Goal: Task Accomplishment & Management: Manage account settings

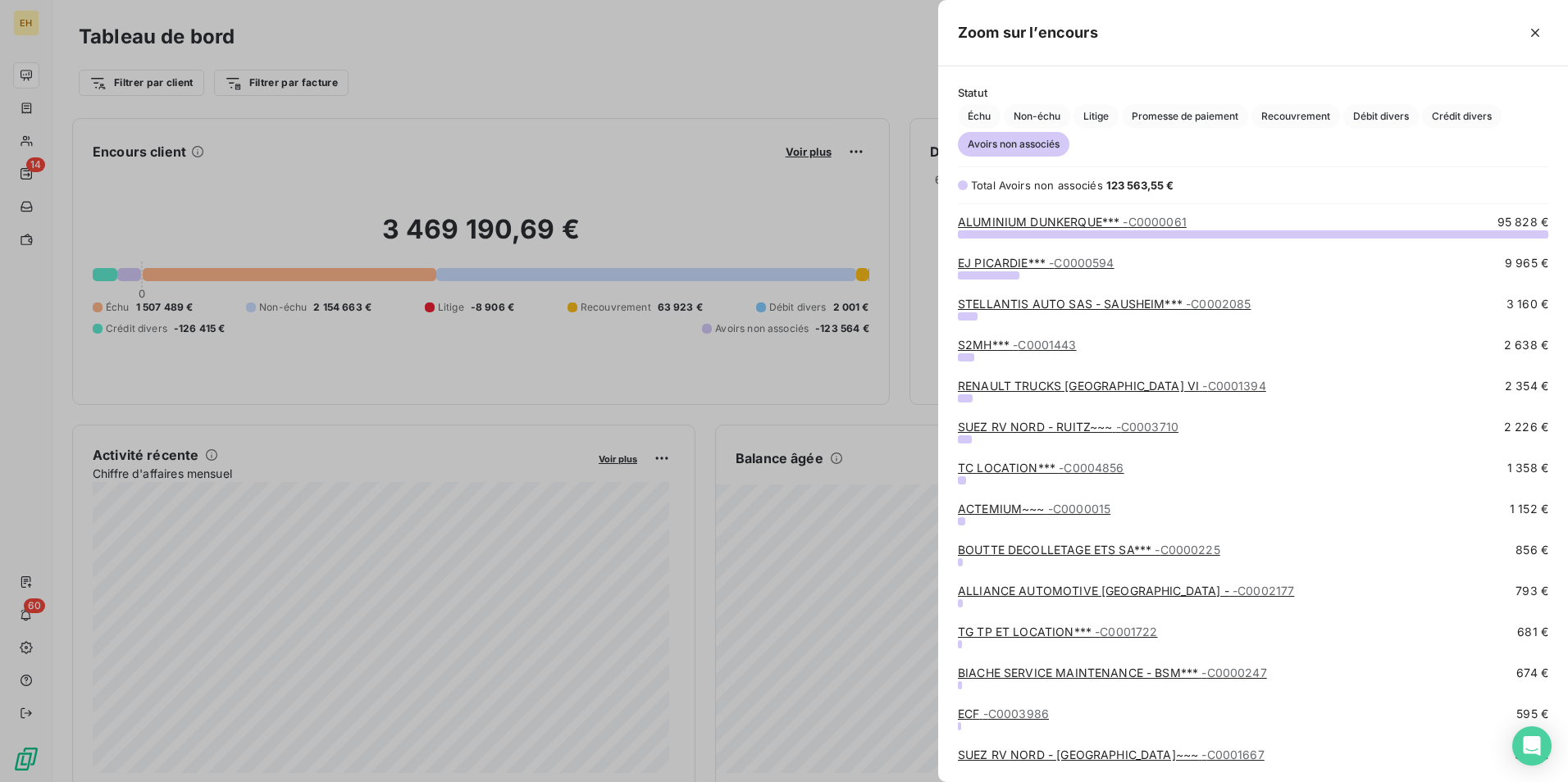
scroll to position [769, 617]
click at [1092, 224] on link "ALUMINIUM DUNKERQUE*** - C0000061" at bounding box center [1072, 222] width 229 height 14
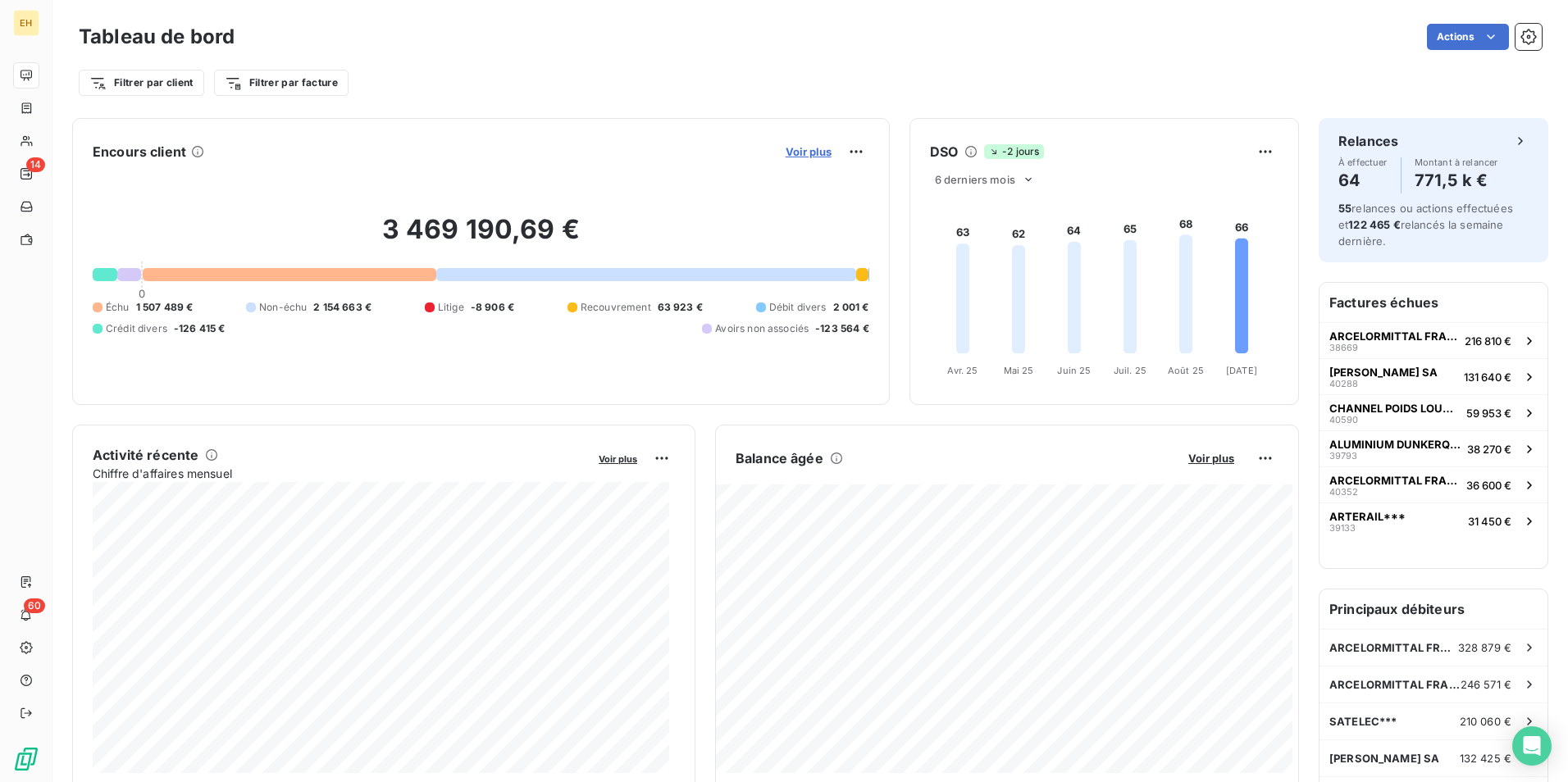
click at [806, 152] on span "Voir plus" at bounding box center [808, 152] width 46 height 13
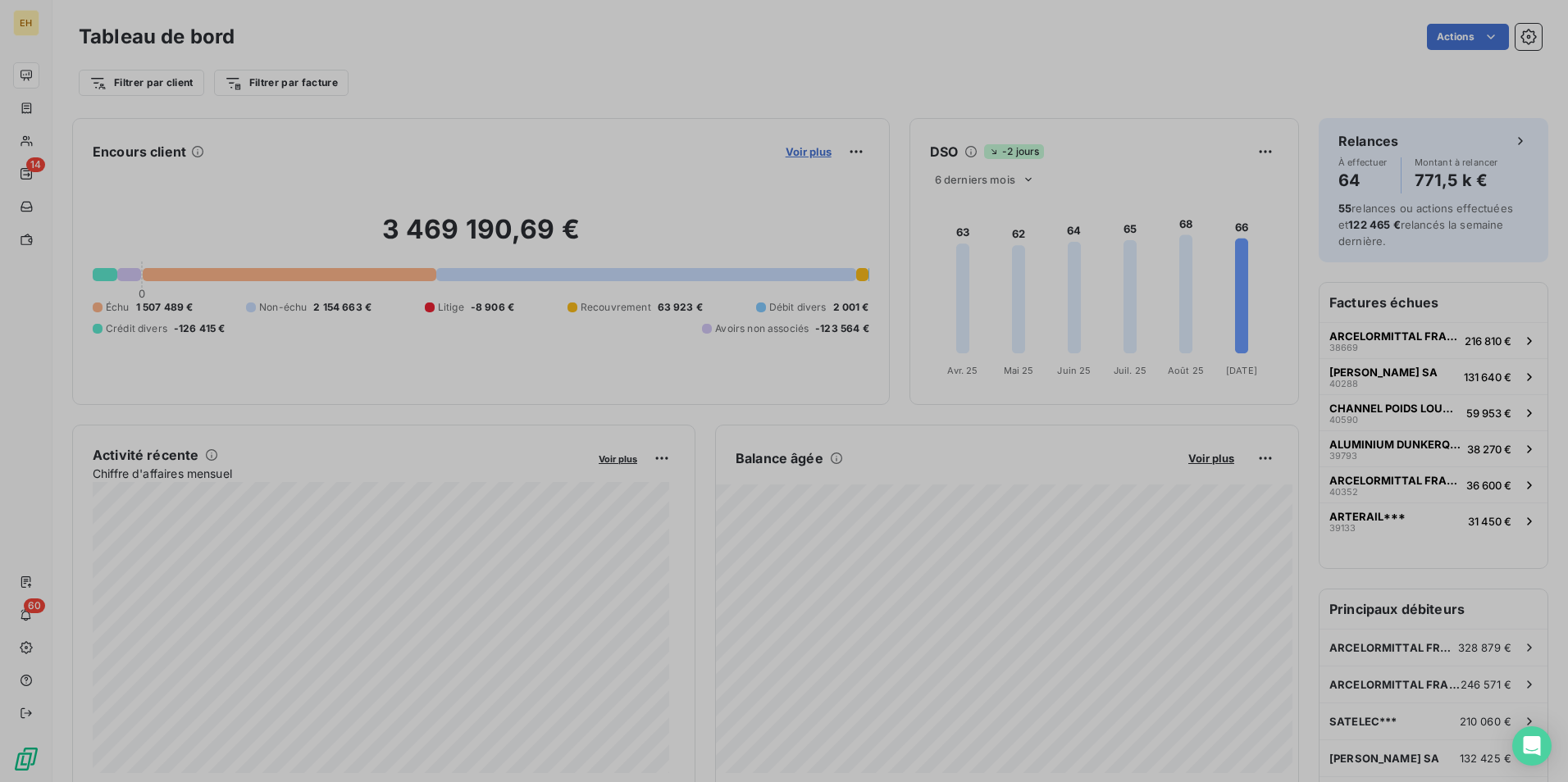
scroll to position [13, 13]
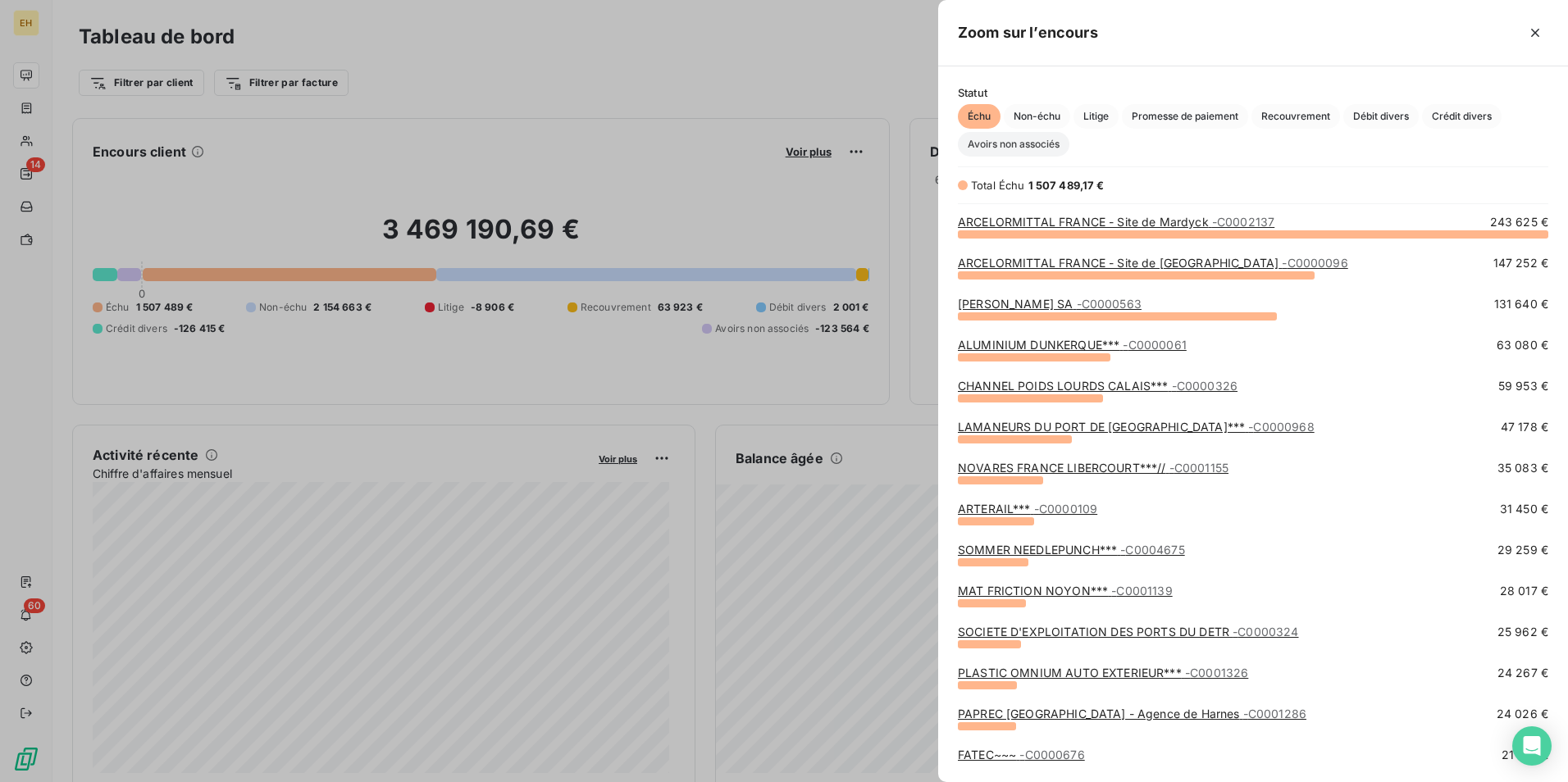
click at [1055, 145] on span "Avoirs non associés" at bounding box center [1014, 143] width 111 height 24
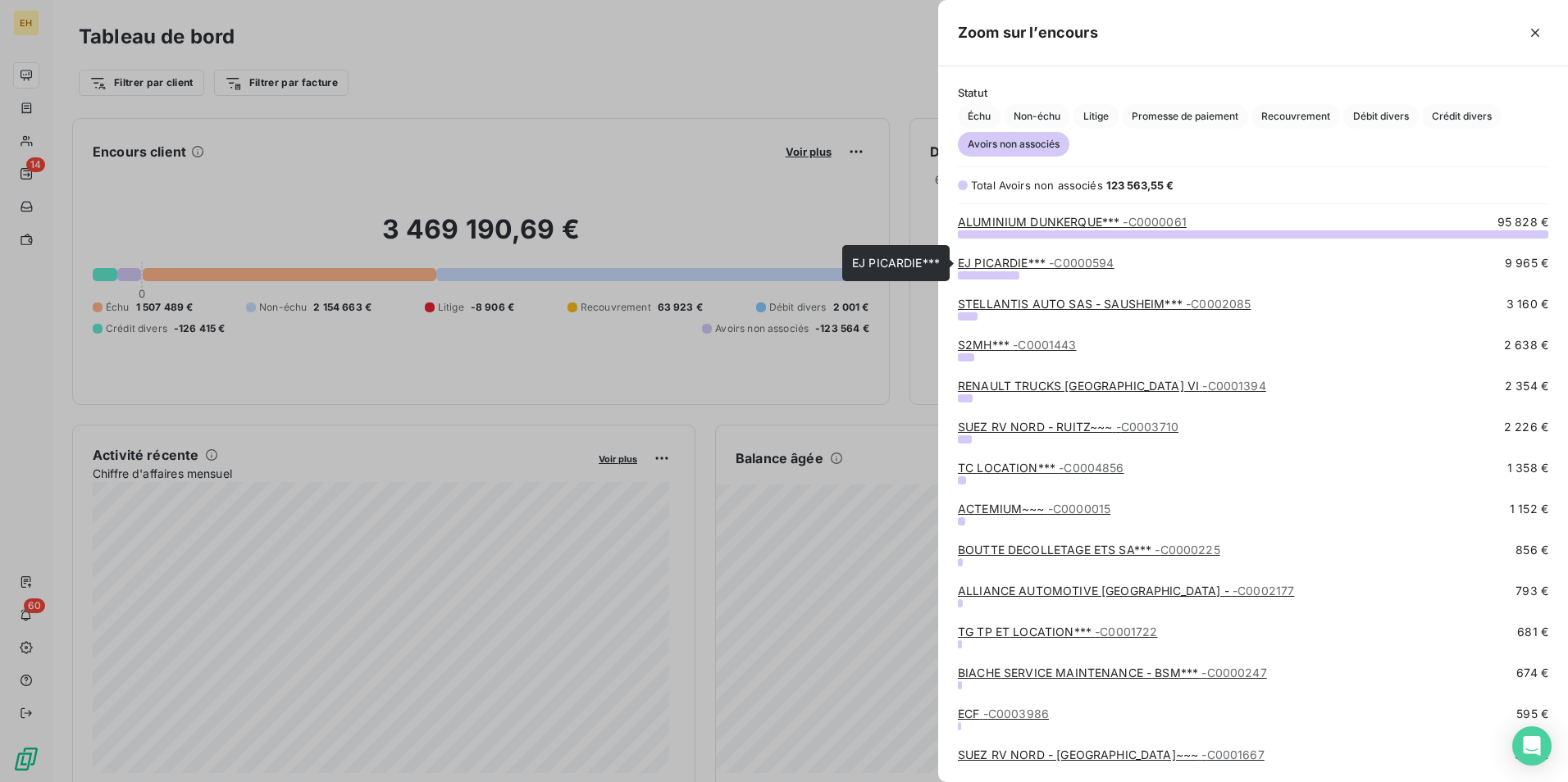
click at [1041, 258] on link "EJ PICARDIE*** - C0000594" at bounding box center [1036, 263] width 157 height 14
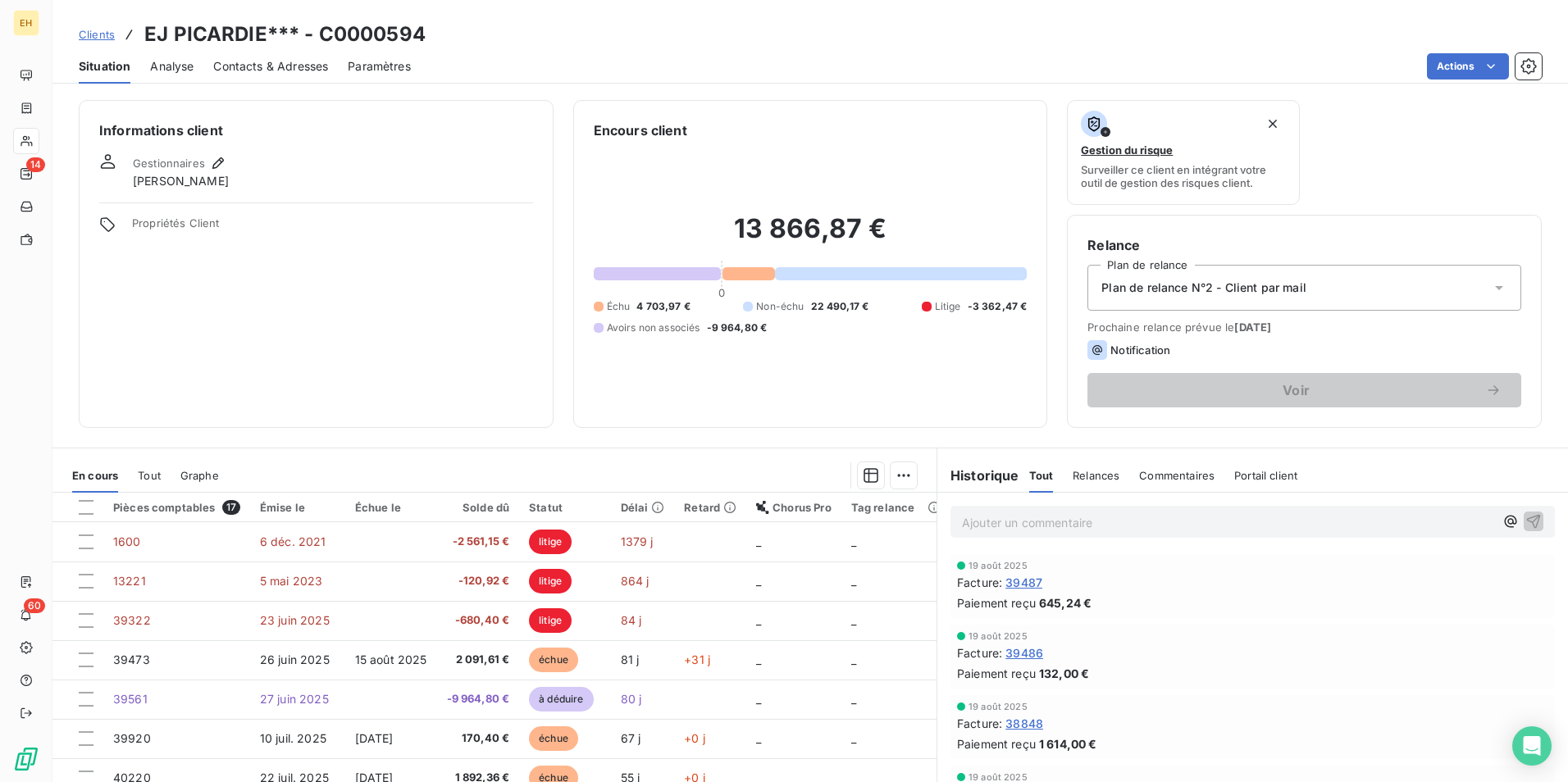
scroll to position [75, 0]
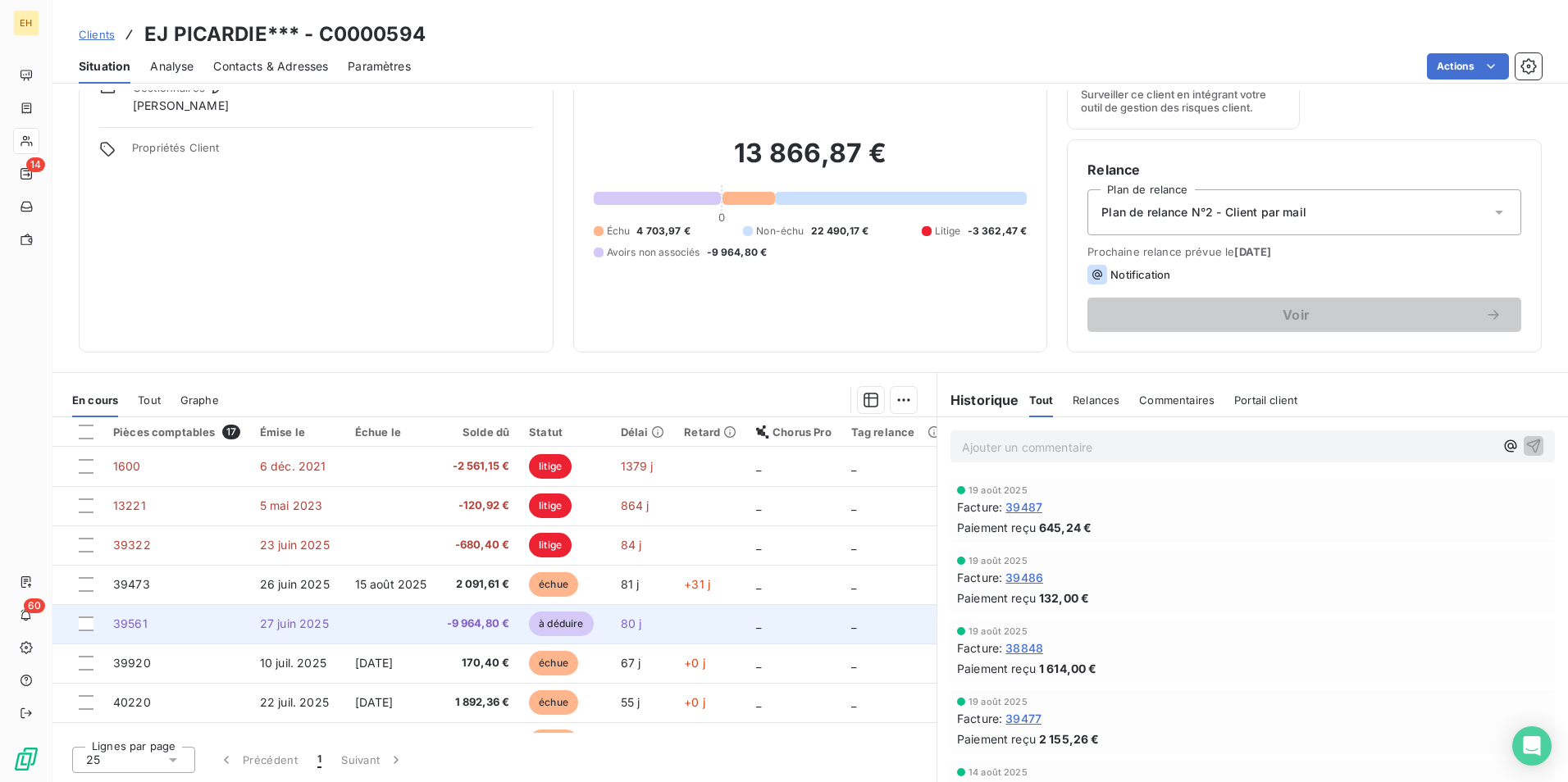
click at [465, 627] on span "-9 964,80 €" at bounding box center [478, 623] width 63 height 16
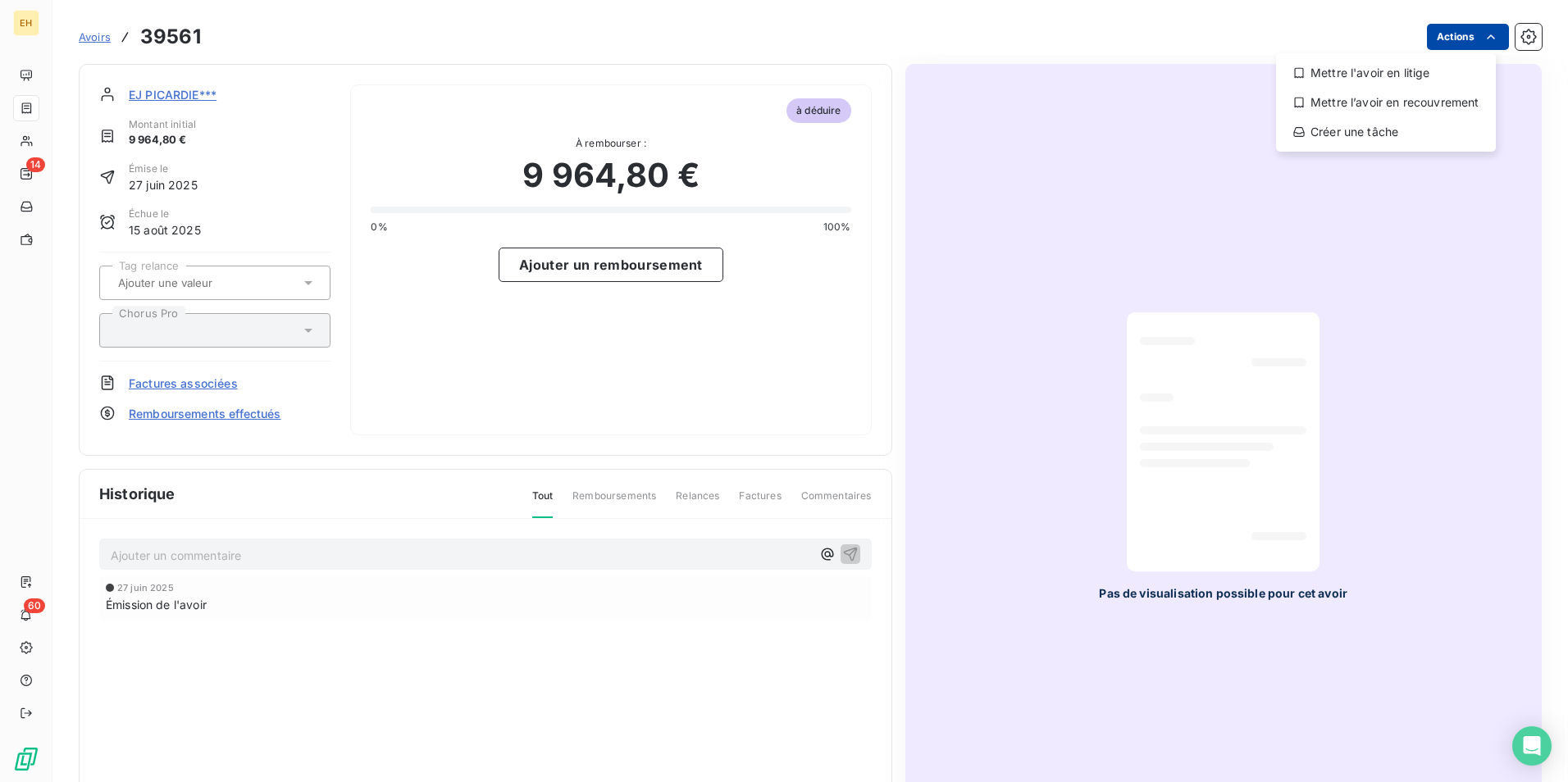
click at [1451, 36] on html "EH 14 60 Avoirs 39561 Actions Mettre l'avoir en litige Mettre l’avoir en recouv…" at bounding box center [784, 391] width 1568 height 782
click at [1382, 76] on div "Mettre l'avoir en litige" at bounding box center [1385, 73] width 206 height 26
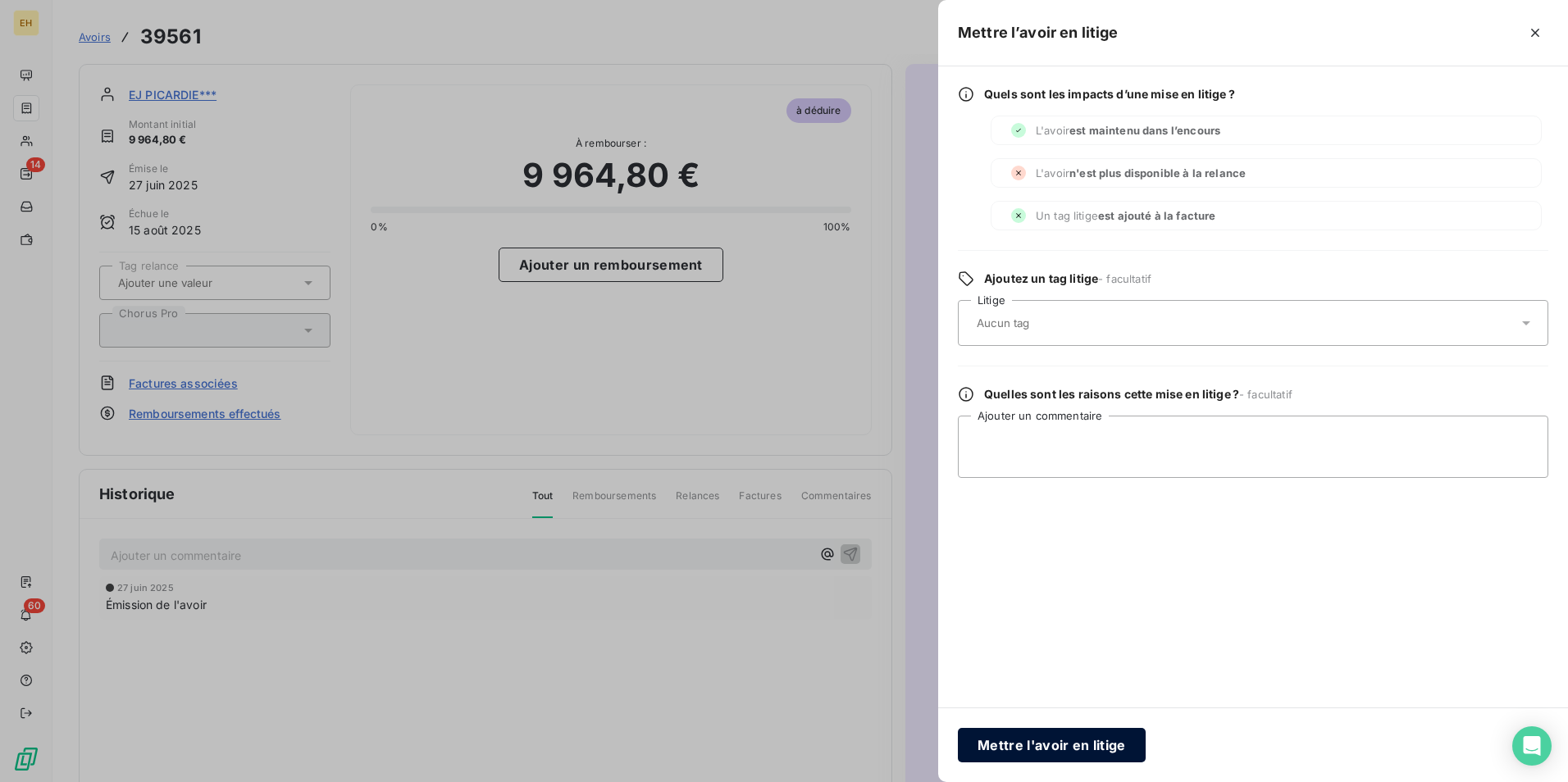
click at [1067, 741] on button "Mettre l'avoir en litige" at bounding box center [1051, 745] width 187 height 34
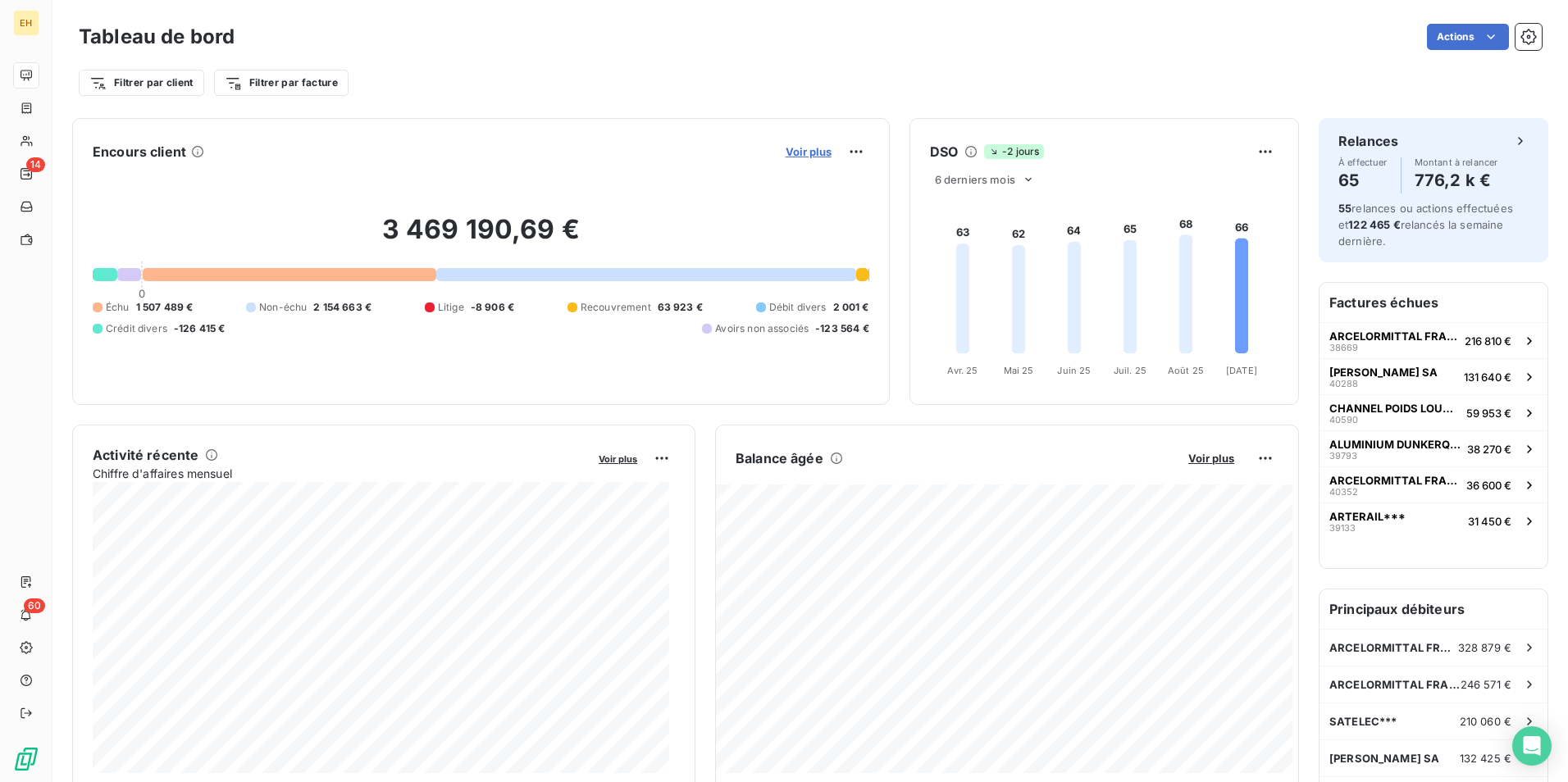
click at [791, 153] on span "Voir plus" at bounding box center [808, 152] width 46 height 13
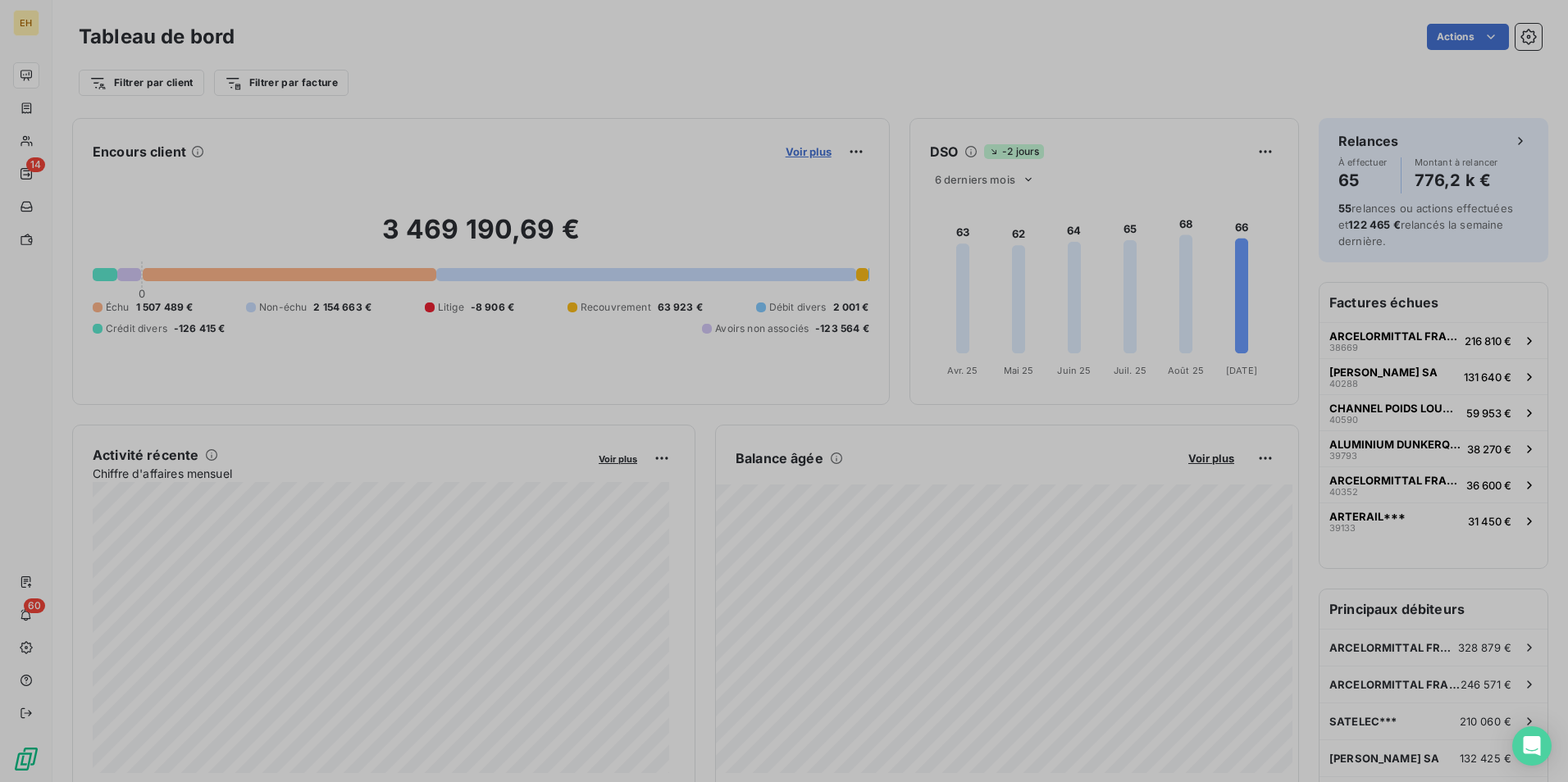
scroll to position [13, 13]
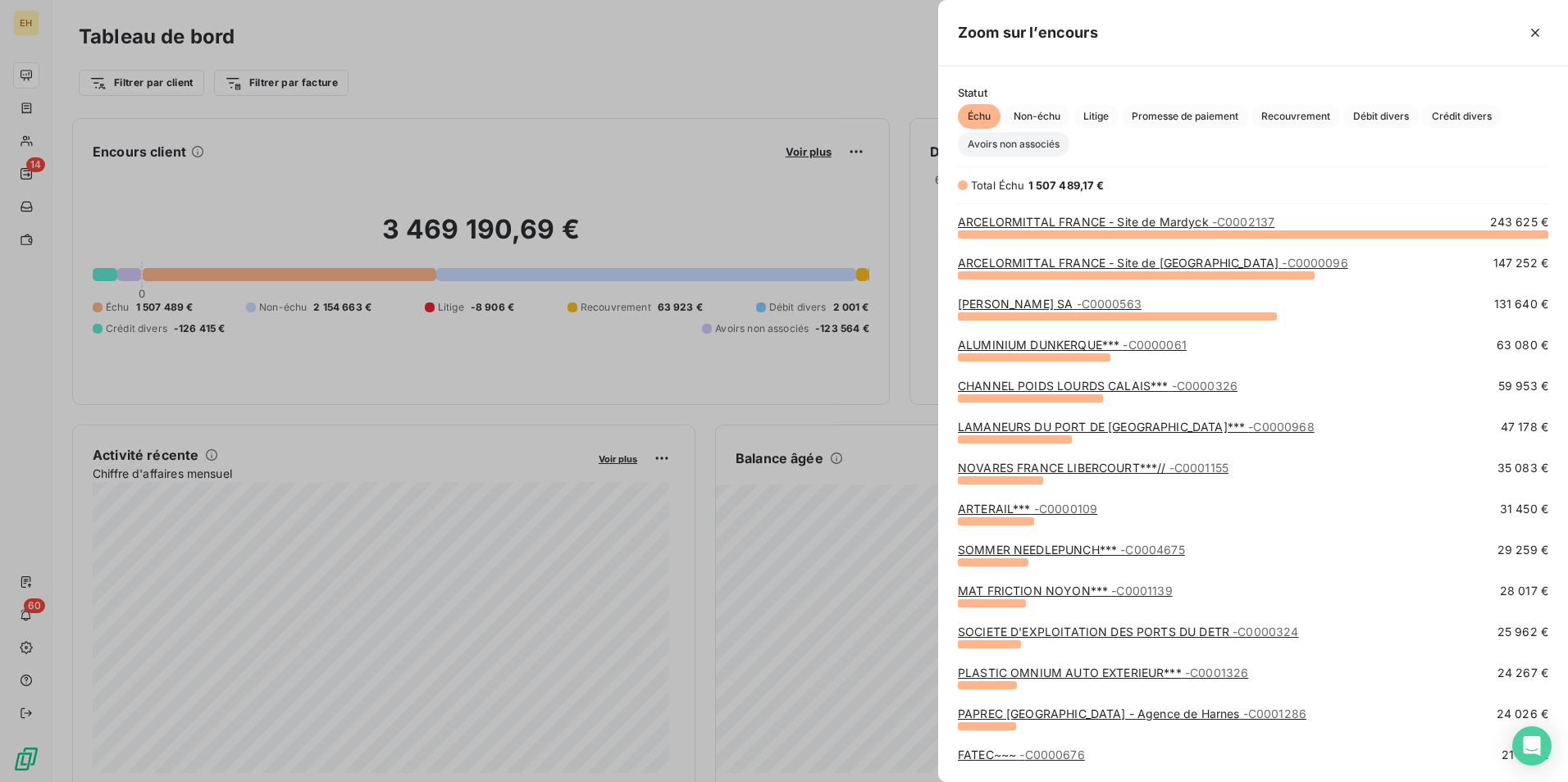
click at [1037, 146] on span "Avoirs non associés" at bounding box center [1014, 143] width 111 height 24
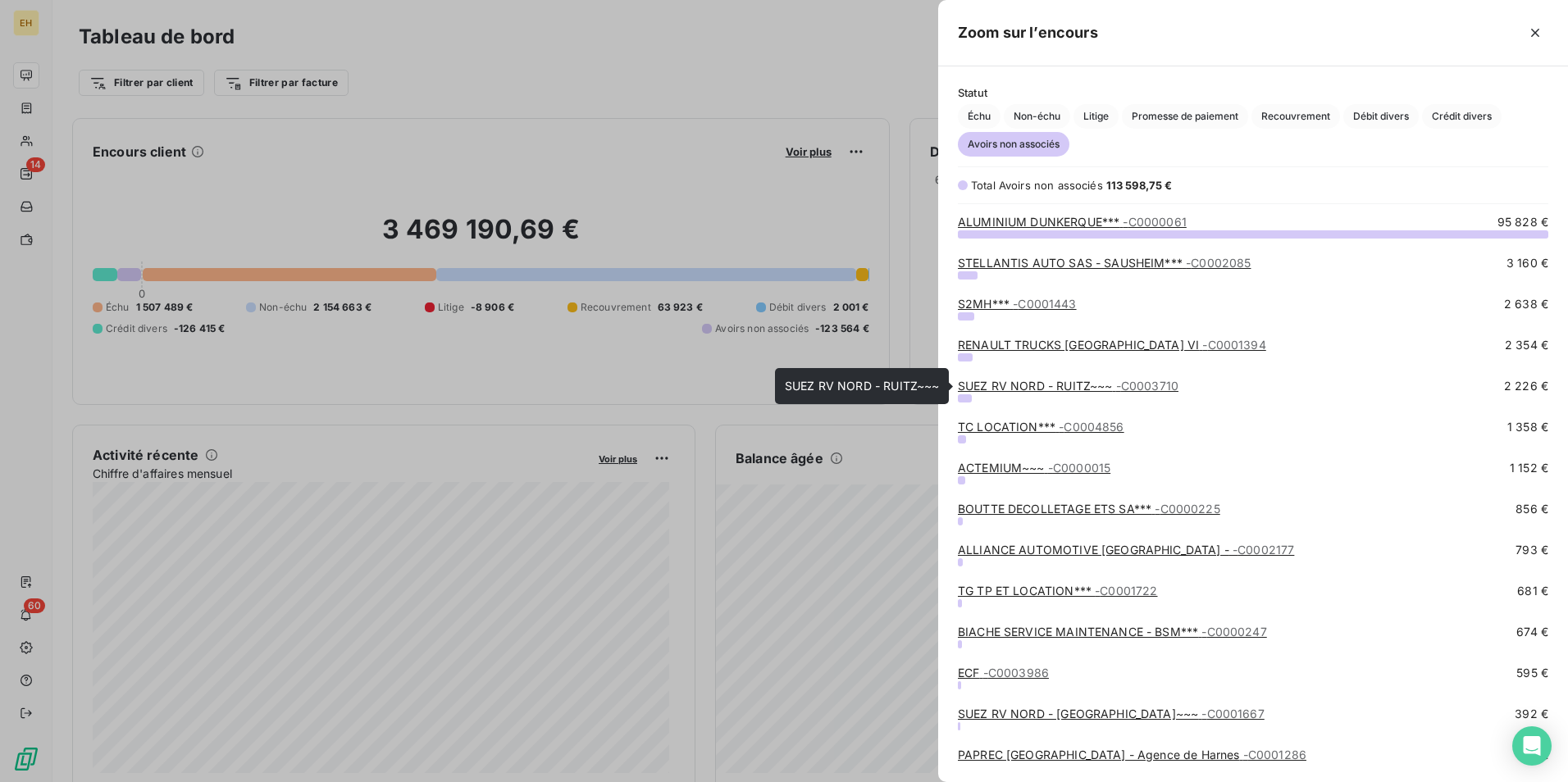
click at [1117, 386] on span "- C0003710" at bounding box center [1146, 386] width 62 height 14
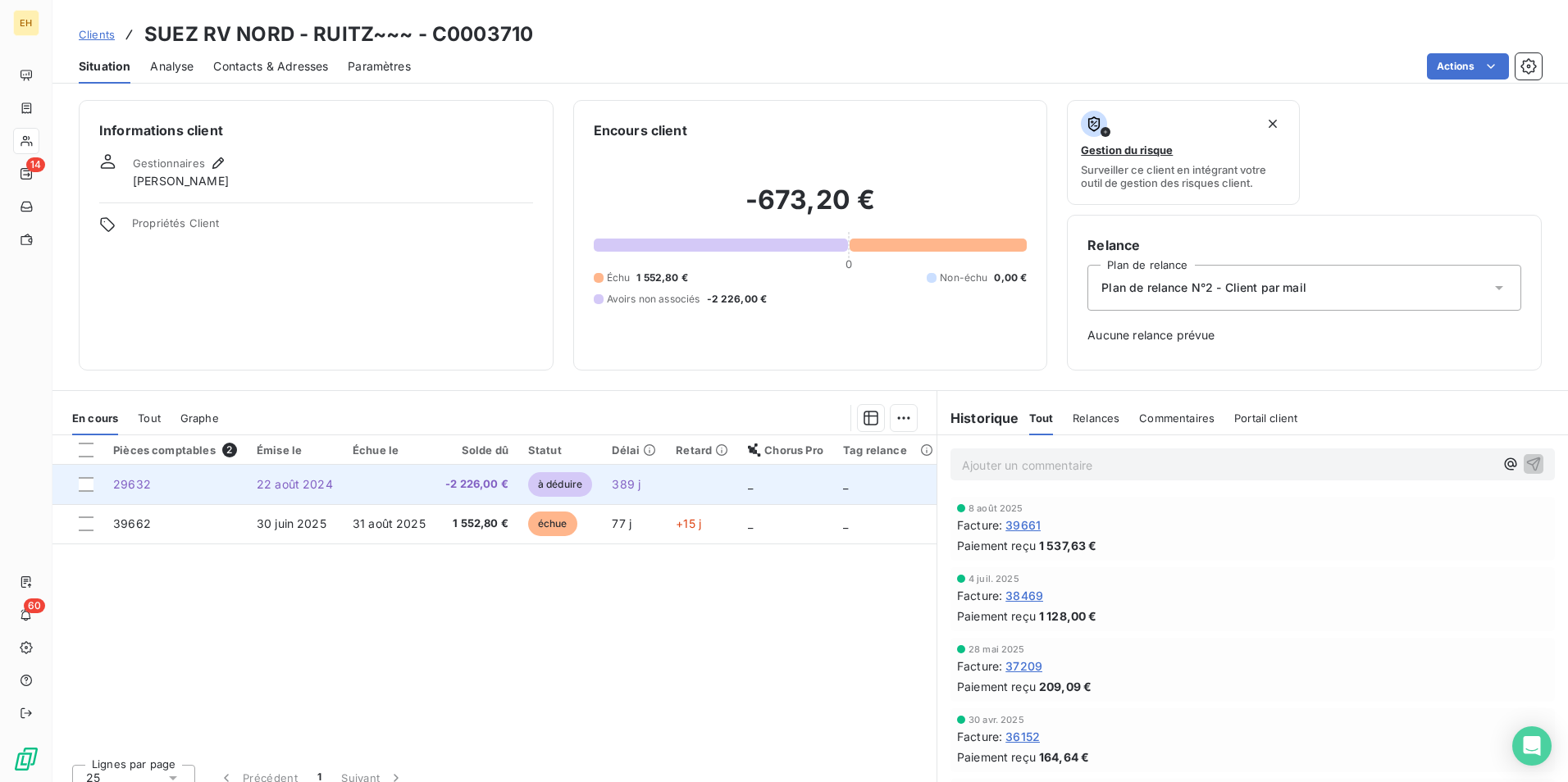
click at [472, 489] on span "-2 226,00 €" at bounding box center [476, 484] width 63 height 16
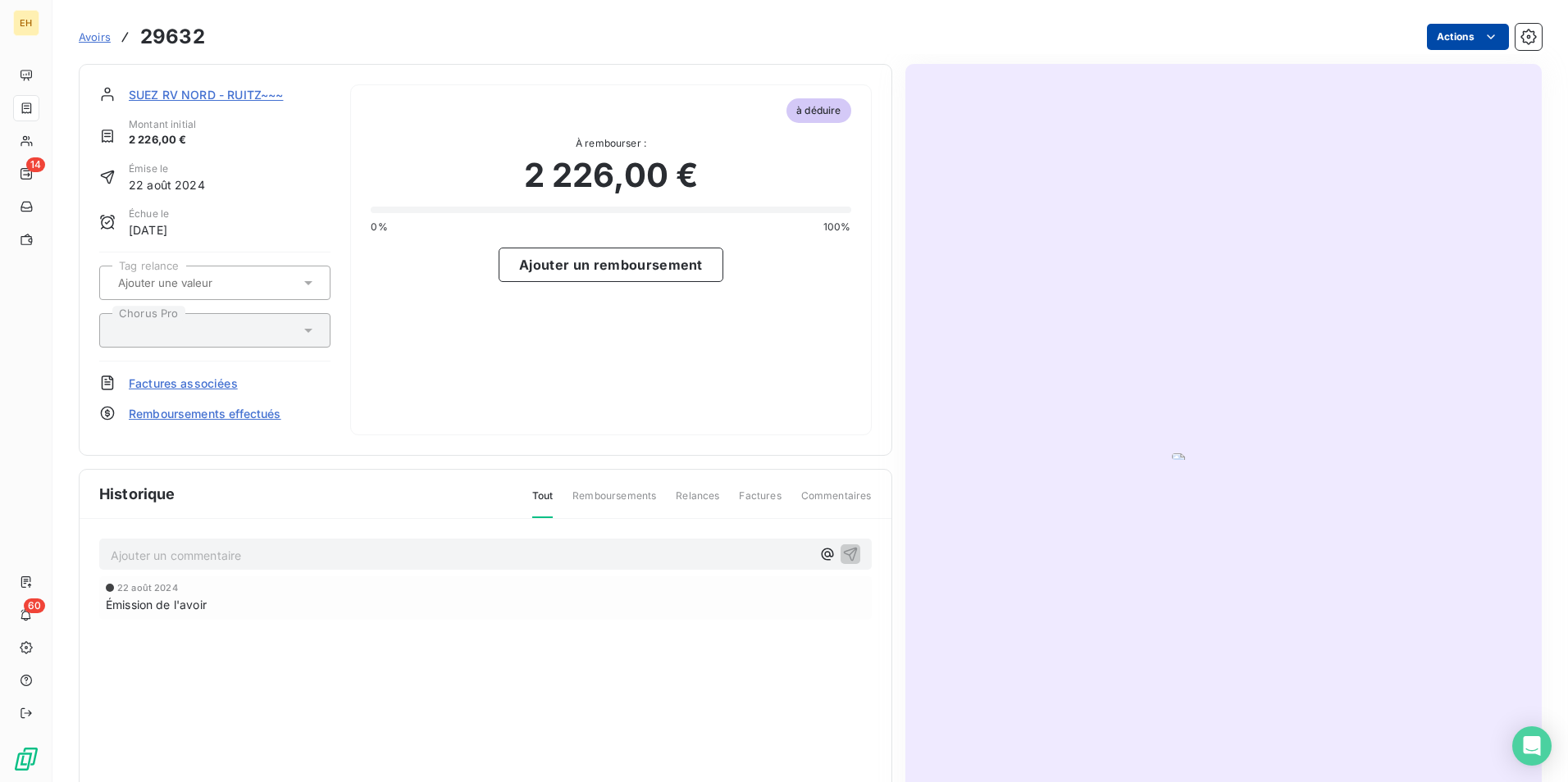
click at [1464, 46] on html "EH 14 60 Avoirs 29632 Actions SUEZ RV NORD - RUITZ~~~ Montant initial 2 226,00 …" at bounding box center [784, 391] width 1568 height 782
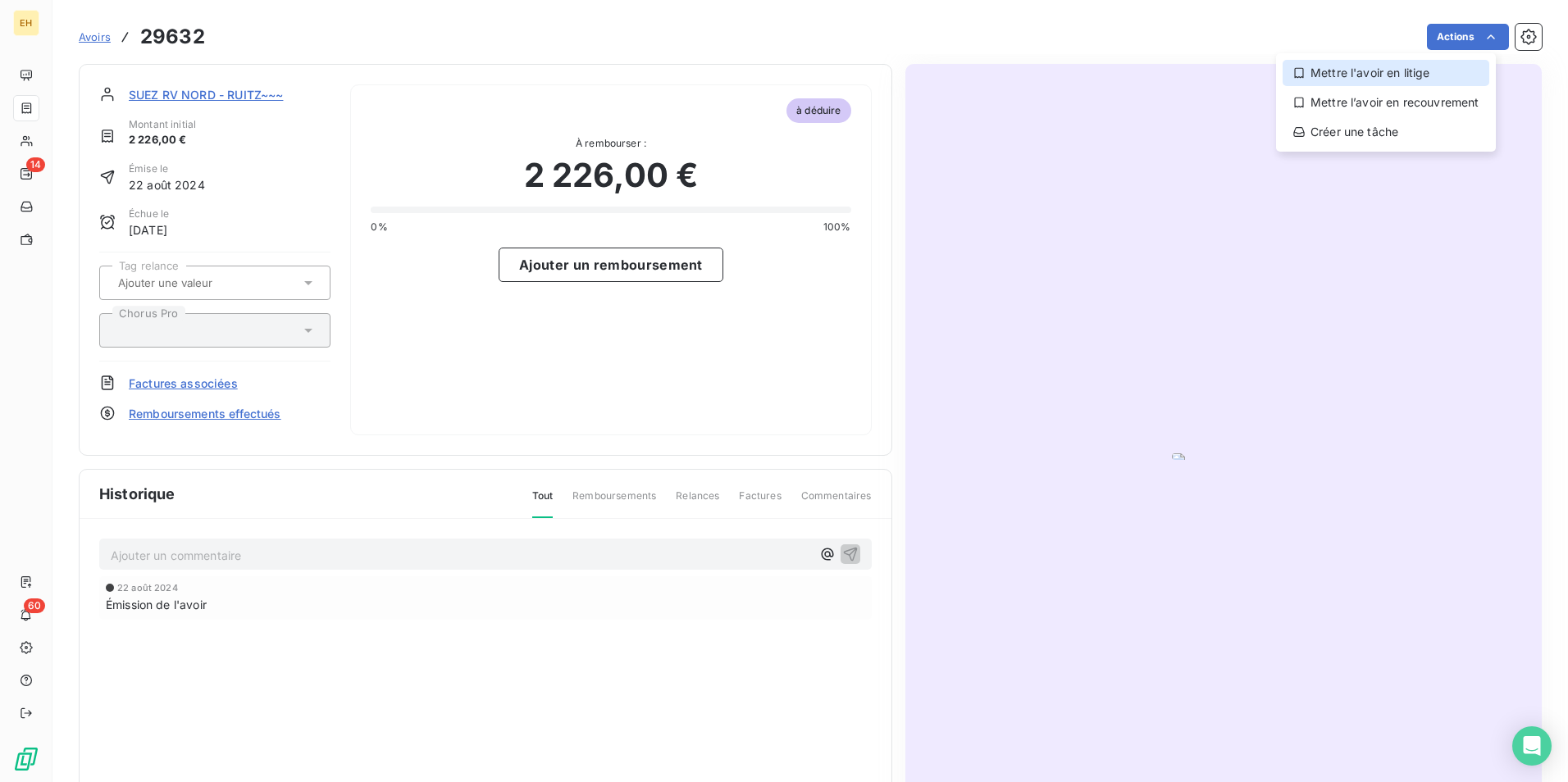
click at [1389, 74] on div "Mettre l'avoir en litige" at bounding box center [1385, 73] width 206 height 26
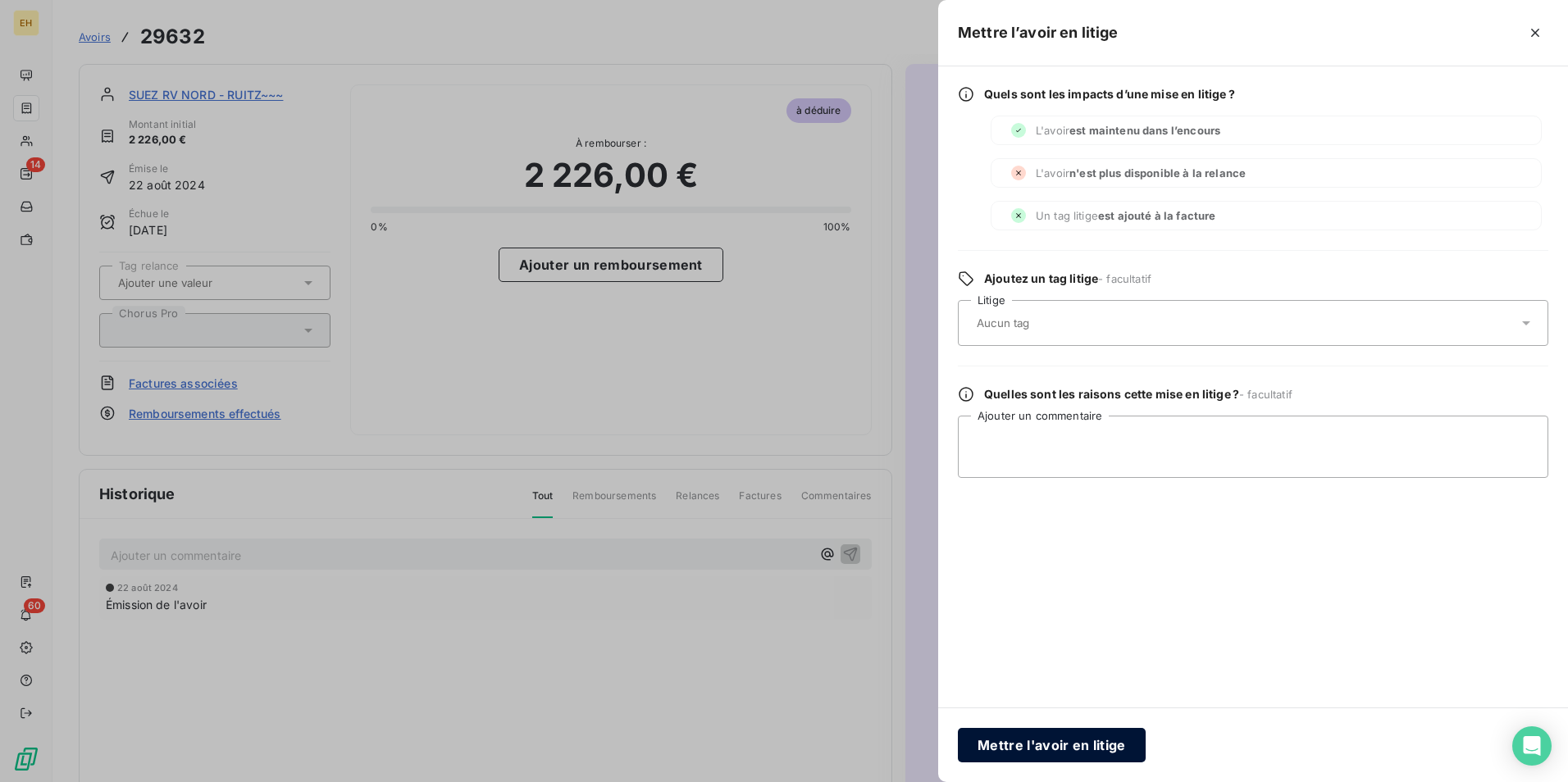
click at [1102, 756] on button "Mettre l'avoir en litige" at bounding box center [1051, 745] width 187 height 34
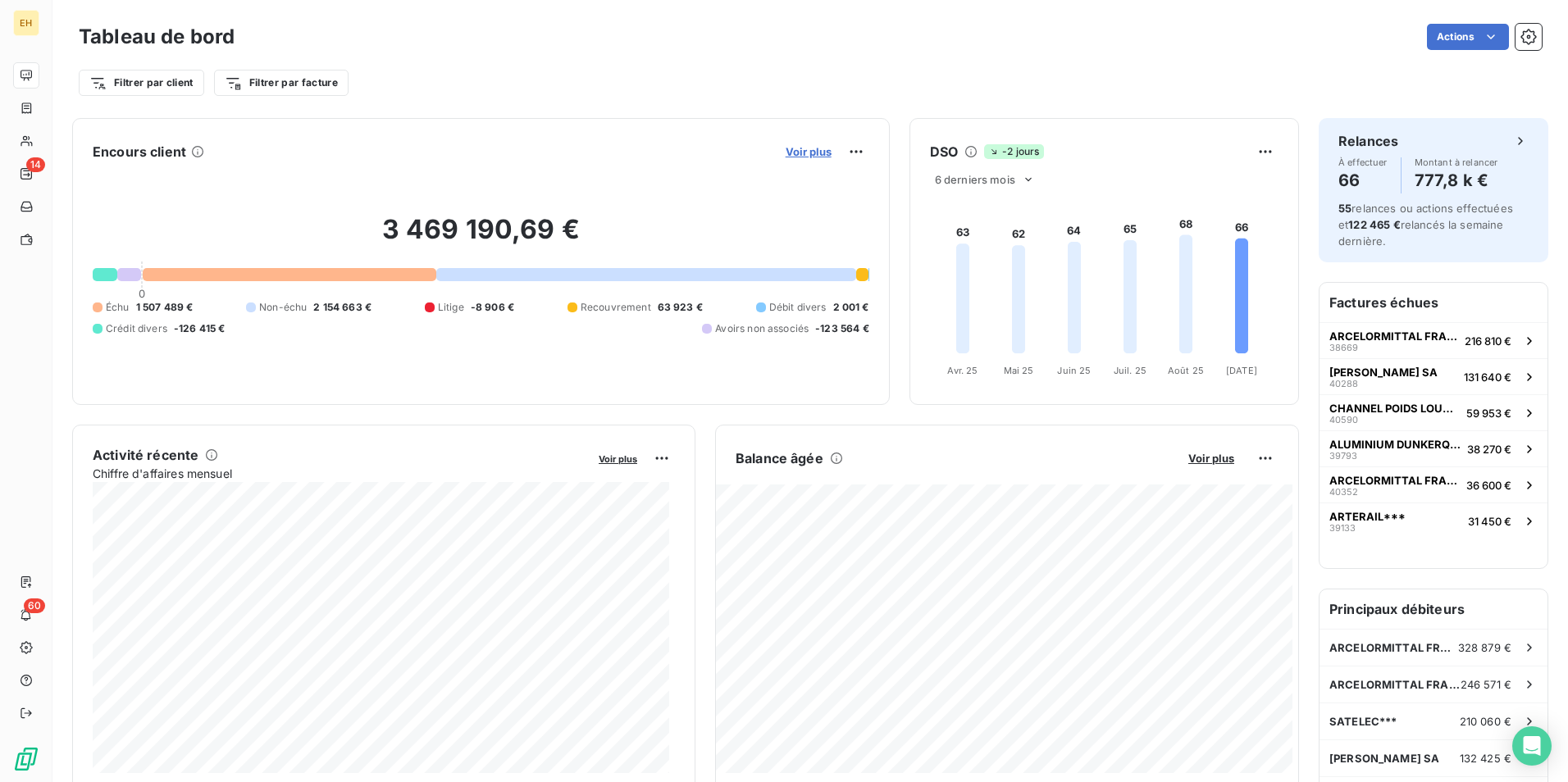
click at [812, 145] on span "Voir plus" at bounding box center [808, 152] width 46 height 13
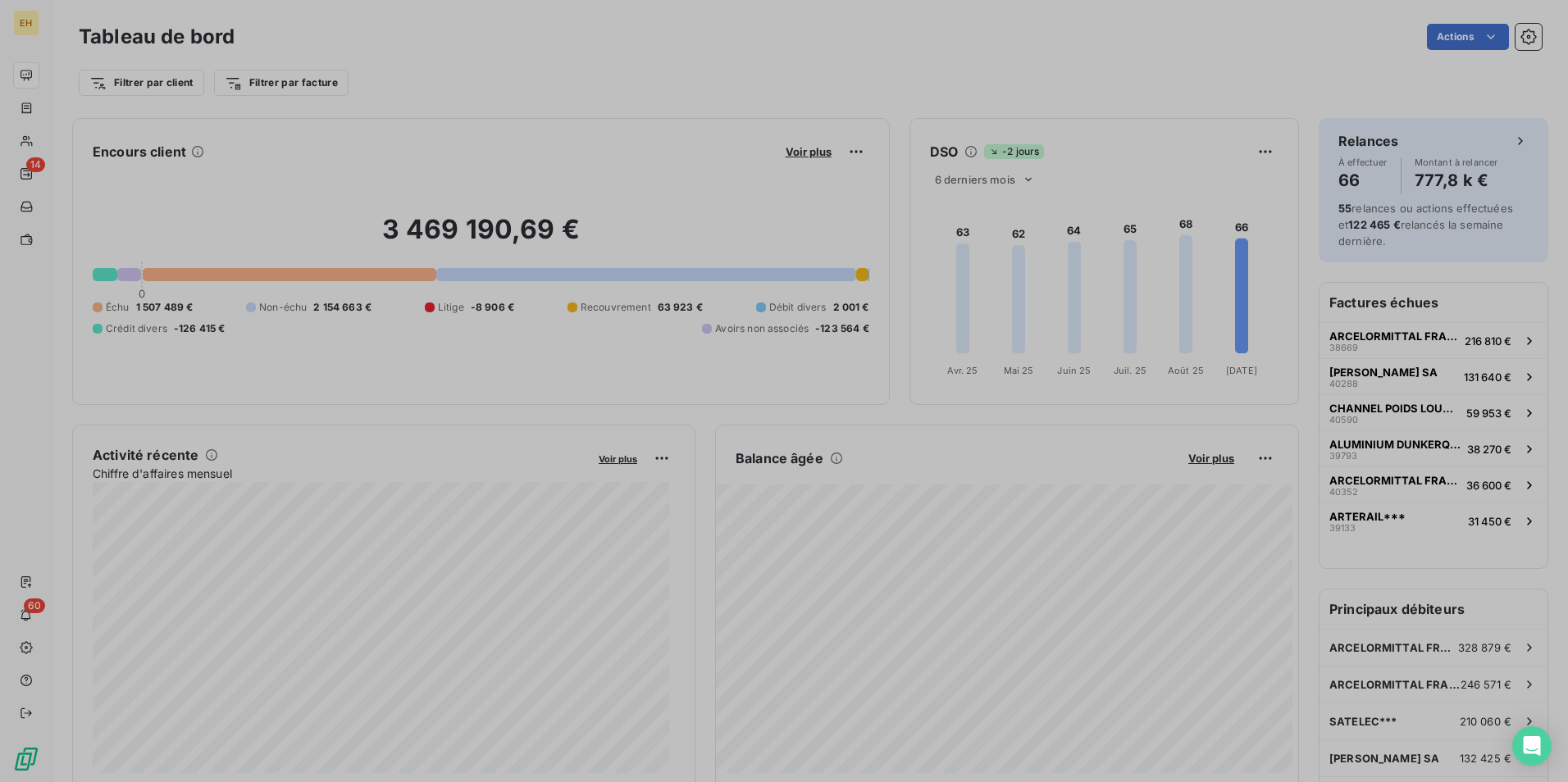
scroll to position [769, 617]
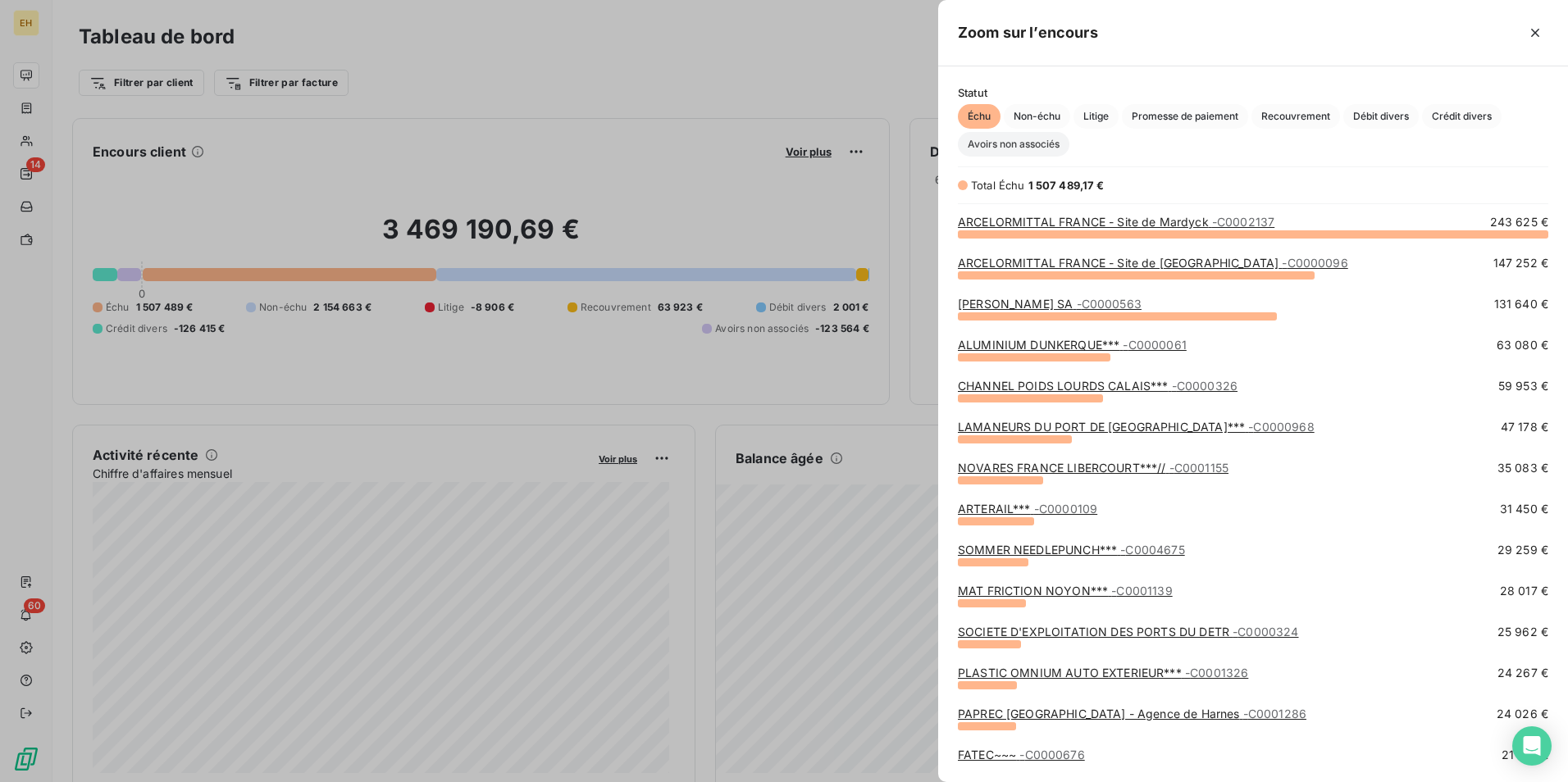
click at [1021, 142] on span "Avoirs non associés" at bounding box center [1014, 143] width 111 height 24
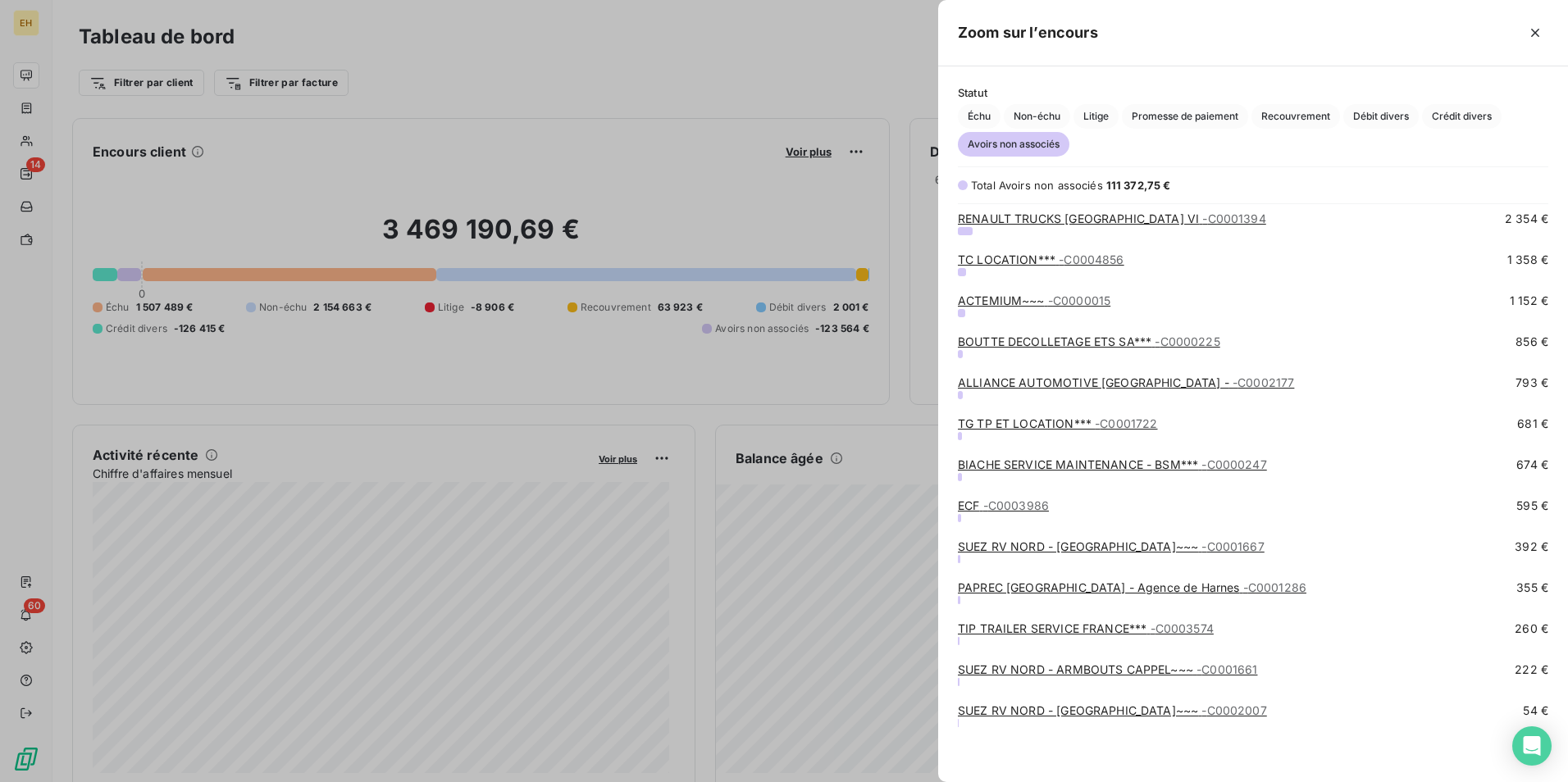
scroll to position [127, 0]
click at [1279, 584] on span "- C0001286" at bounding box center [1275, 586] width 63 height 14
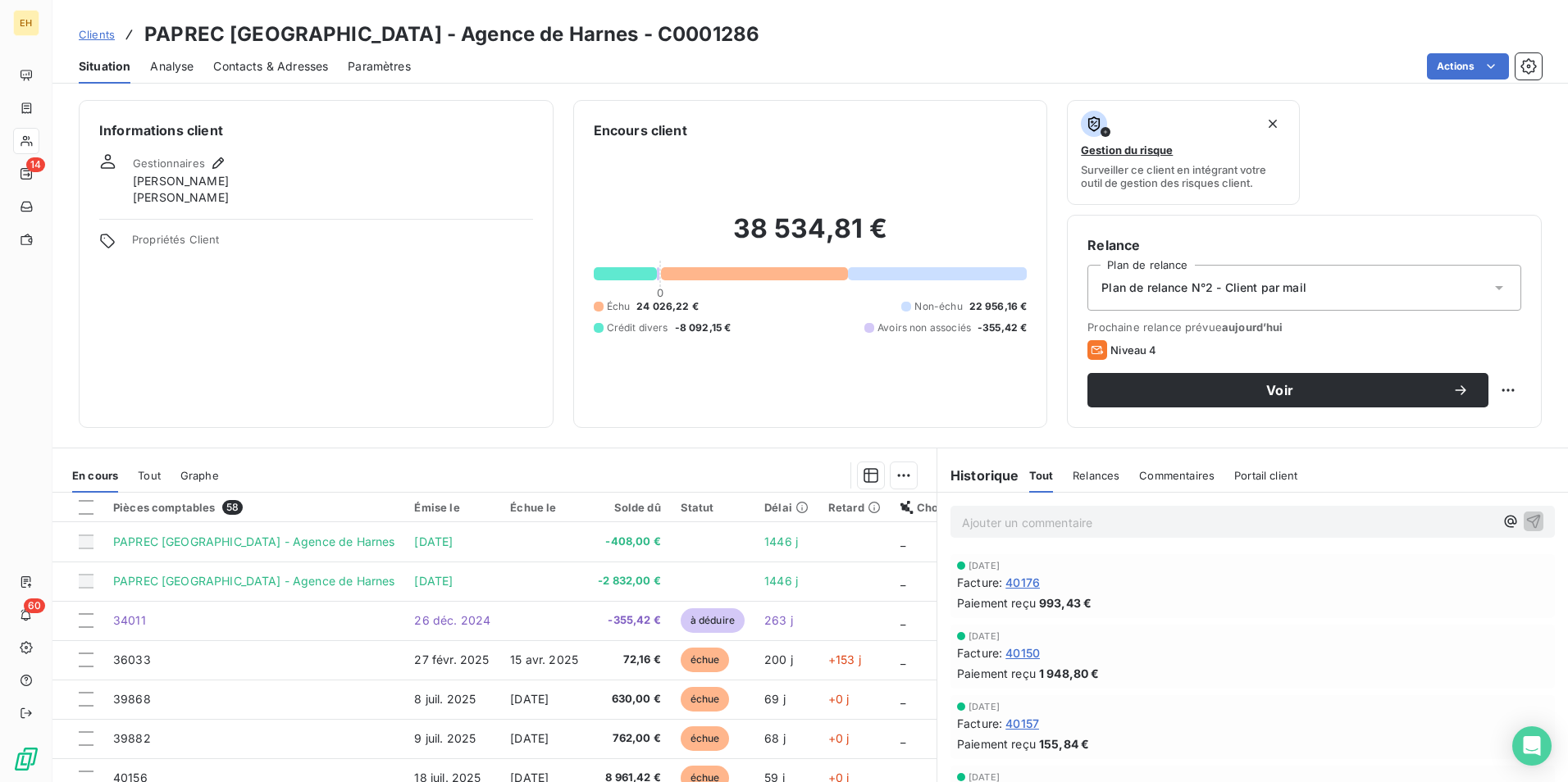
click at [1253, 289] on span "Plan de relance N°2 - Client par mail" at bounding box center [1203, 288] width 205 height 16
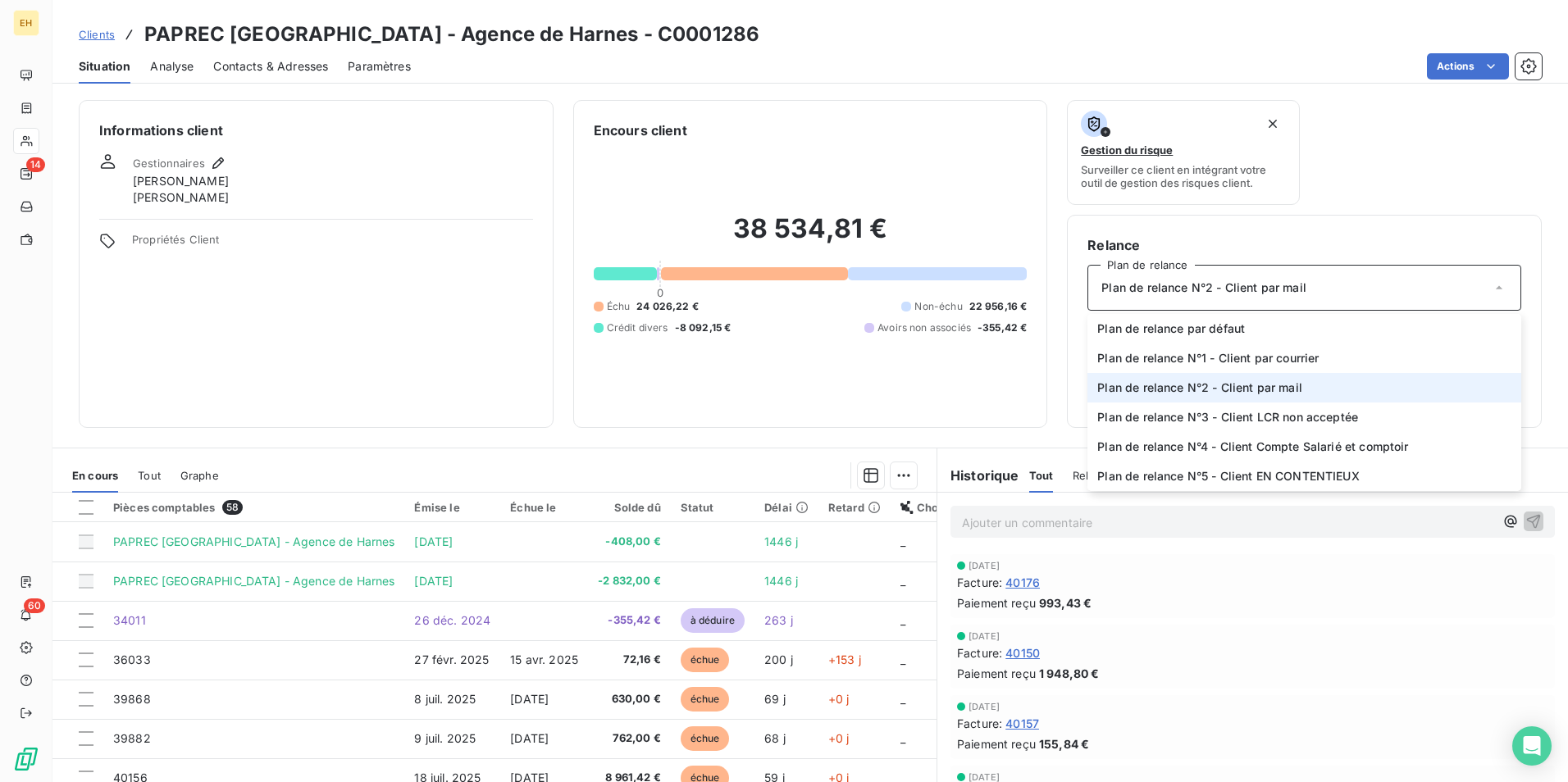
click at [1253, 289] on span "Plan de relance N°2 - Client par mail" at bounding box center [1203, 288] width 205 height 16
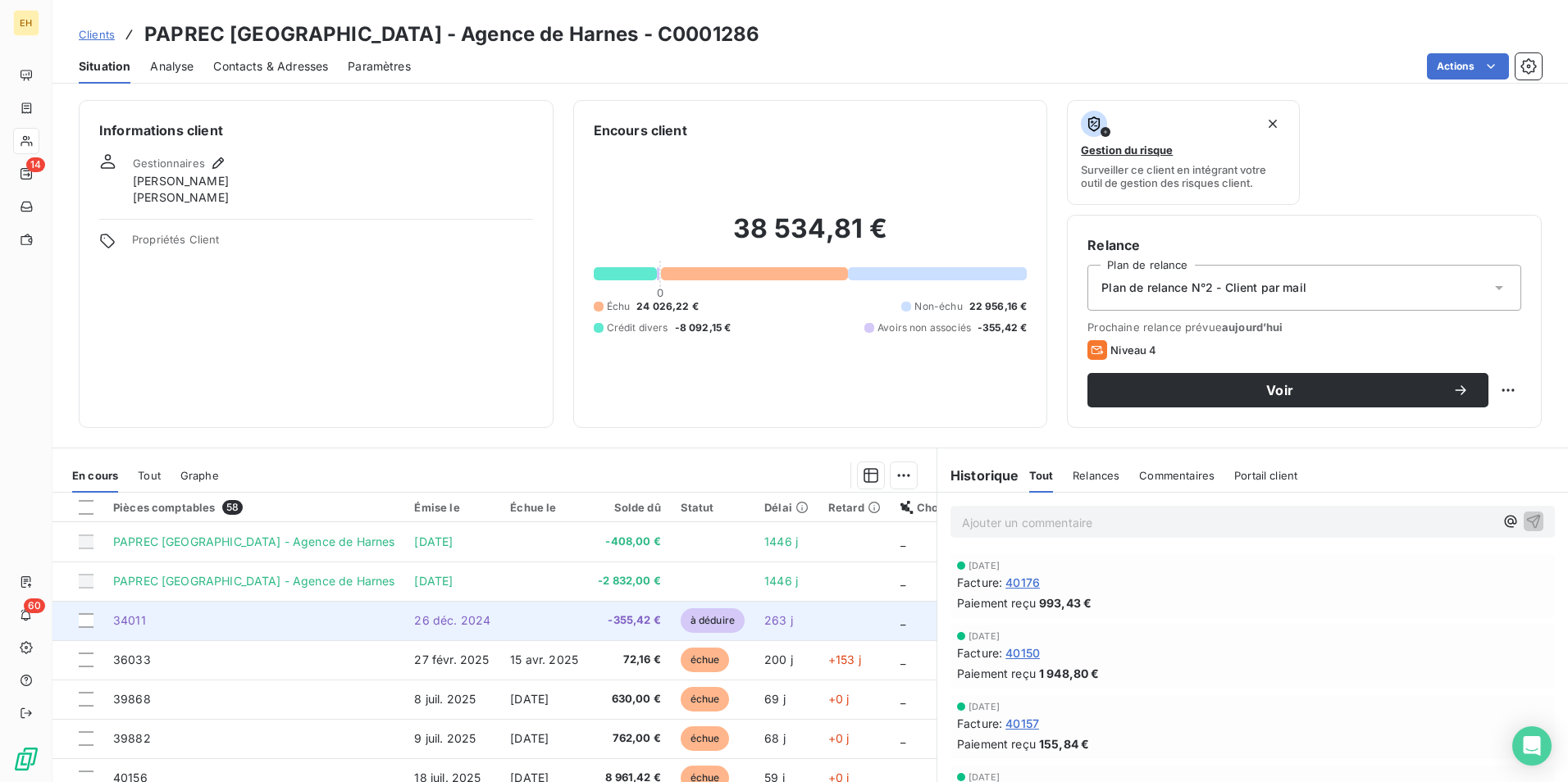
click at [608, 605] on td "-355,42 €" at bounding box center [629, 621] width 83 height 39
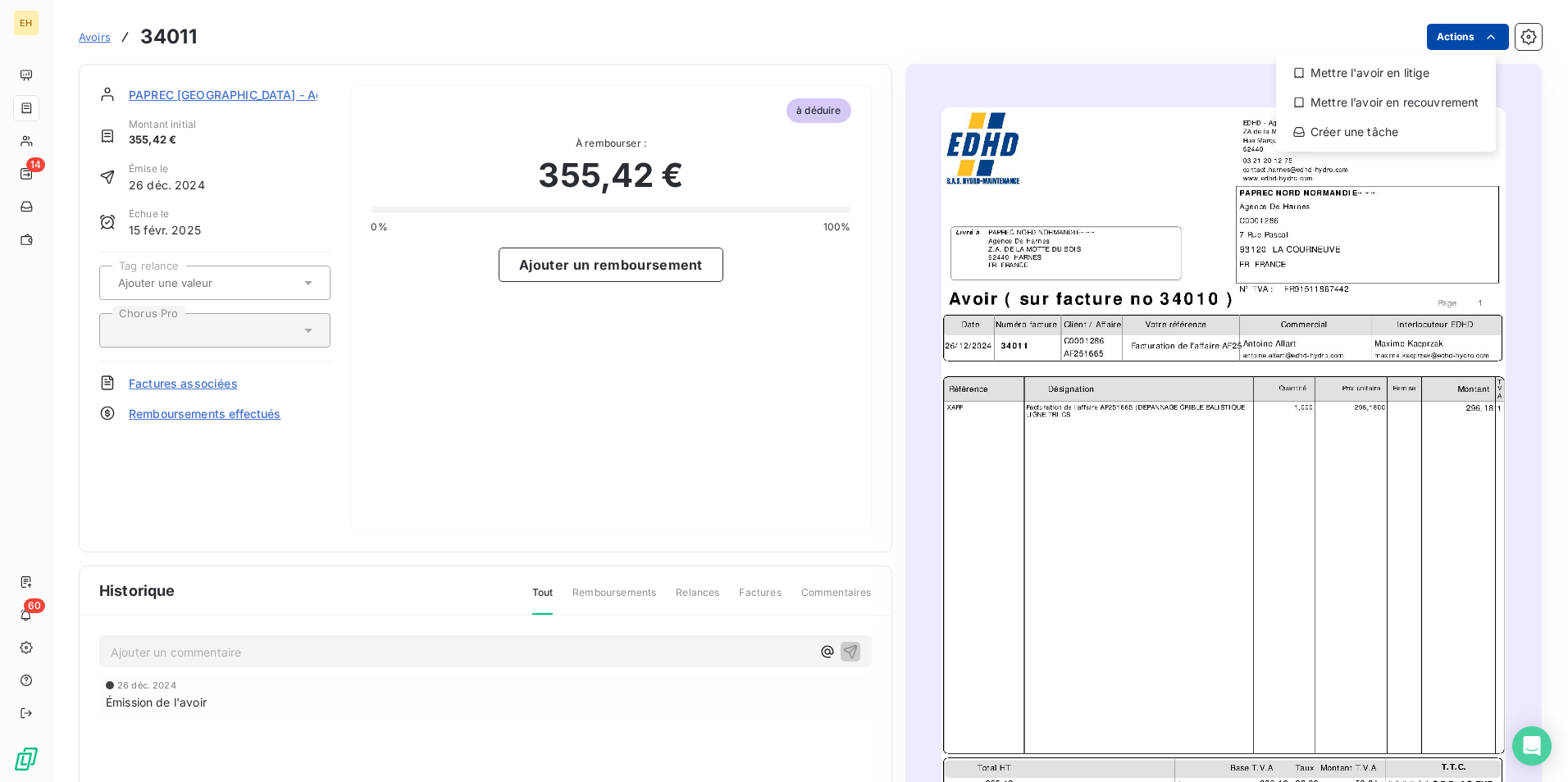
click at [1450, 34] on html "EH 14 60 Avoirs 34011 Actions Mettre l'avoir en litige Mettre l’avoir en recouv…" at bounding box center [784, 391] width 1568 height 782
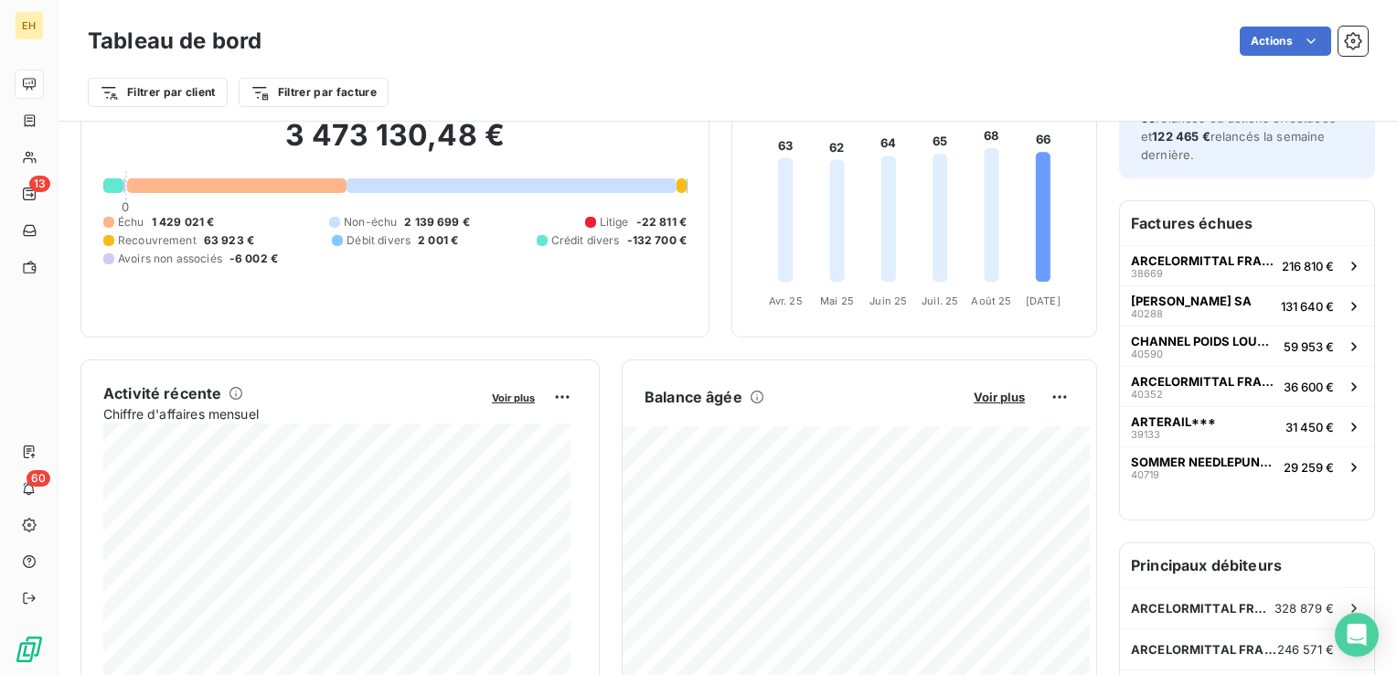
scroll to position [91, 0]
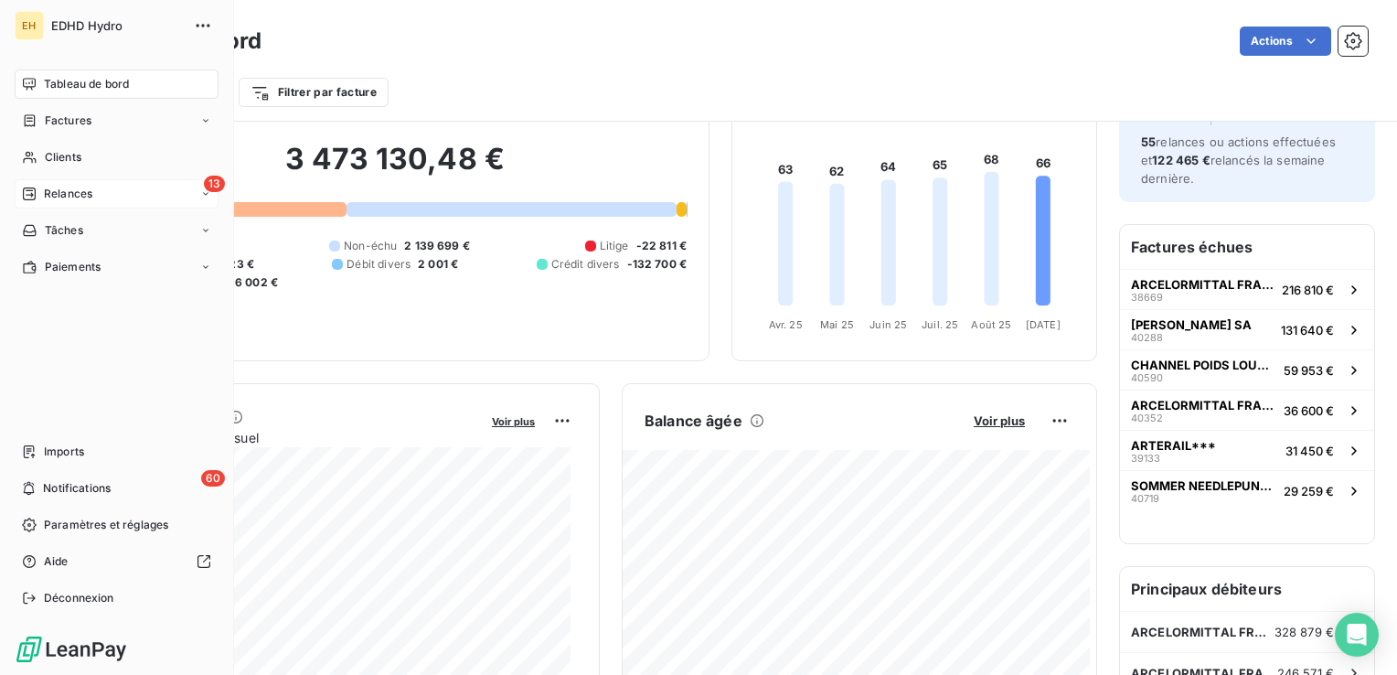
click at [59, 196] on span "Relances" at bounding box center [68, 194] width 48 height 16
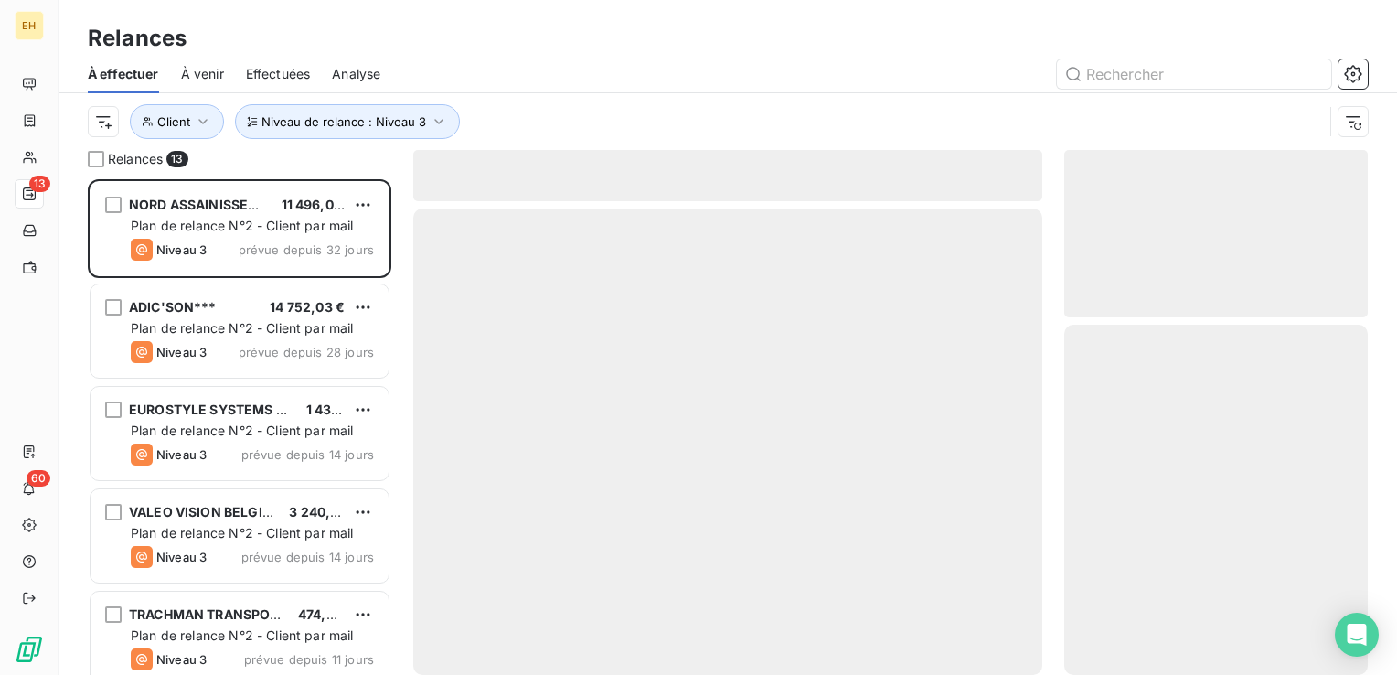
scroll to position [482, 289]
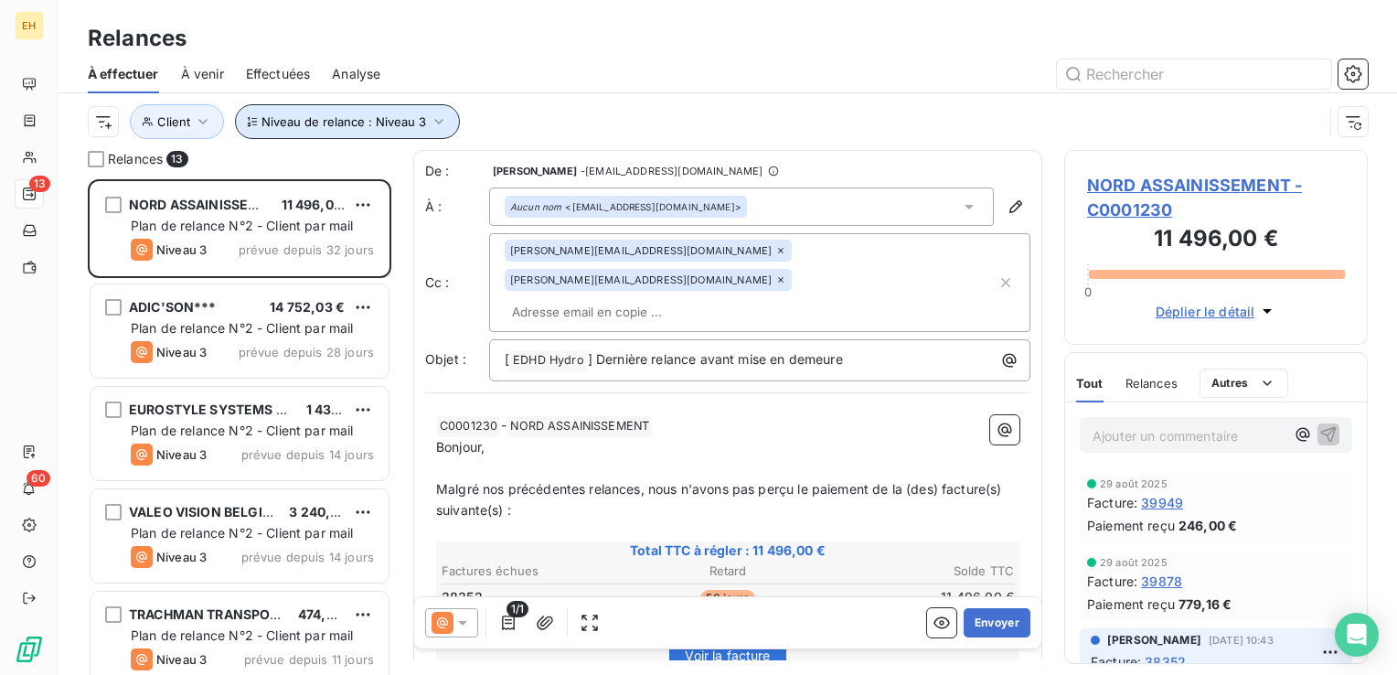
click at [315, 119] on span "Niveau de relance : Niveau 3" at bounding box center [343, 121] width 165 height 15
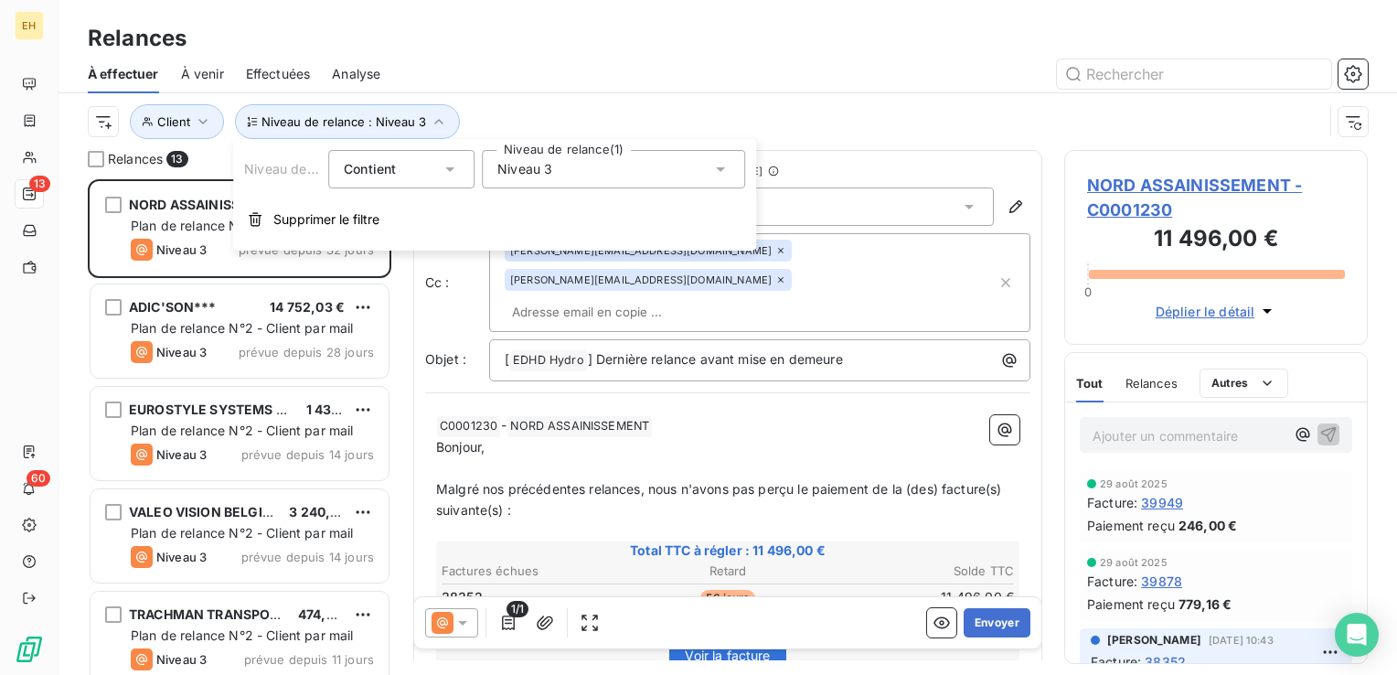
click at [579, 164] on div "Niveau 3" at bounding box center [613, 169] width 263 height 38
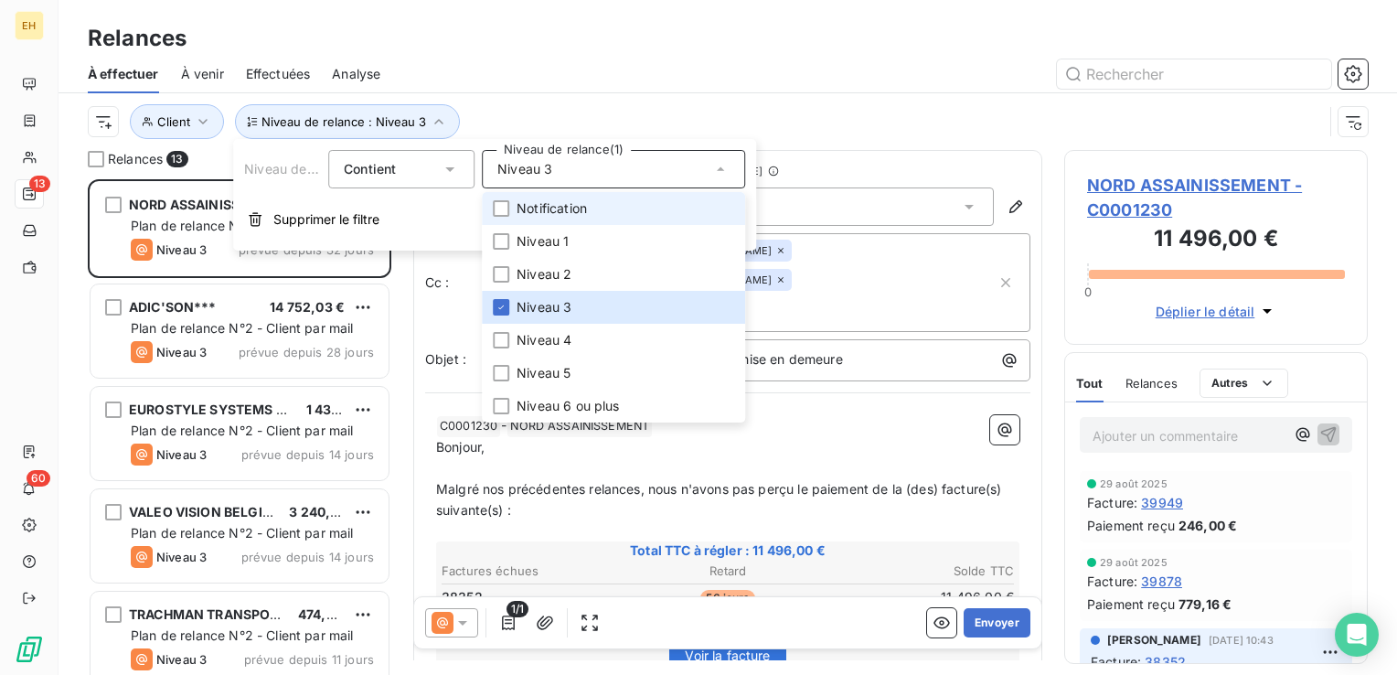
click at [541, 210] on span "Notification" at bounding box center [551, 208] width 70 height 18
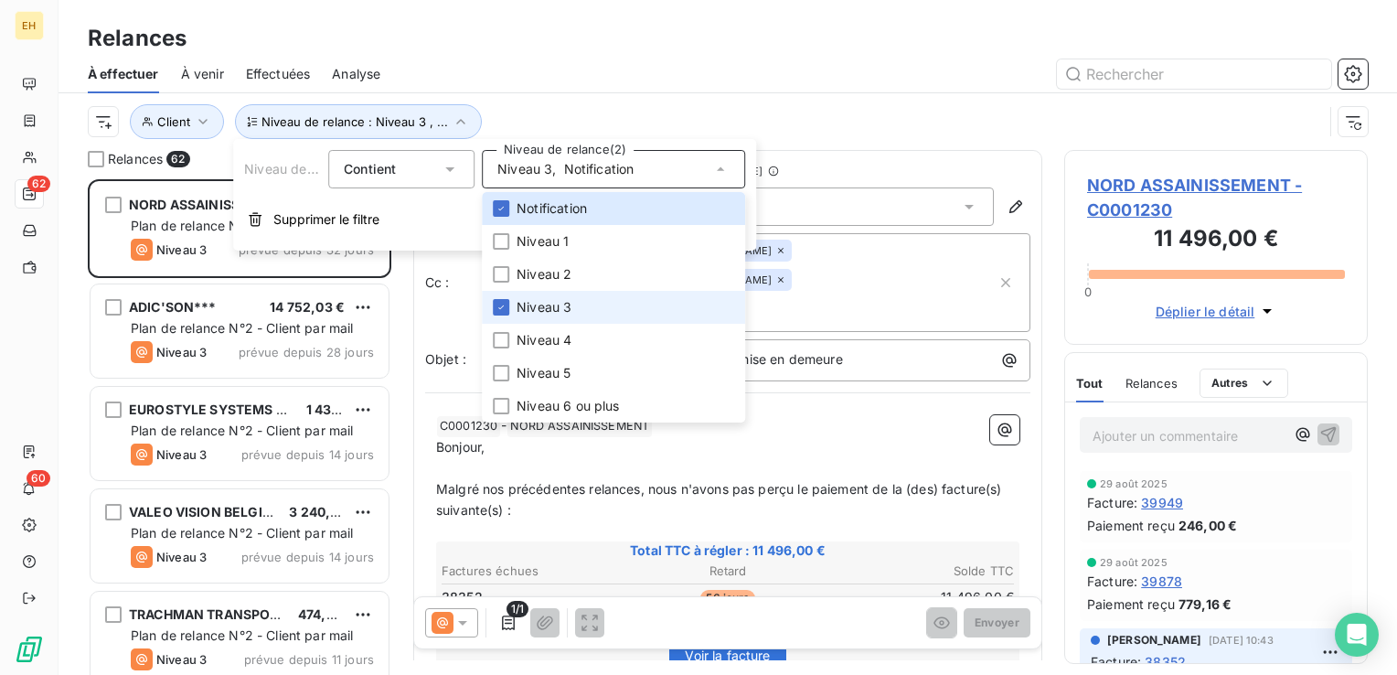
click at [518, 309] on span "Niveau 3" at bounding box center [543, 307] width 55 height 18
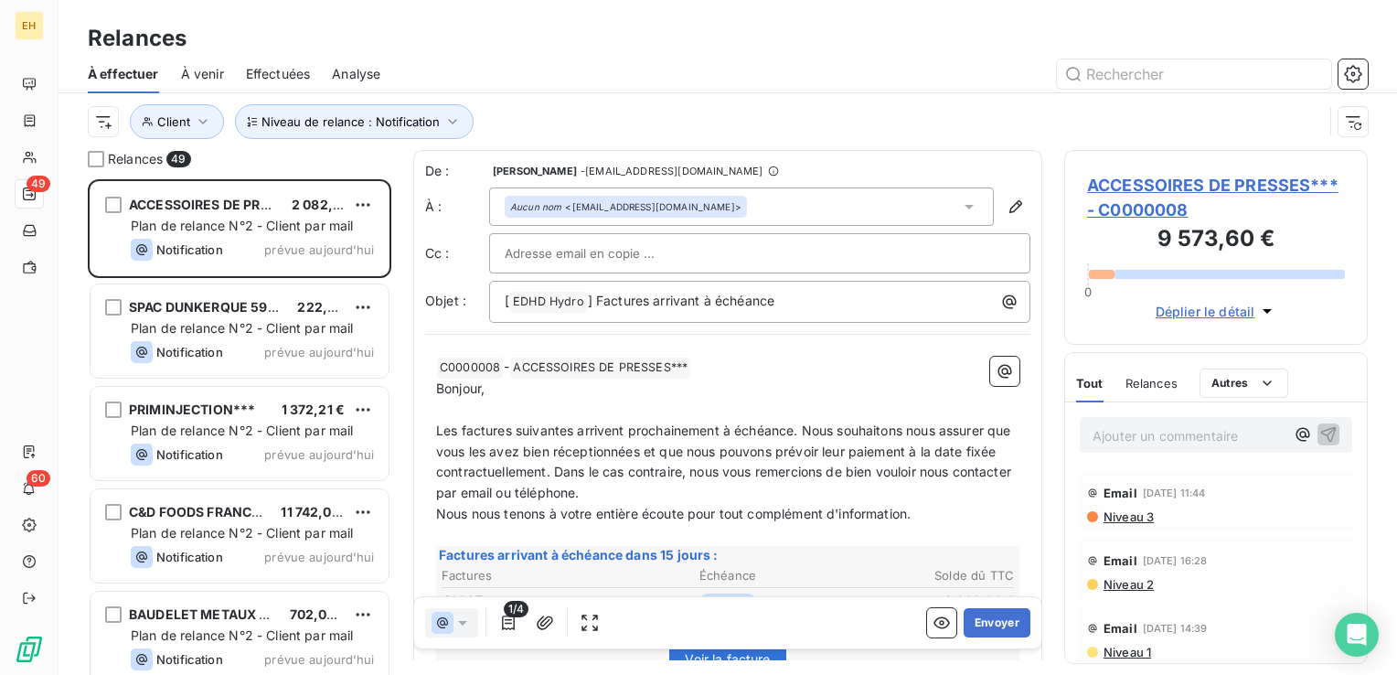
scroll to position [482, 289]
click at [527, 88] on div "À effectuer À venir Effectuées Analyse" at bounding box center [727, 74] width 1338 height 38
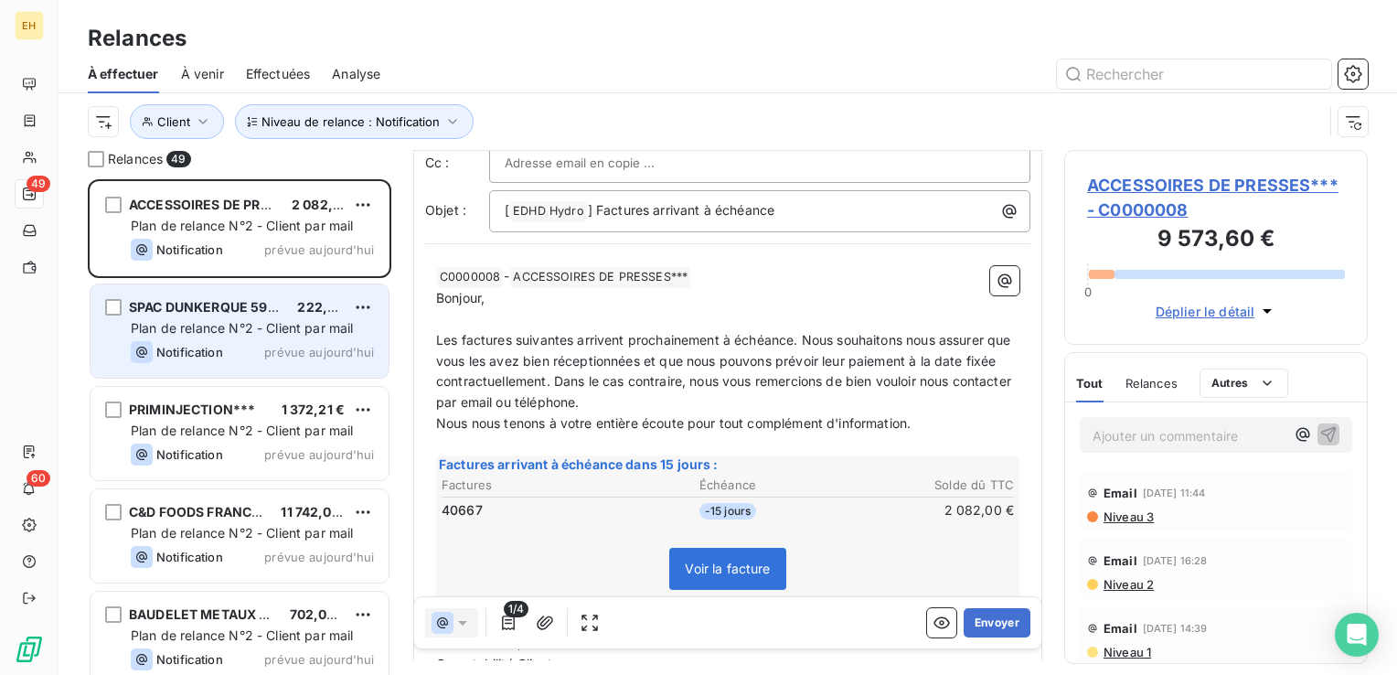
click at [241, 344] on div "Notification prévue aujourd’hui" at bounding box center [252, 352] width 243 height 22
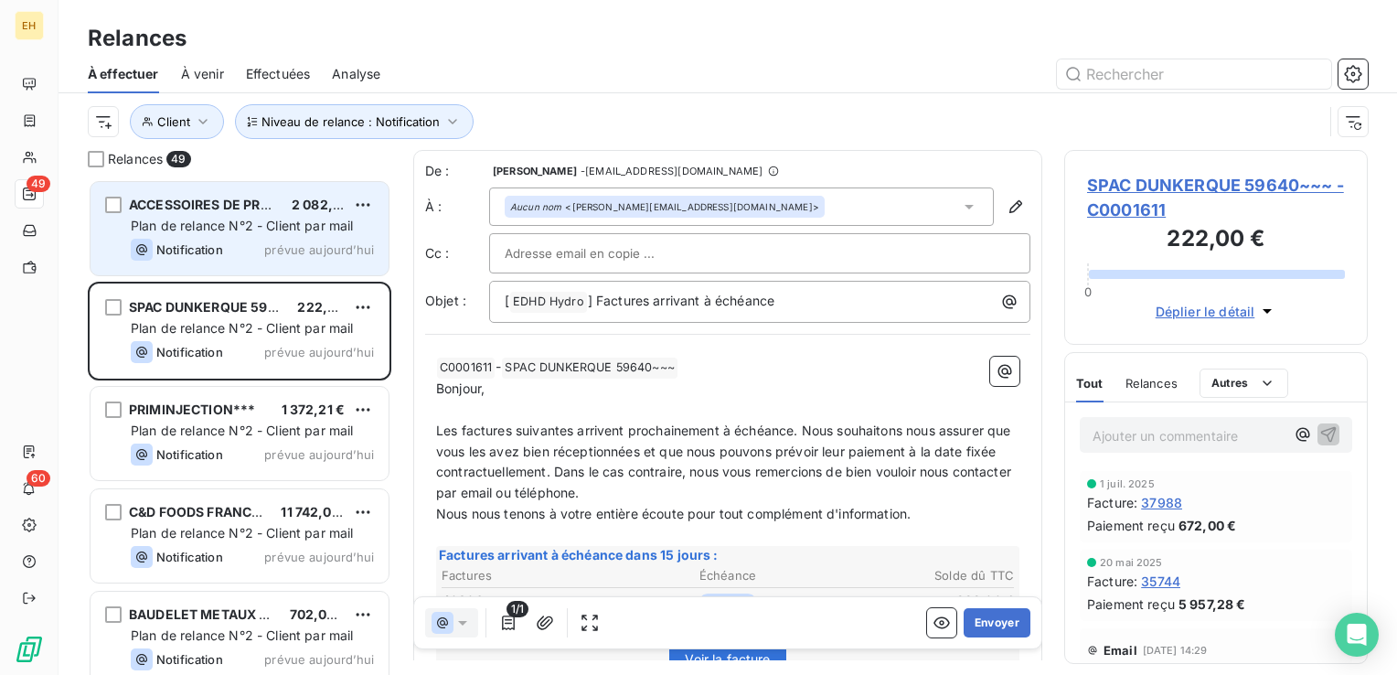
click at [278, 243] on span "prévue aujourd’hui" at bounding box center [319, 249] width 110 height 15
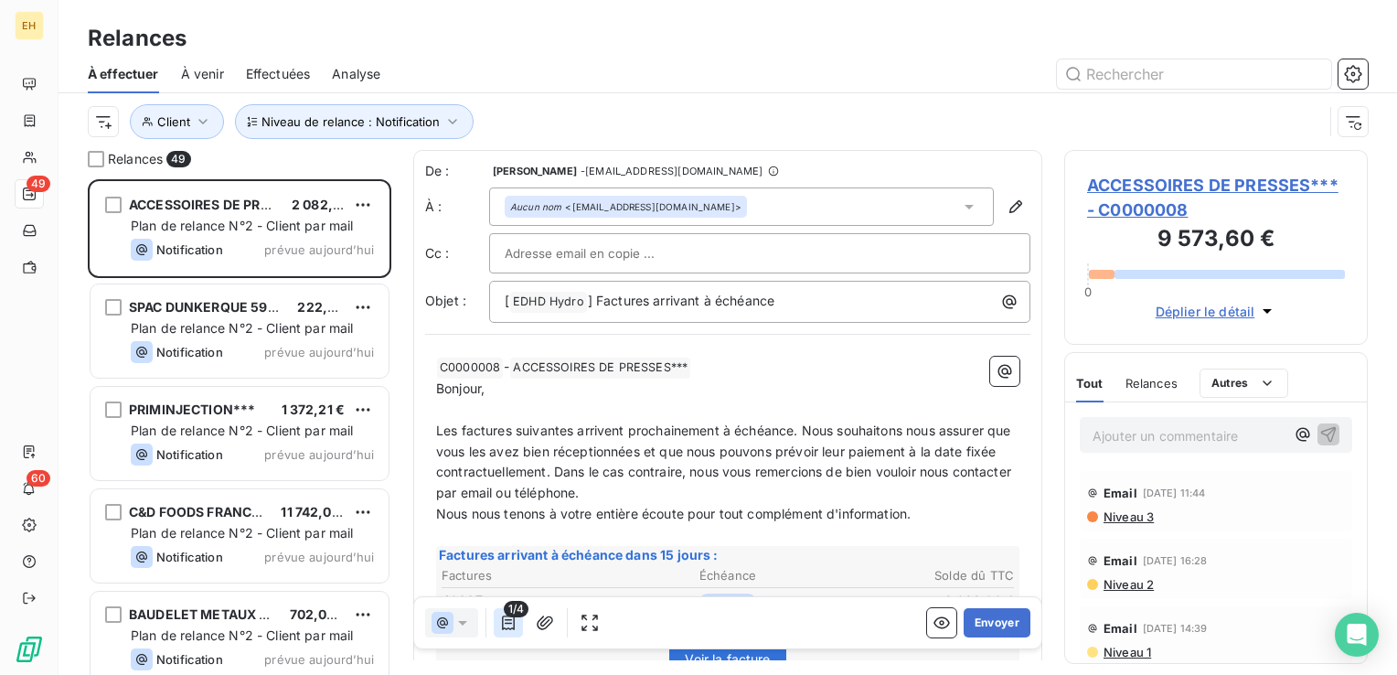
click at [502, 630] on icon "button" at bounding box center [508, 622] width 13 height 15
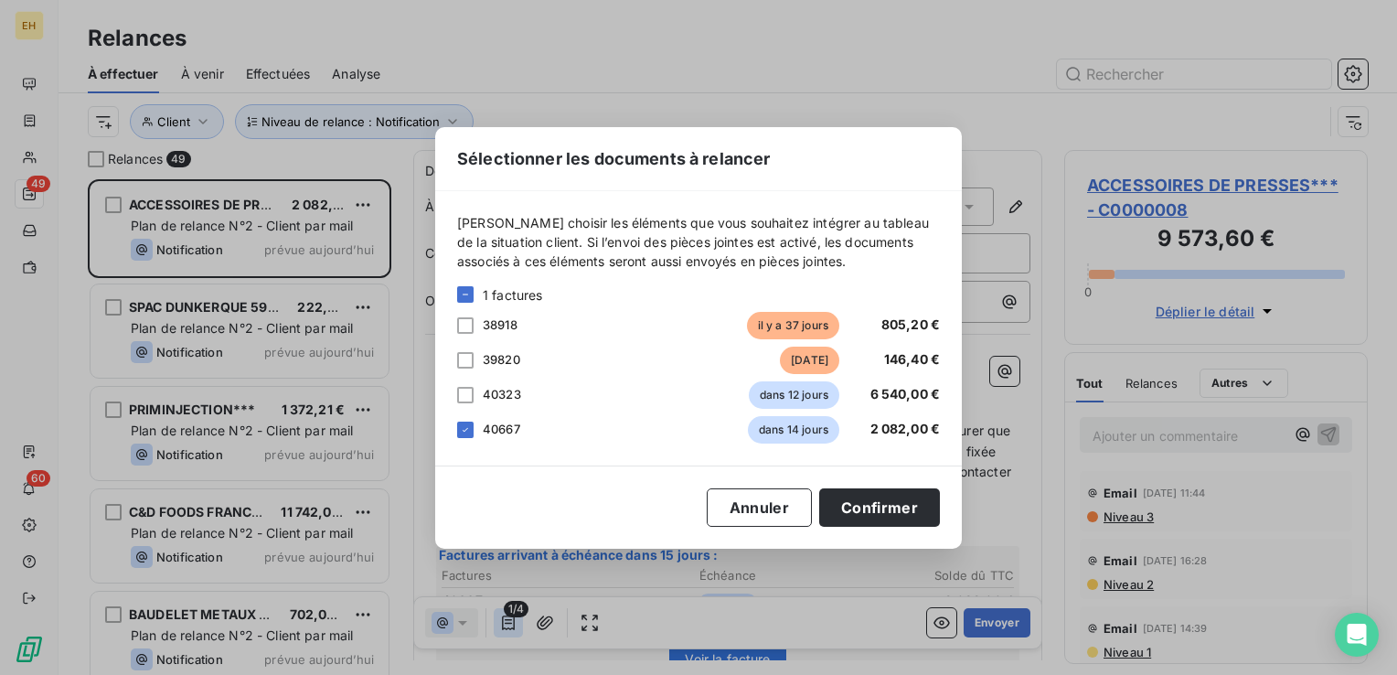
click at [501, 630] on div "Sélectionner les documents à relancer Veuillez choisir les éléments que vous so…" at bounding box center [698, 337] width 1397 height 675
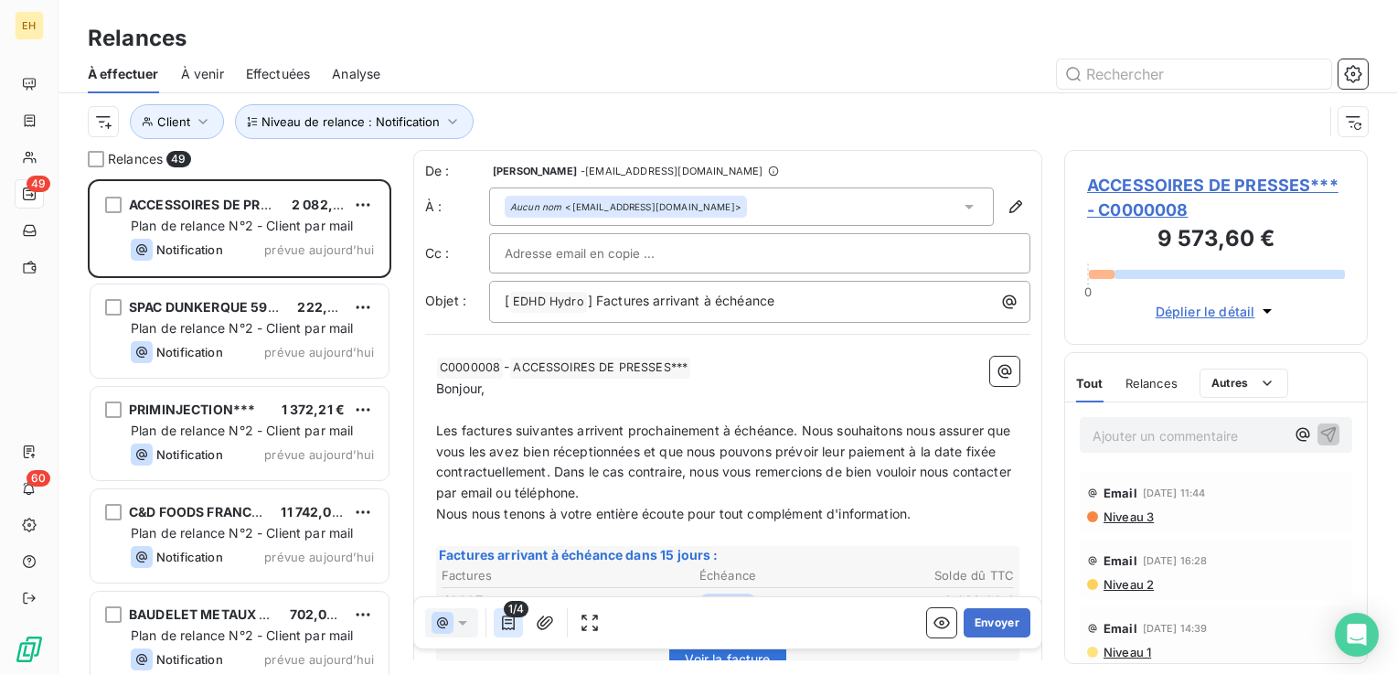
click at [502, 630] on icon "button" at bounding box center [508, 622] width 13 height 15
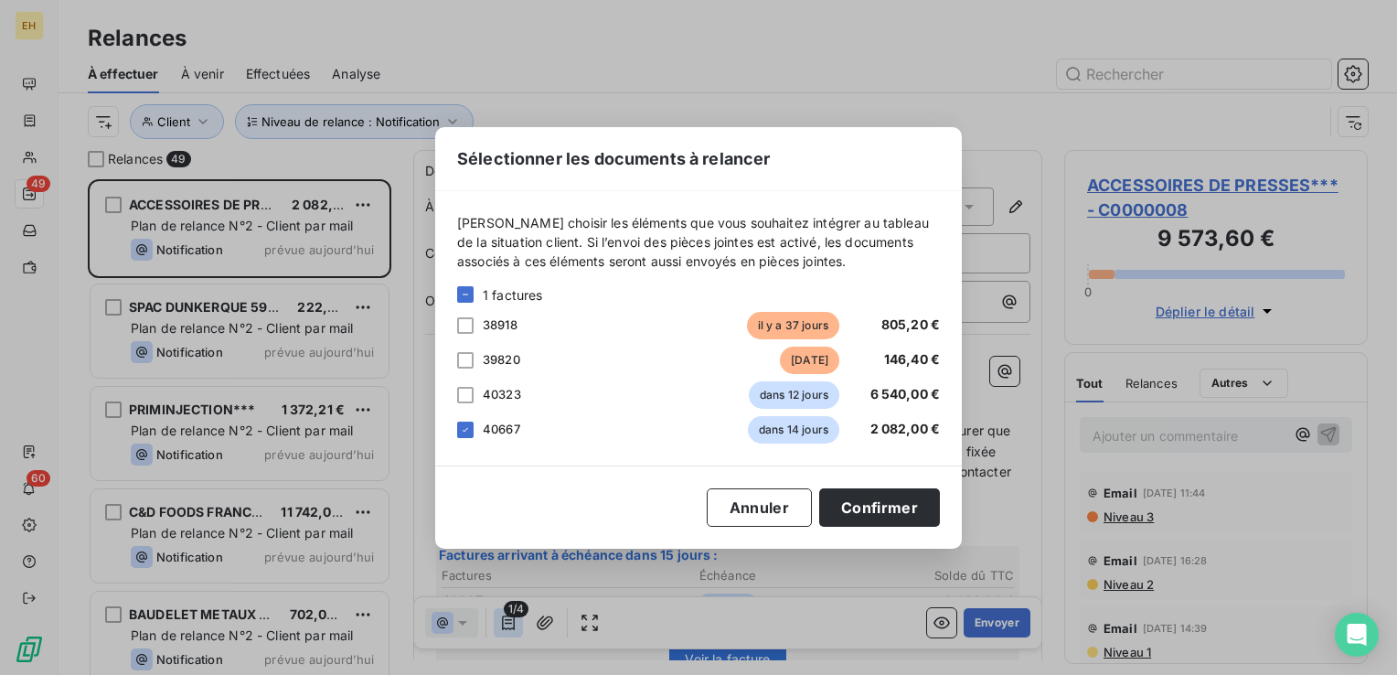
click at [501, 630] on div "Sélectionner les documents à relancer Veuillez choisir les éléments que vous so…" at bounding box center [698, 337] width 1397 height 675
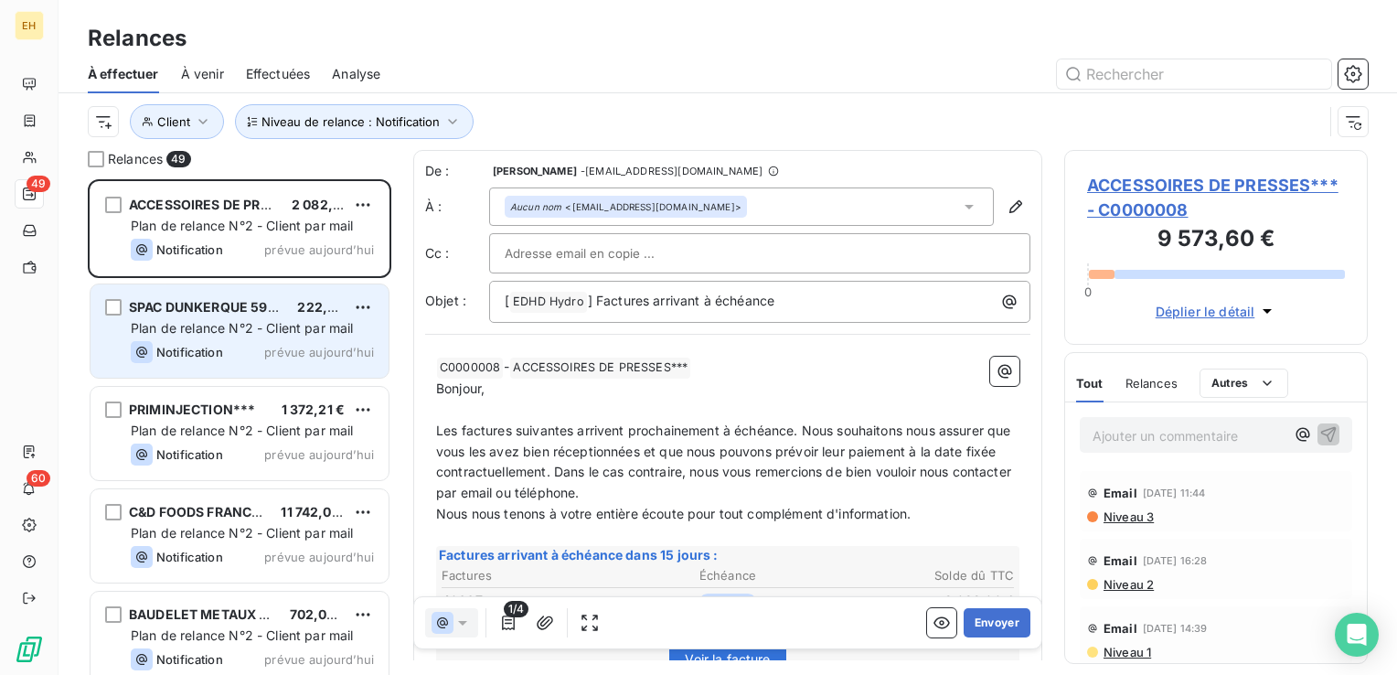
click at [314, 338] on div "SPAC DUNKERQUE 59640~~~ 222,00 € Plan de relance N°2 - Client par mail Notifica…" at bounding box center [239, 330] width 298 height 93
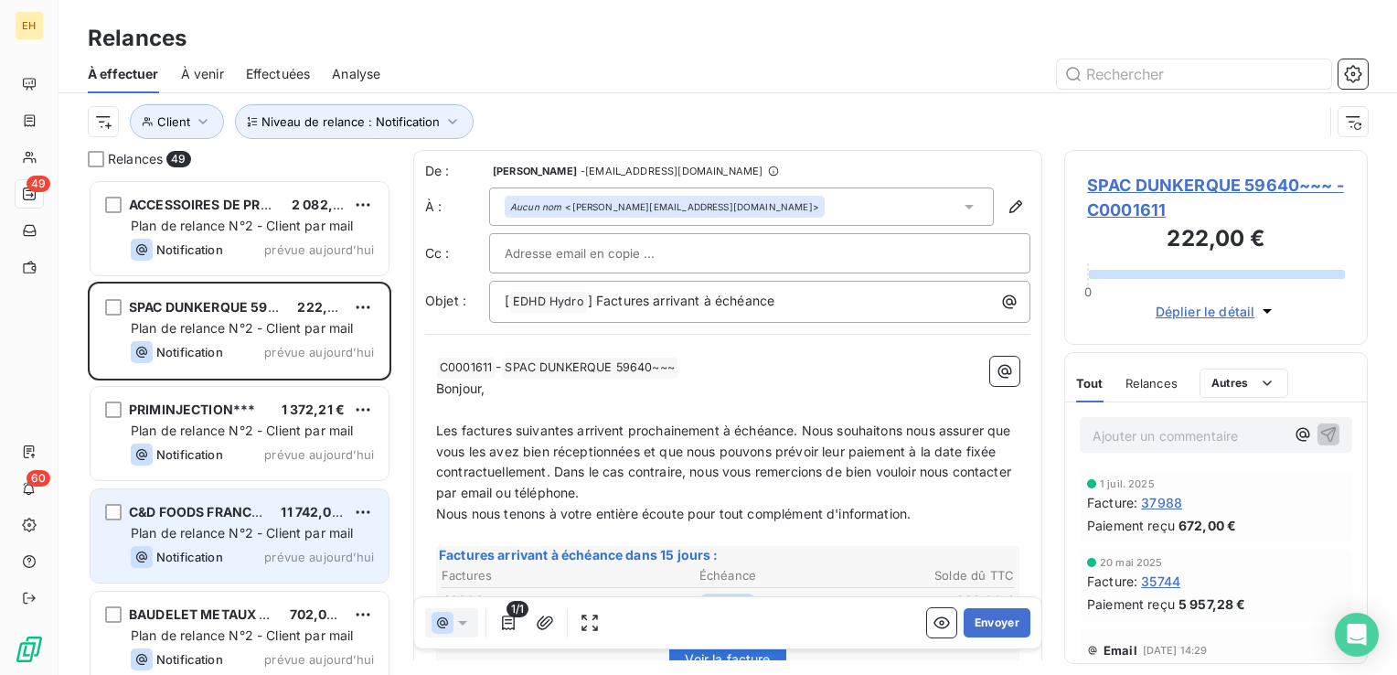
click at [323, 489] on div "C&D FOODS FRANCE*** 11 742,00 € Plan de relance N°2 - Client par mail Notificat…" at bounding box center [239, 535] width 298 height 93
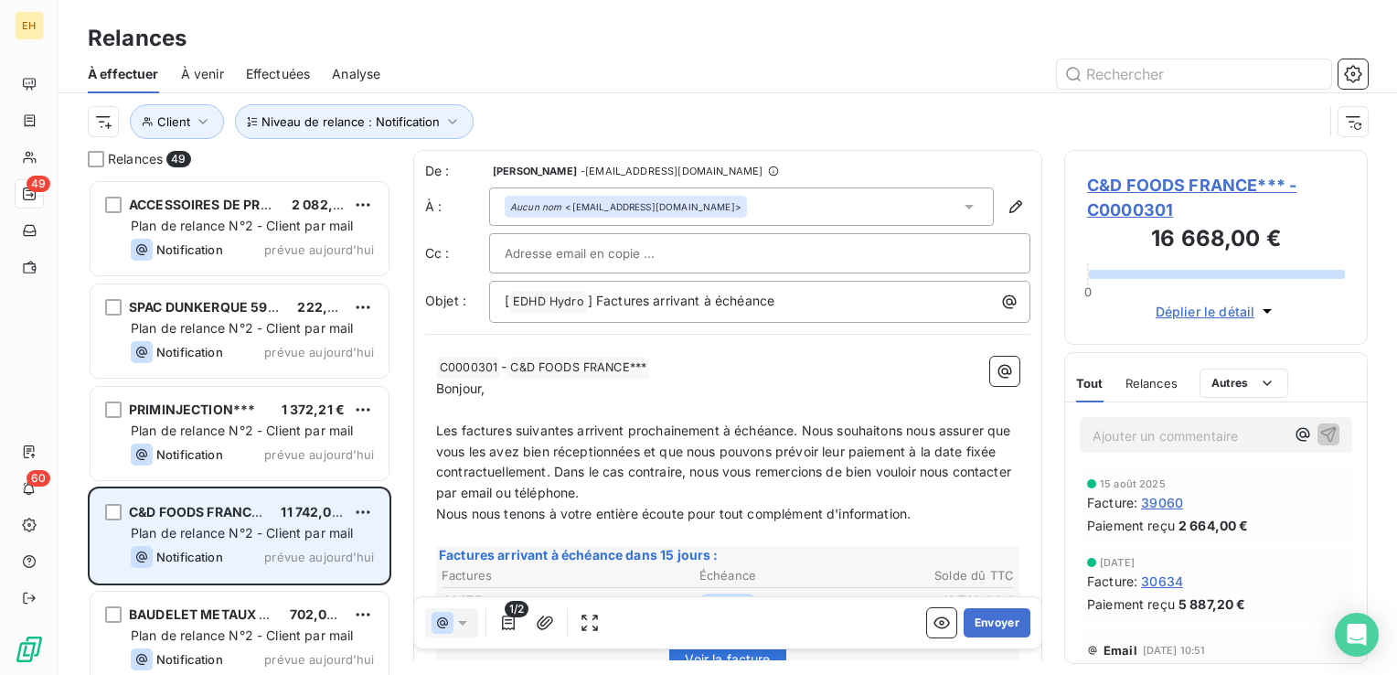
click at [324, 530] on span "Plan de relance N°2 - Client par mail" at bounding box center [242, 533] width 223 height 16
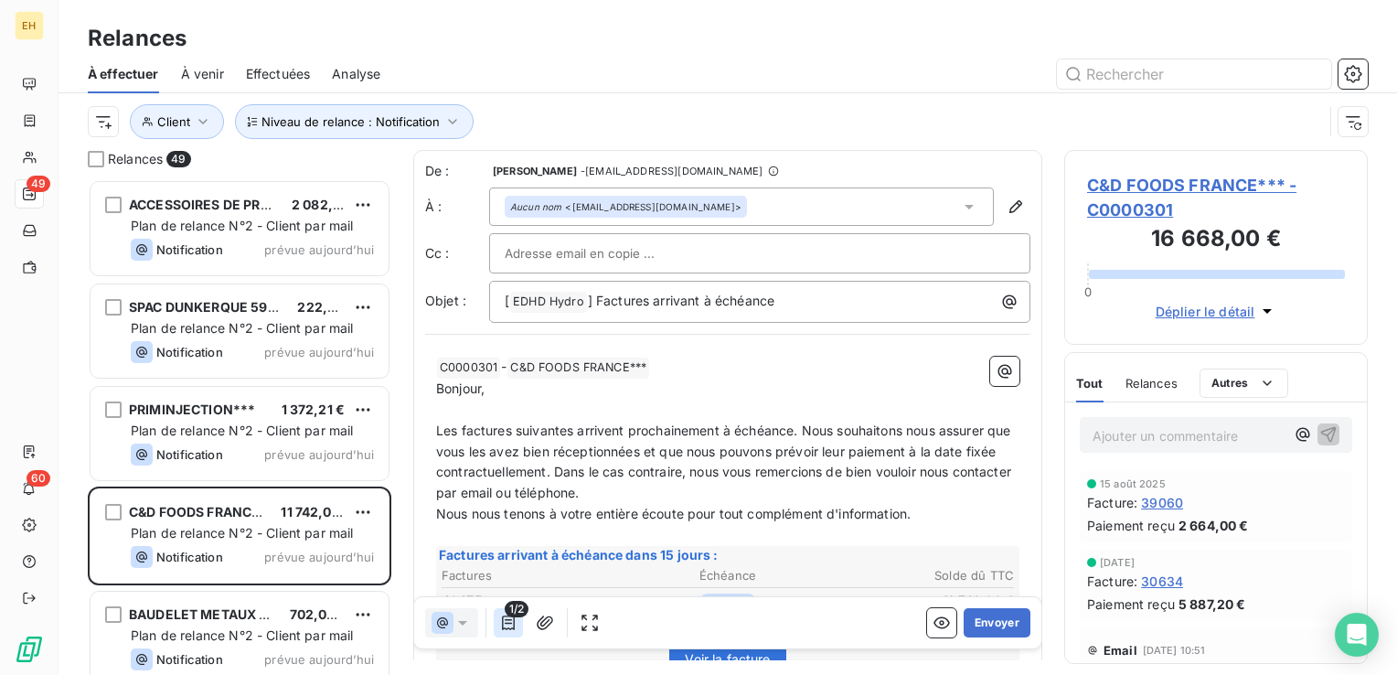
click at [501, 620] on icon "button" at bounding box center [508, 622] width 18 height 18
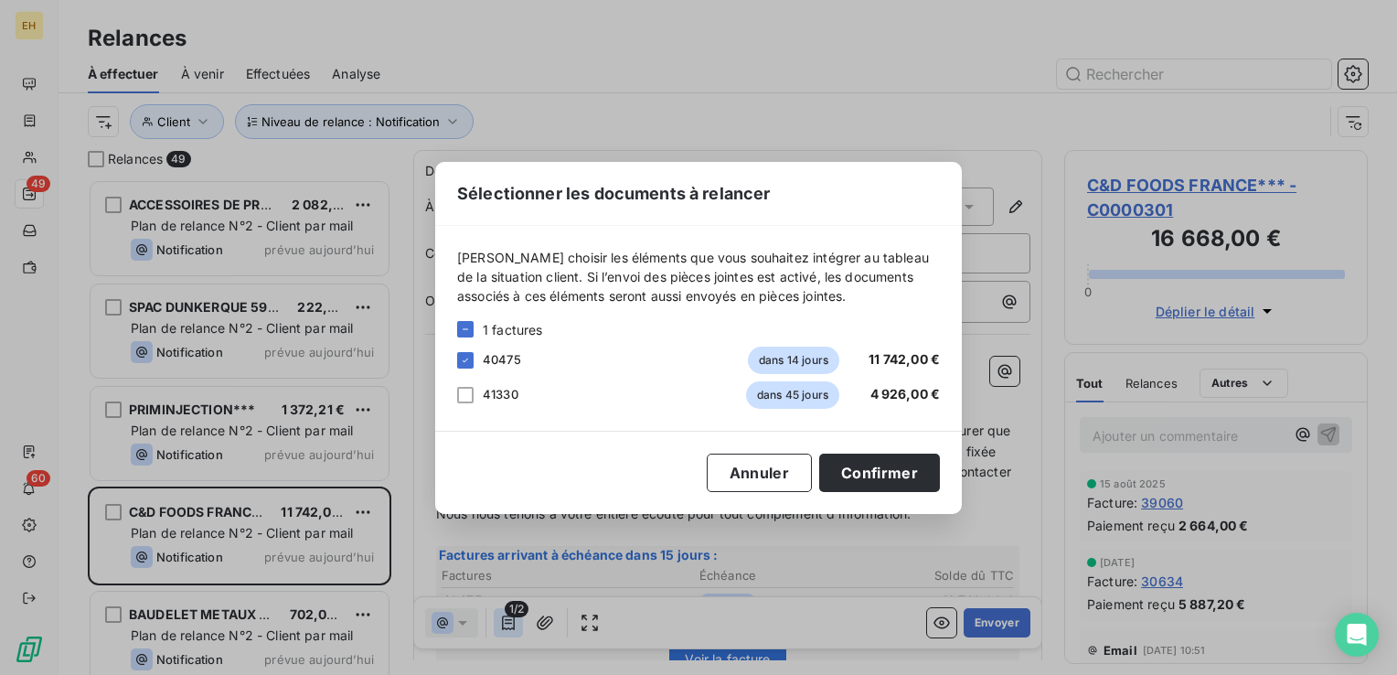
click at [501, 620] on div "Sélectionner les documents à relancer Veuillez choisir les éléments que vous so…" at bounding box center [698, 337] width 1397 height 675
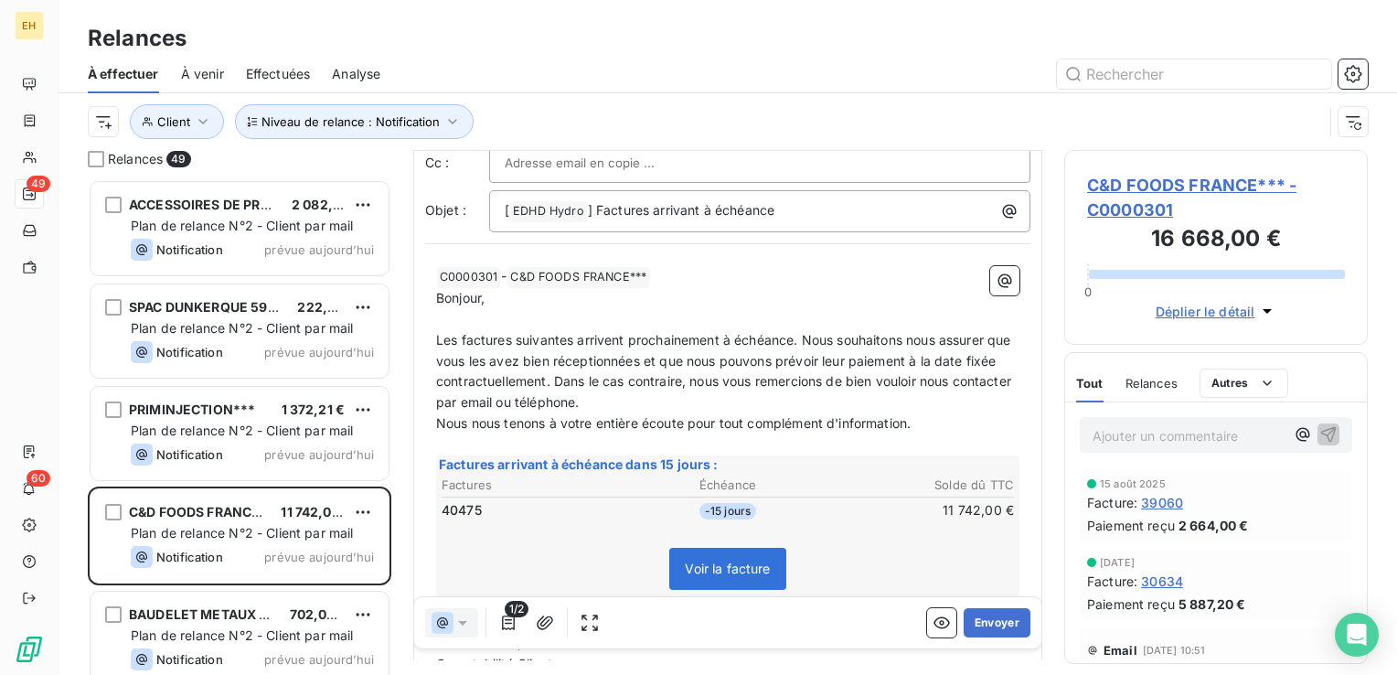
scroll to position [91, 0]
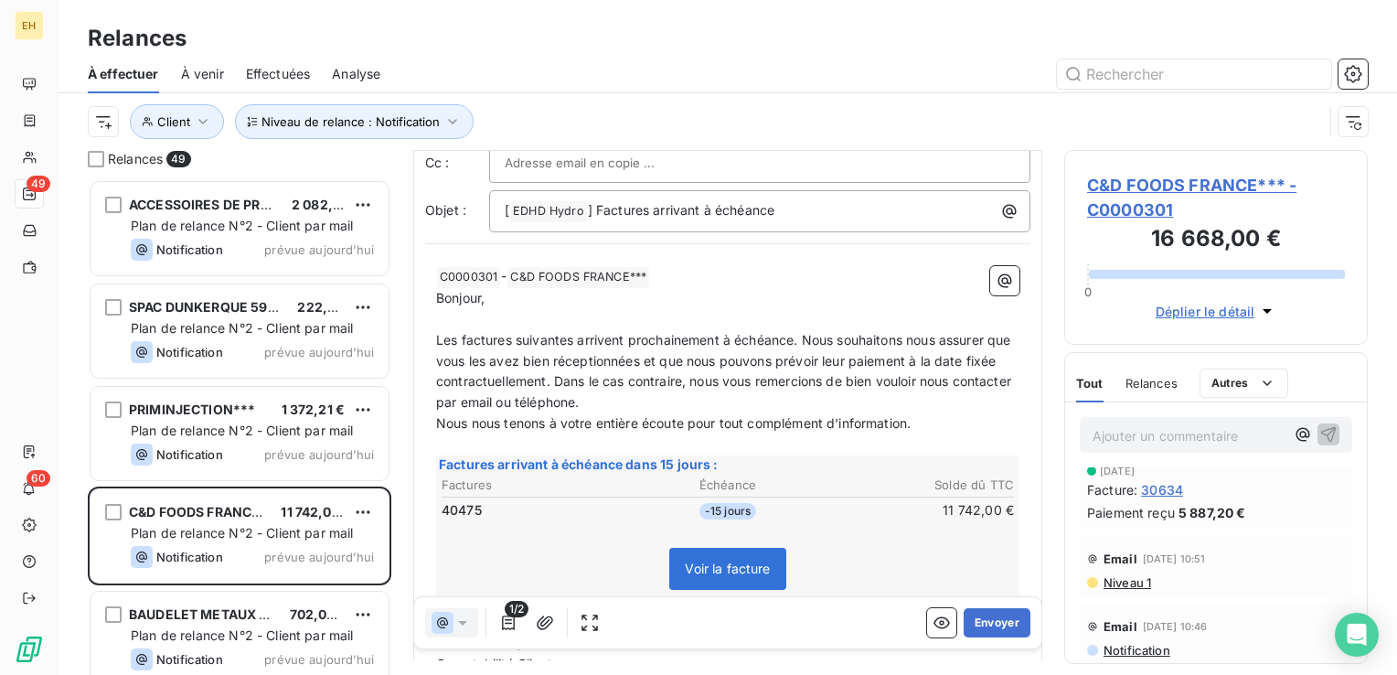
click at [1181, 185] on span "C&D FOODS FRANCE*** - C0000301" at bounding box center [1216, 197] width 258 height 49
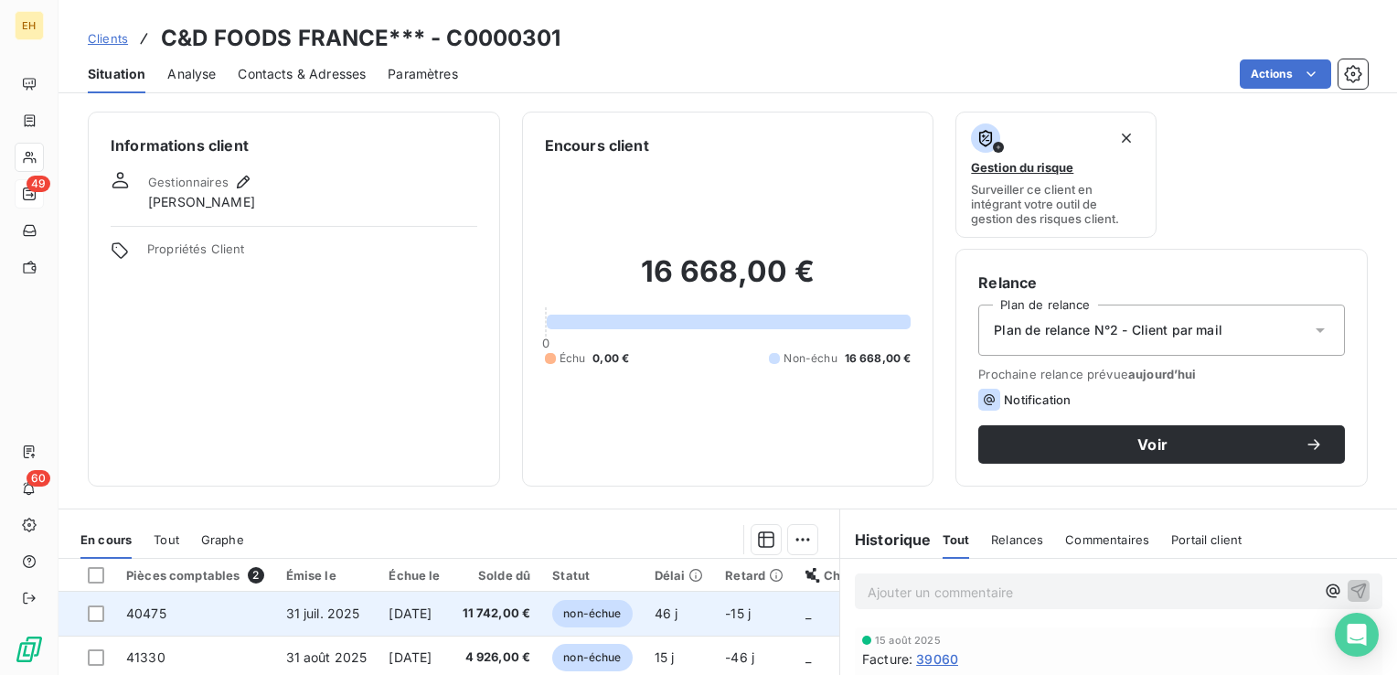
click at [505, 610] on span "11 742,00 €" at bounding box center [496, 613] width 69 height 18
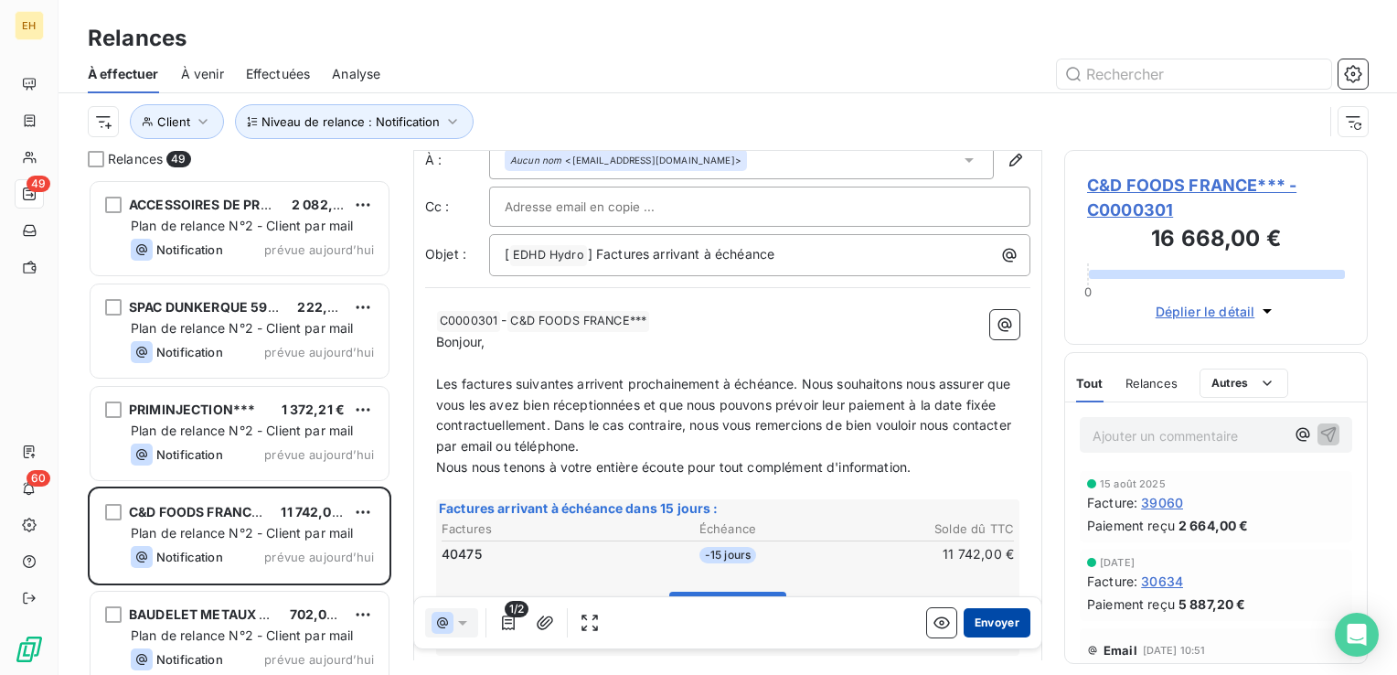
scroll to position [91, 0]
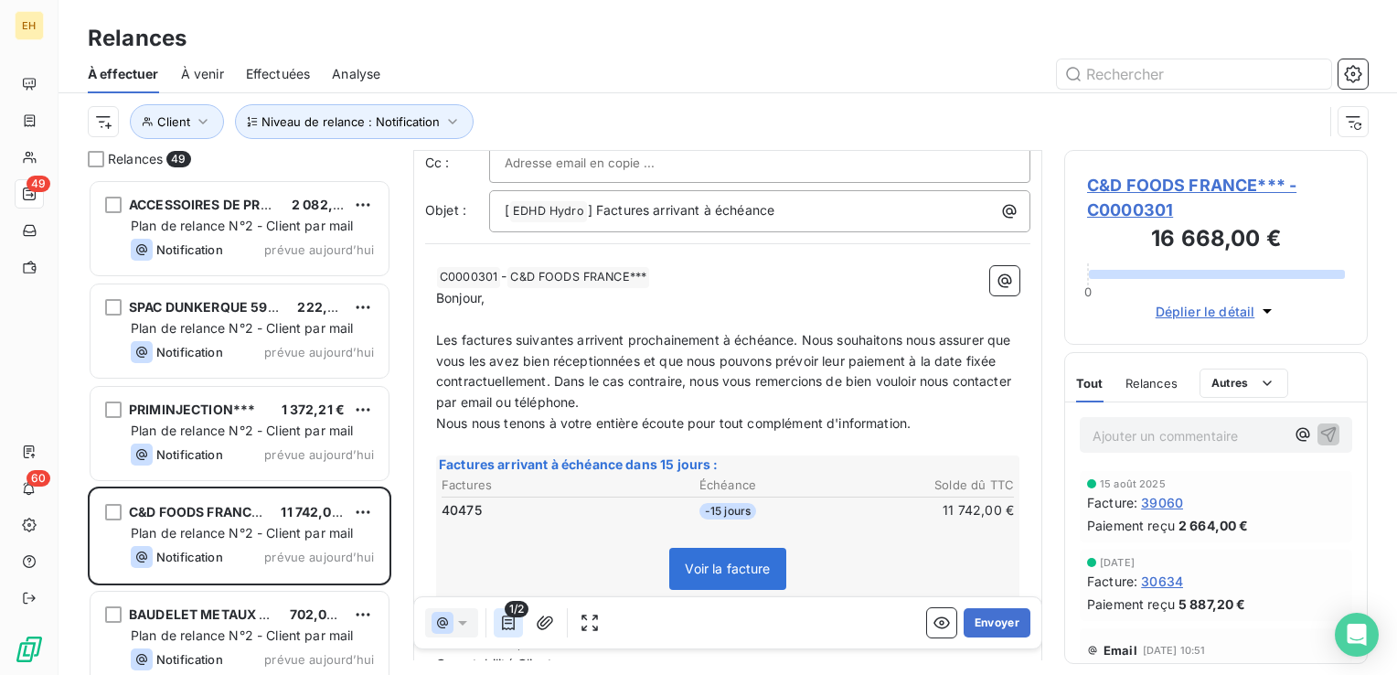
click at [501, 616] on icon "button" at bounding box center [508, 622] width 18 height 18
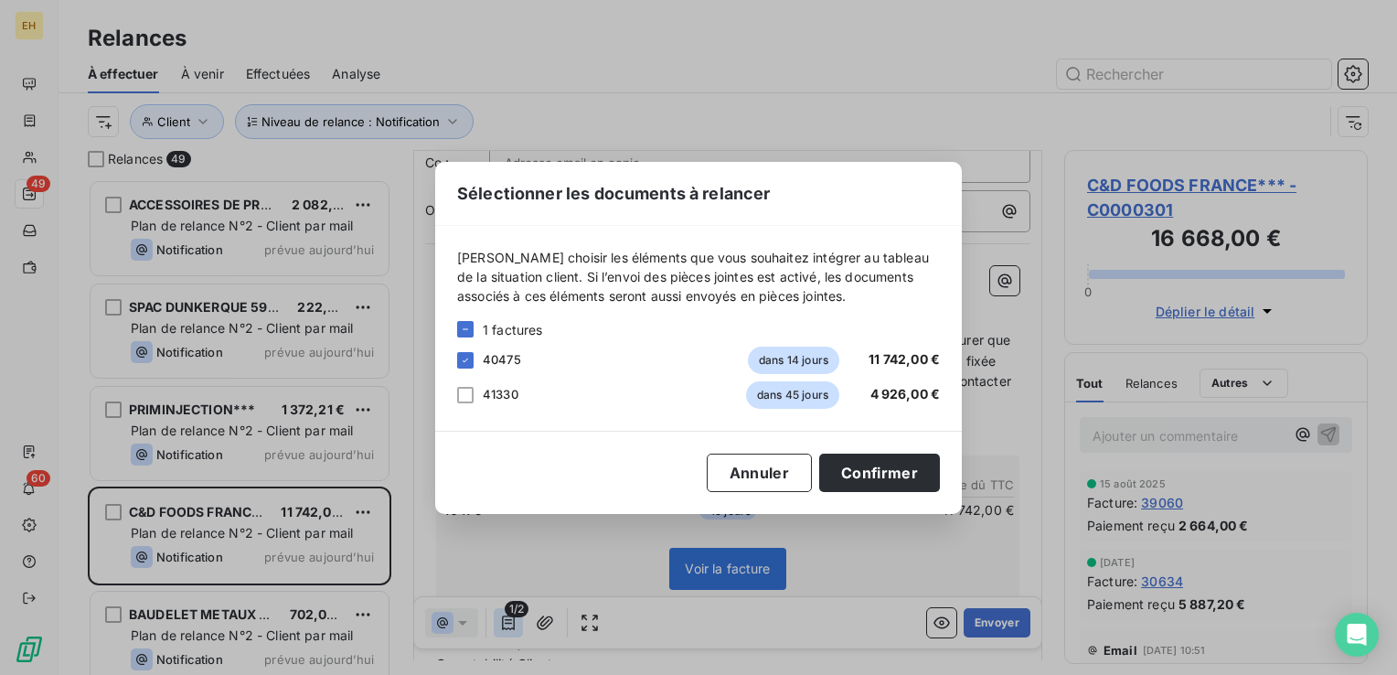
click at [501, 616] on div "Sélectionner les documents à relancer Veuillez choisir les éléments que vous so…" at bounding box center [698, 337] width 1397 height 675
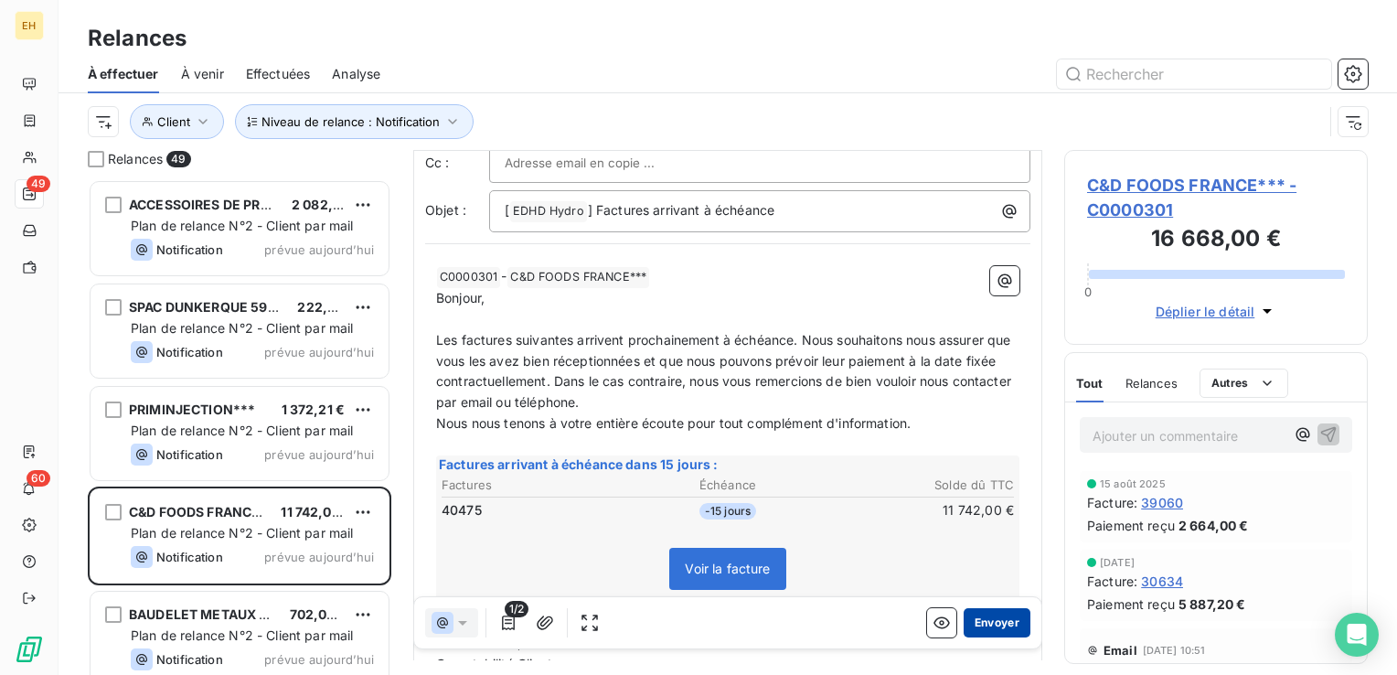
click at [984, 623] on button "Envoyer" at bounding box center [996, 622] width 67 height 29
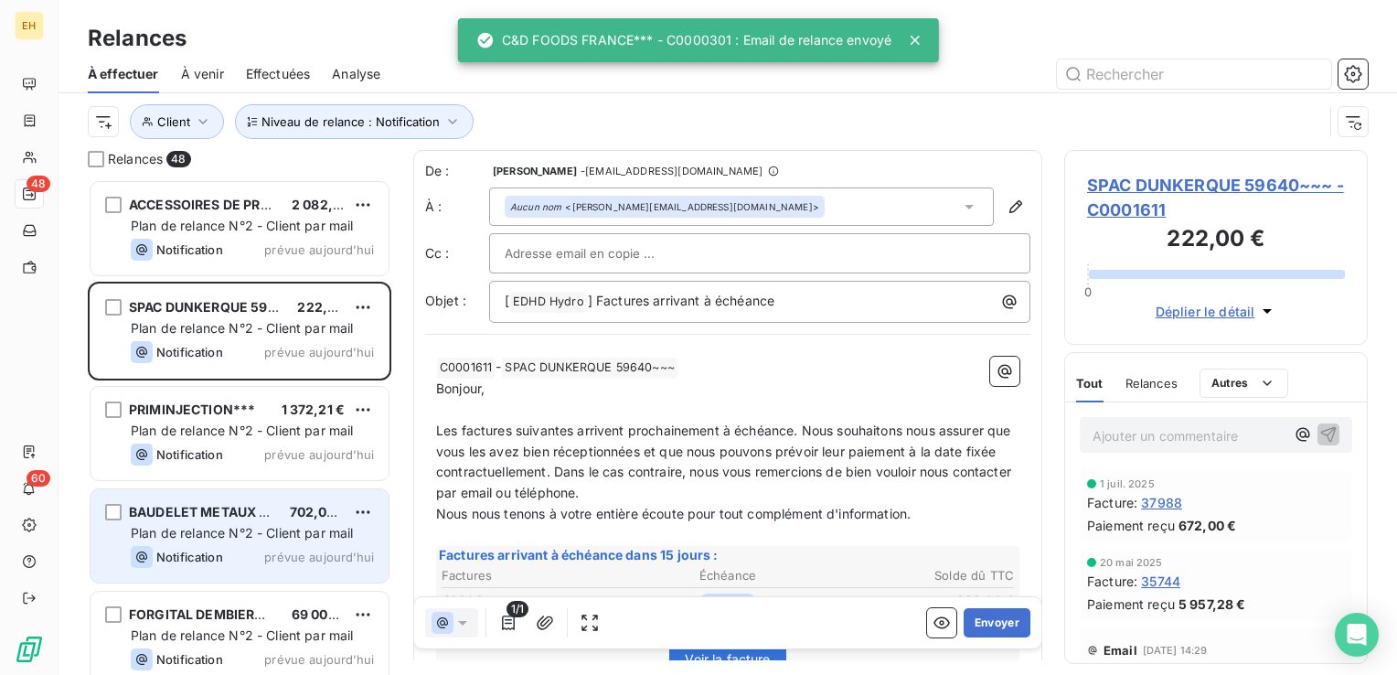
drag, startPoint x: 228, startPoint y: 547, endPoint x: 225, endPoint y: 522, distance: 24.8
click at [228, 547] on div "Notification prévue aujourd’hui" at bounding box center [252, 557] width 243 height 22
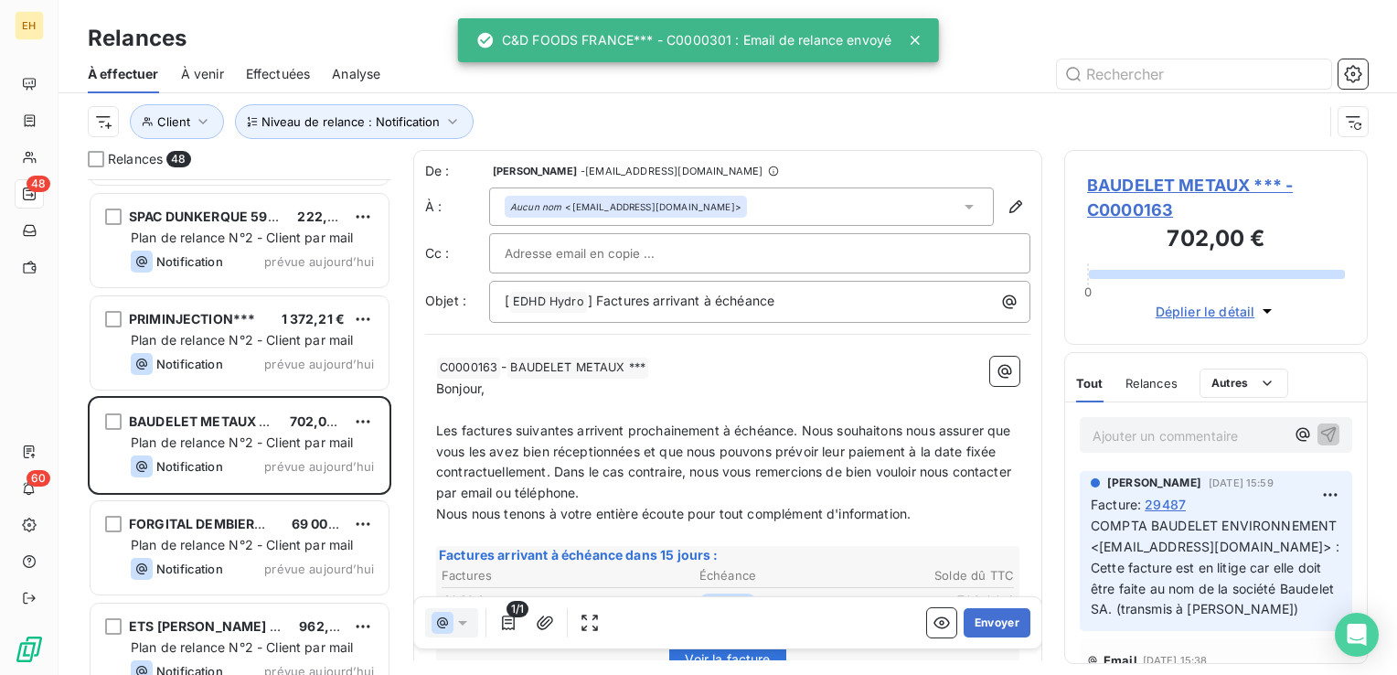
scroll to position [183, 0]
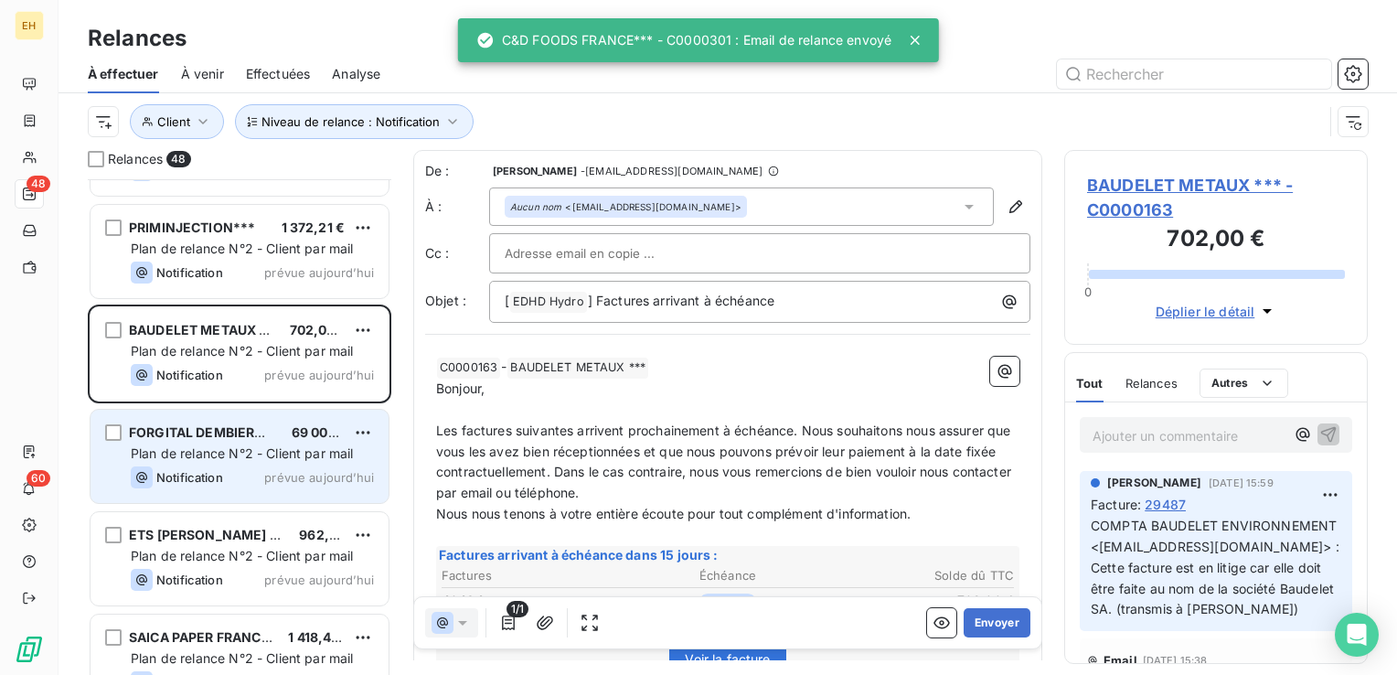
click at [224, 461] on div "Plan de relance N°2 - Client par mail" at bounding box center [252, 453] width 243 height 18
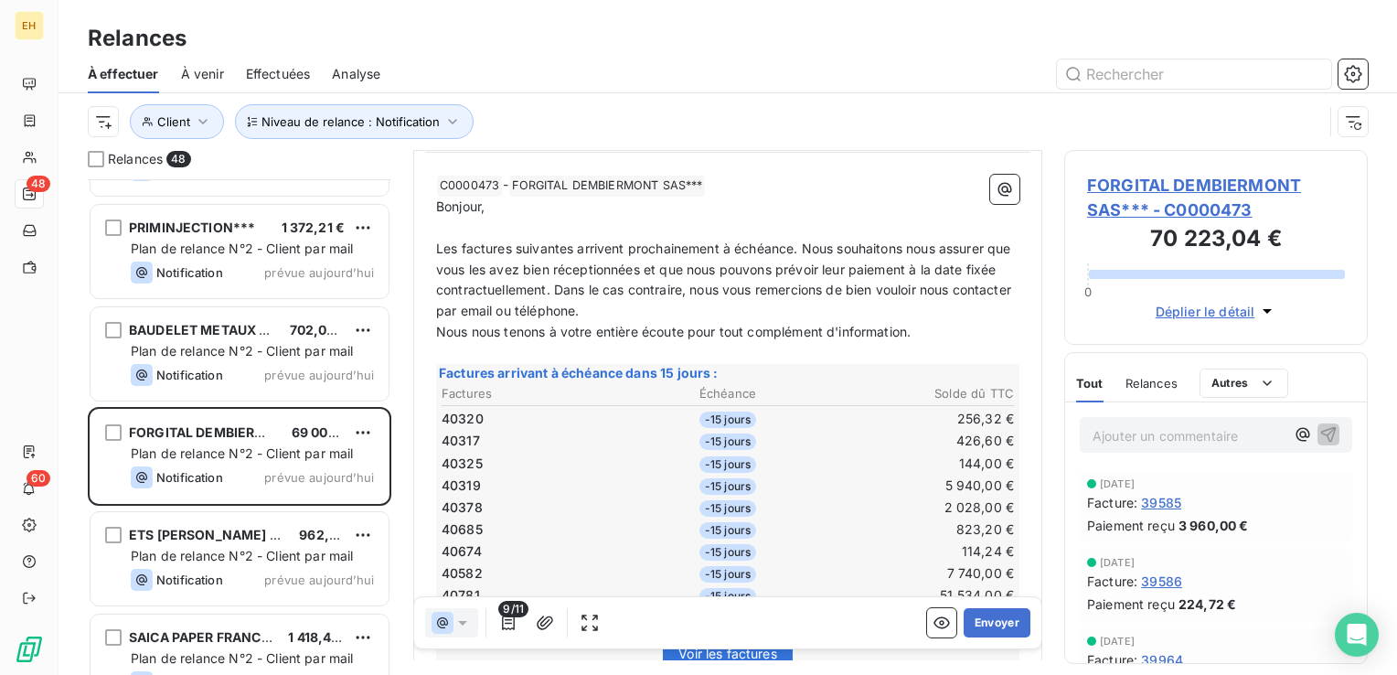
scroll to position [274, 0]
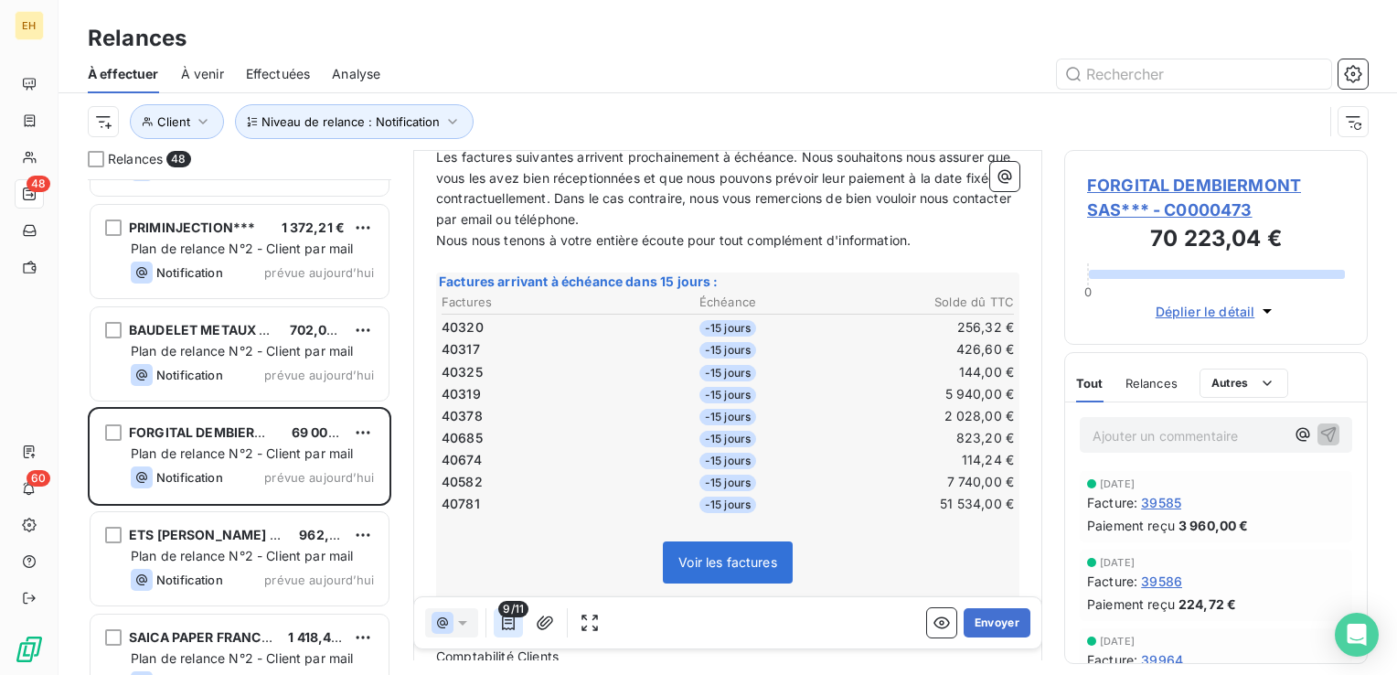
click at [507, 620] on icon "button" at bounding box center [508, 622] width 13 height 15
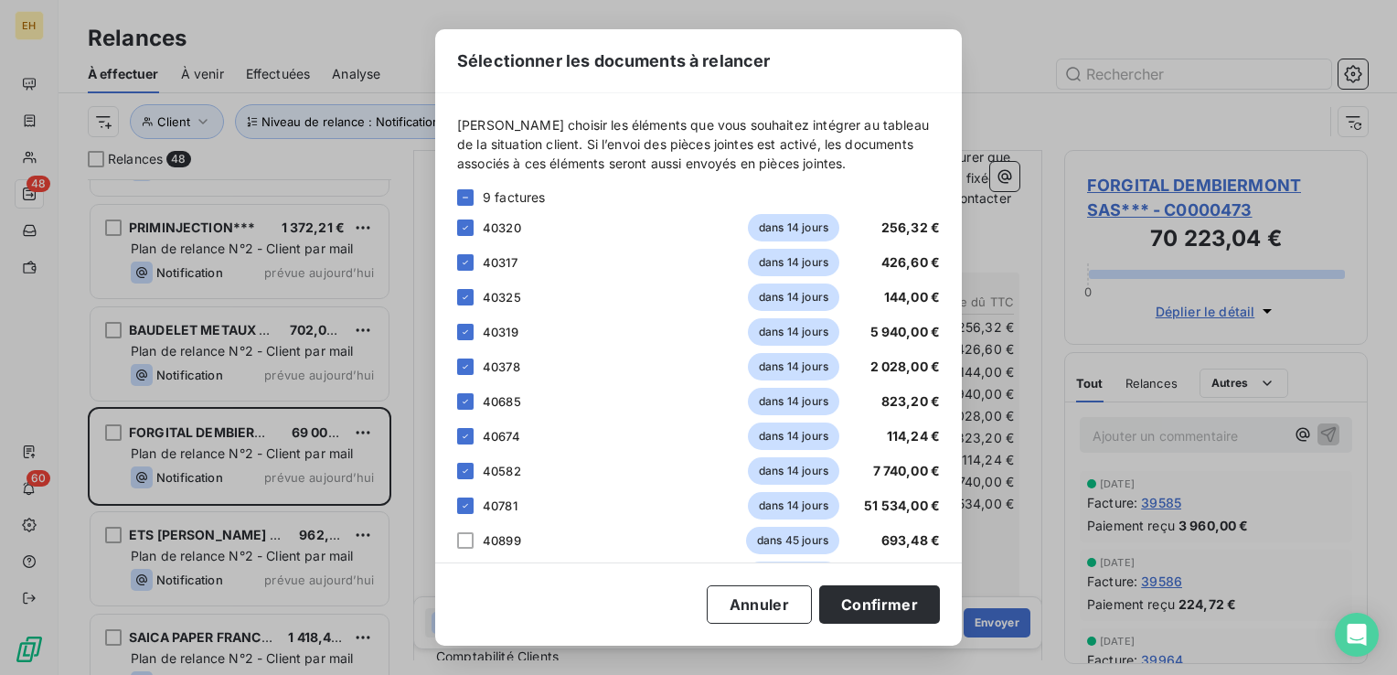
scroll to position [48, 0]
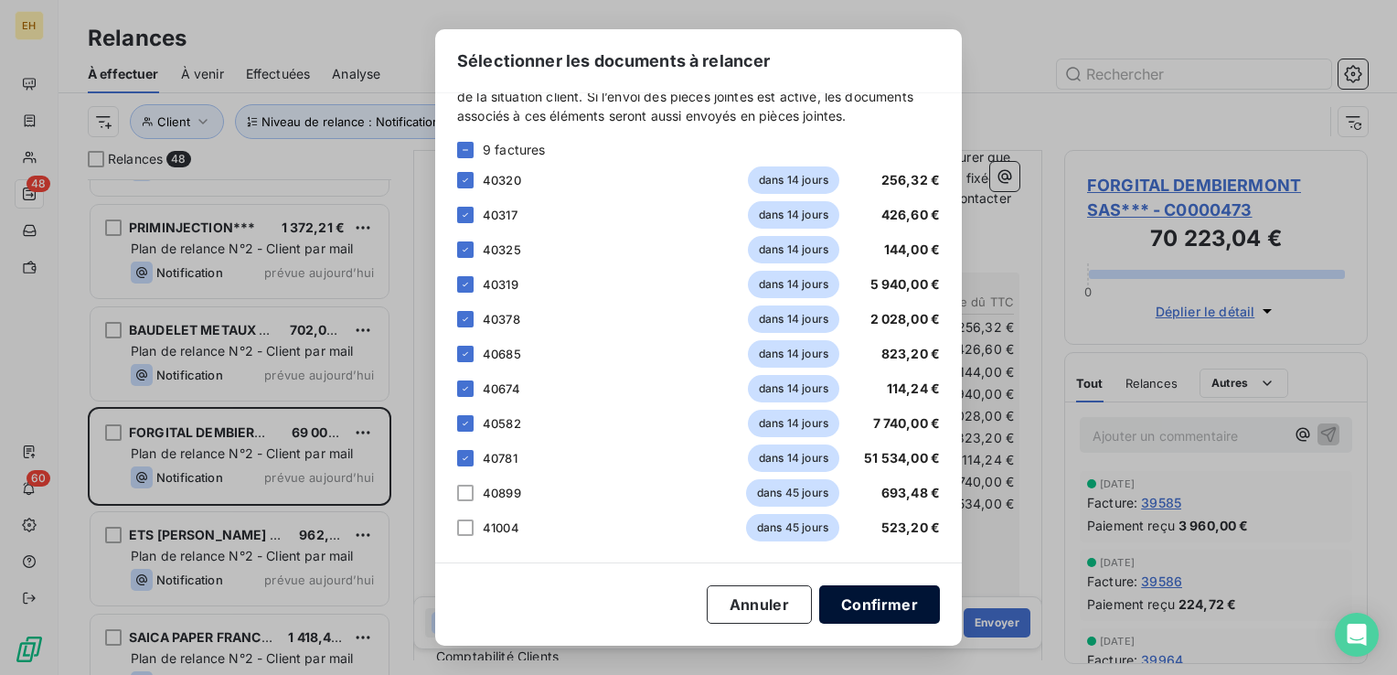
click at [882, 604] on button "Confirmer" at bounding box center [879, 604] width 121 height 38
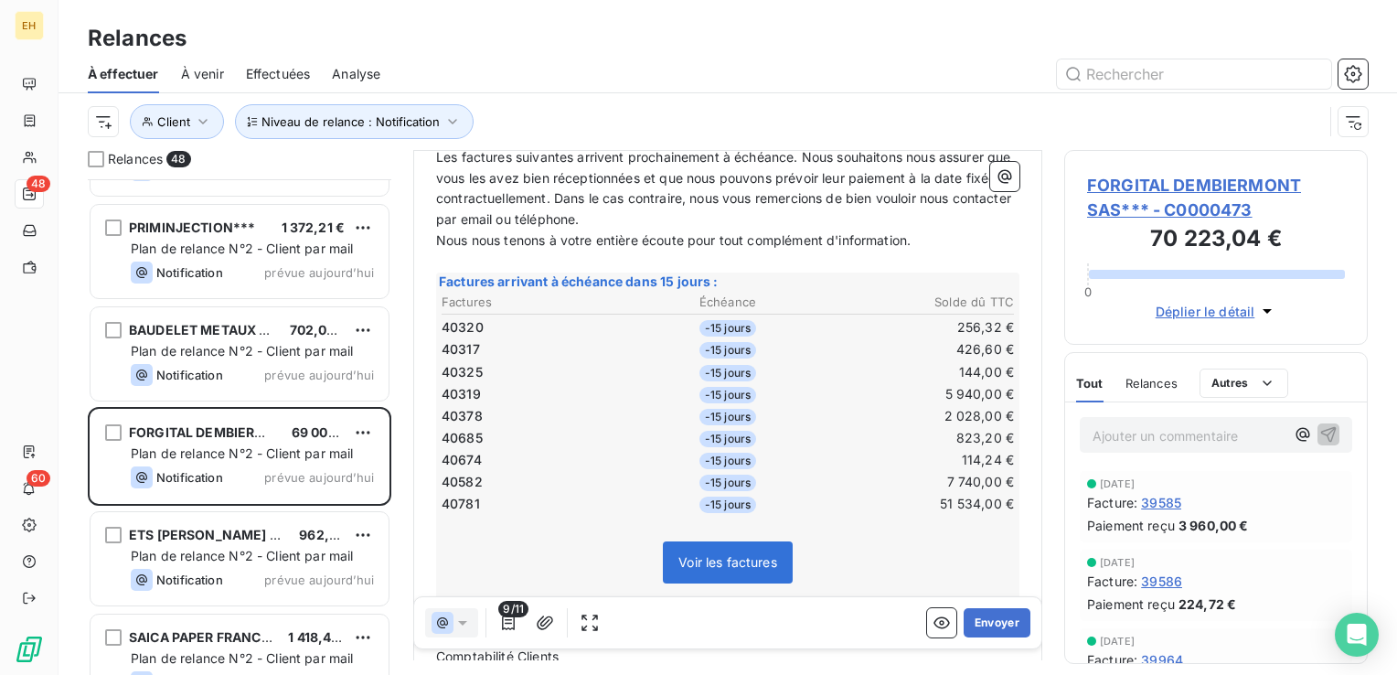
click at [1214, 185] on span "FORGITAL DEMBIERMONT SAS*** - C0000473" at bounding box center [1216, 197] width 258 height 49
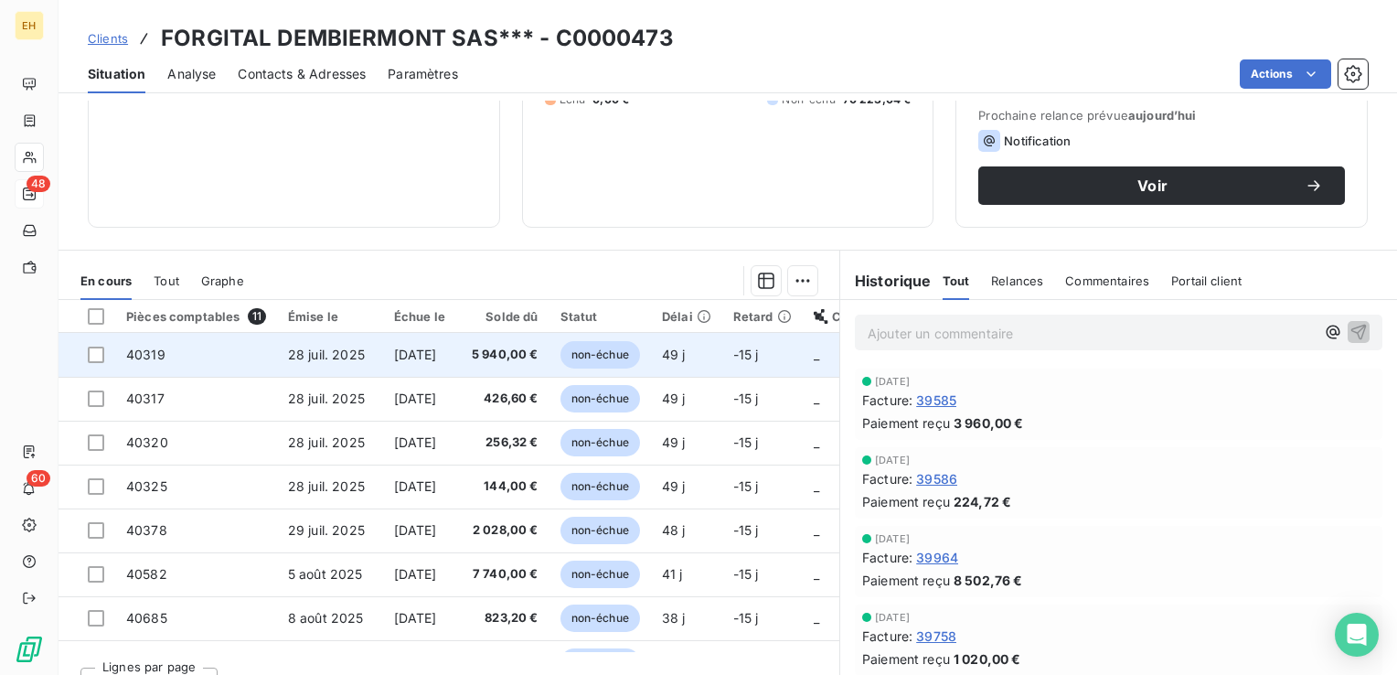
click at [428, 356] on span "[DATE]" at bounding box center [415, 354] width 43 height 16
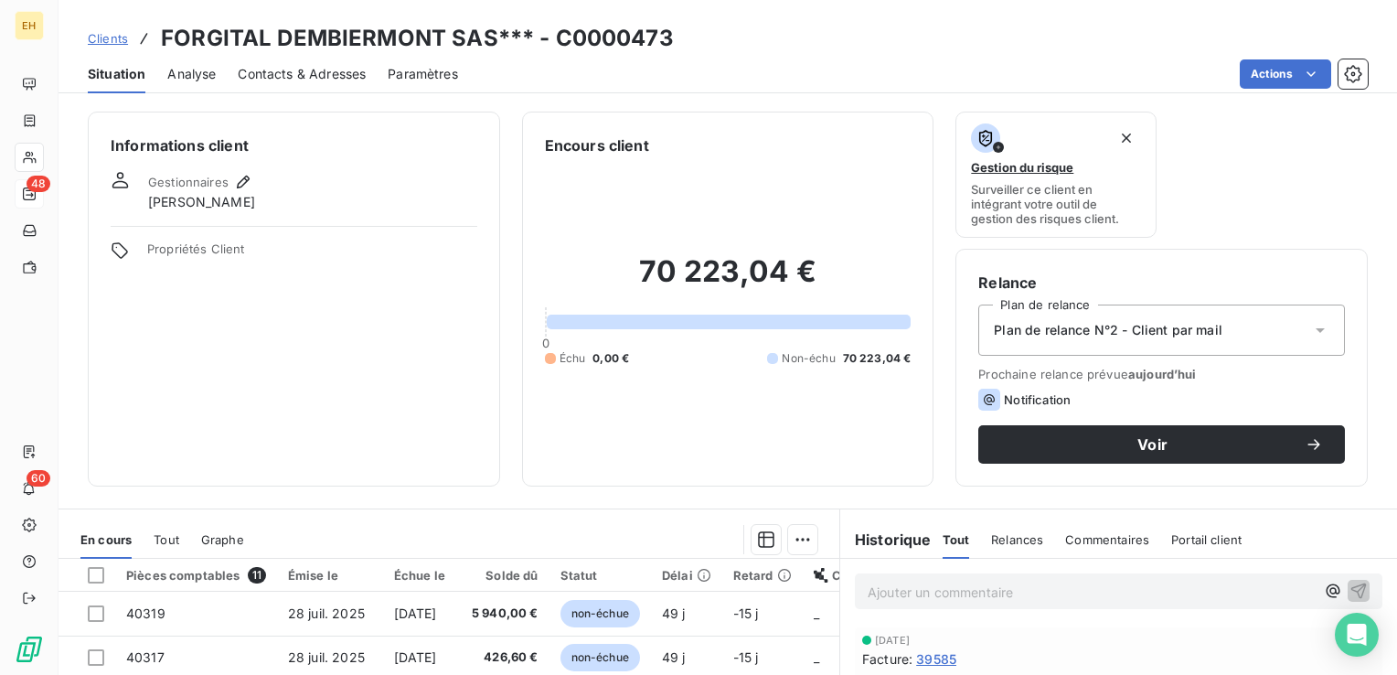
scroll to position [183, 0]
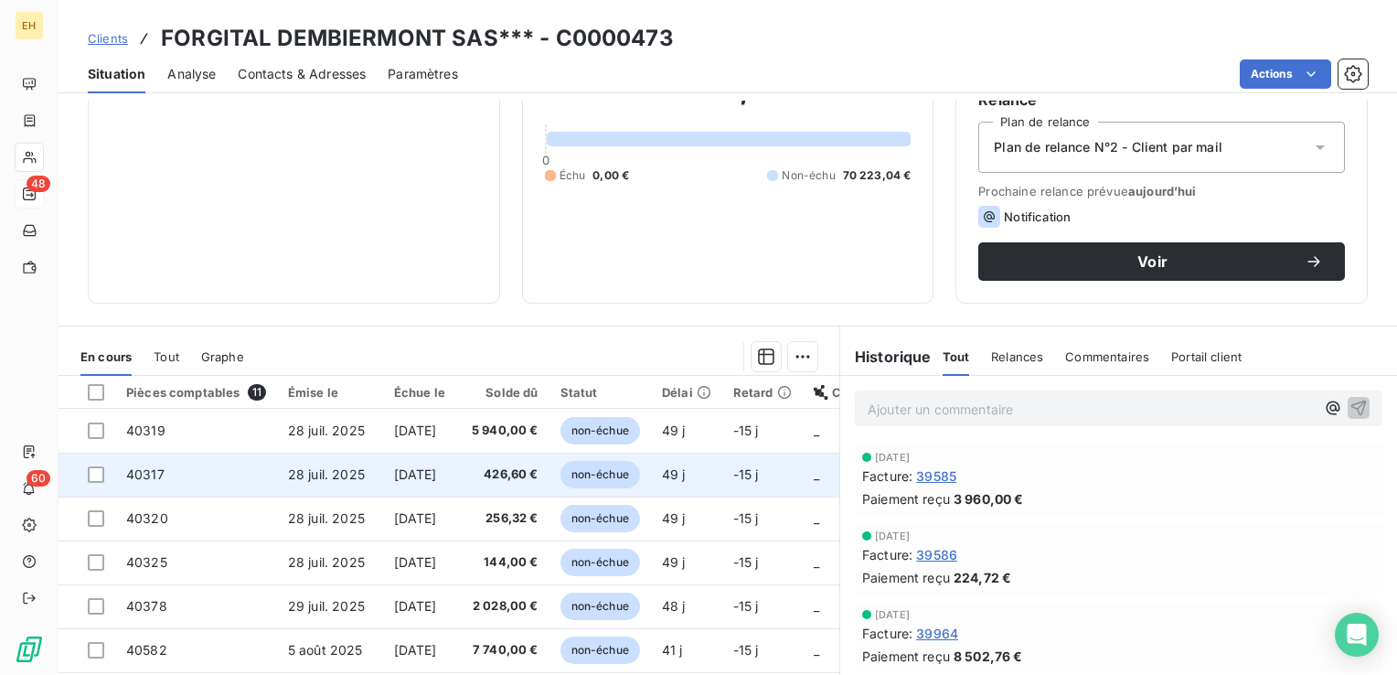
click at [366, 470] on td "28 juil. 2025" at bounding box center [330, 474] width 106 height 44
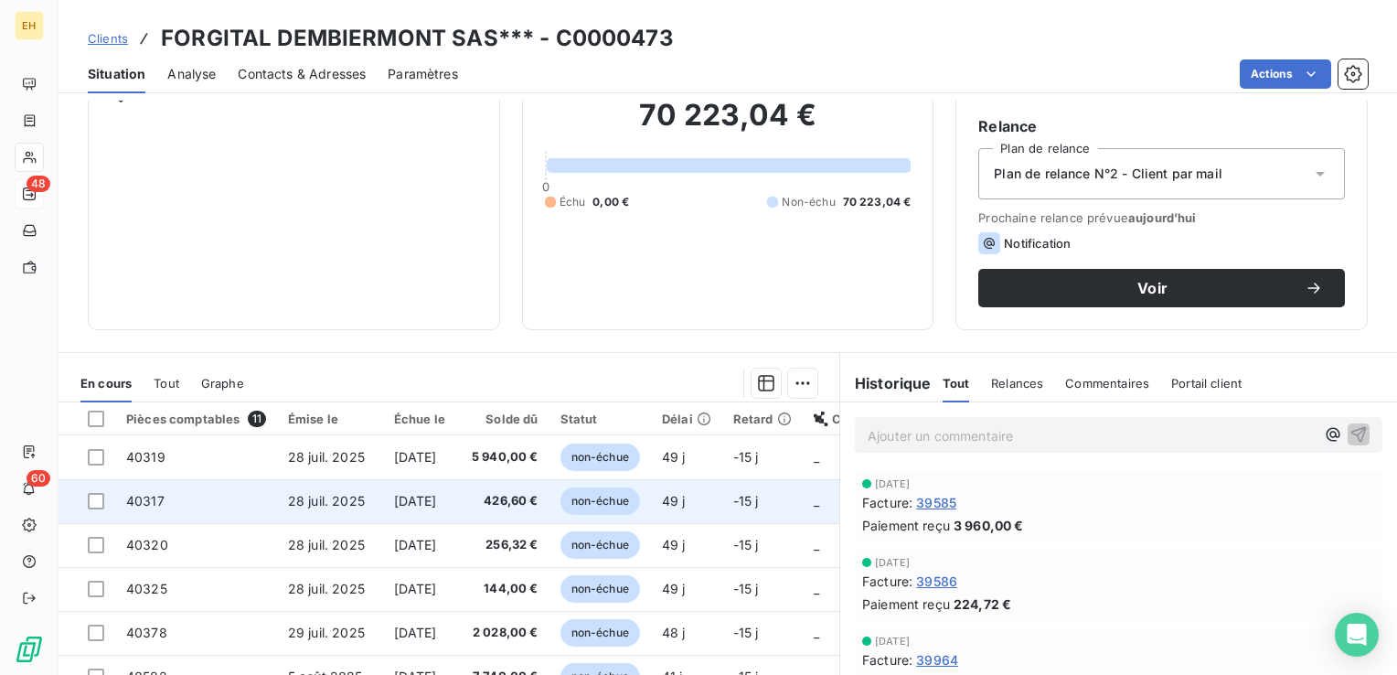
scroll to position [183, 0]
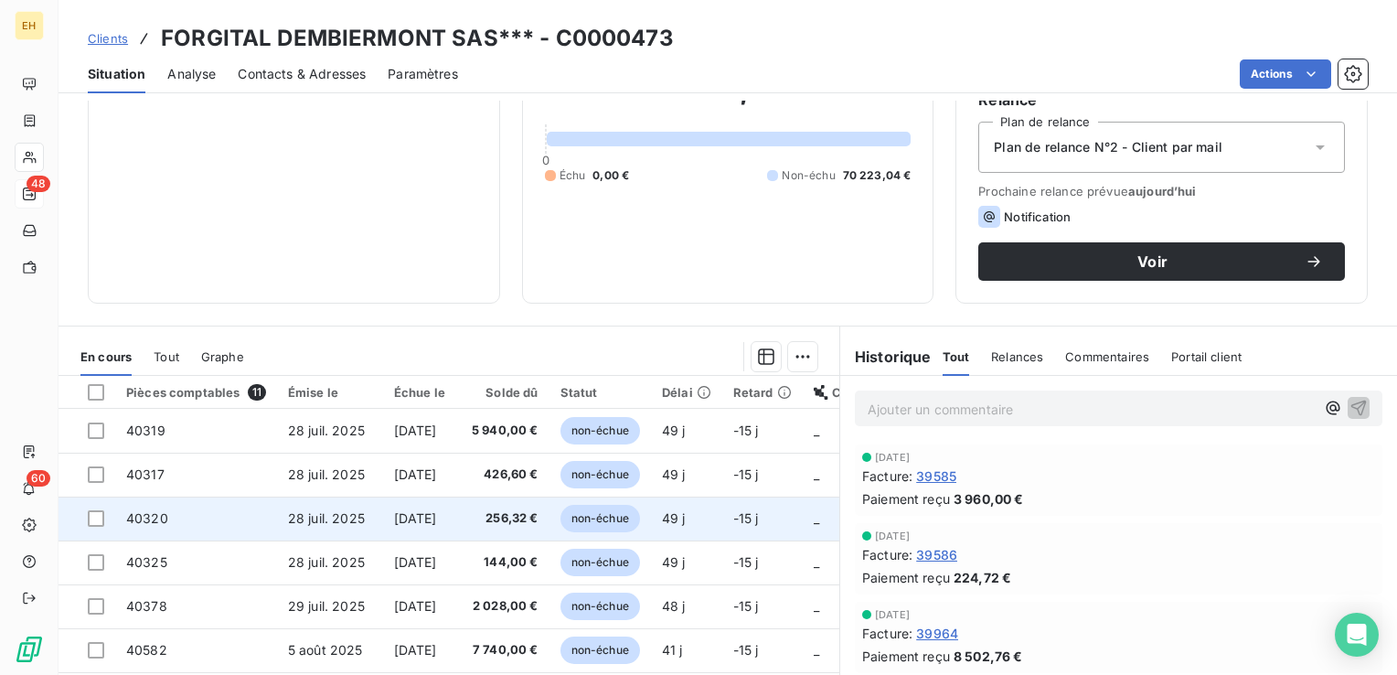
click at [344, 517] on span "28 juil. 2025" at bounding box center [326, 518] width 77 height 16
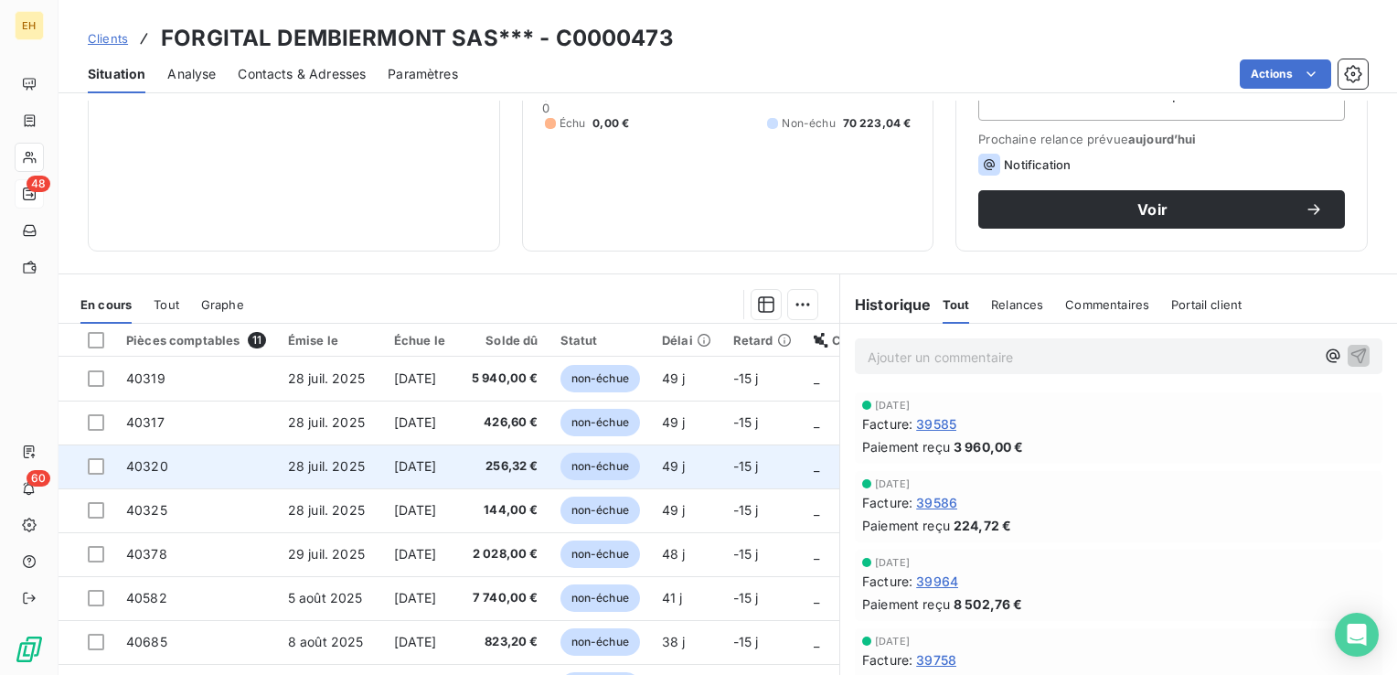
scroll to position [274, 0]
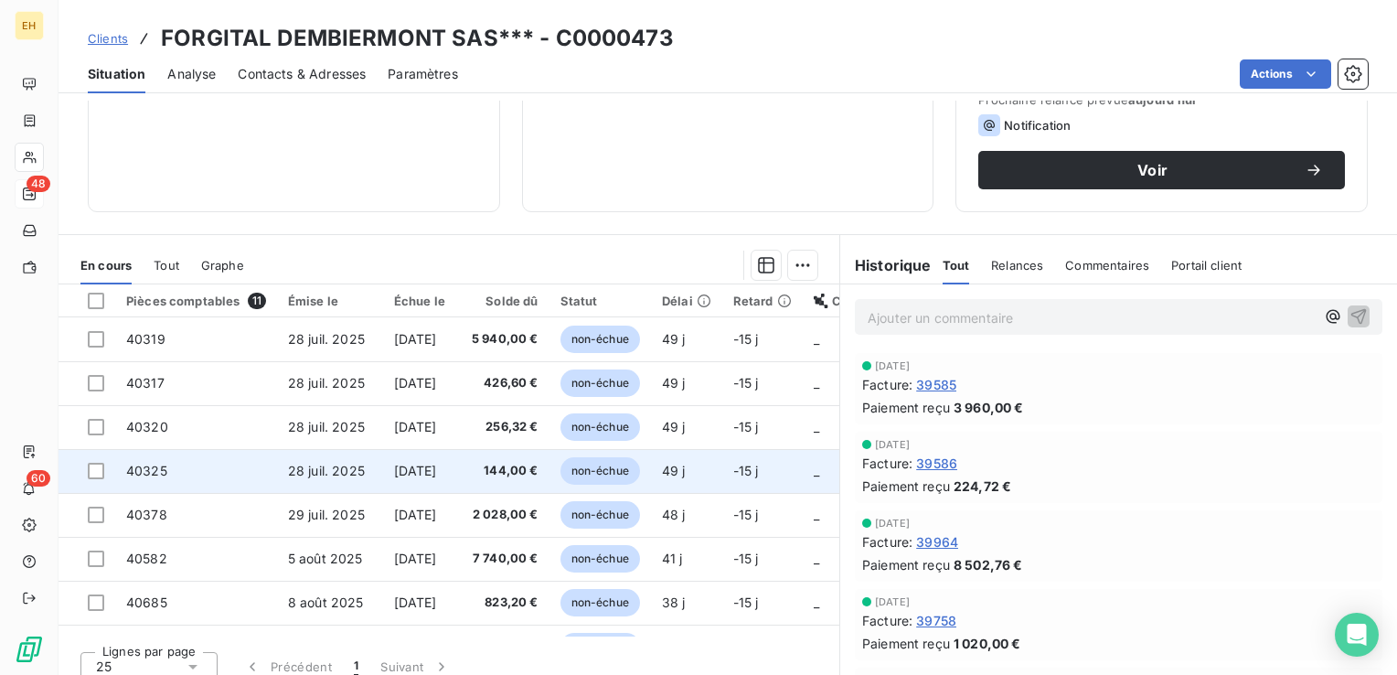
click at [413, 473] on span "[DATE]" at bounding box center [415, 470] width 43 height 16
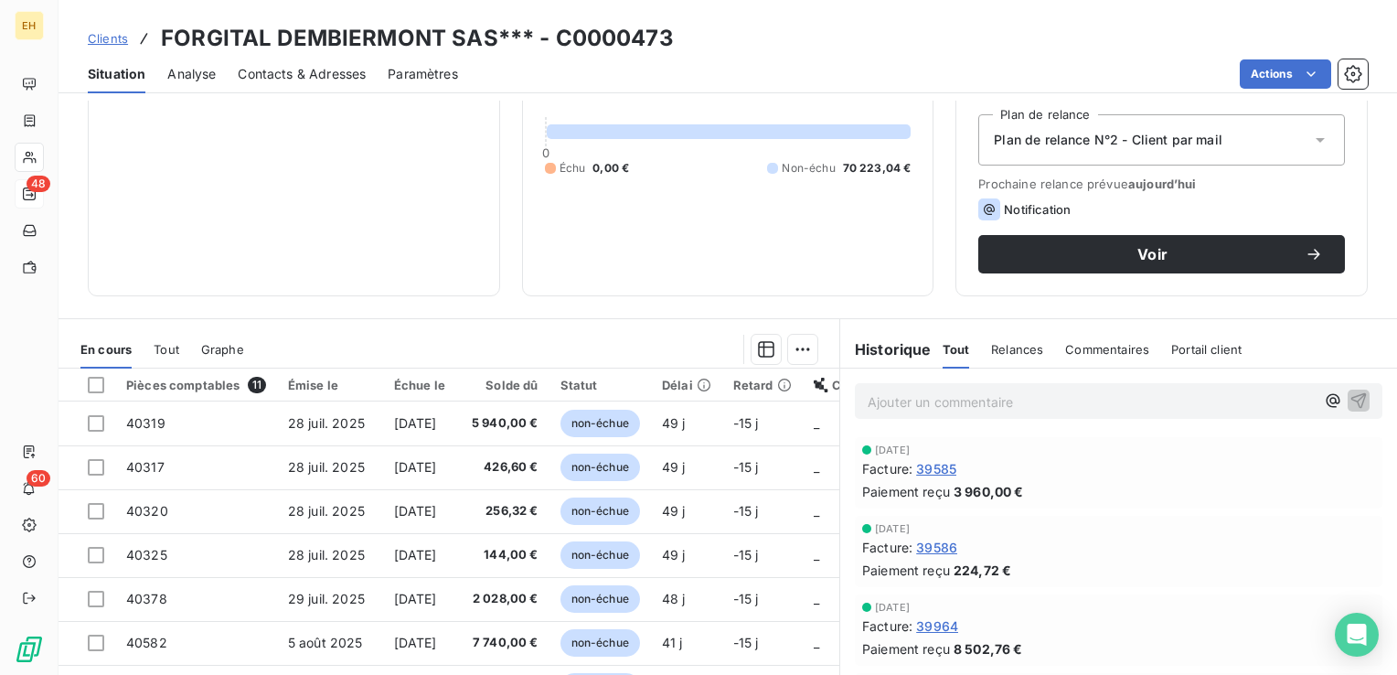
scroll to position [274, 0]
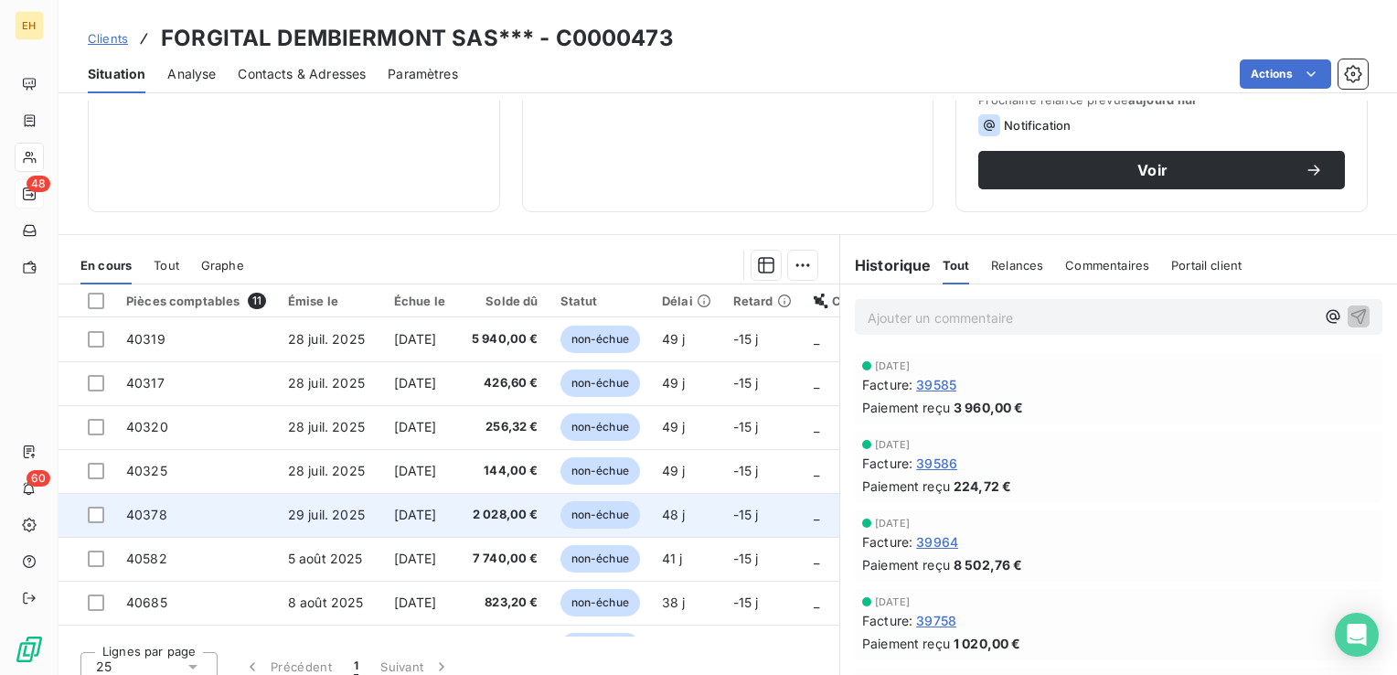
click at [504, 511] on span "2 028,00 €" at bounding box center [502, 514] width 71 height 18
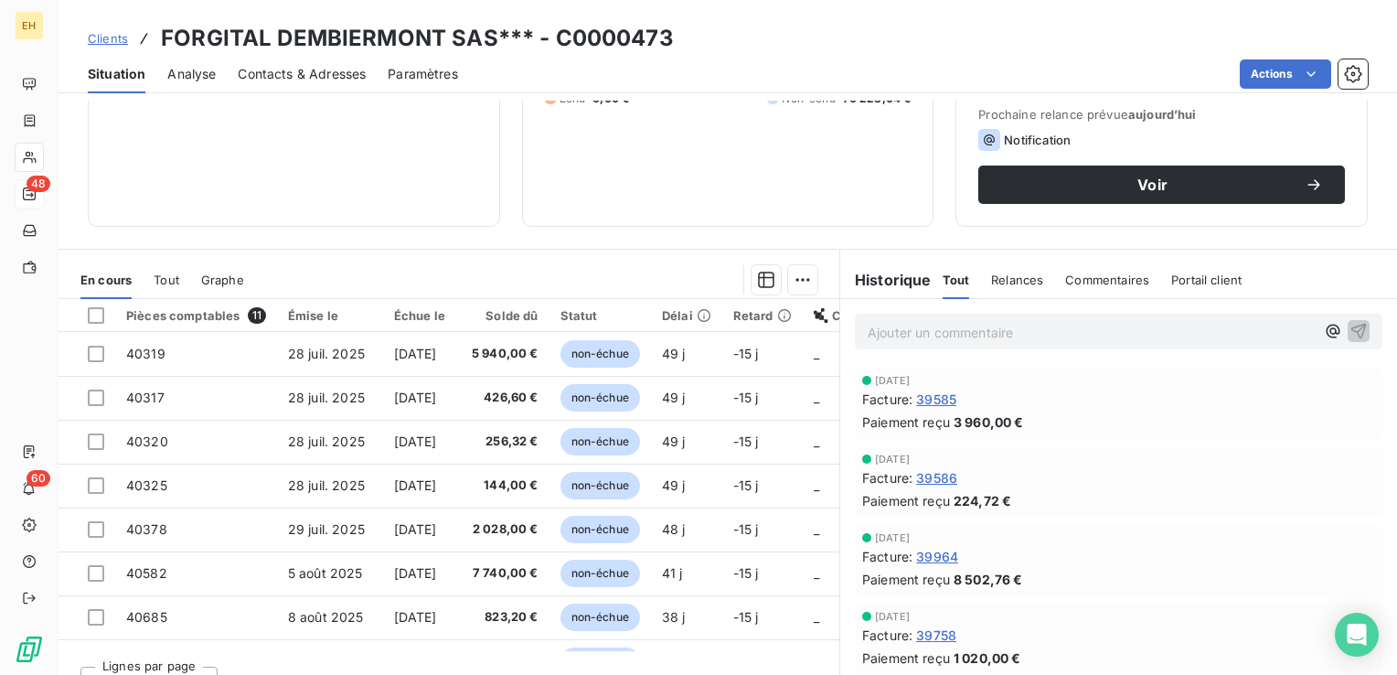
scroll to position [274, 0]
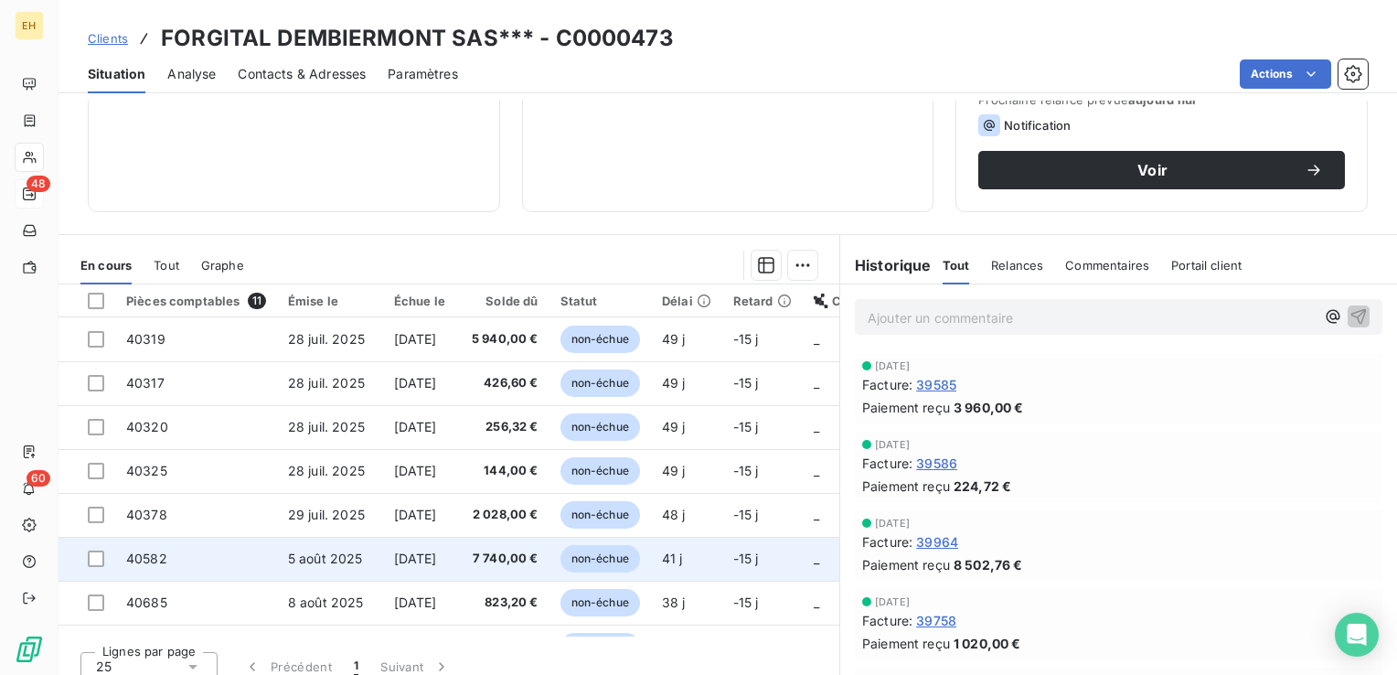
click at [324, 554] on span "5 août 2025" at bounding box center [325, 558] width 75 height 16
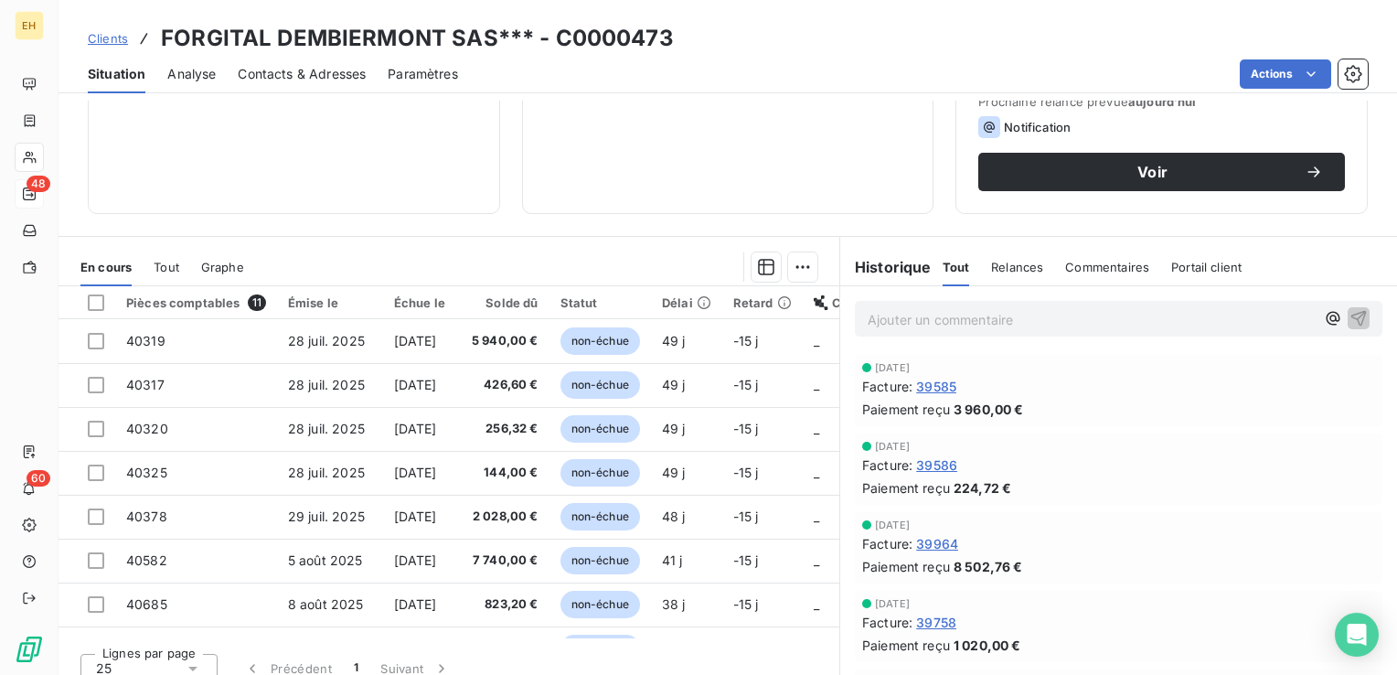
scroll to position [274, 0]
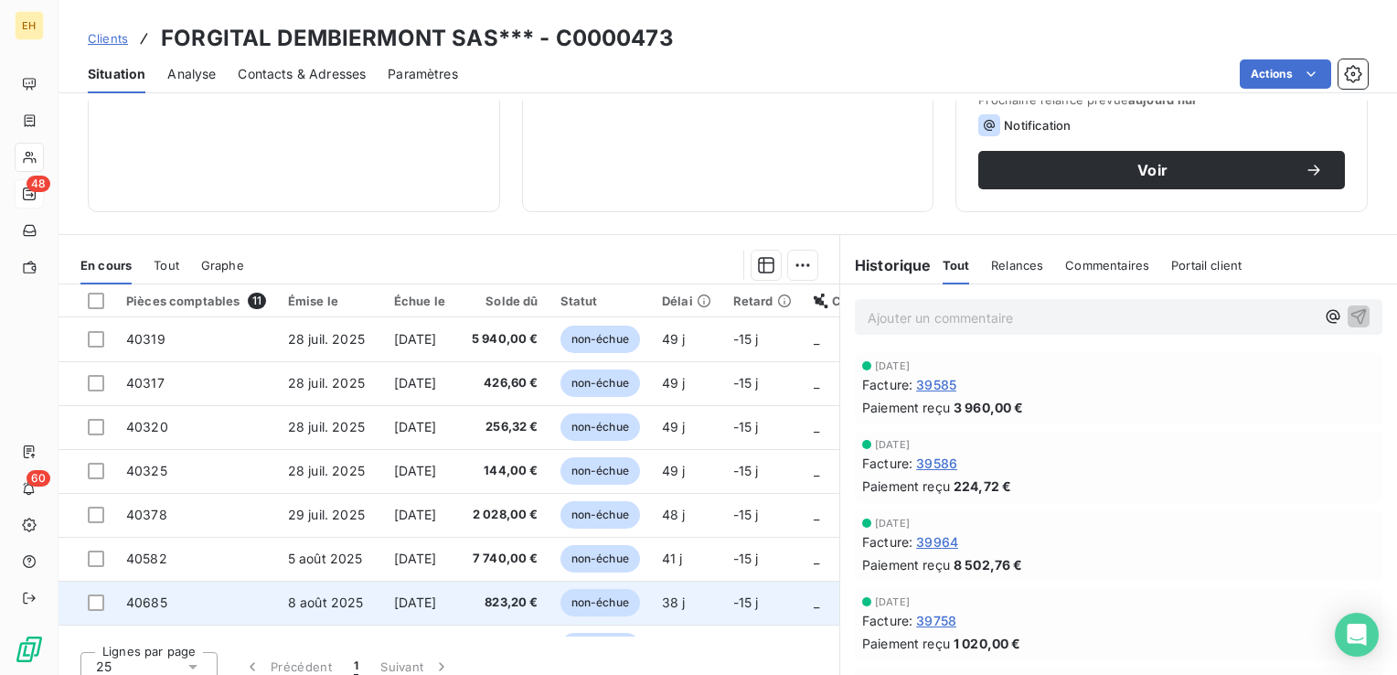
click at [366, 595] on td "8 août 2025" at bounding box center [330, 602] width 106 height 44
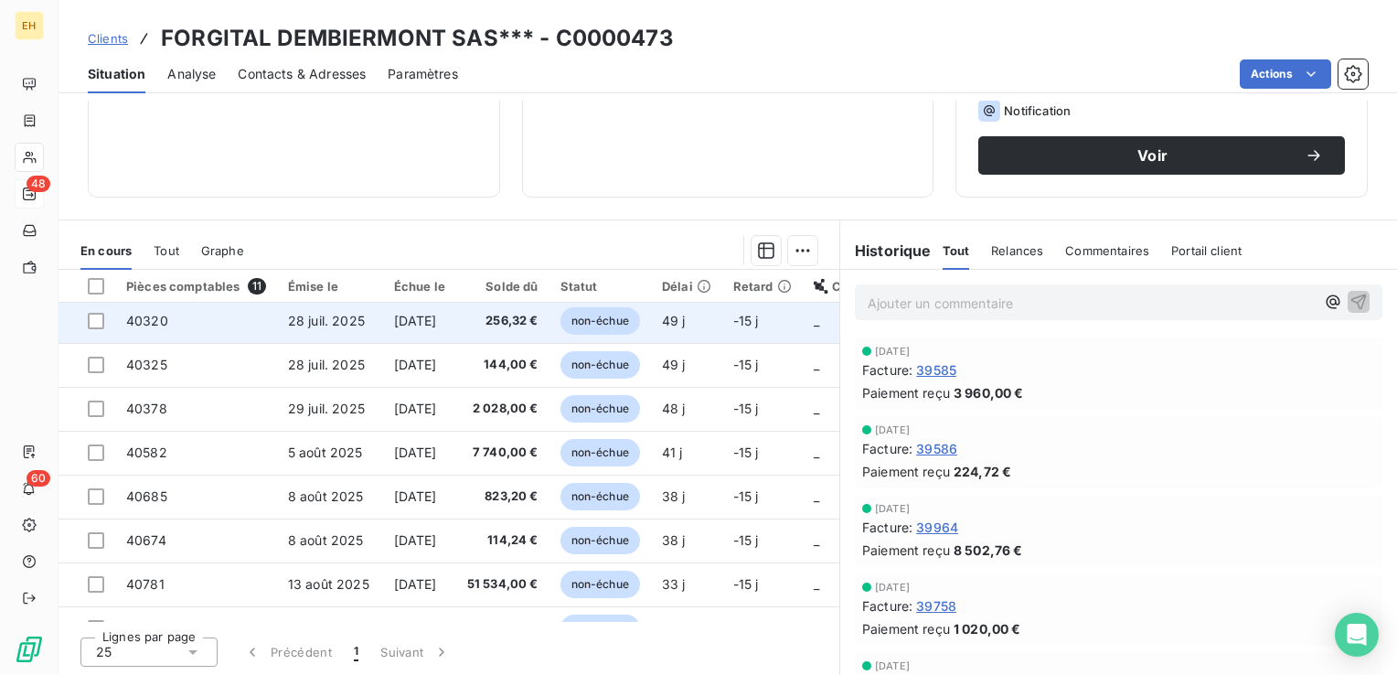
scroll to position [171, 0]
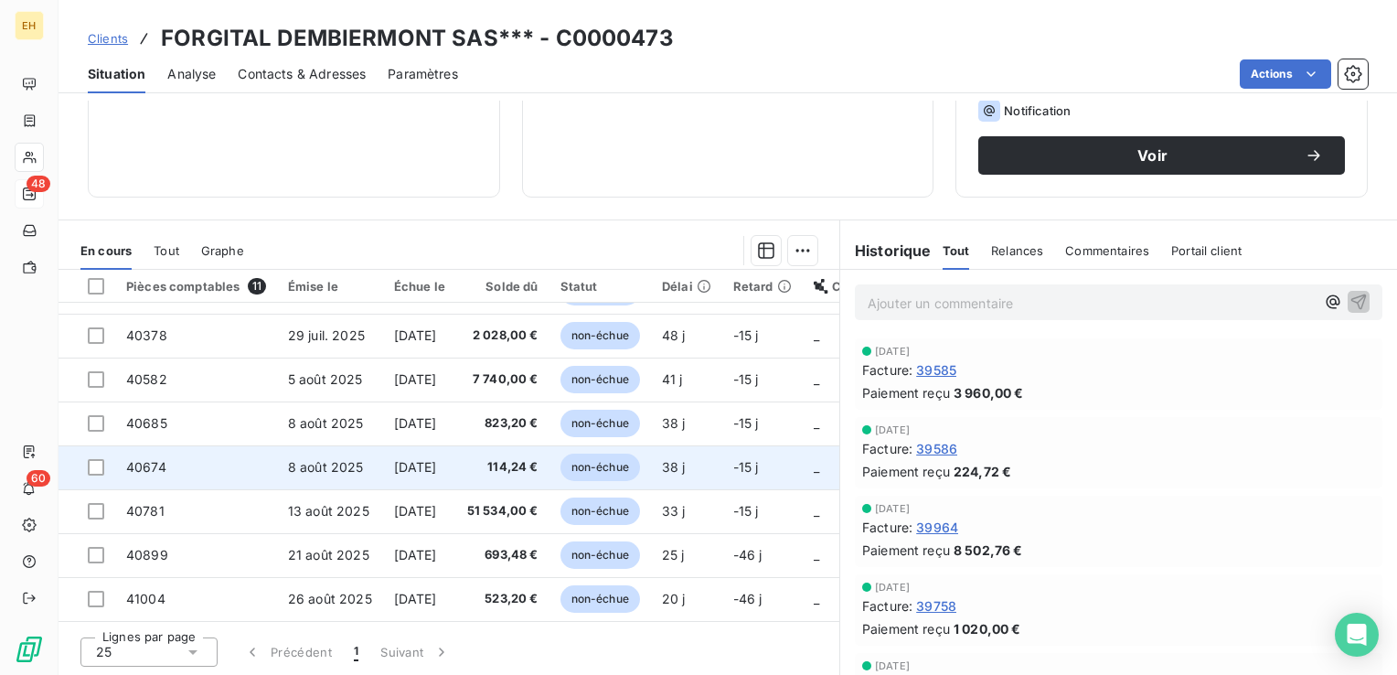
click at [383, 445] on td "[DATE]" at bounding box center [419, 467] width 73 height 44
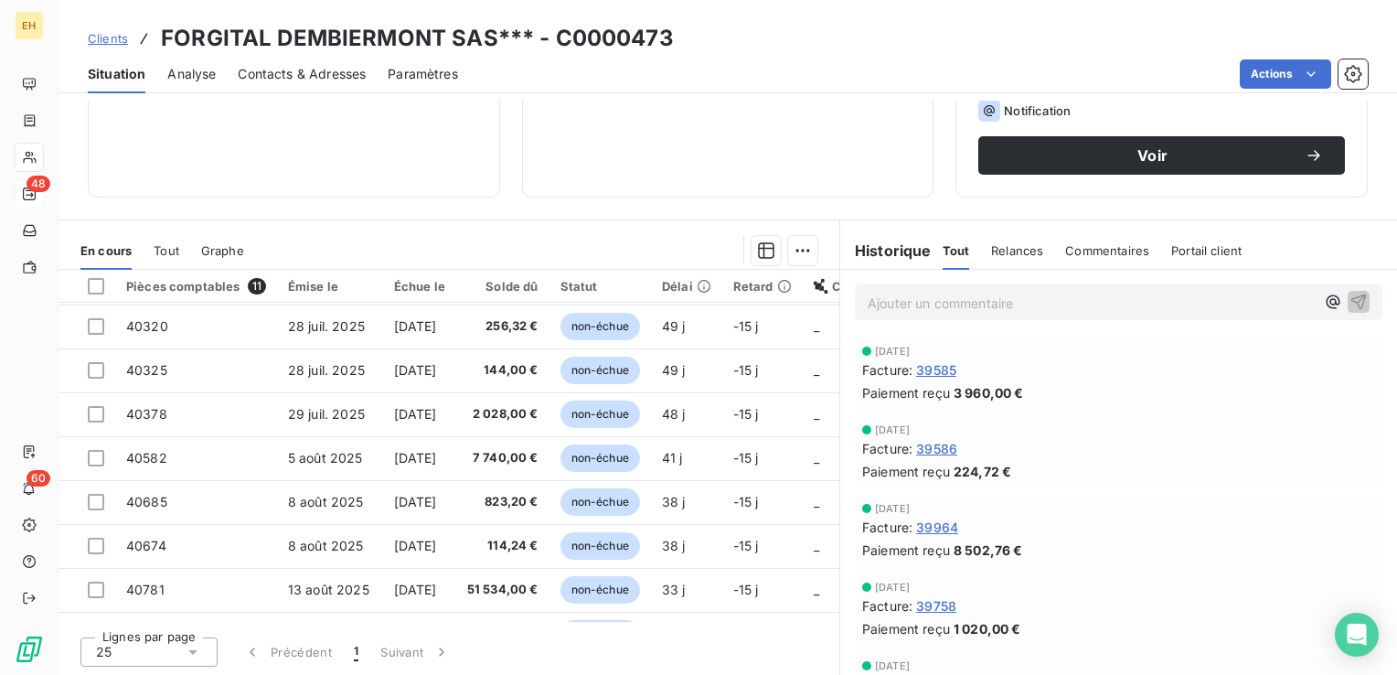
scroll to position [171, 0]
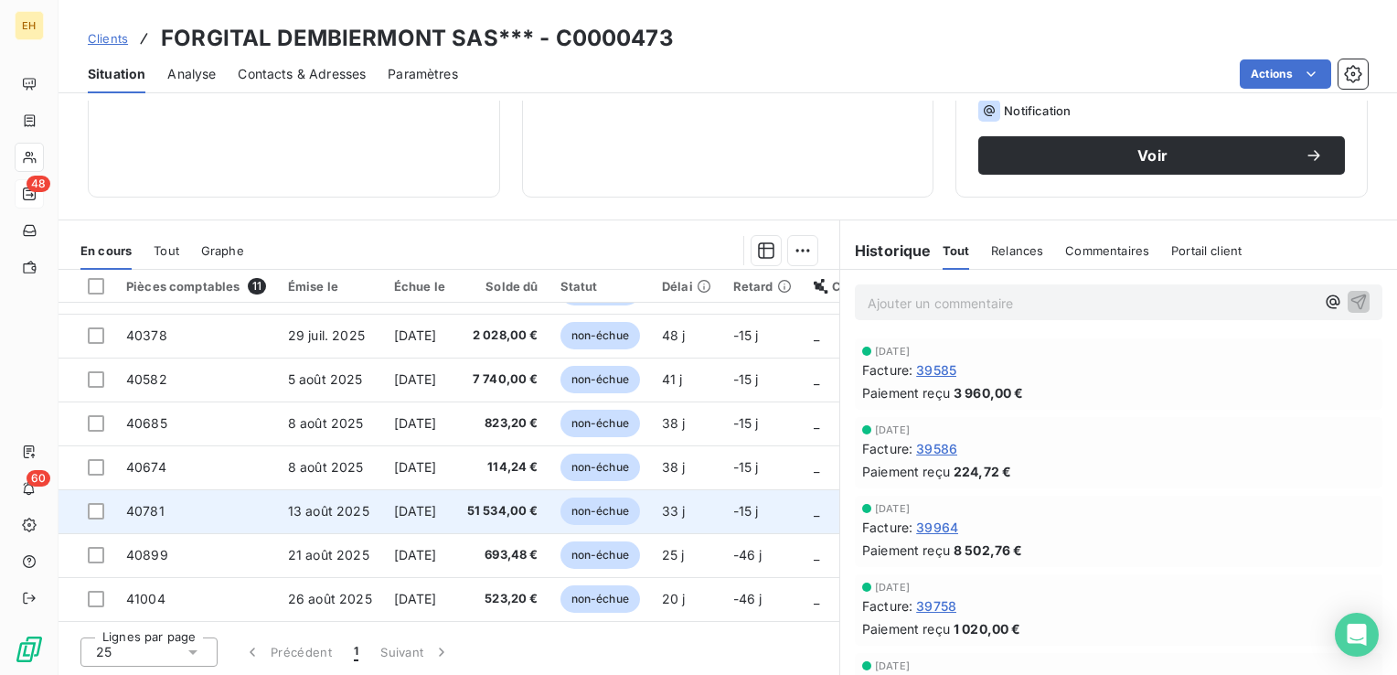
click at [524, 502] on span "51 534,00 €" at bounding box center [502, 511] width 71 height 18
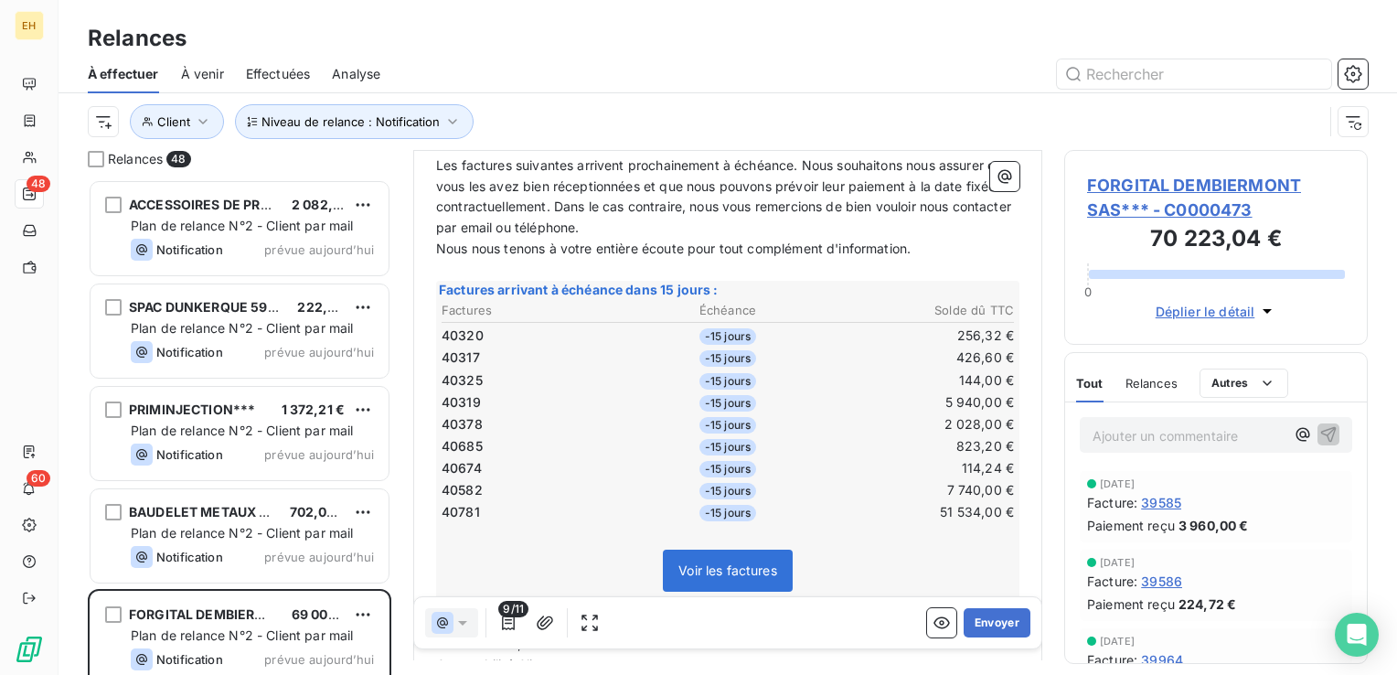
scroll to position [274, 0]
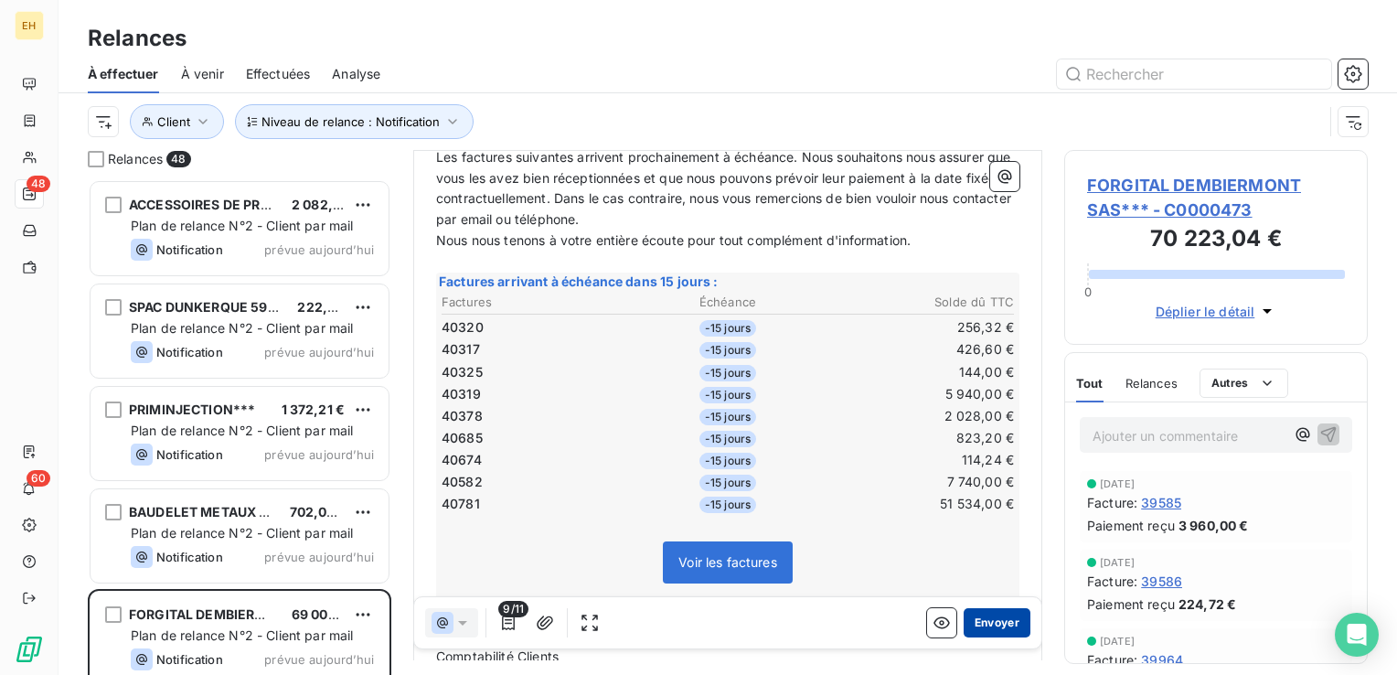
click at [991, 623] on button "Envoyer" at bounding box center [996, 622] width 67 height 29
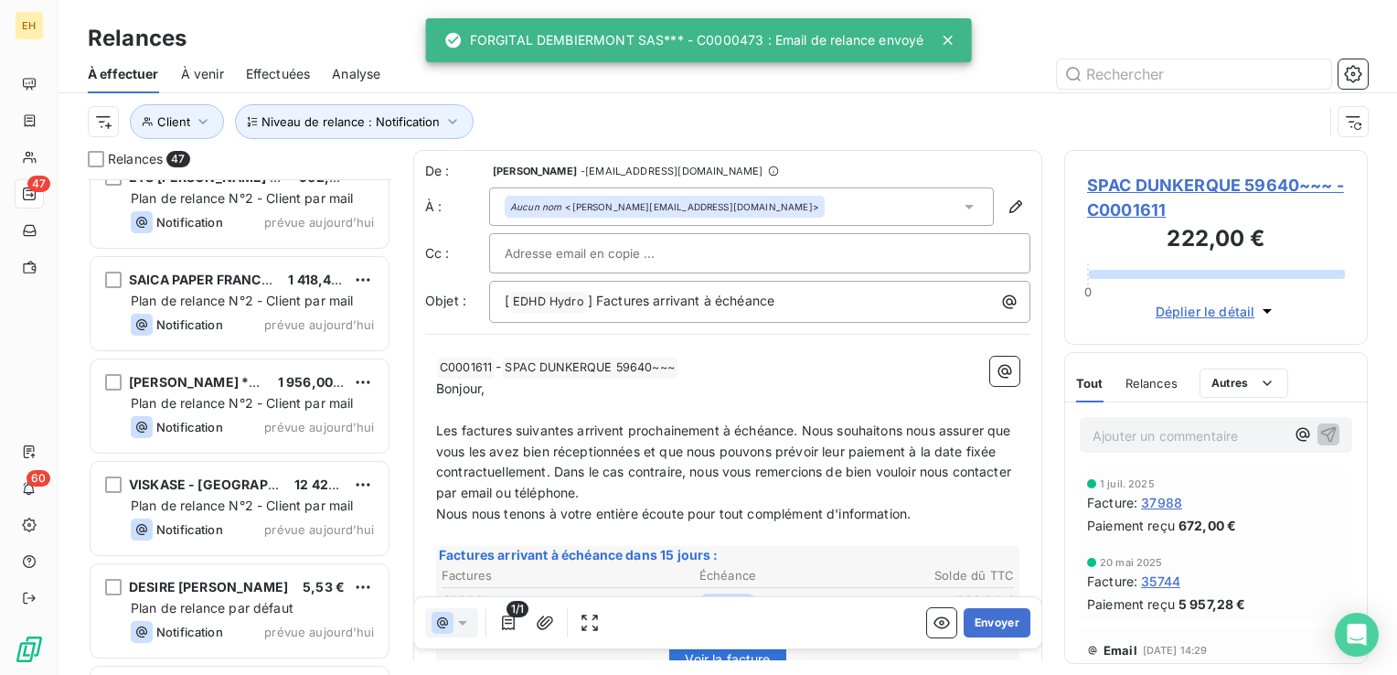
scroll to position [457, 0]
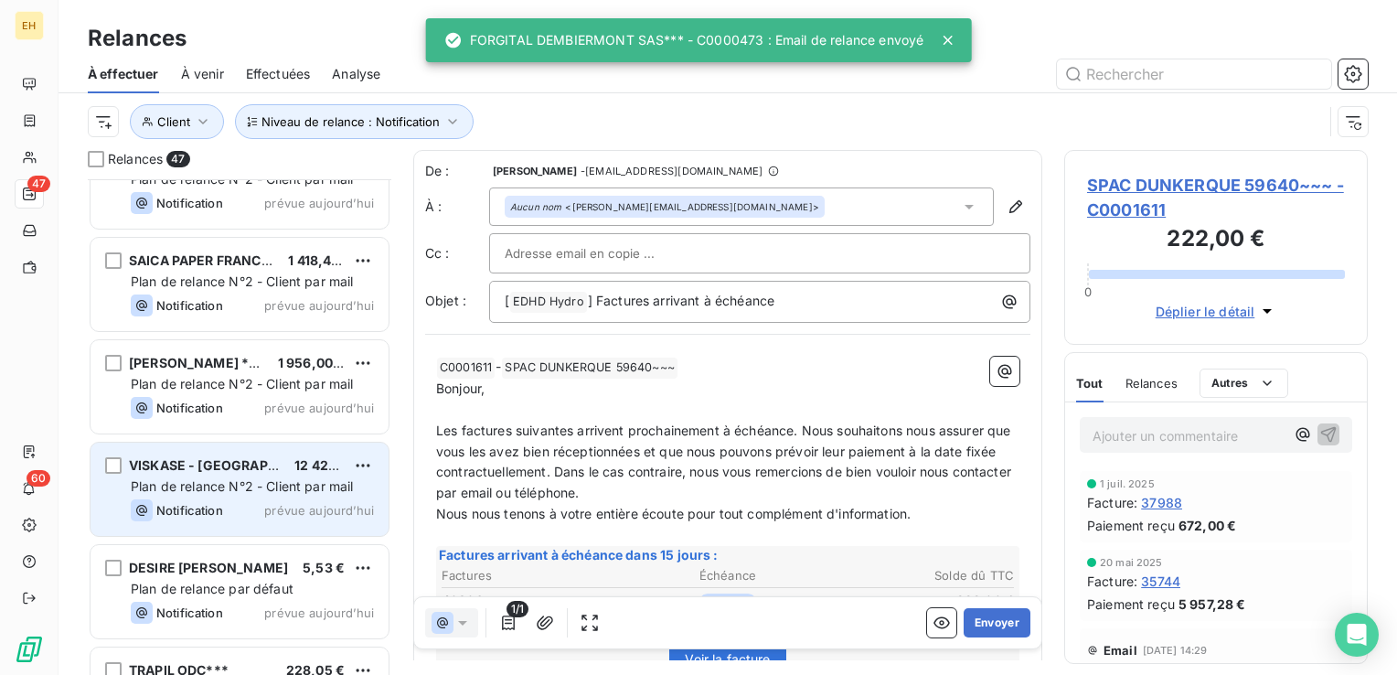
click at [271, 463] on div "VISKASE - BEAUVAIS*** 12 420,00 €" at bounding box center [252, 465] width 243 height 16
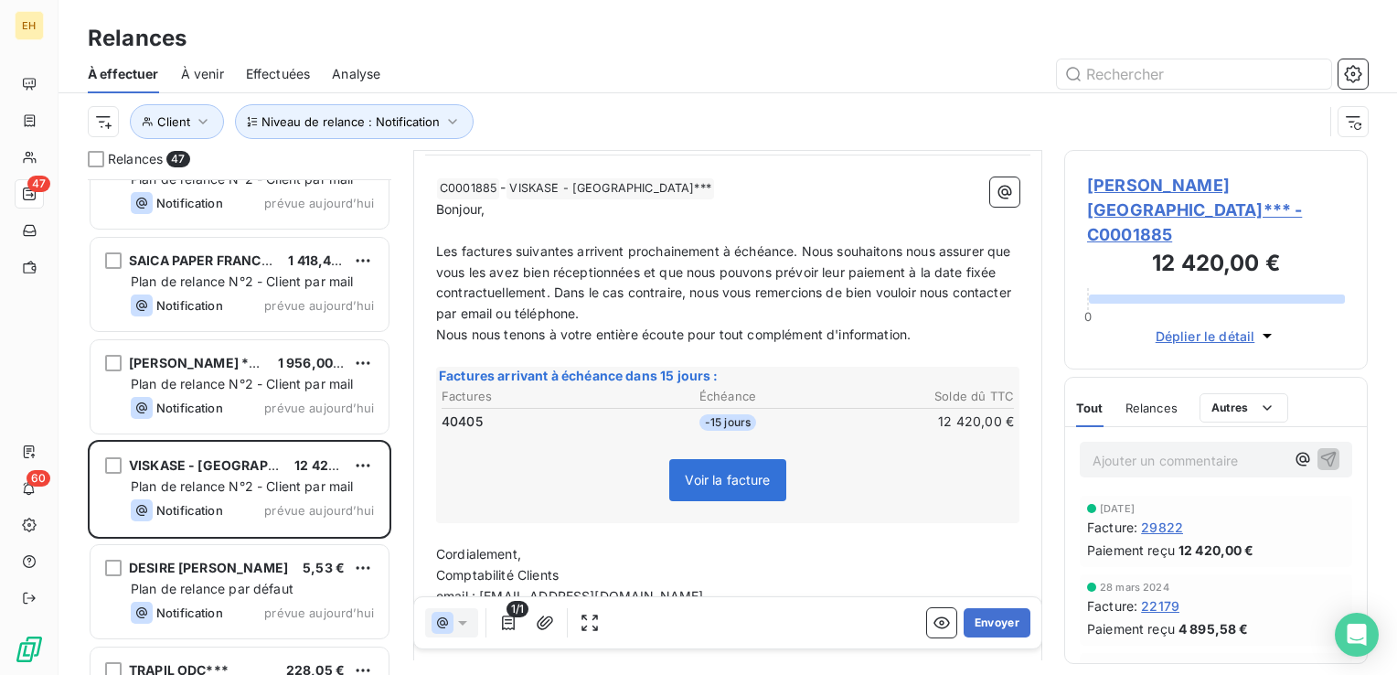
scroll to position [183, 0]
click at [1189, 179] on span "VISKASE - BEAUVAIS*** - C0001885" at bounding box center [1216, 210] width 258 height 74
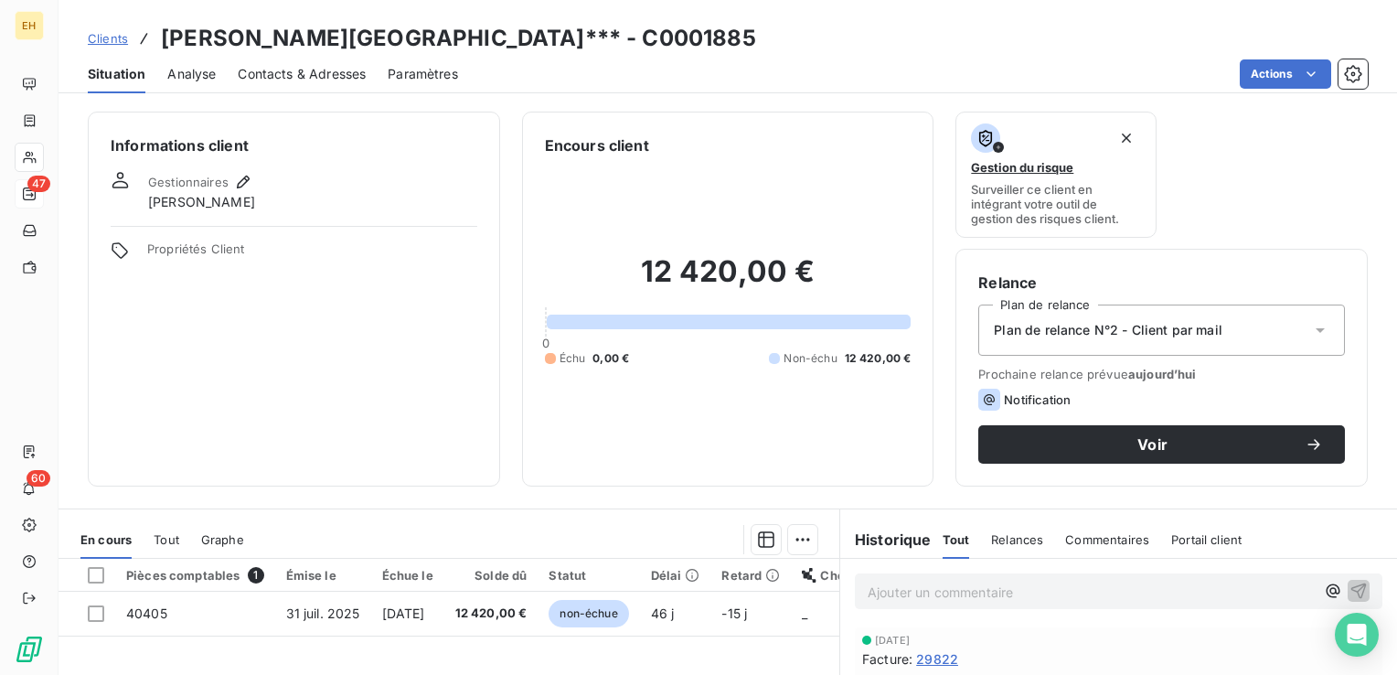
click at [366, 489] on div "Informations client Gestionnaires Jean-Christophe BAYART Propriétés Client Enco…" at bounding box center [727, 388] width 1338 height 574
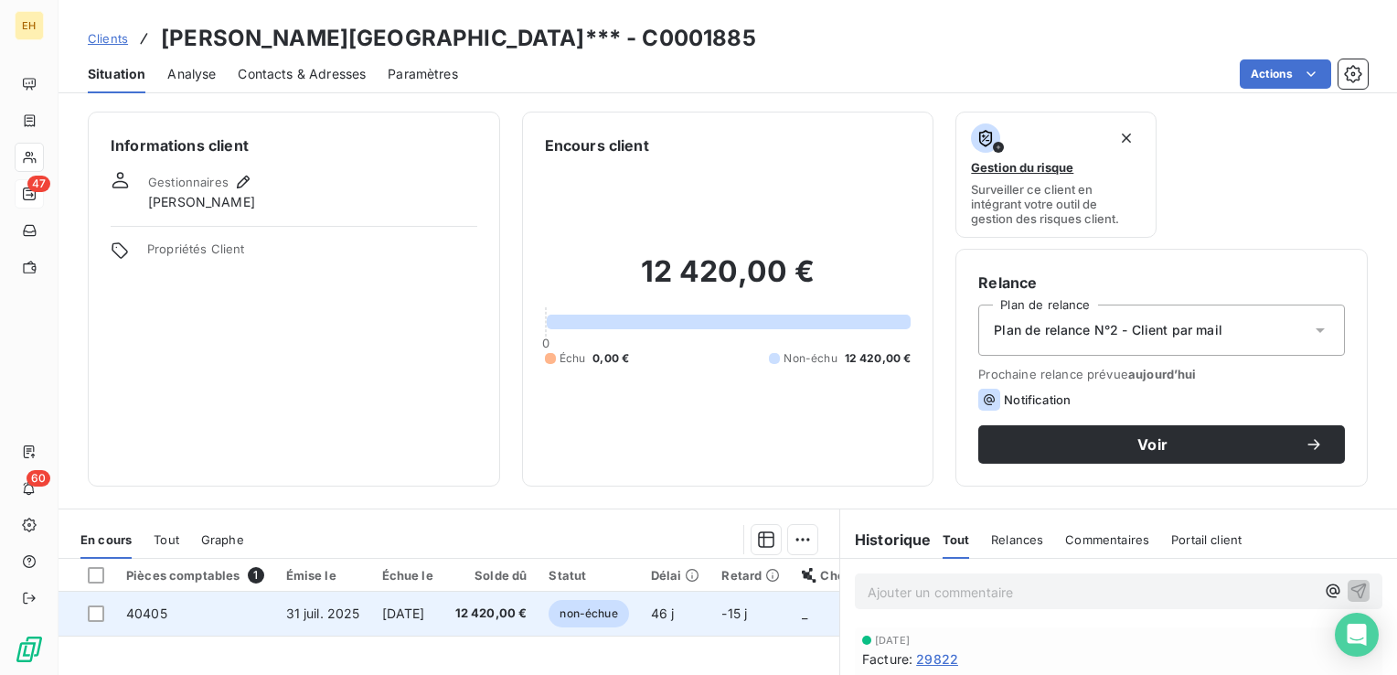
click at [358, 603] on td "31 juil. 2025" at bounding box center [323, 613] width 96 height 44
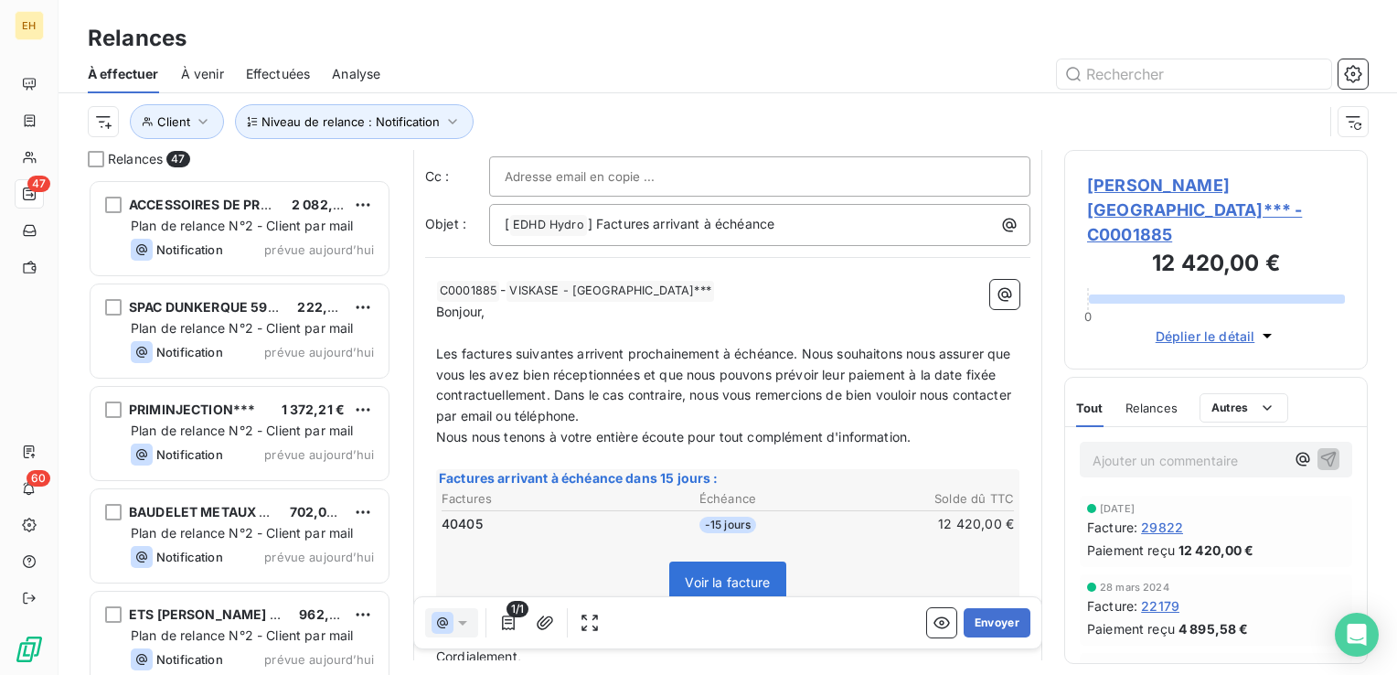
scroll to position [183, 0]
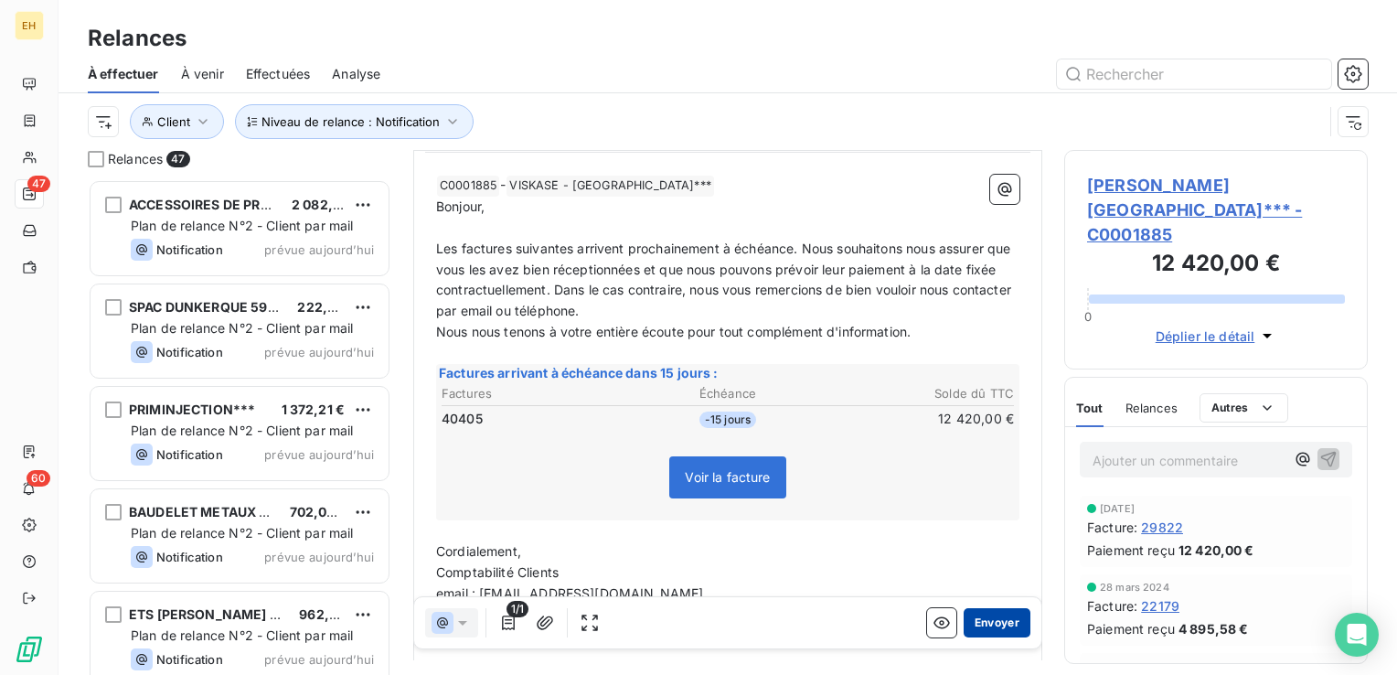
click at [981, 631] on button "Envoyer" at bounding box center [996, 622] width 67 height 29
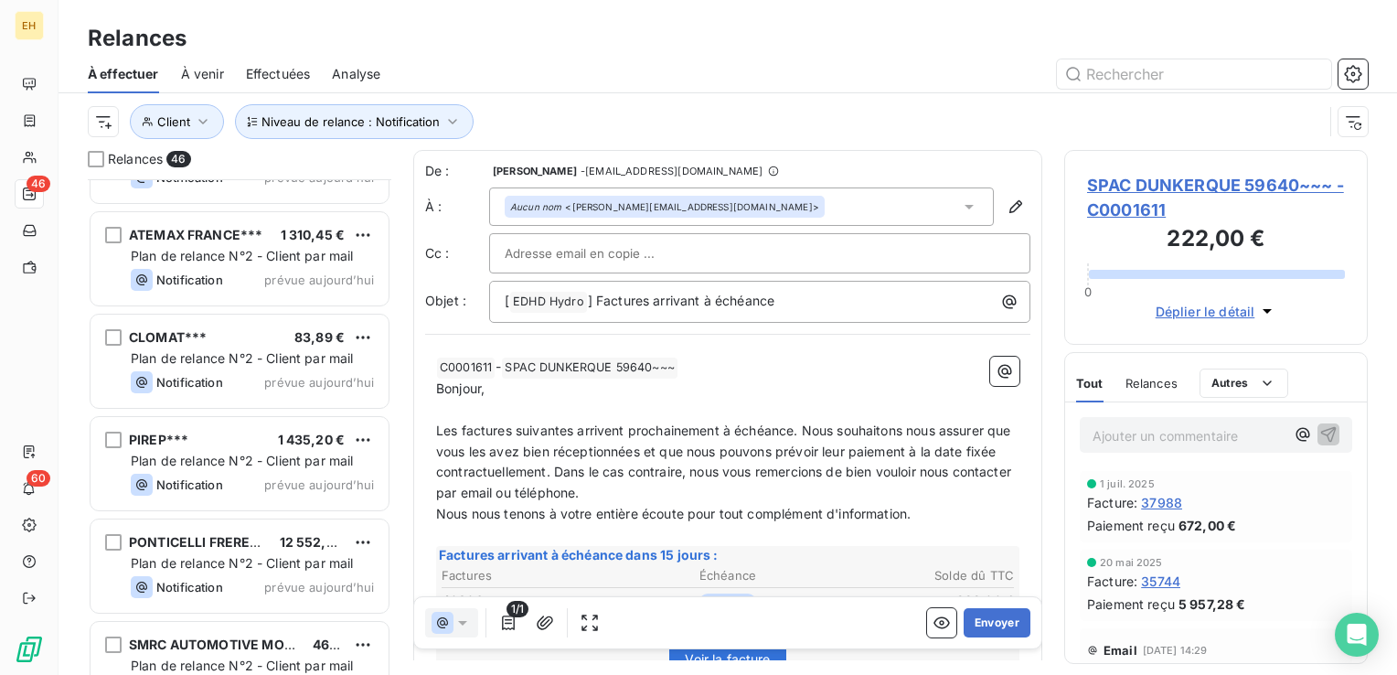
scroll to position [1188, 0]
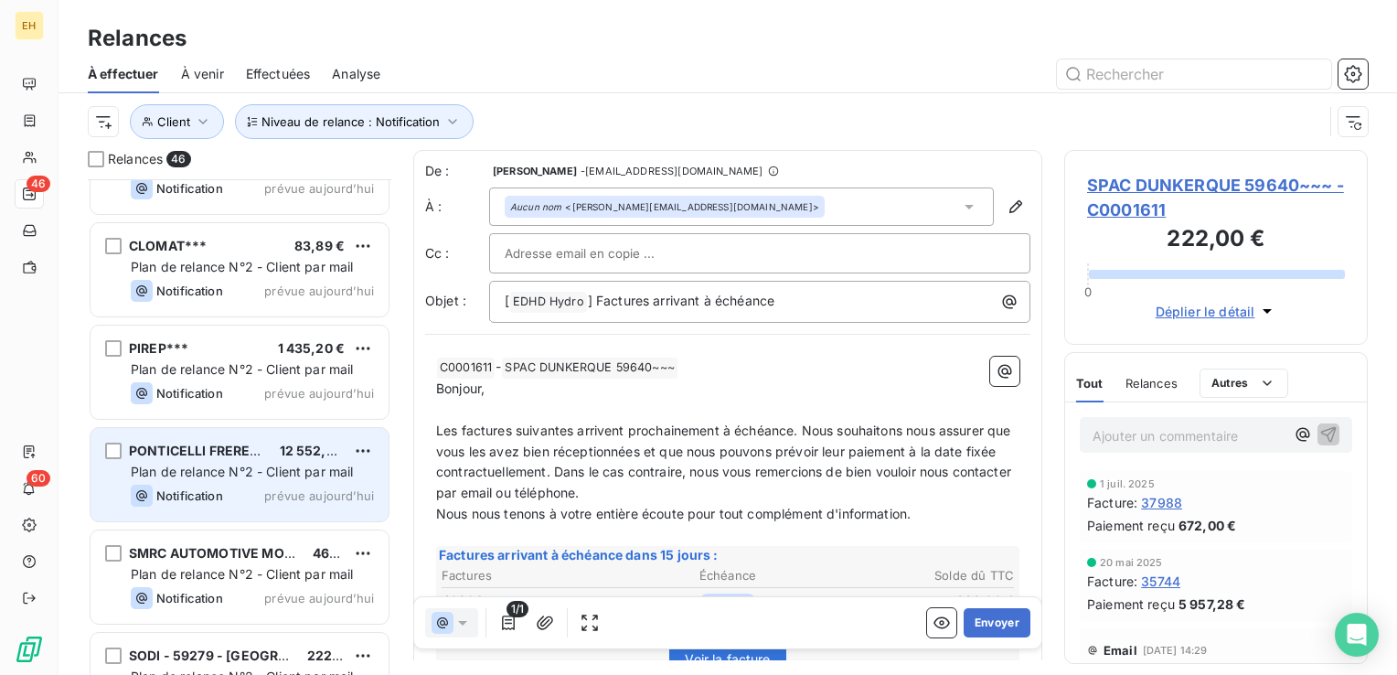
click at [204, 455] on span "PONTICELLI FRERES~~~" at bounding box center [207, 450] width 157 height 16
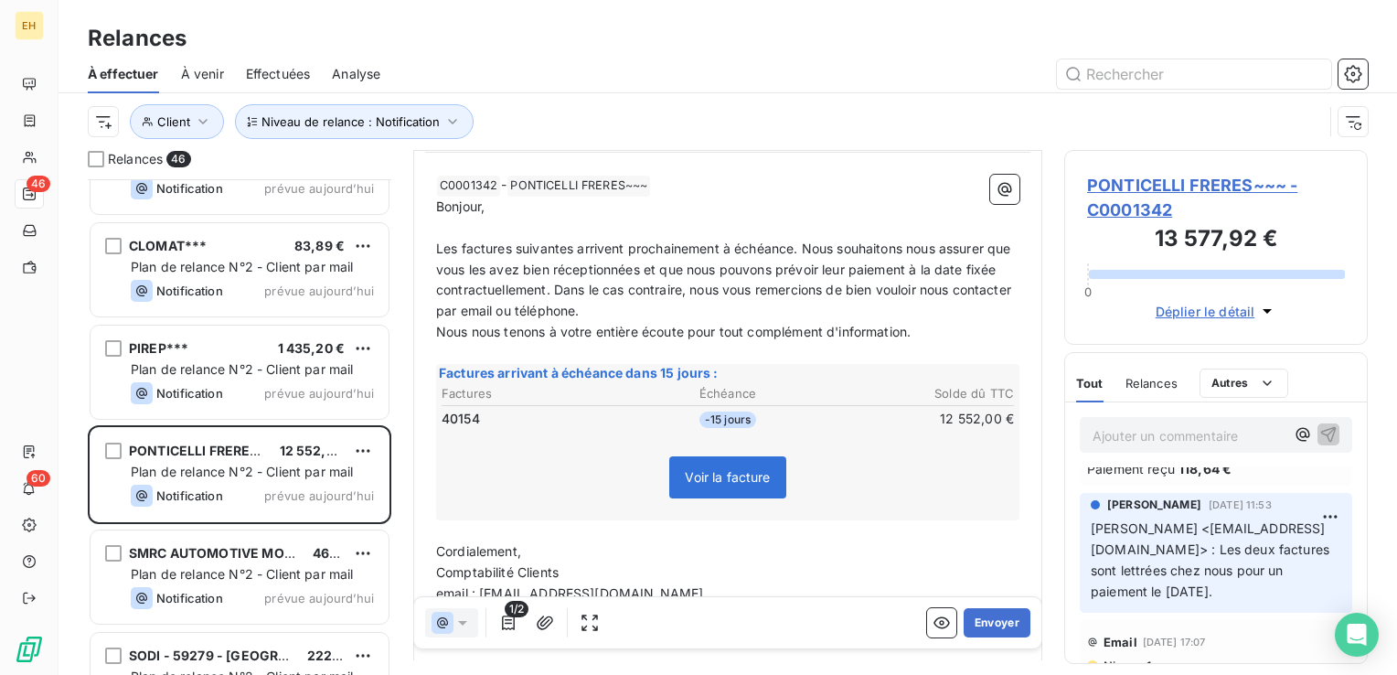
scroll to position [457, 0]
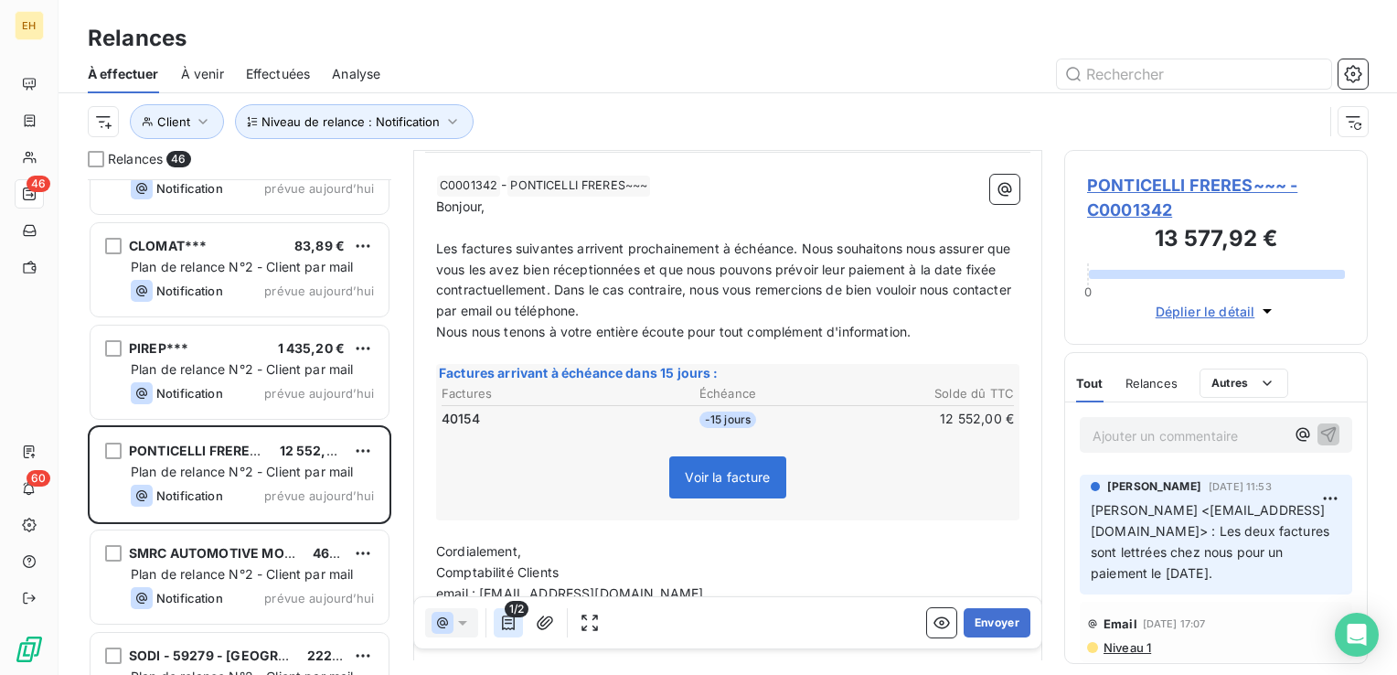
click at [503, 623] on icon "button" at bounding box center [508, 622] width 18 height 18
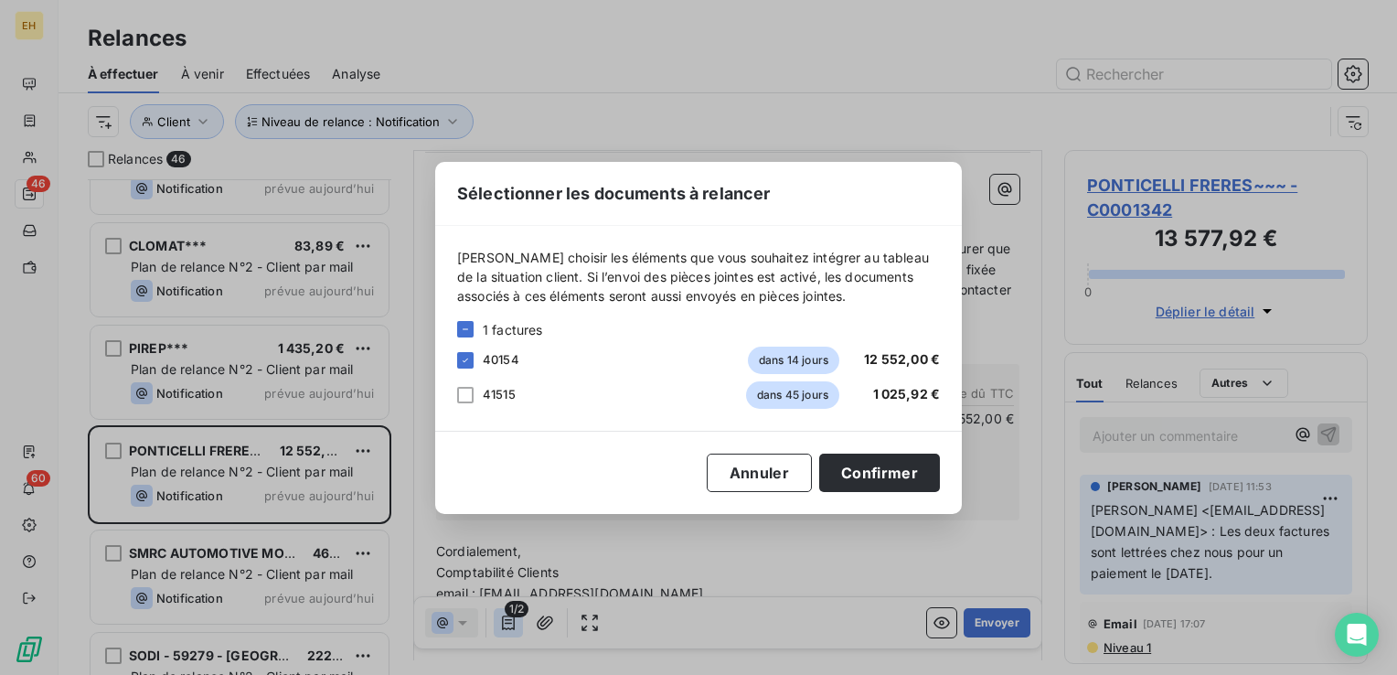
click at [503, 623] on div "Sélectionner les documents à relancer Veuillez choisir les éléments que vous so…" at bounding box center [698, 337] width 1397 height 675
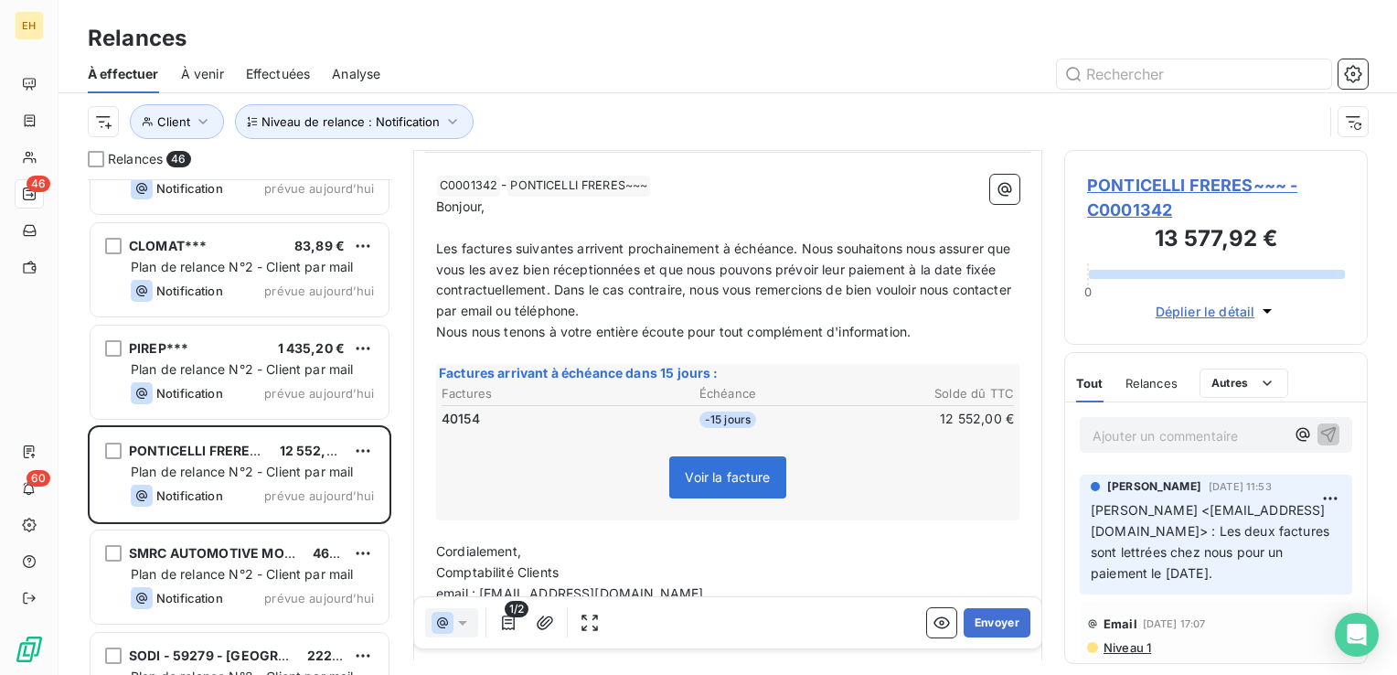
click at [1236, 181] on span "PONTICELLI FRERES~~~ - C0001342" at bounding box center [1216, 197] width 258 height 49
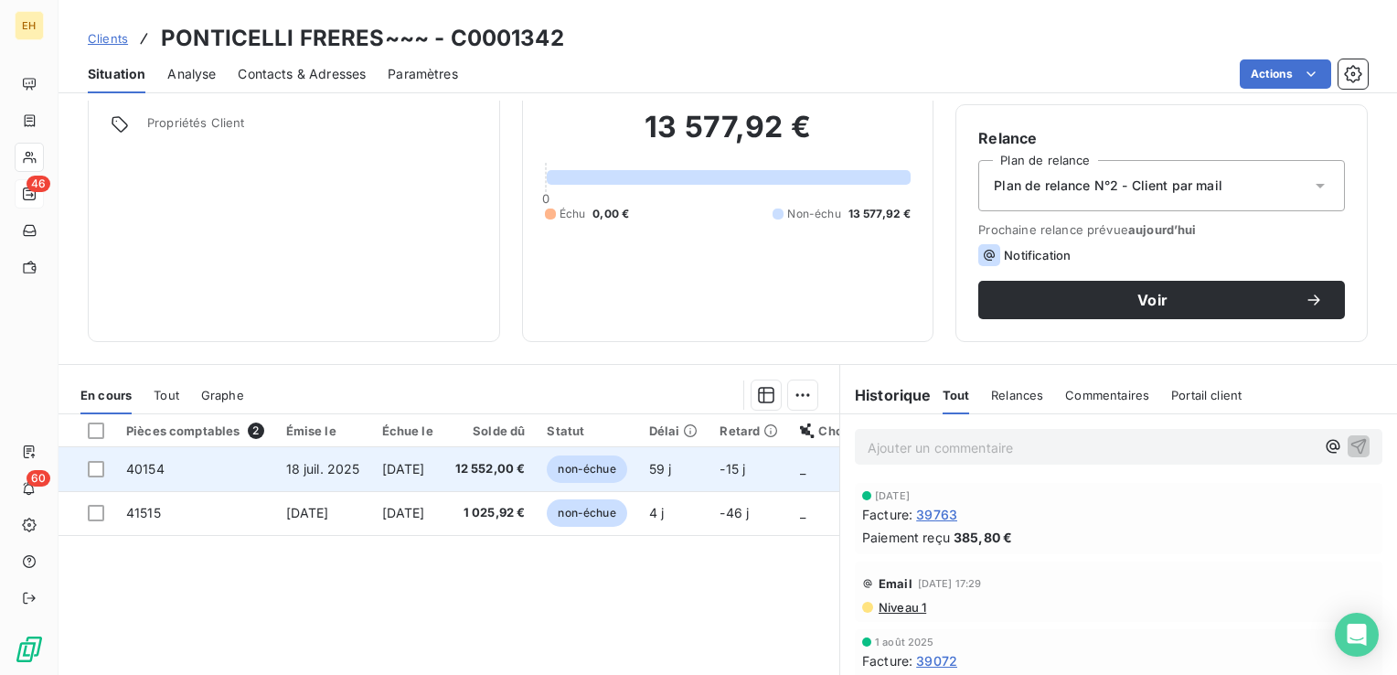
scroll to position [183, 0]
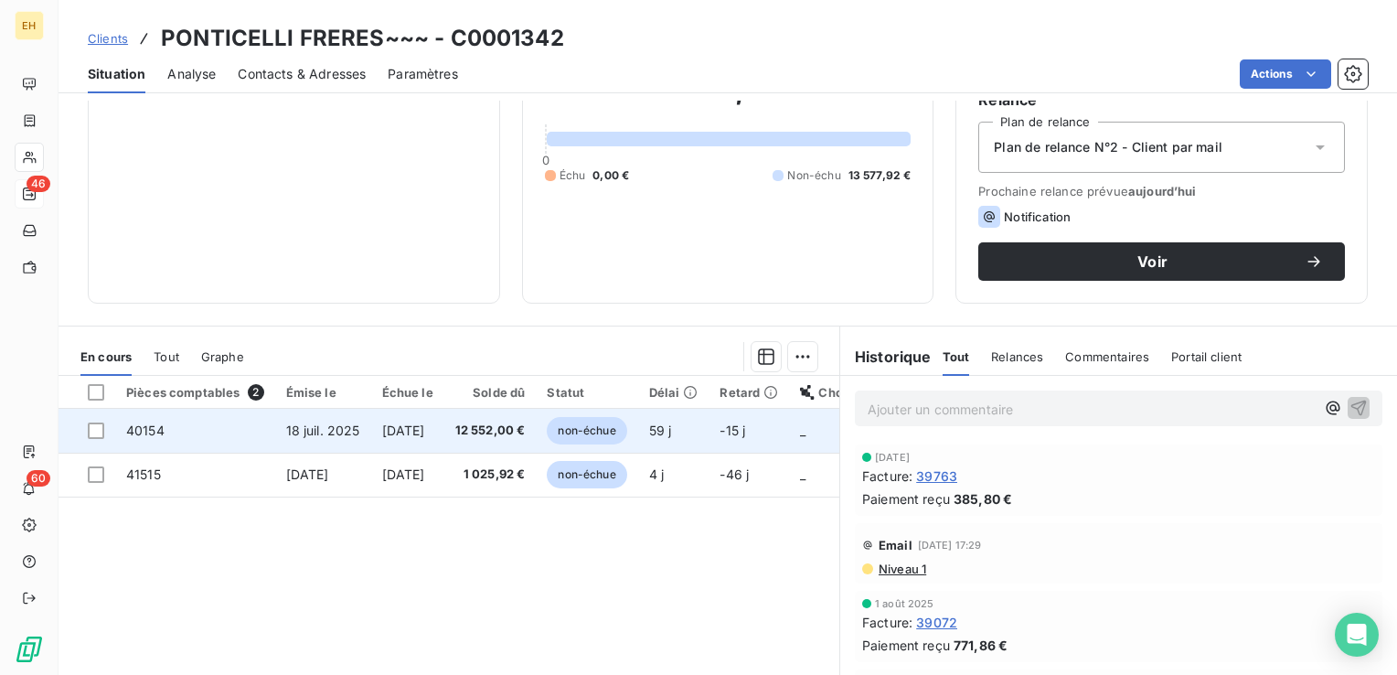
click at [626, 421] on span "non-échue" at bounding box center [587, 430] width 80 height 27
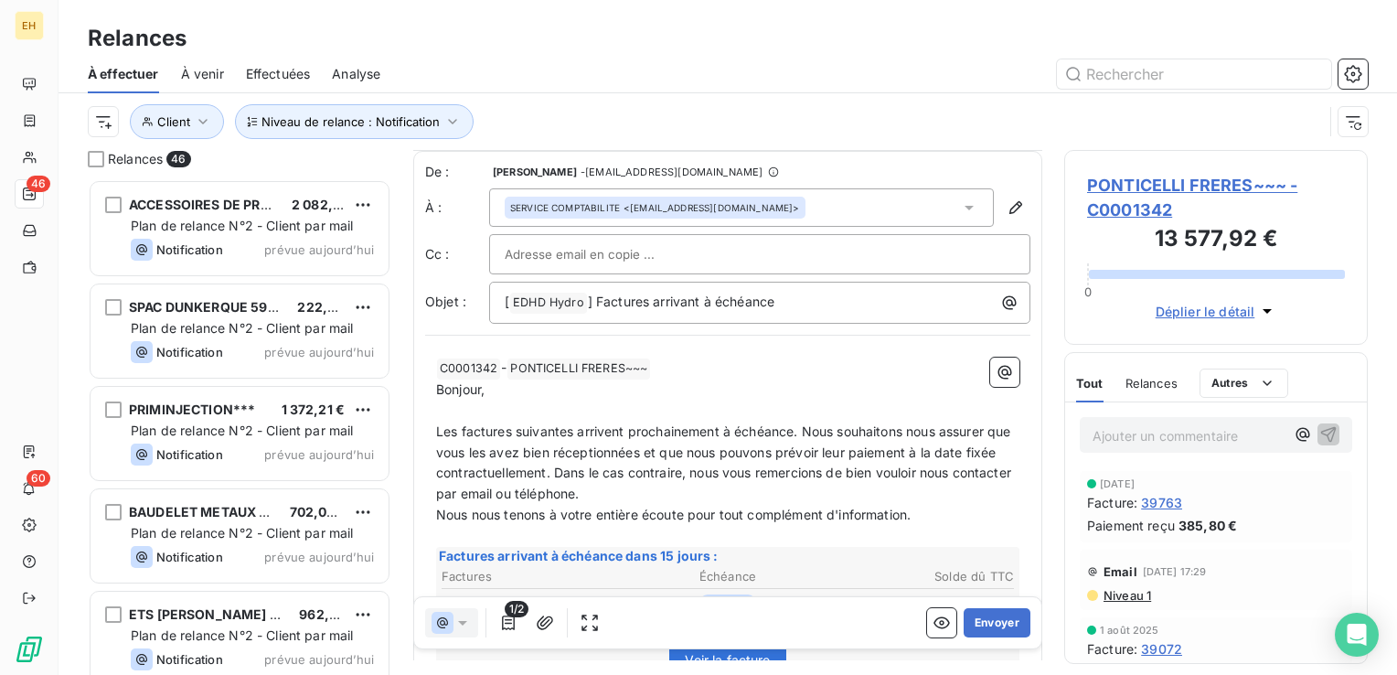
scroll to position [183, 0]
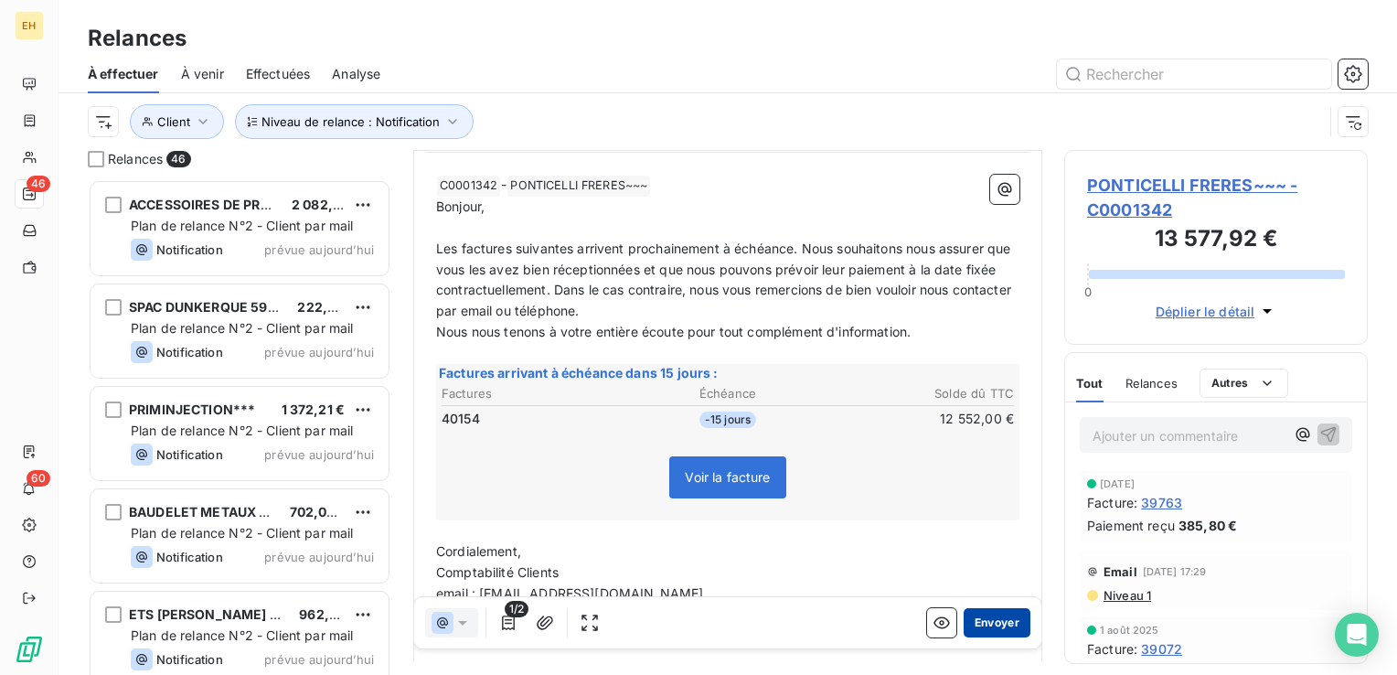
click at [1004, 620] on button "Envoyer" at bounding box center [996, 622] width 67 height 29
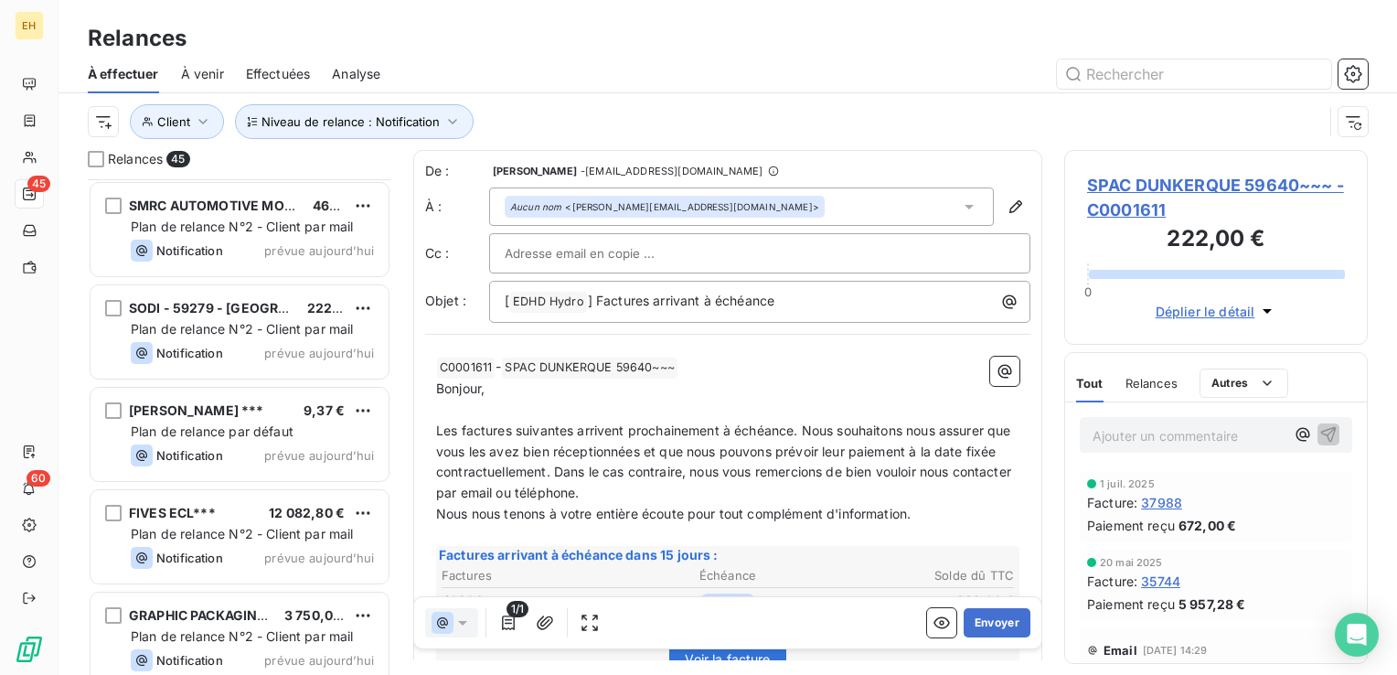
scroll to position [1462, 0]
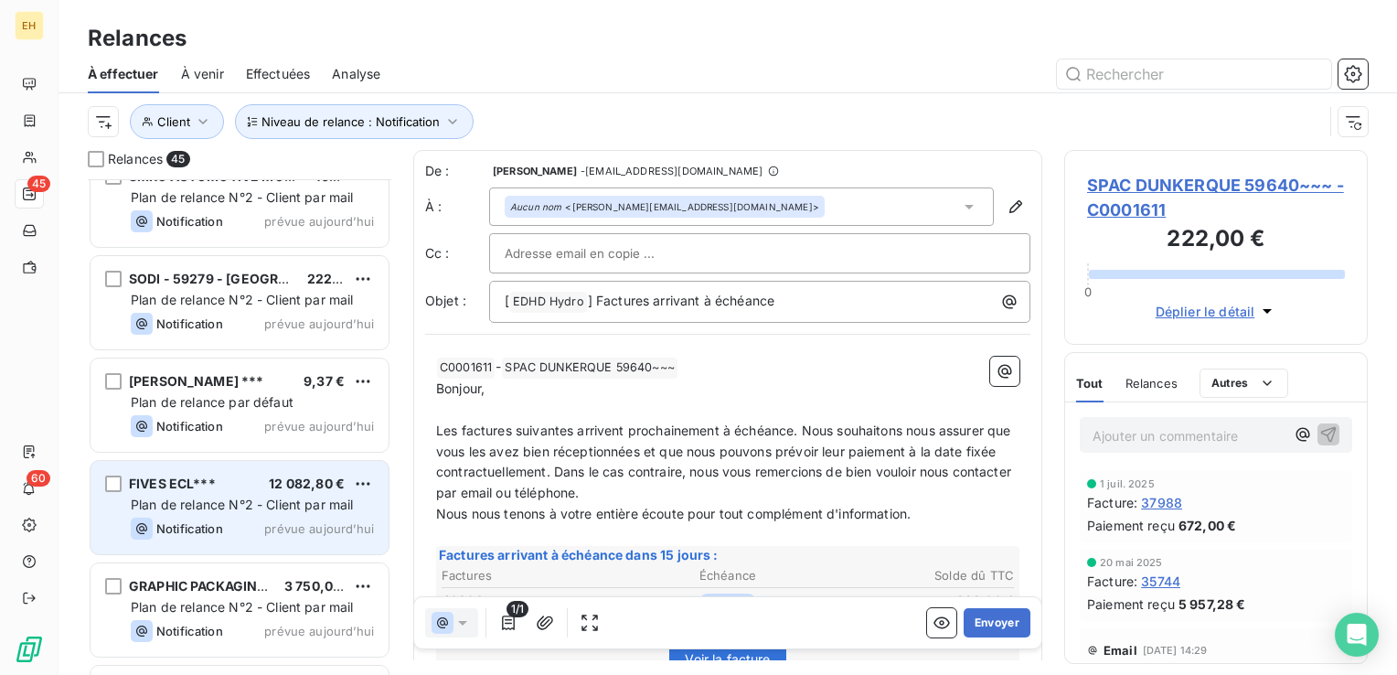
click at [313, 475] on span "12 082,80 €" at bounding box center [307, 483] width 76 height 16
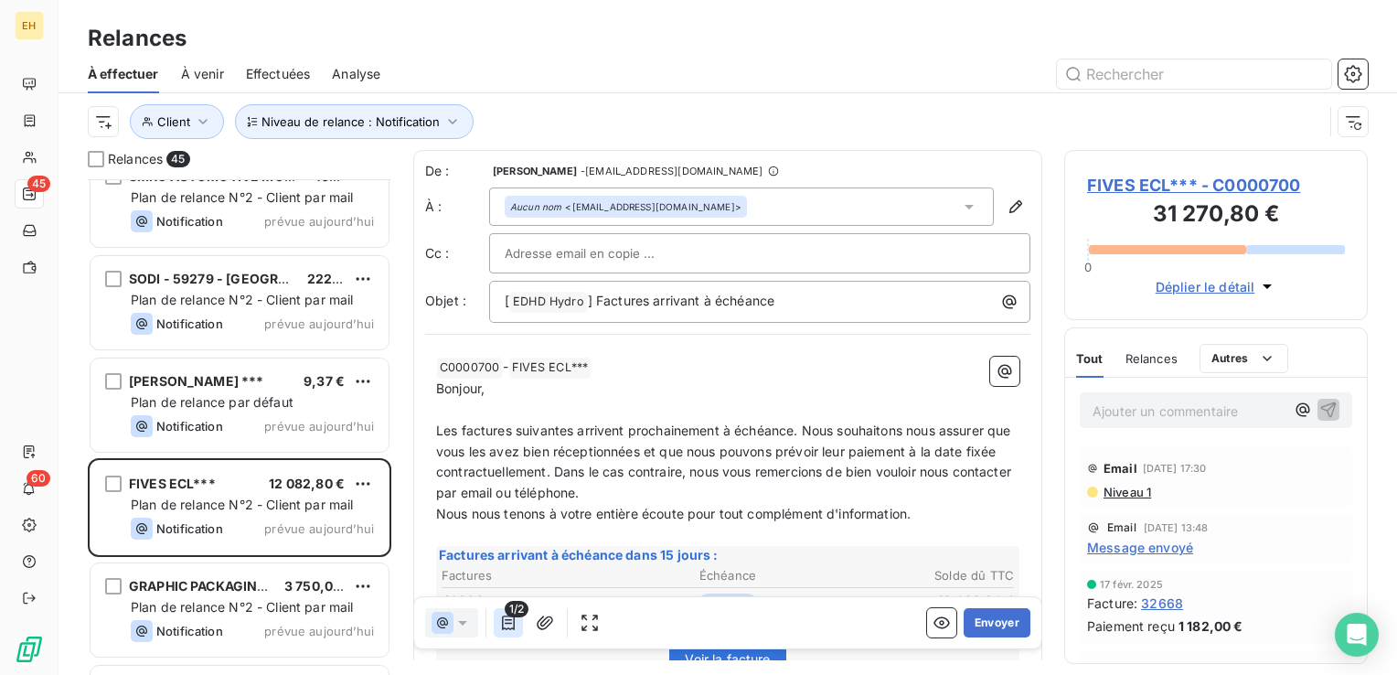
click at [515, 620] on icon "button" at bounding box center [508, 622] width 18 height 18
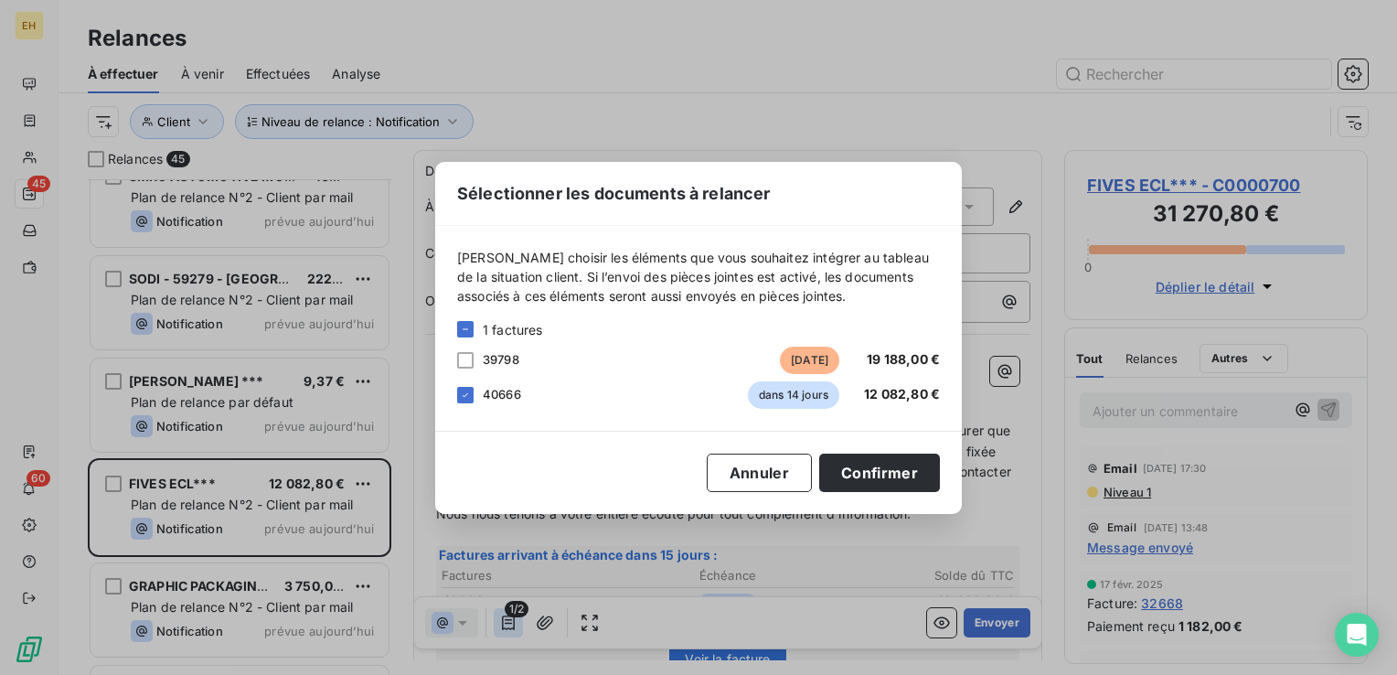
click at [515, 620] on div "Sélectionner les documents à relancer Veuillez choisir les éléments que vous so…" at bounding box center [698, 337] width 1397 height 675
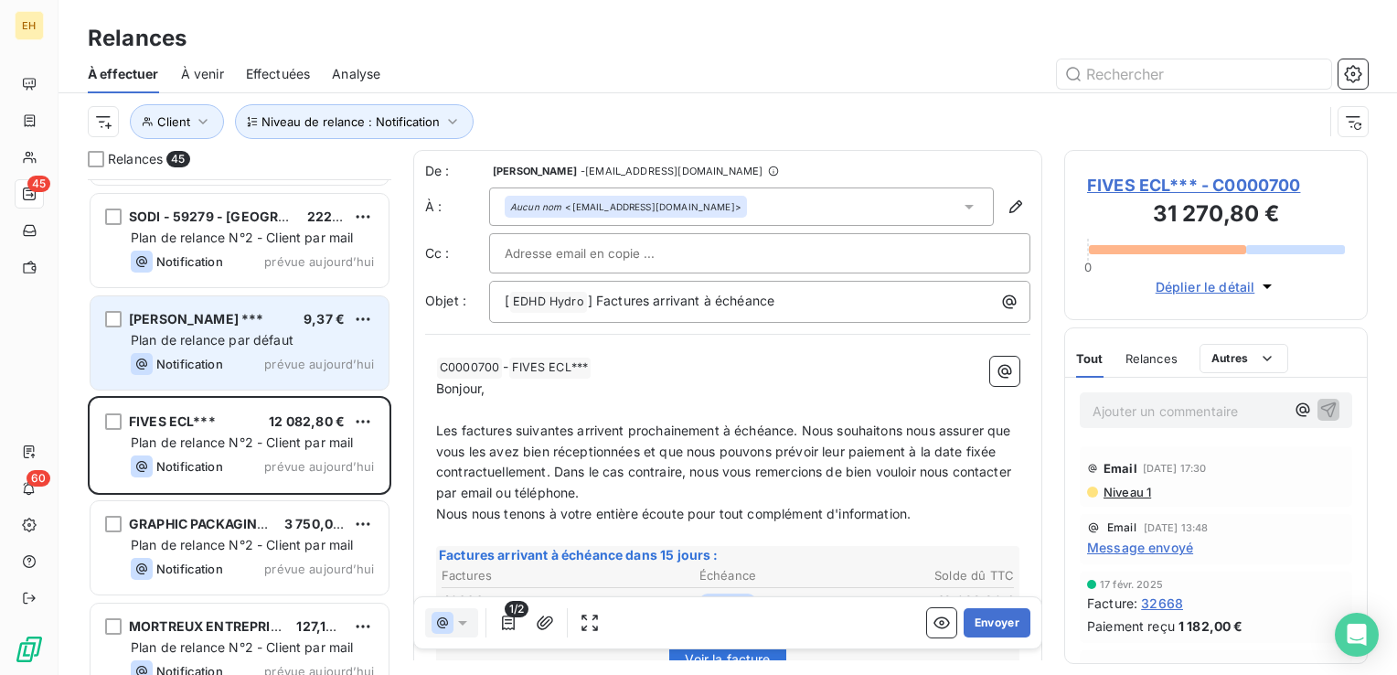
scroll to position [1554, 0]
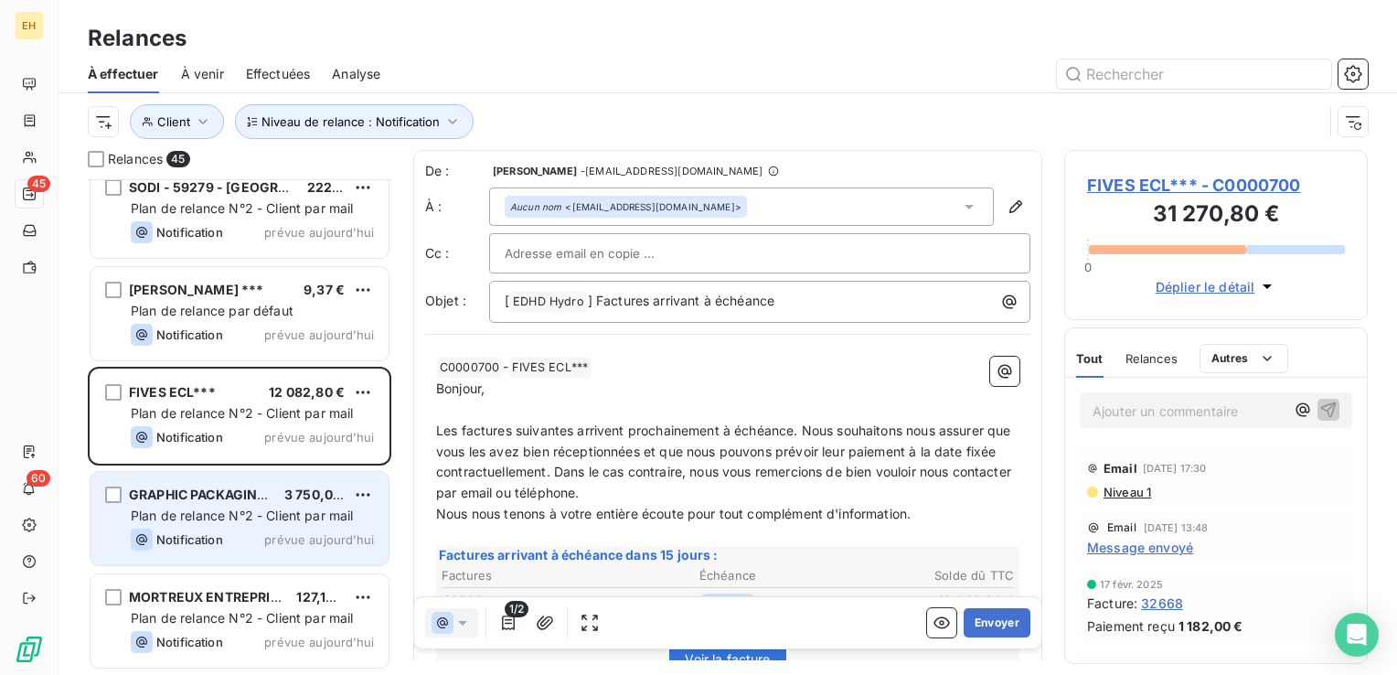
click at [186, 504] on div "GRAPHIC PACKAGING*** 3 750,00 € Plan de relance N°2 - Client par mail Notificat…" at bounding box center [239, 518] width 298 height 93
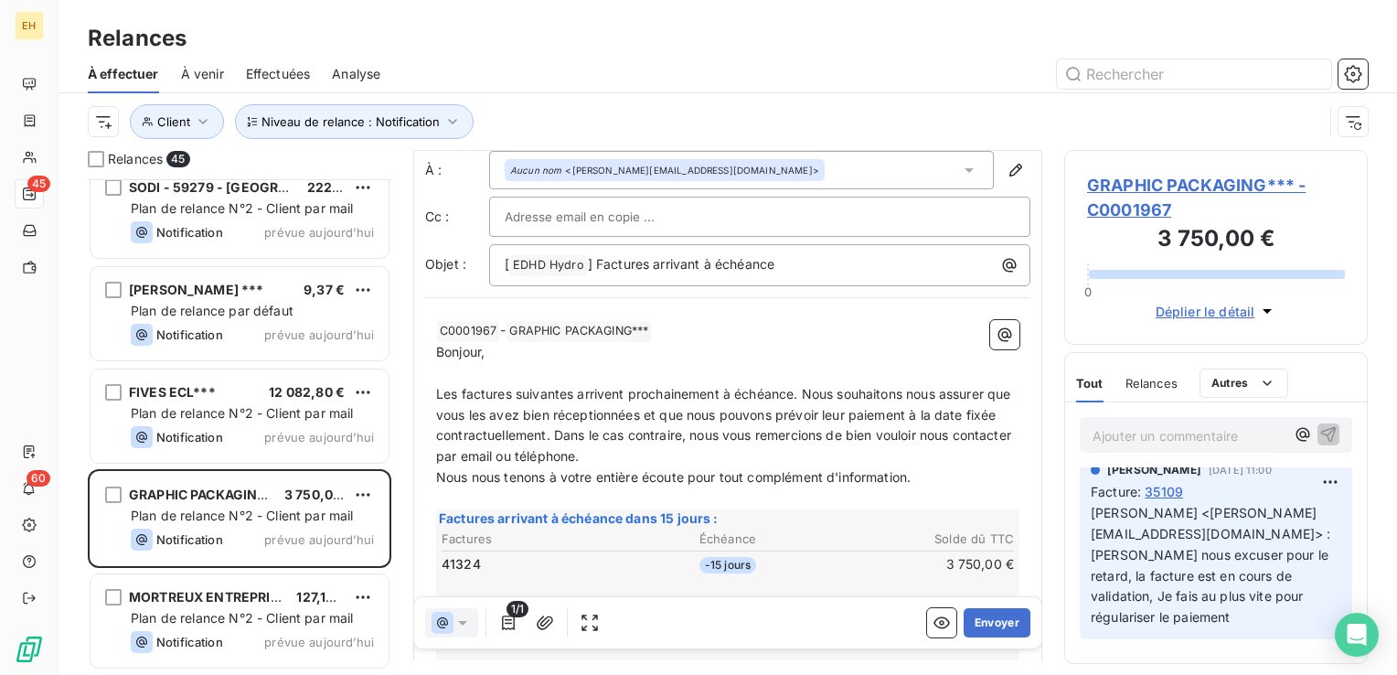
scroll to position [91, 0]
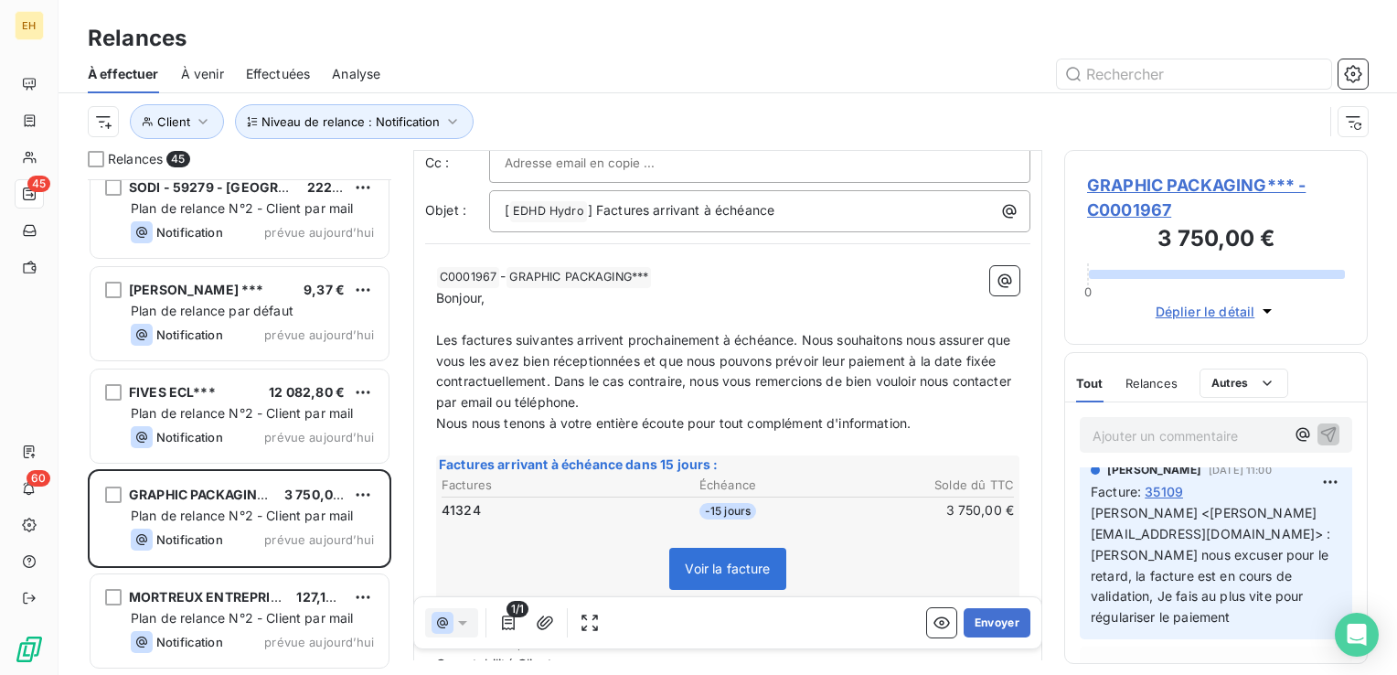
click at [1137, 178] on span "GRAPHIC PACKAGING*** - C0001967" at bounding box center [1216, 197] width 258 height 49
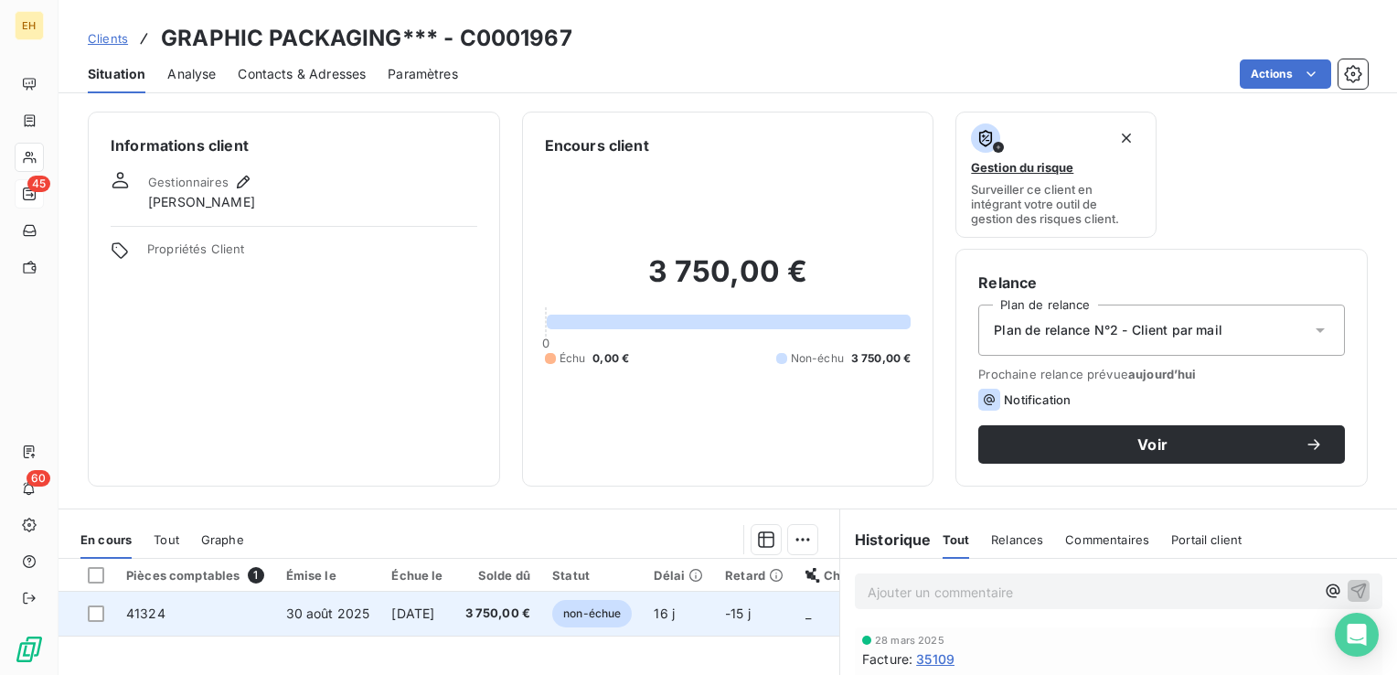
click at [519, 612] on span "3 750,00 €" at bounding box center [498, 613] width 66 height 18
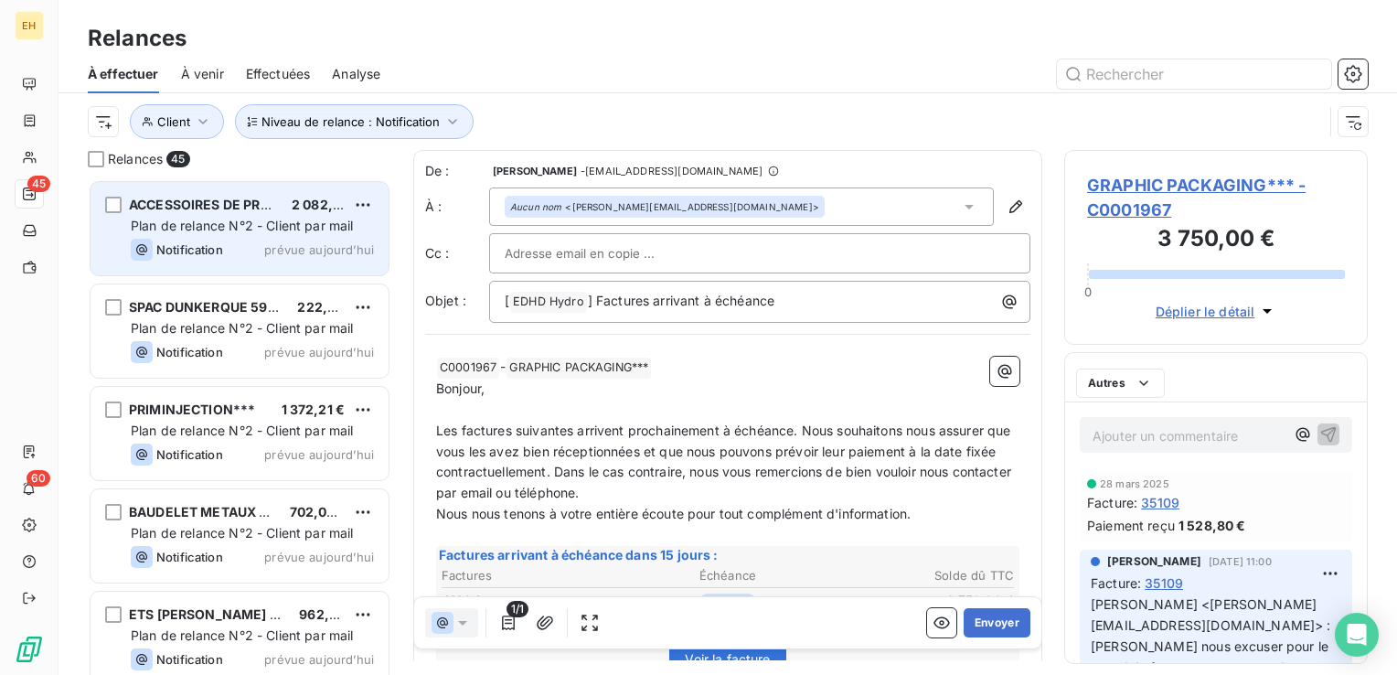
scroll to position [482, 289]
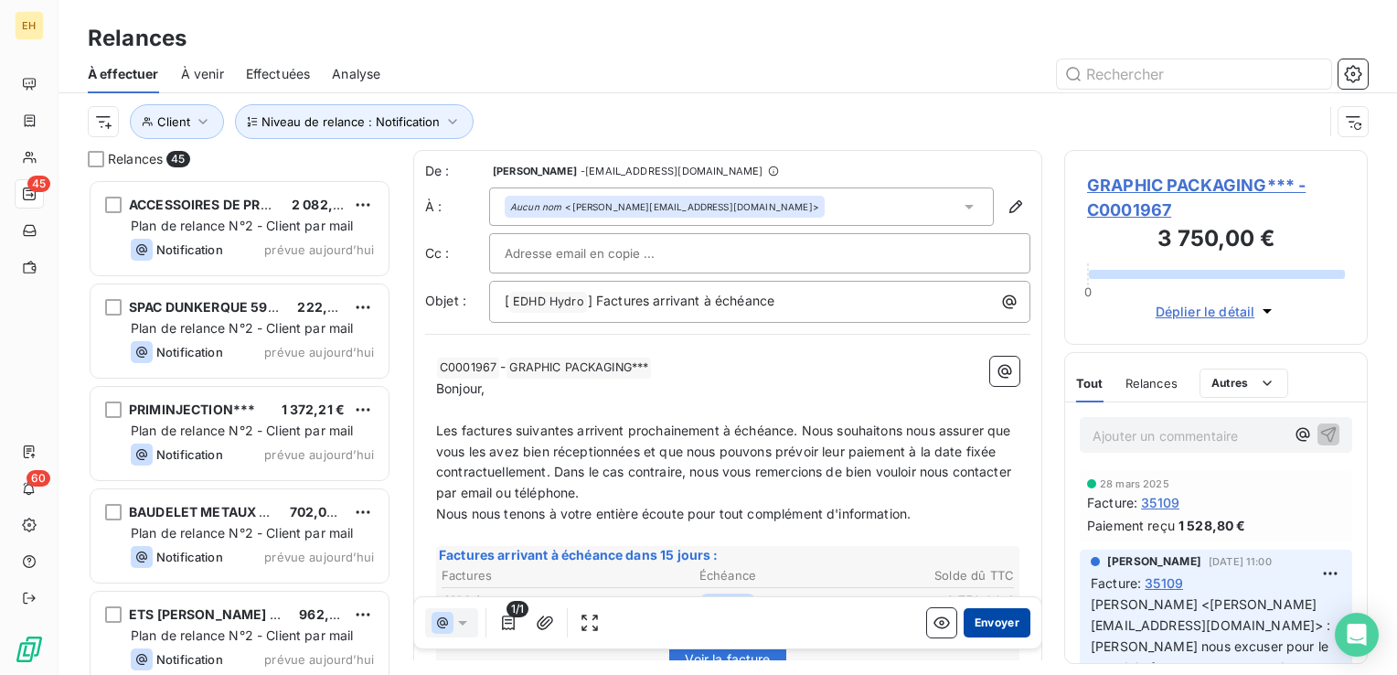
click at [974, 616] on button "Envoyer" at bounding box center [996, 622] width 67 height 29
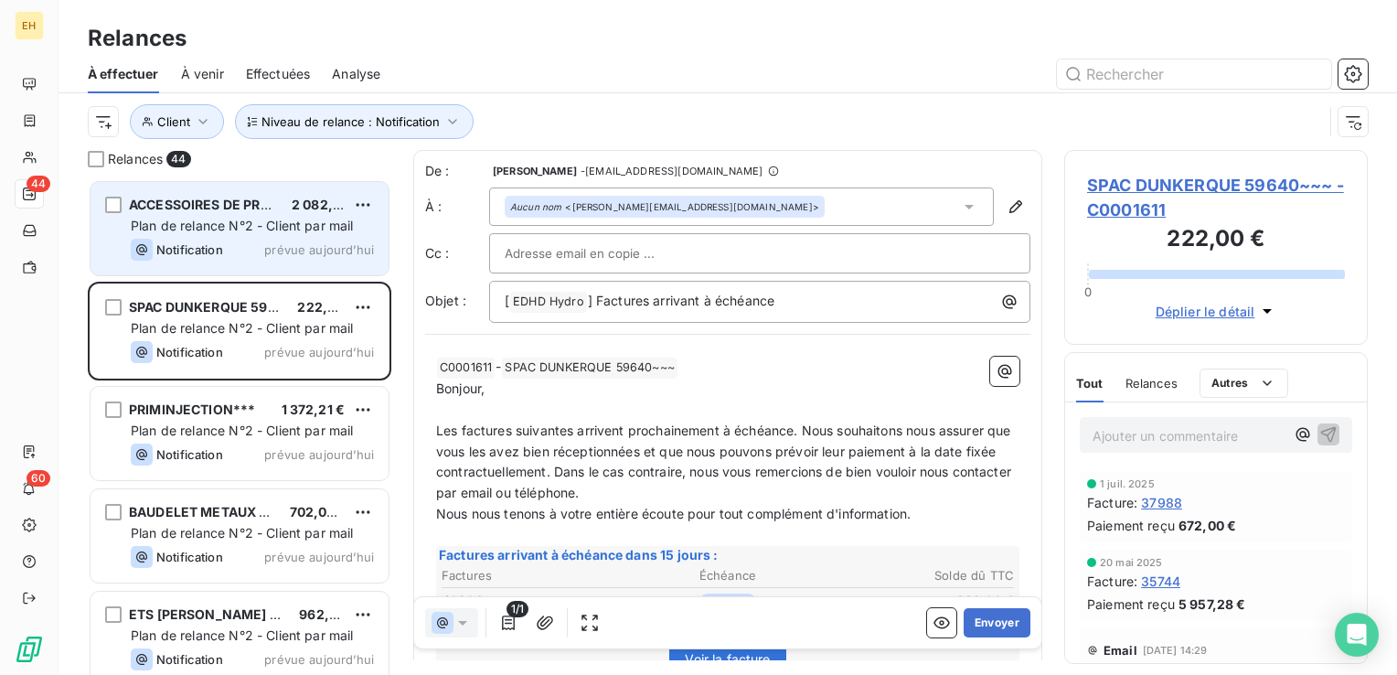
click at [264, 243] on div "Notification prévue aujourd’hui" at bounding box center [252, 250] width 243 height 22
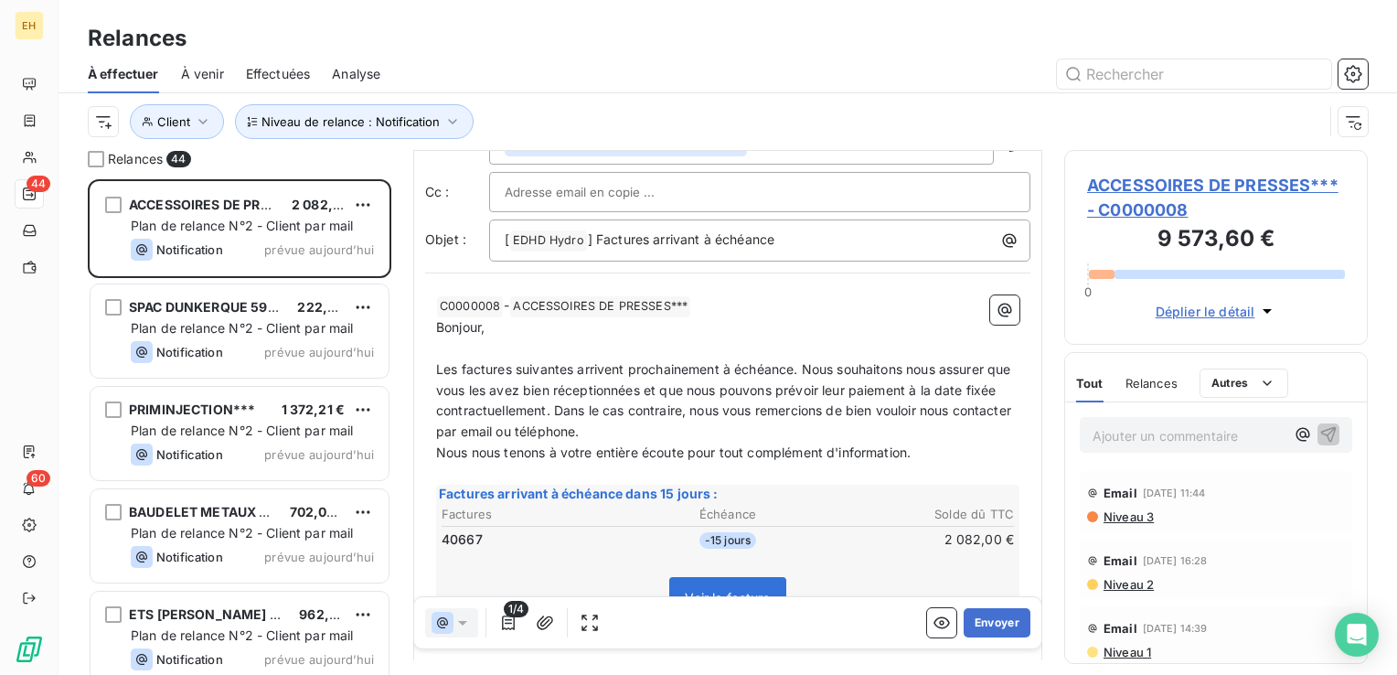
scroll to position [183, 0]
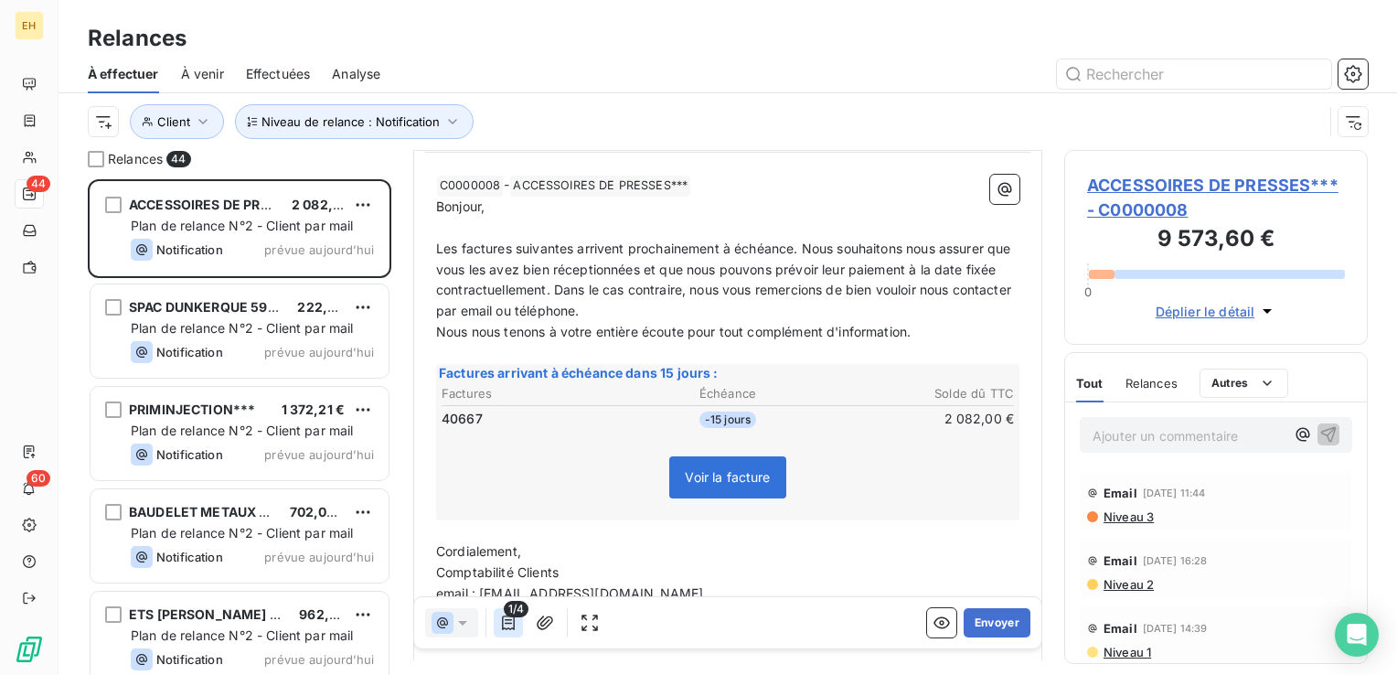
click at [511, 624] on icon "button" at bounding box center [508, 622] width 18 height 18
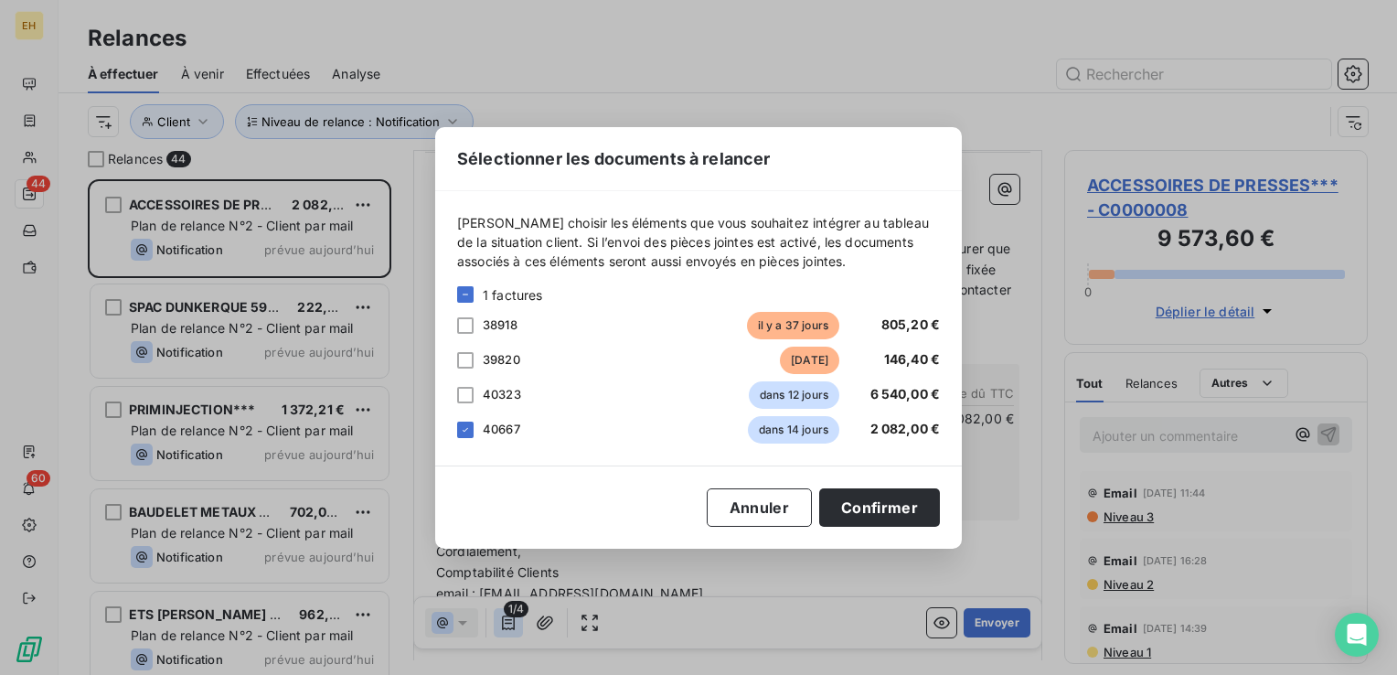
click at [511, 624] on div "Sélectionner les documents à relancer Veuillez choisir les éléments que vous so…" at bounding box center [698, 337] width 1397 height 675
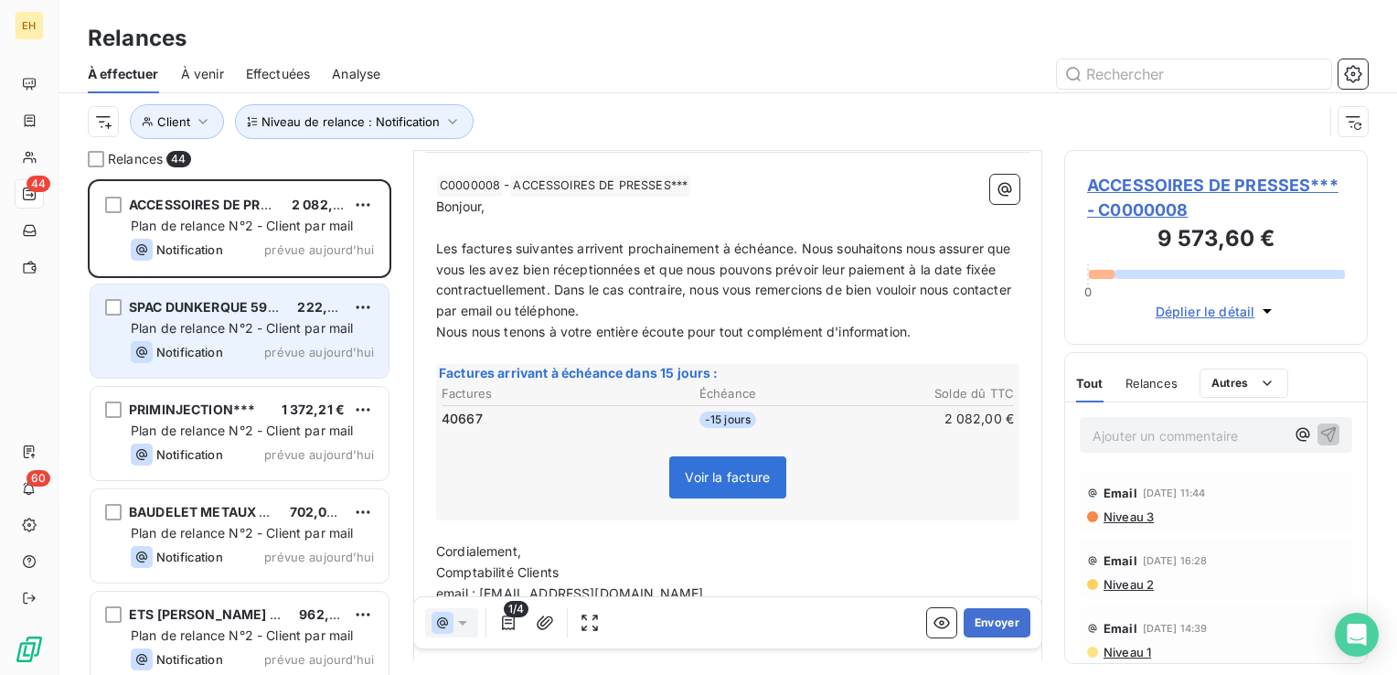
click at [288, 356] on span "prévue aujourd’hui" at bounding box center [319, 352] width 110 height 15
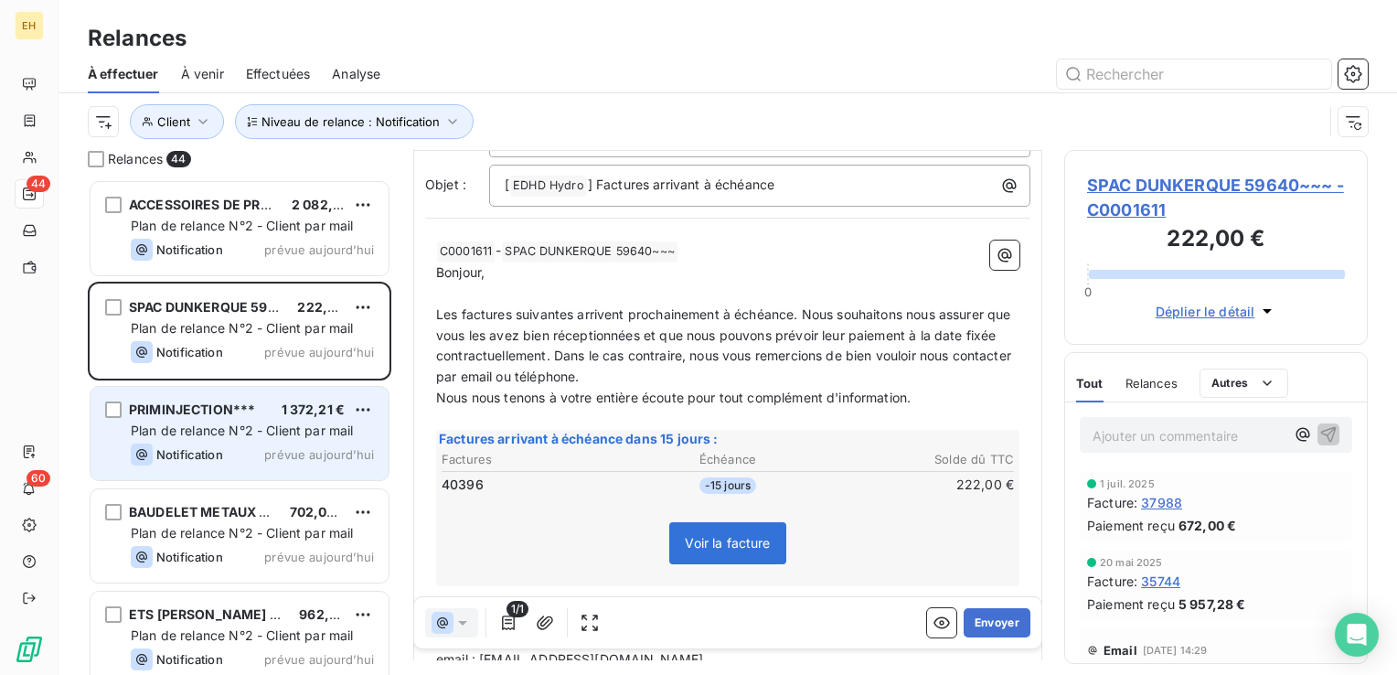
click at [282, 410] on span "1 372,21 €" at bounding box center [314, 409] width 64 height 16
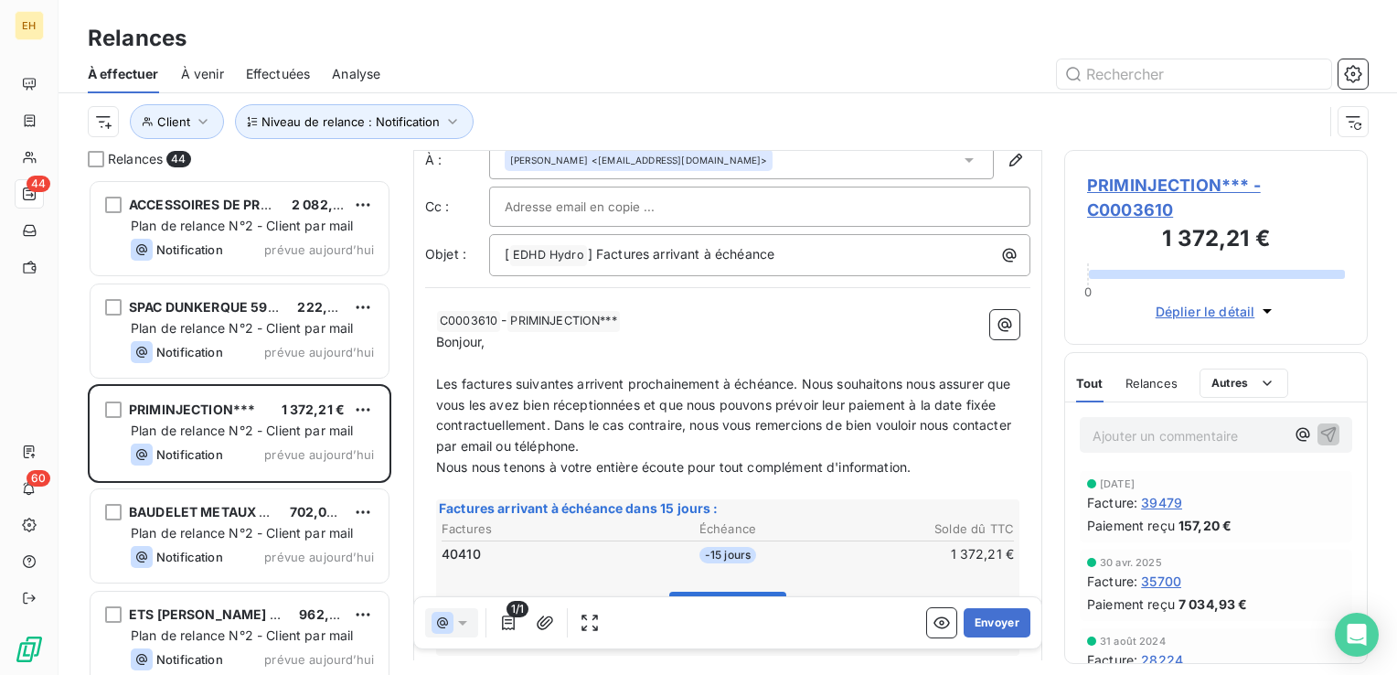
scroll to position [91, 0]
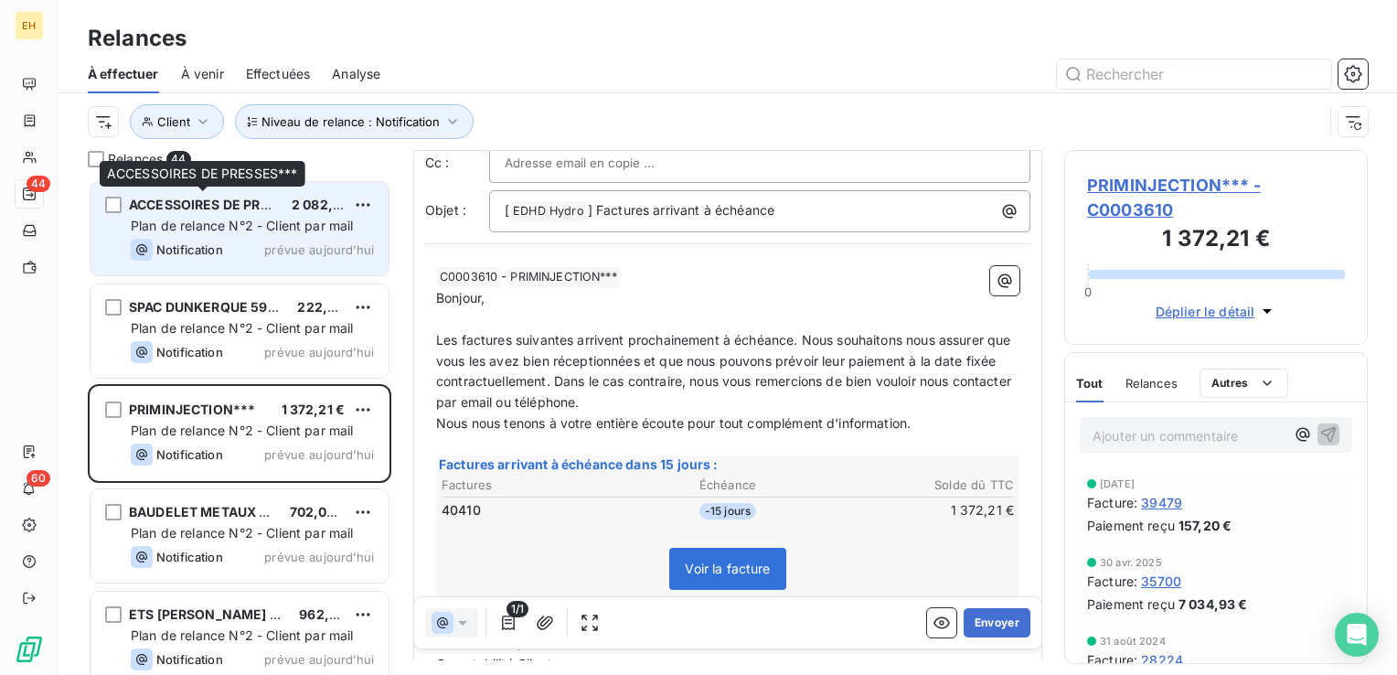
click at [238, 209] on span "ACCESSOIRES DE PRESSES***" at bounding box center [227, 205] width 196 height 16
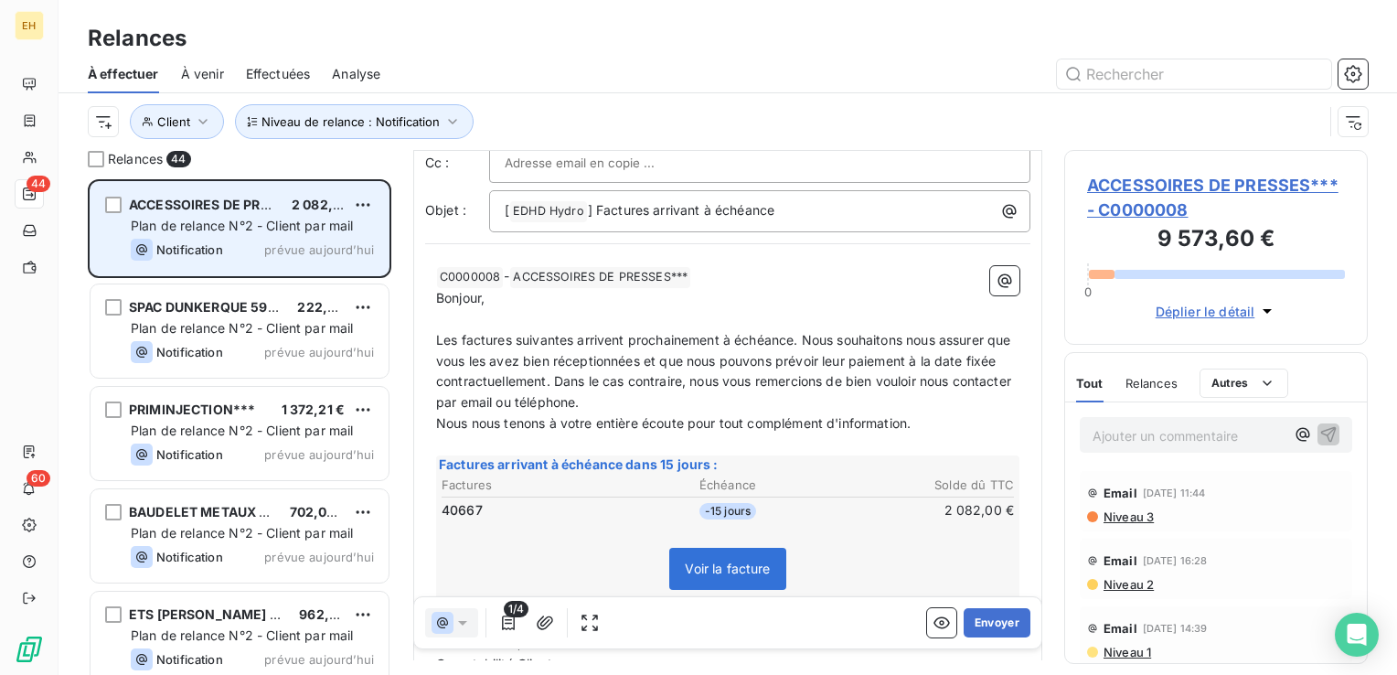
scroll to position [26, 0]
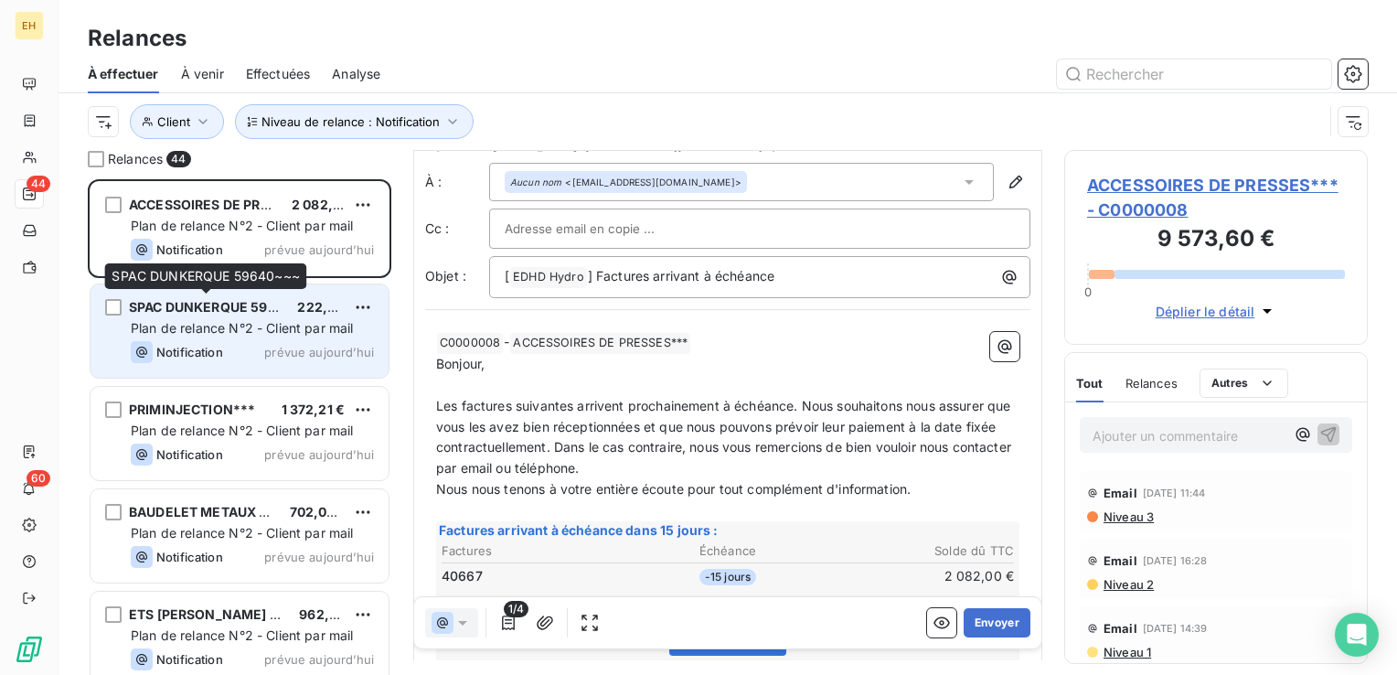
click at [222, 306] on span "SPAC DUNKERQUE 59640~~~" at bounding box center [224, 307] width 191 height 16
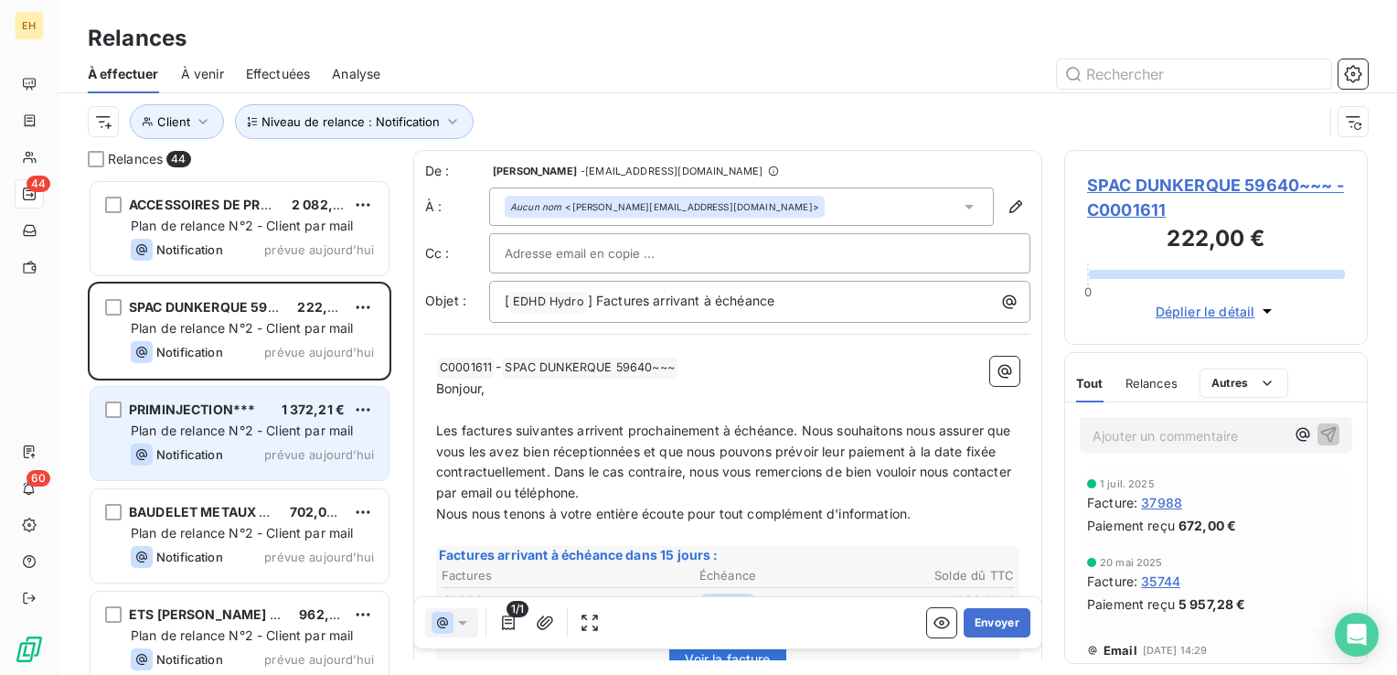
click at [223, 418] on div "PRIMINJECTION***" at bounding box center [192, 409] width 126 height 18
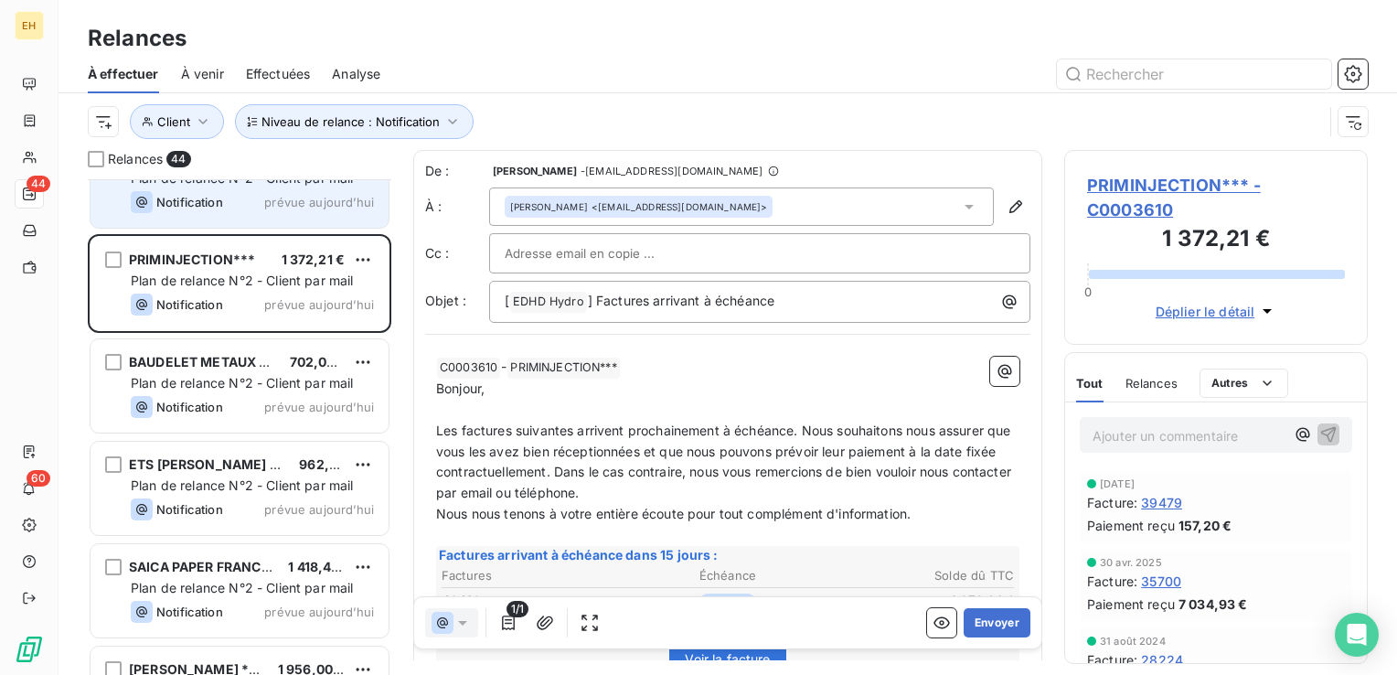
scroll to position [183, 0]
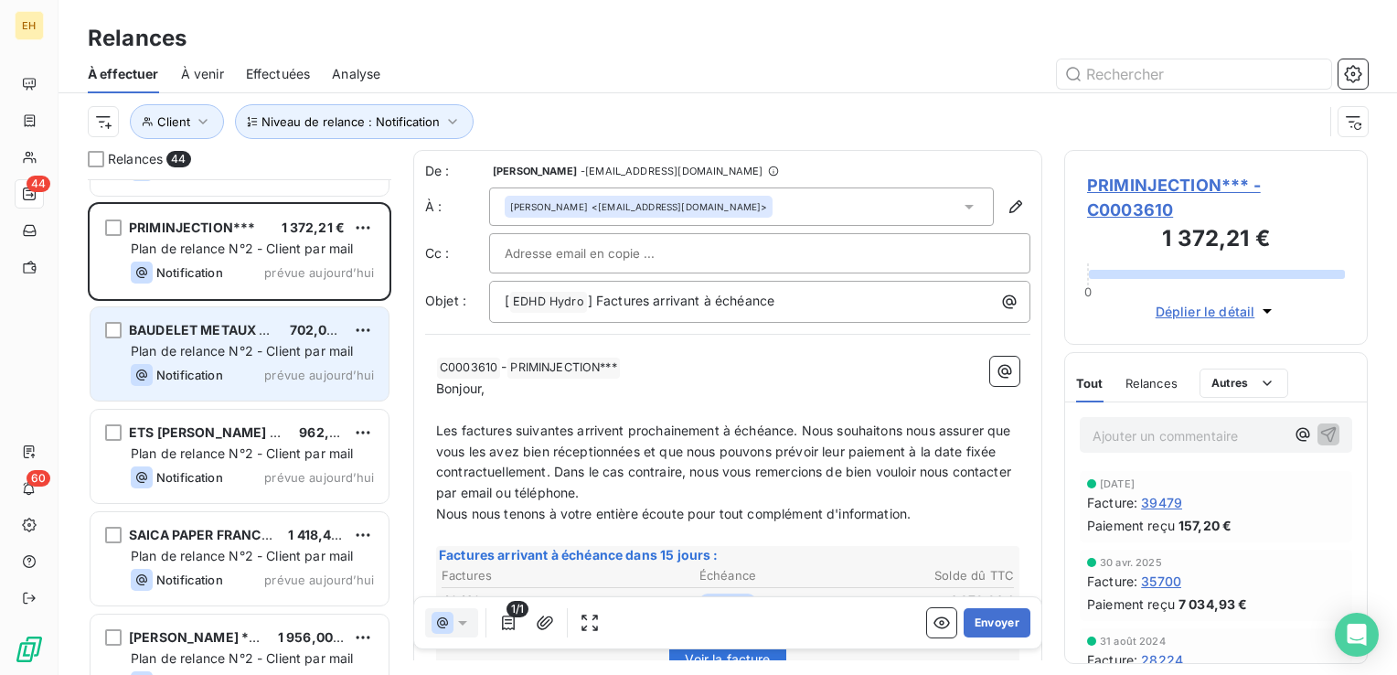
click at [221, 356] on span "Plan de relance N°2 - Client par mail" at bounding box center [242, 351] width 223 height 16
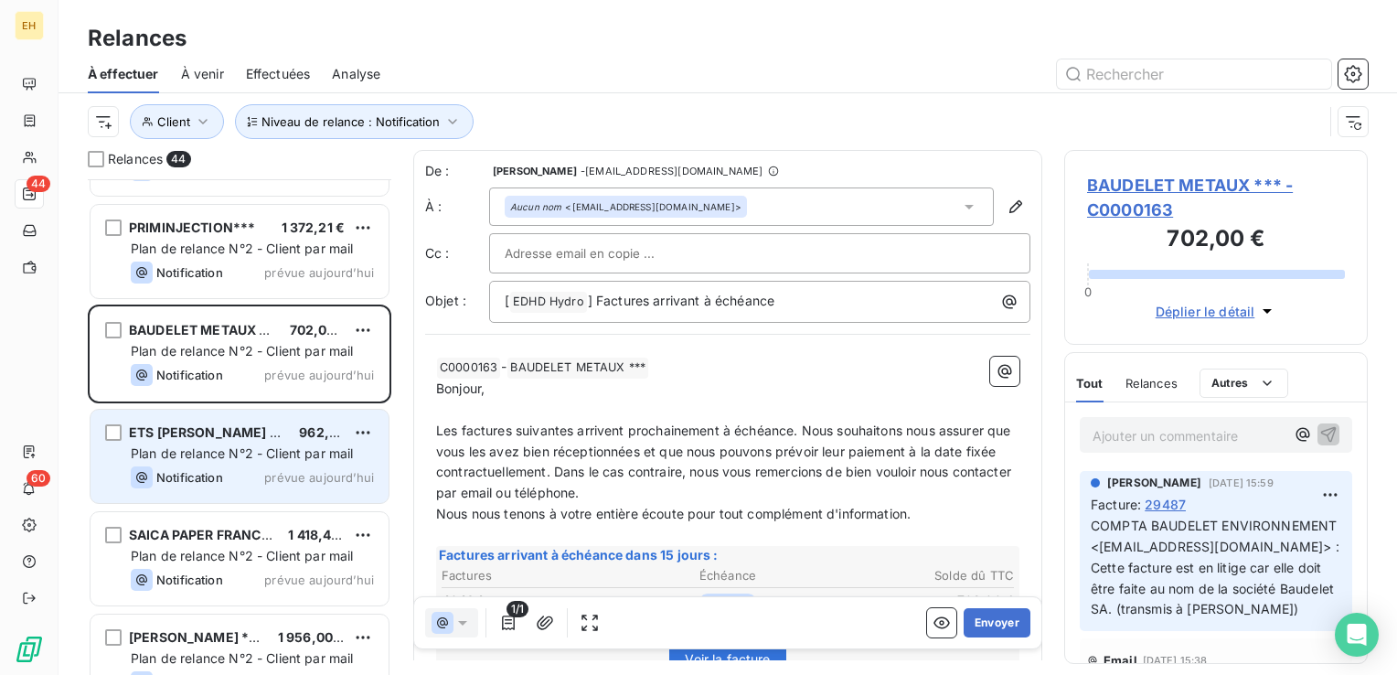
click at [209, 444] on div "Plan de relance N°2 - Client par mail" at bounding box center [252, 453] width 243 height 18
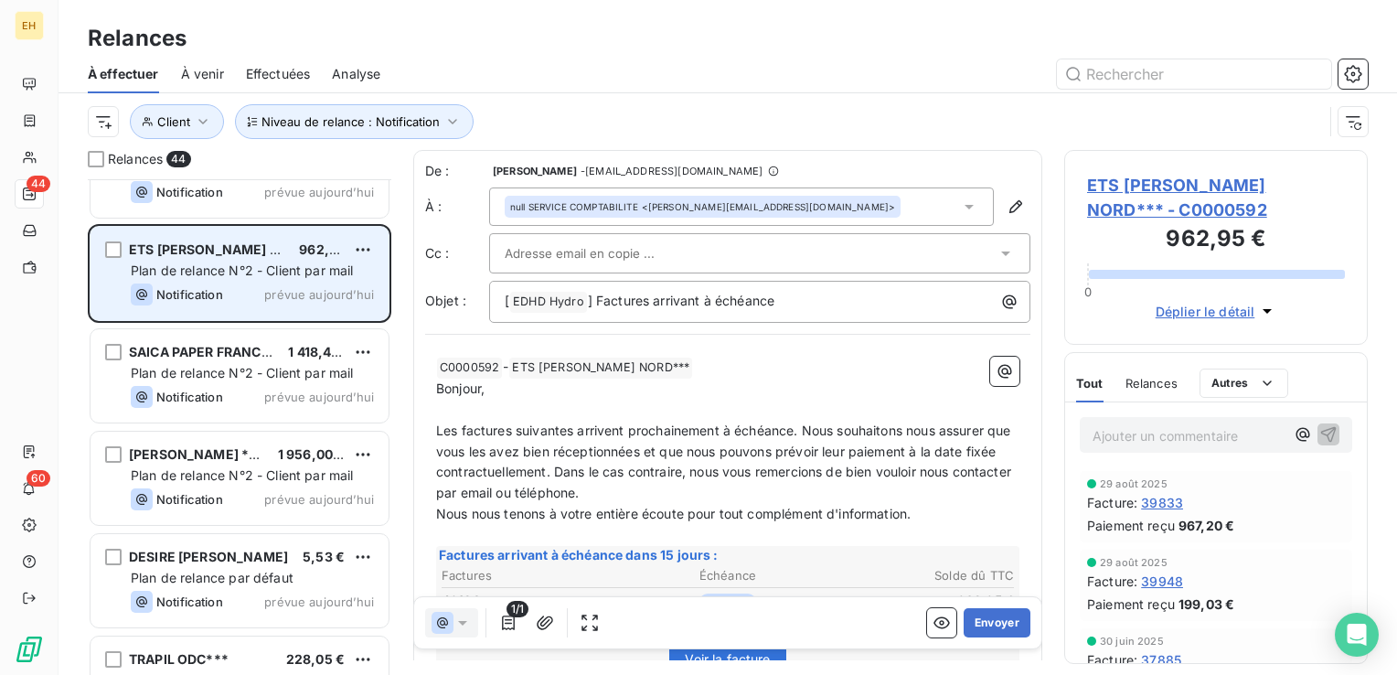
scroll to position [366, 0]
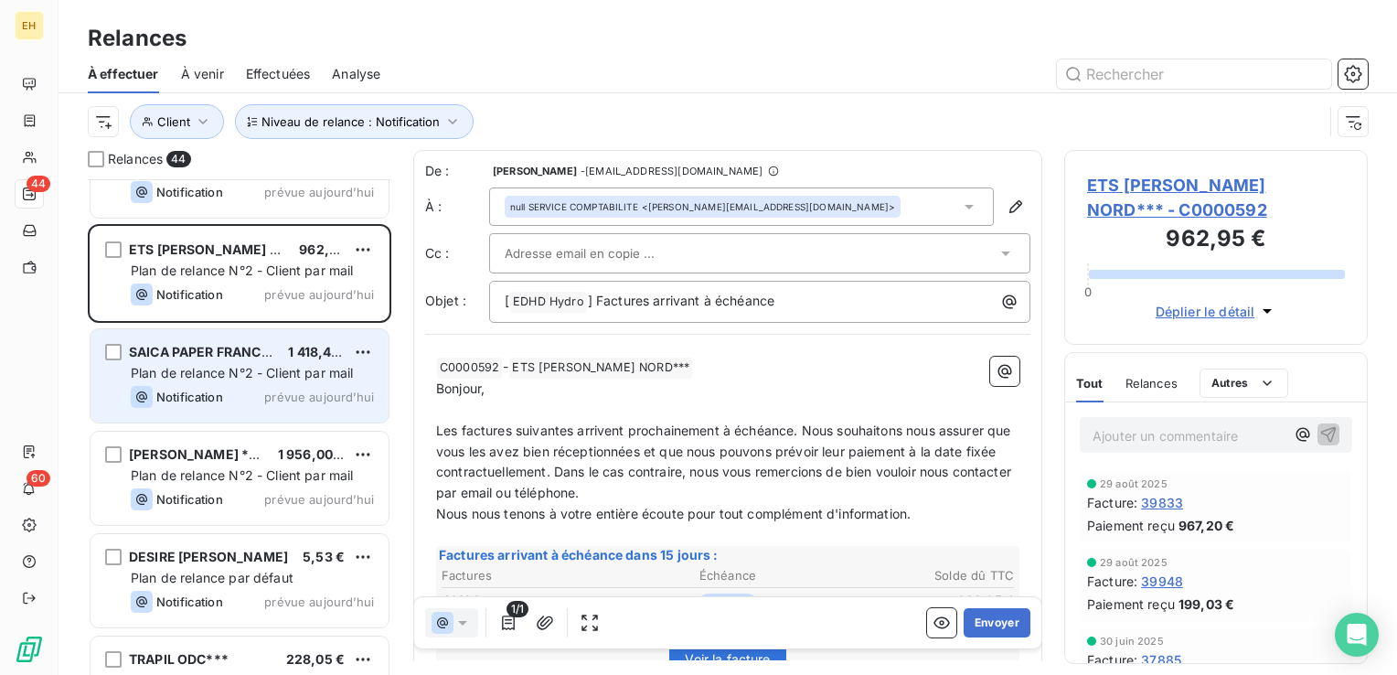
click at [217, 370] on span "Plan de relance N°2 - Client par mail" at bounding box center [242, 373] width 223 height 16
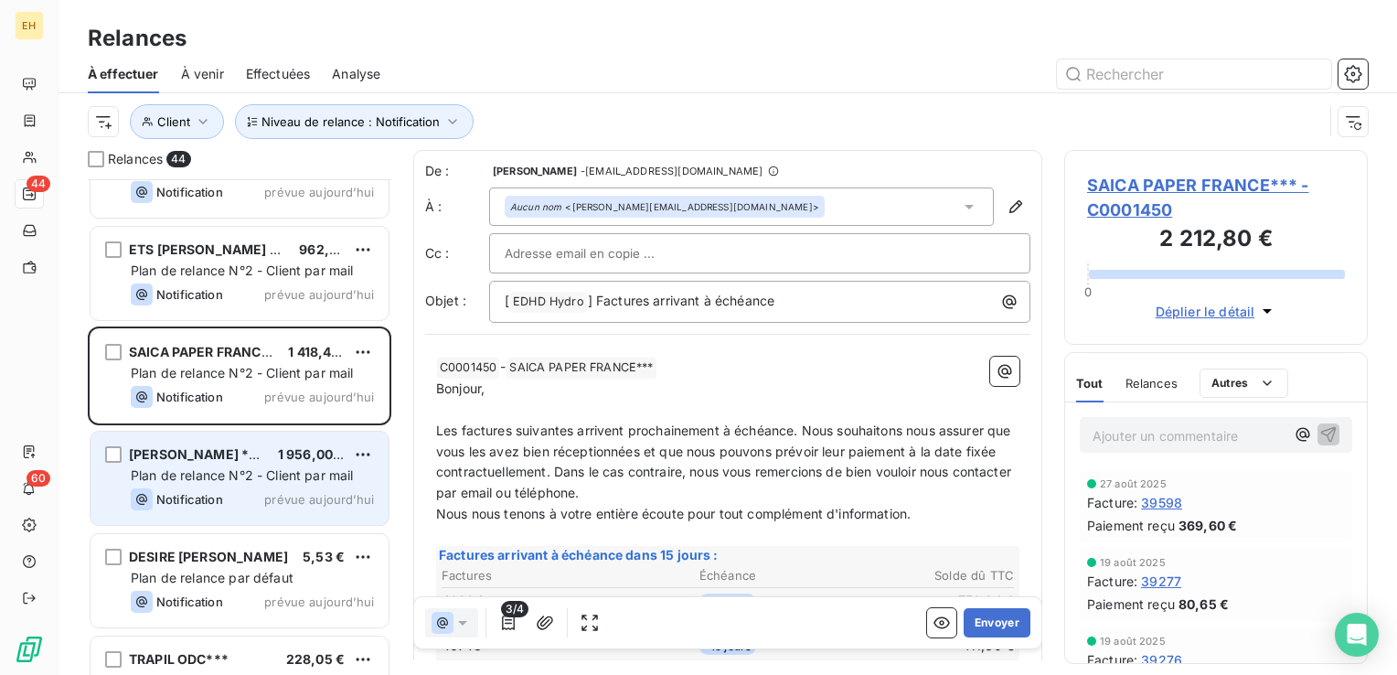
click at [195, 478] on span "Plan de relance N°2 - Client par mail" at bounding box center [242, 475] width 223 height 16
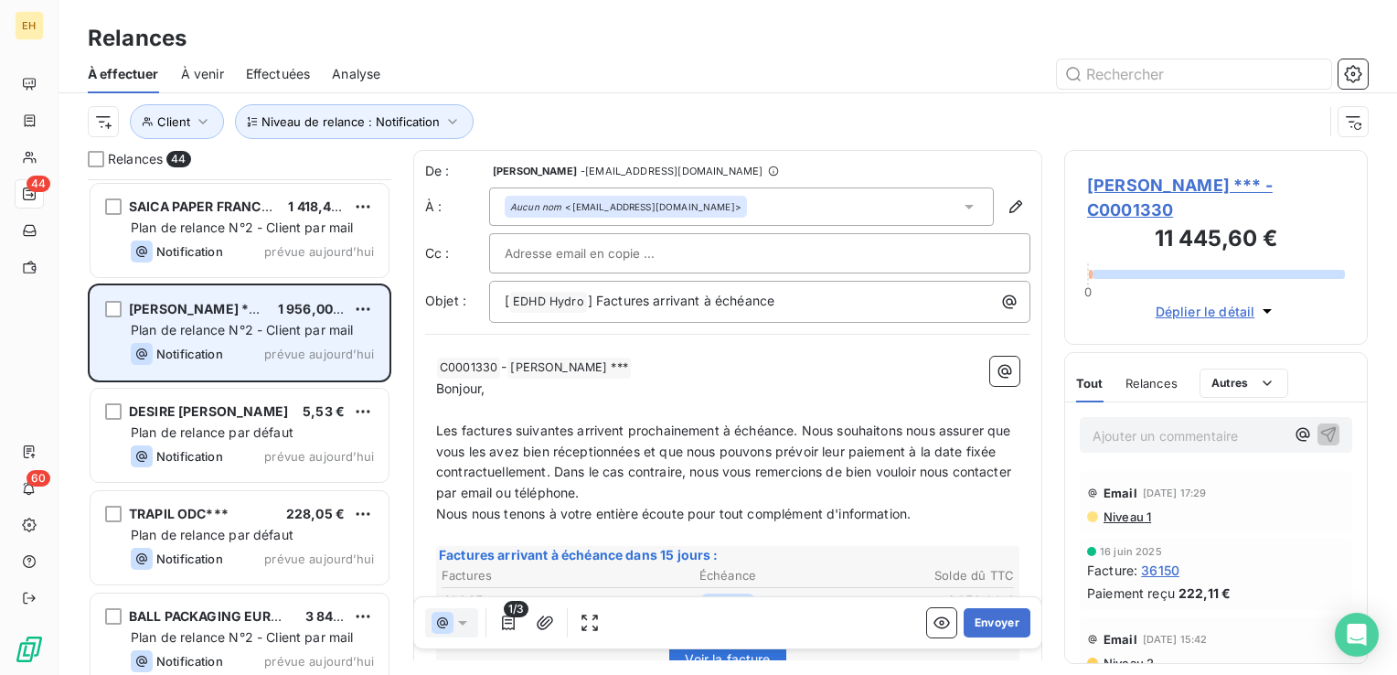
scroll to position [548, 0]
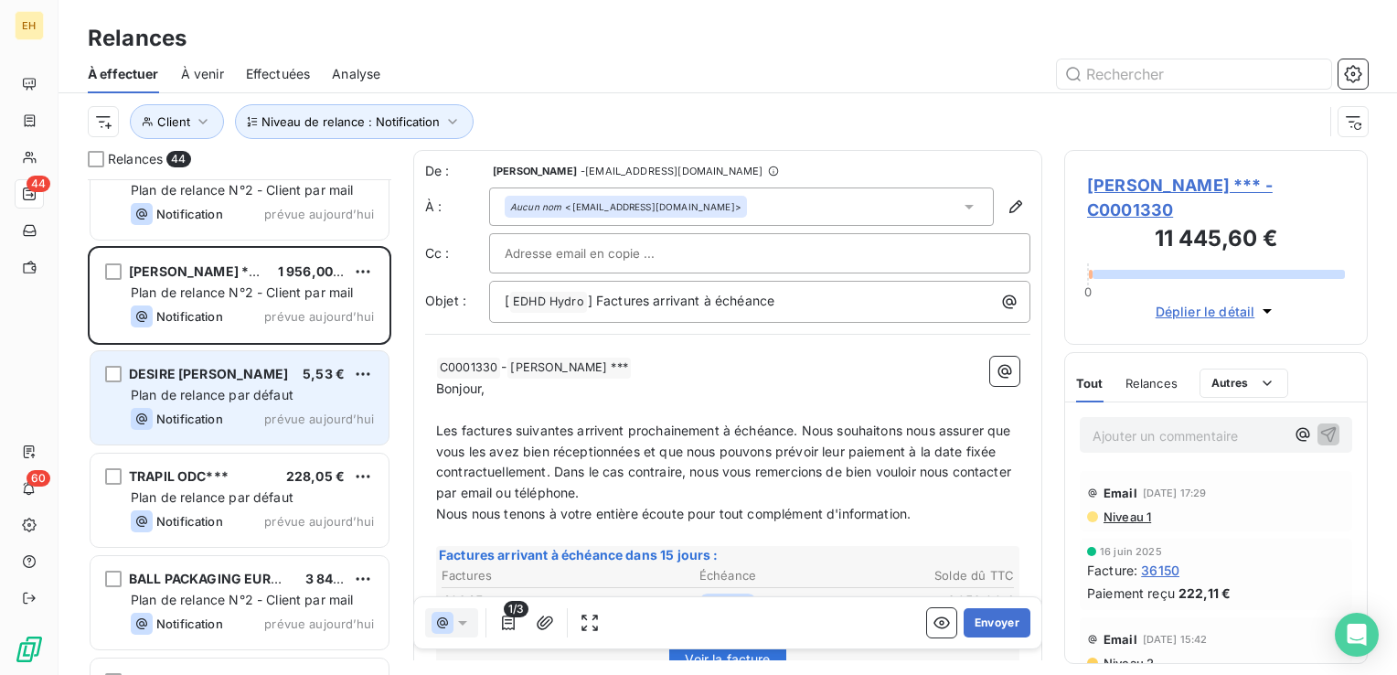
click at [206, 396] on span "Plan de relance par défaut" at bounding box center [212, 395] width 163 height 16
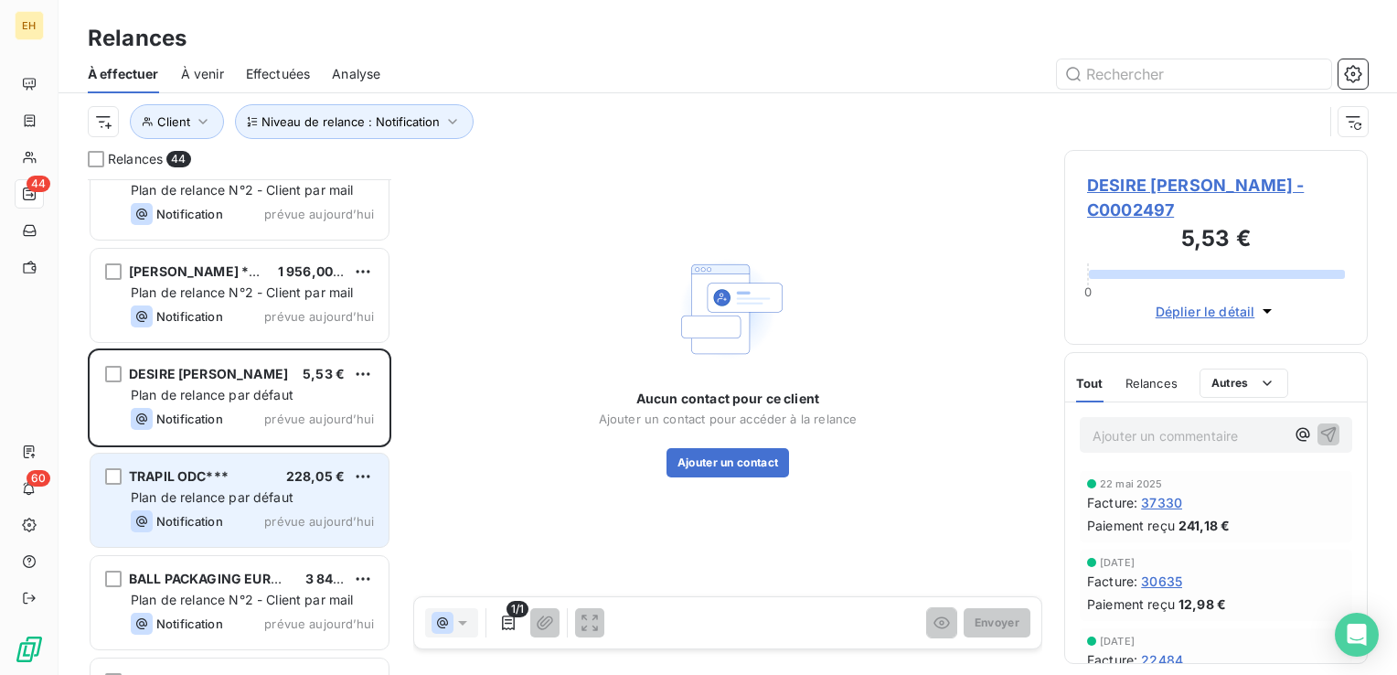
click at [194, 503] on span "Plan de relance par défaut" at bounding box center [212, 497] width 163 height 16
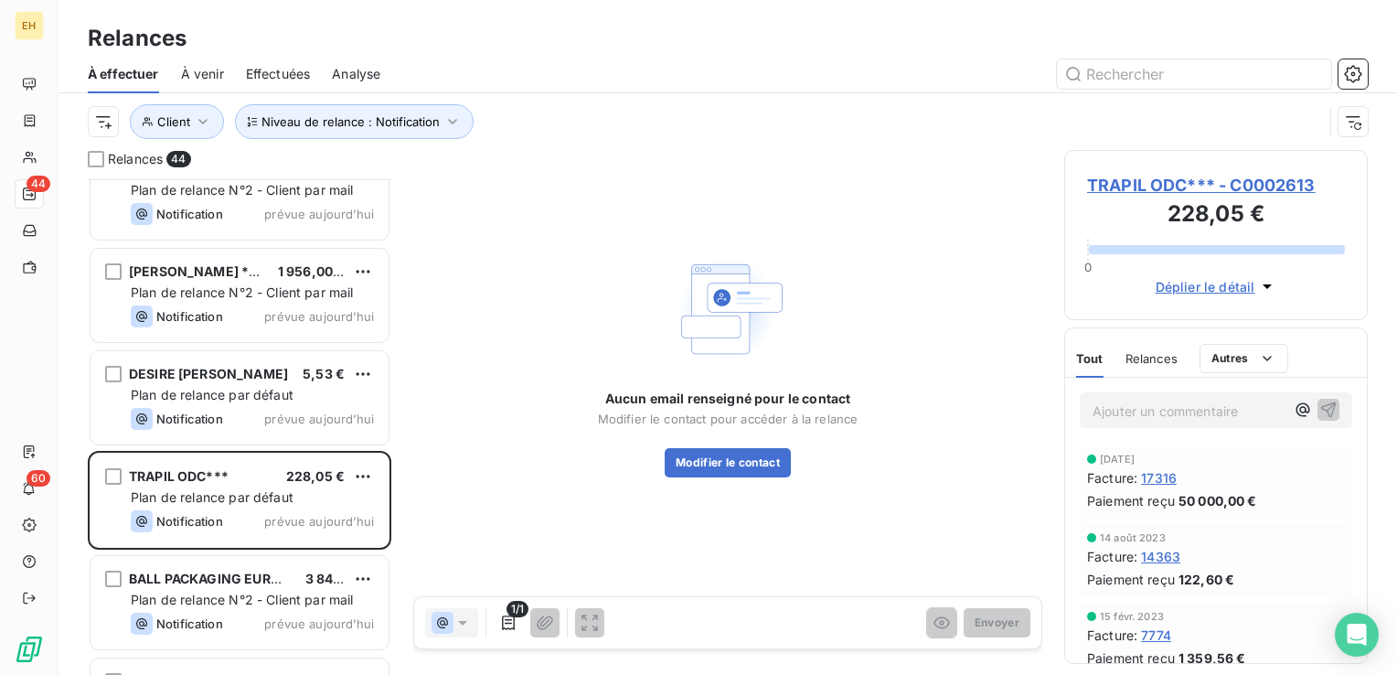
click at [1269, 186] on span "TRAPIL ODC*** - C0002613" at bounding box center [1216, 185] width 258 height 25
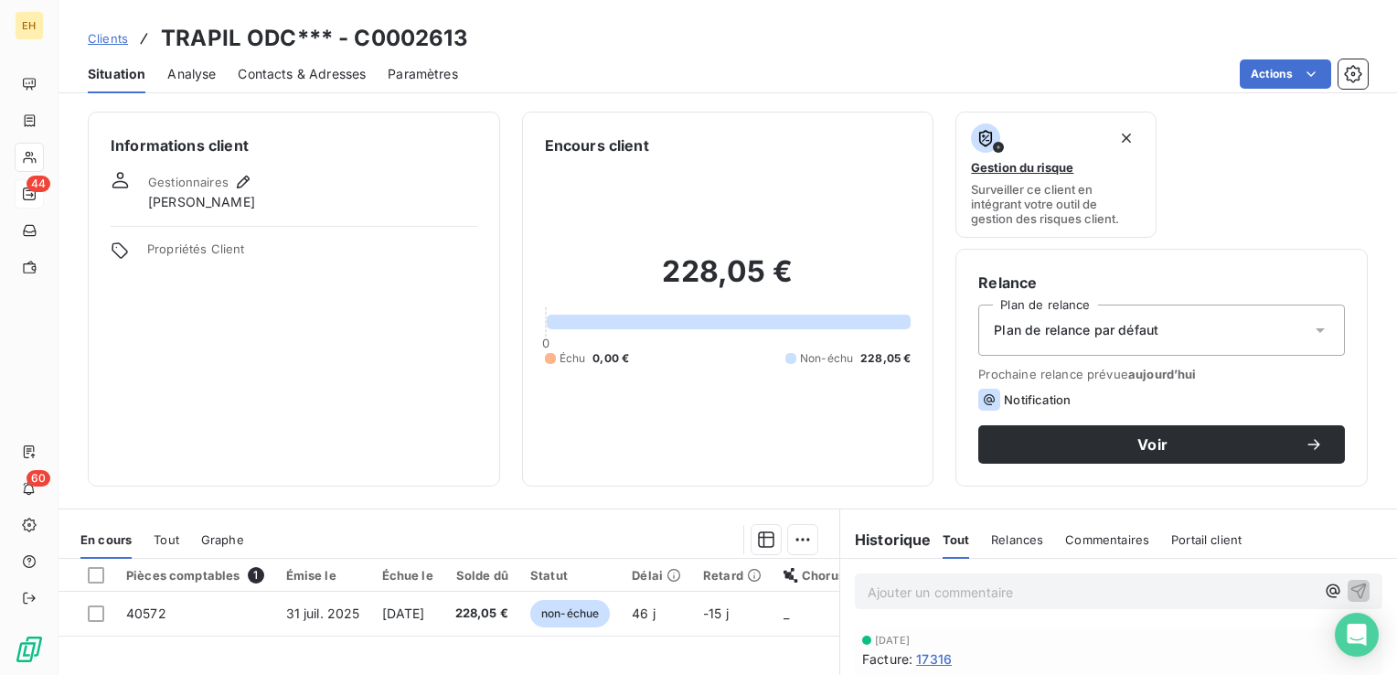
click at [1167, 325] on div "Plan de relance par défaut" at bounding box center [1161, 329] width 367 height 51
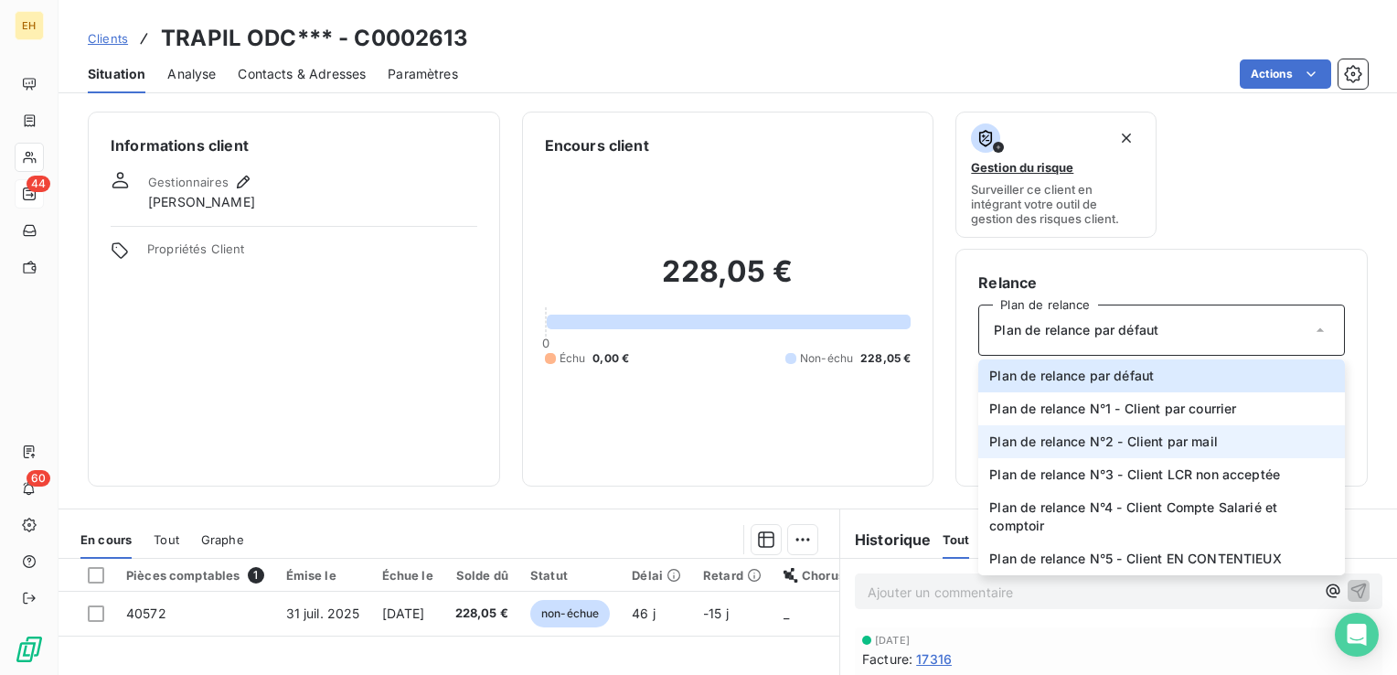
click at [1156, 442] on span "Plan de relance N°2 - Client par mail" at bounding box center [1103, 441] width 228 height 18
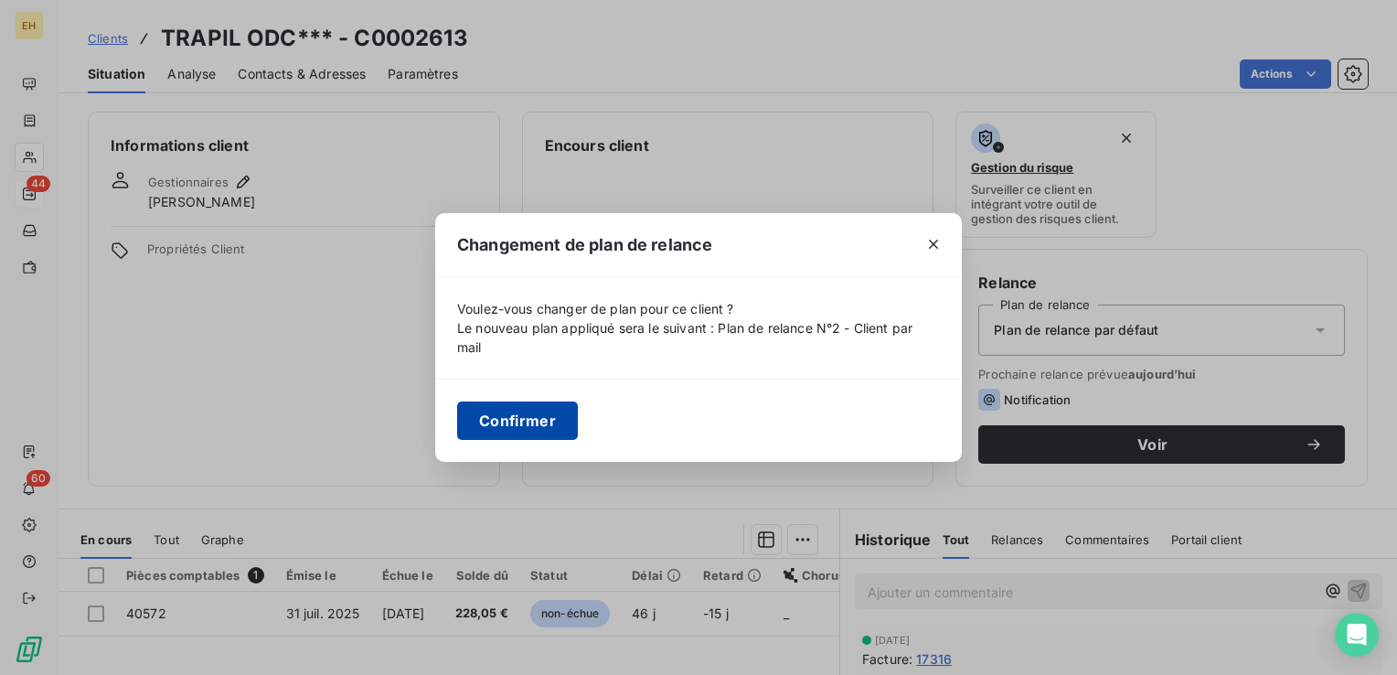
click at [526, 416] on button "Confirmer" at bounding box center [517, 420] width 121 height 38
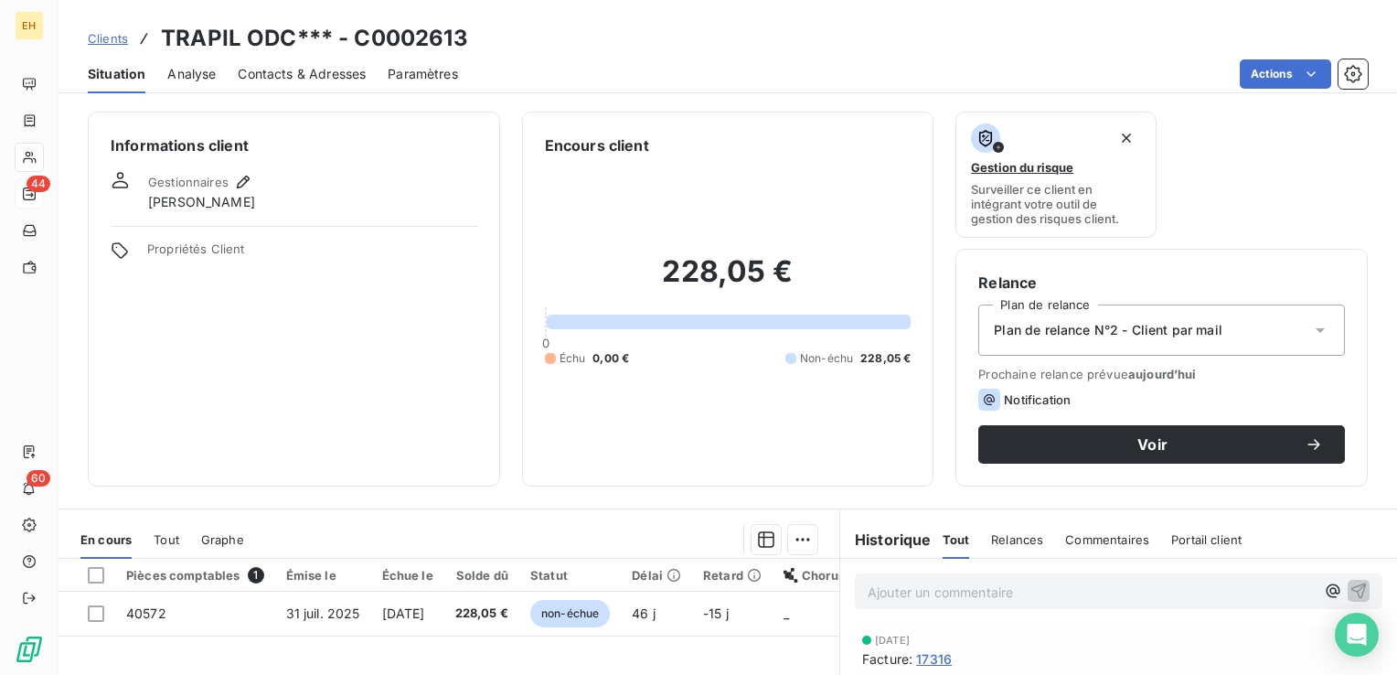
click at [296, 76] on span "Contacts & Adresses" at bounding box center [302, 74] width 128 height 18
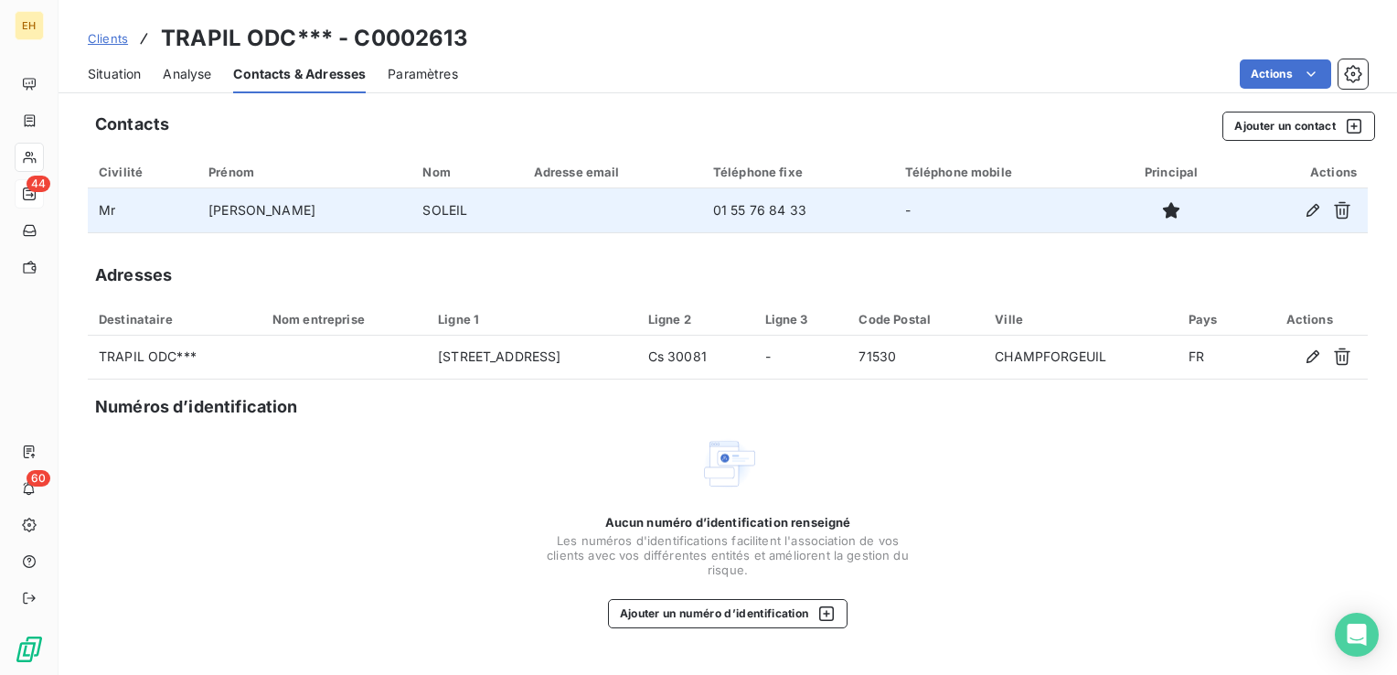
click at [523, 225] on td at bounding box center [612, 210] width 179 height 44
click at [1311, 212] on icon "button" at bounding box center [1312, 210] width 18 height 18
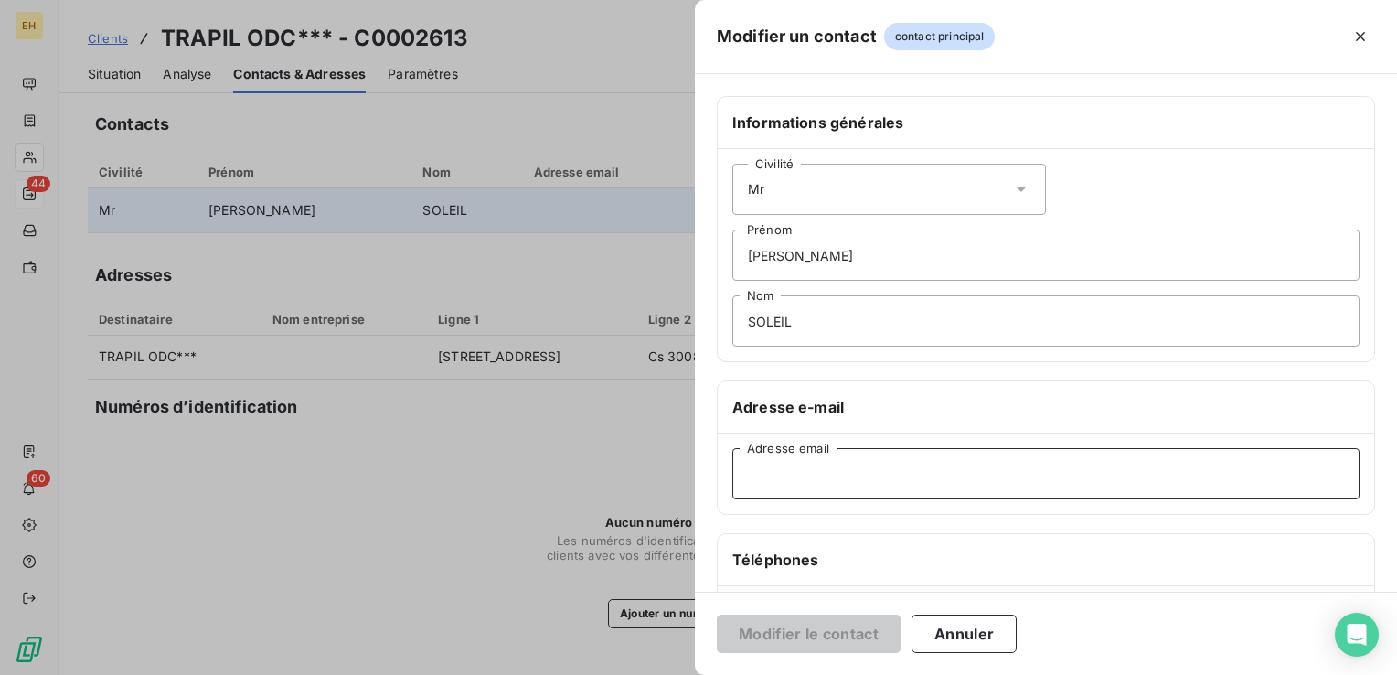
click at [864, 470] on input "Adresse email" at bounding box center [1045, 473] width 627 height 51
paste input "facturation_trapil@trapil.com"
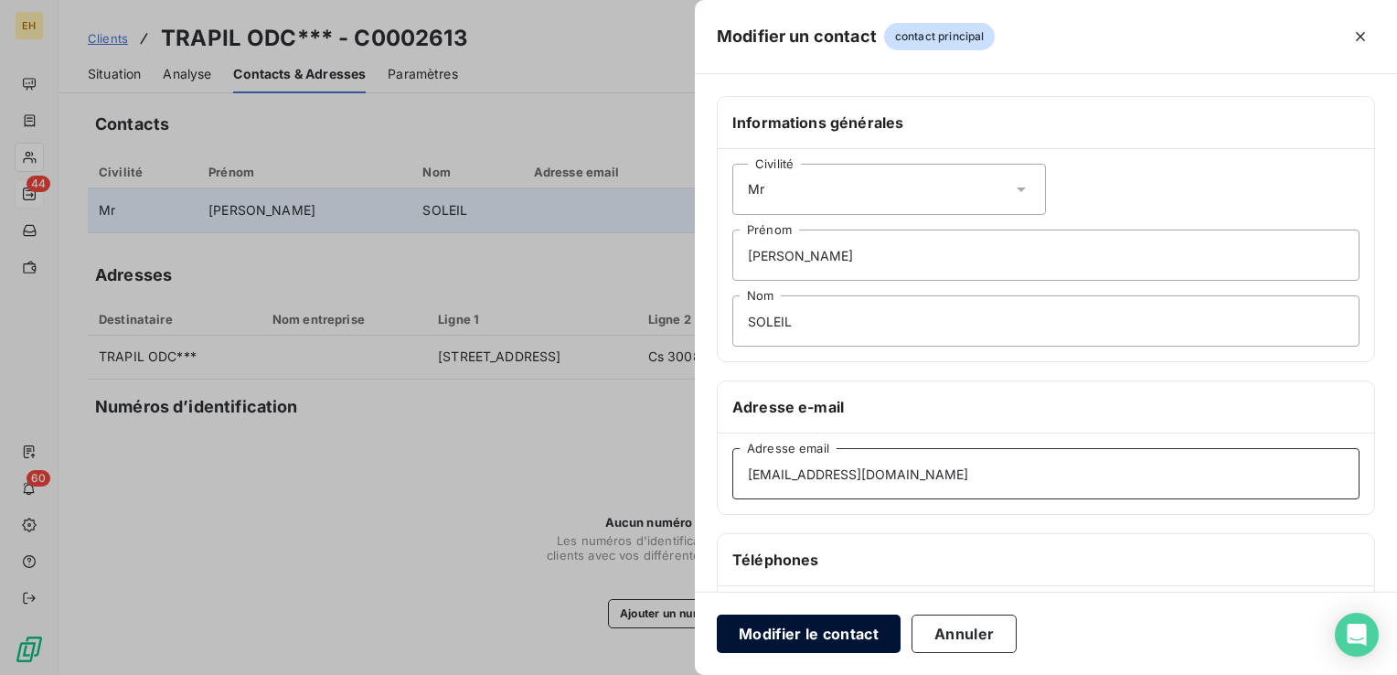
type input "facturation_trapil@trapil.com"
click at [808, 636] on button "Modifier le contact" at bounding box center [809, 633] width 184 height 38
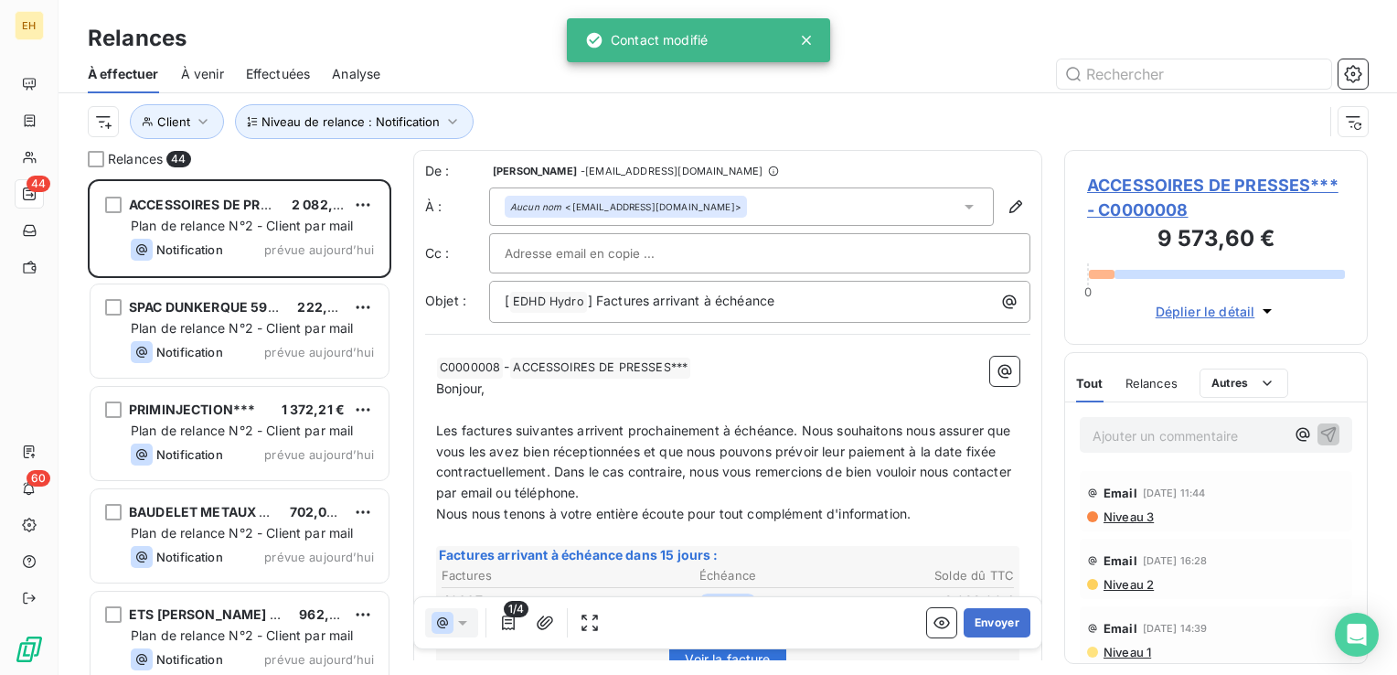
scroll to position [482, 289]
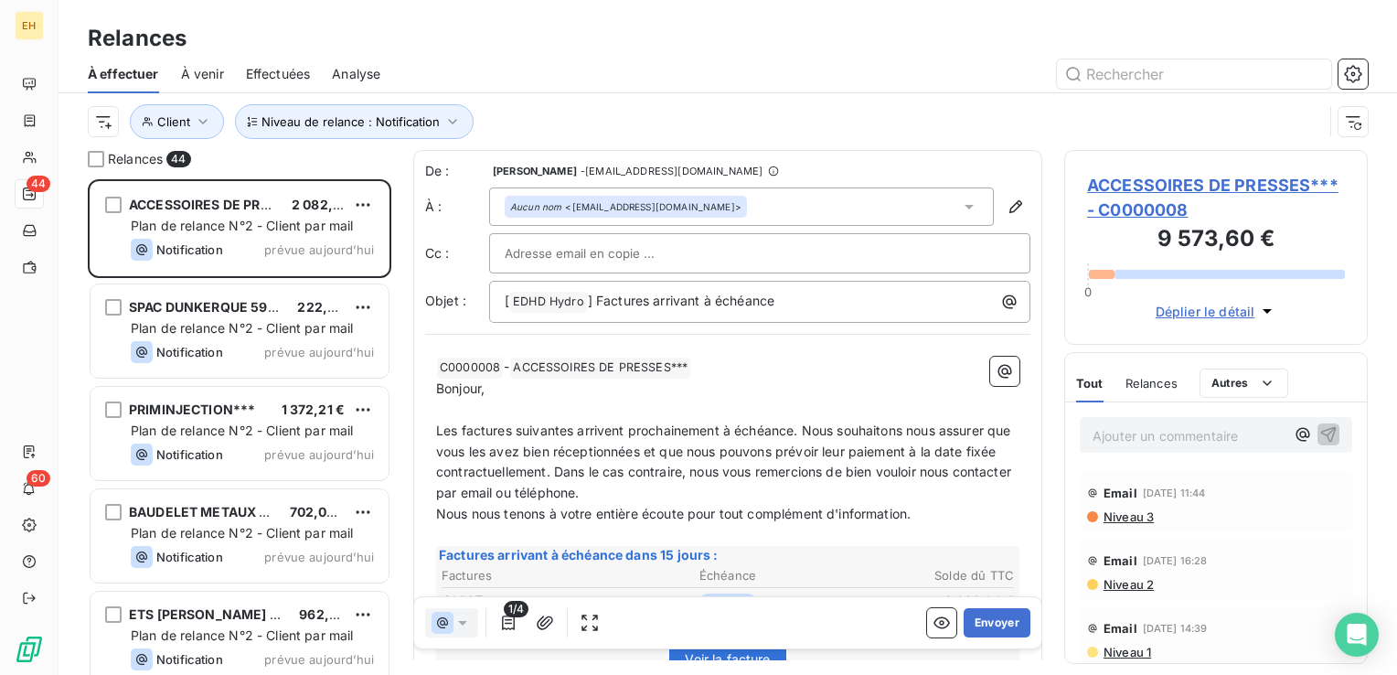
click at [1250, 179] on span "ACCESSOIRES DE PRESSES*** - C0000008" at bounding box center [1216, 197] width 258 height 49
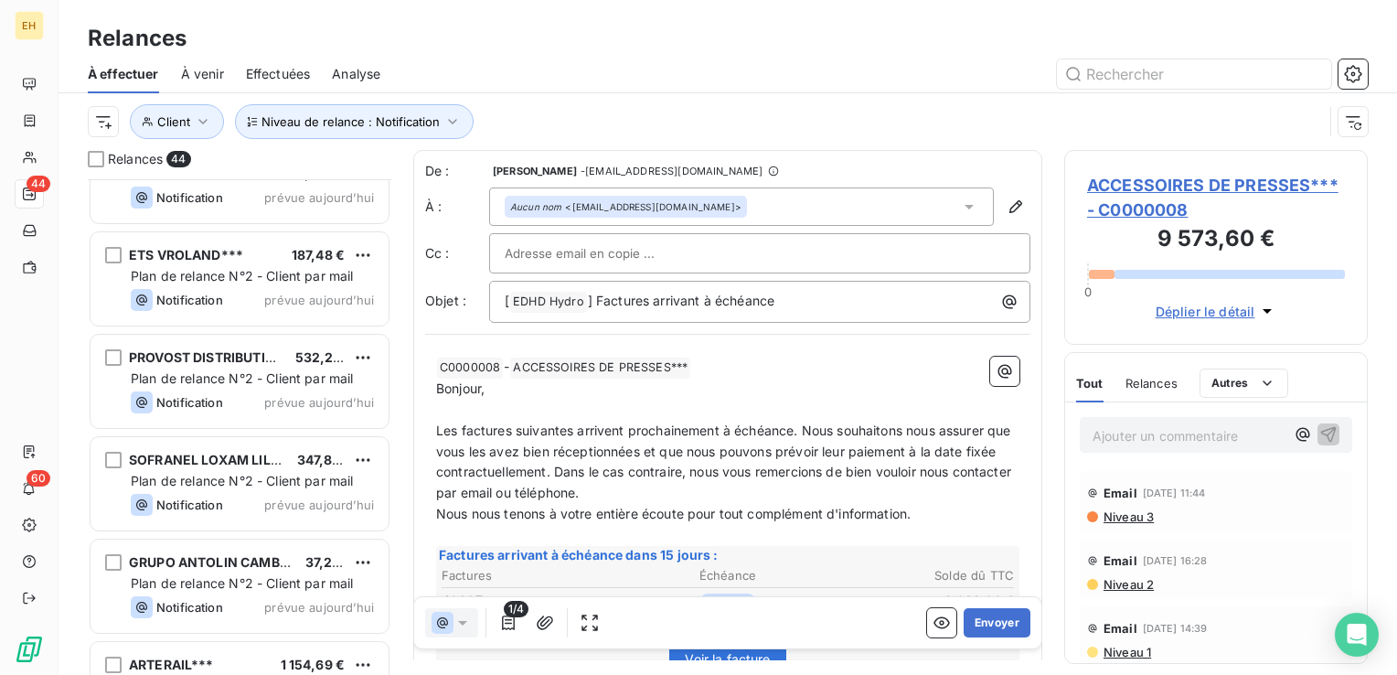
scroll to position [1645, 0]
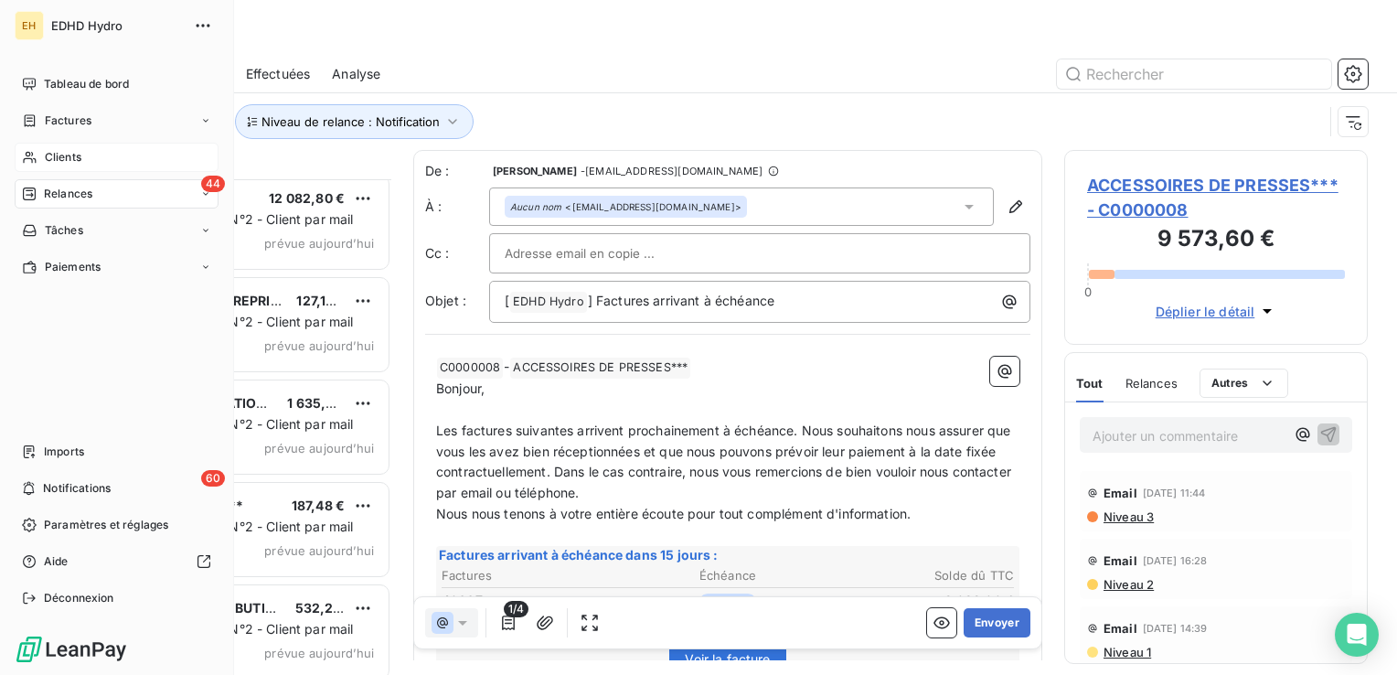
click at [69, 156] on span "Clients" at bounding box center [63, 157] width 37 height 16
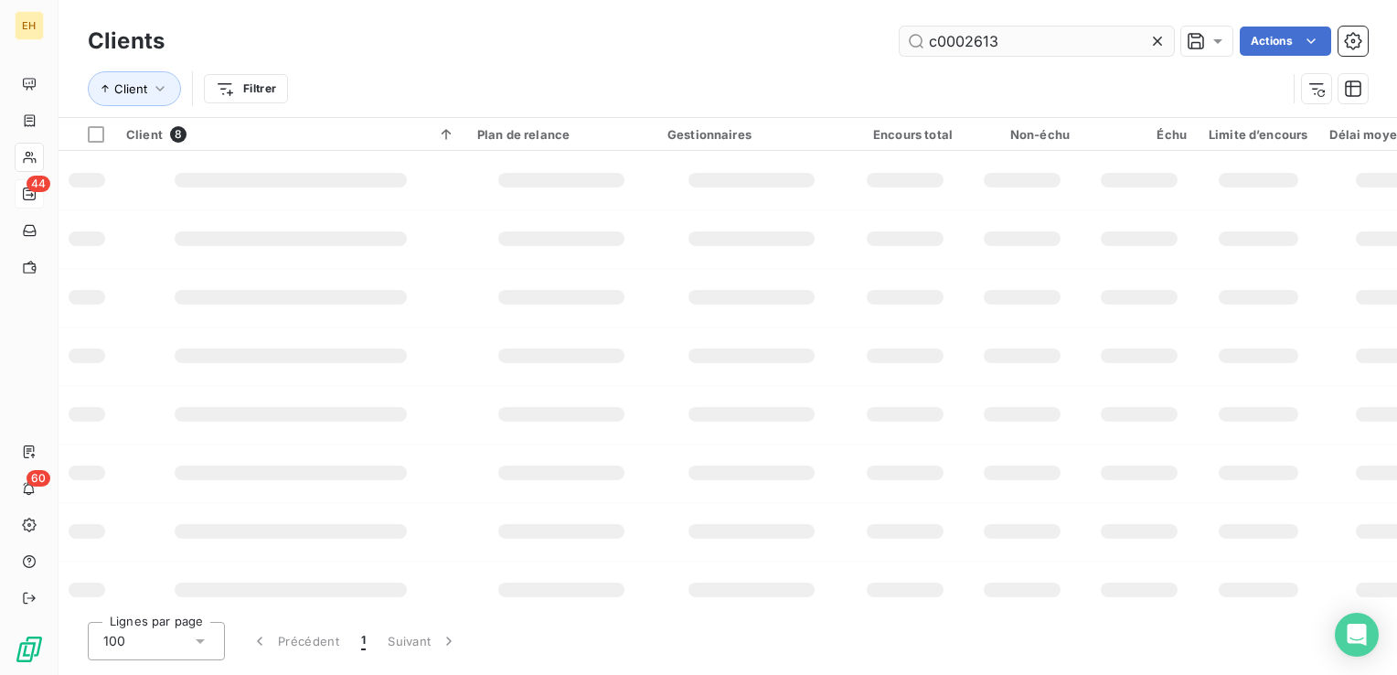
type input "c0002613"
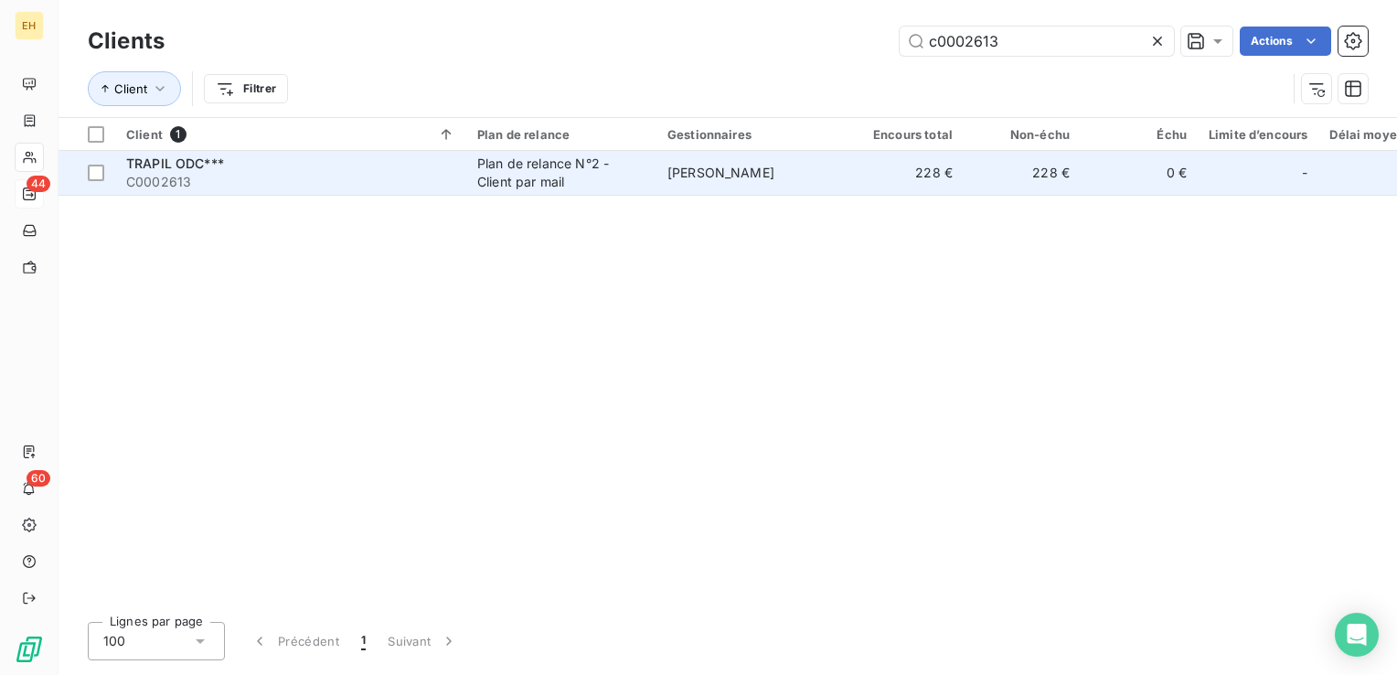
click at [676, 163] on td "christophe catel" at bounding box center [751, 173] width 190 height 44
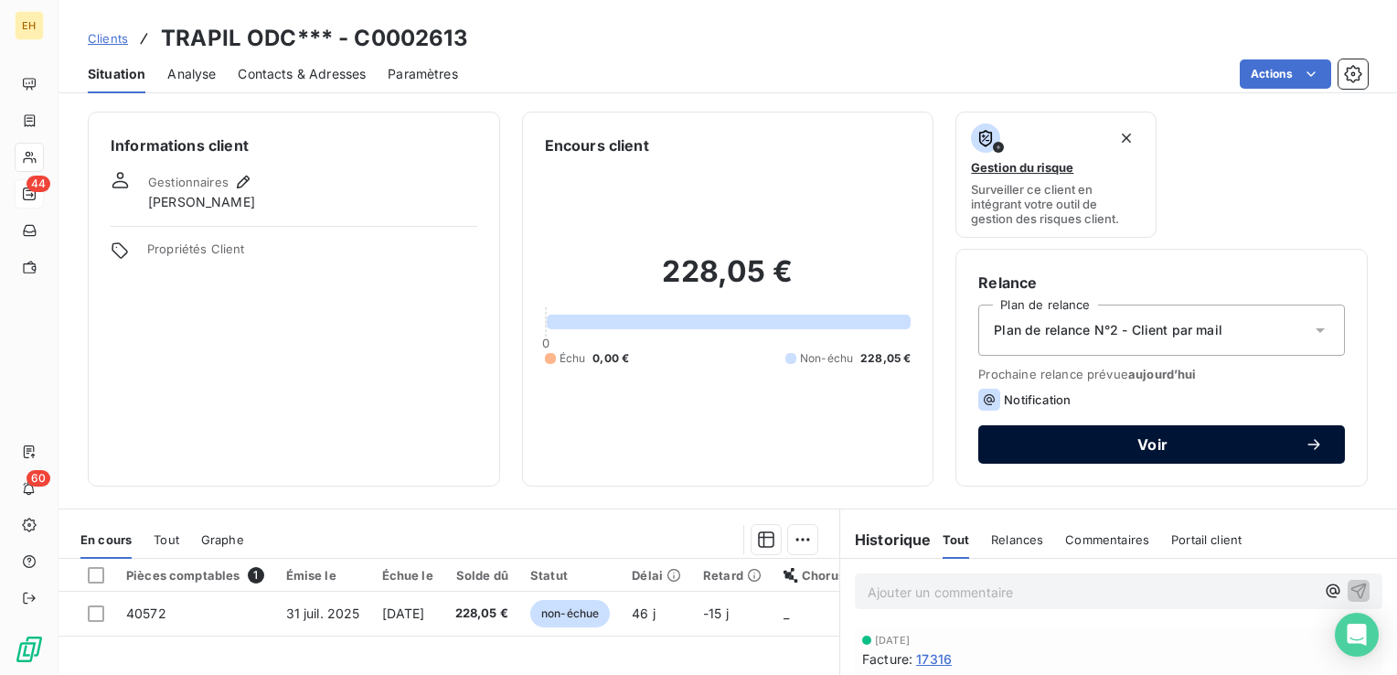
click at [1125, 446] on span "Voir" at bounding box center [1152, 444] width 304 height 15
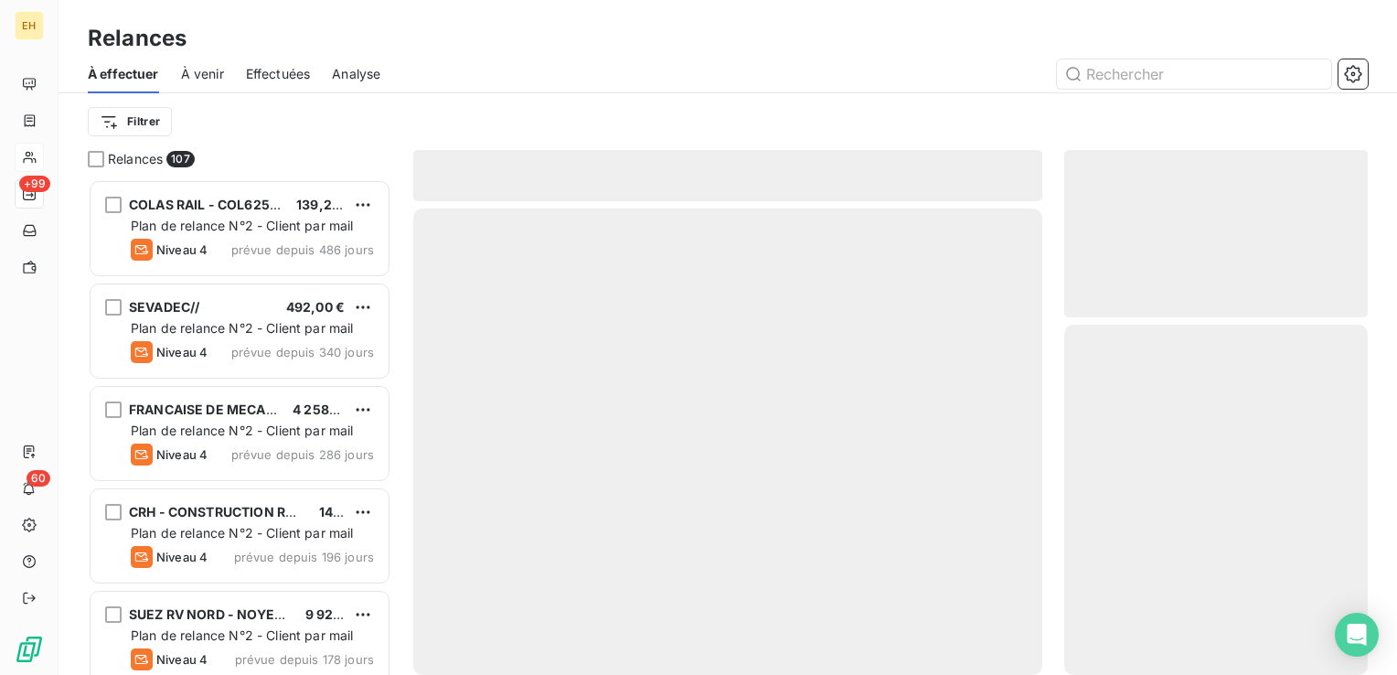
scroll to position [482, 289]
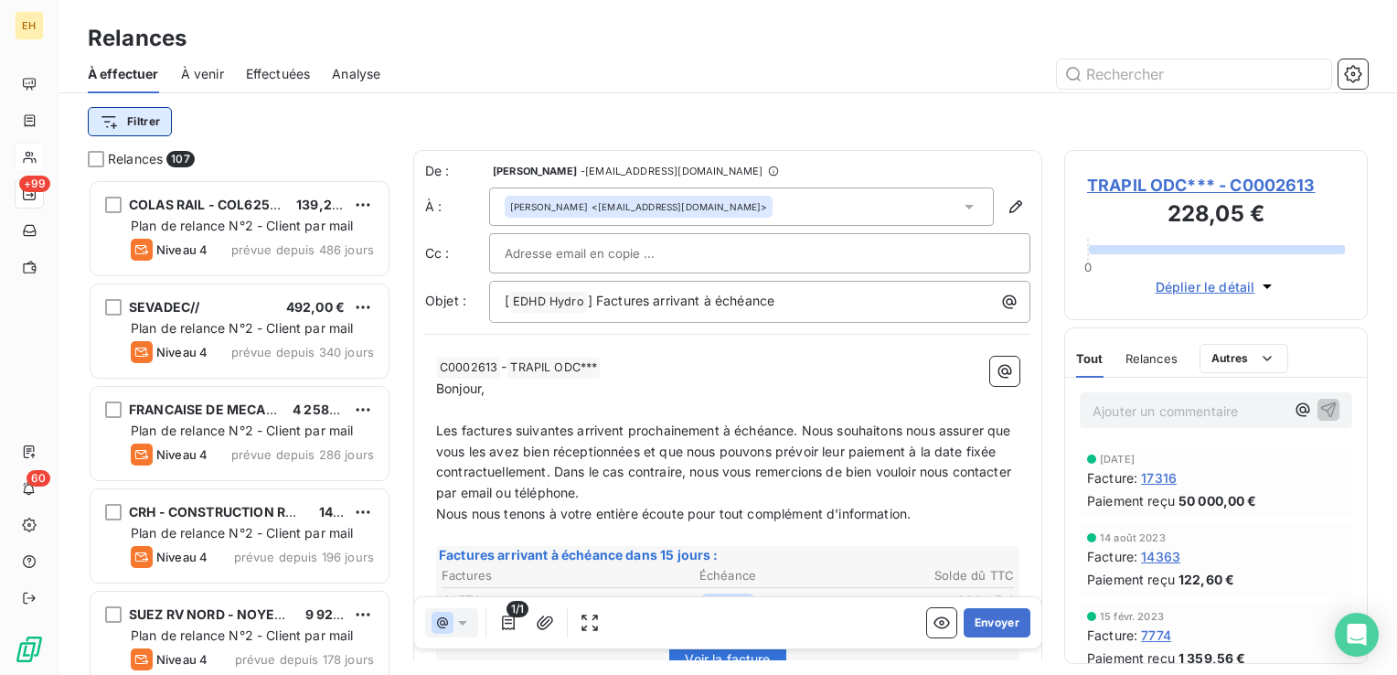
click at [142, 116] on html "EH +99 60 Relances À effectuer À venir Effectuées Analyse Filtrer Relances 107 …" at bounding box center [698, 337] width 1397 height 675
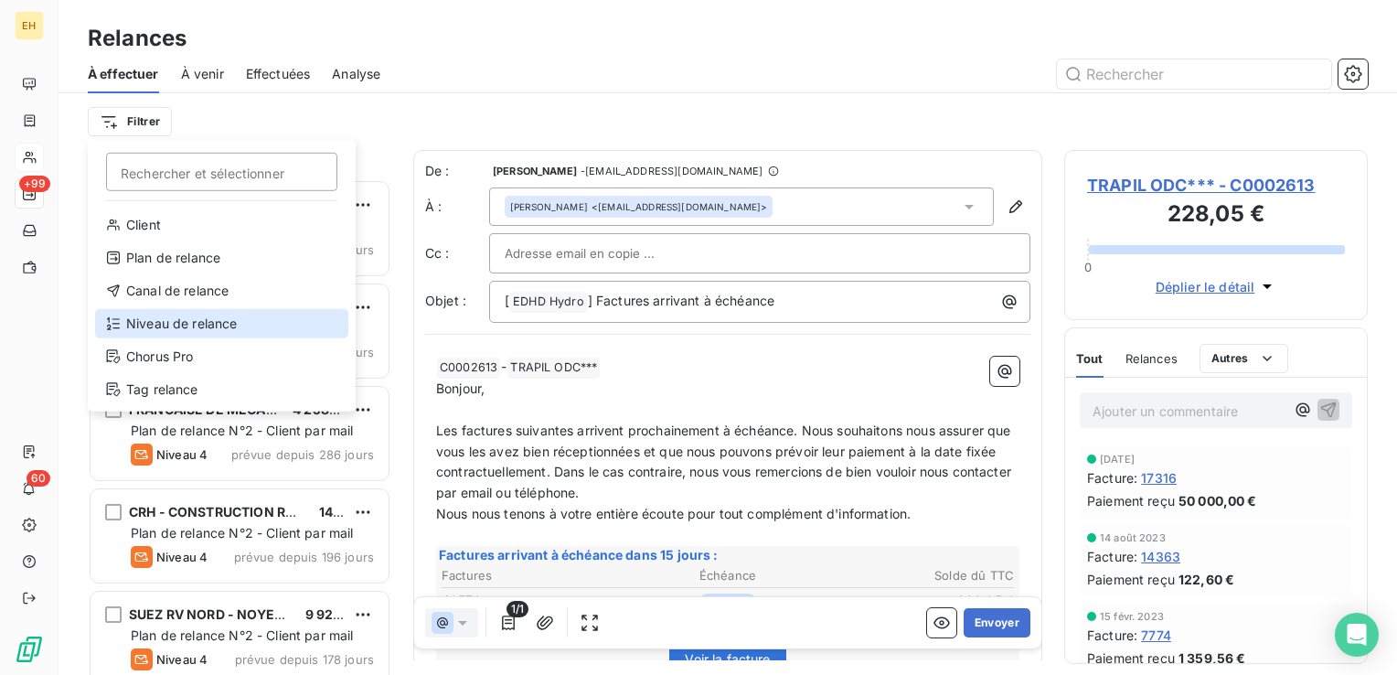
click at [199, 321] on div "Niveau de relance" at bounding box center [221, 323] width 253 height 29
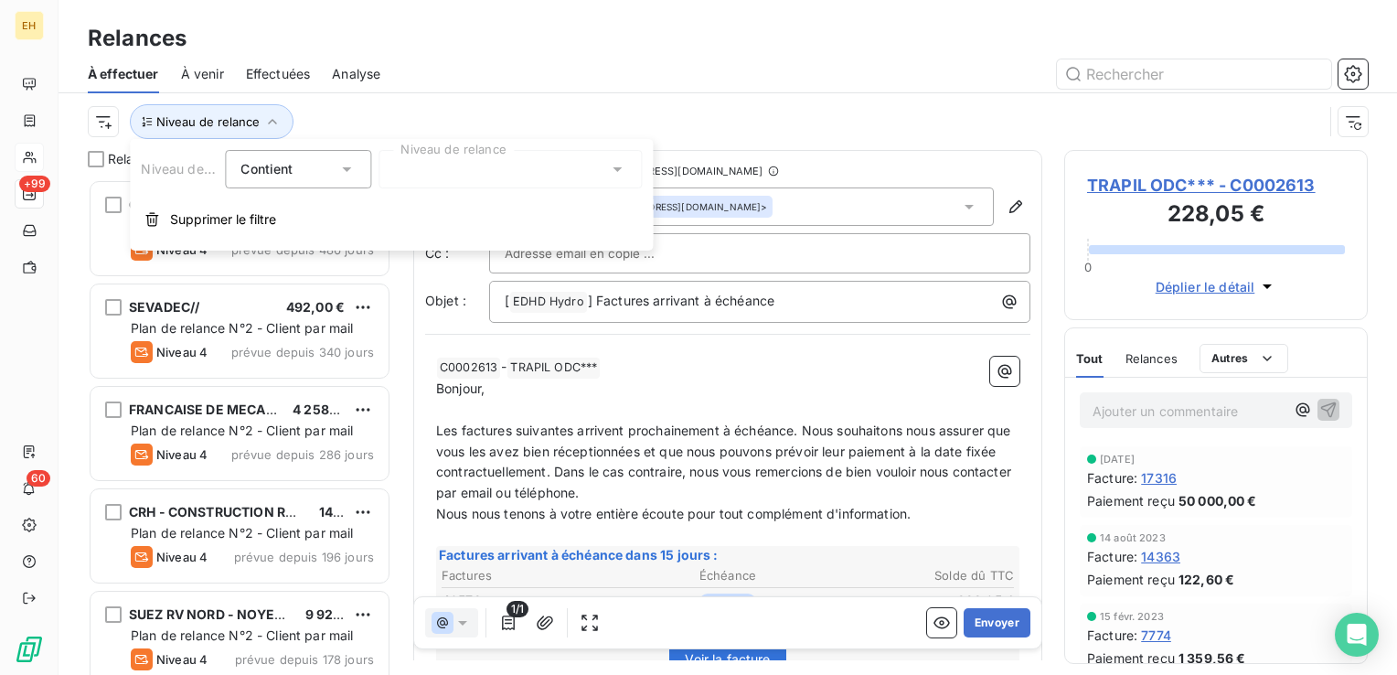
click at [424, 156] on div at bounding box center [509, 169] width 263 height 38
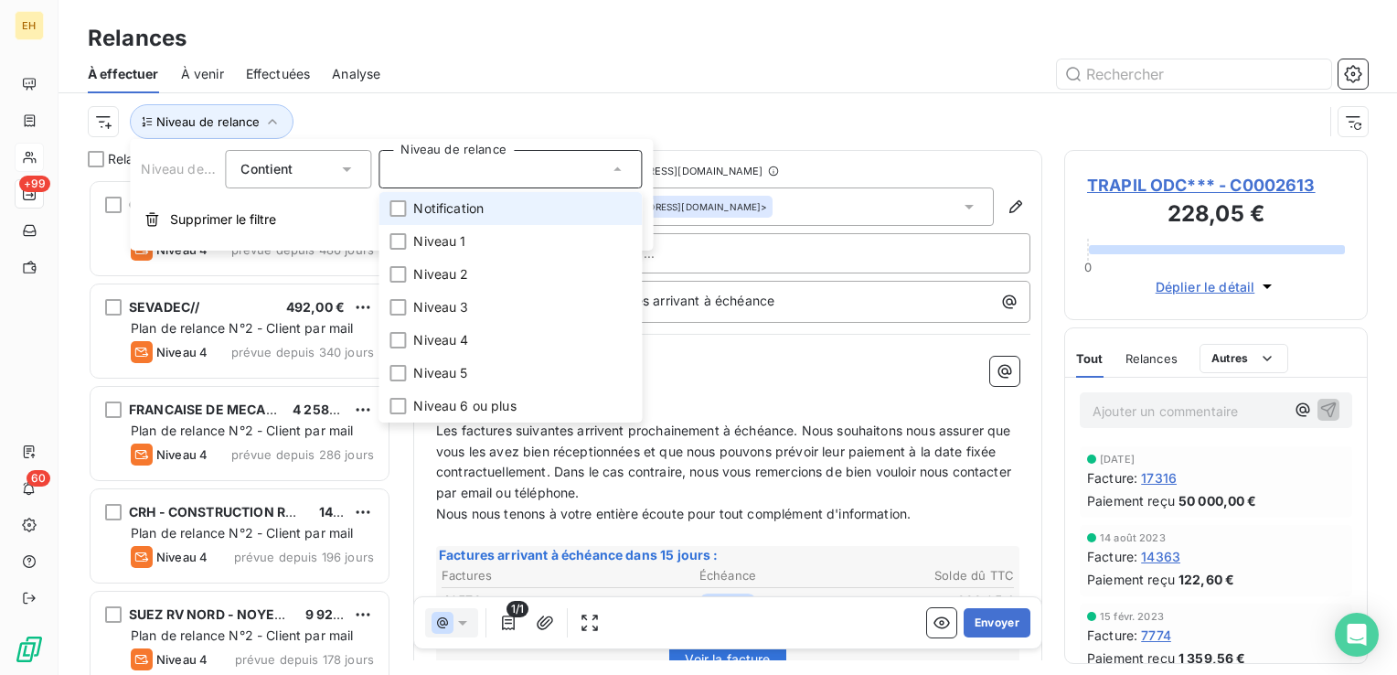
click at [441, 207] on span "Notification" at bounding box center [448, 208] width 70 height 18
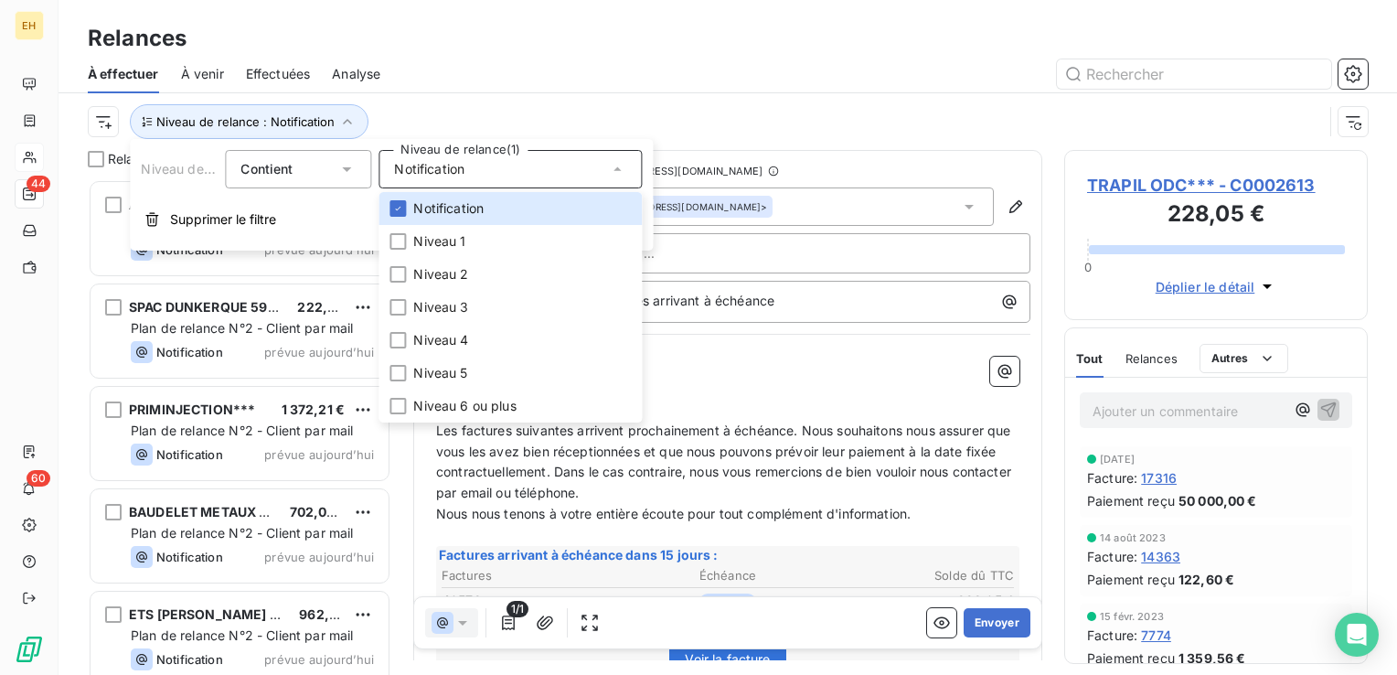
click at [428, 74] on div at bounding box center [884, 73] width 965 height 29
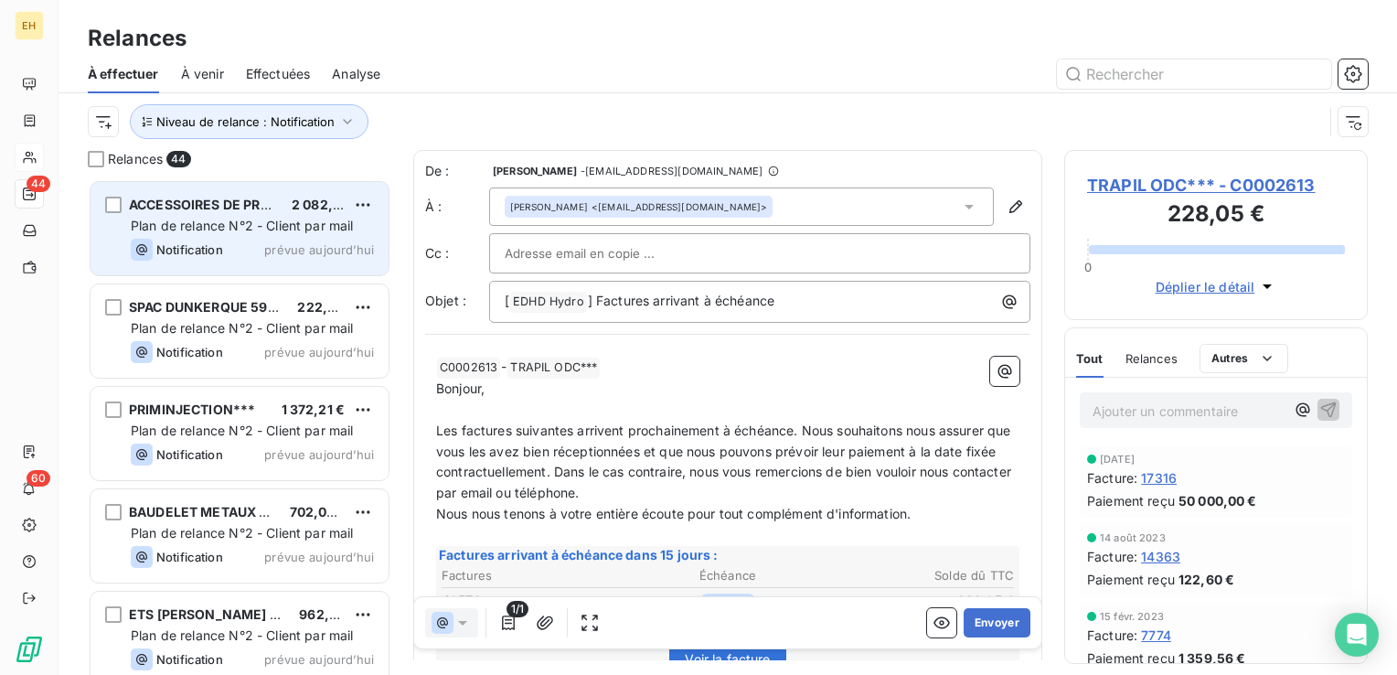
drag, startPoint x: 283, startPoint y: 215, endPoint x: 282, endPoint y: 236, distance: 21.0
click at [283, 215] on div "ACCESSOIRES DE PRESSES*** 2 082,00 € Plan de relance N°2 - Client par mail Noti…" at bounding box center [239, 228] width 298 height 93
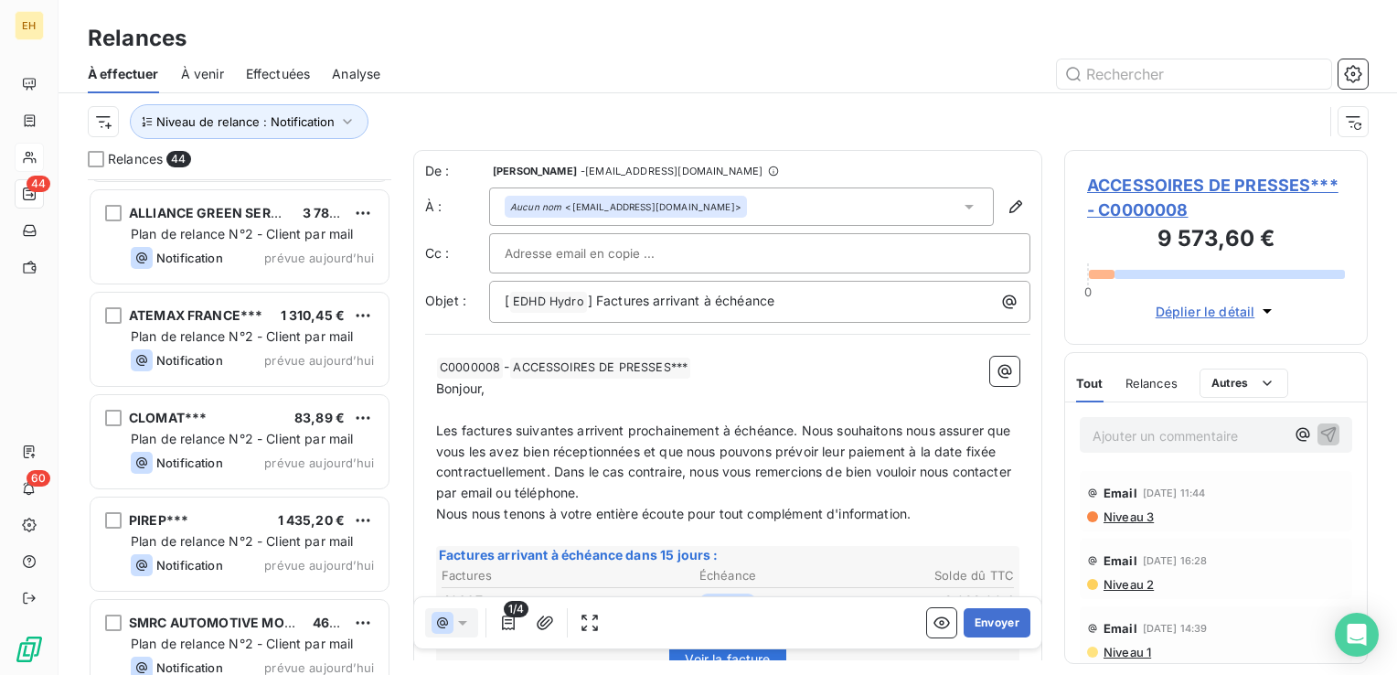
scroll to position [1005, 0]
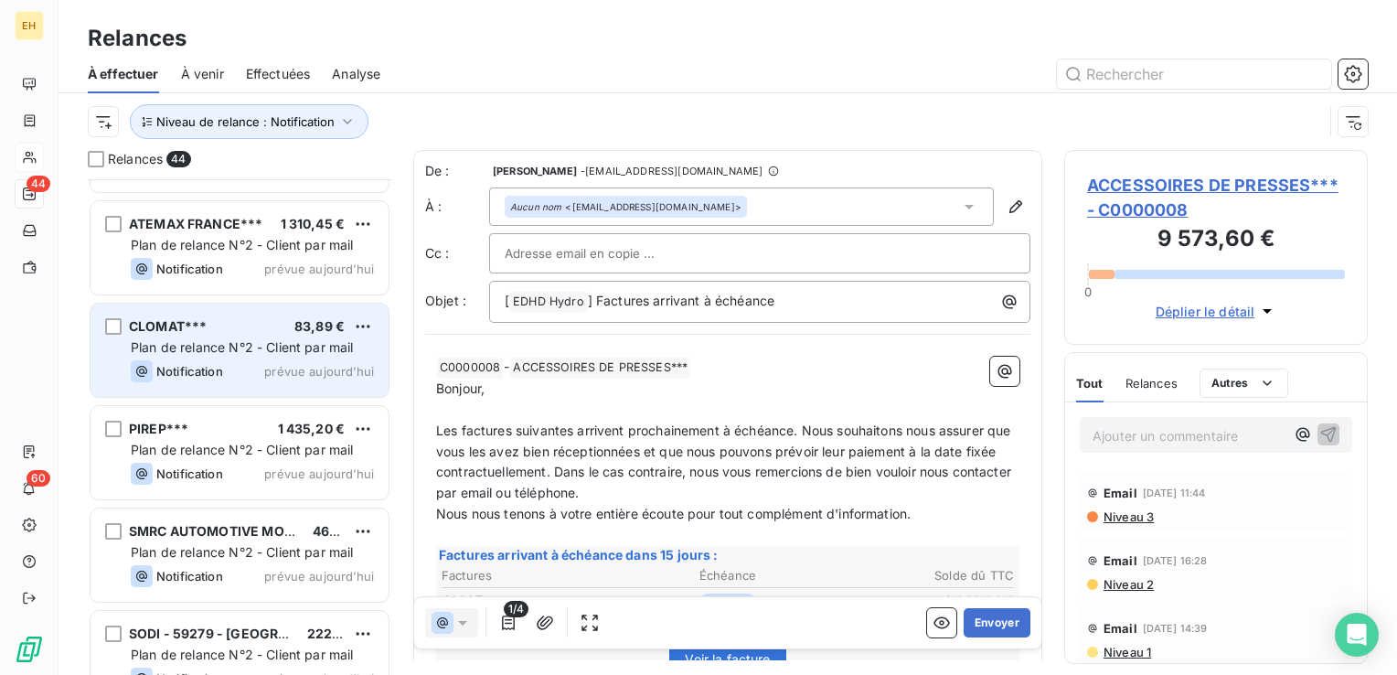
click at [288, 381] on div "CLOMAT*** 83,89 € Plan de relance N°2 - Client par mail Notification prévue auj…" at bounding box center [239, 349] width 298 height 93
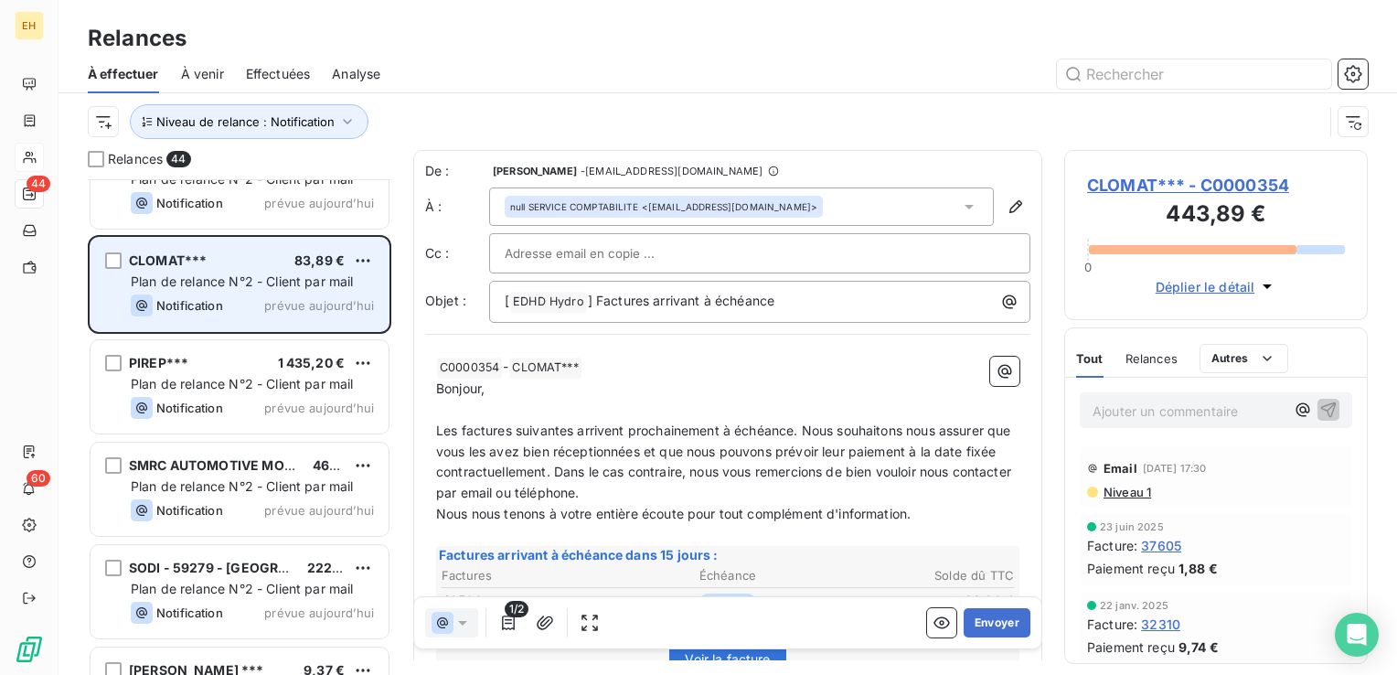
scroll to position [1097, 0]
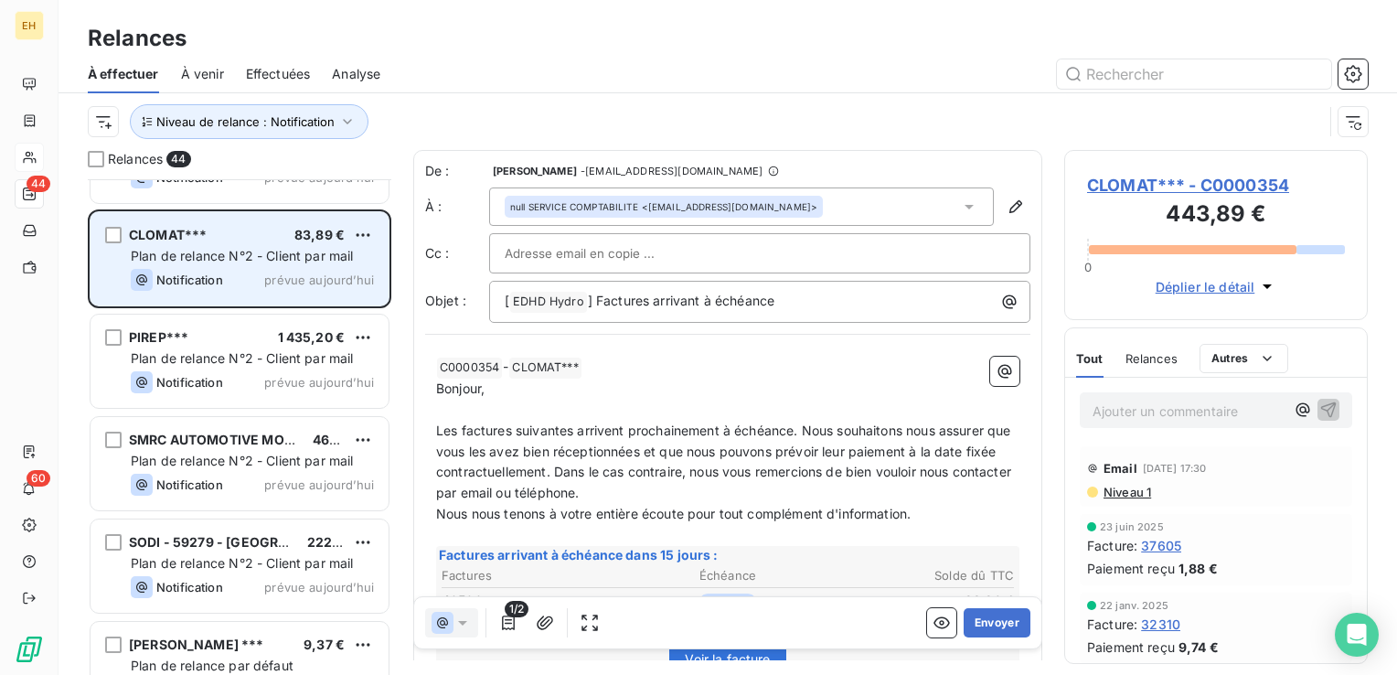
click at [288, 381] on span "prévue aujourd’hui" at bounding box center [319, 382] width 110 height 15
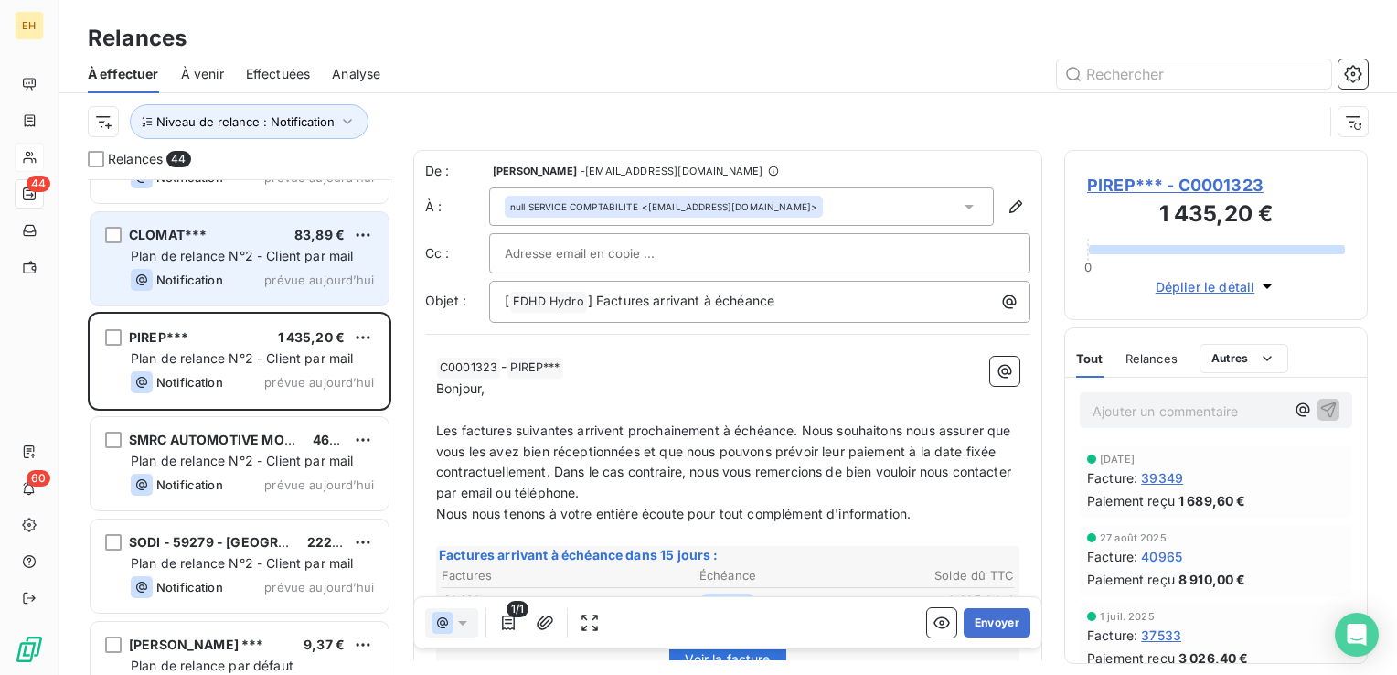
scroll to position [1188, 0]
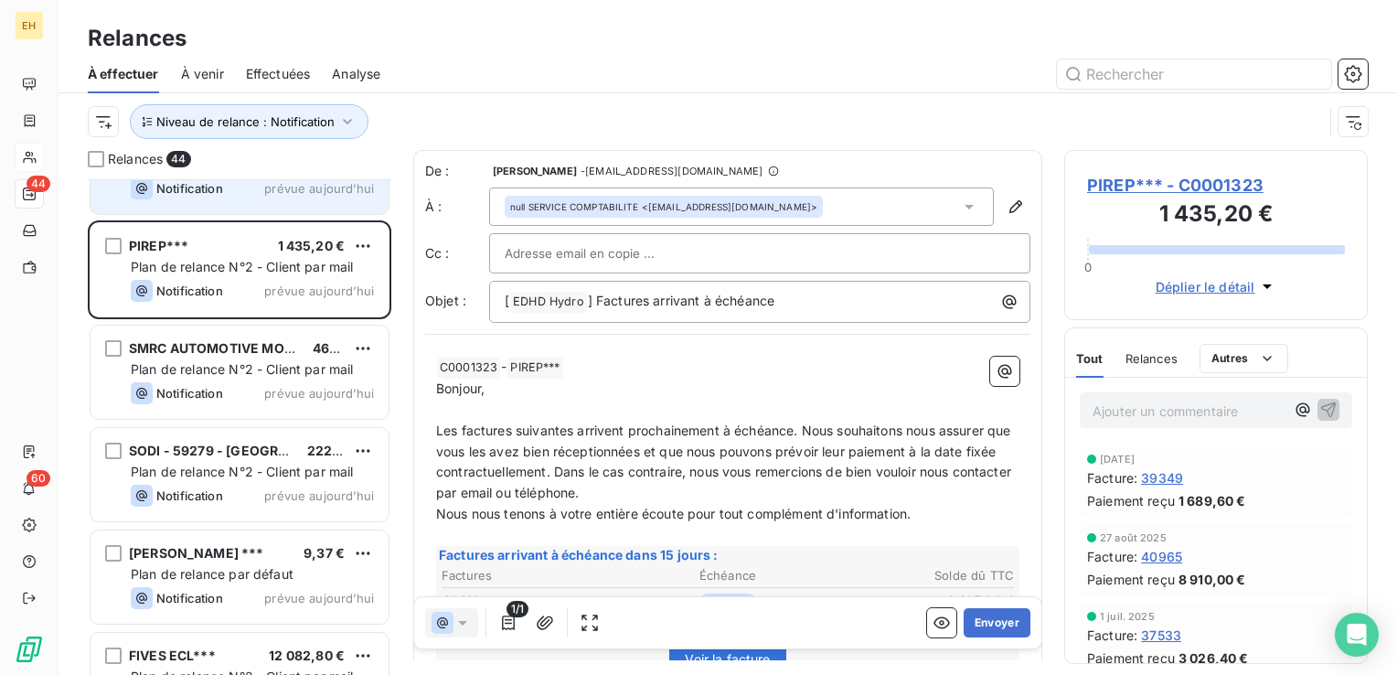
click at [288, 382] on div "Notification prévue aujourd’hui" at bounding box center [252, 393] width 243 height 22
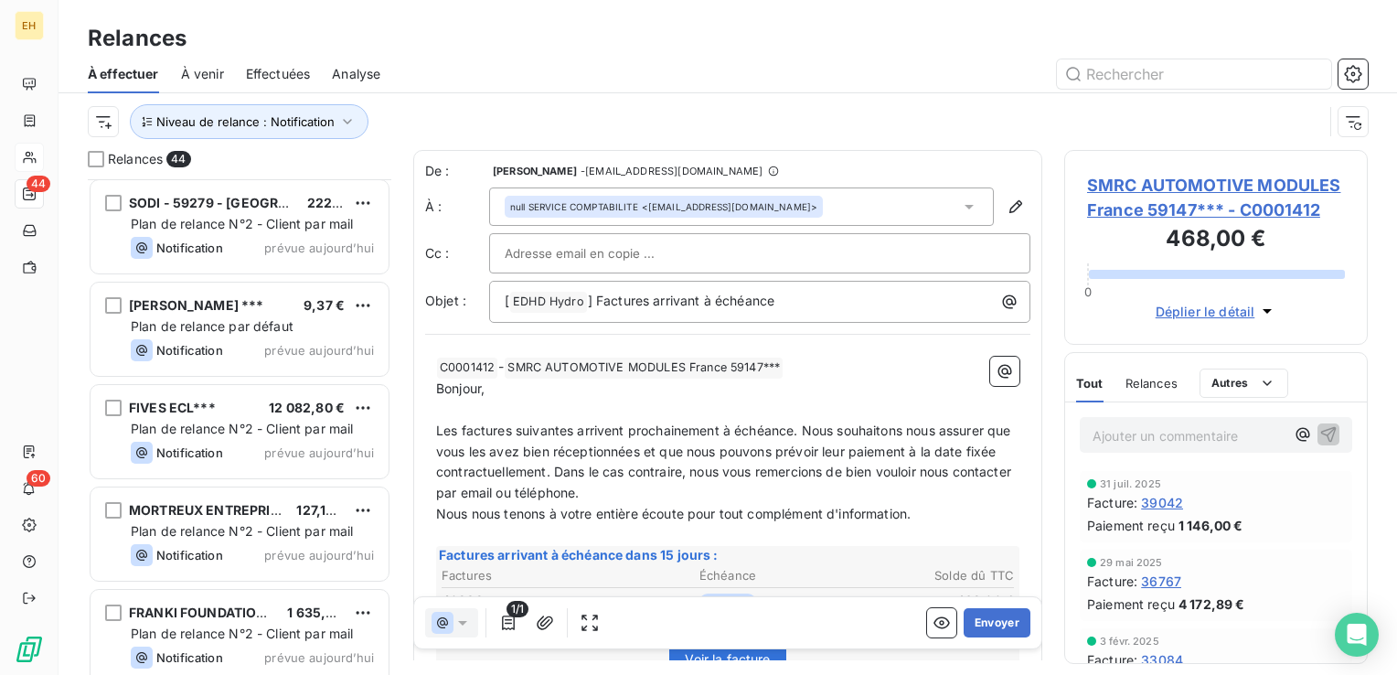
scroll to position [1462, 0]
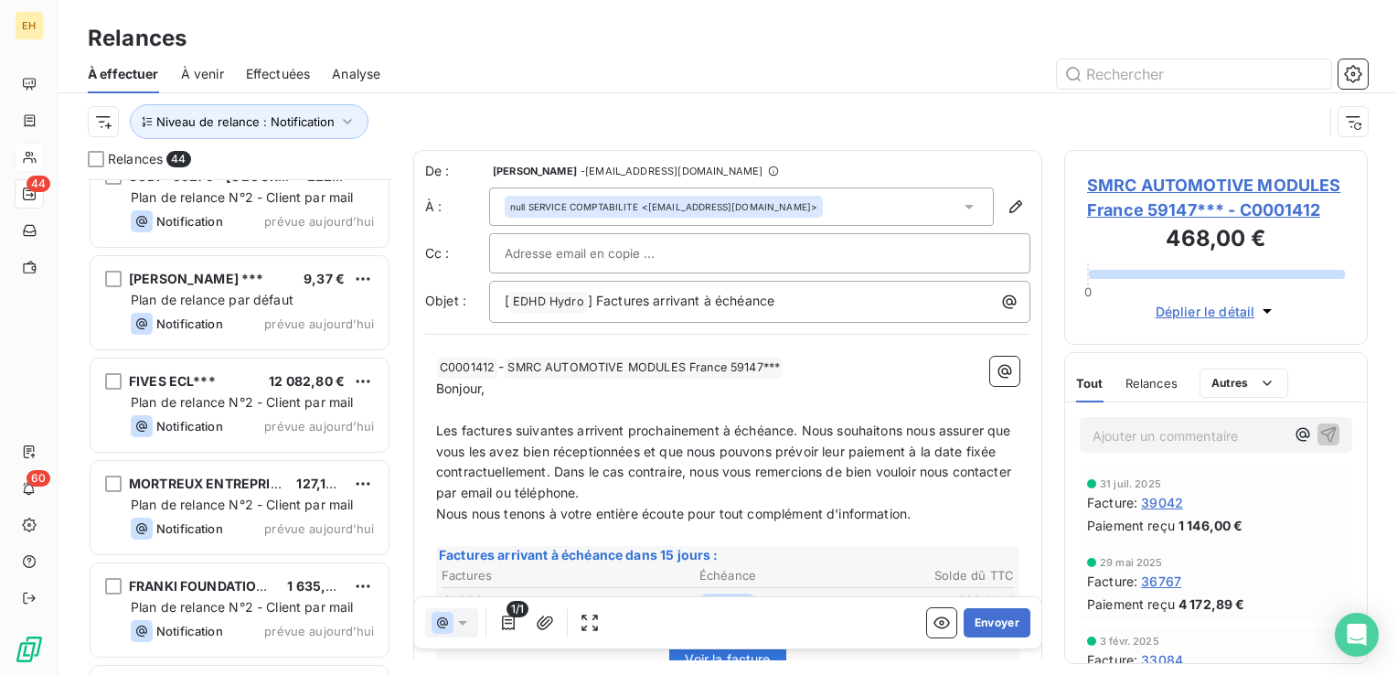
click at [288, 381] on span "12 082,80 €" at bounding box center [307, 381] width 76 height 16
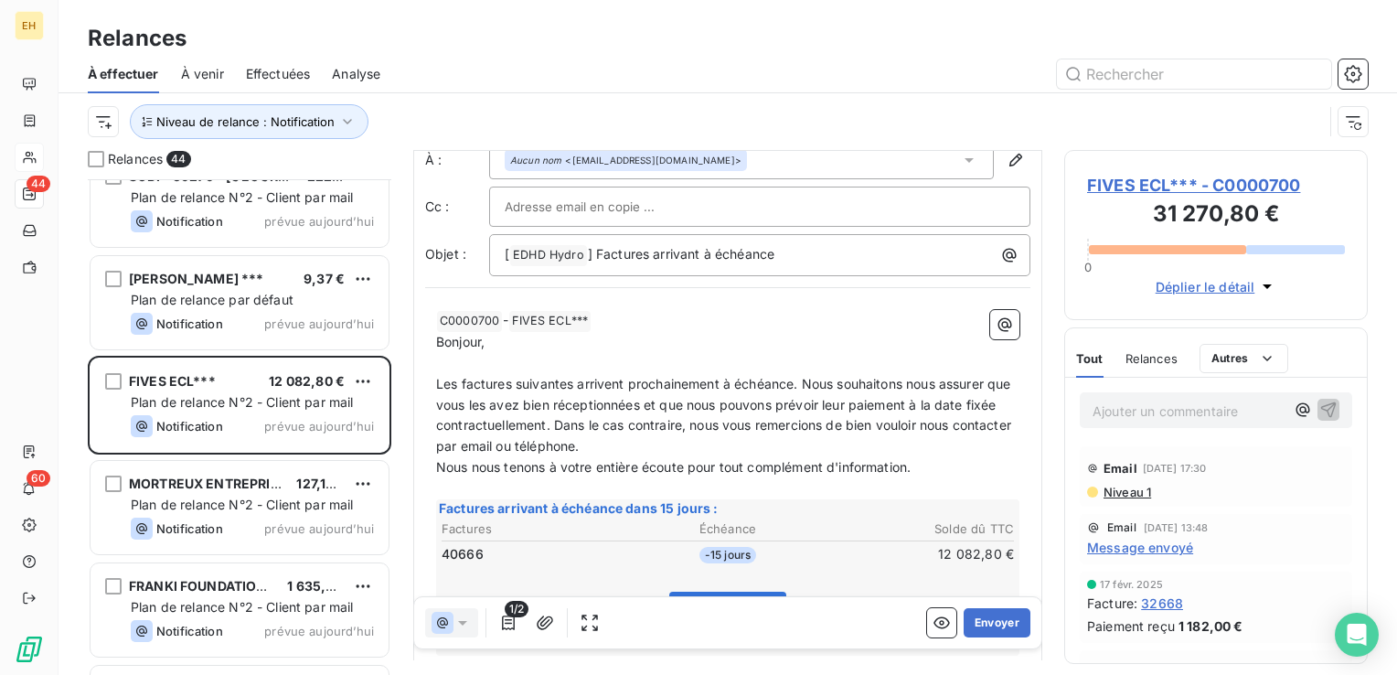
scroll to position [91, 0]
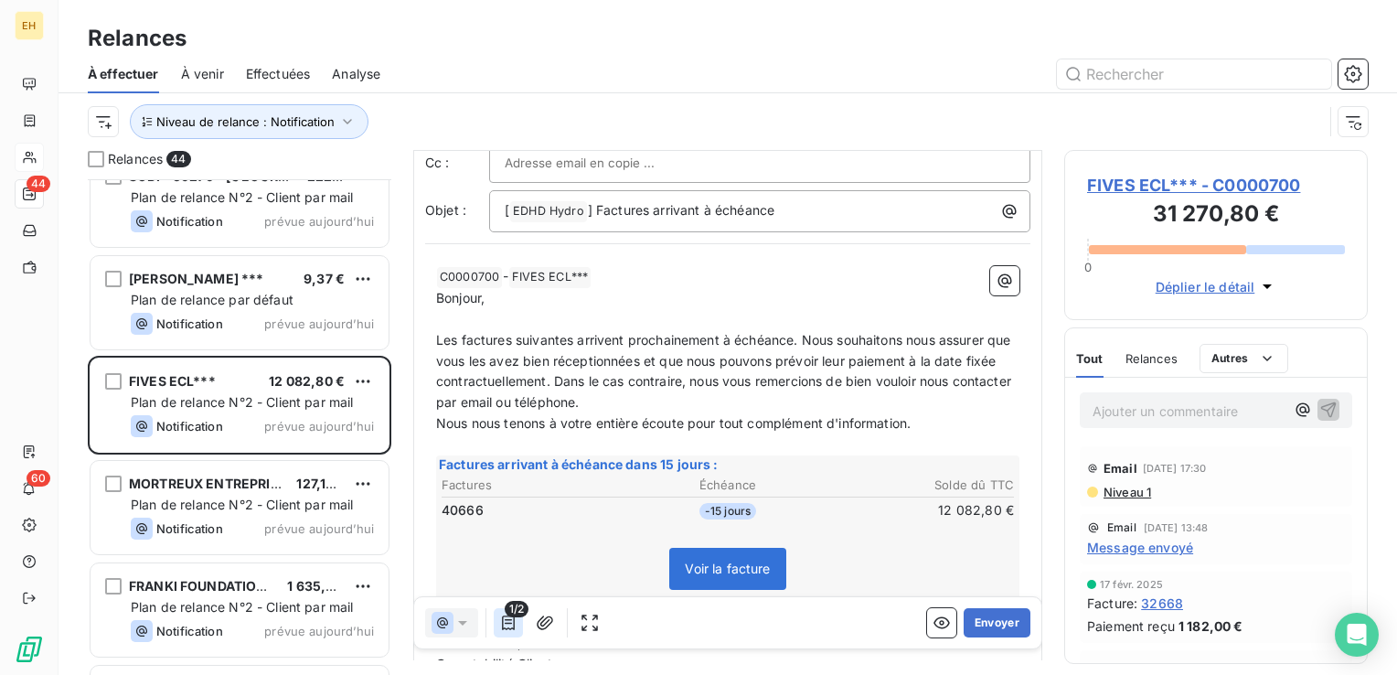
click at [508, 626] on icon "button" at bounding box center [508, 622] width 18 height 18
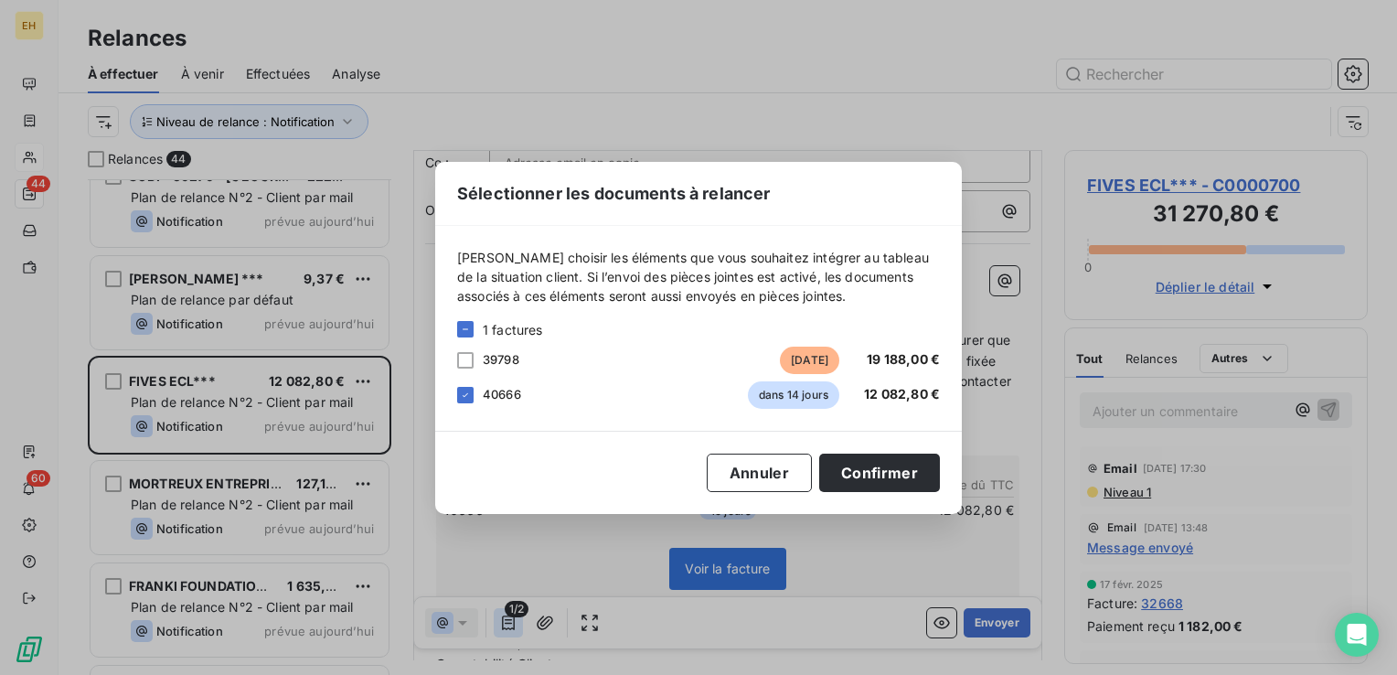
click at [508, 626] on div "Sélectionner les documents à relancer Veuillez choisir les éléments que vous so…" at bounding box center [698, 337] width 1397 height 675
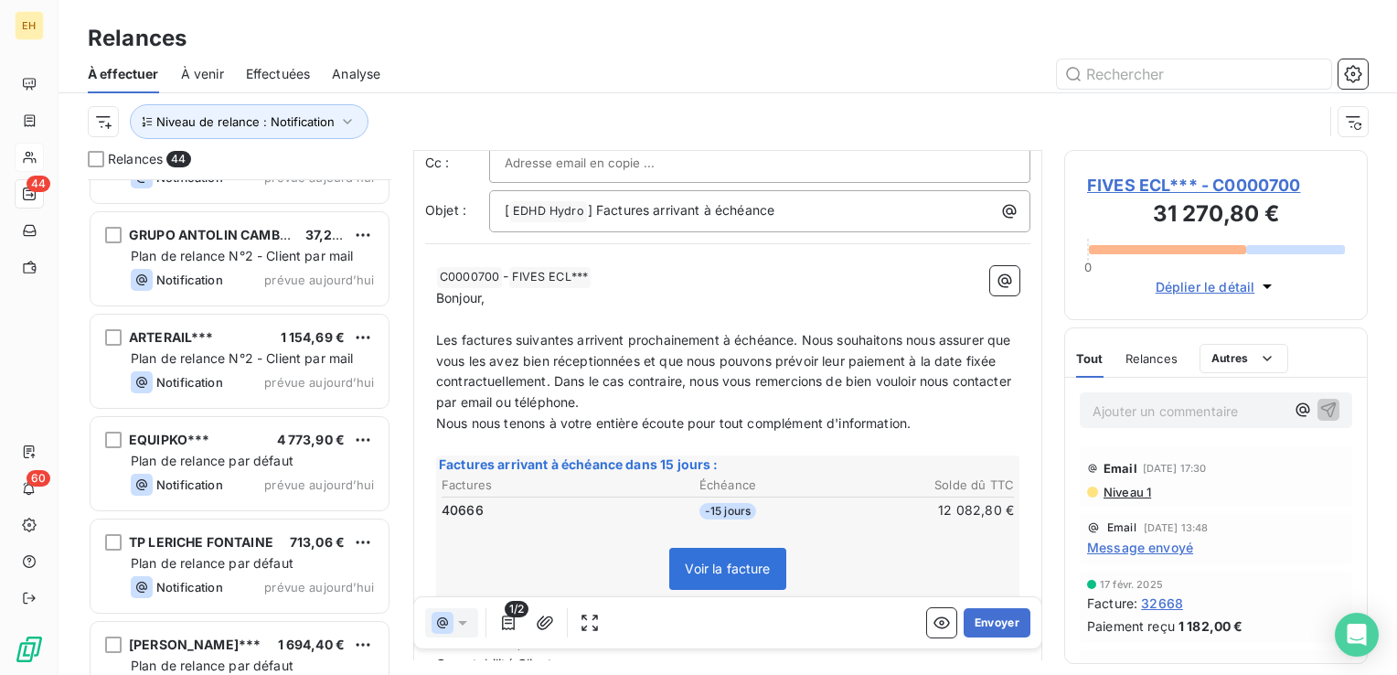
scroll to position [2285, 0]
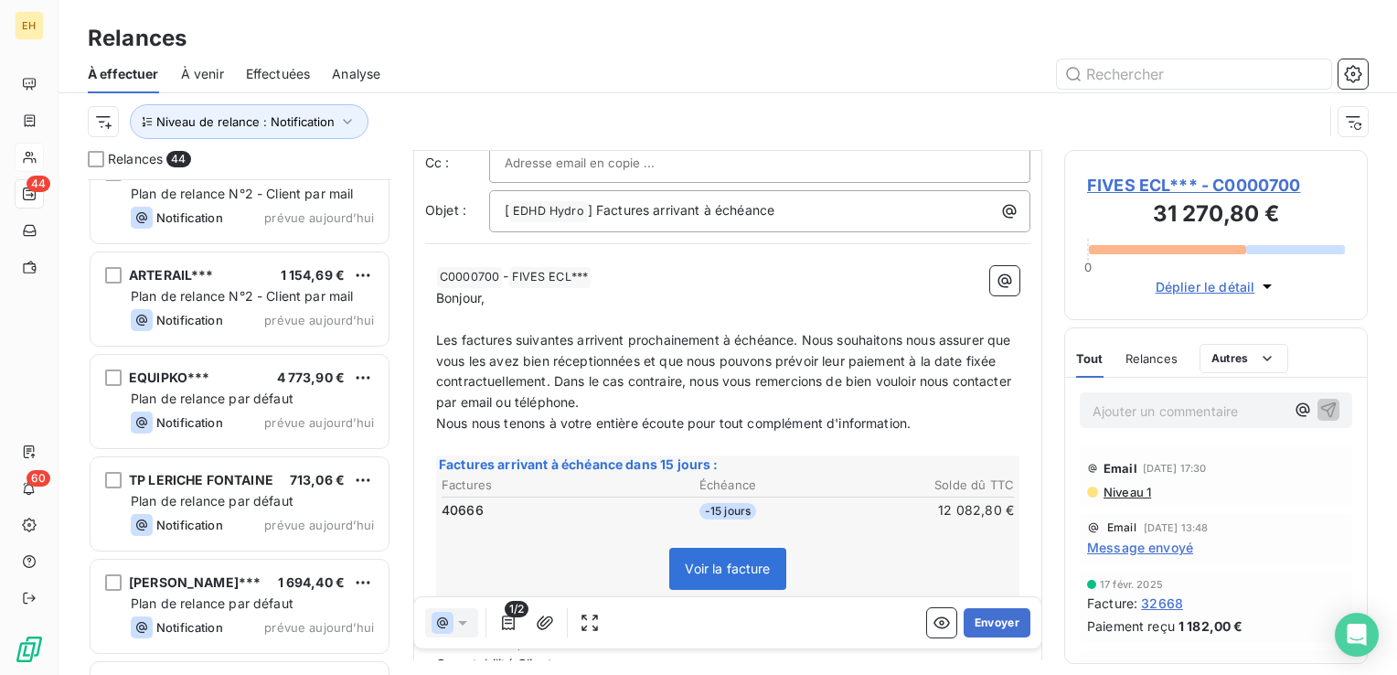
click at [341, 406] on div "Plan de relance par défaut" at bounding box center [252, 398] width 243 height 18
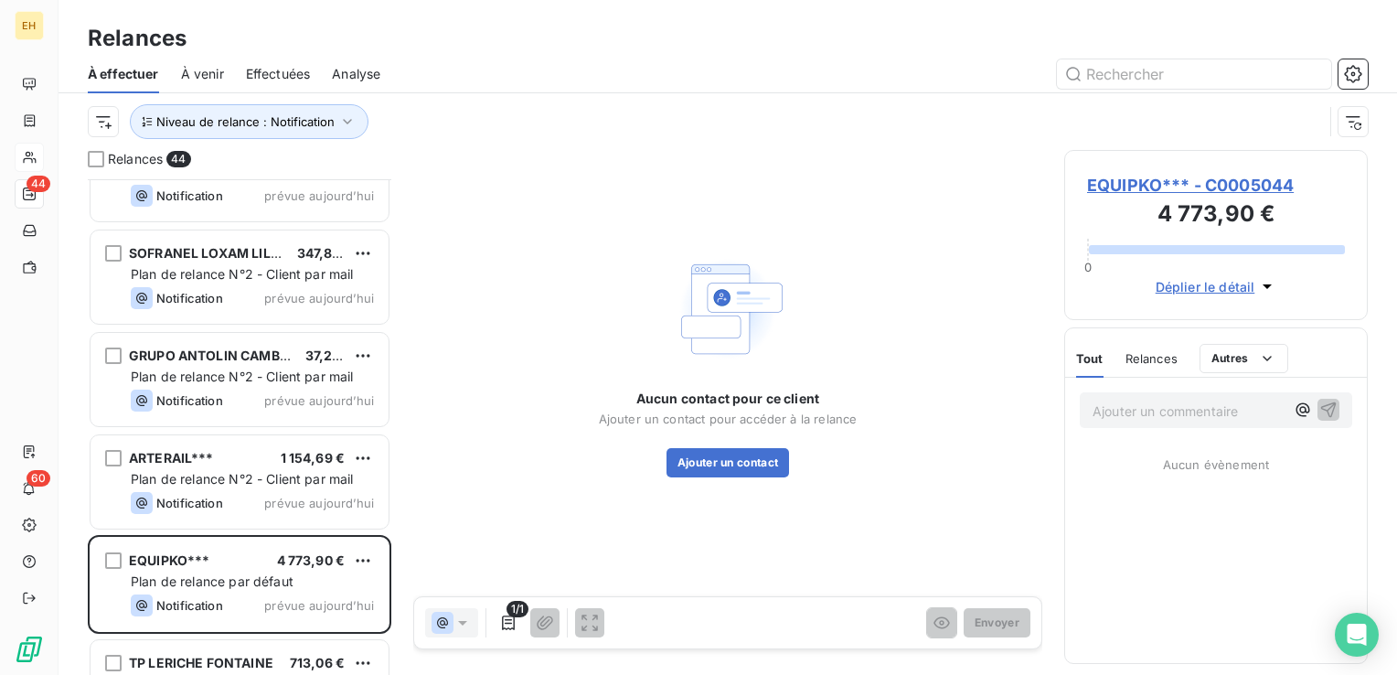
scroll to position [2194, 0]
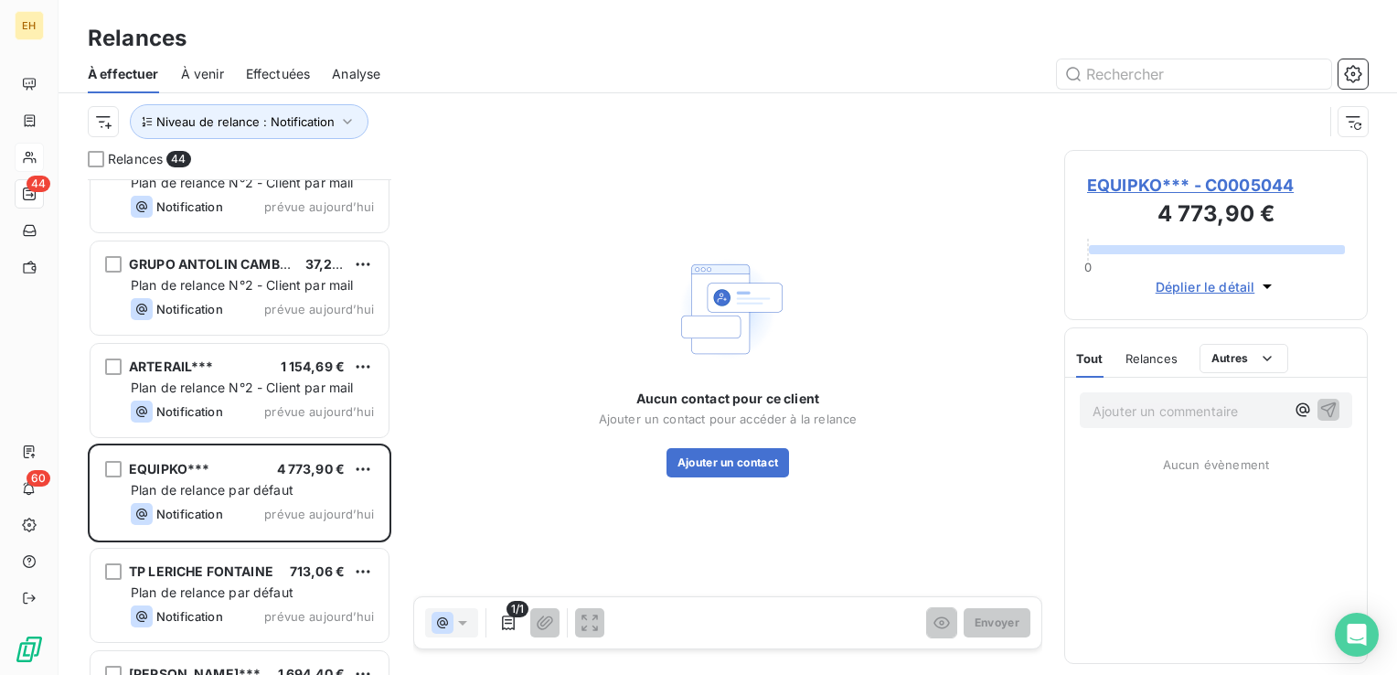
click at [341, 406] on span "prévue aujourd’hui" at bounding box center [319, 411] width 110 height 15
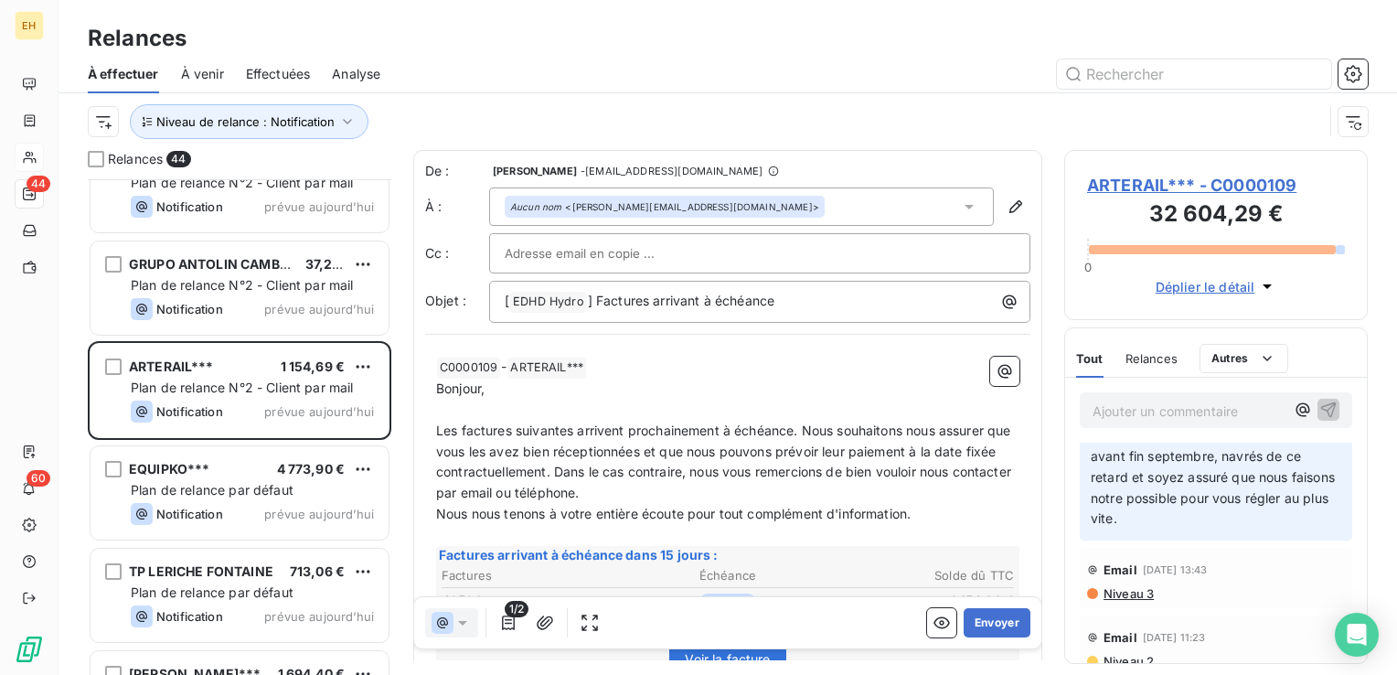
scroll to position [274, 0]
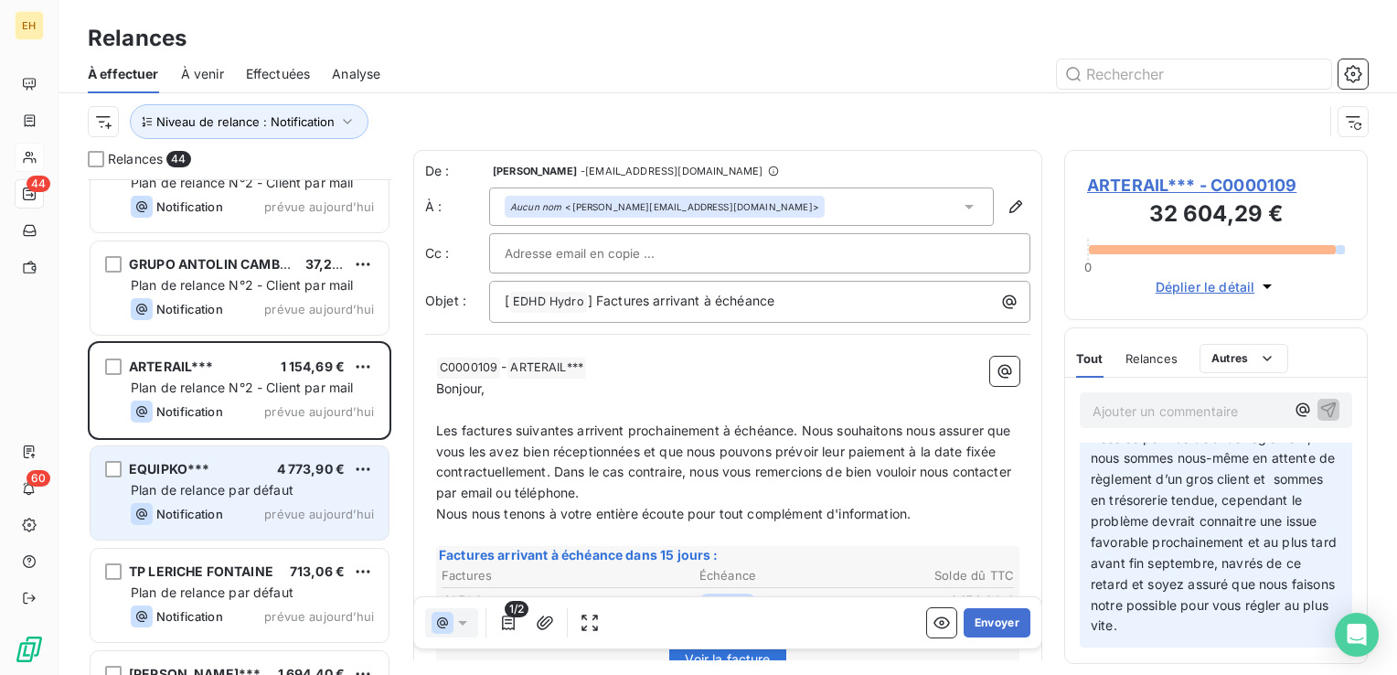
click at [197, 516] on span "Notification" at bounding box center [189, 513] width 67 height 15
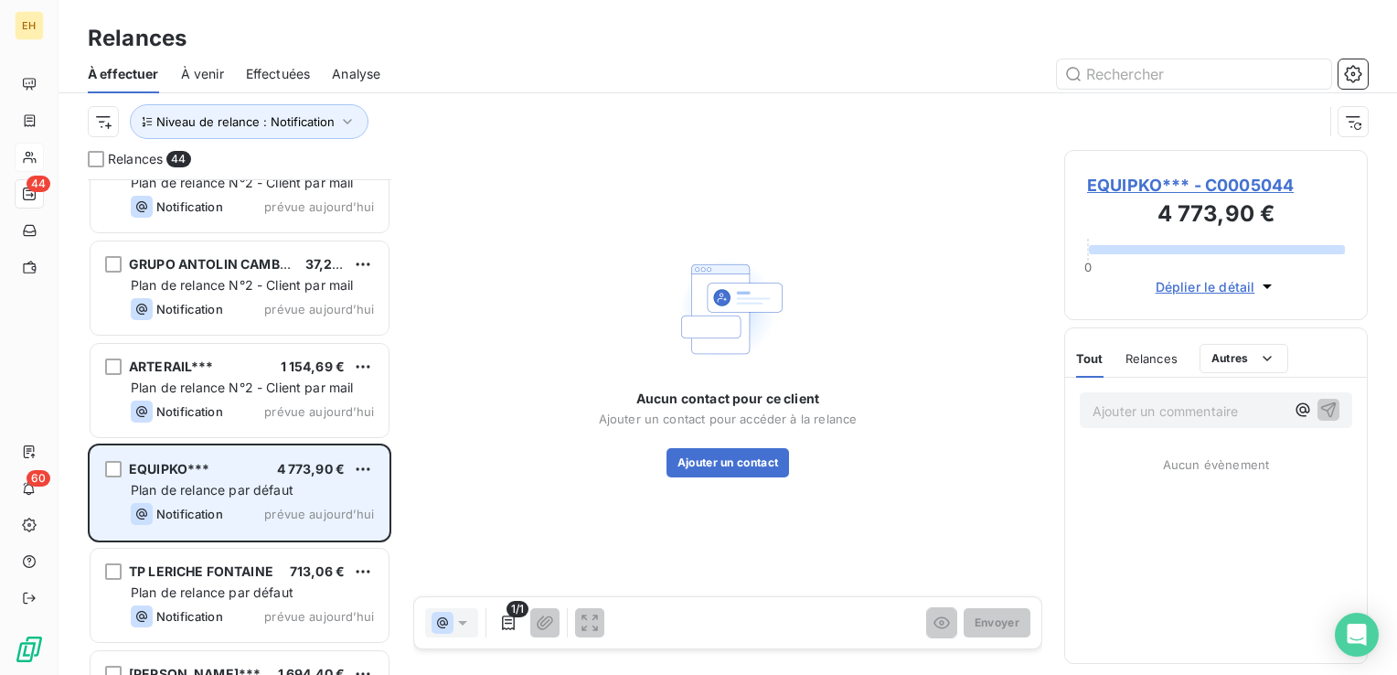
scroll to position [2285, 0]
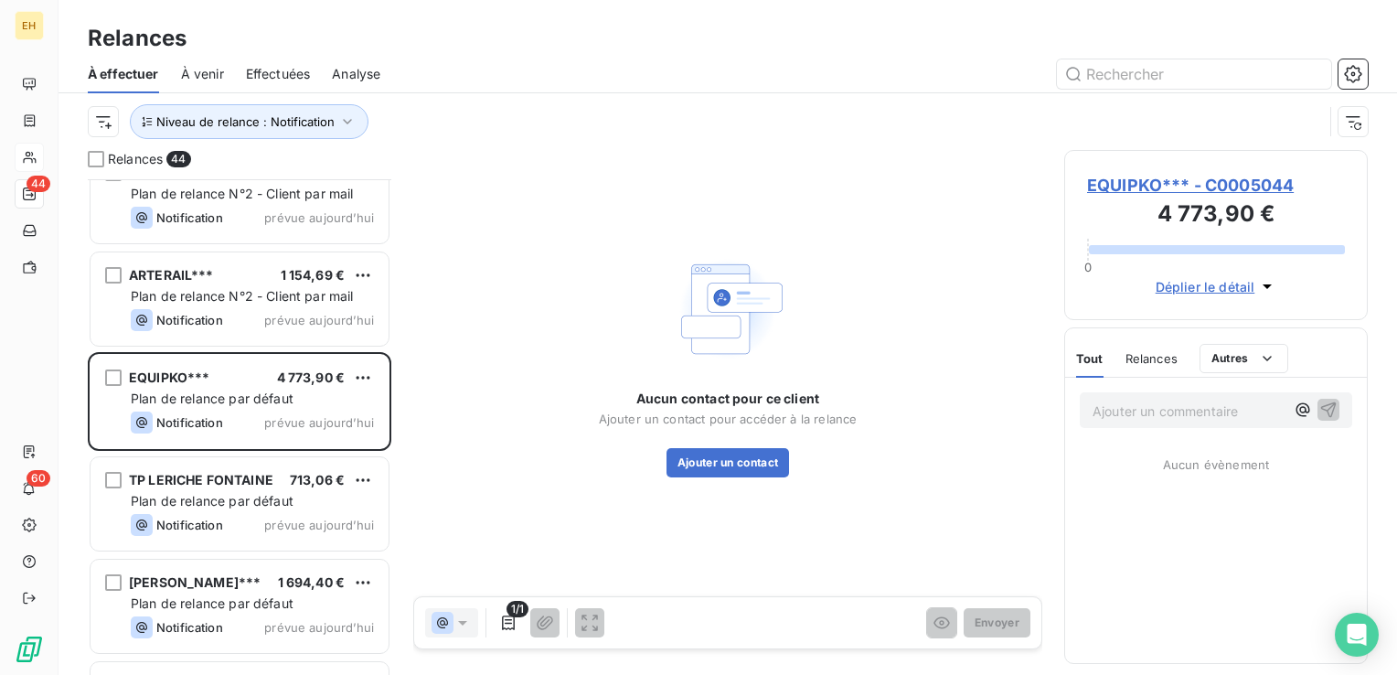
click at [1217, 192] on span "EQUIPKO*** - C0005044" at bounding box center [1216, 185] width 258 height 25
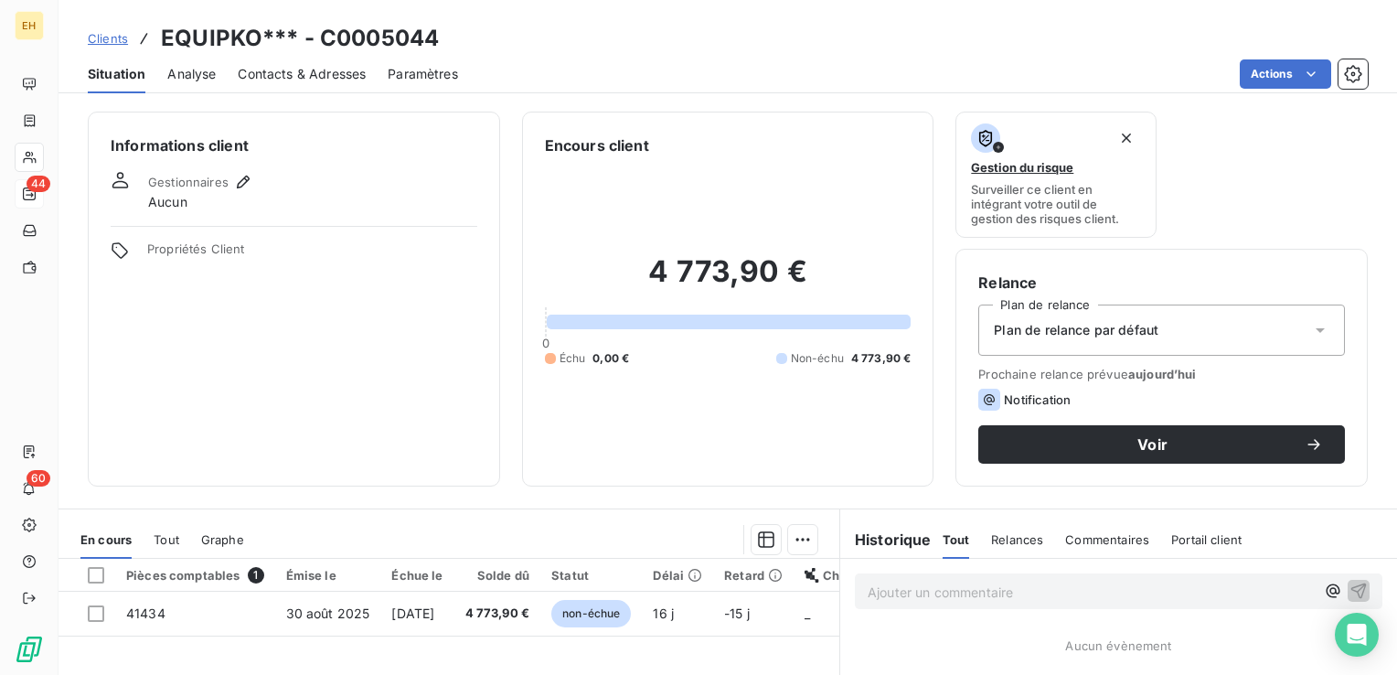
click at [1189, 324] on div "Plan de relance par défaut" at bounding box center [1161, 329] width 367 height 51
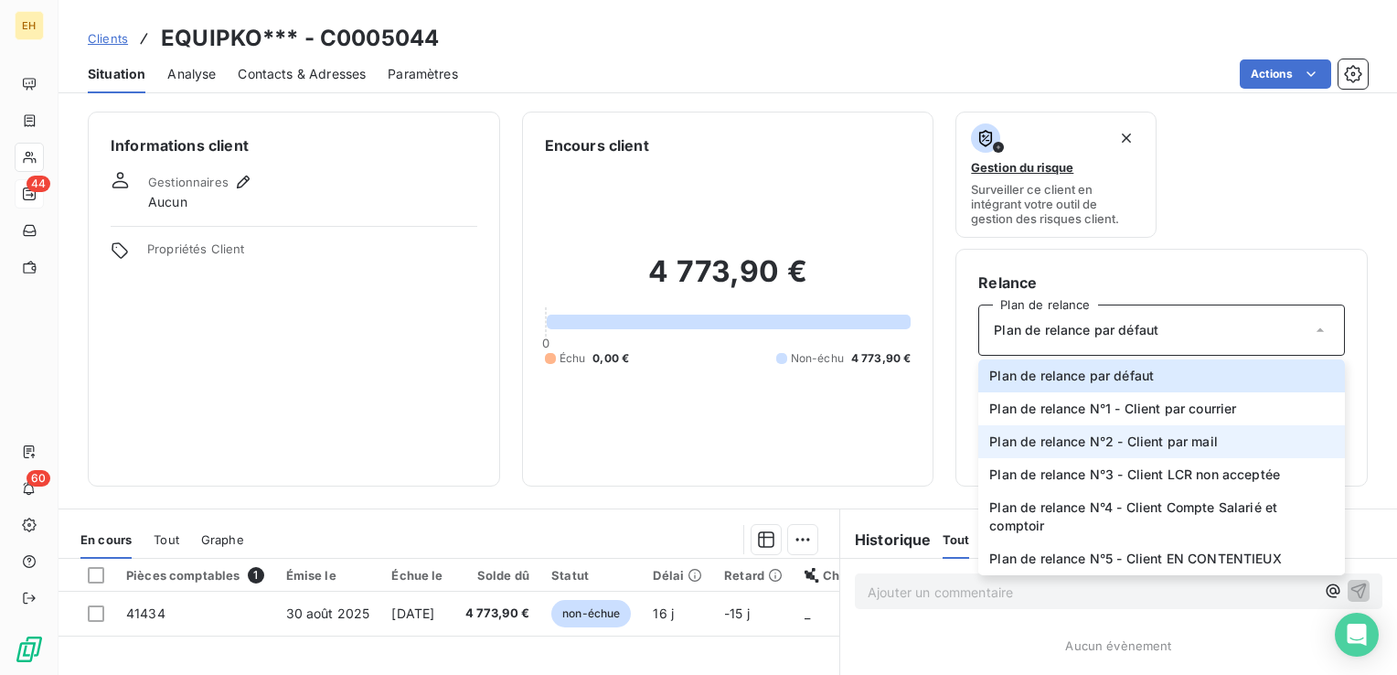
click at [1181, 436] on span "Plan de relance N°2 - Client par mail" at bounding box center [1103, 441] width 228 height 18
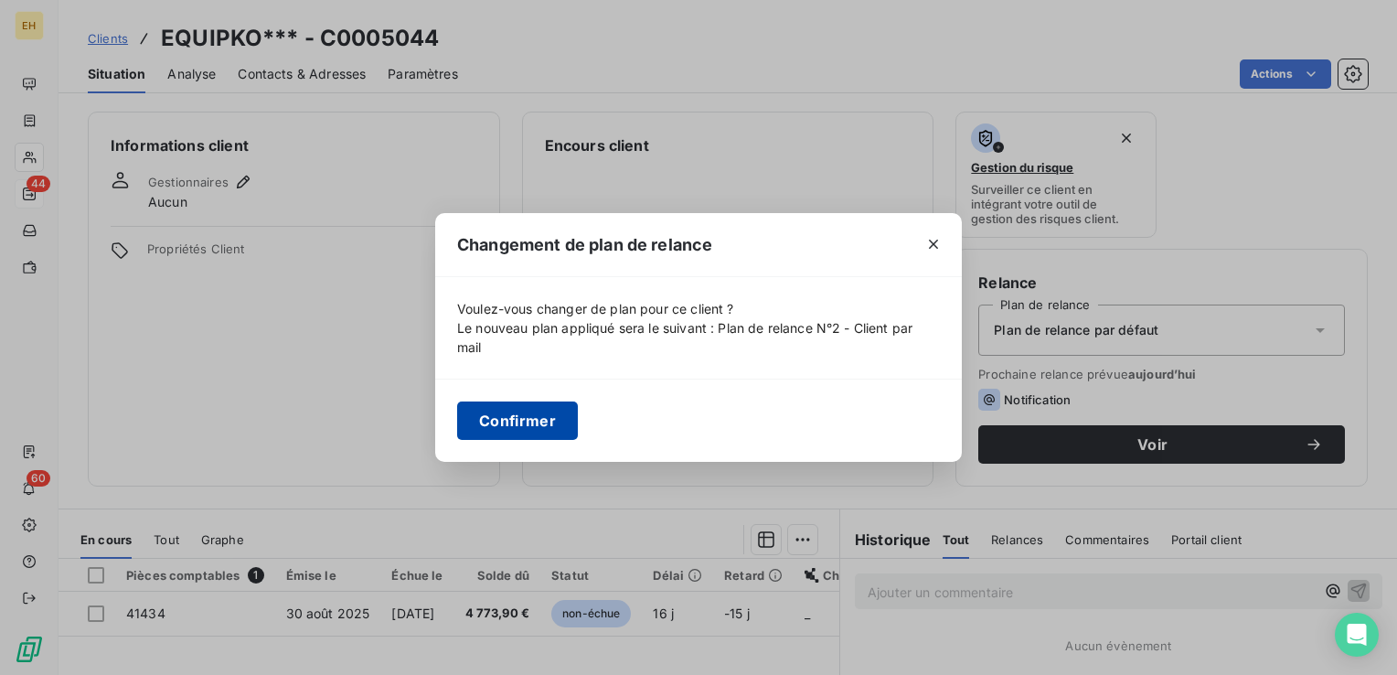
click at [523, 407] on button "Confirmer" at bounding box center [517, 420] width 121 height 38
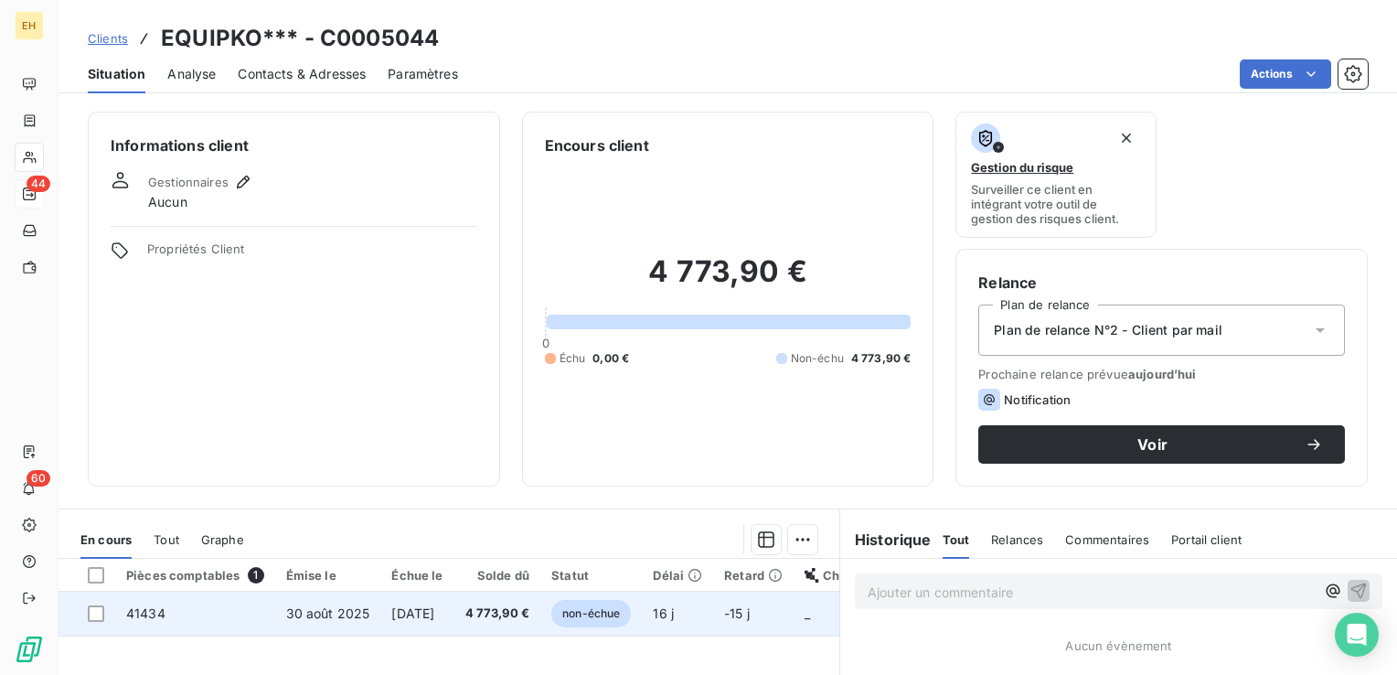
click at [434, 610] on span "30 sept. 2025" at bounding box center [412, 613] width 43 height 16
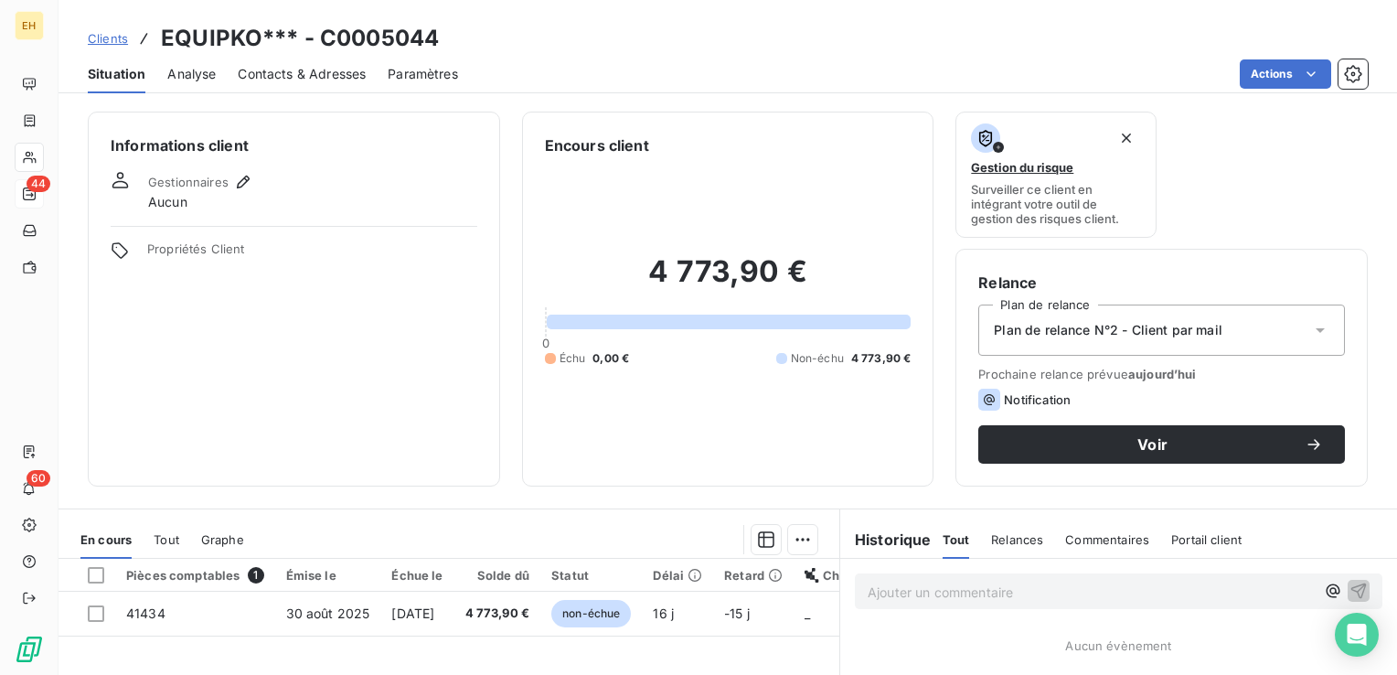
click at [291, 70] on span "Contacts & Adresses" at bounding box center [302, 74] width 128 height 18
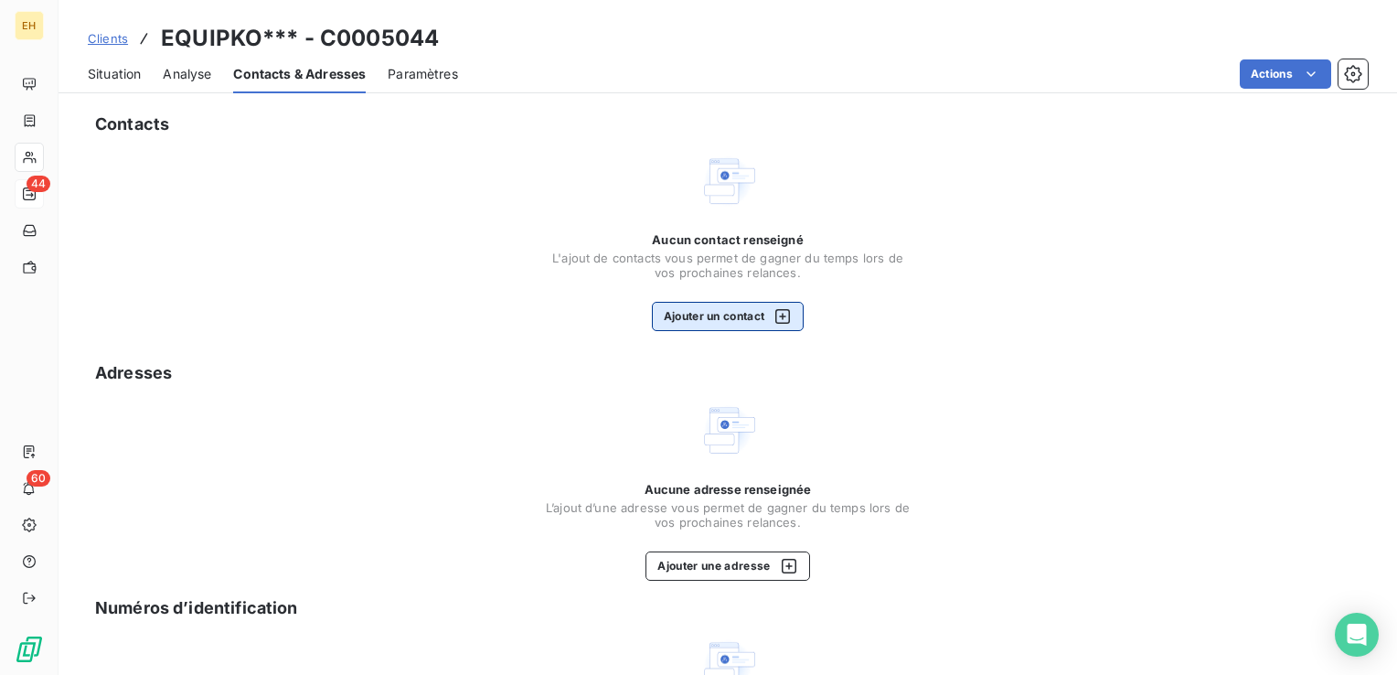
click at [776, 321] on icon "button" at bounding box center [782, 316] width 18 height 18
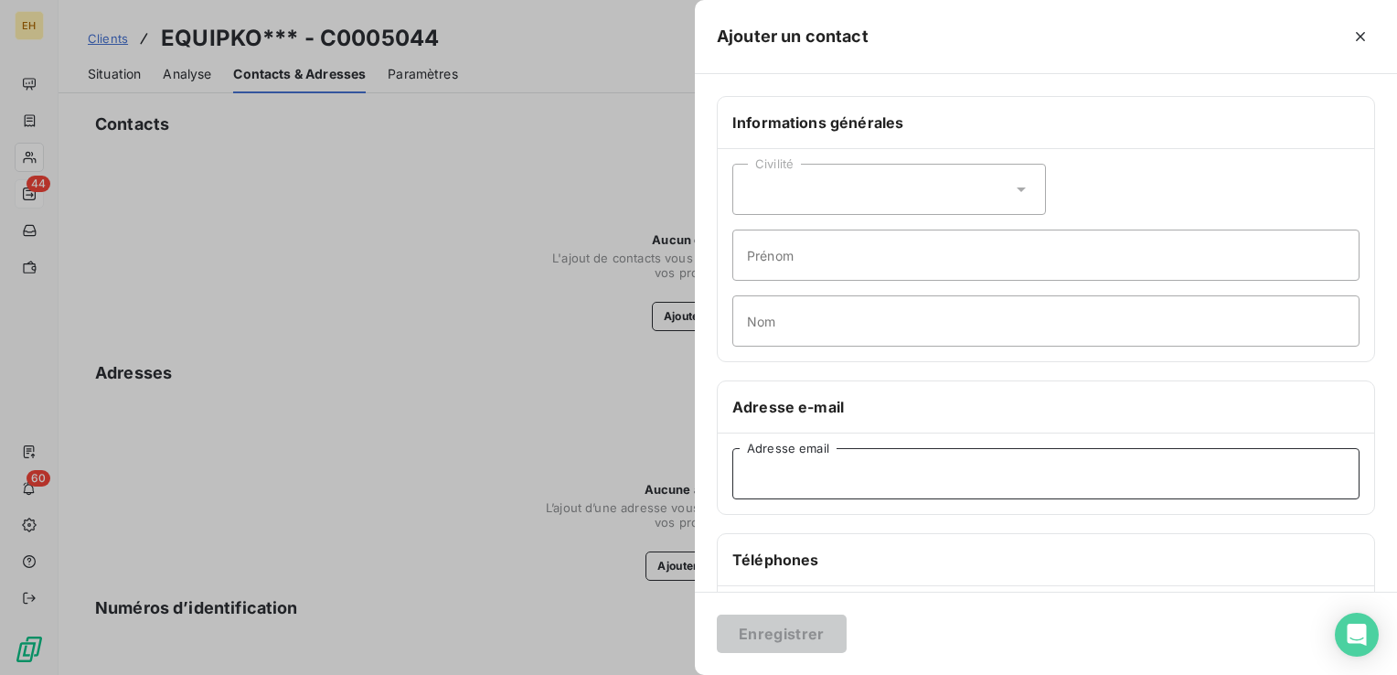
click at [826, 481] on input "Adresse email" at bounding box center [1045, 473] width 627 height 51
paste input "factures@equipko.fr"
type input "factures@equipko.fr"
click at [808, 638] on button "Enregistrer" at bounding box center [782, 633] width 130 height 38
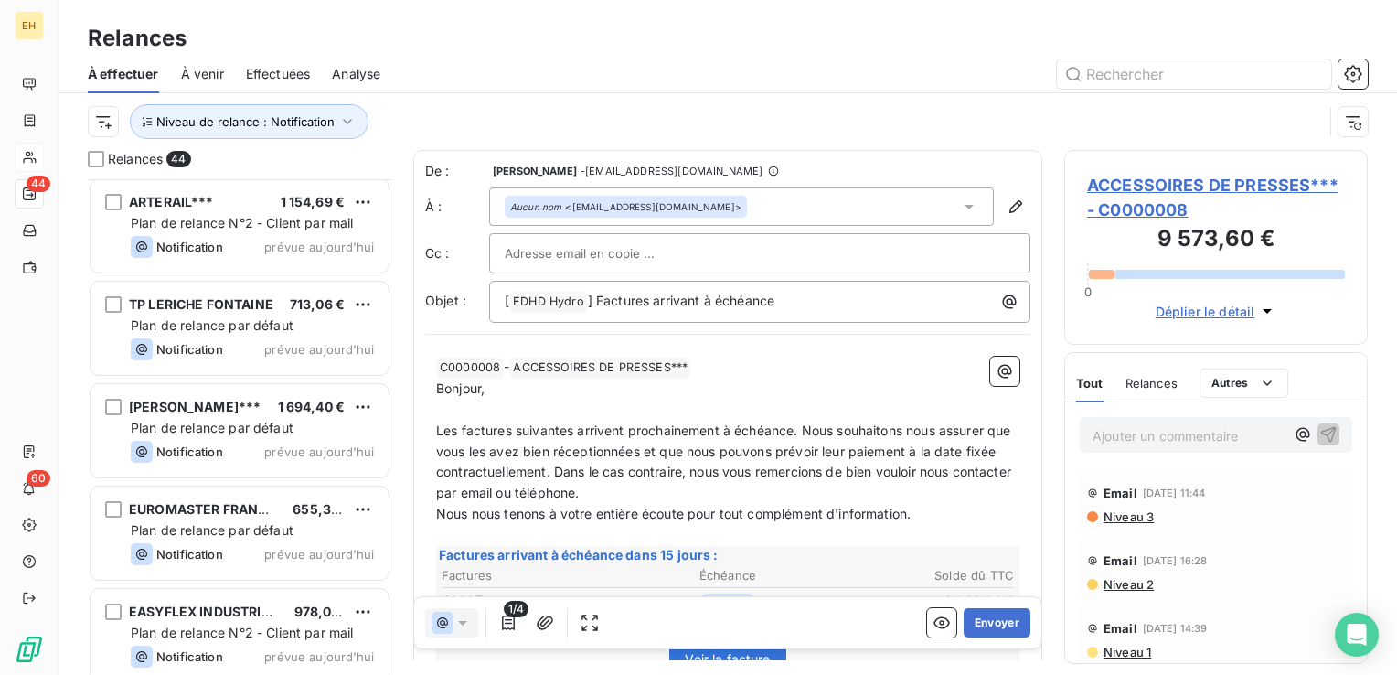
scroll to position [2376, 0]
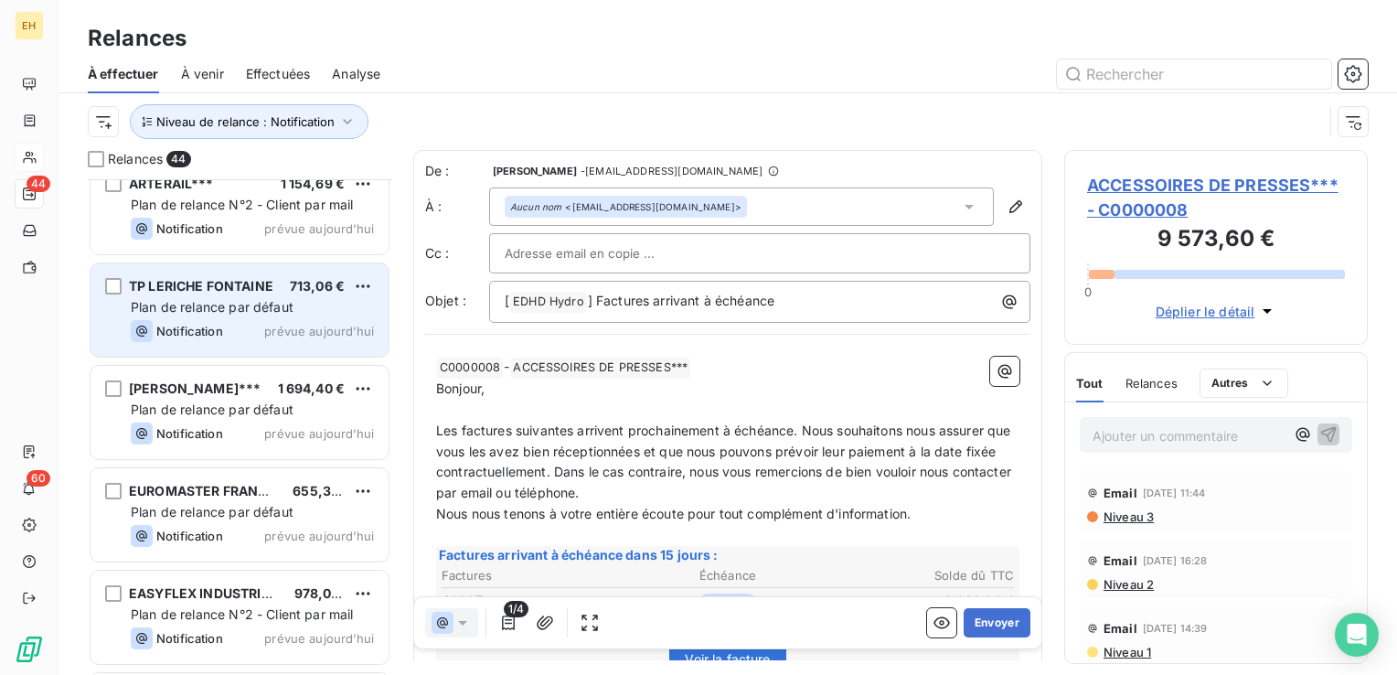
click at [218, 335] on span "Notification" at bounding box center [189, 331] width 67 height 15
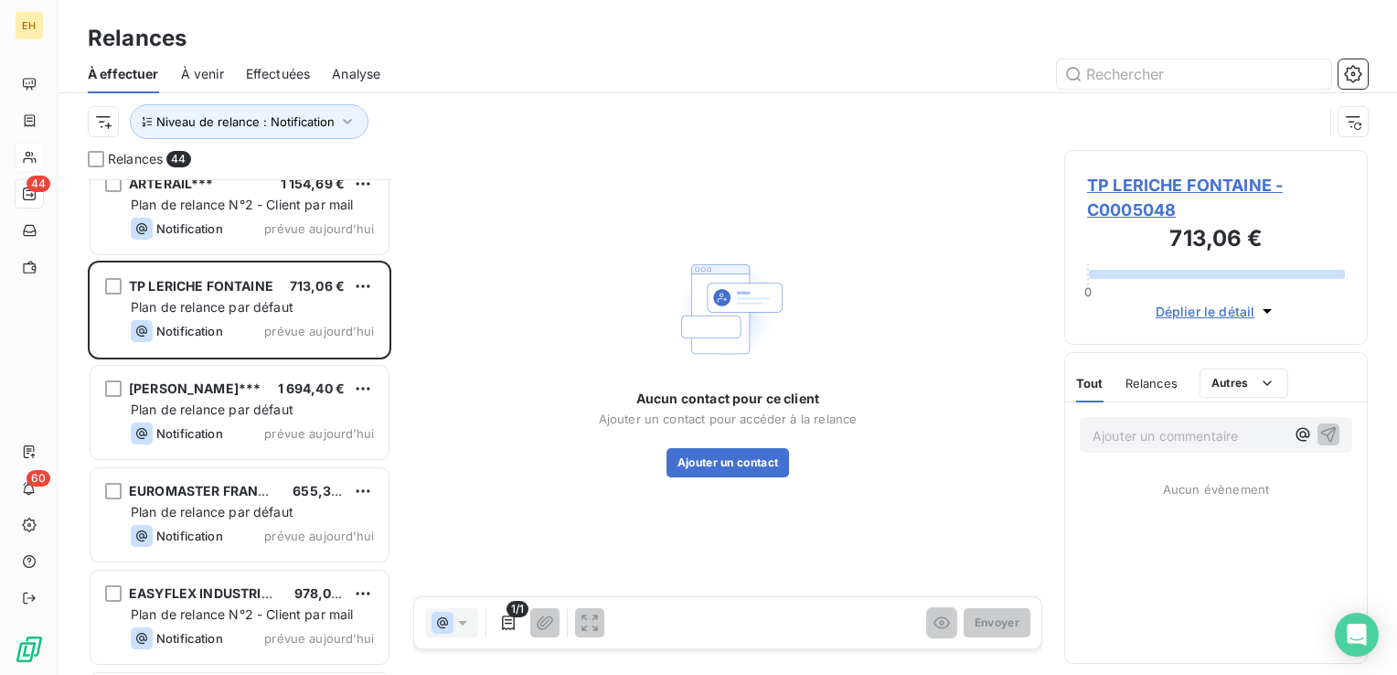
click at [1153, 188] on span "TP LERICHE FONTAINE - C0005048" at bounding box center [1216, 197] width 258 height 49
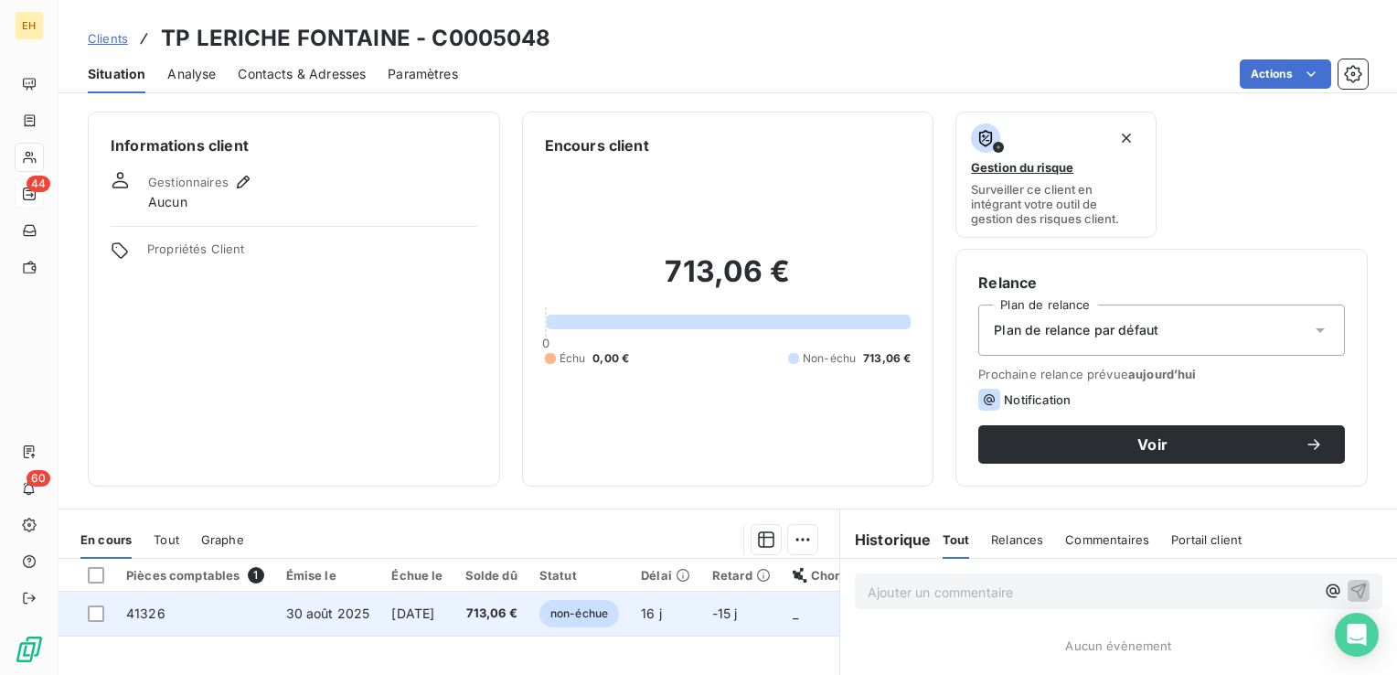
click at [580, 615] on span "non-échue" at bounding box center [579, 613] width 80 height 27
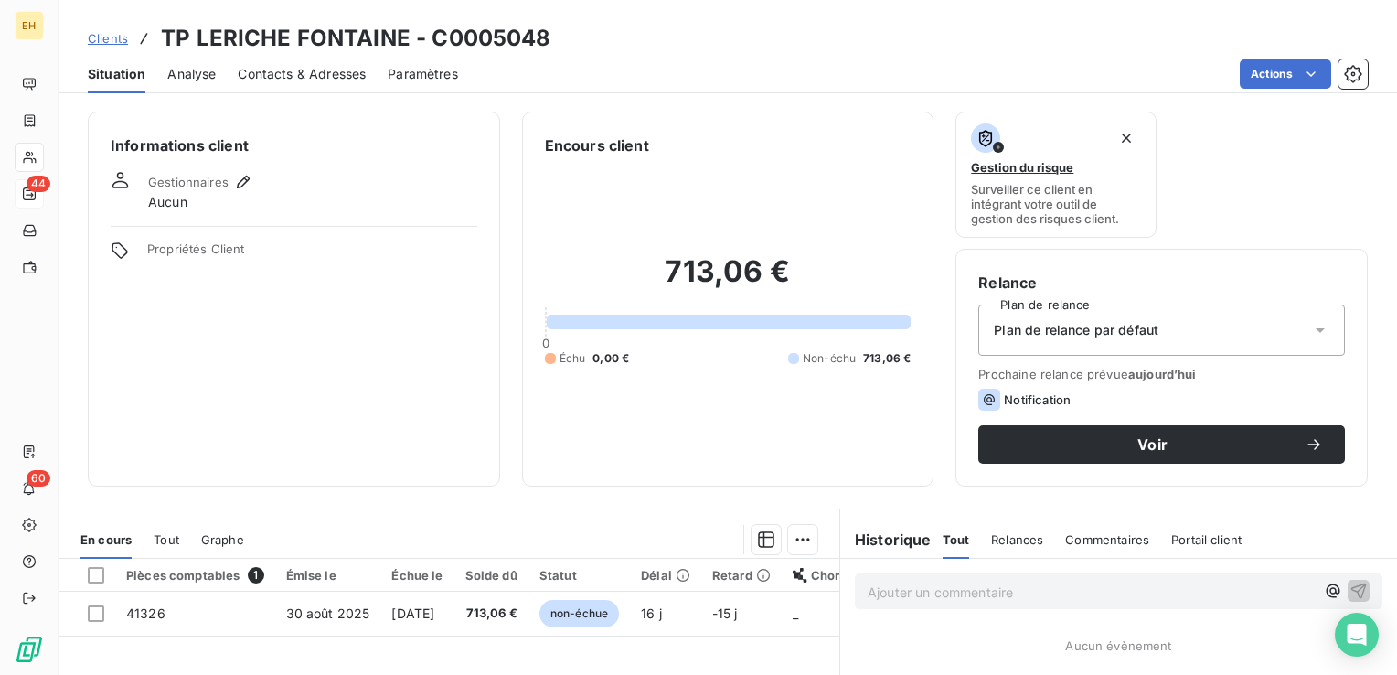
click at [324, 68] on span "Contacts & Adresses" at bounding box center [302, 74] width 128 height 18
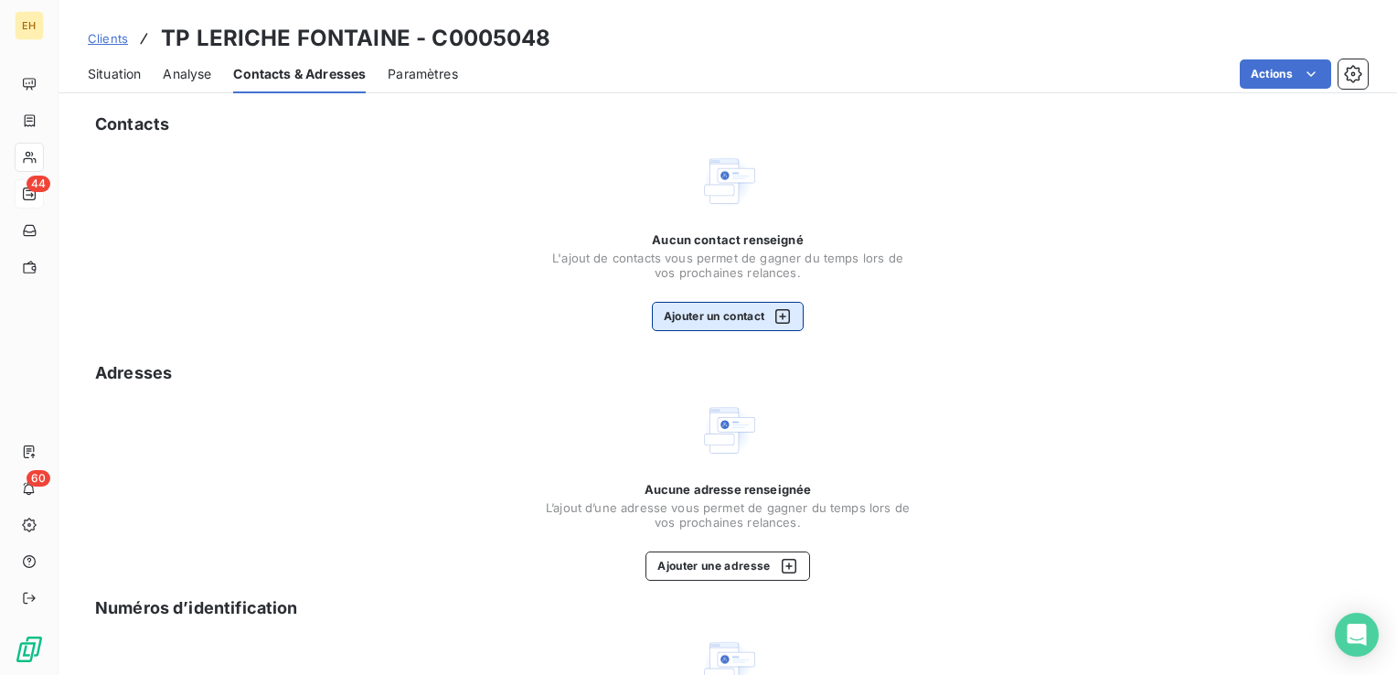
click at [728, 313] on button "Ajouter un contact" at bounding box center [728, 316] width 153 height 29
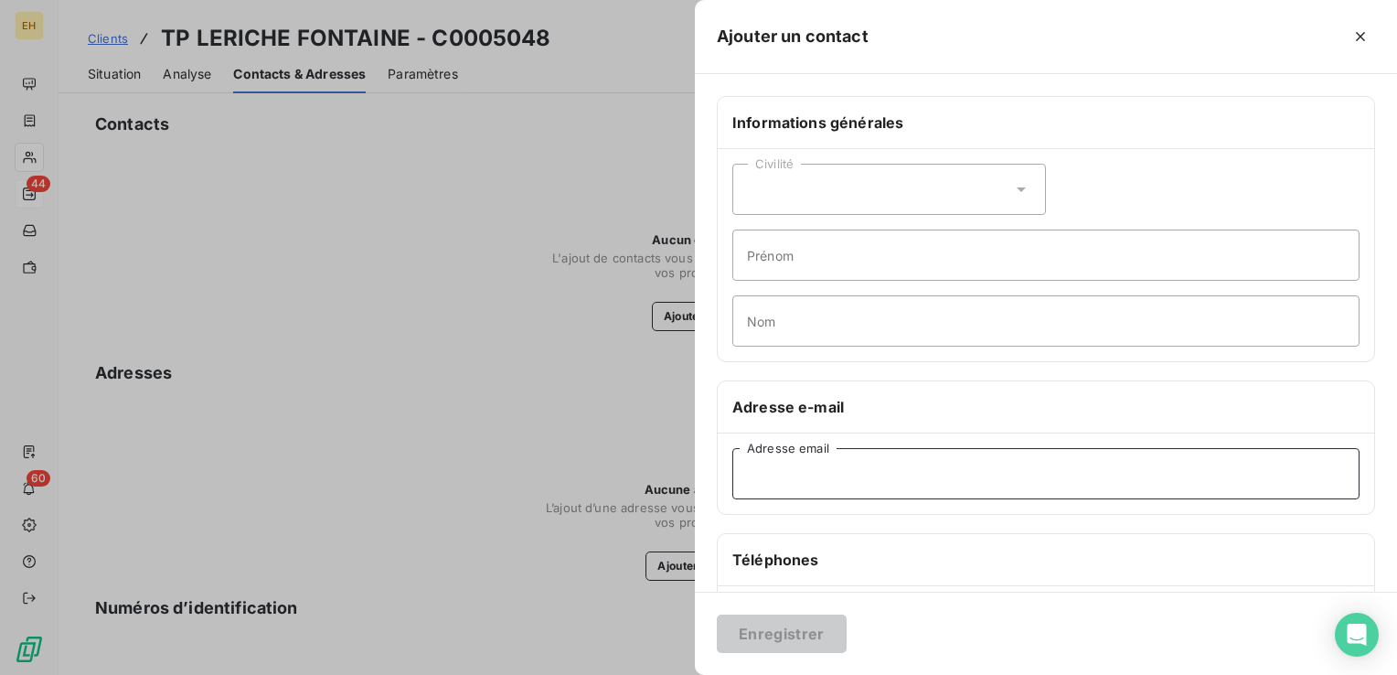
click at [815, 473] on input "Adresse email" at bounding box center [1045, 473] width 627 height 51
paste input "tpleriche@orange.fr"
type input "tpleriche@orange.fr"
click at [806, 627] on button "Enregistrer" at bounding box center [782, 633] width 130 height 38
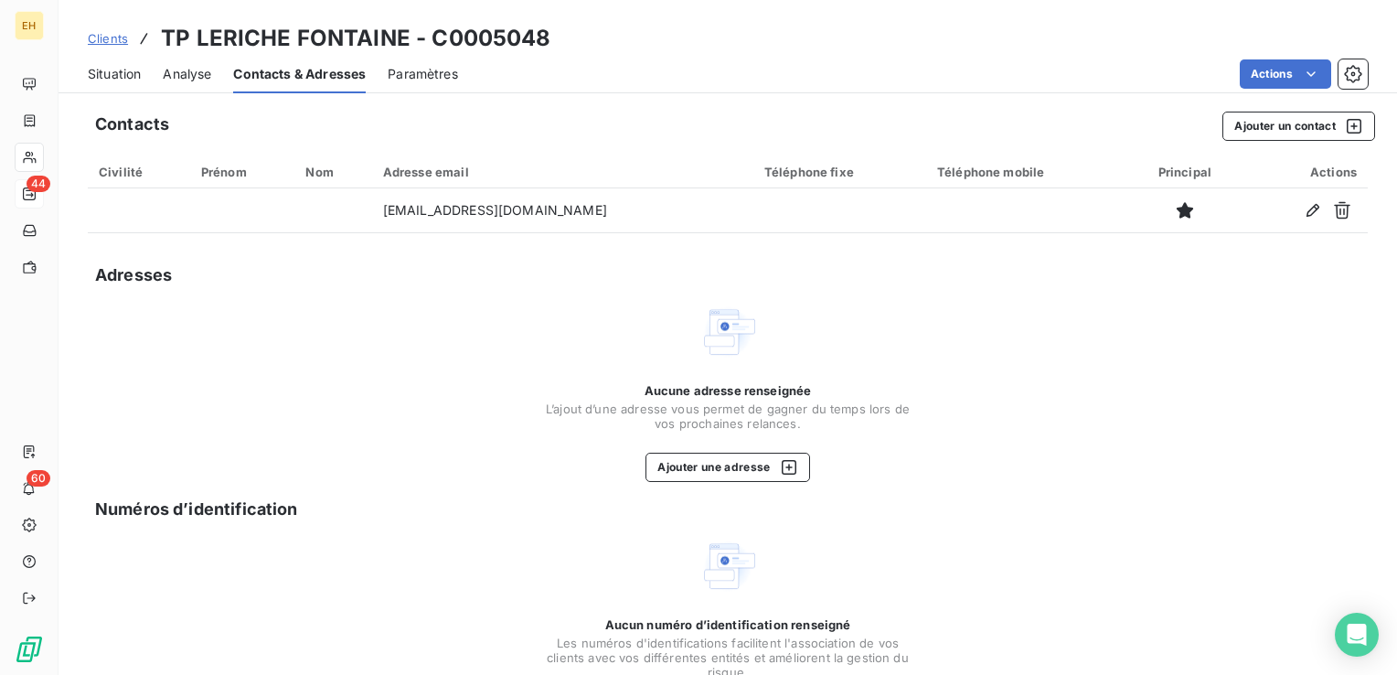
click at [185, 75] on span "Analyse" at bounding box center [187, 74] width 48 height 18
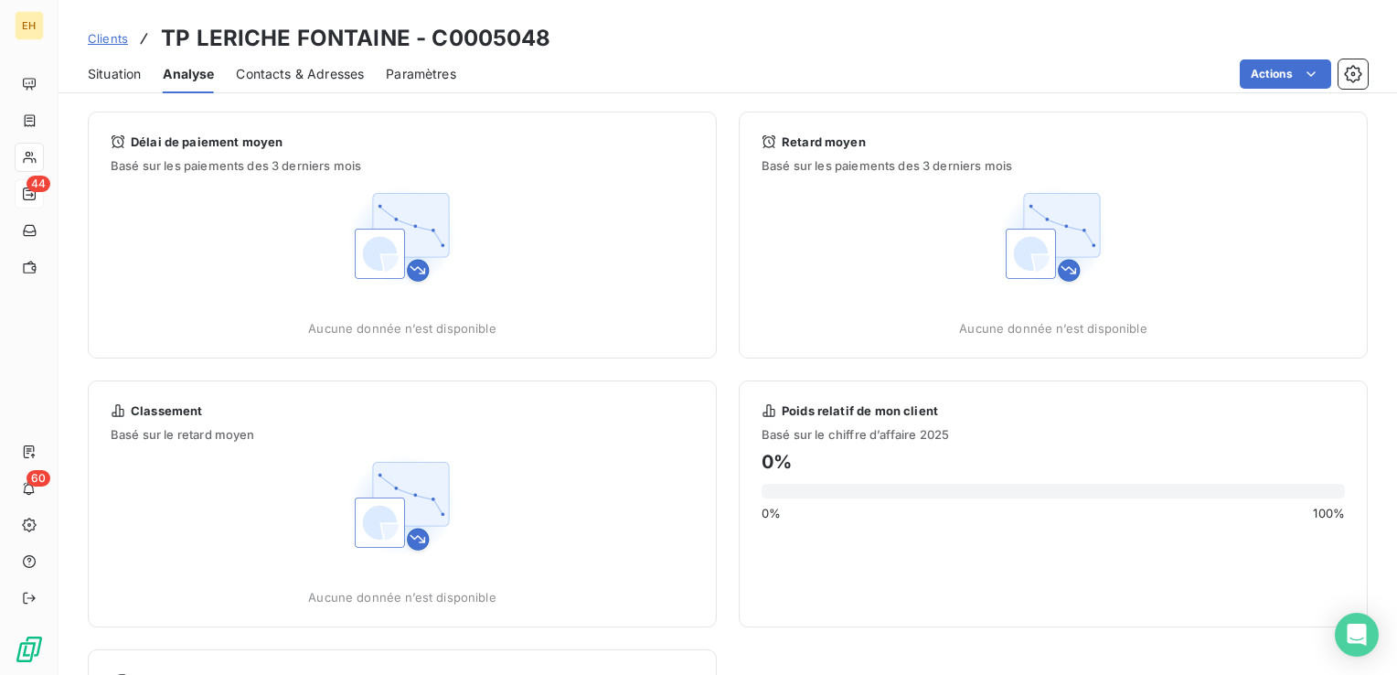
drag, startPoint x: 128, startPoint y: 73, endPoint x: 151, endPoint y: 86, distance: 26.2
click at [127, 75] on span "Situation" at bounding box center [114, 74] width 53 height 18
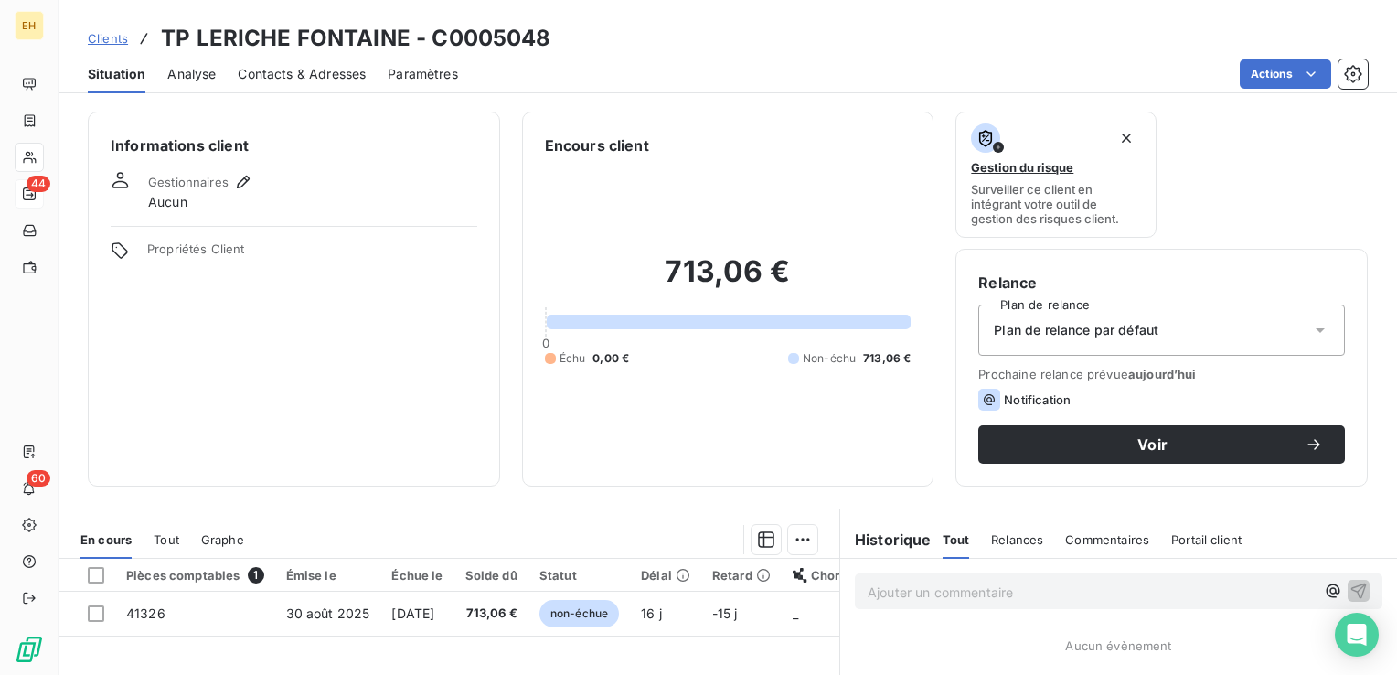
click at [1071, 332] on span "Plan de relance par défaut" at bounding box center [1075, 330] width 165 height 18
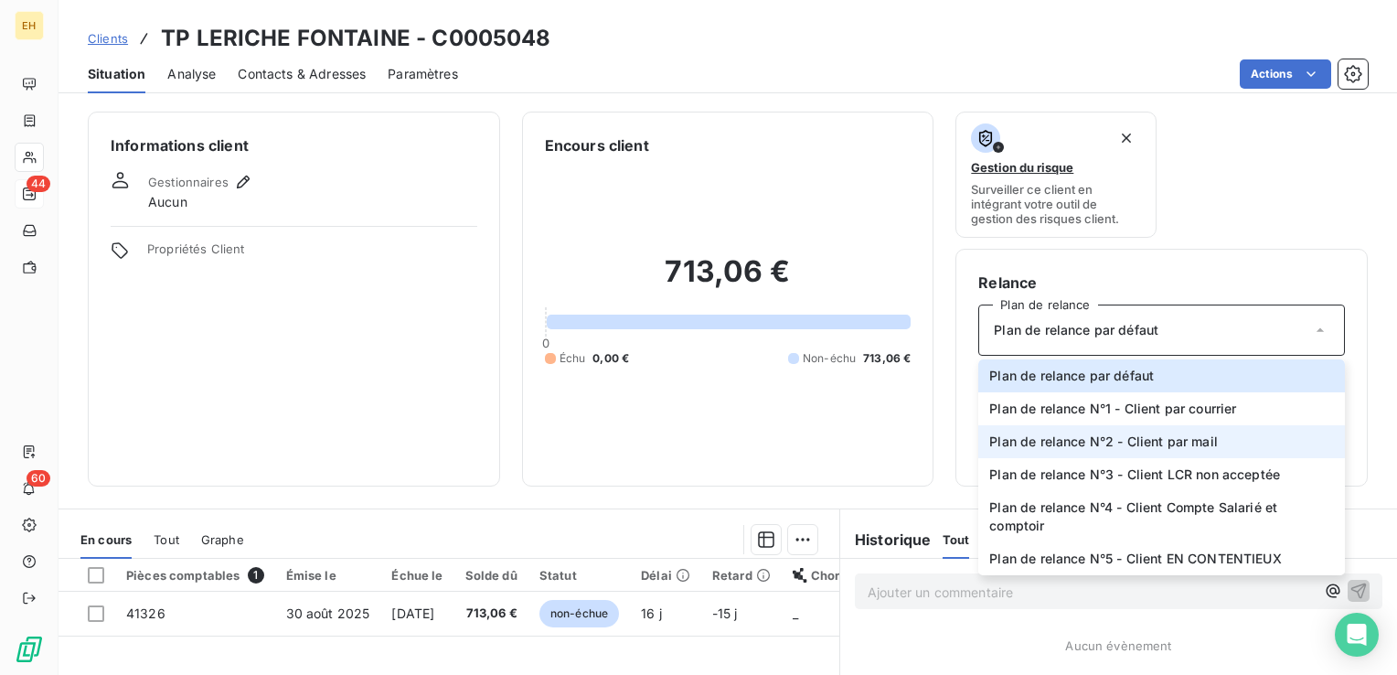
click at [1086, 432] on span "Plan de relance N°2 - Client par mail" at bounding box center [1103, 441] width 228 height 18
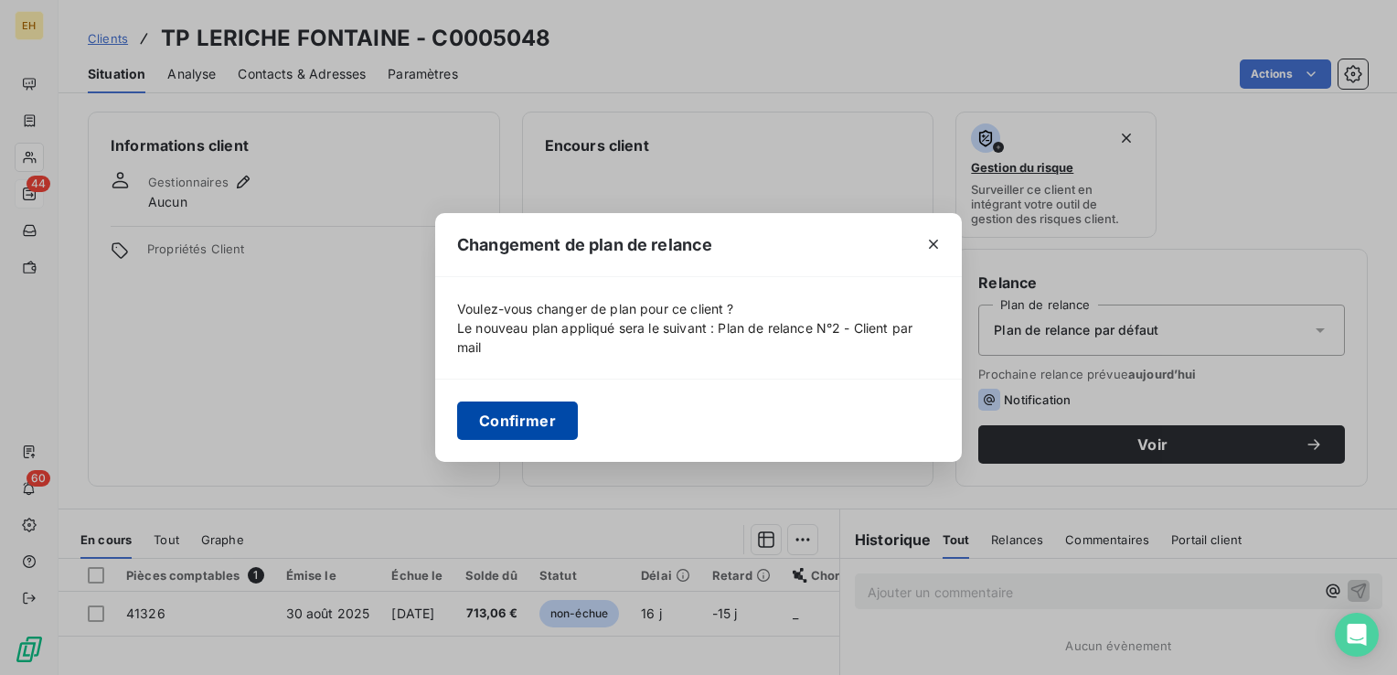
click at [535, 415] on button "Confirmer" at bounding box center [517, 420] width 121 height 38
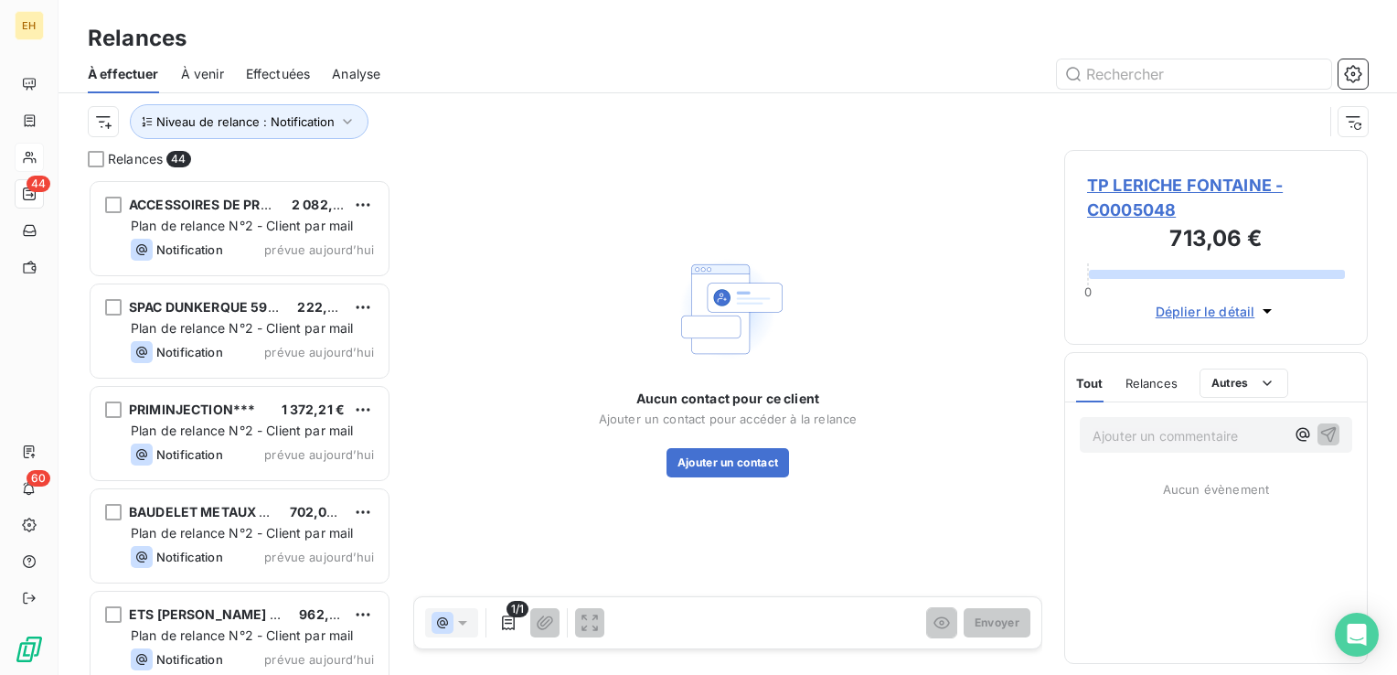
scroll to position [482, 289]
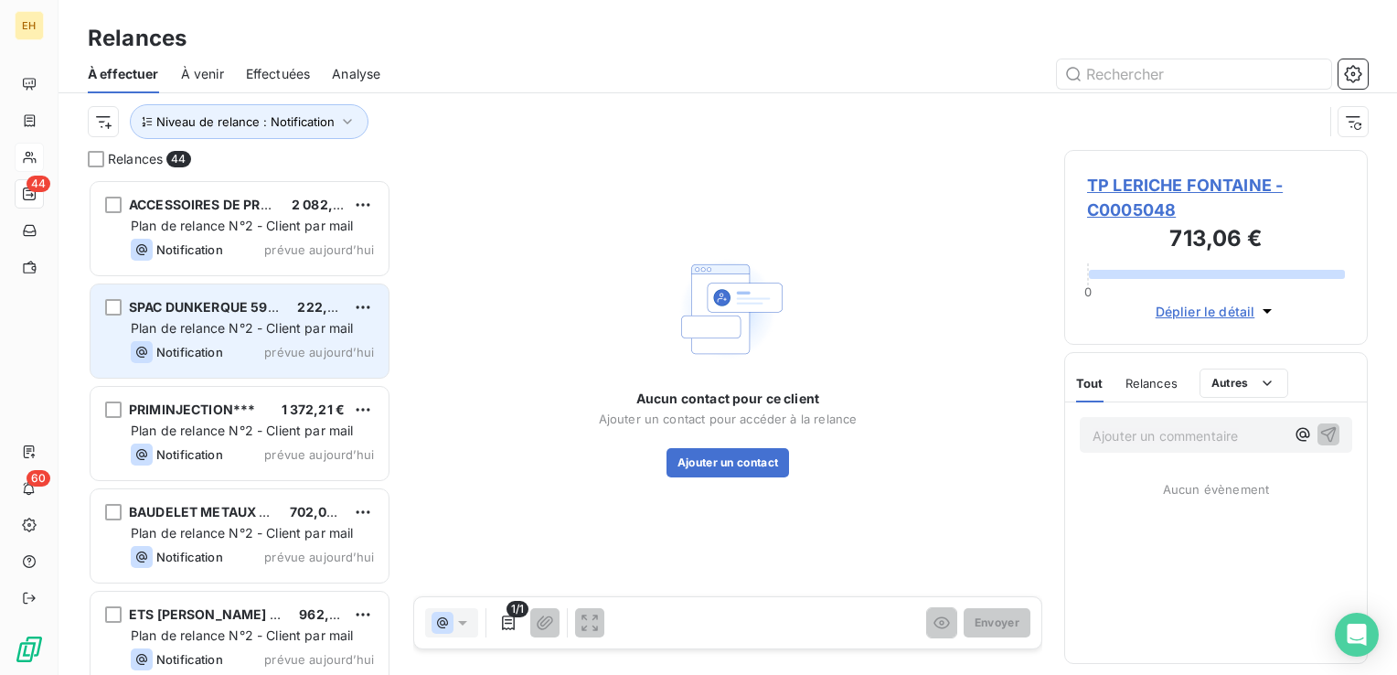
click at [272, 360] on div "Notification prévue aujourd’hui" at bounding box center [252, 352] width 243 height 22
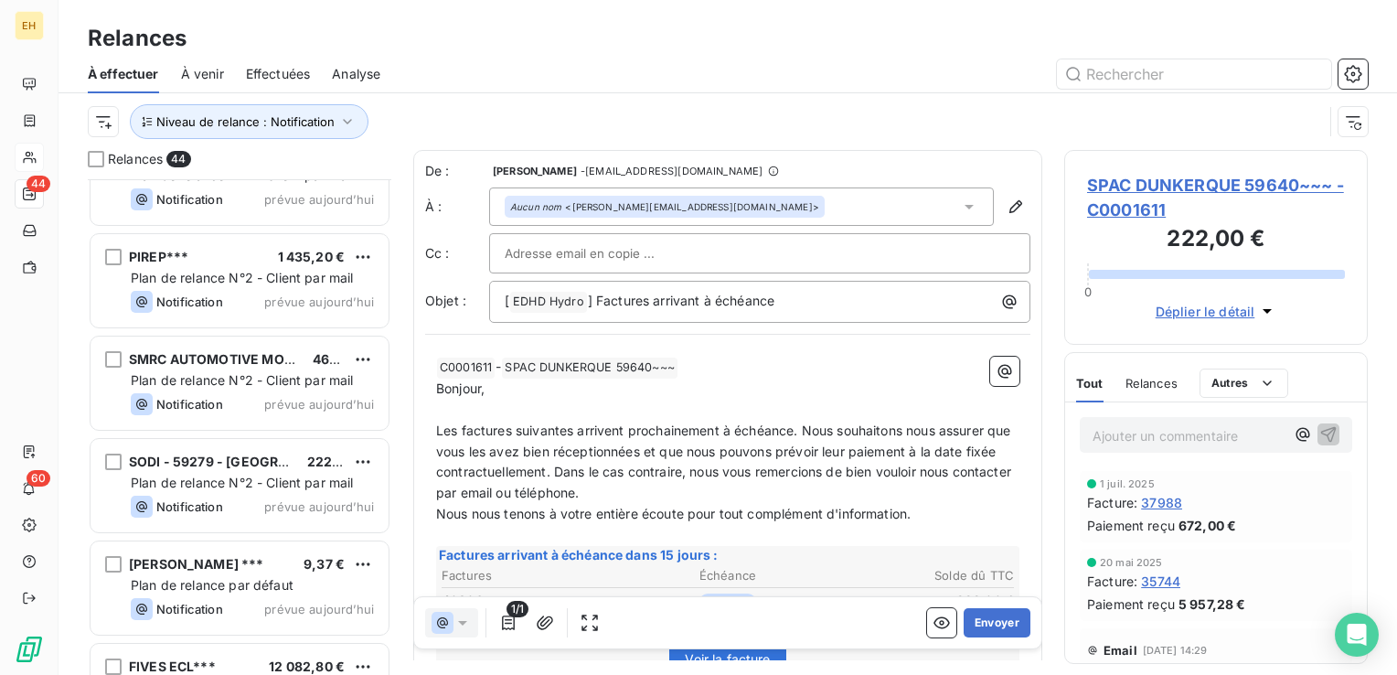
scroll to position [1188, 0]
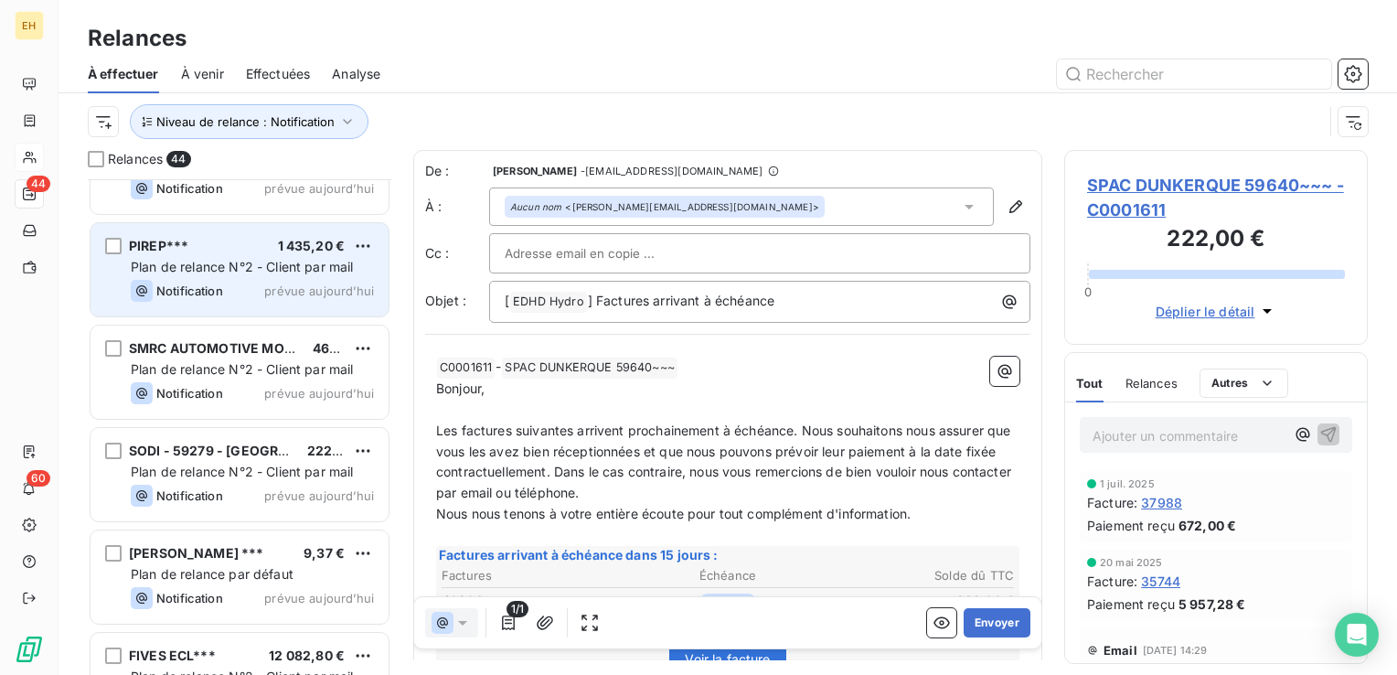
click at [267, 305] on div "PIREP*** 1 435,20 € Plan de relance N°2 - Client par mail Notification prévue a…" at bounding box center [239, 269] width 298 height 93
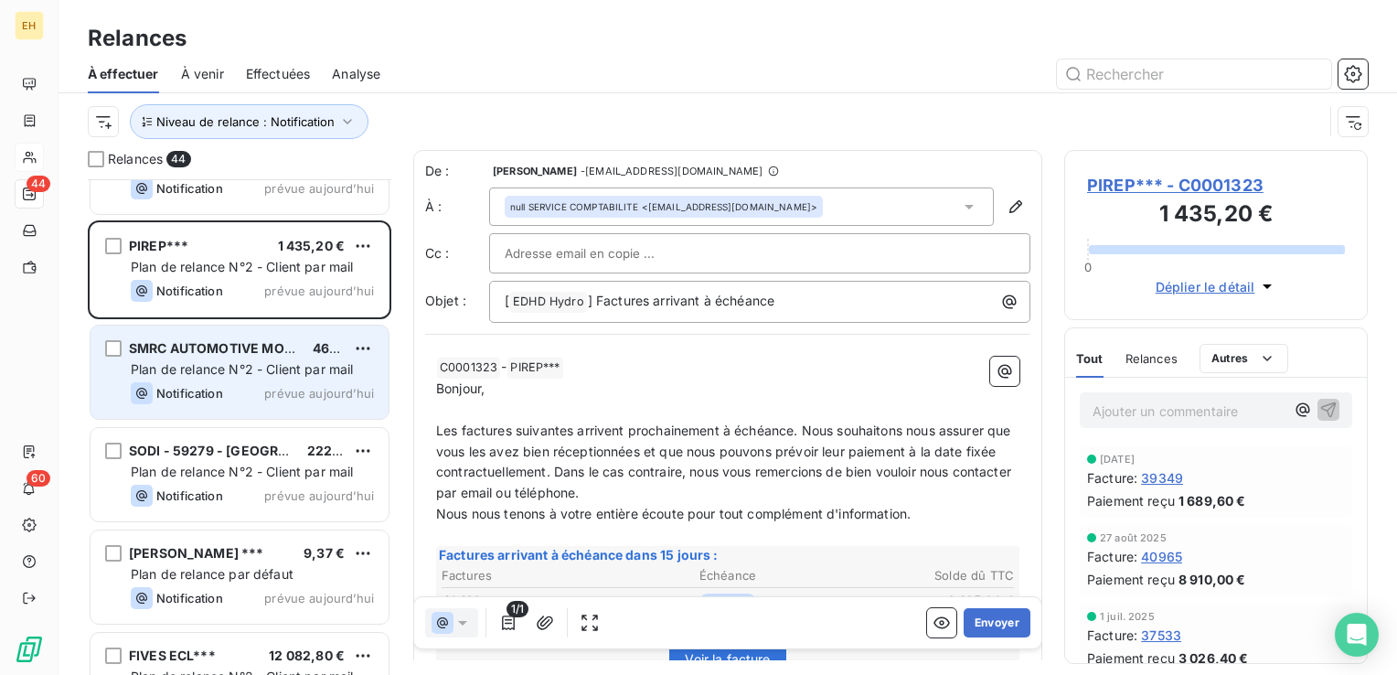
click at [280, 376] on div "Plan de relance N°2 - Client par mail" at bounding box center [252, 369] width 243 height 18
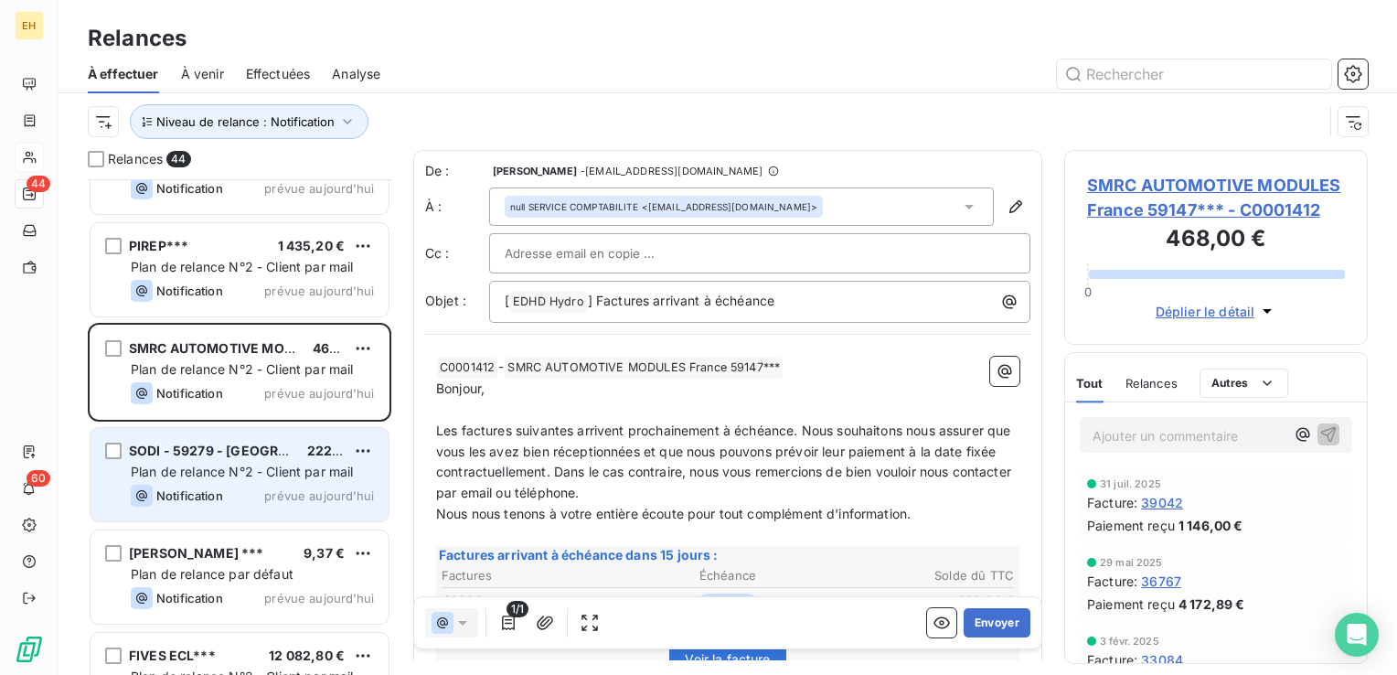
drag, startPoint x: 292, startPoint y: 465, endPoint x: 291, endPoint y: 482, distance: 16.5
click at [292, 466] on span "Plan de relance N°2 - Client par mail" at bounding box center [242, 471] width 223 height 16
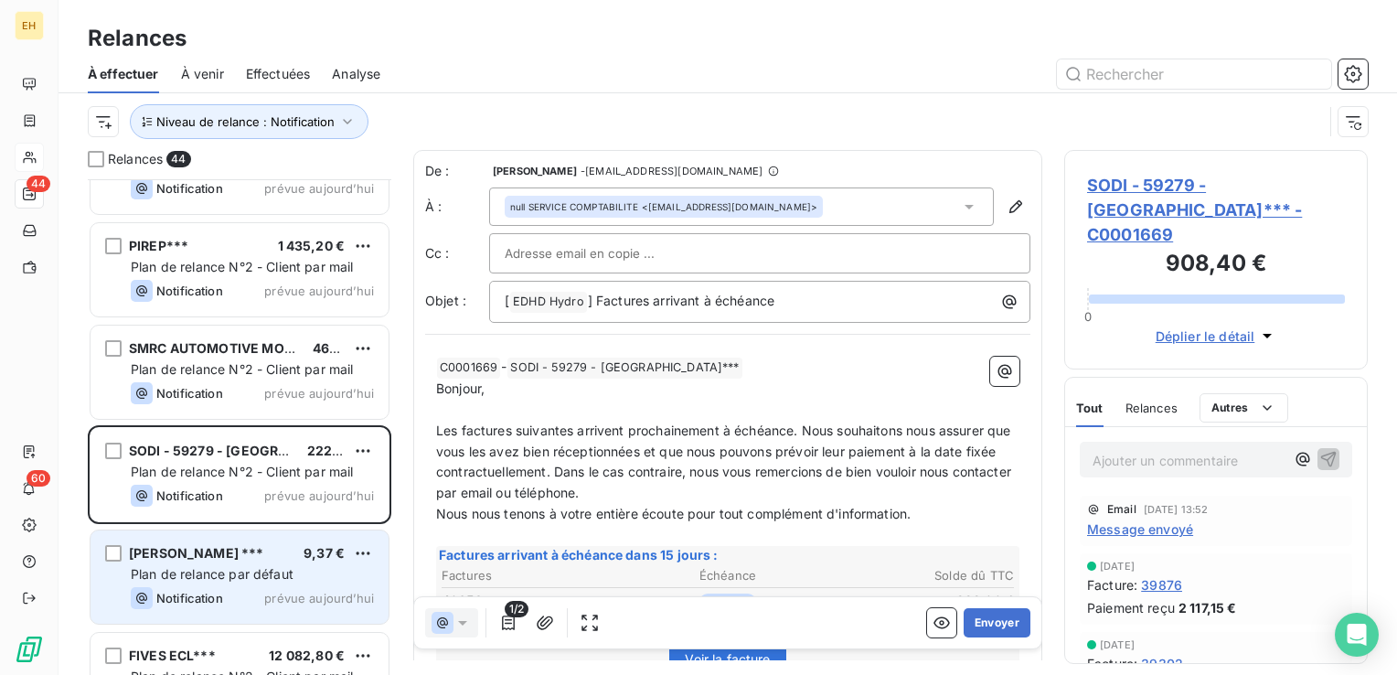
click at [287, 565] on div "Plan de relance par défaut" at bounding box center [252, 574] width 243 height 18
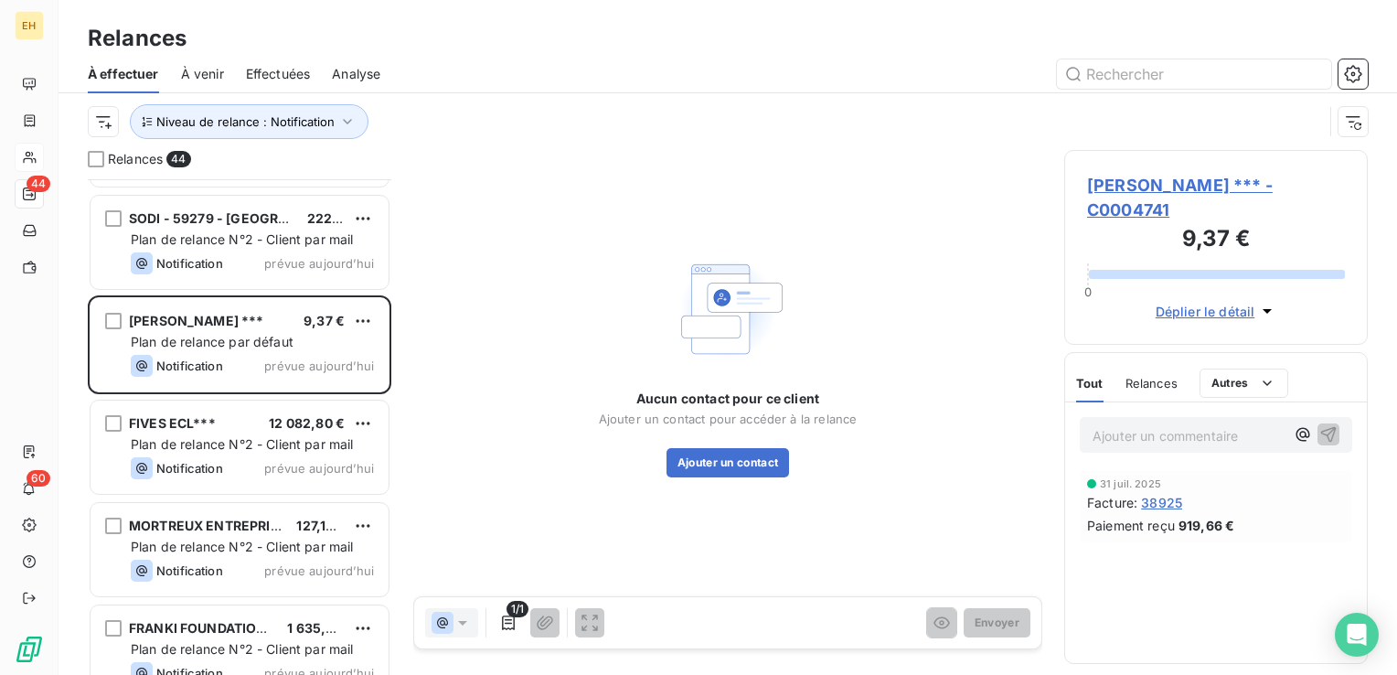
scroll to position [1462, 0]
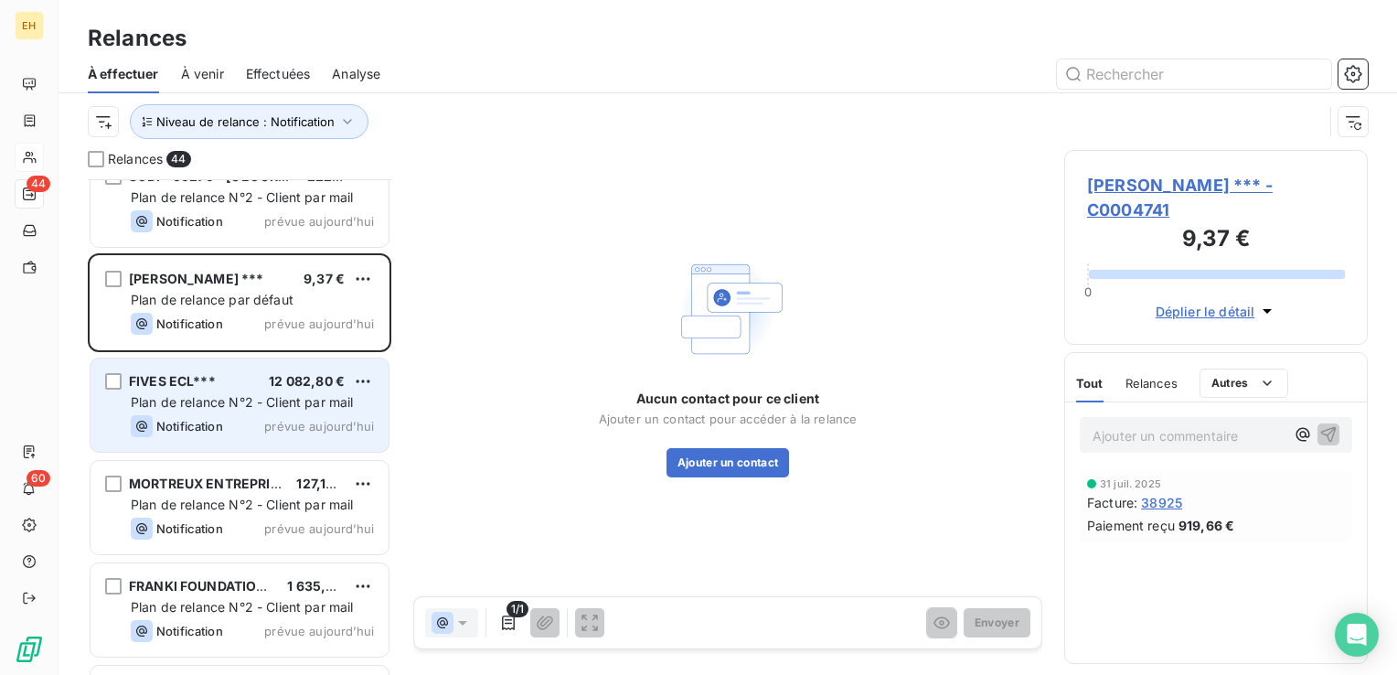
click at [303, 419] on span "prévue aujourd’hui" at bounding box center [319, 426] width 110 height 15
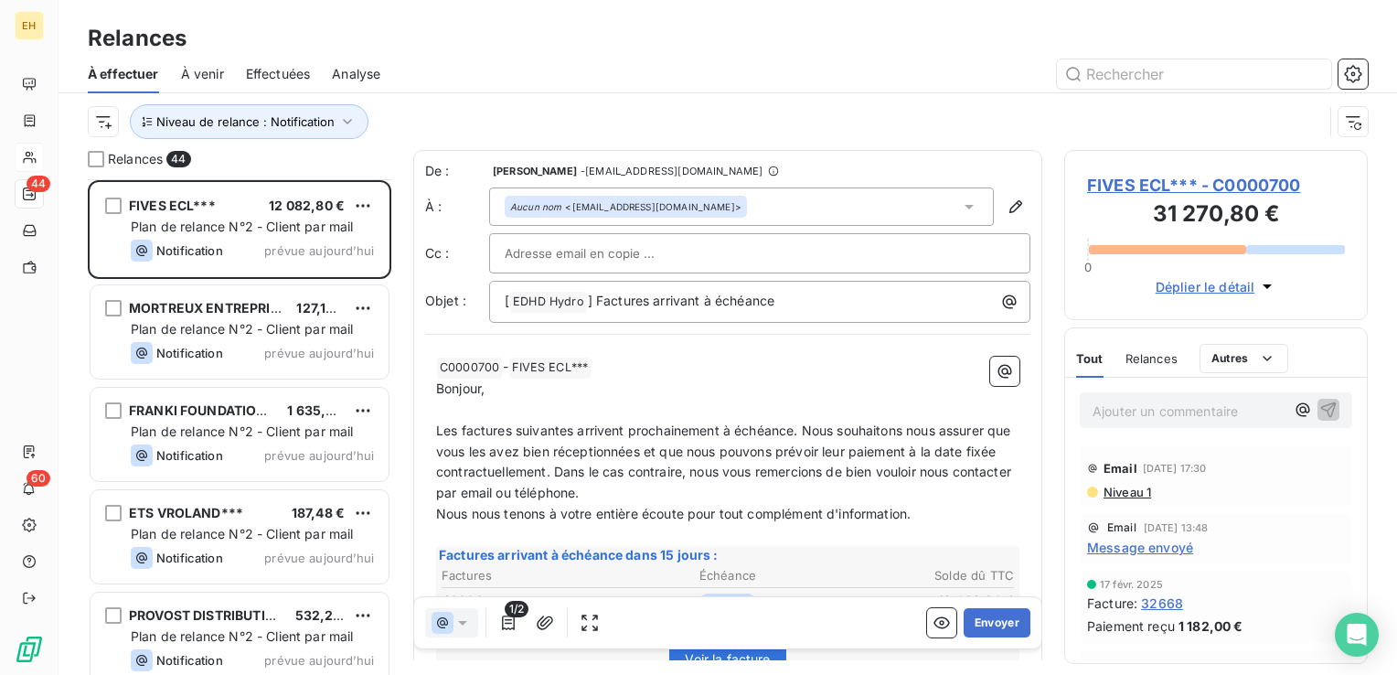
scroll to position [1645, 0]
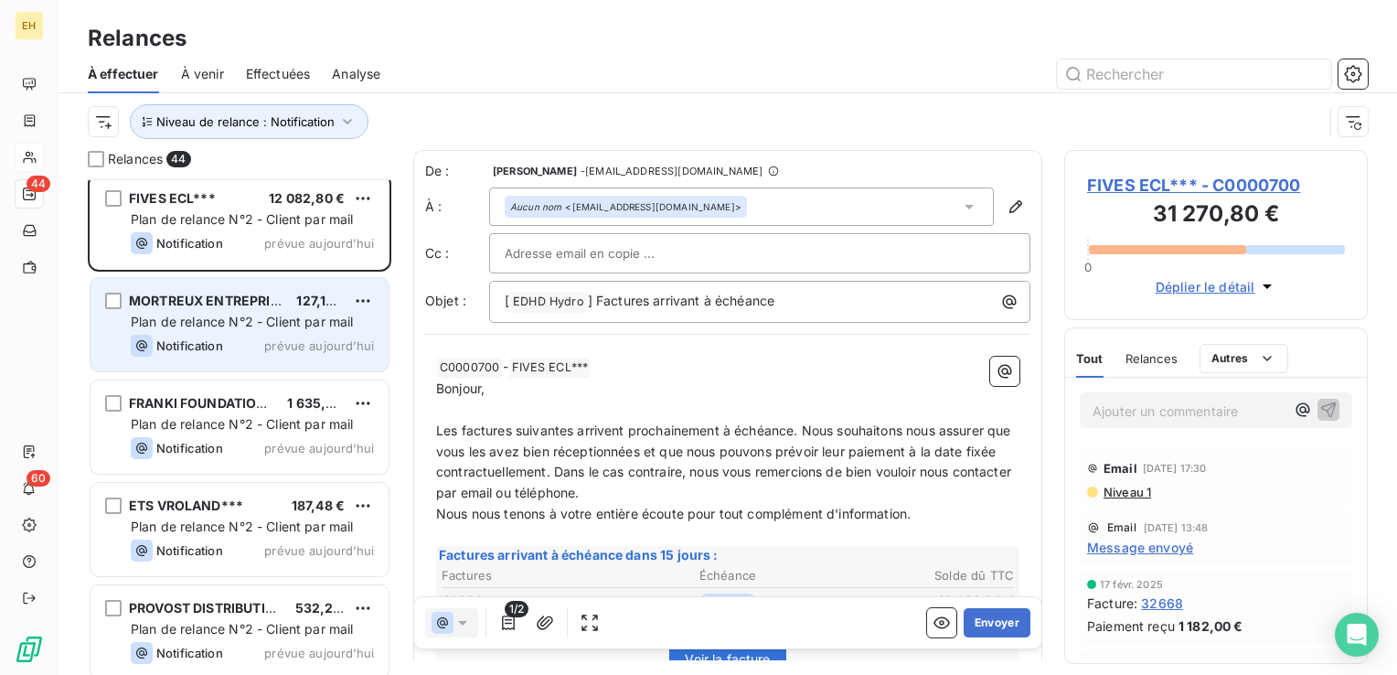
click at [303, 317] on span "Plan de relance N°2 - Client par mail" at bounding box center [242, 321] width 223 height 16
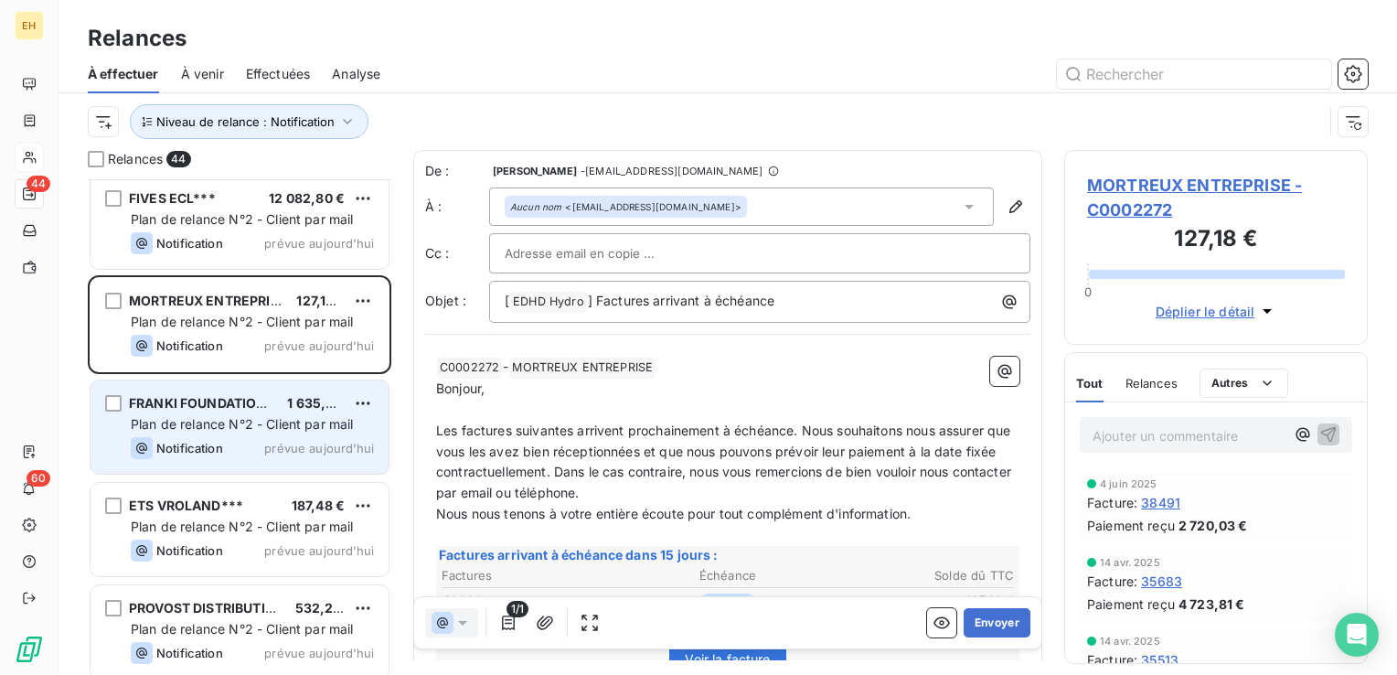
click at [289, 430] on span "Plan de relance N°2 - Client par mail" at bounding box center [242, 424] width 223 height 16
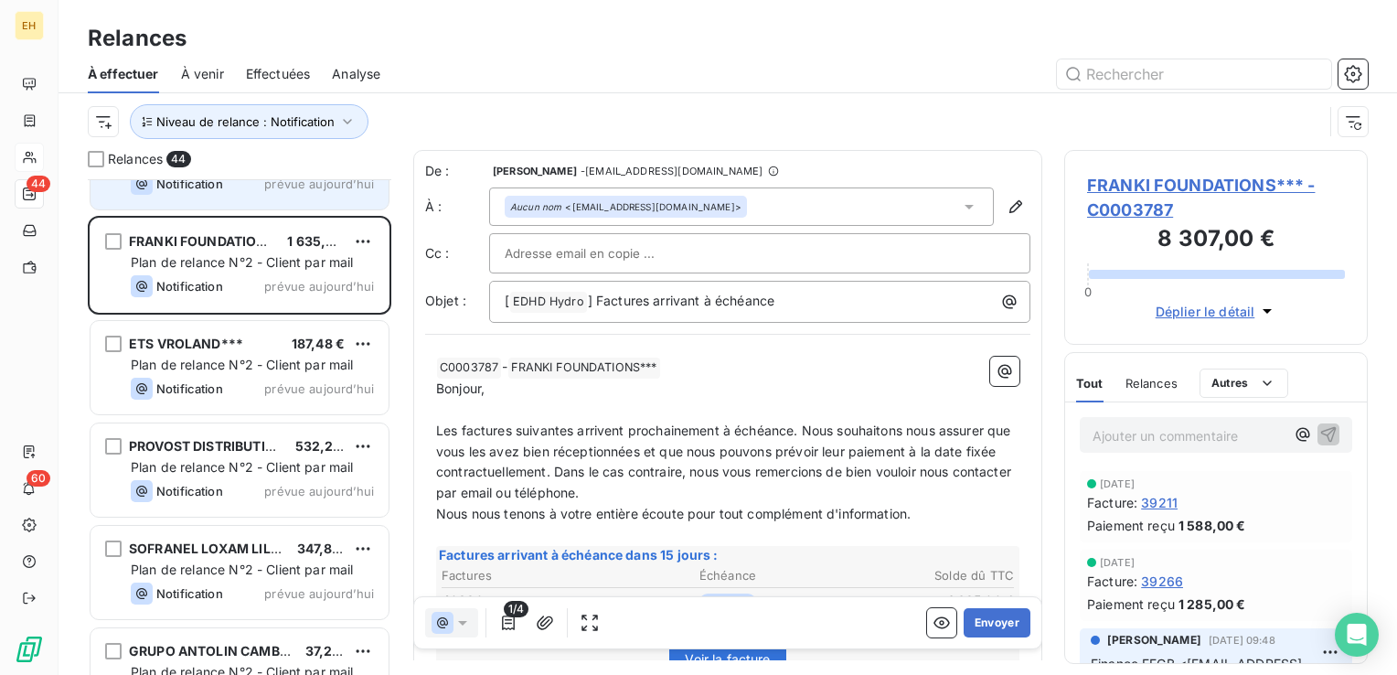
scroll to position [1828, 0]
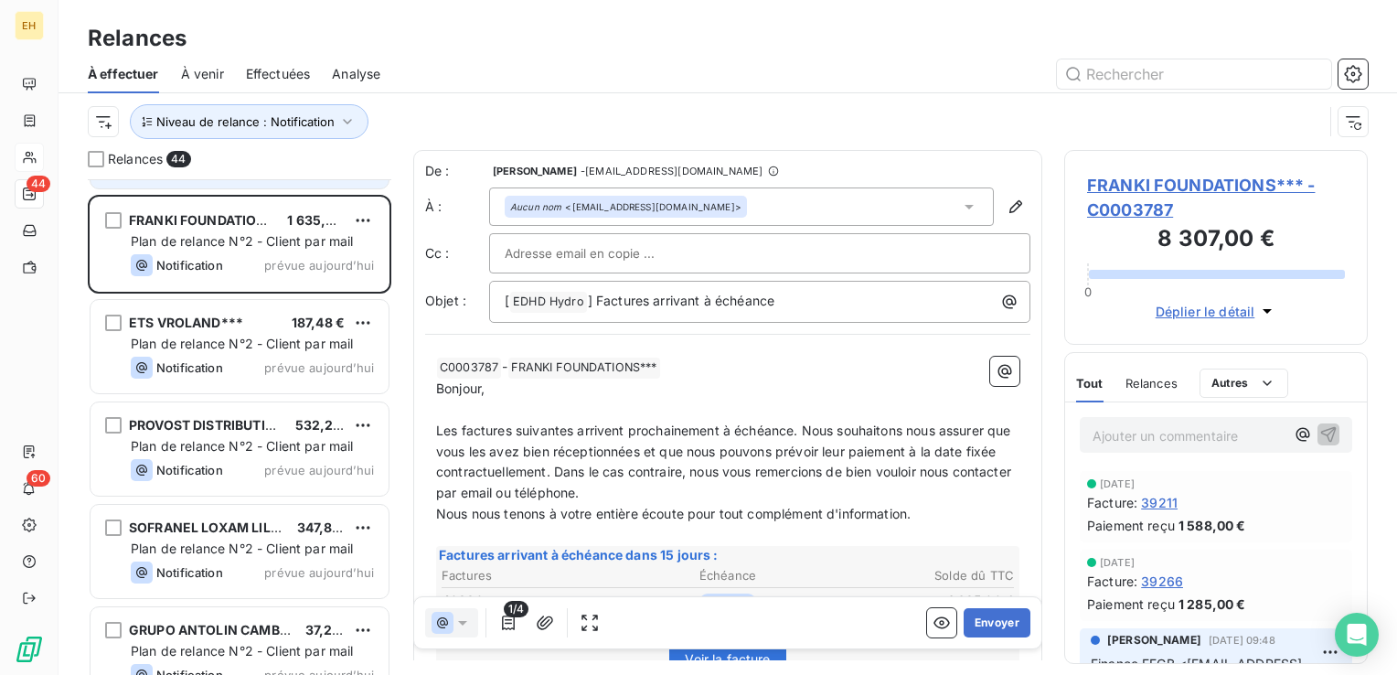
click at [274, 343] on span "Plan de relance N°2 - Client par mail" at bounding box center [242, 343] width 223 height 16
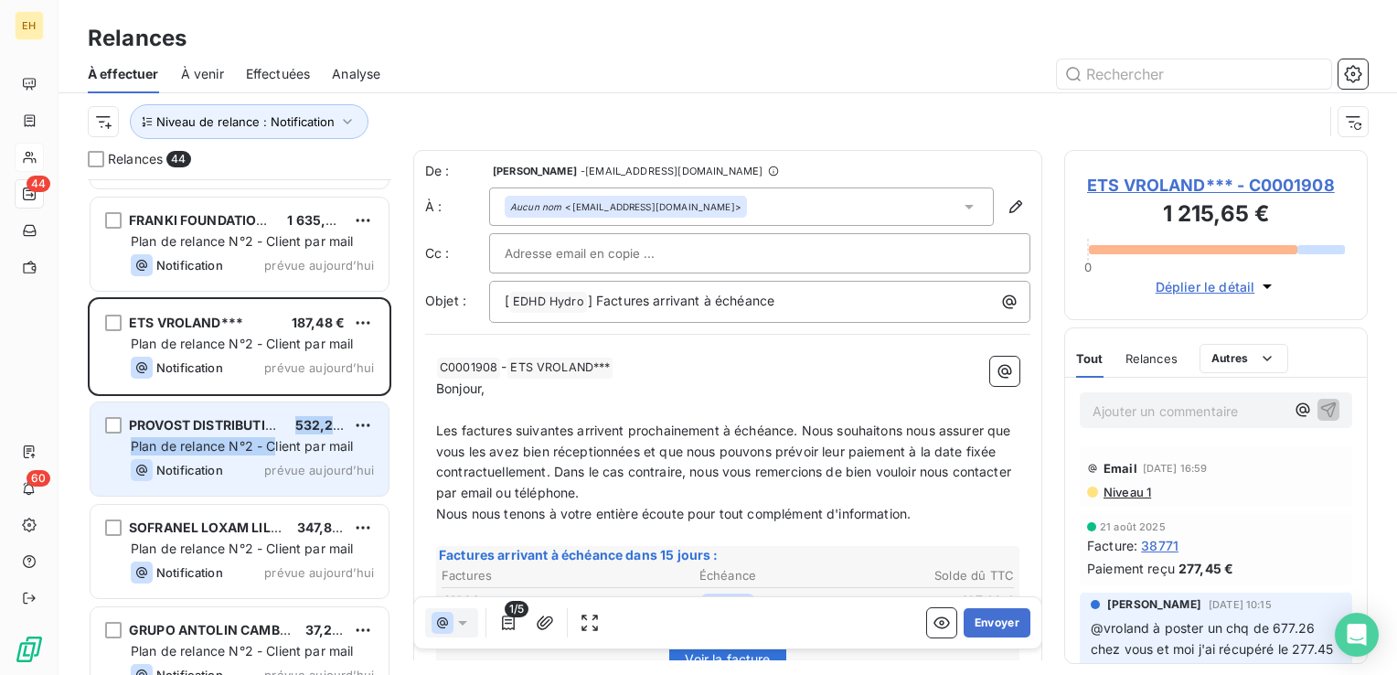
click at [274, 435] on div "PROVOST DISTRIBUTION*** 532,20 € Plan de relance N°2 - Client par mail Notifica…" at bounding box center [239, 448] width 298 height 93
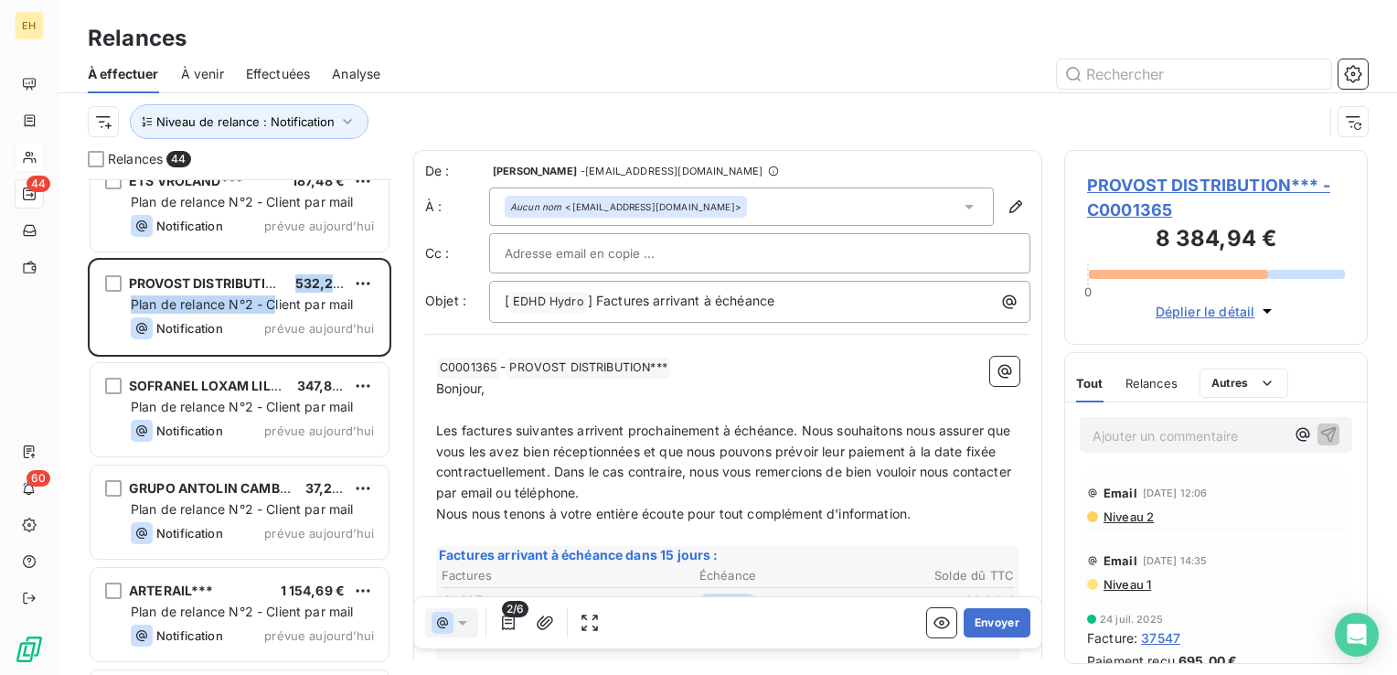
scroll to position [2011, 0]
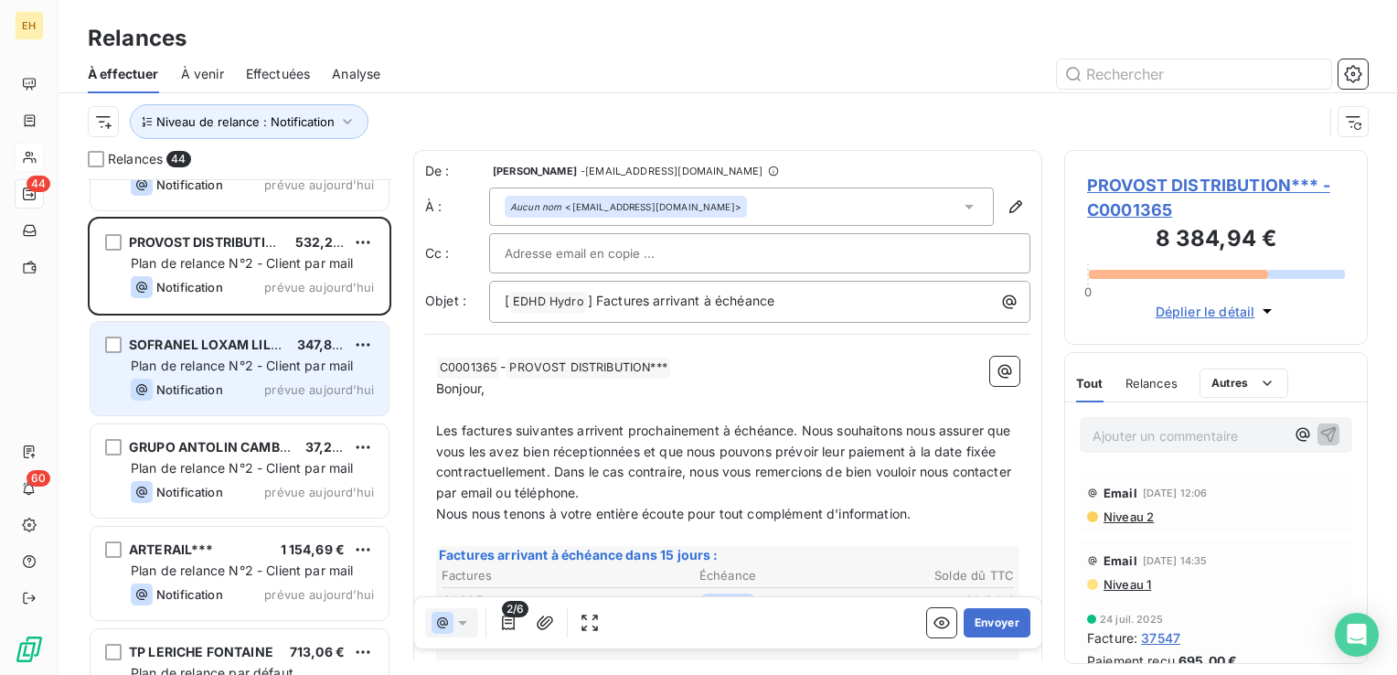
click at [225, 385] on div "Notification prévue aujourd’hui" at bounding box center [252, 389] width 243 height 22
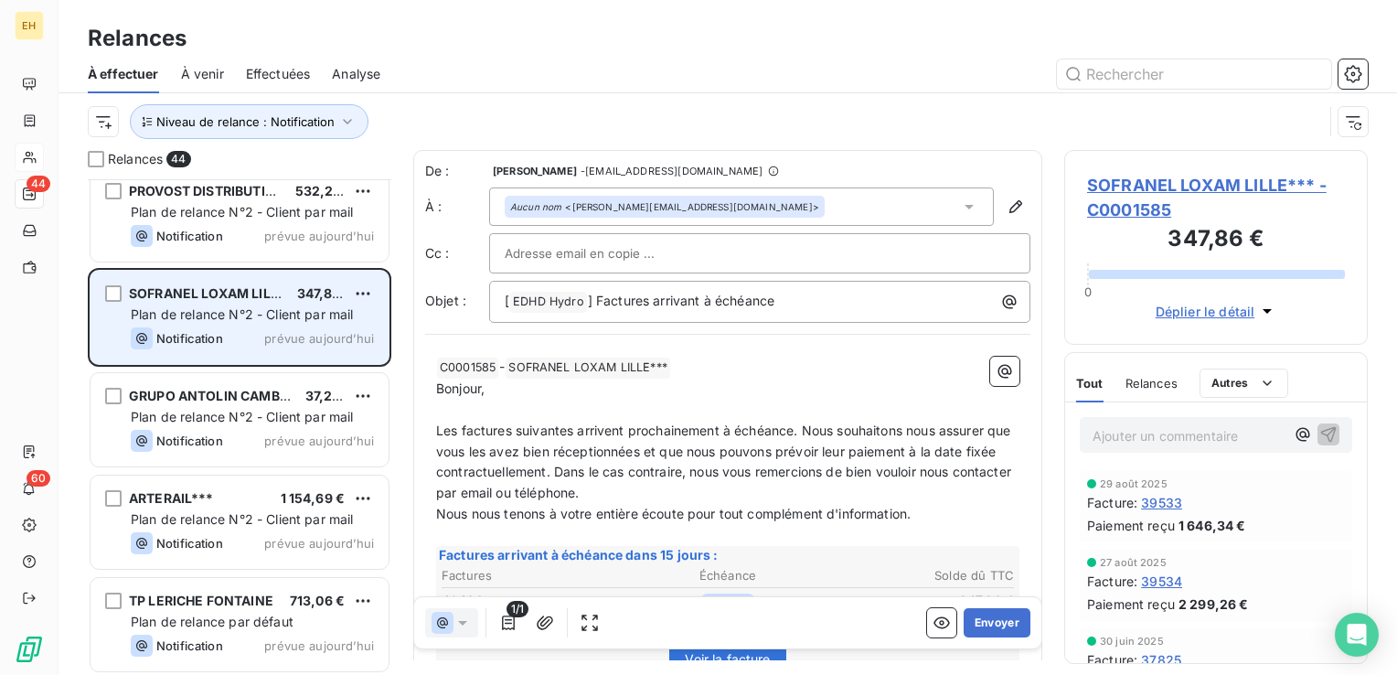
scroll to position [2102, 0]
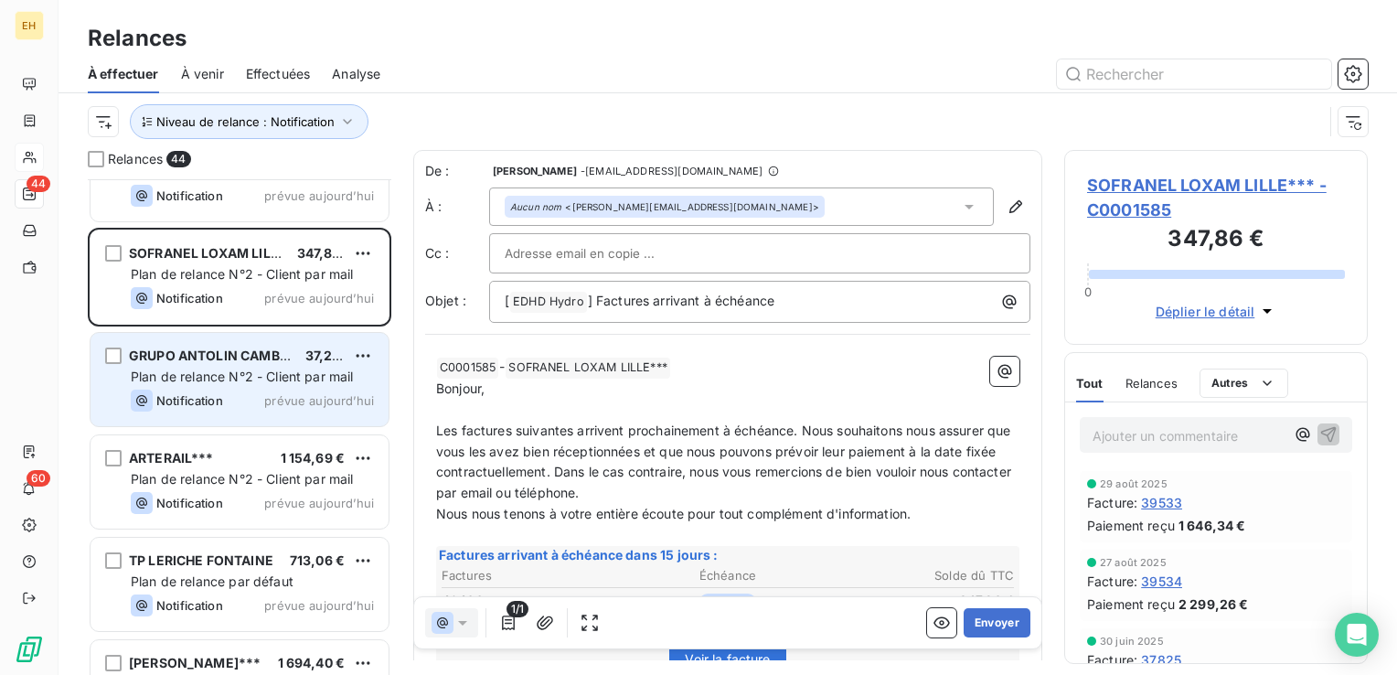
click at [225, 386] on div "GRUPO ANTOLIN CAMBRAI*** 37,20 € Plan de relance N°2 - Client par mail Notifica…" at bounding box center [239, 379] width 298 height 93
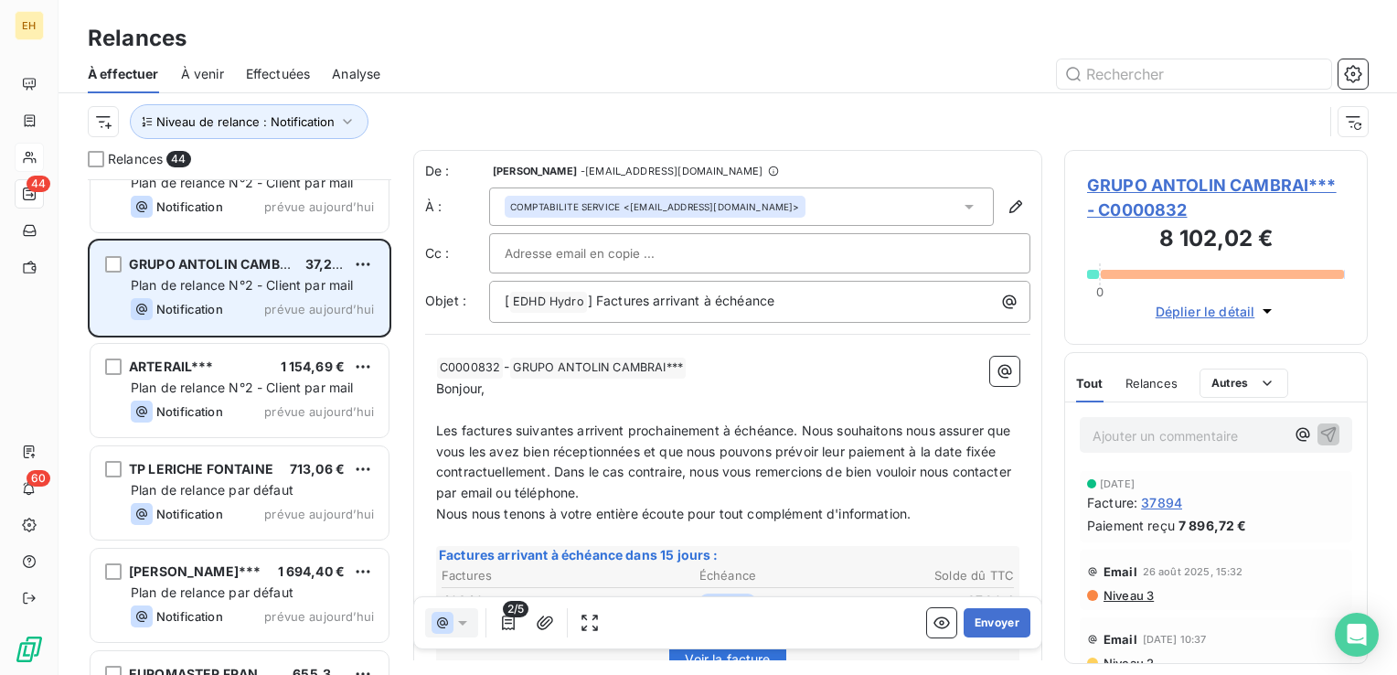
click at [225, 386] on span "Plan de relance N°2 - Client par mail" at bounding box center [242, 387] width 223 height 16
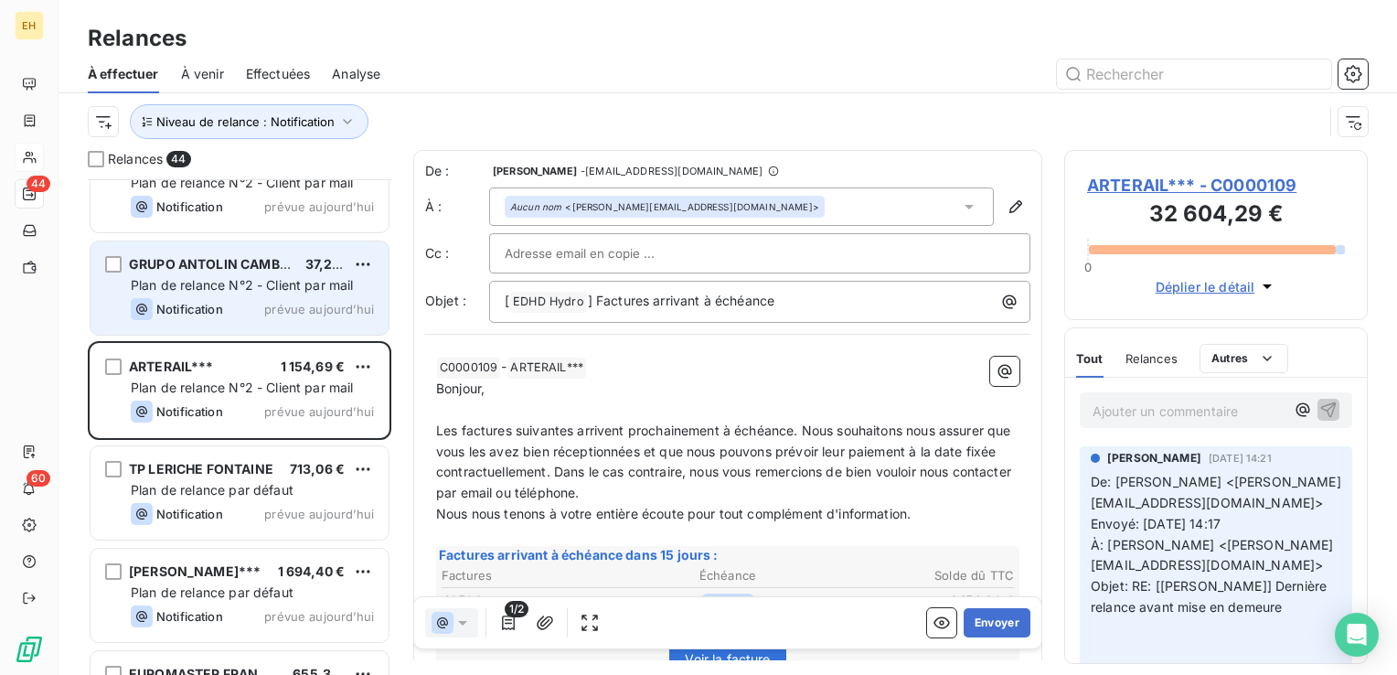
scroll to position [2285, 0]
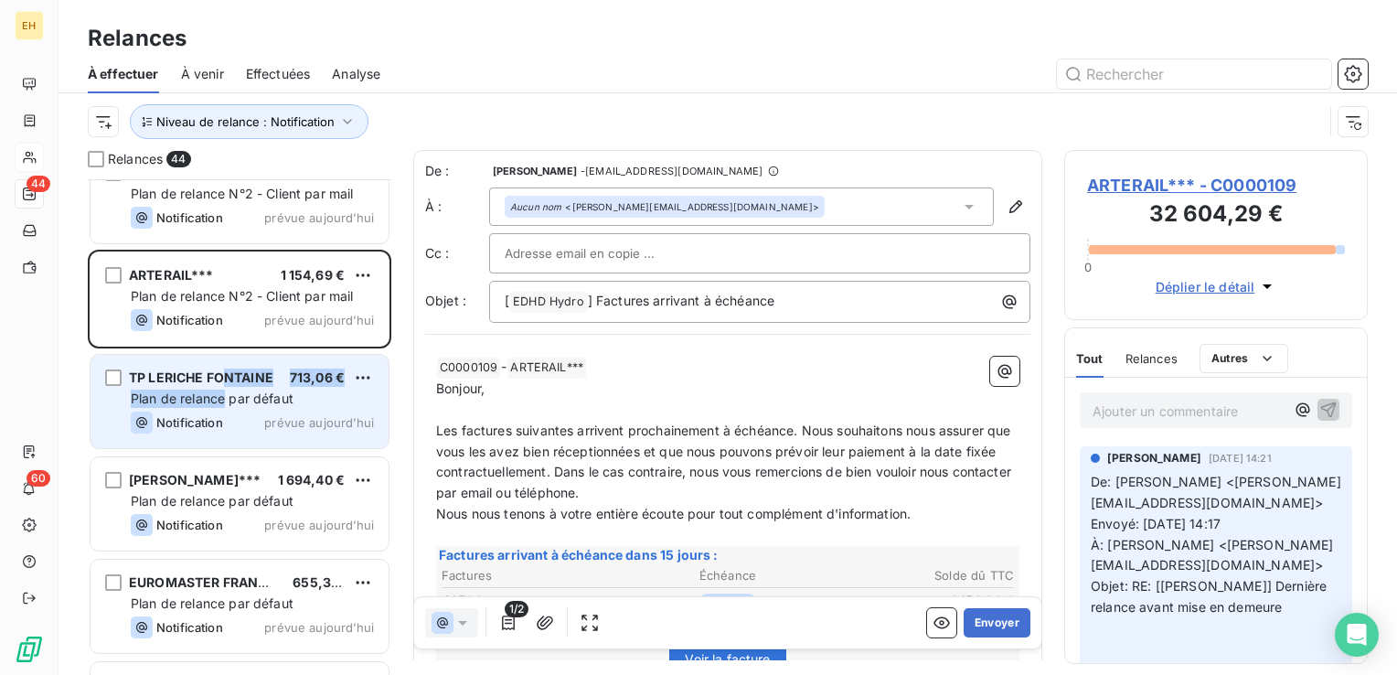
click at [225, 387] on div "TP LERICHE FONTAINE 713,06 € Plan de relance par défaut Notification prévue auj…" at bounding box center [239, 401] width 298 height 93
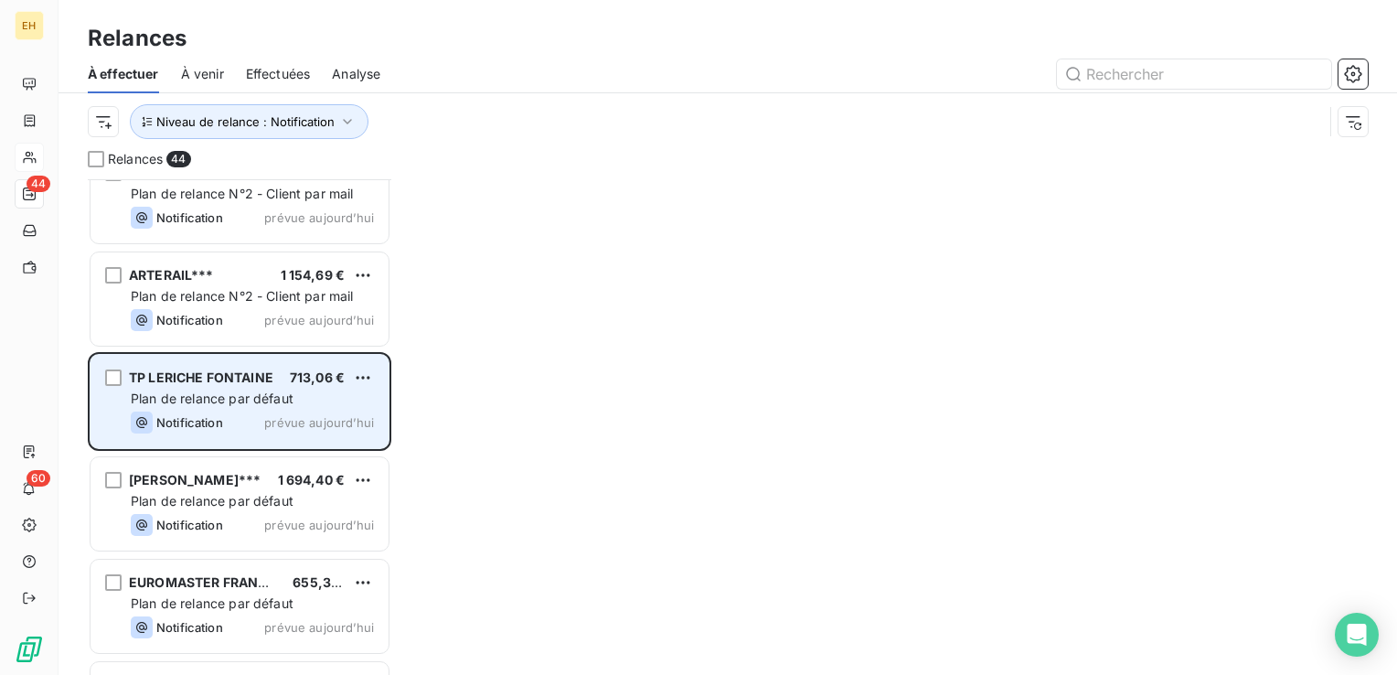
drag, startPoint x: 225, startPoint y: 387, endPoint x: 279, endPoint y: 420, distance: 63.2
click at [279, 420] on span "prévue aujourd’hui" at bounding box center [319, 422] width 110 height 15
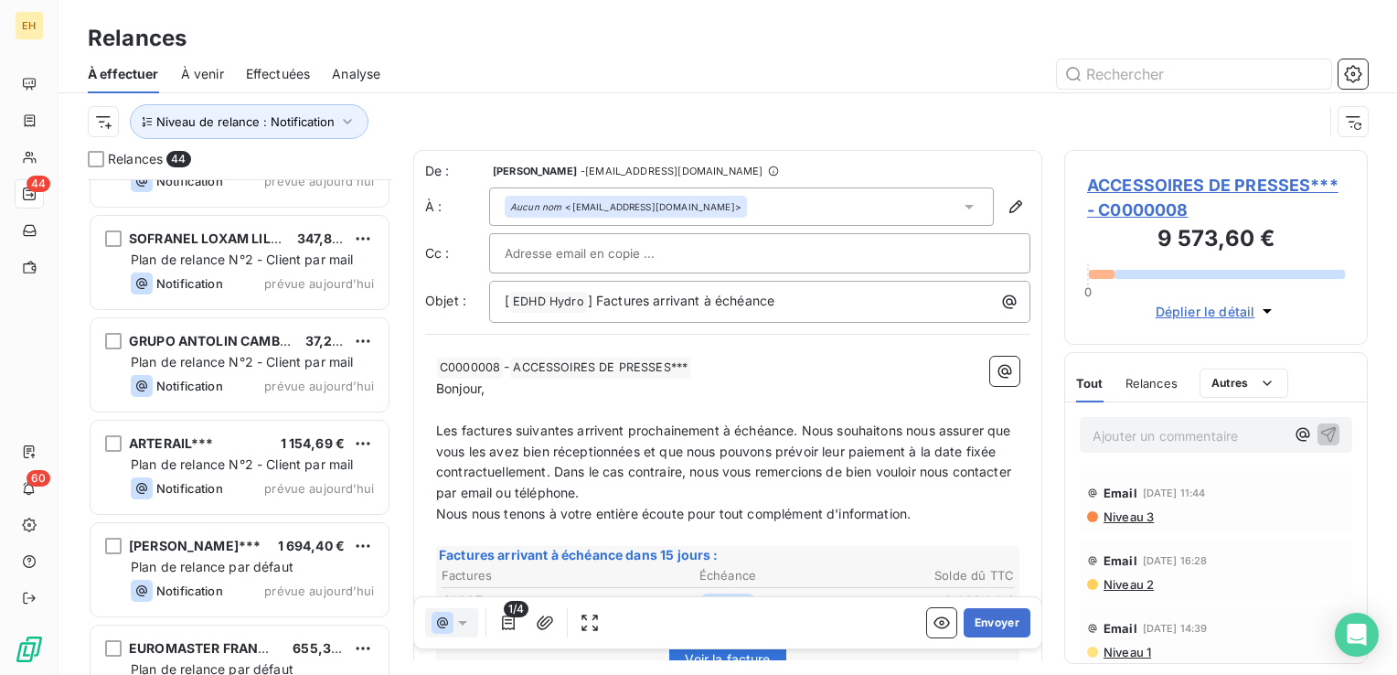
scroll to position [2285, 0]
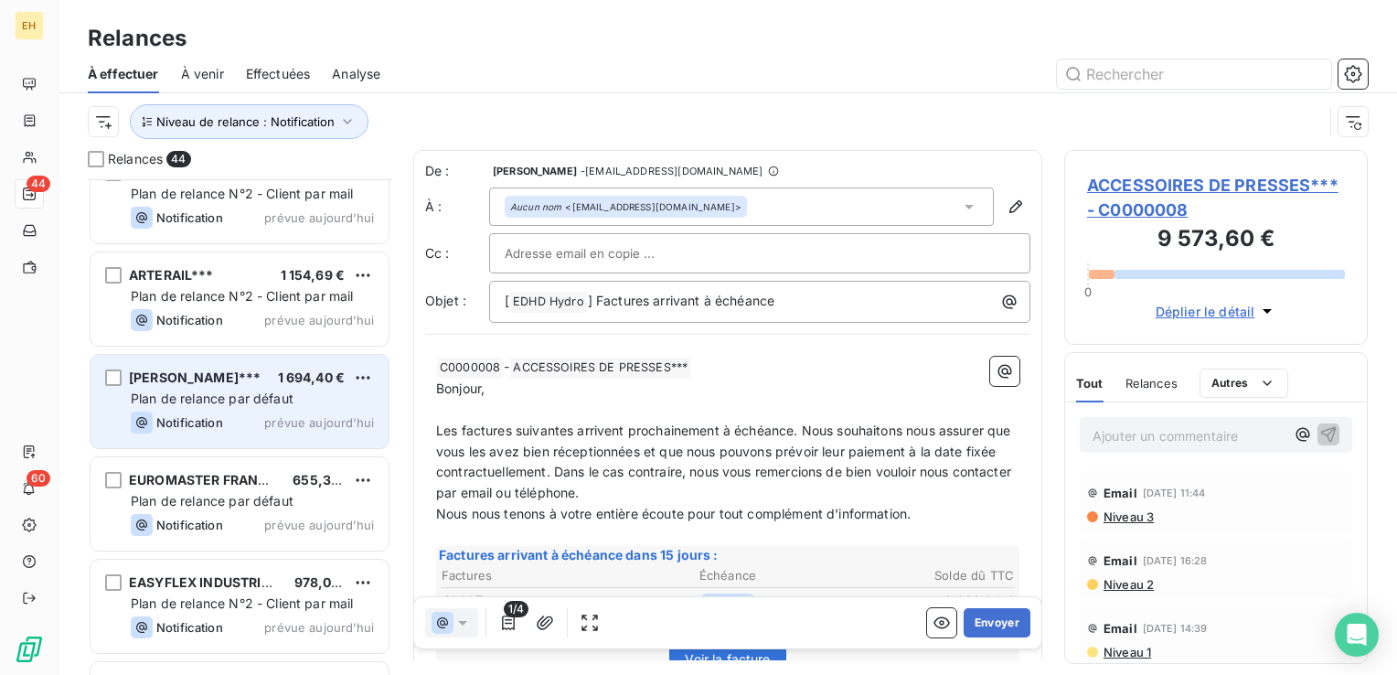
click at [221, 398] on span "Plan de relance par défaut" at bounding box center [212, 398] width 163 height 16
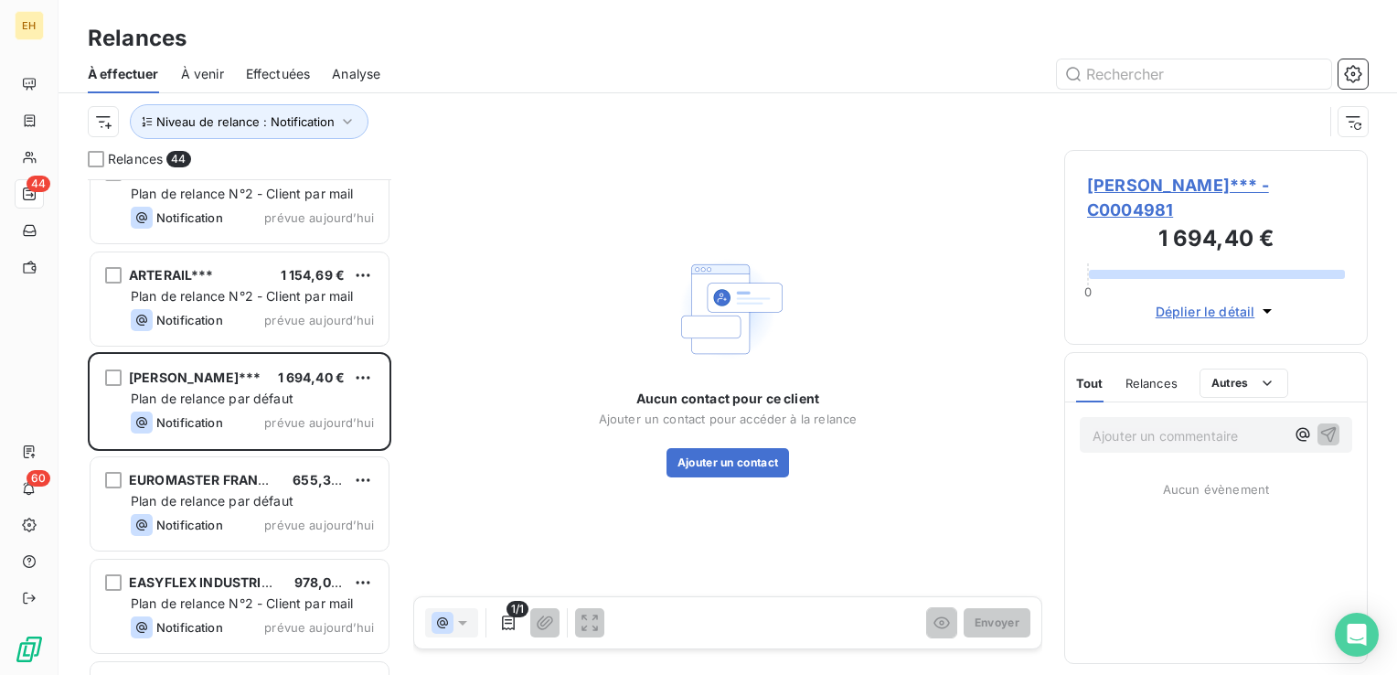
click at [1267, 180] on span "BENAULT*** - C0004981" at bounding box center [1216, 197] width 258 height 49
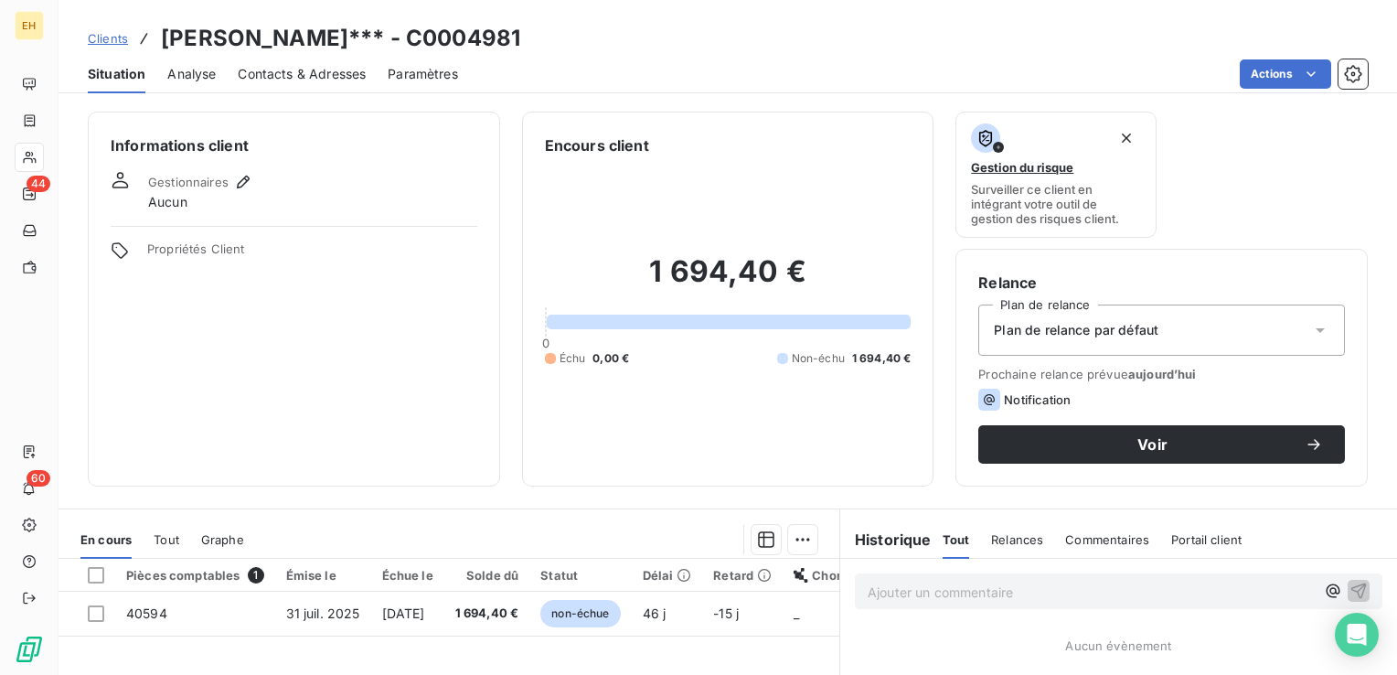
click at [1108, 338] on span "Plan de relance par défaut" at bounding box center [1075, 330] width 165 height 18
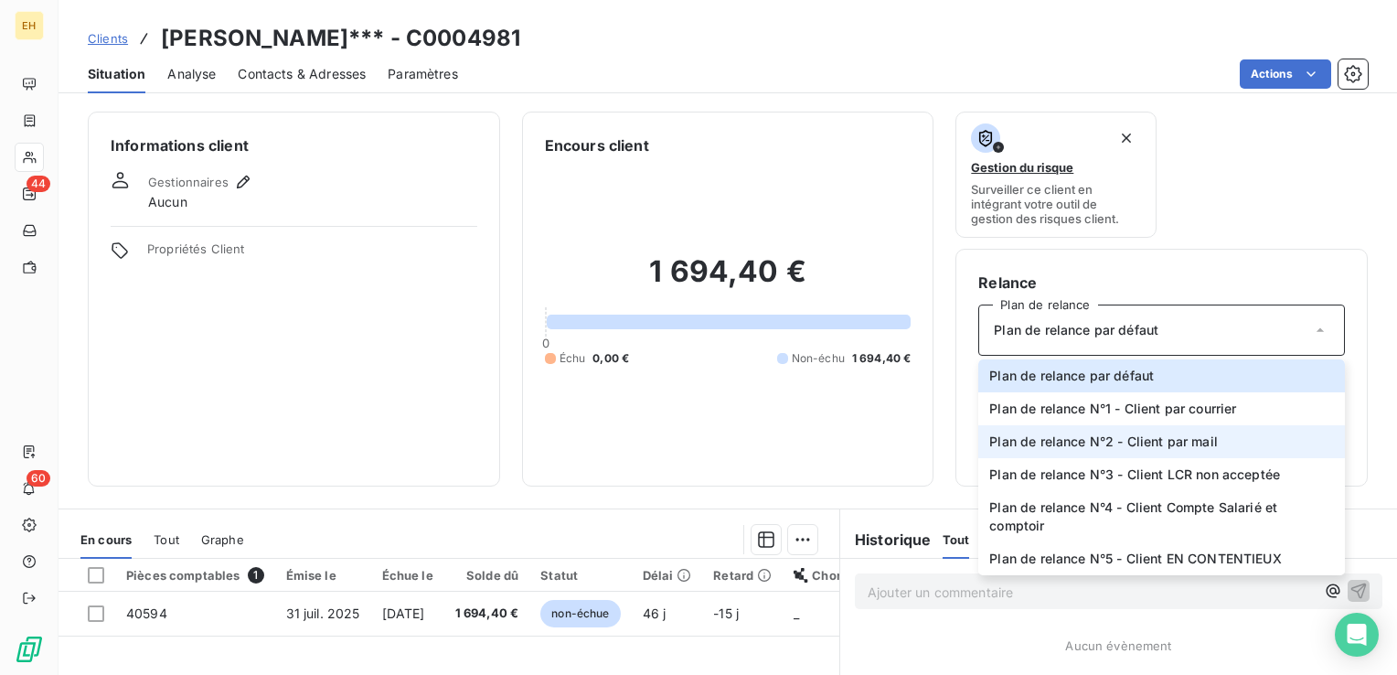
click at [1115, 437] on span "Plan de relance N°2 - Client par mail" at bounding box center [1103, 441] width 228 height 18
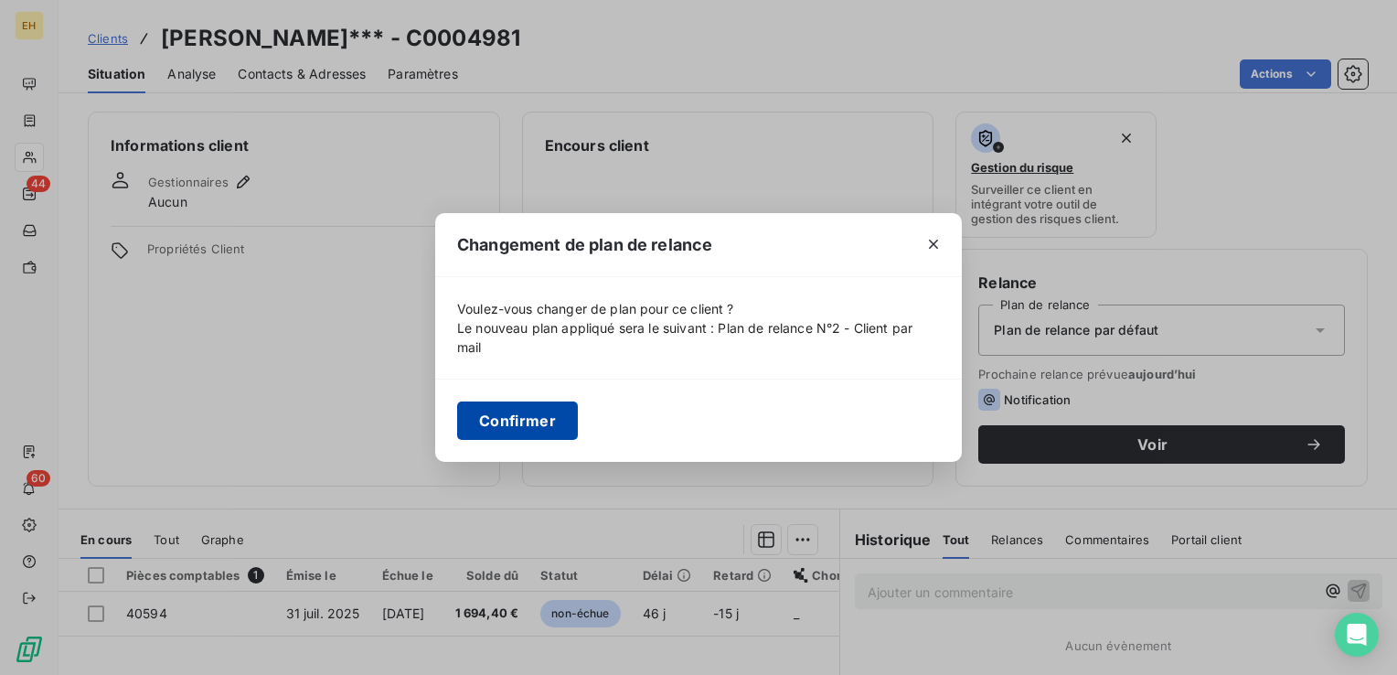
click at [539, 421] on button "Confirmer" at bounding box center [517, 420] width 121 height 38
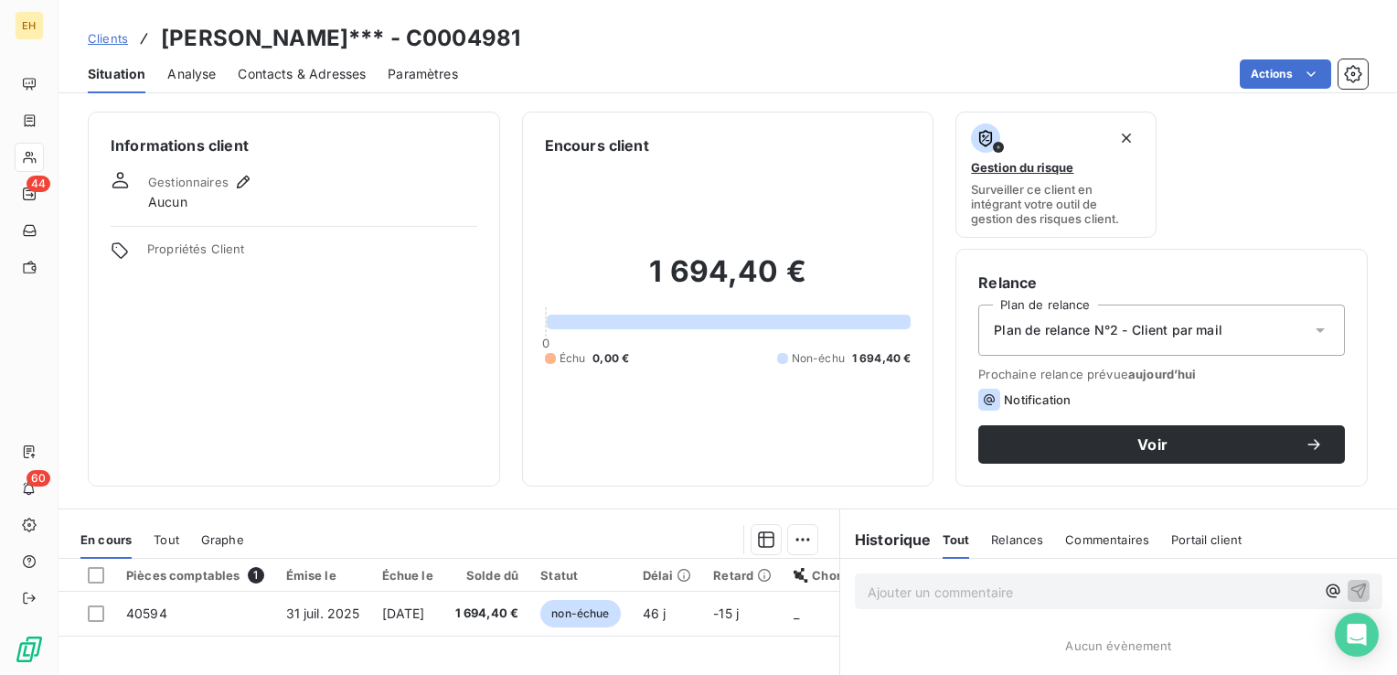
click at [294, 59] on div "Contacts & Adresses" at bounding box center [302, 74] width 128 height 38
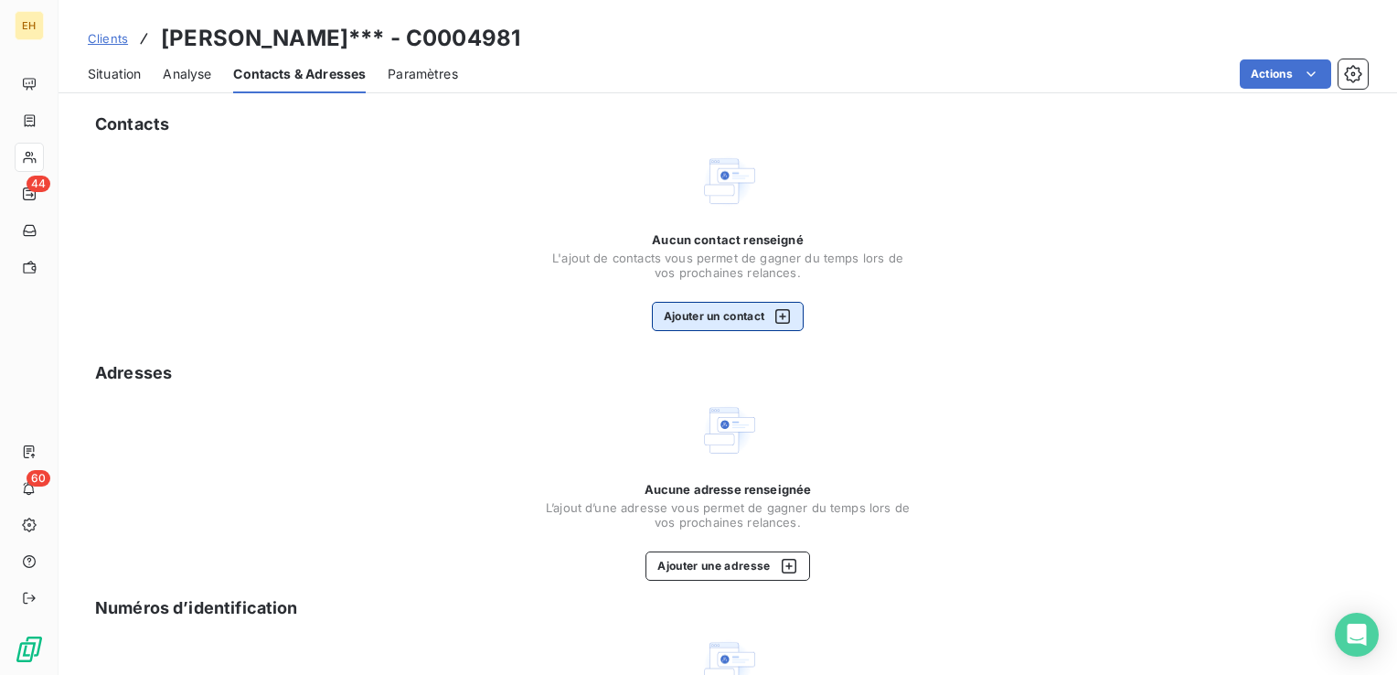
click at [728, 309] on button "Ajouter un contact" at bounding box center [728, 316] width 153 height 29
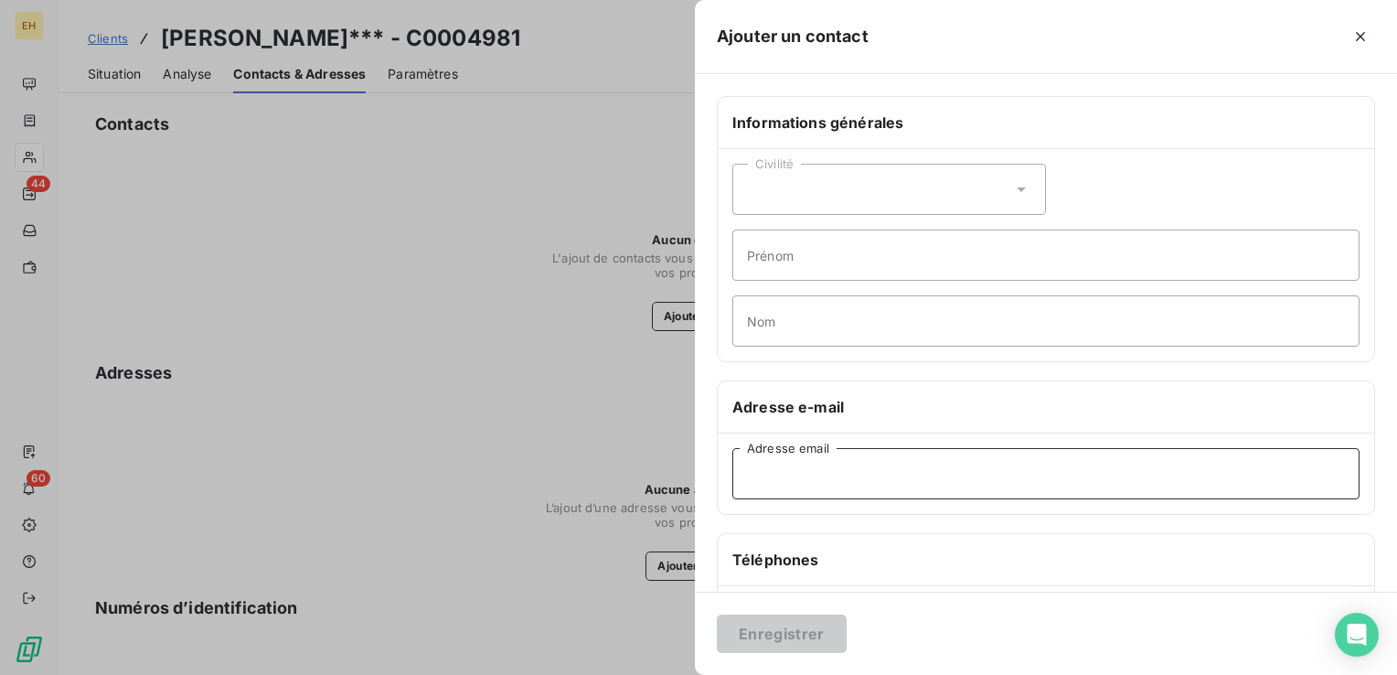
click at [871, 482] on input "Adresse email" at bounding box center [1045, 473] width 627 height 51
paste input "d.darques@benault.com"
type input "d.darques@benault.com"
click at [829, 620] on button "Enregistrer" at bounding box center [782, 633] width 130 height 38
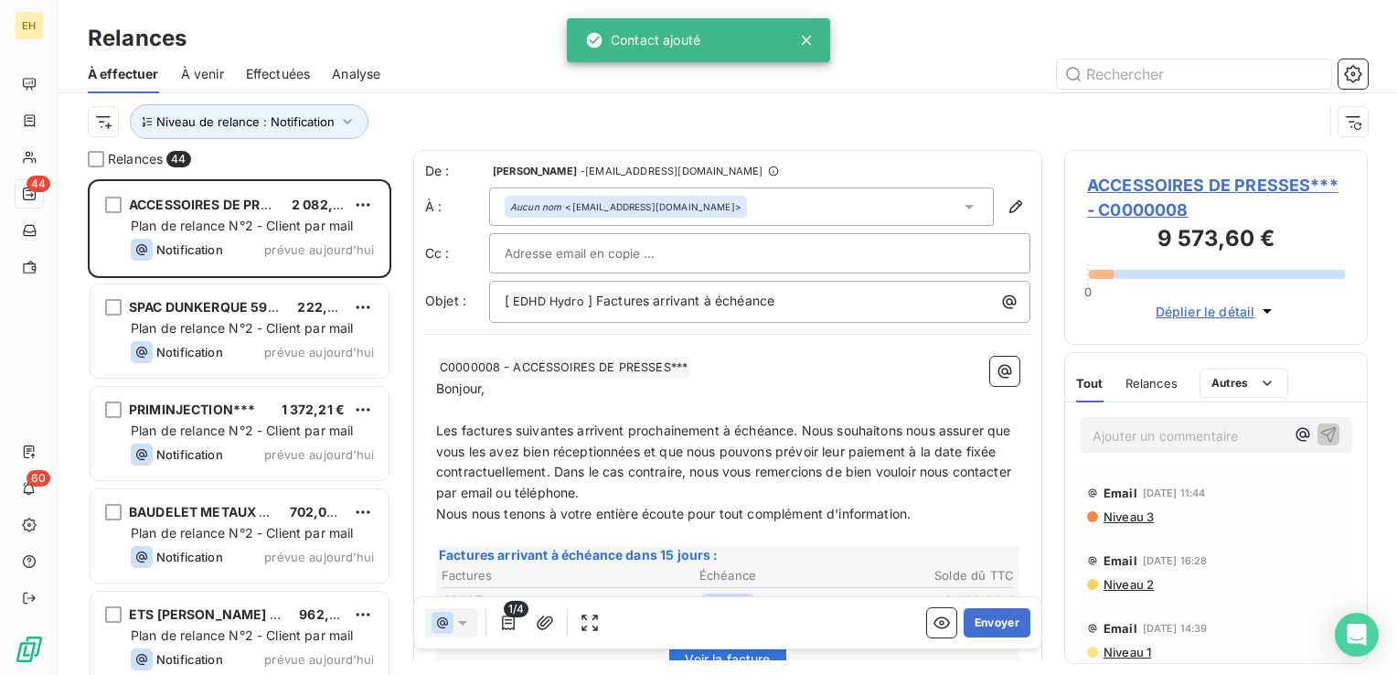
scroll to position [482, 289]
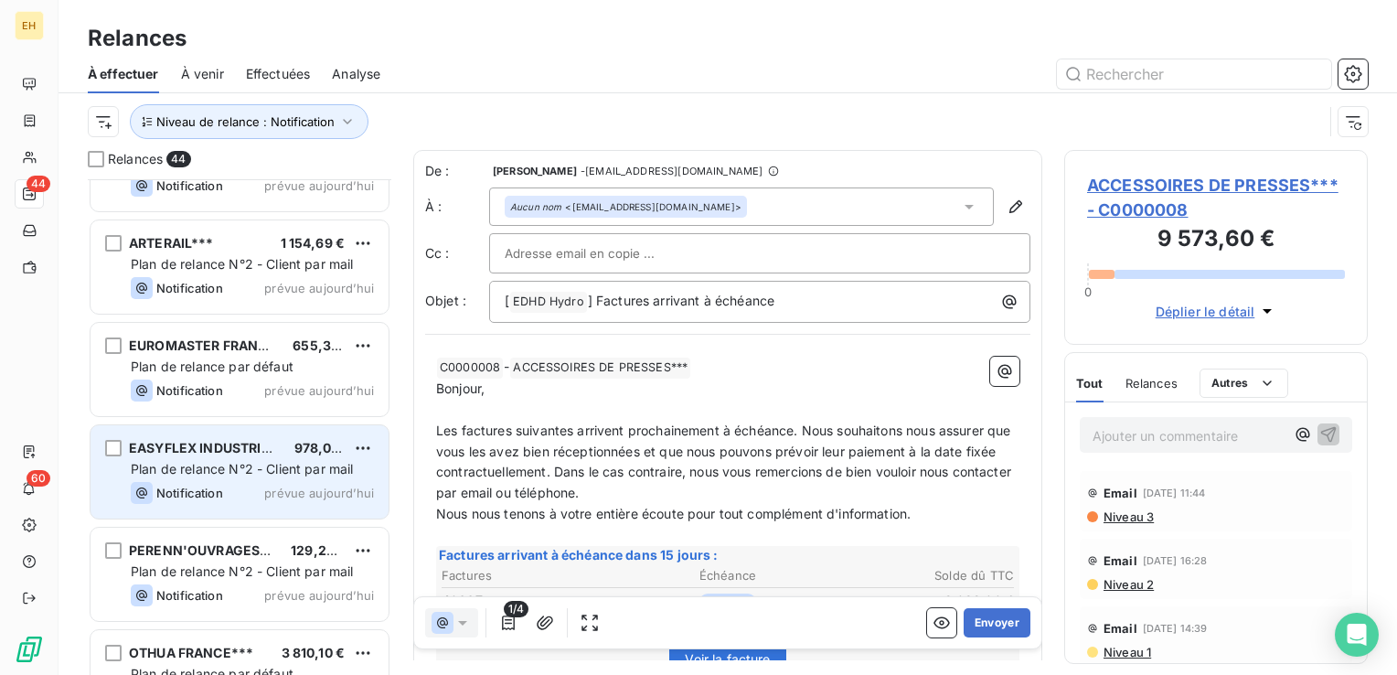
scroll to position [2285, 0]
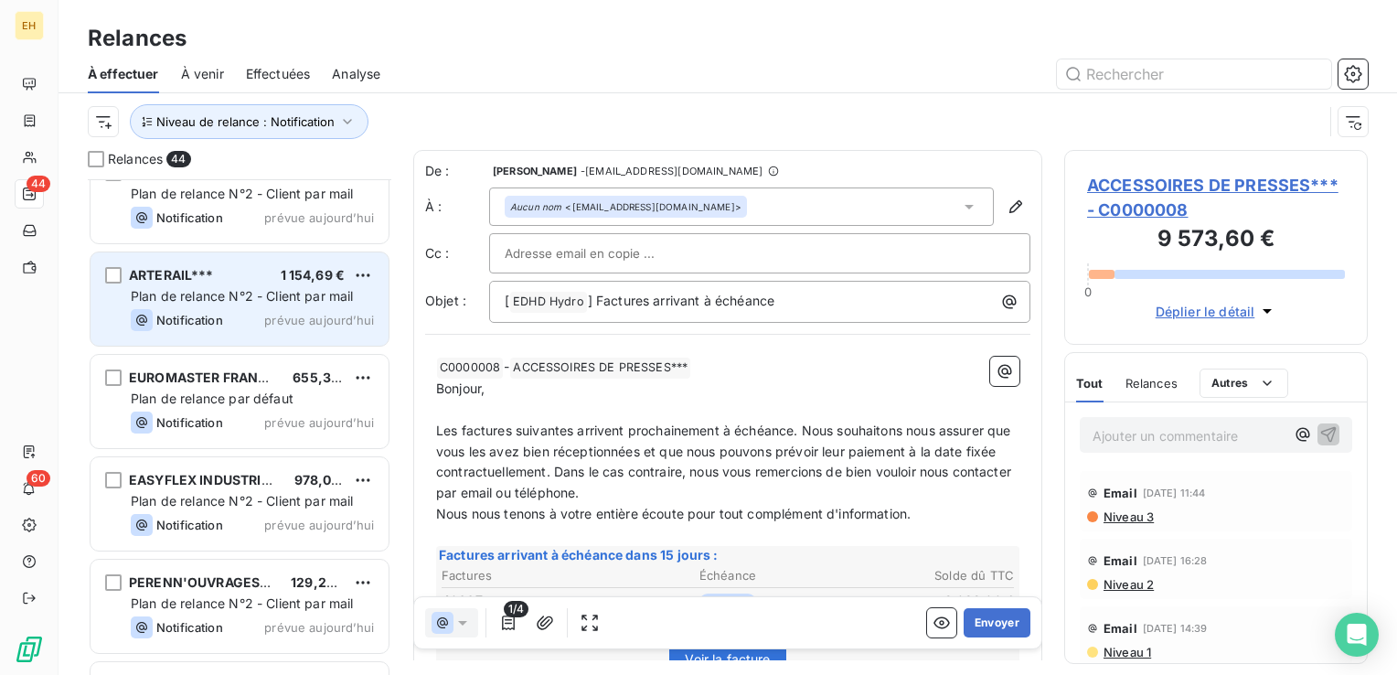
click at [212, 316] on span "Notification" at bounding box center [189, 320] width 67 height 15
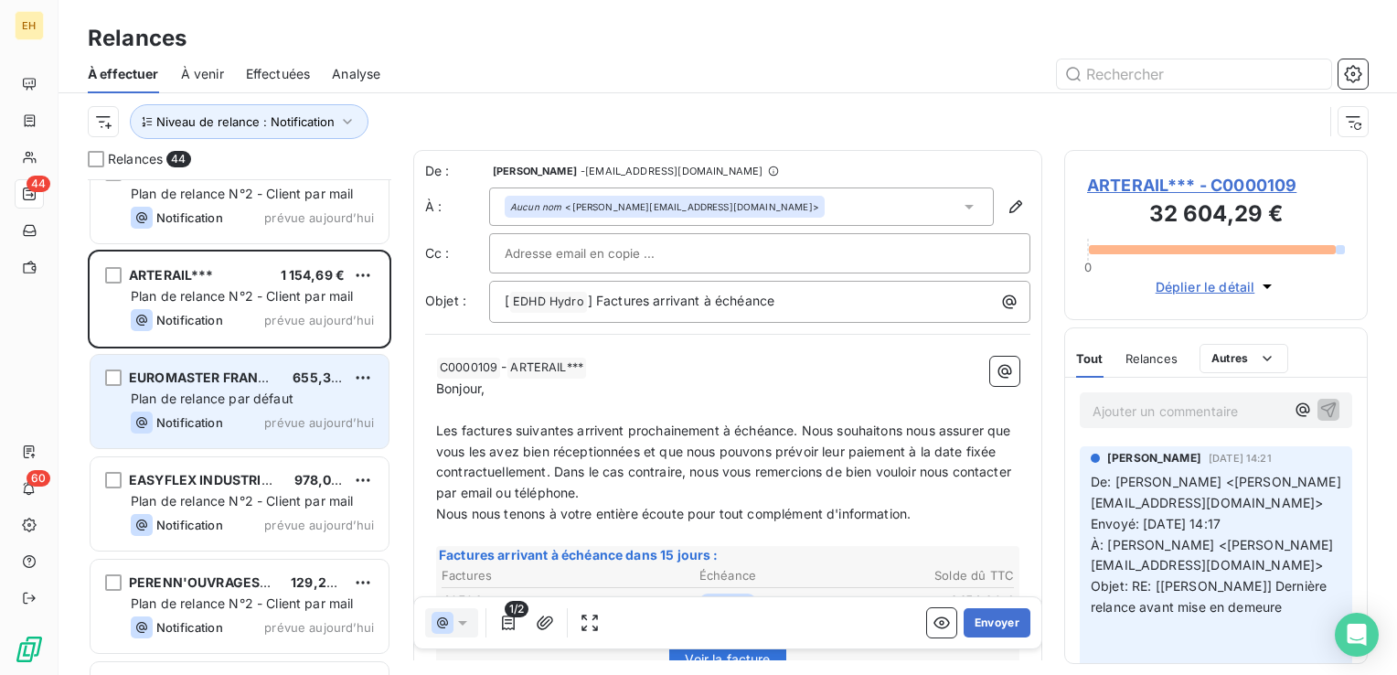
click at [214, 402] on span "Plan de relance par défaut" at bounding box center [212, 398] width 163 height 16
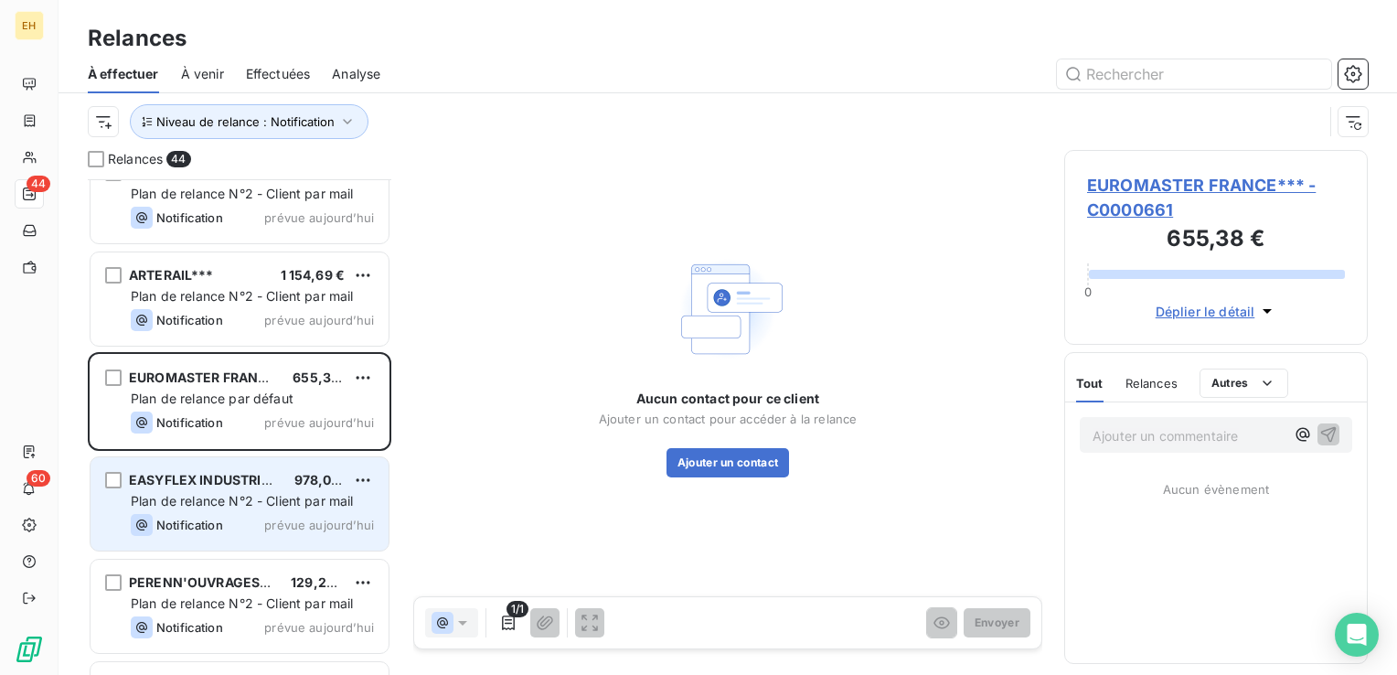
drag, startPoint x: 214, startPoint y: 402, endPoint x: 230, endPoint y: 502, distance: 101.0
click at [230, 502] on span "Plan de relance N°2 - Client par mail" at bounding box center [242, 501] width 223 height 16
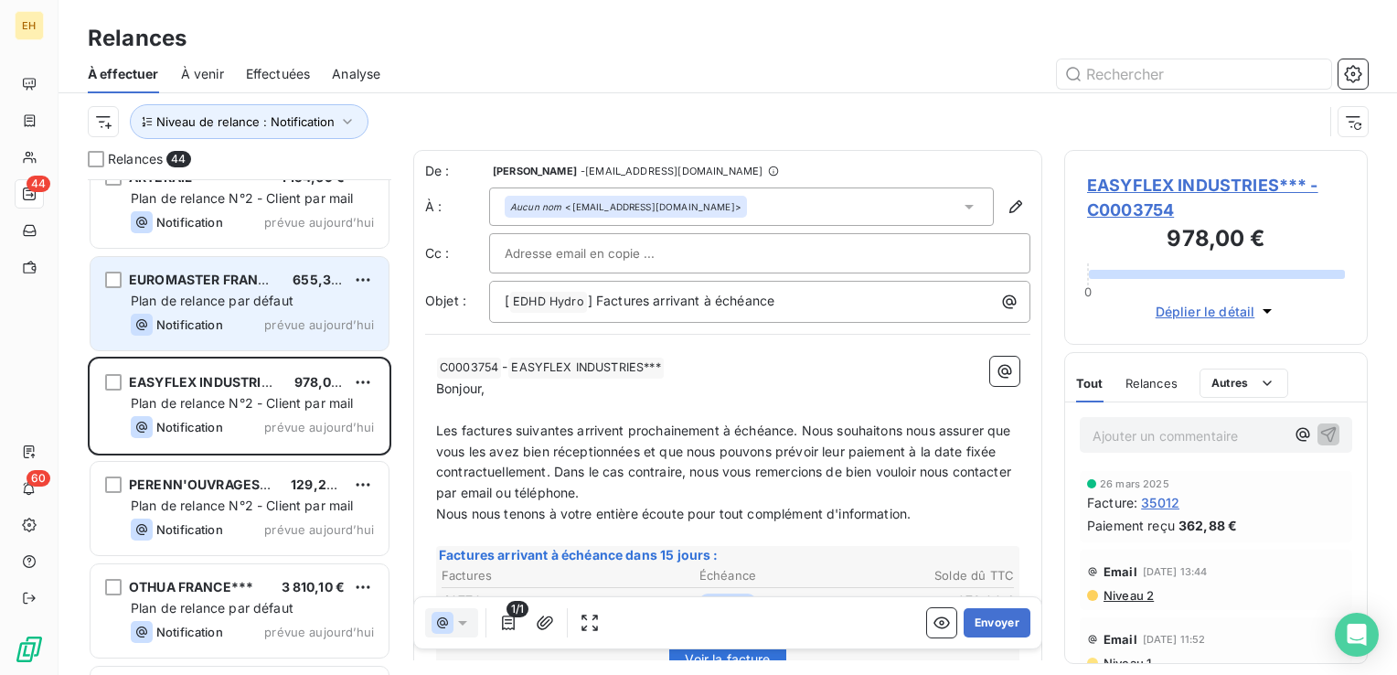
scroll to position [2468, 0]
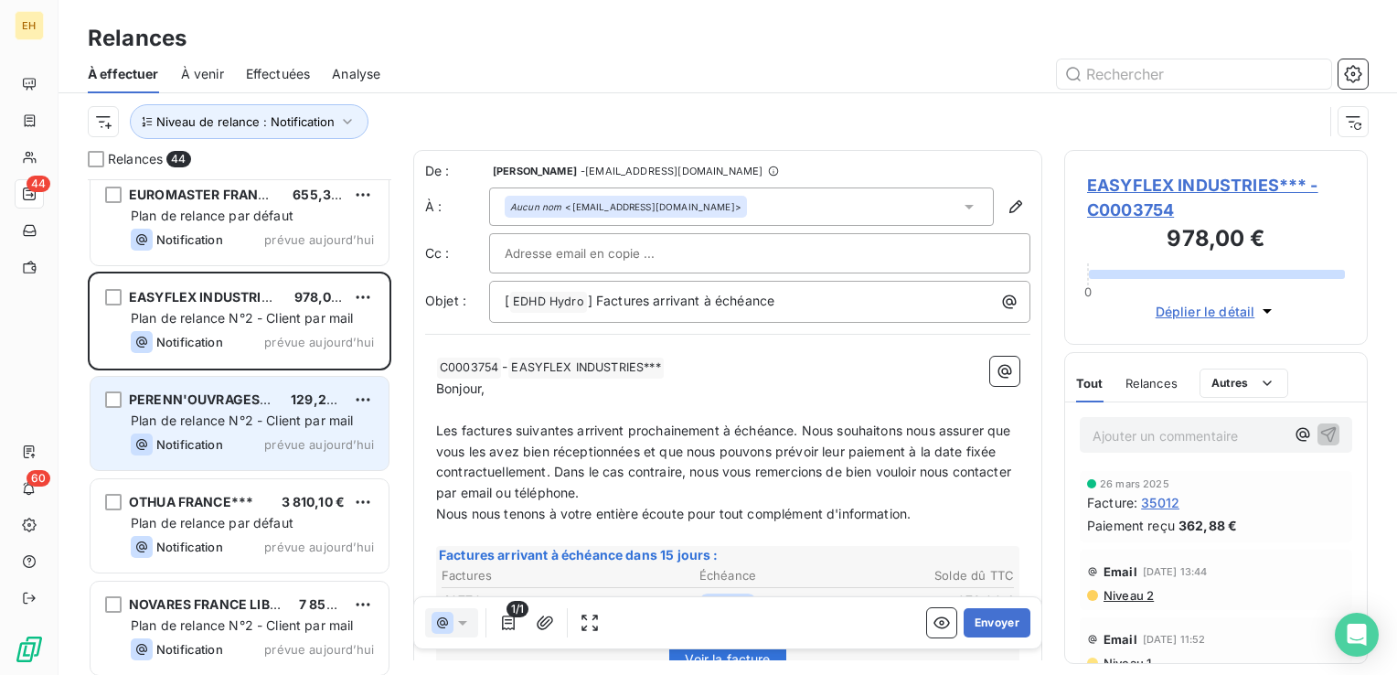
click at [234, 437] on div "Notification prévue aujourd’hui" at bounding box center [252, 444] width 243 height 22
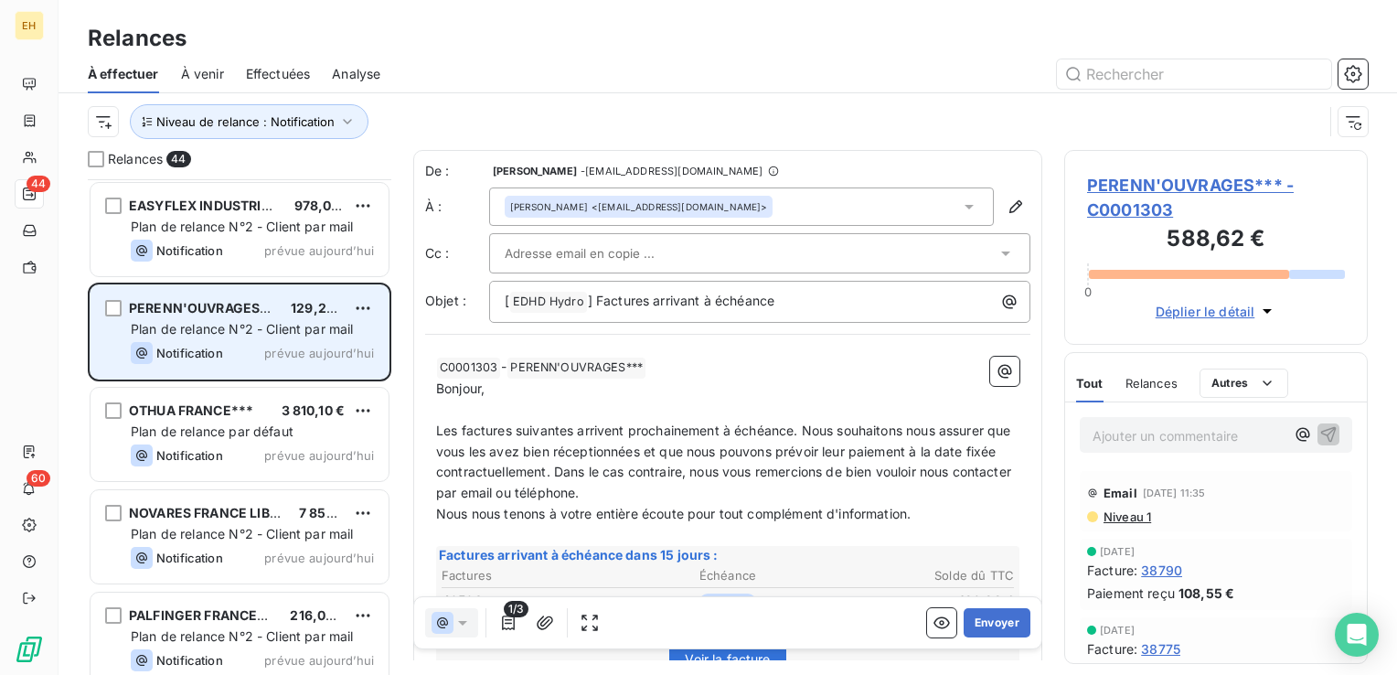
scroll to position [2559, 0]
click at [234, 437] on span "Plan de relance par défaut" at bounding box center [212, 431] width 163 height 16
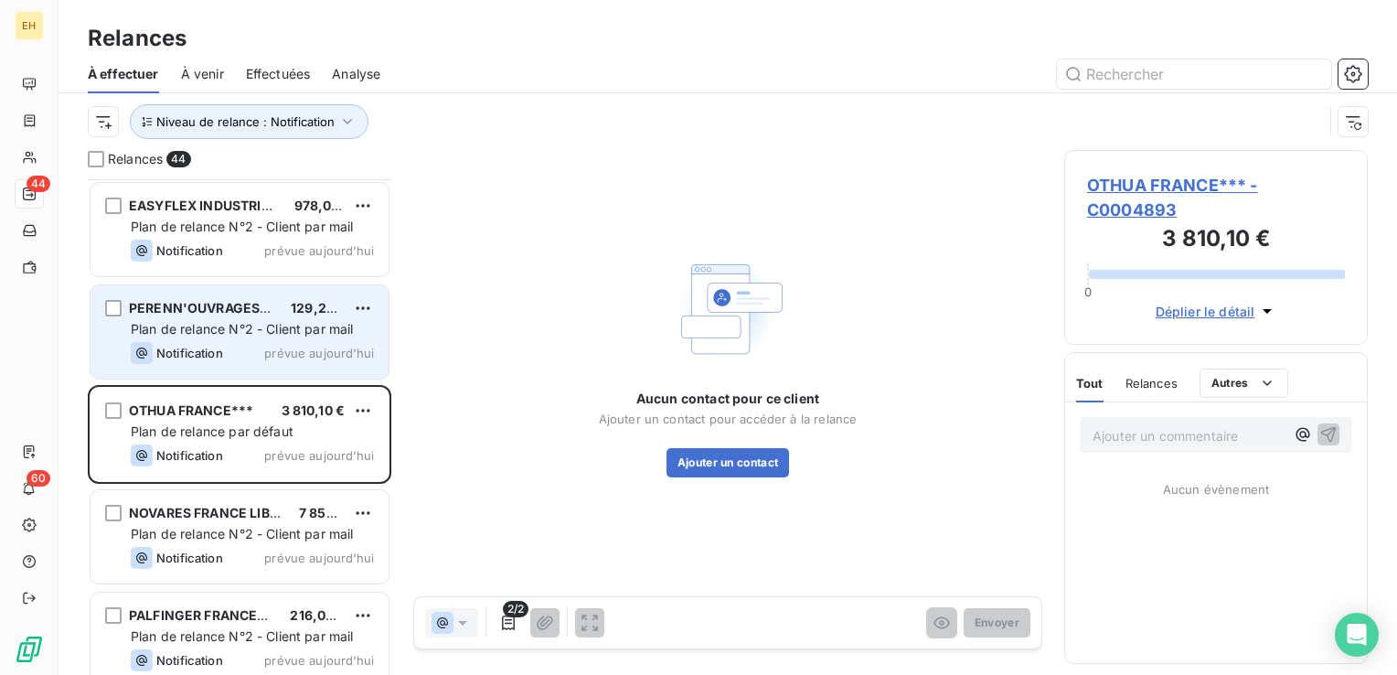
scroll to position [2651, 0]
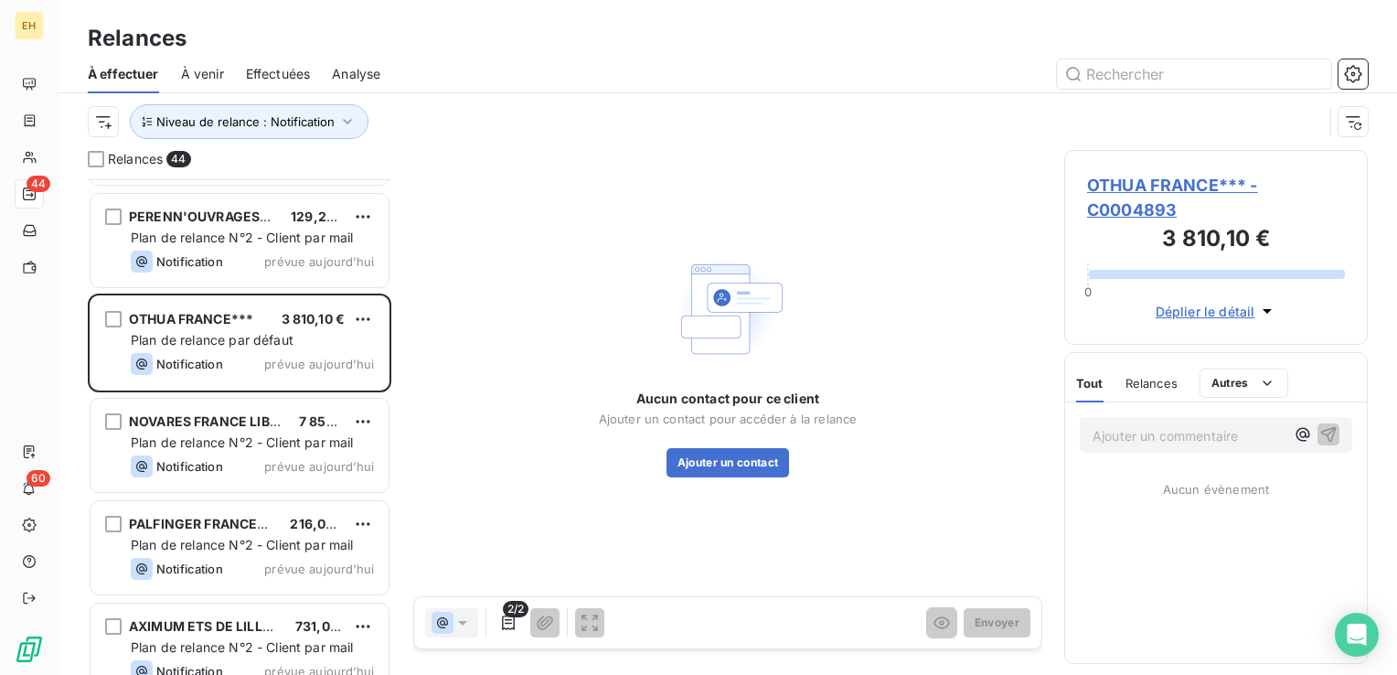
click at [1148, 181] on span "OTHUA FRANCE*** - C0004893" at bounding box center [1216, 197] width 258 height 49
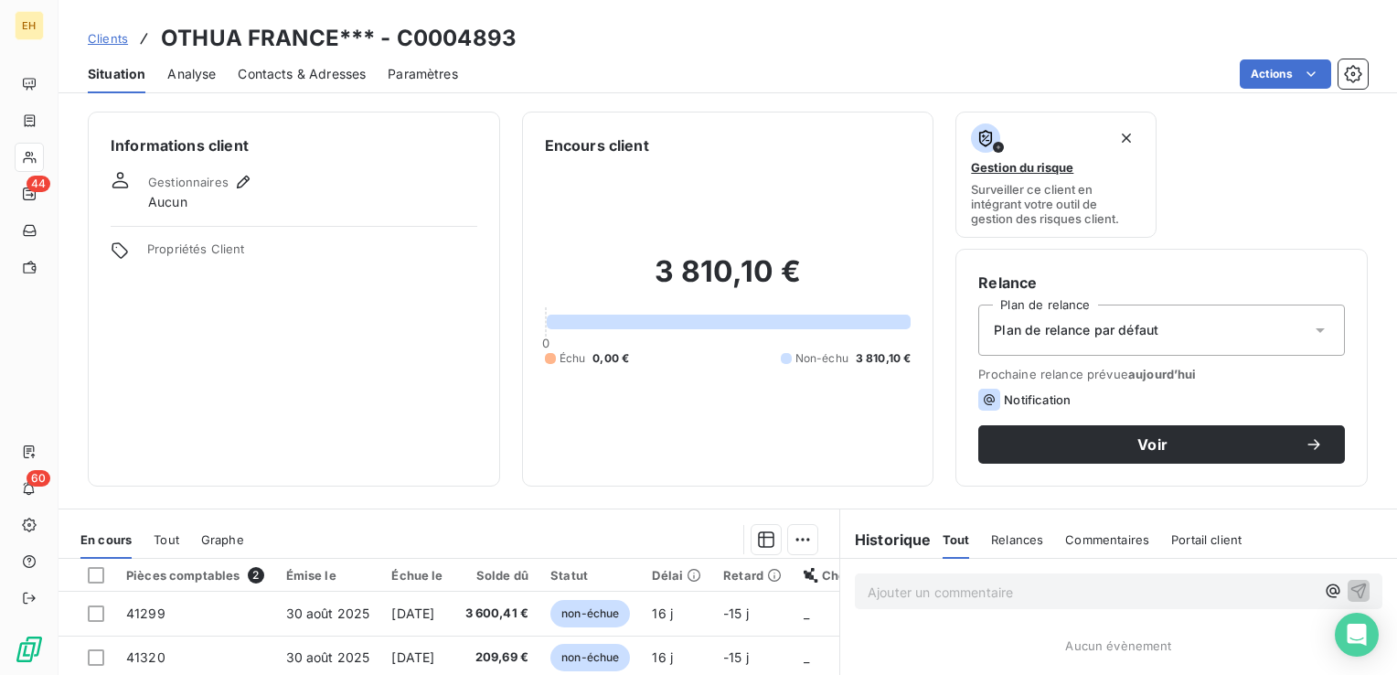
click at [1064, 336] on span "Plan de relance par défaut" at bounding box center [1075, 330] width 165 height 18
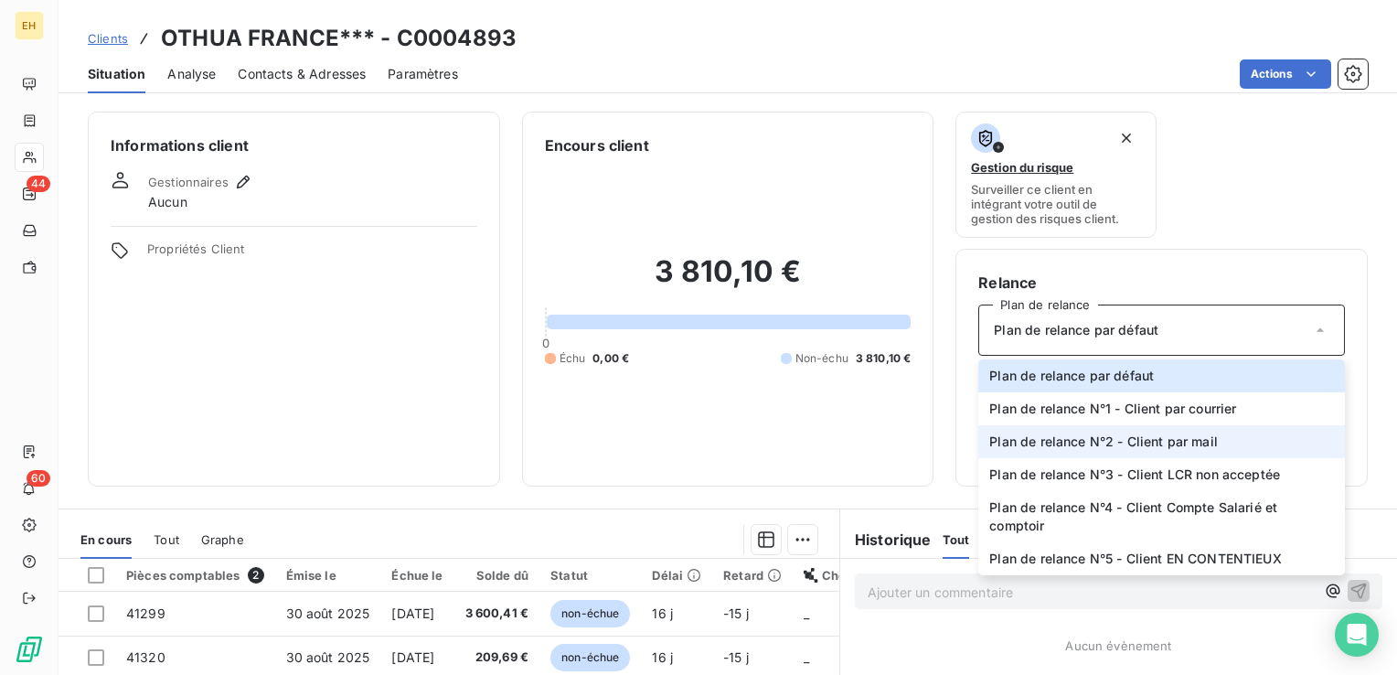
click at [1068, 436] on span "Plan de relance N°2 - Client par mail" at bounding box center [1103, 441] width 228 height 18
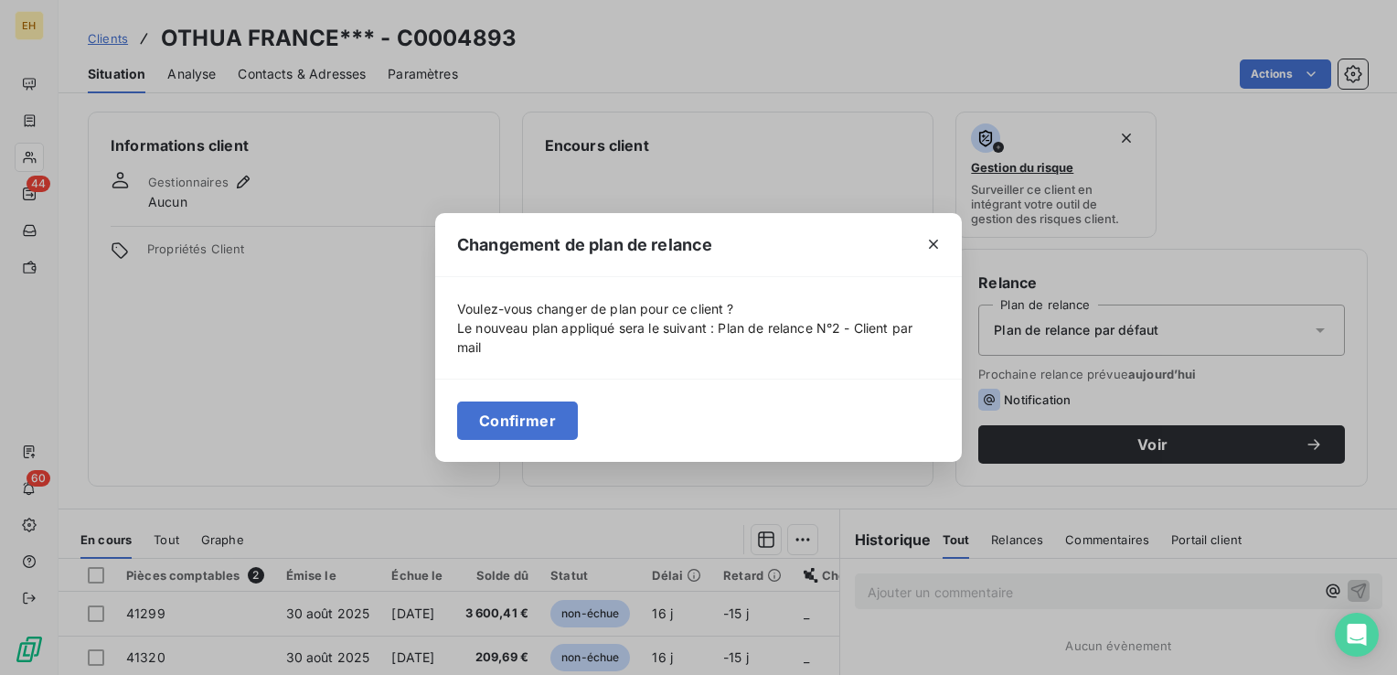
click at [527, 425] on button "Confirmer" at bounding box center [517, 420] width 121 height 38
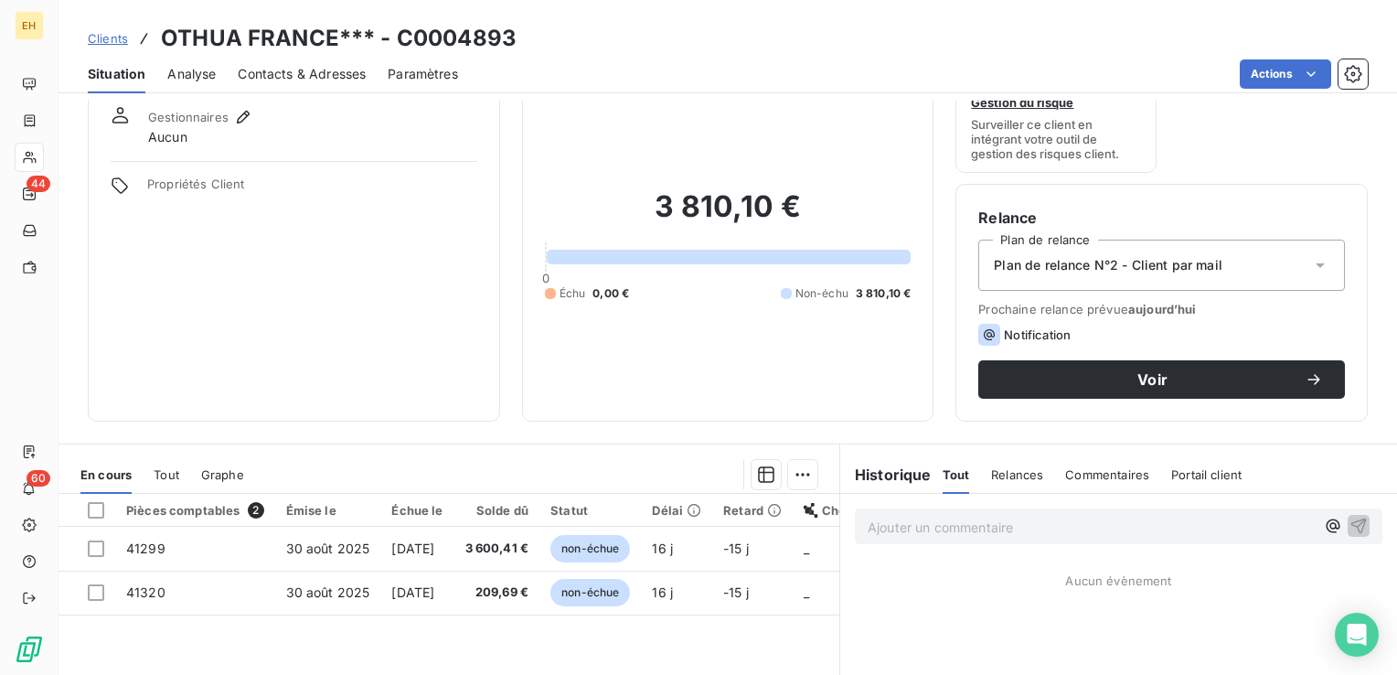
scroll to position [91, 0]
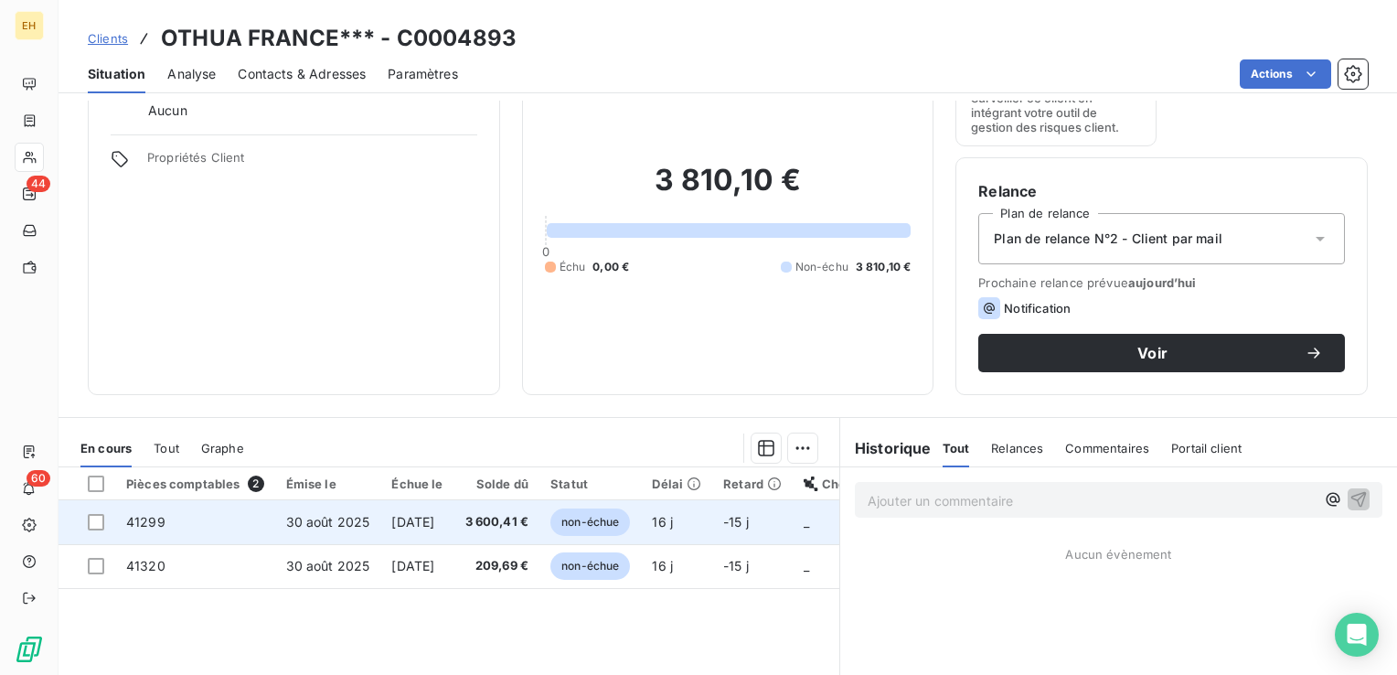
click at [434, 521] on span "[DATE]" at bounding box center [412, 522] width 43 height 16
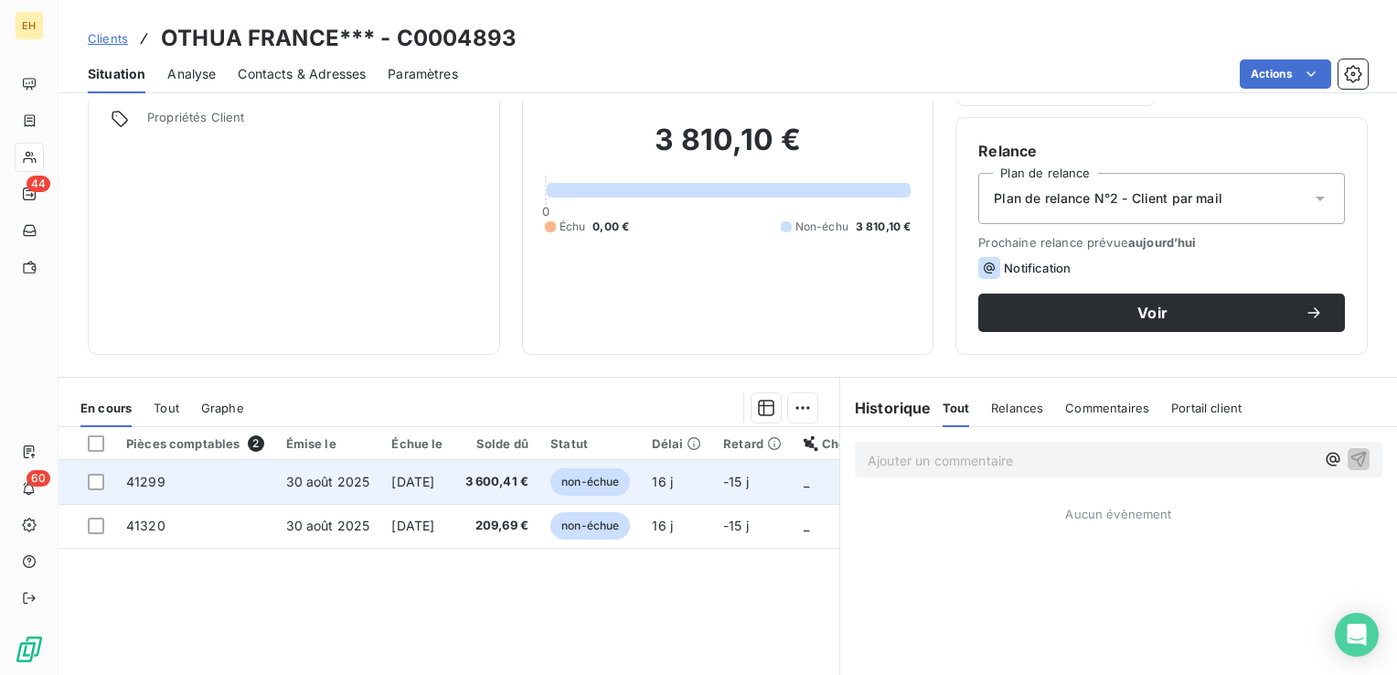
scroll to position [274, 0]
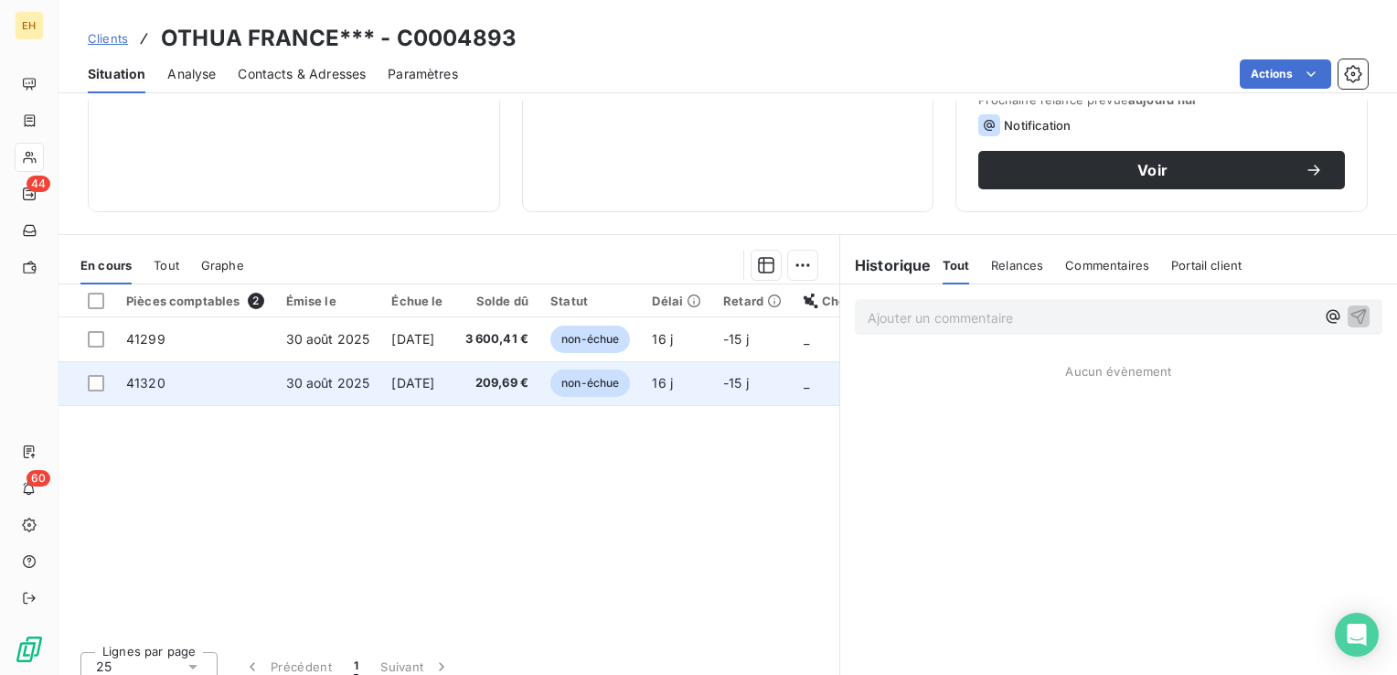
click at [330, 378] on span "30 août 2025" at bounding box center [328, 383] width 84 height 16
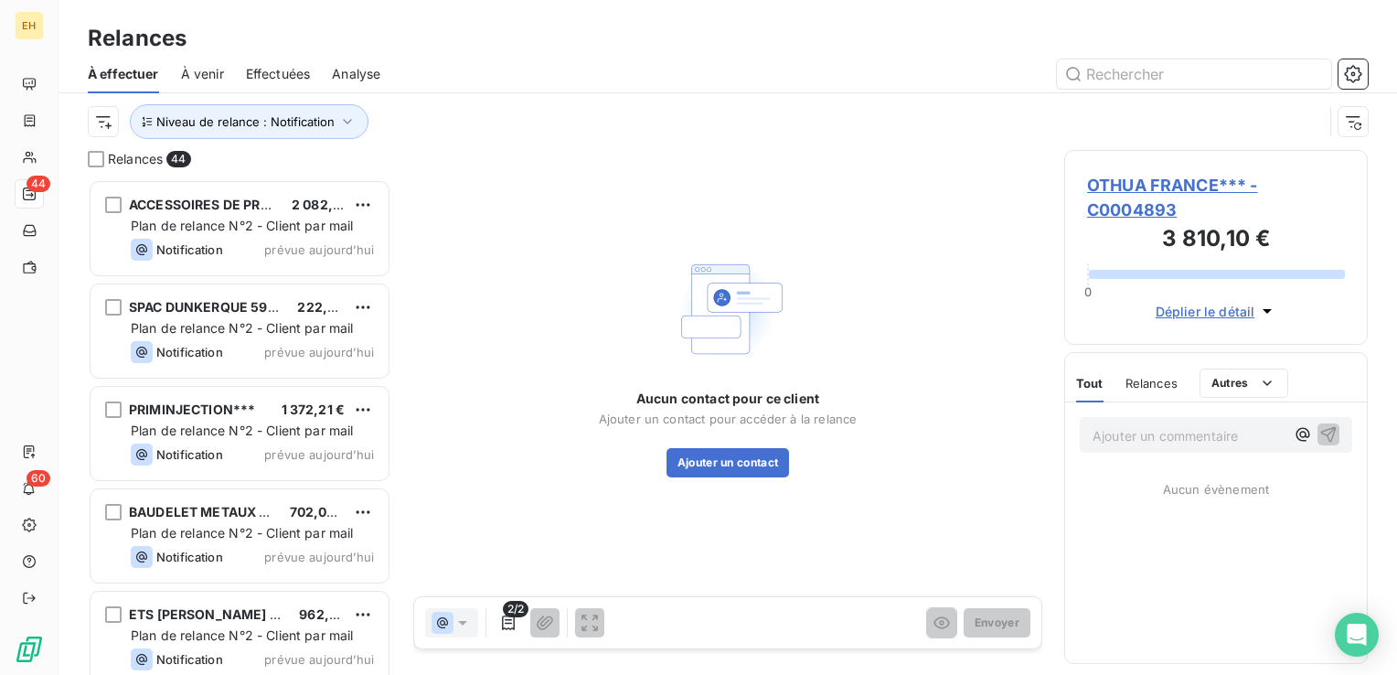
scroll to position [482, 289]
click at [1149, 189] on span "OTHUA FRANCE*** - C0004893" at bounding box center [1216, 197] width 258 height 49
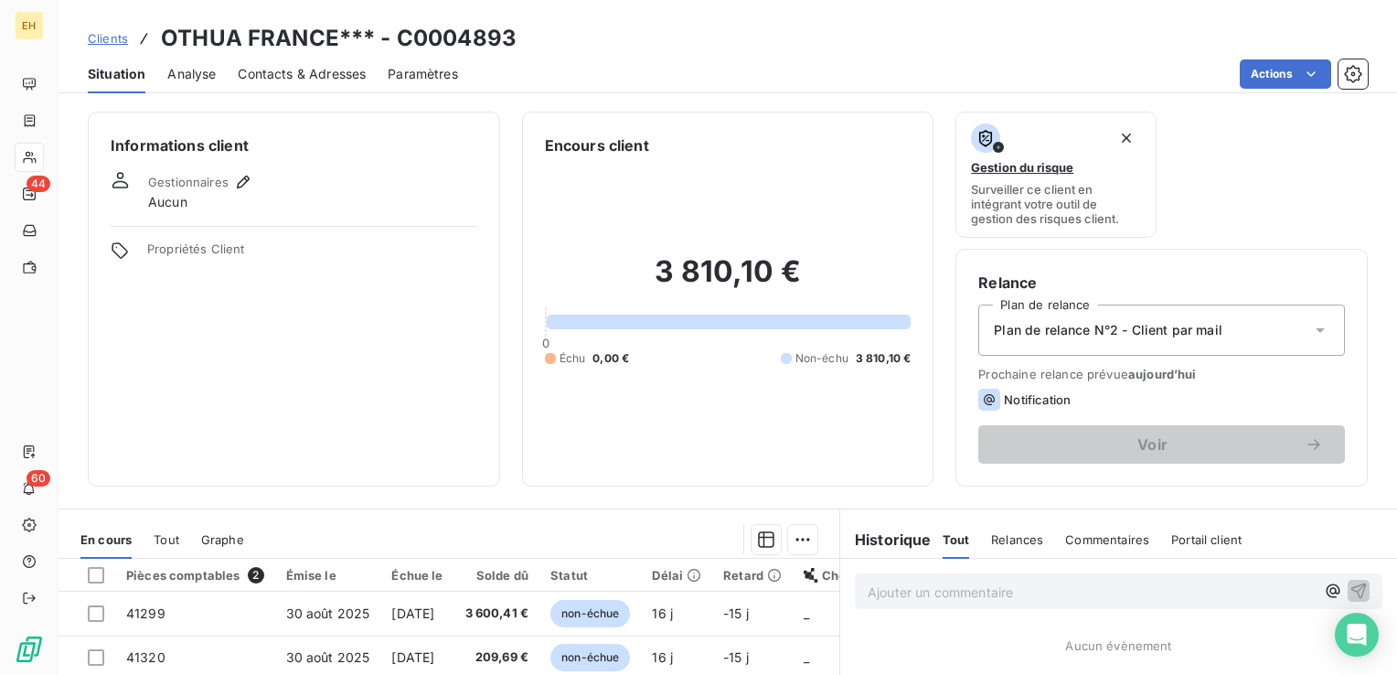
click at [271, 73] on span "Contacts & Adresses" at bounding box center [302, 74] width 128 height 18
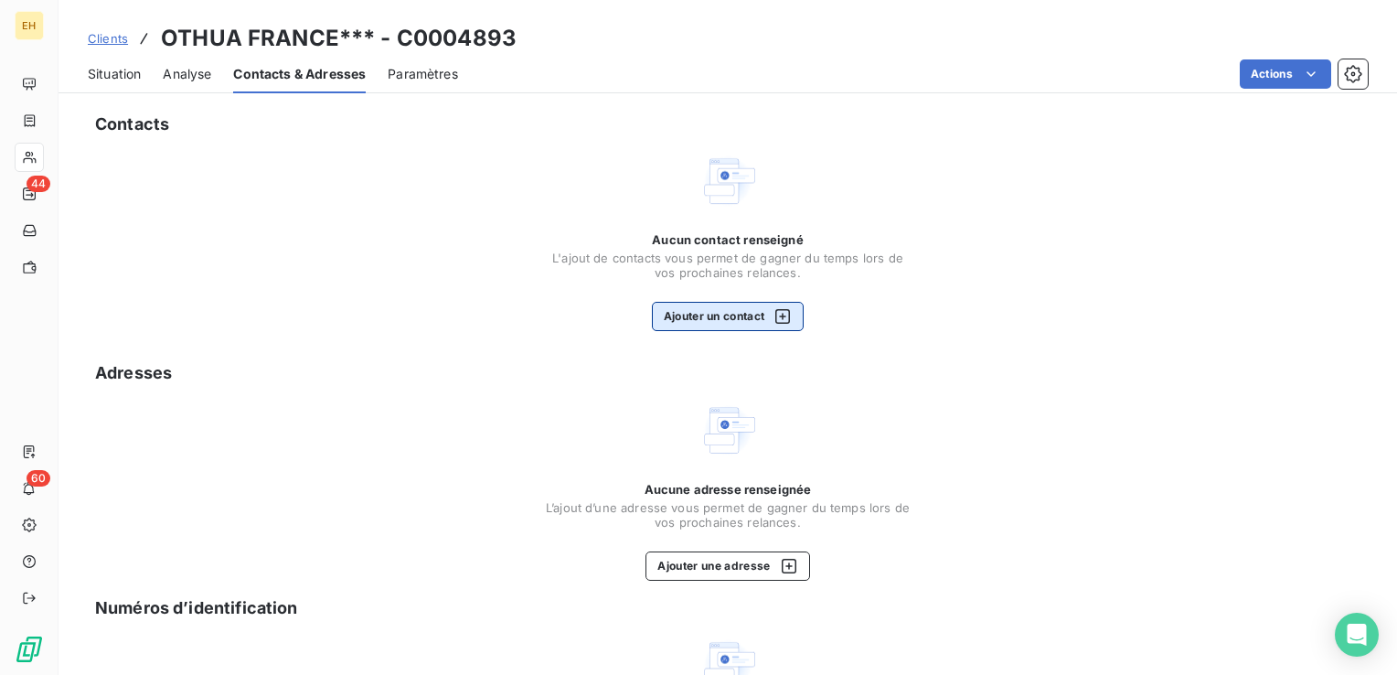
click at [717, 314] on button "Ajouter un contact" at bounding box center [728, 316] width 153 height 29
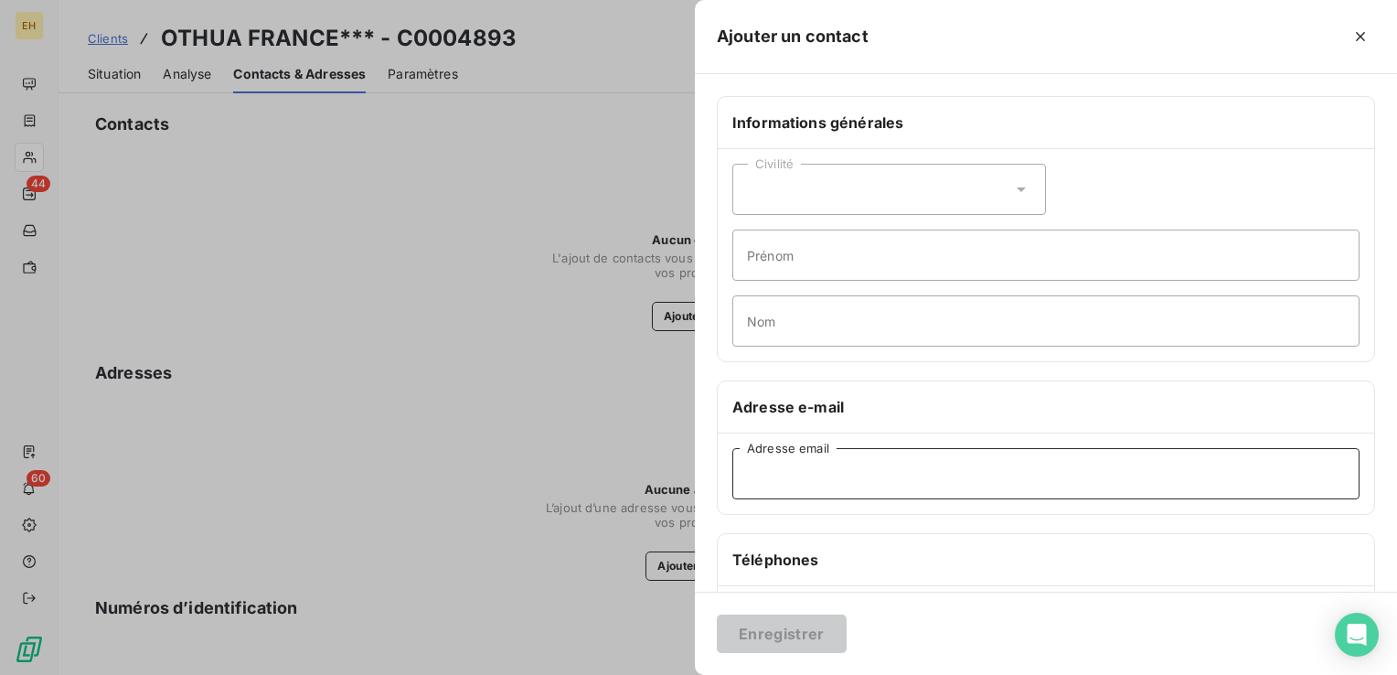
click at [774, 482] on input "Adresse email" at bounding box center [1045, 473] width 627 height 51
paste input "comptafour@othua.fr"
type input "comptafour@othua.fr"
click at [823, 627] on button "Enregistrer" at bounding box center [782, 633] width 130 height 38
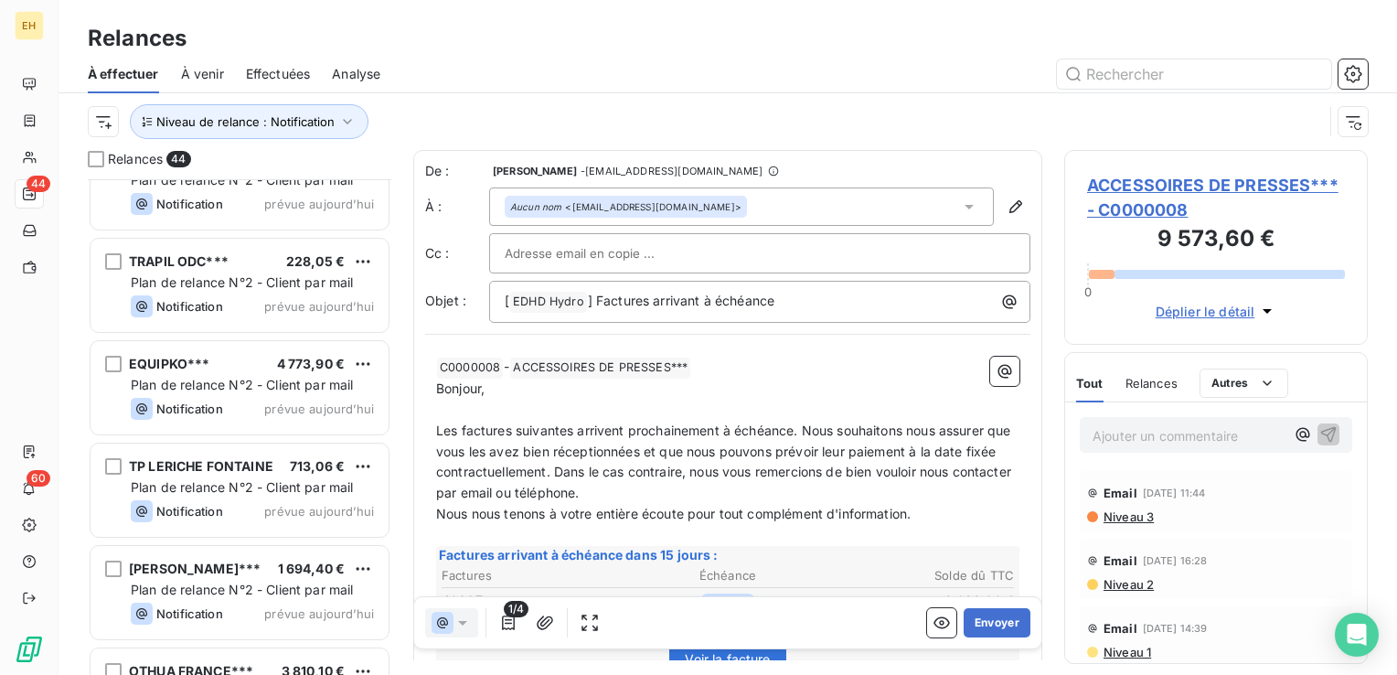
scroll to position [4009, 0]
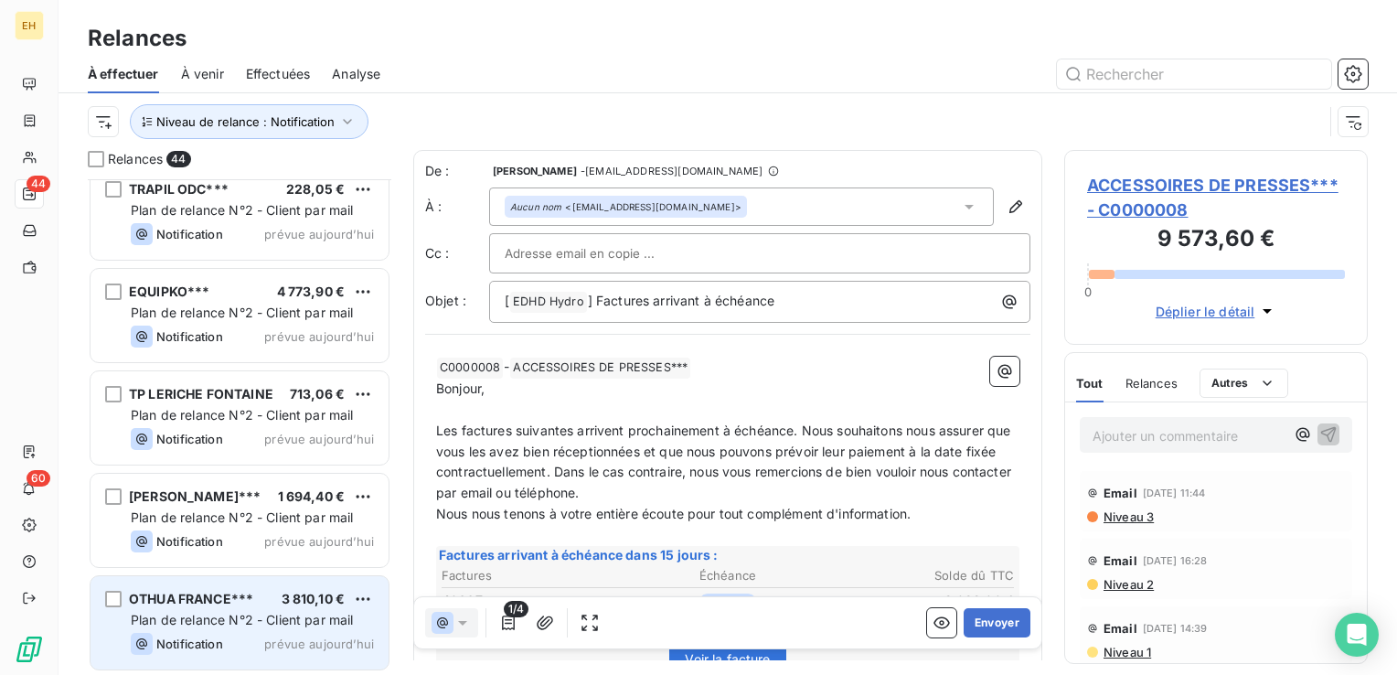
click at [292, 625] on span "Plan de relance N°2 - Client par mail" at bounding box center [242, 619] width 223 height 16
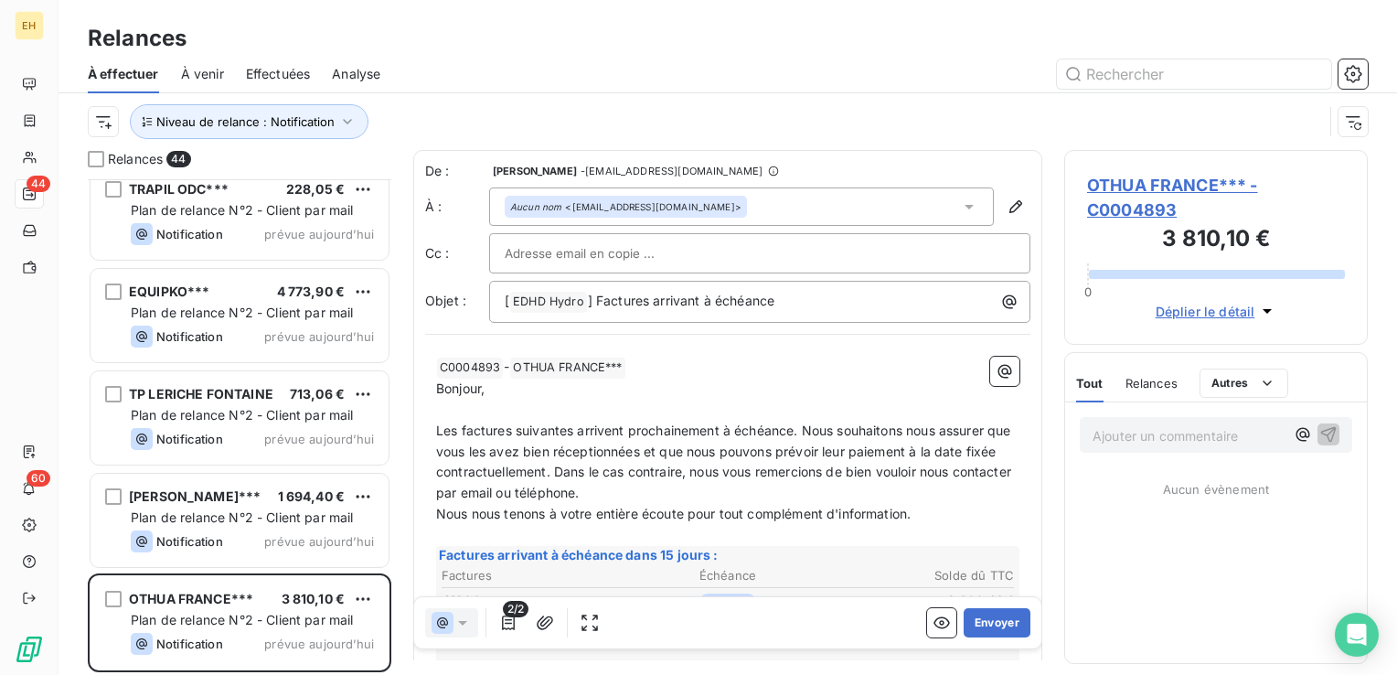
click at [1187, 179] on span "OTHUA FRANCE*** - C0004893" at bounding box center [1216, 197] width 258 height 49
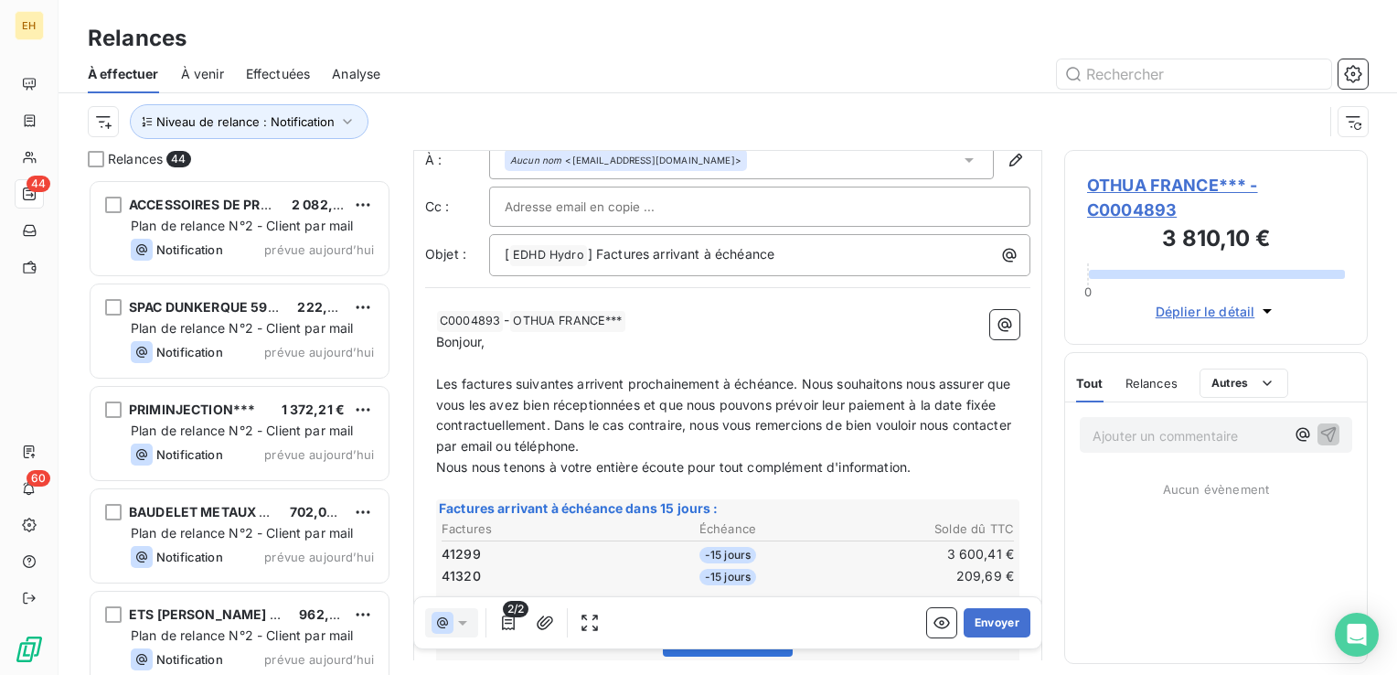
scroll to position [91, 0]
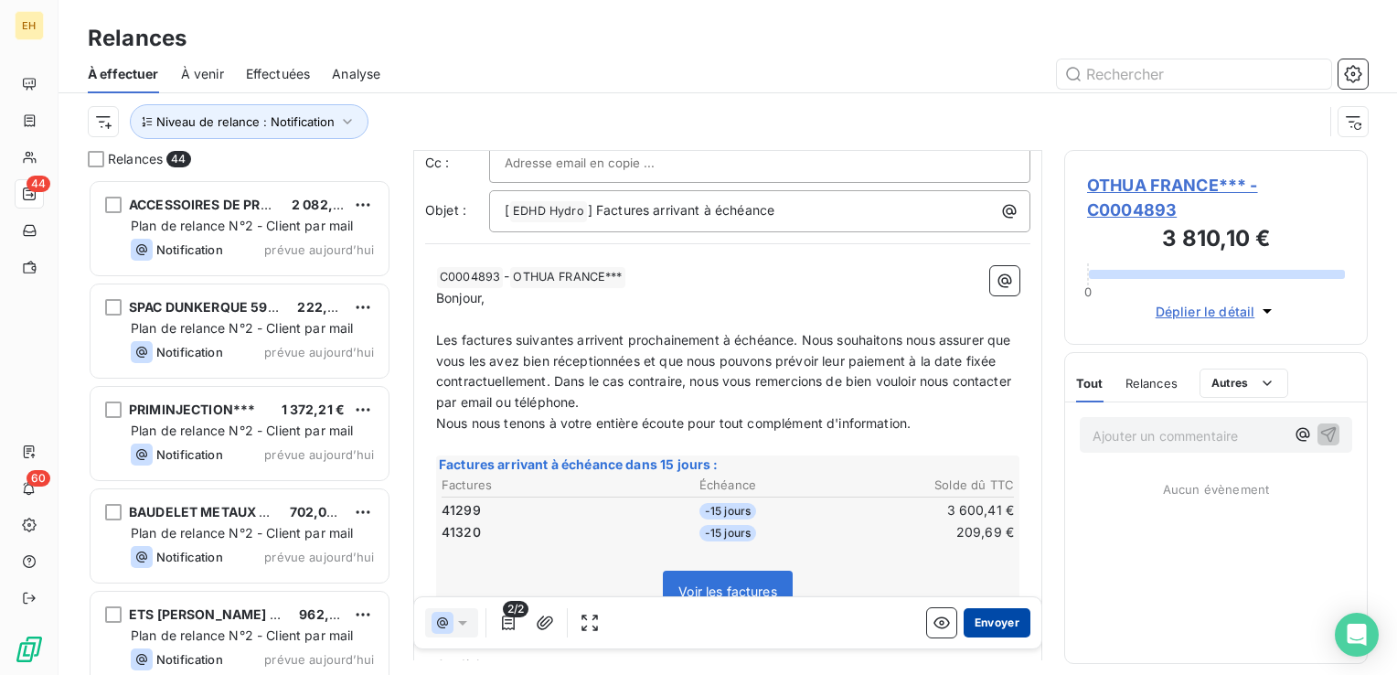
click at [981, 620] on button "Envoyer" at bounding box center [996, 622] width 67 height 29
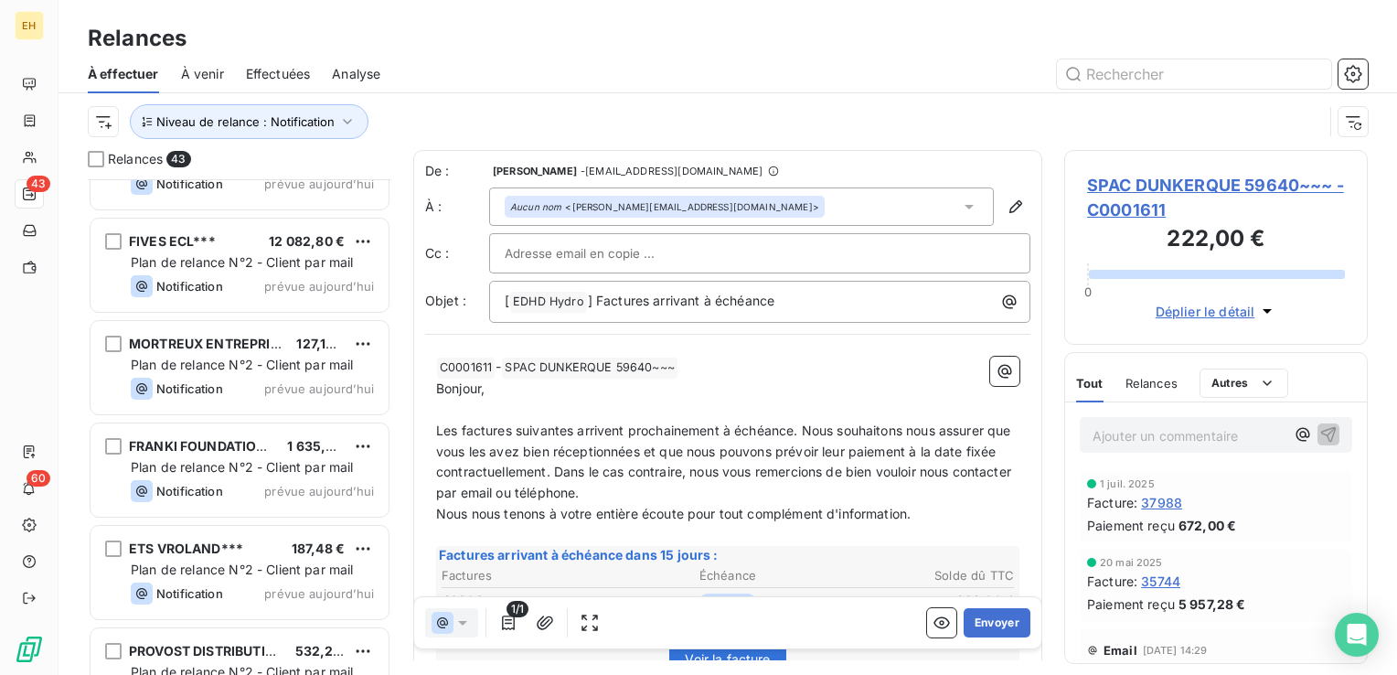
scroll to position [1645, 0]
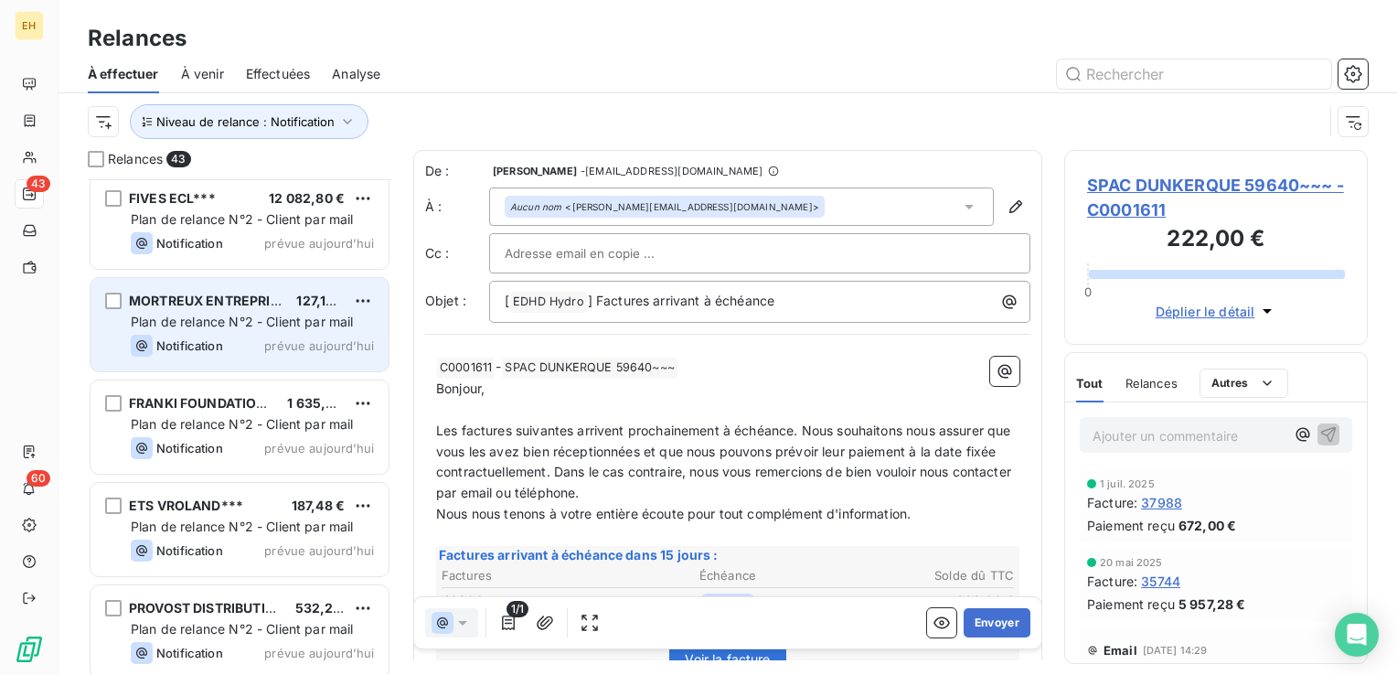
click at [322, 327] on span "Plan de relance N°2 - Client par mail" at bounding box center [242, 321] width 223 height 16
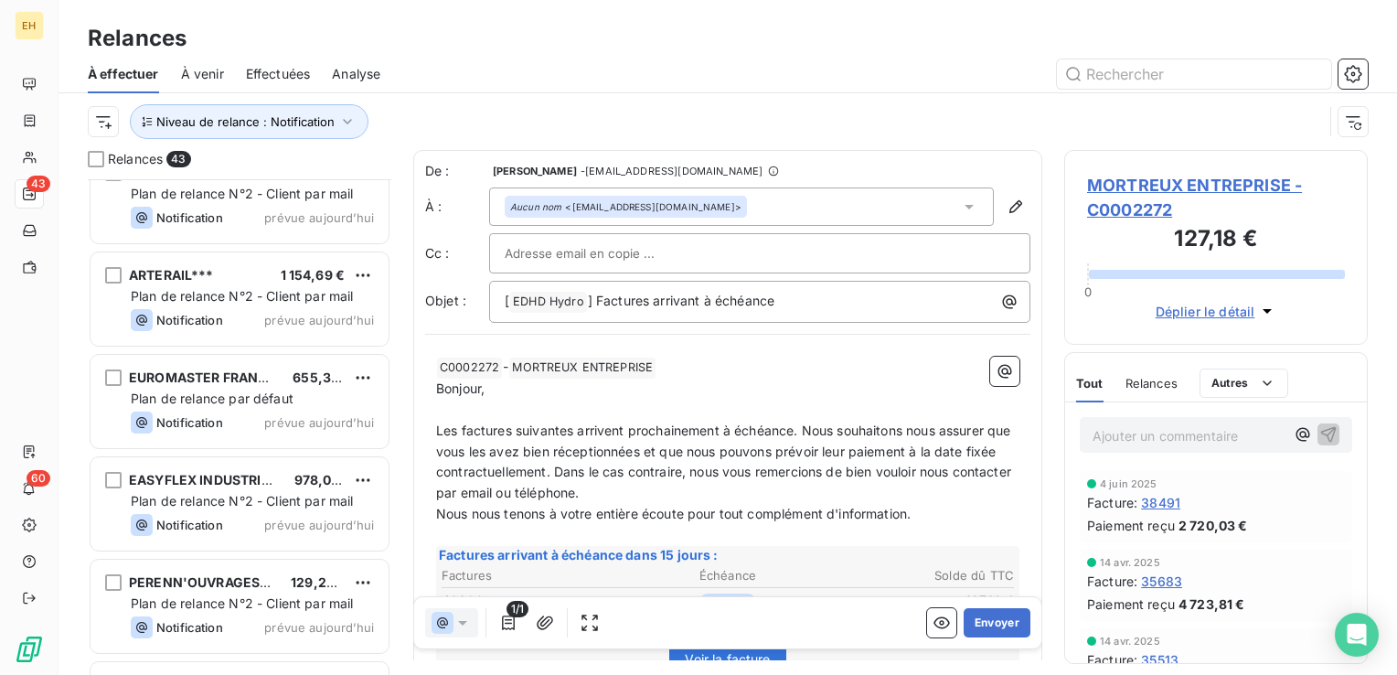
scroll to position [2376, 0]
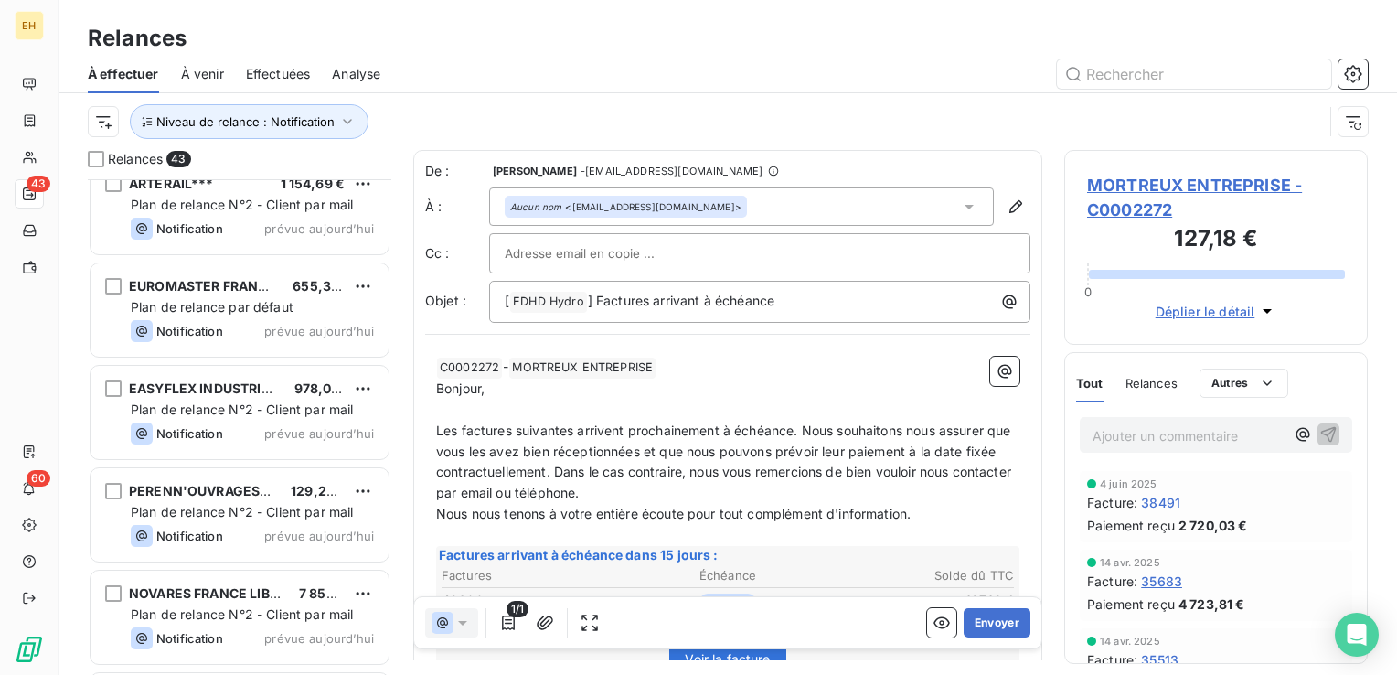
click at [194, 447] on div "EASYFLEX INDUSTRIES*** 978,00 € Plan de relance N°2 - Client par mail Notificat…" at bounding box center [239, 412] width 298 height 93
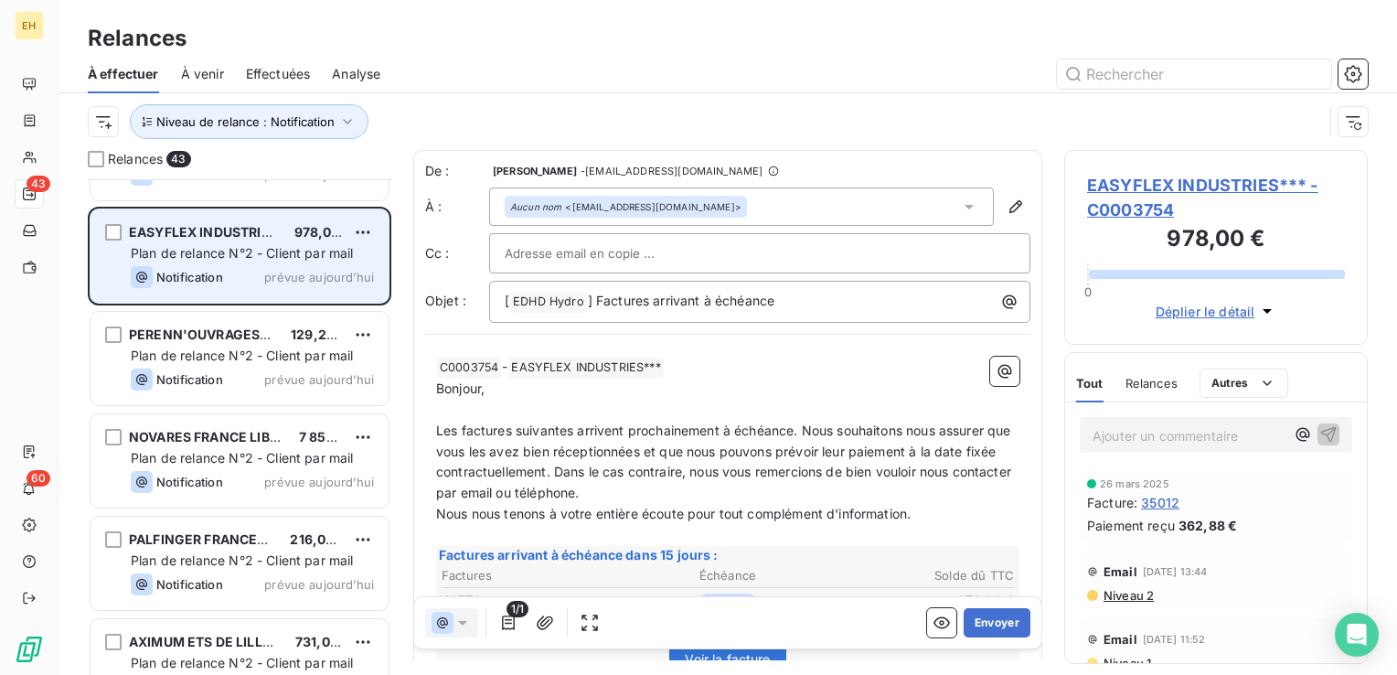
scroll to position [2559, 0]
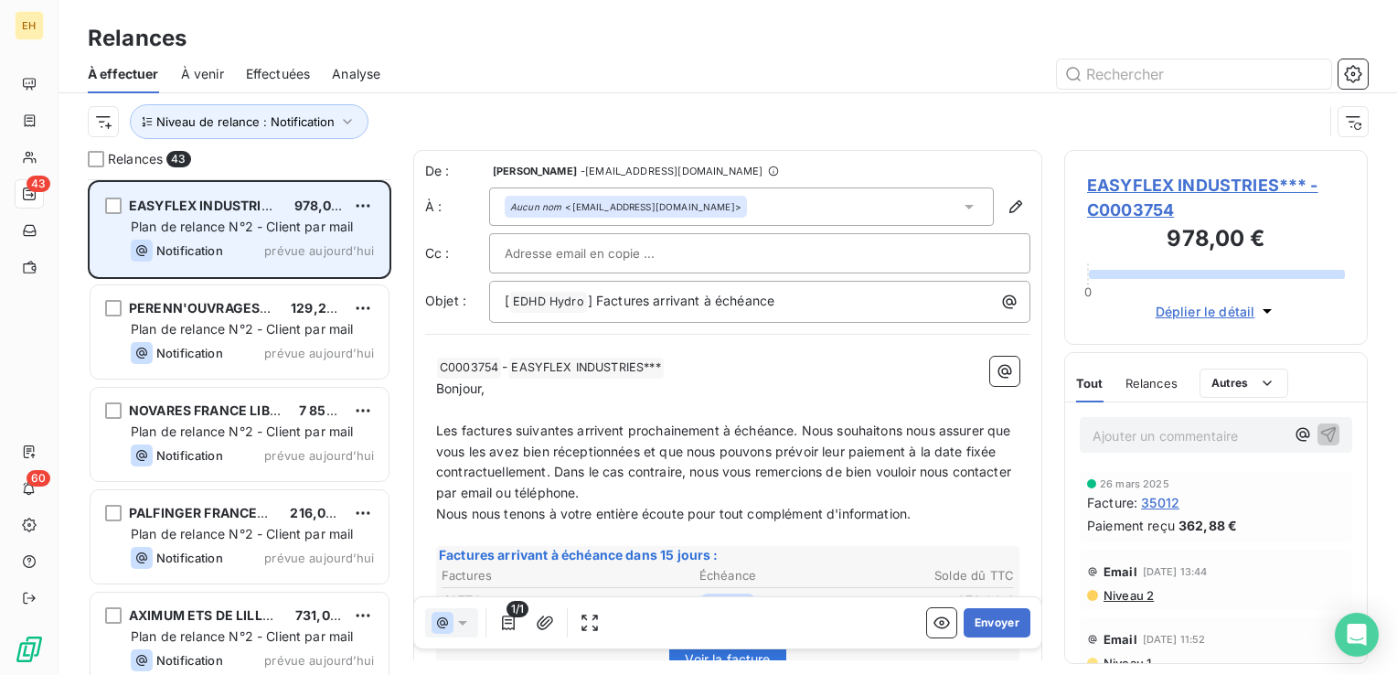
click at [193, 448] on span "Notification" at bounding box center [189, 455] width 67 height 15
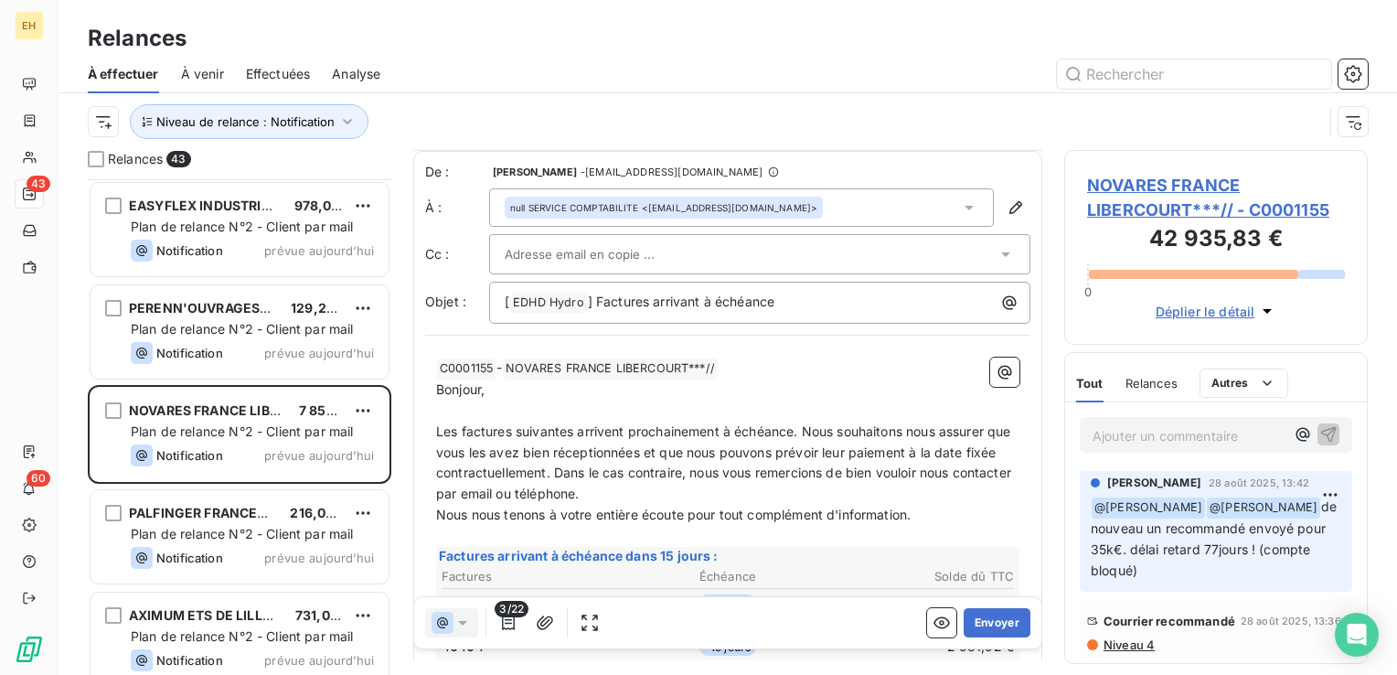
scroll to position [183, 0]
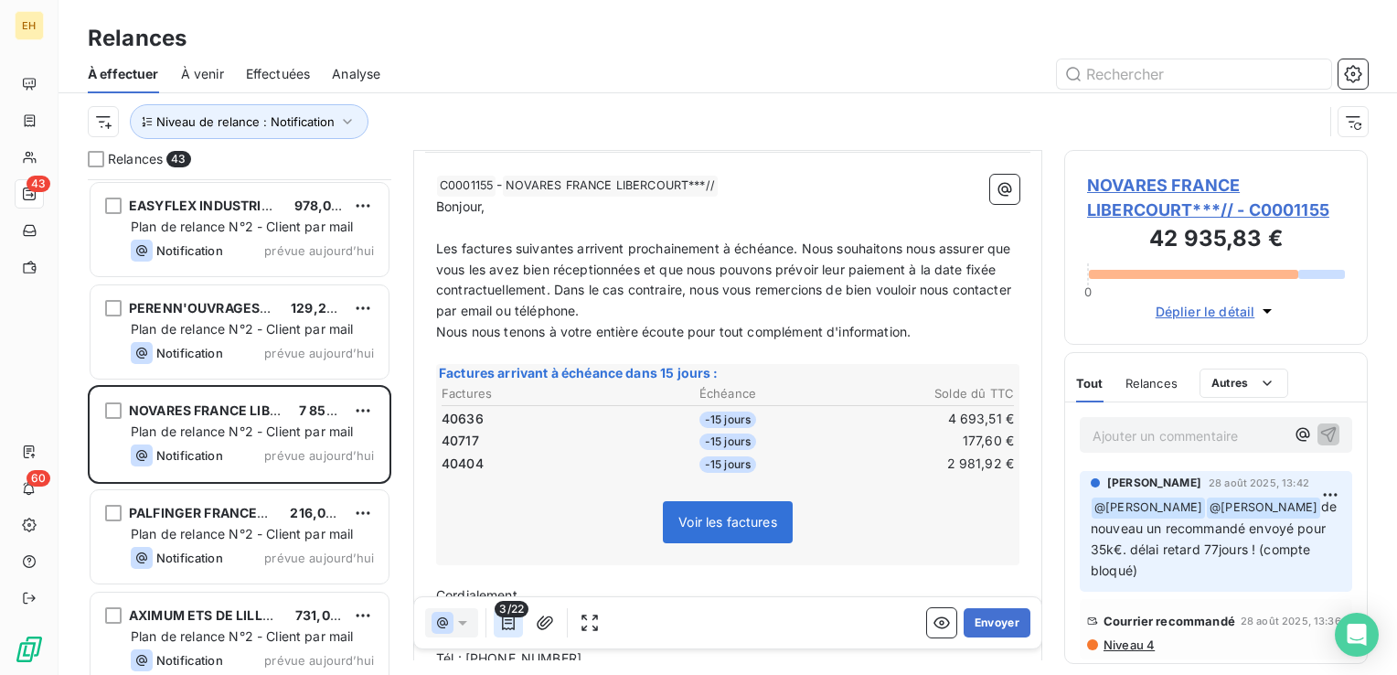
click at [513, 621] on icon "button" at bounding box center [508, 622] width 13 height 15
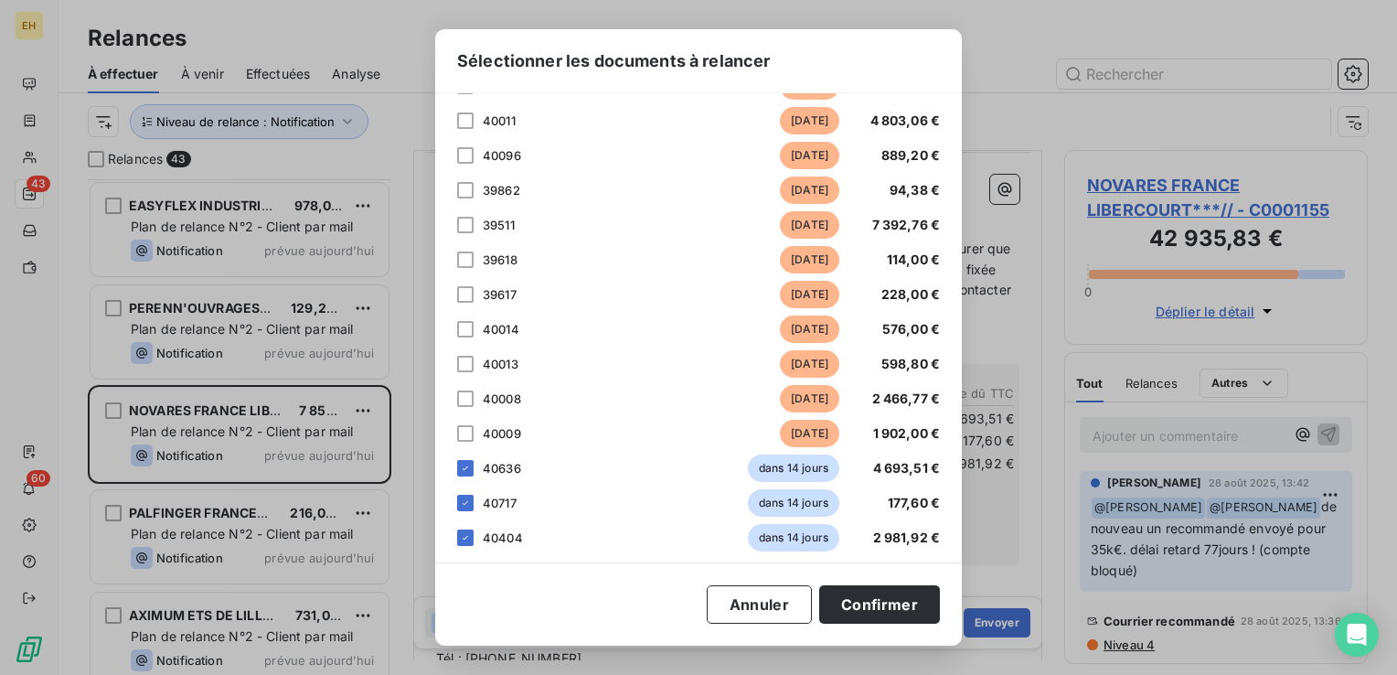
scroll to position [430, 0]
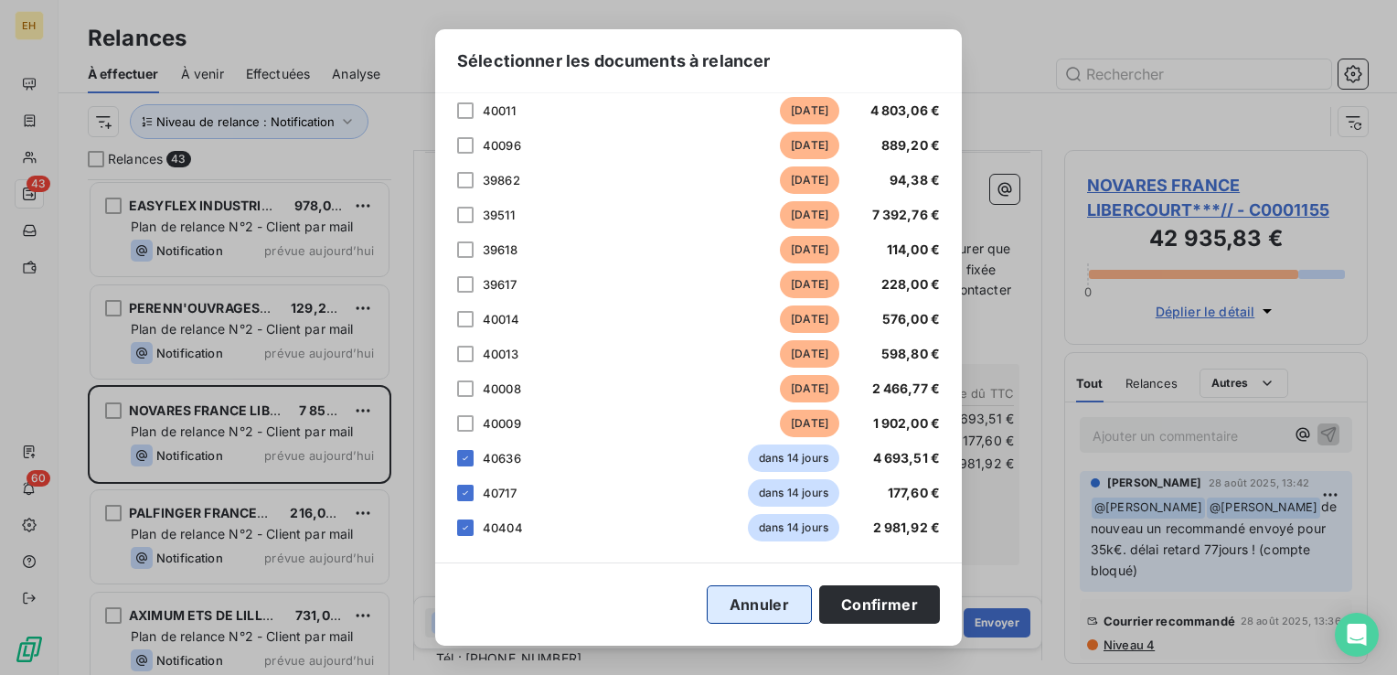
click at [771, 605] on button "Annuler" at bounding box center [758, 604] width 105 height 38
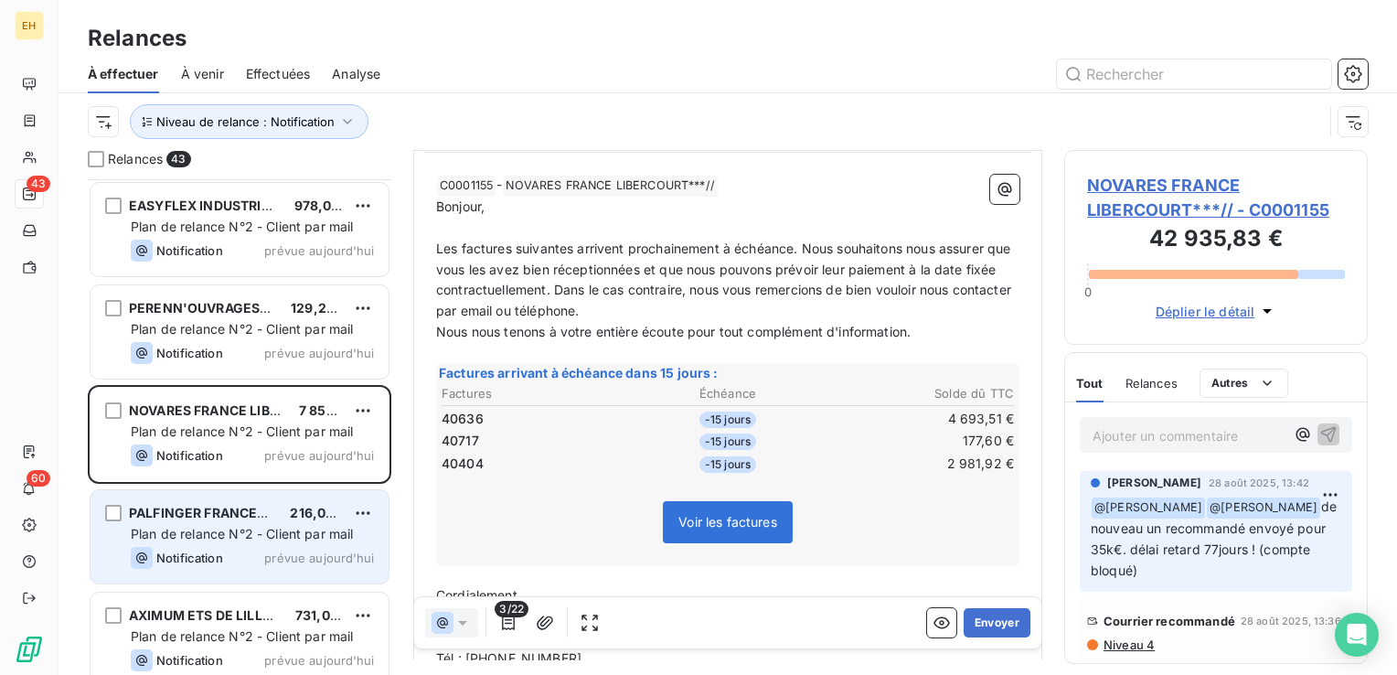
click at [219, 519] on div "PALFINGER FRANCE***" at bounding box center [202, 513] width 146 height 18
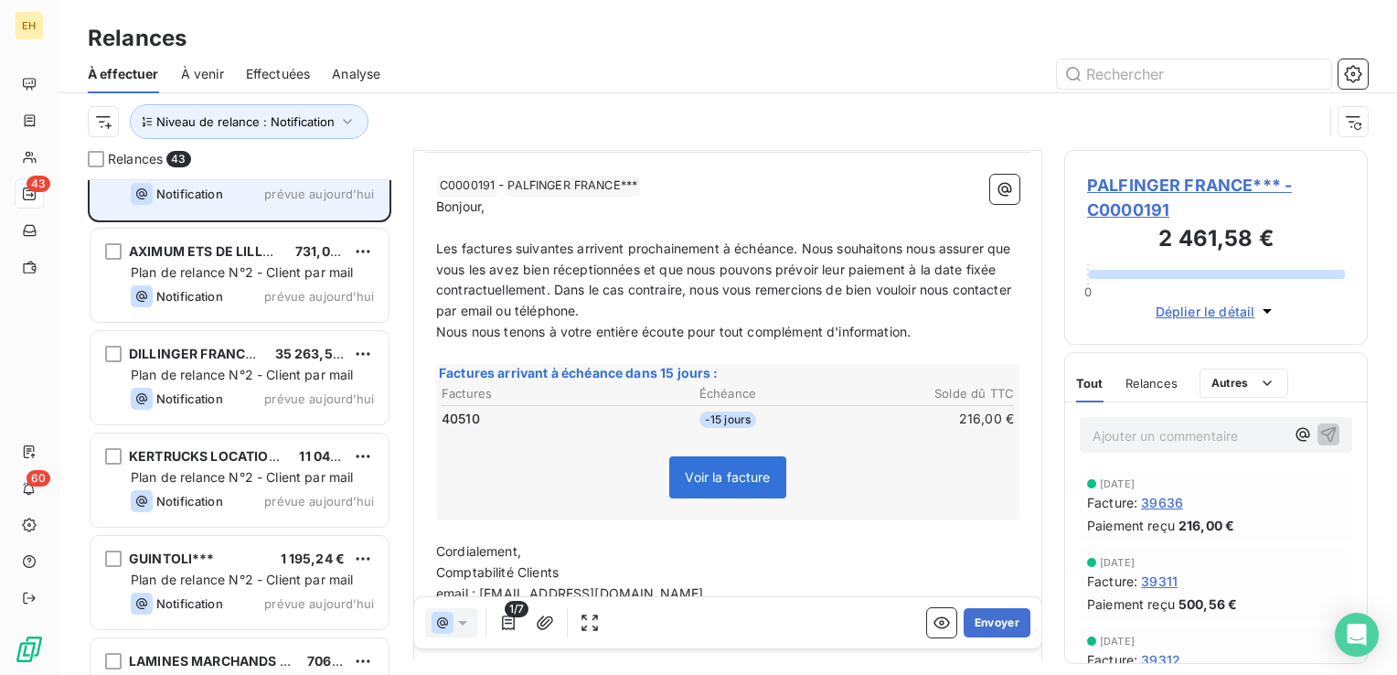
scroll to position [2925, 0]
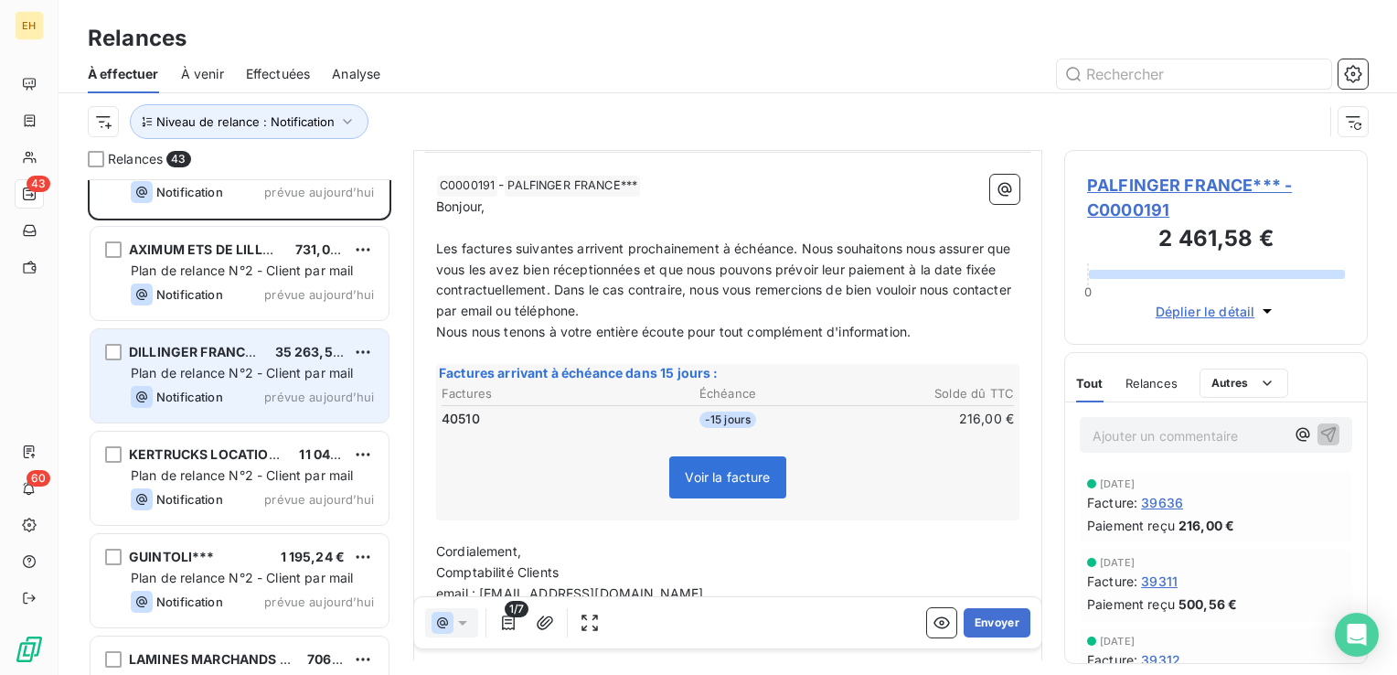
click at [293, 401] on span "prévue aujourd’hui" at bounding box center [319, 396] width 110 height 15
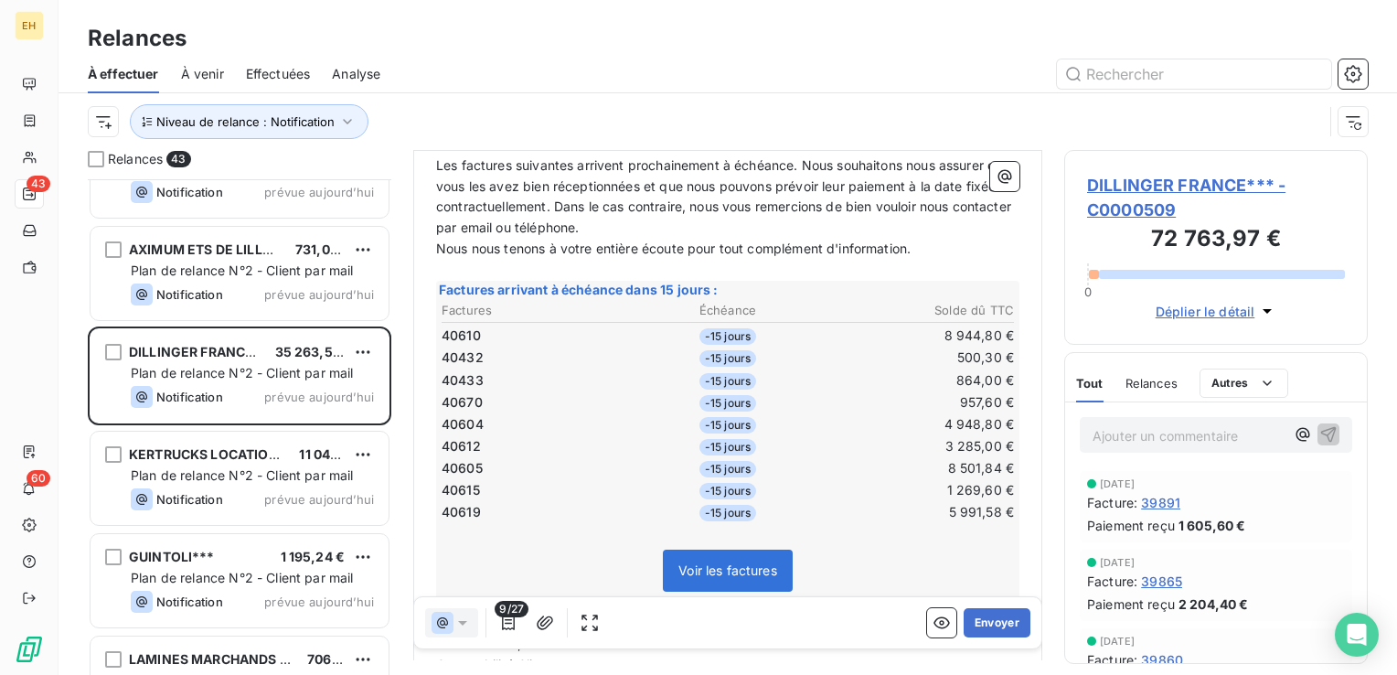
scroll to position [274, 0]
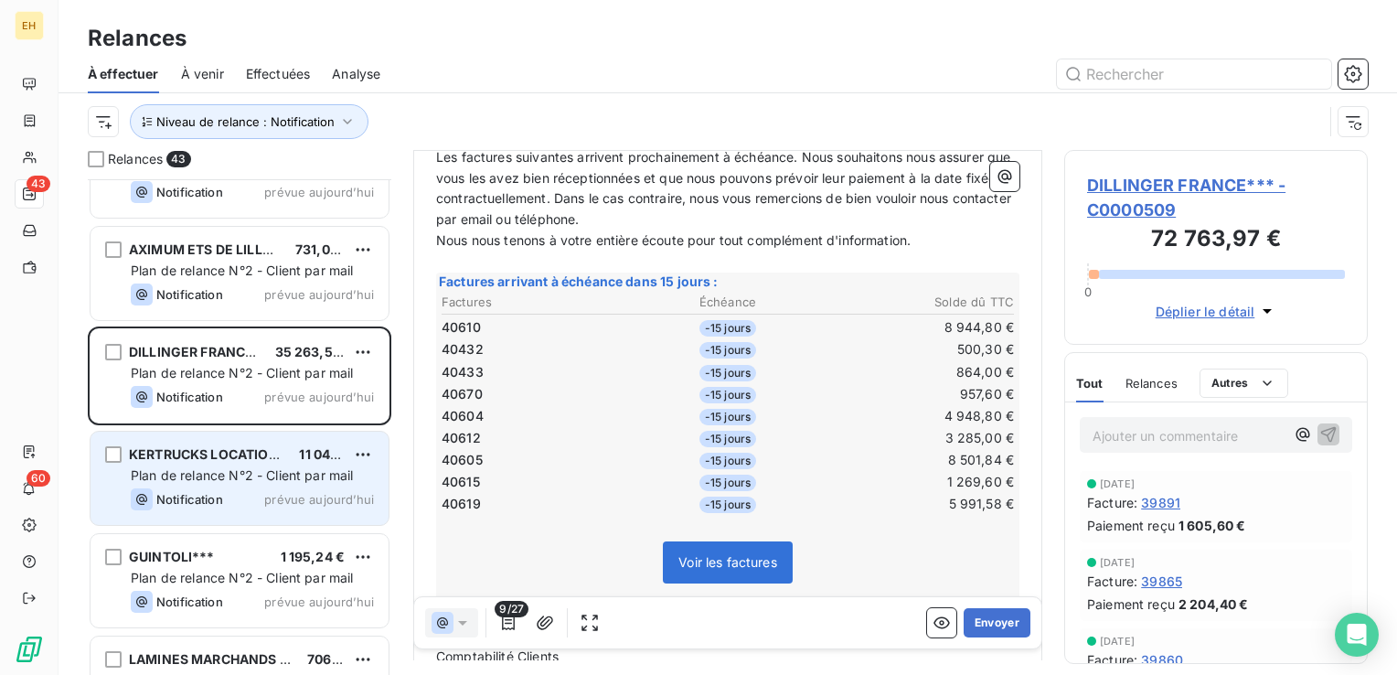
click at [239, 452] on span "KERTRUCKS LOCATION ET SERVICE***" at bounding box center [254, 454] width 250 height 16
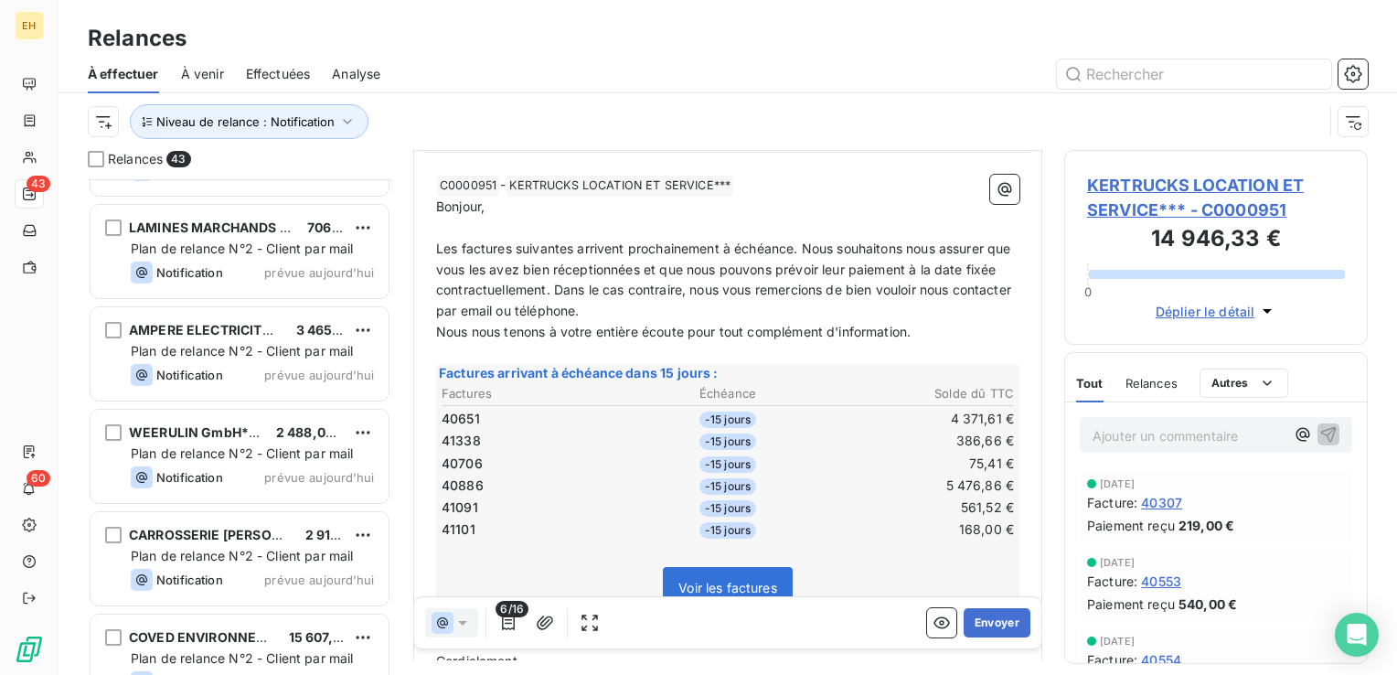
scroll to position [3382, 0]
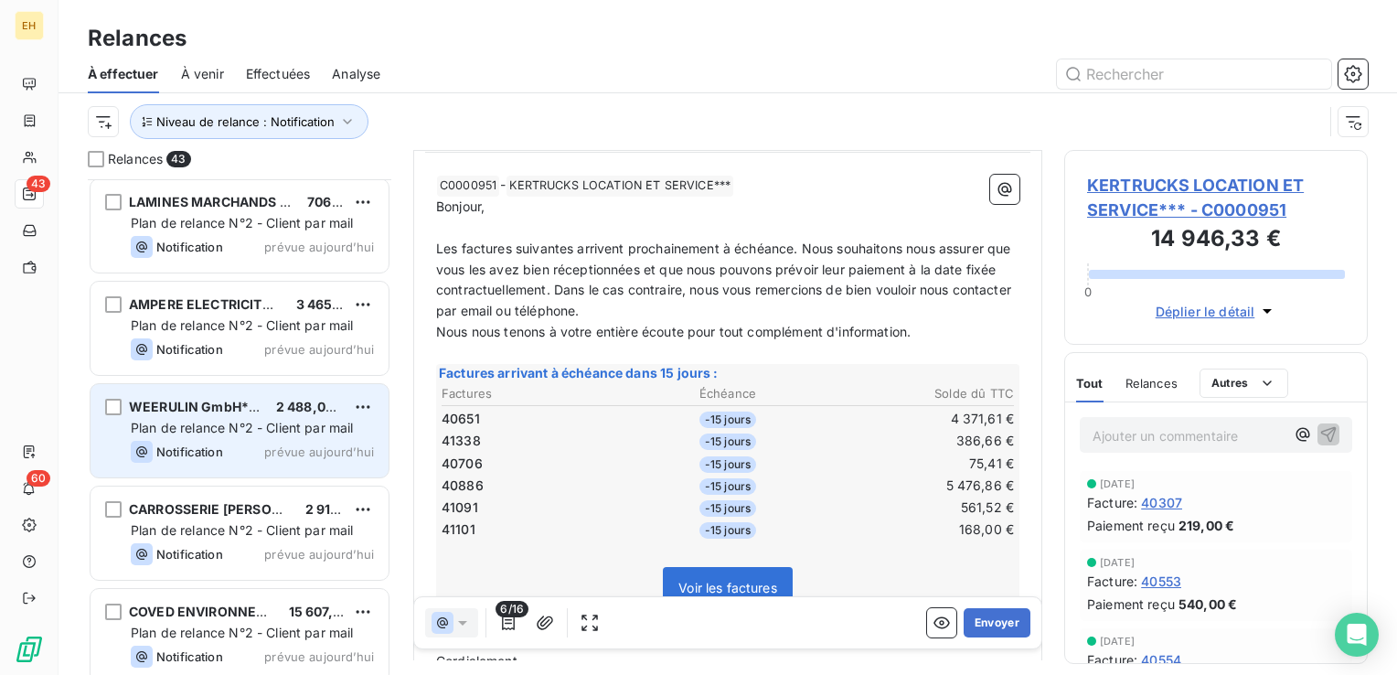
click at [219, 471] on div "WEERULIN GmbH*** 2 488,00 € Plan de relance N°2 - Client par mail Notification …" at bounding box center [239, 430] width 298 height 93
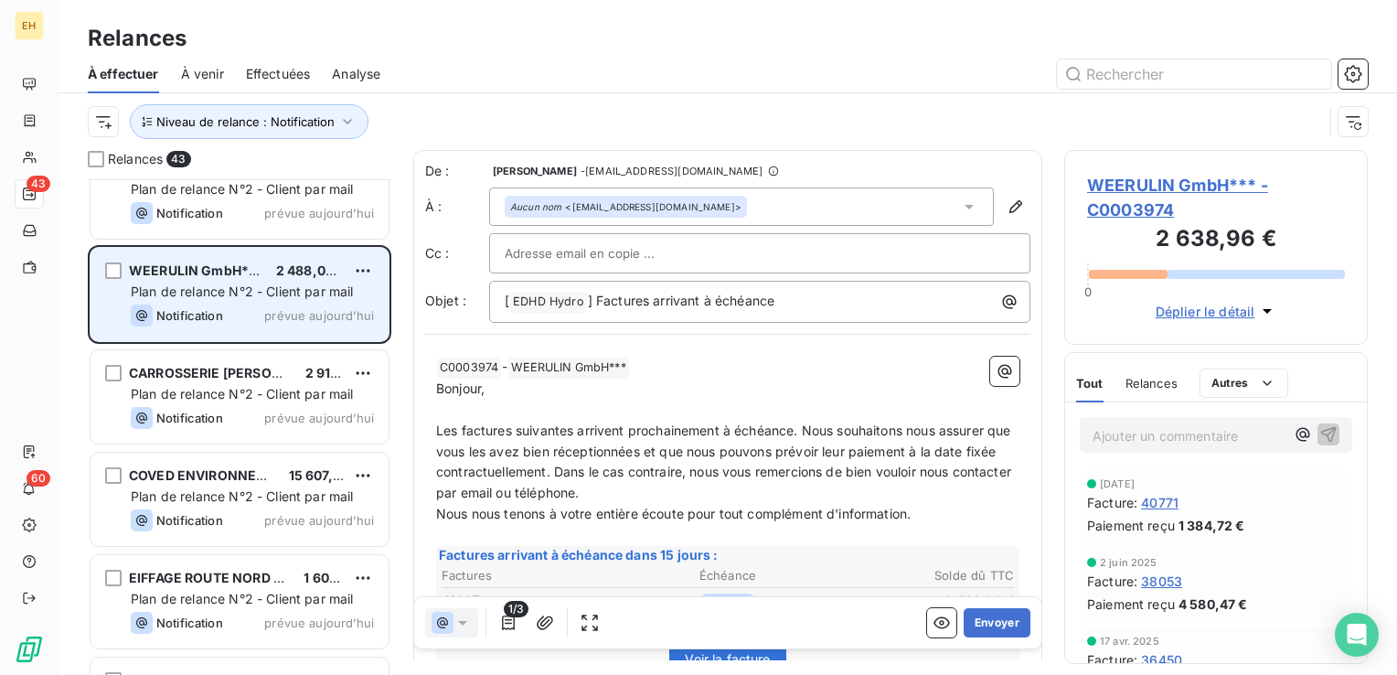
scroll to position [3564, 0]
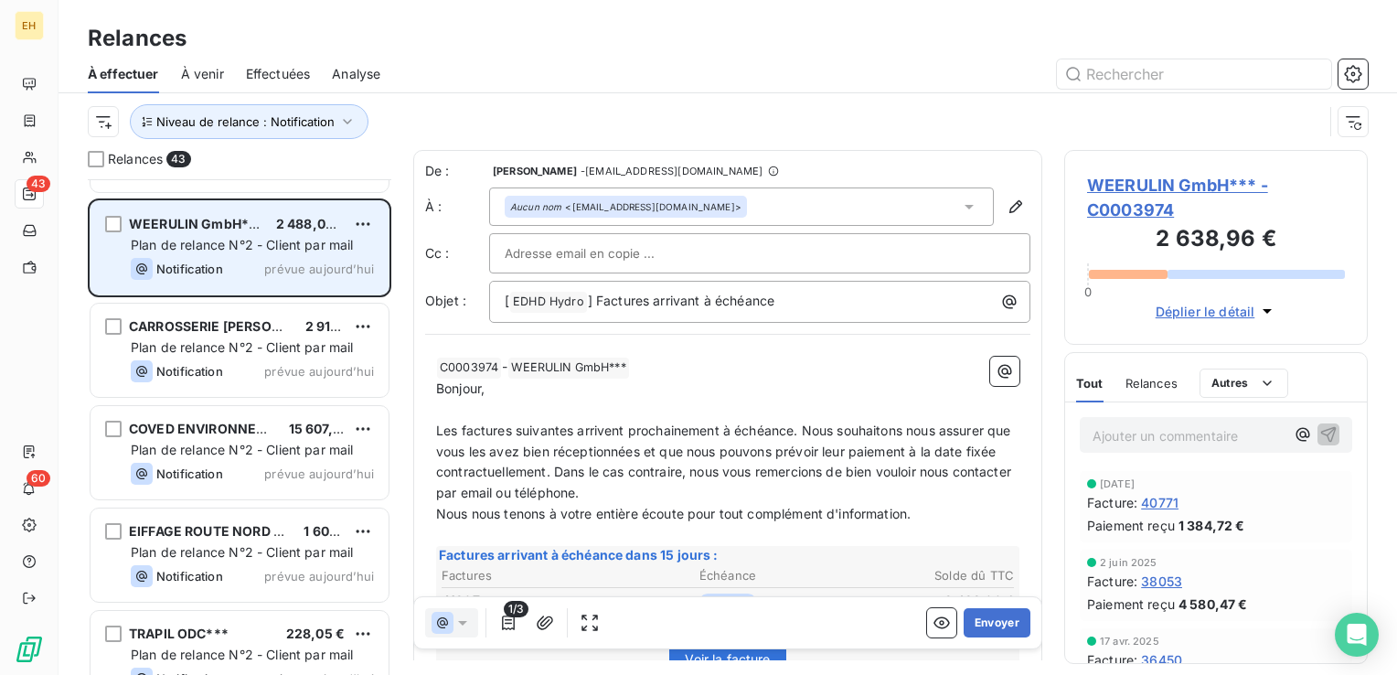
click at [271, 473] on span "prévue aujourd’hui" at bounding box center [319, 473] width 110 height 15
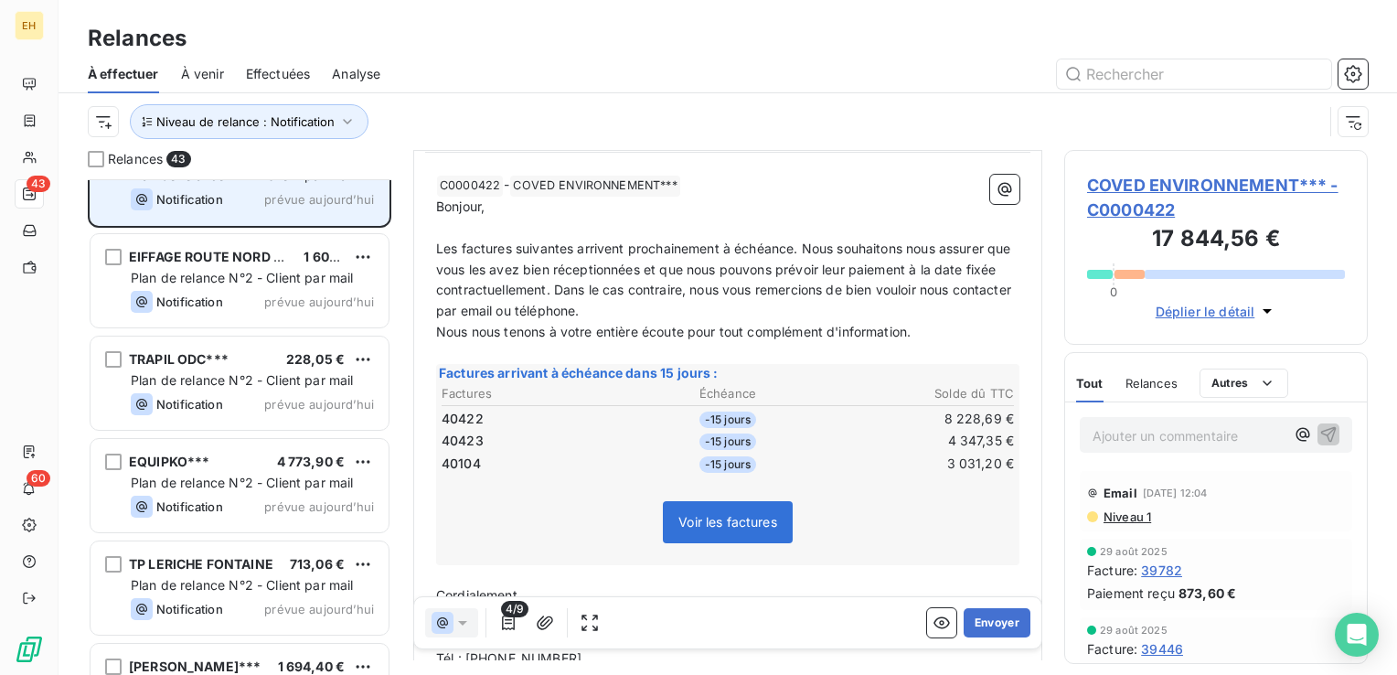
scroll to position [3839, 0]
click at [255, 456] on div "EQUIPKO*** 4 773,90 €" at bounding box center [252, 461] width 243 height 16
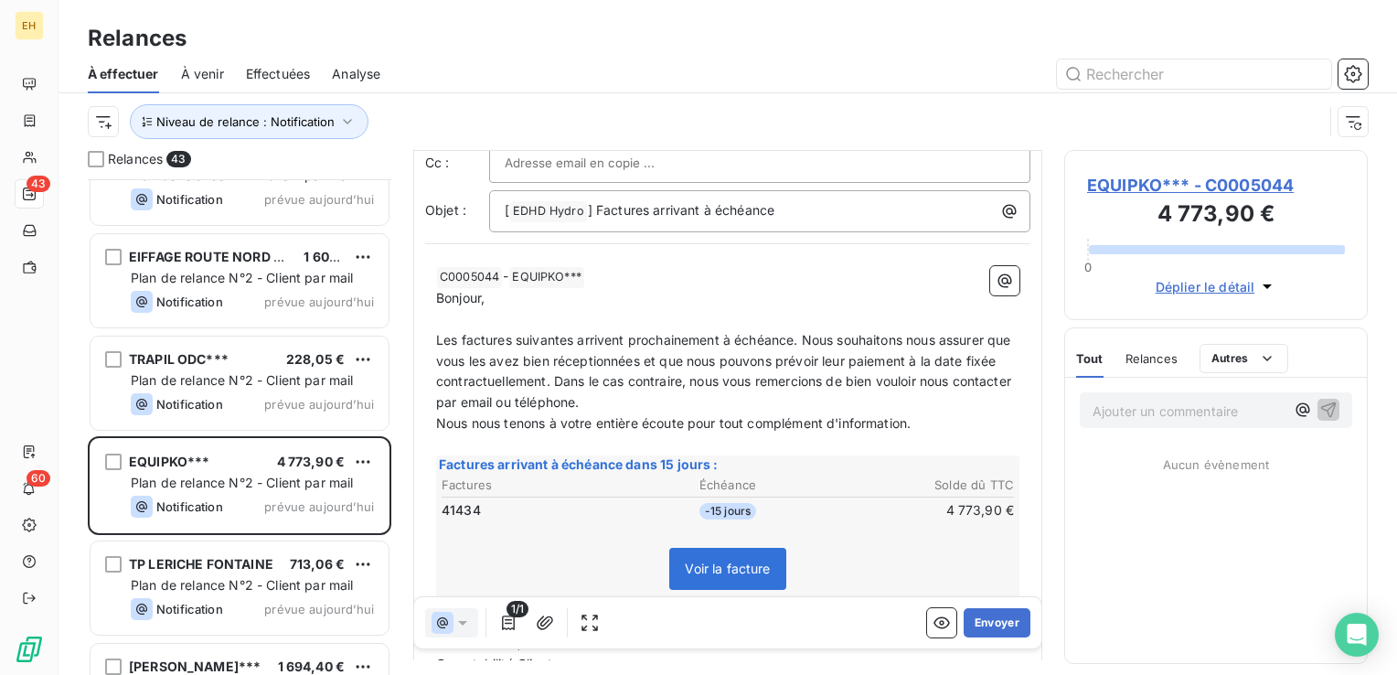
scroll to position [91, 0]
click at [1132, 186] on span "EQUIPKO*** - C0005044" at bounding box center [1216, 185] width 258 height 25
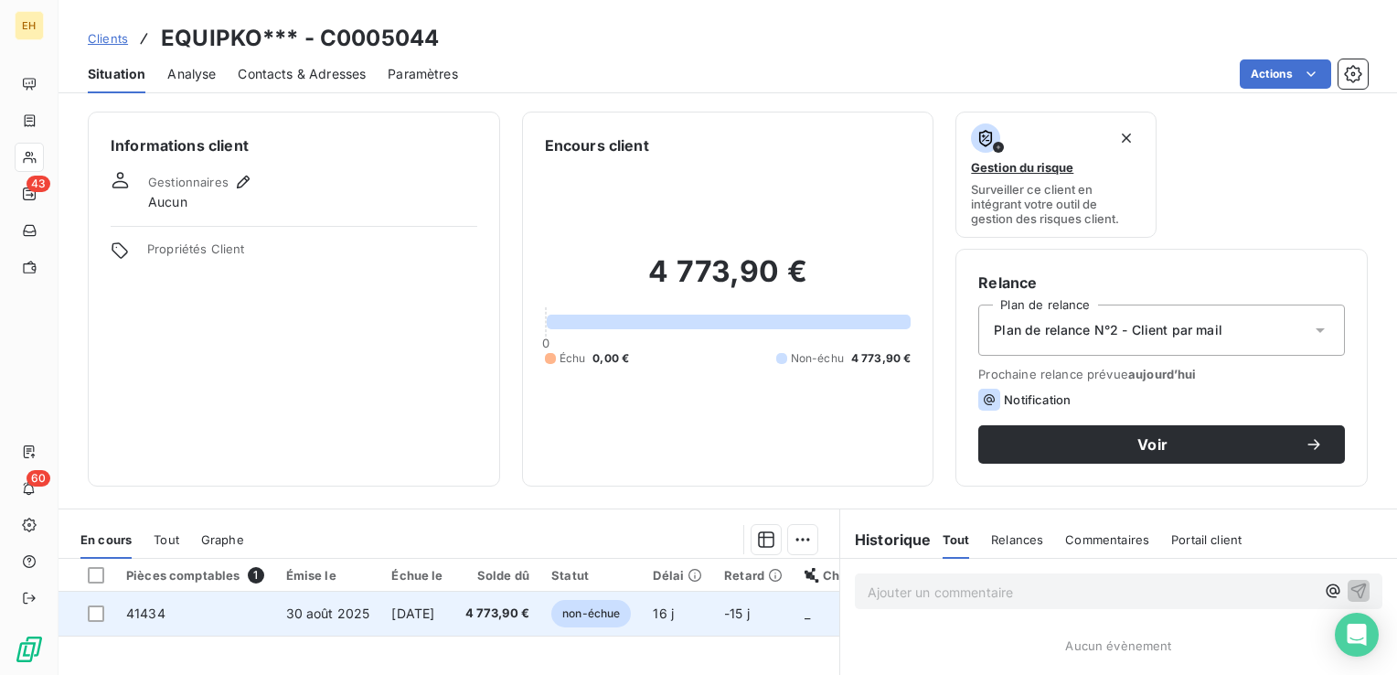
click at [434, 616] on span "30 sept. 2025" at bounding box center [412, 613] width 43 height 16
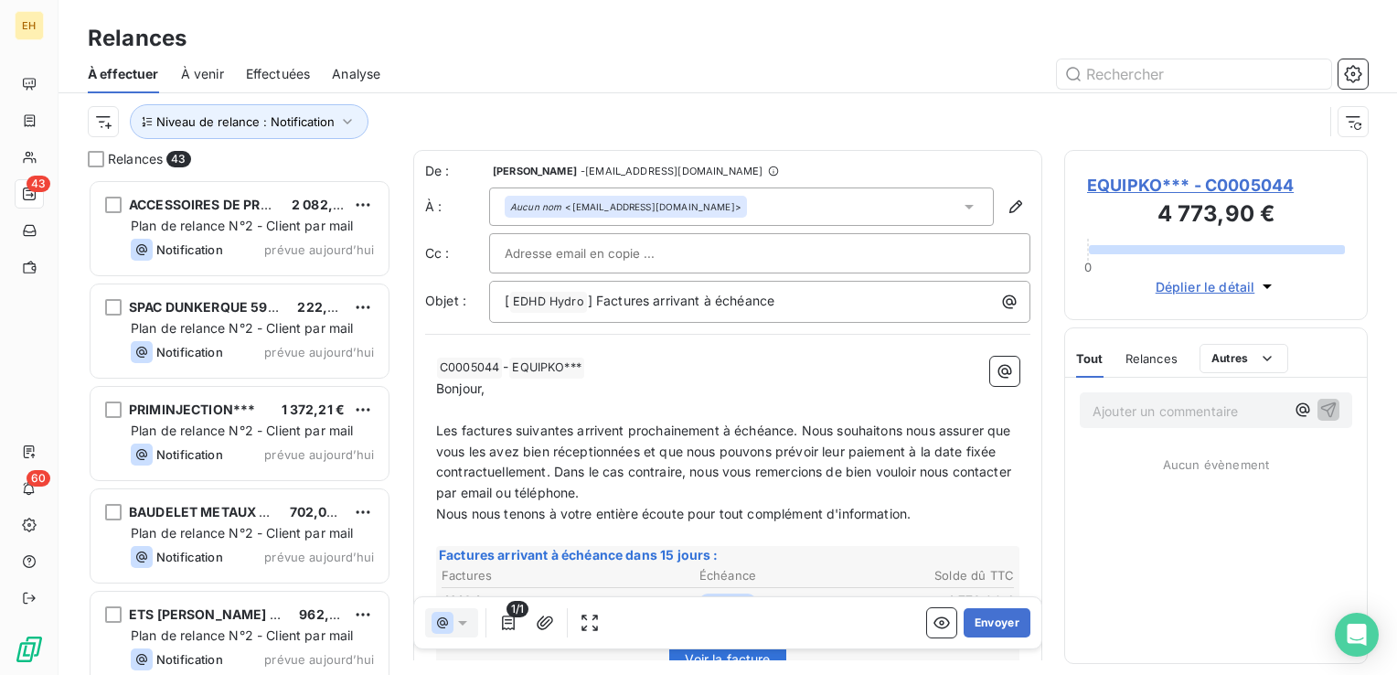
scroll to position [482, 289]
click at [990, 621] on button "Envoyer" at bounding box center [996, 622] width 67 height 29
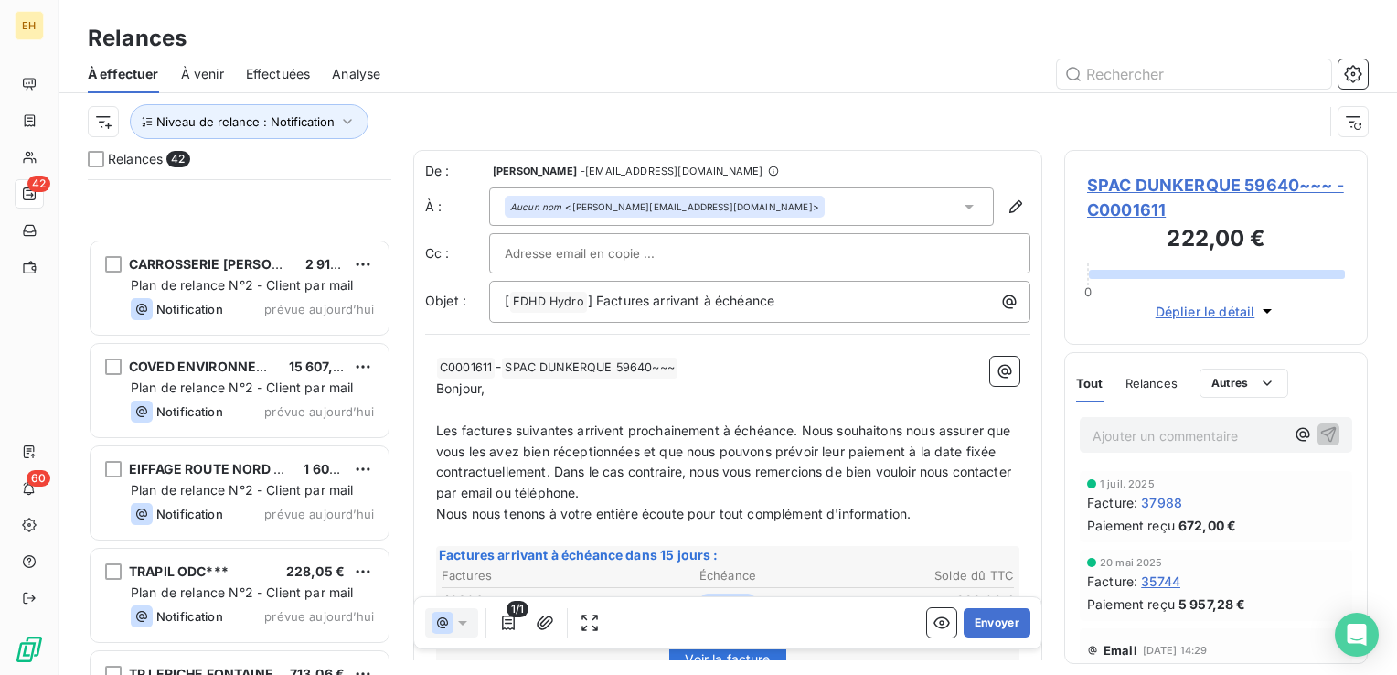
scroll to position [3804, 0]
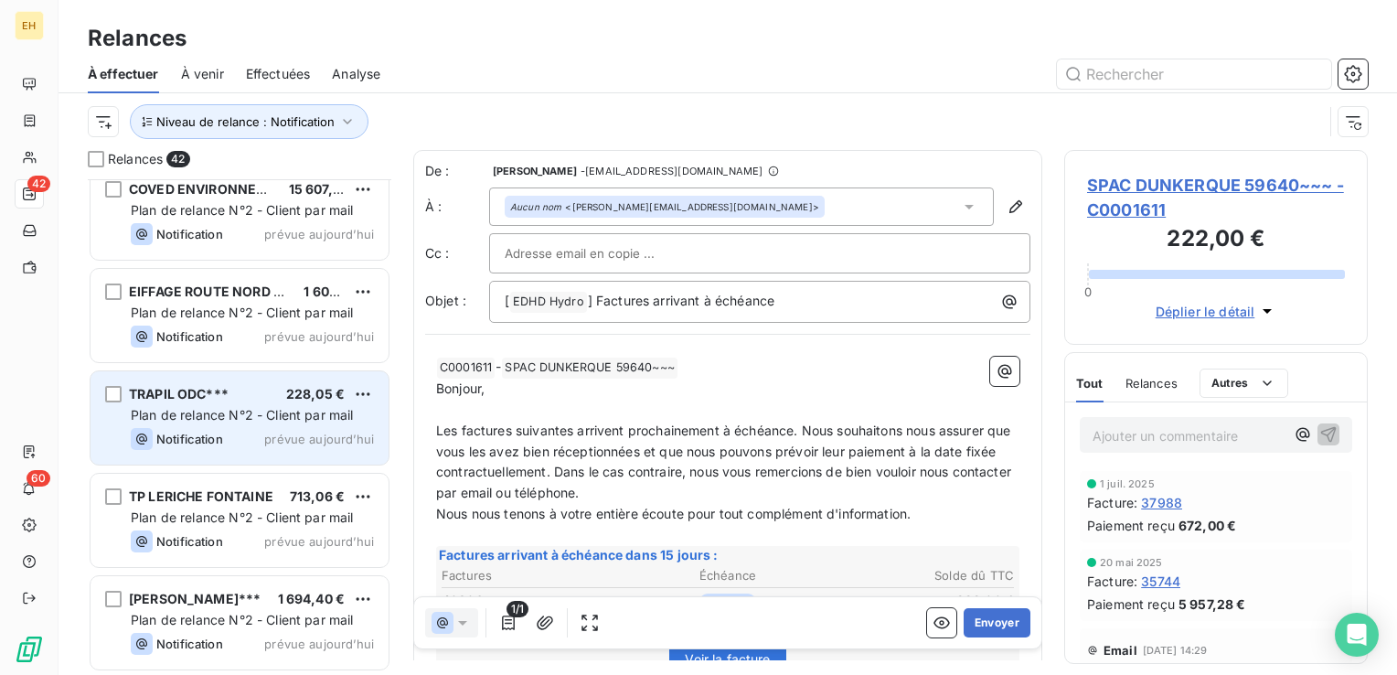
click at [194, 420] on span "Plan de relance N°2 - Client par mail" at bounding box center [242, 415] width 223 height 16
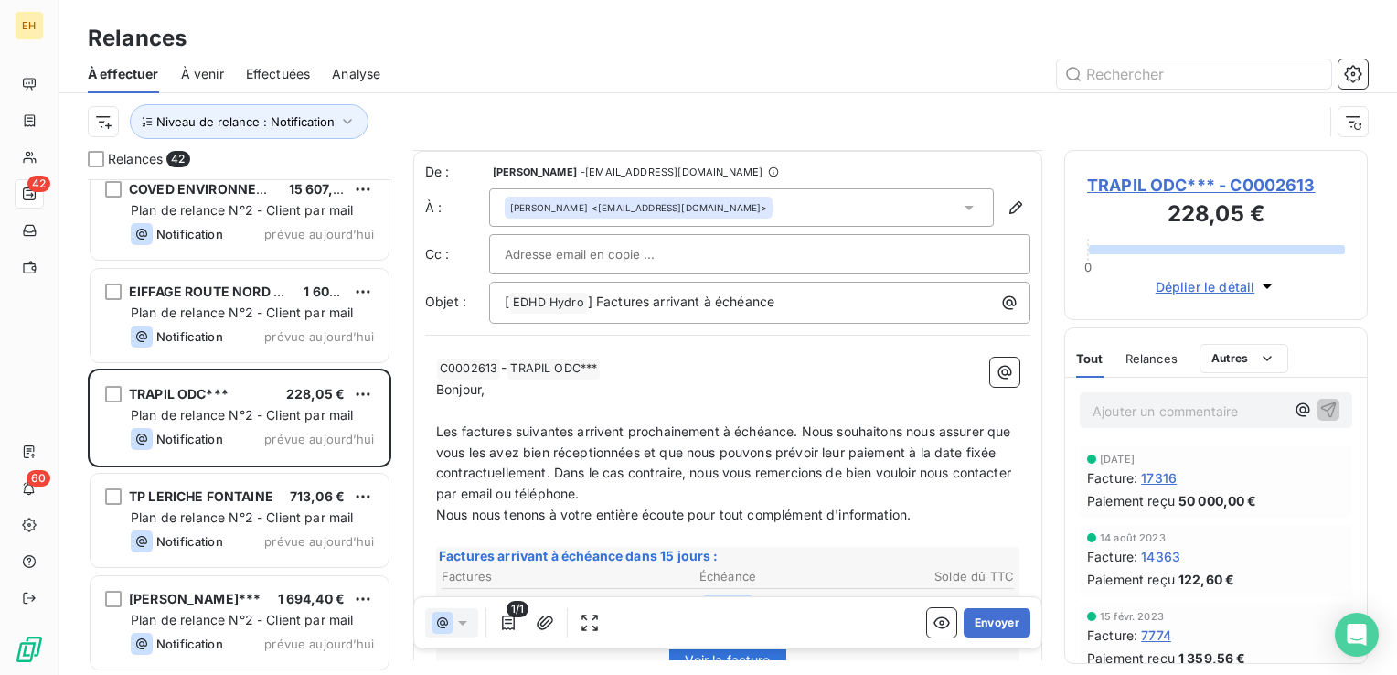
scroll to position [91, 0]
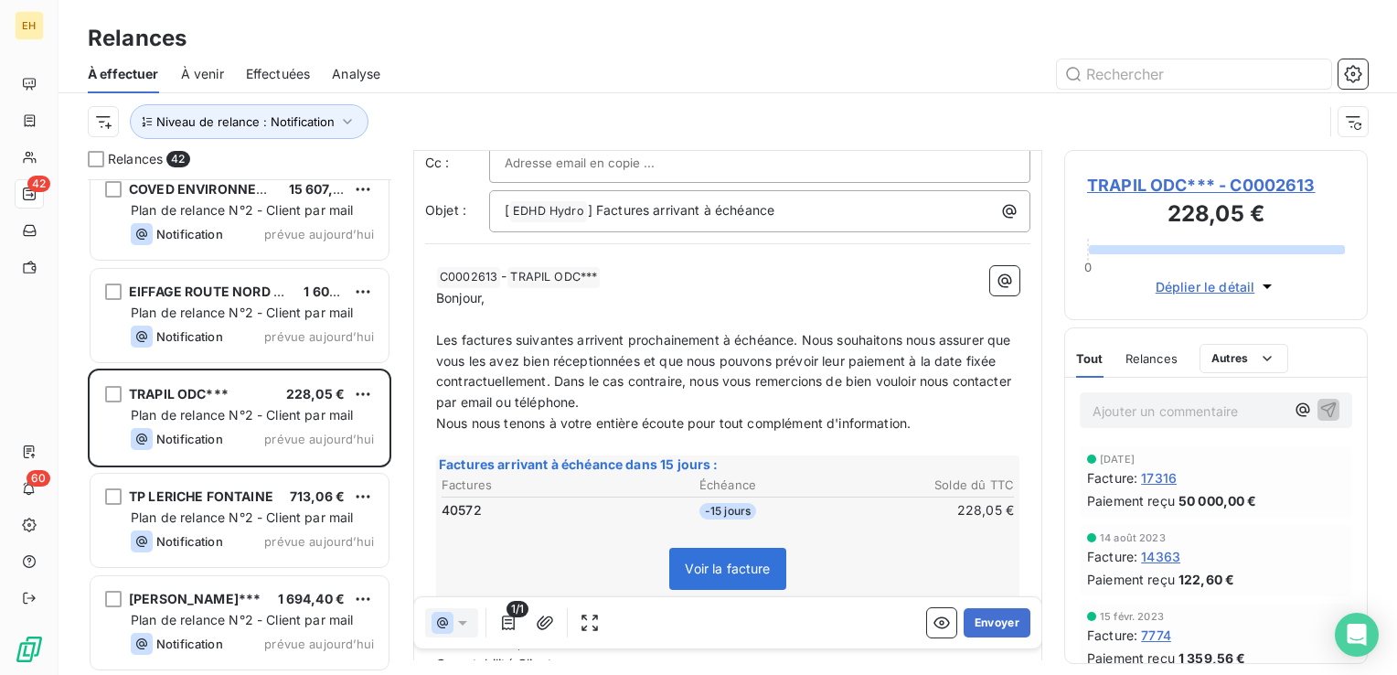
click at [1259, 181] on span "TRAPIL ODC*** - C0002613" at bounding box center [1216, 185] width 258 height 25
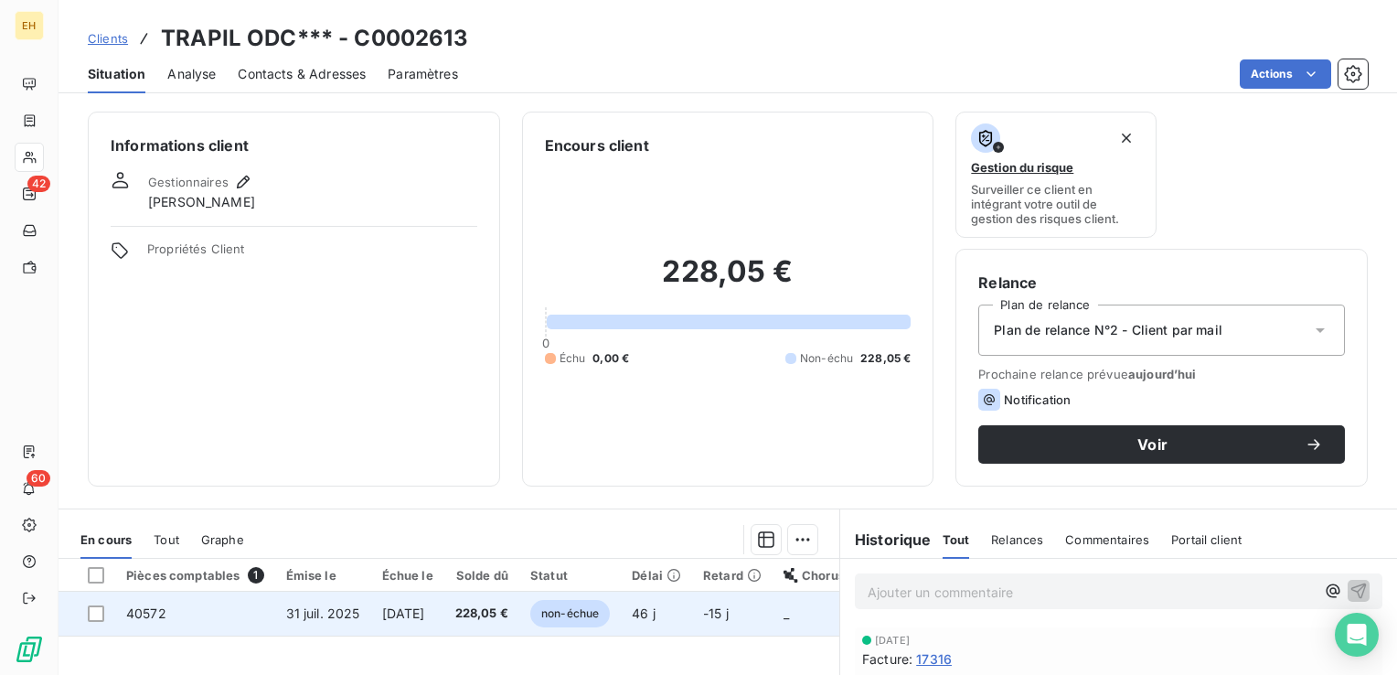
click at [508, 612] on span "228,05 €" at bounding box center [481, 613] width 53 height 18
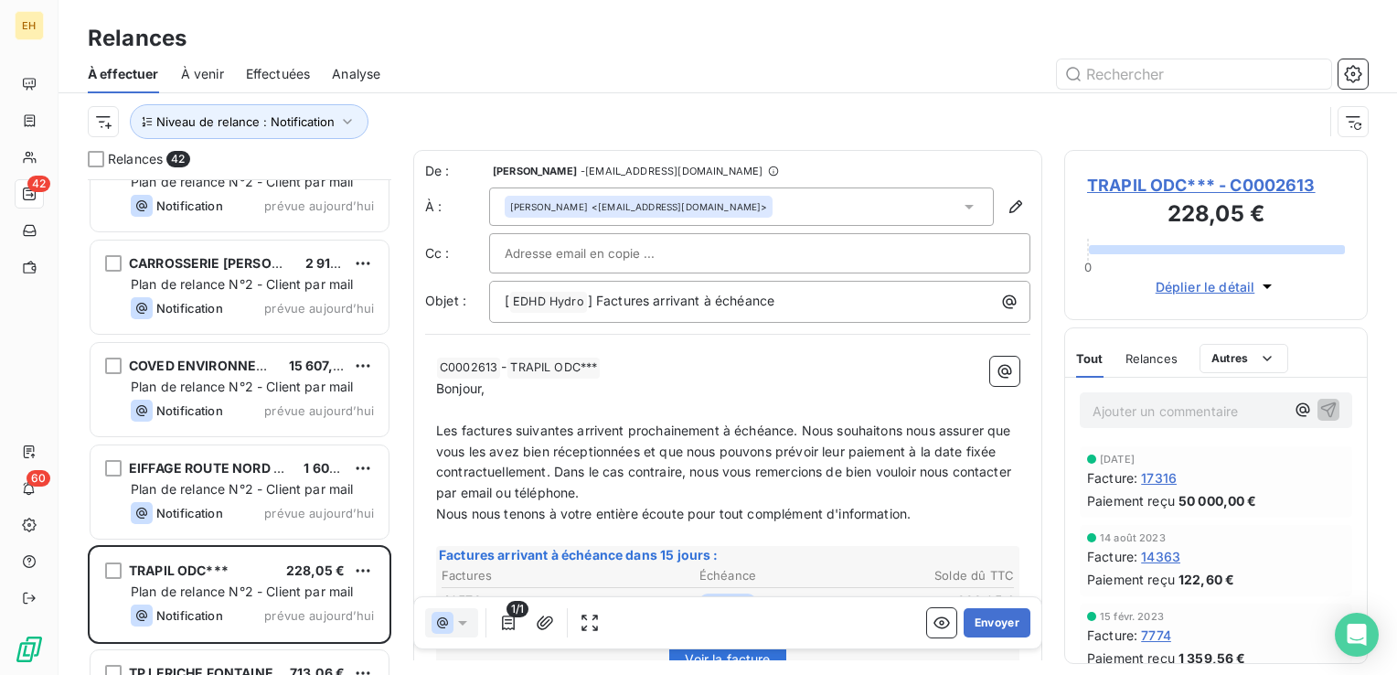
scroll to position [3804, 0]
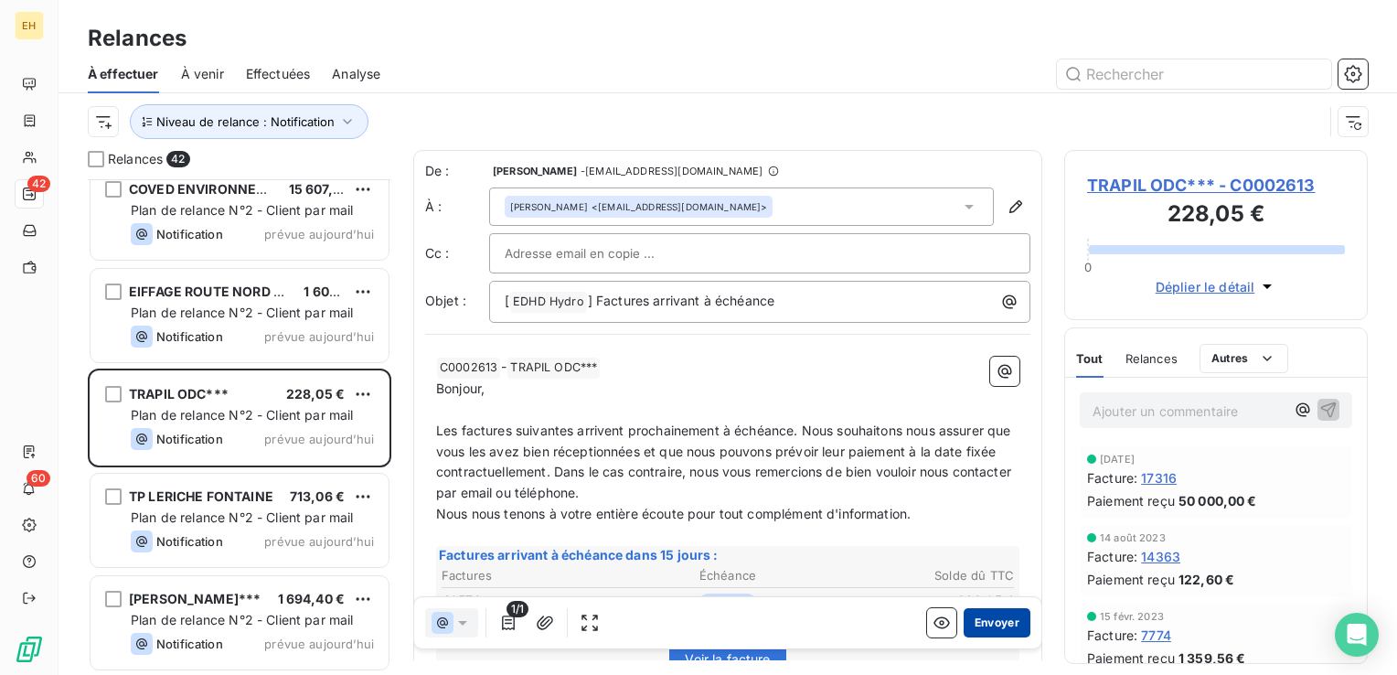
click at [997, 615] on button "Envoyer" at bounding box center [996, 622] width 67 height 29
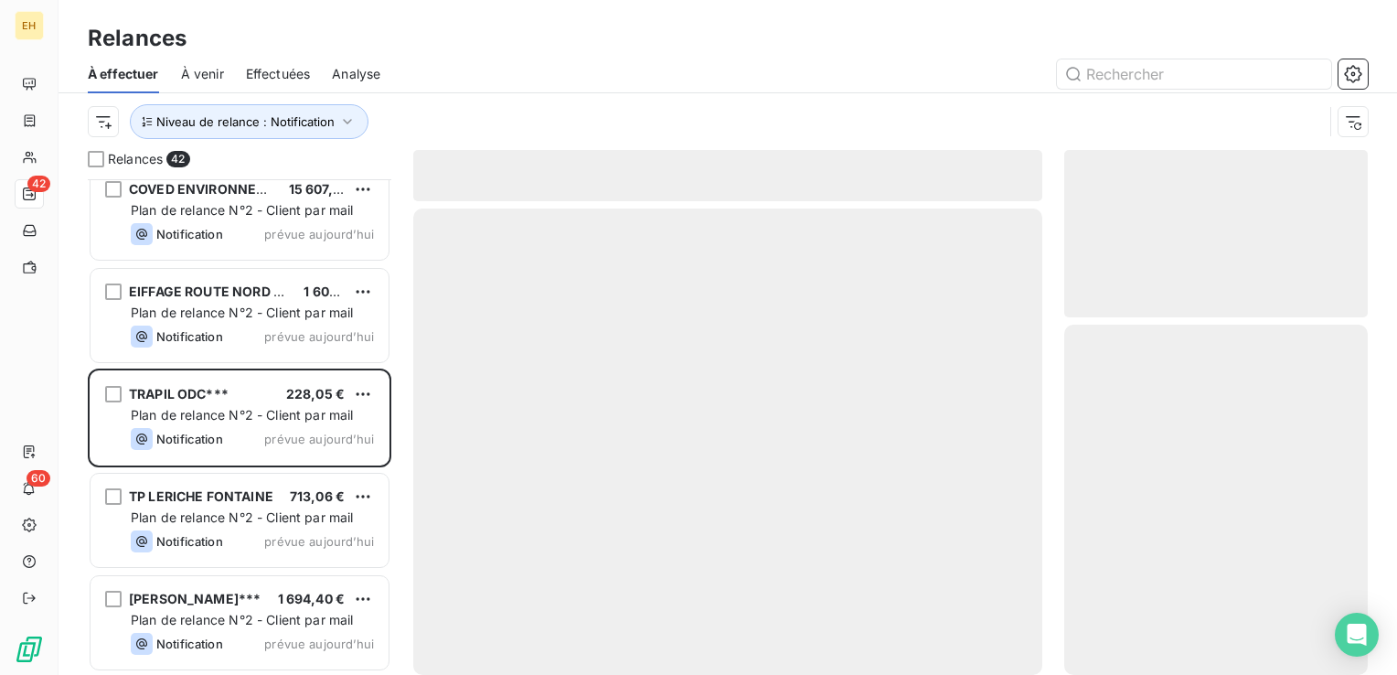
scroll to position [3702, 0]
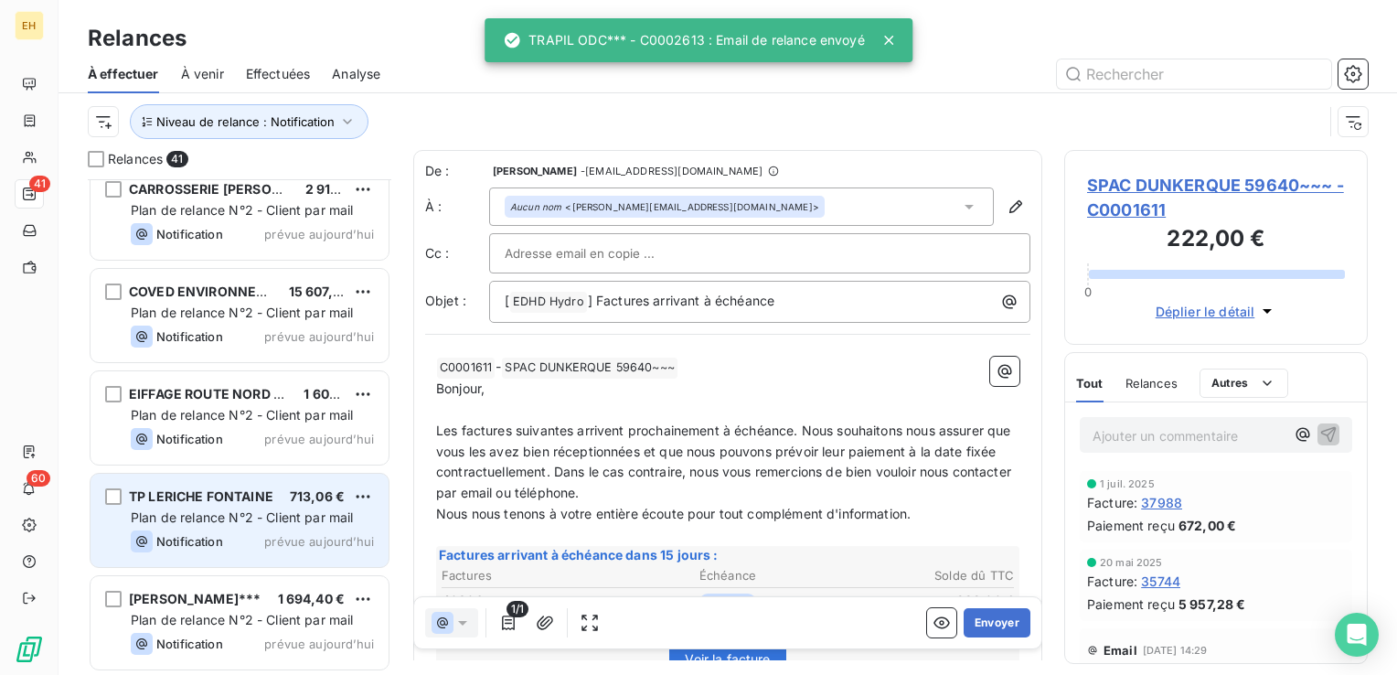
click at [216, 527] on div "TP LERICHE FONTAINE 713,06 € Plan de relance N°2 - Client par mail Notification…" at bounding box center [239, 519] width 298 height 93
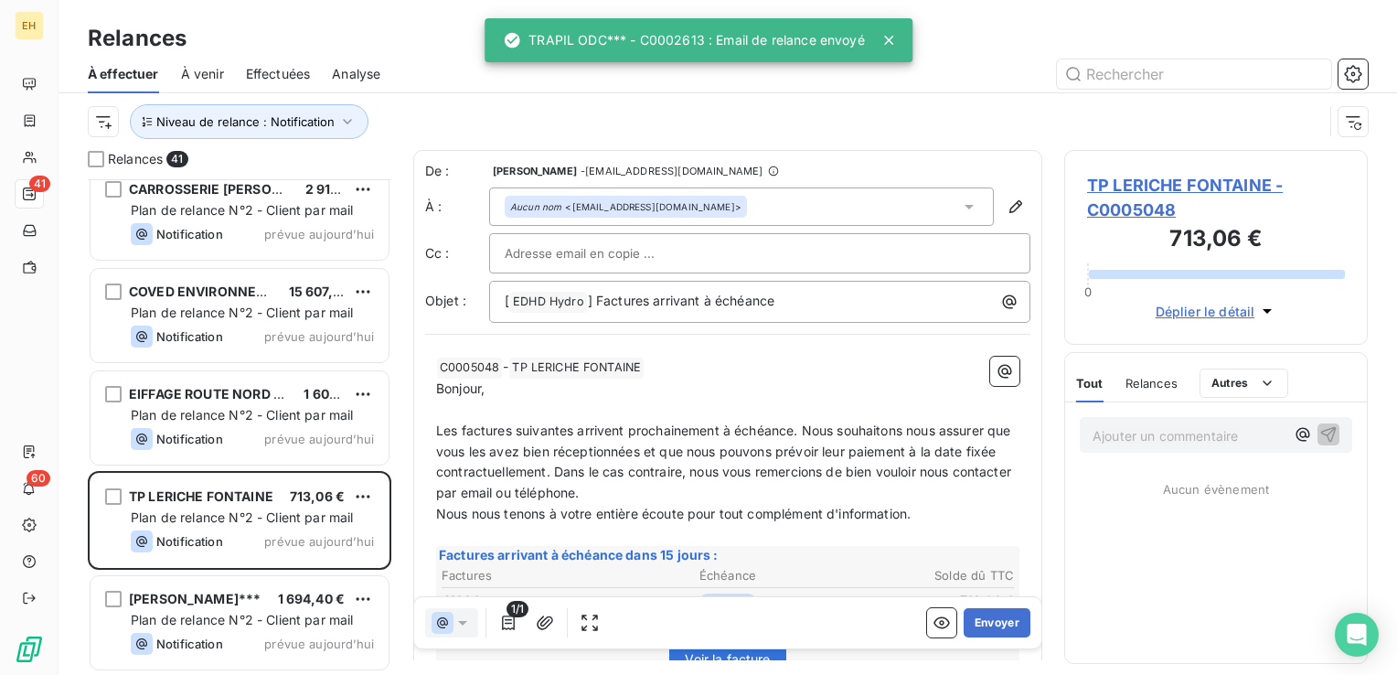
click at [1145, 203] on span "TP LERICHE FONTAINE - C0005048" at bounding box center [1216, 197] width 258 height 49
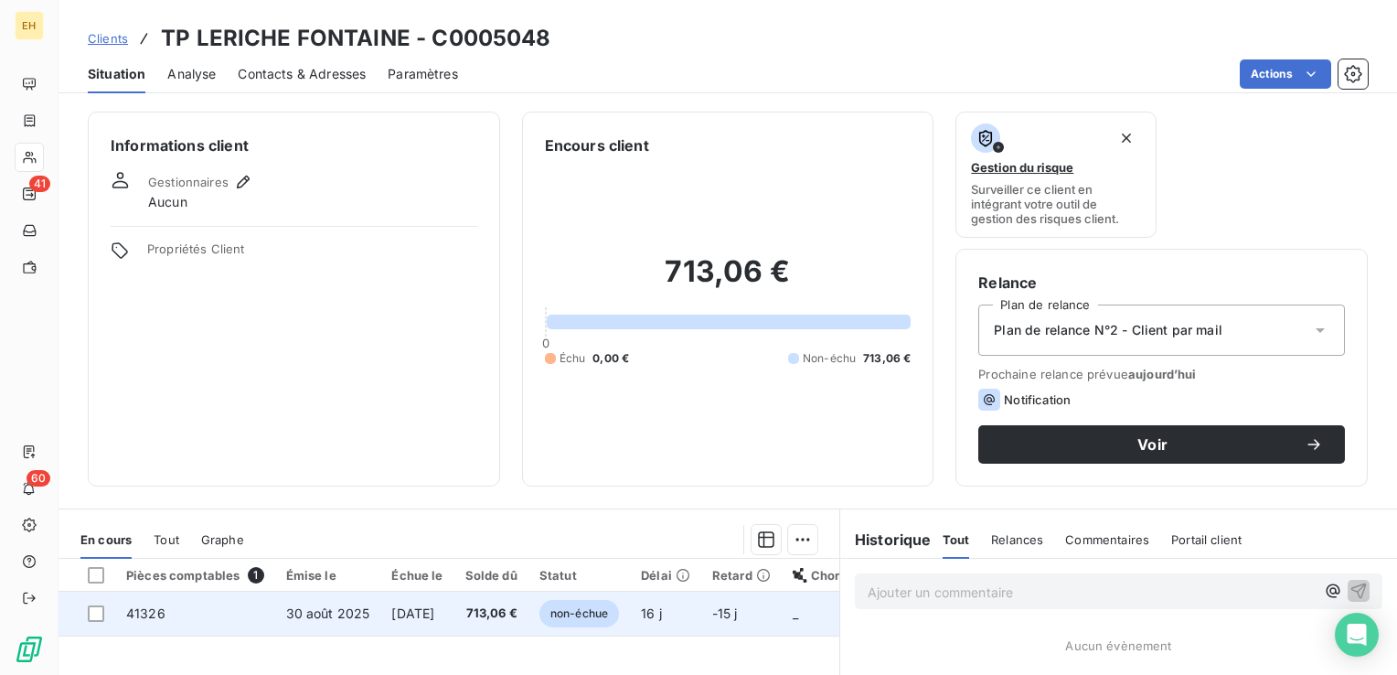
click at [406, 616] on span "30 sept. 2025" at bounding box center [412, 613] width 43 height 16
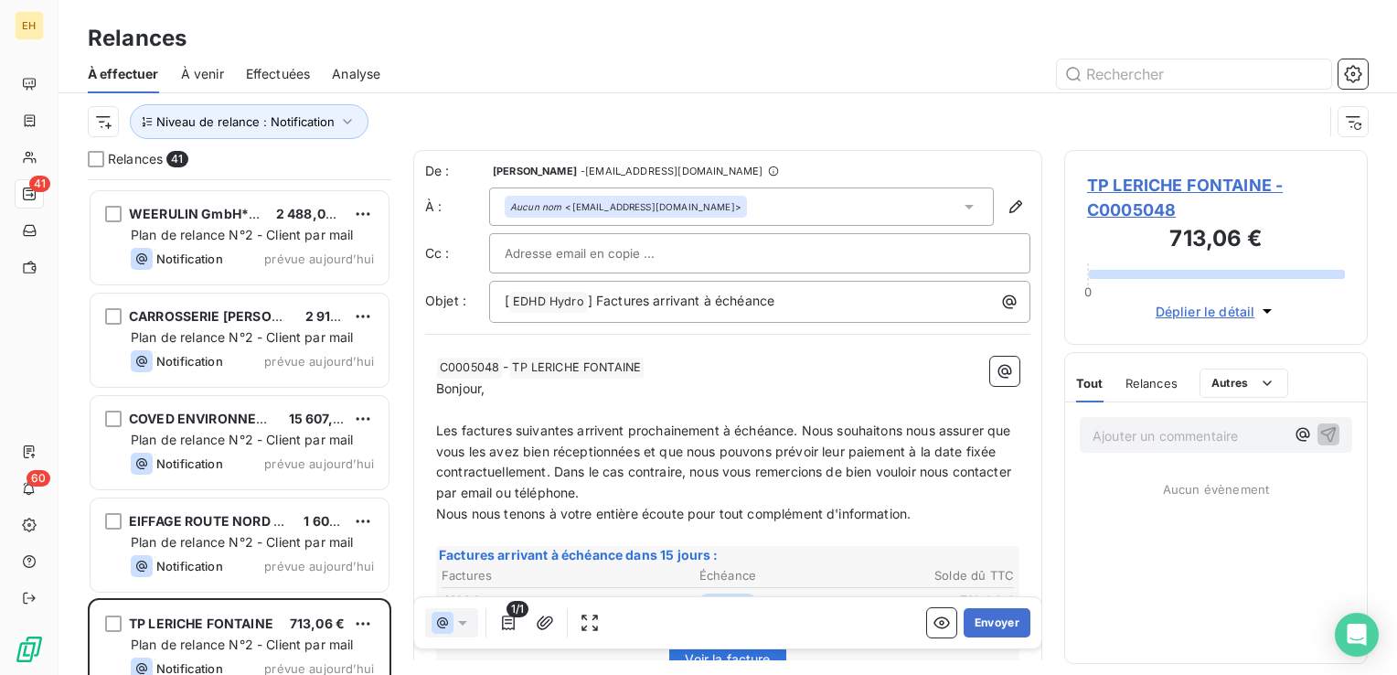
scroll to position [3702, 0]
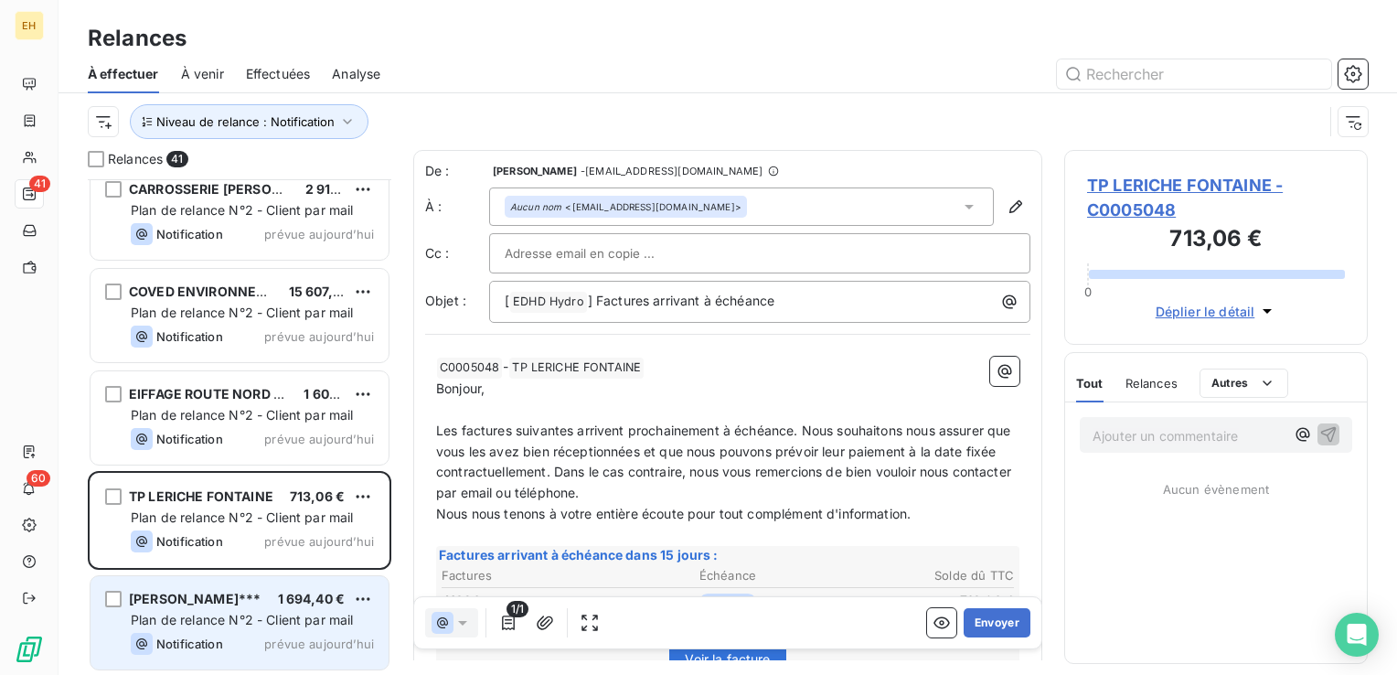
click at [303, 656] on div "BENAULT*** 1 694,40 € Plan de relance N°2 - Client par mail Notification prévue…" at bounding box center [239, 622] width 298 height 93
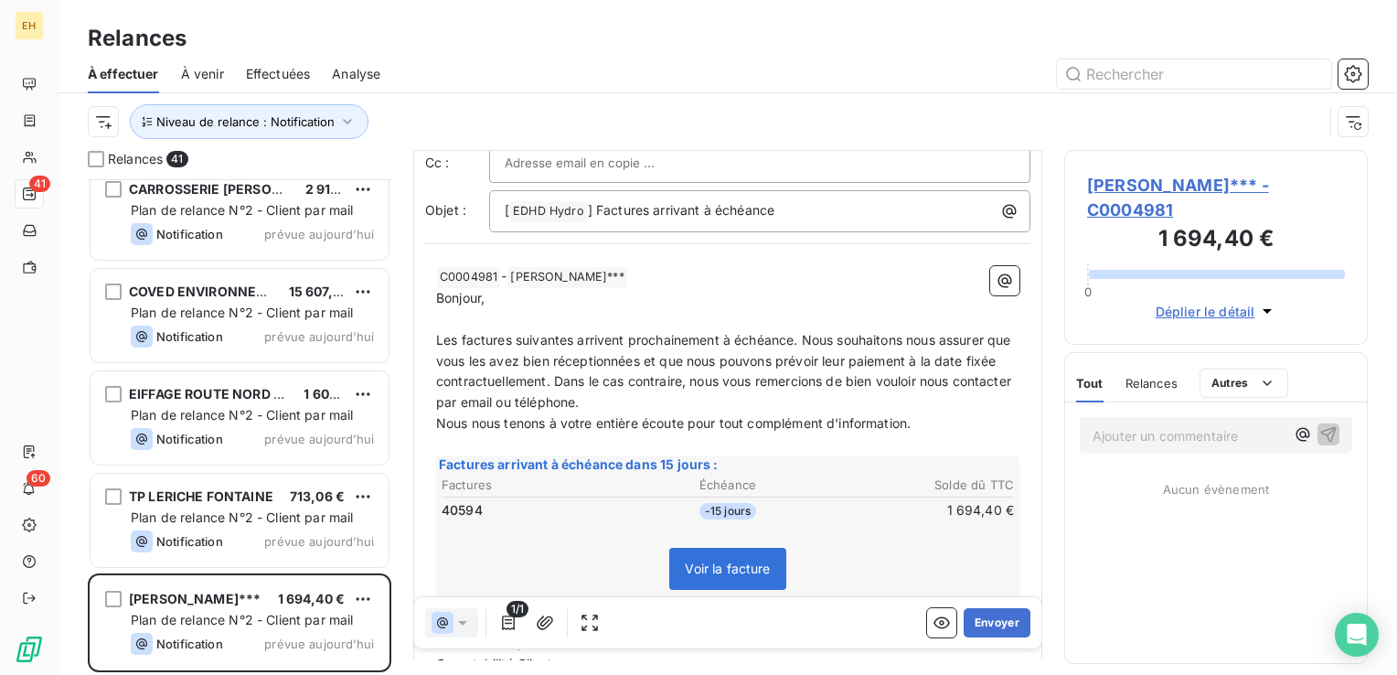
scroll to position [183, 0]
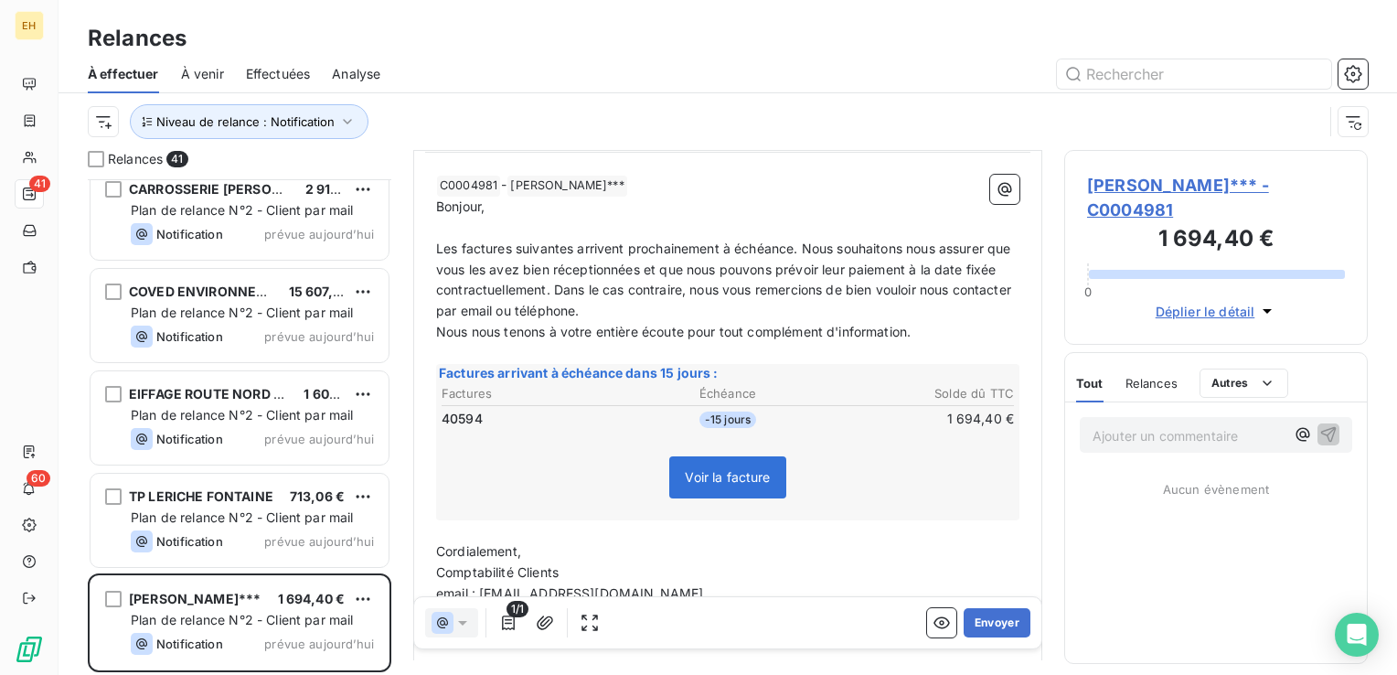
click at [1131, 188] on span "BENAULT*** - C0004981" at bounding box center [1216, 197] width 258 height 49
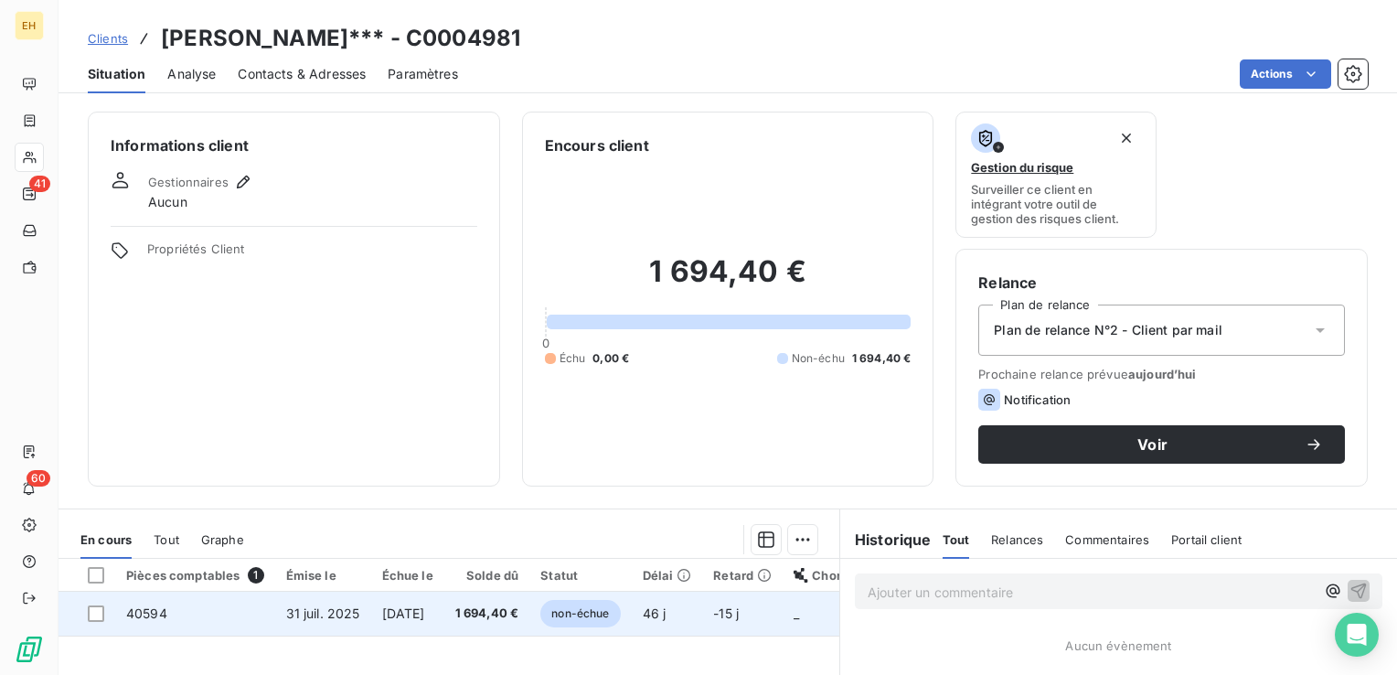
click at [380, 602] on td "30 sept. 2025" at bounding box center [407, 613] width 73 height 44
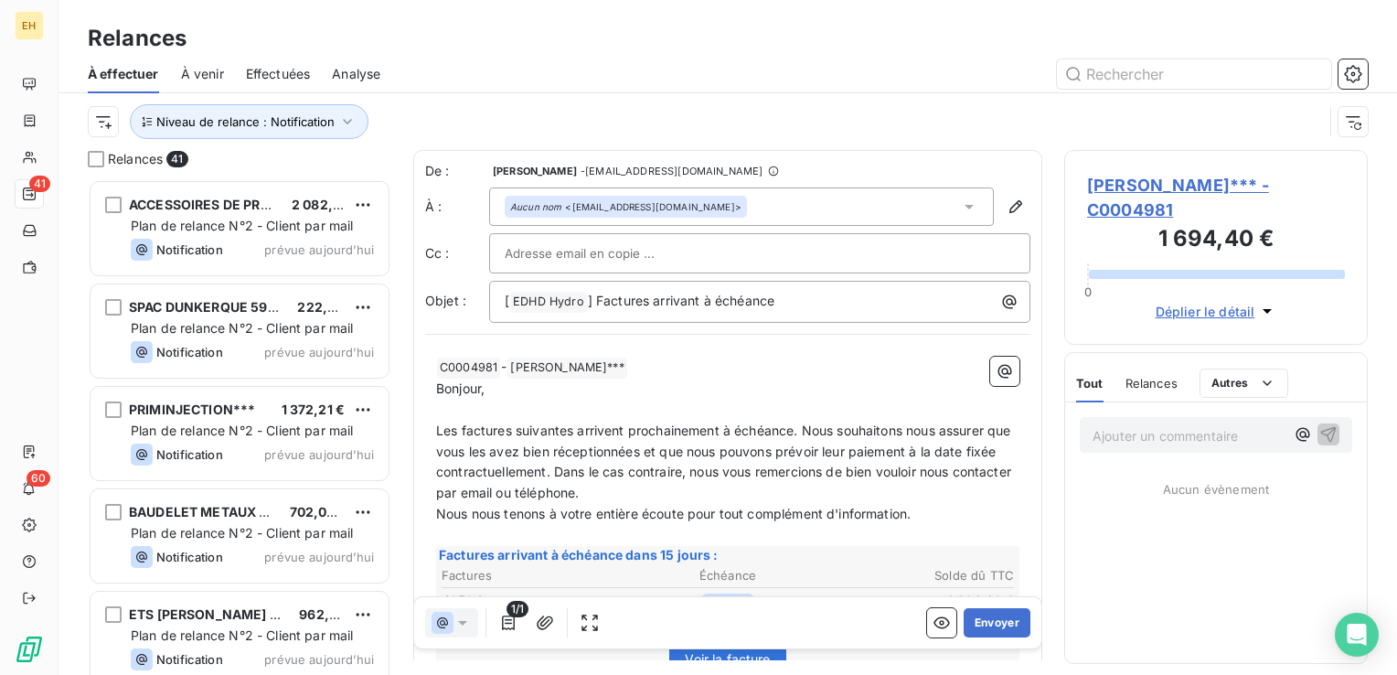
scroll to position [482, 289]
click at [987, 622] on button "Envoyer" at bounding box center [996, 622] width 67 height 29
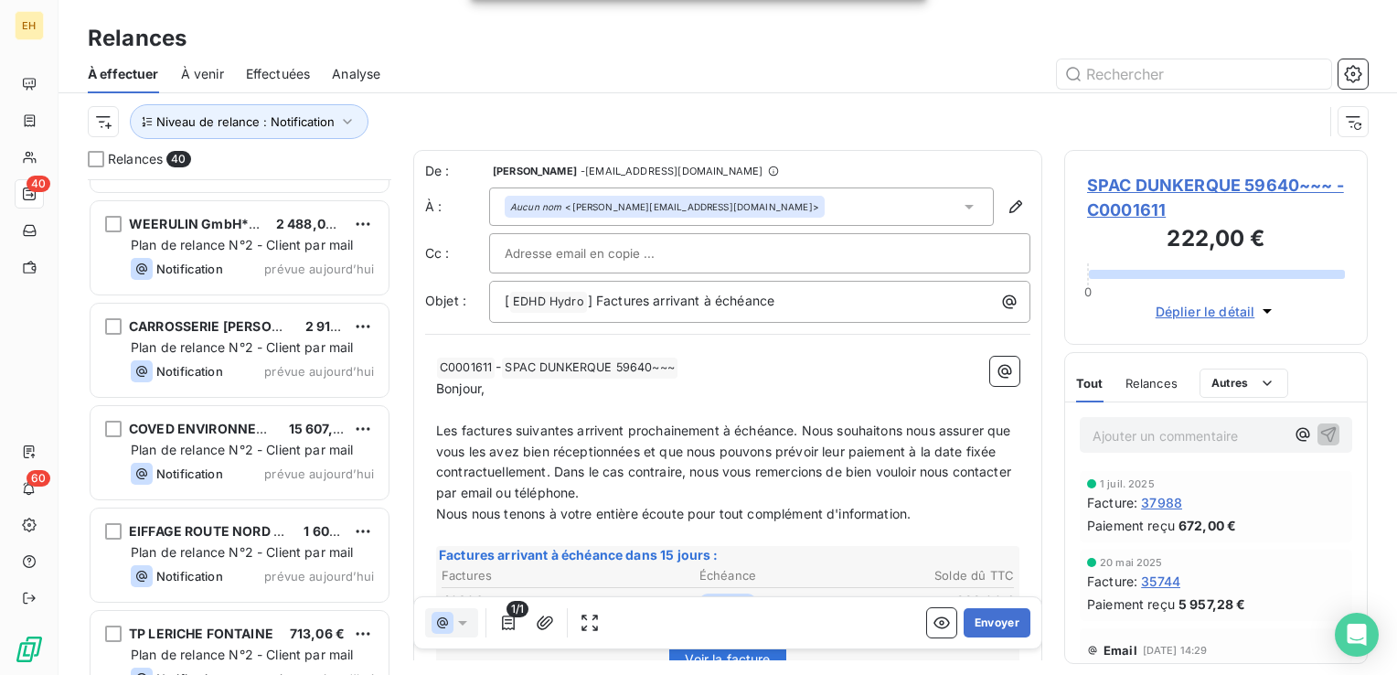
scroll to position [3599, 0]
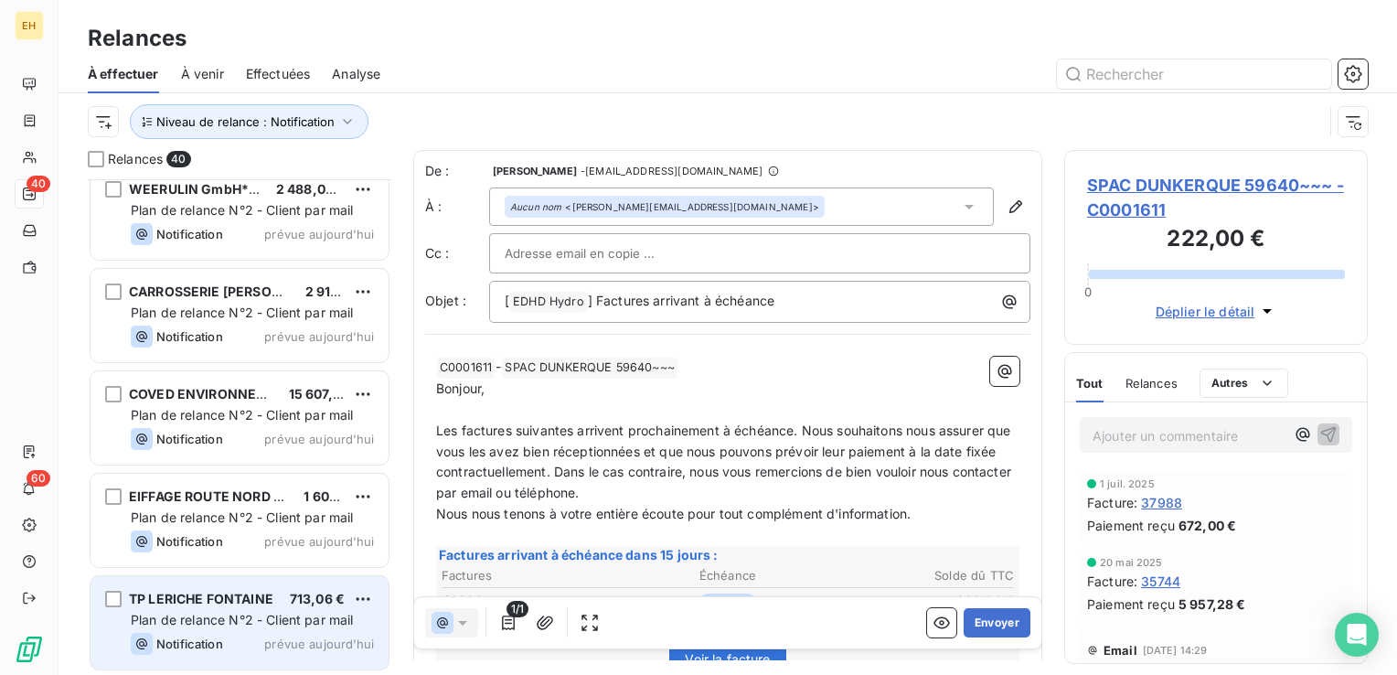
click at [237, 616] on span "Plan de relance N°2 - Client par mail" at bounding box center [242, 619] width 223 height 16
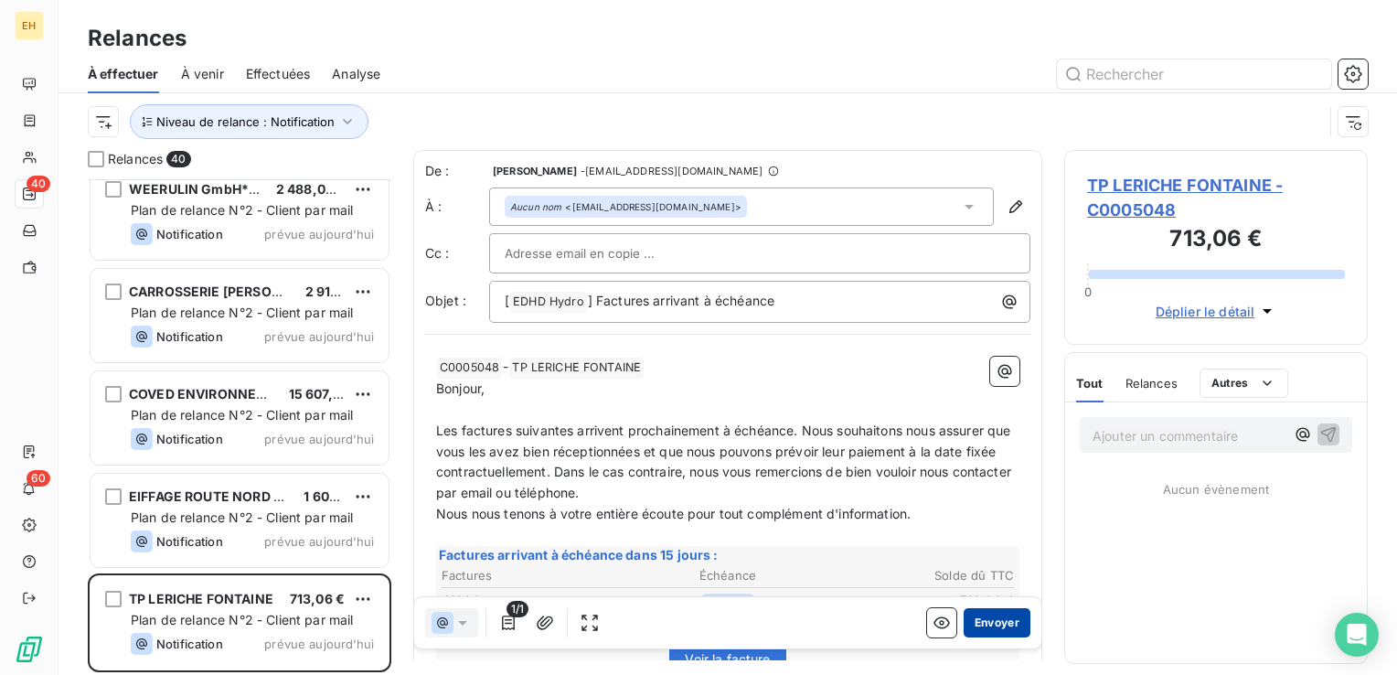
click at [1004, 620] on button "Envoyer" at bounding box center [996, 622] width 67 height 29
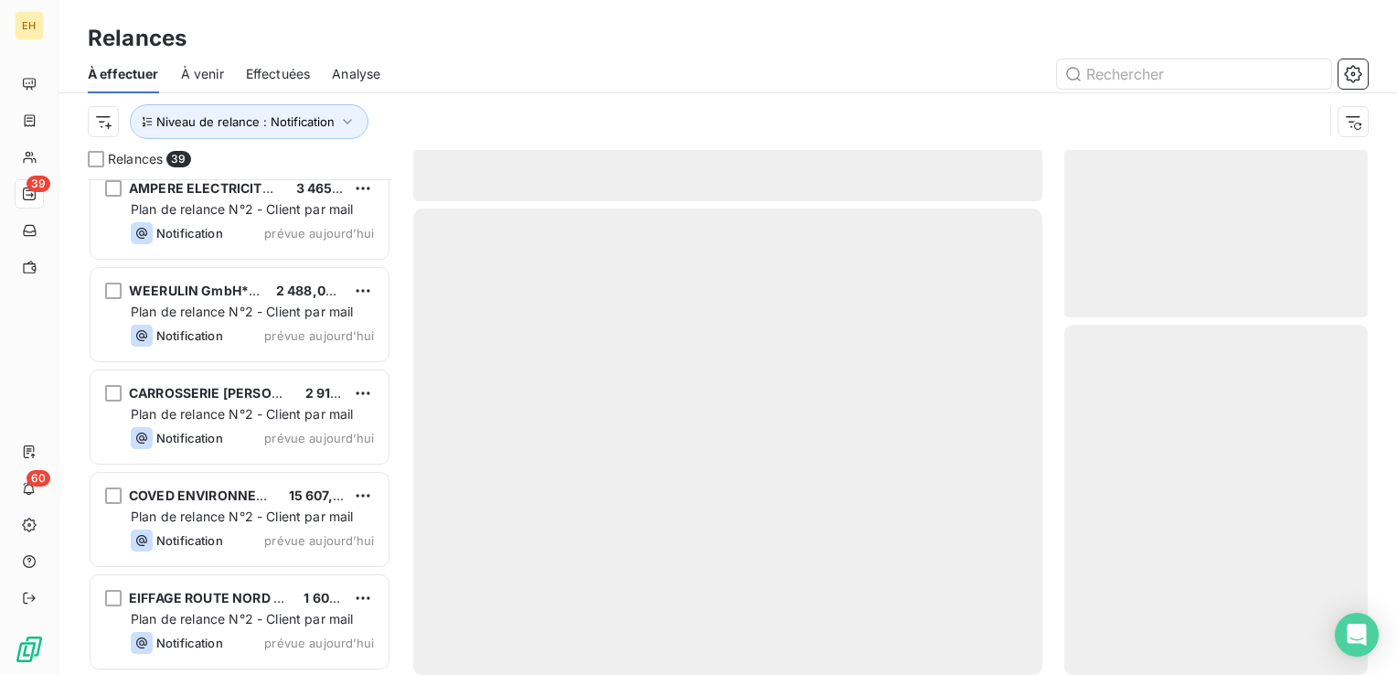
scroll to position [3497, 0]
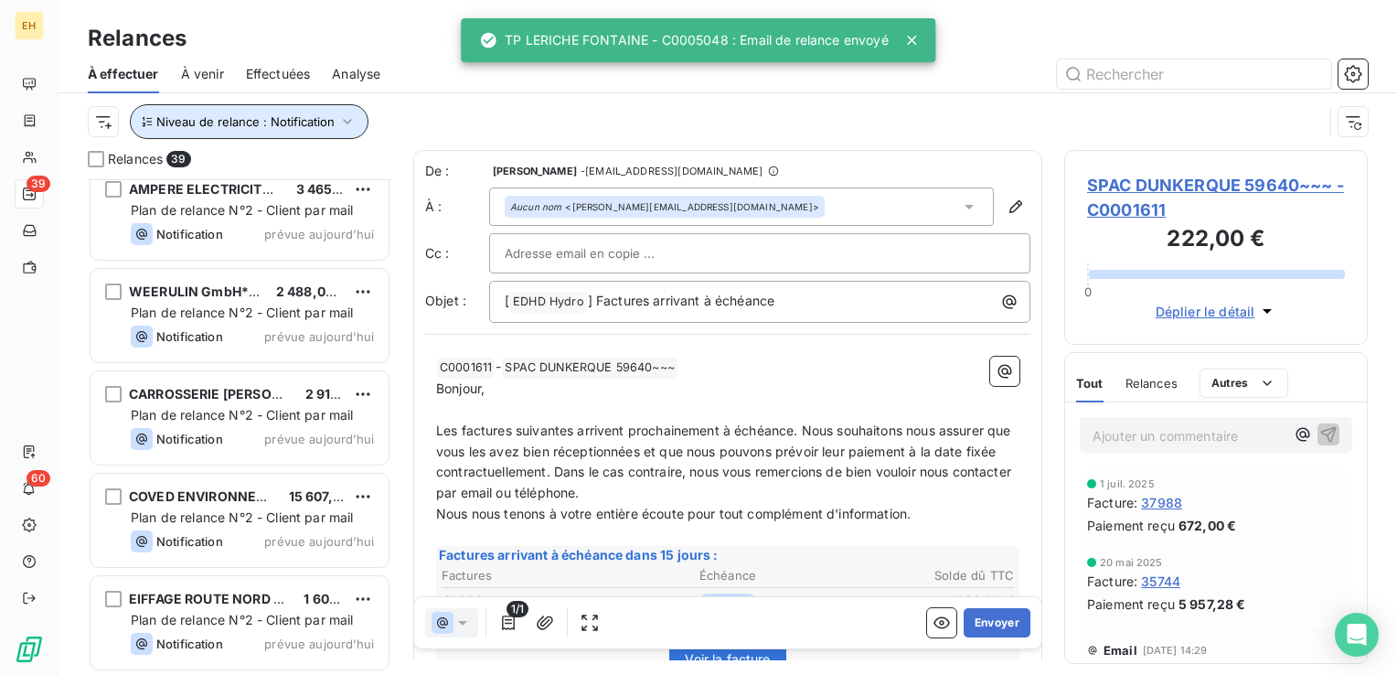
click at [338, 126] on icon "button" at bounding box center [347, 121] width 18 height 18
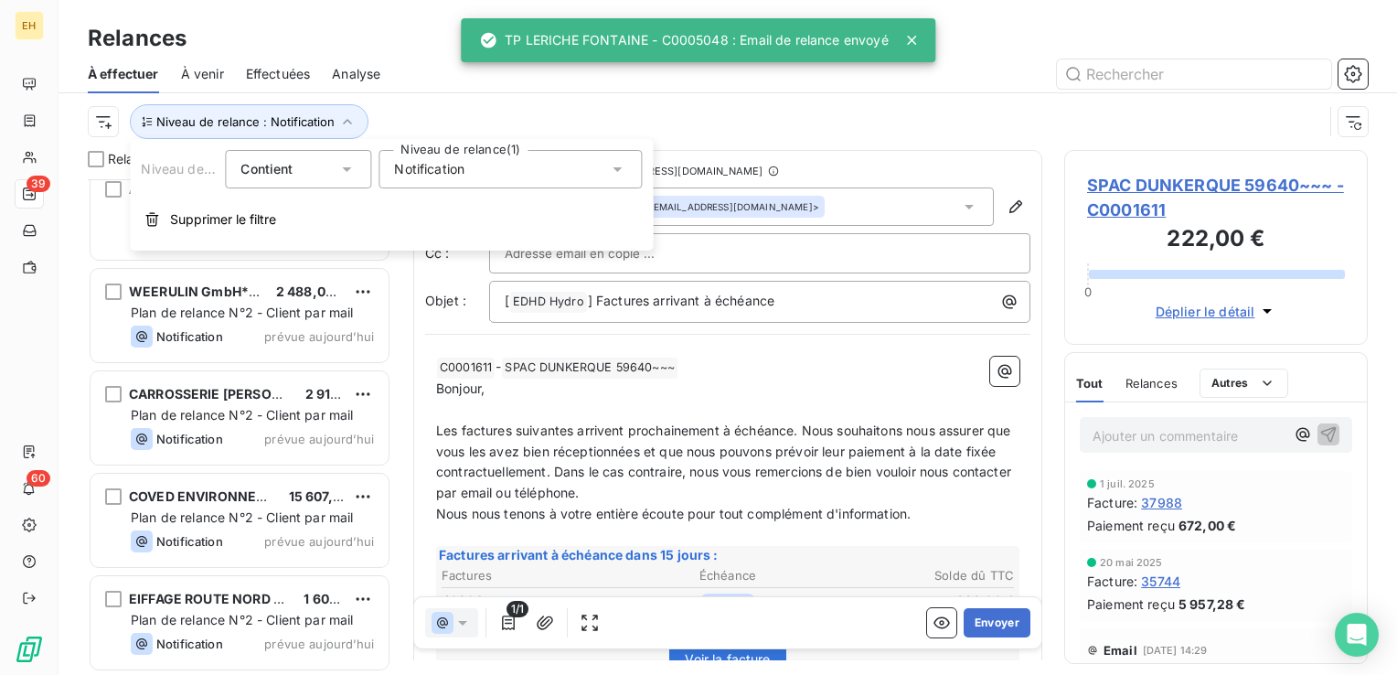
click at [439, 174] on span "Notification" at bounding box center [429, 169] width 70 height 18
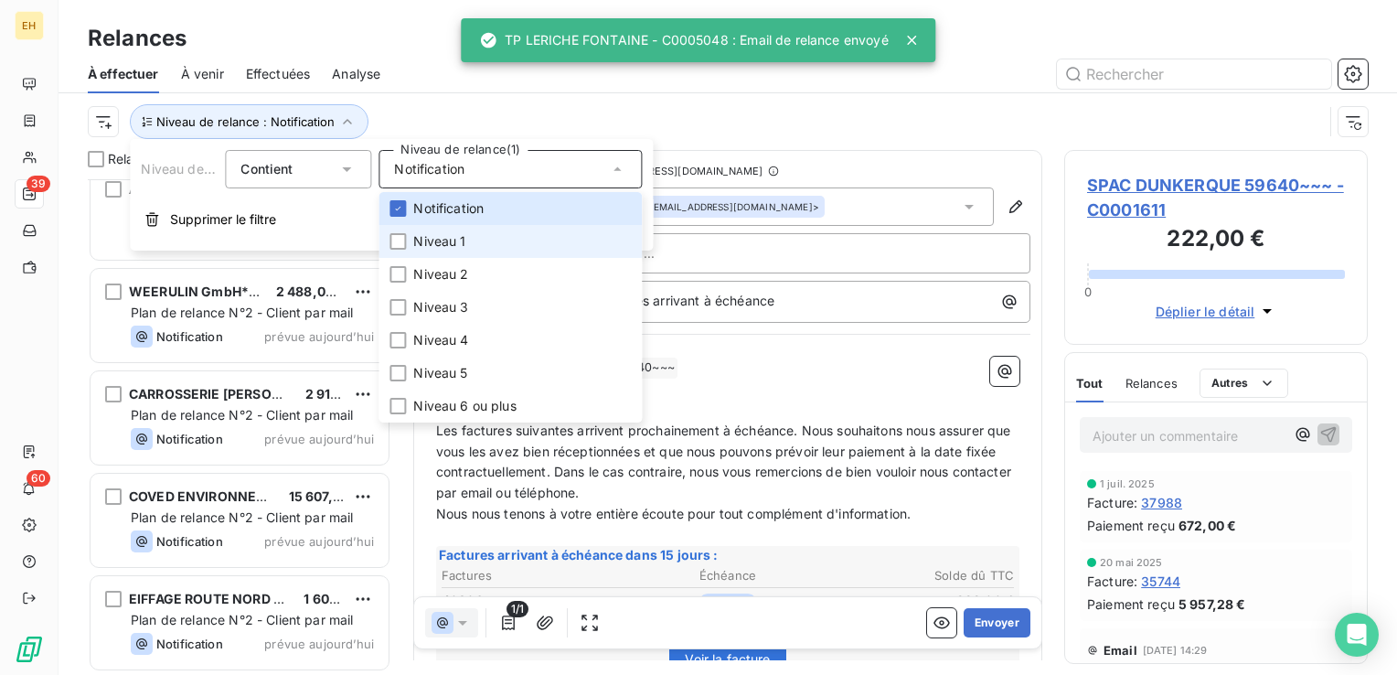
click at [436, 234] on span "Niveau 1" at bounding box center [439, 241] width 52 height 18
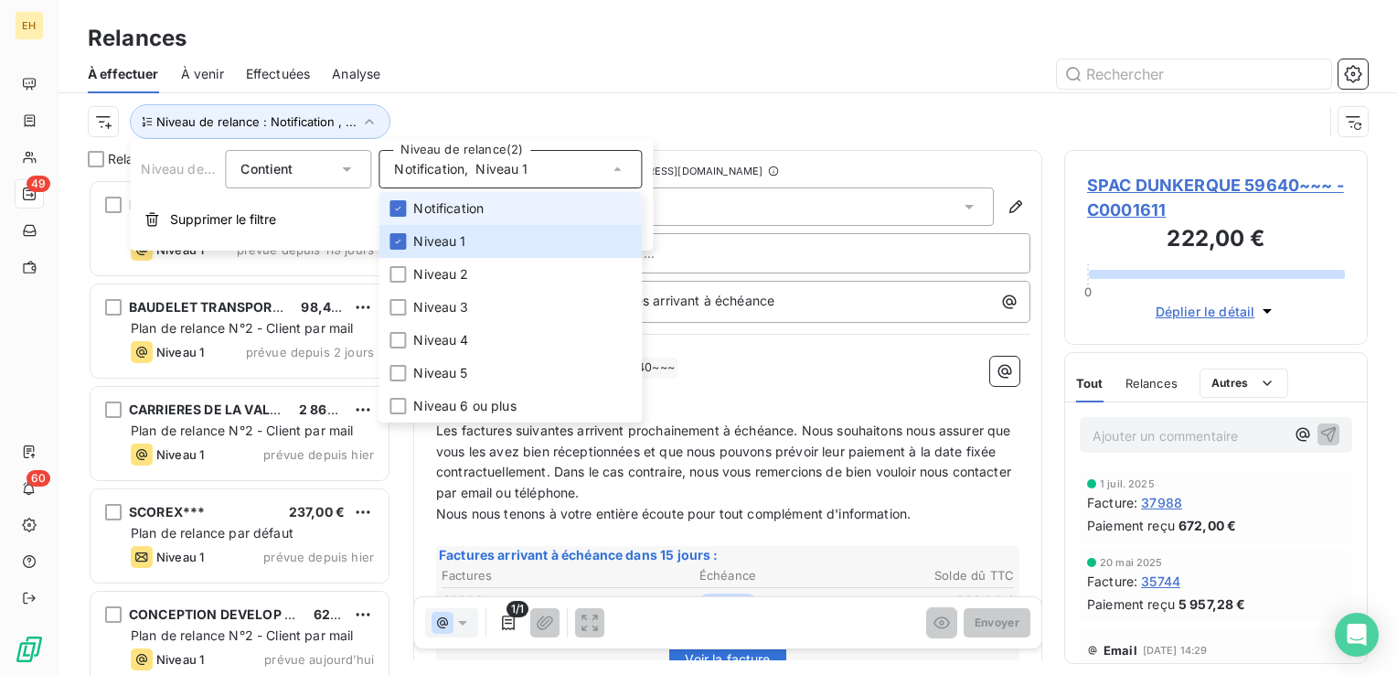
scroll to position [482, 289]
click at [434, 207] on span "Notification" at bounding box center [448, 208] width 70 height 18
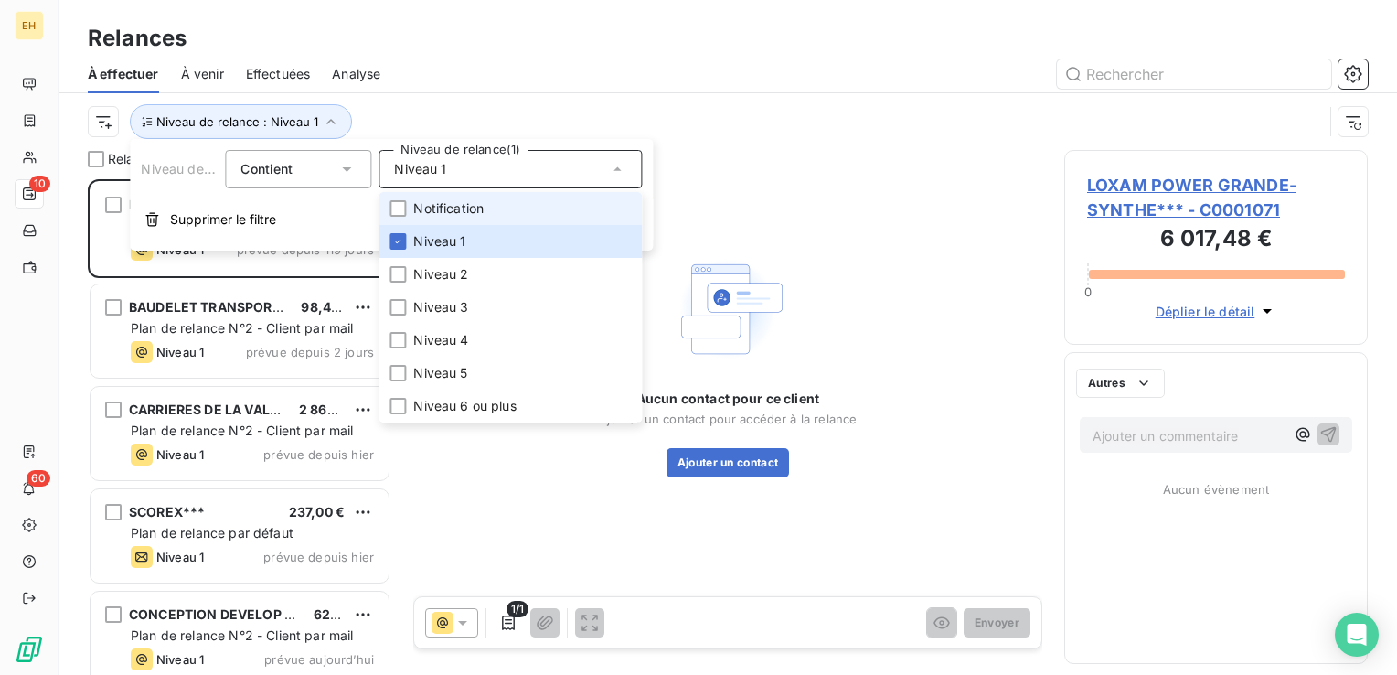
scroll to position [482, 289]
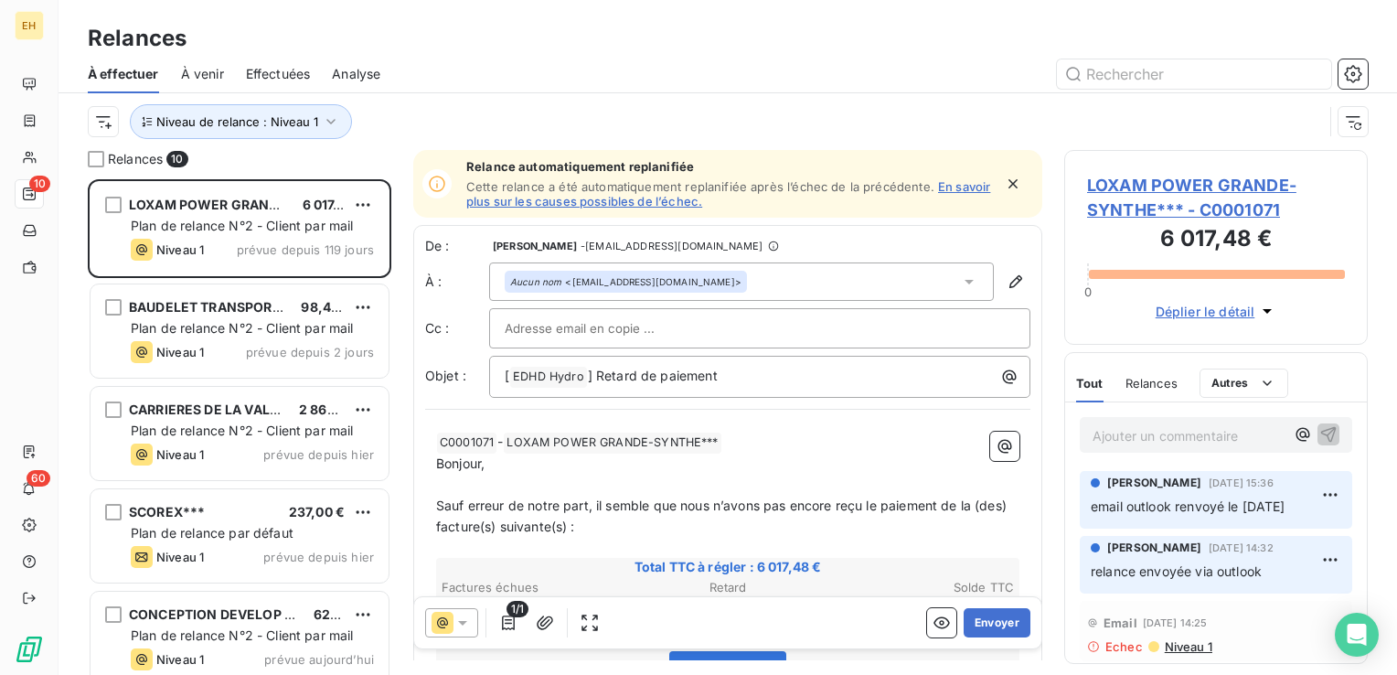
click at [391, 87] on div "À effectuer À venir Effectuées Analyse" at bounding box center [727, 74] width 1338 height 38
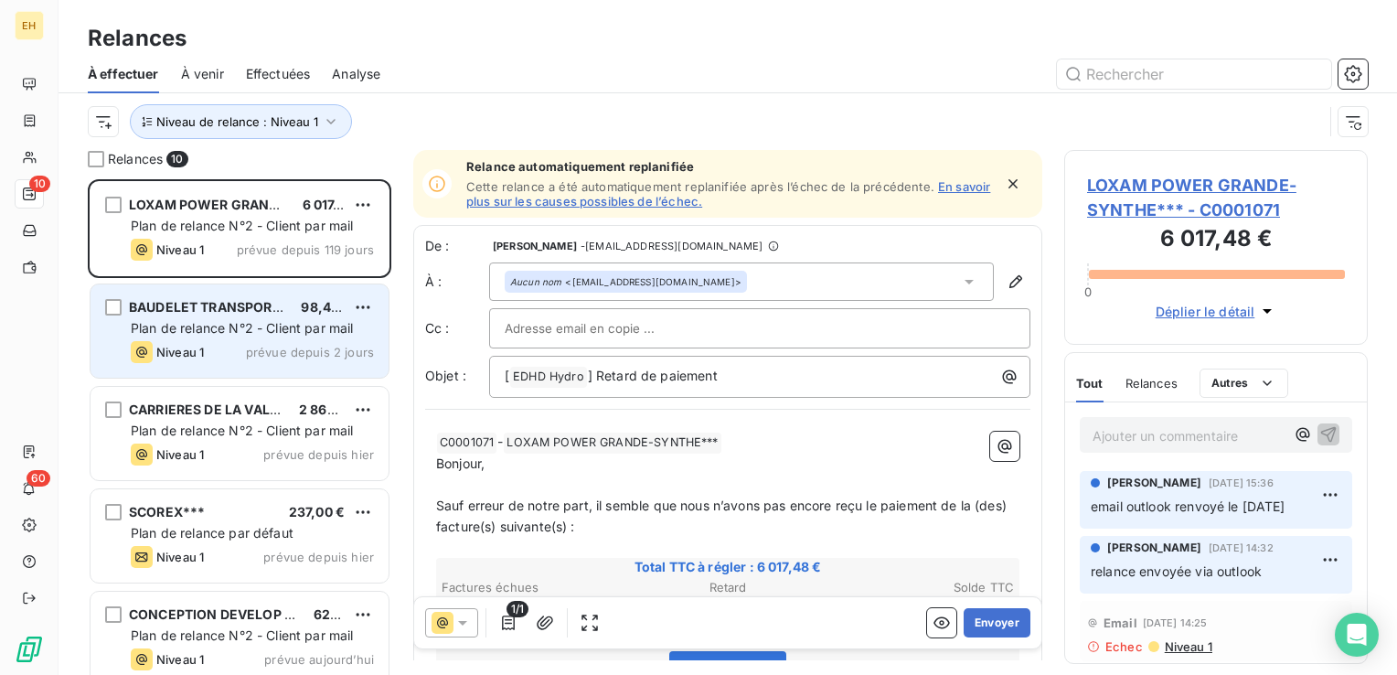
click at [262, 313] on span "BAUDELET TRANSPORTS***" at bounding box center [220, 307] width 182 height 16
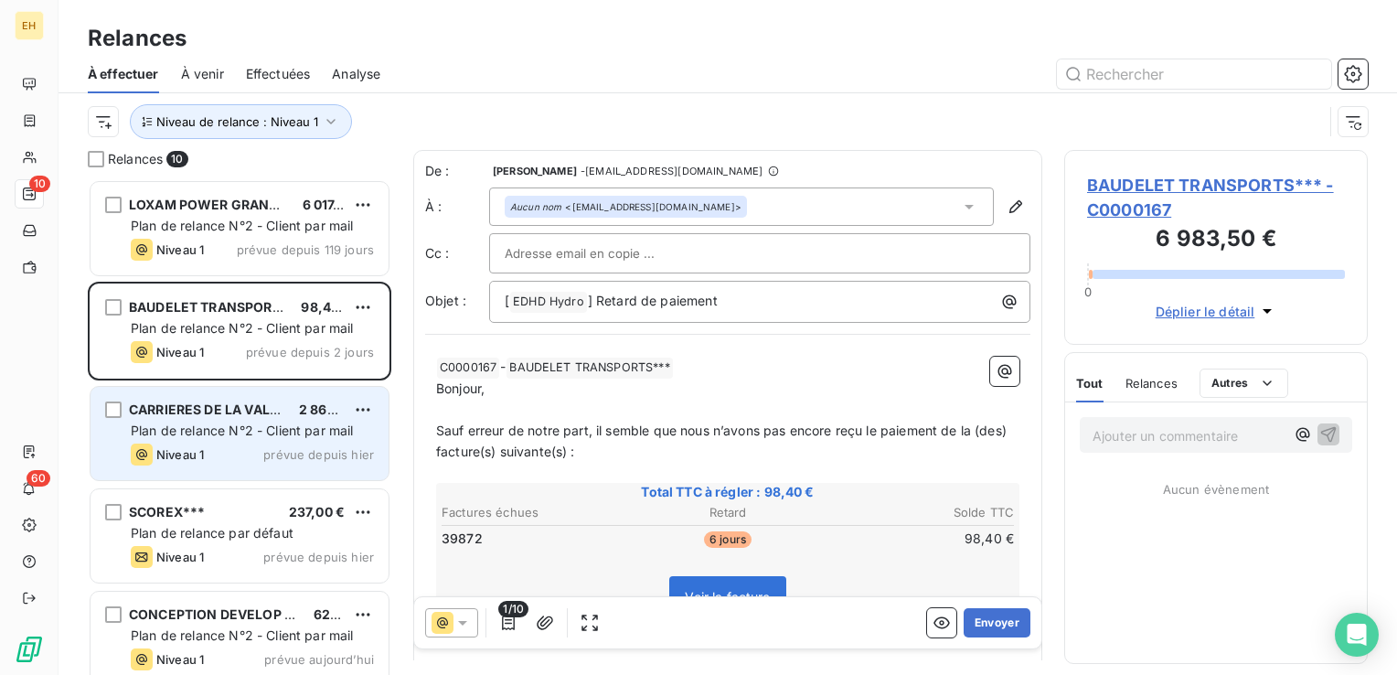
click at [264, 430] on span "Plan de relance N°2 - Client par mail" at bounding box center [242, 430] width 223 height 16
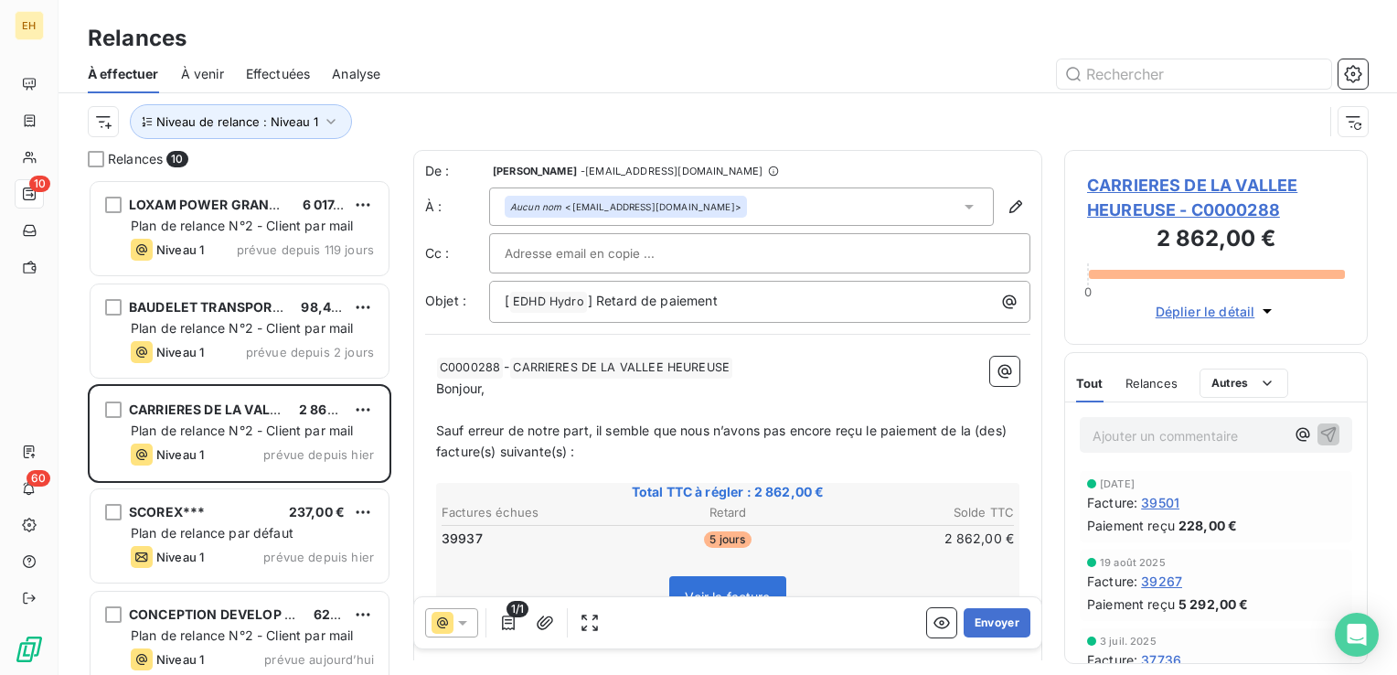
click at [1229, 180] on span "CARRIERES DE LA VALLEE HEUREUSE - C0000288" at bounding box center [1216, 197] width 258 height 49
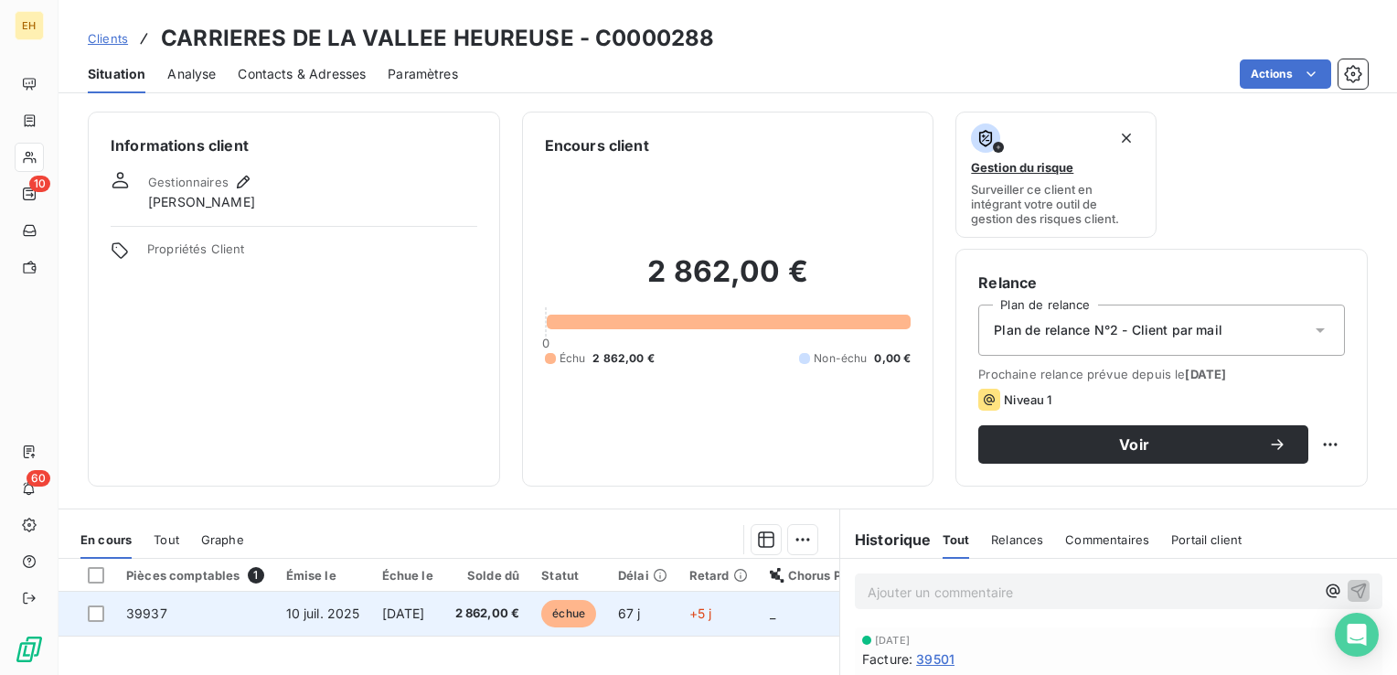
click at [520, 619] on span "2 862,00 €" at bounding box center [487, 613] width 65 height 18
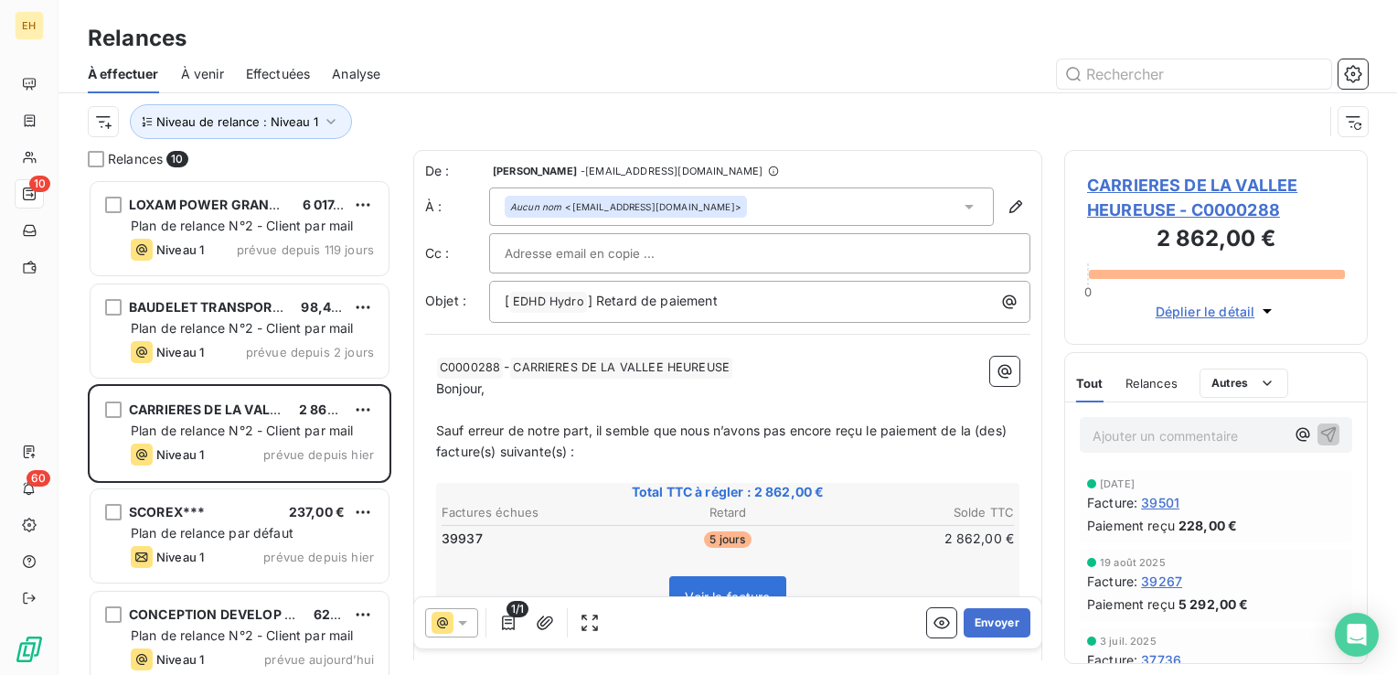
scroll to position [482, 289]
click at [975, 627] on button "Envoyer" at bounding box center [996, 622] width 67 height 29
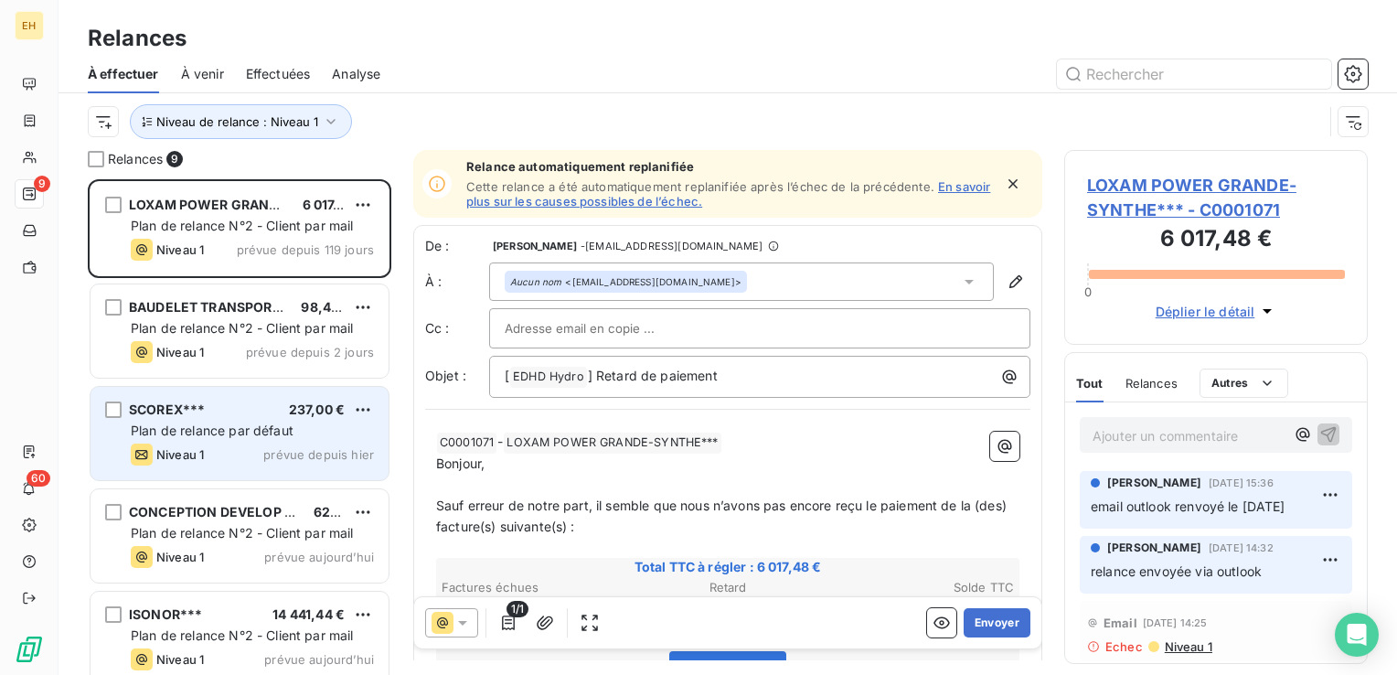
click at [199, 434] on span "Plan de relance par défaut" at bounding box center [212, 430] width 163 height 16
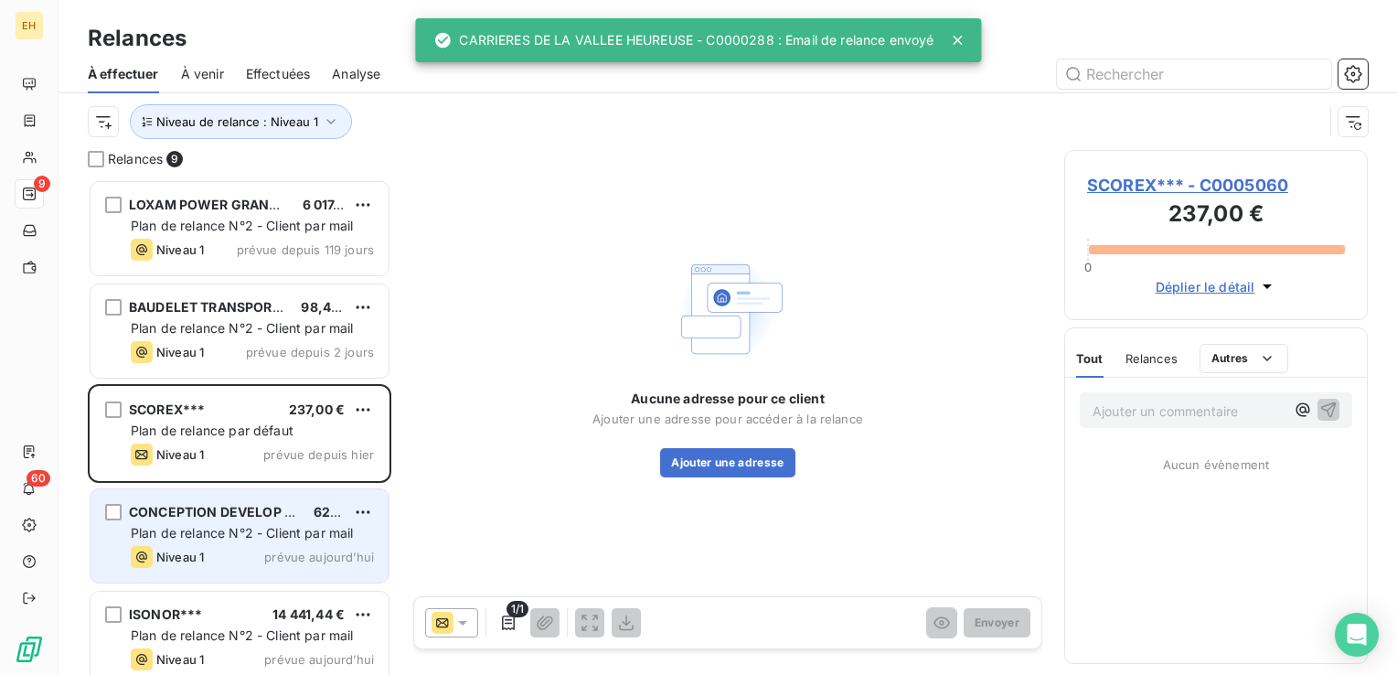
click at [204, 521] on div "CONCEPTION DEVELOP FAB PLASTIQUE - CDFP 626,10 € Plan de relance N°2 - Client p…" at bounding box center [239, 535] width 298 height 93
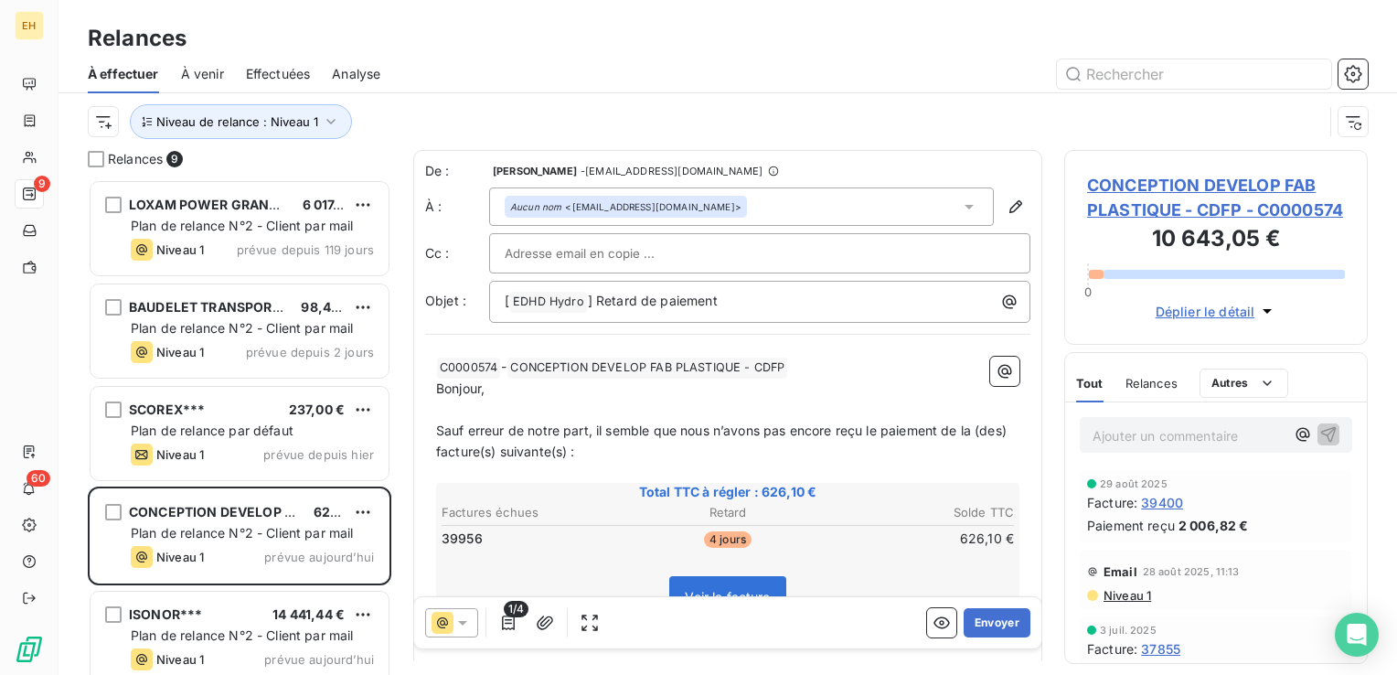
click at [1216, 186] on span "CONCEPTION DEVELOP FAB PLASTIQUE - CDFP - C0000574" at bounding box center [1216, 197] width 258 height 49
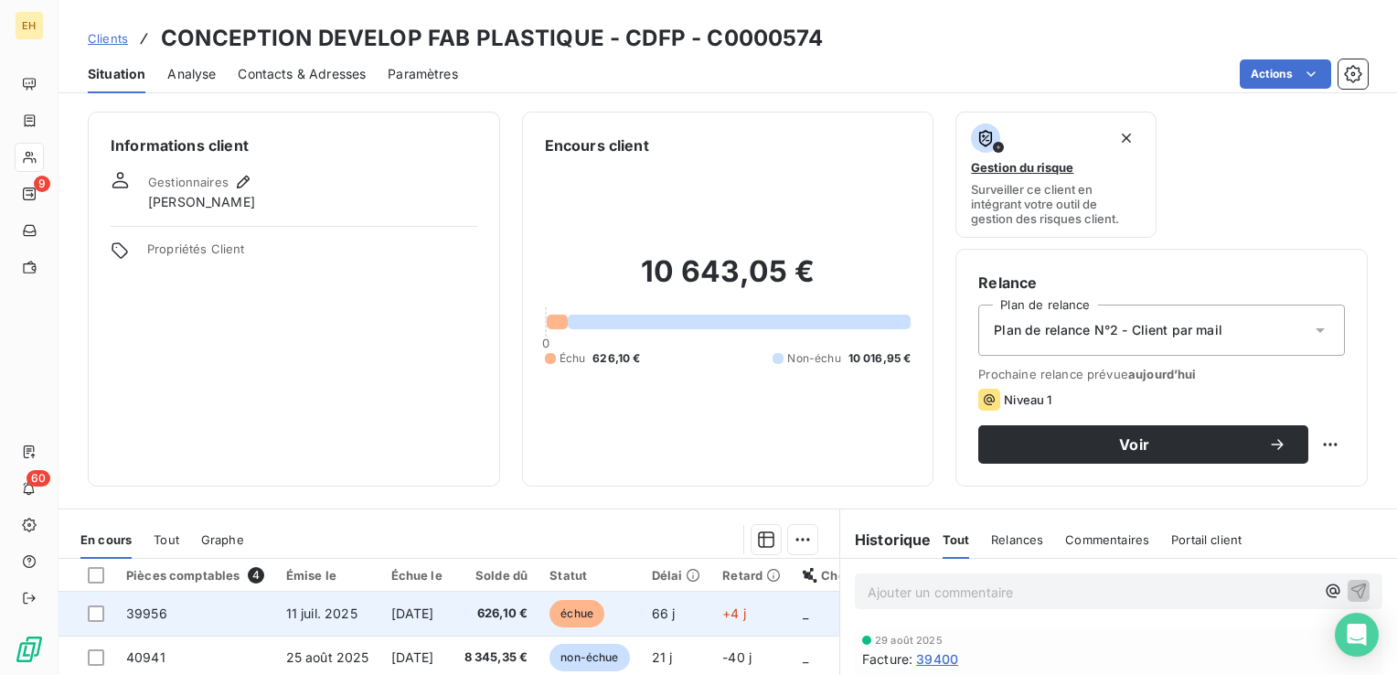
click at [453, 601] on td "11 sept. 2025" at bounding box center [416, 613] width 73 height 44
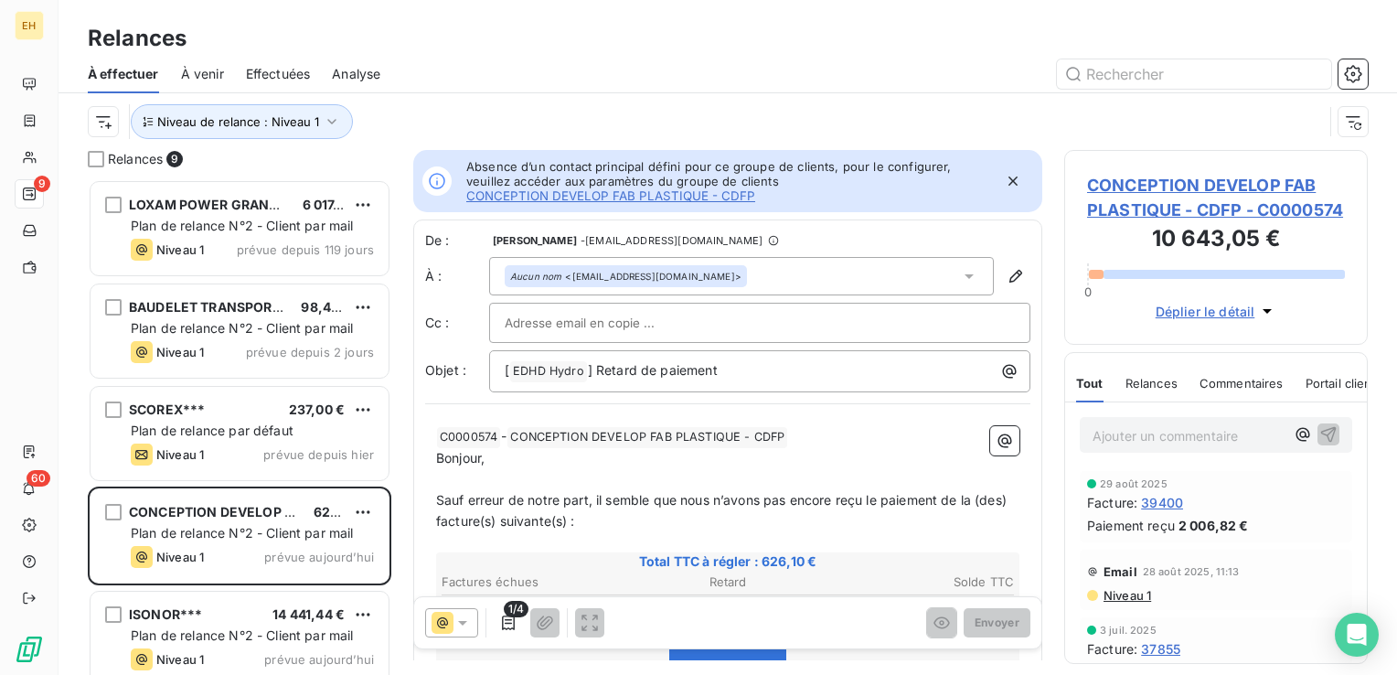
scroll to position [15, 15]
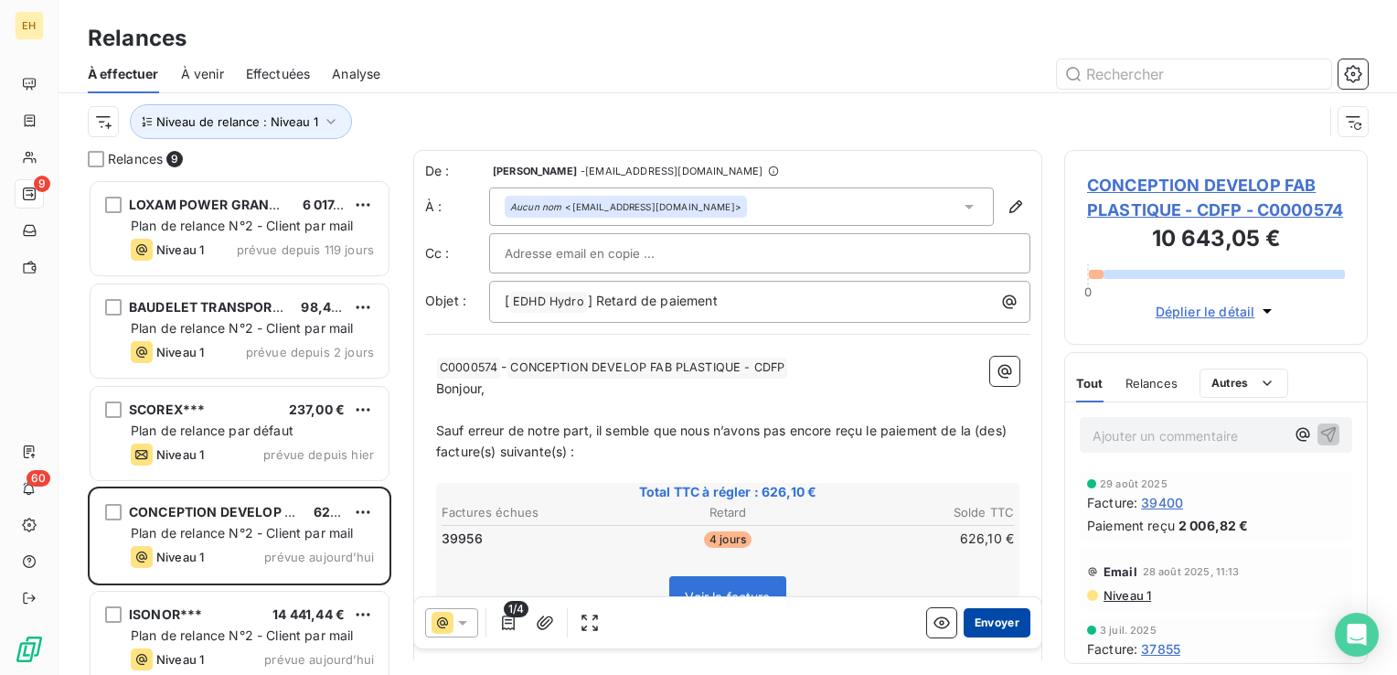
click at [977, 626] on button "Envoyer" at bounding box center [996, 622] width 67 height 29
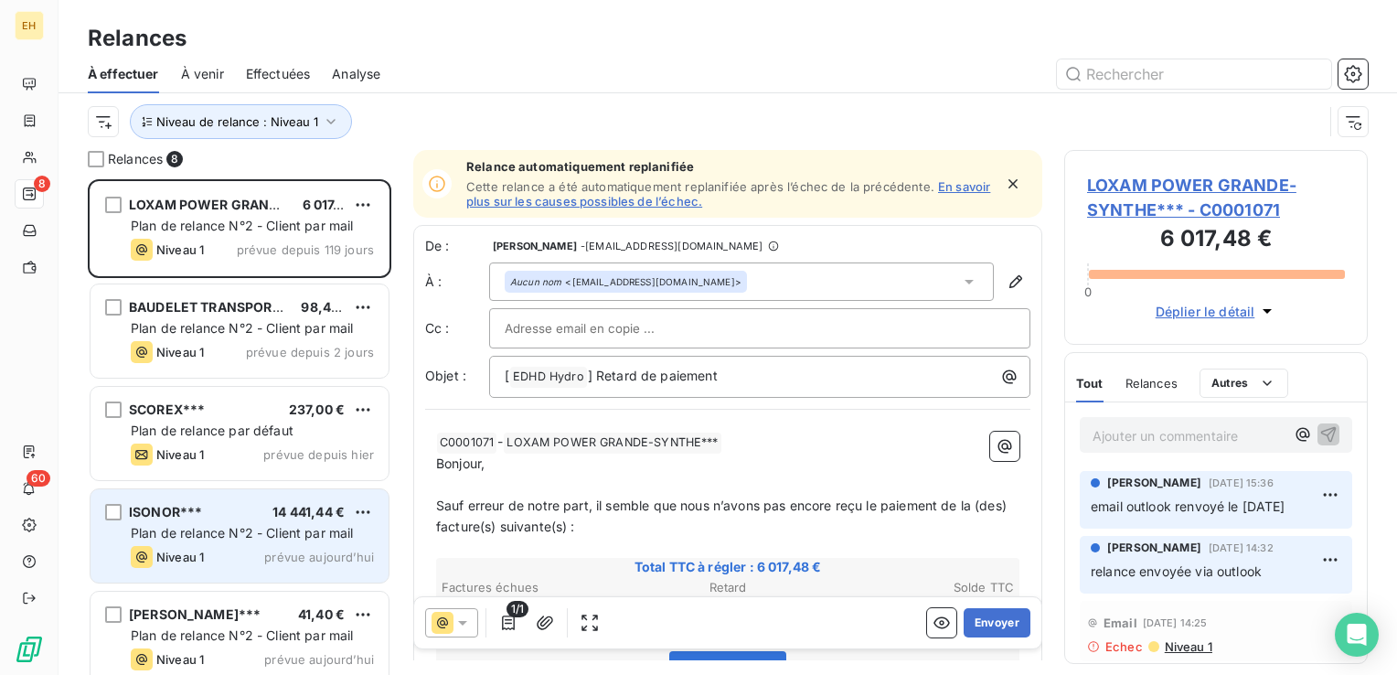
click at [234, 542] on div "ISONOR*** 14 441,44 € Plan de relance N°2 - Client par mail Niveau 1 prévue auj…" at bounding box center [239, 535] width 298 height 93
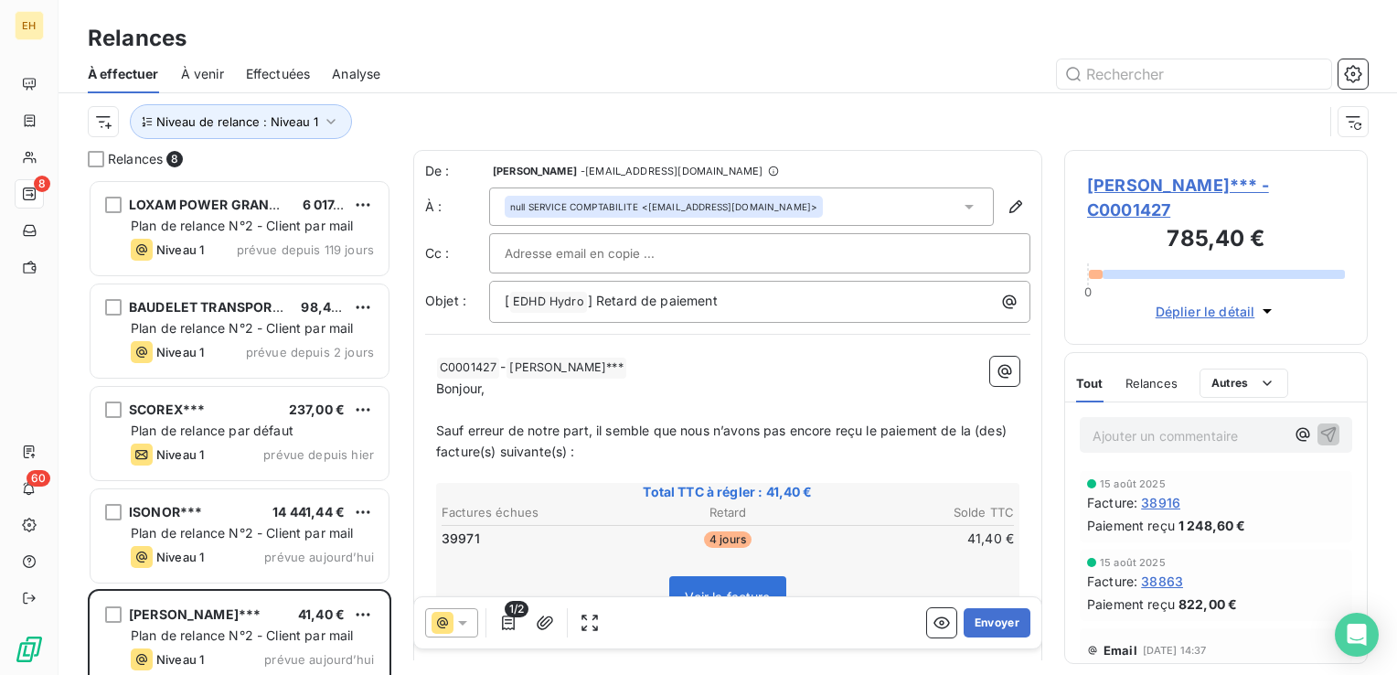
click at [1221, 181] on span "ROQUETTE FRERES*** - C0001427" at bounding box center [1216, 197] width 258 height 49
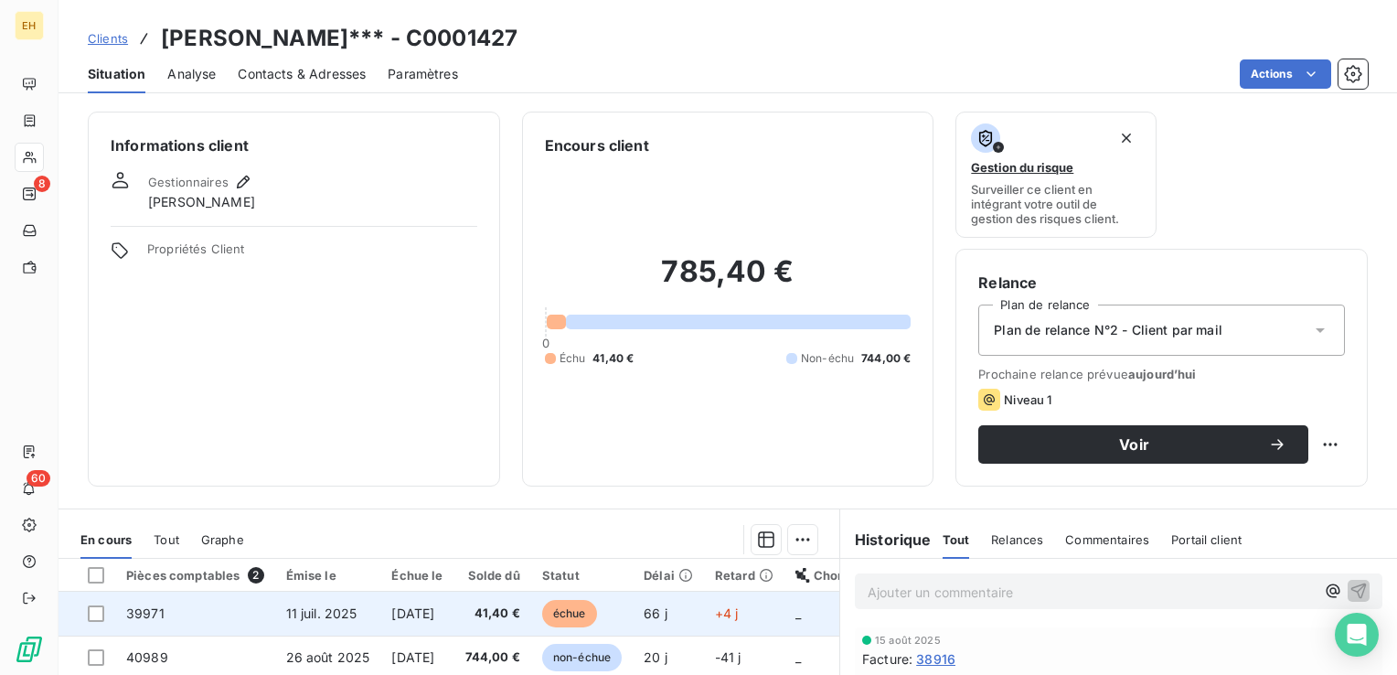
click at [434, 608] on span "11 sept. 2025" at bounding box center [412, 613] width 43 height 16
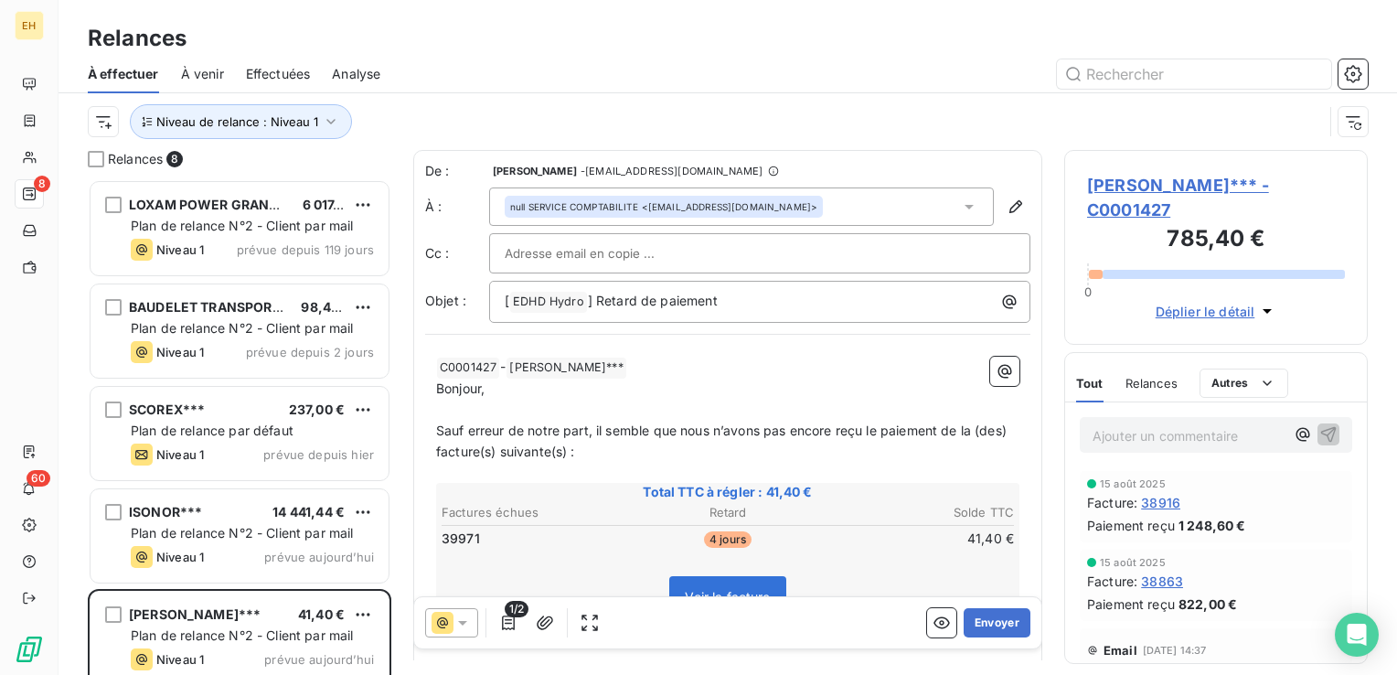
scroll to position [482, 289]
click at [505, 622] on icon "button" at bounding box center [508, 622] width 18 height 18
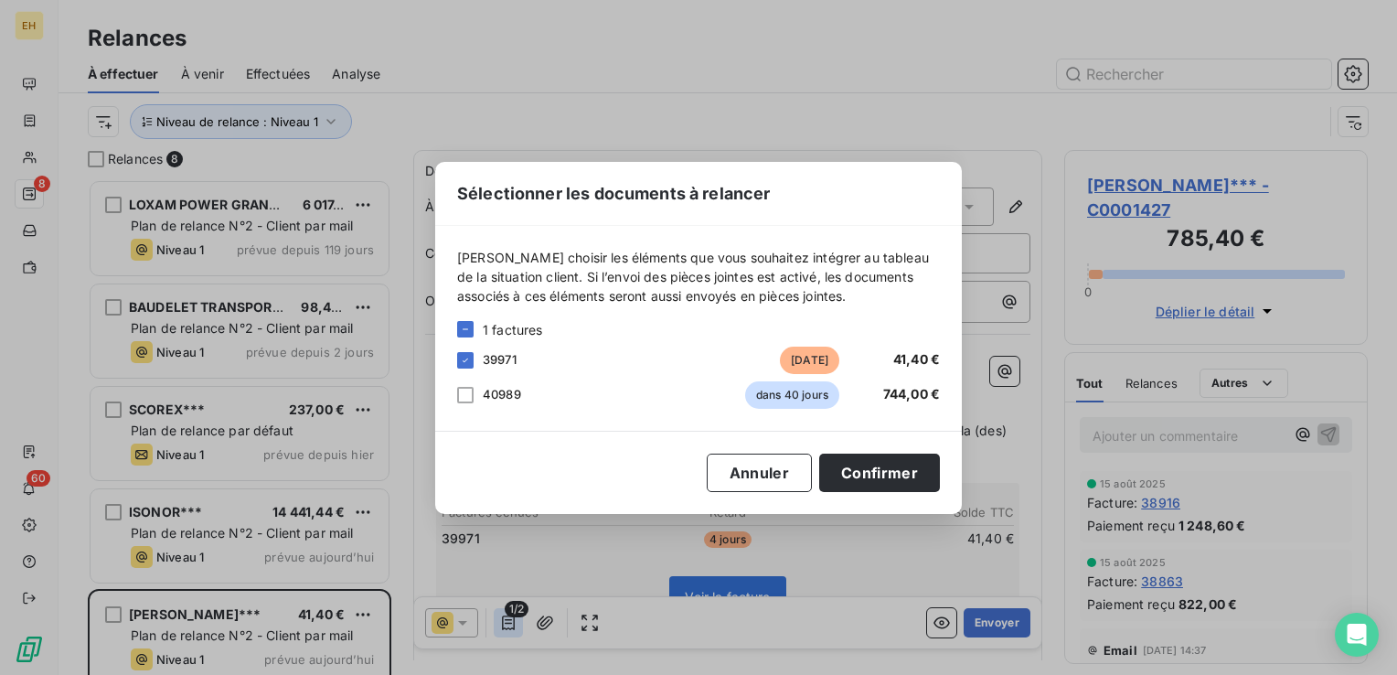
click at [505, 622] on div "Sélectionner les documents à relancer Veuillez choisir les éléments que vous so…" at bounding box center [698, 337] width 1397 height 675
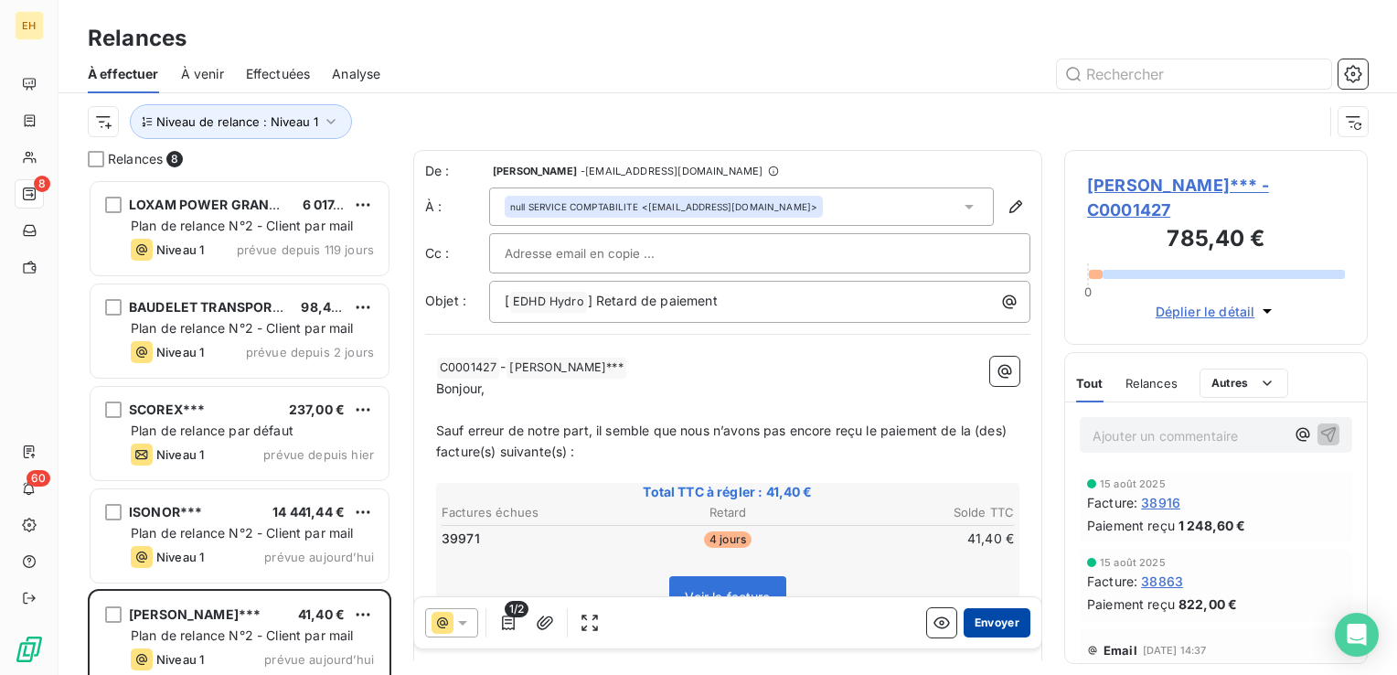
click at [994, 621] on button "Envoyer" at bounding box center [996, 622] width 67 height 29
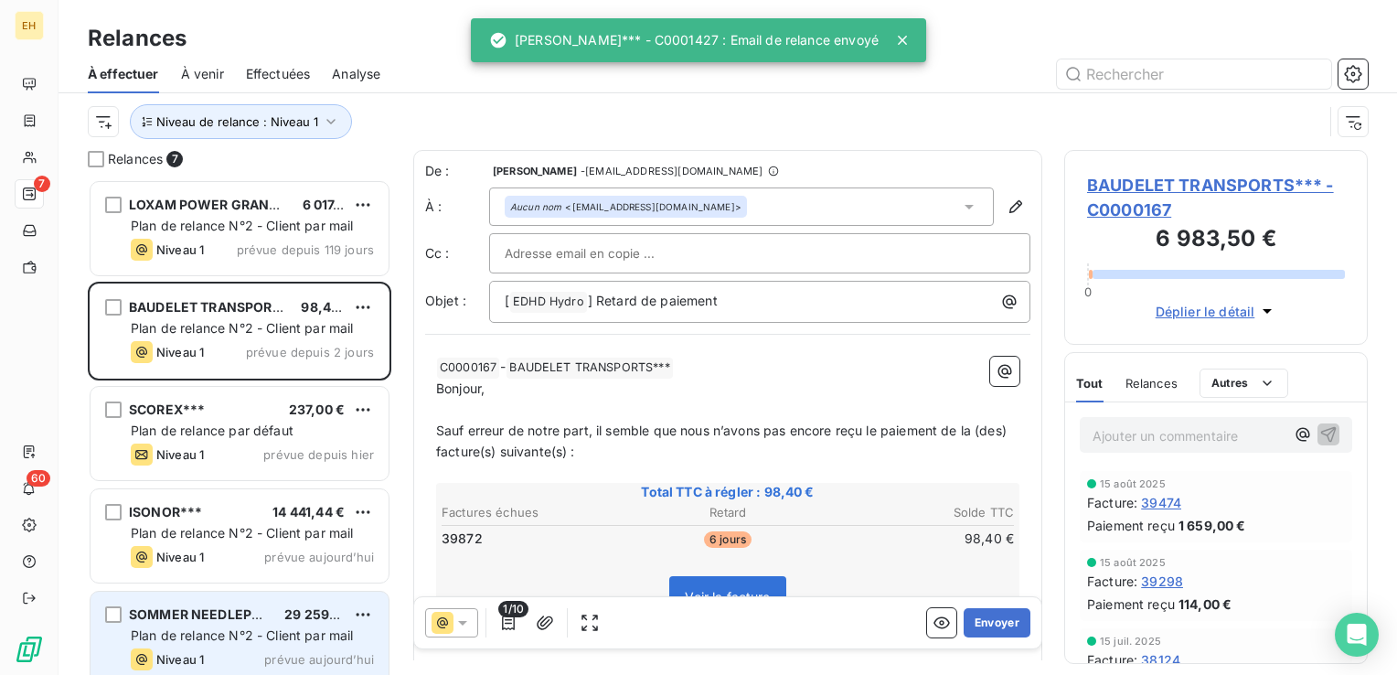
click at [238, 622] on div "SOMMER NEEDLEPUNCH***" at bounding box center [199, 614] width 141 height 18
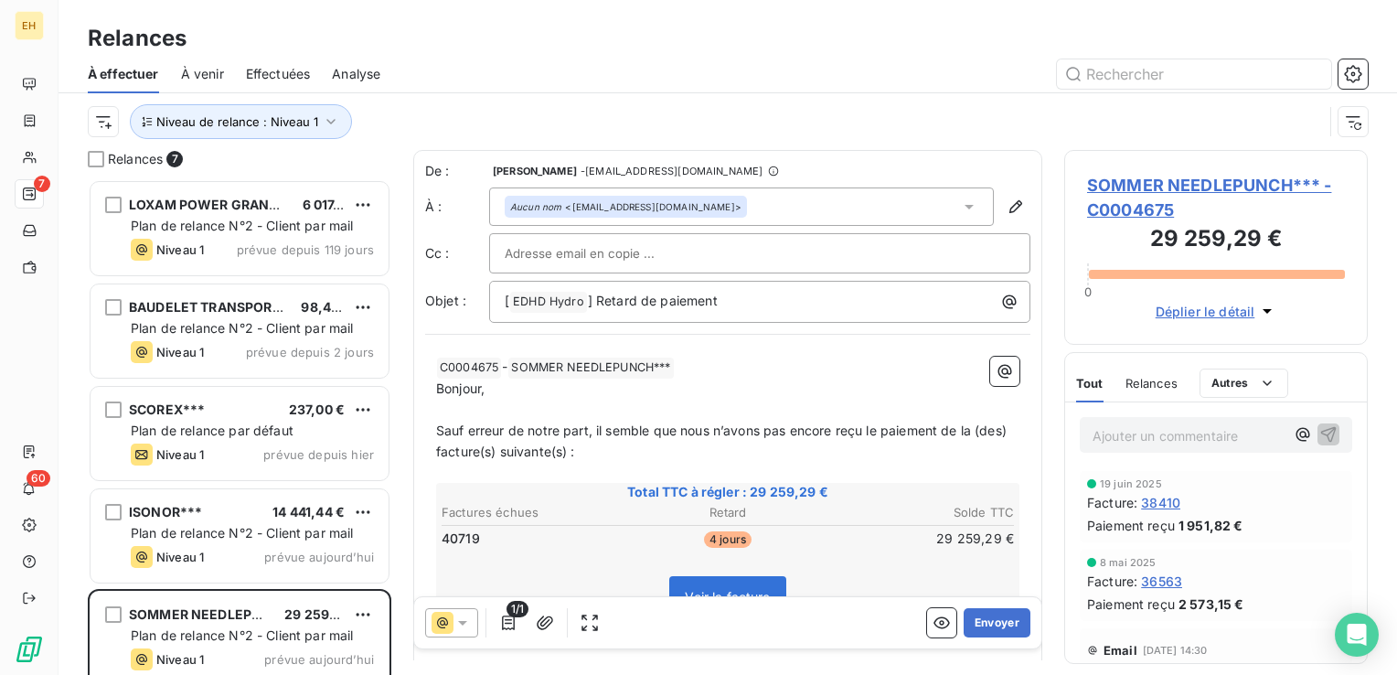
click at [1208, 187] on span "SOMMER NEEDLEPUNCH*** - C0004675" at bounding box center [1216, 197] width 258 height 49
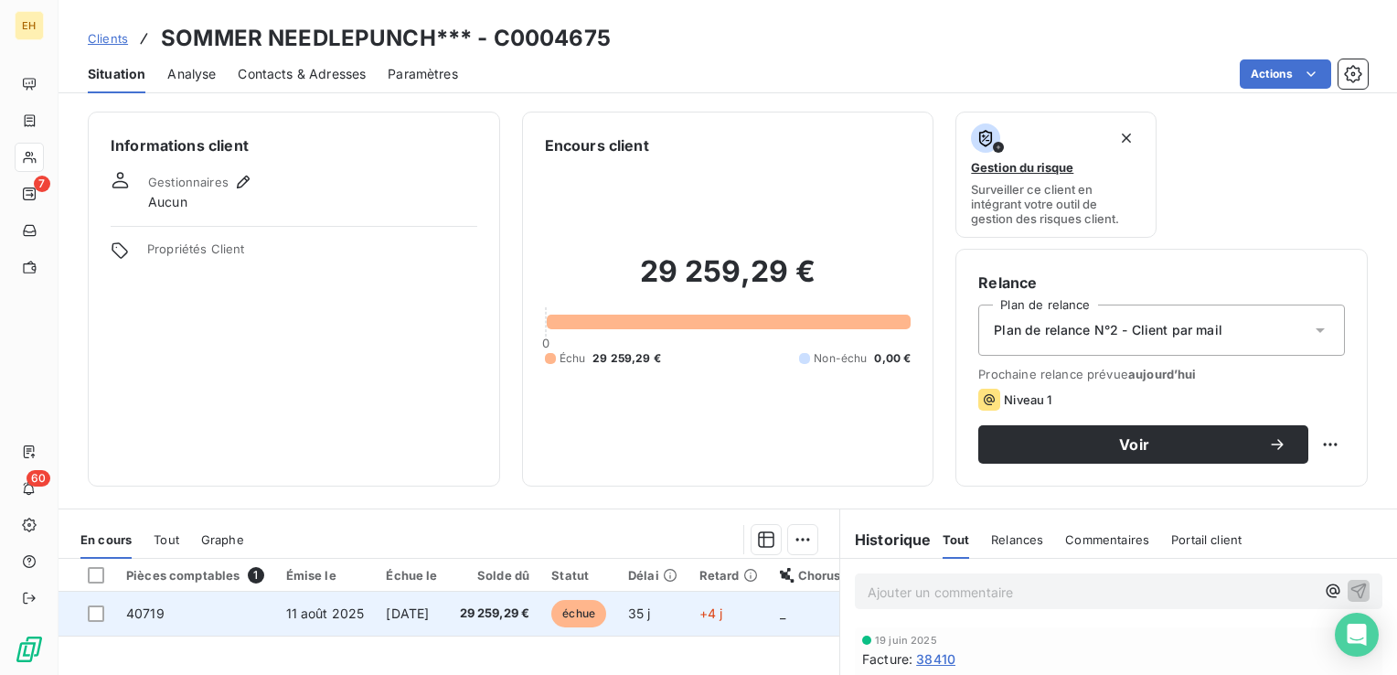
click at [530, 612] on span "29 259,29 €" at bounding box center [495, 613] width 70 height 18
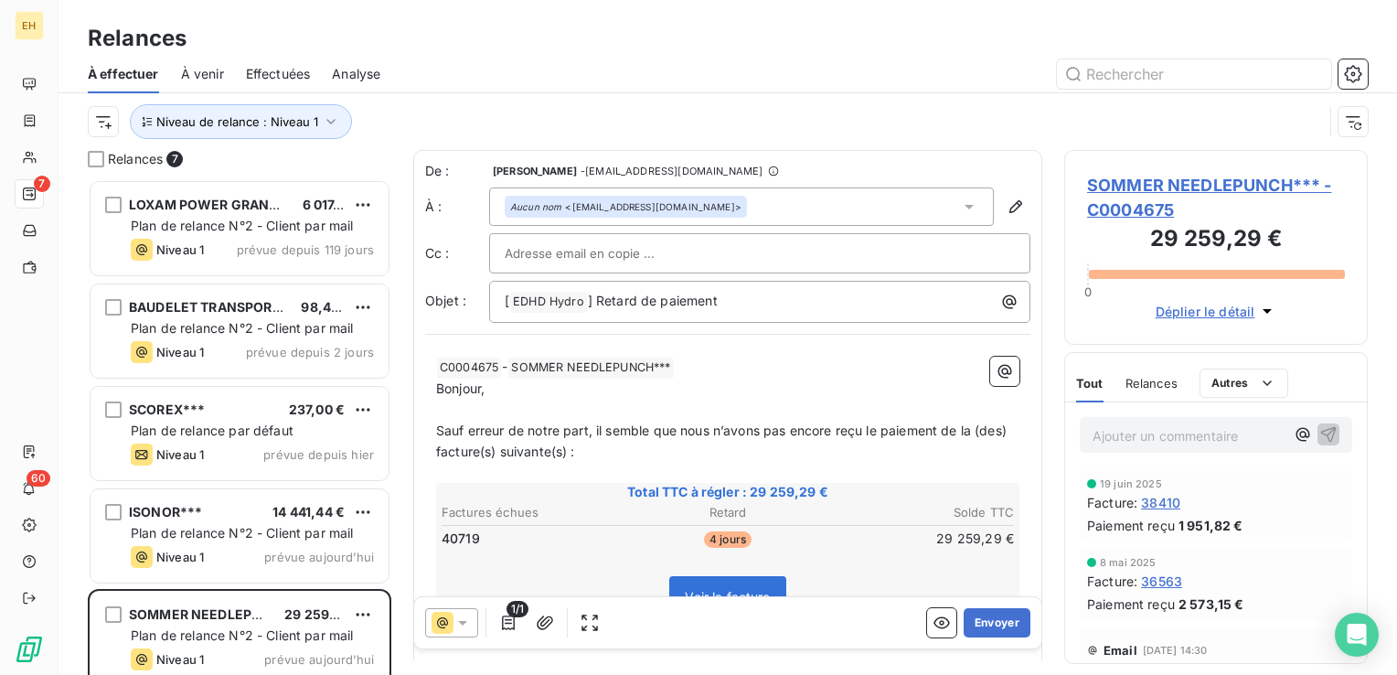
scroll to position [482, 289]
click at [981, 624] on button "Envoyer" at bounding box center [996, 622] width 67 height 29
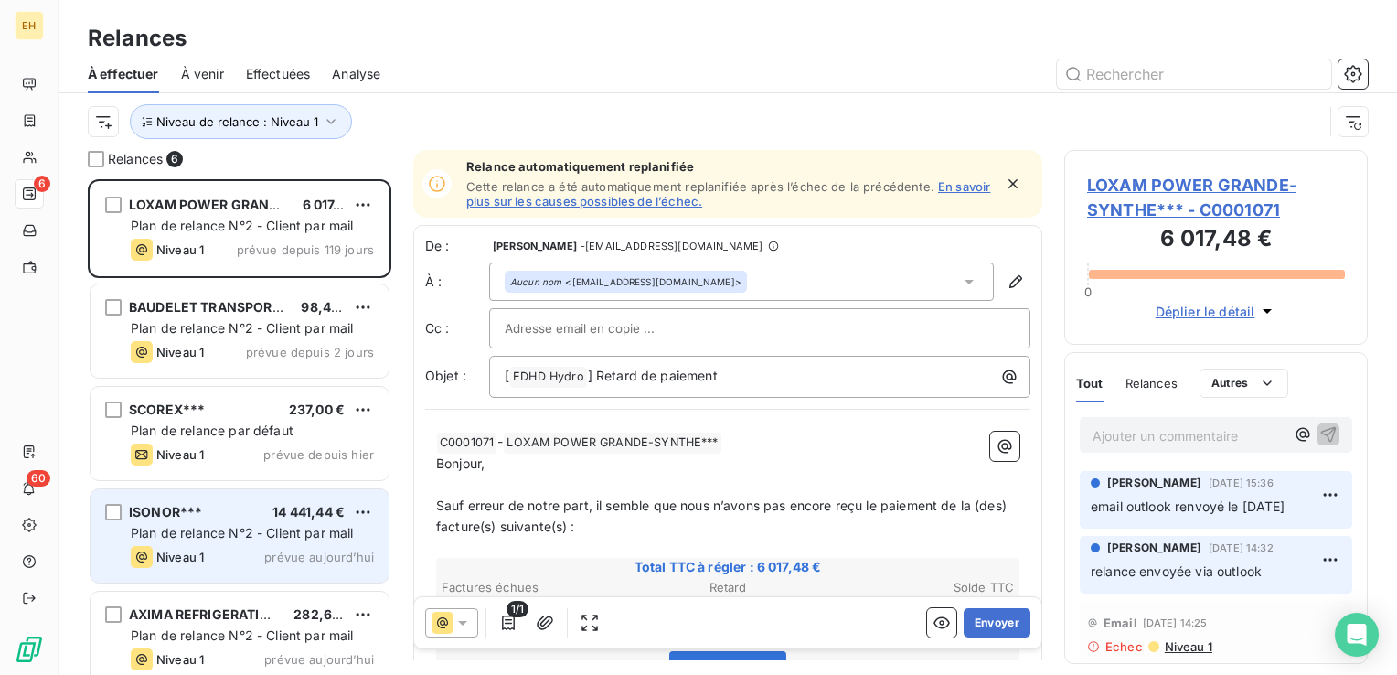
click at [144, 497] on div "ISONOR*** 14 441,44 € Plan de relance N°2 - Client par mail Niveau 1 prévue auj…" at bounding box center [239, 535] width 298 height 93
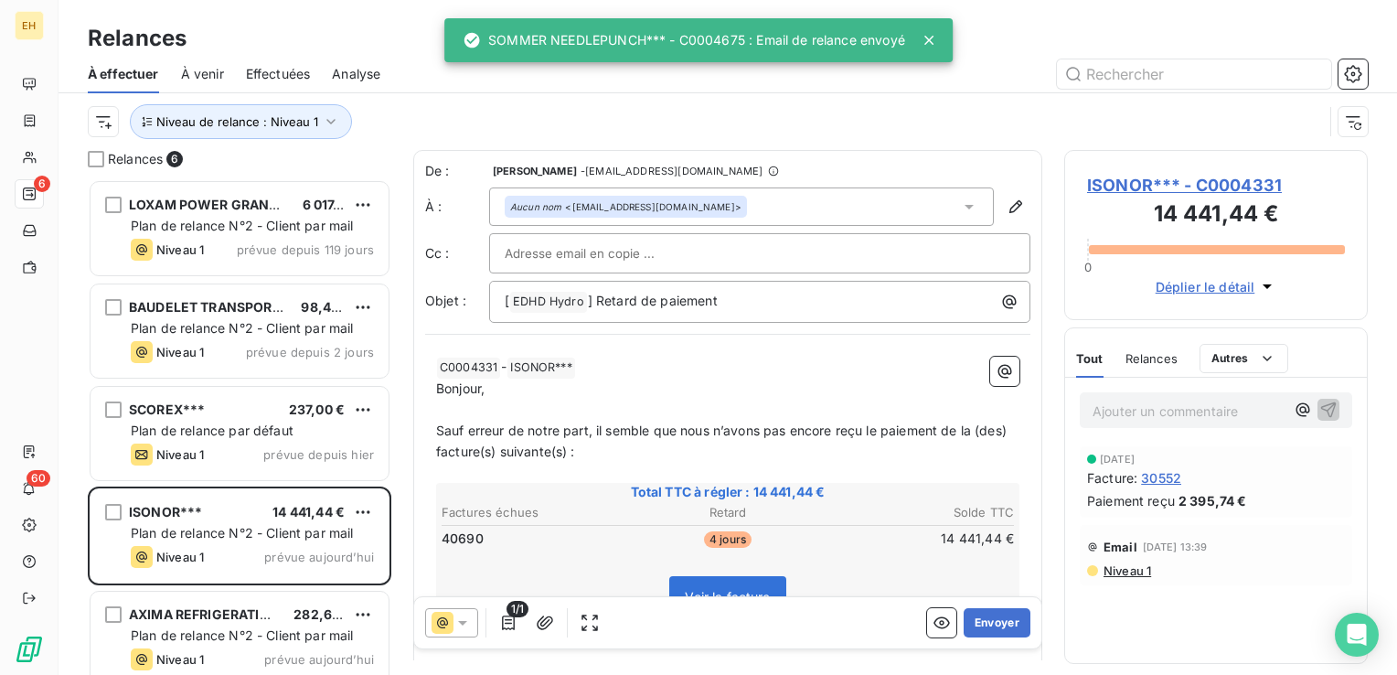
click at [1173, 192] on span "ISONOR*** - C0004331" at bounding box center [1216, 185] width 258 height 25
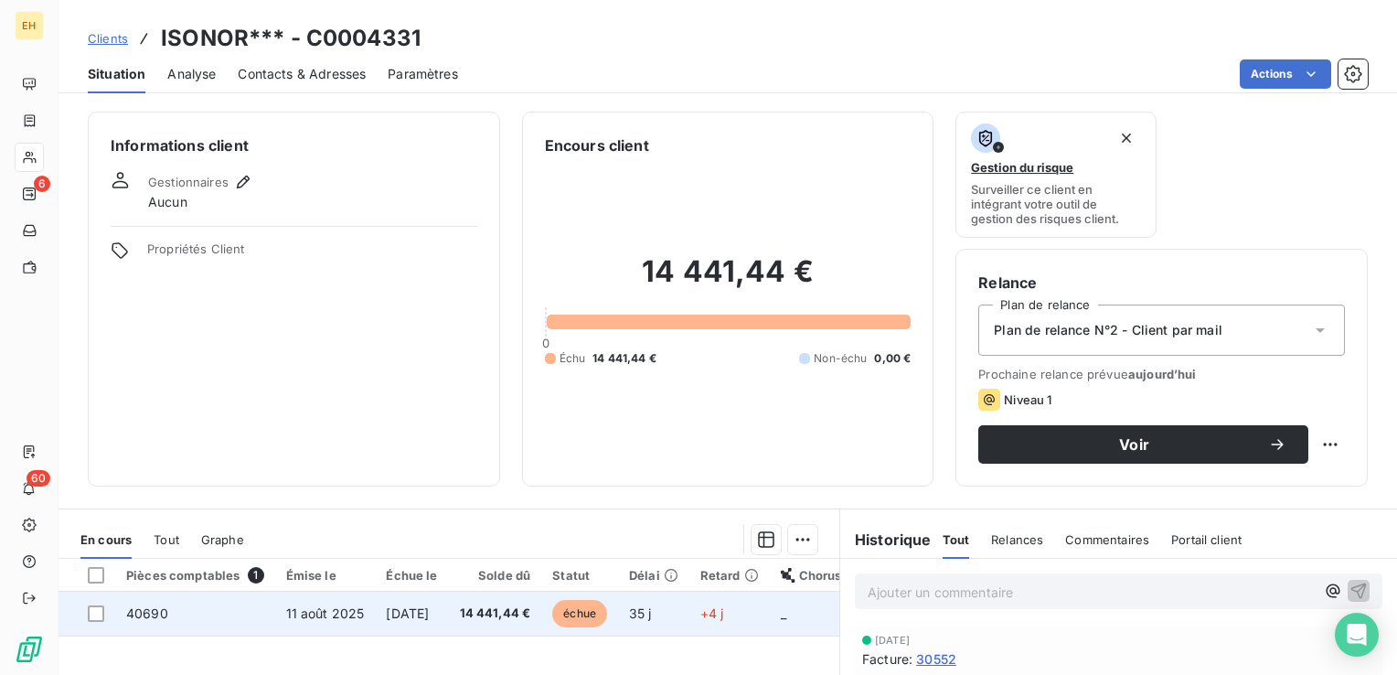
click at [531, 613] on span "14 441,44 €" at bounding box center [495, 613] width 71 height 18
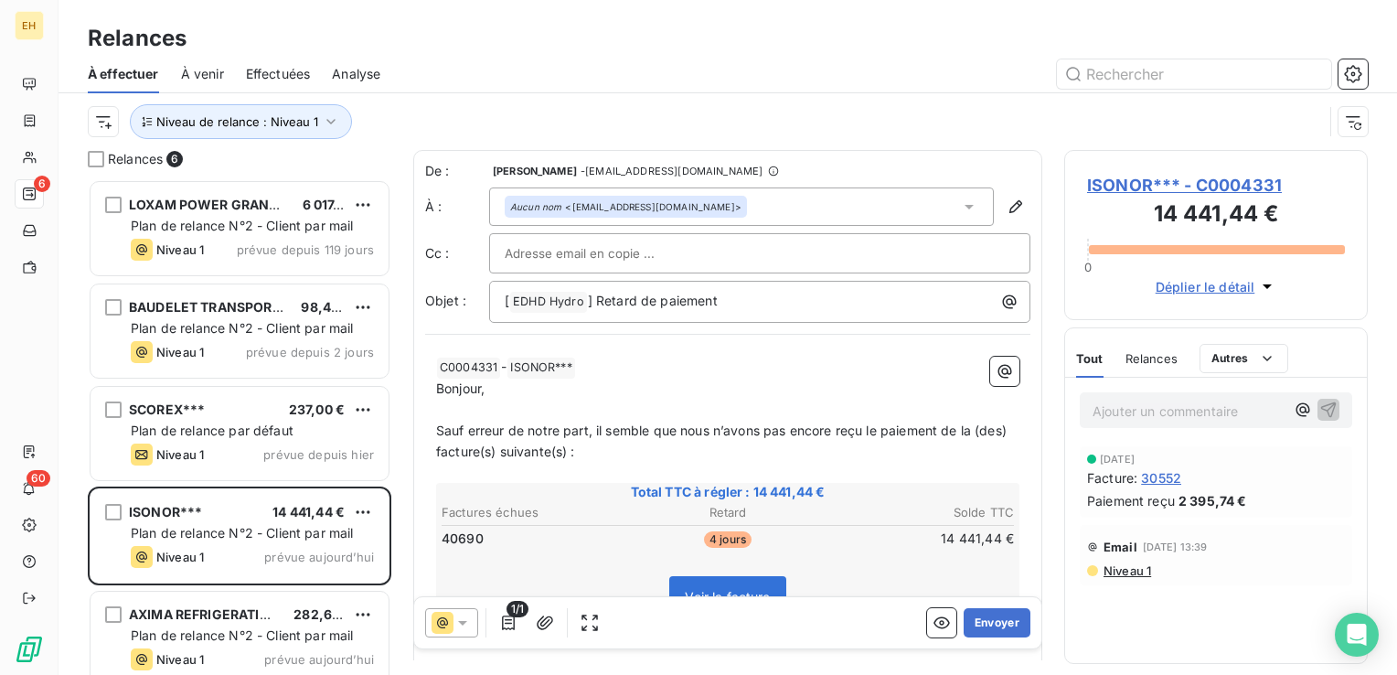
scroll to position [482, 289]
click at [980, 624] on button "Envoyer" at bounding box center [996, 622] width 67 height 29
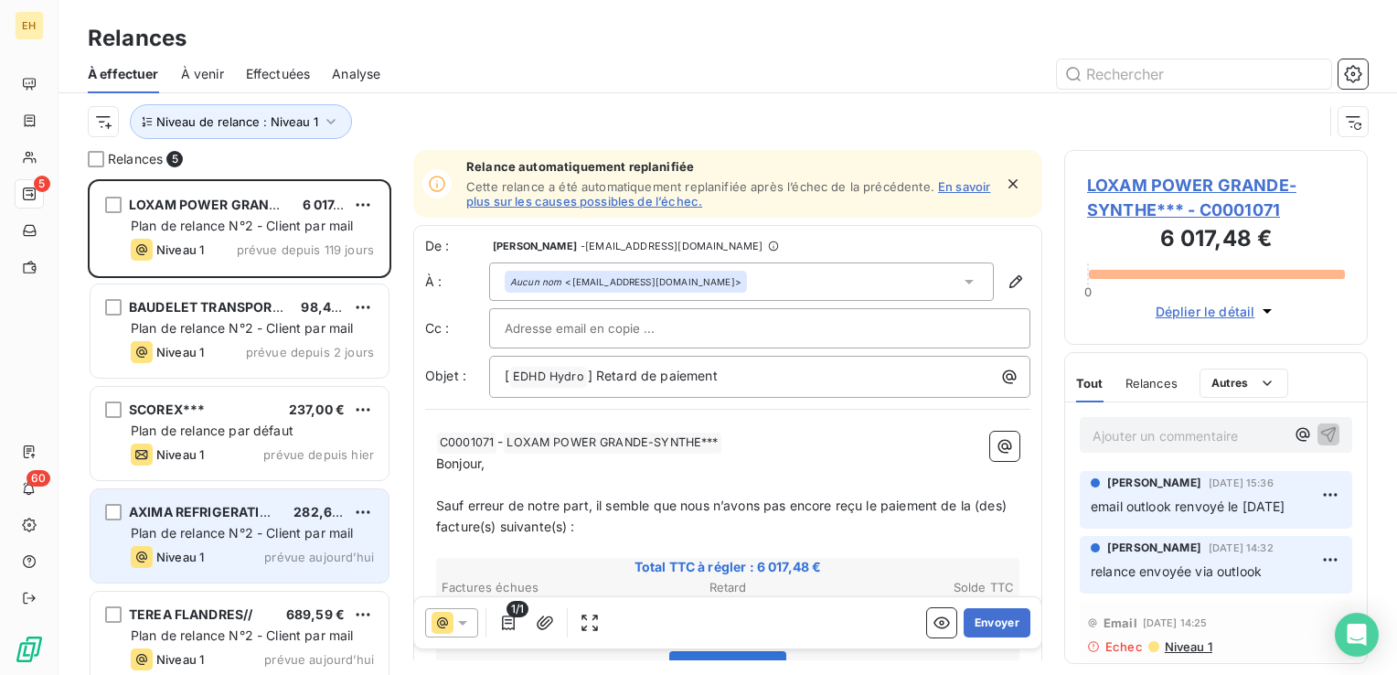
click at [258, 515] on span "AXIMA REFRIGERATION***" at bounding box center [215, 512] width 173 height 16
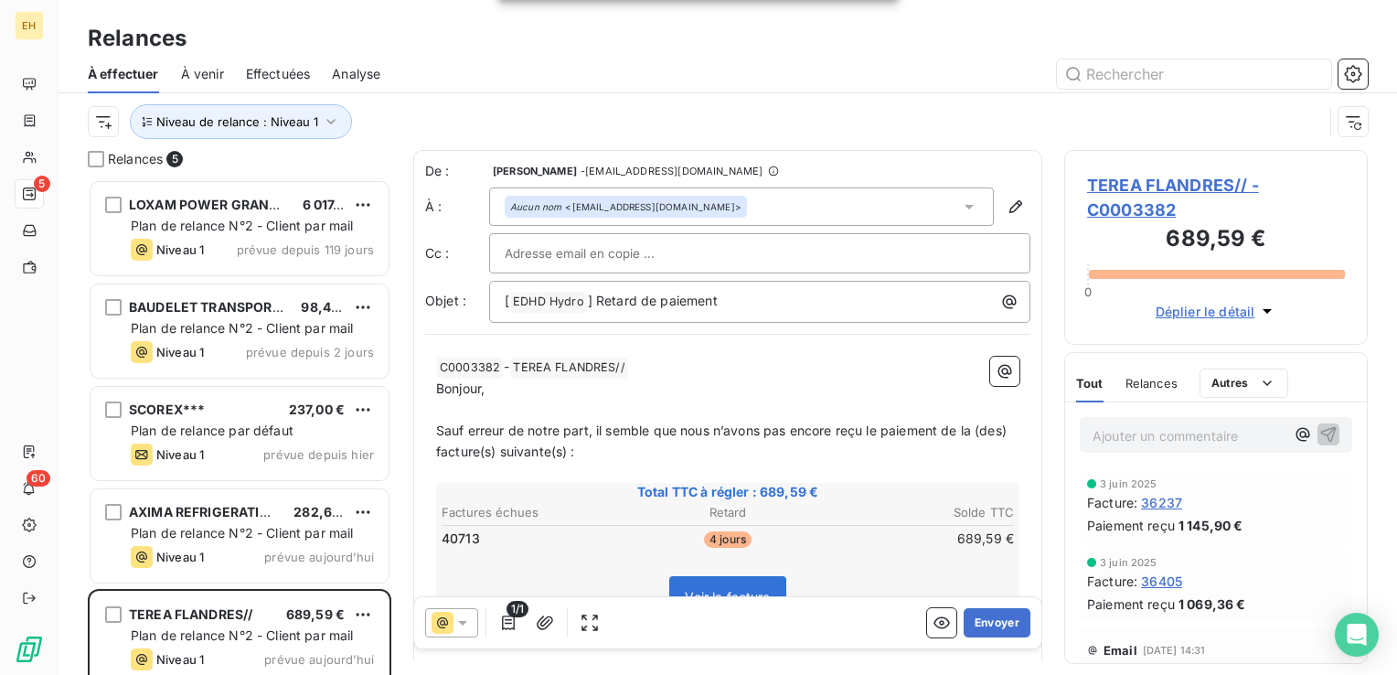
click at [1186, 185] on span "TEREA FLANDRES// - C0003382" at bounding box center [1216, 197] width 258 height 49
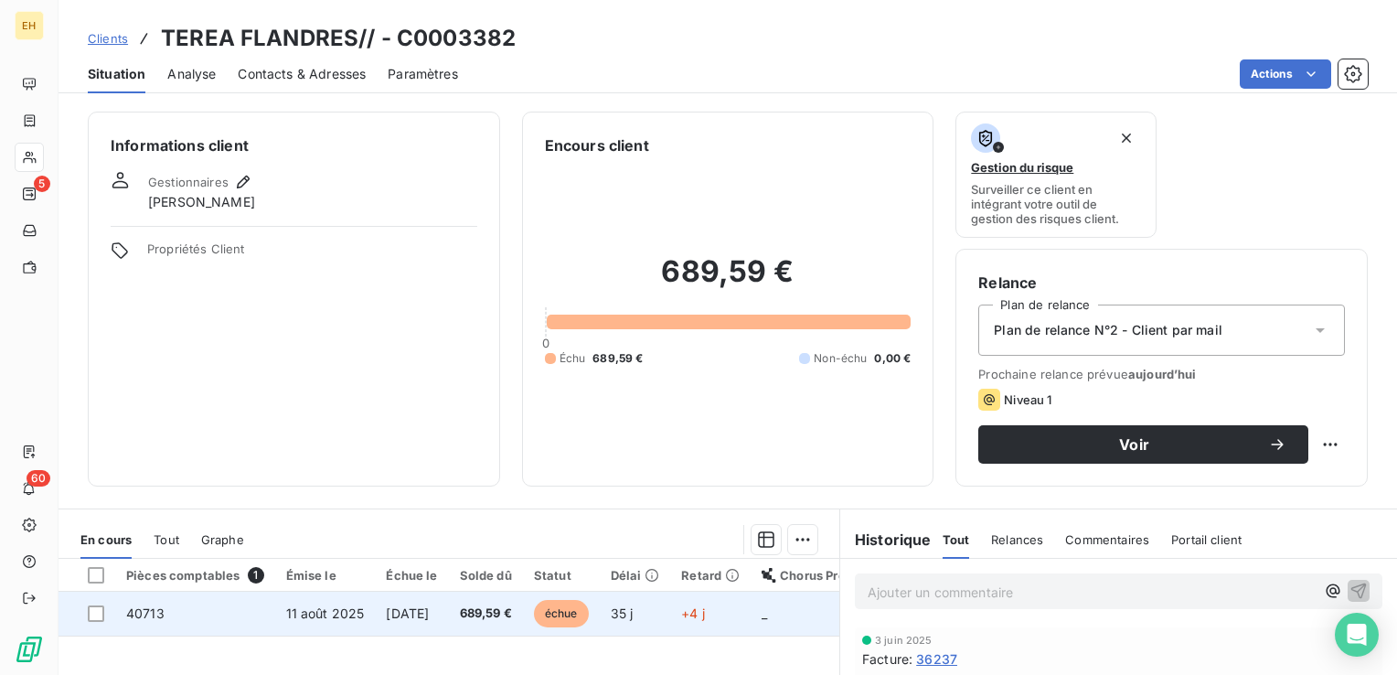
click at [497, 606] on span "689,59 €" at bounding box center [486, 613] width 52 height 18
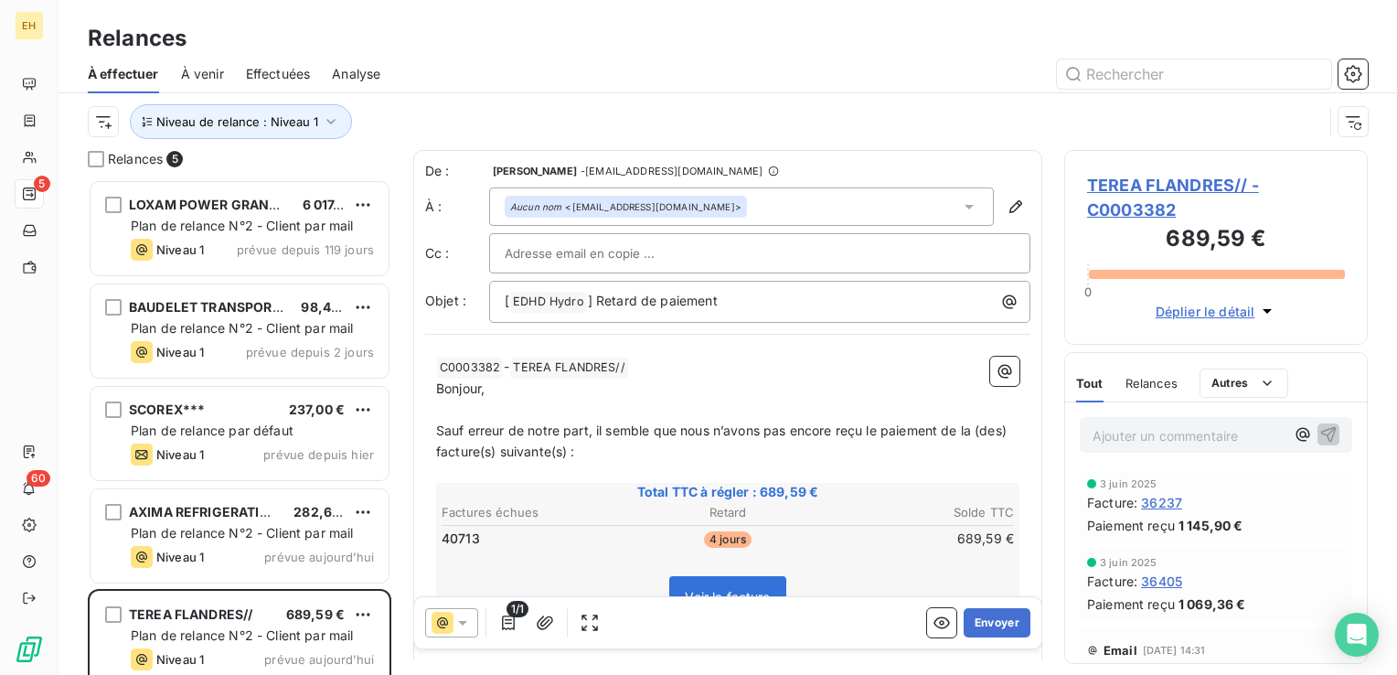
scroll to position [482, 289]
click at [505, 623] on icon "button" at bounding box center [508, 622] width 13 height 15
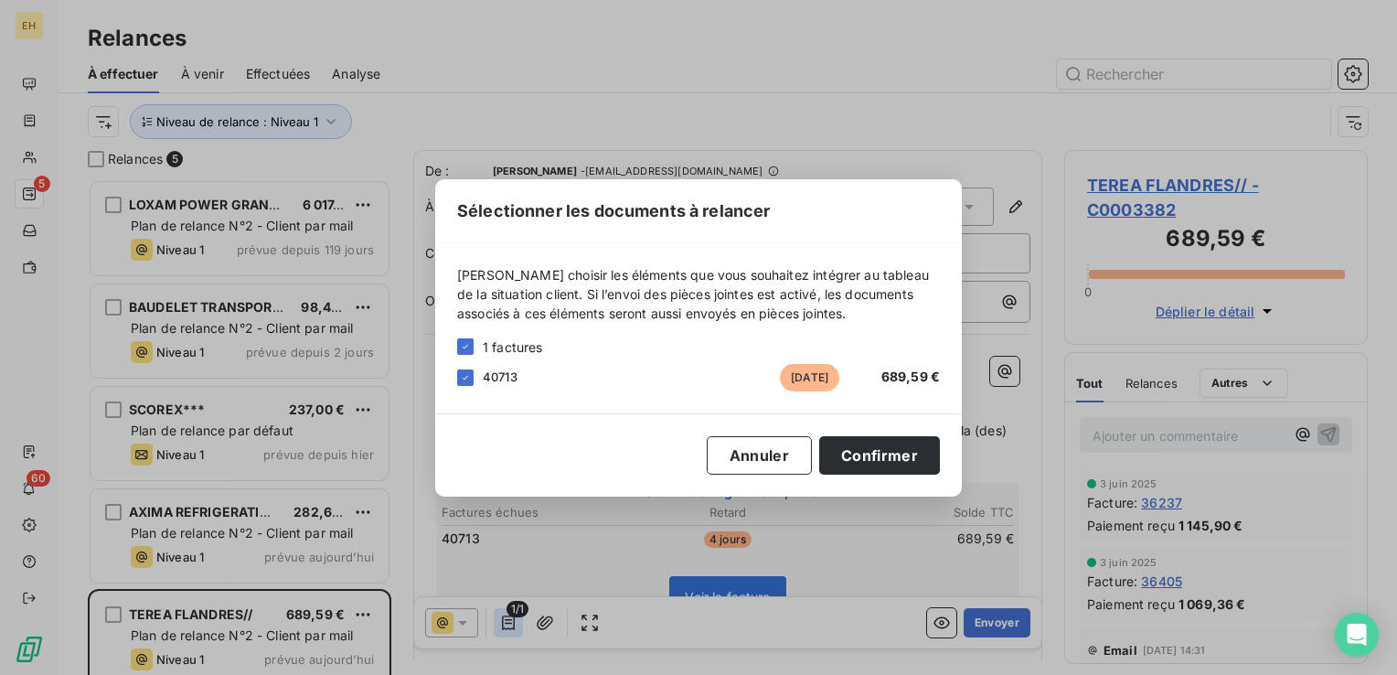
click at [505, 623] on div "Sélectionner les documents à relancer Veuillez choisir les éléments que vous so…" at bounding box center [698, 337] width 1397 height 675
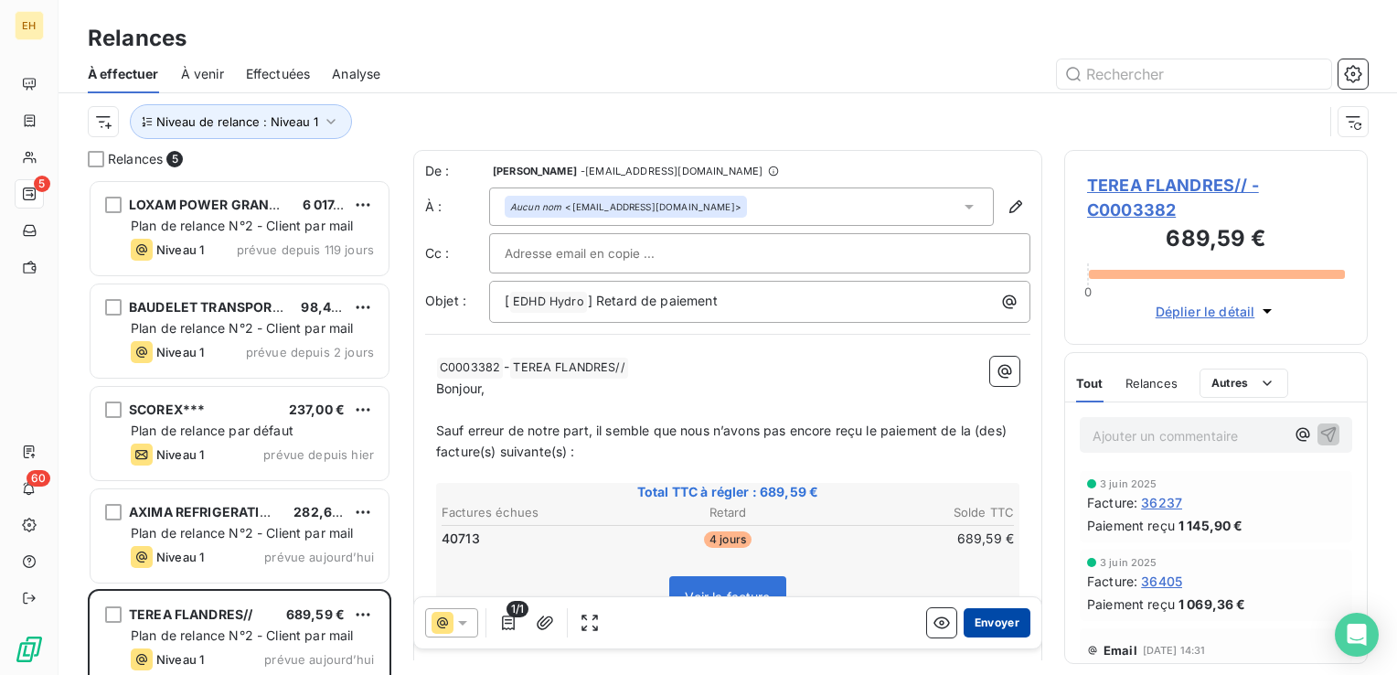
click at [1006, 617] on button "Envoyer" at bounding box center [996, 622] width 67 height 29
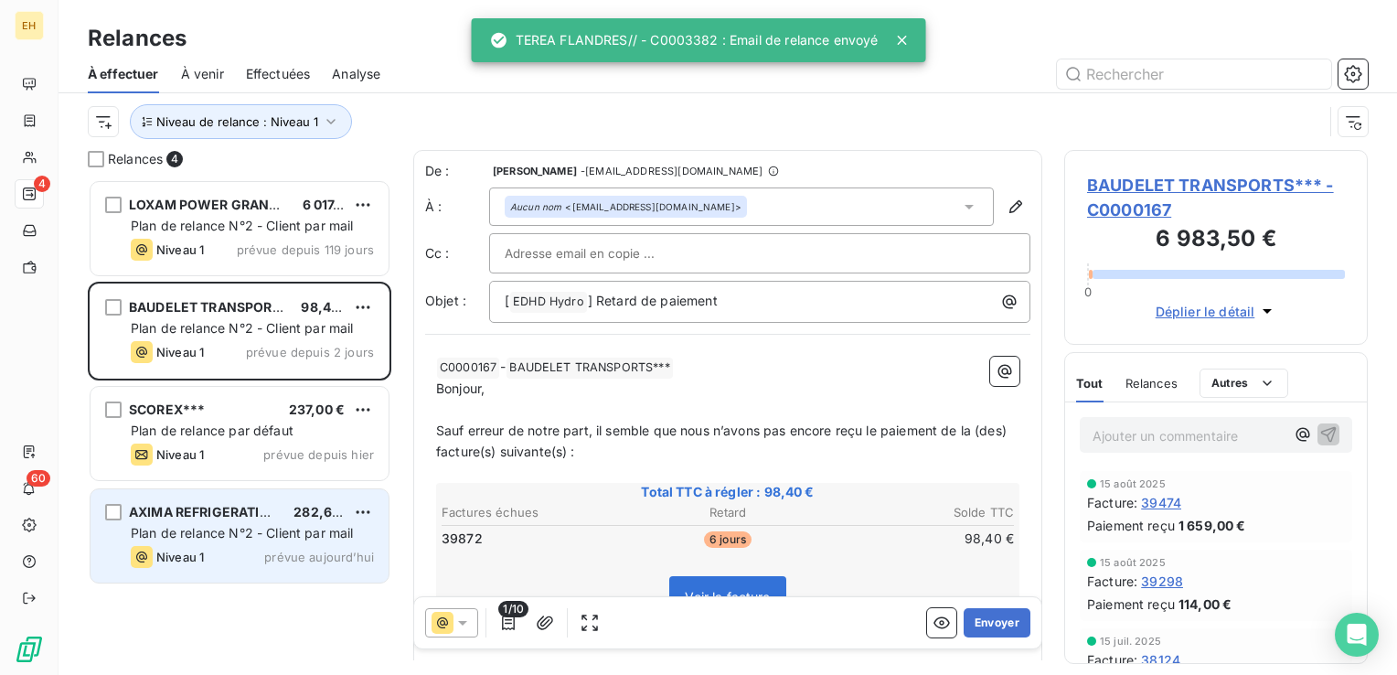
click at [212, 514] on span "AXIMA REFRIGERATION***" at bounding box center [215, 512] width 173 height 16
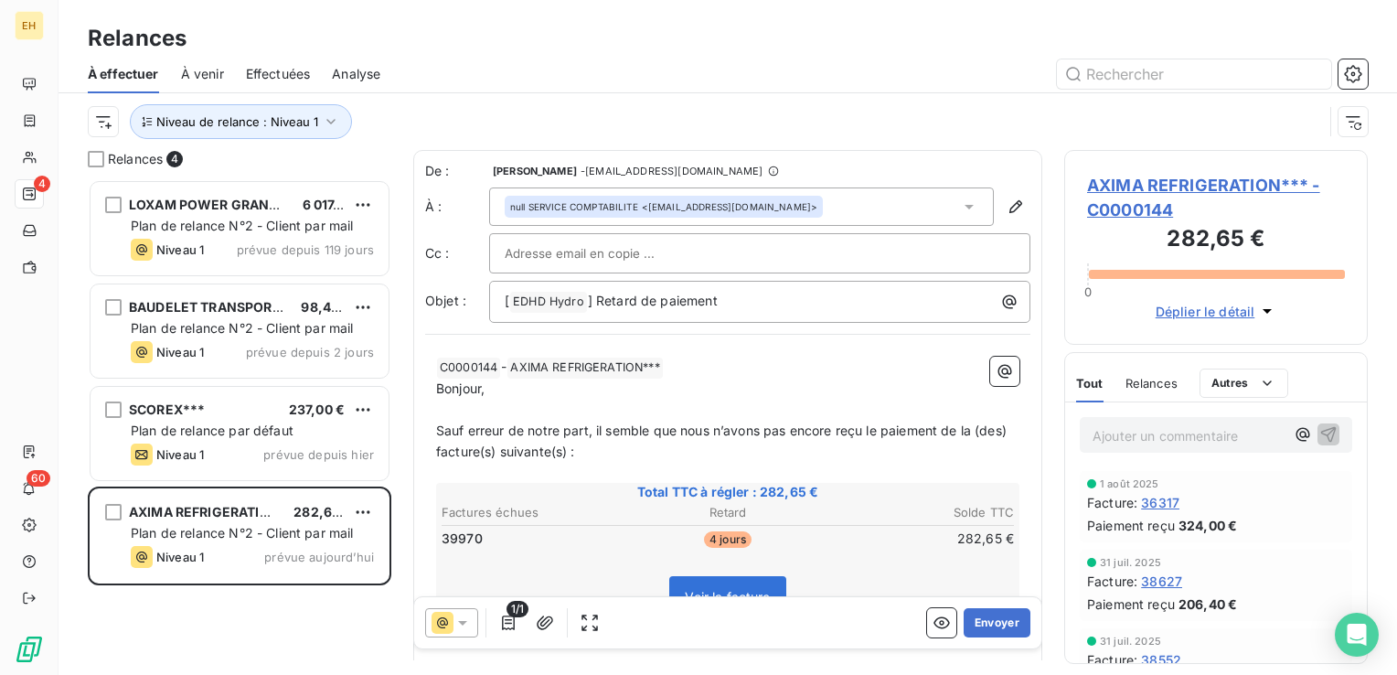
click at [1133, 184] on span "AXIMA REFRIGERATION*** - C0000144" at bounding box center [1216, 197] width 258 height 49
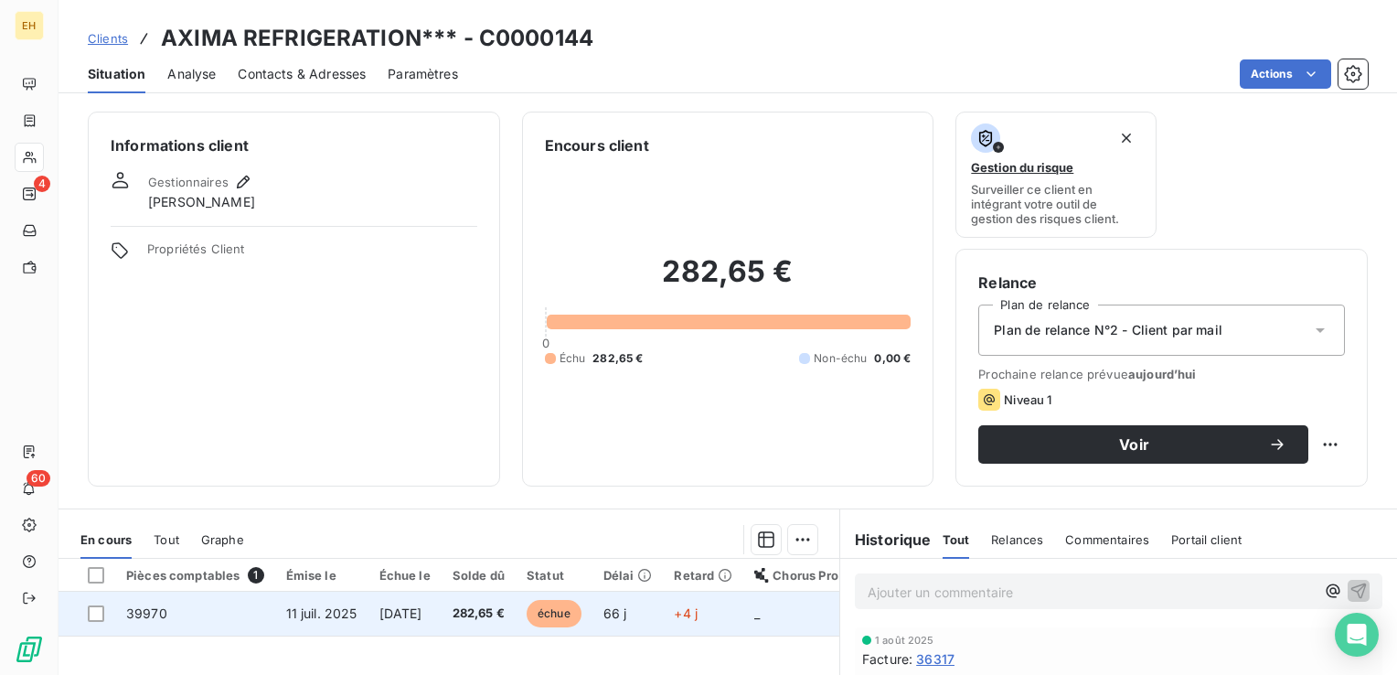
click at [362, 623] on td "11 juil. 2025" at bounding box center [321, 613] width 93 height 44
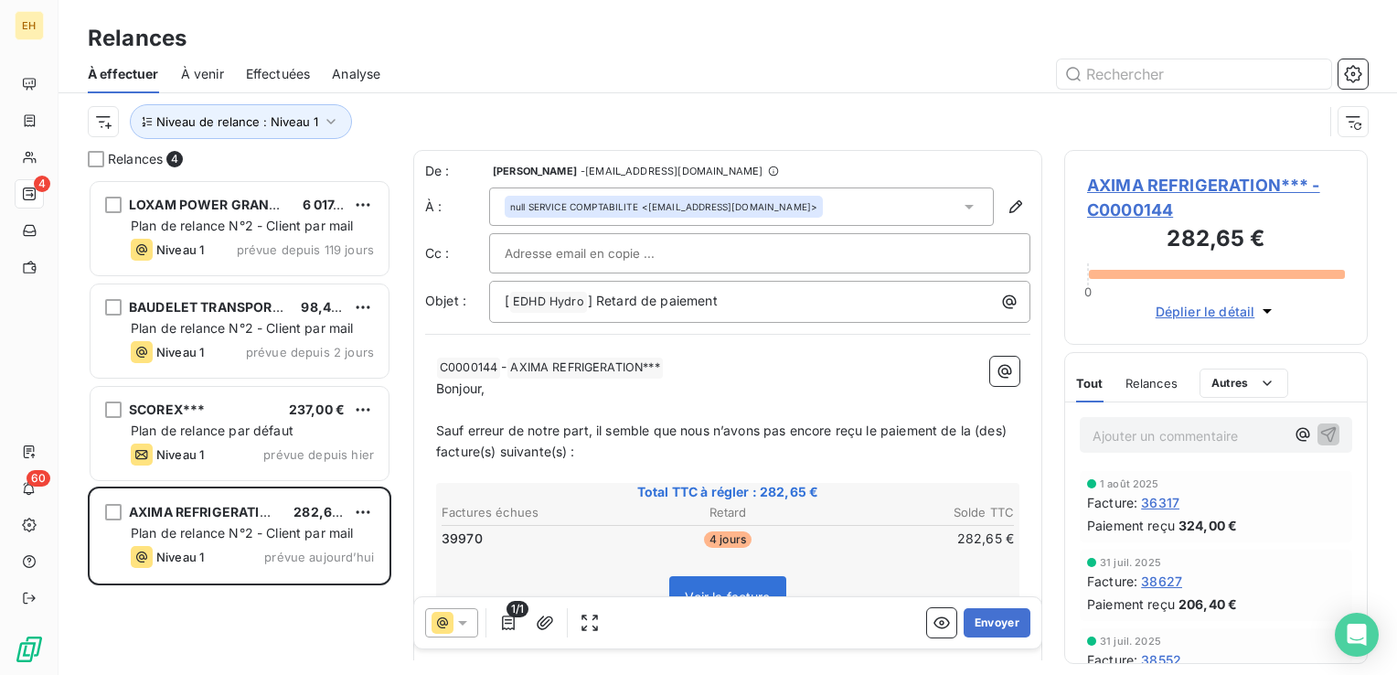
scroll to position [482, 289]
click at [1011, 620] on button "Envoyer" at bounding box center [996, 622] width 67 height 29
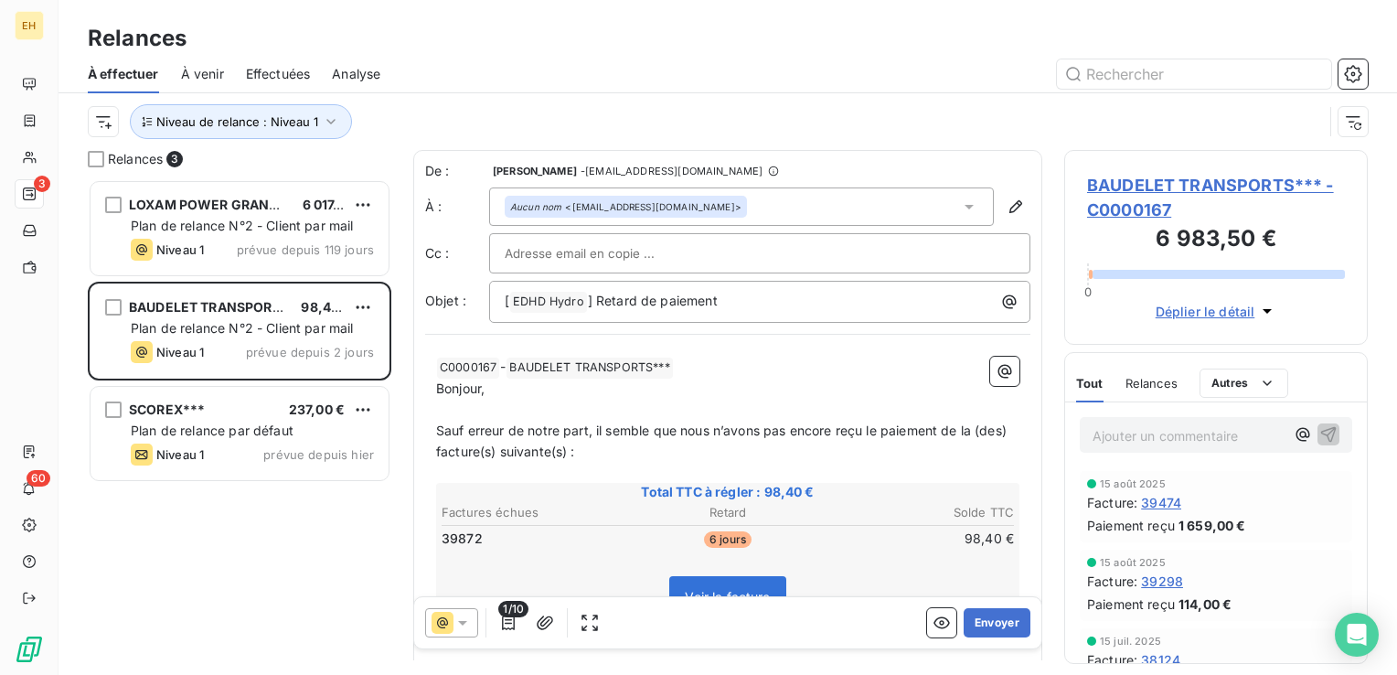
click at [1198, 186] on span "BAUDELET TRANSPORTS*** - C0000167" at bounding box center [1216, 197] width 258 height 49
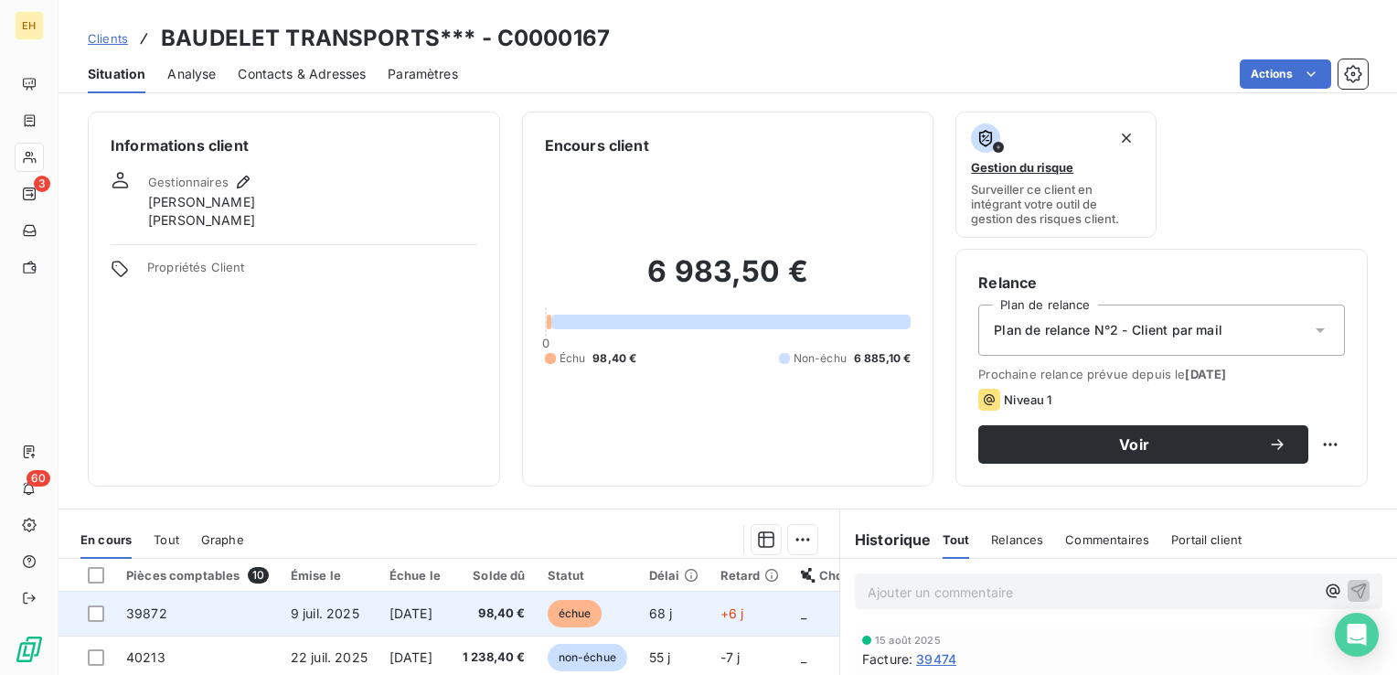
click at [526, 615] on span "98,40 €" at bounding box center [493, 613] width 63 height 18
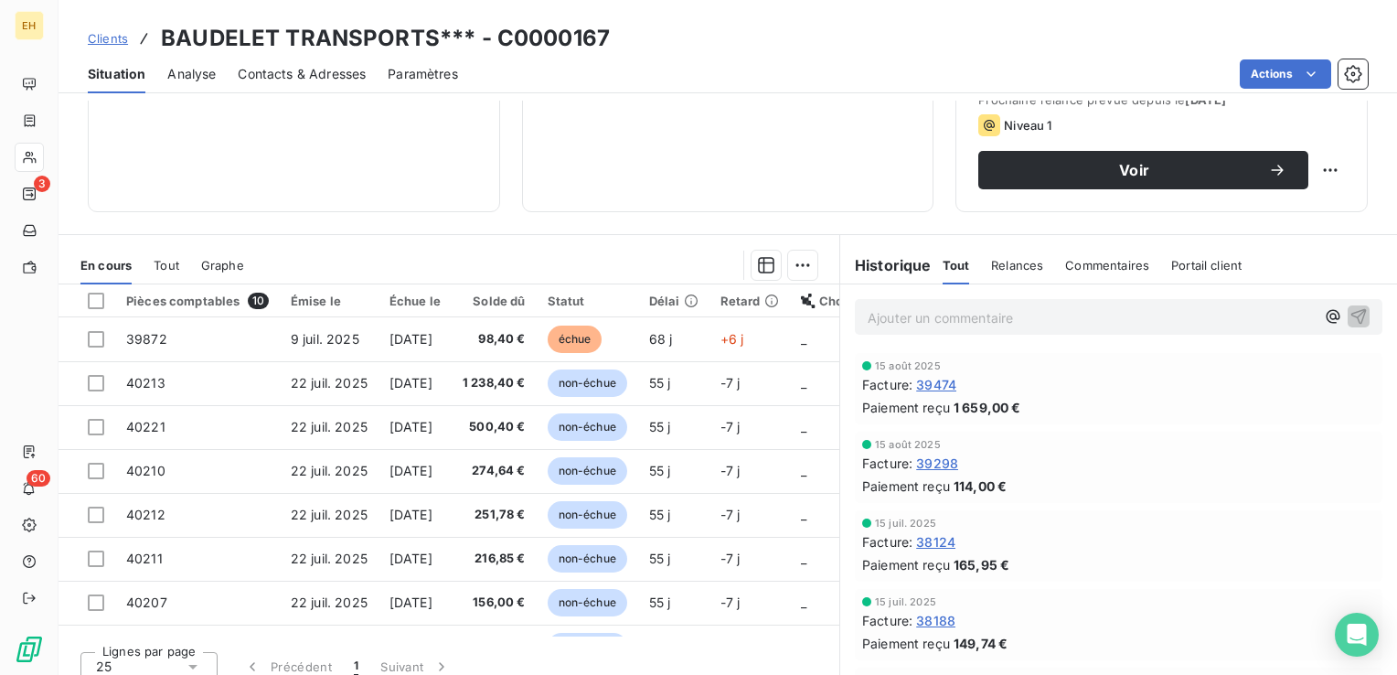
scroll to position [91, 0]
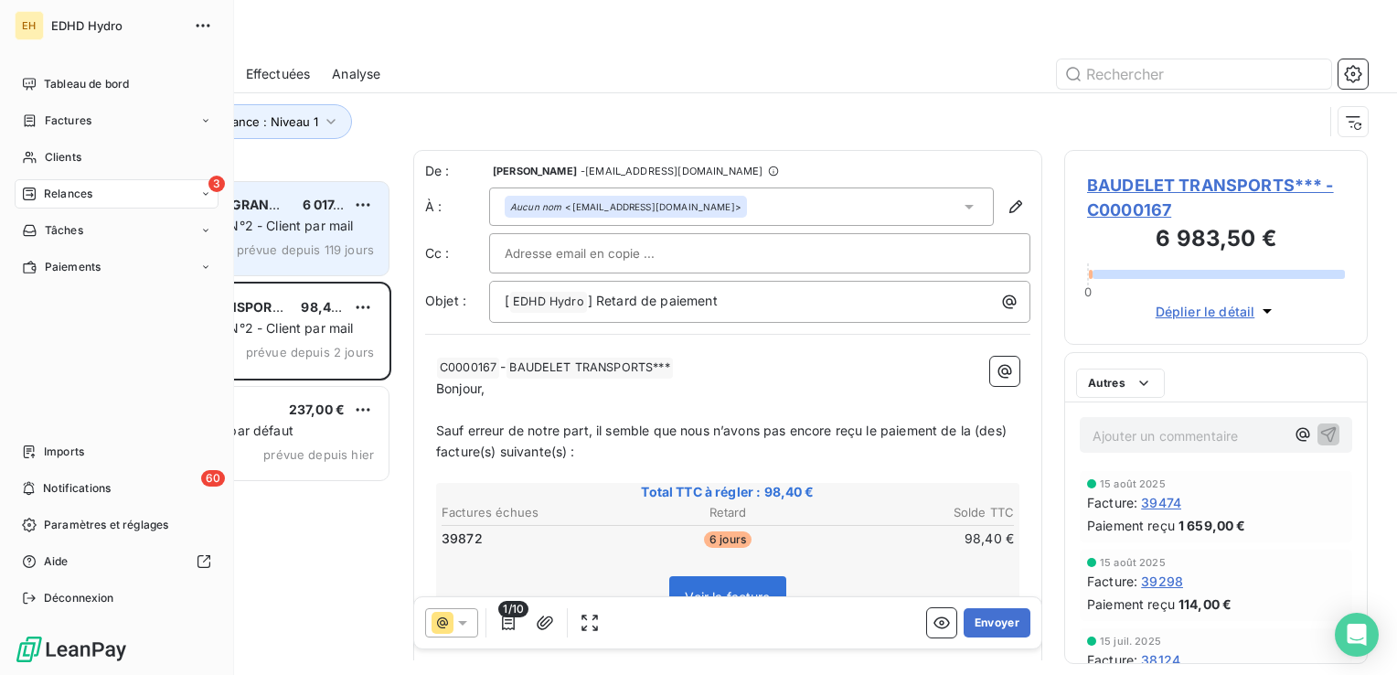
scroll to position [482, 289]
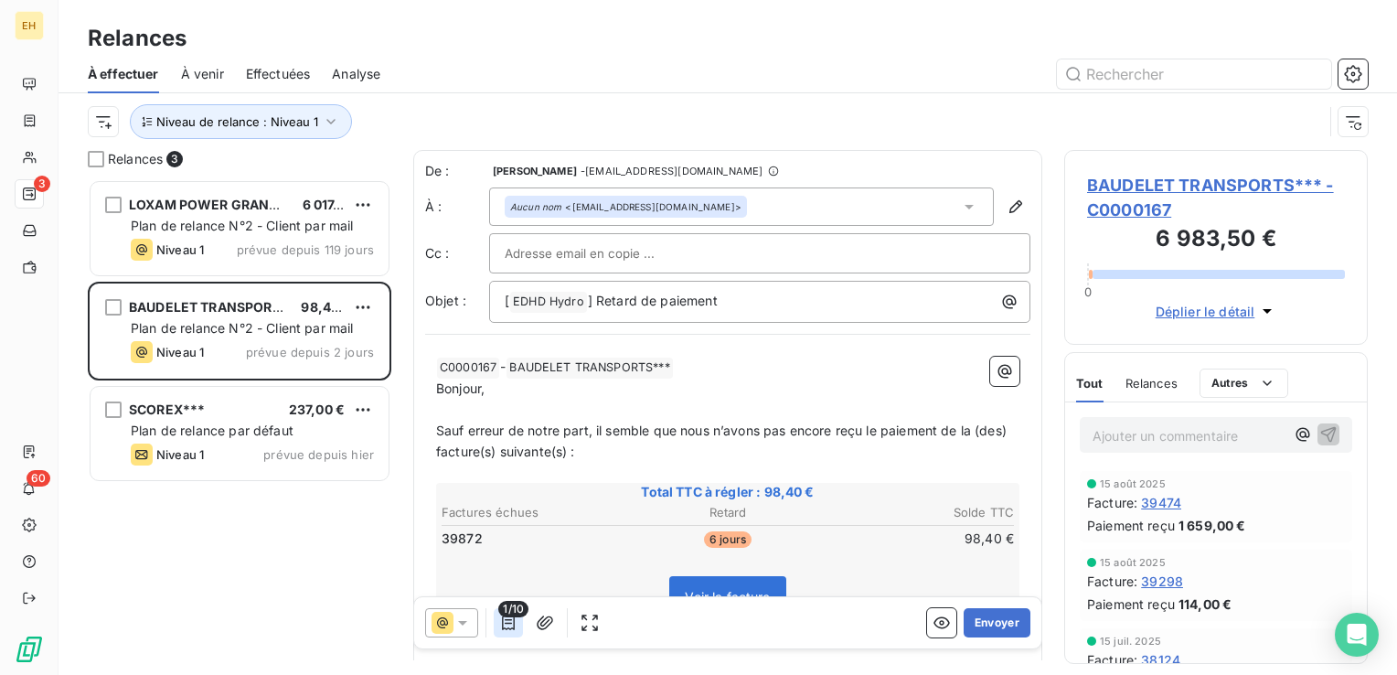
click at [505, 624] on icon "button" at bounding box center [508, 622] width 18 height 18
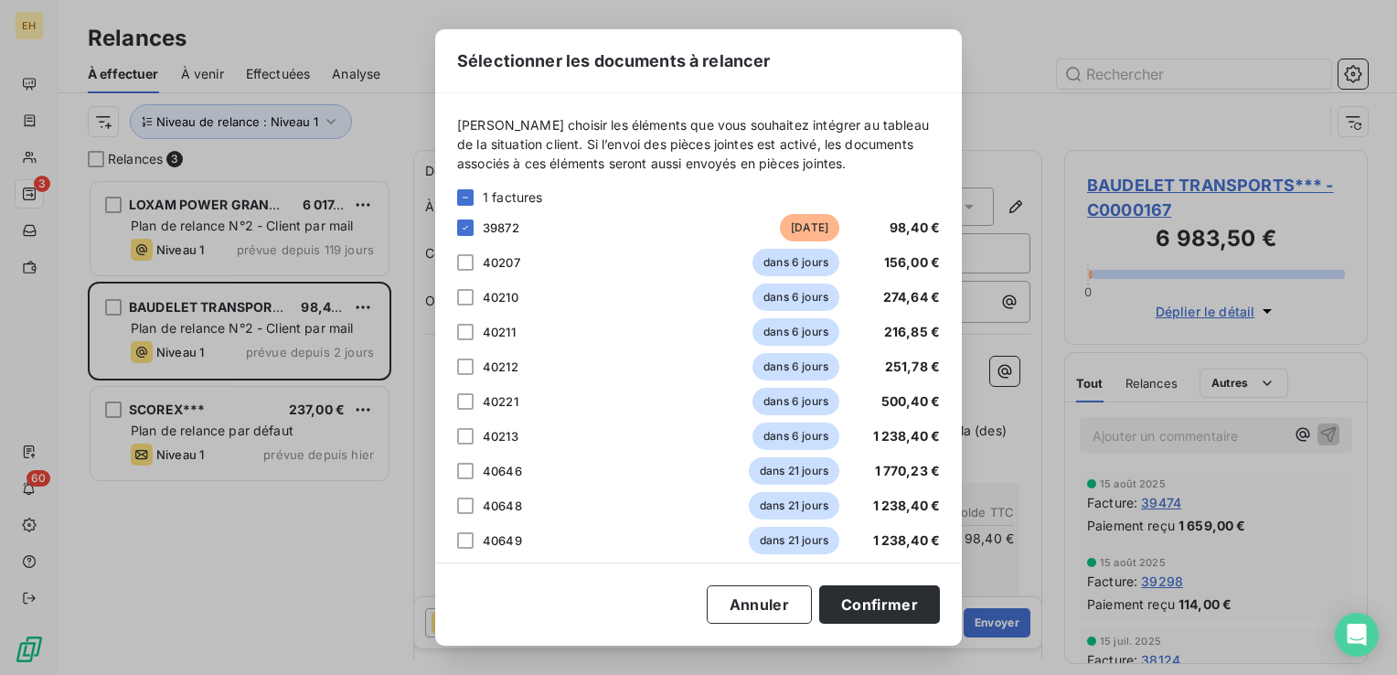
click at [505, 624] on div "Sélectionner les documents à relancer Veuillez choisir les éléments que vous so…" at bounding box center [698, 337] width 526 height 616
click at [775, 598] on button "Annuler" at bounding box center [758, 604] width 105 height 38
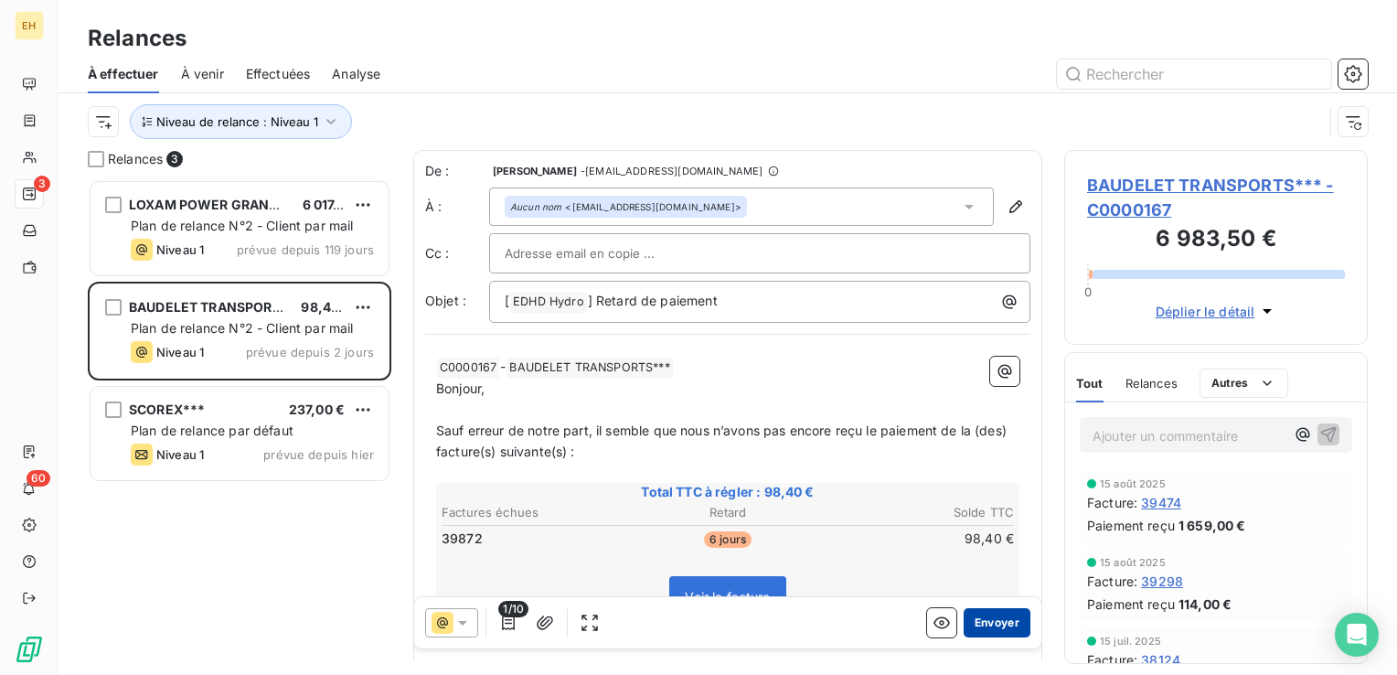
click at [979, 626] on button "Envoyer" at bounding box center [996, 622] width 67 height 29
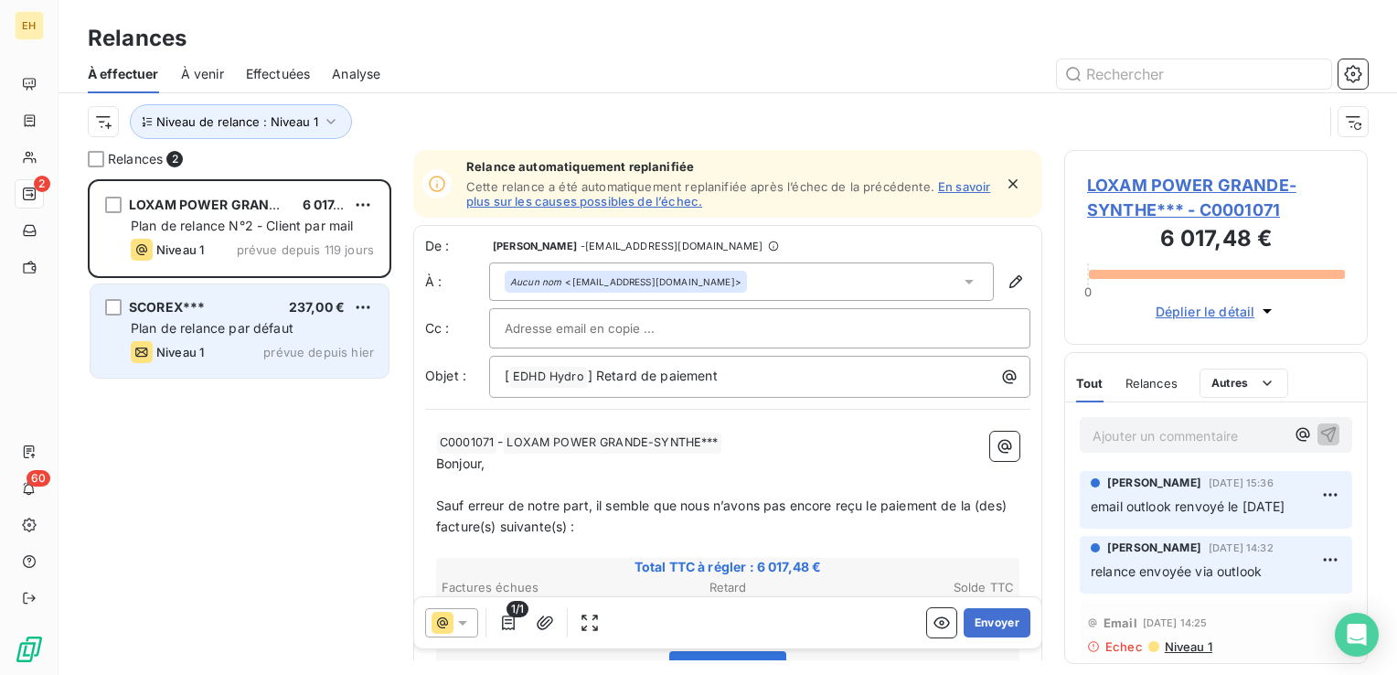
click at [276, 333] on span "Plan de relance par défaut" at bounding box center [212, 328] width 163 height 16
click at [293, 310] on span "237,00 €" at bounding box center [317, 307] width 56 height 16
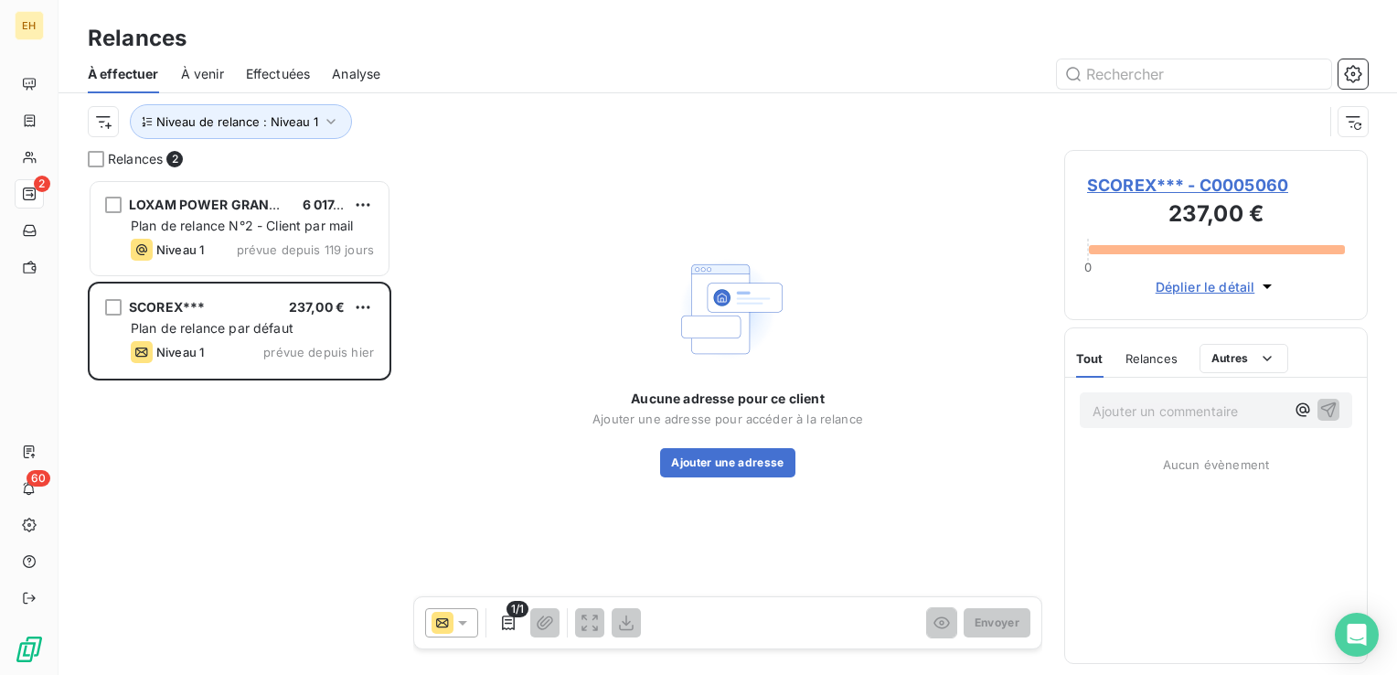
click at [1232, 185] on span "SCOREX*** - C0005060" at bounding box center [1216, 185] width 258 height 25
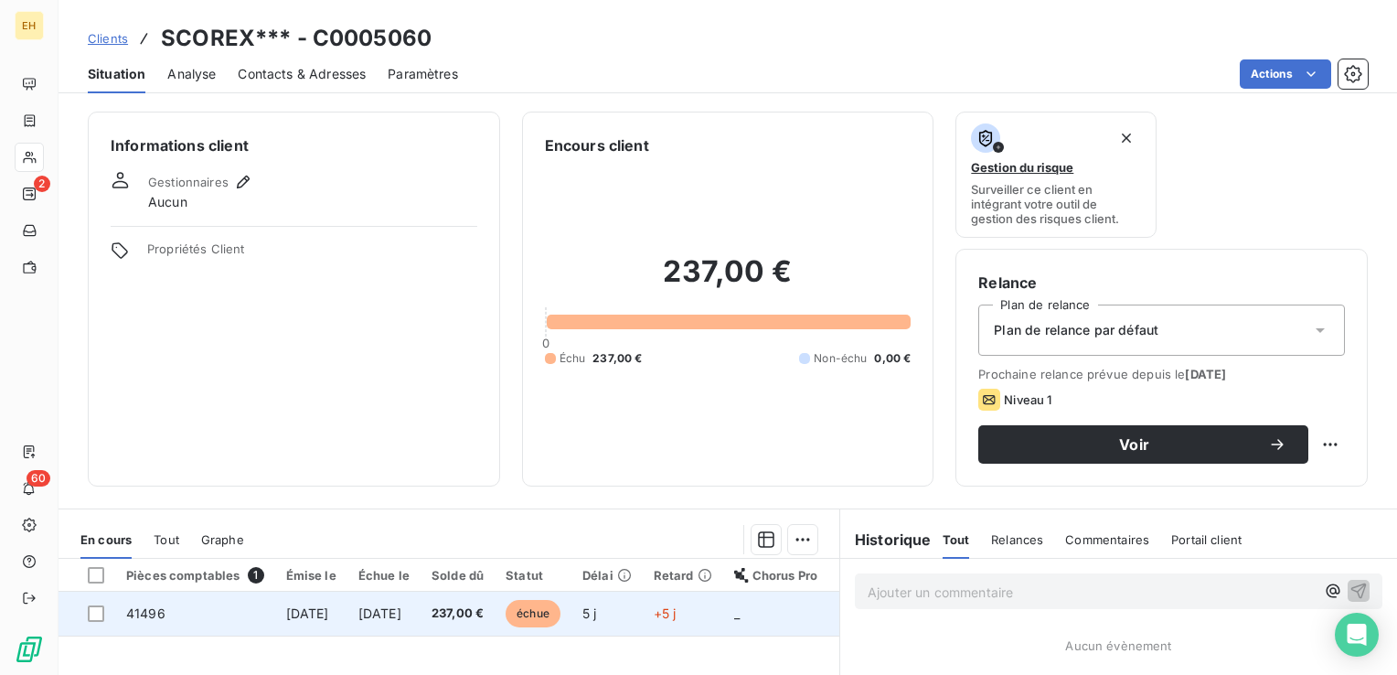
click at [483, 607] on span "237,00 €" at bounding box center [457, 613] width 52 height 18
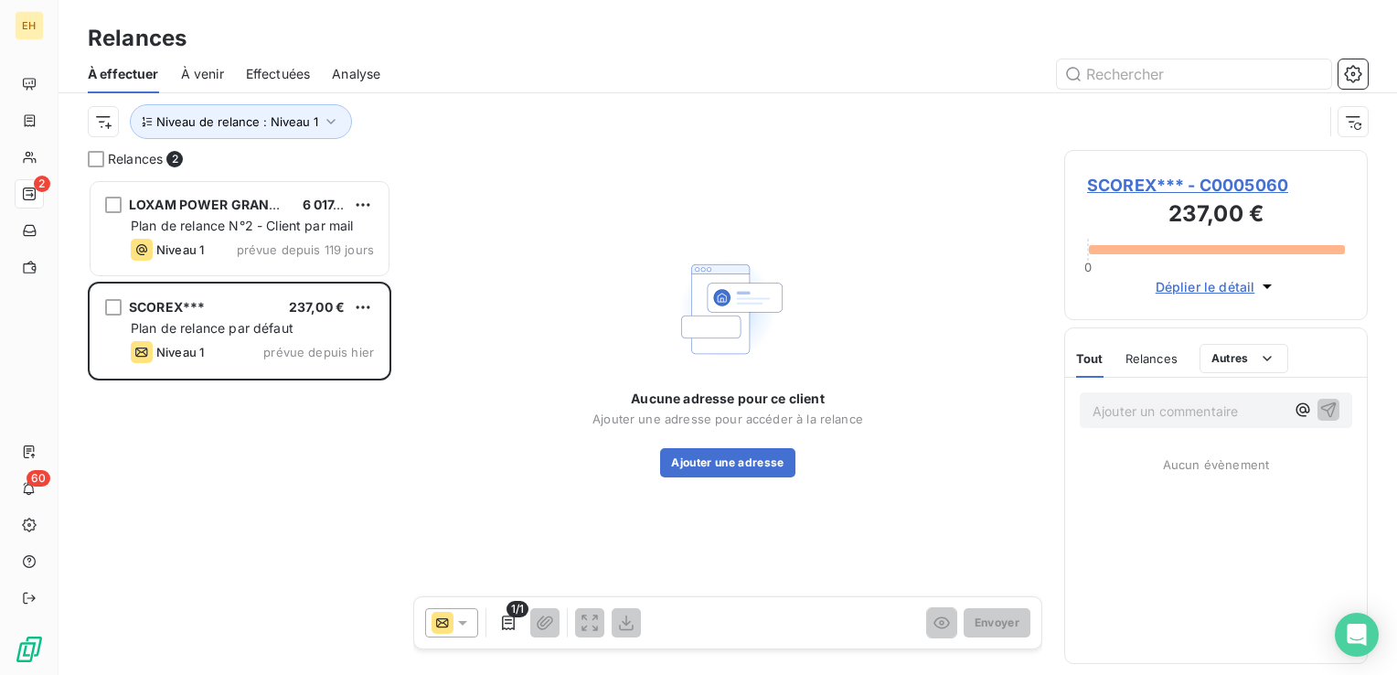
scroll to position [482, 289]
click at [322, 120] on icon "button" at bounding box center [331, 121] width 18 height 18
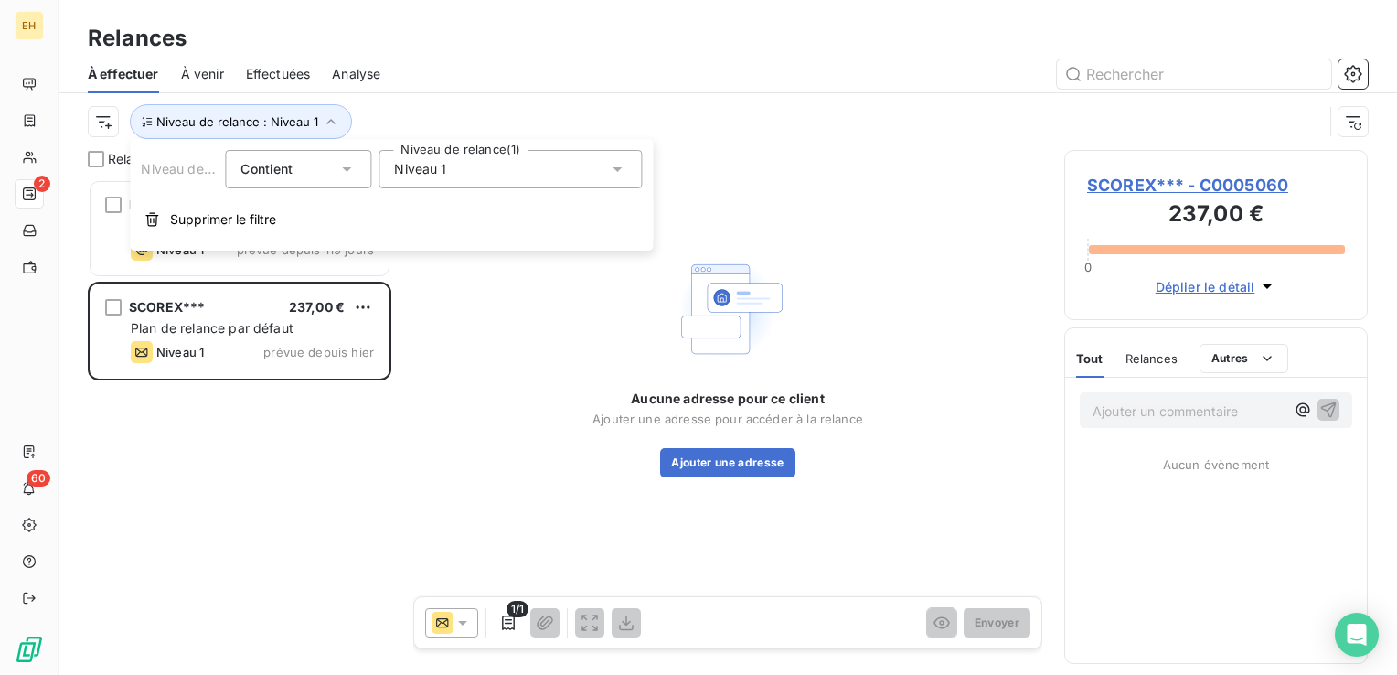
click at [470, 165] on div "Niveau 1" at bounding box center [509, 169] width 263 height 38
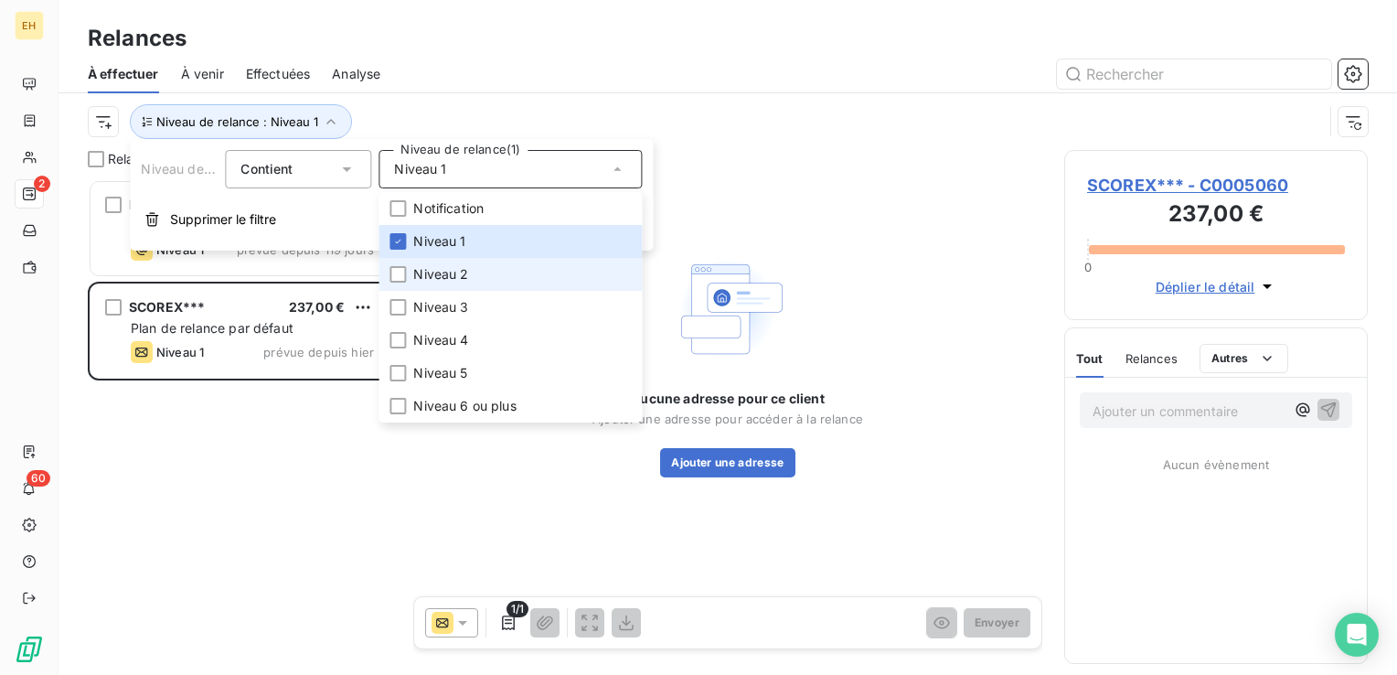
click at [467, 271] on span "Niveau 2" at bounding box center [440, 274] width 55 height 18
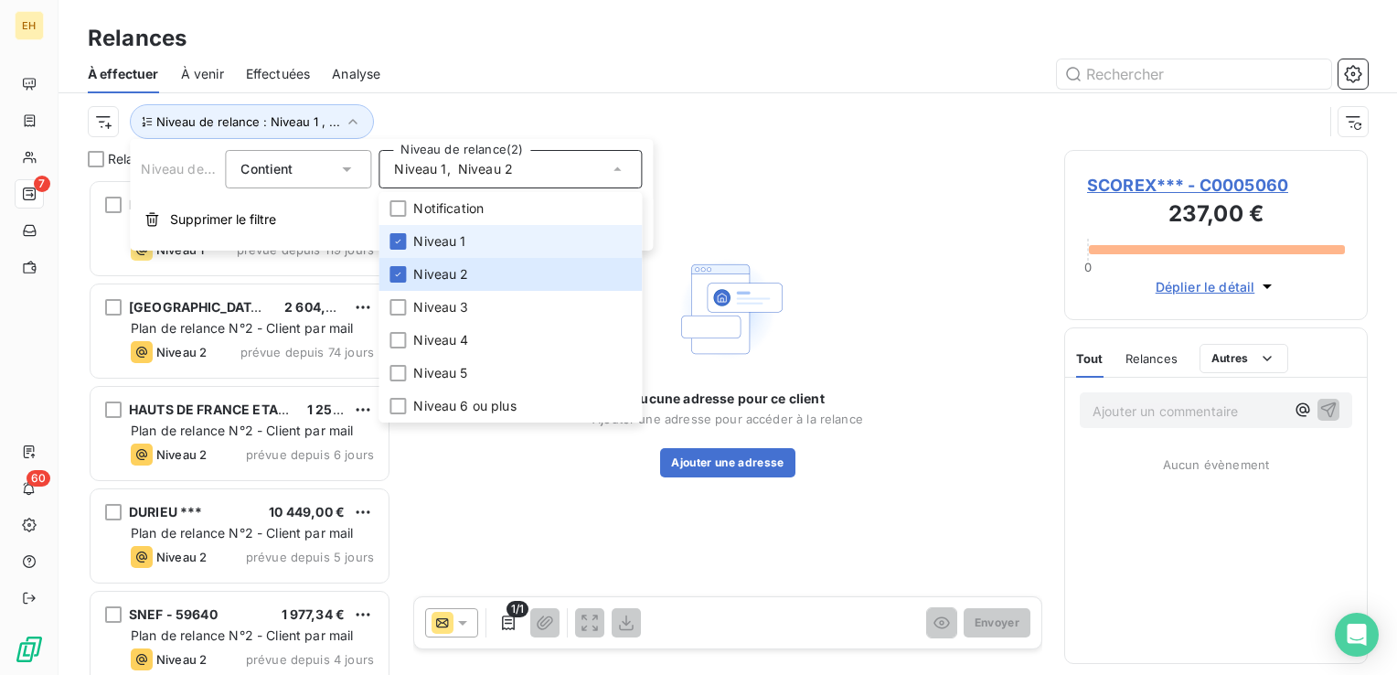
click at [451, 238] on span "Niveau 1" at bounding box center [439, 241] width 52 height 18
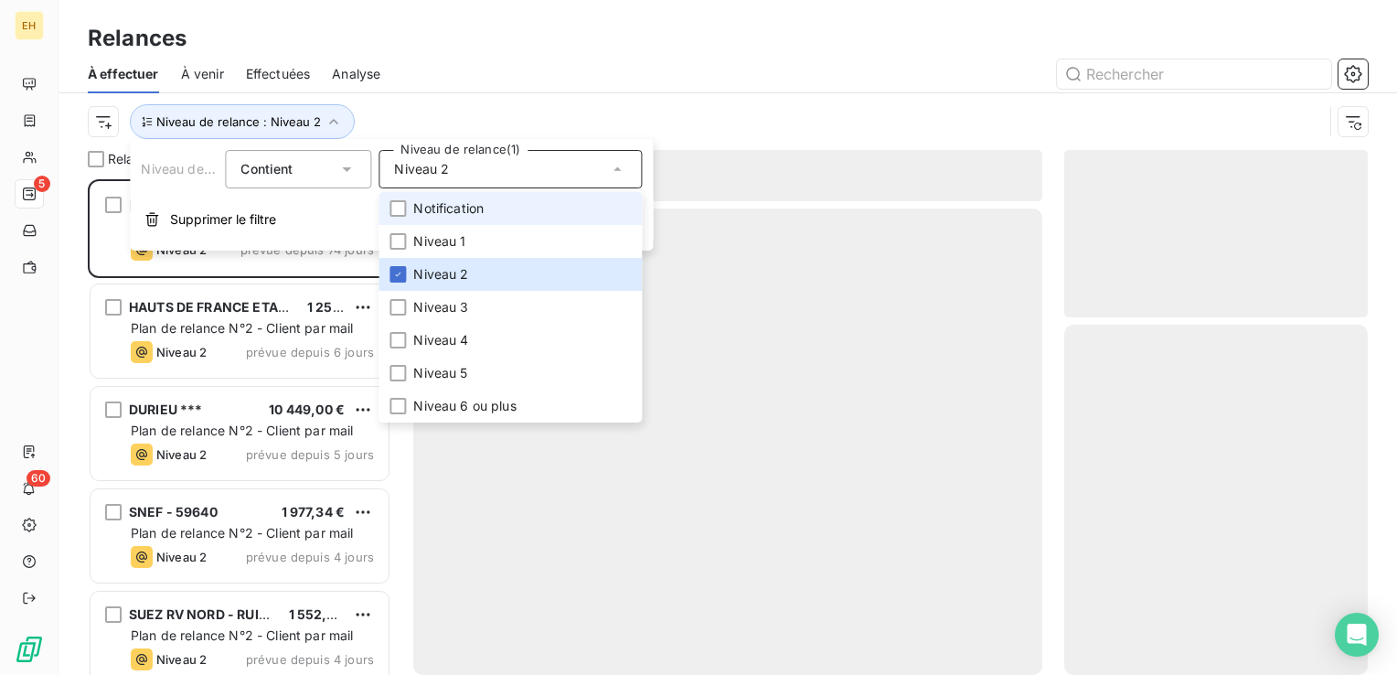
scroll to position [482, 289]
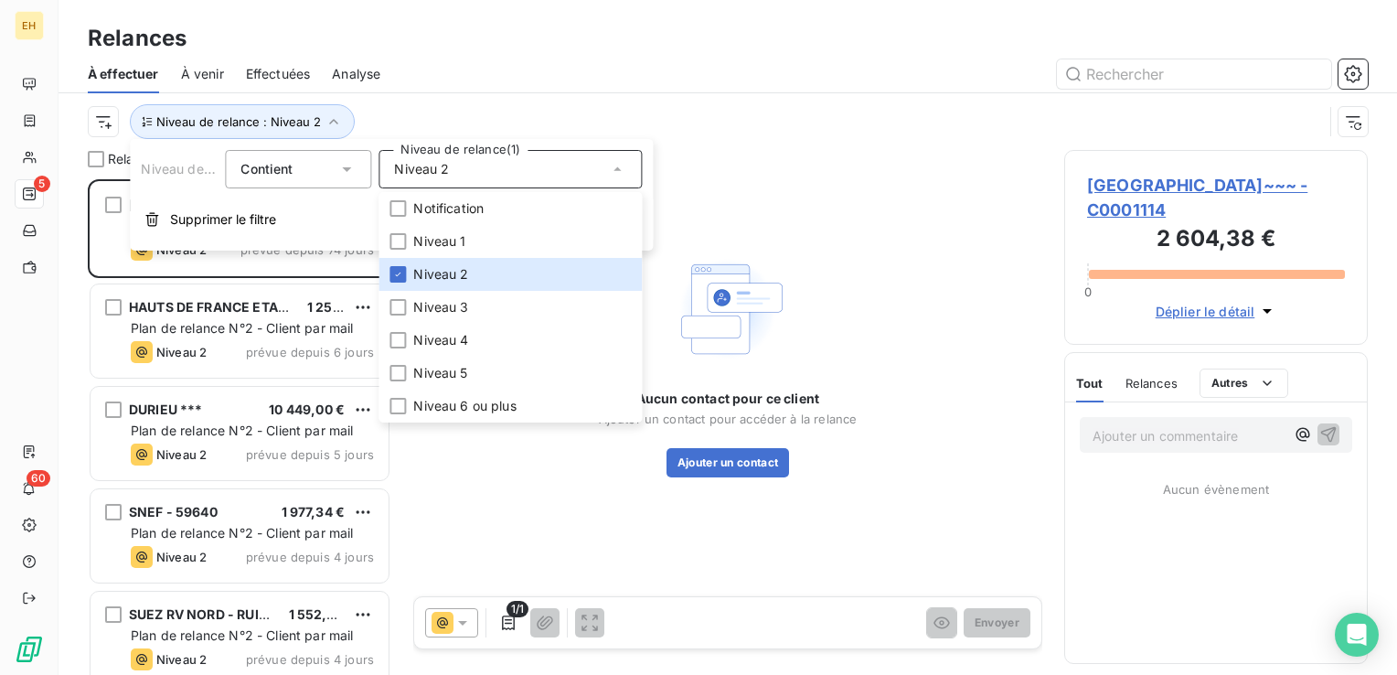
click at [446, 94] on div "Niveau de relance : Niveau 2" at bounding box center [728, 121] width 1280 height 57
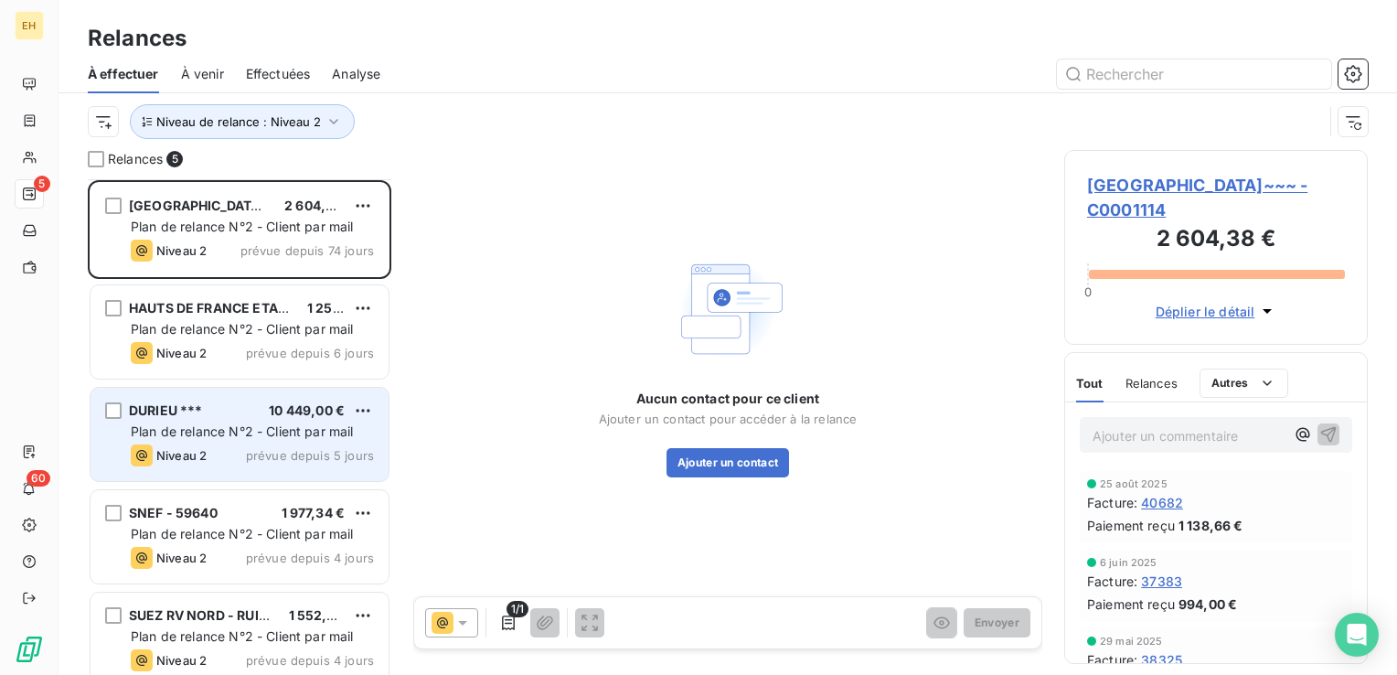
scroll to position [16, 0]
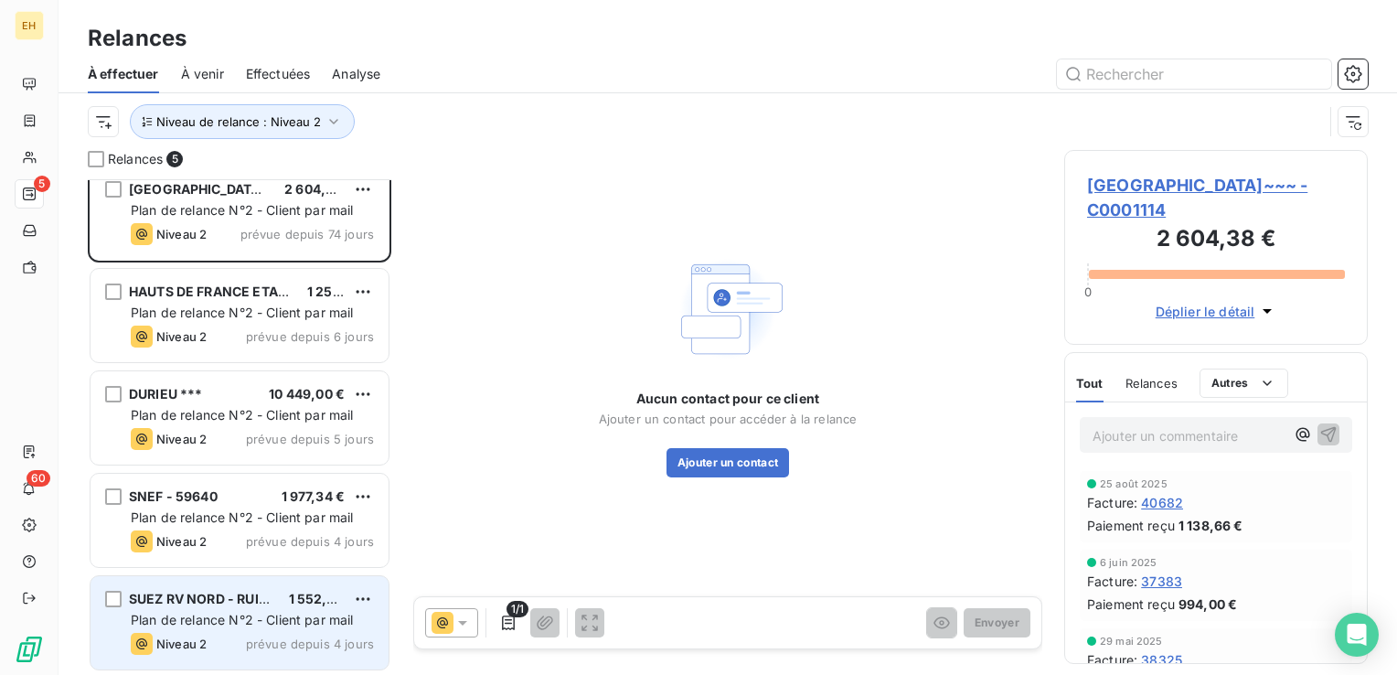
click at [221, 628] on div "SUEZ RV NORD - RUITZ~~~ 1 552,80 € Plan de relance N°2 - Client par mail Niveau…" at bounding box center [239, 622] width 298 height 93
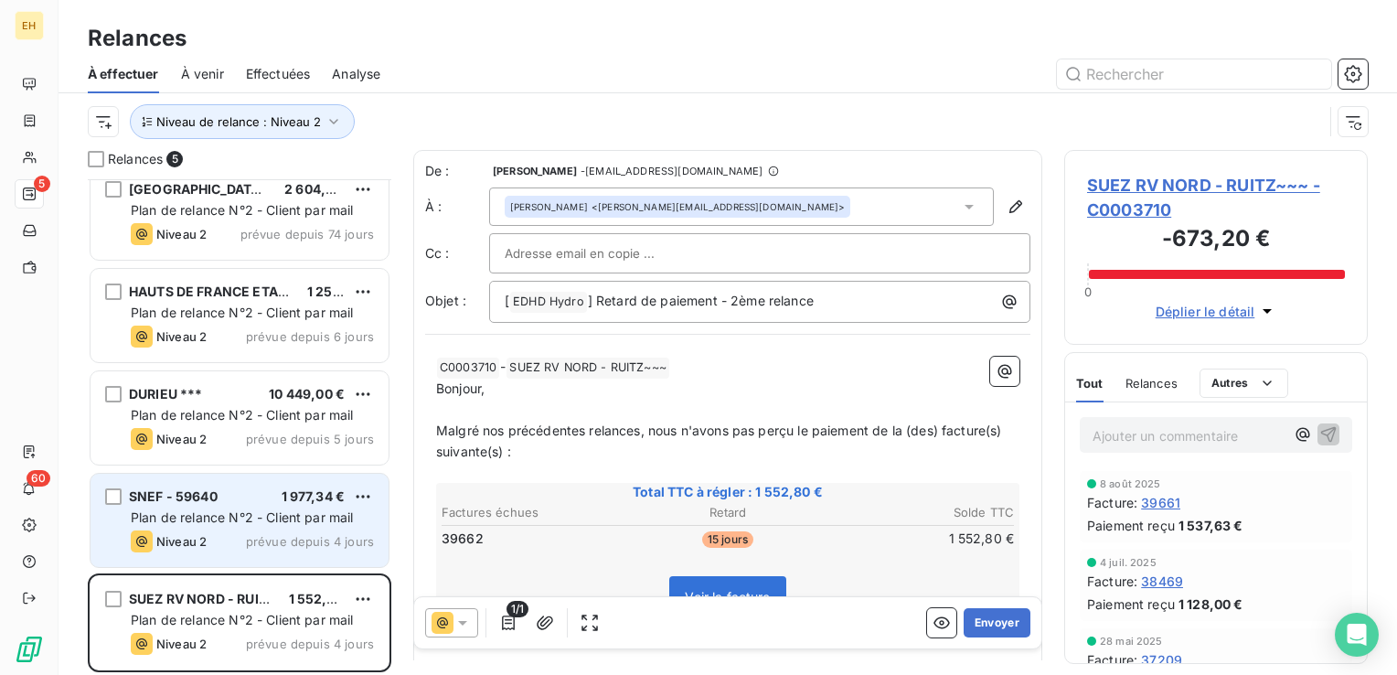
click at [224, 516] on span "Plan de relance N°2 - Client par mail" at bounding box center [242, 517] width 223 height 16
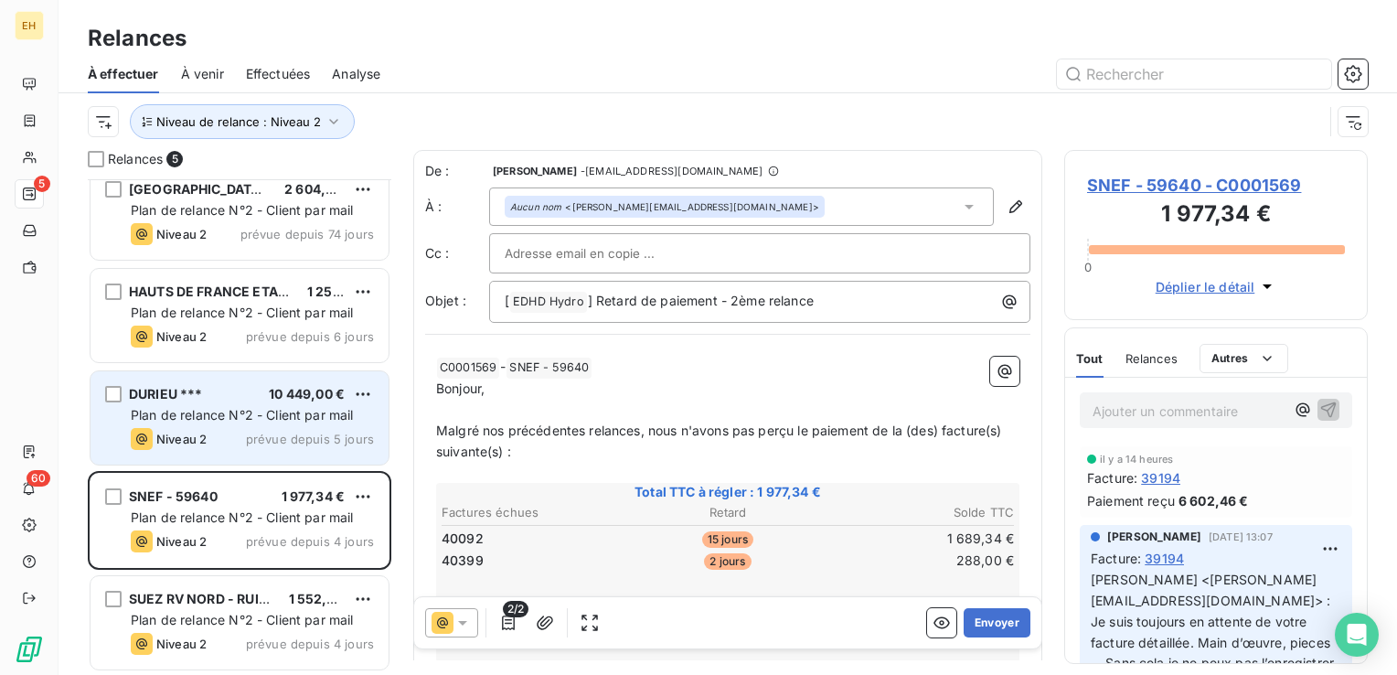
click at [220, 430] on div "Niveau 2 prévue depuis 5 jours" at bounding box center [252, 439] width 243 height 22
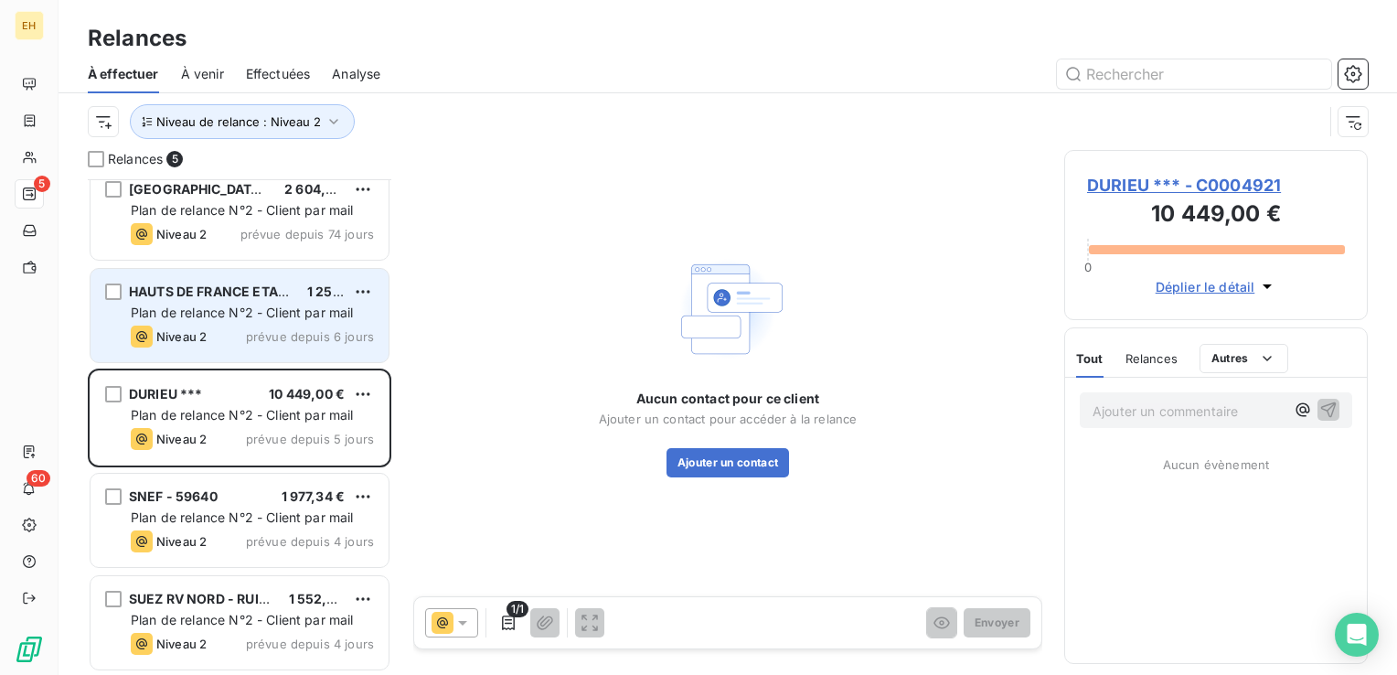
click at [224, 353] on div "HAUTS DE FRANCE ETANCHEITE BARDAGE*** 1 258,88 € Plan de relance N°2 - Client p…" at bounding box center [239, 315] width 298 height 93
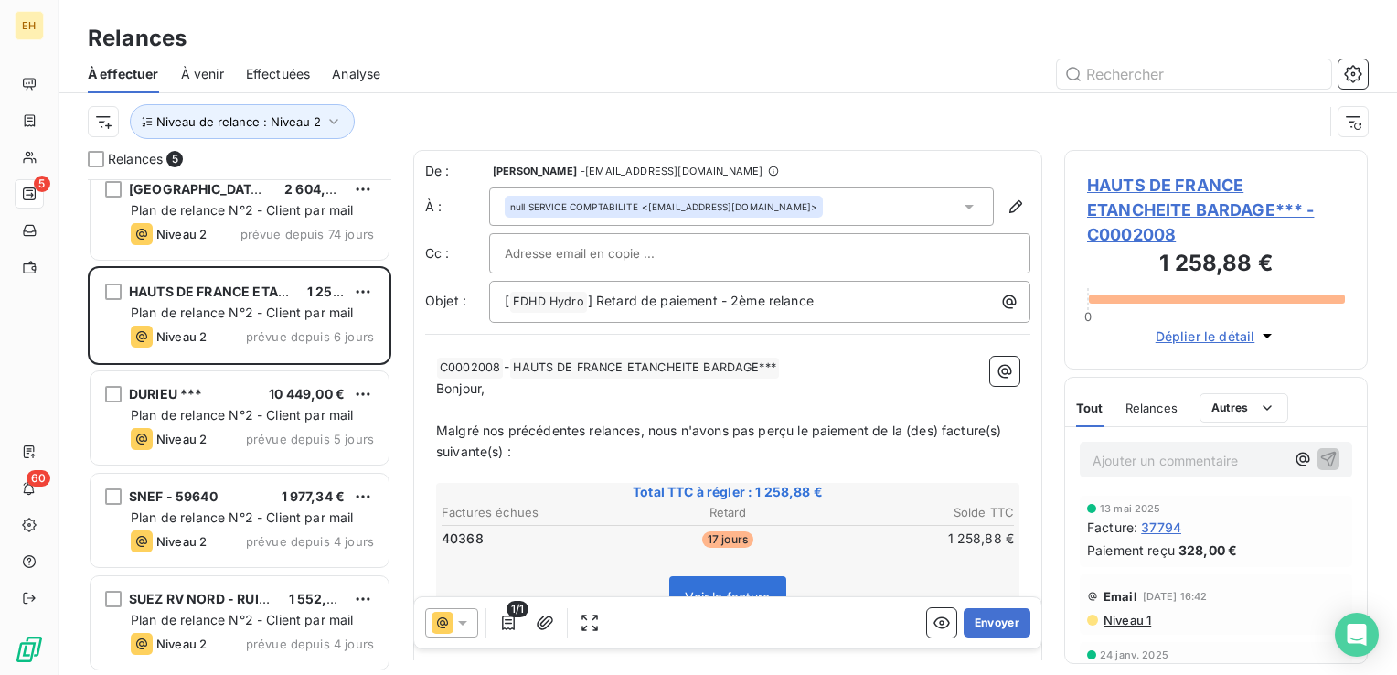
click at [1140, 616] on span "Niveau 1" at bounding box center [1125, 619] width 49 height 15
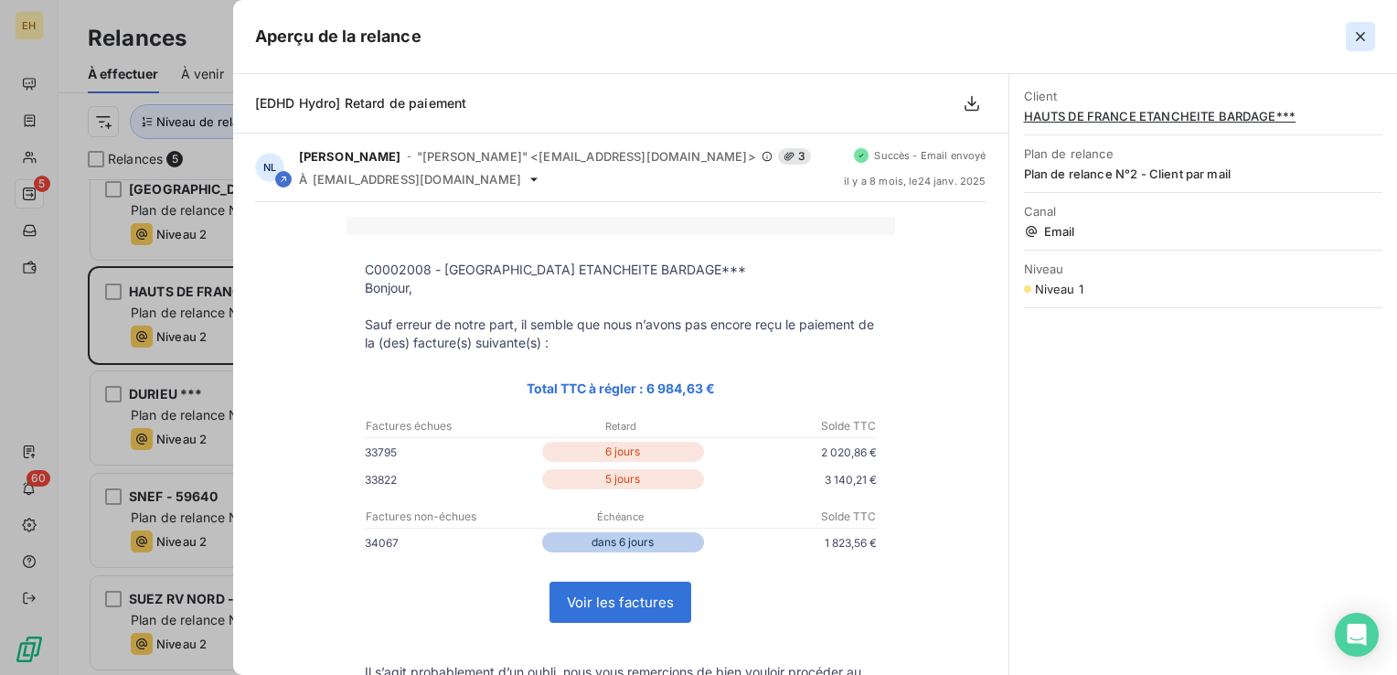
click at [1364, 46] on button "button" at bounding box center [1359, 36] width 29 height 29
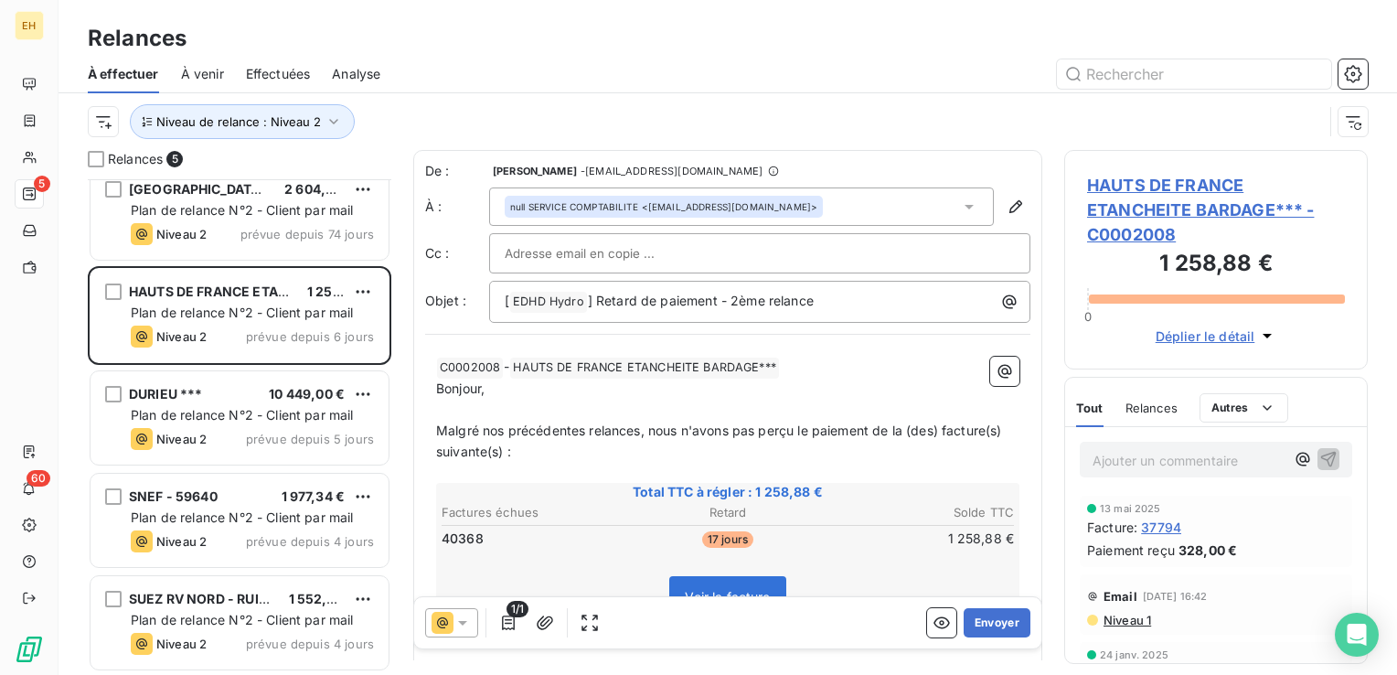
click at [1126, 618] on span "Niveau 1" at bounding box center [1125, 619] width 49 height 15
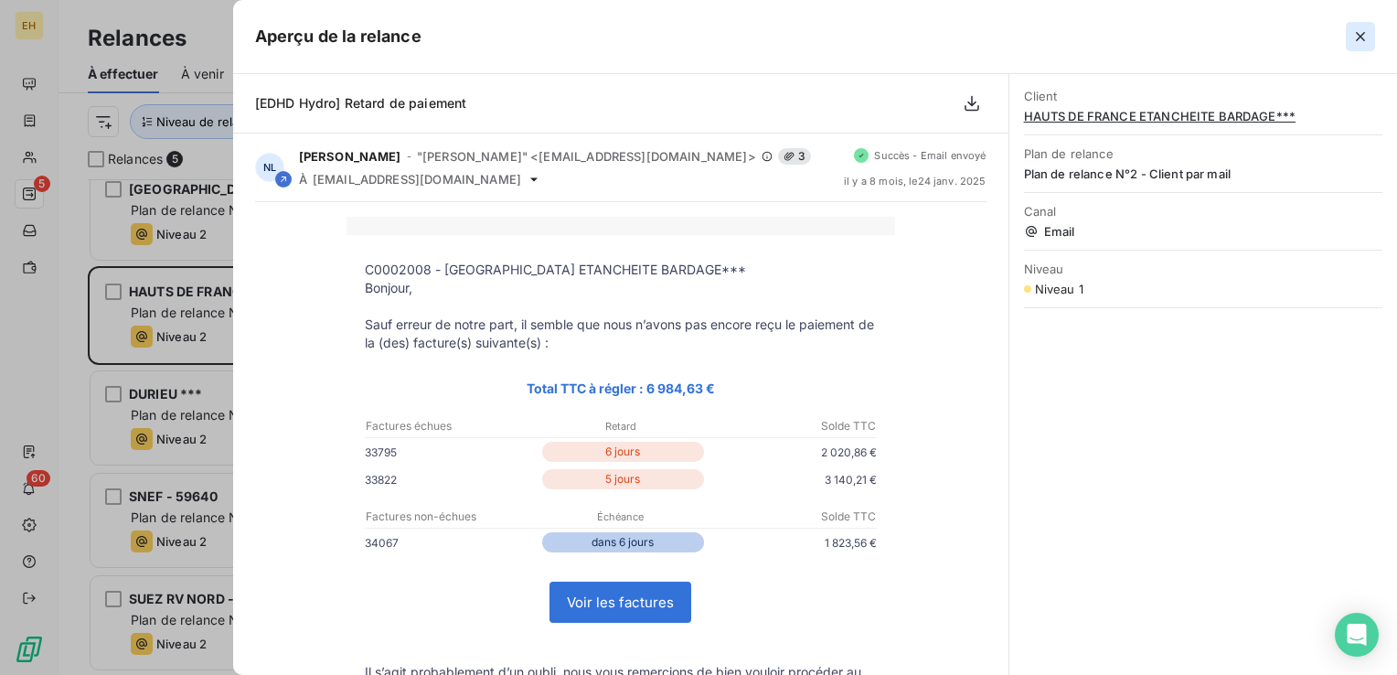
click at [1359, 41] on icon "button" at bounding box center [1360, 36] width 18 height 18
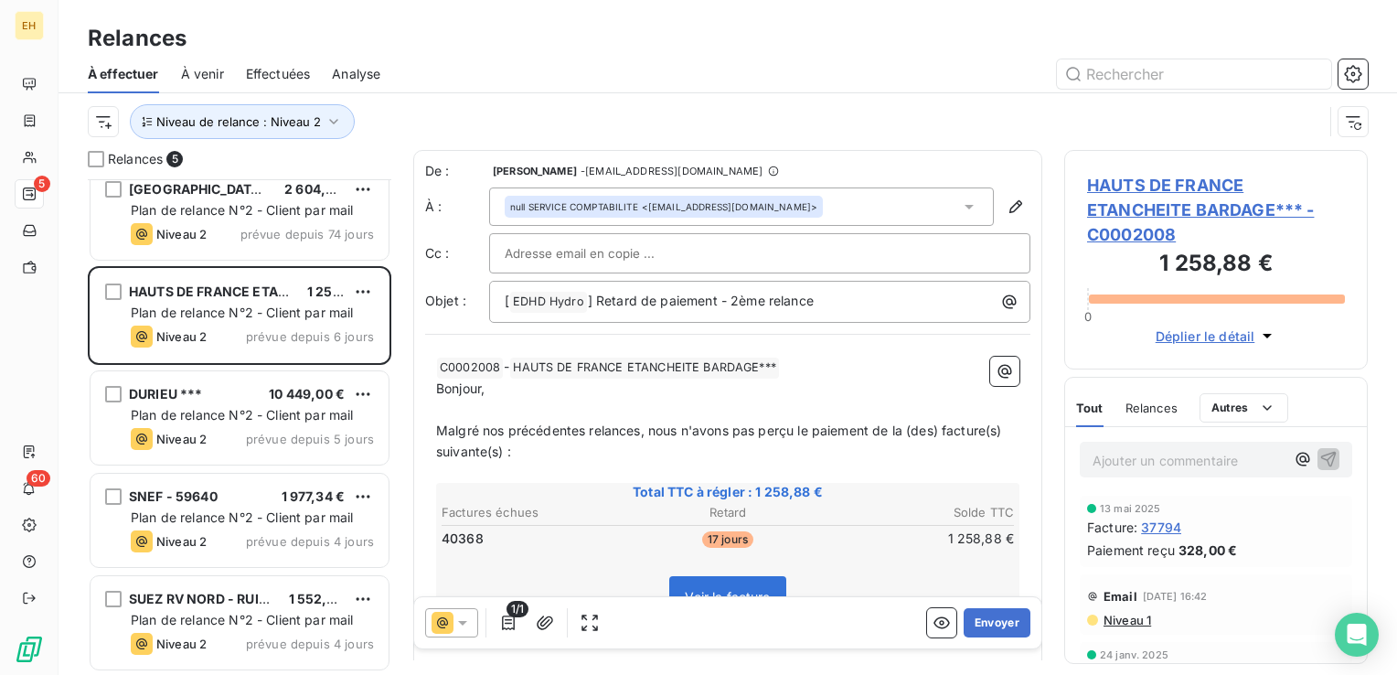
click at [1248, 214] on span "HAUTS DE FRANCE ETANCHEITE BARDAGE*** - C0002008" at bounding box center [1216, 210] width 258 height 74
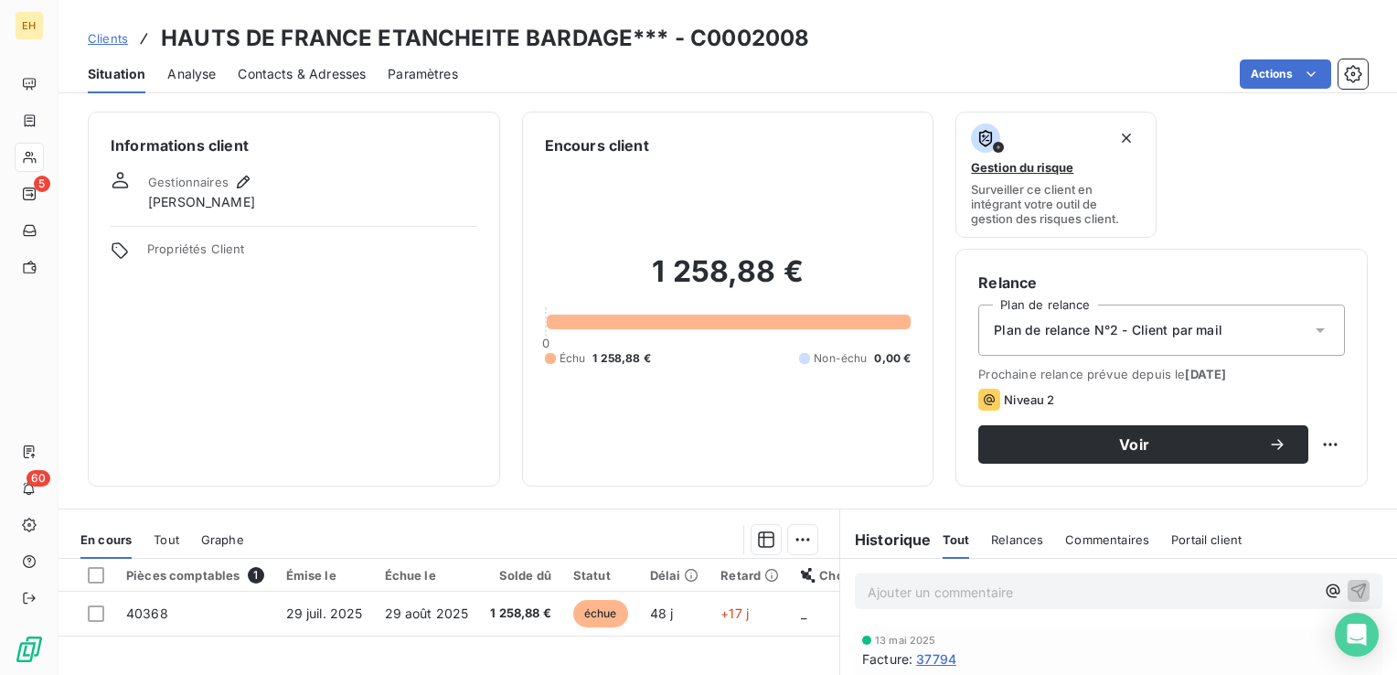
click at [1133, 324] on span "Plan de relance N°2 - Client par mail" at bounding box center [1107, 330] width 228 height 18
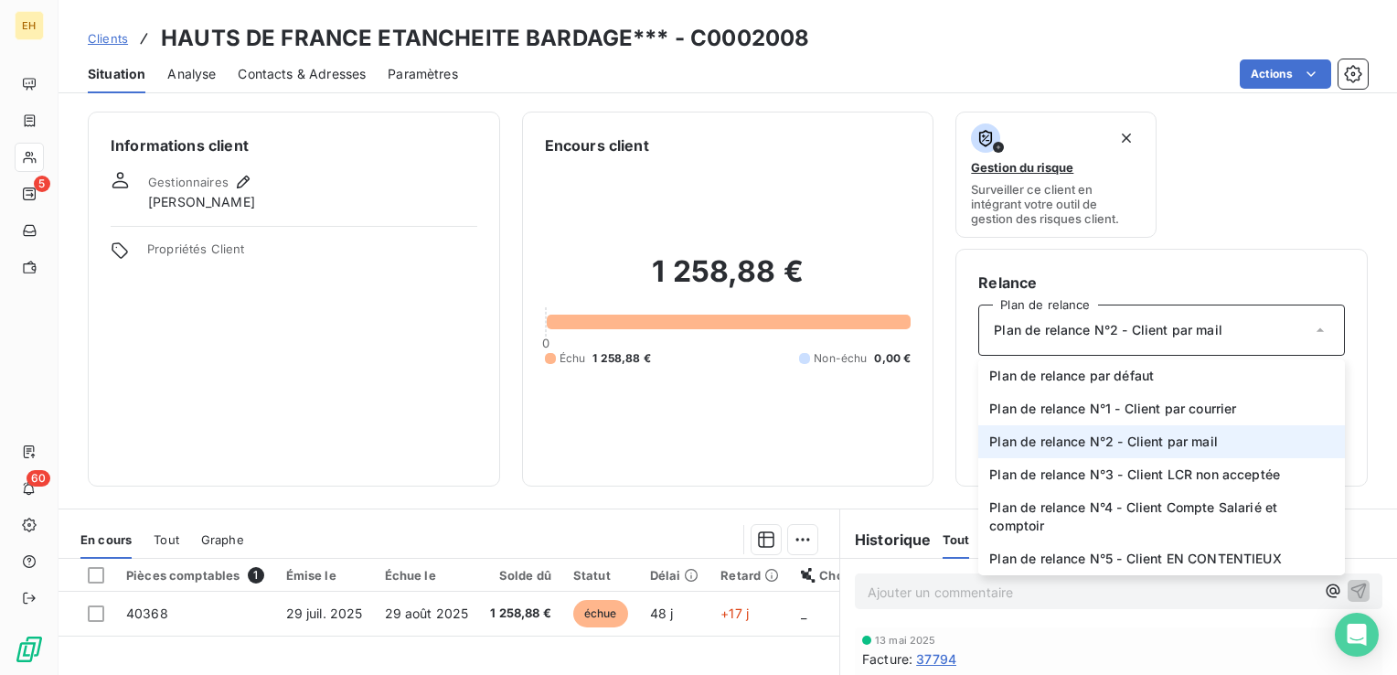
click at [1119, 448] on span "Plan de relance N°2 - Client par mail" at bounding box center [1103, 441] width 228 height 18
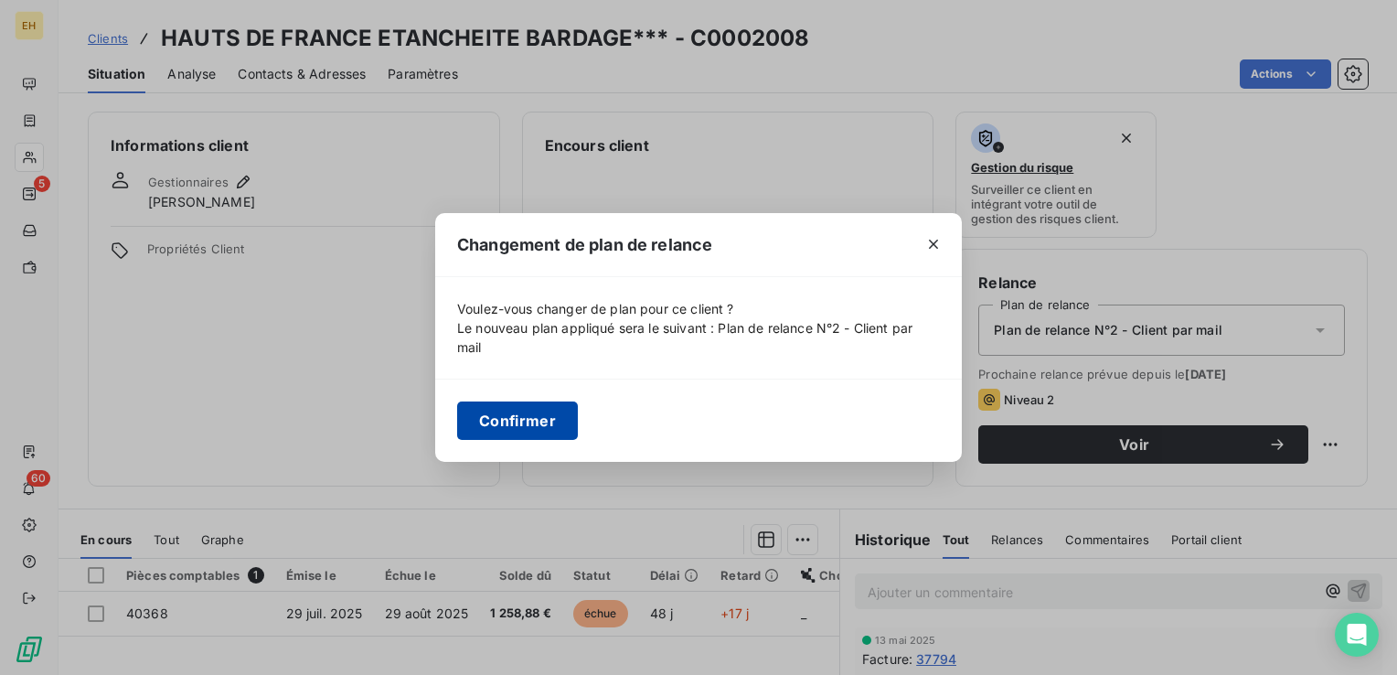
click at [519, 419] on button "Confirmer" at bounding box center [517, 420] width 121 height 38
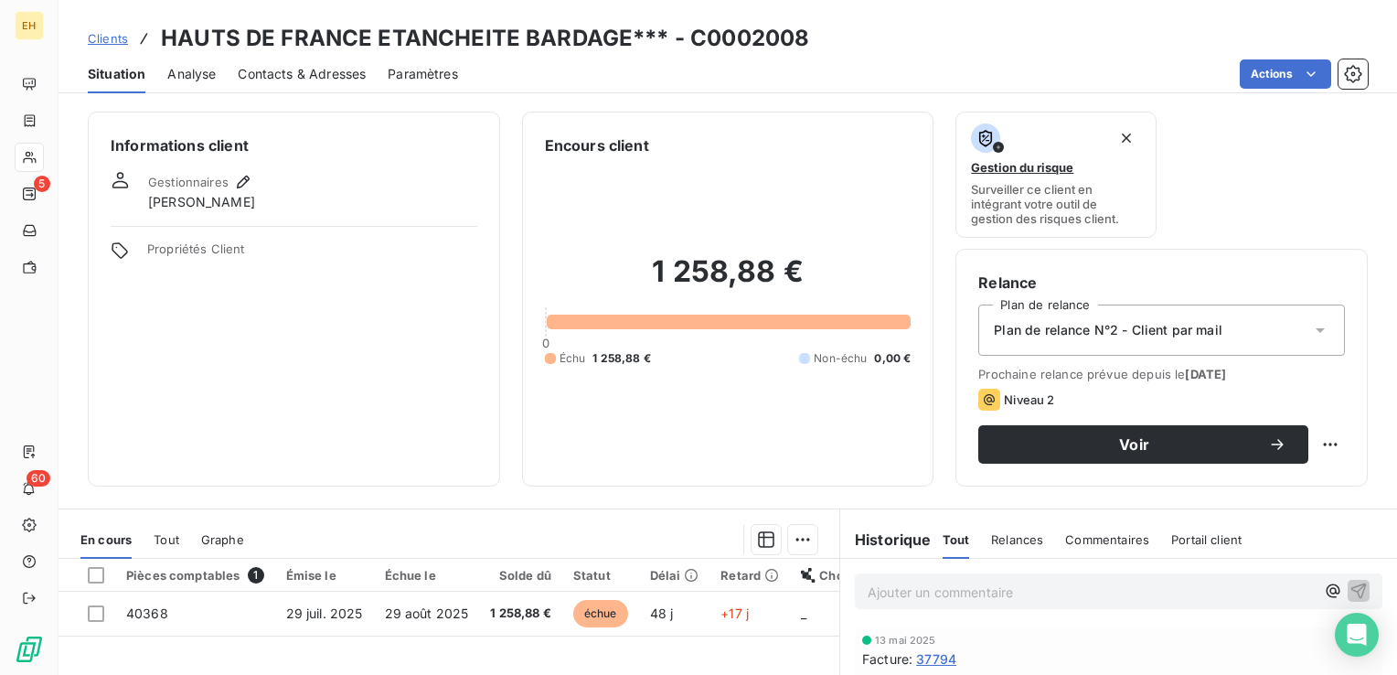
click at [292, 74] on span "Contacts & Adresses" at bounding box center [302, 74] width 128 height 18
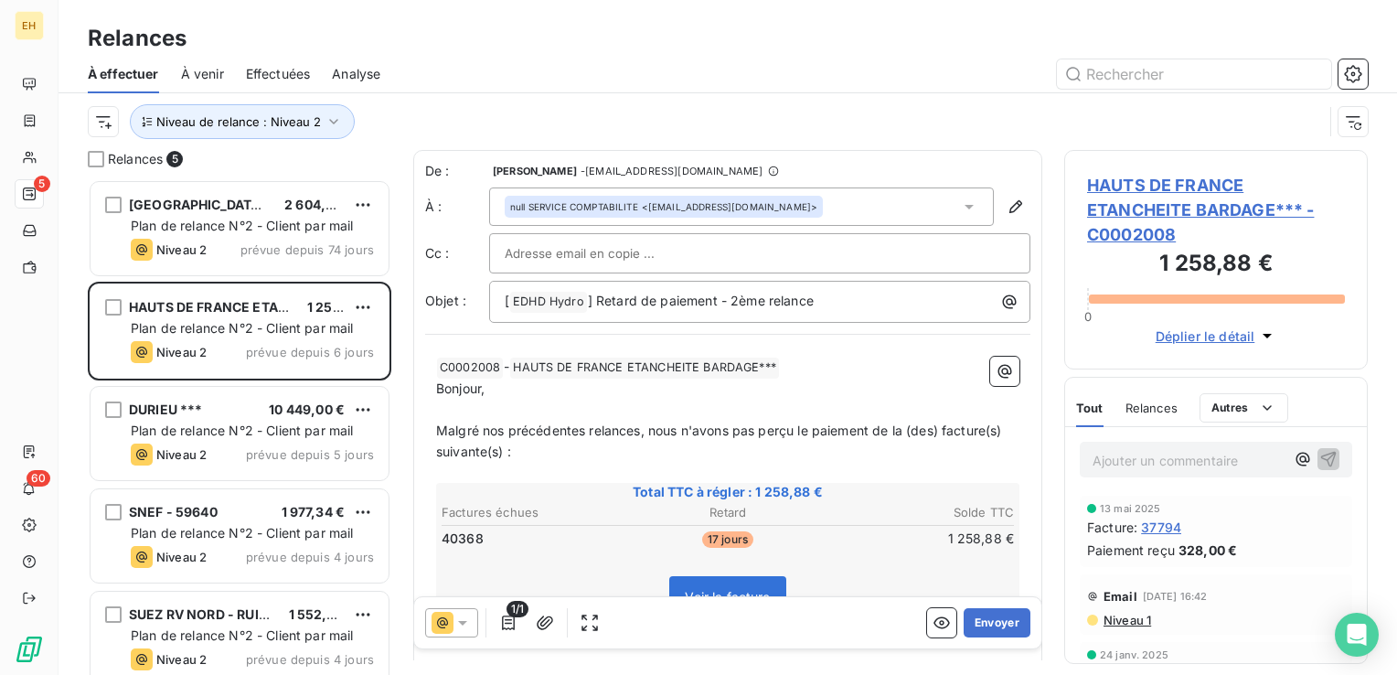
click at [1204, 204] on span "HAUTS DE FRANCE ETANCHEITE BARDAGE*** - C0002008" at bounding box center [1216, 210] width 258 height 74
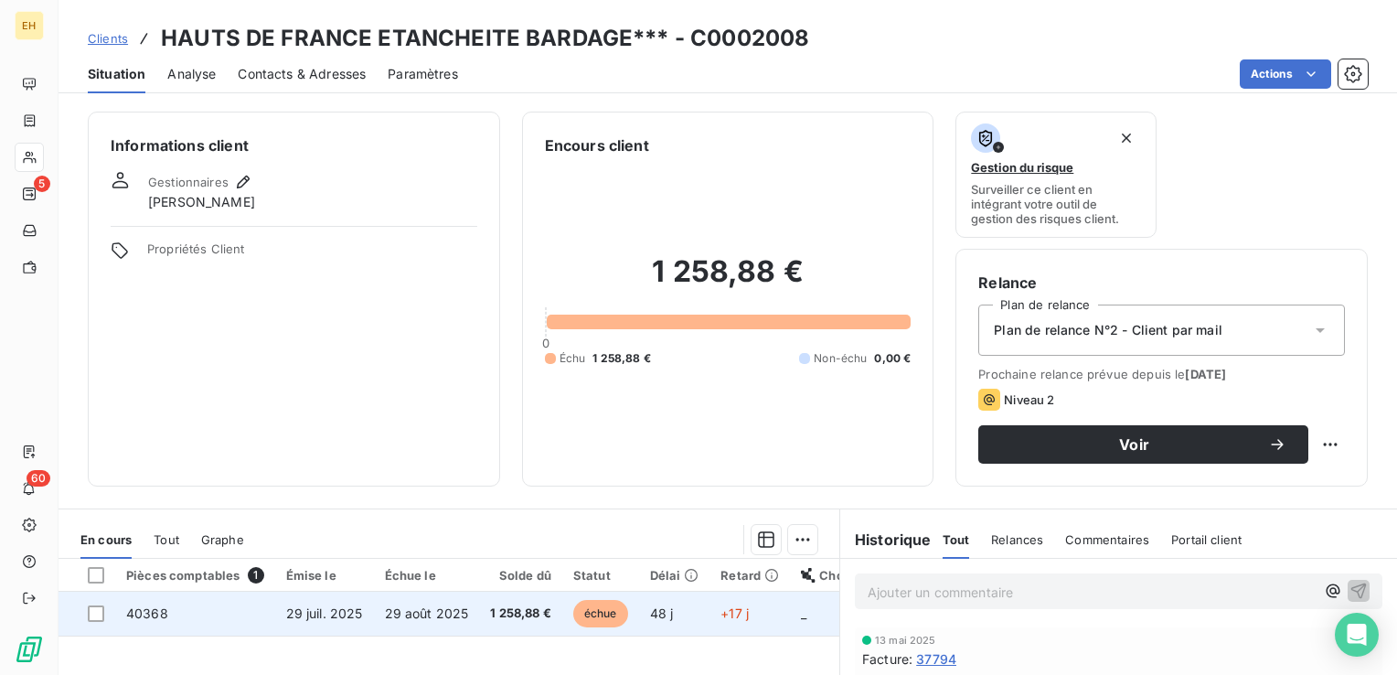
click at [379, 620] on td "29 août 2025" at bounding box center [427, 613] width 106 height 44
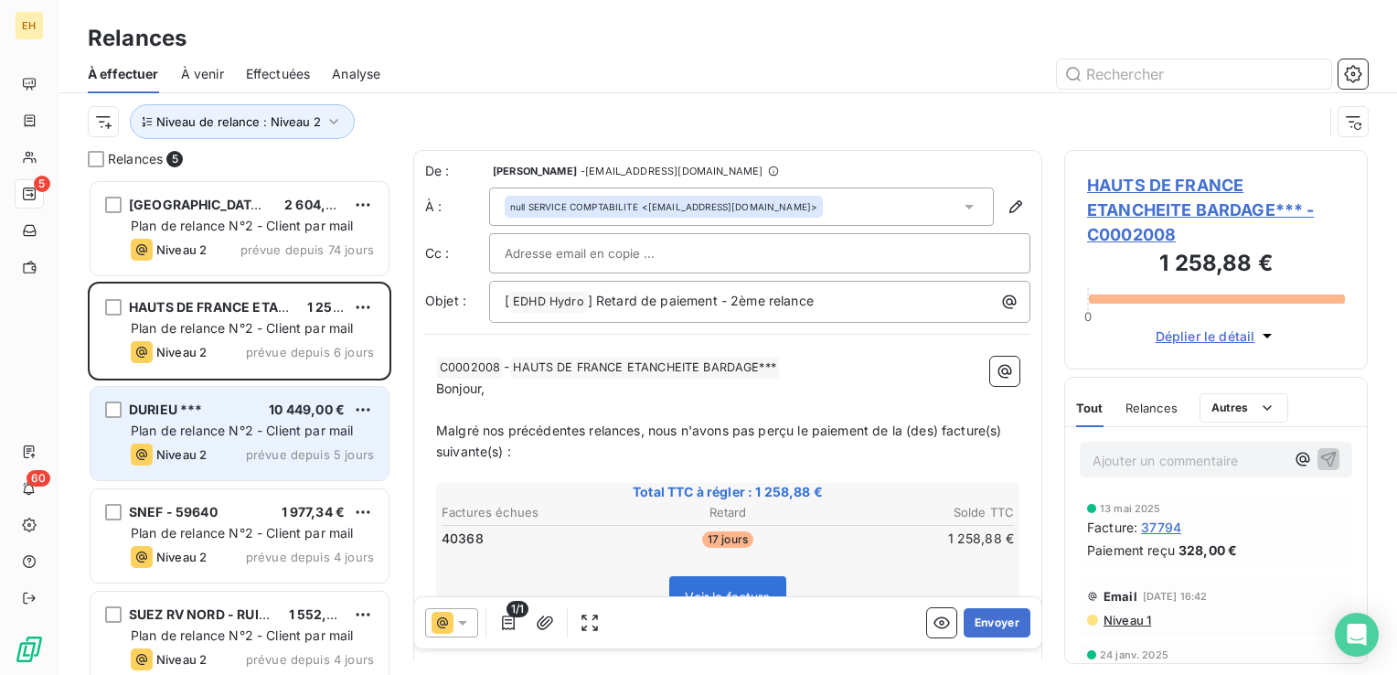
scroll to position [482, 289]
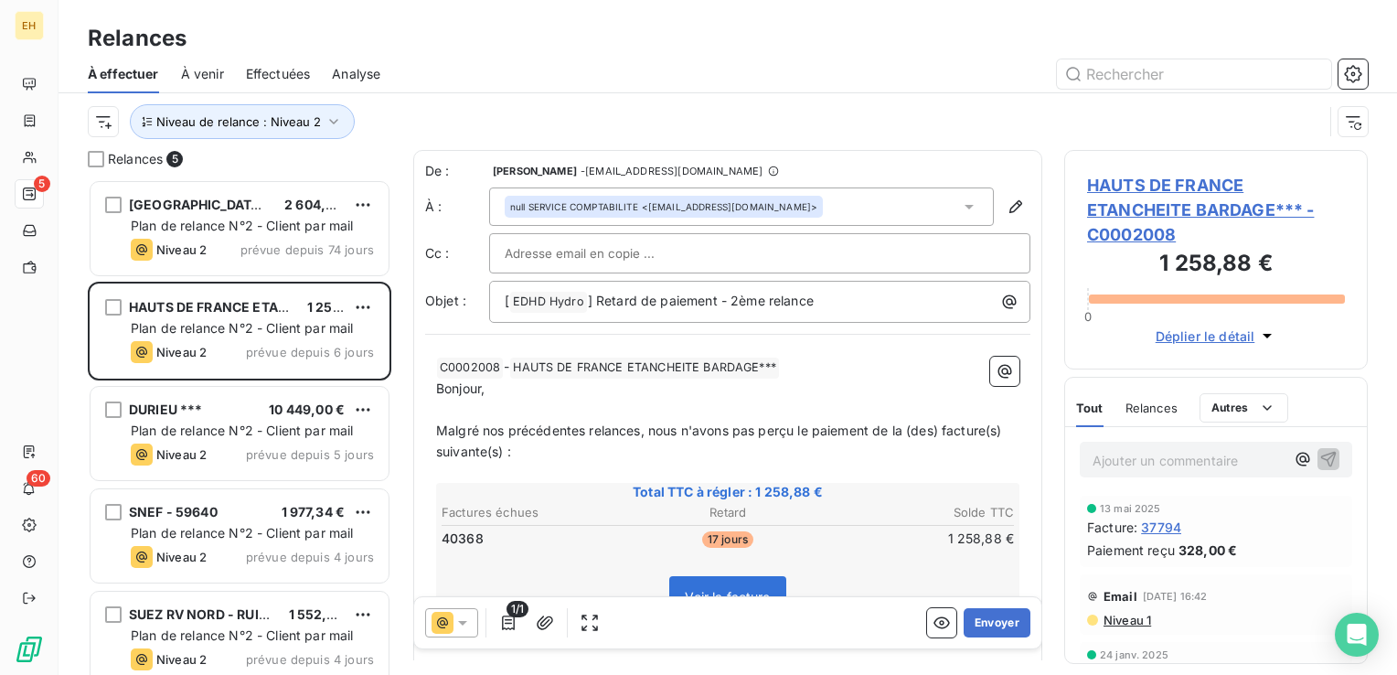
click at [453, 623] on icon at bounding box center [462, 622] width 18 height 18
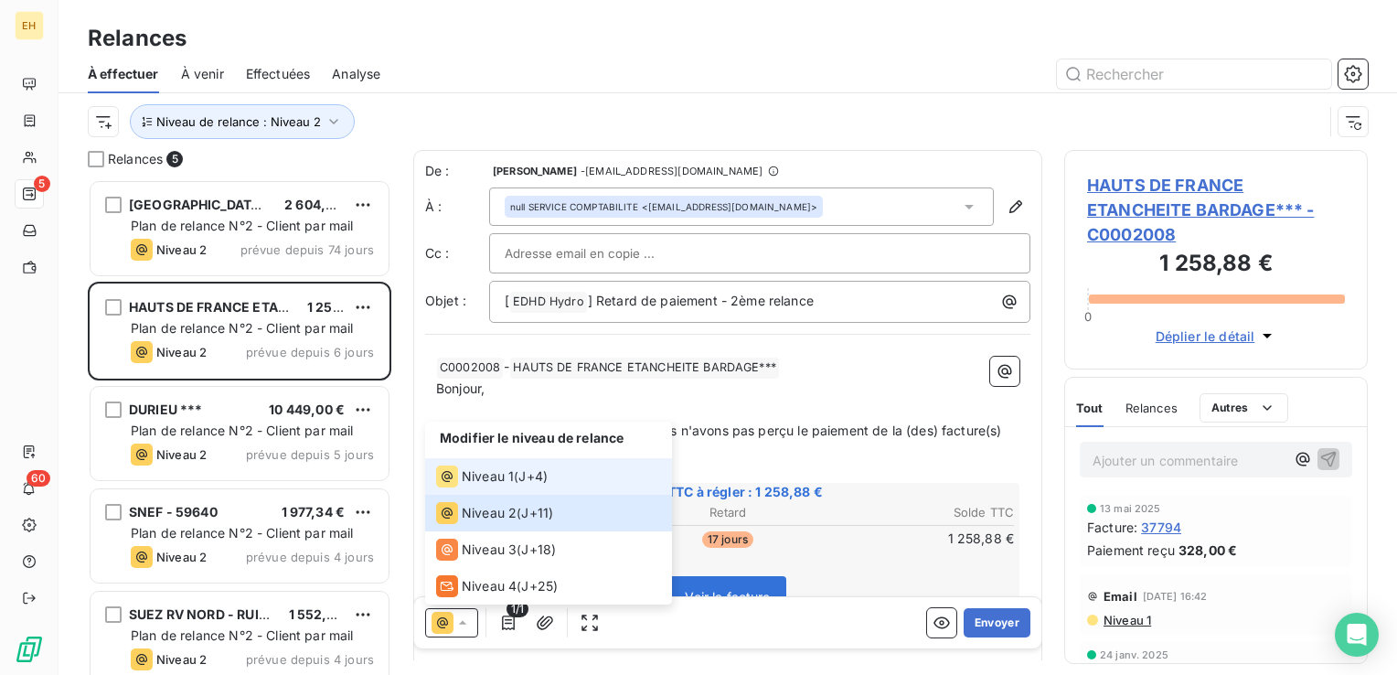
click at [498, 472] on span "Niveau 1" at bounding box center [488, 476] width 52 height 18
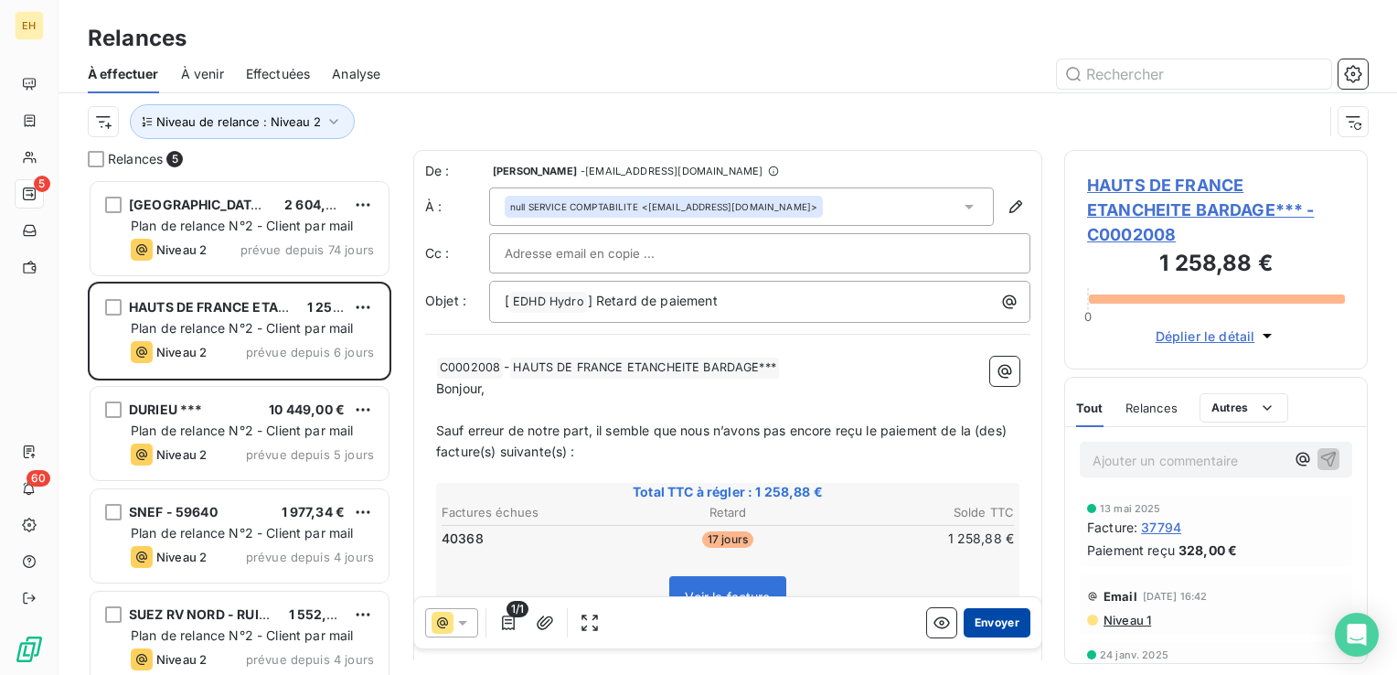
click at [1002, 623] on button "Envoyer" at bounding box center [996, 622] width 67 height 29
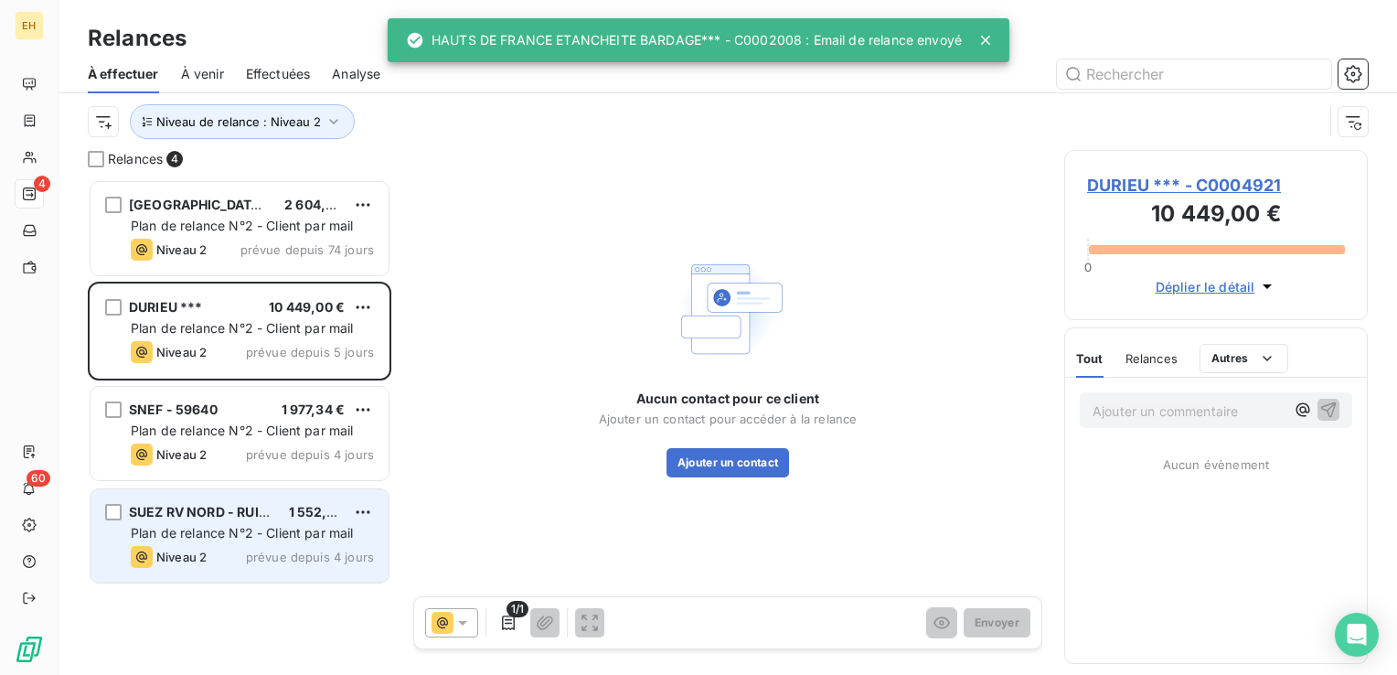
click at [278, 521] on div "SUEZ RV NORD - RUITZ~~~ 1 552,80 € Plan de relance N°2 - Client par mail Niveau…" at bounding box center [239, 535] width 298 height 93
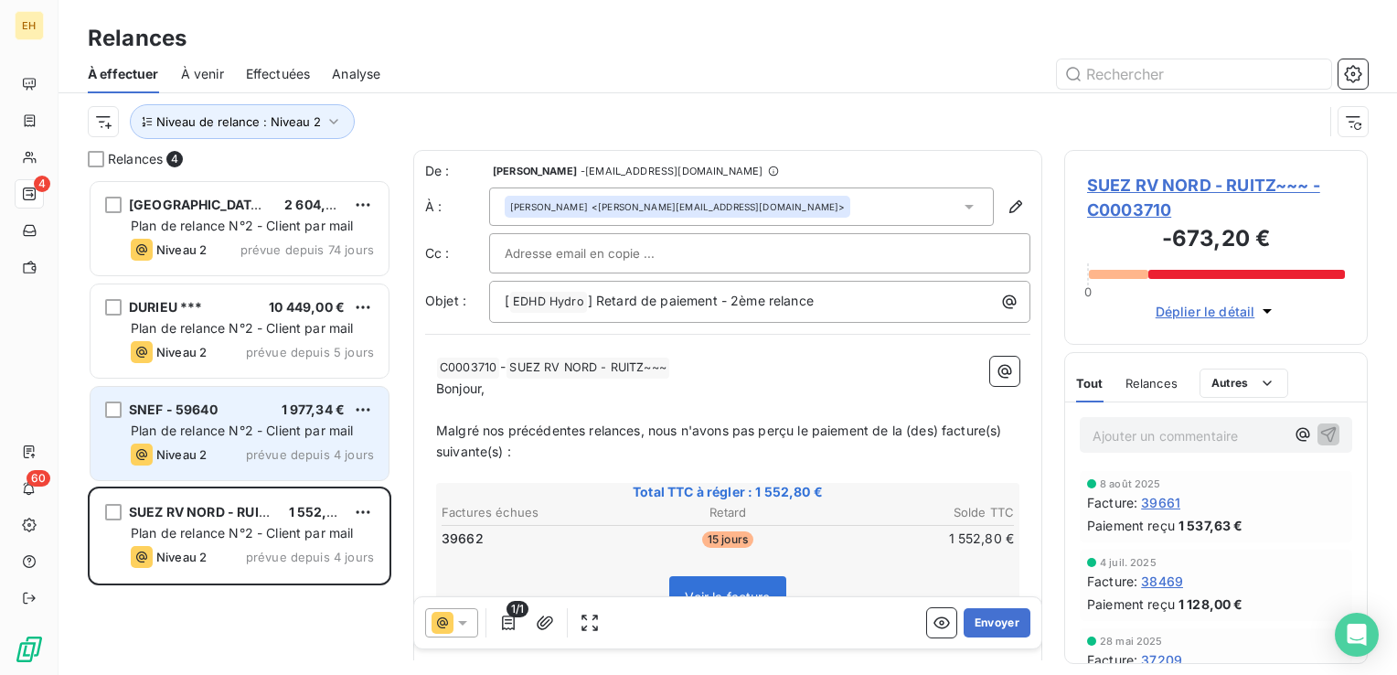
click at [267, 448] on span "prévue depuis 4 jours" at bounding box center [310, 454] width 128 height 15
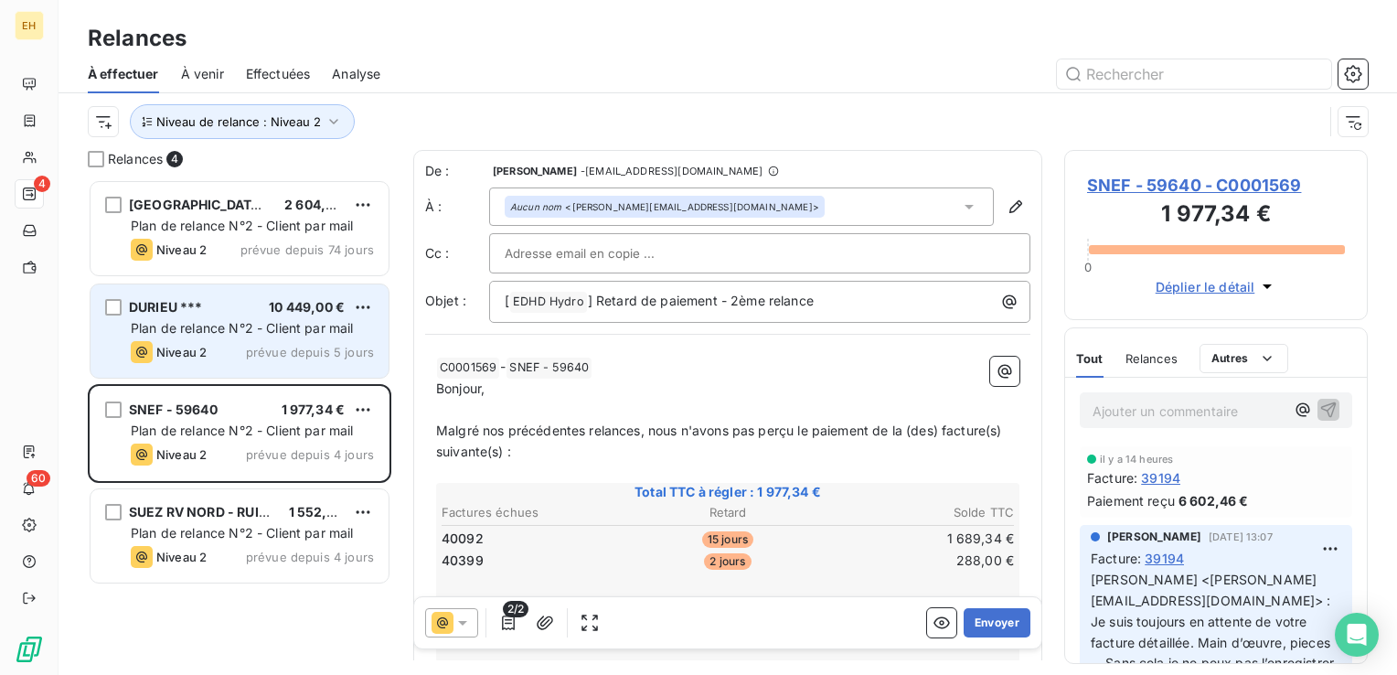
click at [318, 316] on div "DURIEU *** 10 449,00 € Plan de relance N°2 - Client par mail Niveau 2 prévue de…" at bounding box center [239, 330] width 298 height 93
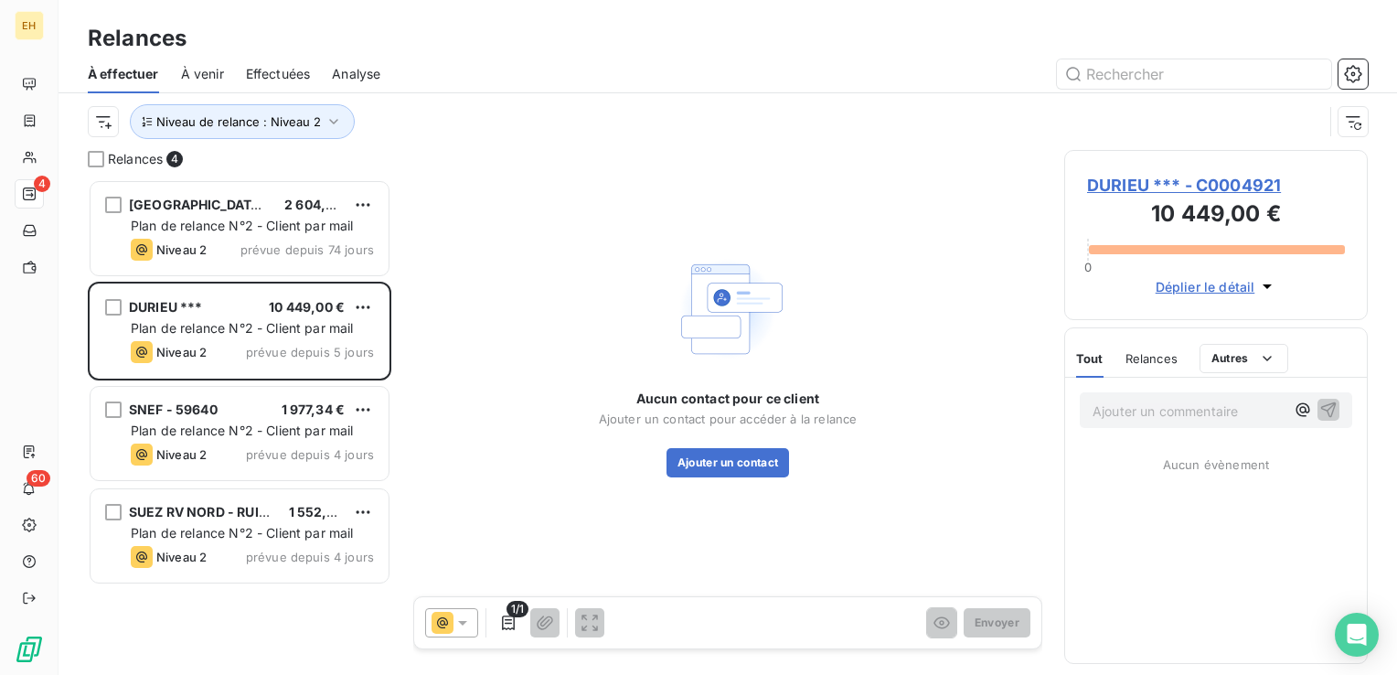
click at [1164, 186] on span "DURIEU *** - C0004921" at bounding box center [1216, 185] width 258 height 25
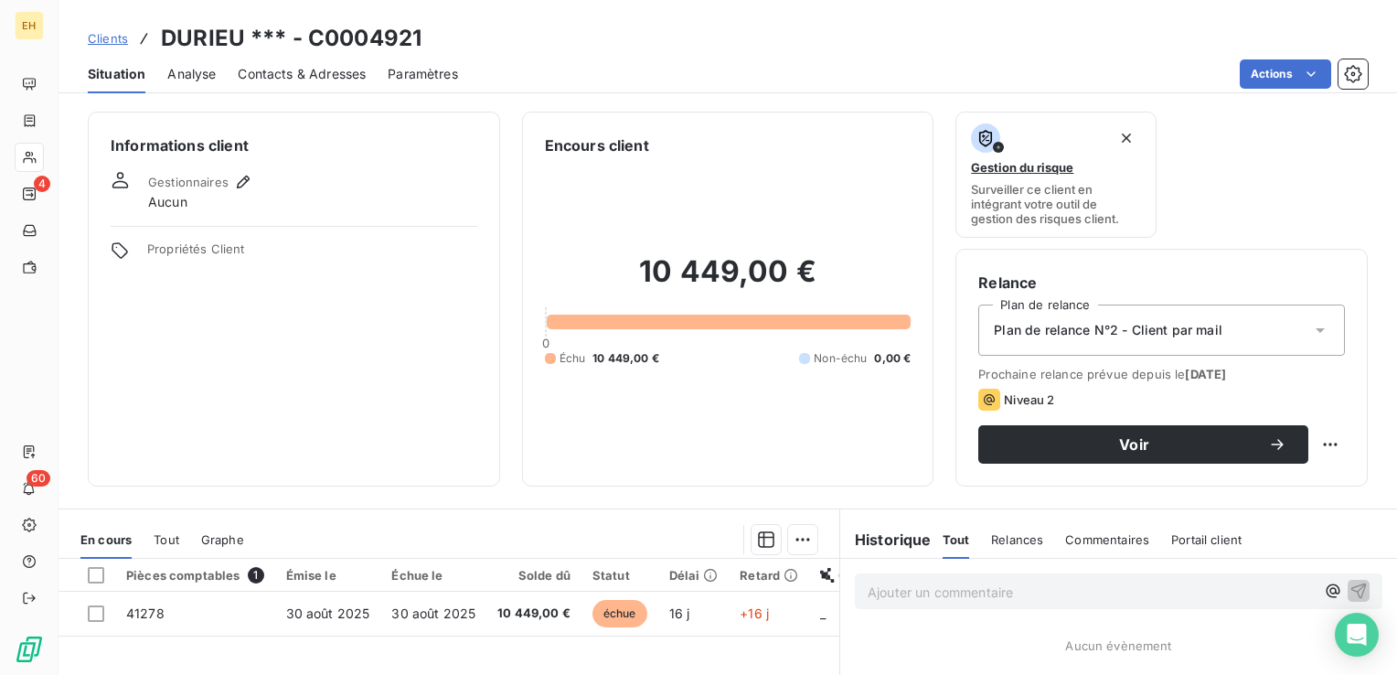
click at [1103, 330] on span "Plan de relance N°2 - Client par mail" at bounding box center [1107, 330] width 228 height 18
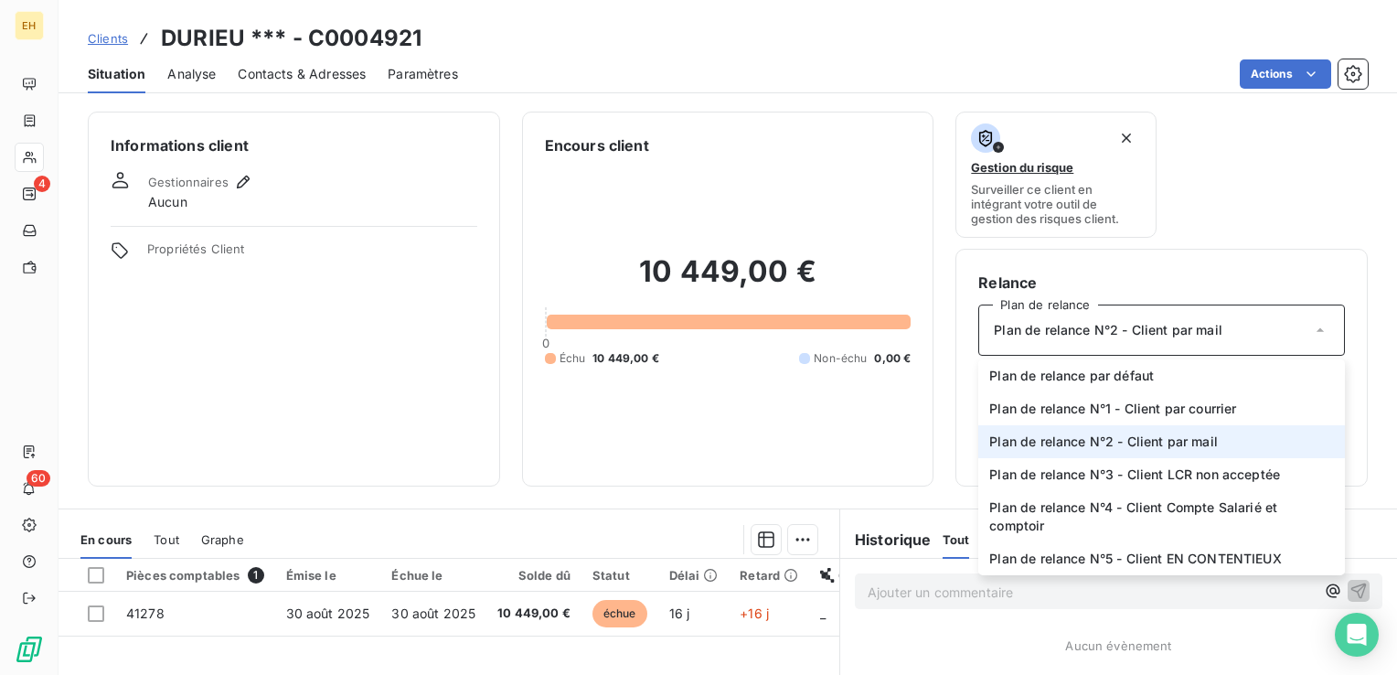
click at [1103, 437] on span "Plan de relance N°2 - Client par mail" at bounding box center [1103, 441] width 228 height 18
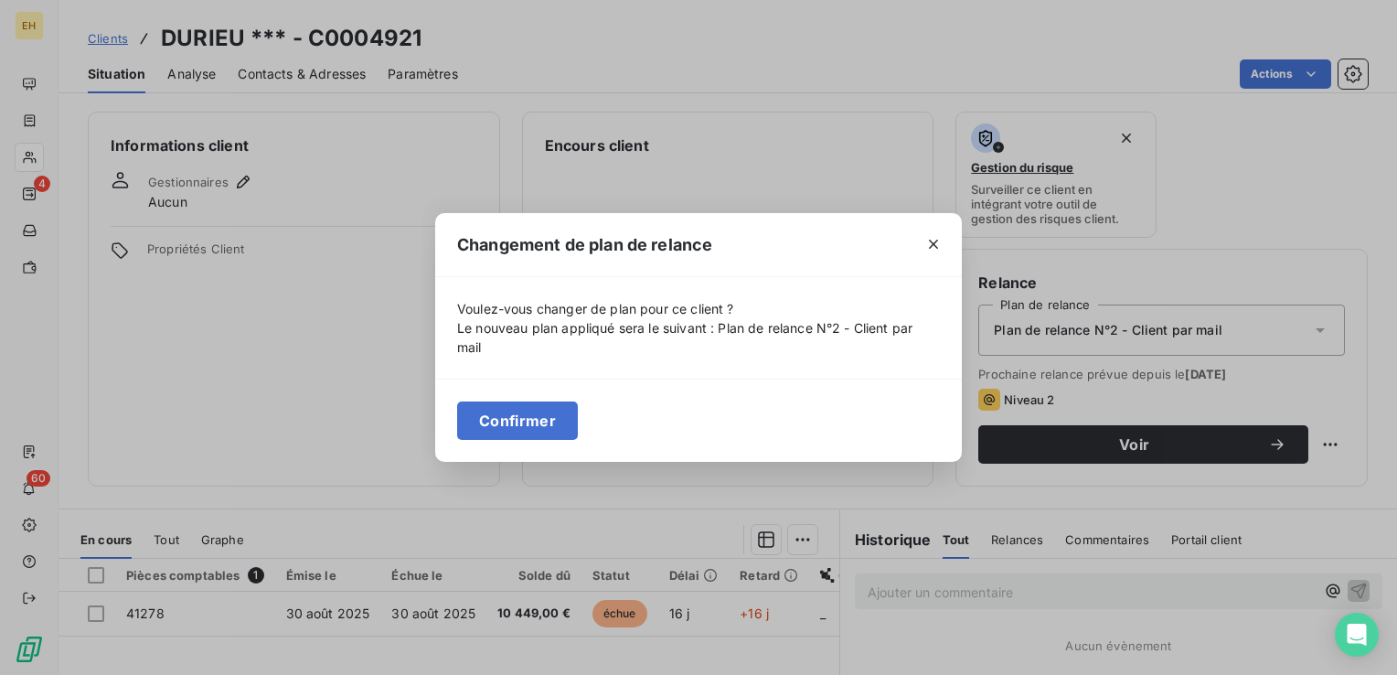
click at [529, 425] on button "Confirmer" at bounding box center [517, 420] width 121 height 38
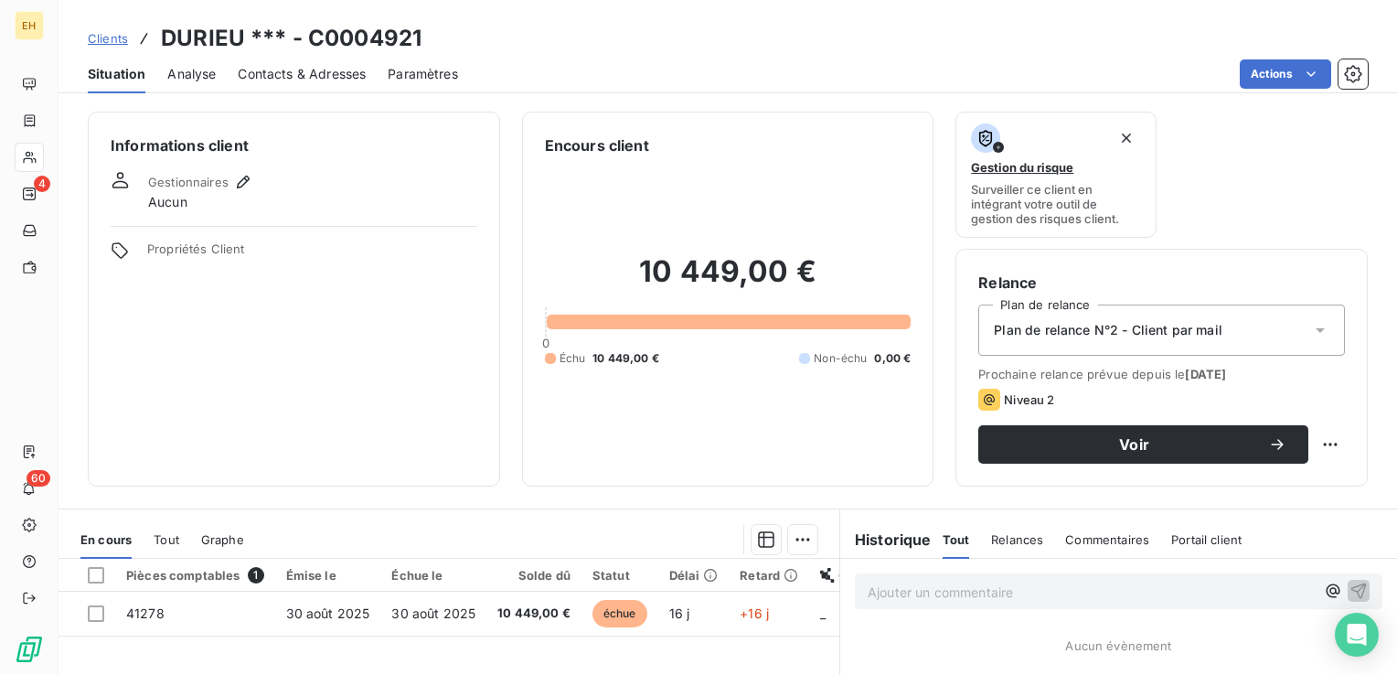
click at [300, 79] on span "Contacts & Adresses" at bounding box center [302, 74] width 128 height 18
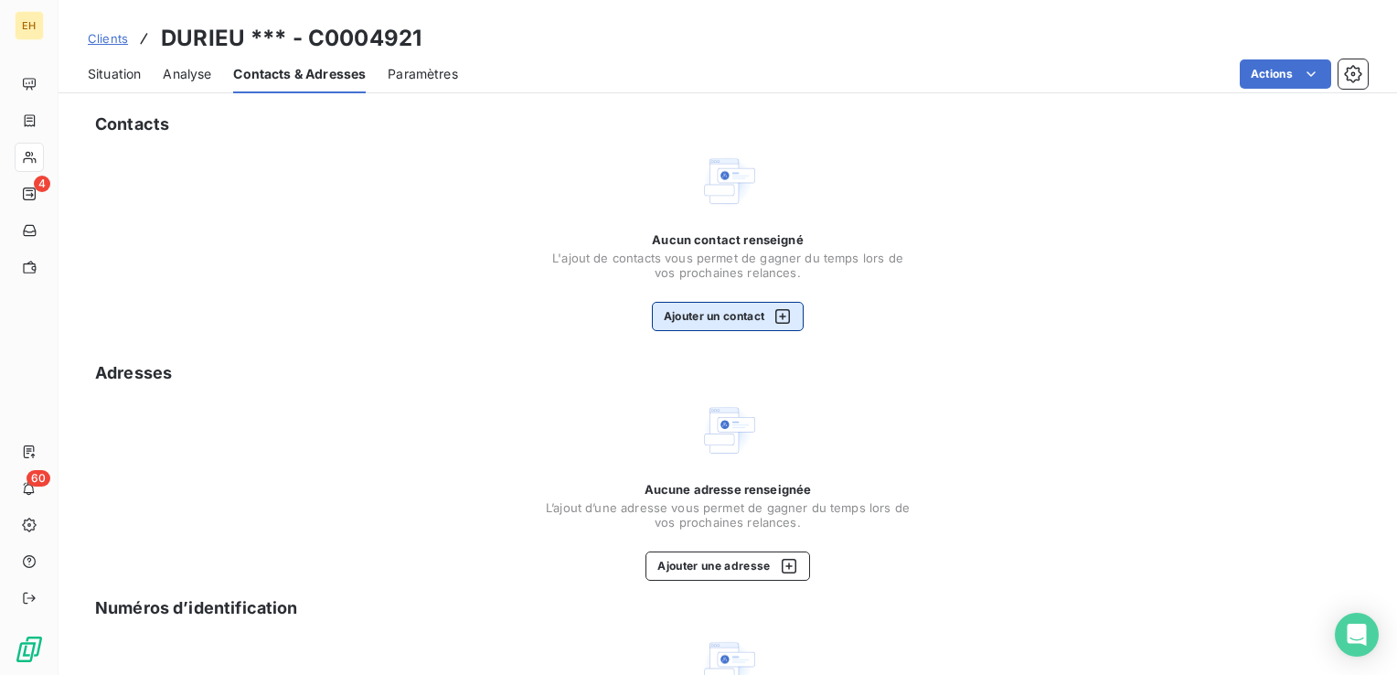
click at [746, 321] on button "Ajouter un contact" at bounding box center [728, 316] width 153 height 29
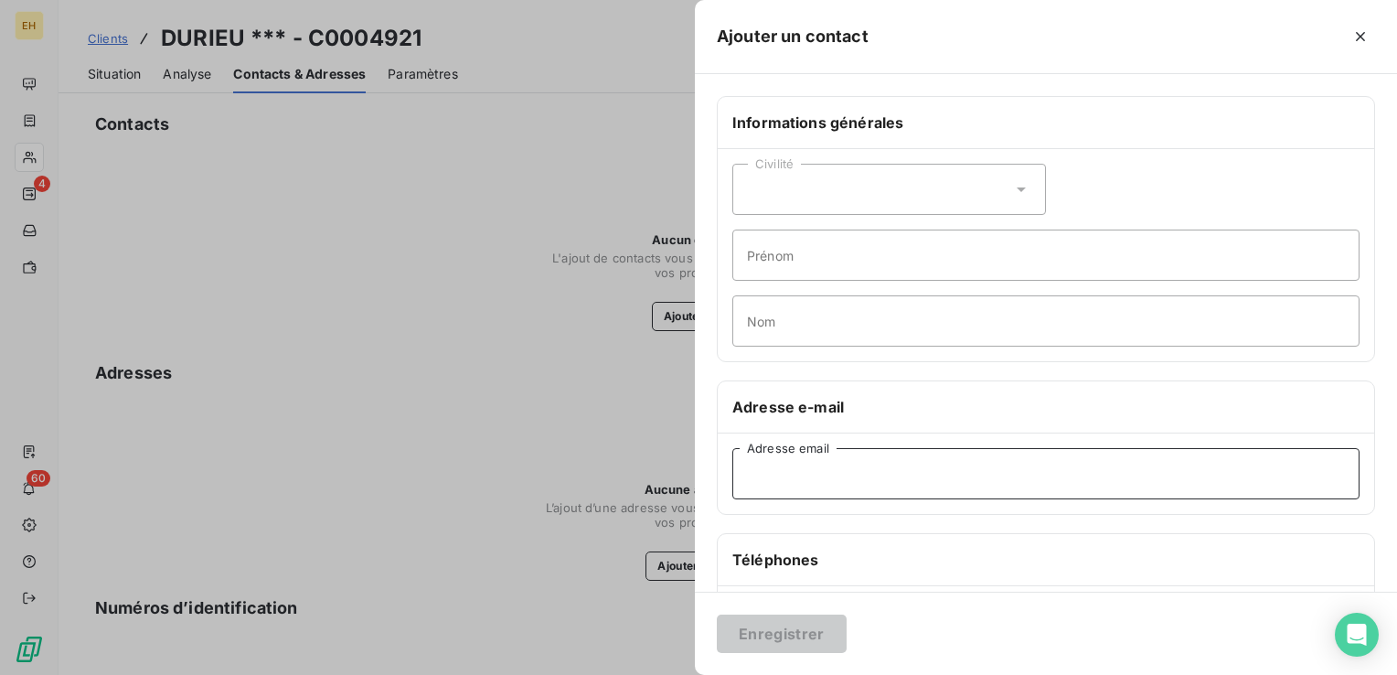
click at [813, 480] on input "Adresse email" at bounding box center [1045, 473] width 627 height 51
paste input "facture@durieu.com"
type input "facture@durieu.com"
click at [813, 632] on button "Enregistrer" at bounding box center [782, 633] width 130 height 38
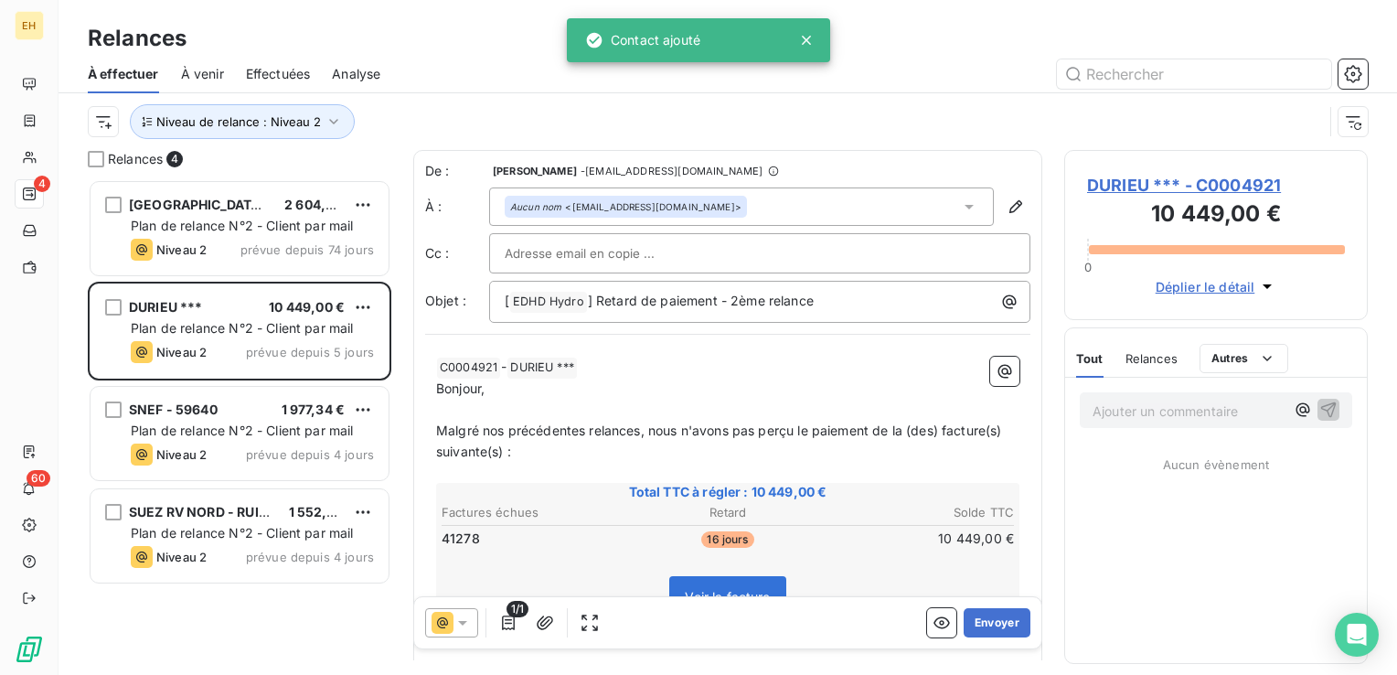
scroll to position [482, 289]
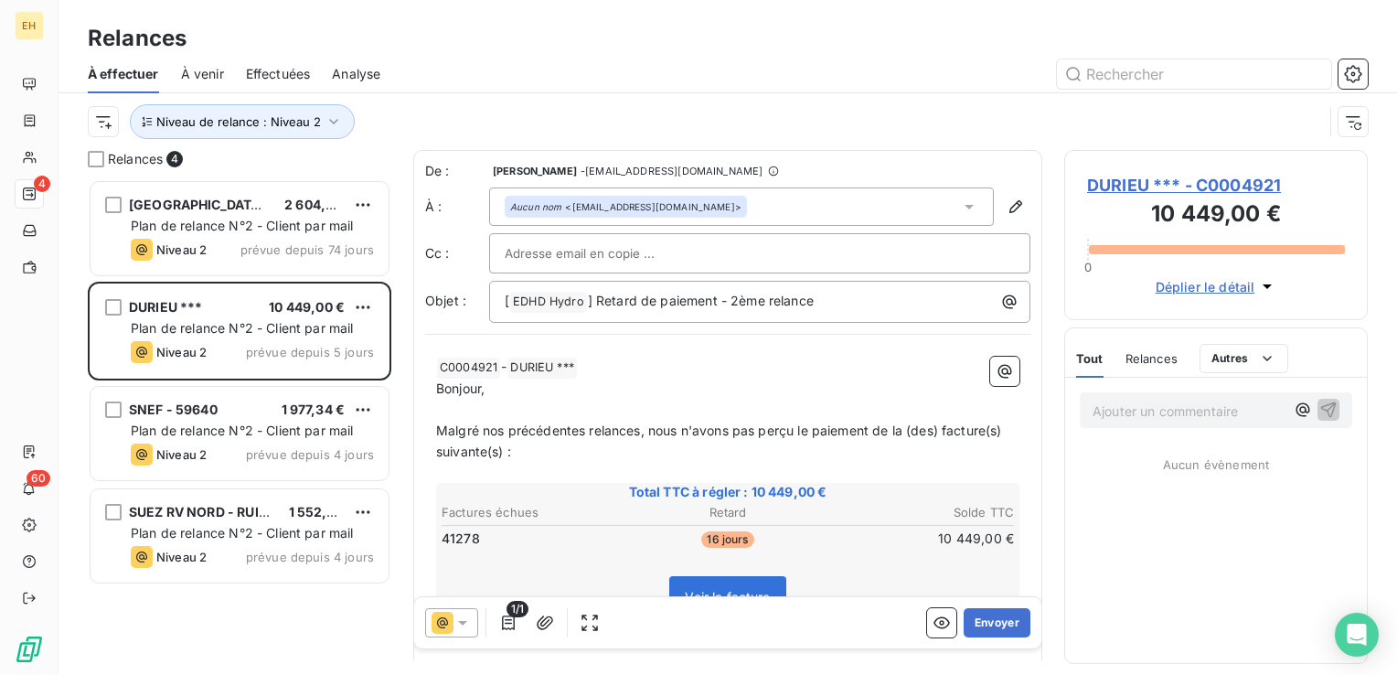
click at [1134, 183] on span "DURIEU *** - C0004921" at bounding box center [1216, 185] width 258 height 25
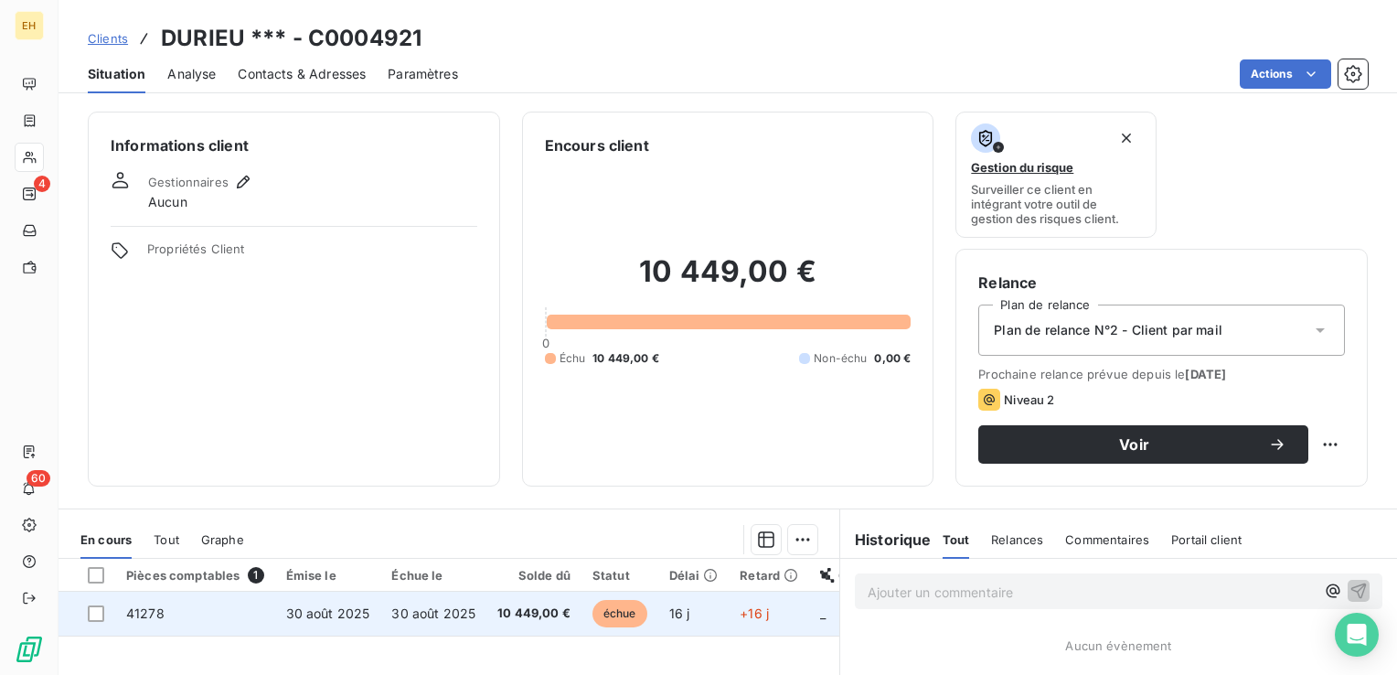
click at [556, 611] on span "10 449,00 €" at bounding box center [533, 613] width 73 height 18
click at [420, 603] on td "30 août 2025" at bounding box center [433, 613] width 106 height 44
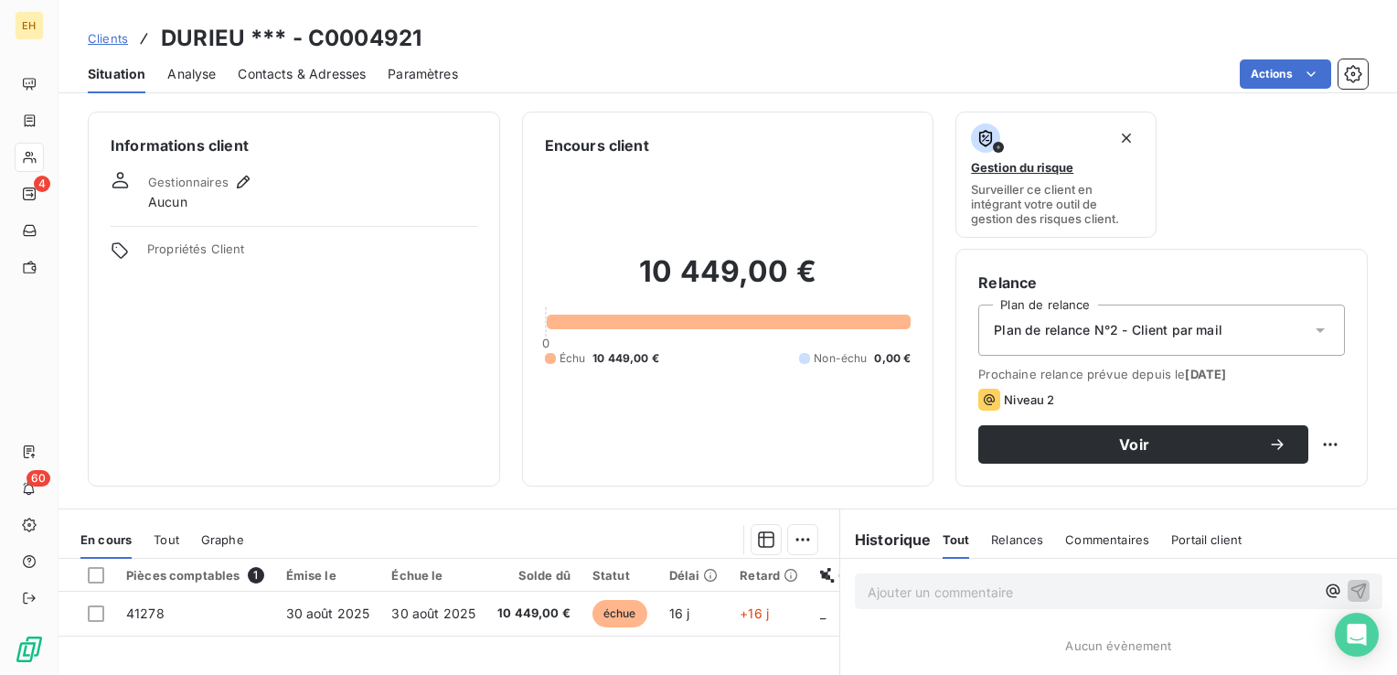
click at [330, 74] on span "Contacts & Adresses" at bounding box center [302, 74] width 128 height 18
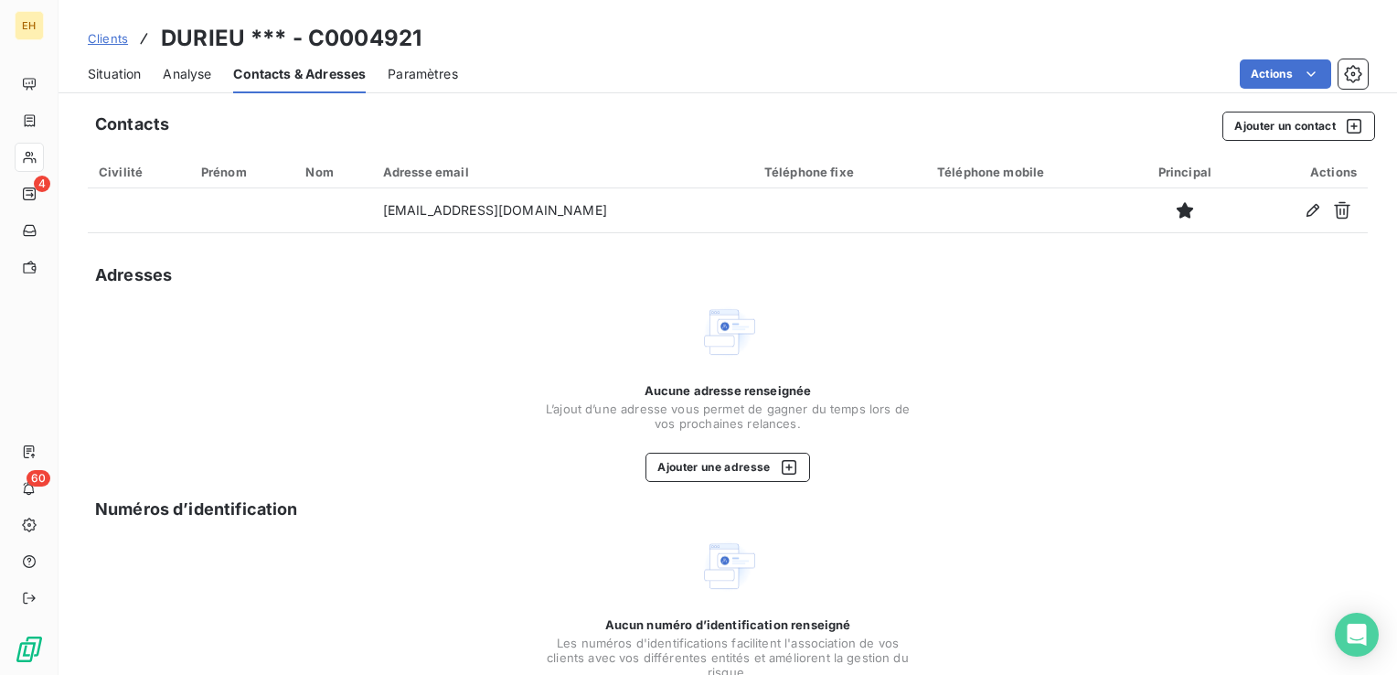
click at [121, 71] on span "Situation" at bounding box center [114, 74] width 53 height 18
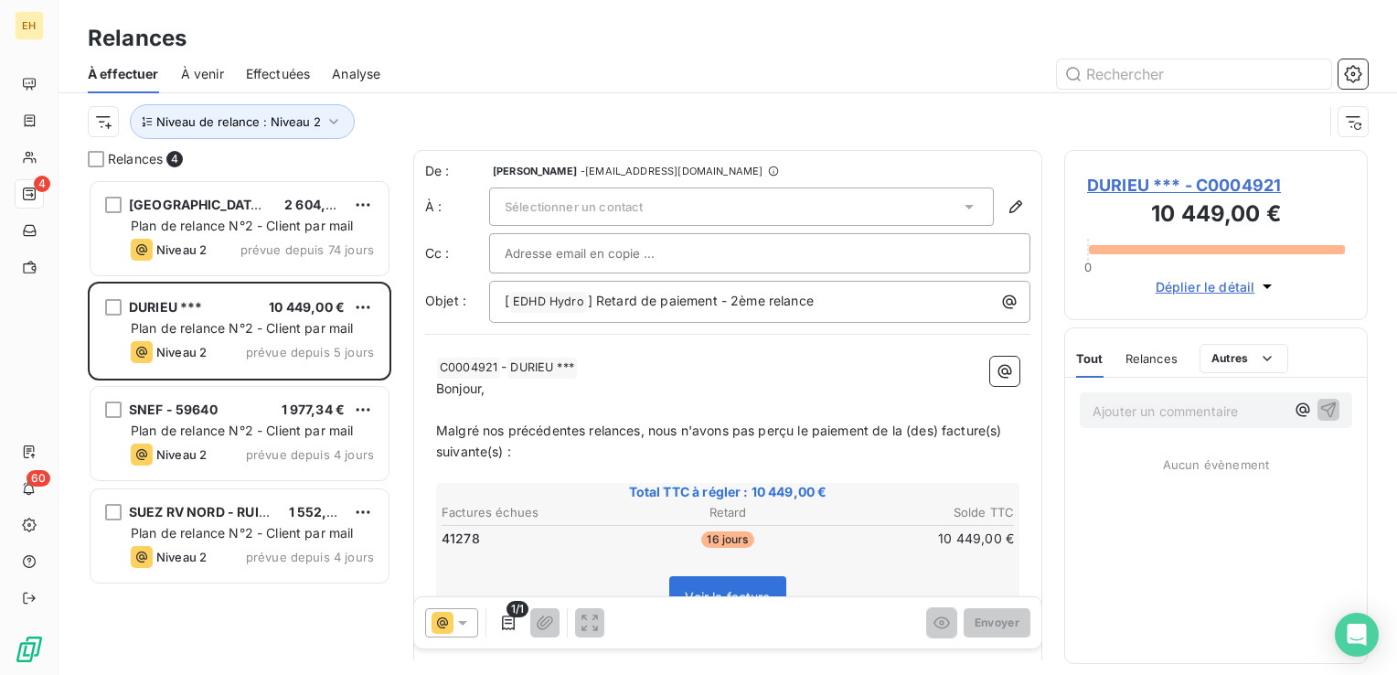
scroll to position [482, 289]
click at [464, 630] on icon at bounding box center [462, 622] width 18 height 18
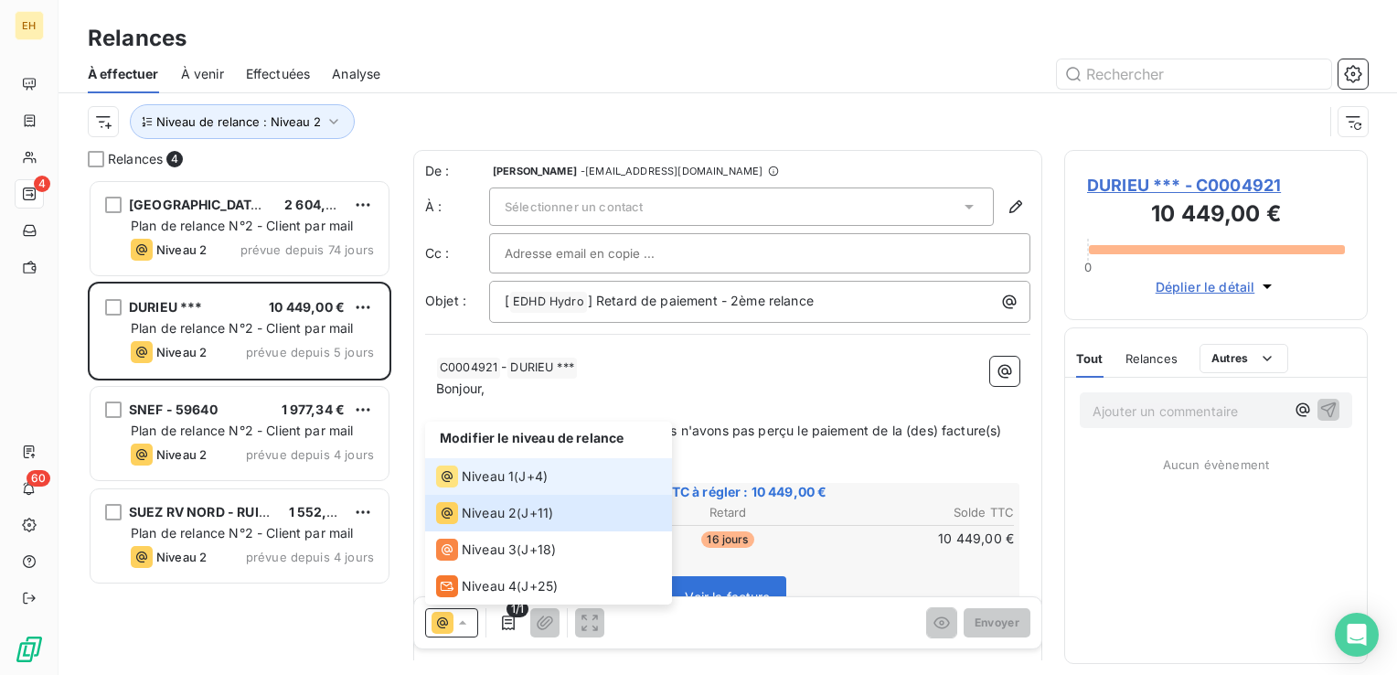
click at [530, 480] on span "J+4 )" at bounding box center [532, 476] width 29 height 18
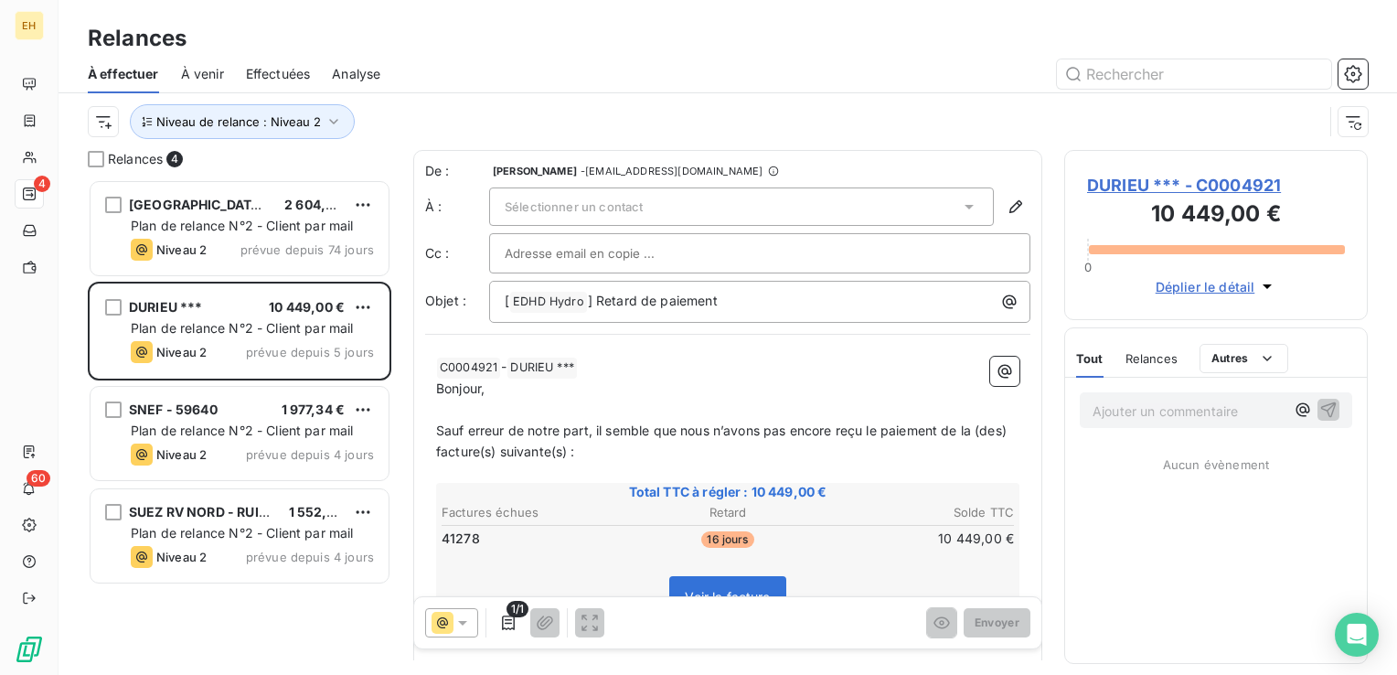
click at [622, 211] on span "Sélectionner un contact" at bounding box center [574, 206] width 138 height 15
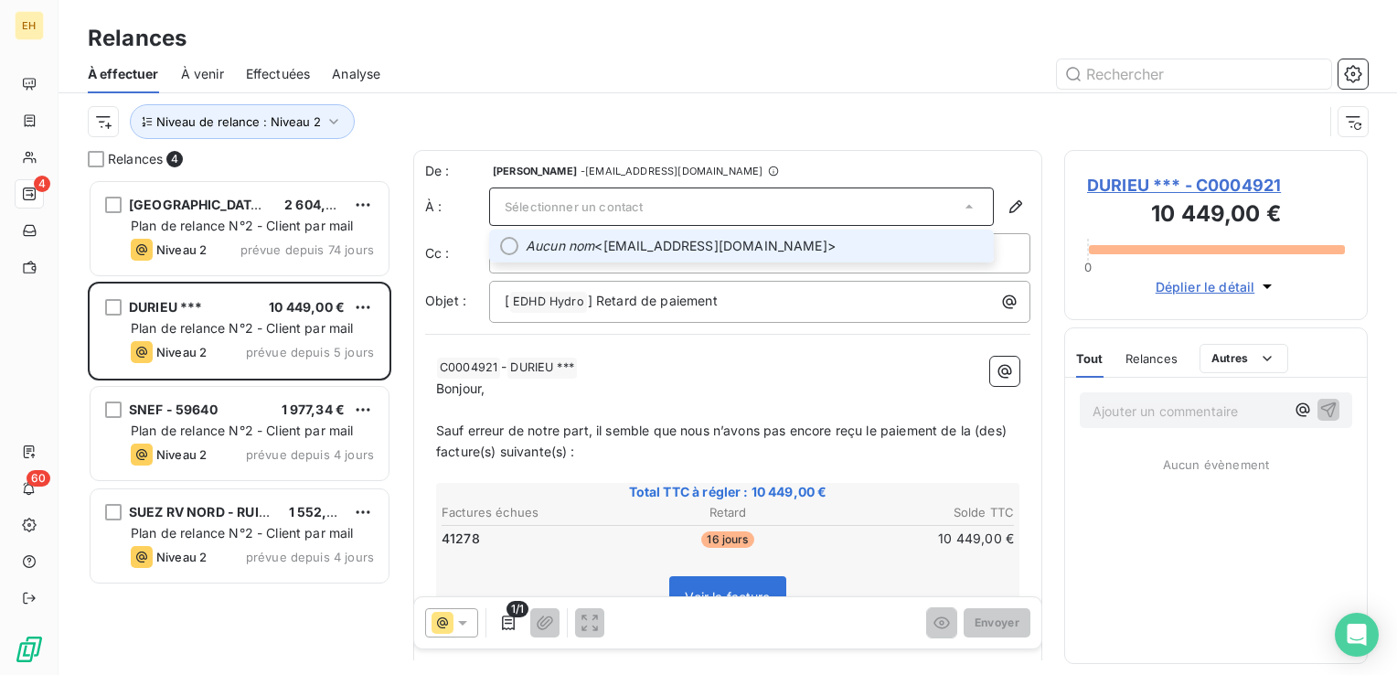
click at [629, 254] on li "Aucun nom <facture@durieu.com>" at bounding box center [741, 245] width 505 height 33
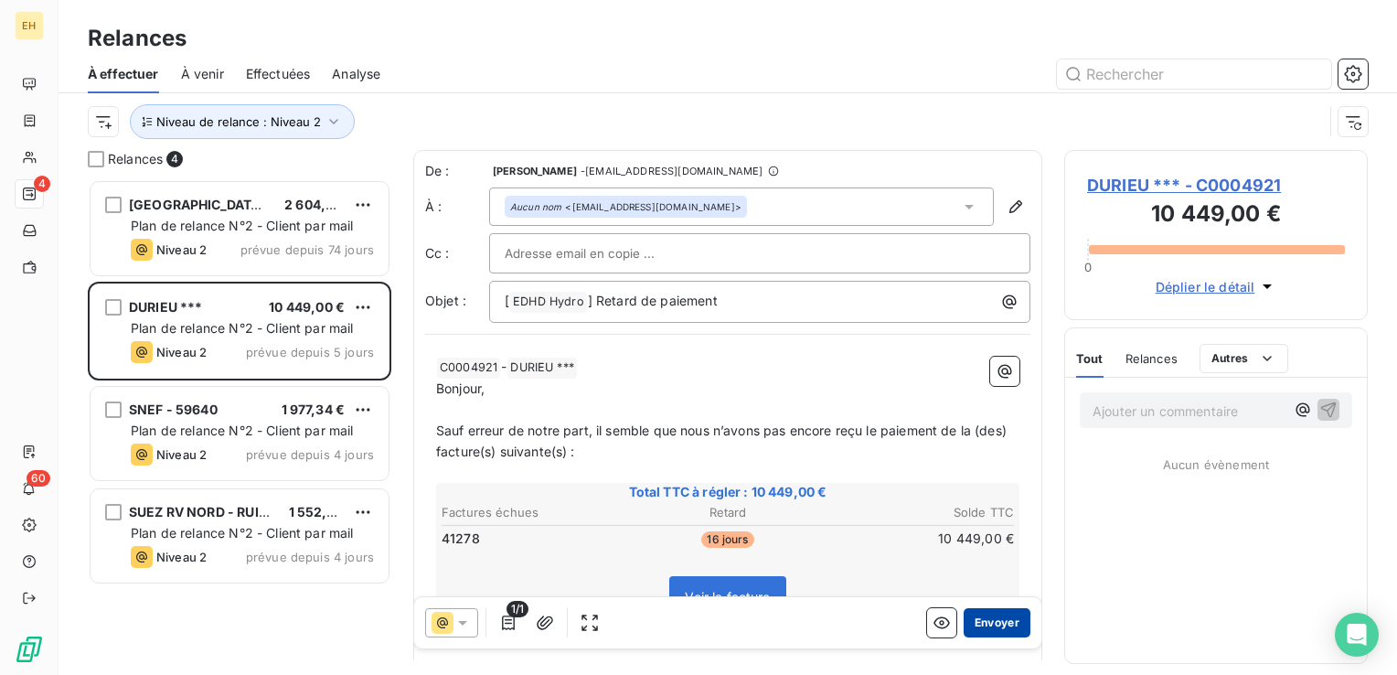
click at [986, 616] on button "Envoyer" at bounding box center [996, 622] width 67 height 29
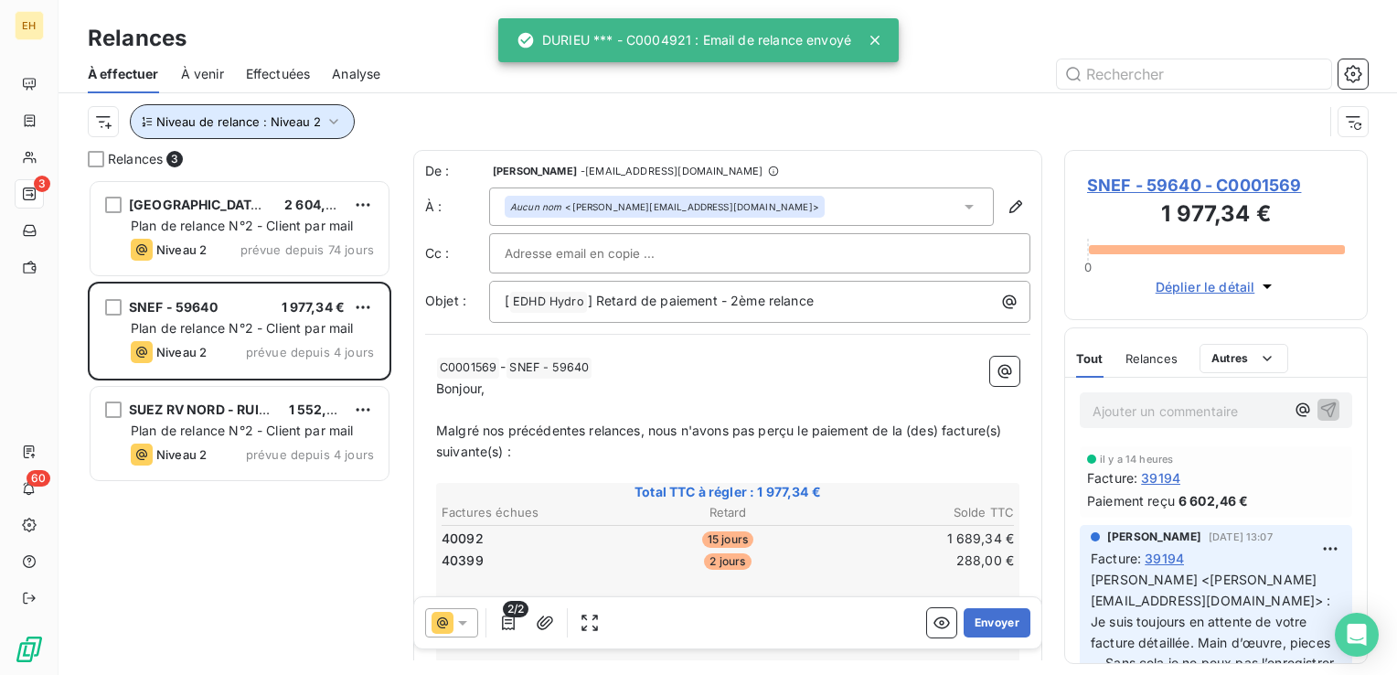
click at [324, 119] on icon "button" at bounding box center [333, 121] width 18 height 18
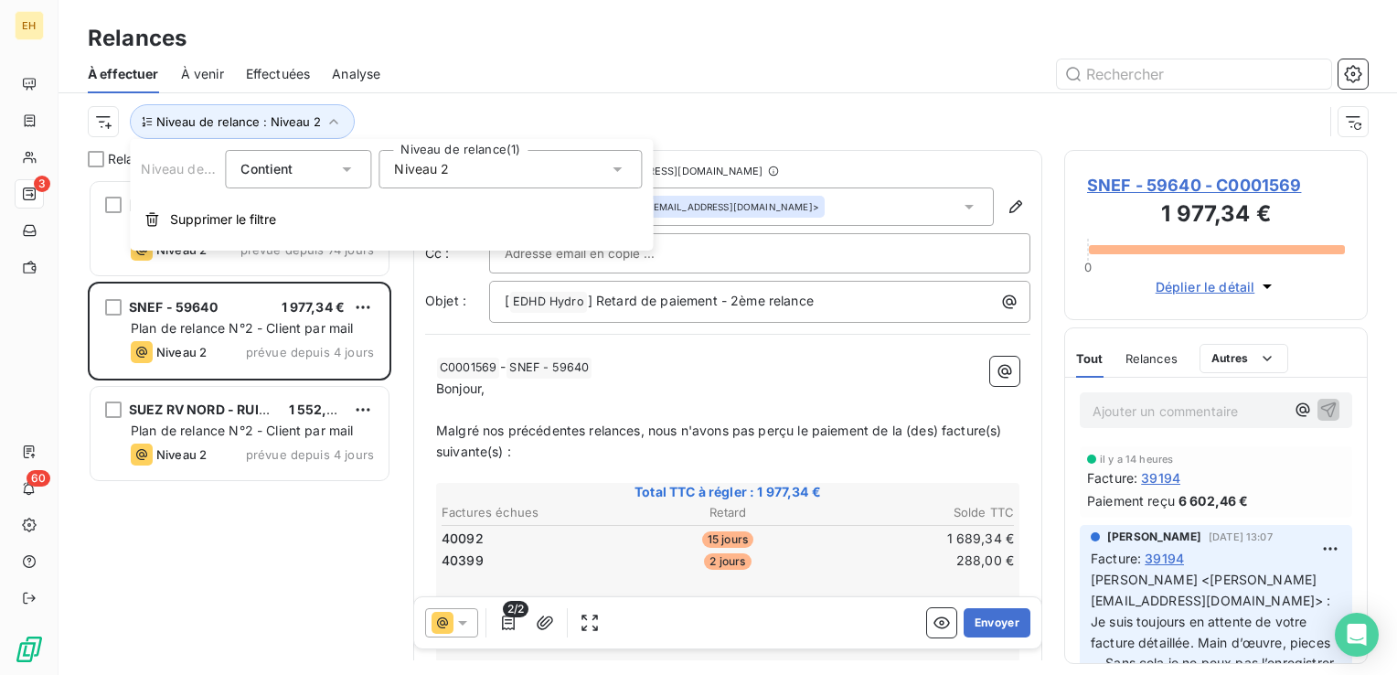
click at [430, 174] on span "Niveau 2" at bounding box center [421, 169] width 55 height 18
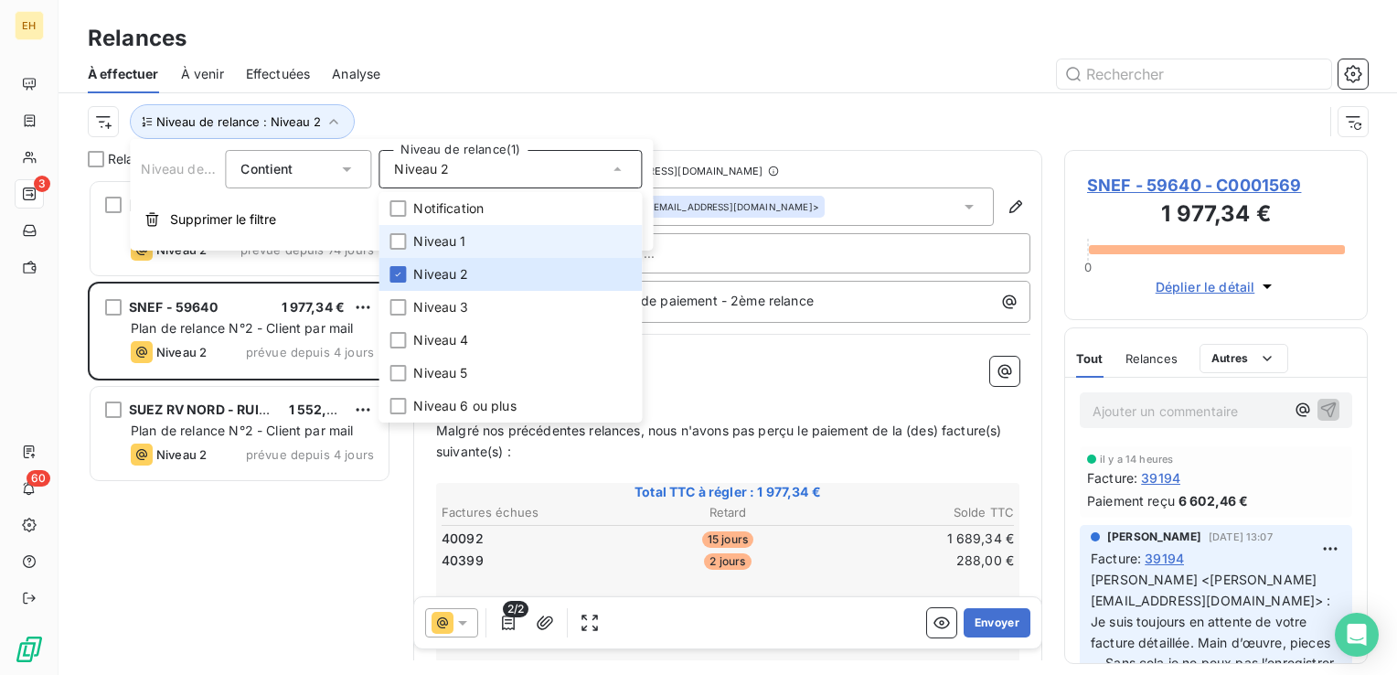
click at [452, 243] on span "Niveau 1" at bounding box center [439, 241] width 52 height 18
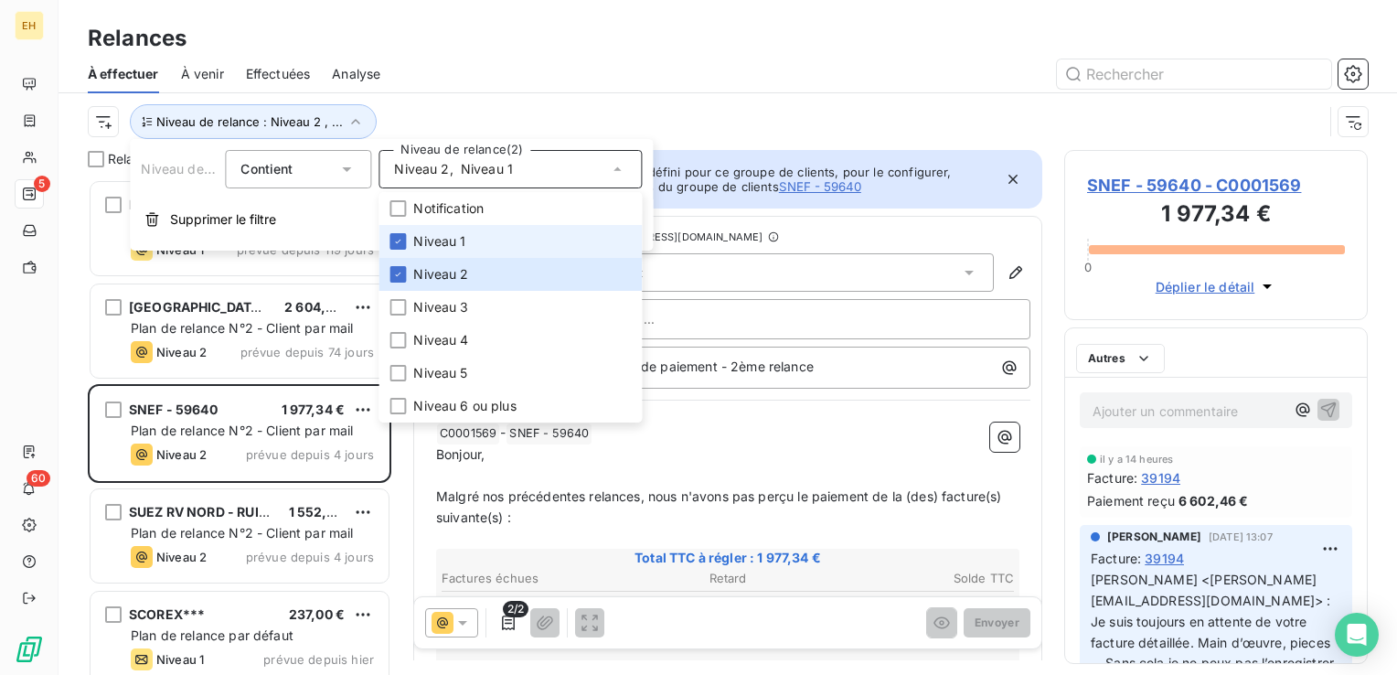
scroll to position [482, 289]
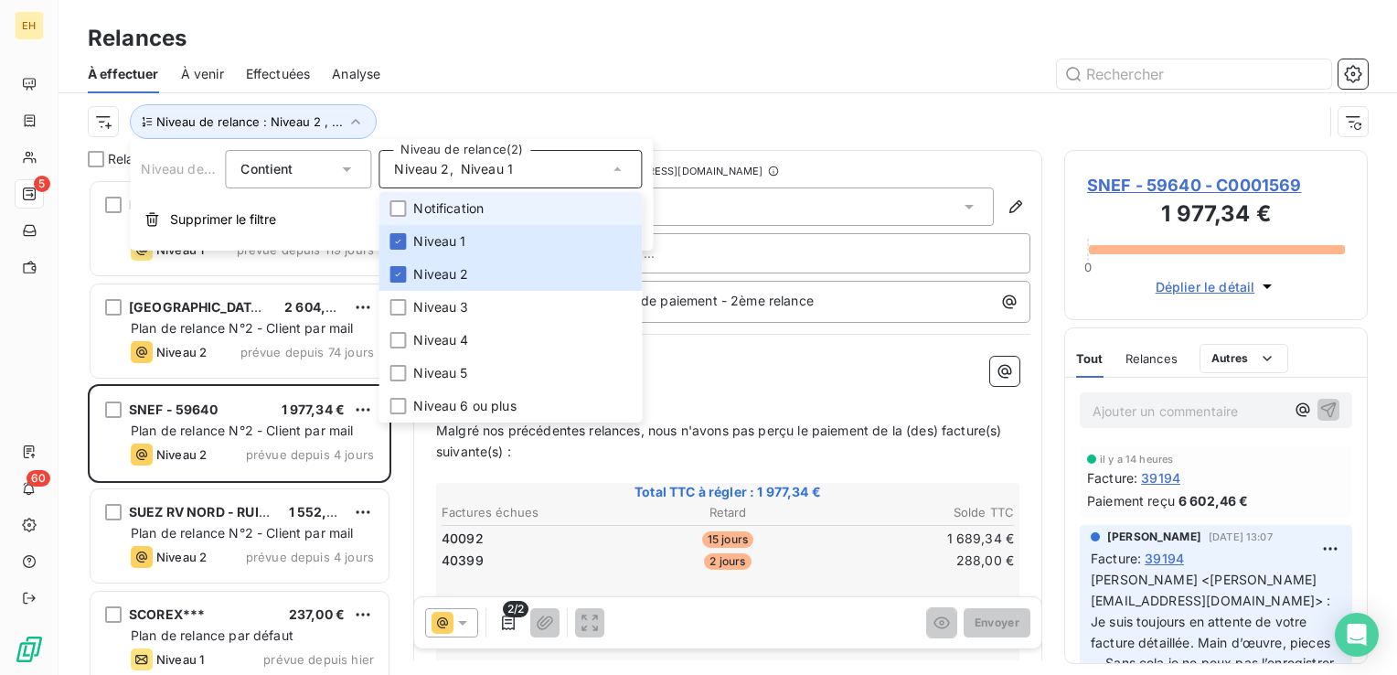
click at [444, 216] on span "Notification" at bounding box center [448, 208] width 70 height 18
click at [430, 86] on div at bounding box center [884, 73] width 965 height 29
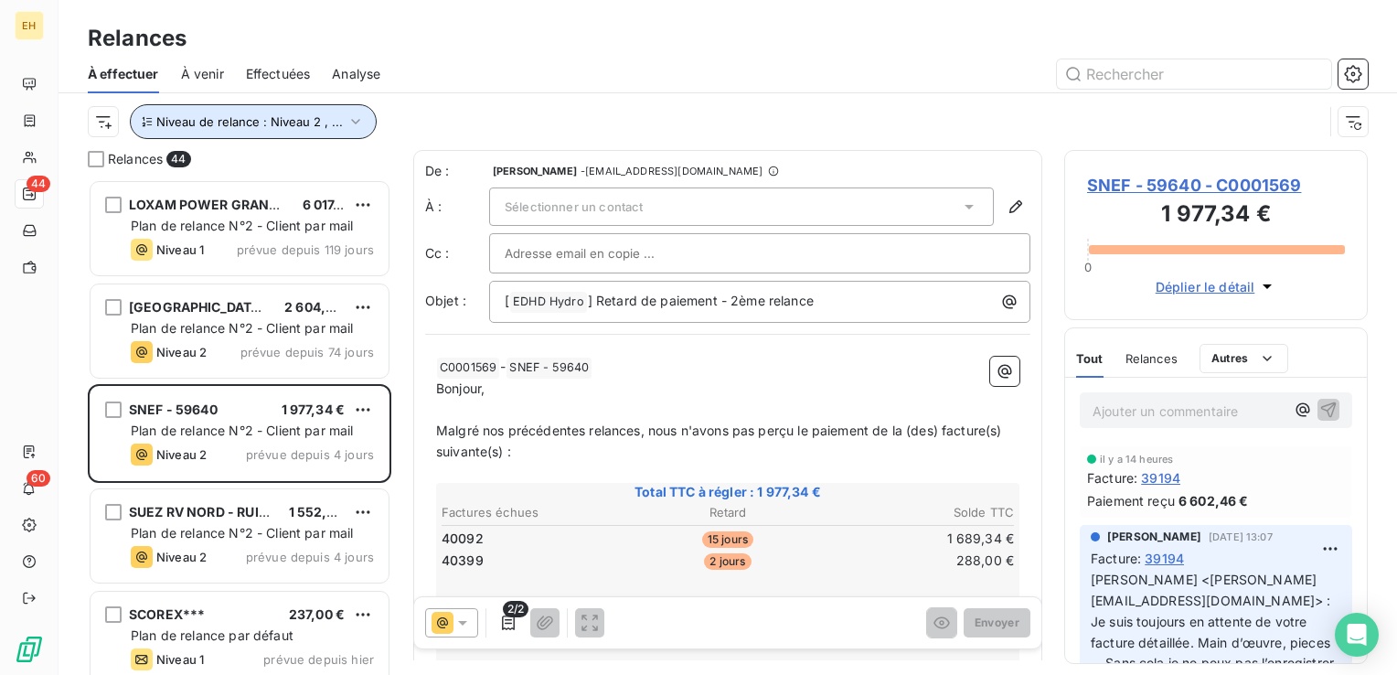
click at [356, 112] on icon "button" at bounding box center [355, 121] width 18 height 18
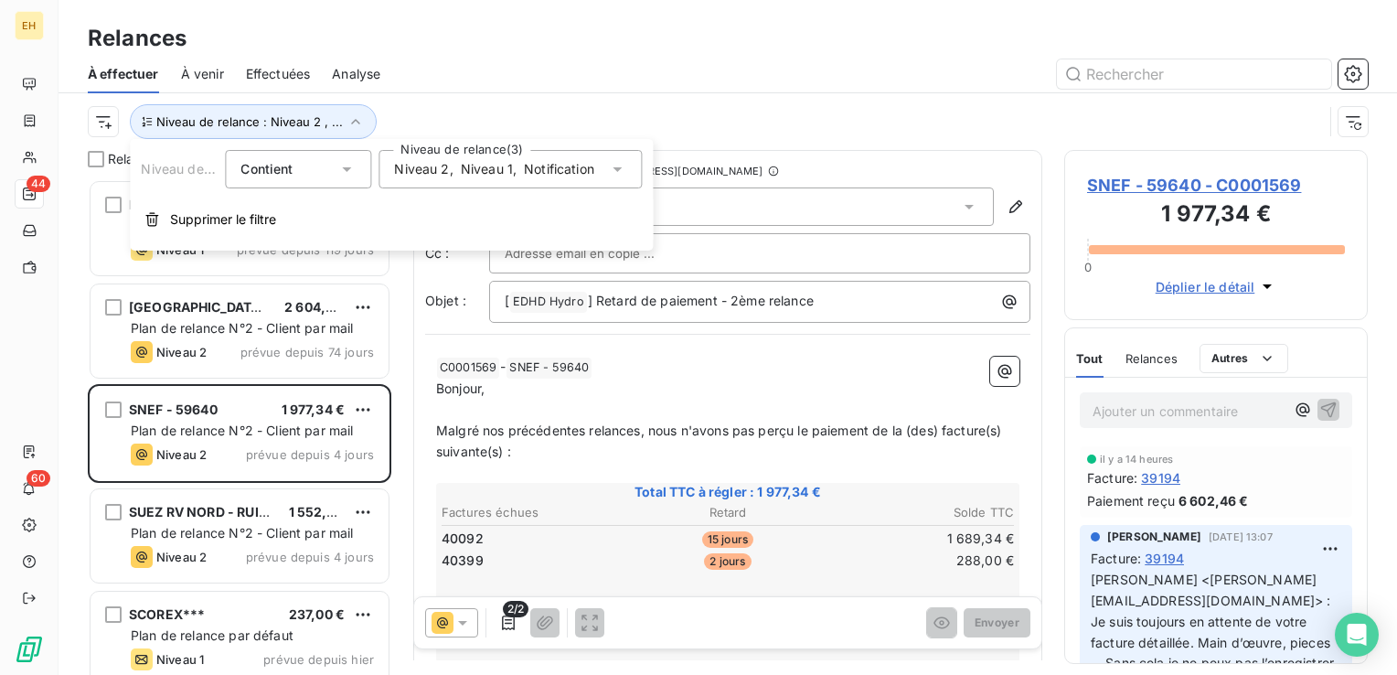
click at [473, 164] on span "Niveau 1" at bounding box center [487, 169] width 52 height 18
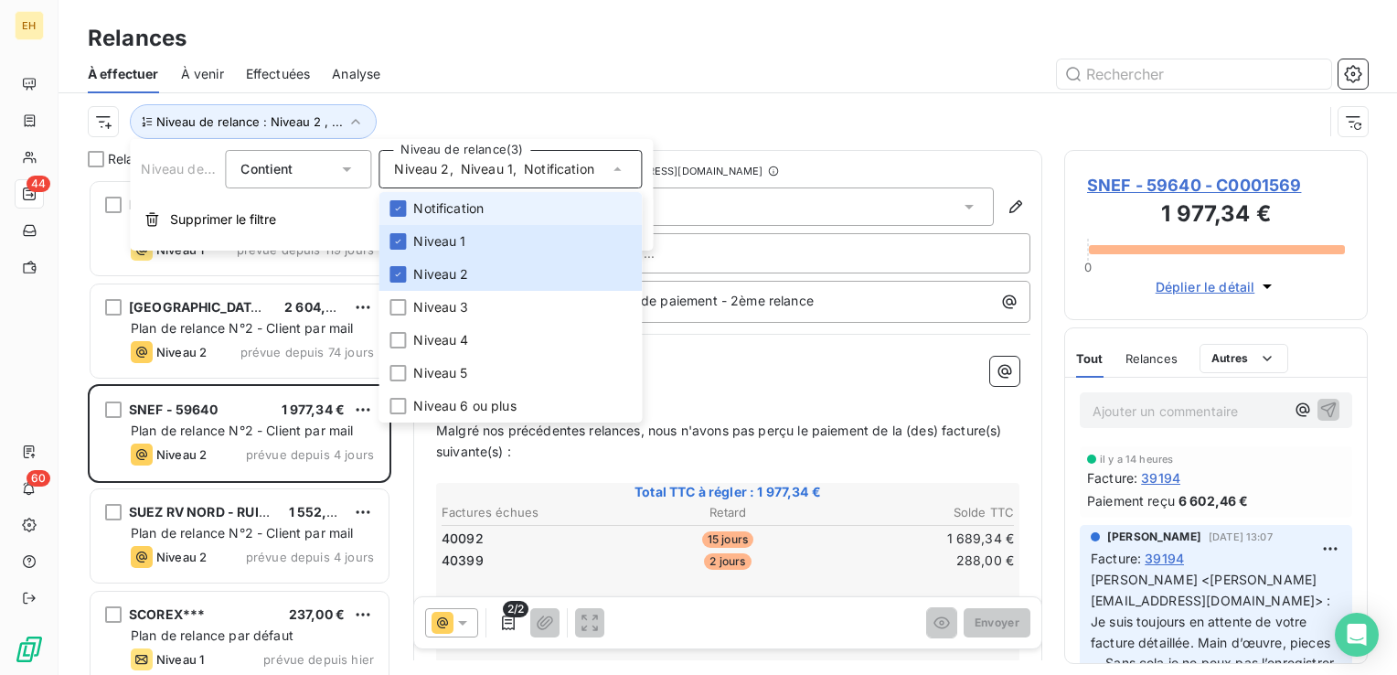
click at [447, 208] on span "Notification" at bounding box center [448, 208] width 70 height 18
click at [447, 209] on span "Notification" at bounding box center [448, 208] width 70 height 18
drag, startPoint x: 442, startPoint y: 238, endPoint x: 437, endPoint y: 272, distance: 35.2
click at [442, 239] on span "Niveau 1" at bounding box center [439, 241] width 52 height 18
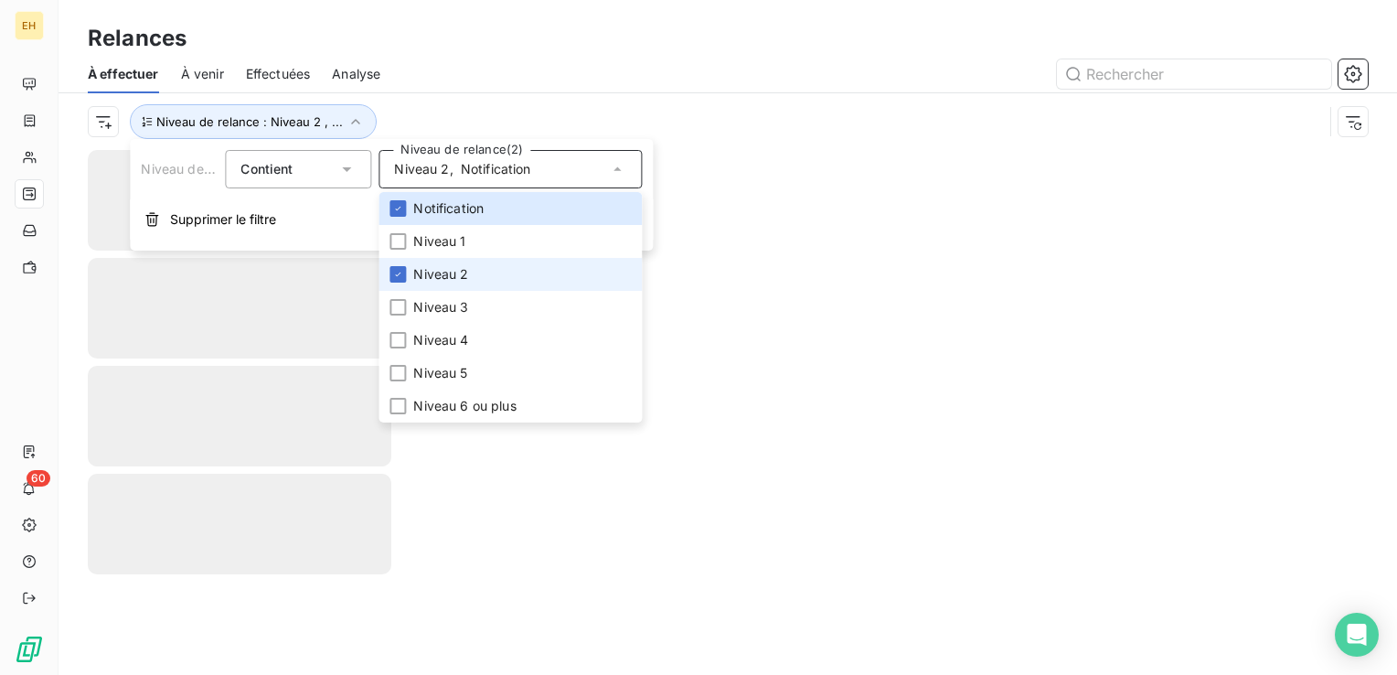
click at [436, 280] on span "Niveau 2" at bounding box center [440, 274] width 55 height 18
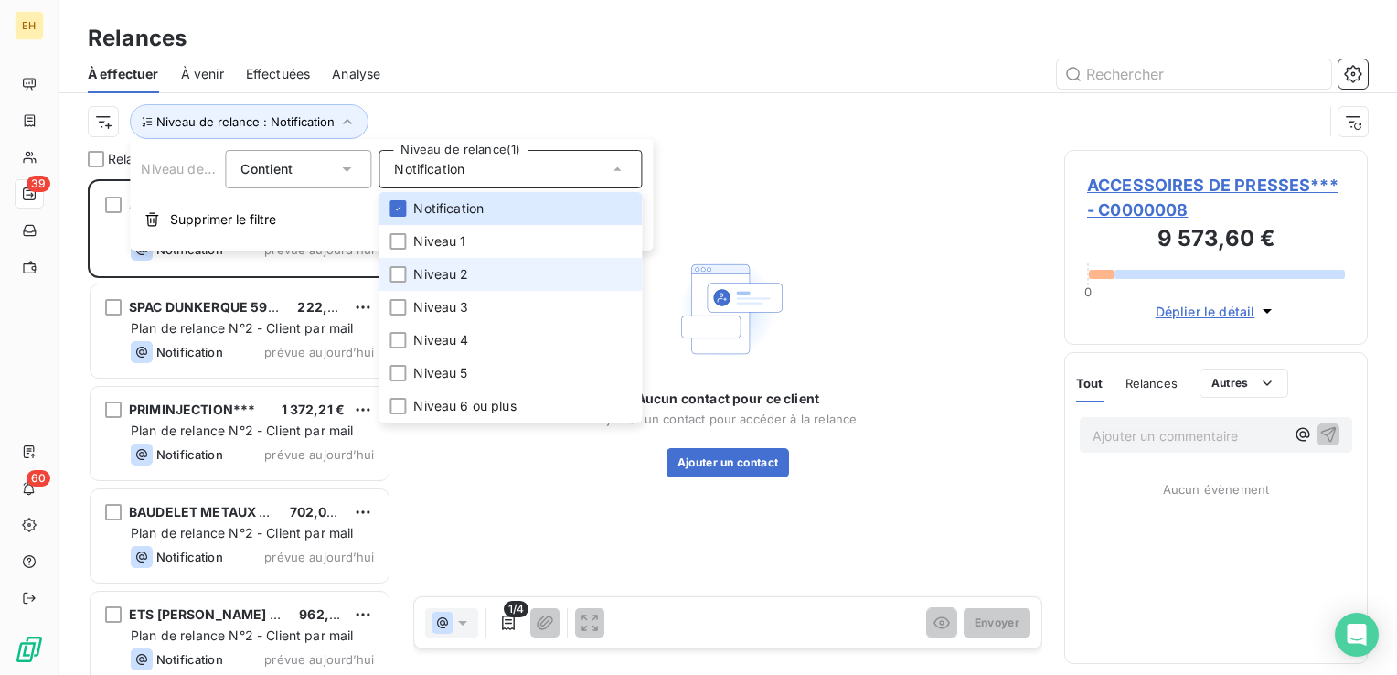
scroll to position [482, 289]
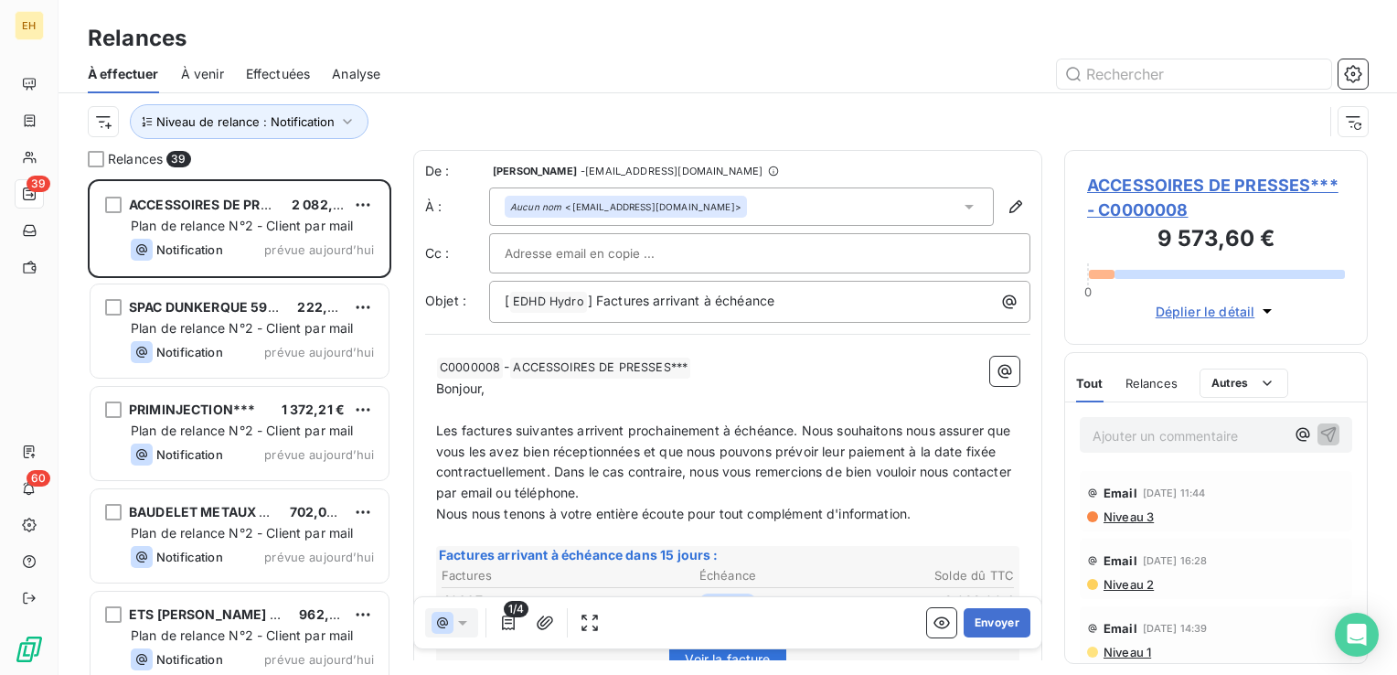
drag, startPoint x: 443, startPoint y: 63, endPoint x: 361, endPoint y: 152, distance: 120.9
click at [444, 63] on div at bounding box center [884, 73] width 965 height 29
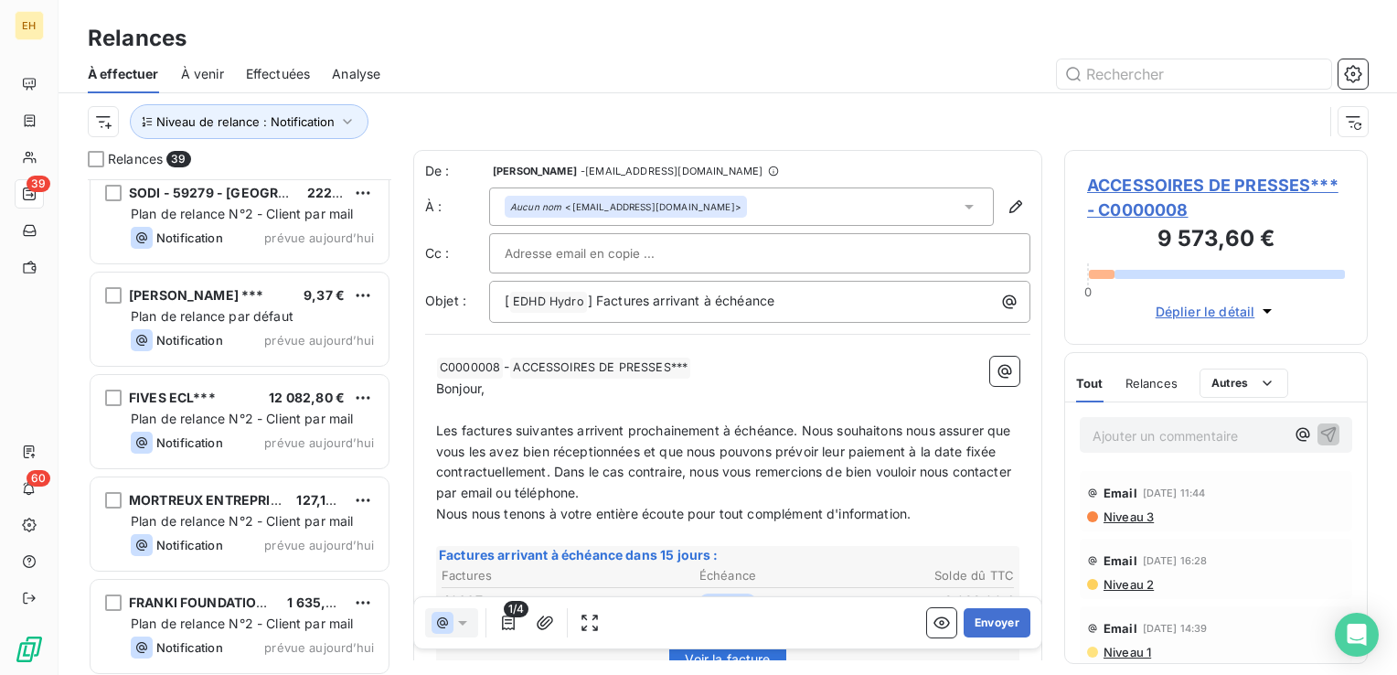
scroll to position [1462, 0]
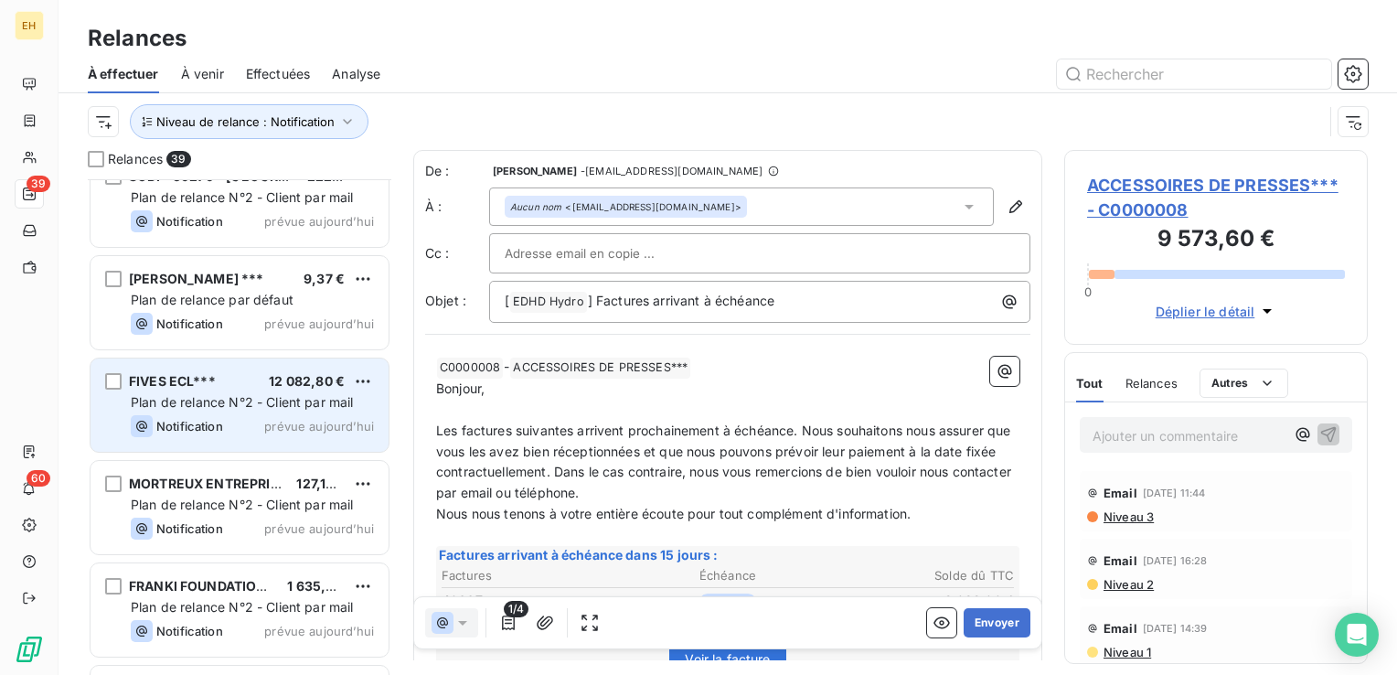
click at [216, 386] on div "FIVES ECL*** 12 082,80 €" at bounding box center [252, 381] width 243 height 16
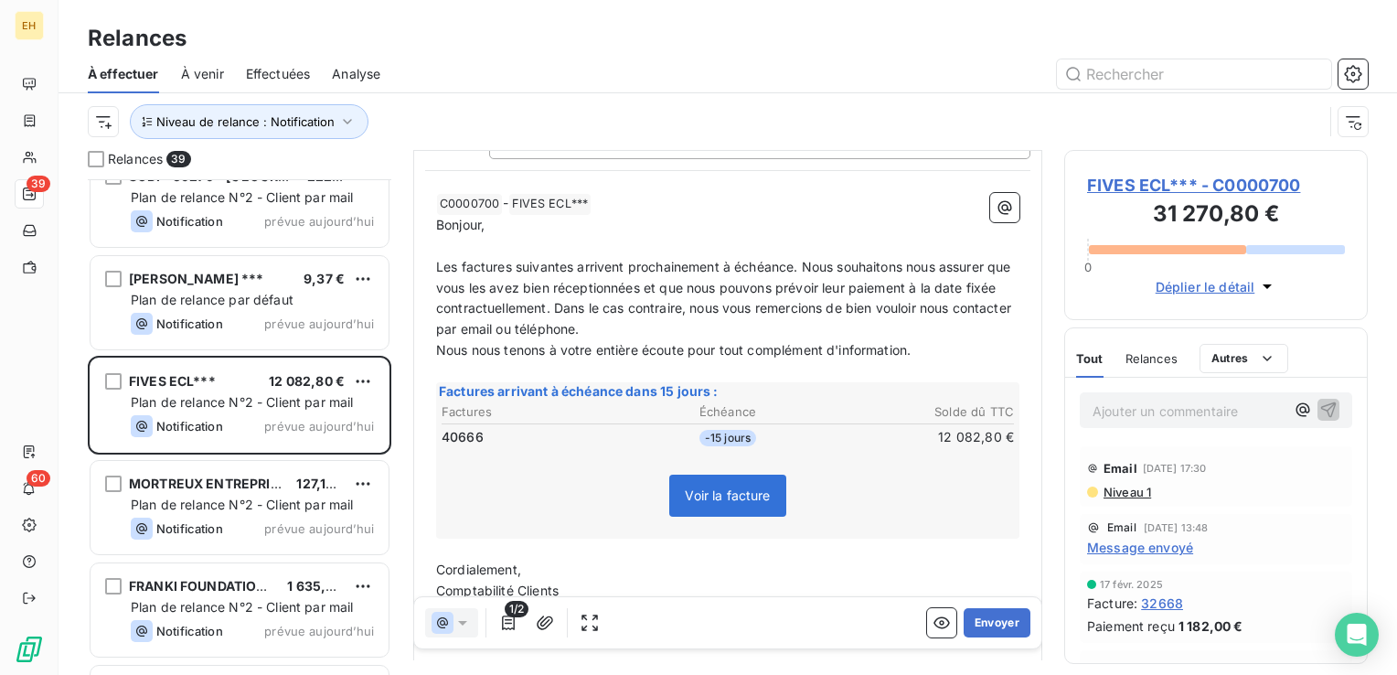
scroll to position [183, 0]
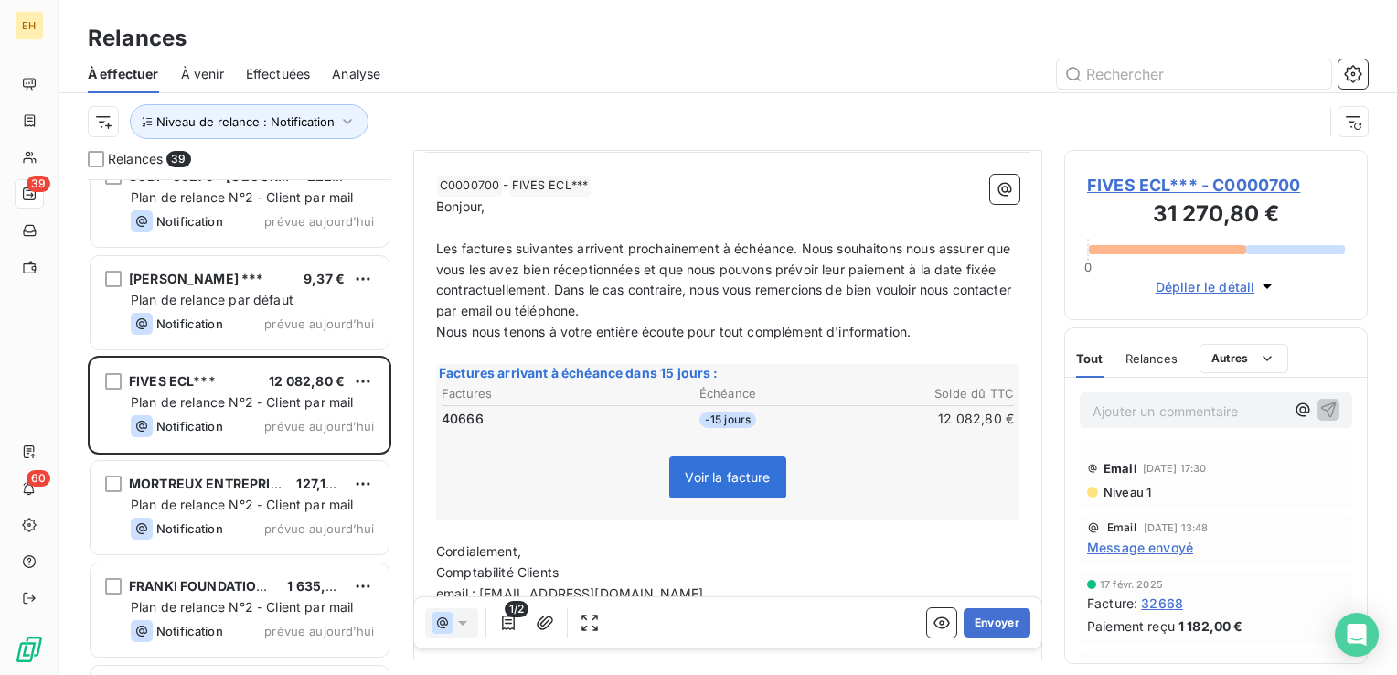
click at [459, 624] on icon at bounding box center [462, 622] width 18 height 18
click at [502, 627] on icon "button" at bounding box center [508, 622] width 13 height 15
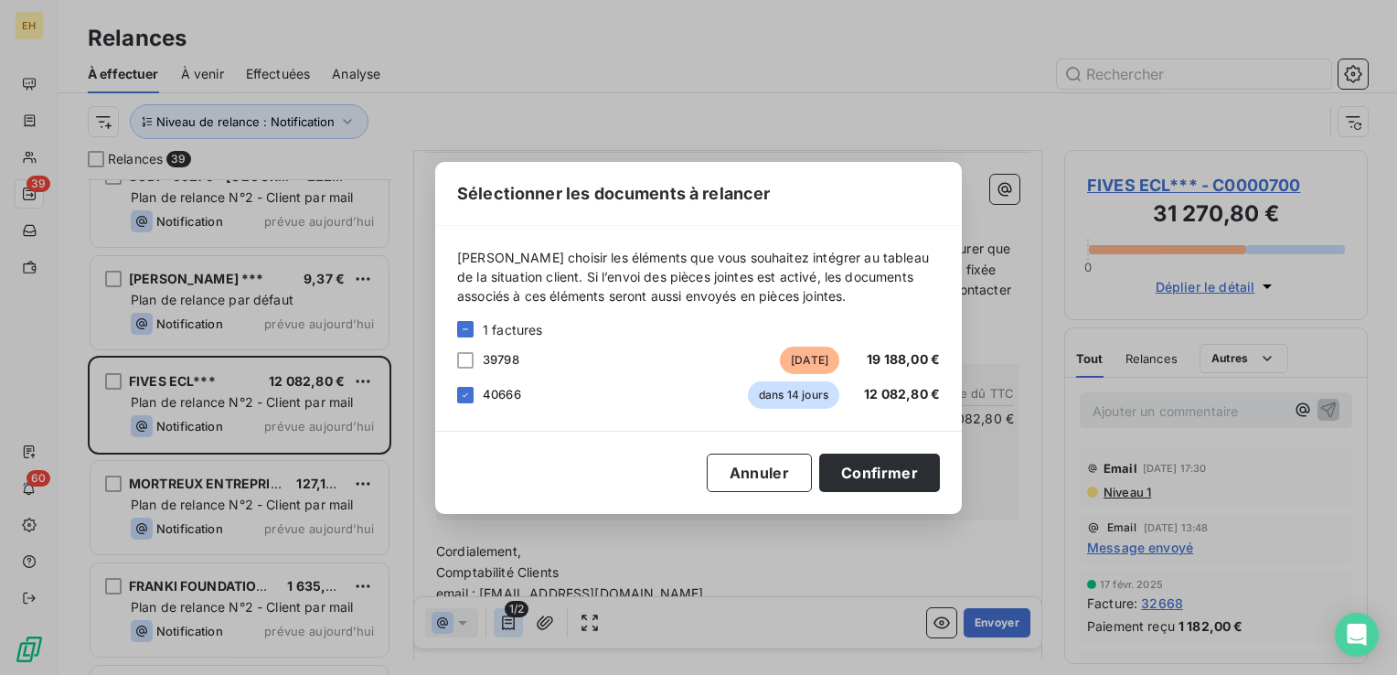
click at [501, 627] on div "Sélectionner les documents à relancer Veuillez choisir les éléments que vous so…" at bounding box center [698, 337] width 1397 height 675
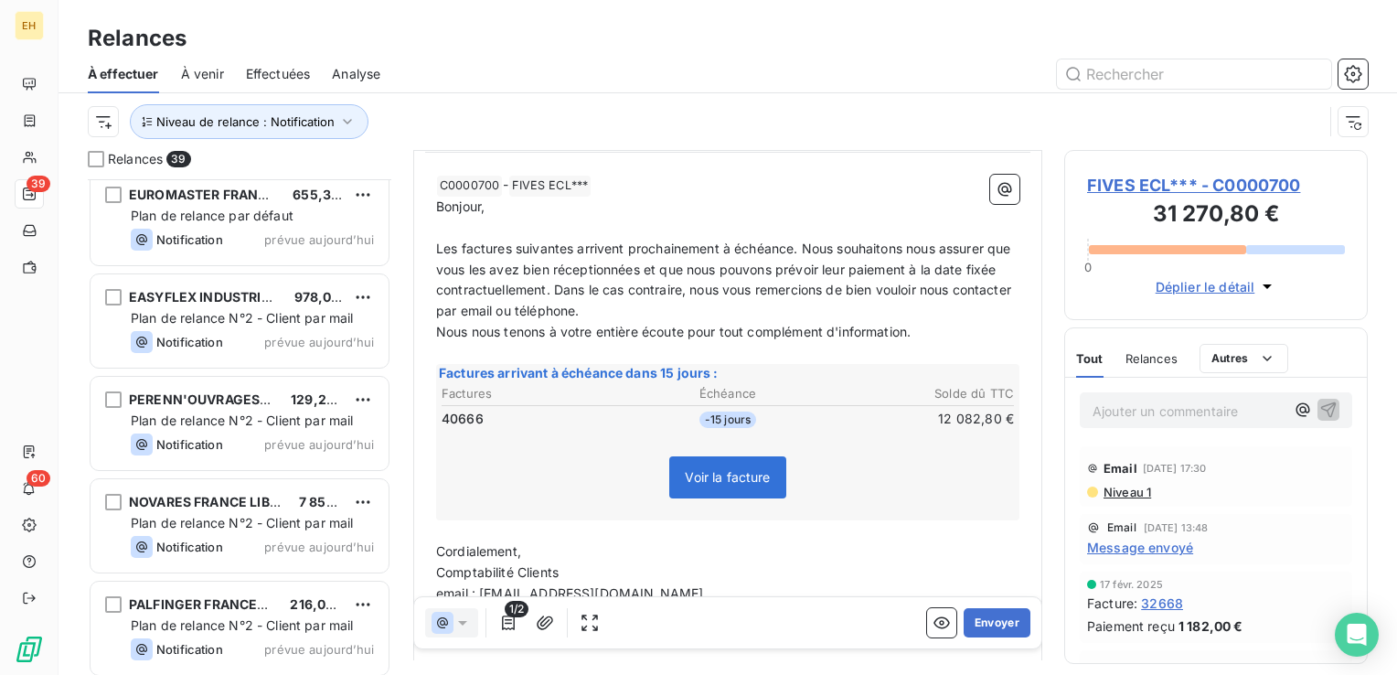
scroll to position [2742, 0]
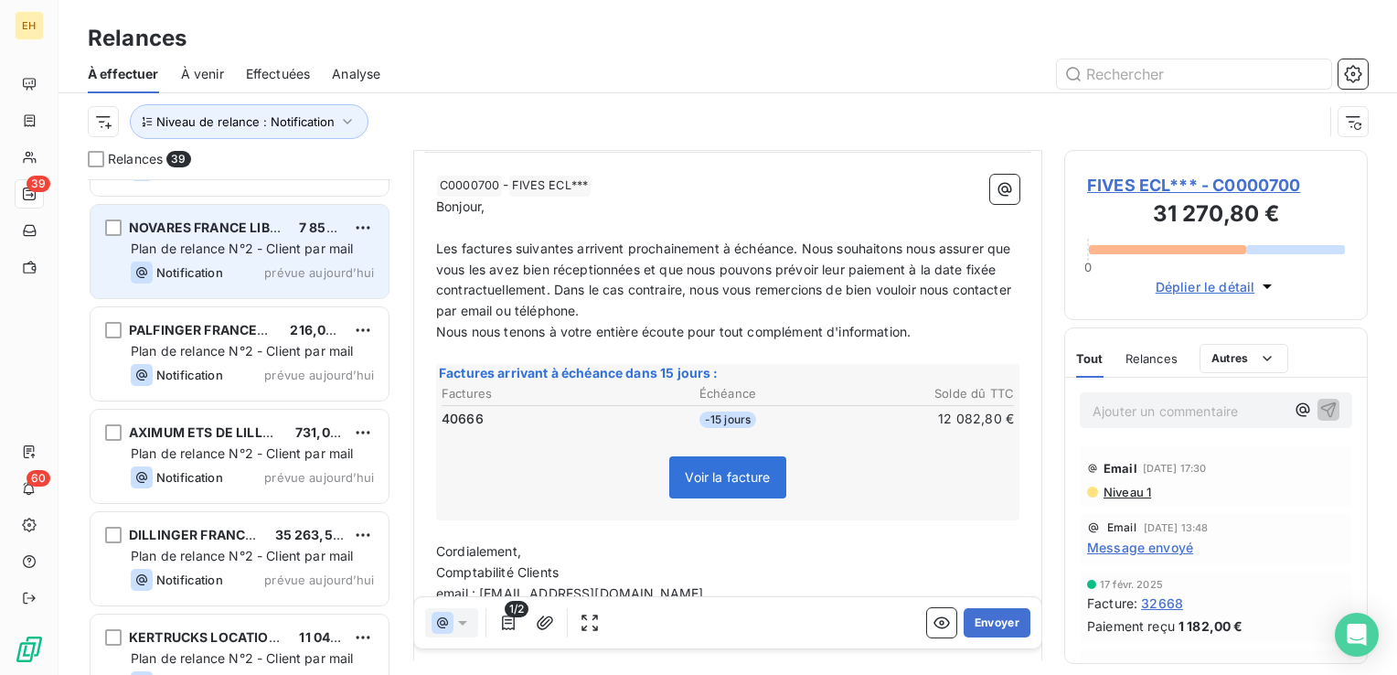
click at [229, 239] on div "Plan de relance N°2 - Client par mail" at bounding box center [252, 248] width 243 height 18
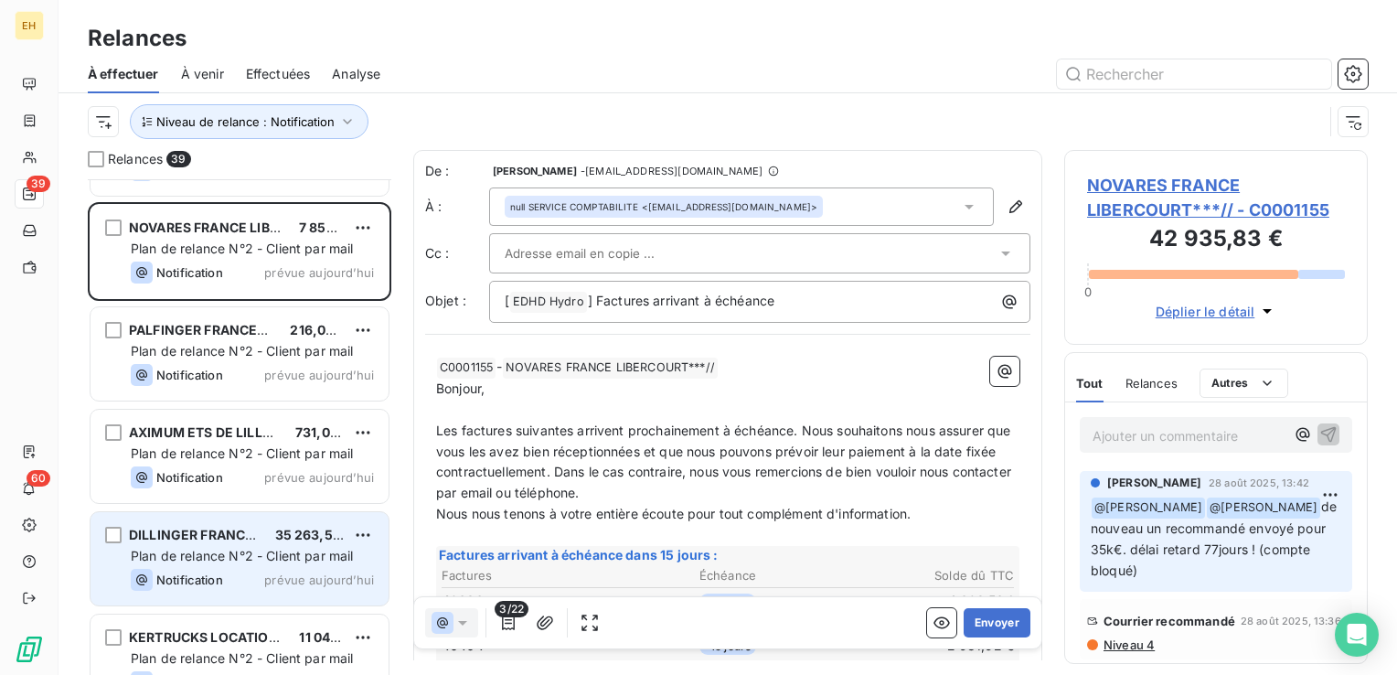
click at [232, 562] on div "Plan de relance N°2 - Client par mail" at bounding box center [252, 556] width 243 height 18
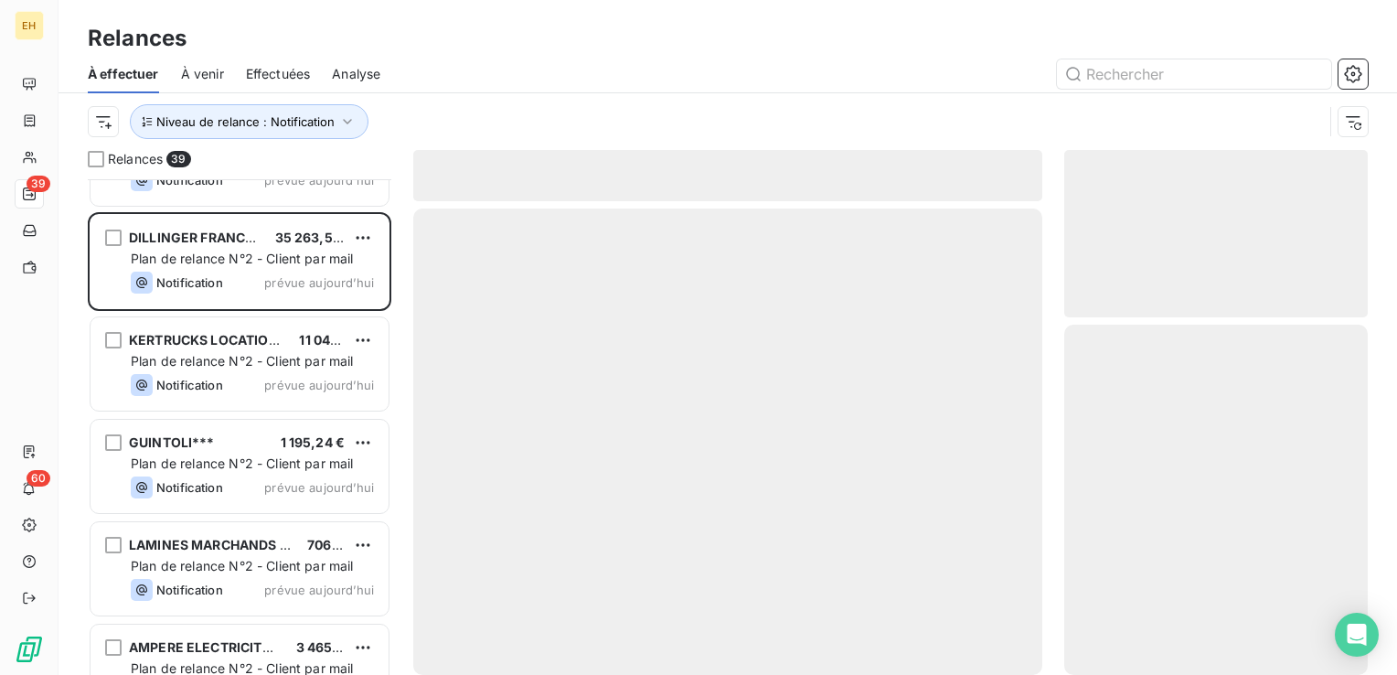
scroll to position [3108, 0]
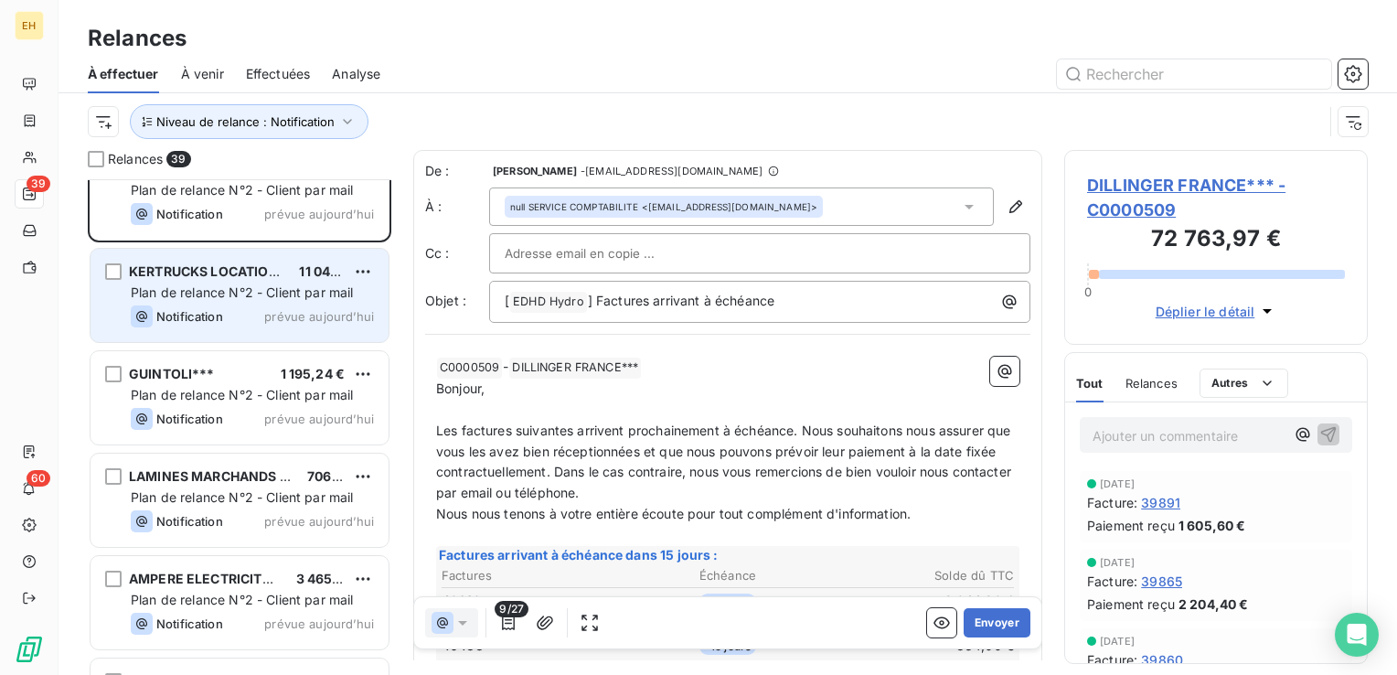
click at [236, 316] on div "Notification prévue aujourd’hui" at bounding box center [252, 316] width 243 height 22
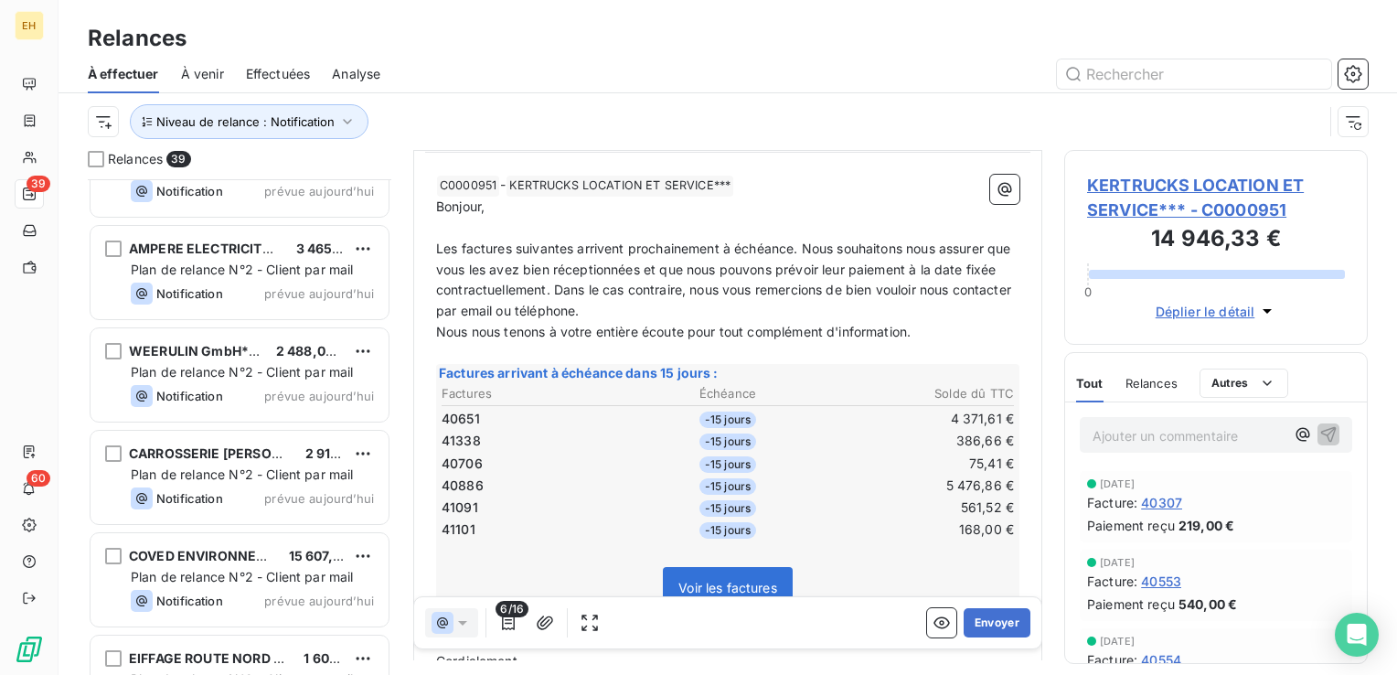
scroll to position [3497, 0]
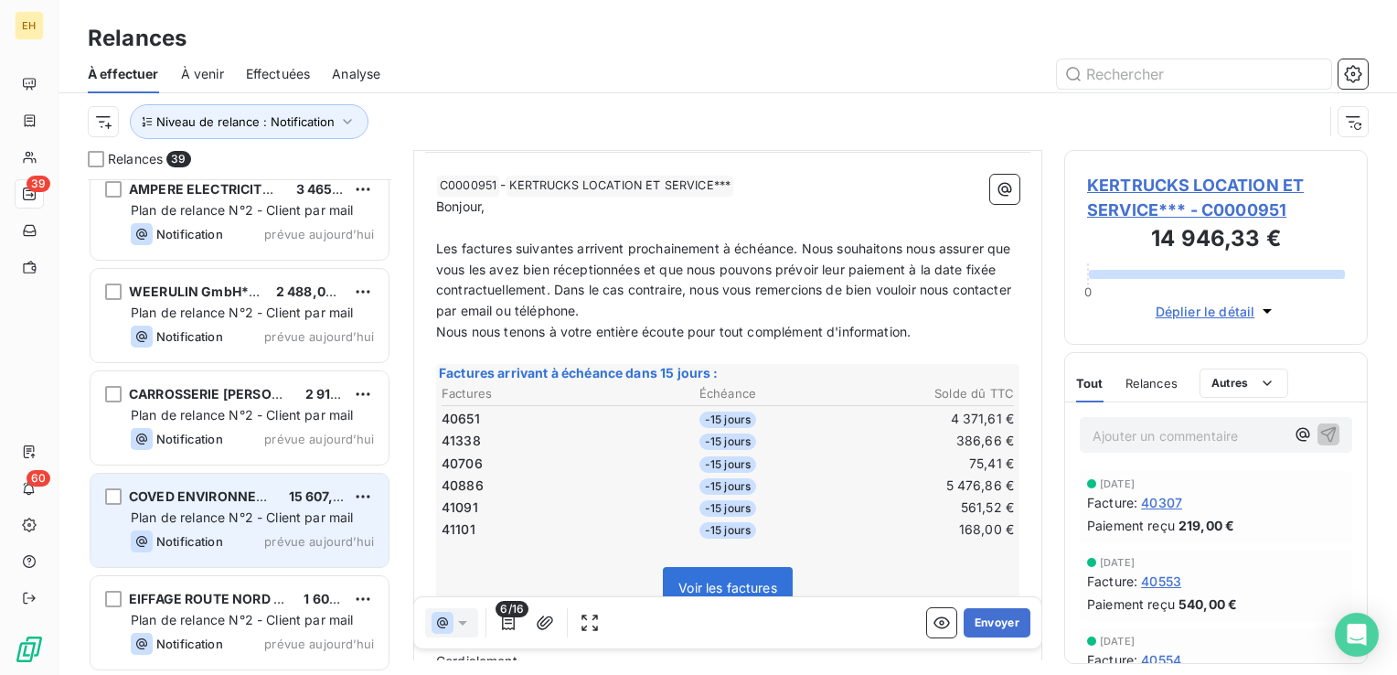
click at [251, 498] on span "COVED ENVIRONNEMENT***" at bounding box center [223, 496] width 188 height 16
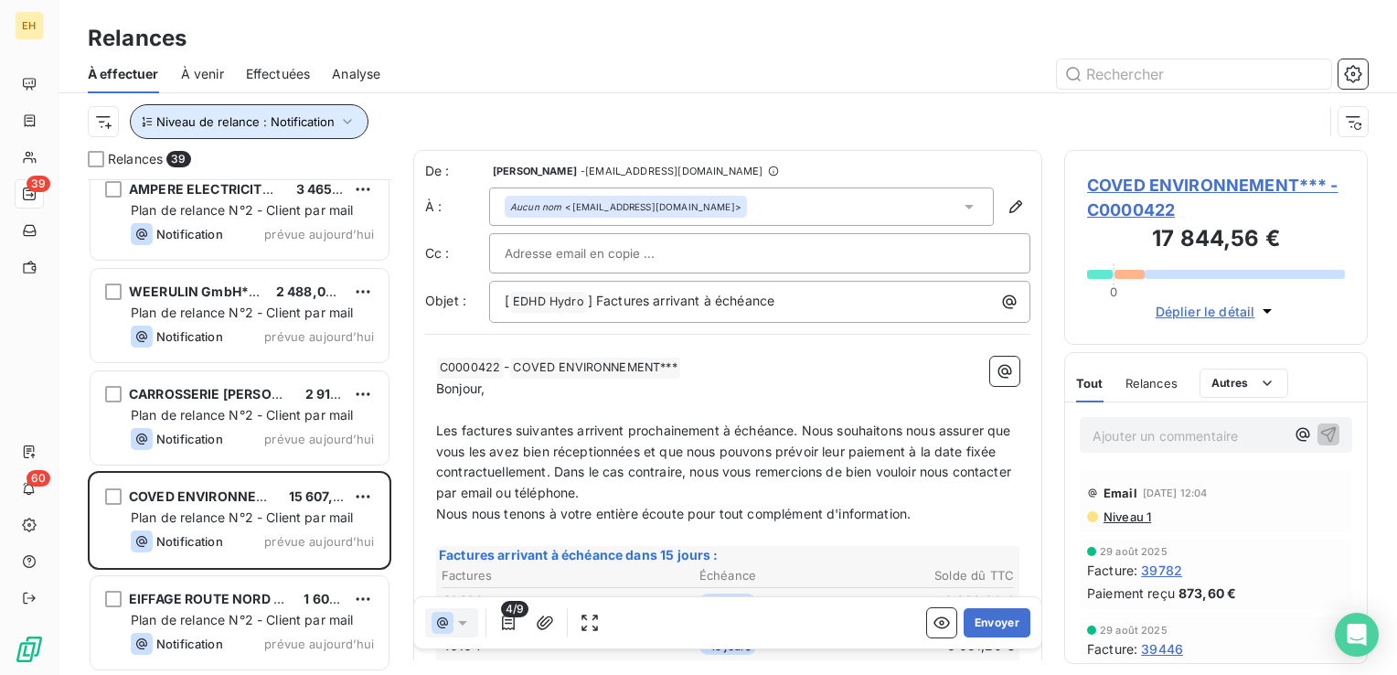
click at [338, 122] on icon "button" at bounding box center [347, 121] width 18 height 18
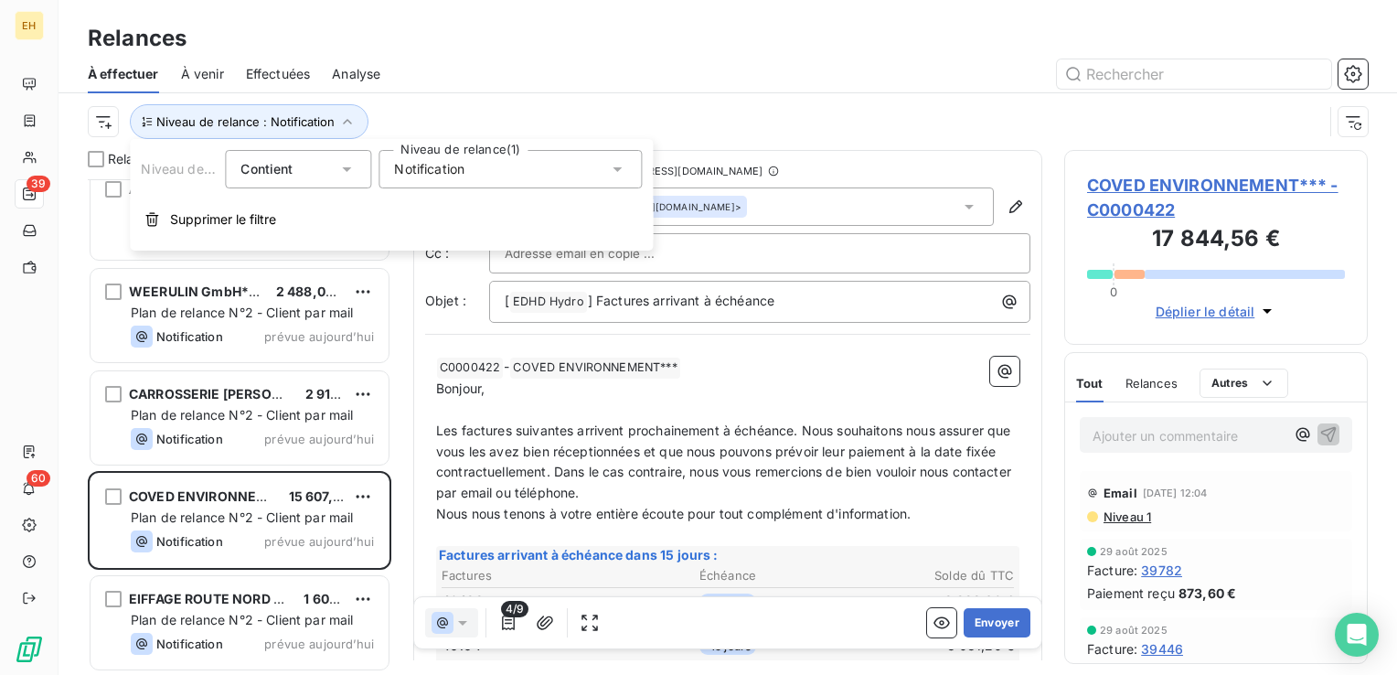
click at [434, 178] on div "Notification" at bounding box center [509, 169] width 263 height 38
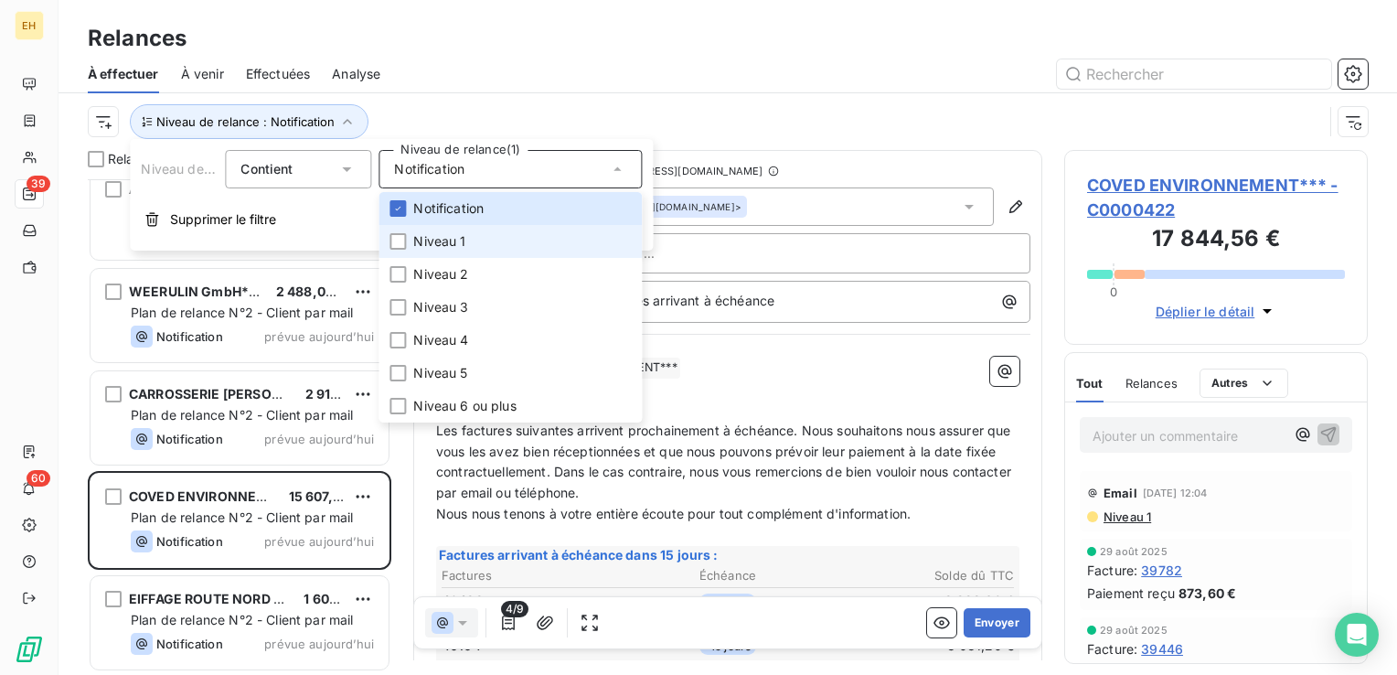
click at [430, 242] on span "Niveau 1" at bounding box center [439, 241] width 52 height 18
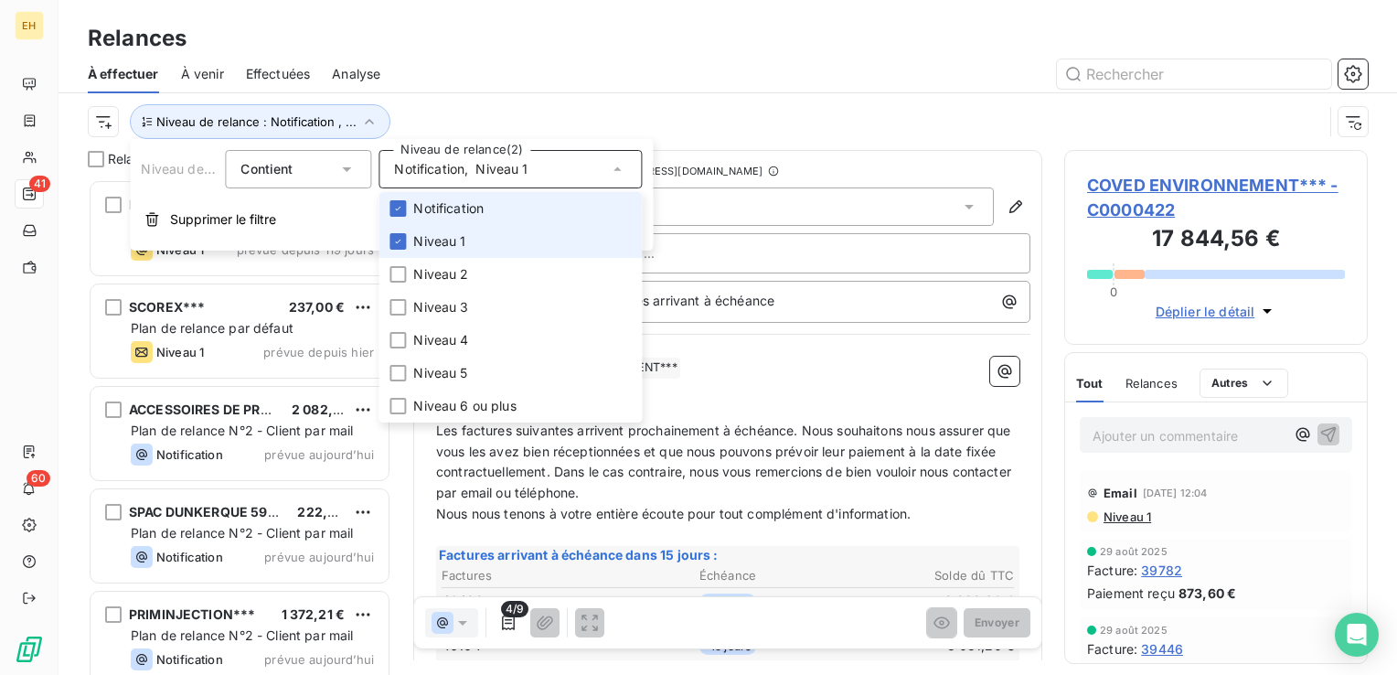
scroll to position [482, 289]
click at [430, 213] on span "Notification" at bounding box center [448, 208] width 70 height 18
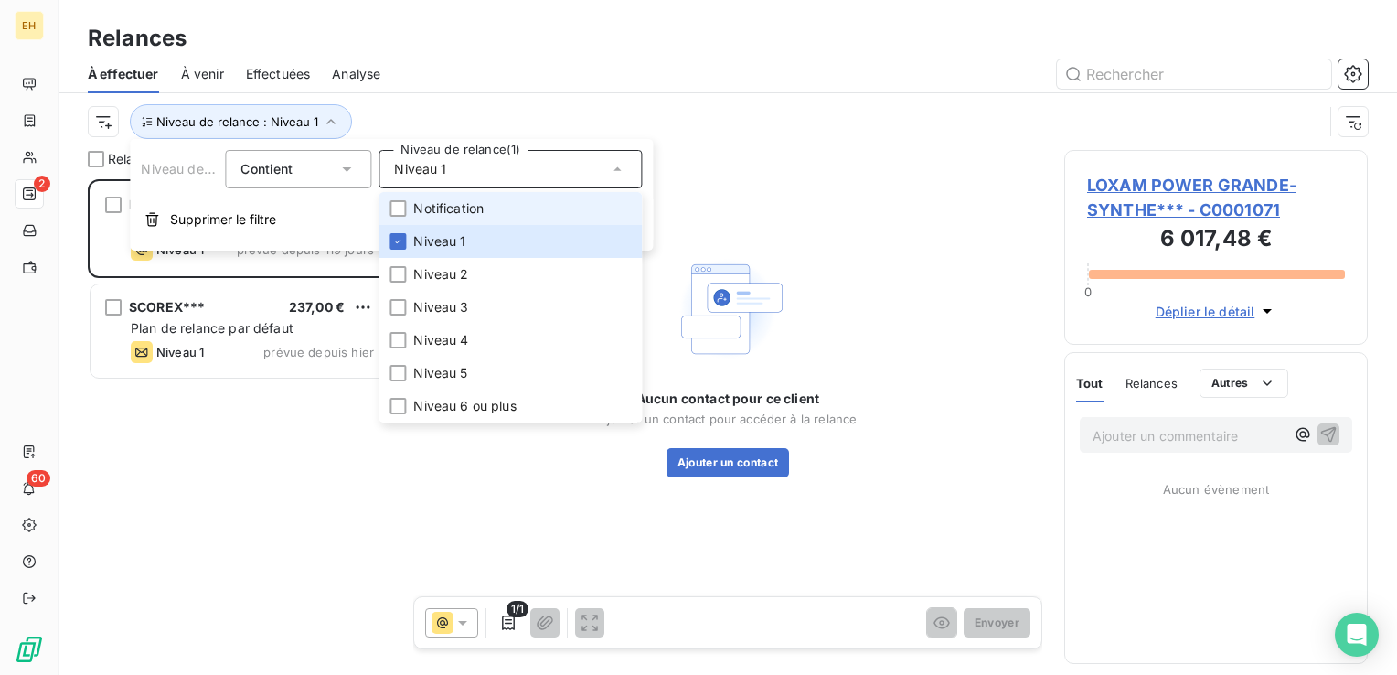
scroll to position [482, 289]
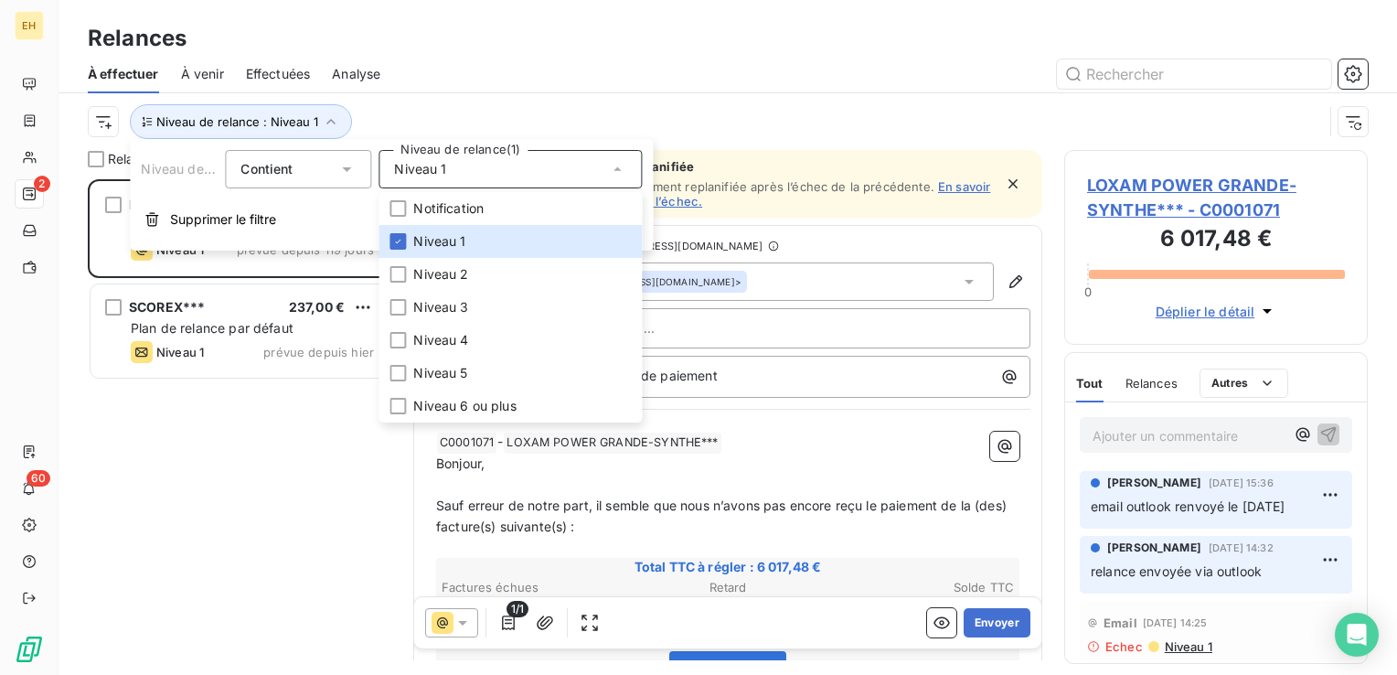
click at [416, 75] on div at bounding box center [884, 73] width 965 height 29
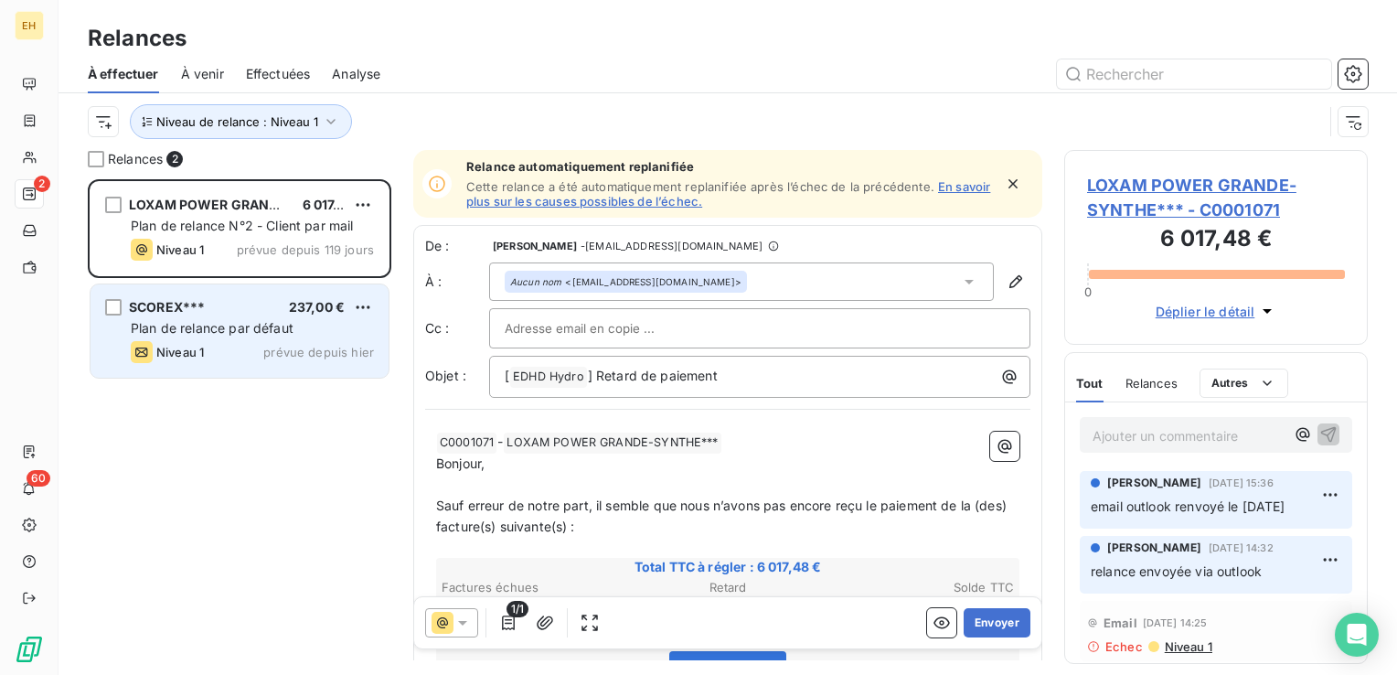
click at [271, 316] on div "SCOREX*** 237,00 € Plan de relance par défaut Niveau 1 prévue depuis hier" at bounding box center [239, 330] width 298 height 93
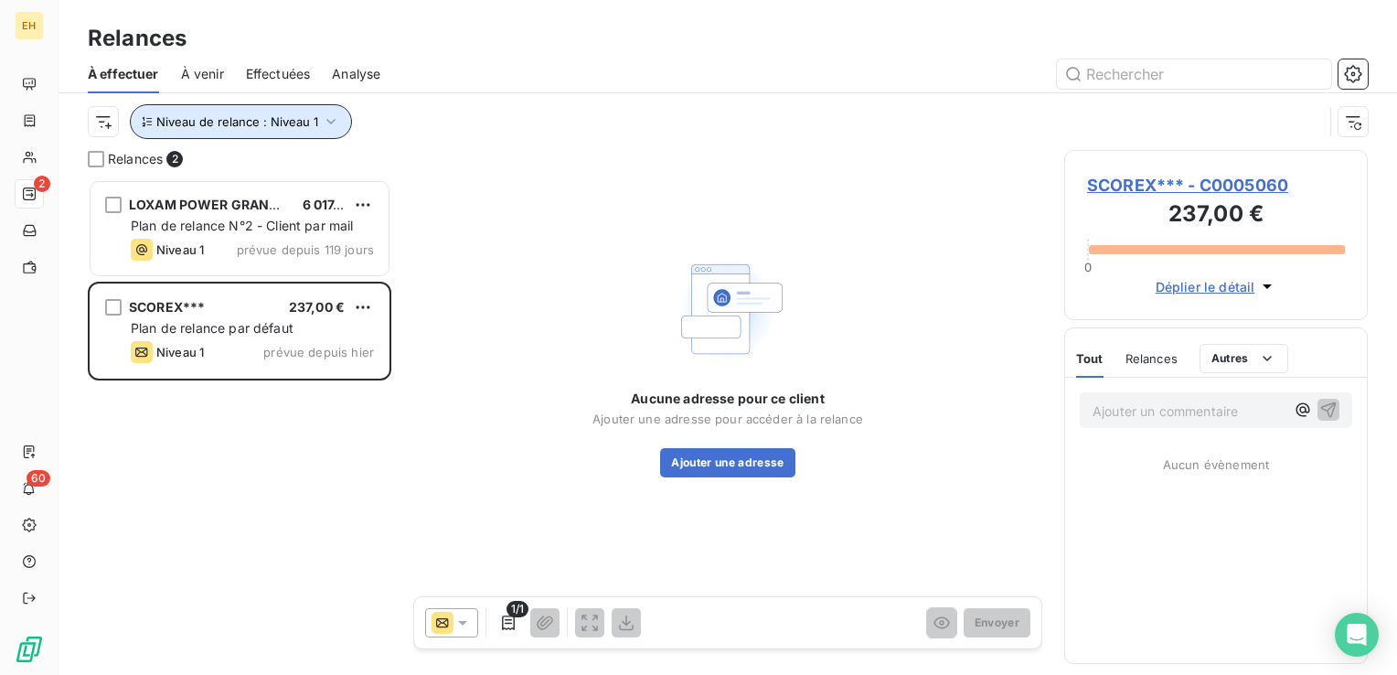
click at [322, 121] on icon "button" at bounding box center [331, 121] width 18 height 18
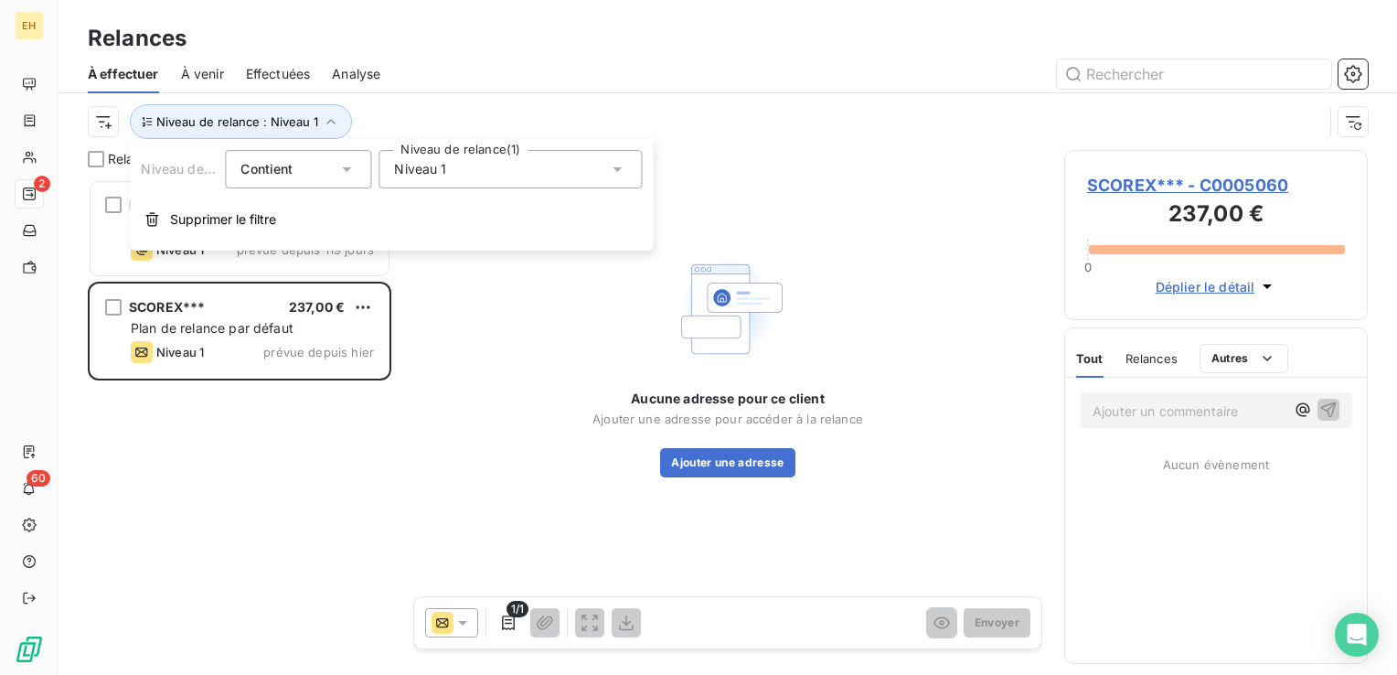
click at [417, 182] on div "Niveau 1" at bounding box center [509, 169] width 263 height 38
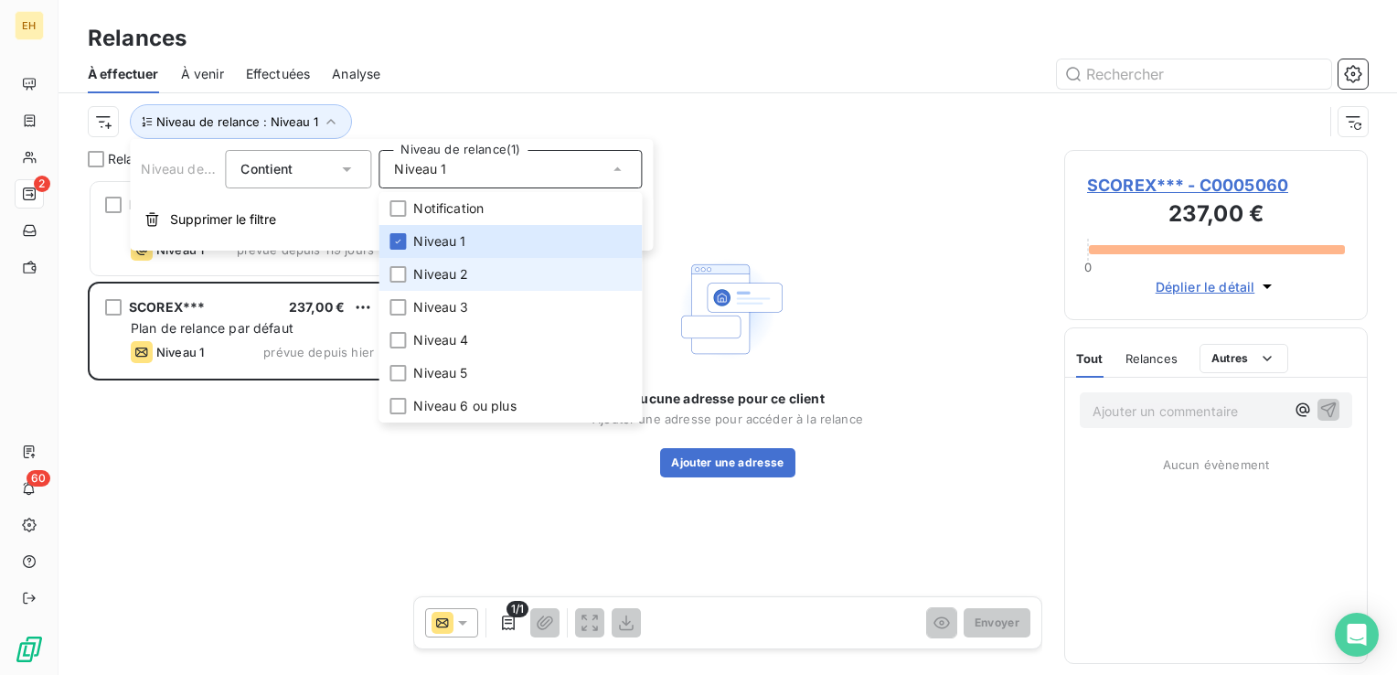
click at [415, 272] on span "Niveau 2" at bounding box center [440, 274] width 55 height 18
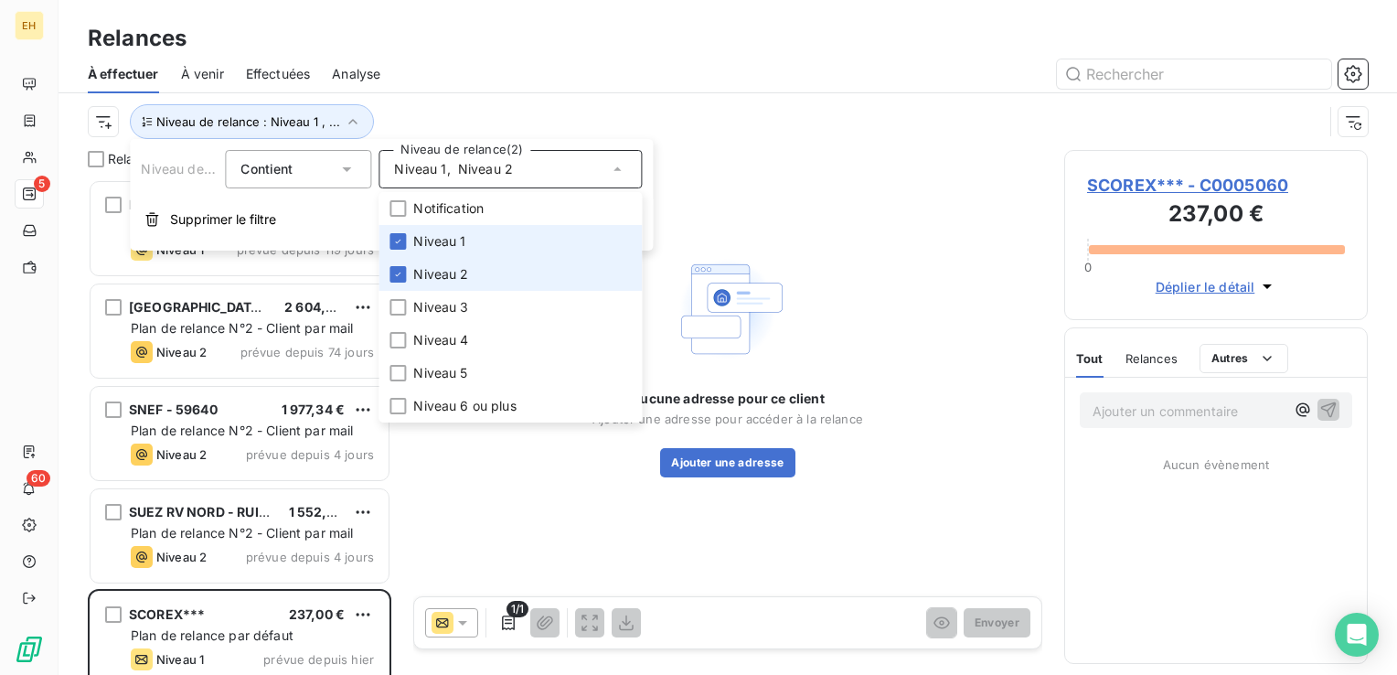
scroll to position [482, 289]
click at [413, 244] on span "Niveau 1" at bounding box center [439, 241] width 52 height 18
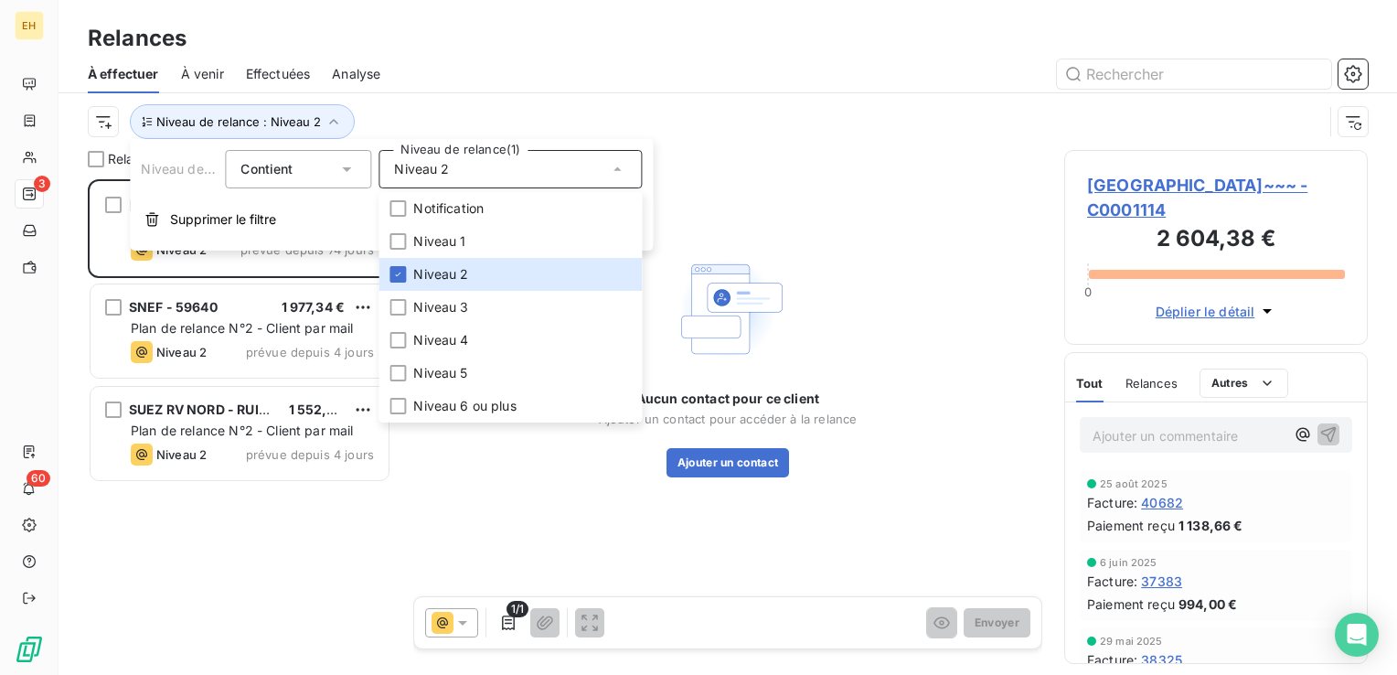
click at [429, 59] on div at bounding box center [884, 73] width 965 height 29
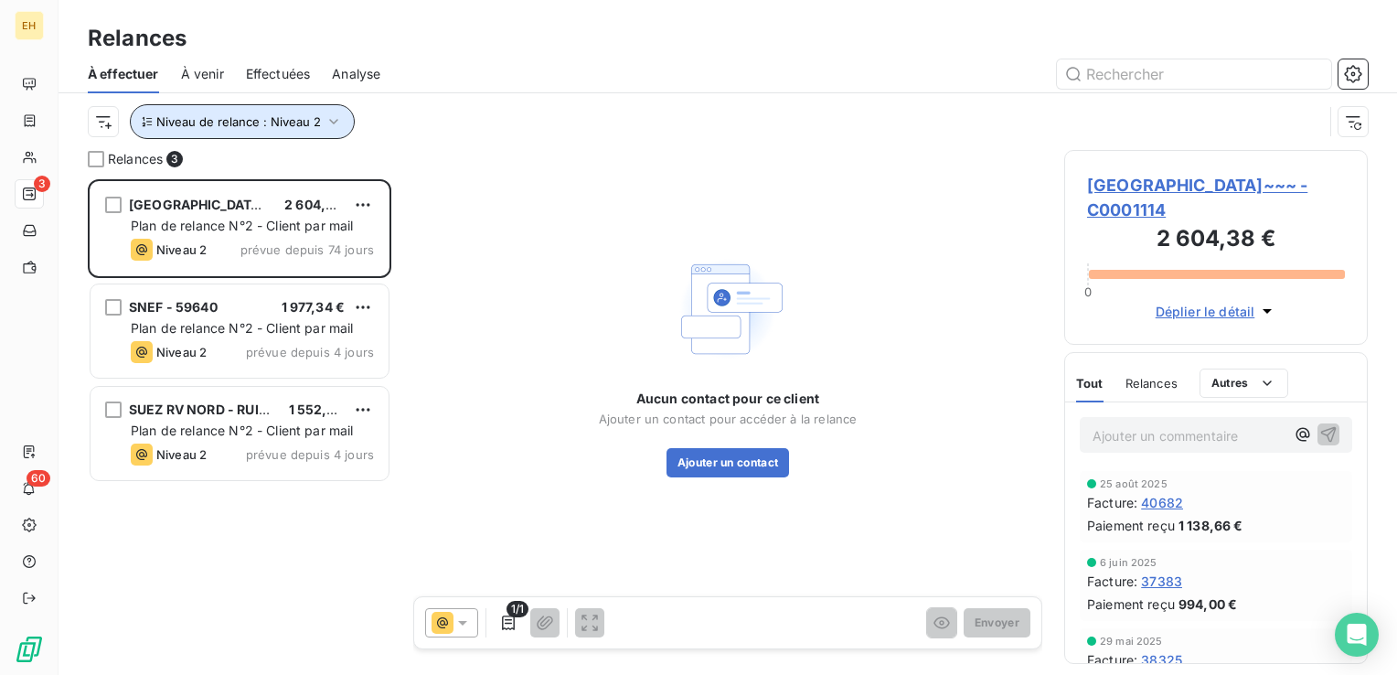
click at [340, 123] on button "Niveau de relance : Niveau 2" at bounding box center [242, 121] width 225 height 35
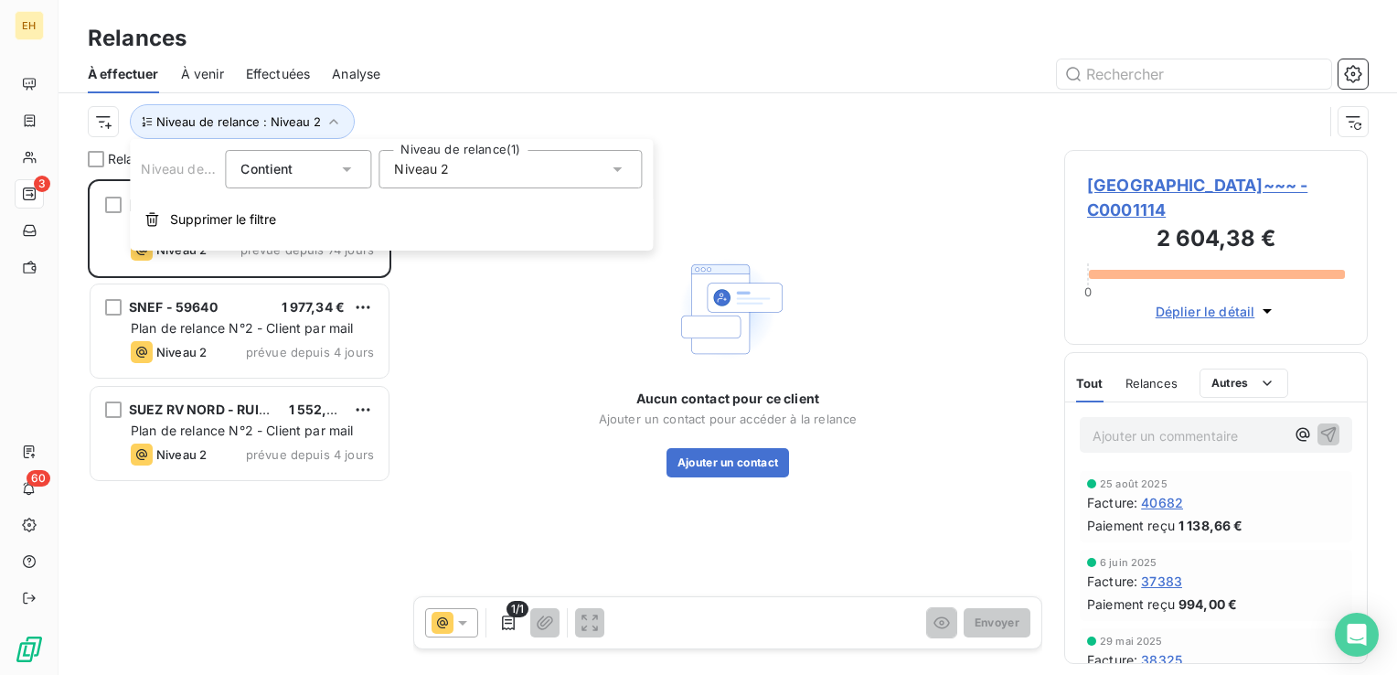
click at [456, 178] on div "Niveau 2" at bounding box center [509, 169] width 263 height 38
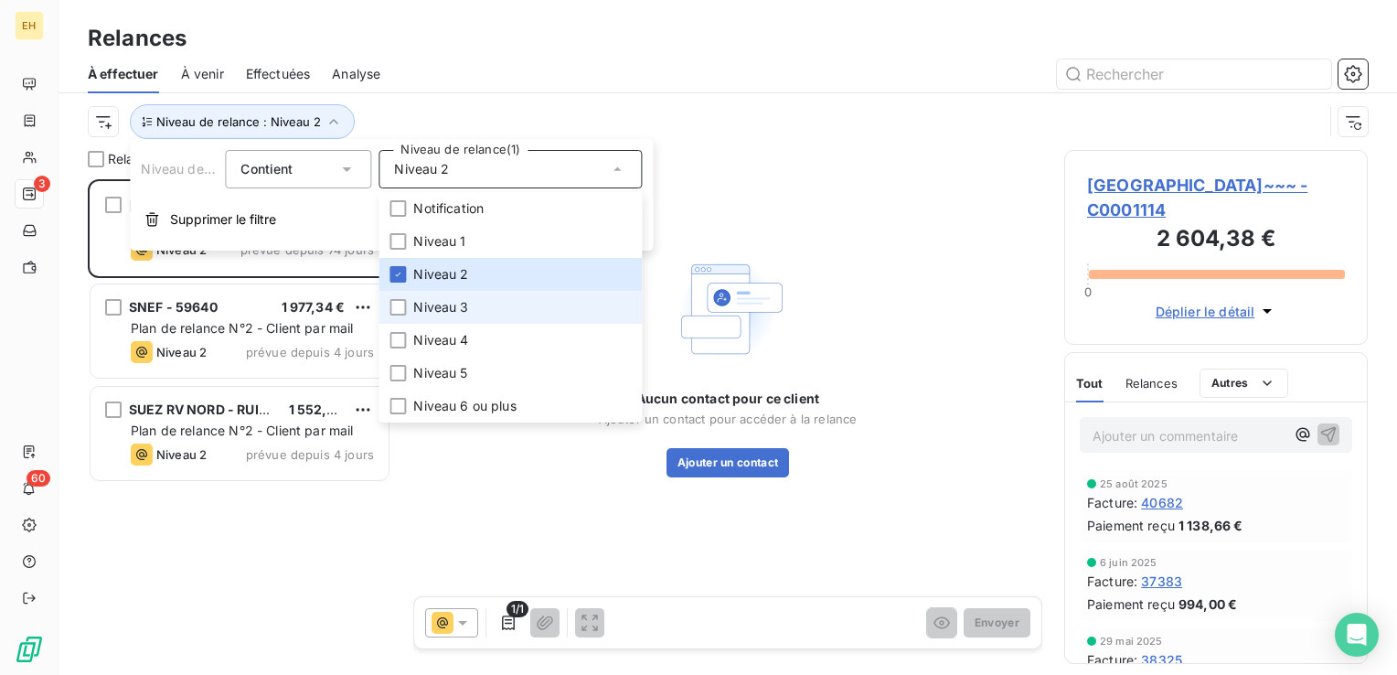
click at [441, 310] on span "Niveau 3" at bounding box center [440, 307] width 55 height 18
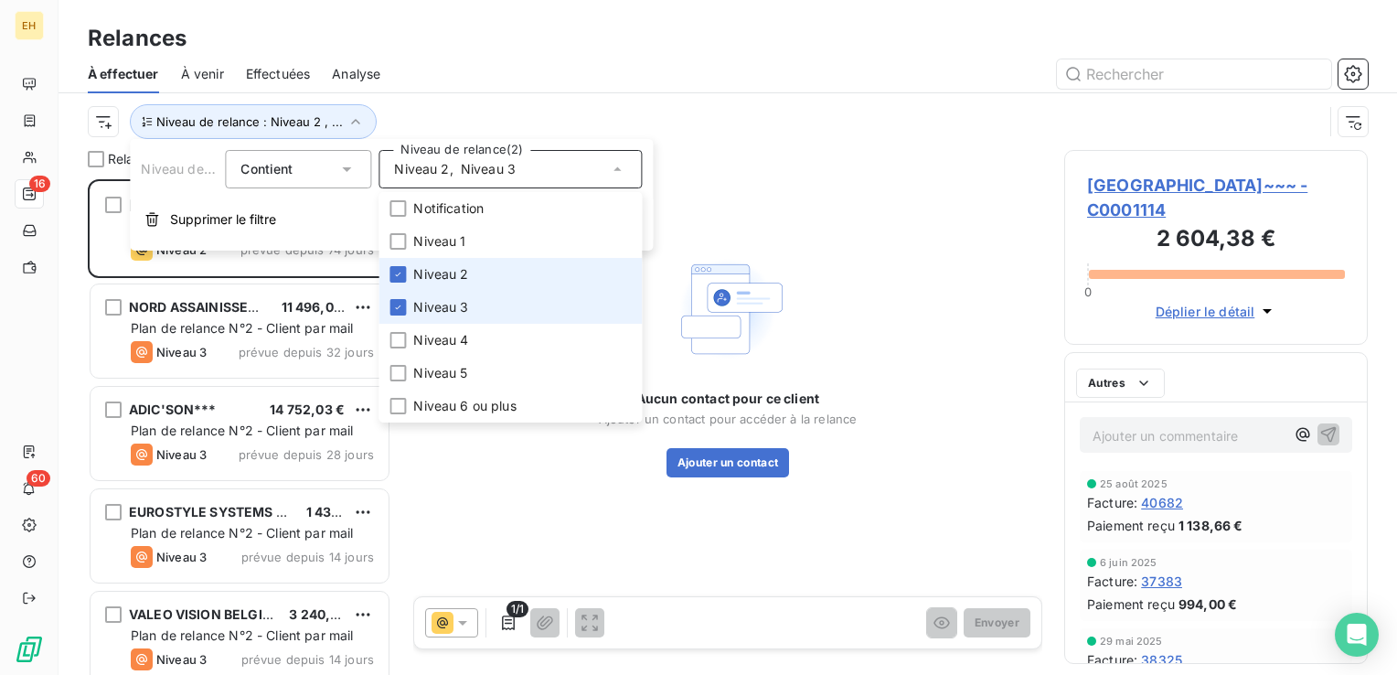
scroll to position [482, 289]
click at [435, 275] on span "Niveau 2" at bounding box center [440, 274] width 55 height 18
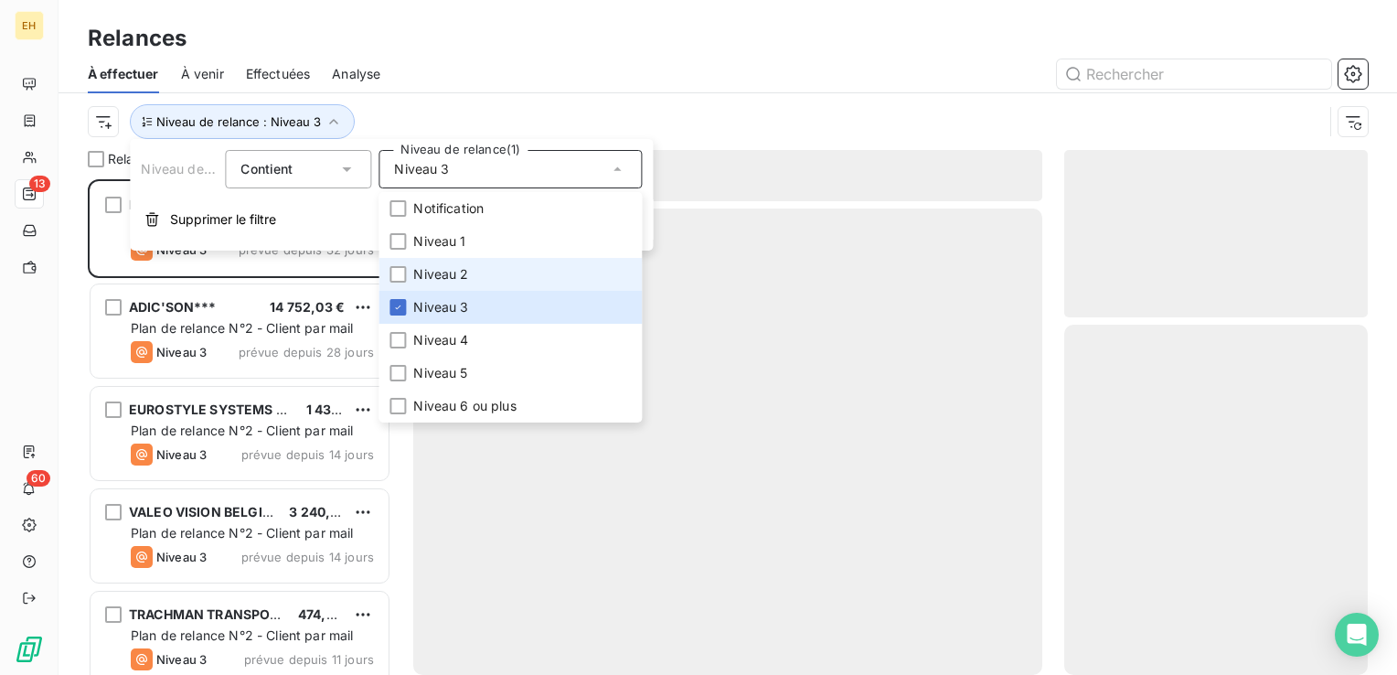
scroll to position [482, 289]
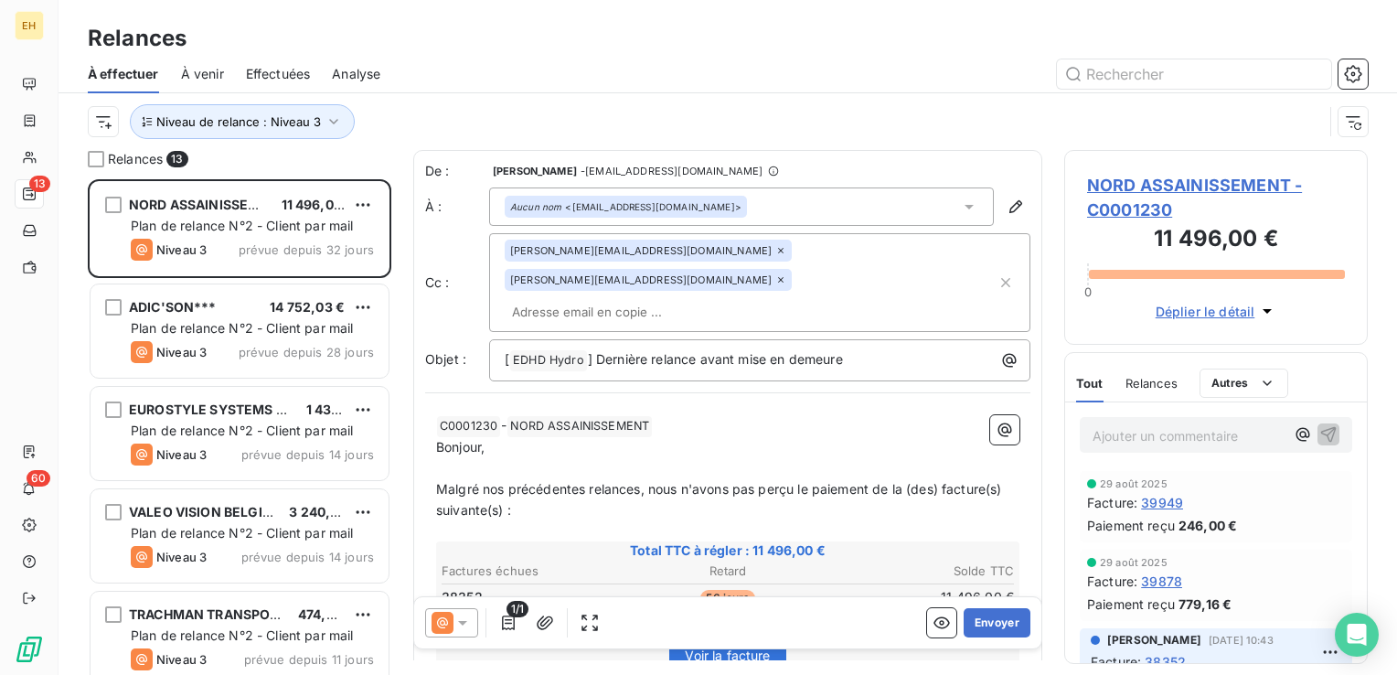
click at [436, 111] on div "Niveau de relance : Niveau 3" at bounding box center [705, 121] width 1235 height 35
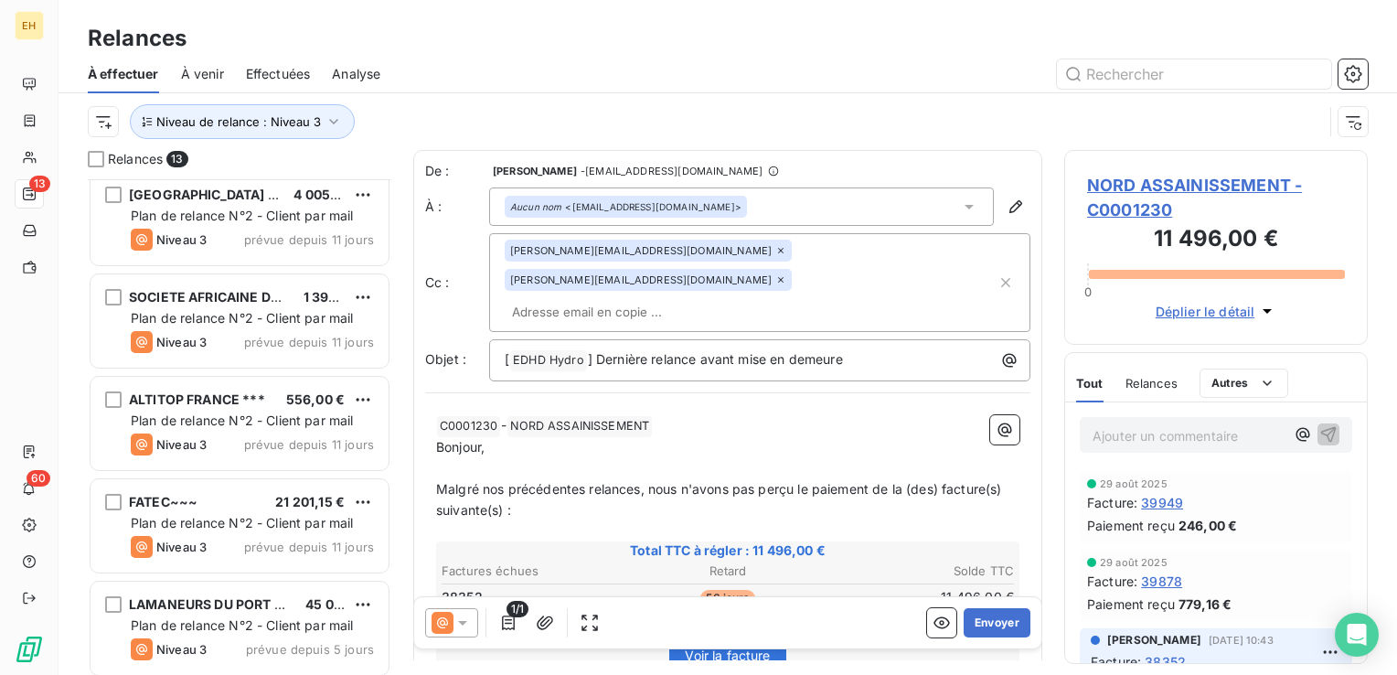
scroll to position [835, 0]
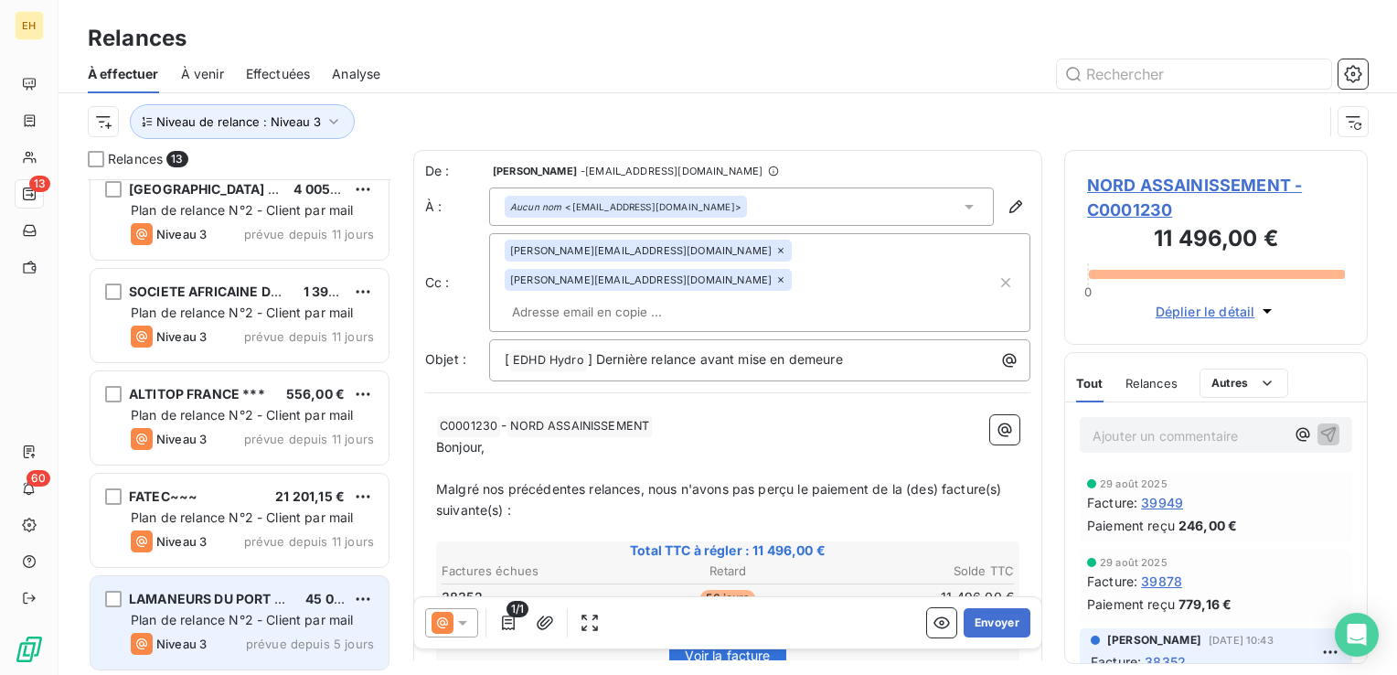
click at [238, 601] on span "LAMANEURS DU PORT DE DUNKERQUE***" at bounding box center [291, 598] width 324 height 16
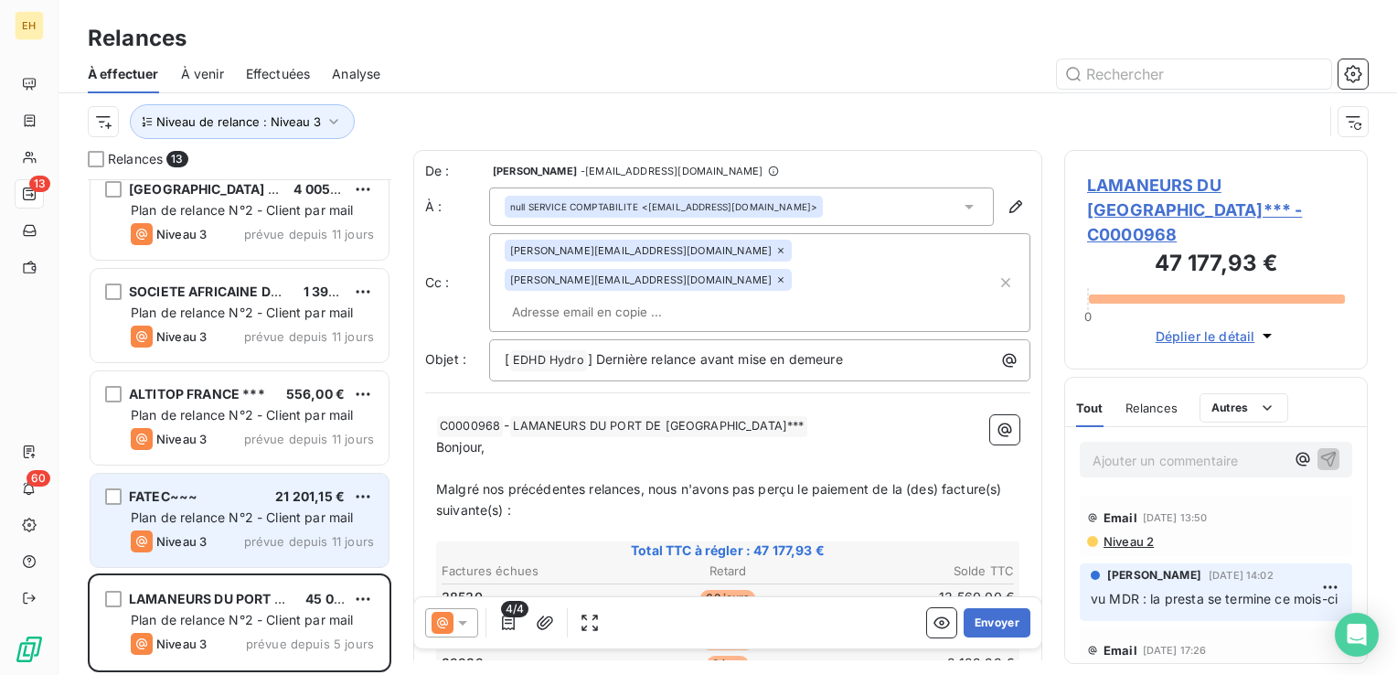
click at [243, 514] on span "Plan de relance N°2 - Client par mail" at bounding box center [242, 517] width 223 height 16
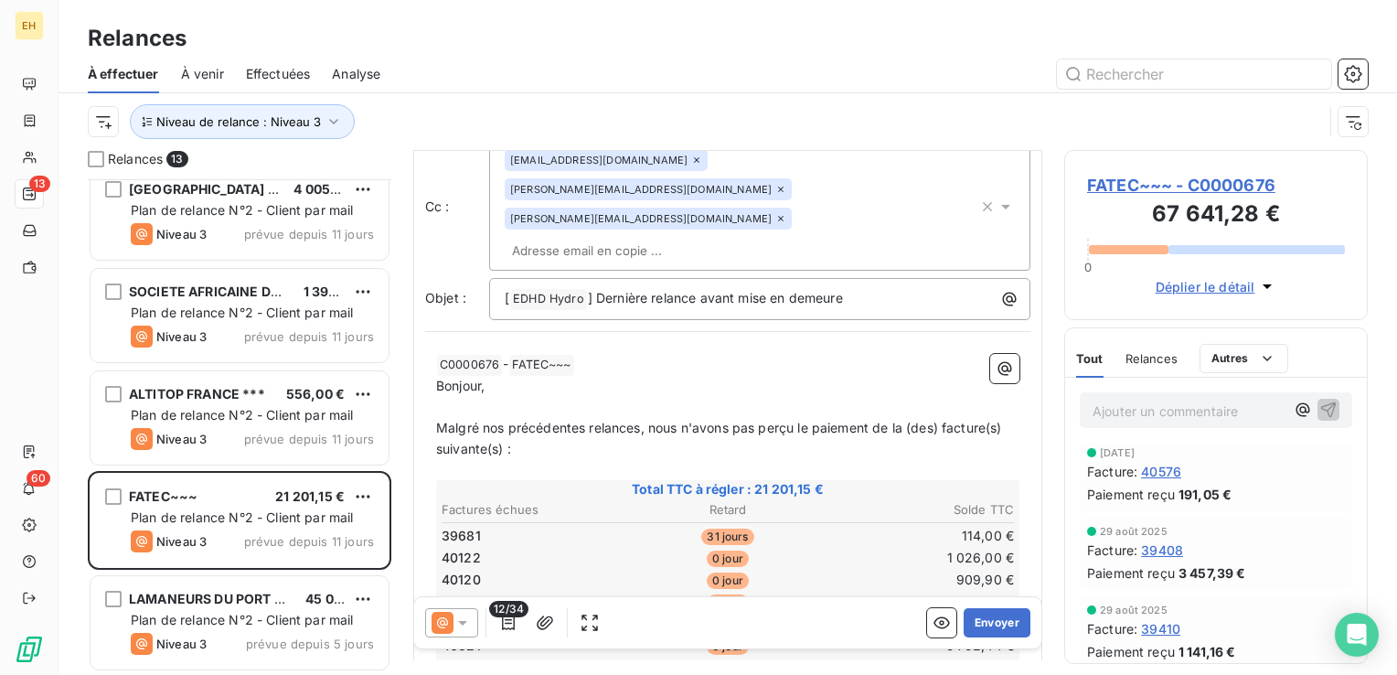
scroll to position [274, 0]
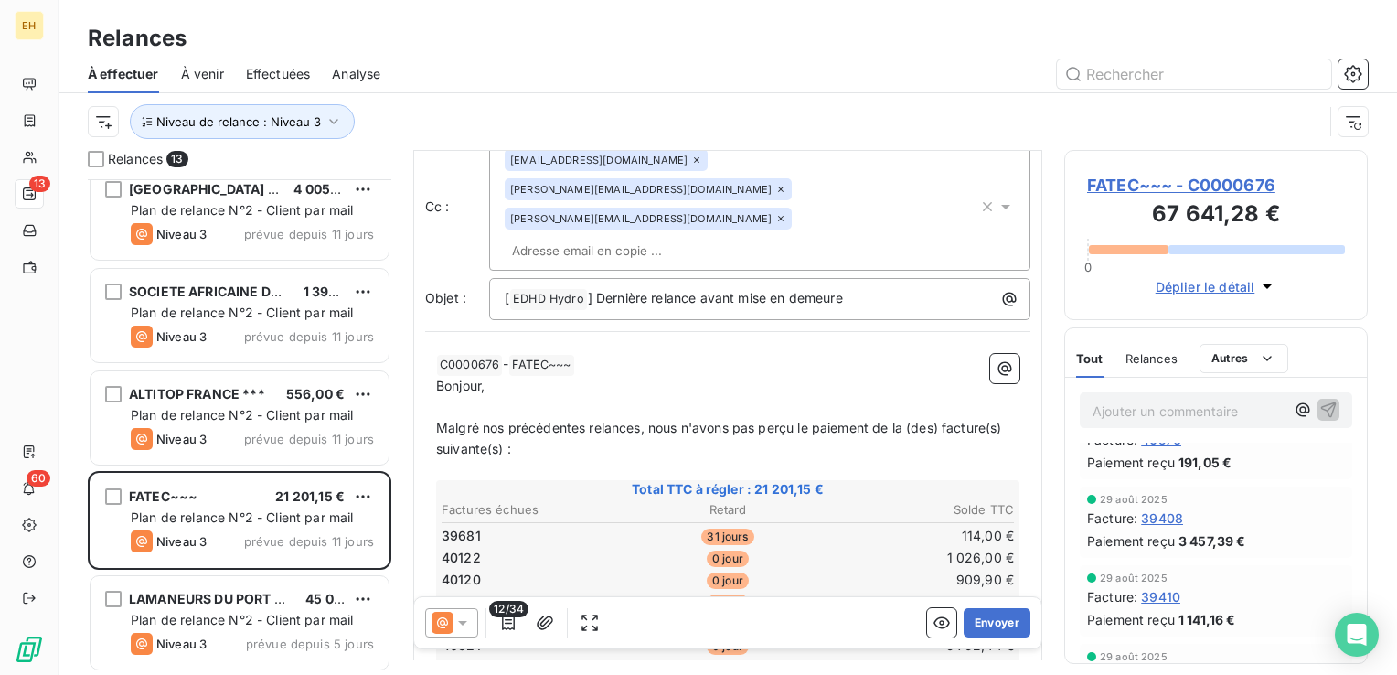
click at [1132, 189] on span "FATEC~~~ - C0000676" at bounding box center [1216, 185] width 258 height 25
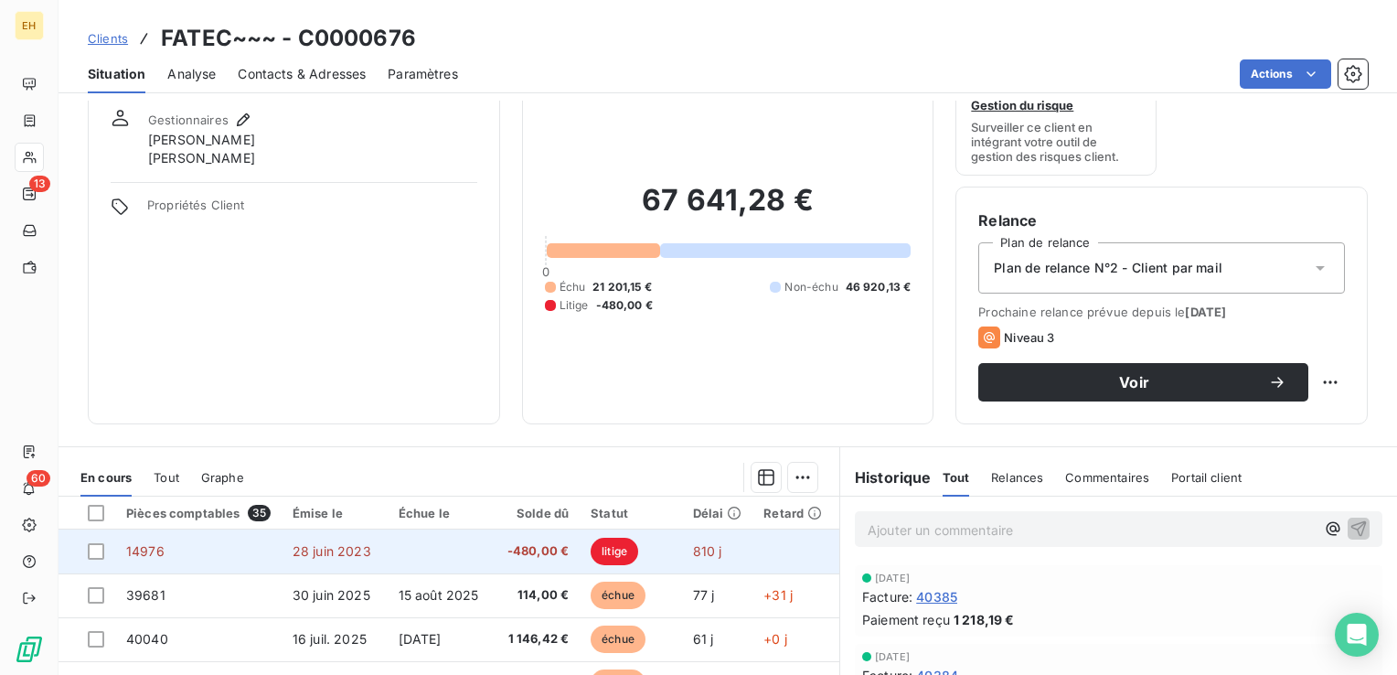
scroll to position [183, 0]
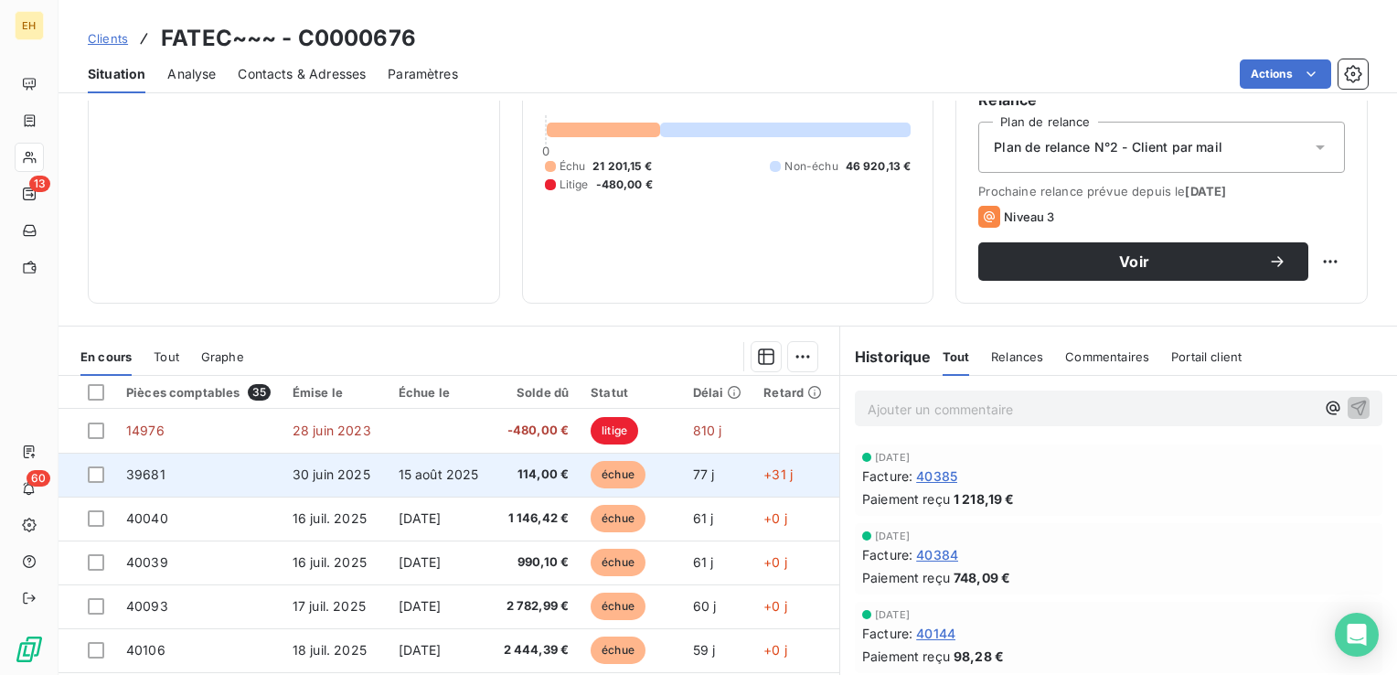
click at [403, 466] on span "15 août 2025" at bounding box center [438, 474] width 80 height 16
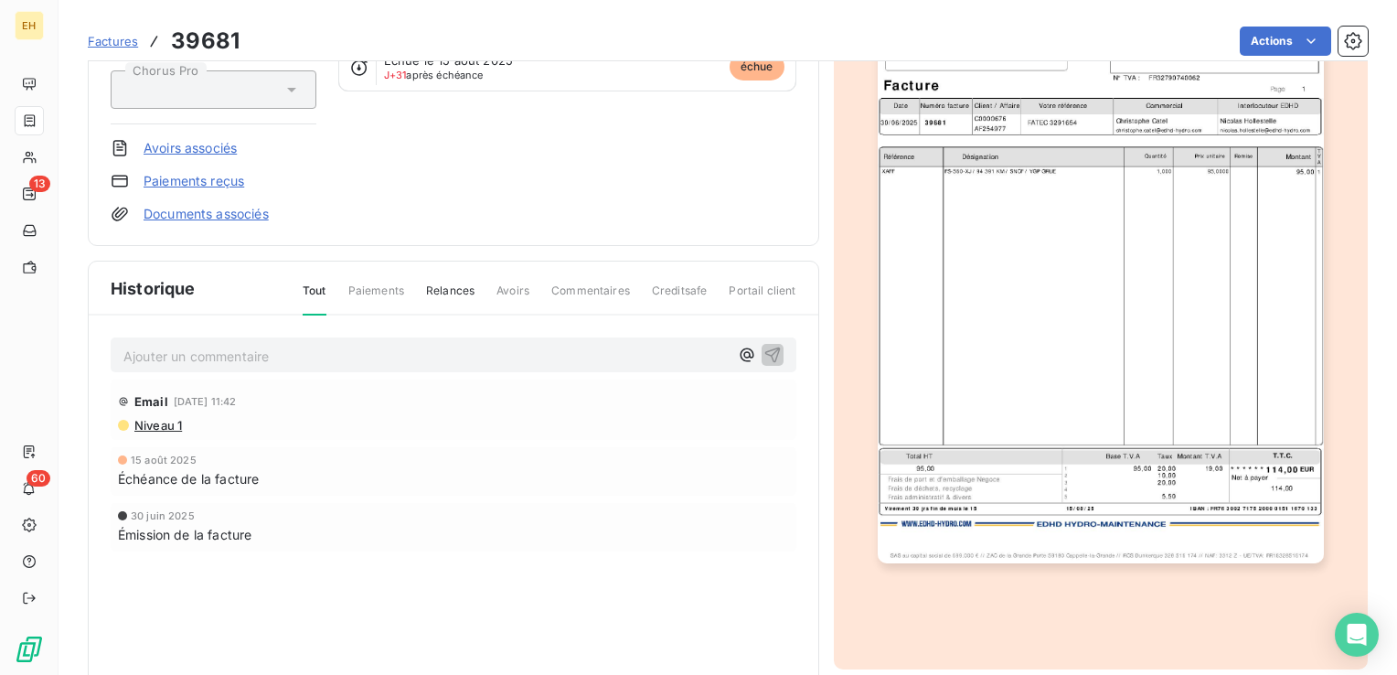
scroll to position [276, 0]
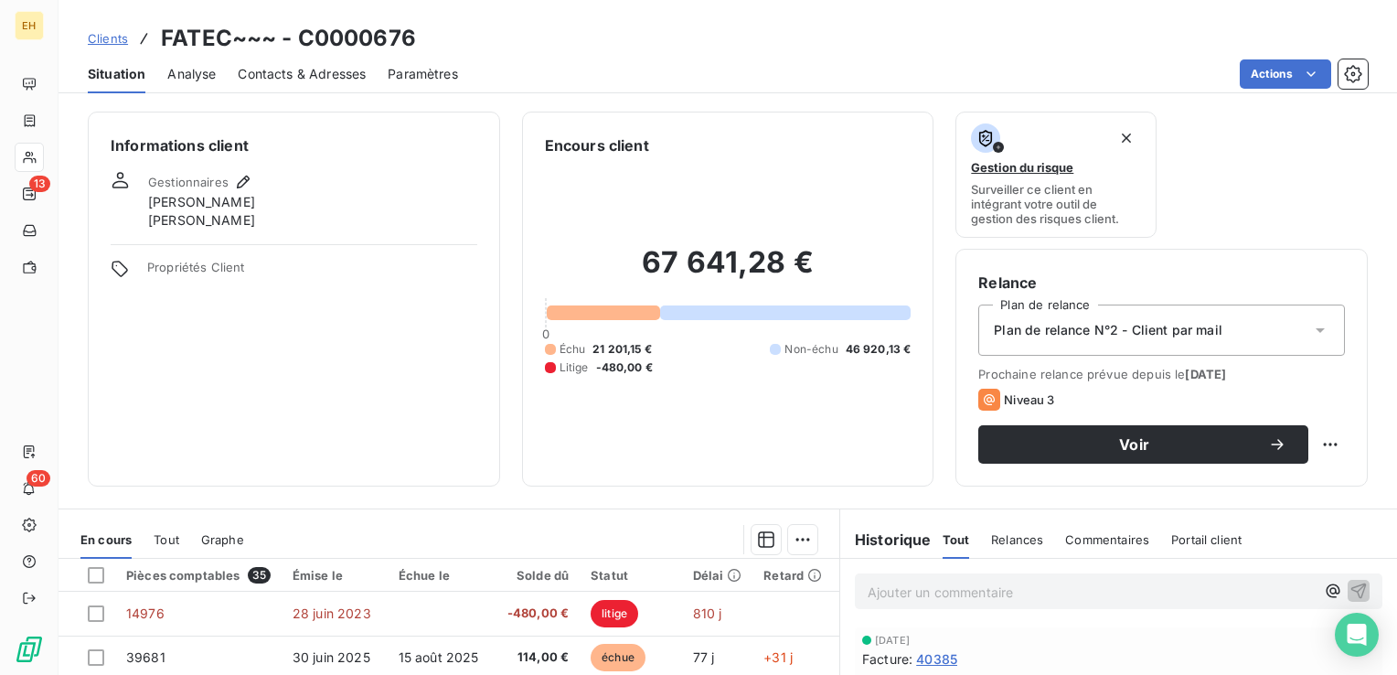
scroll to position [183, 0]
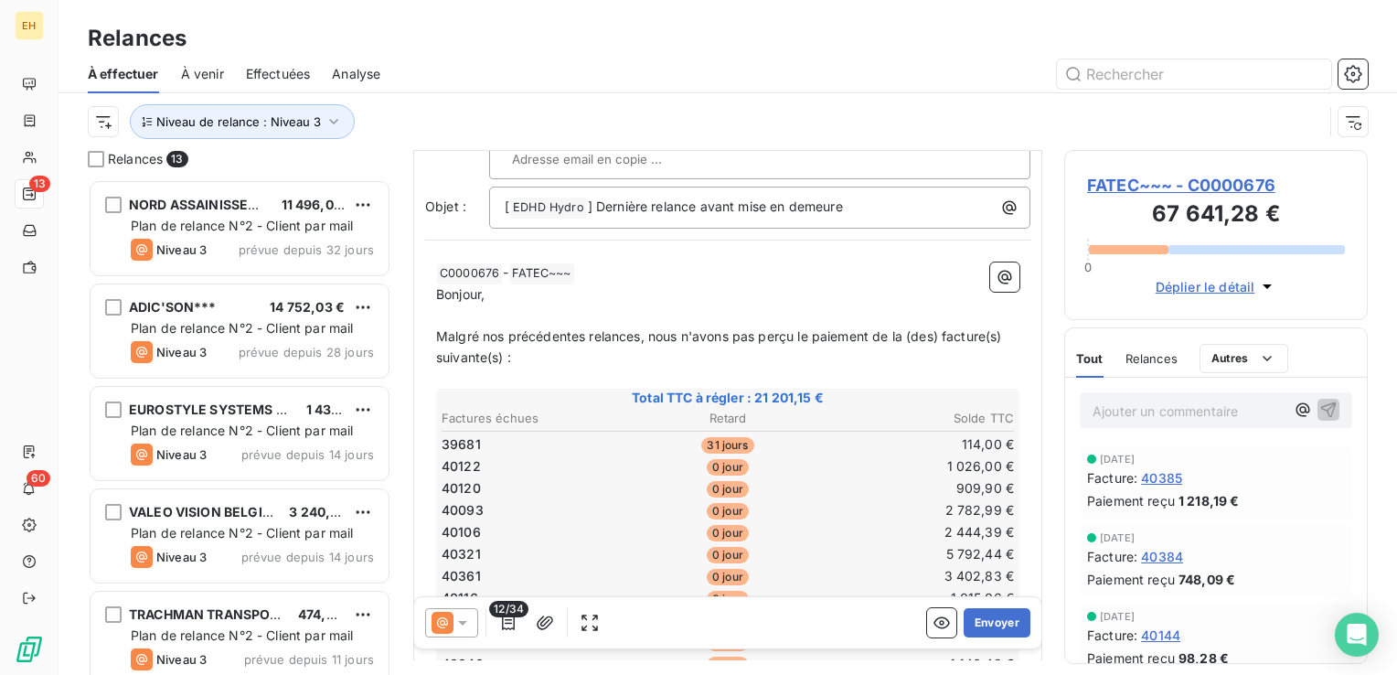
scroll to position [274, 0]
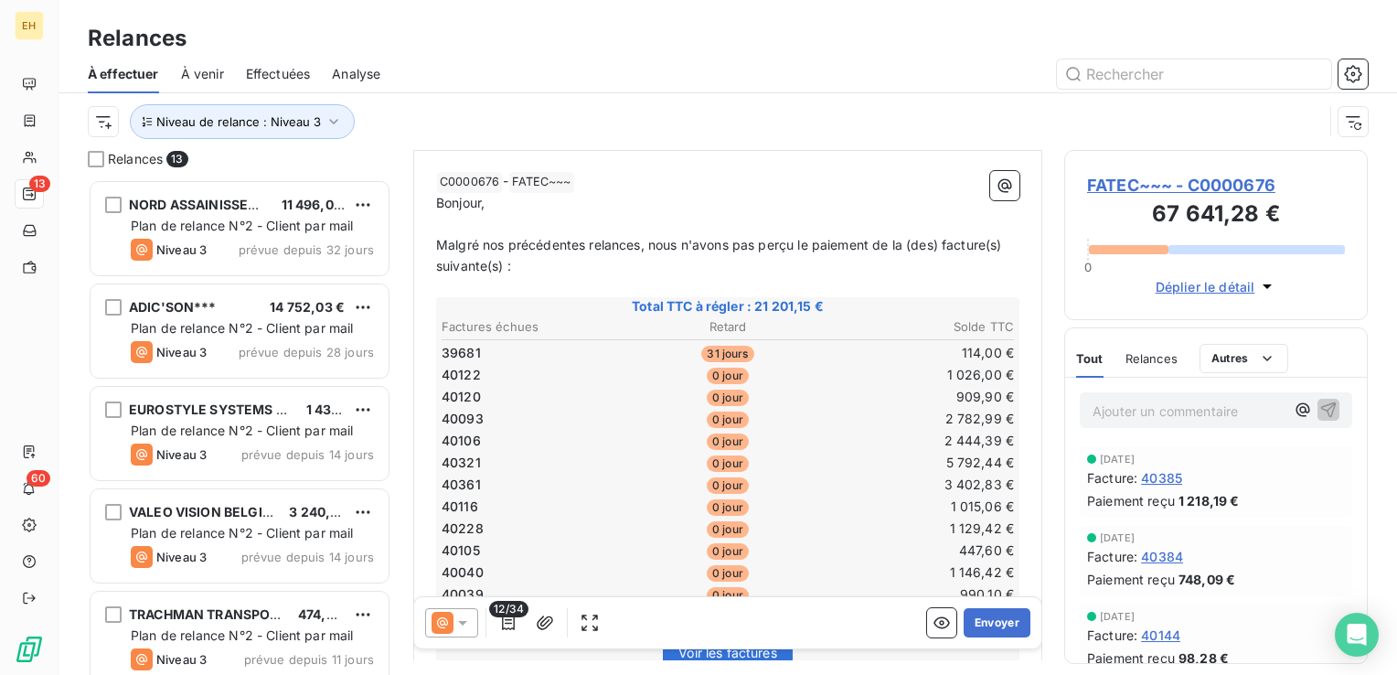
click at [462, 623] on icon at bounding box center [462, 623] width 9 height 5
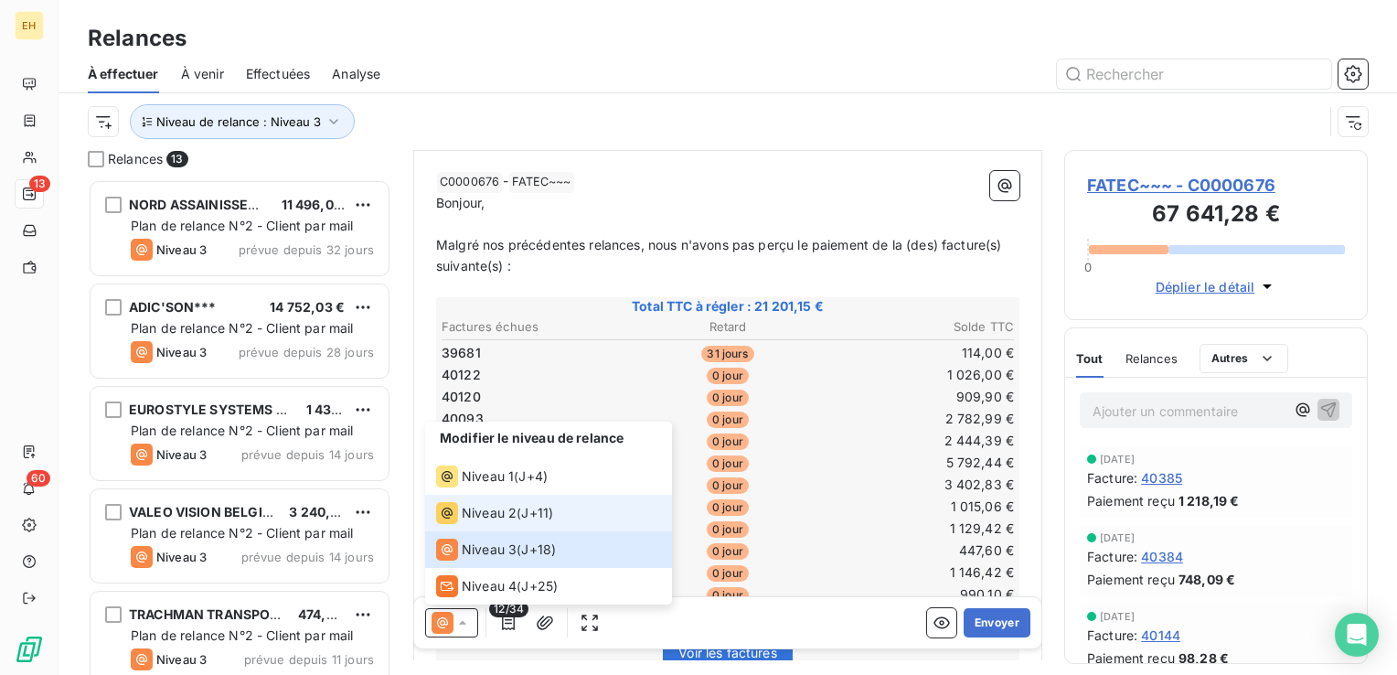
click at [512, 515] on span "Niveau 2" at bounding box center [489, 513] width 55 height 18
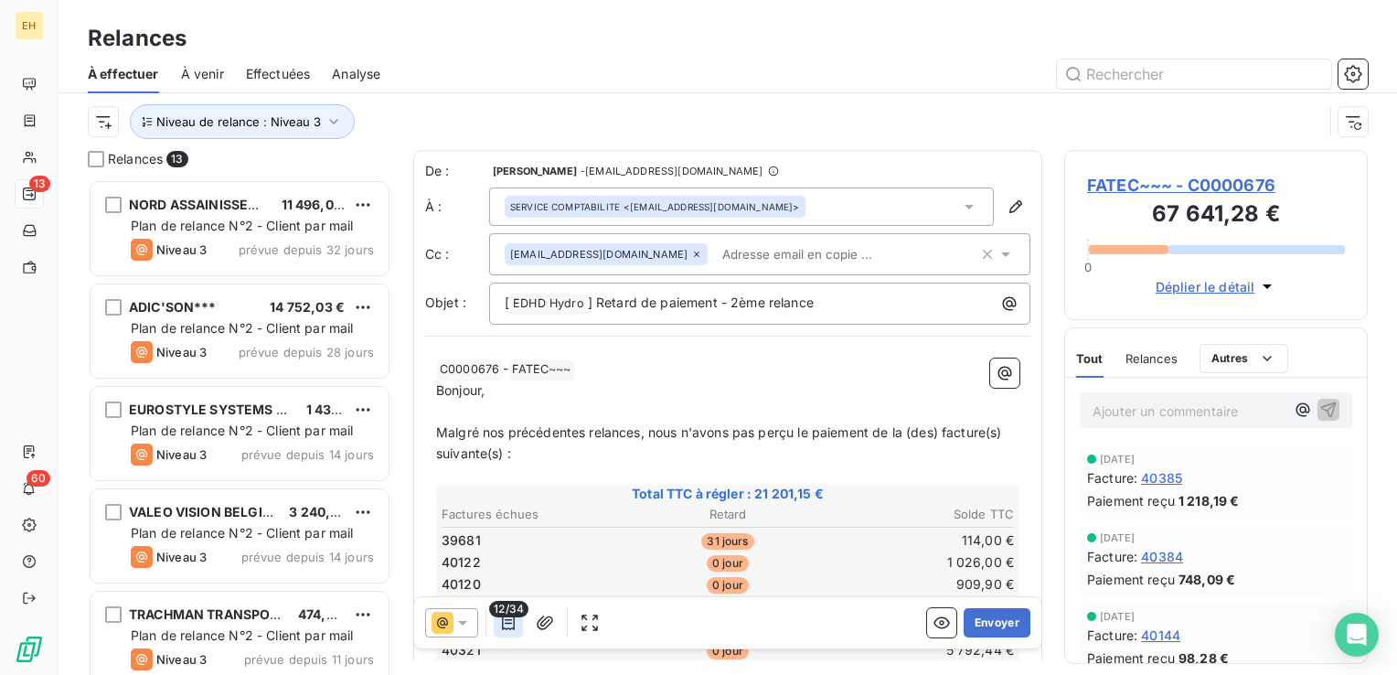
click at [507, 624] on icon "button" at bounding box center [508, 622] width 18 height 18
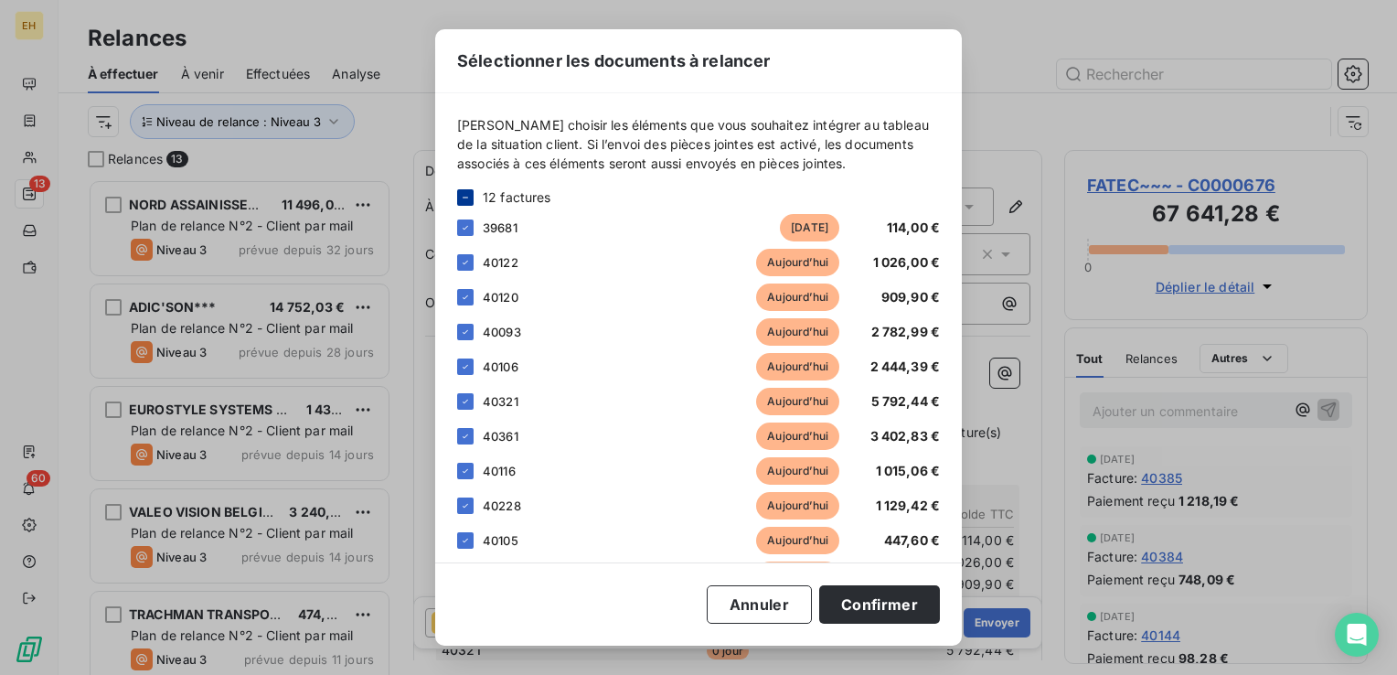
click at [468, 197] on icon at bounding box center [465, 197] width 11 height 11
click at [464, 197] on icon at bounding box center [464, 197] width 5 height 4
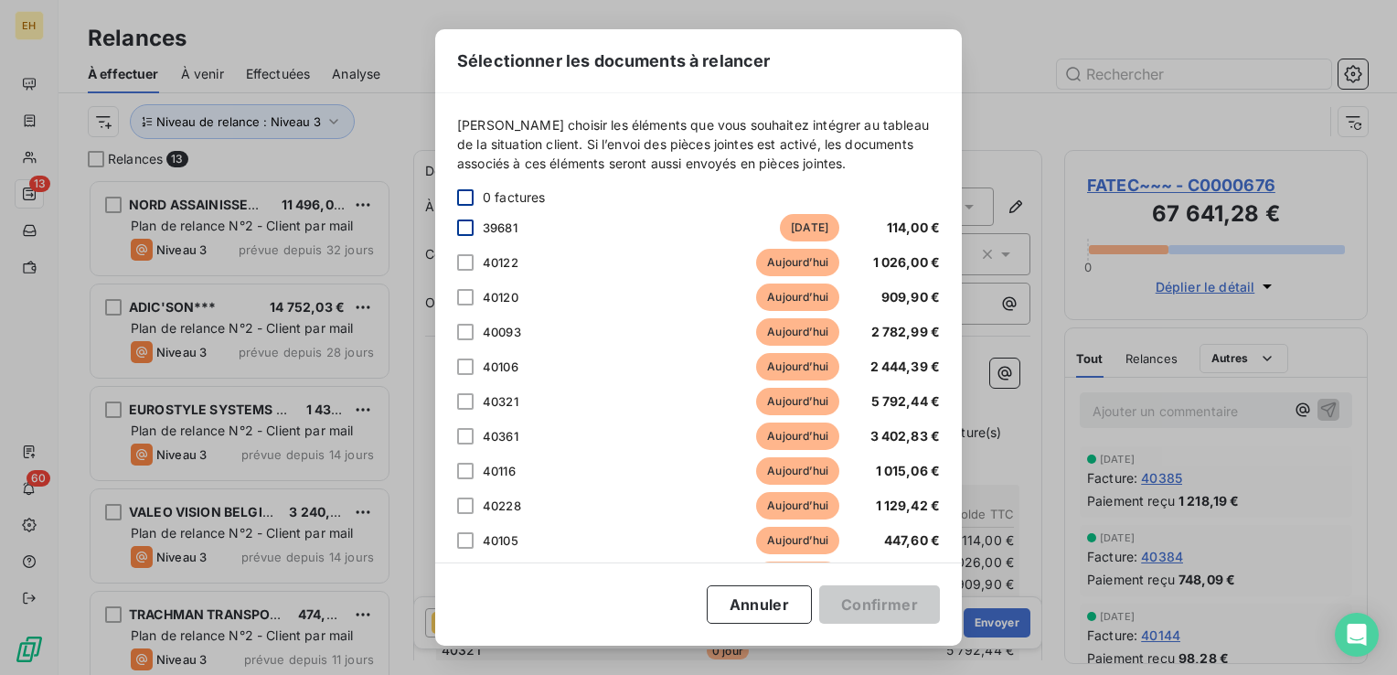
click at [466, 223] on div at bounding box center [465, 227] width 16 height 16
click at [870, 598] on button "Confirmer" at bounding box center [879, 604] width 121 height 38
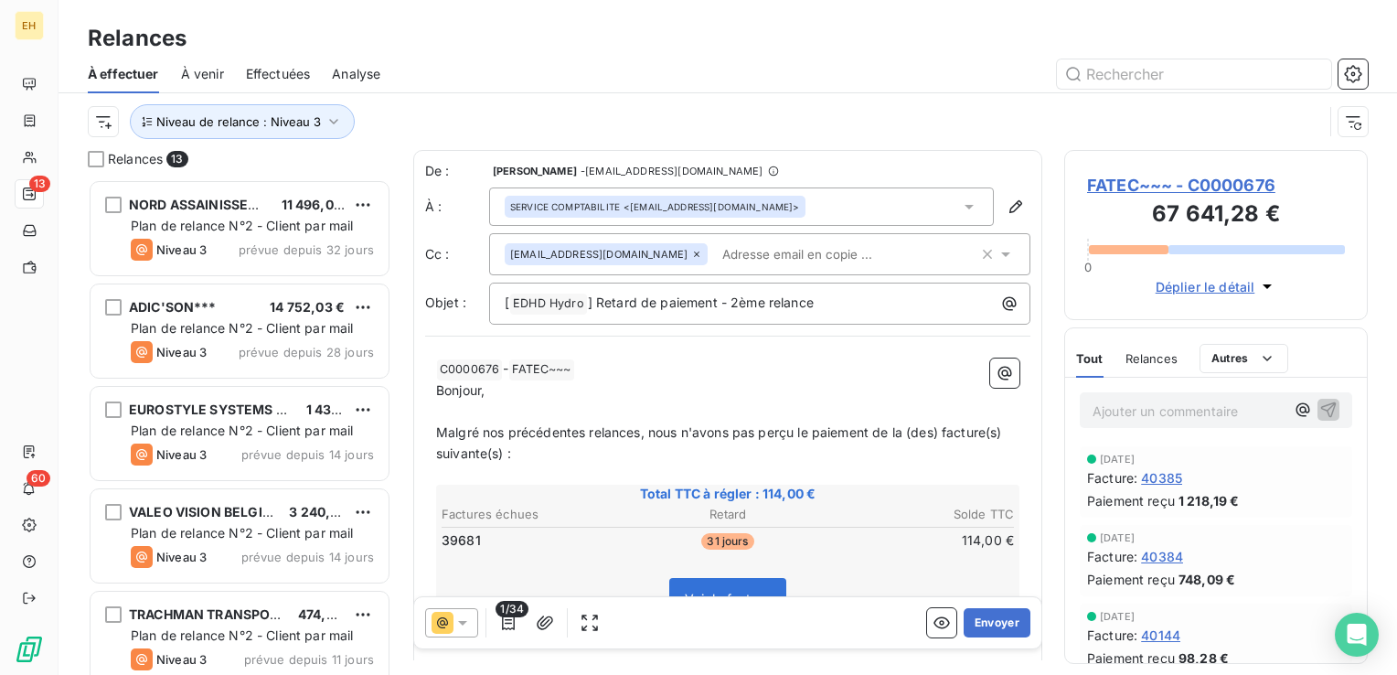
click at [1202, 181] on span "FATEC~~~ - C0000676" at bounding box center [1216, 185] width 258 height 25
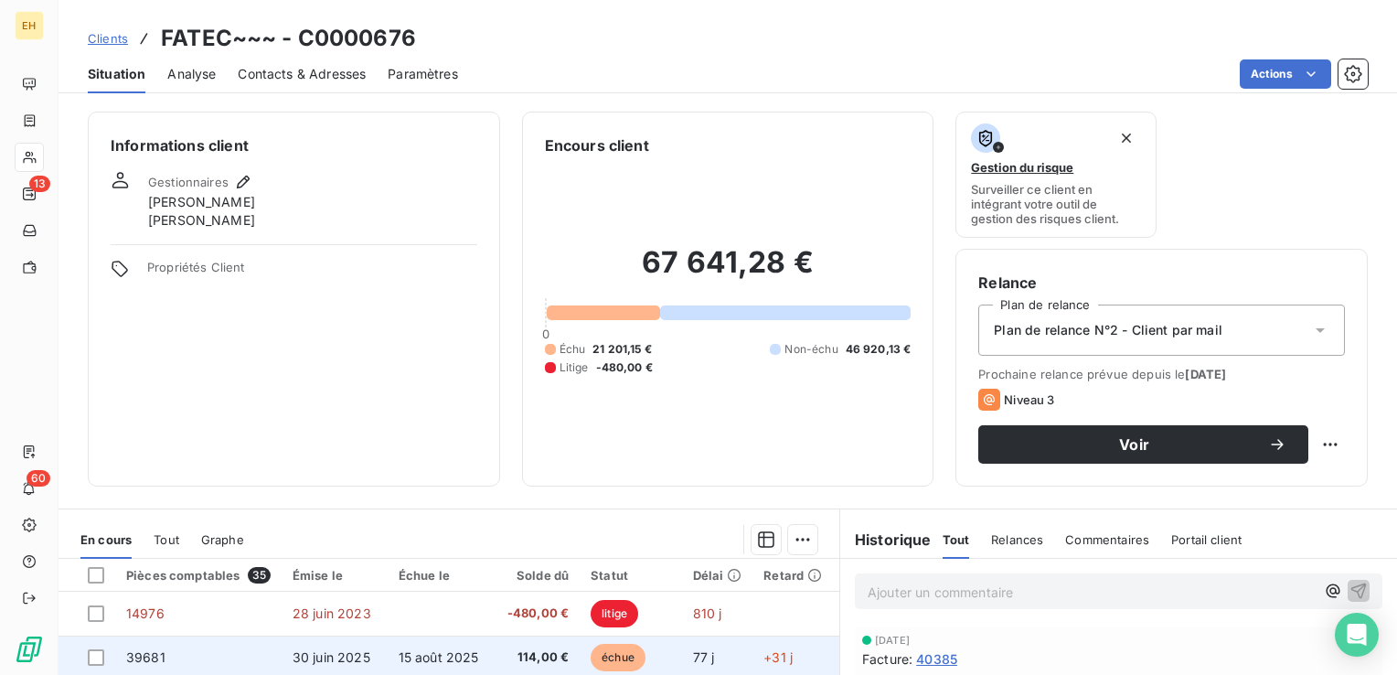
click at [424, 653] on span "15 août 2025" at bounding box center [438, 657] width 80 height 16
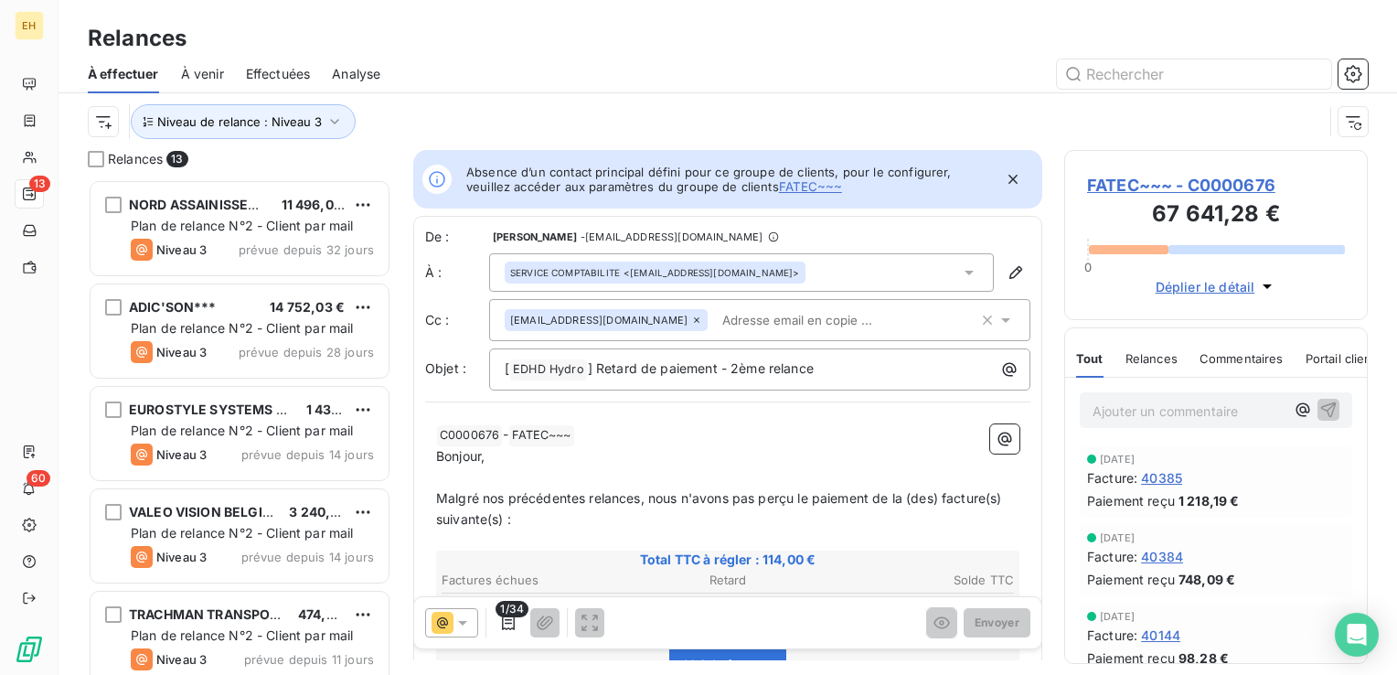
scroll to position [15, 15]
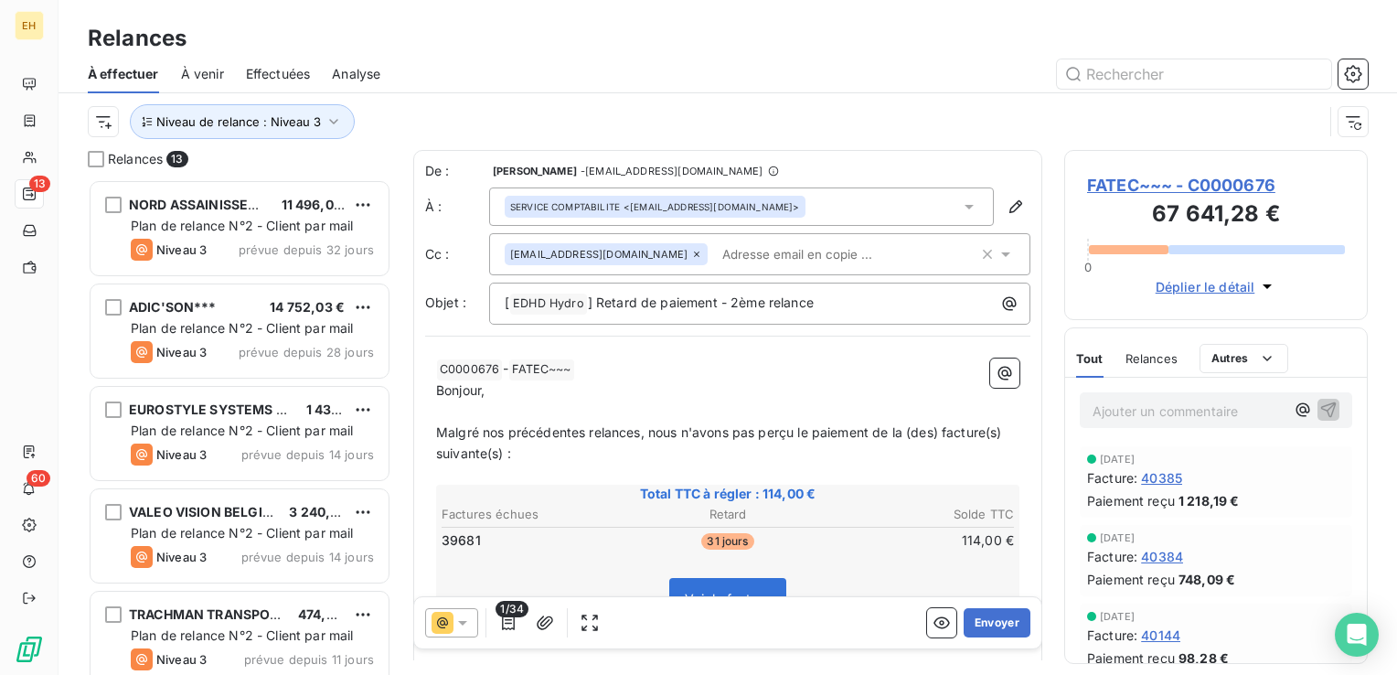
click at [462, 614] on icon at bounding box center [462, 622] width 18 height 18
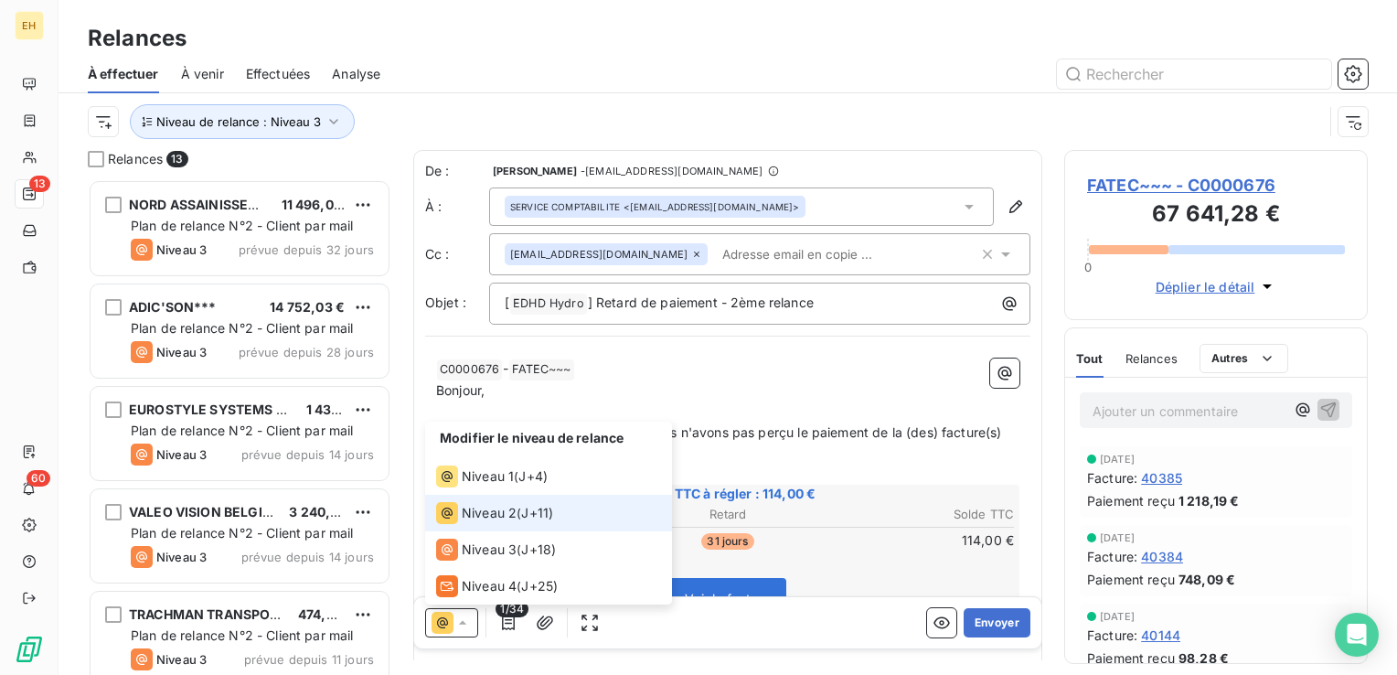
click at [462, 614] on icon at bounding box center [462, 622] width 18 height 18
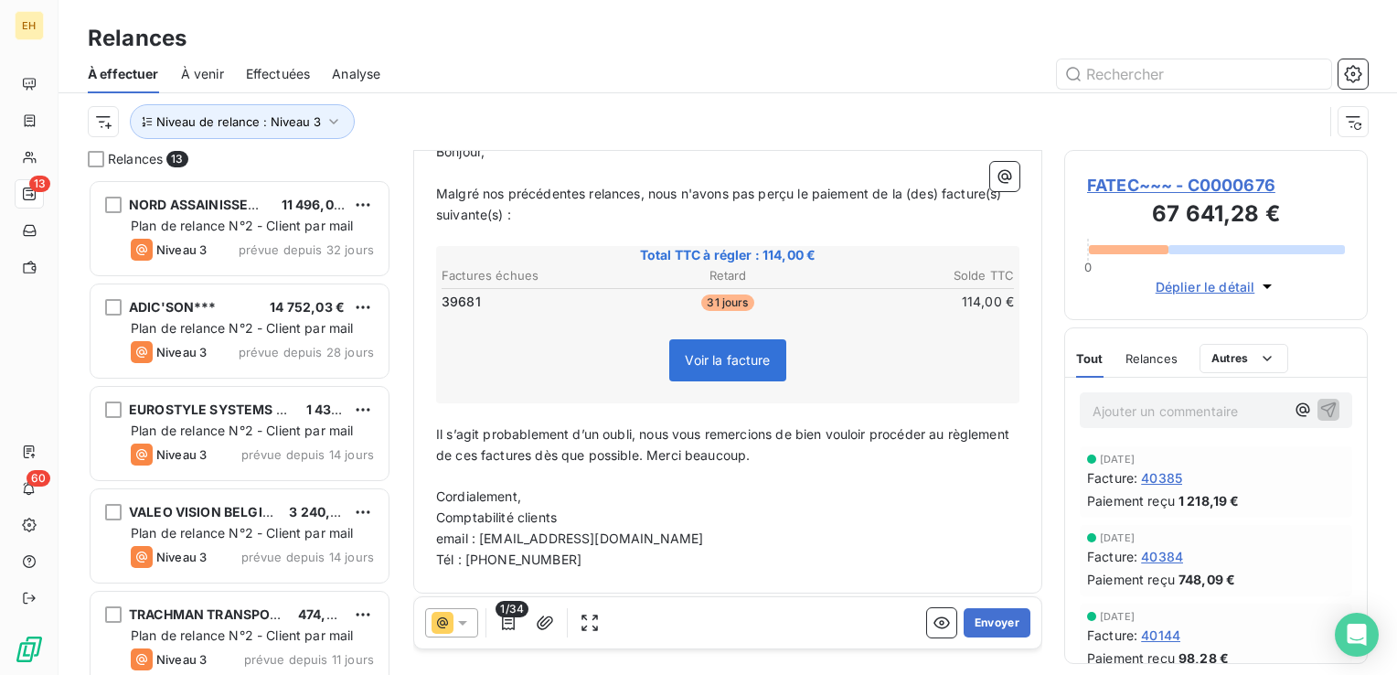
scroll to position [244, 0]
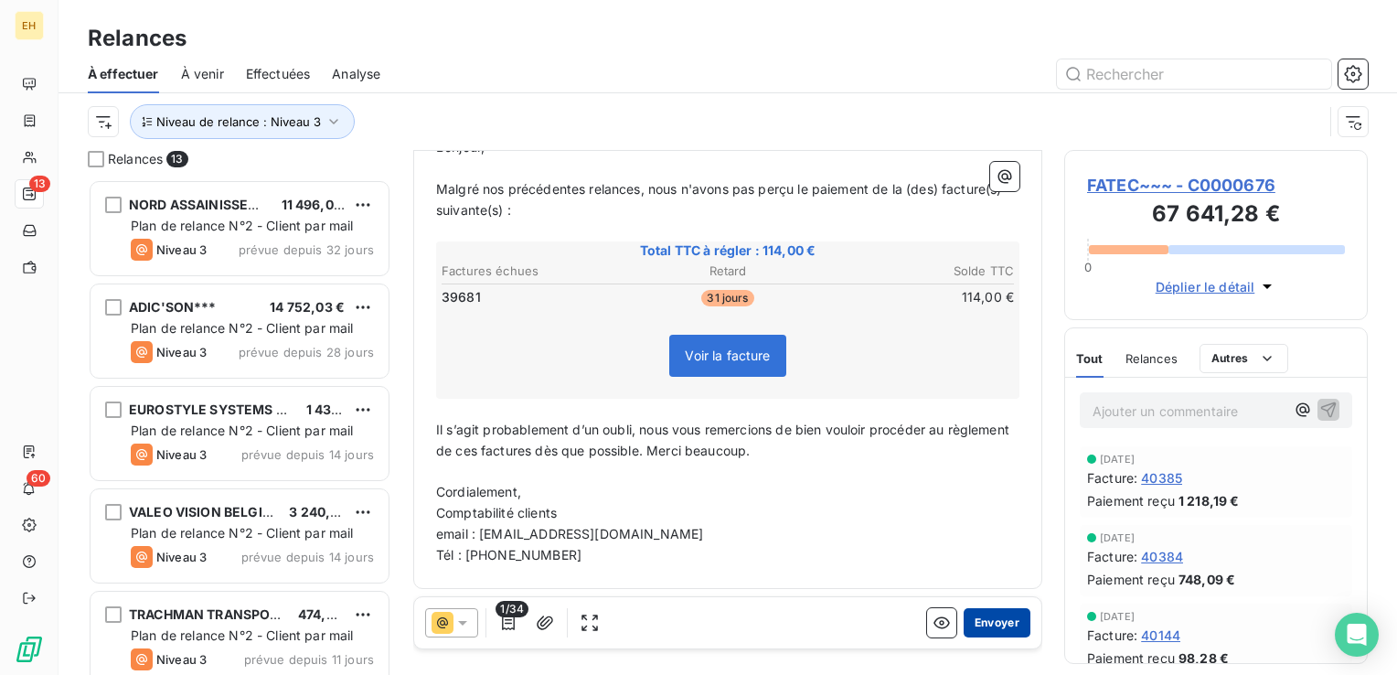
click at [983, 612] on button "Envoyer" at bounding box center [996, 622] width 67 height 29
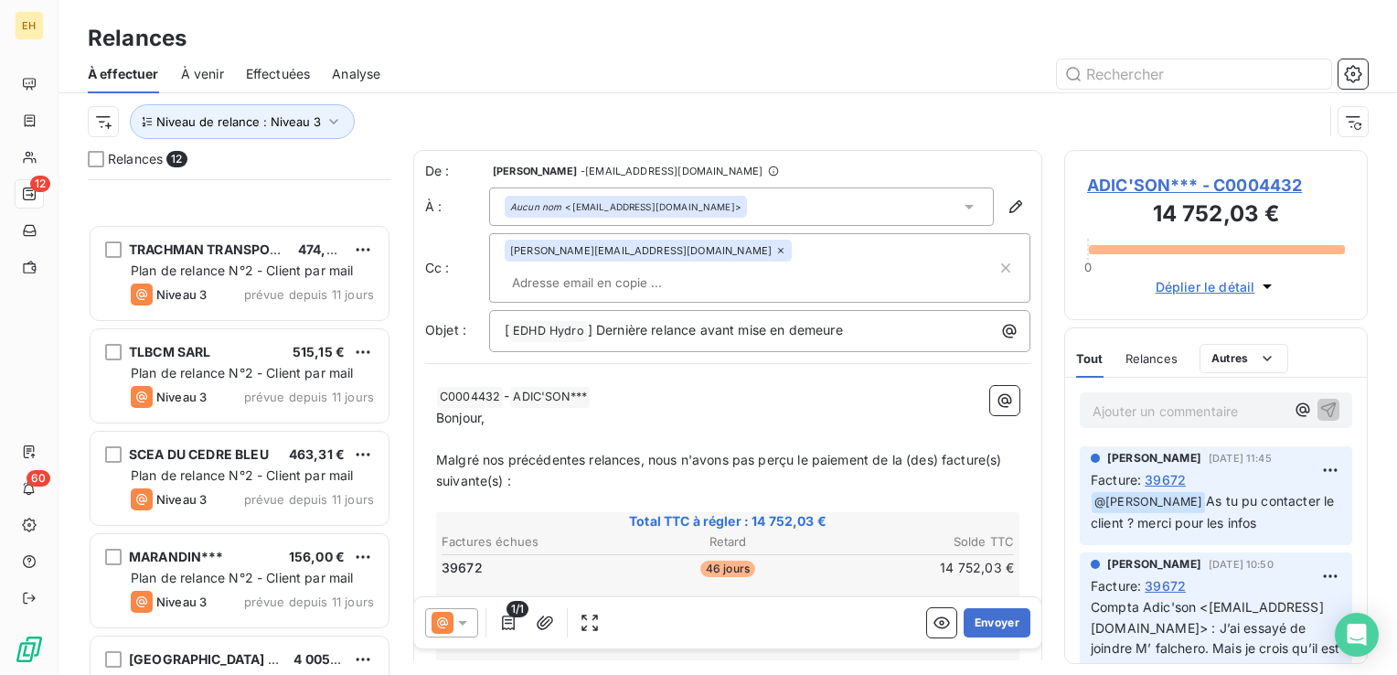
scroll to position [733, 0]
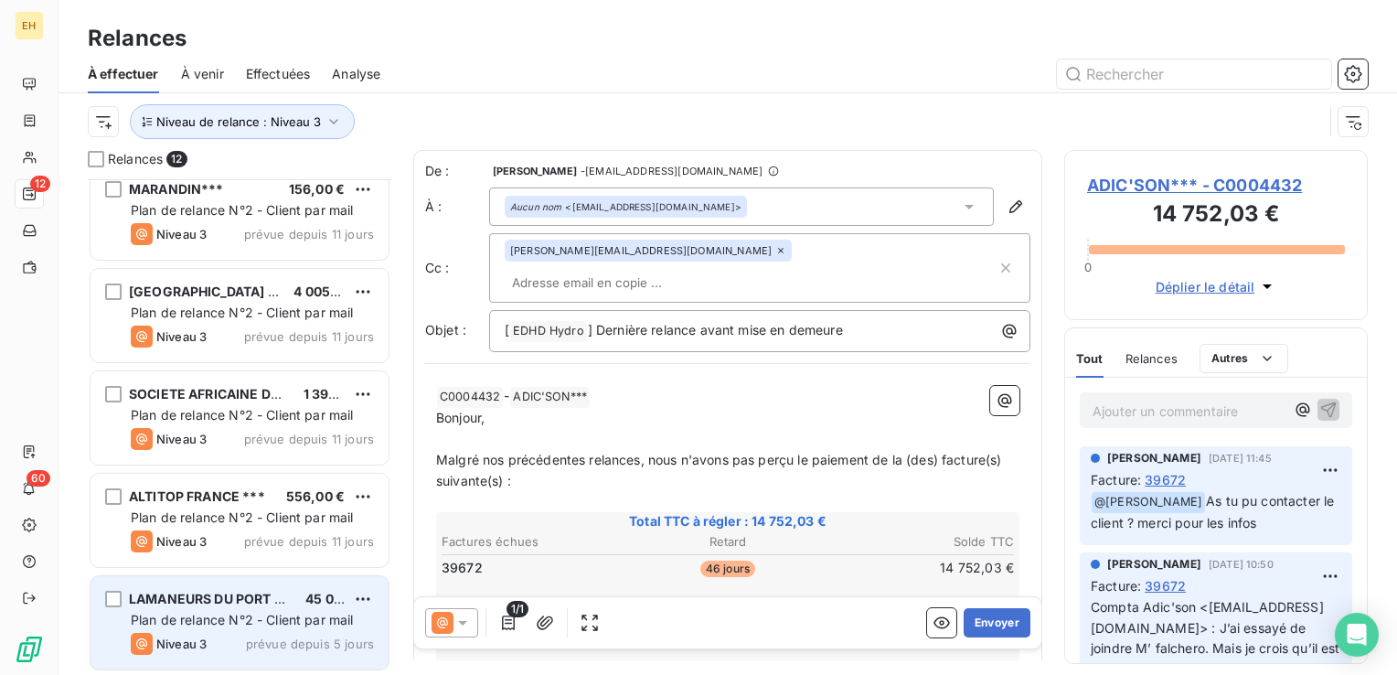
click at [295, 636] on span "prévue depuis 5 jours" at bounding box center [310, 643] width 128 height 15
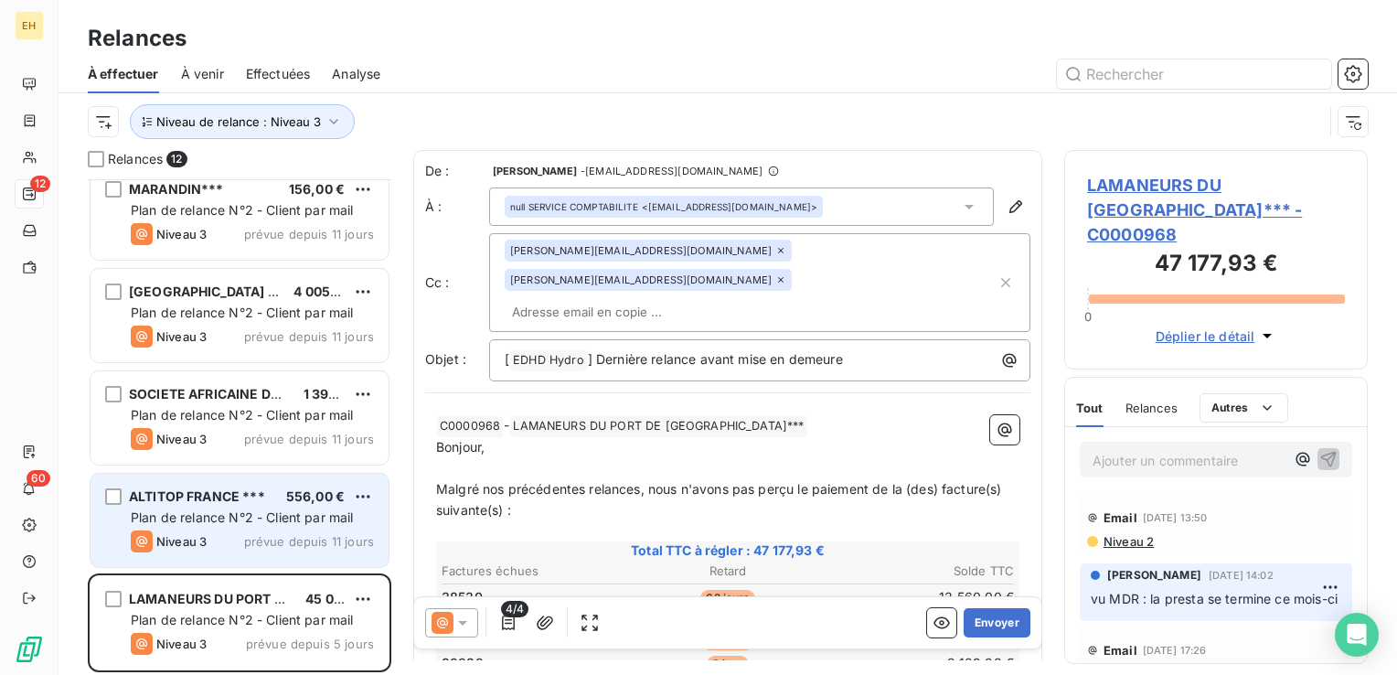
click at [264, 527] on div "ALTITOP FRANCE *** 556,00 € Plan de relance N°2 - Client par mail Niveau 3 prév…" at bounding box center [239, 519] width 298 height 93
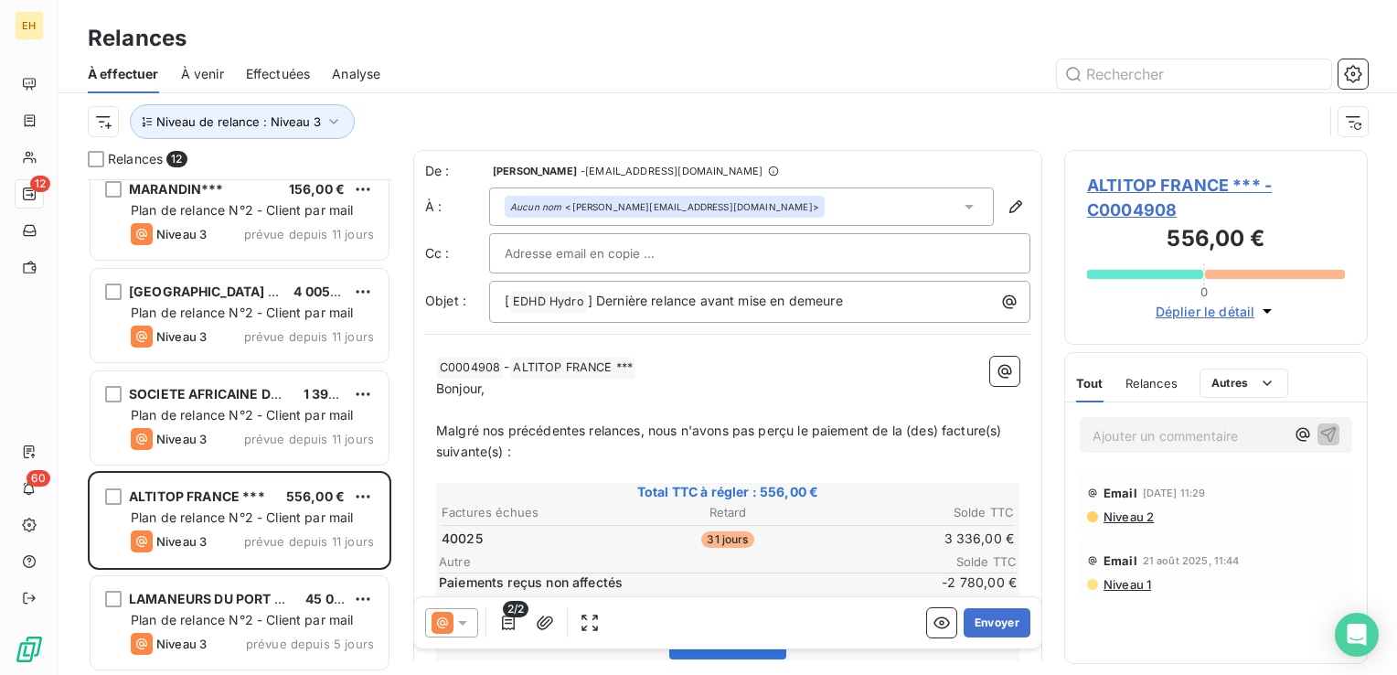
click at [1136, 517] on span "Niveau 2" at bounding box center [1127, 516] width 52 height 15
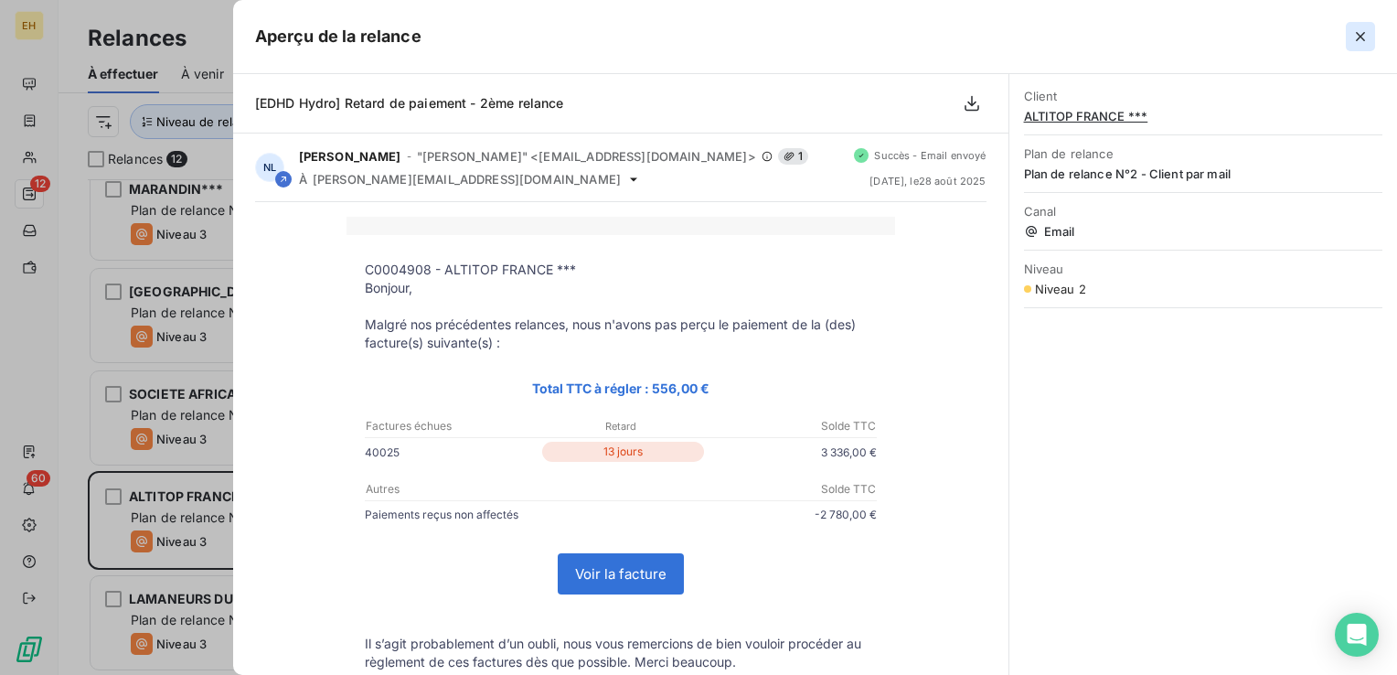
click at [1365, 38] on icon "button" at bounding box center [1360, 36] width 18 height 18
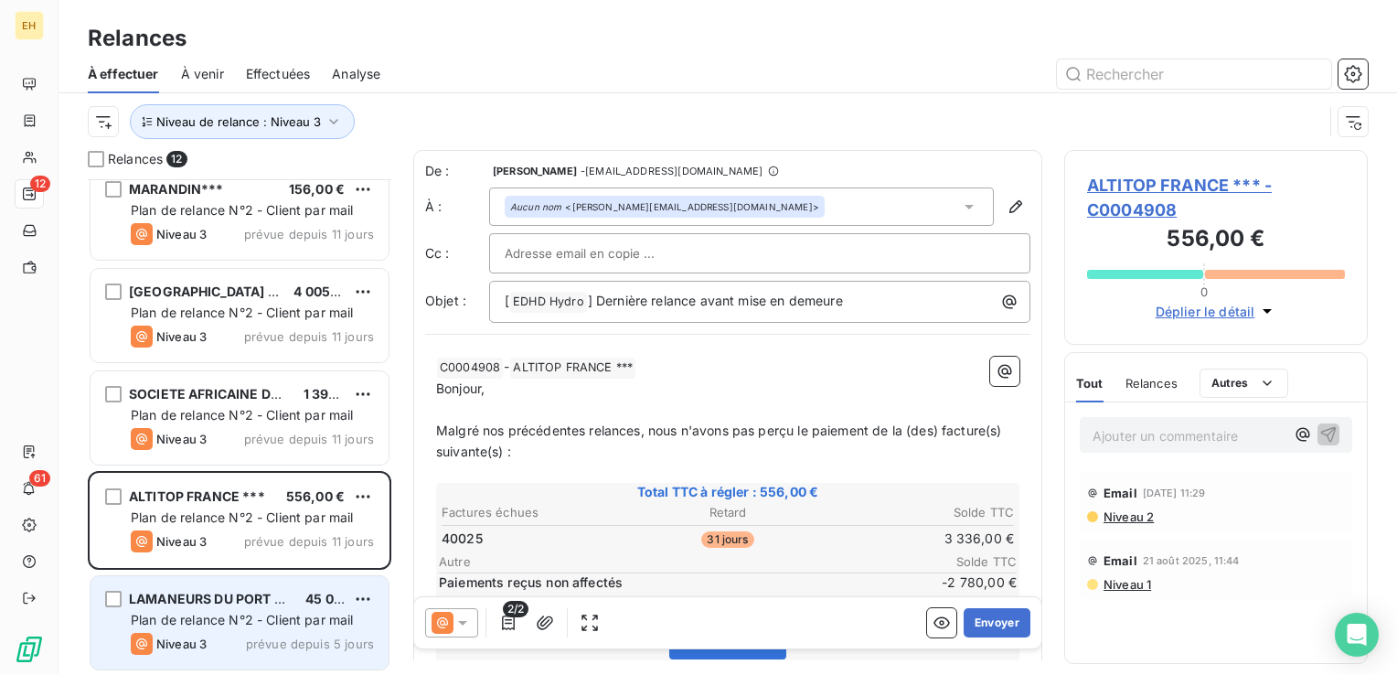
scroll to position [482, 289]
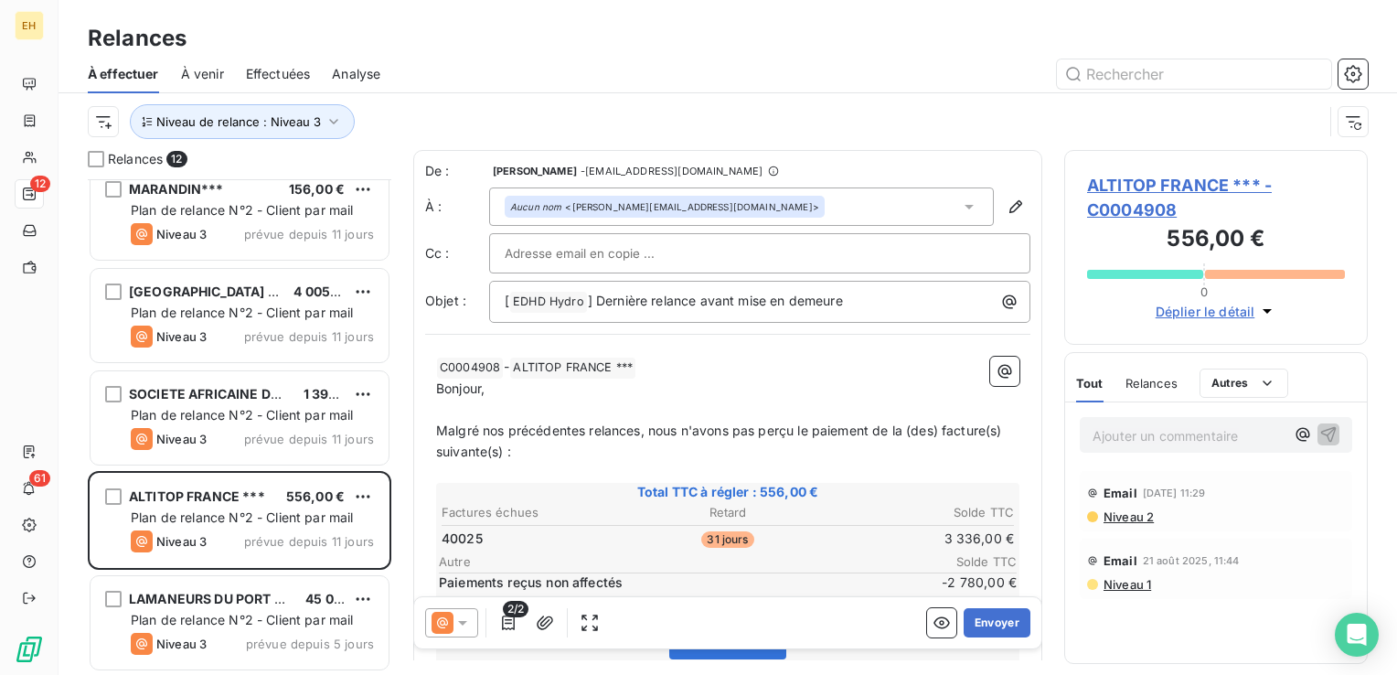
click at [647, 252] on input "text" at bounding box center [603, 252] width 197 height 27
paste input "Bonjour, Nous vous remercions de bien vouloir envoyer les avis de paiement à l’…"
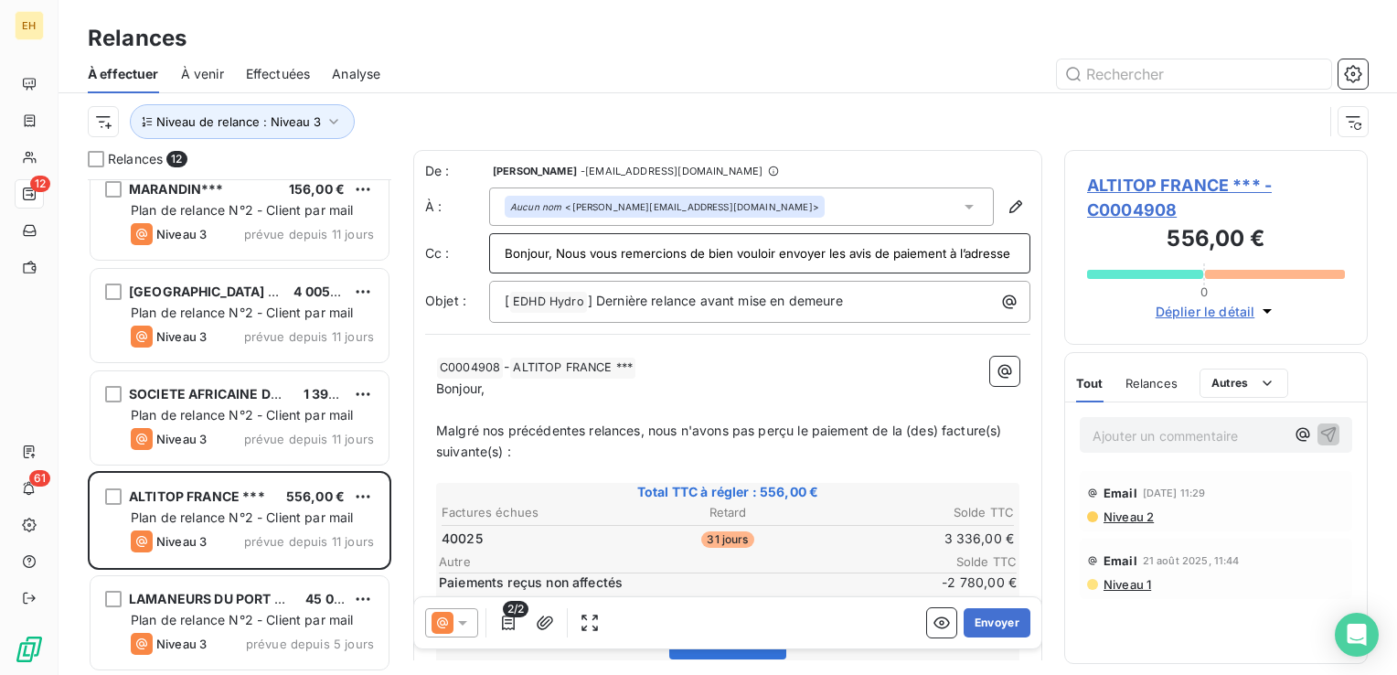
scroll to position [0, 781]
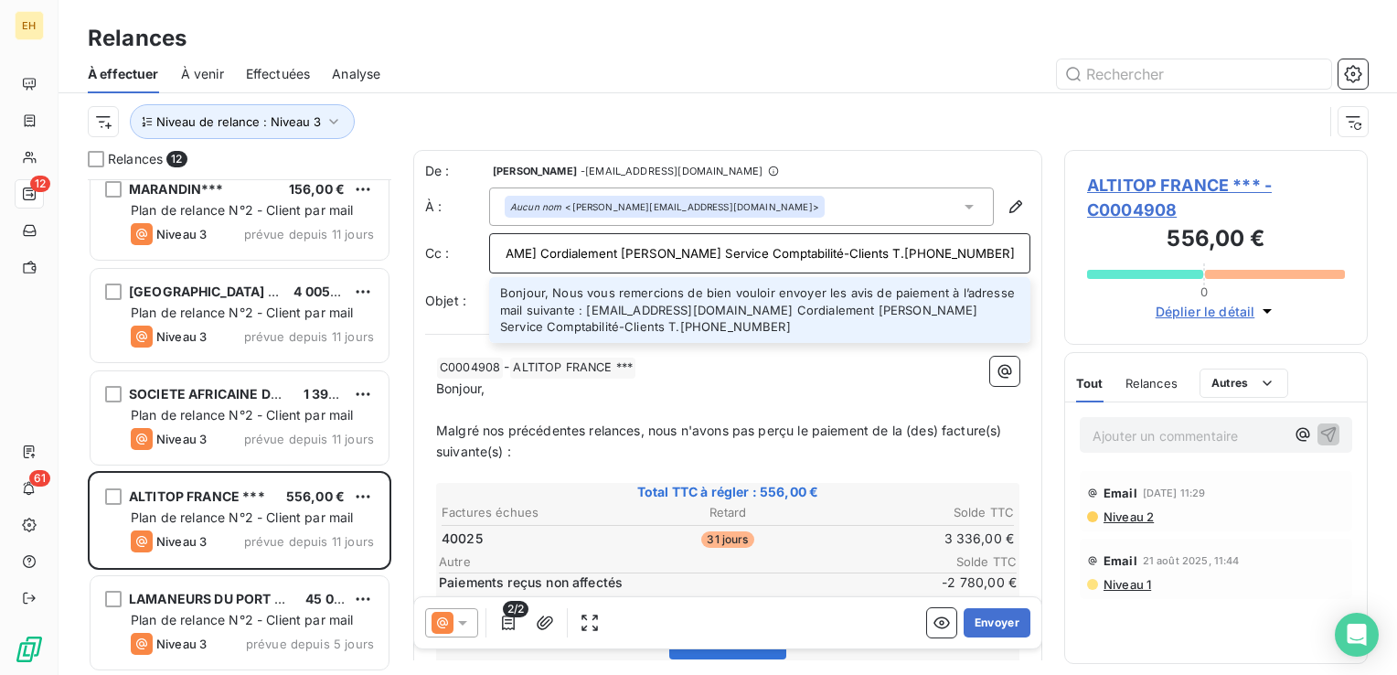
type input "Bonjour, Nous vous remercions de bien vouloir envoyer les avis de paiement à l’…"
drag, startPoint x: 766, startPoint y: 326, endPoint x: 501, endPoint y: 282, distance: 268.8
click at [501, 282] on li "Bonjour, Nous vous remercions de bien vouloir envoyer les avis de paiement à l’…" at bounding box center [759, 310] width 541 height 66
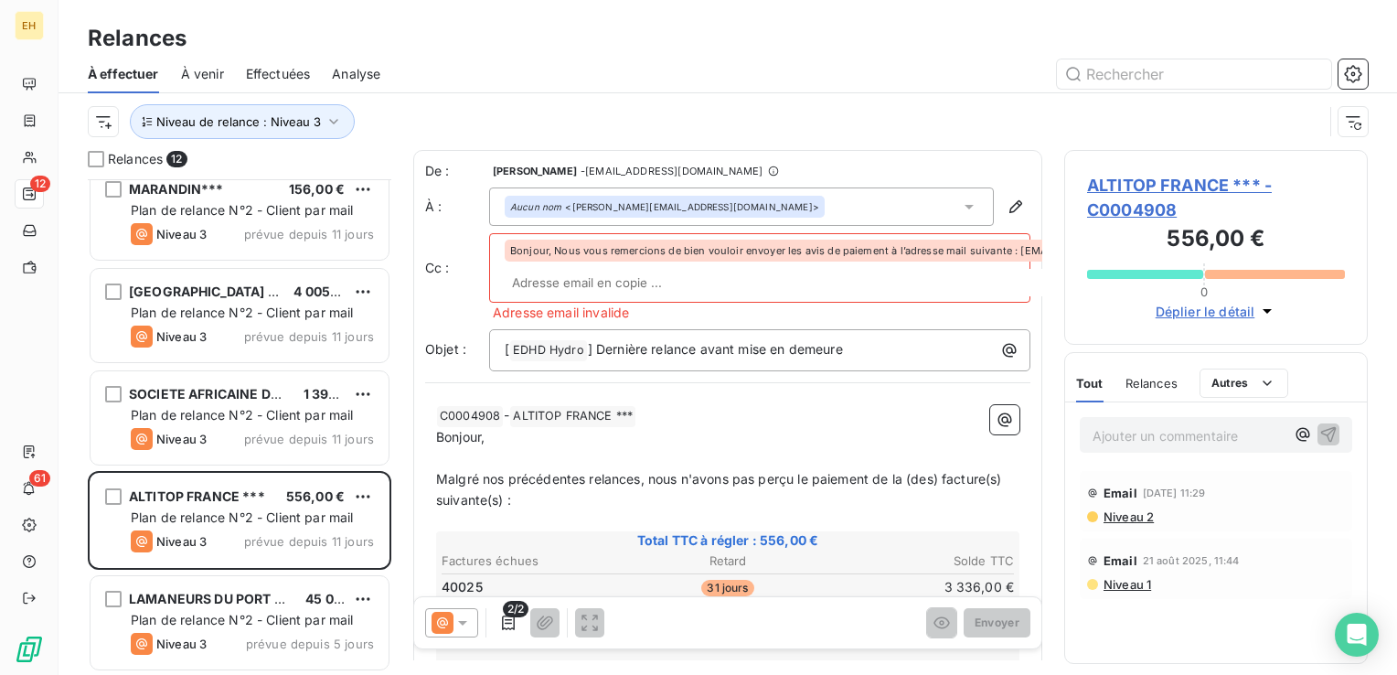
click at [638, 256] on div "Bonjour, Nous vous remercions de bien vouloir envoyer les avis de paiement à l’…" at bounding box center [1064, 250] width 1119 height 22
click at [640, 251] on span "Bonjour, Nous vous remercions de bien vouloir envoyer les avis de paiement à l’…" at bounding box center [1056, 250] width 1093 height 11
click at [735, 247] on span "Bonjour, Nous vous remercions de bien vouloir envoyer les avis de paiement à l’…" at bounding box center [1056, 250] width 1093 height 11
click at [728, 264] on div "Bonjour, Nous vous remercions de bien vouloir envoyer les avis de paiement à l’…" at bounding box center [1064, 267] width 1119 height 57
click at [722, 257] on div "Bonjour, Nous vous remercions de bien vouloir envoyer les avis de paiement à l’…" at bounding box center [1064, 250] width 1119 height 22
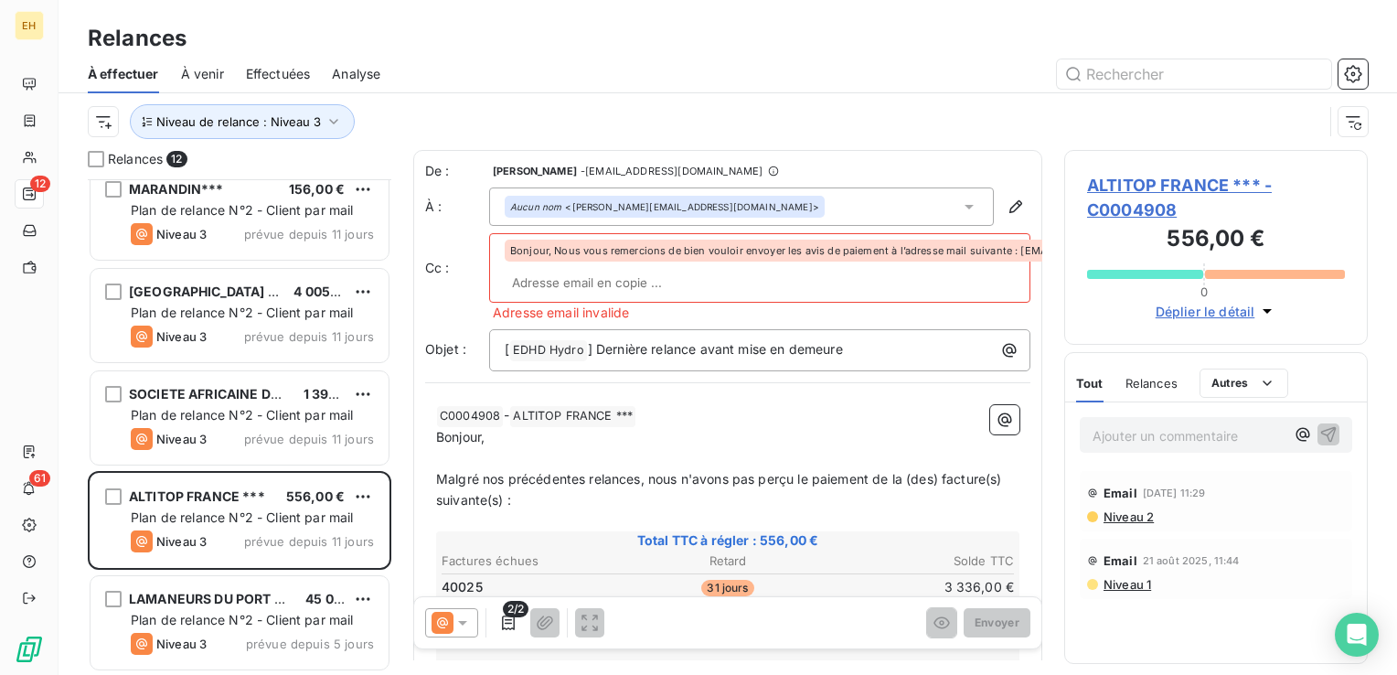
click at [721, 250] on span "Bonjour, Nous vous remercions de bien vouloir envoyer les avis de paiement à l’…" at bounding box center [1056, 250] width 1093 height 11
click at [593, 353] on span "] Dernière relance avant mise en demeure" at bounding box center [715, 349] width 255 height 16
click at [606, 283] on input "text" at bounding box center [610, 282] width 211 height 27
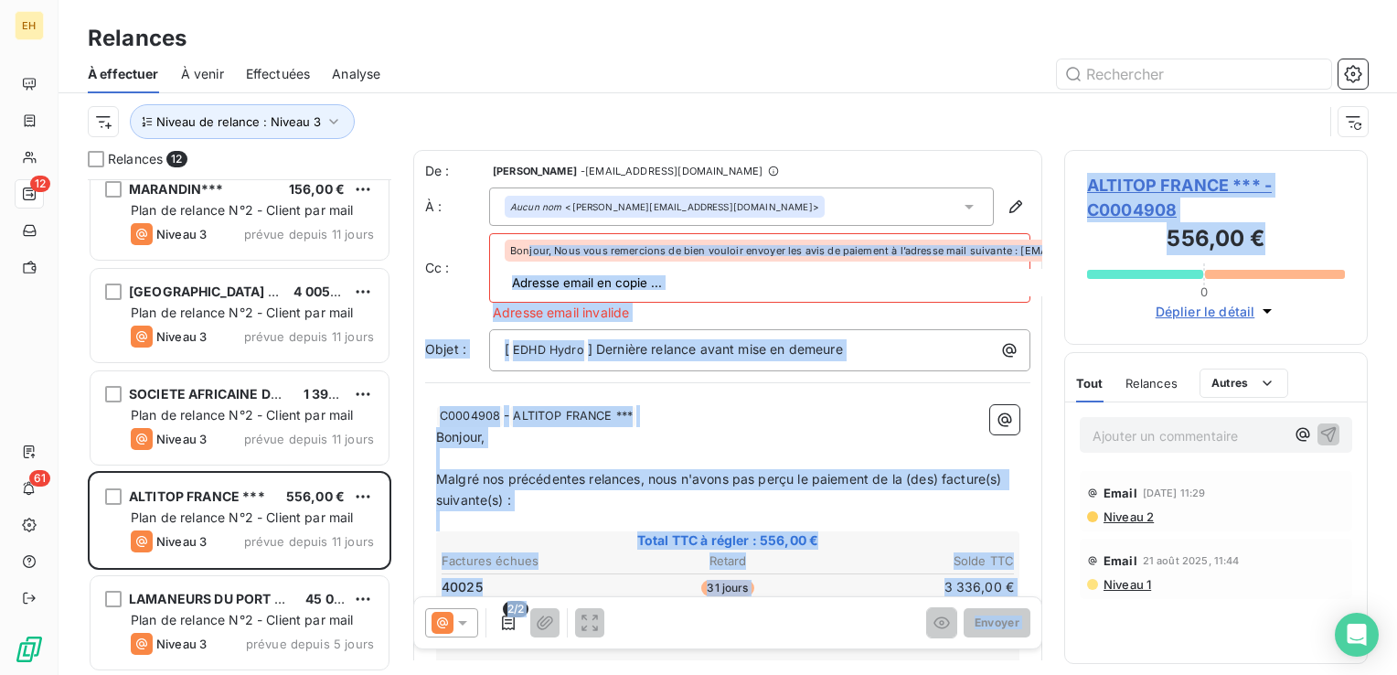
scroll to position [0, 603]
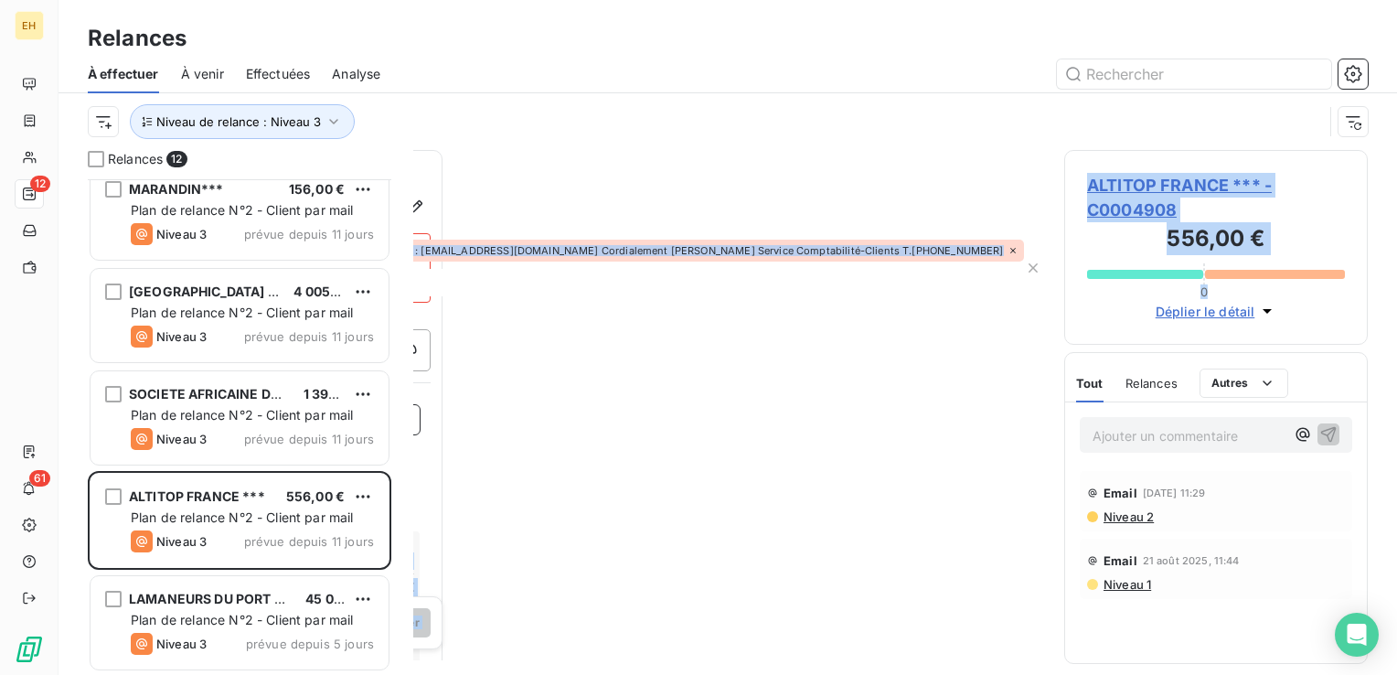
drag, startPoint x: 526, startPoint y: 247, endPoint x: 1345, endPoint y: 269, distance: 819.2
click at [1345, 269] on div "Relances 12 SCEA DU CEDRE BLEU 463,31 € Plan de relance N°2 - Client par mail N…" at bounding box center [727, 412] width 1338 height 525
click at [1024, 265] on icon "button" at bounding box center [1033, 268] width 18 height 18
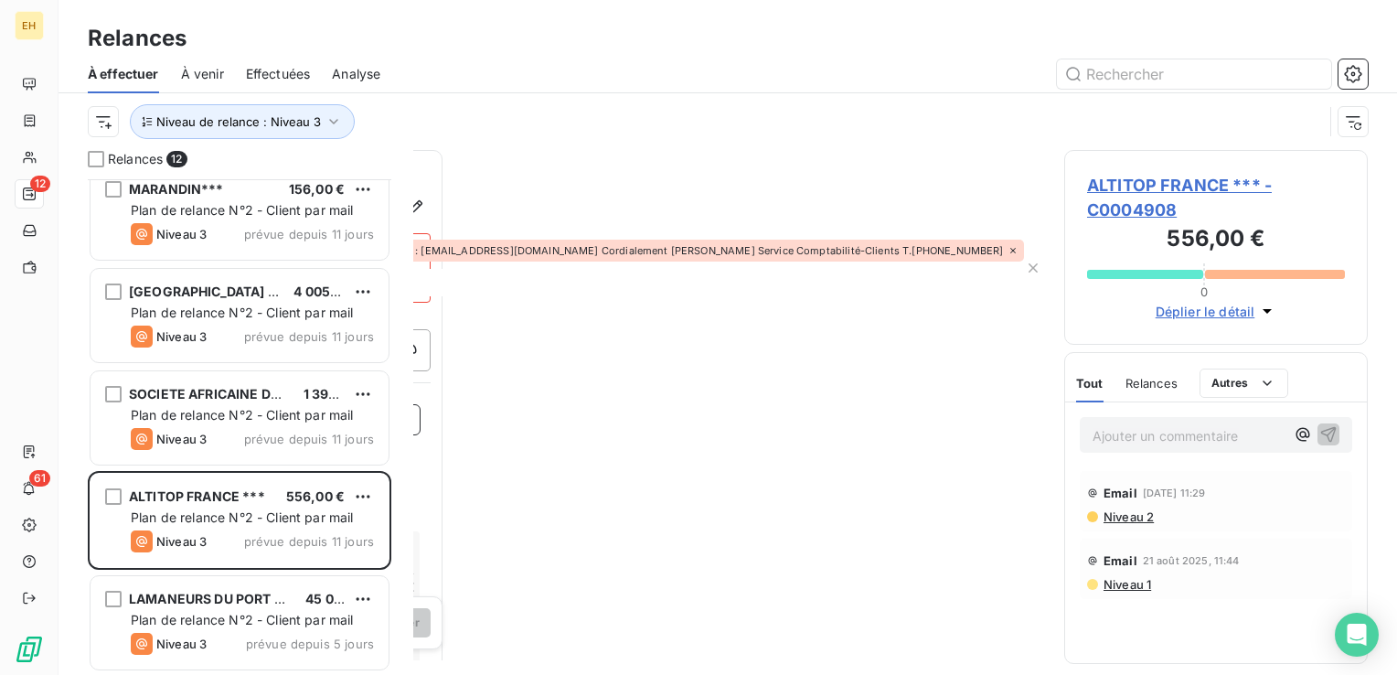
scroll to position [0, 0]
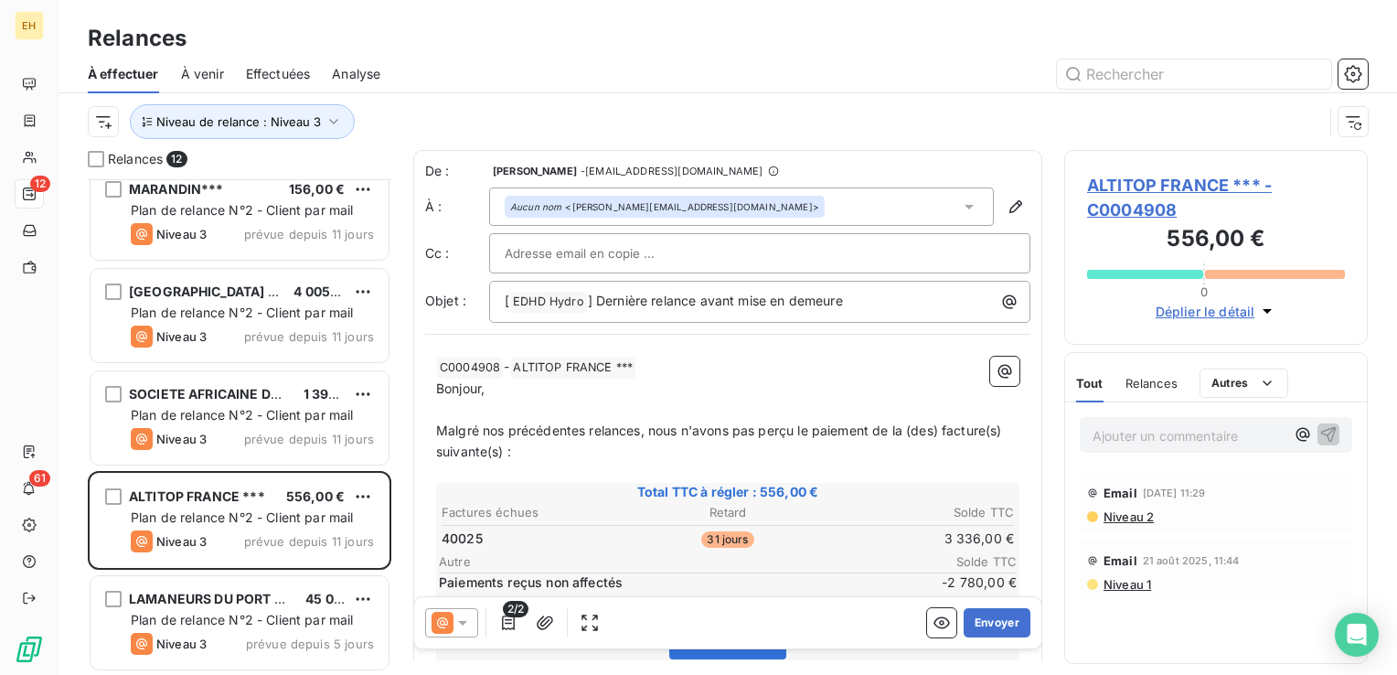
click at [633, 258] on input "text" at bounding box center [603, 252] width 197 height 27
click at [629, 247] on input "text" at bounding box center [603, 252] width 197 height 27
paste input "jessy.raoult@altitop.com"
type input "jessy.raoult@altitop.com"
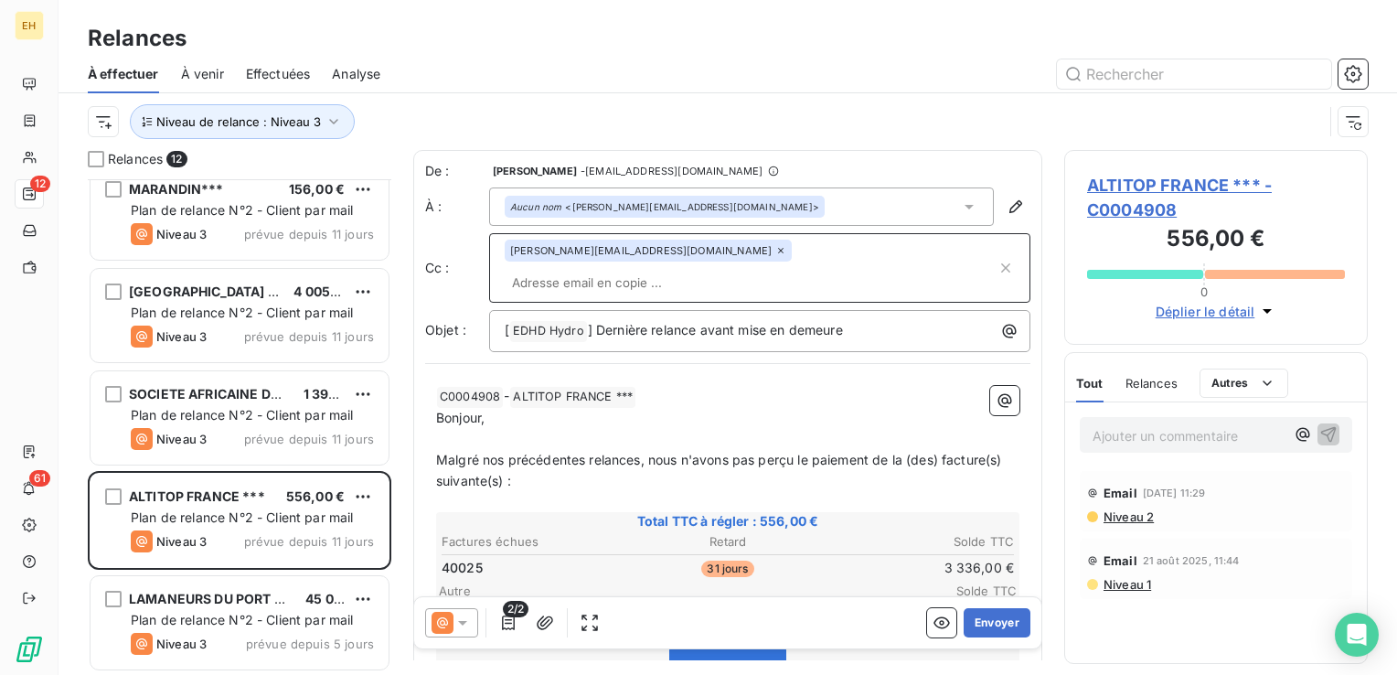
click at [636, 452] on span "Malgré nos précédentes relances, nous n'avons pas perçu le paiement de la (des)…" at bounding box center [720, 470] width 569 height 37
click at [637, 452] on span "Malgré nos précédentes relances, nous n'avons pas perçu le paiement de la (des)…" at bounding box center [720, 470] width 569 height 37
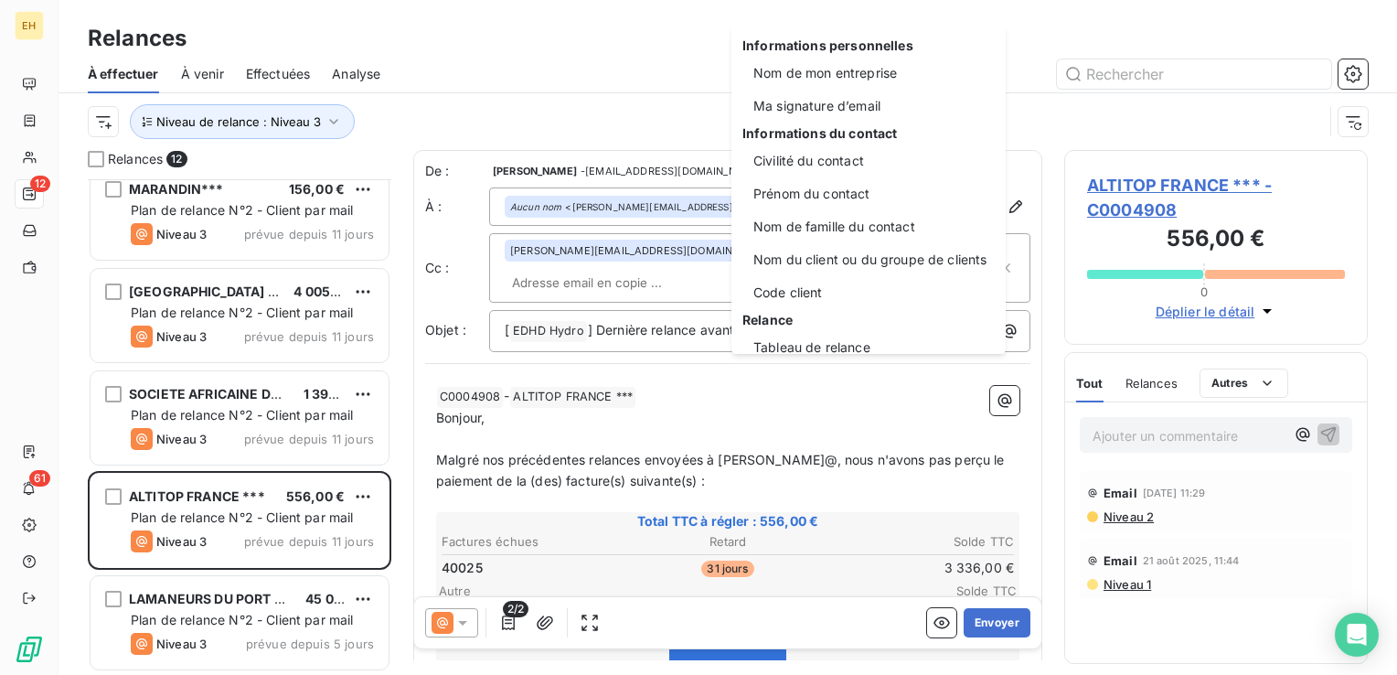
click at [799, 427] on html "EH 12 61 Relances À effectuer À venir Effectuées Analyse Niveau de relance : Ni…" at bounding box center [698, 337] width 1397 height 675
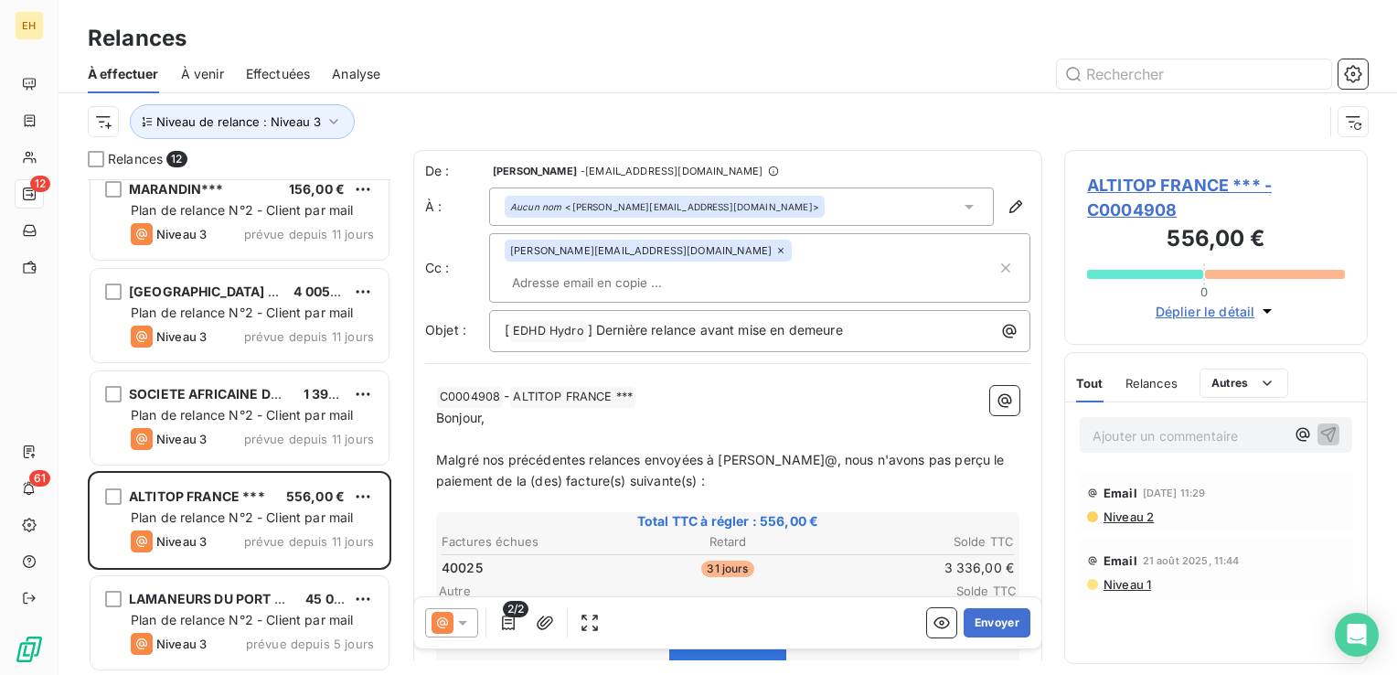
drag, startPoint x: 763, startPoint y: 434, endPoint x: 779, endPoint y: 415, distance: 24.7
click at [763, 452] on span "Malgré nos précédentes relances envoyées à jeremy ternisien@, nous n'avons pas …" at bounding box center [722, 470] width 572 height 37
click at [806, 452] on span "Malgré nos précédentes relances envoyées à jeremy.ternisien@, nous n'avons pas …" at bounding box center [723, 470] width 574 height 37
click at [640, 440] on html "EH 12 61 Relances À effectuer À venir Effectuées Analyse Niveau de relance : Ni…" at bounding box center [698, 337] width 1397 height 675
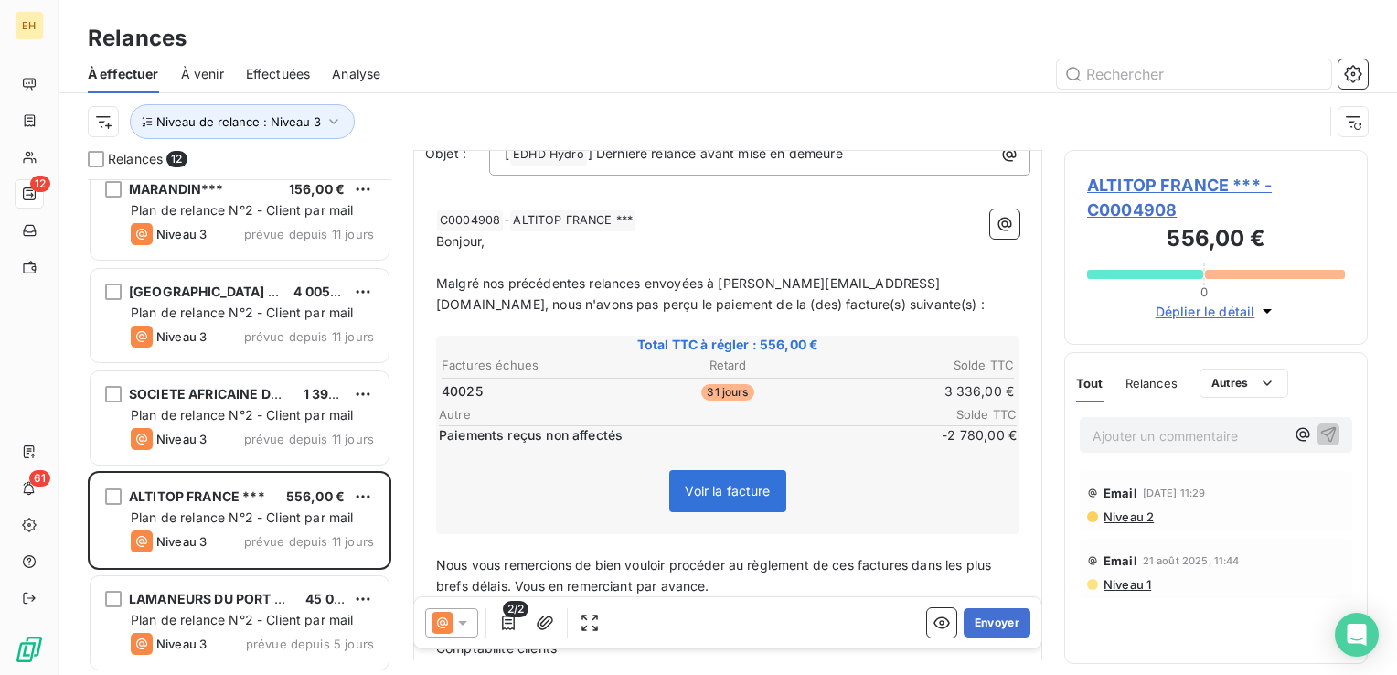
scroll to position [183, 0]
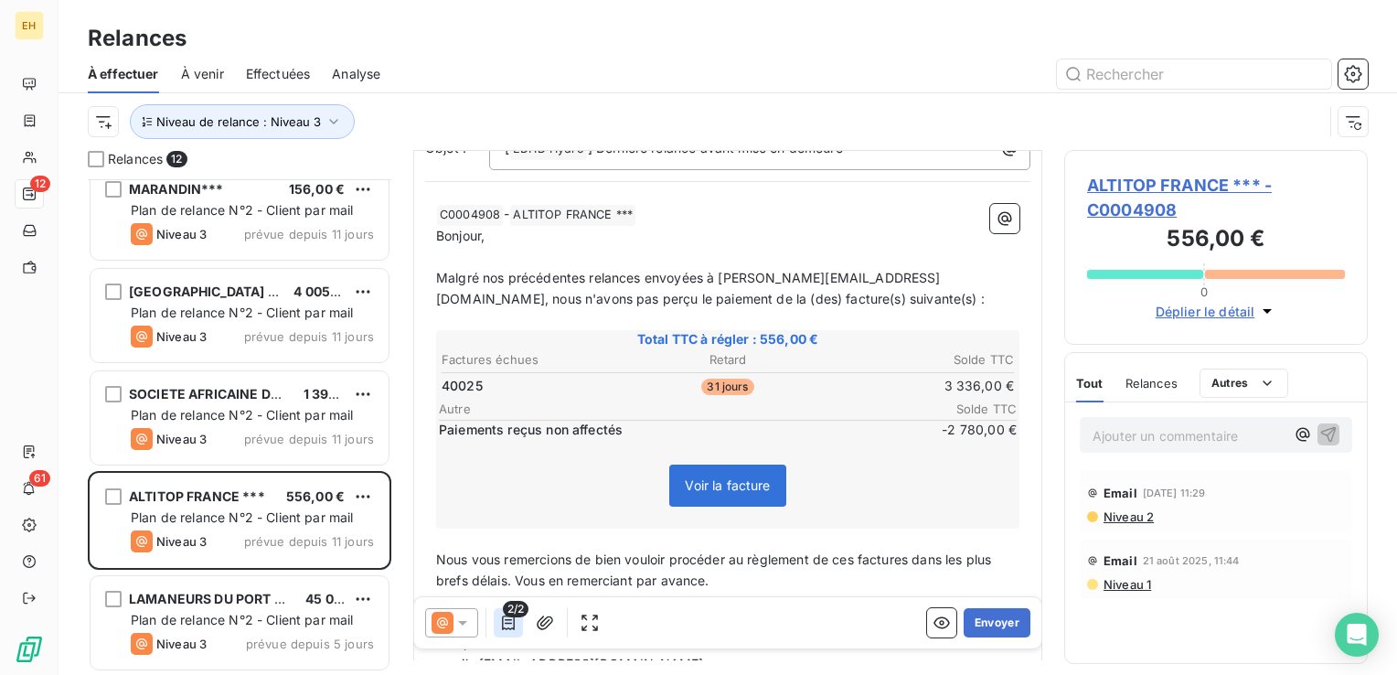
click at [504, 632] on button "button" at bounding box center [508, 622] width 29 height 29
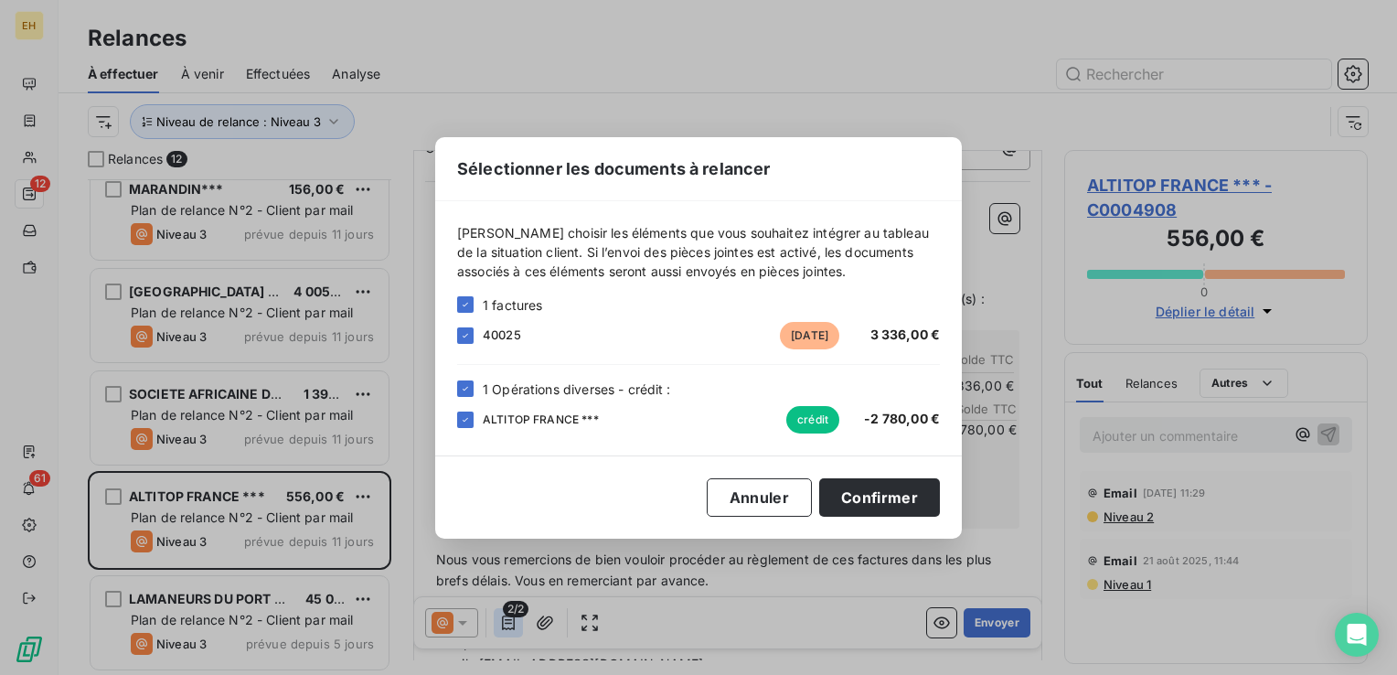
click at [504, 632] on div "Sélectionner les documents à relancer Veuillez choisir les éléments que vous so…" at bounding box center [698, 337] width 1397 height 675
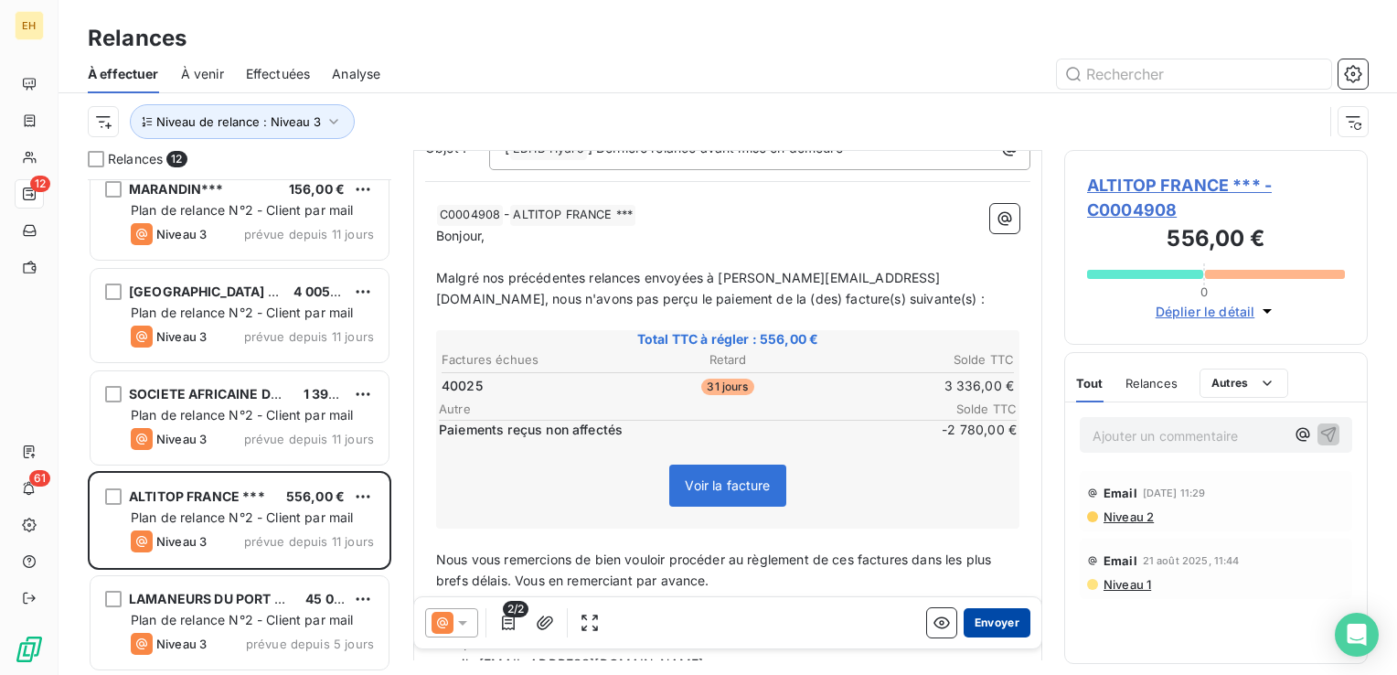
click at [997, 627] on button "Envoyer" at bounding box center [996, 622] width 67 height 29
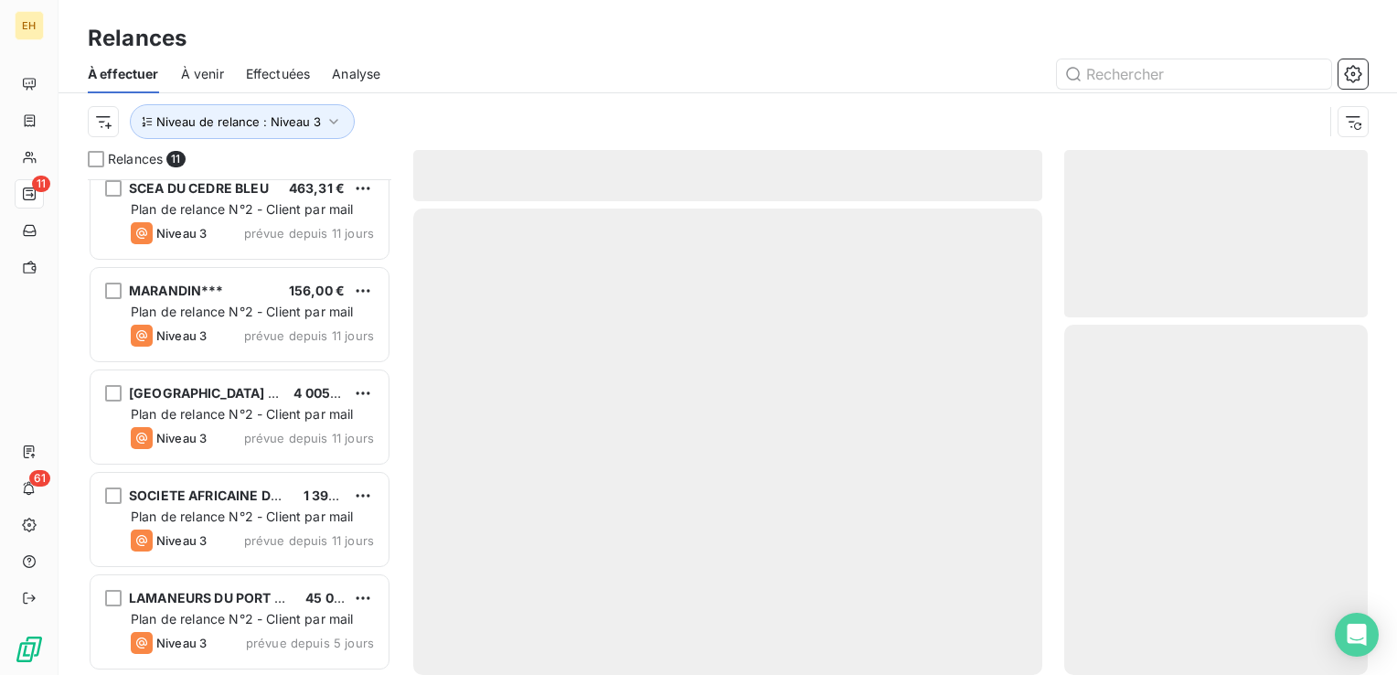
scroll to position [631, 0]
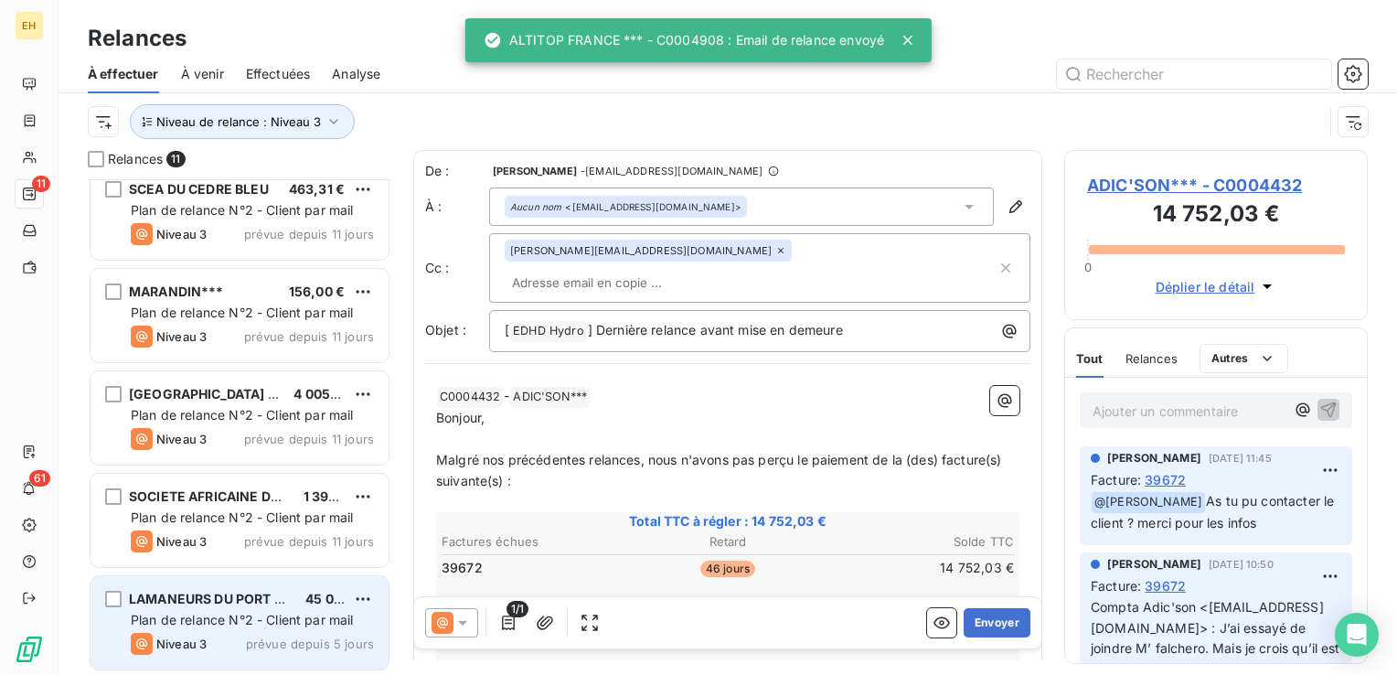
click at [204, 627] on div "Plan de relance N°2 - Client par mail" at bounding box center [252, 620] width 243 height 18
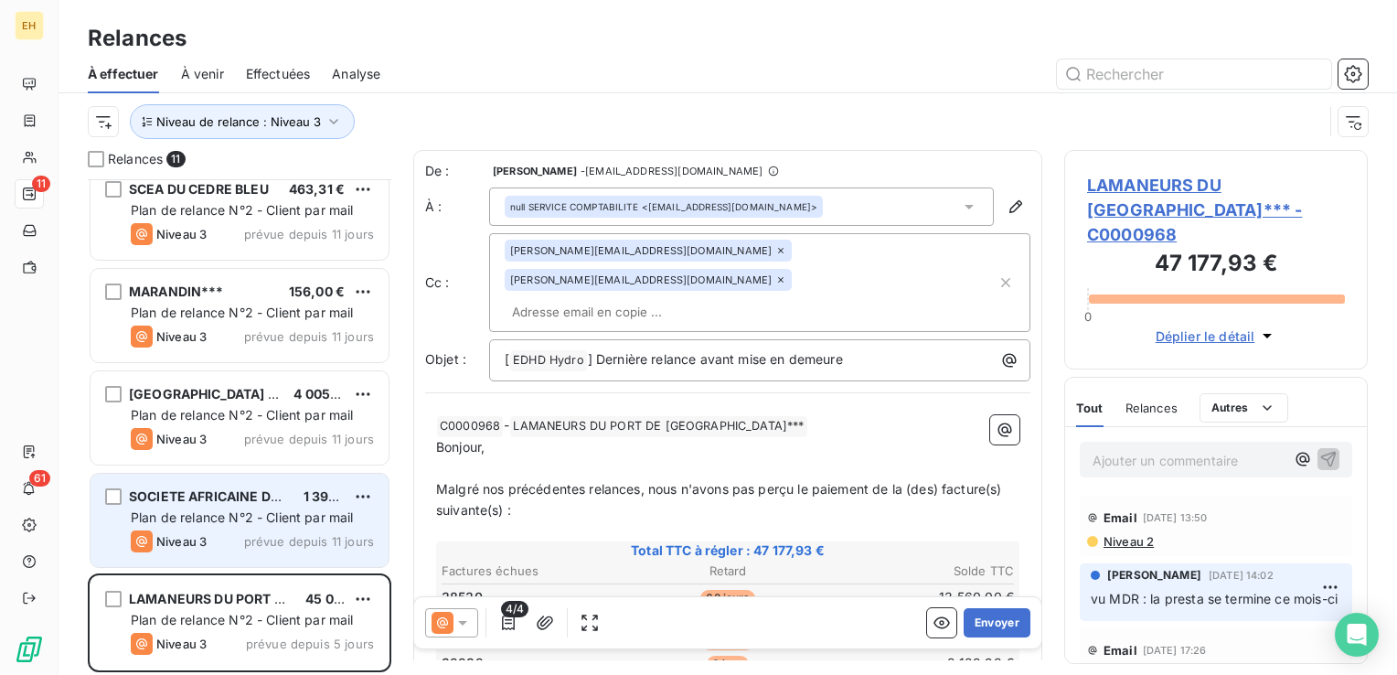
click at [236, 518] on span "Plan de relance N°2 - Client par mail" at bounding box center [242, 517] width 223 height 16
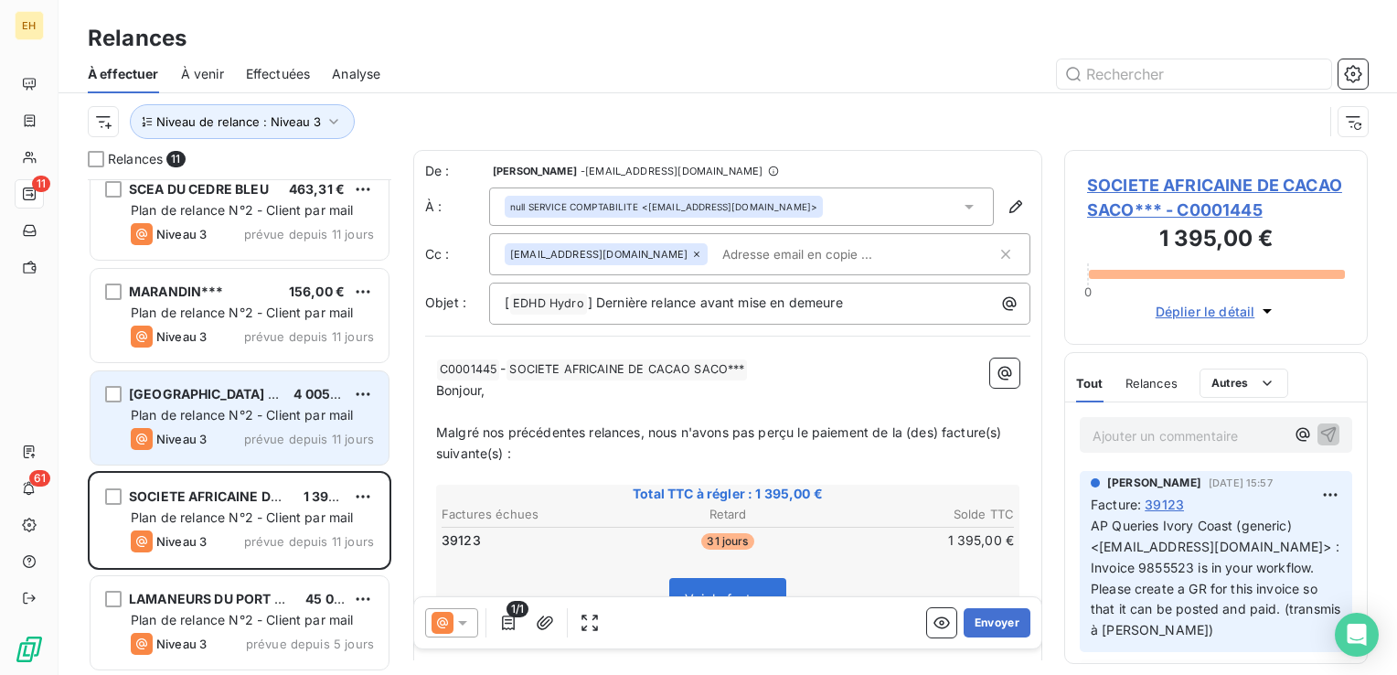
click at [289, 408] on span "Plan de relance N°2 - Client par mail" at bounding box center [242, 415] width 223 height 16
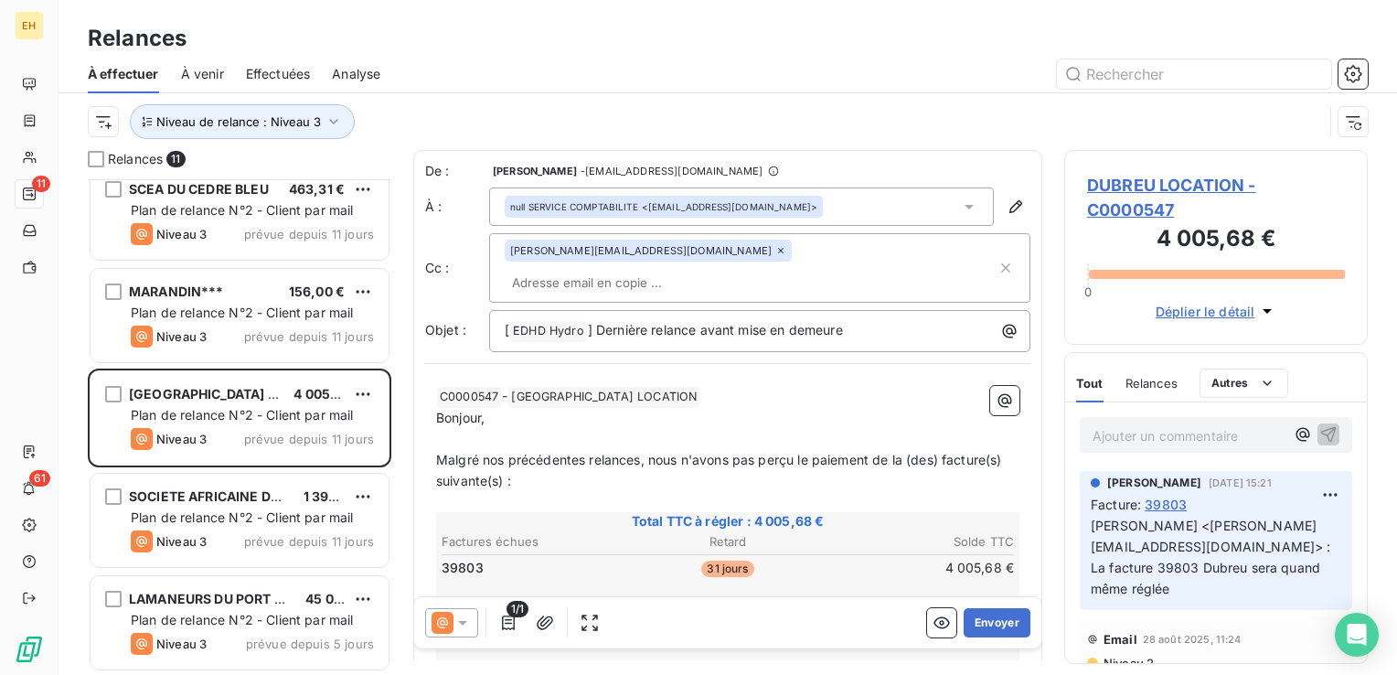
click at [464, 625] on icon at bounding box center [462, 622] width 18 height 18
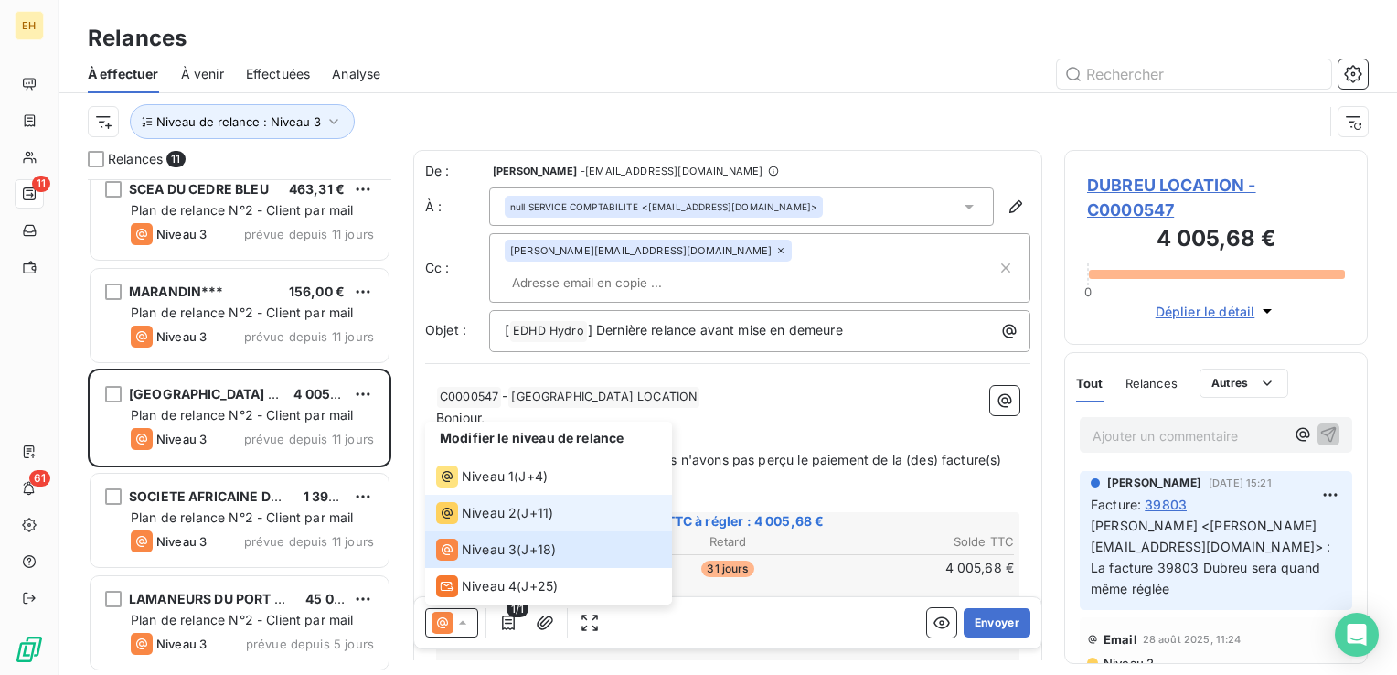
click at [528, 520] on span "J+11 )" at bounding box center [537, 513] width 32 height 18
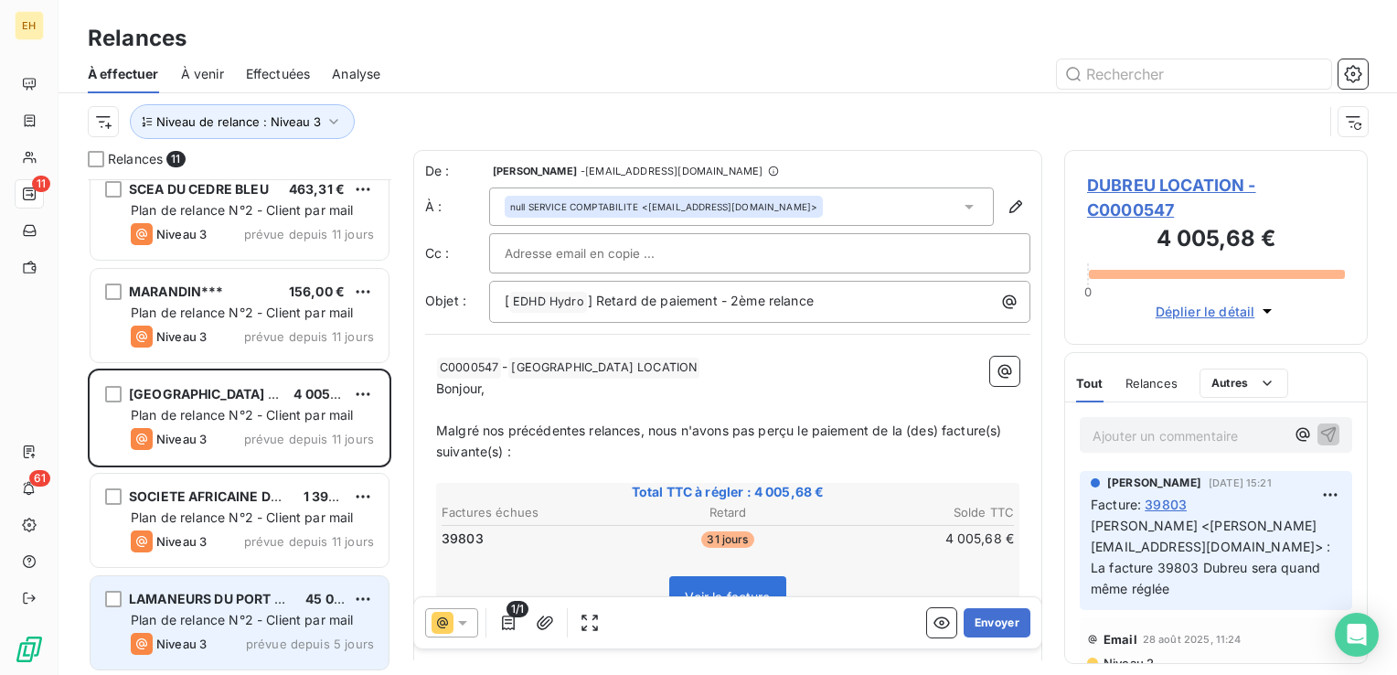
click at [282, 605] on span "LAMANEURS DU PORT DE DUNKERQUE***" at bounding box center [291, 598] width 324 height 16
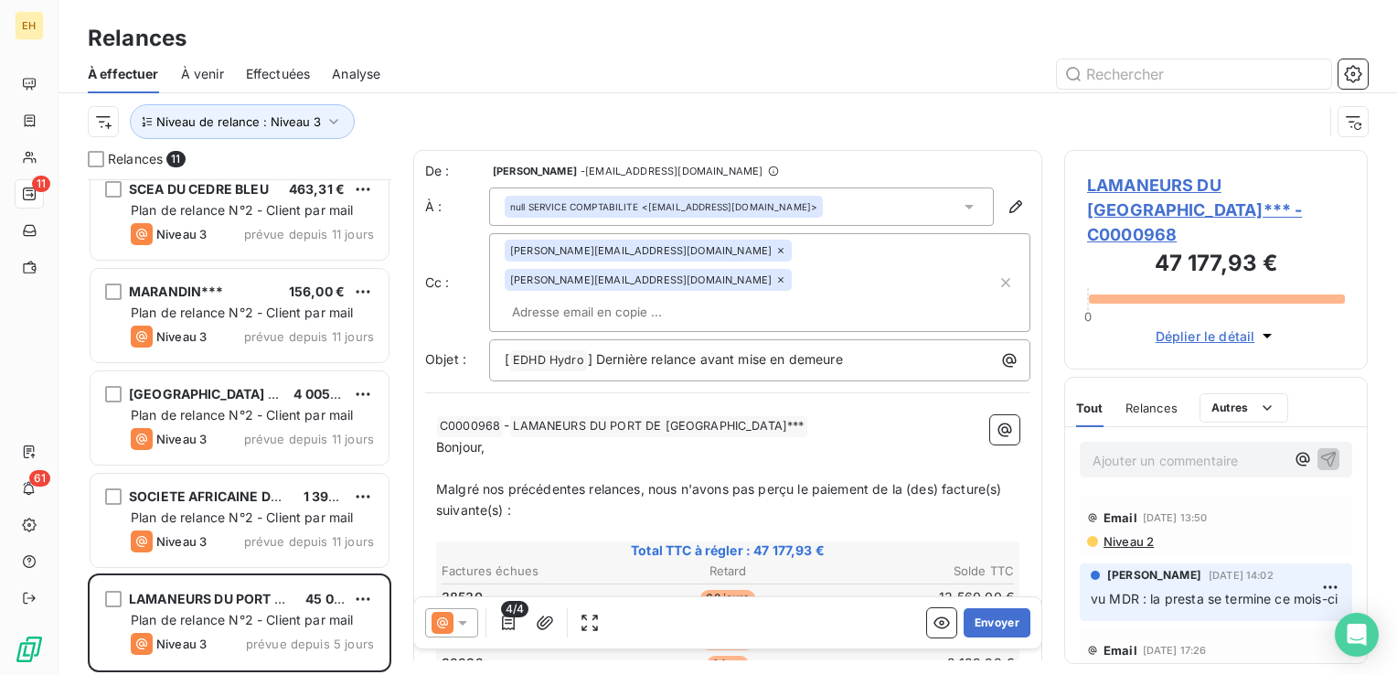
click at [645, 298] on input "text" at bounding box center [610, 311] width 211 height 27
paste input "resp.atelier@lamanage-dunkerque.com"
type input "resp.atelier@lamanage-dunkerque.com"
click at [786, 274] on icon at bounding box center [780, 279] width 11 height 11
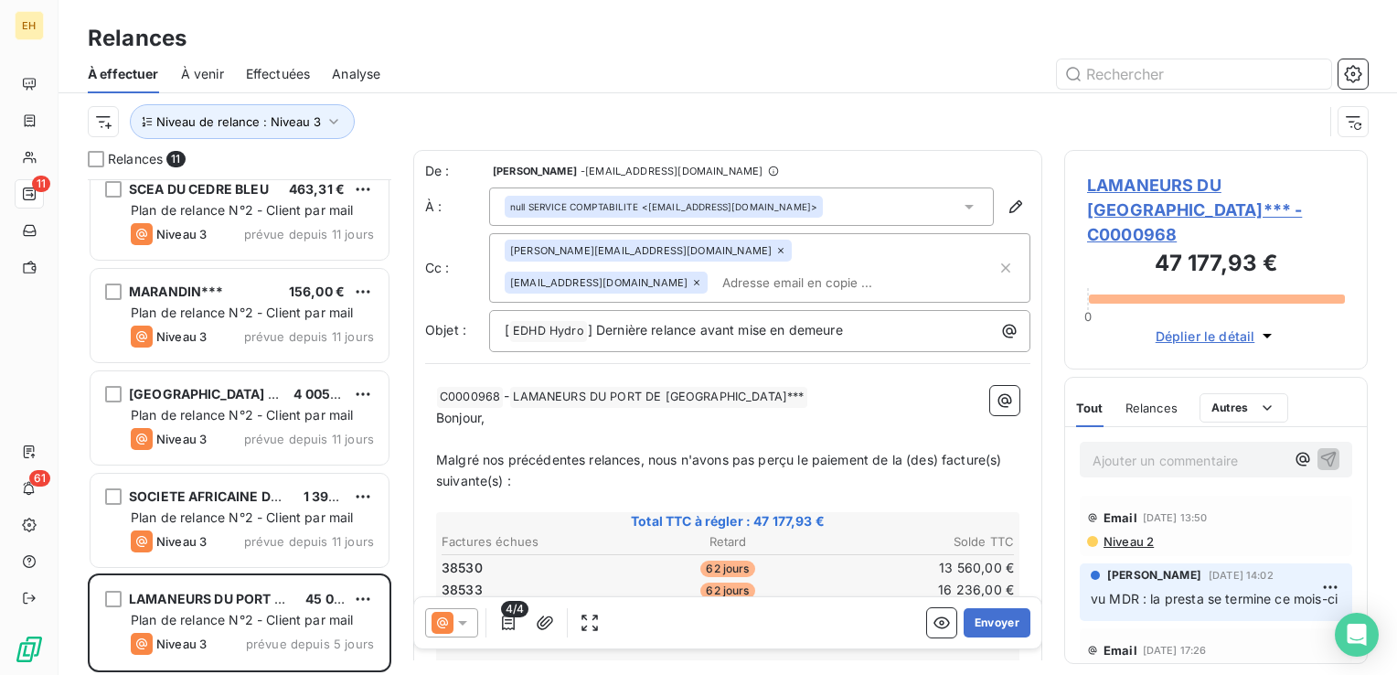
click at [685, 255] on div "christophe.mille@edhd-hydro.com" at bounding box center [648, 250] width 287 height 22
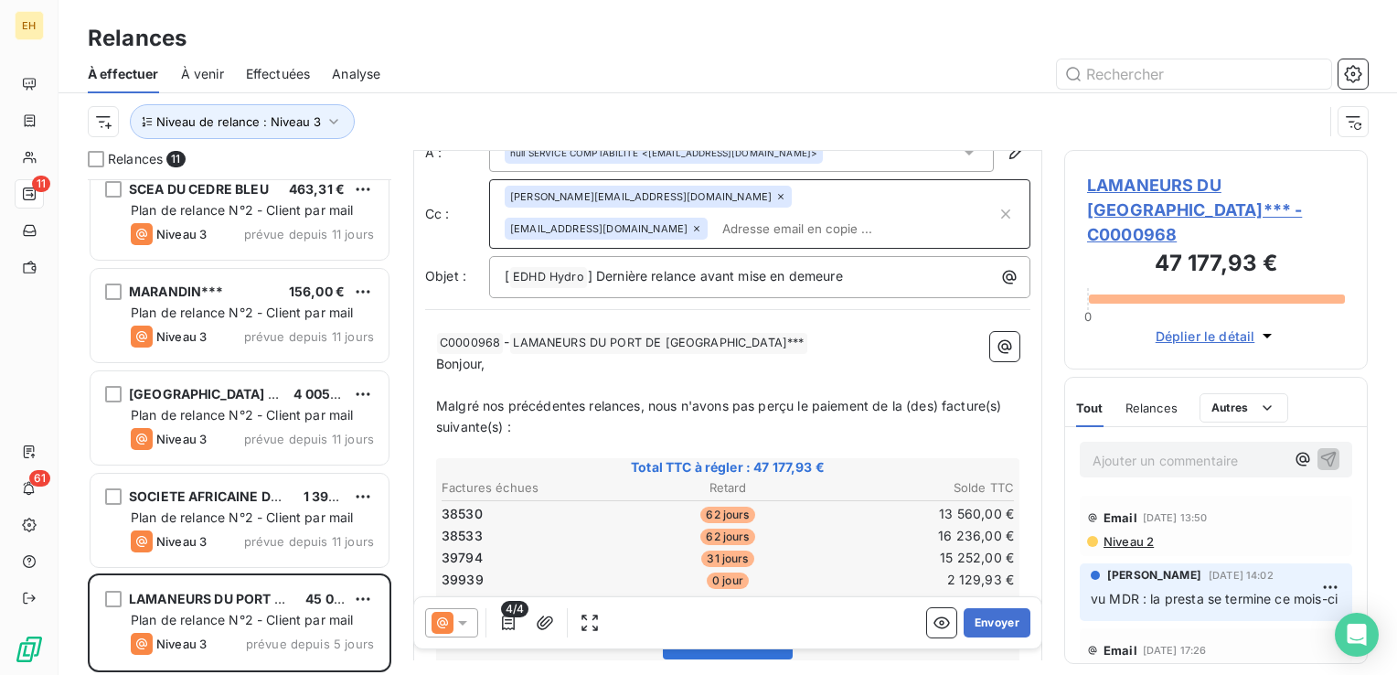
scroll to position [183, 0]
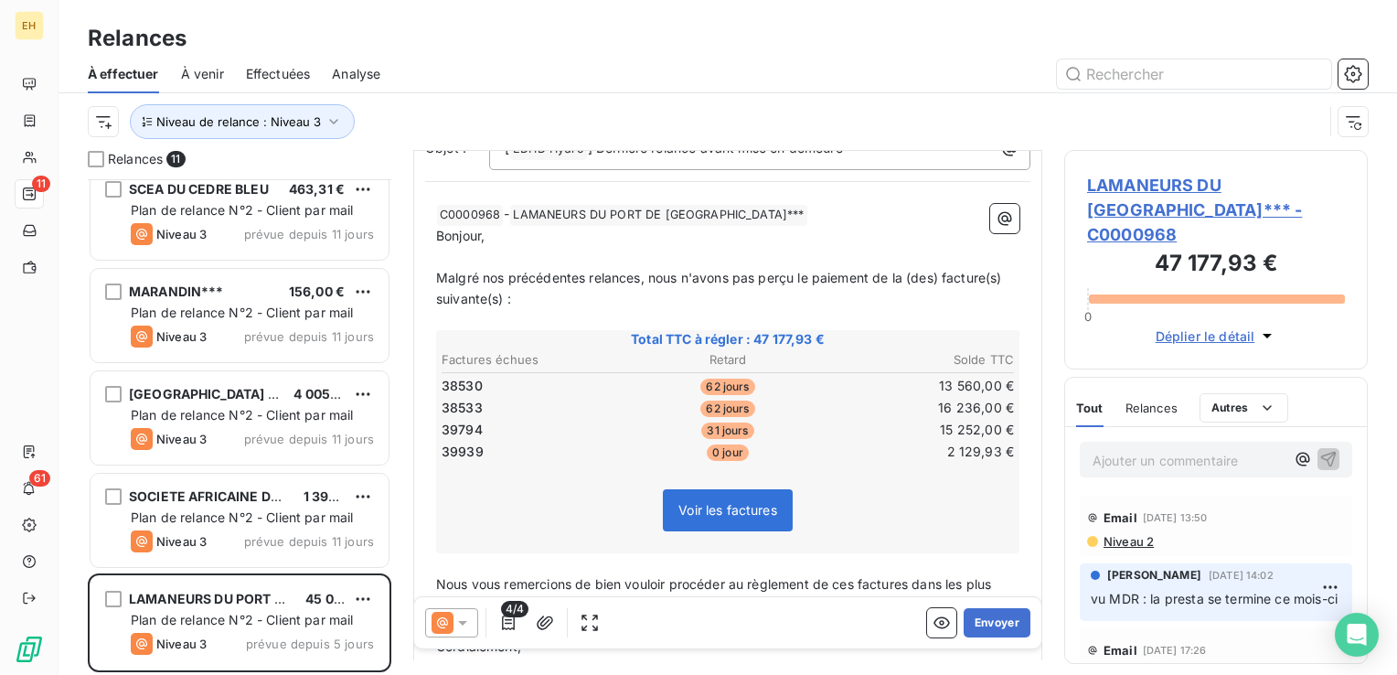
click at [1185, 182] on span "LAMANEURS DU PORT DE DUNKERQUE*** - C0000968" at bounding box center [1216, 210] width 258 height 74
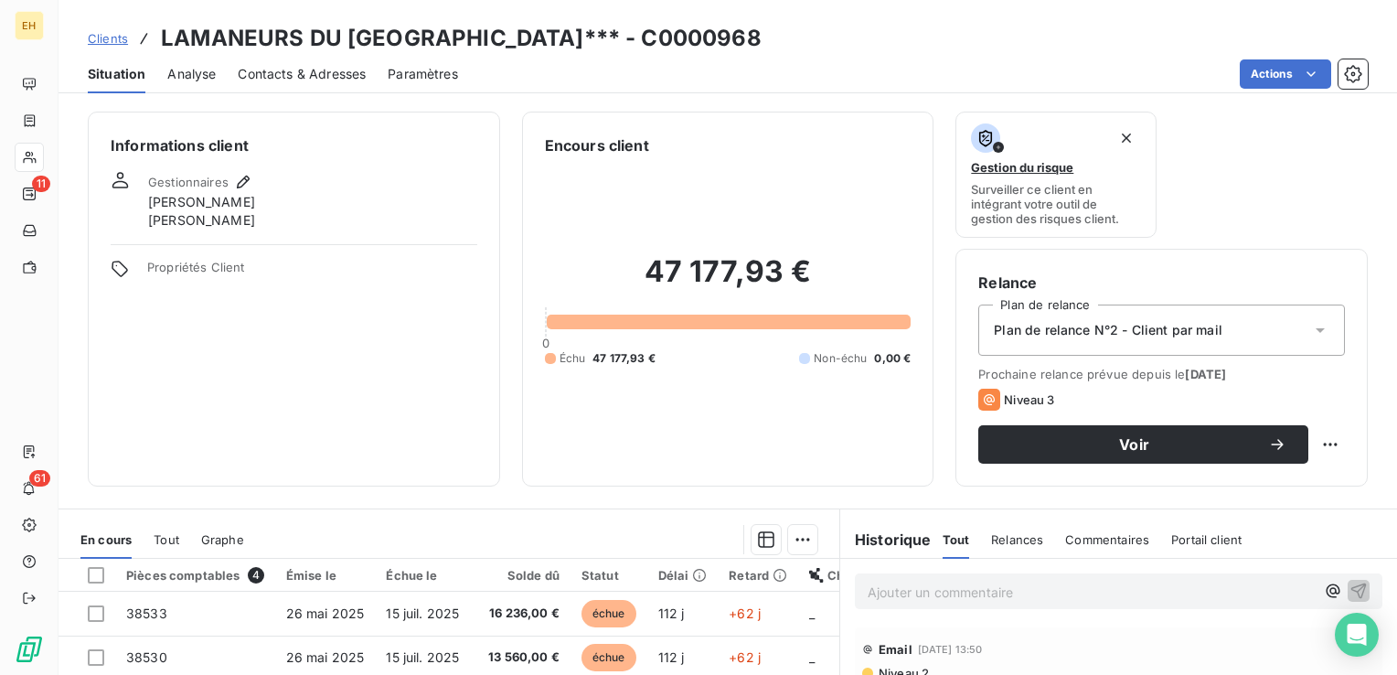
scroll to position [183, 0]
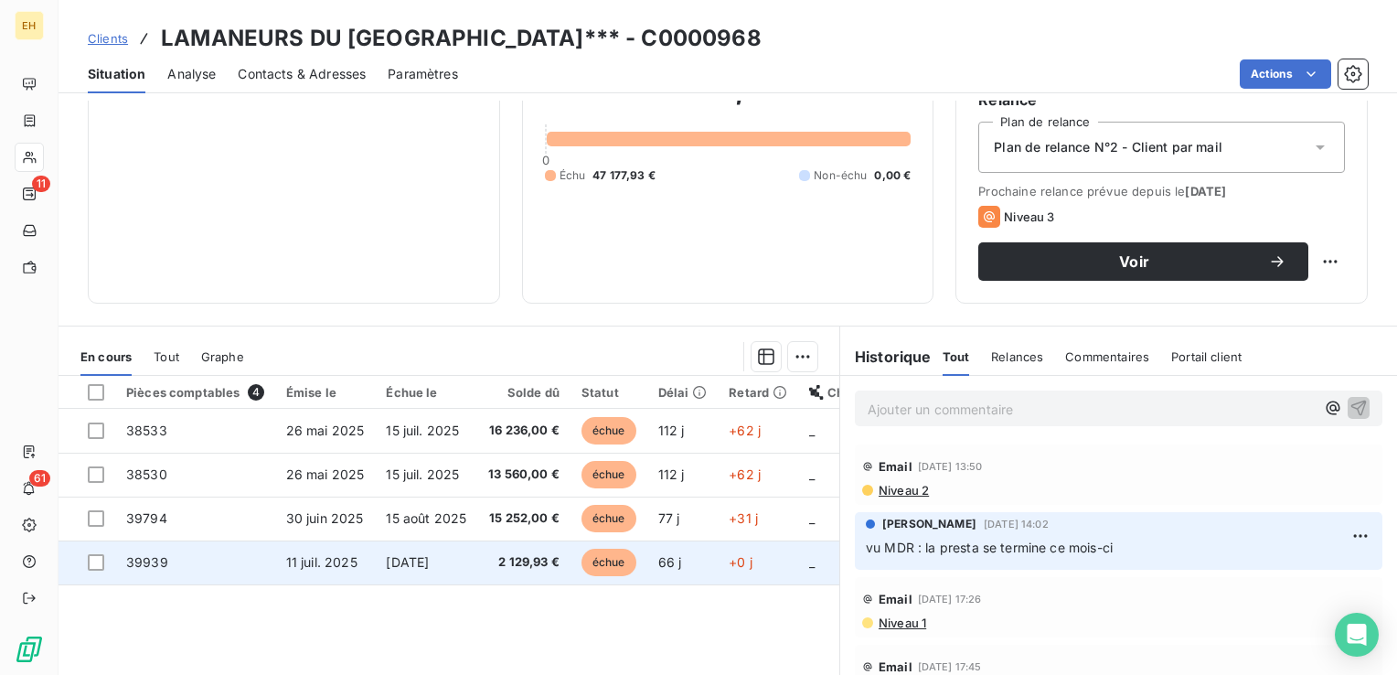
click at [313, 554] on span "11 juil. 2025" at bounding box center [321, 562] width 71 height 16
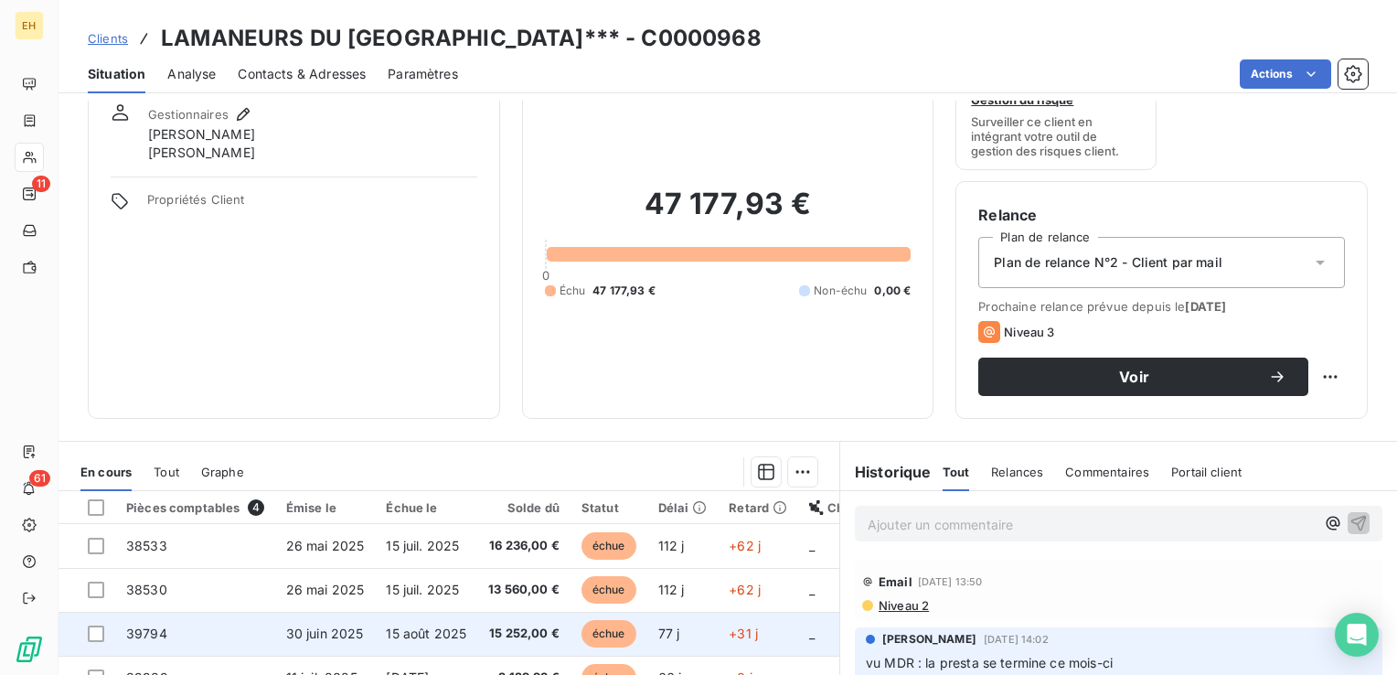
scroll to position [183, 0]
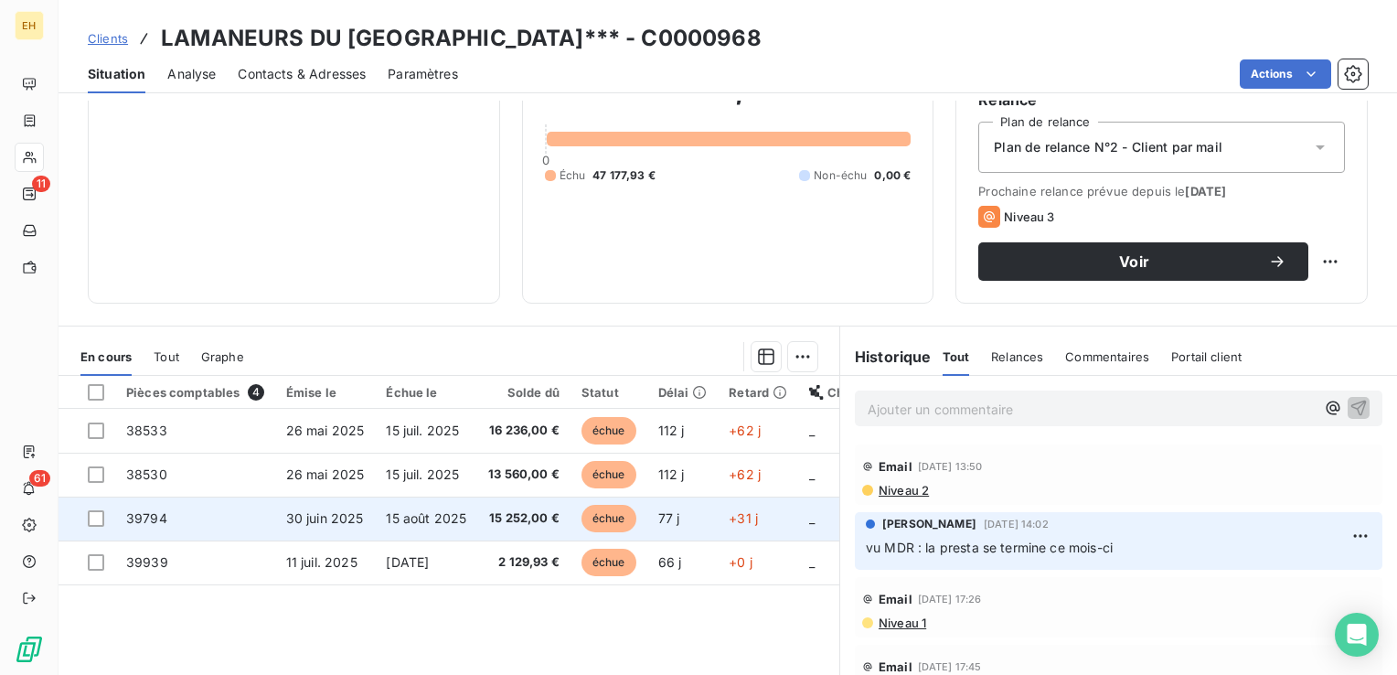
click at [319, 510] on span "30 juin 2025" at bounding box center [325, 518] width 78 height 16
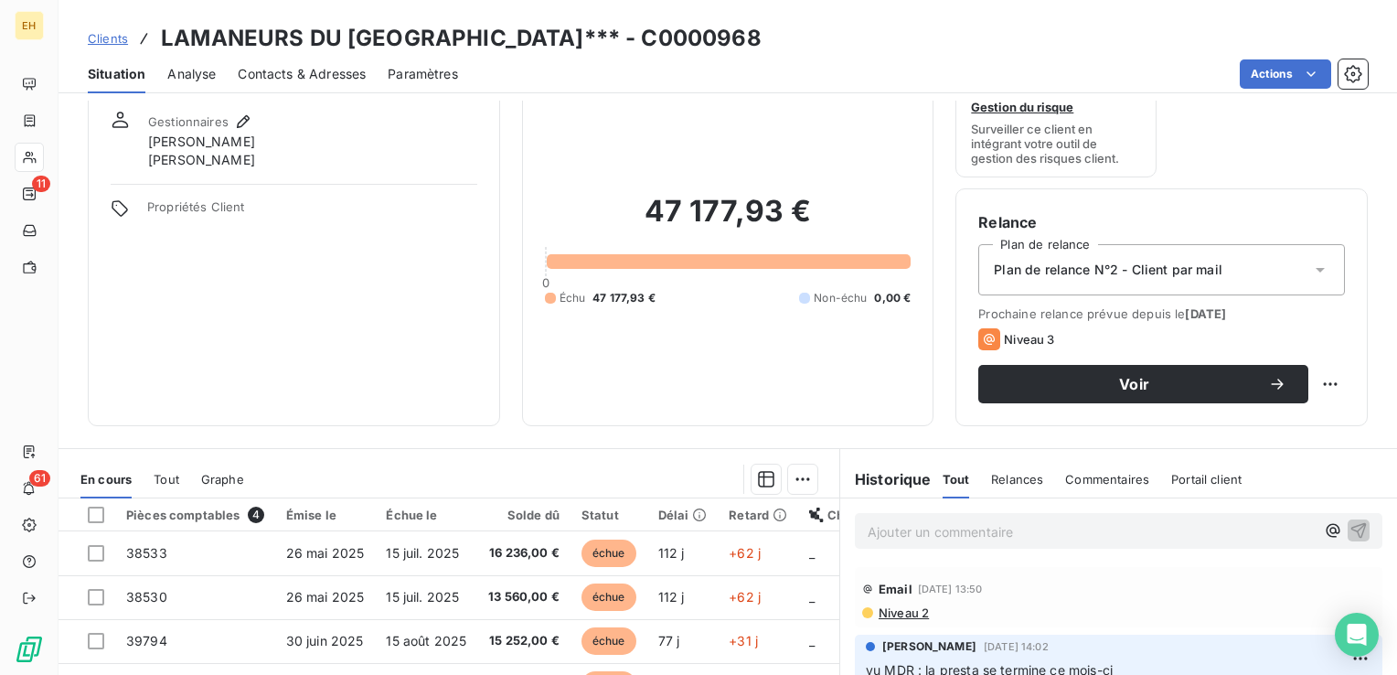
scroll to position [91, 0]
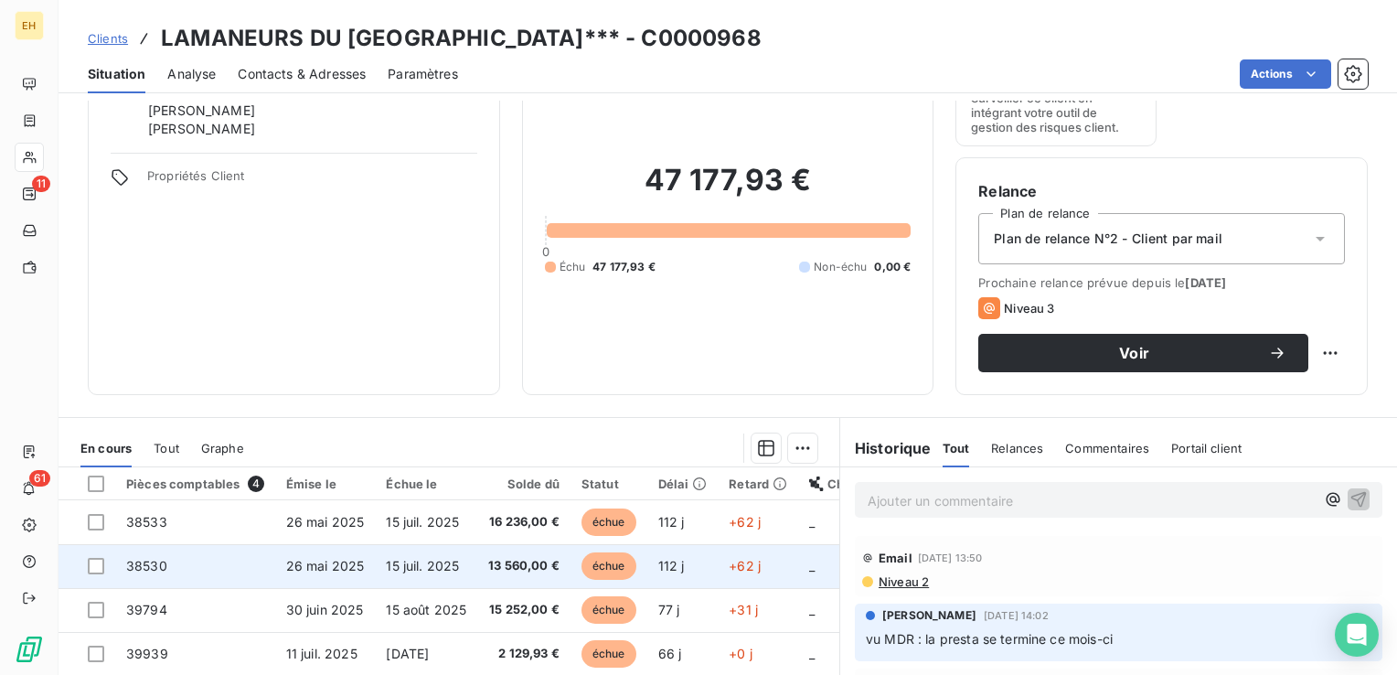
click at [431, 566] on span "15 juil. 2025" at bounding box center [422, 566] width 73 height 16
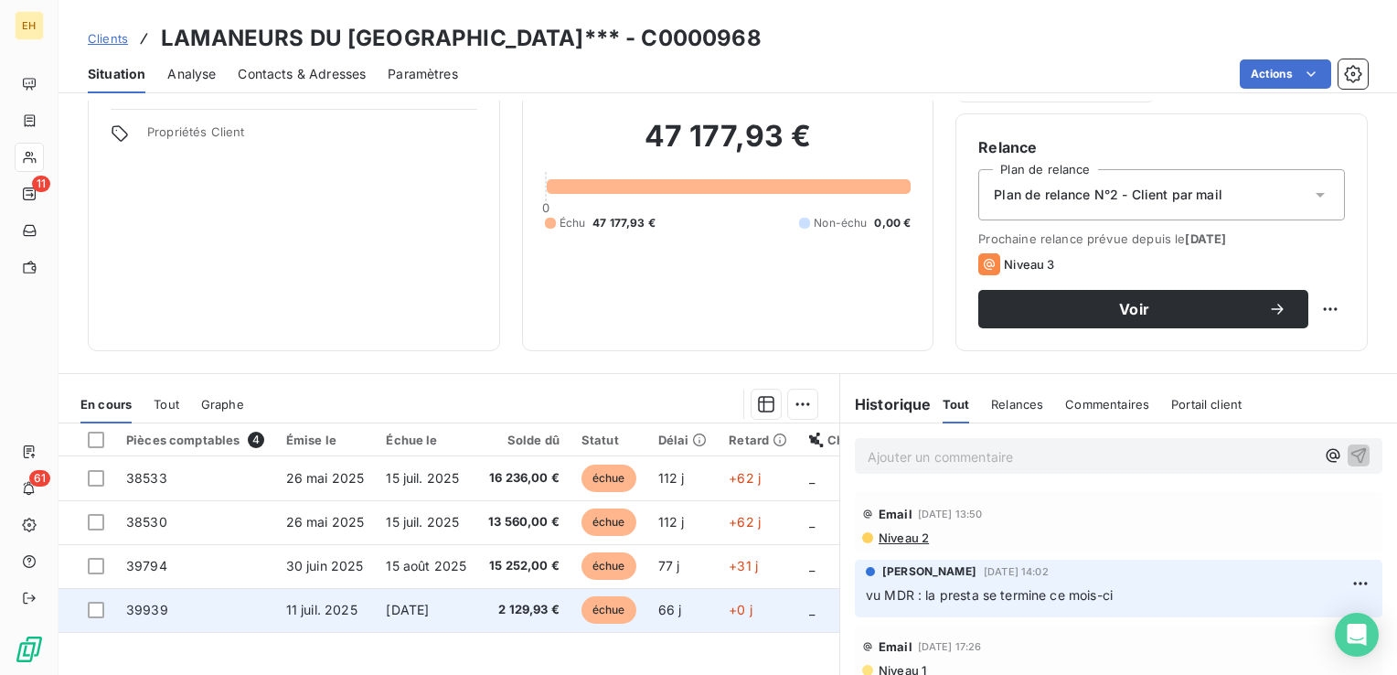
scroll to position [274, 0]
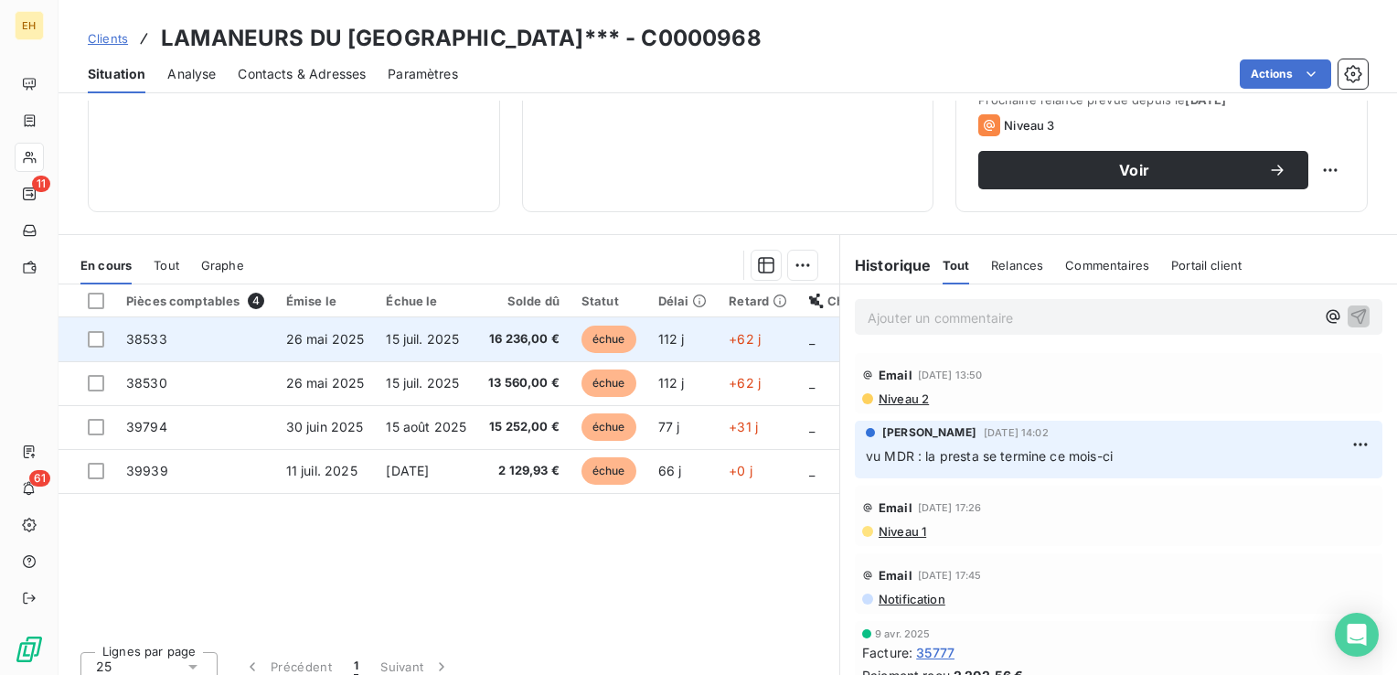
click at [512, 335] on span "16 236,00 €" at bounding box center [523, 339] width 71 height 18
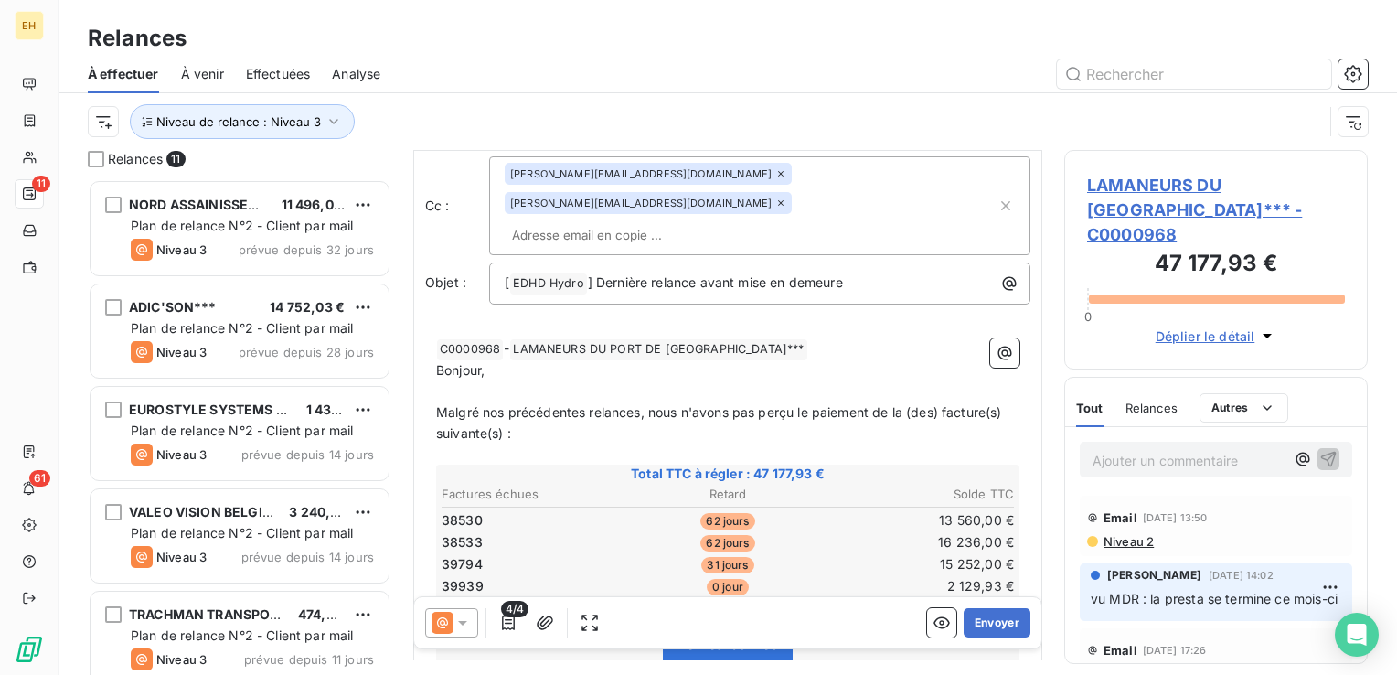
scroll to position [183, 0]
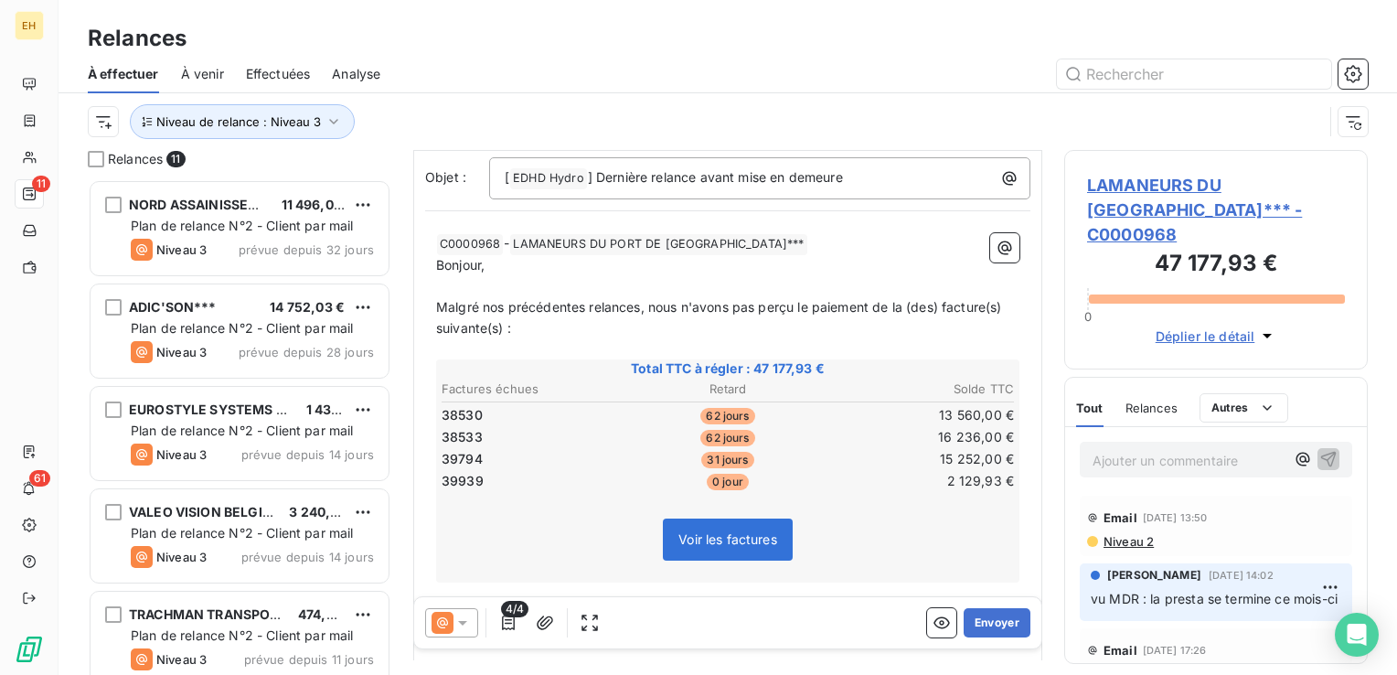
click at [459, 621] on icon at bounding box center [462, 623] width 9 height 5
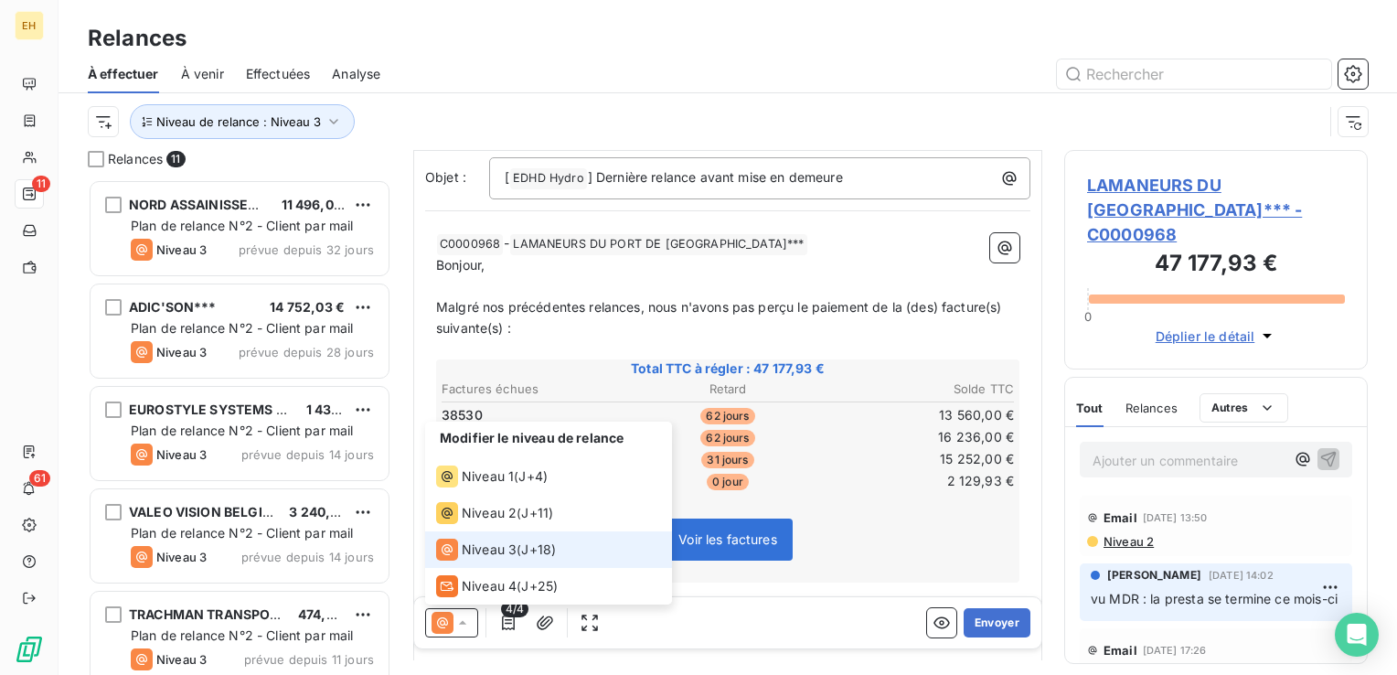
click at [505, 531] on li "Niveau 3 ( J+18 )" at bounding box center [548, 549] width 247 height 37
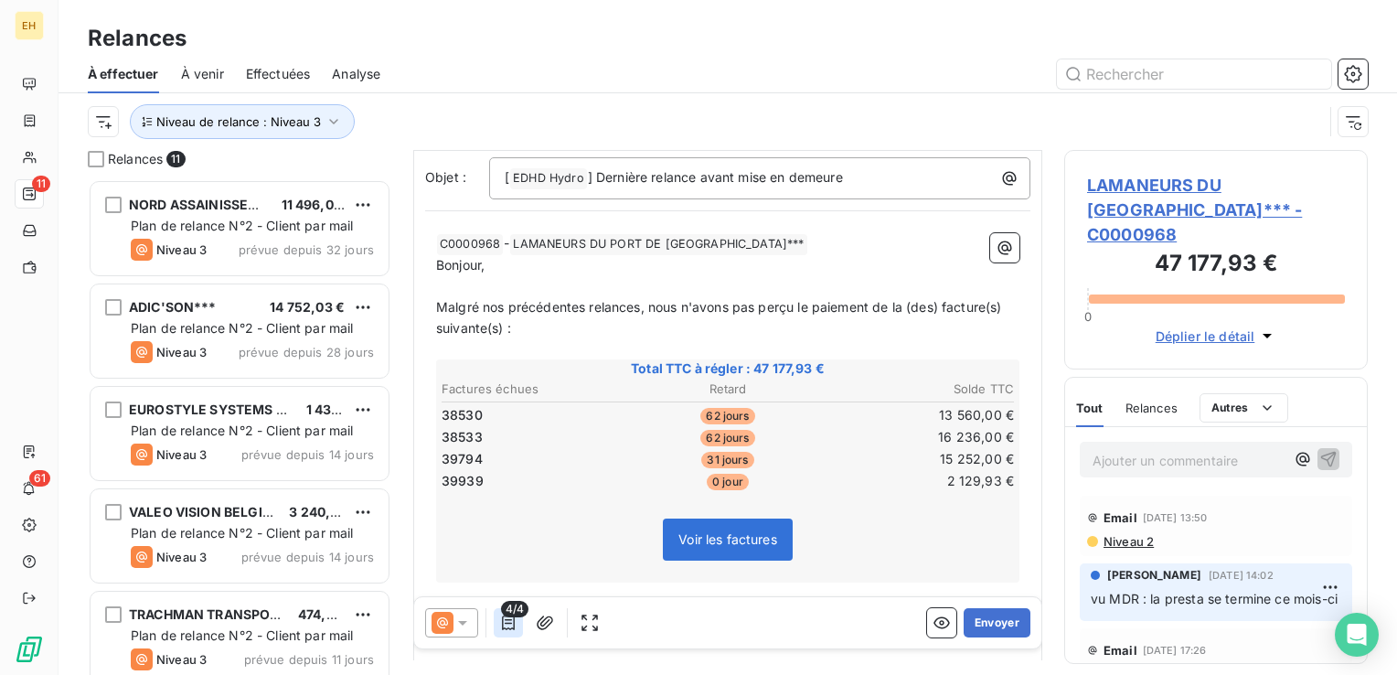
click at [511, 623] on icon "button" at bounding box center [508, 622] width 18 height 18
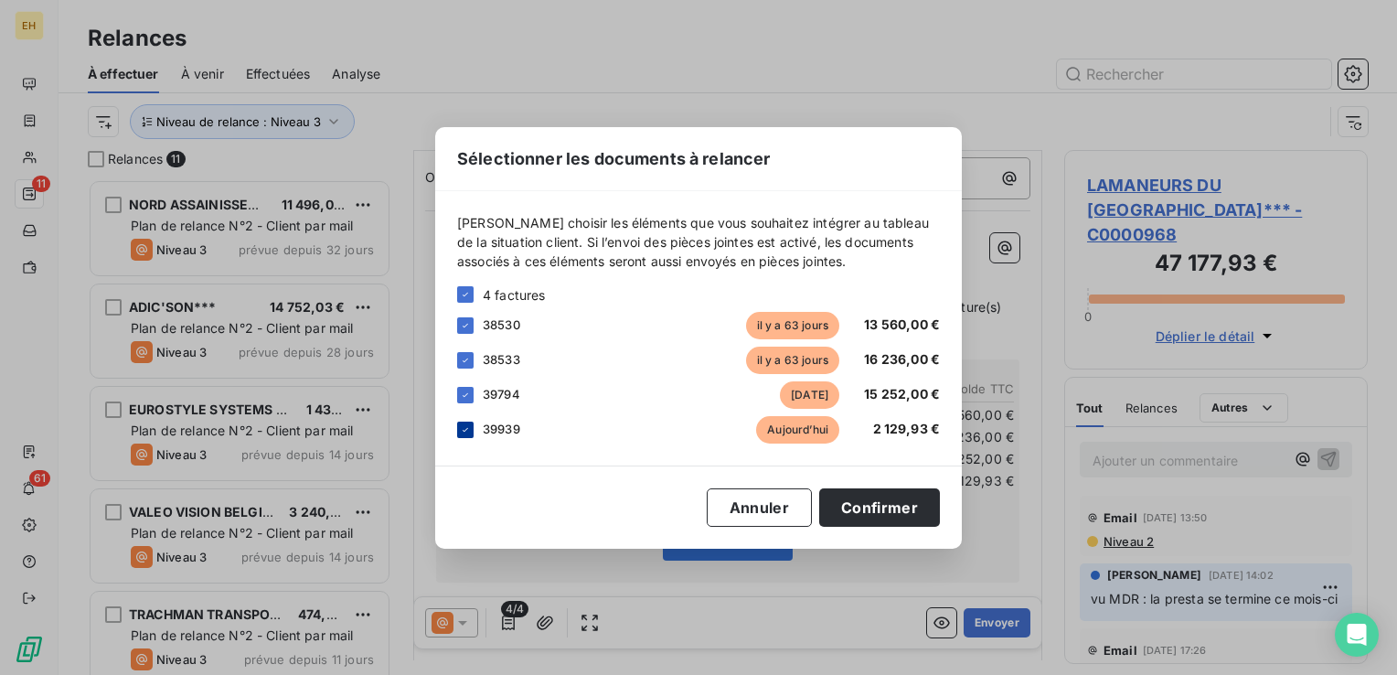
click at [472, 425] on div at bounding box center [465, 429] width 16 height 16
click at [868, 495] on button "Confirmer" at bounding box center [879, 507] width 121 height 38
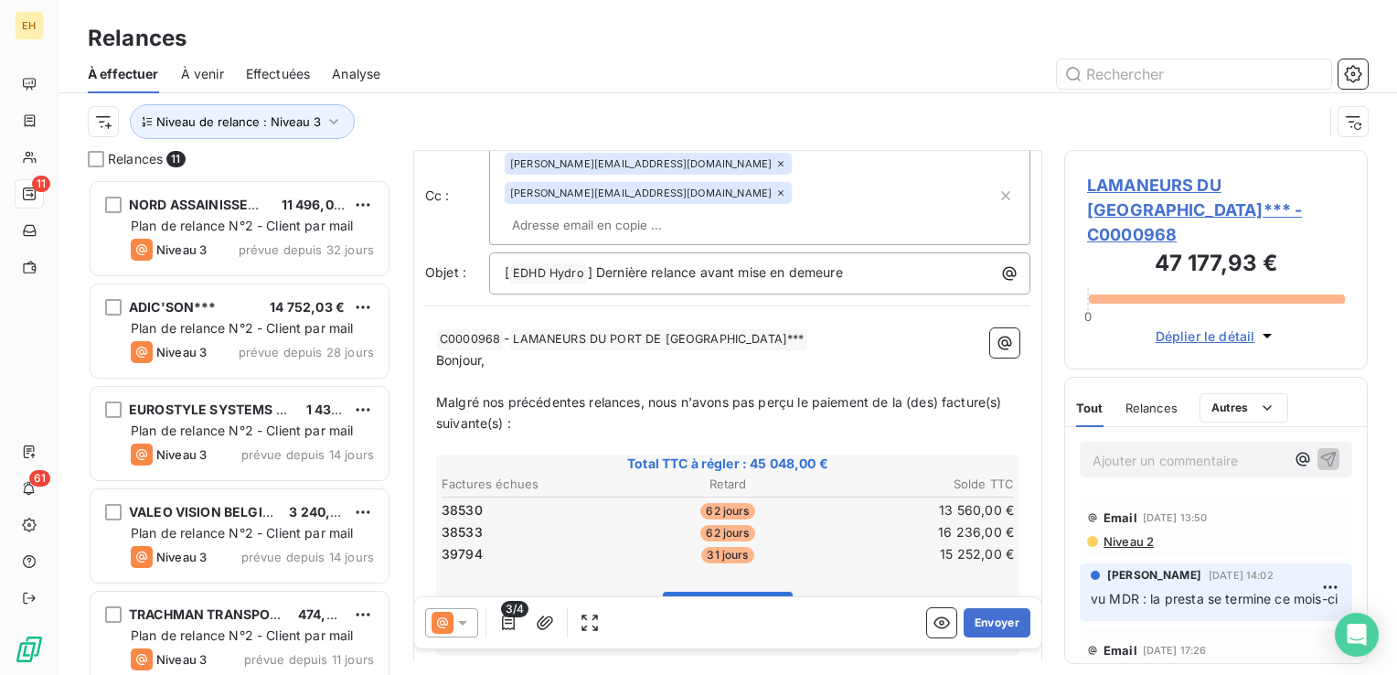
scroll to position [0, 0]
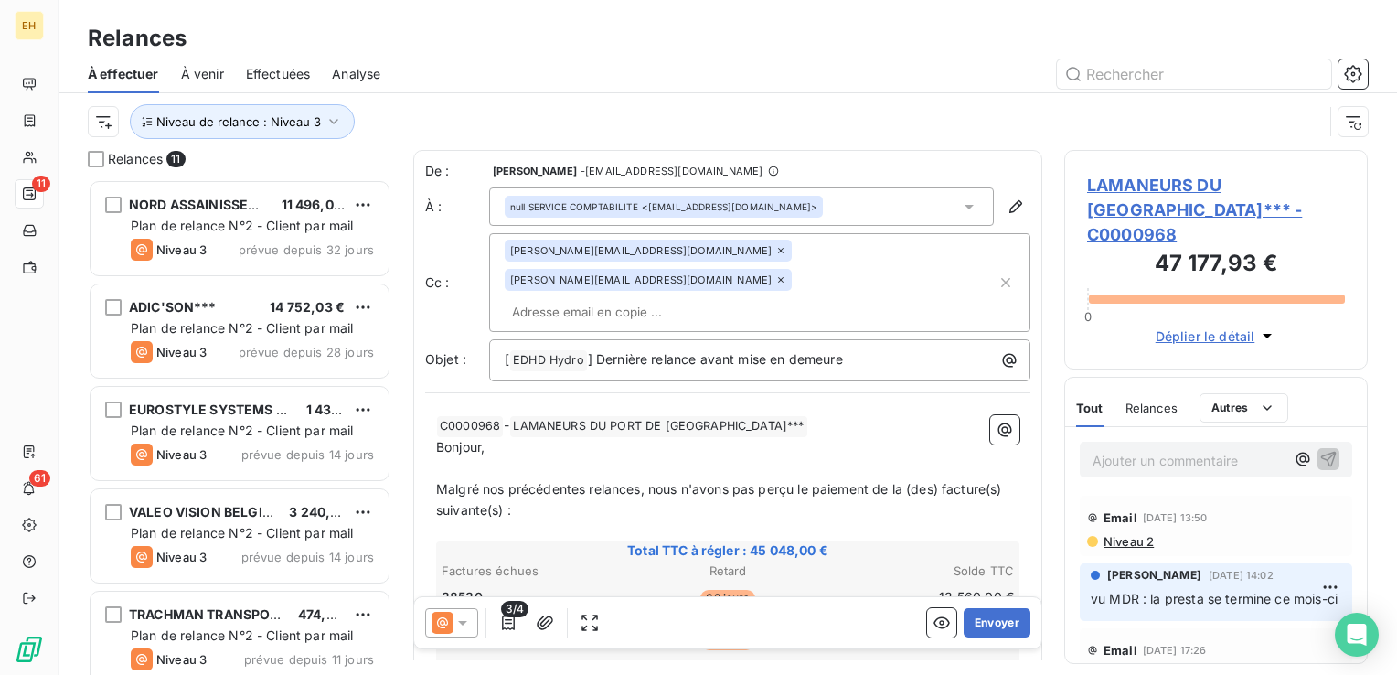
click at [786, 274] on icon at bounding box center [780, 279] width 11 height 11
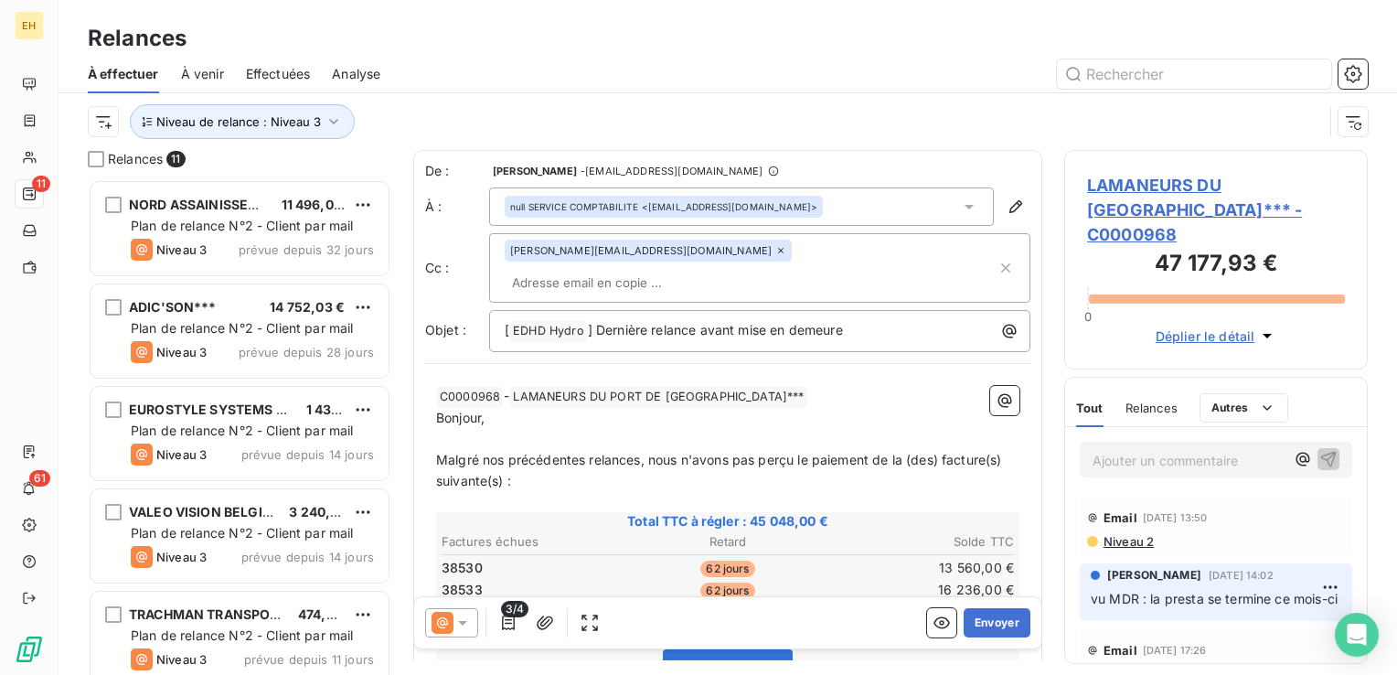
click at [466, 630] on icon at bounding box center [462, 622] width 18 height 18
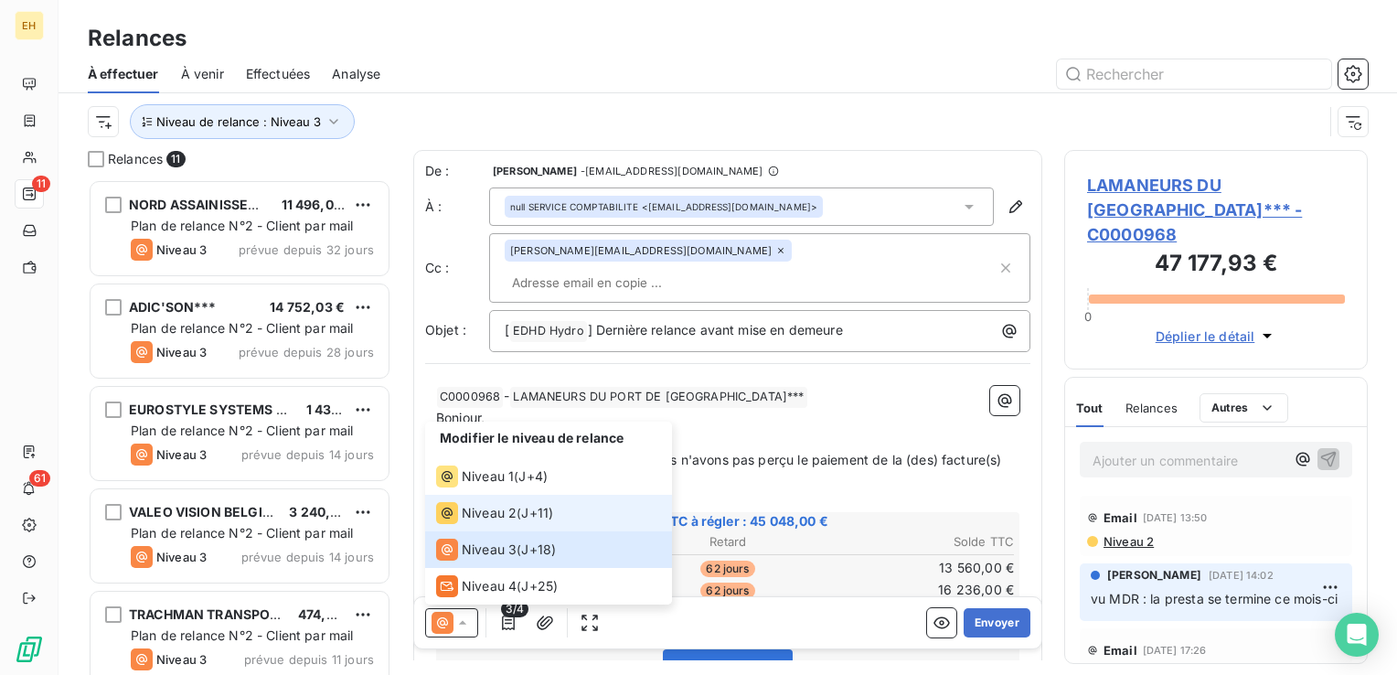
click at [492, 514] on span "Niveau 2" at bounding box center [489, 513] width 55 height 18
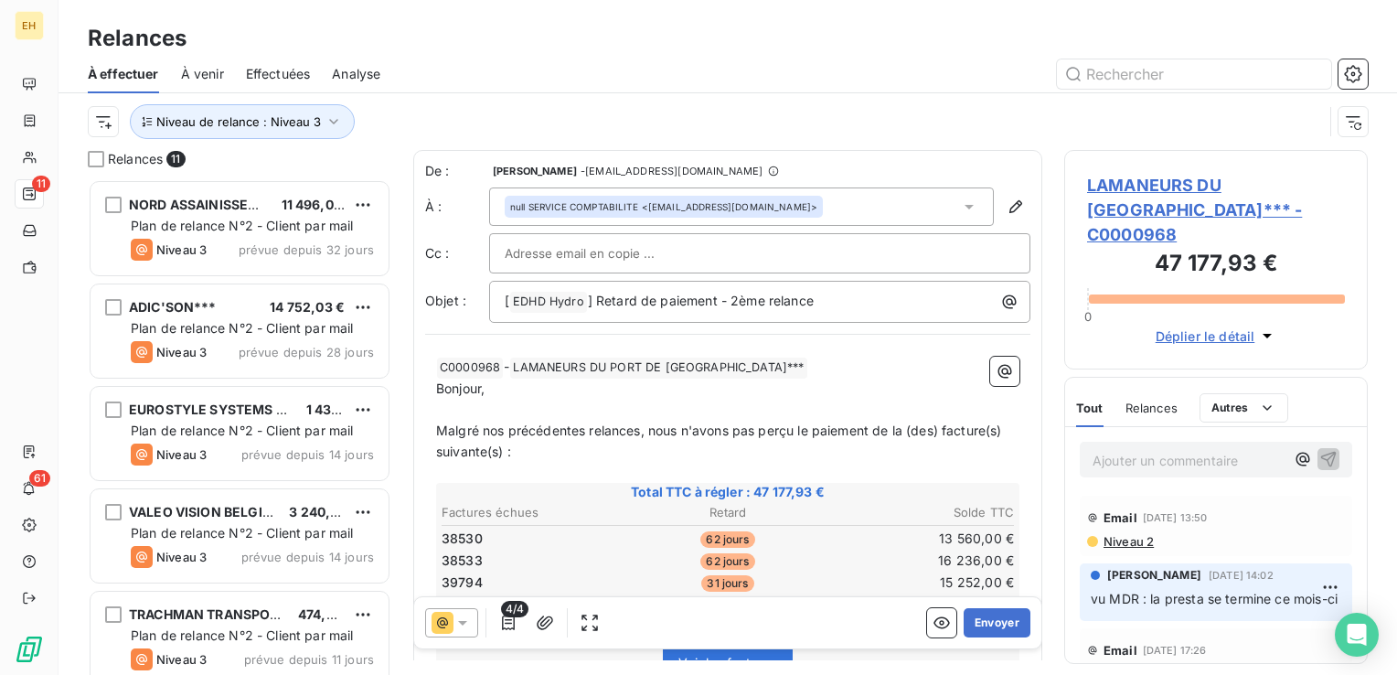
click at [464, 624] on icon at bounding box center [462, 622] width 18 height 18
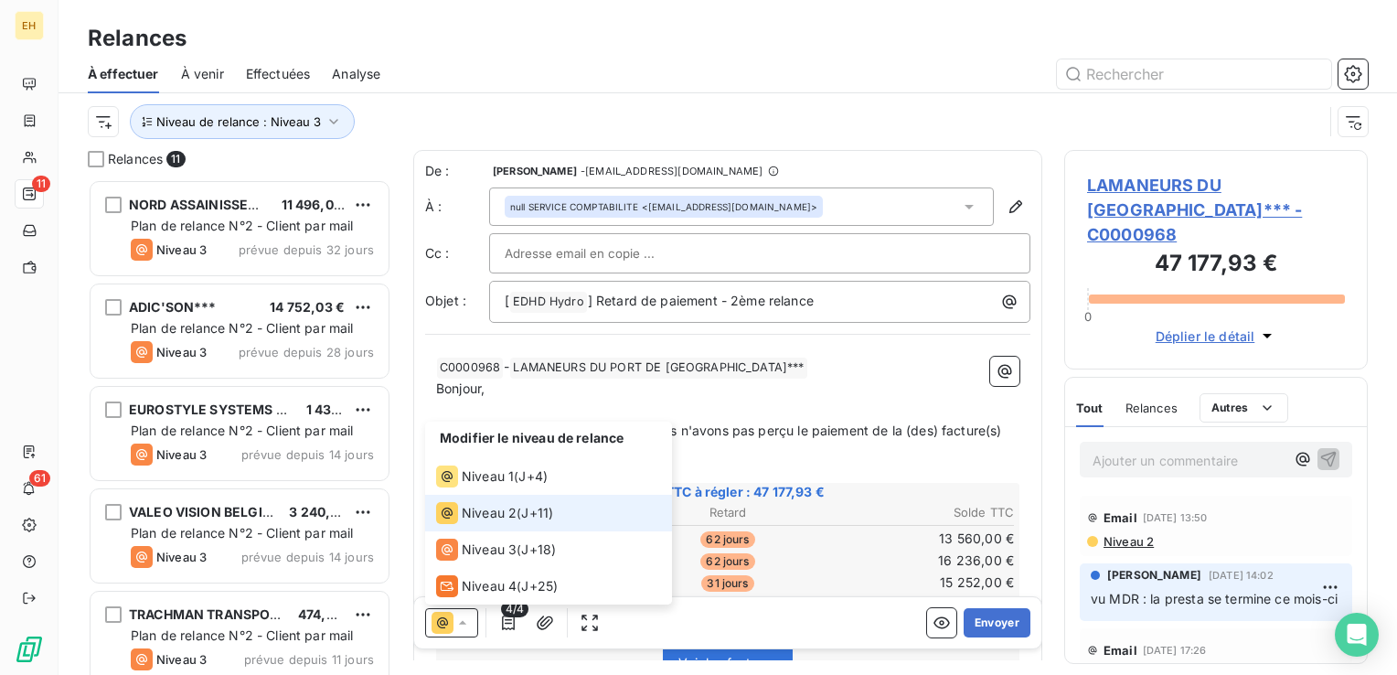
click at [496, 511] on span "Niveau 2" at bounding box center [489, 513] width 55 height 18
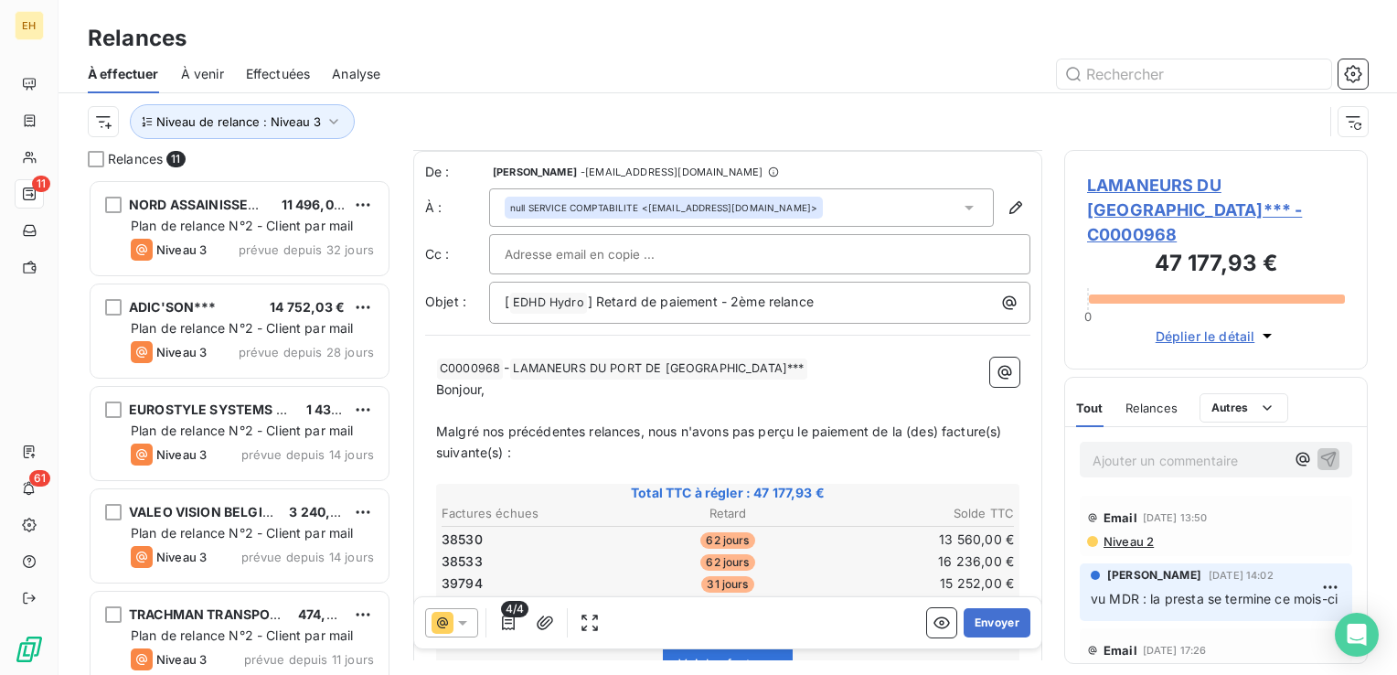
scroll to position [183, 0]
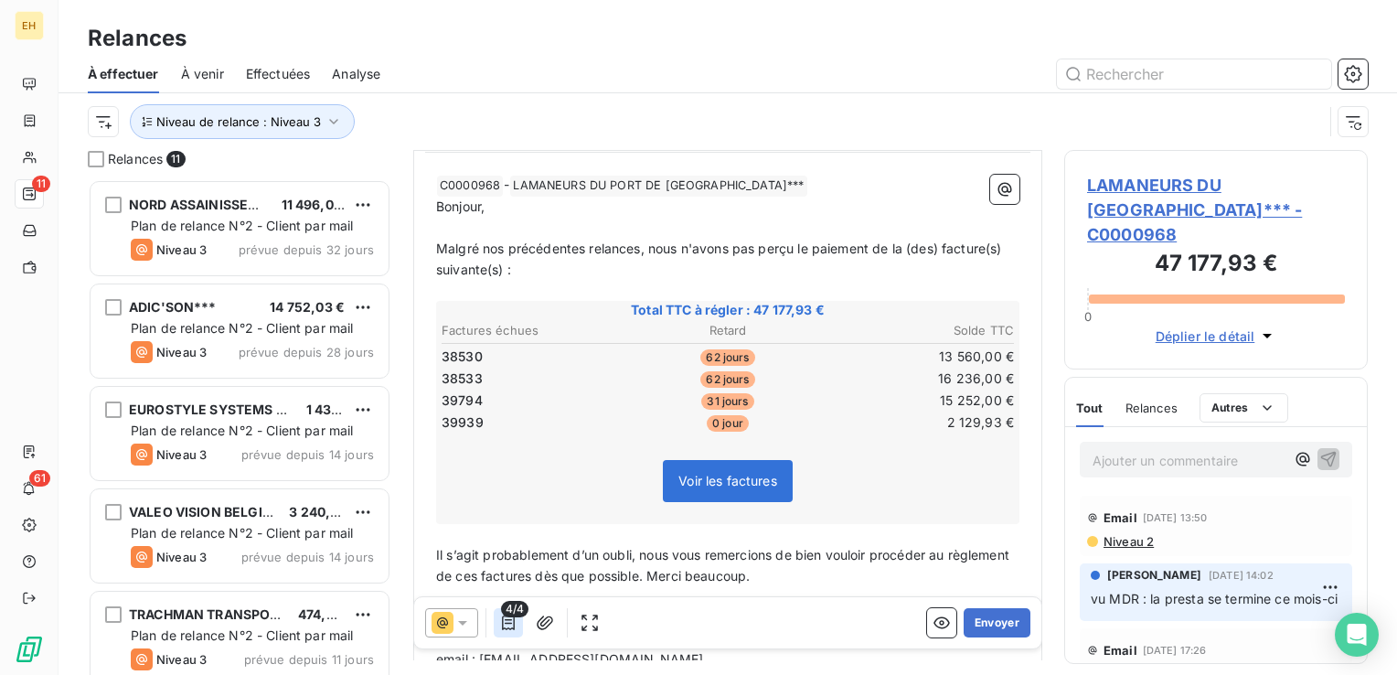
click at [510, 627] on icon "button" at bounding box center [508, 622] width 18 height 18
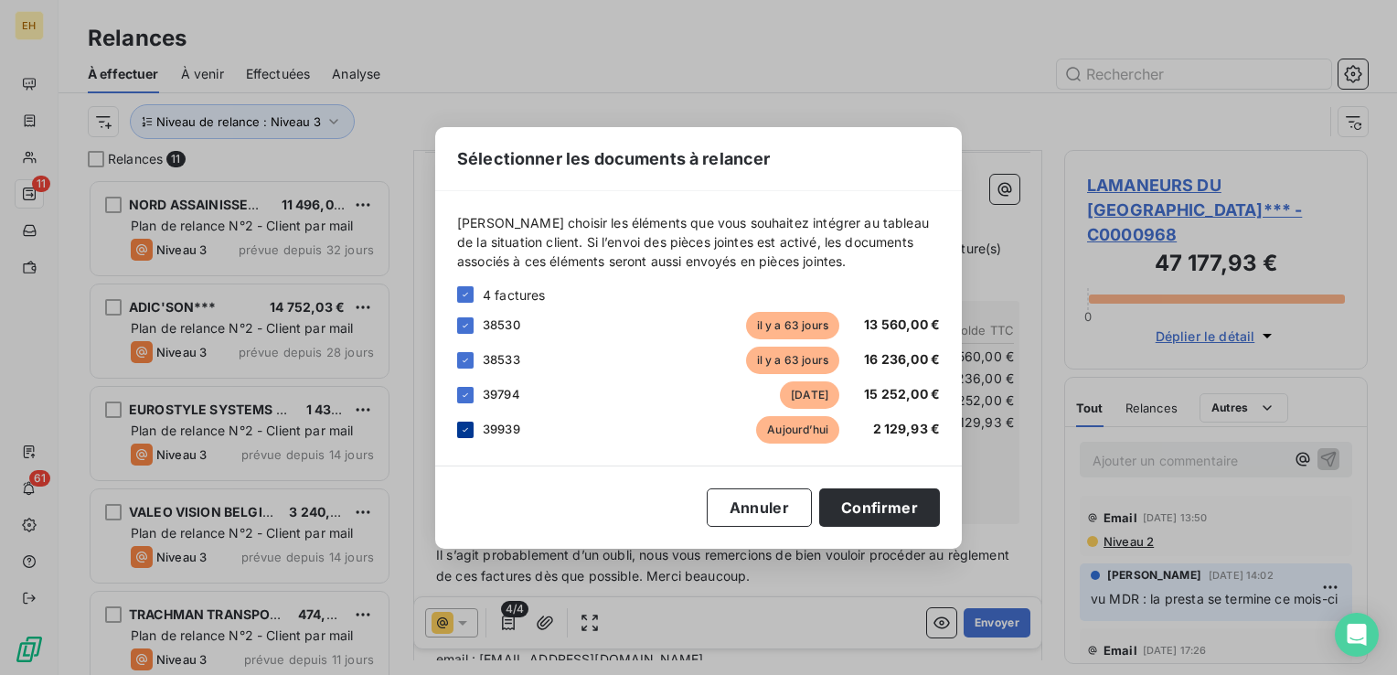
click at [464, 430] on icon at bounding box center [465, 429] width 11 height 11
click at [906, 505] on button "Confirmer" at bounding box center [879, 507] width 121 height 38
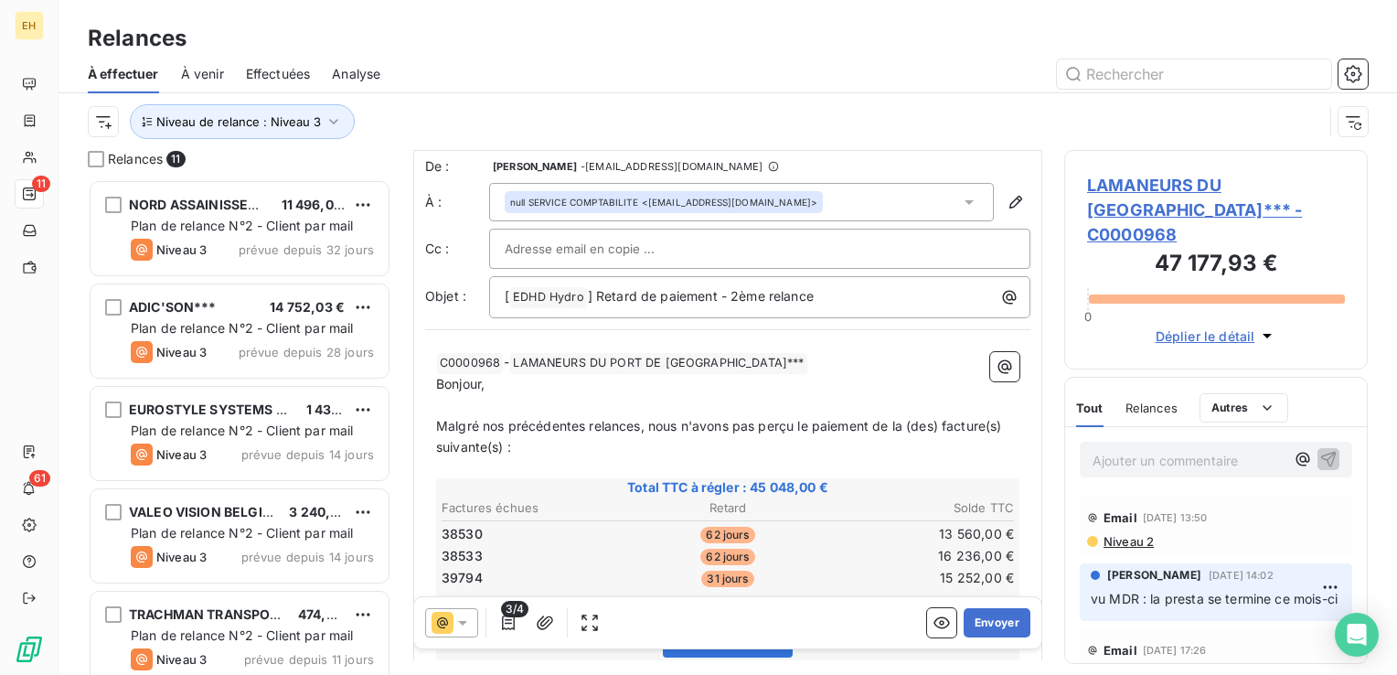
scroll to position [0, 0]
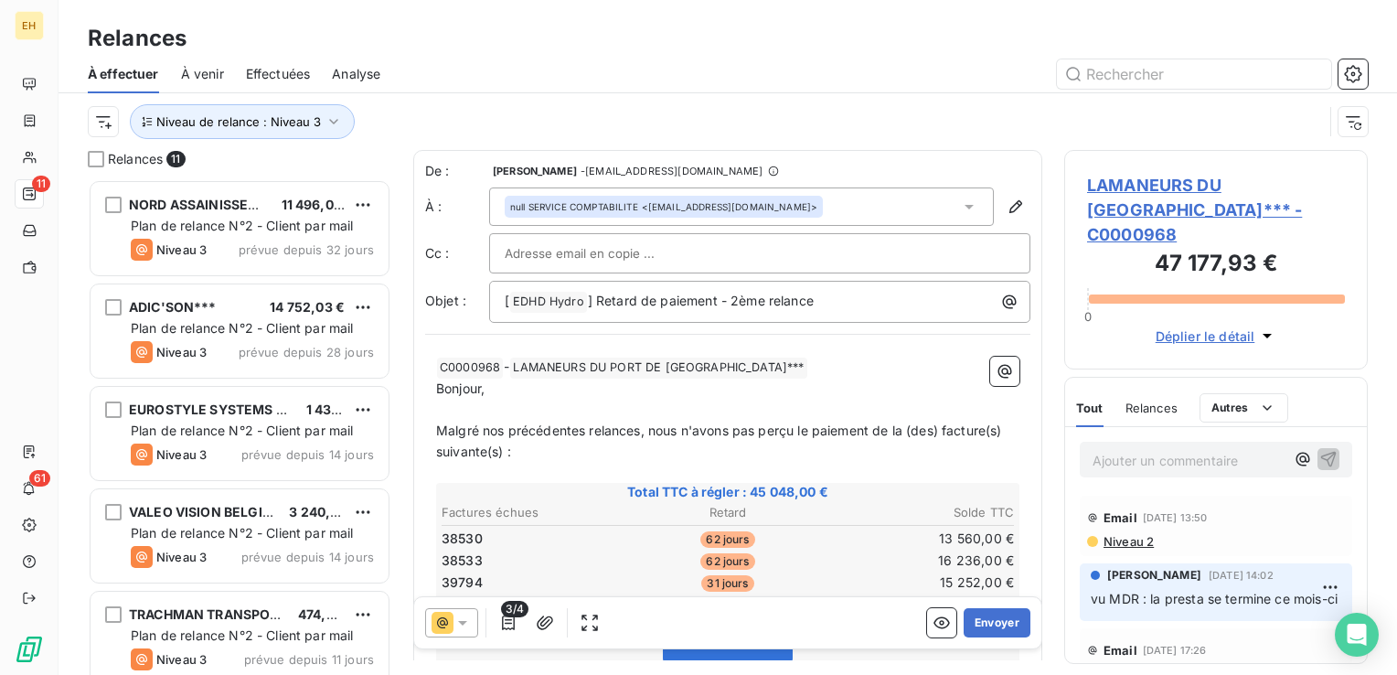
click at [569, 261] on input "text" at bounding box center [603, 252] width 197 height 27
paste input "resp.atelier@lamanage-dunkerque.com"
type input "resp.atelier@lamanage-dunkerque.com"
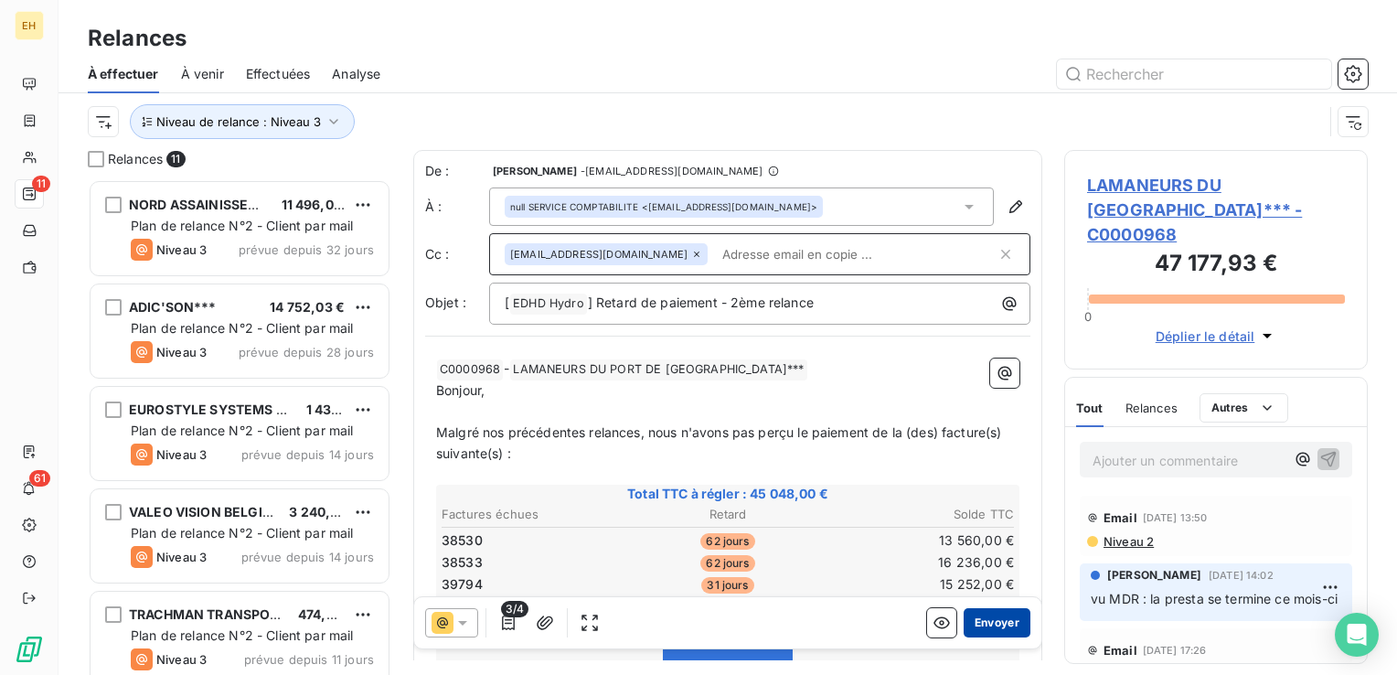
click at [986, 628] on button "Envoyer" at bounding box center [996, 622] width 67 height 29
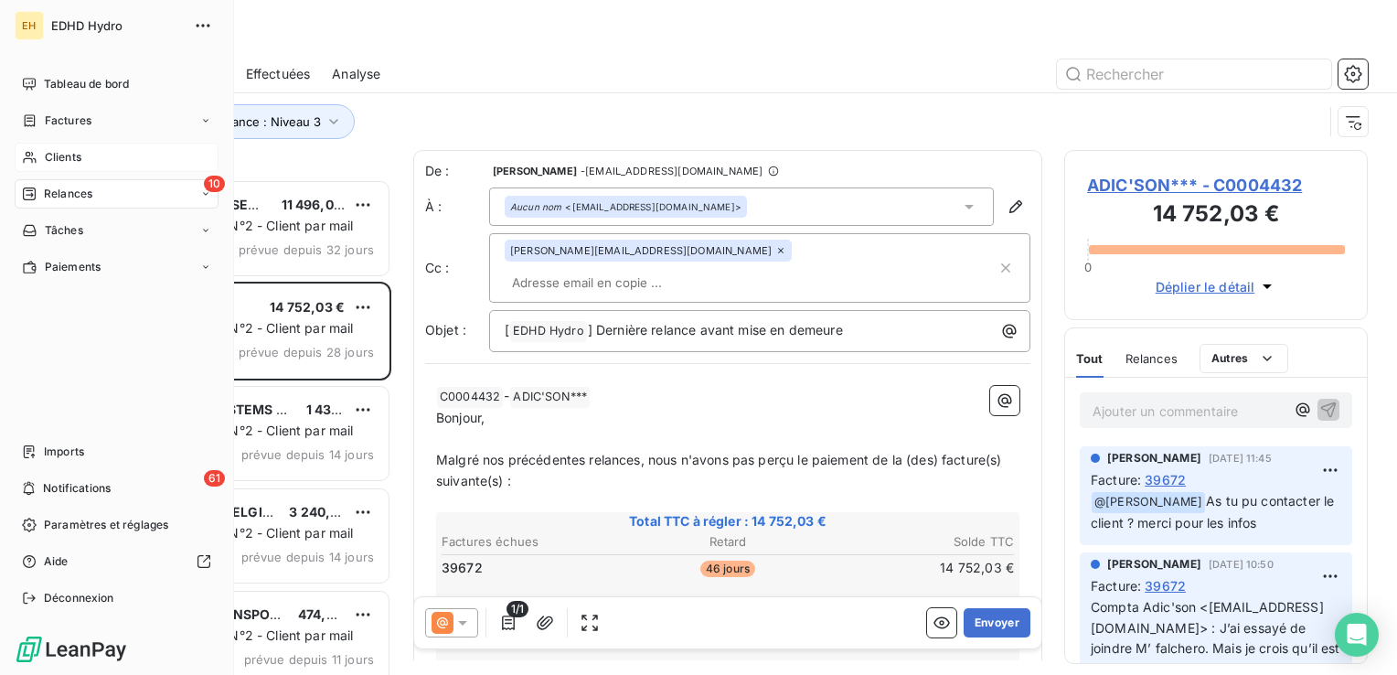
click at [53, 160] on span "Clients" at bounding box center [63, 157] width 37 height 16
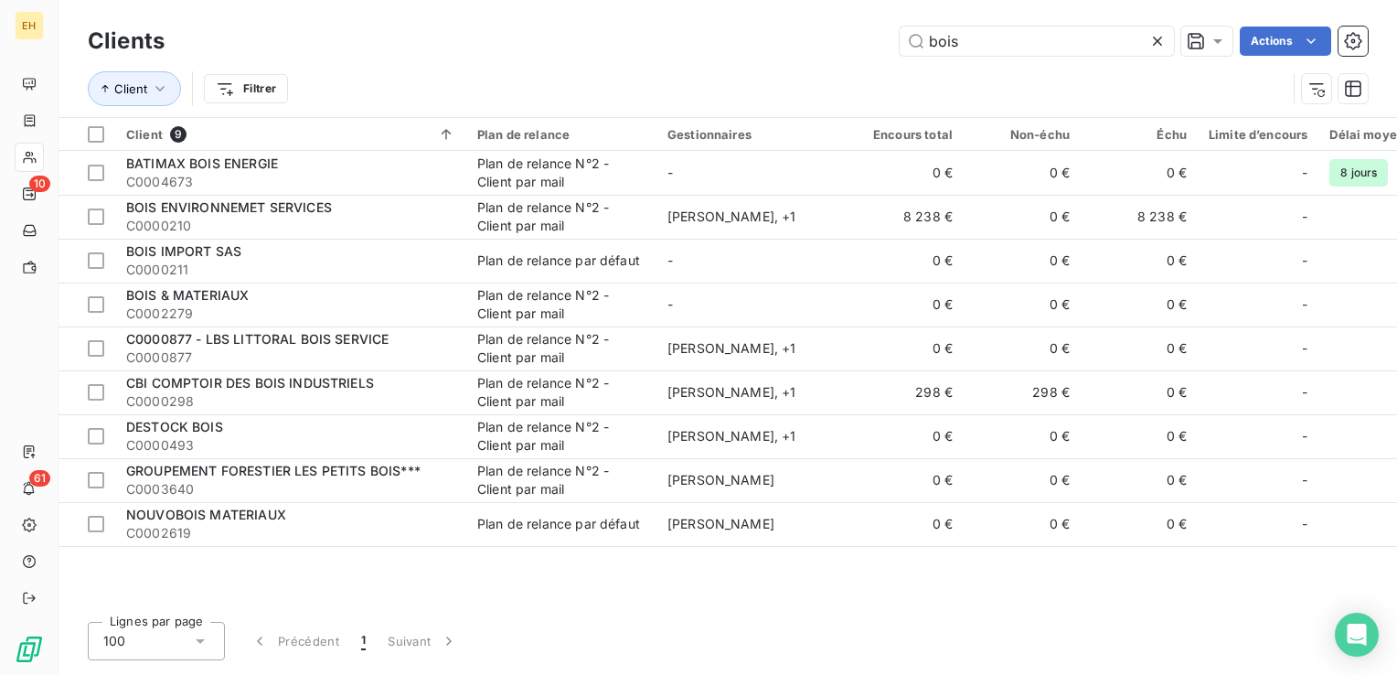
type input "bois"
click at [453, 201] on div "BOIS ENVIRONNEMET SERVICES" at bounding box center [290, 207] width 329 height 18
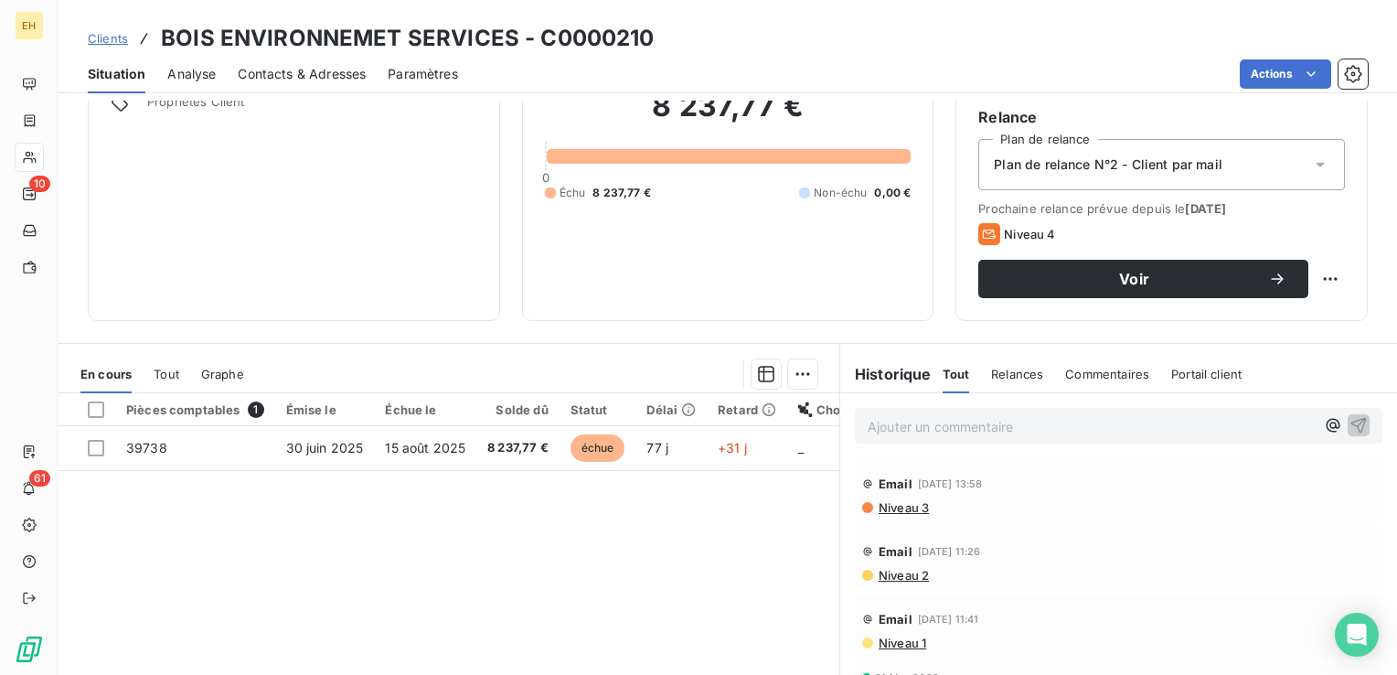
scroll to position [183, 0]
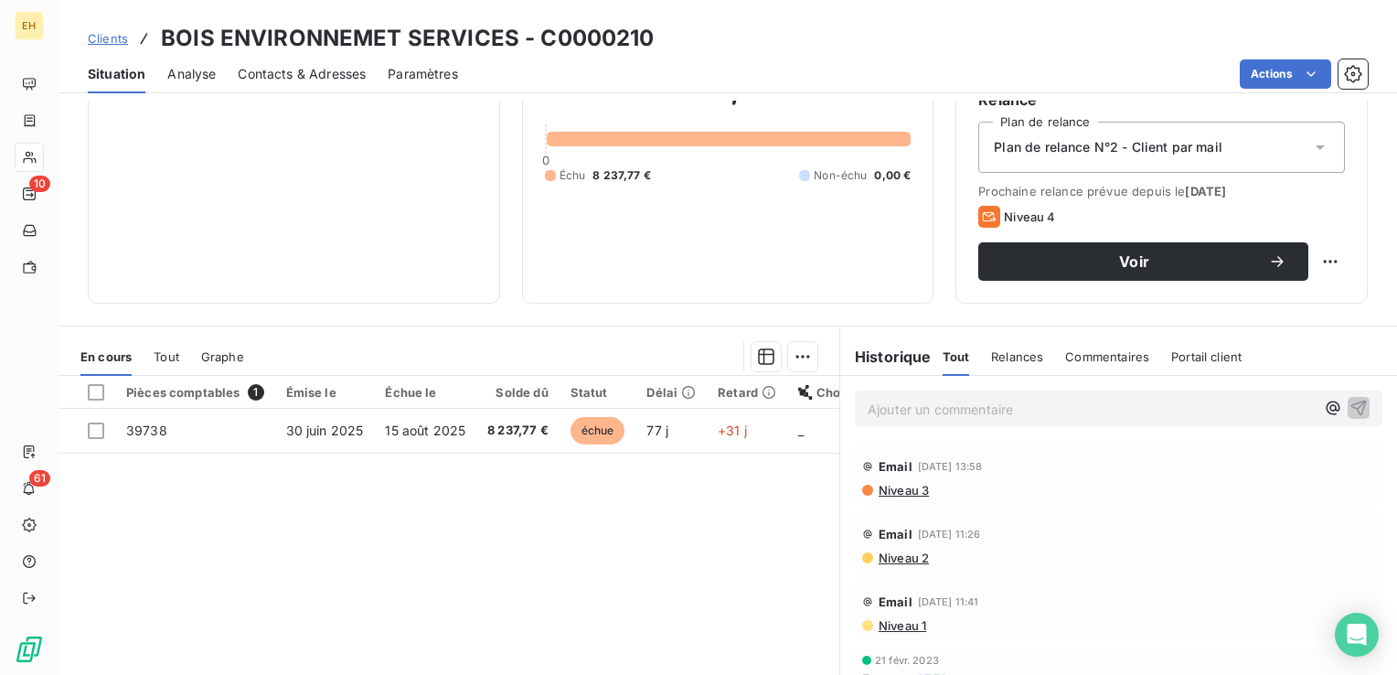
click at [913, 488] on span "Niveau 3" at bounding box center [902, 490] width 52 height 15
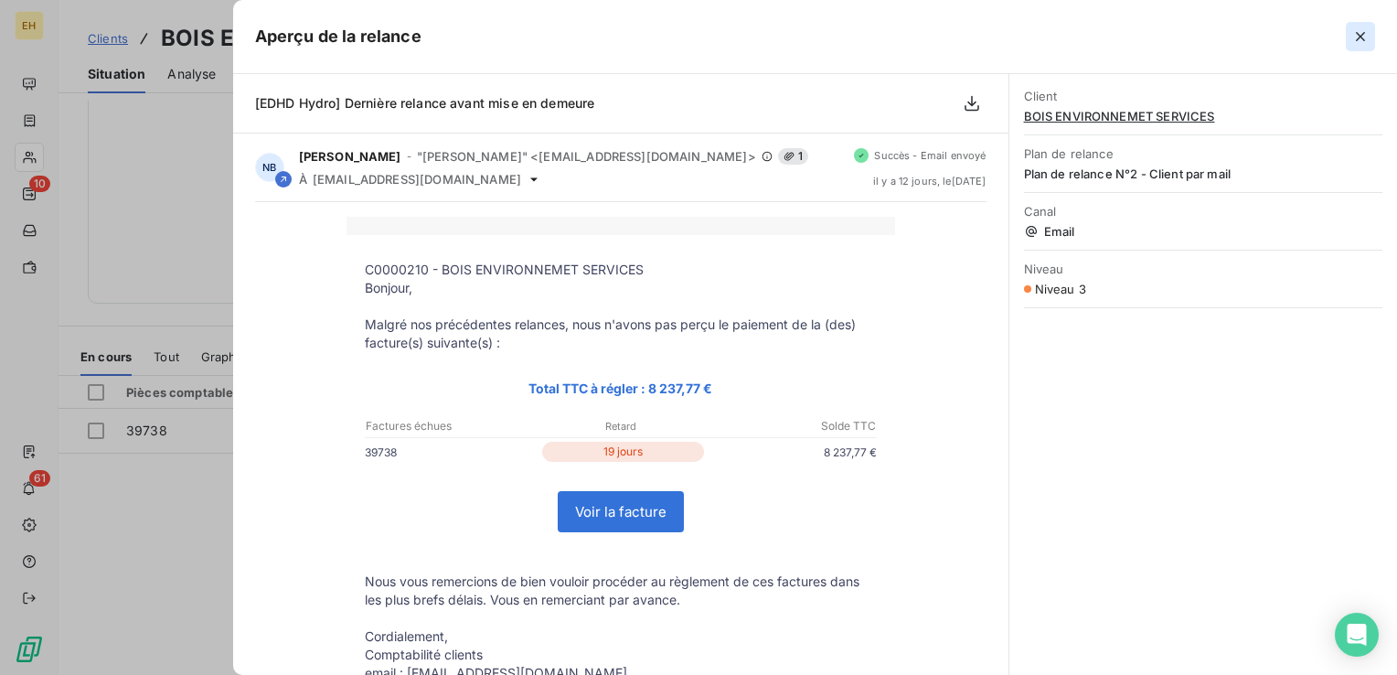
click at [1356, 37] on icon "button" at bounding box center [1360, 36] width 18 height 18
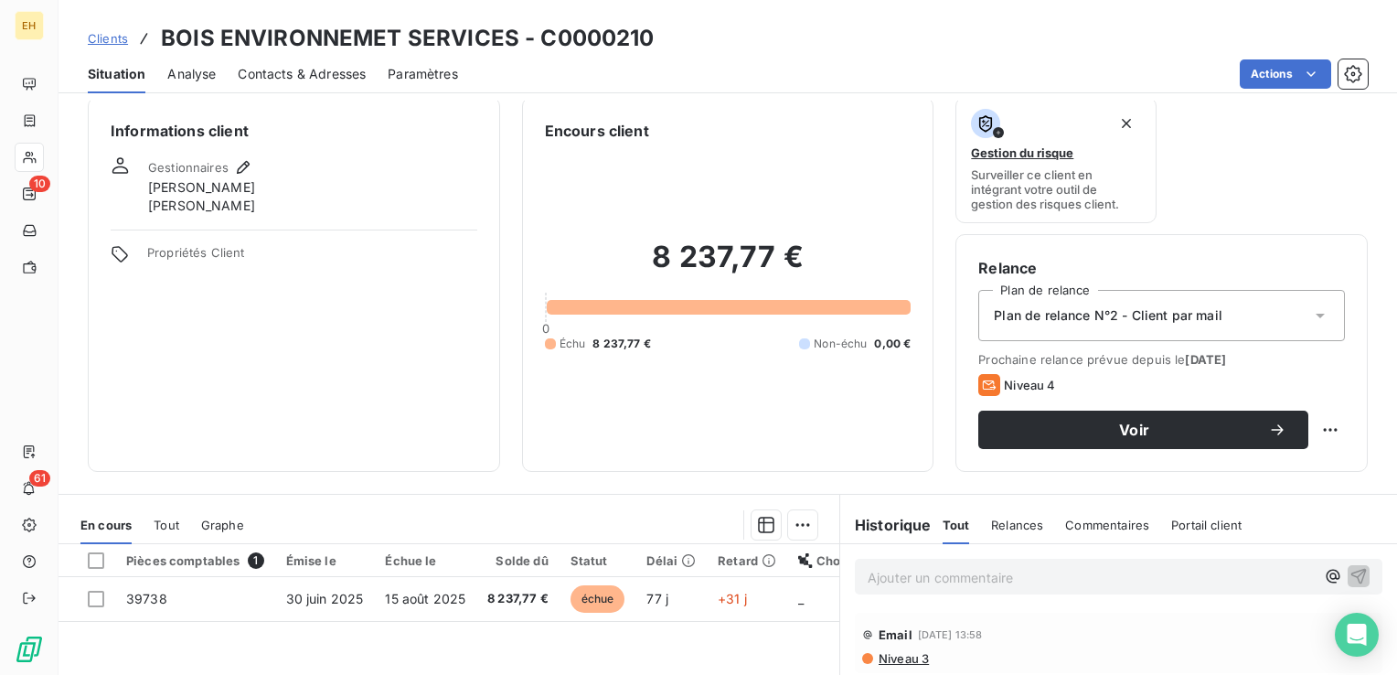
scroll to position [106, 0]
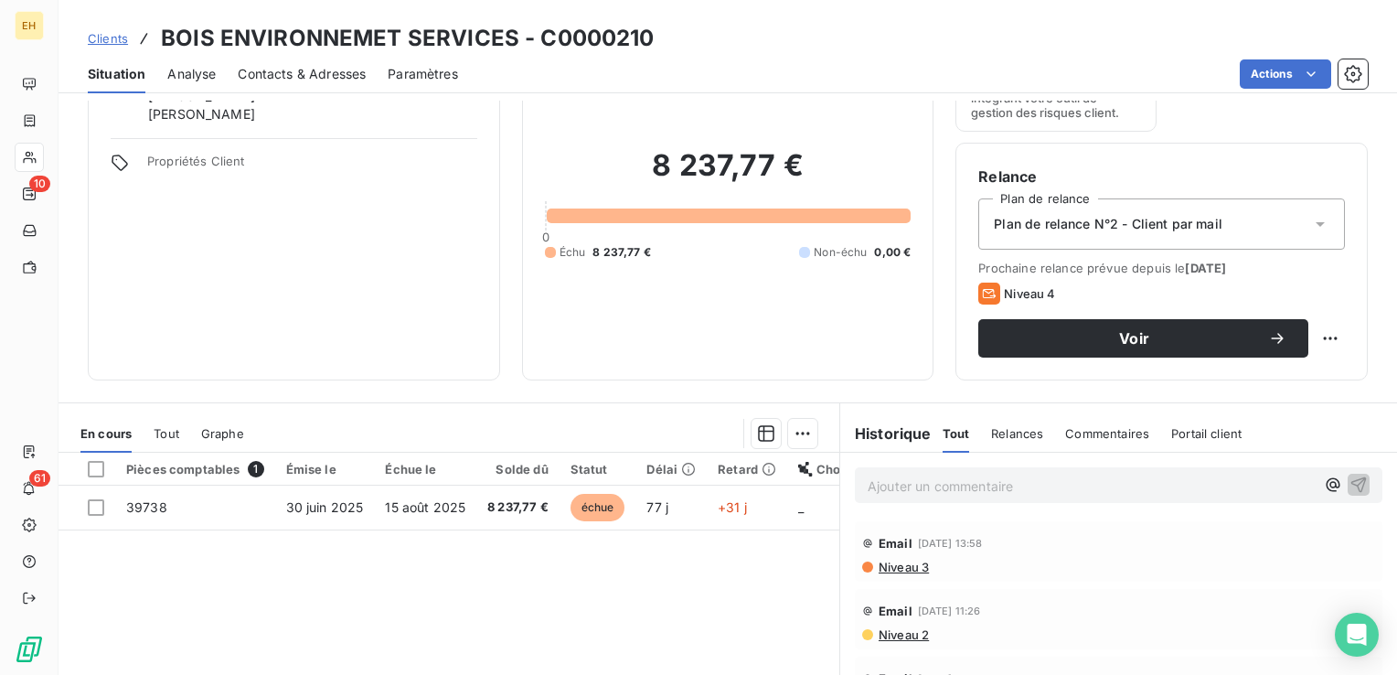
click at [909, 563] on span "Niveau 3" at bounding box center [902, 566] width 52 height 15
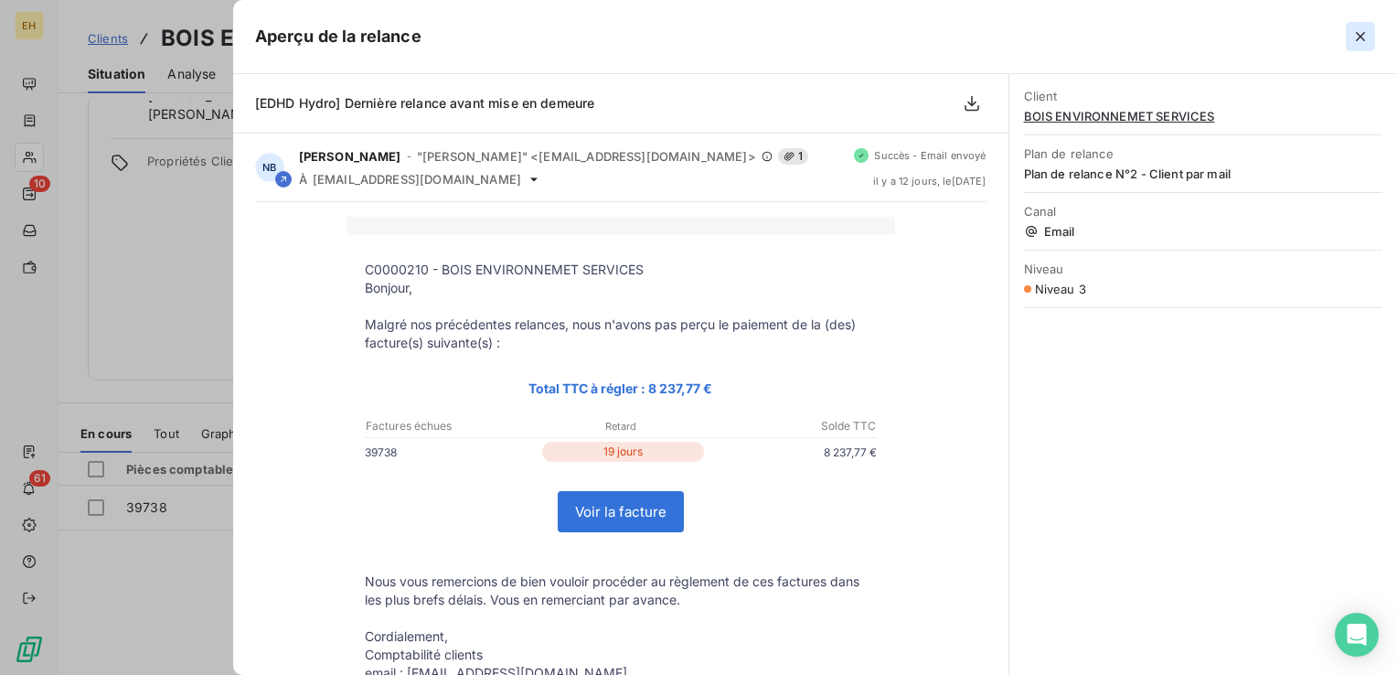
click at [1358, 31] on icon "button" at bounding box center [1360, 36] width 18 height 18
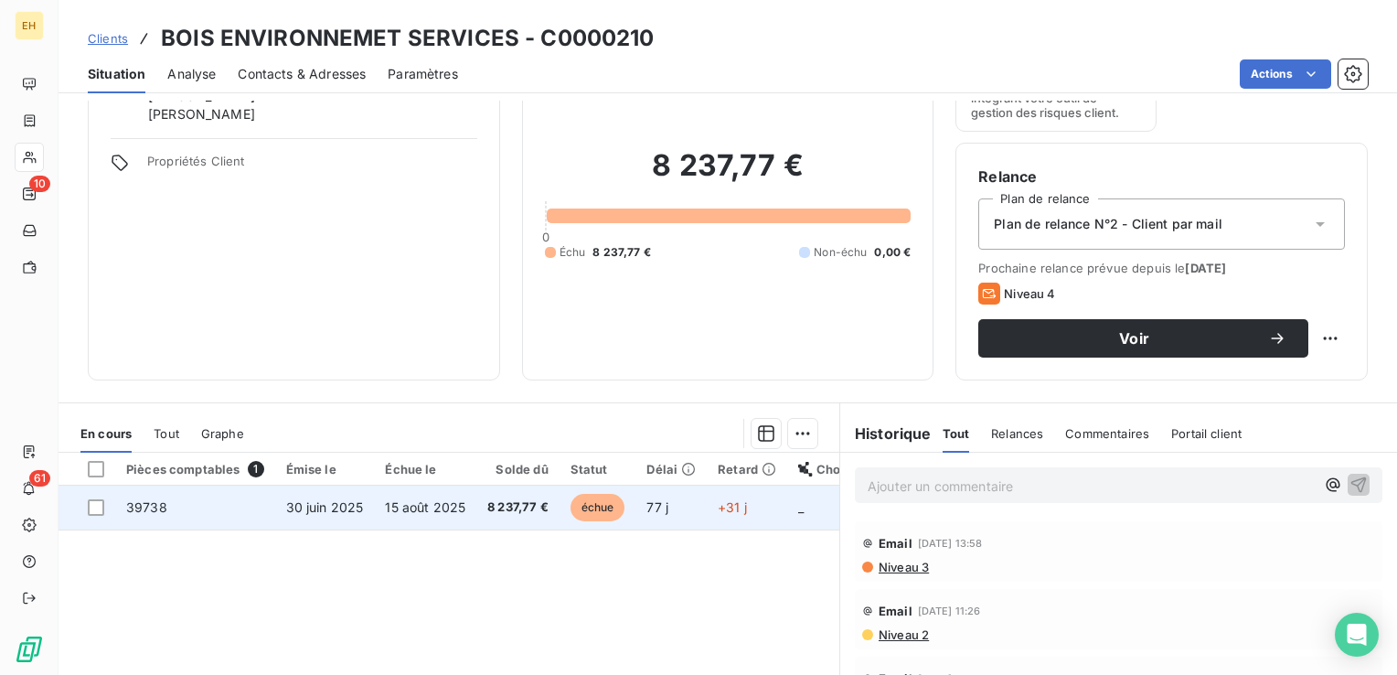
click at [379, 486] on td "15 août 2025" at bounding box center [425, 507] width 102 height 44
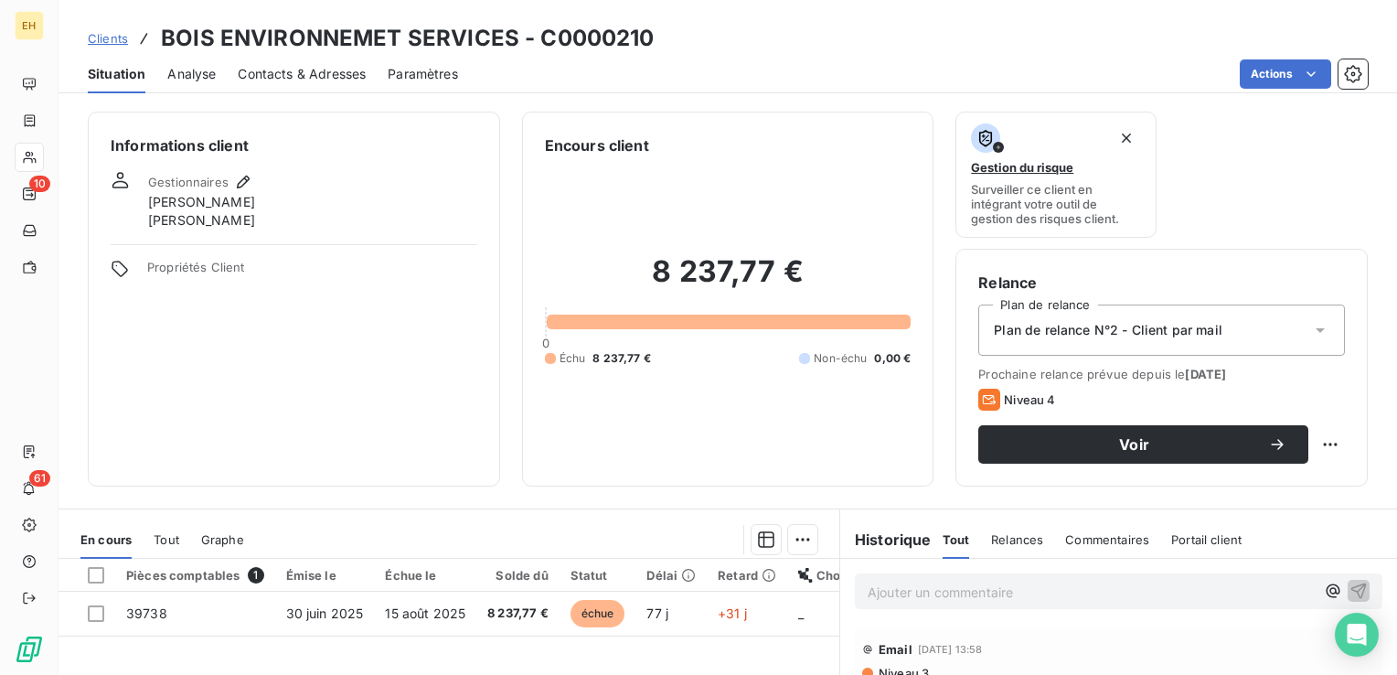
click at [274, 73] on span "Contacts & Adresses" at bounding box center [302, 74] width 128 height 18
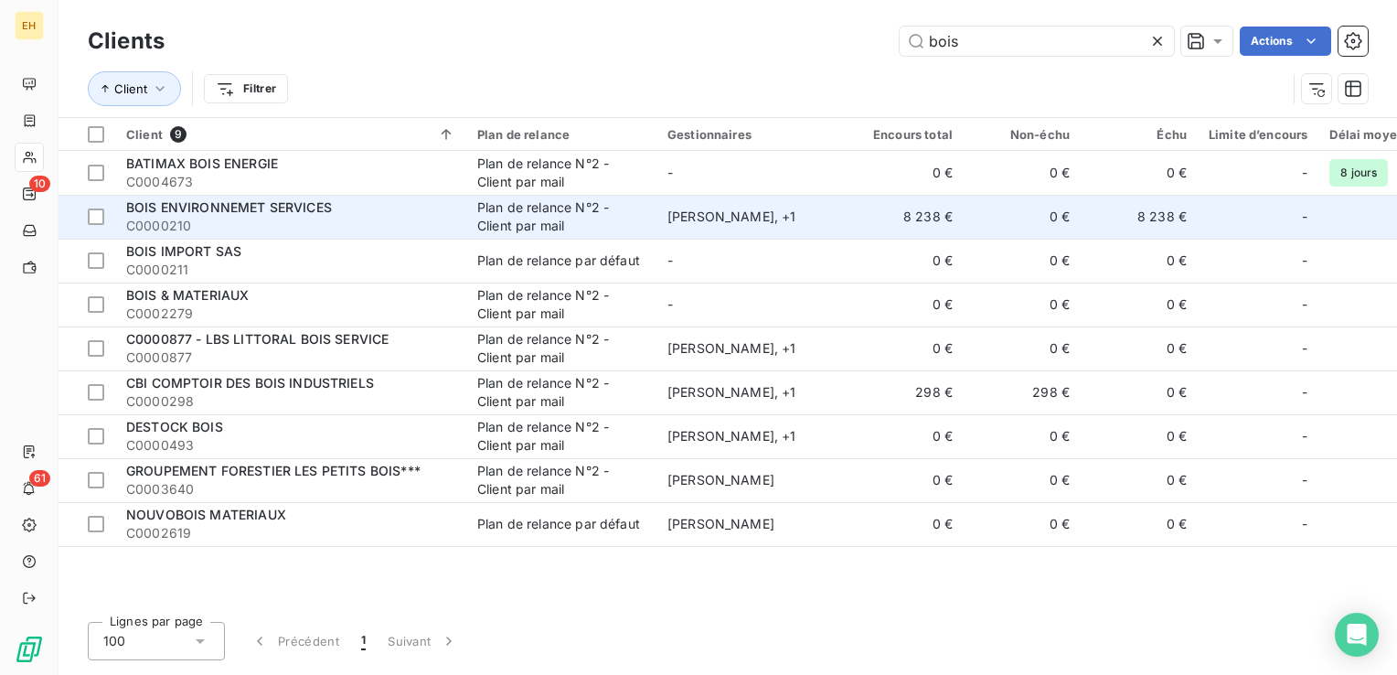
click at [239, 217] on span "C0000210" at bounding box center [290, 226] width 329 height 18
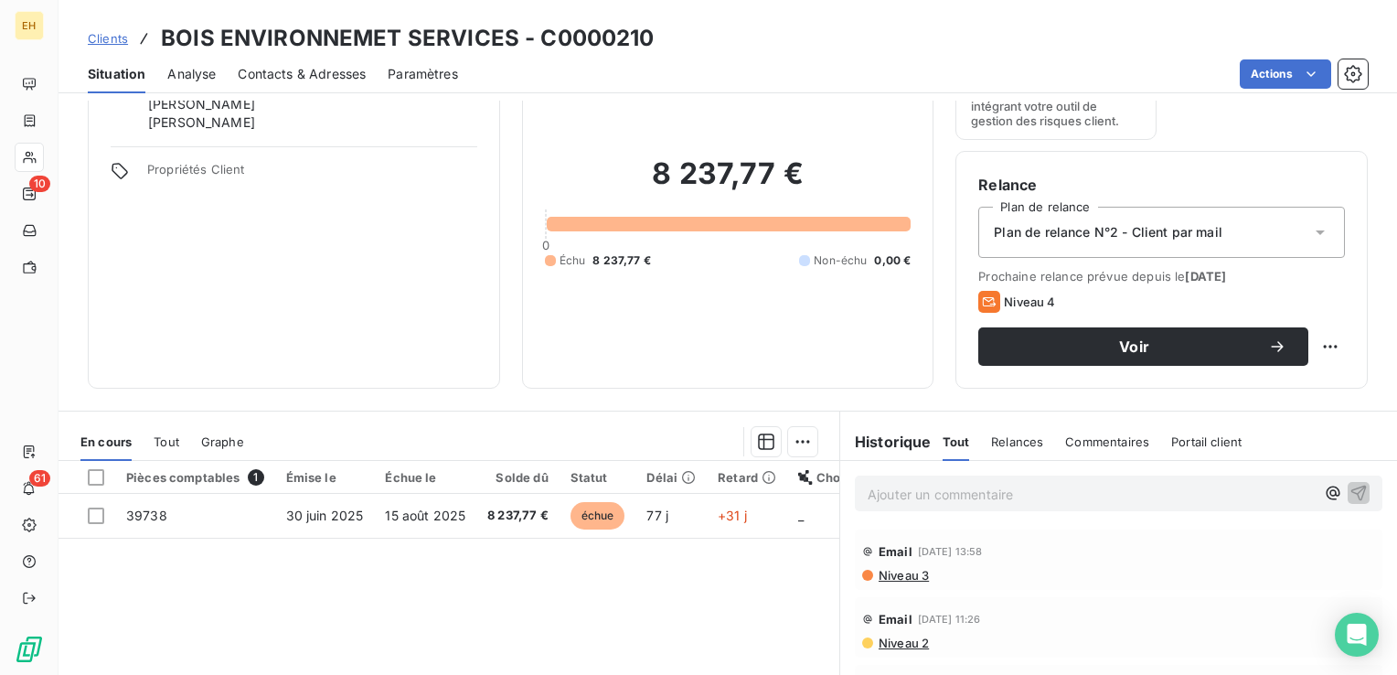
scroll to position [183, 0]
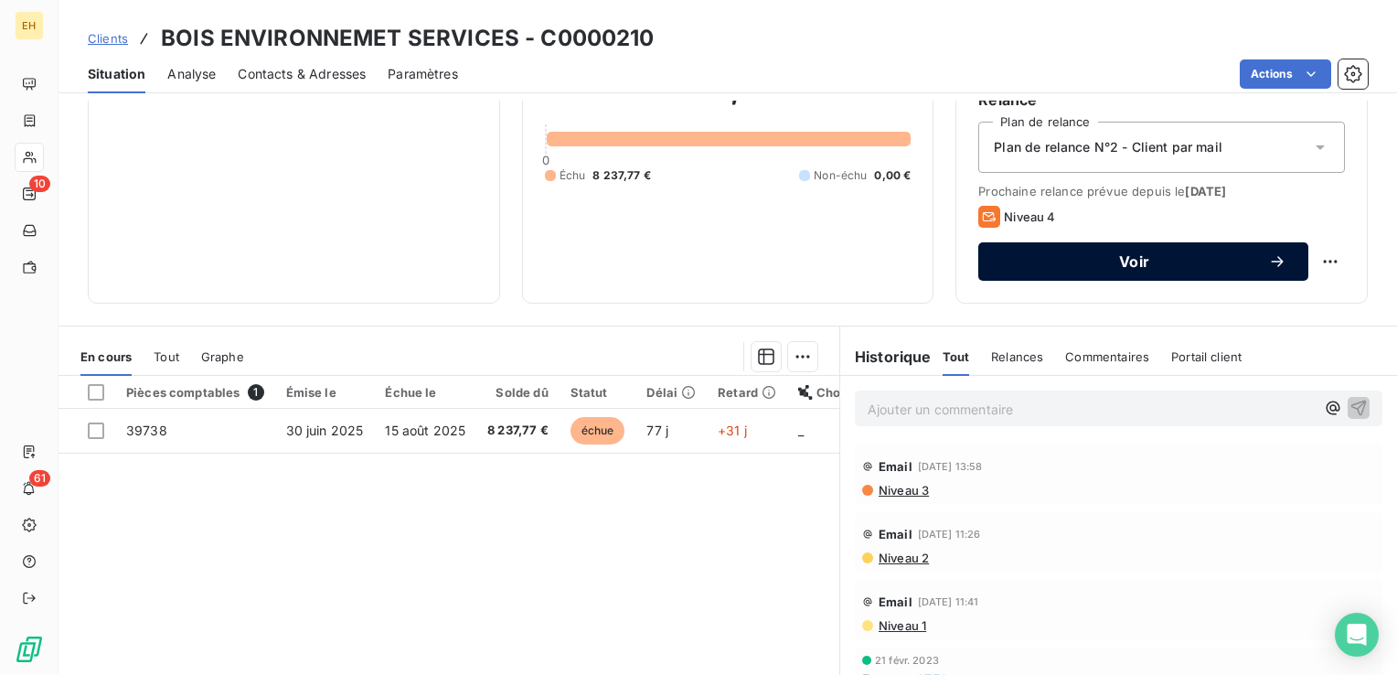
click at [1211, 263] on span "Voir" at bounding box center [1134, 261] width 268 height 15
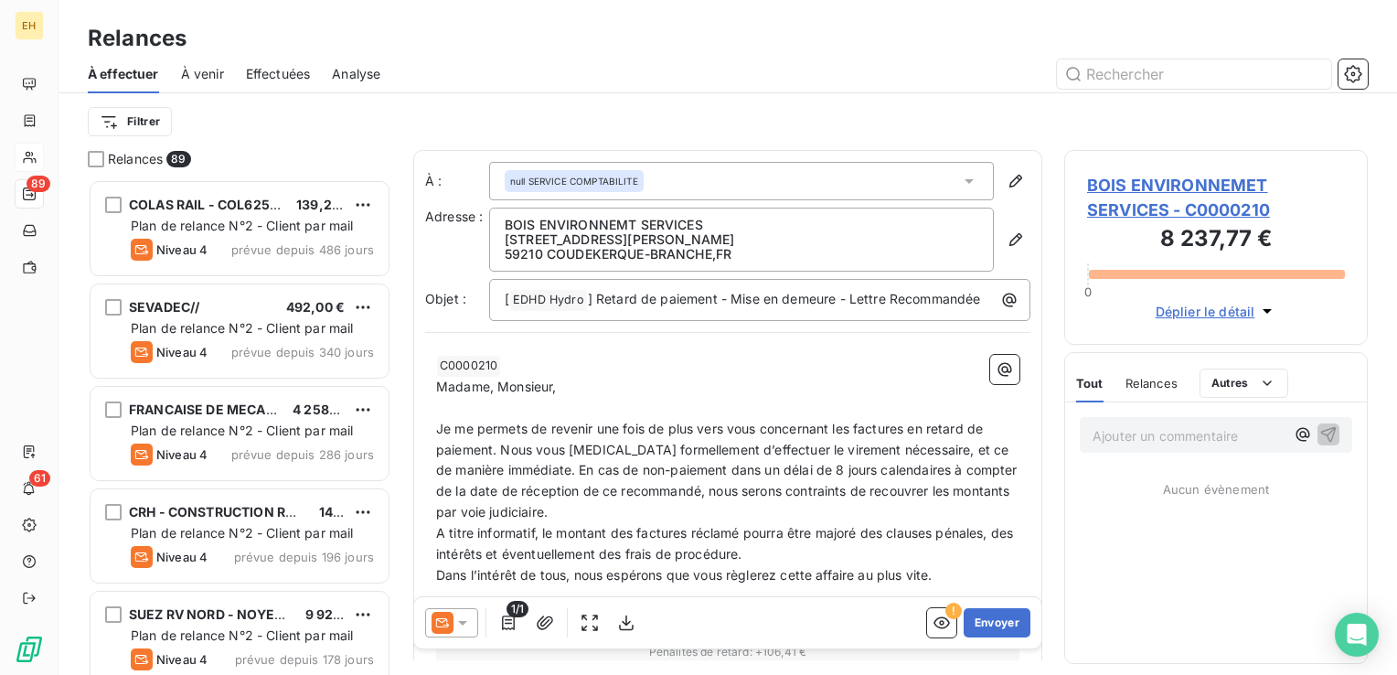
scroll to position [482, 289]
click at [458, 627] on icon at bounding box center [462, 622] width 18 height 18
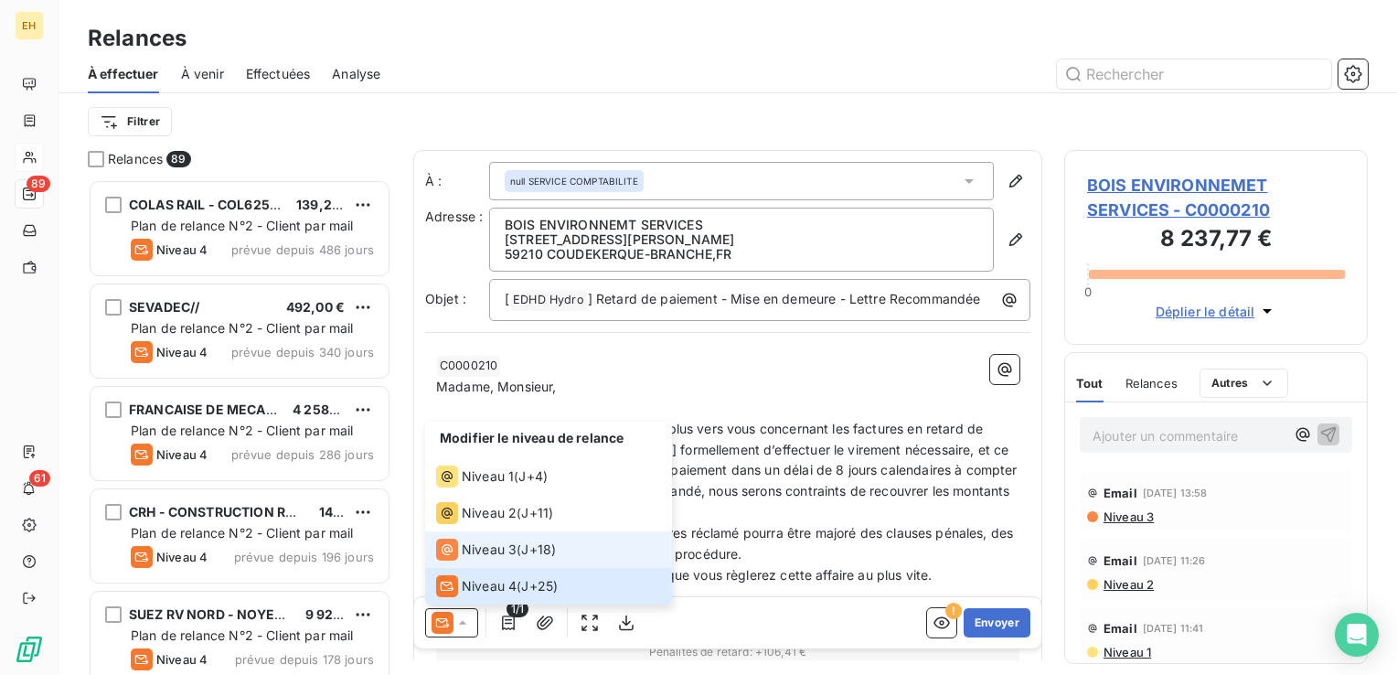
click at [520, 546] on div "Niveau 3 ( J+18 )" at bounding box center [496, 549] width 120 height 22
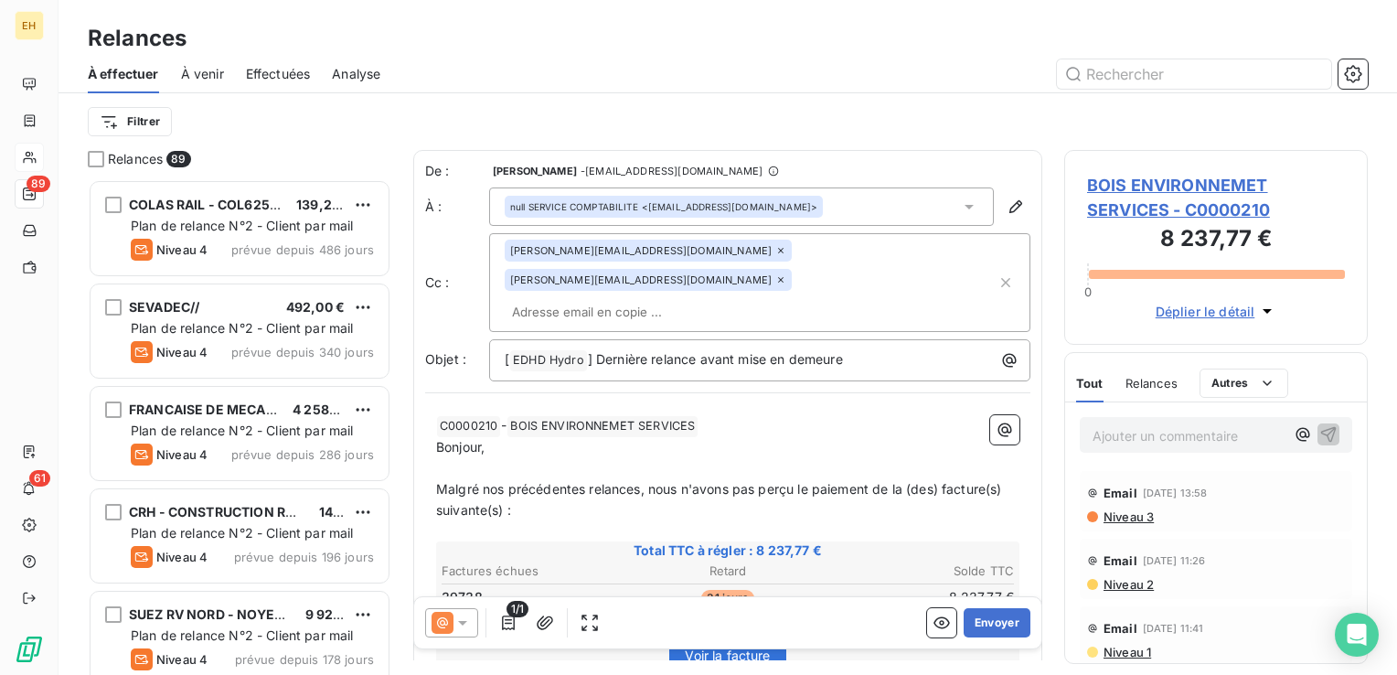
click at [786, 274] on icon at bounding box center [780, 279] width 11 height 11
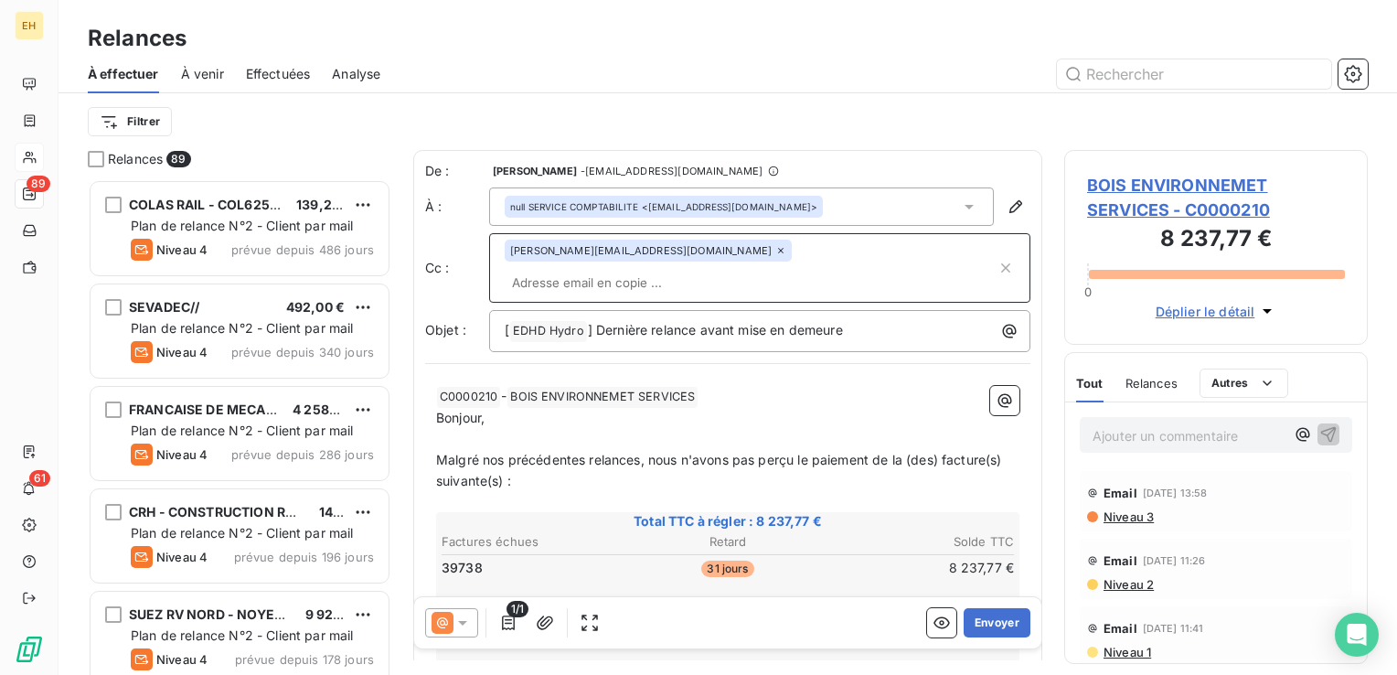
click at [642, 452] on span "Malgré nos précédentes relances, nous n'avons pas perçu le paiement de la (des)…" at bounding box center [720, 470] width 569 height 37
click at [774, 415] on html "EH 89 61 Relances À effectuer À venir Effectuées Analyse Filtrer Relances 89 CO…" at bounding box center [698, 337] width 1397 height 675
click at [716, 269] on input "text" at bounding box center [610, 282] width 211 height 27
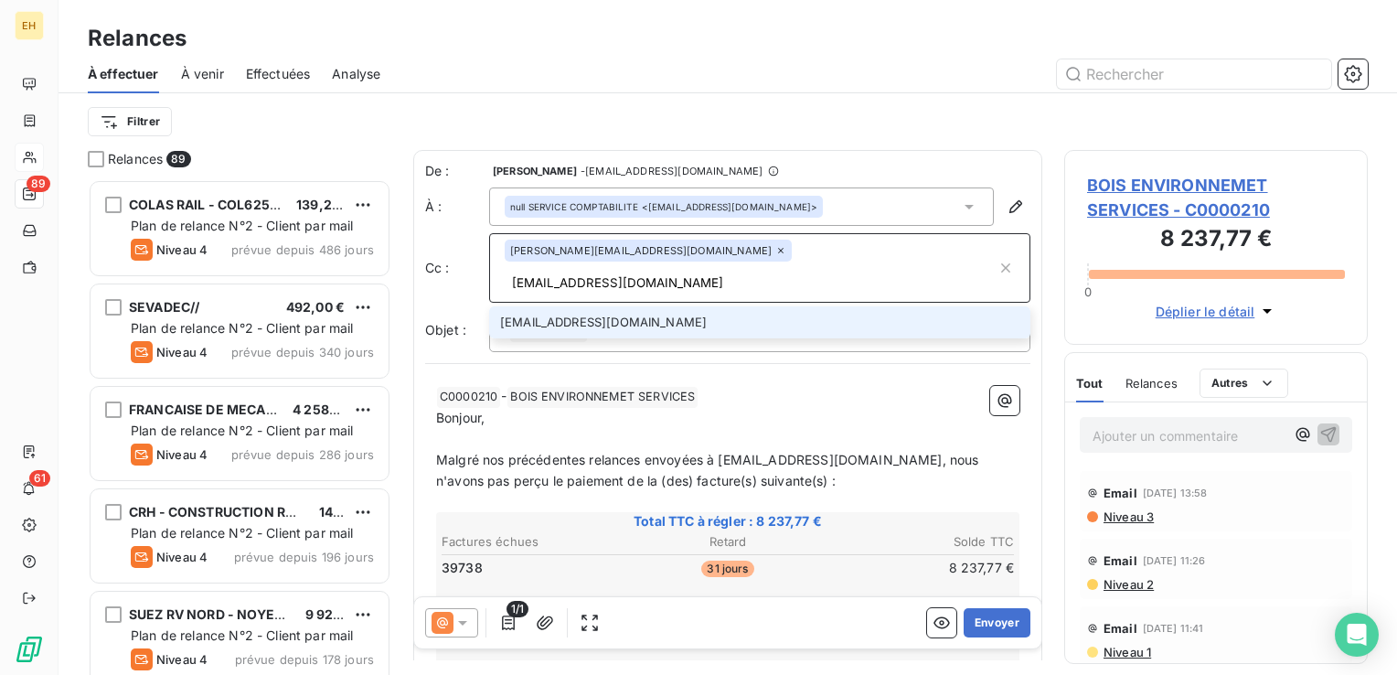
type input "boisenvironnementservices@gmail.com"
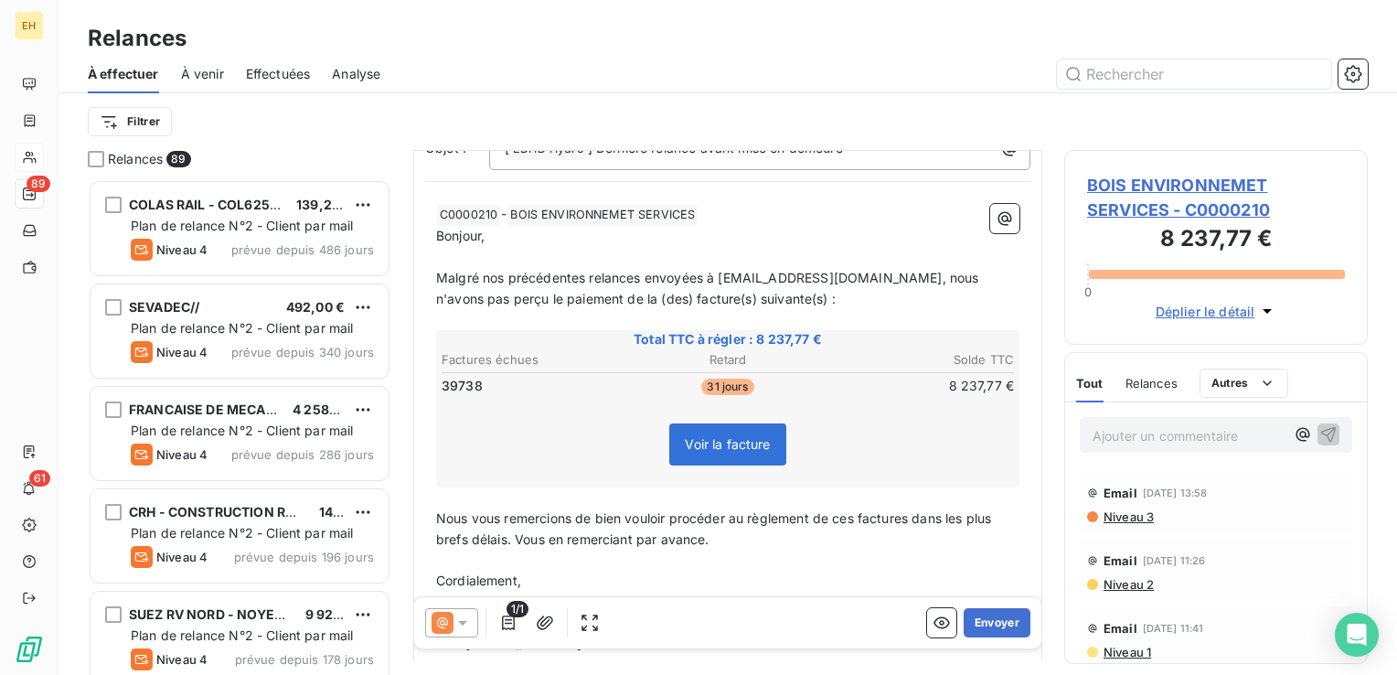
scroll to position [0, 0]
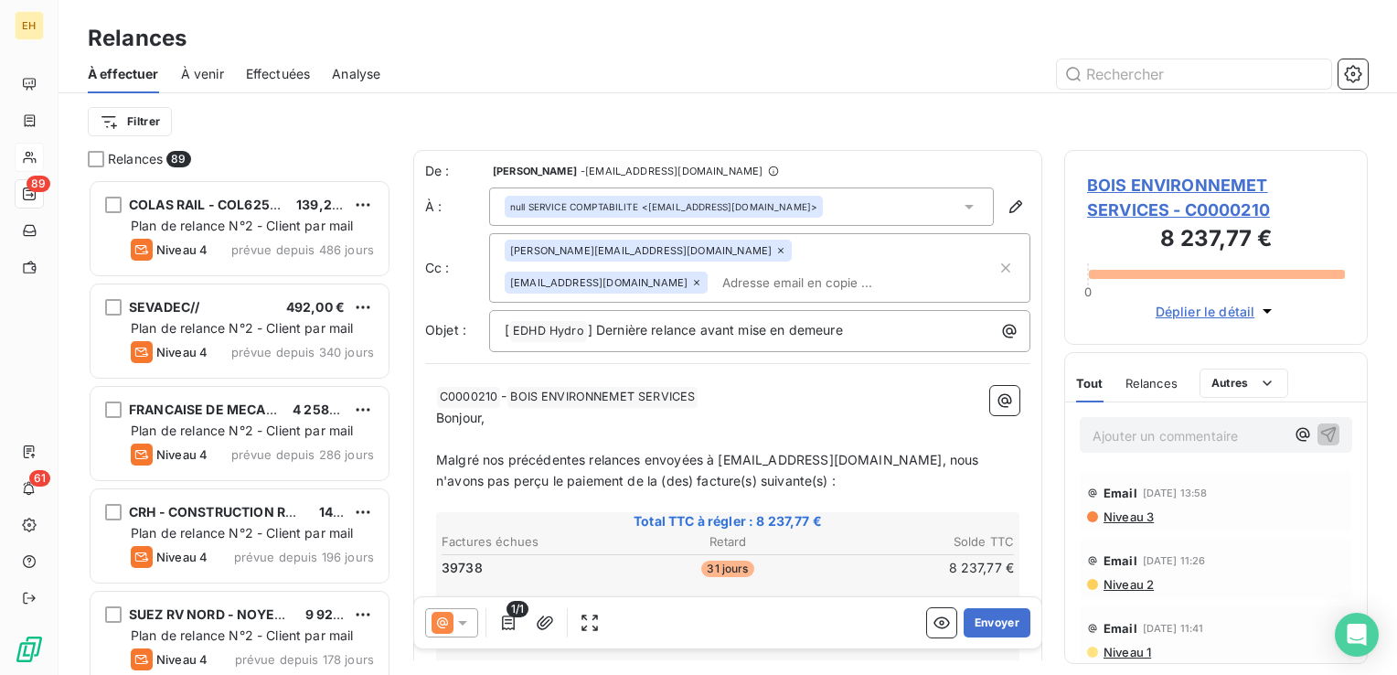
click at [462, 620] on icon at bounding box center [462, 622] width 18 height 18
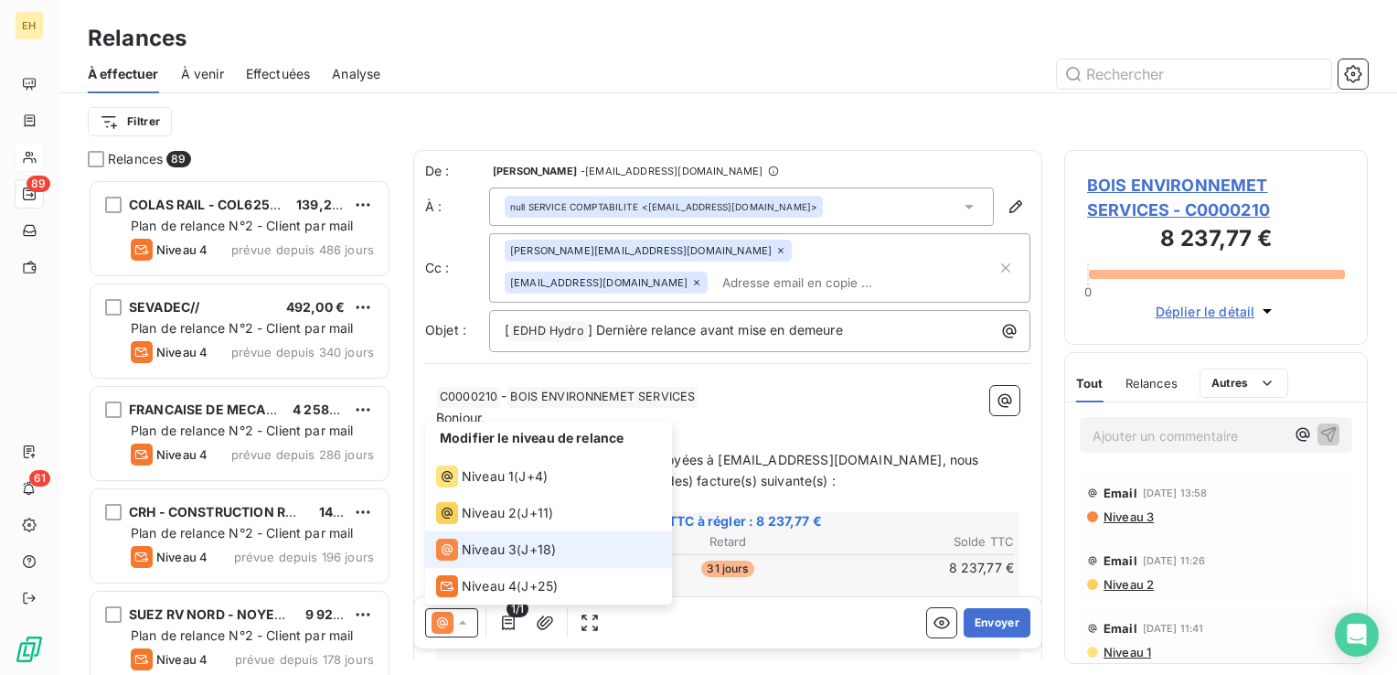
click at [462, 620] on icon at bounding box center [462, 622] width 18 height 18
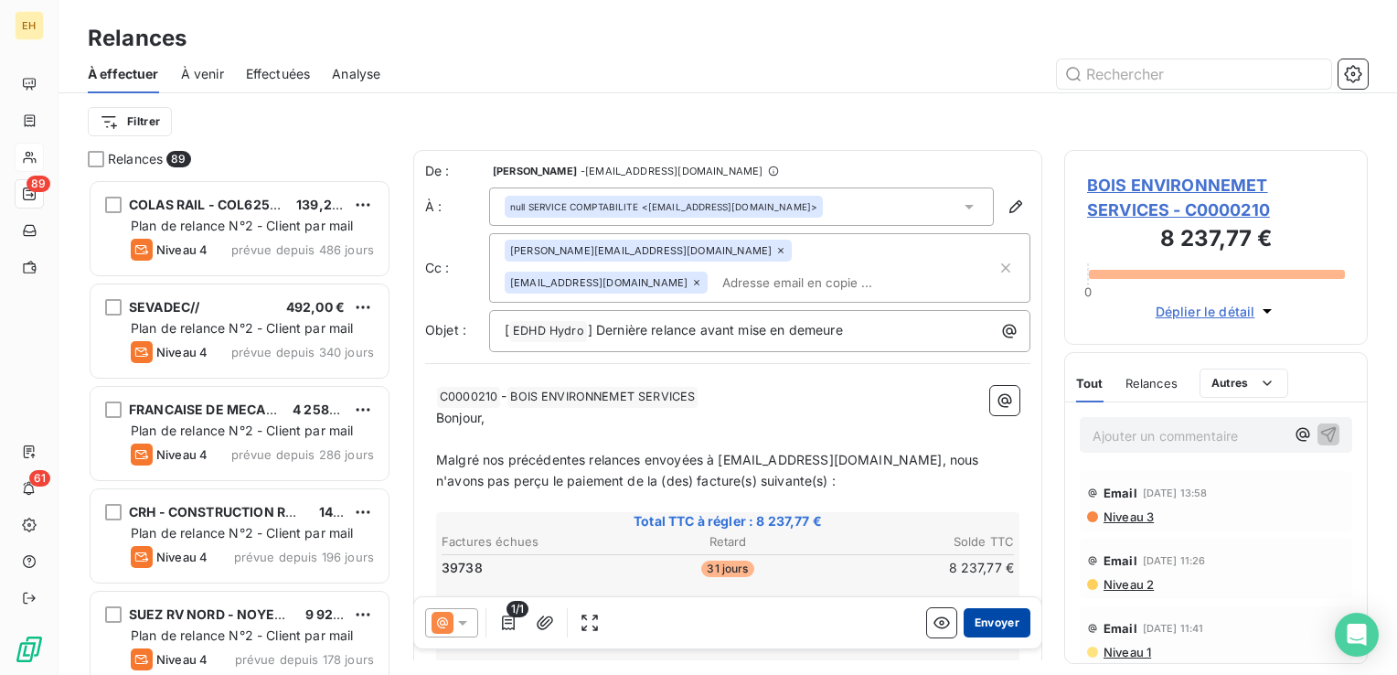
click at [983, 623] on button "Envoyer" at bounding box center [996, 622] width 67 height 29
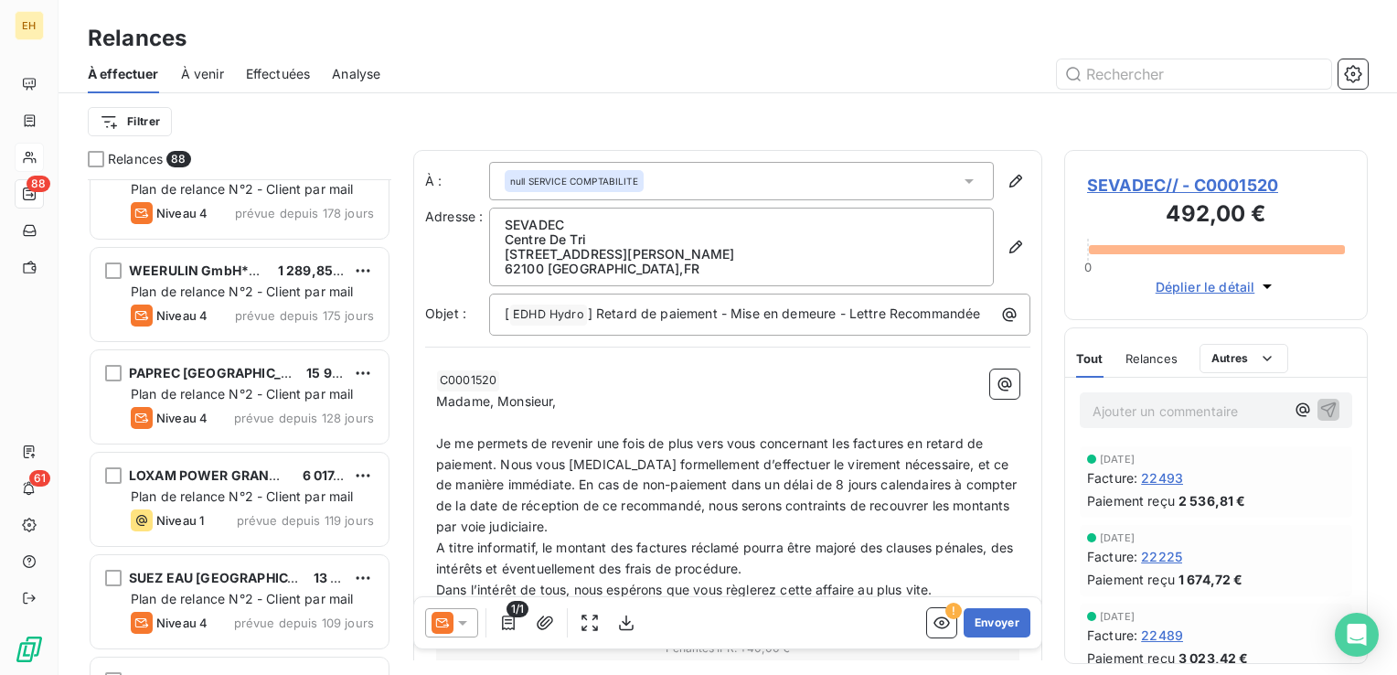
scroll to position [457, 0]
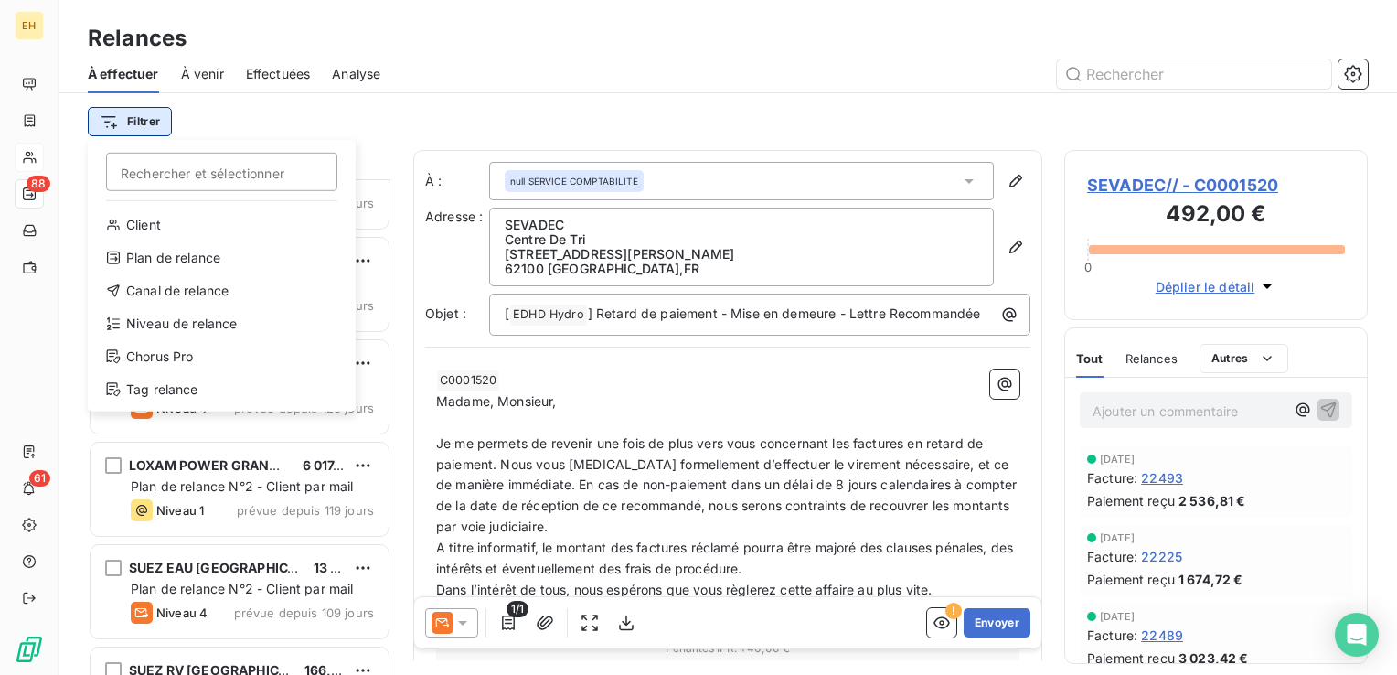
click at [156, 115] on html "EH 88 61 Relances À effectuer À venir Effectuées Analyse Filtrer Rechercher et …" at bounding box center [698, 337] width 1397 height 675
click at [194, 324] on div "Niveau de relance" at bounding box center [221, 323] width 253 height 29
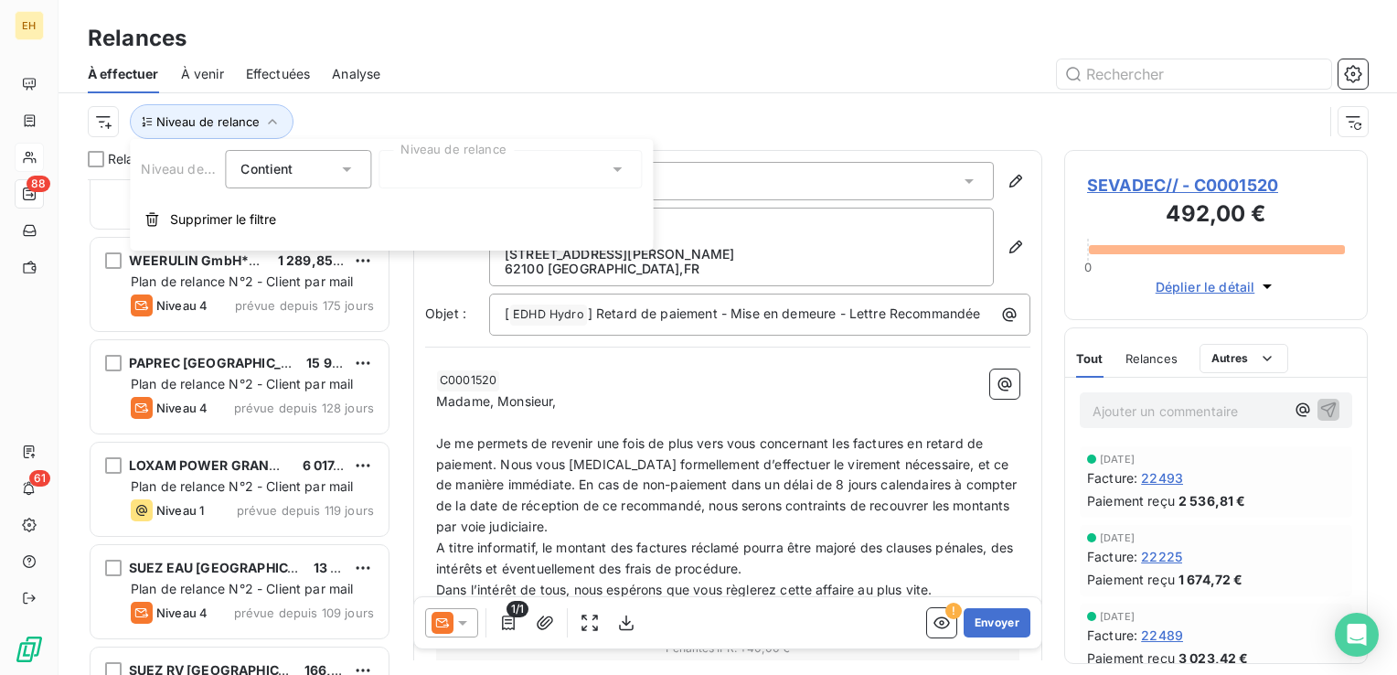
click at [409, 165] on div at bounding box center [509, 169] width 263 height 38
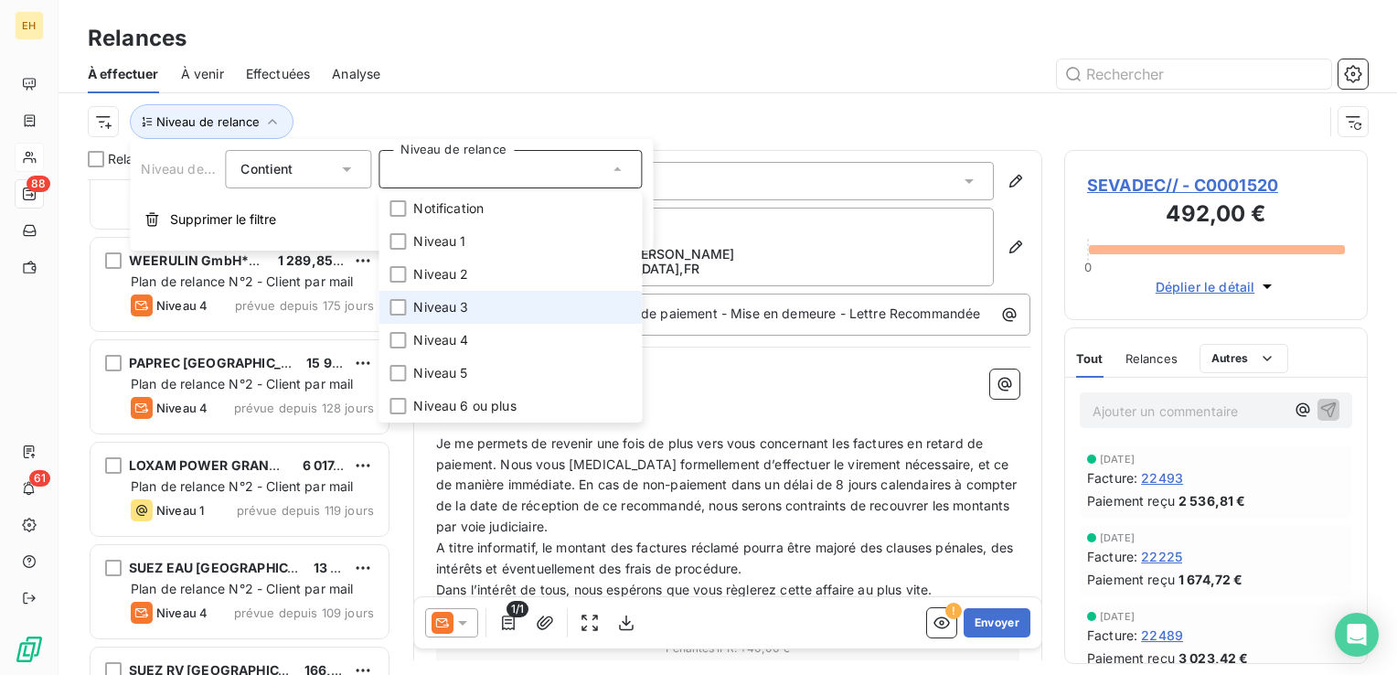
click at [440, 307] on span "Niveau 3" at bounding box center [440, 307] width 55 height 18
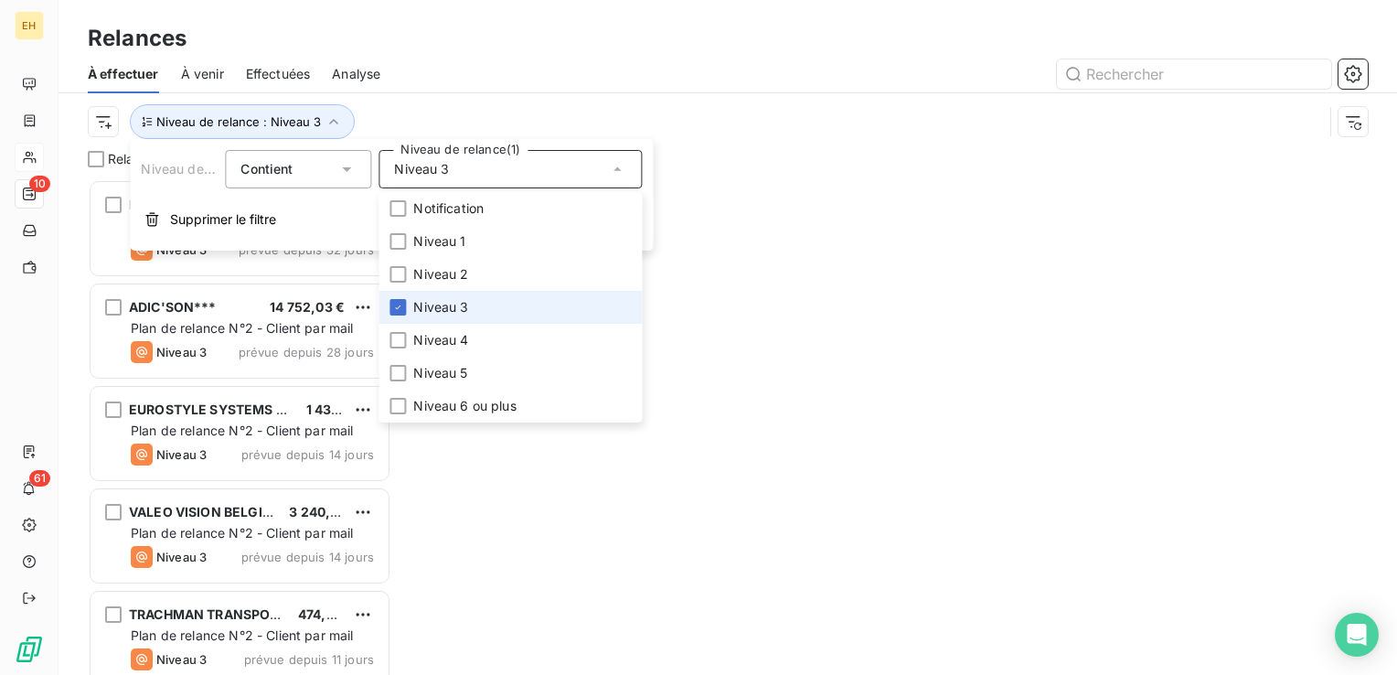
scroll to position [482, 289]
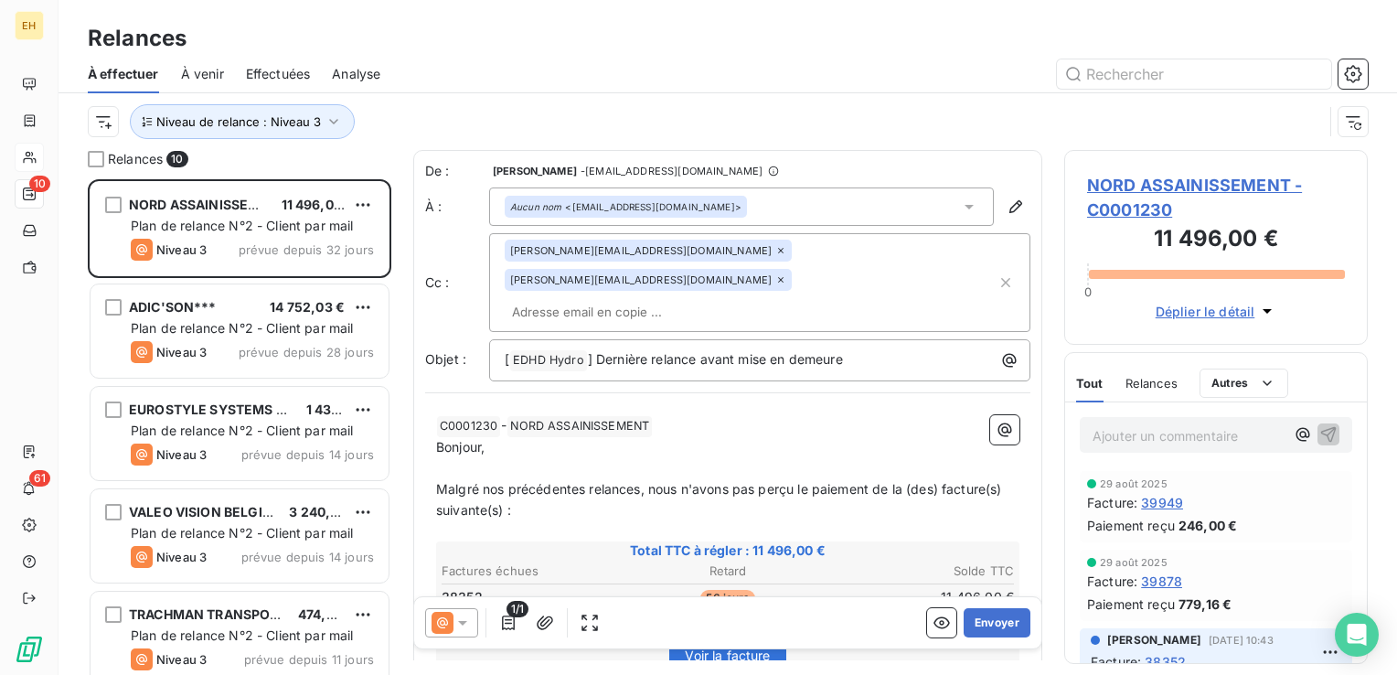
click at [413, 43] on div "Relances" at bounding box center [727, 38] width 1338 height 33
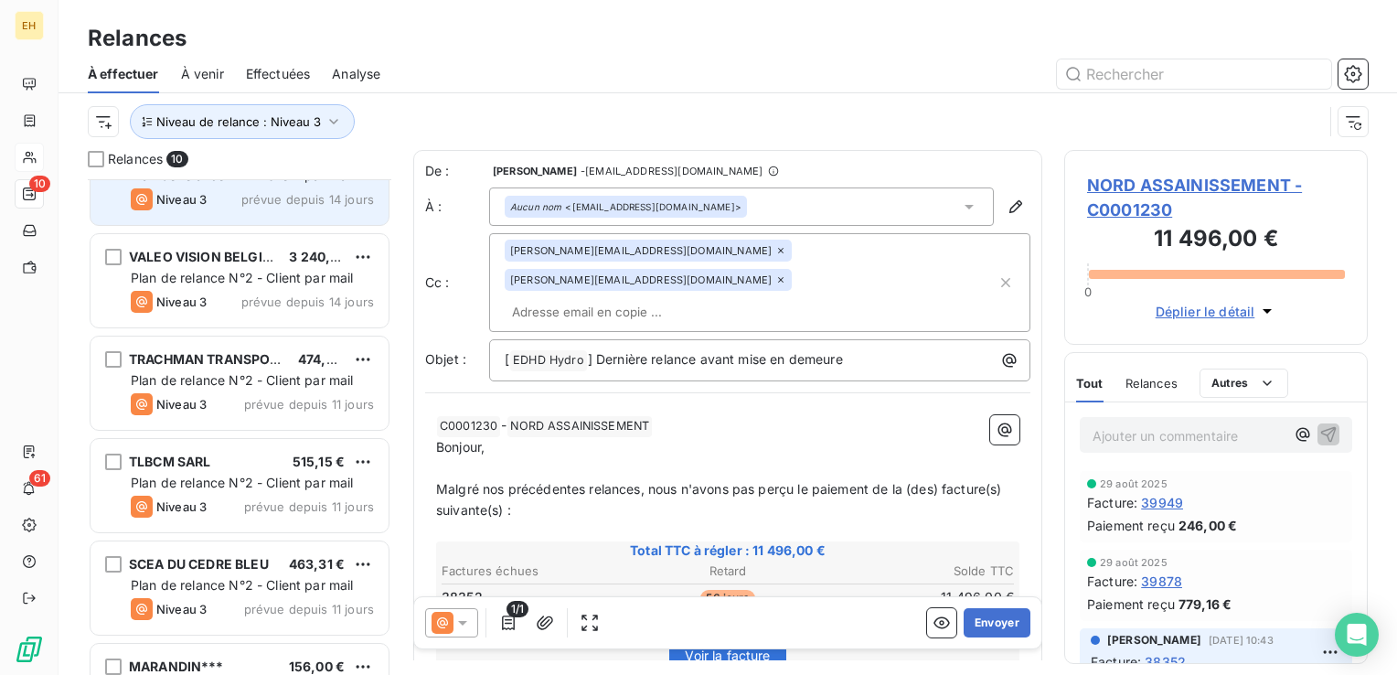
scroll to position [528, 0]
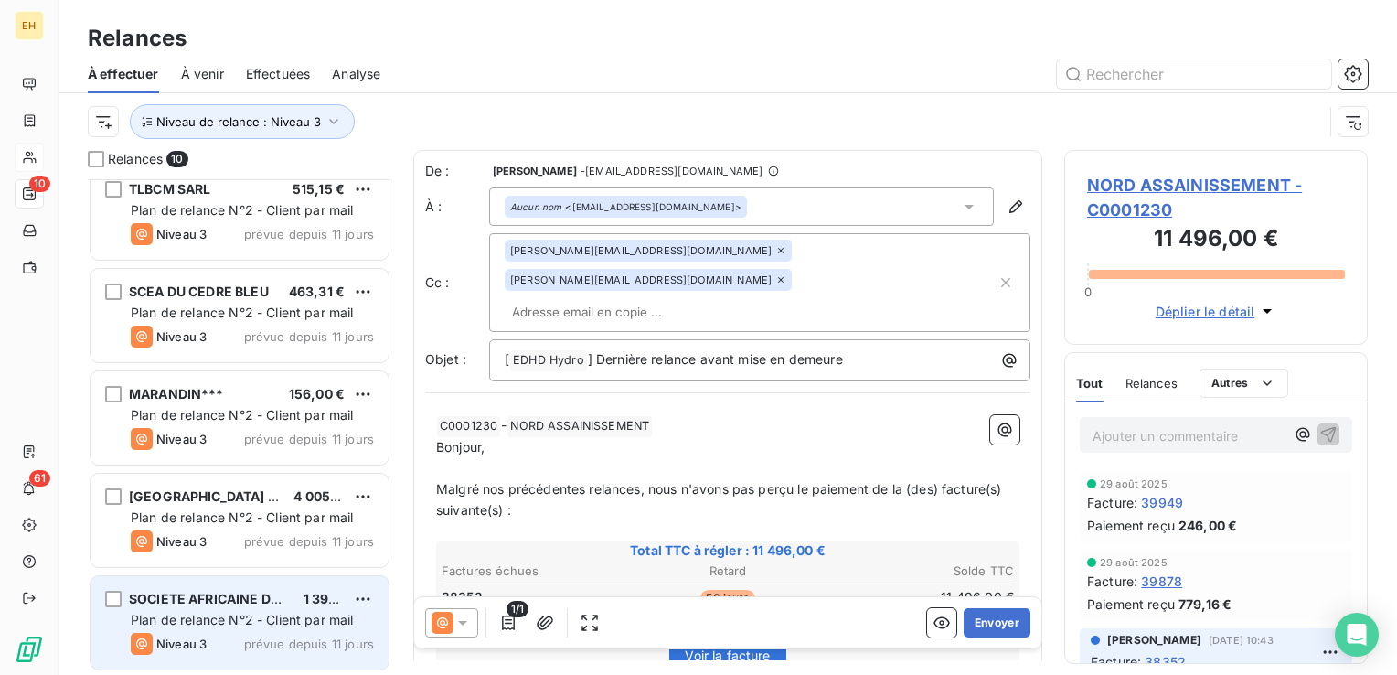
click at [239, 635] on div "Niveau 3 prévue depuis 11 jours" at bounding box center [252, 643] width 243 height 22
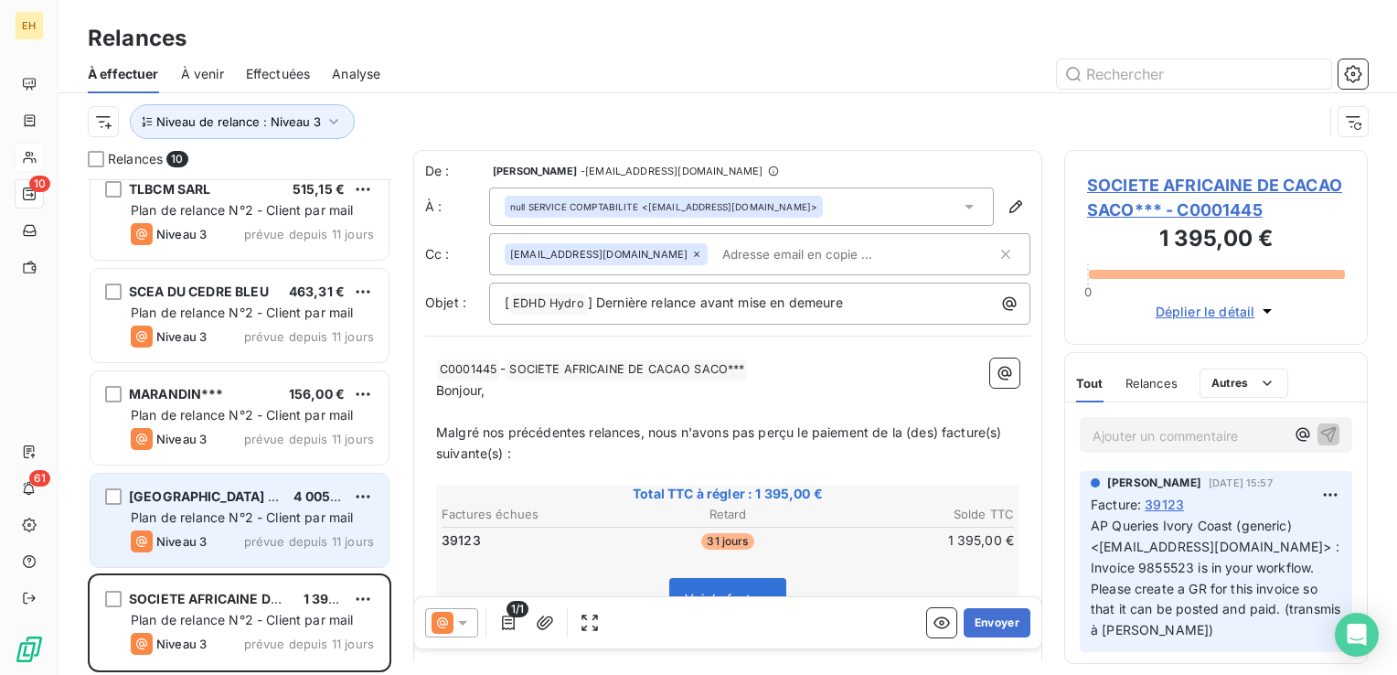
click at [218, 505] on div "DUBREU LOCATION 4 005,68 € Plan de relance N°2 - Client par mail Niveau 3 prévu…" at bounding box center [239, 519] width 298 height 93
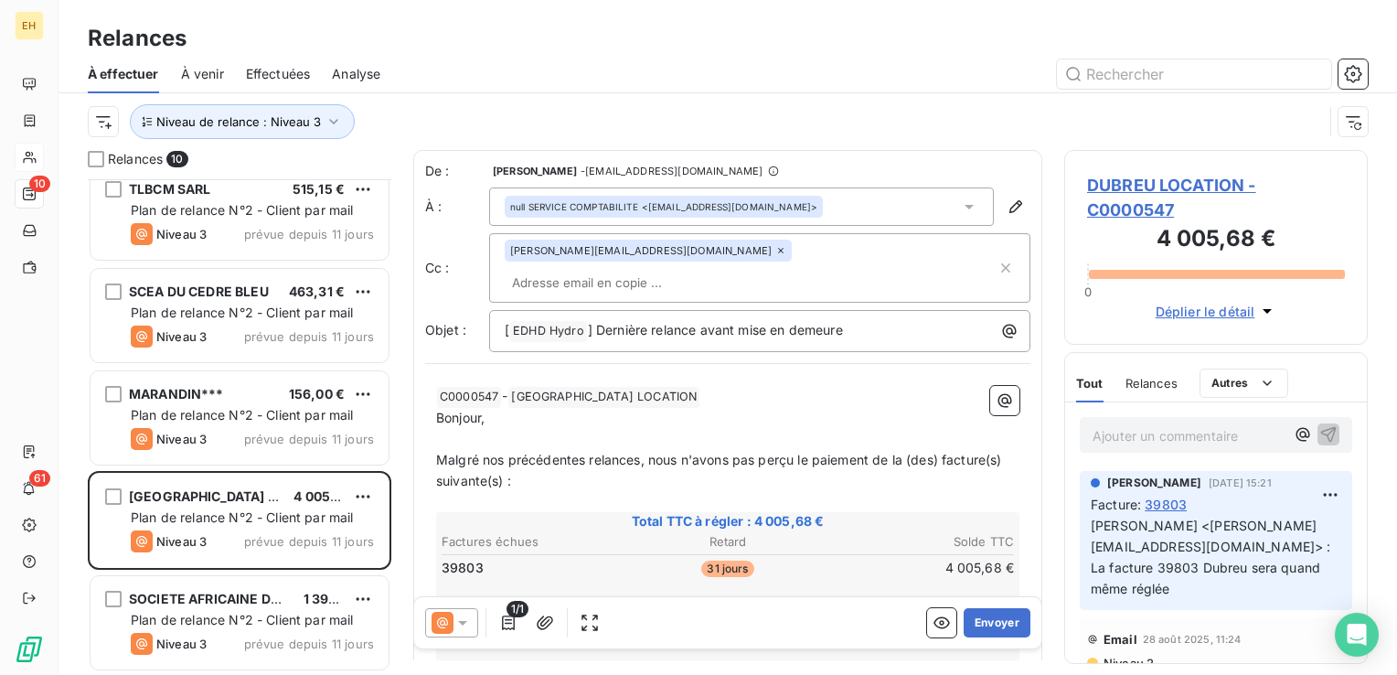
click at [468, 620] on icon at bounding box center [462, 622] width 18 height 18
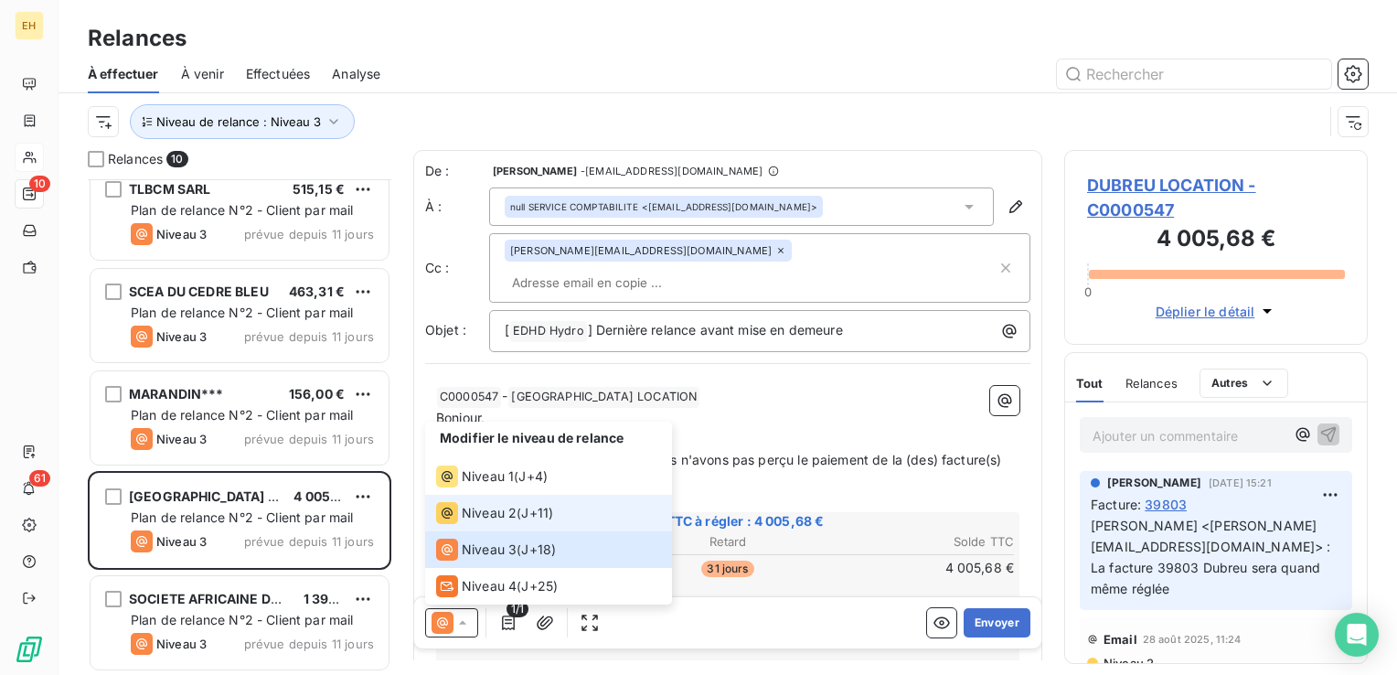
click at [501, 511] on span "Niveau 2" at bounding box center [489, 513] width 55 height 18
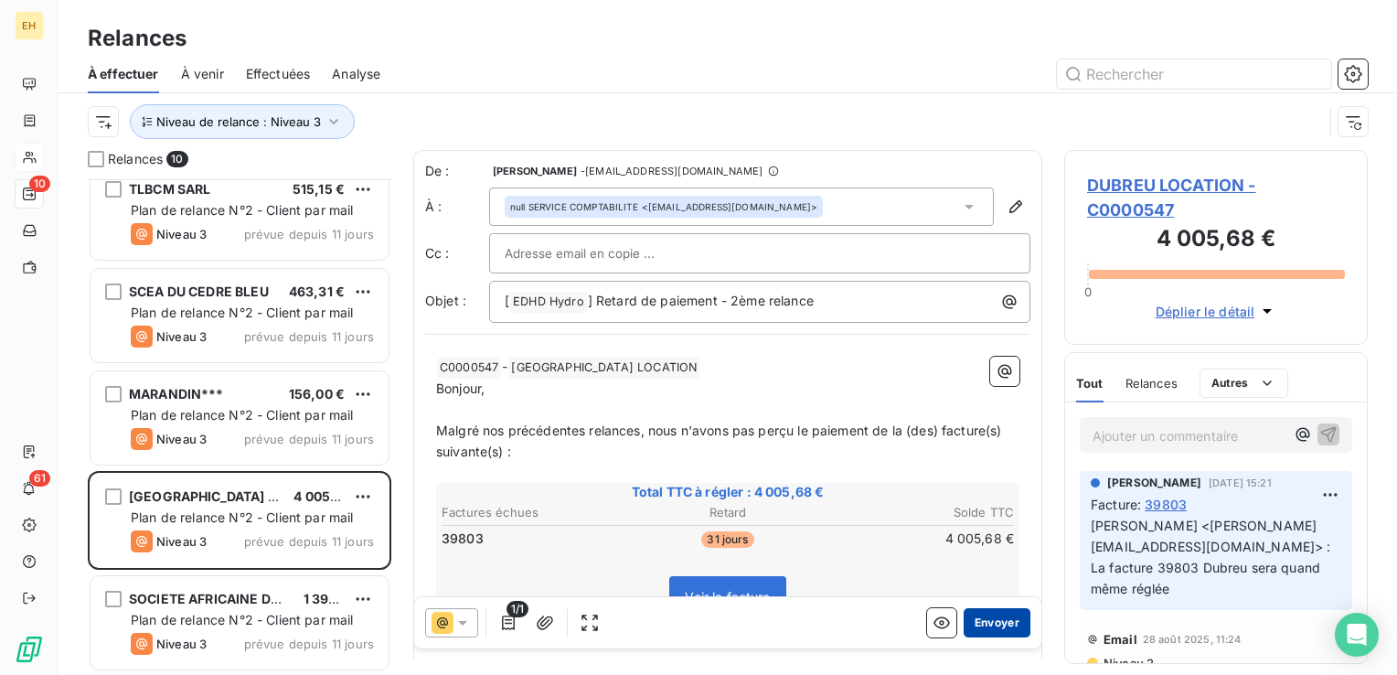
click at [1004, 620] on button "Envoyer" at bounding box center [996, 622] width 67 height 29
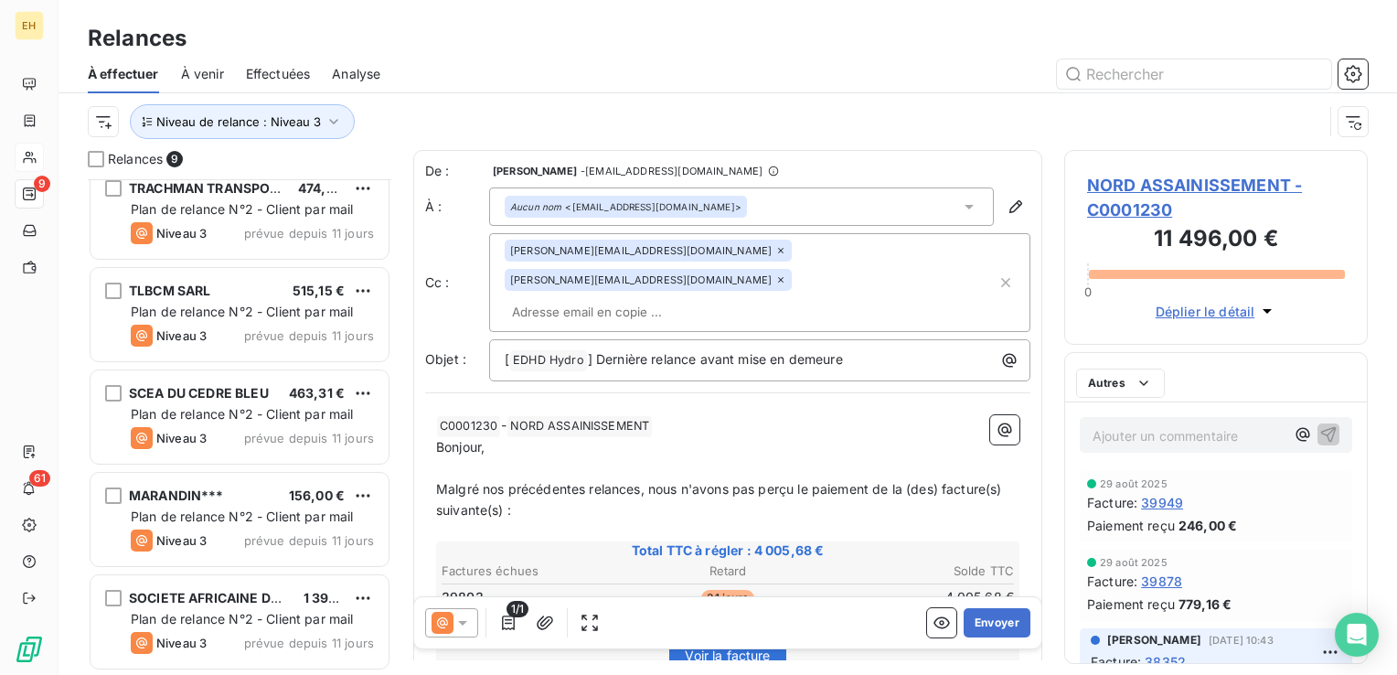
scroll to position [426, 0]
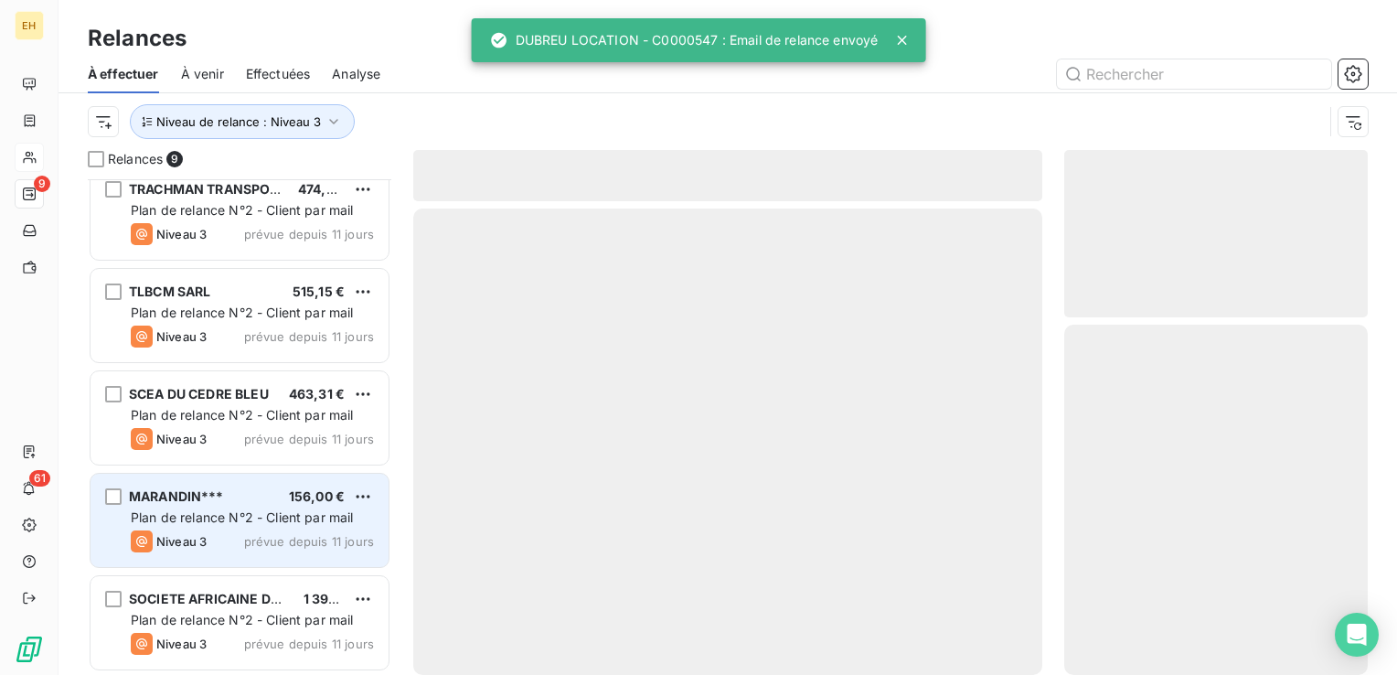
click at [167, 474] on div "MARANDIN*** 156,00 € Plan de relance N°2 - Client par mail Niveau 3 prévue depu…" at bounding box center [239, 519] width 298 height 93
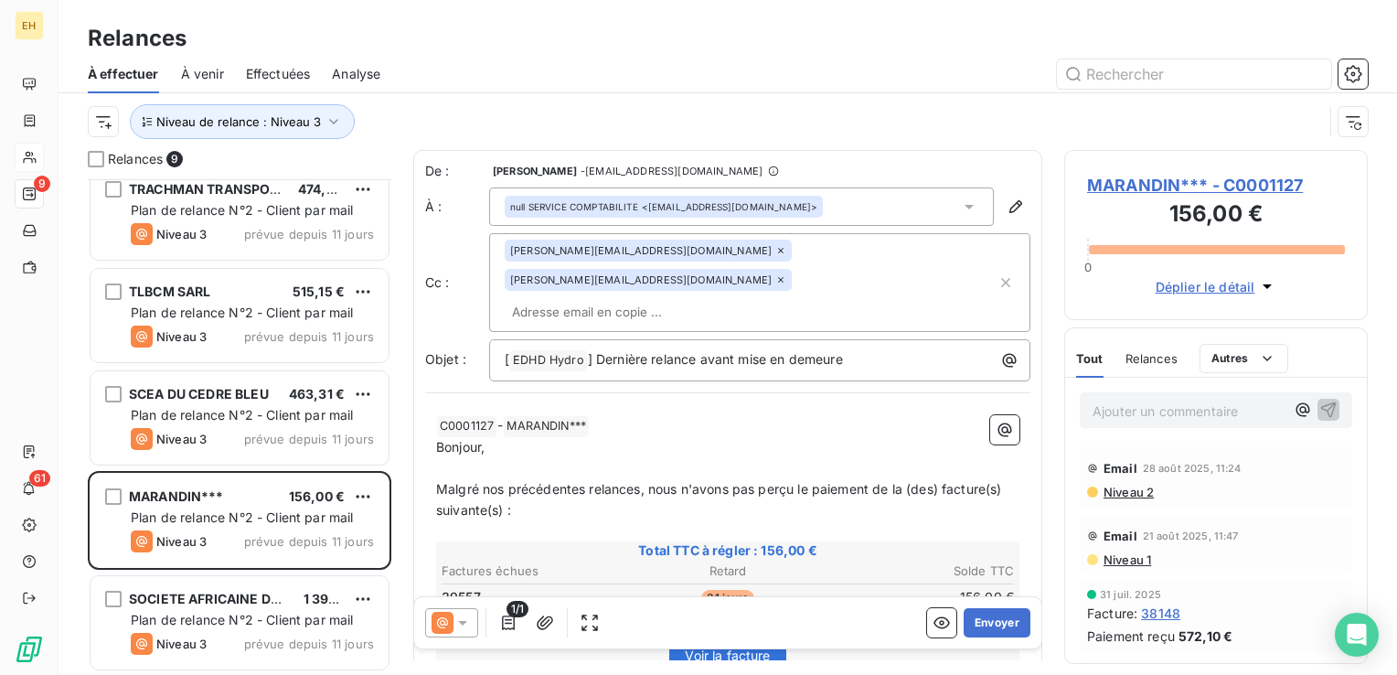
click at [786, 274] on icon at bounding box center [780, 279] width 11 height 11
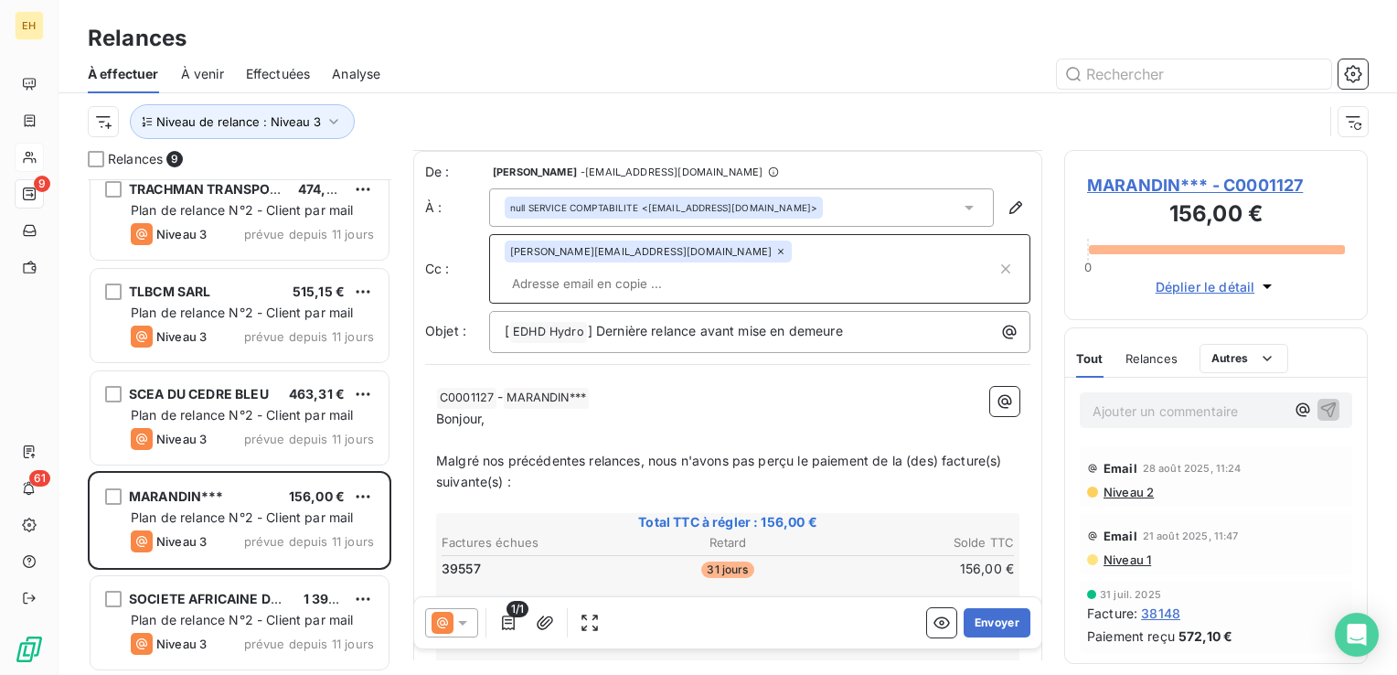
click at [612, 387] on p "﻿ C0001127 ﻿ - MARANDIN*** ﻿ ﻿" at bounding box center [727, 398] width 583 height 22
click at [979, 627] on button "Envoyer" at bounding box center [996, 622] width 67 height 29
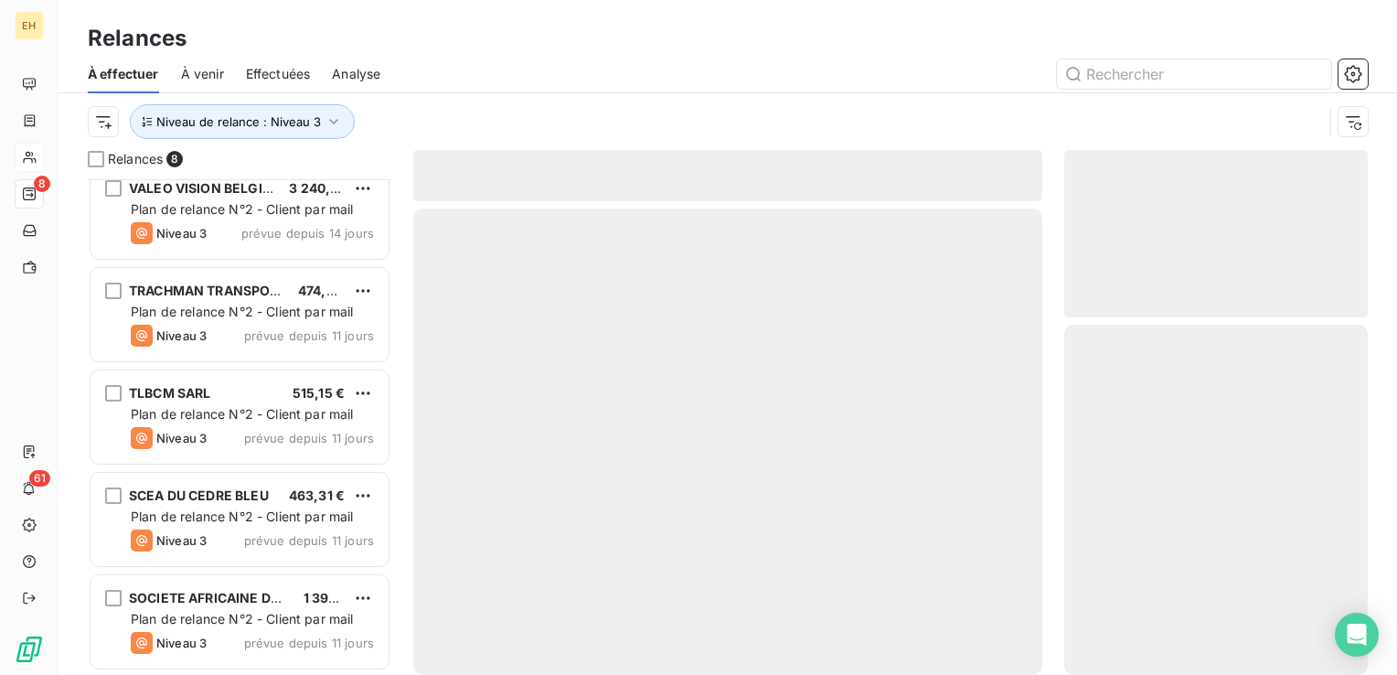
scroll to position [324, 0]
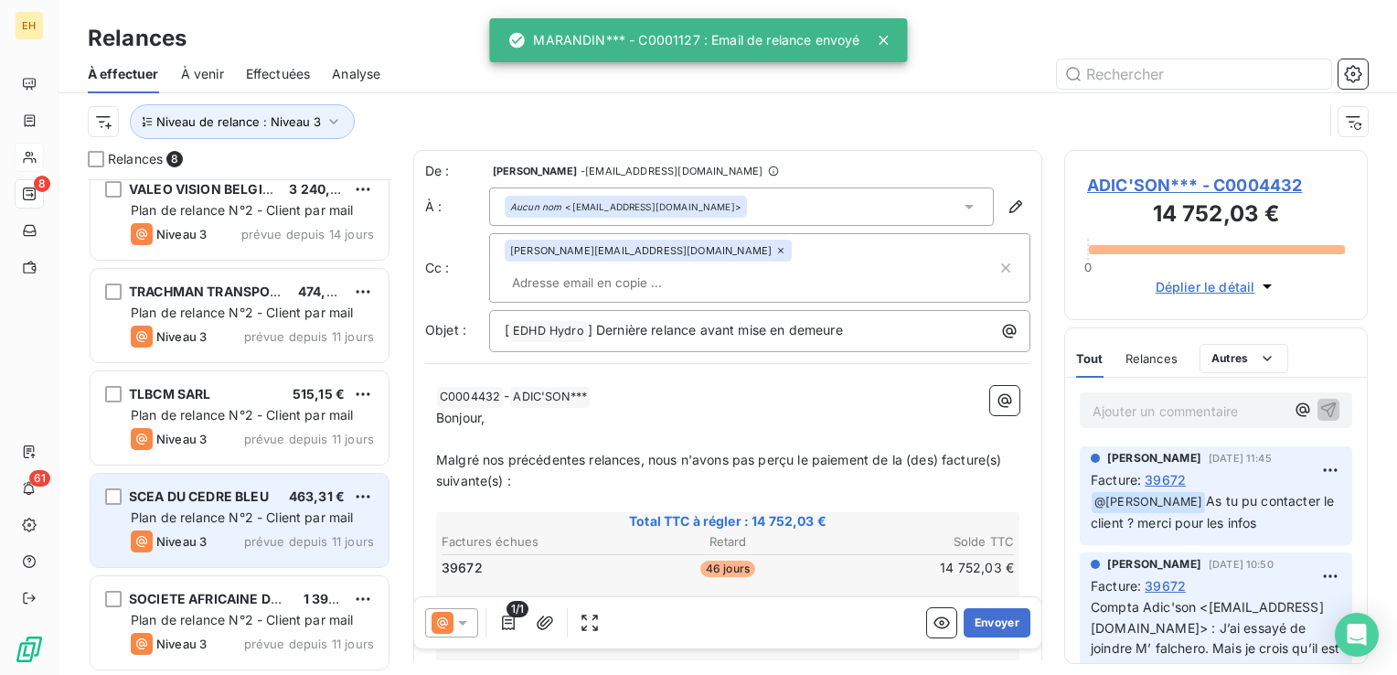
click at [239, 523] on span "Plan de relance N°2 - Client par mail" at bounding box center [242, 517] width 223 height 16
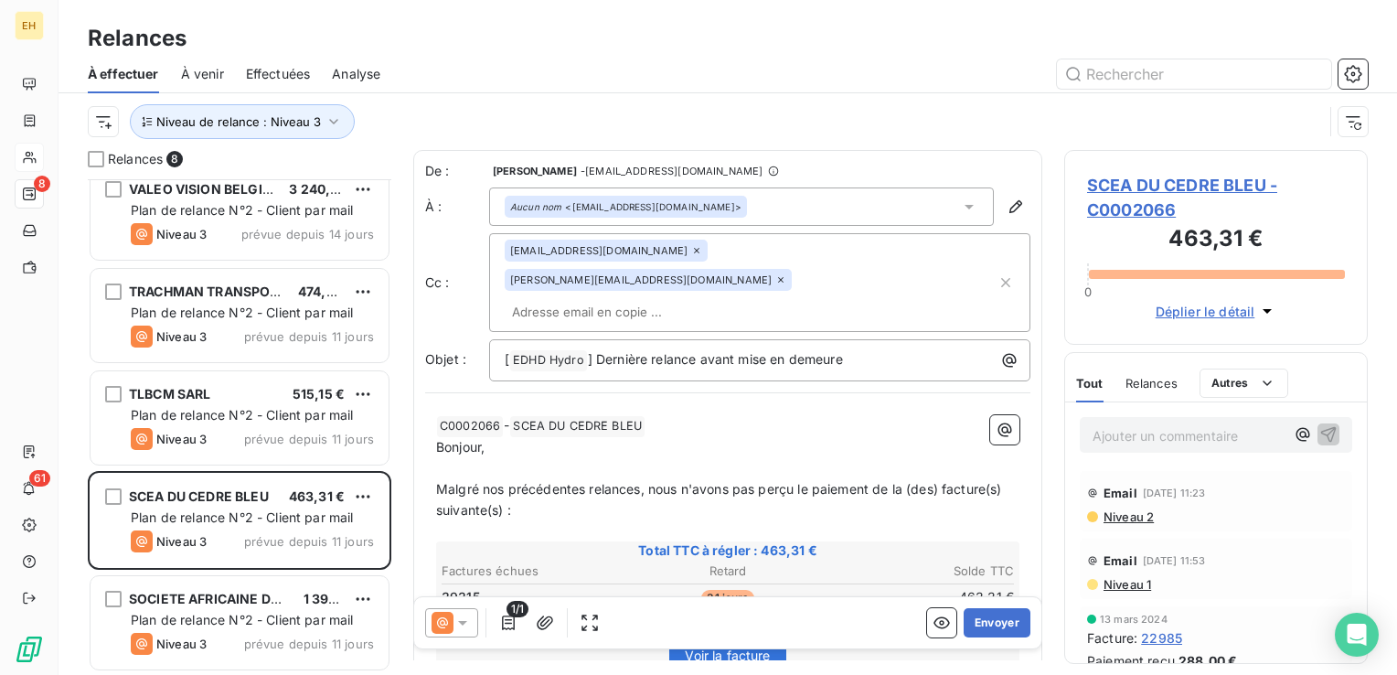
click at [691, 250] on icon at bounding box center [696, 250] width 11 height 11
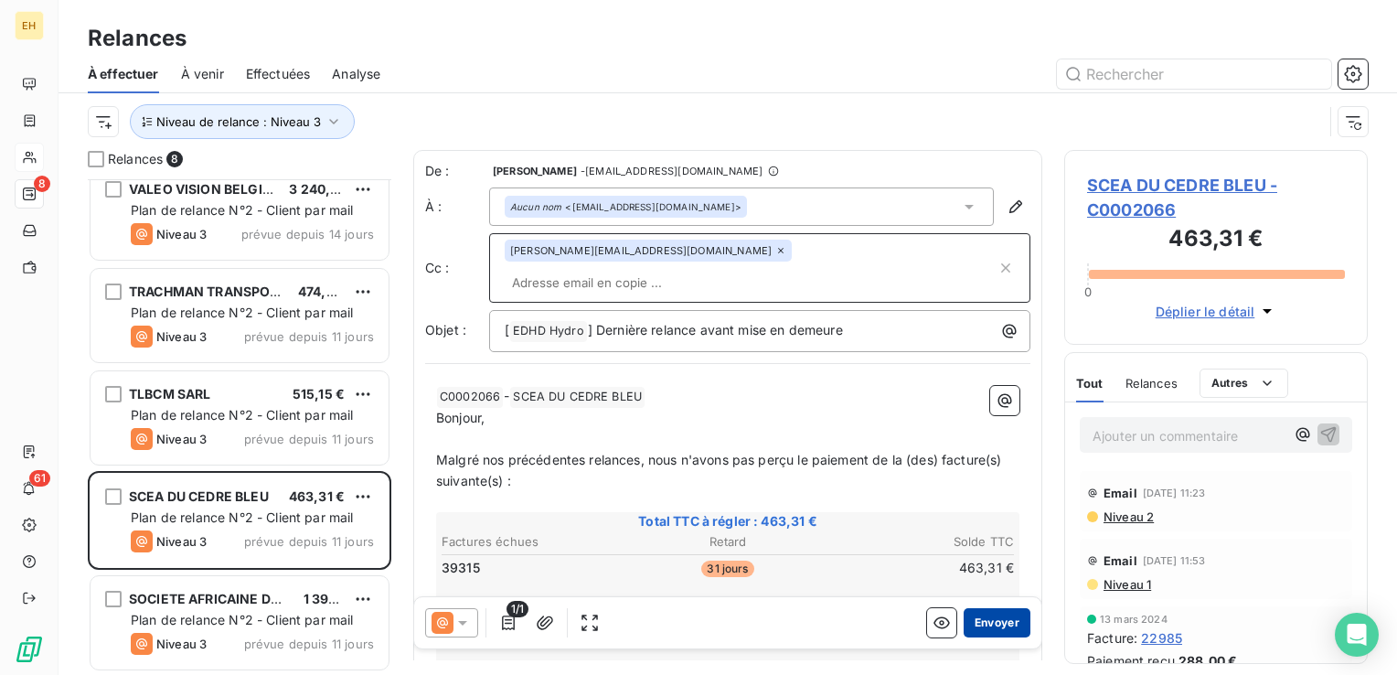
click at [979, 613] on button "Envoyer" at bounding box center [996, 622] width 67 height 29
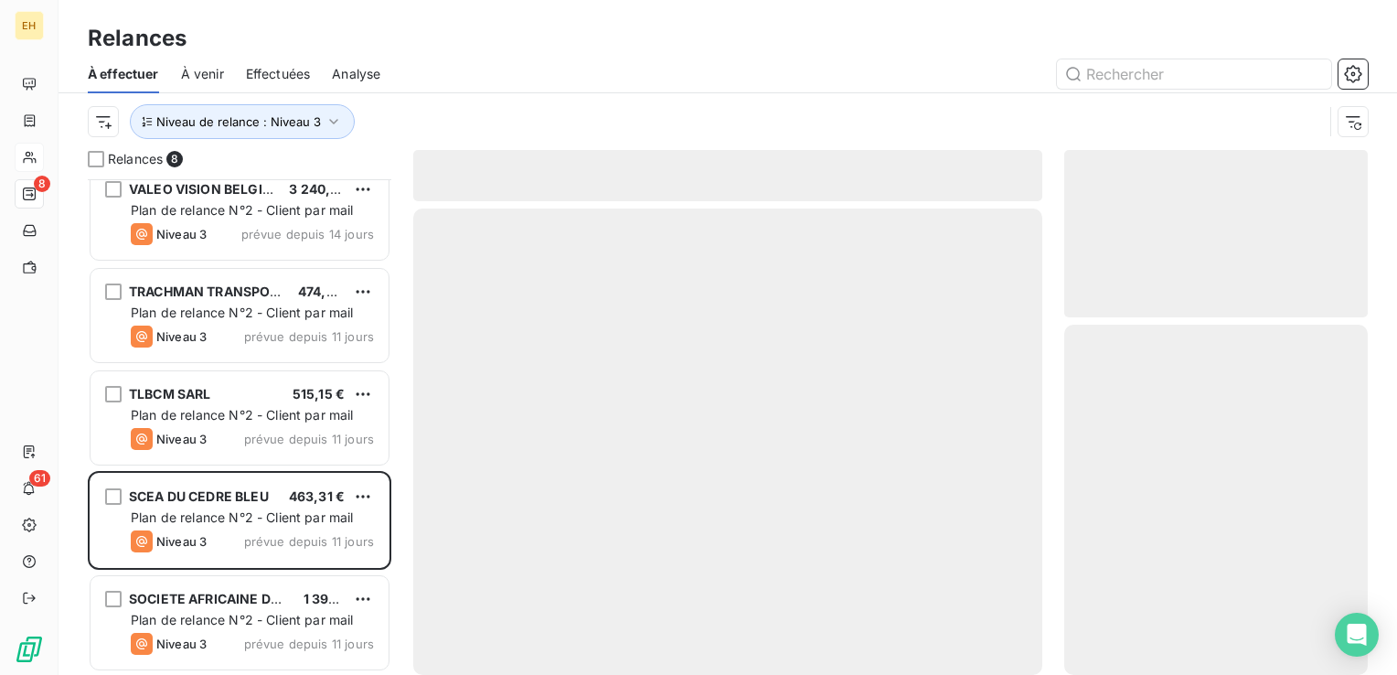
scroll to position [221, 0]
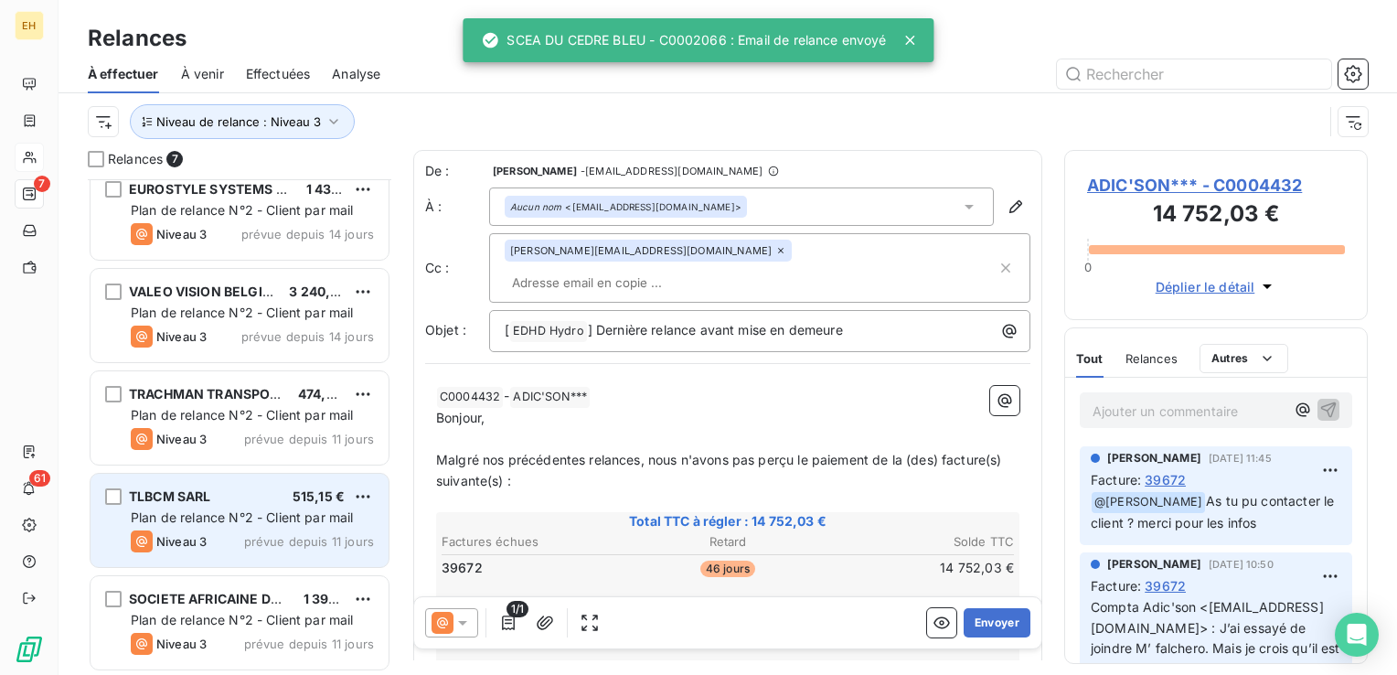
click at [282, 499] on div "TLBCM SARL 515,15 €" at bounding box center [252, 496] width 243 height 16
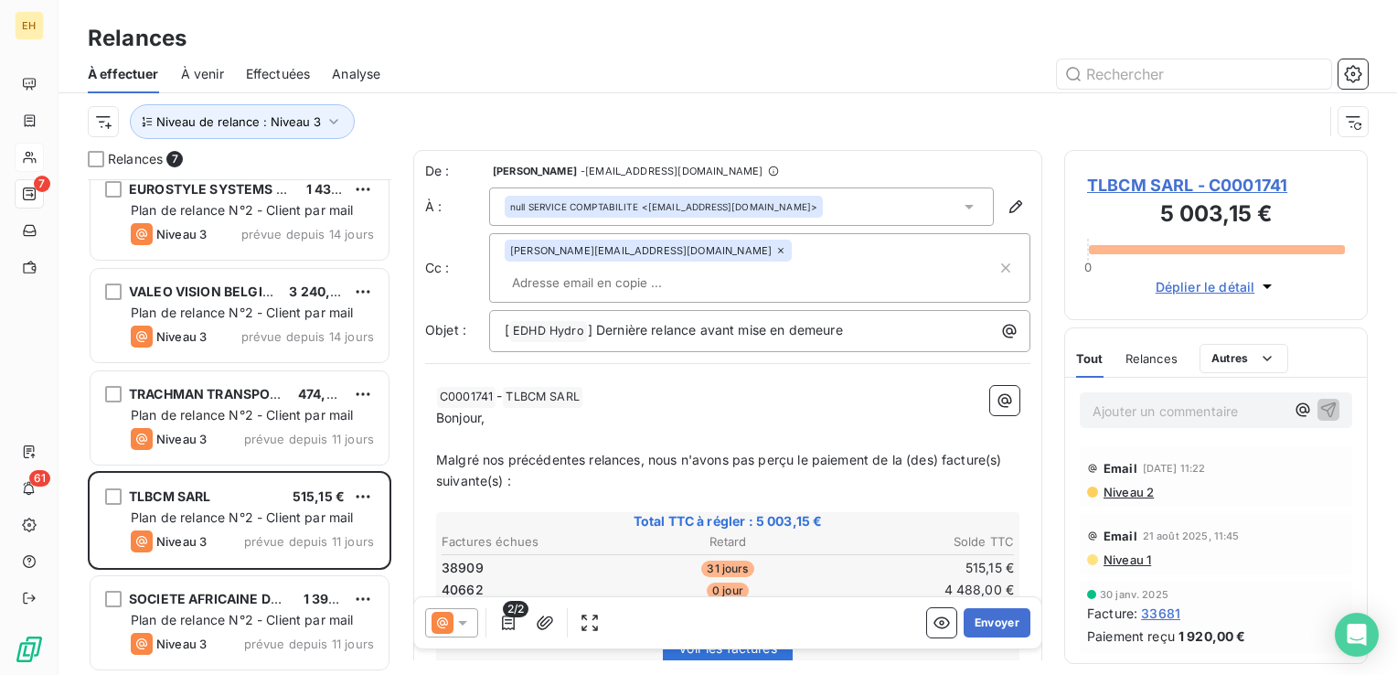
click at [1177, 189] on span "TLBCM SARL - C0001741" at bounding box center [1216, 185] width 258 height 25
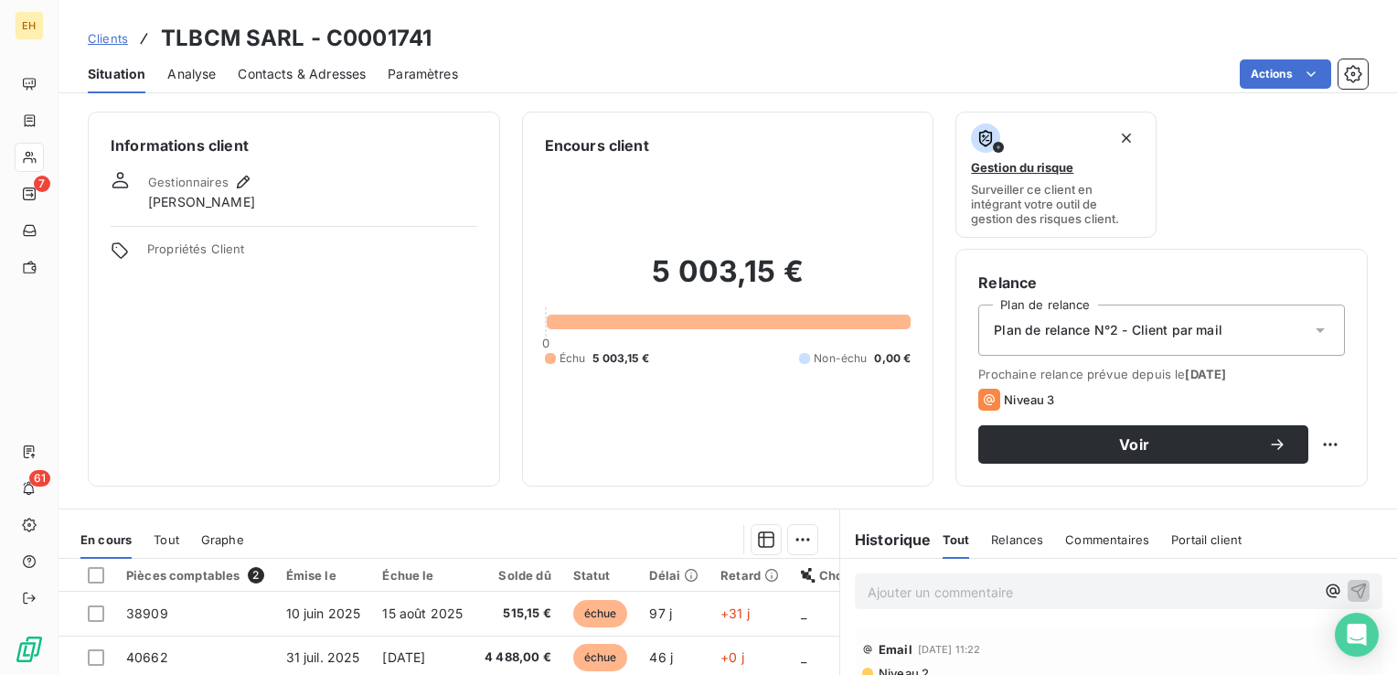
scroll to position [183, 0]
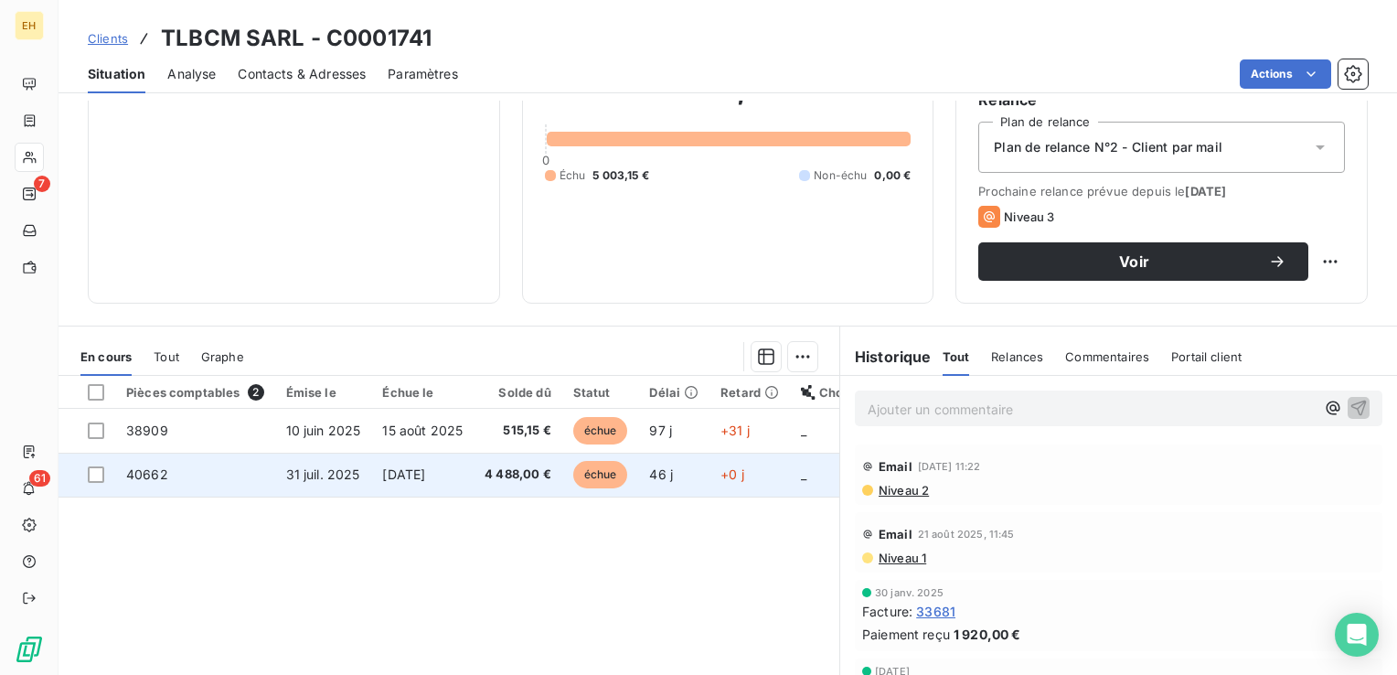
click at [408, 481] on span "15 sept. 2025" at bounding box center [403, 474] width 43 height 16
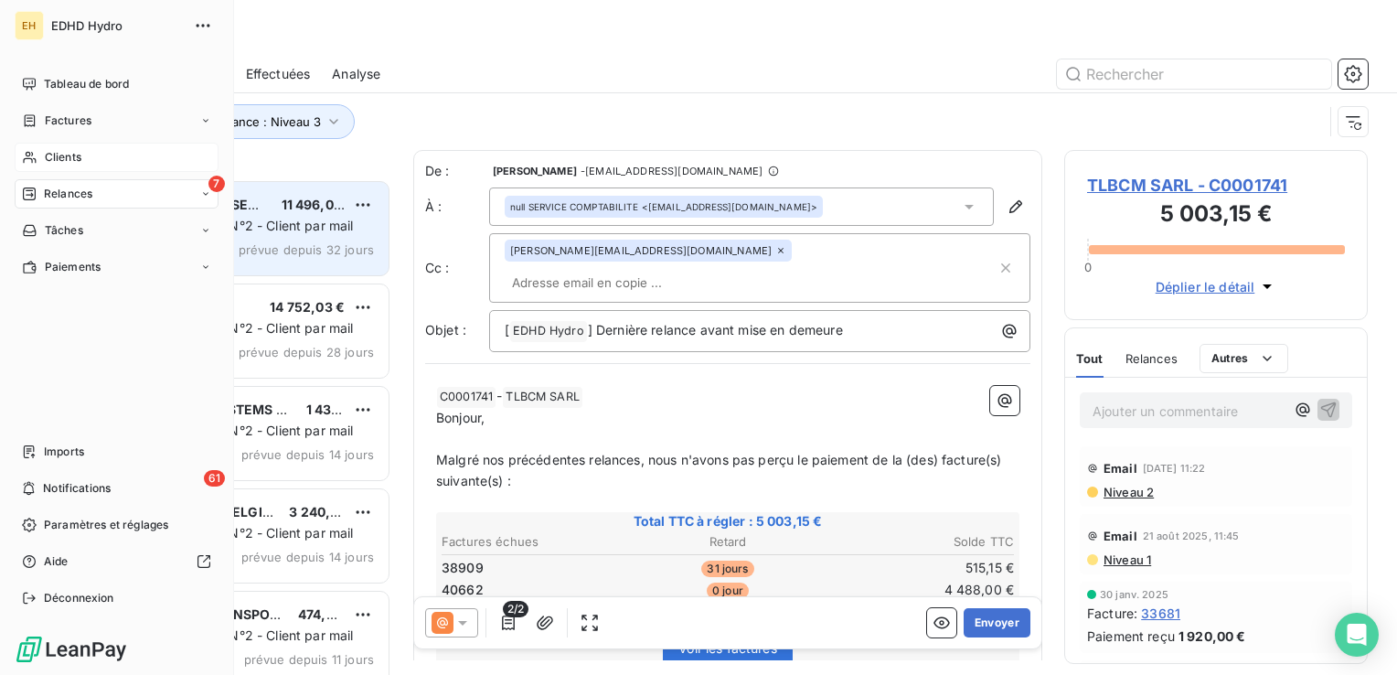
scroll to position [482, 289]
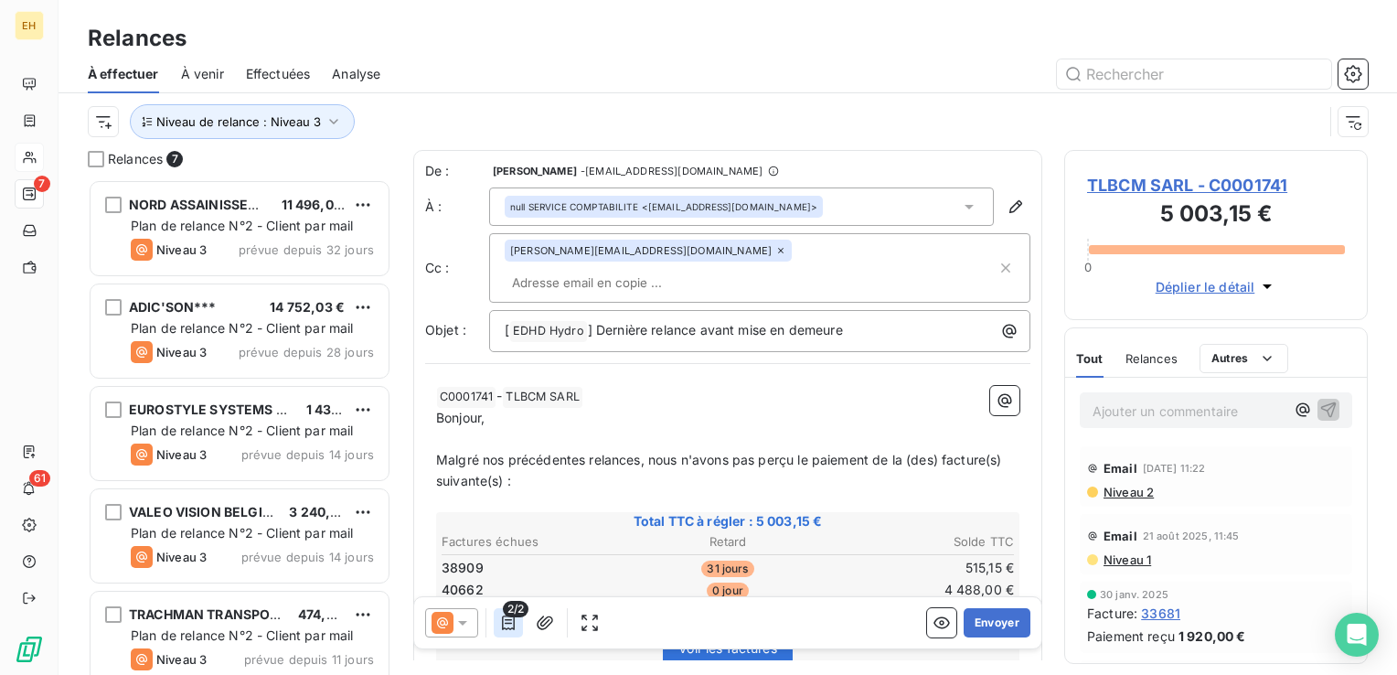
click at [511, 627] on icon "button" at bounding box center [508, 622] width 13 height 15
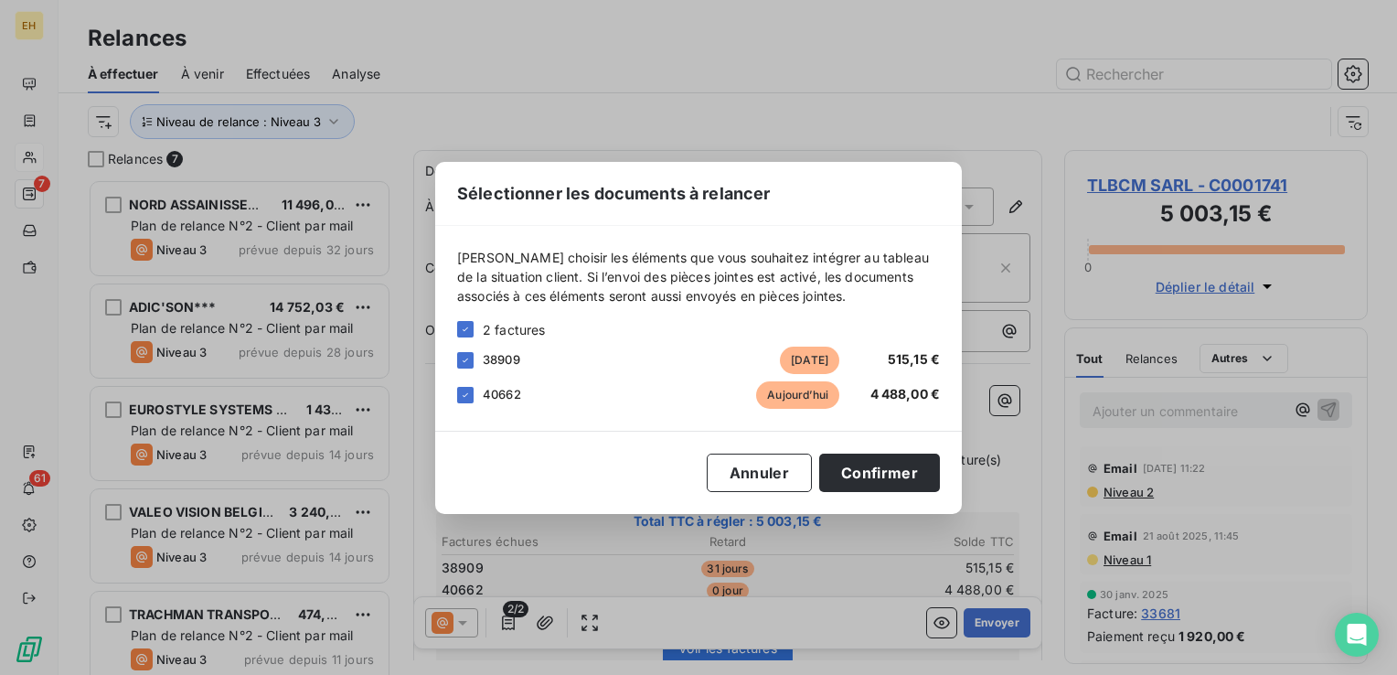
click at [487, 398] on span "40662" at bounding box center [502, 394] width 38 height 15
click at [467, 394] on icon at bounding box center [465, 394] width 11 height 11
click at [896, 471] on button "Confirmer" at bounding box center [879, 472] width 121 height 38
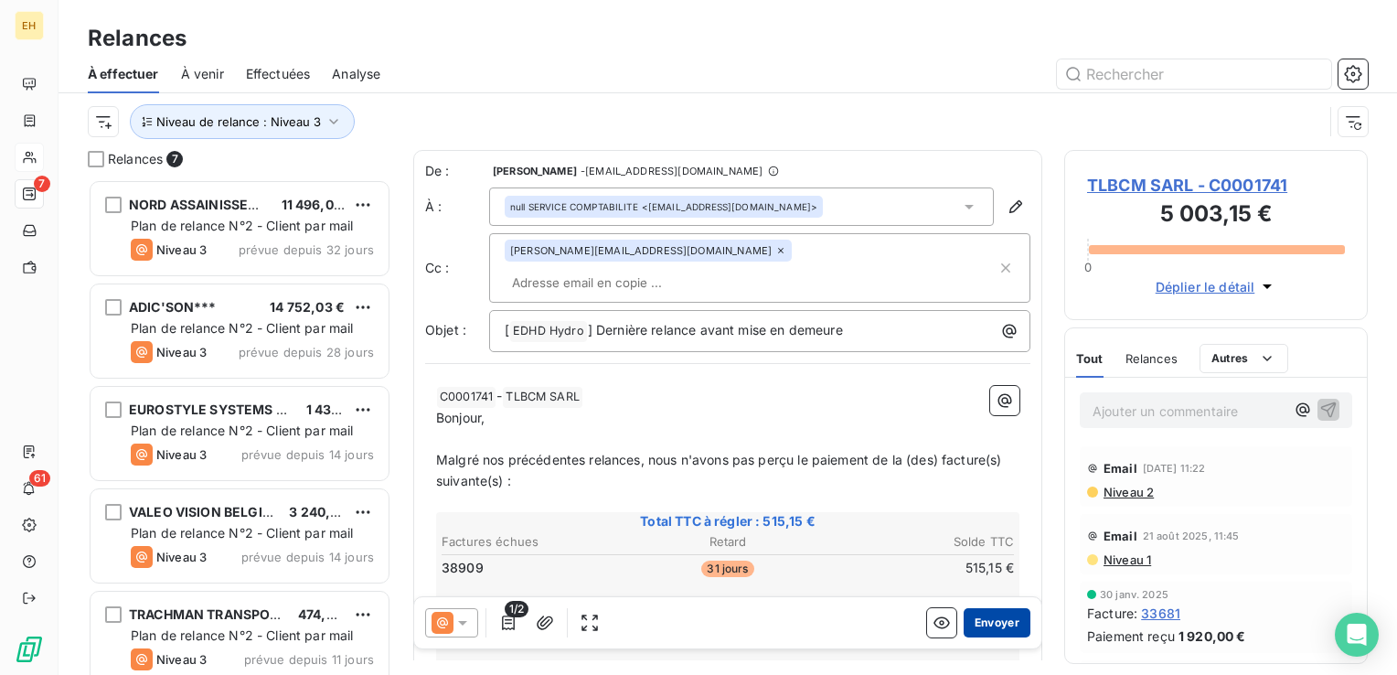
click at [980, 627] on button "Envoyer" at bounding box center [996, 622] width 67 height 29
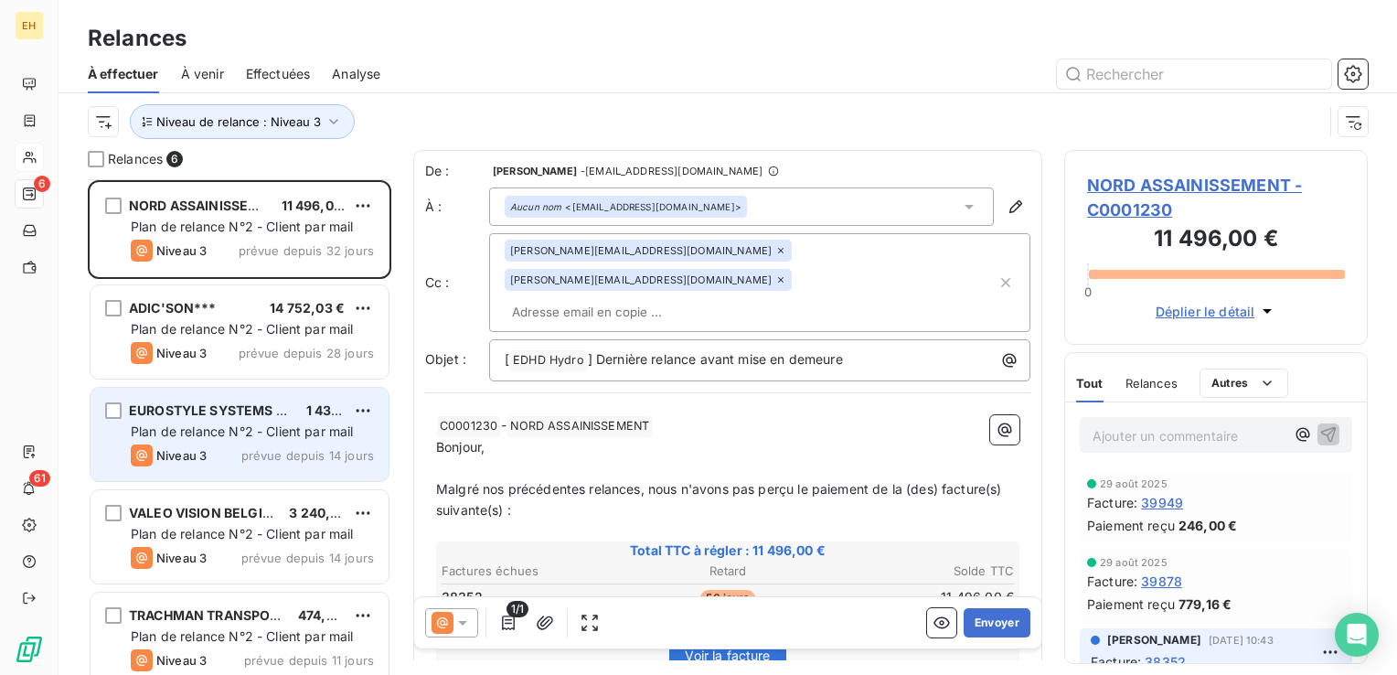
scroll to position [119, 0]
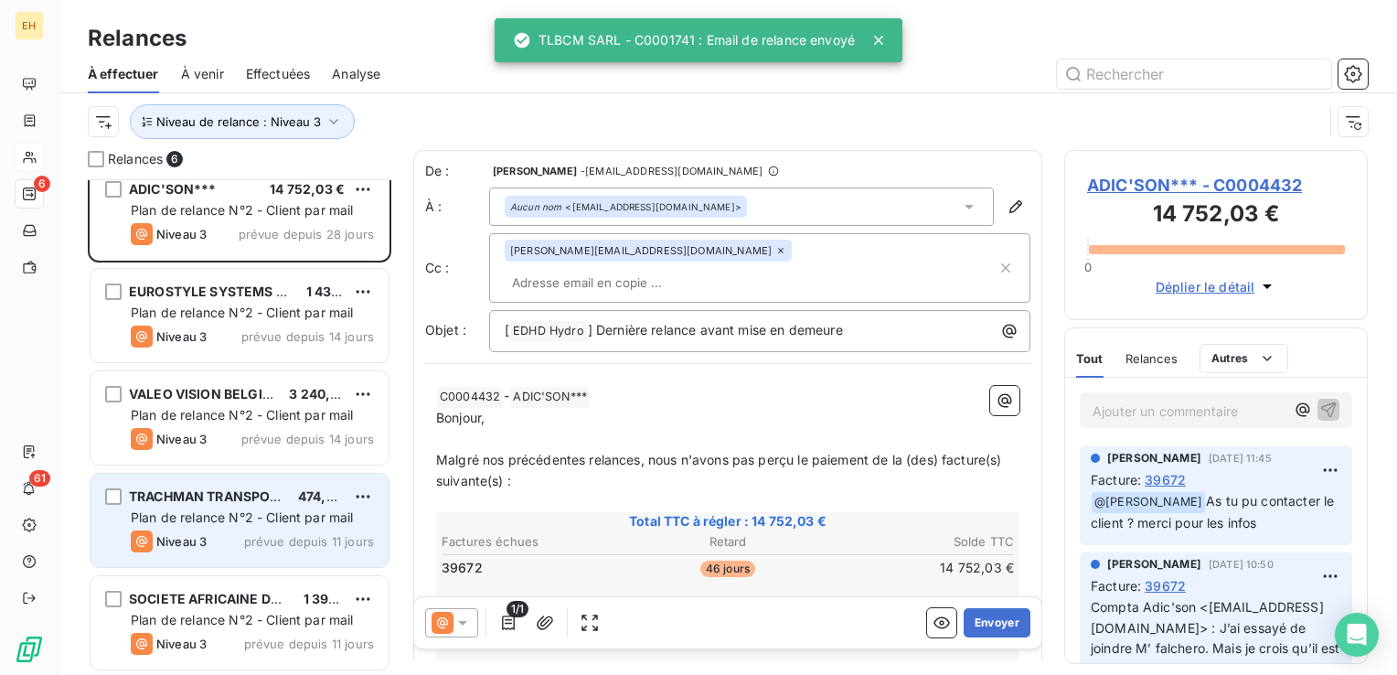
click at [223, 490] on span "TRACHMAN TRANSPORTS***" at bounding box center [223, 496] width 188 height 16
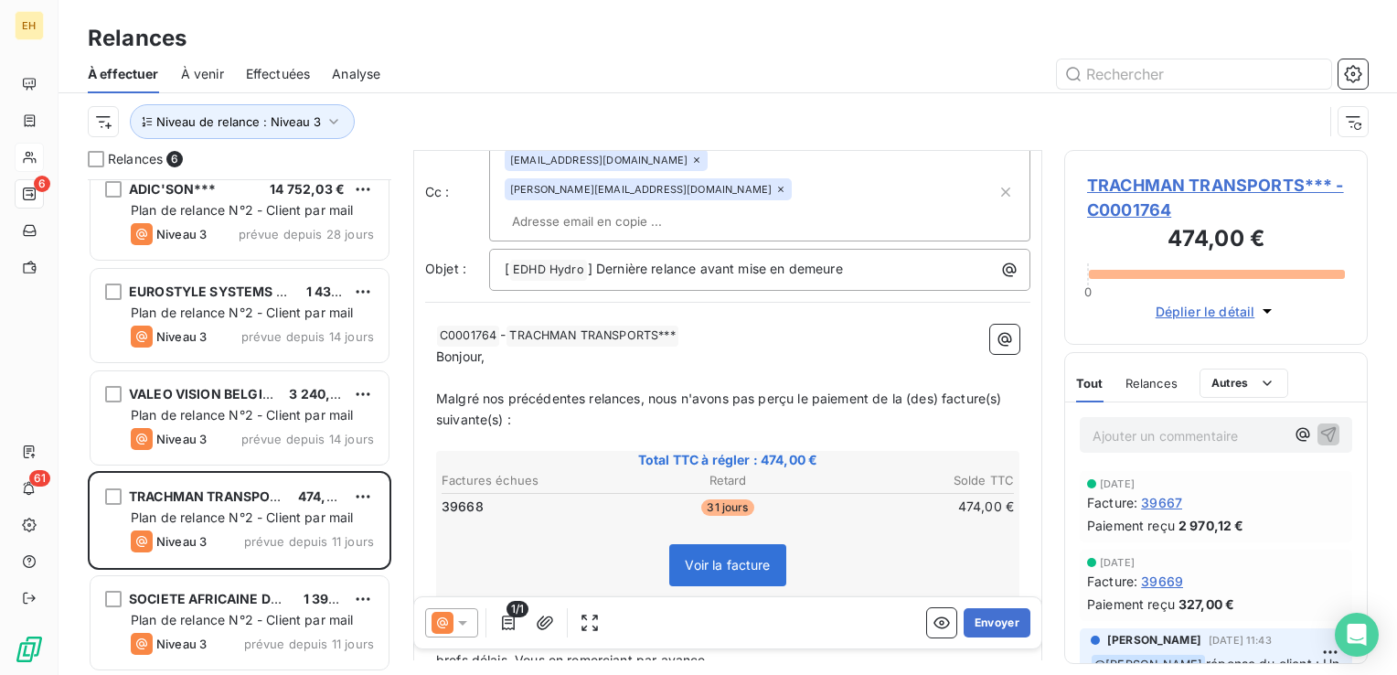
click at [1141, 181] on span "TRACHMAN TRANSPORTS*** - C0001764" at bounding box center [1216, 197] width 258 height 49
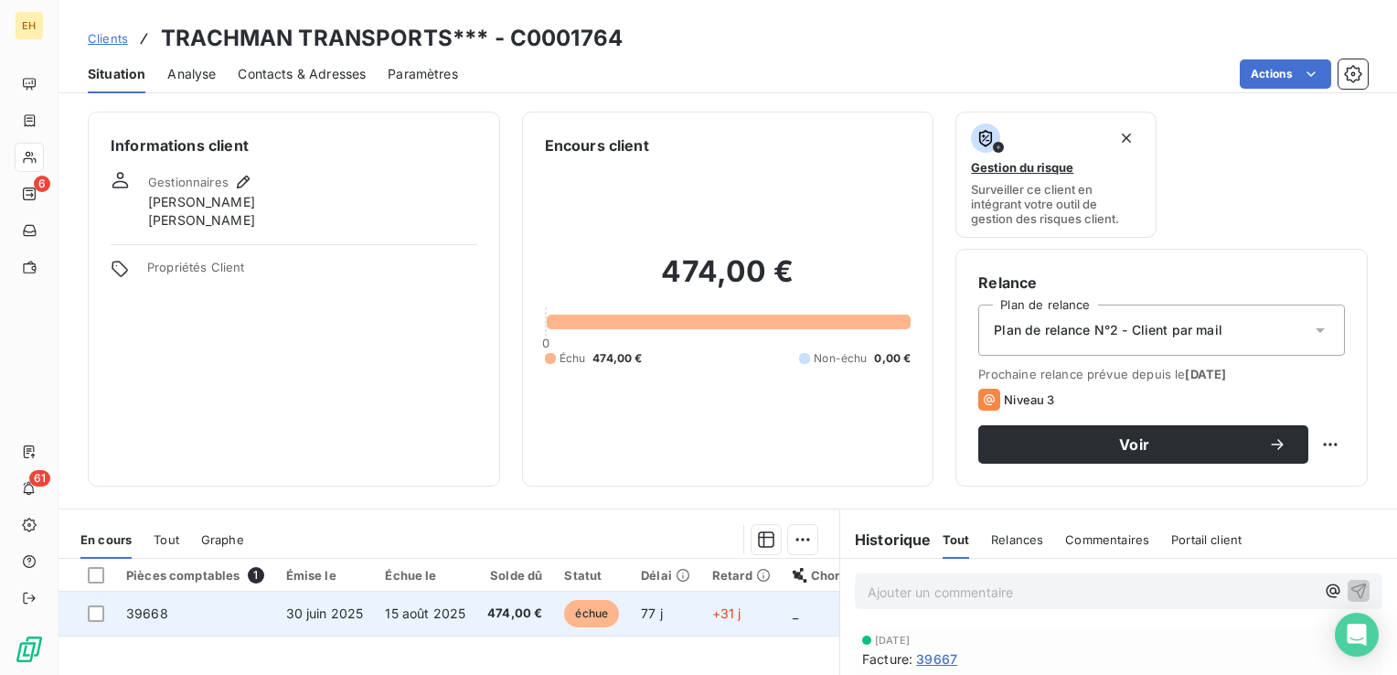
click at [480, 600] on td "474,00 €" at bounding box center [514, 613] width 77 height 44
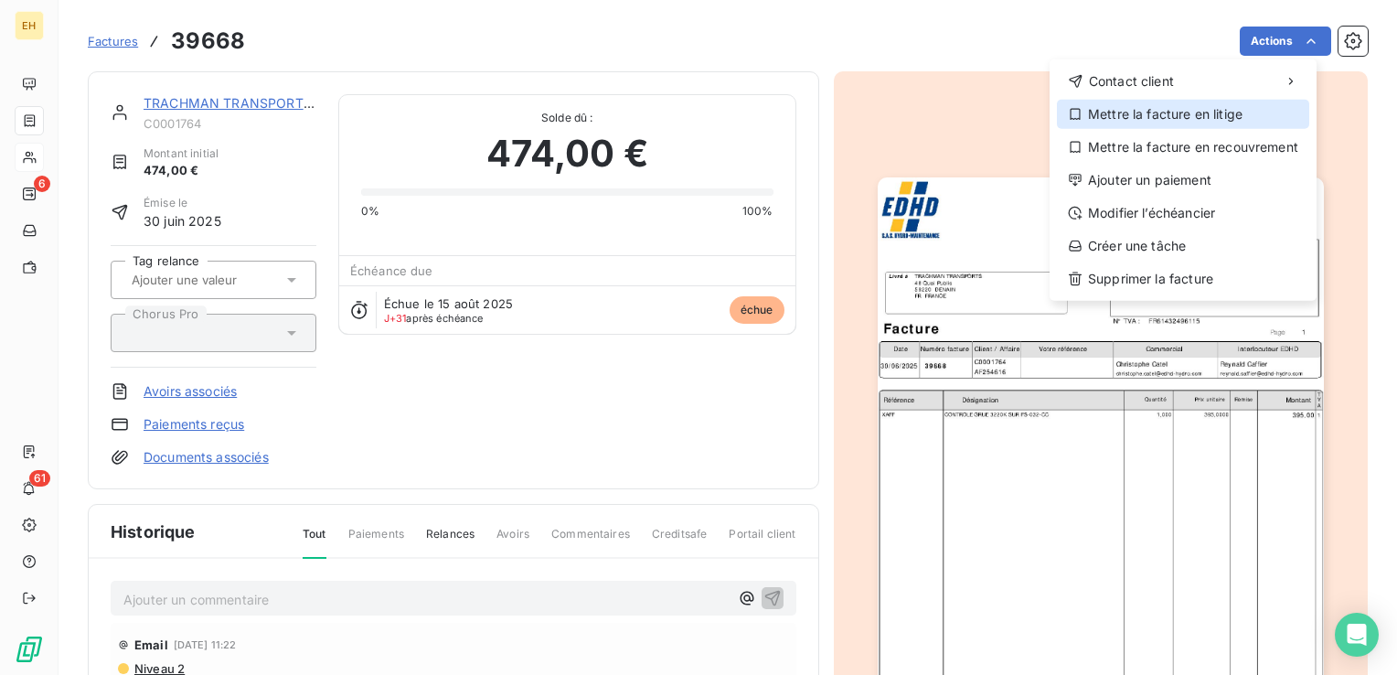
click at [1180, 107] on div "Mettre la facture en litige" at bounding box center [1183, 114] width 252 height 29
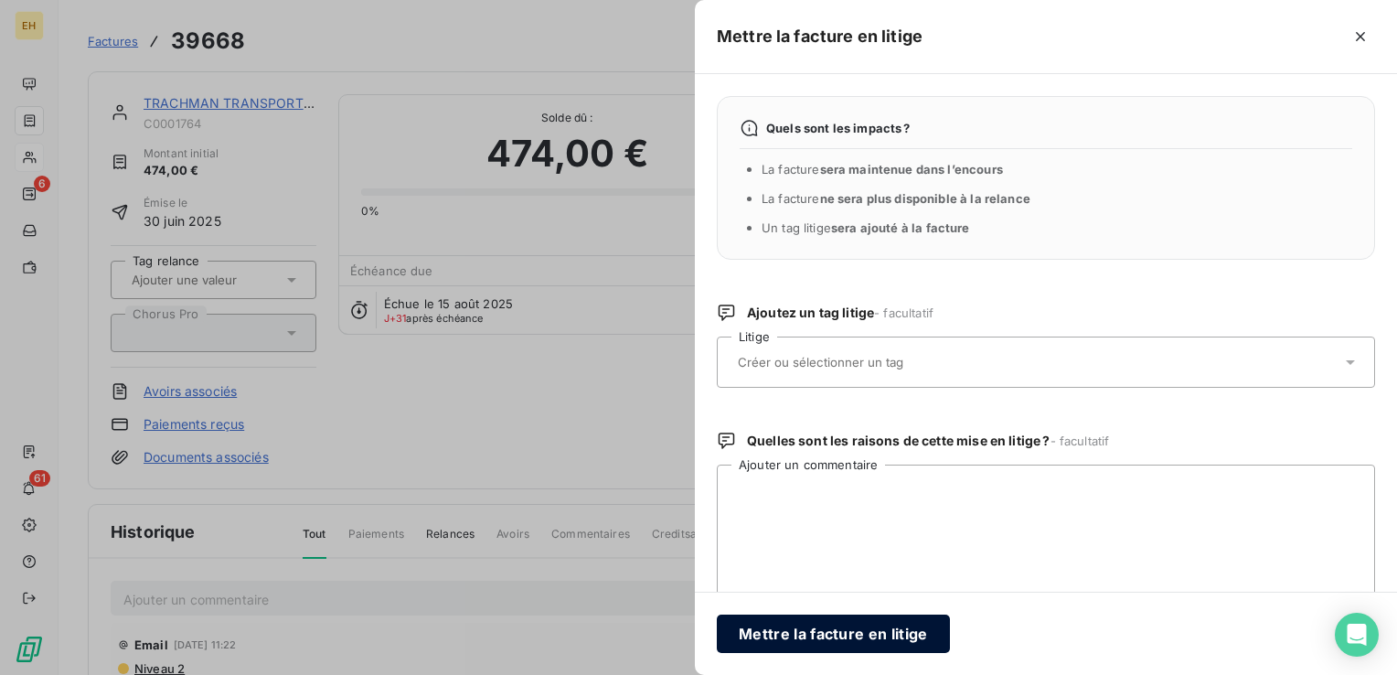
click at [850, 639] on button "Mettre la facture en litige" at bounding box center [833, 633] width 233 height 38
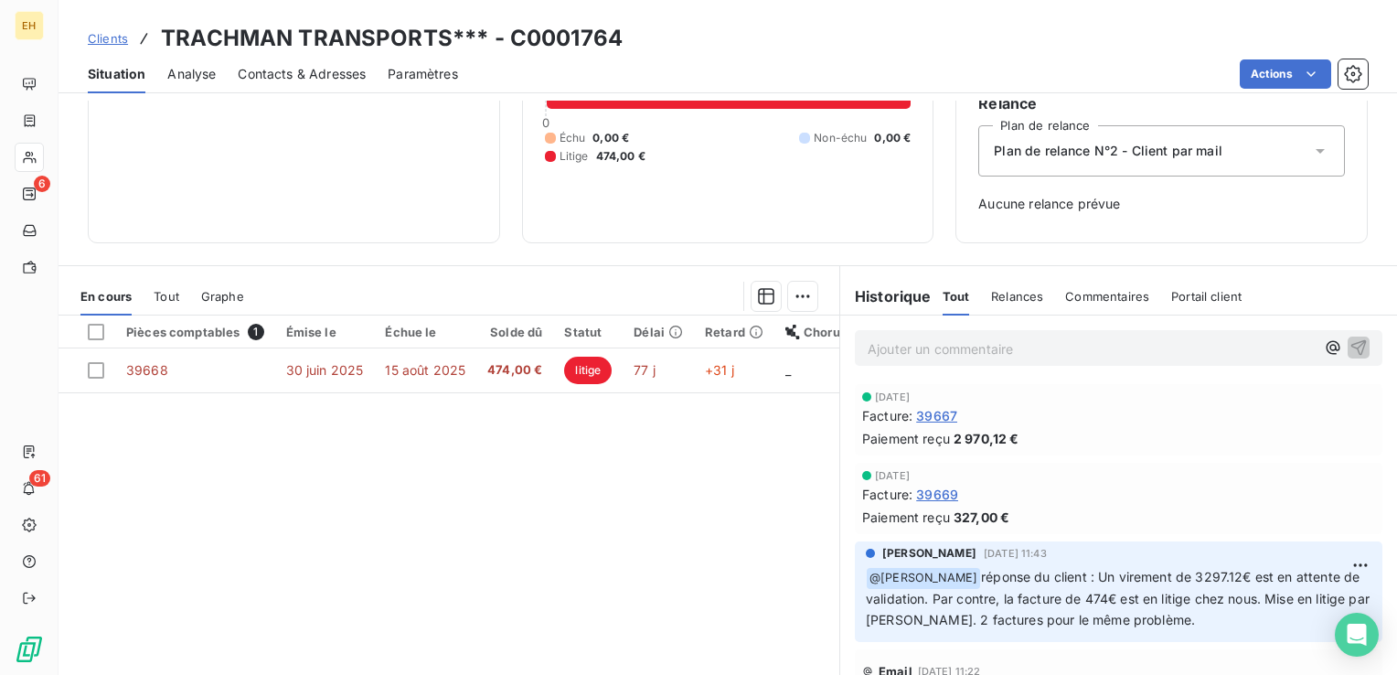
scroll to position [183, 0]
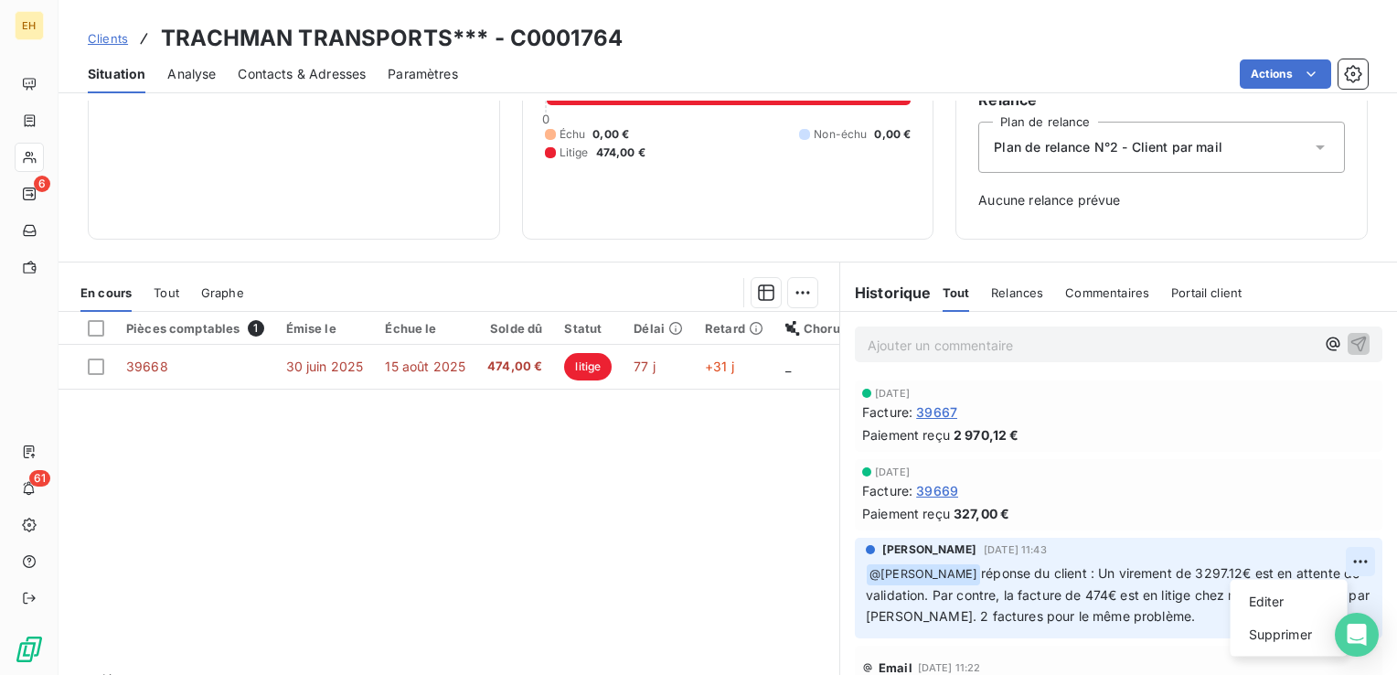
click at [1331, 560] on html "EH 6 61 Clients TRACHMAN TRANSPORTS*** - C0001764 Situation Analyse Contacts & …" at bounding box center [698, 337] width 1397 height 675
click at [1273, 598] on div "Editer" at bounding box center [1289, 601] width 102 height 29
drag, startPoint x: 1309, startPoint y: 616, endPoint x: 818, endPoint y: 526, distance: 498.9
click at [818, 526] on div "En cours Tout Graphe Pièces comptables 1 Émise le Échue le Solde dû Statut Déla…" at bounding box center [727, 489] width 1338 height 457
copy p "﻿ @ christophe catel ﻿ réponse du client : Un virement de 3297.12€ est en atten…"
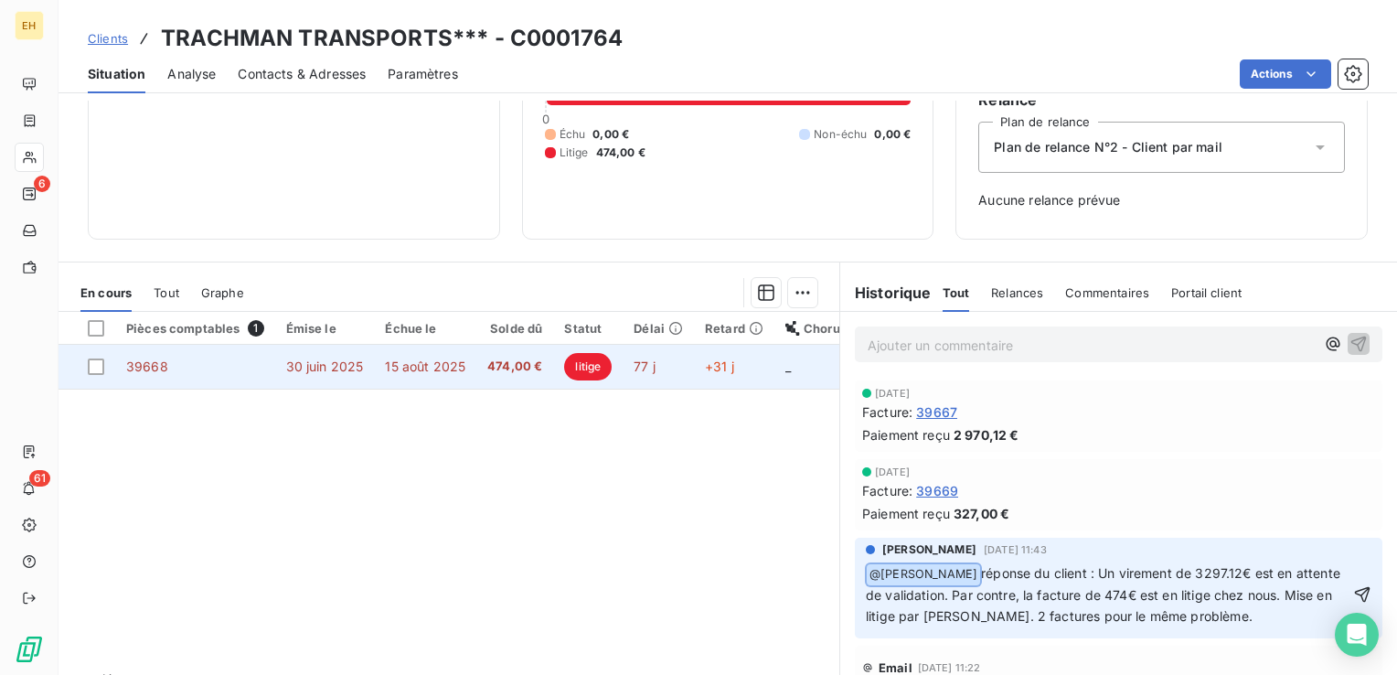
click at [364, 373] on td "30 juin 2025" at bounding box center [325, 367] width 100 height 44
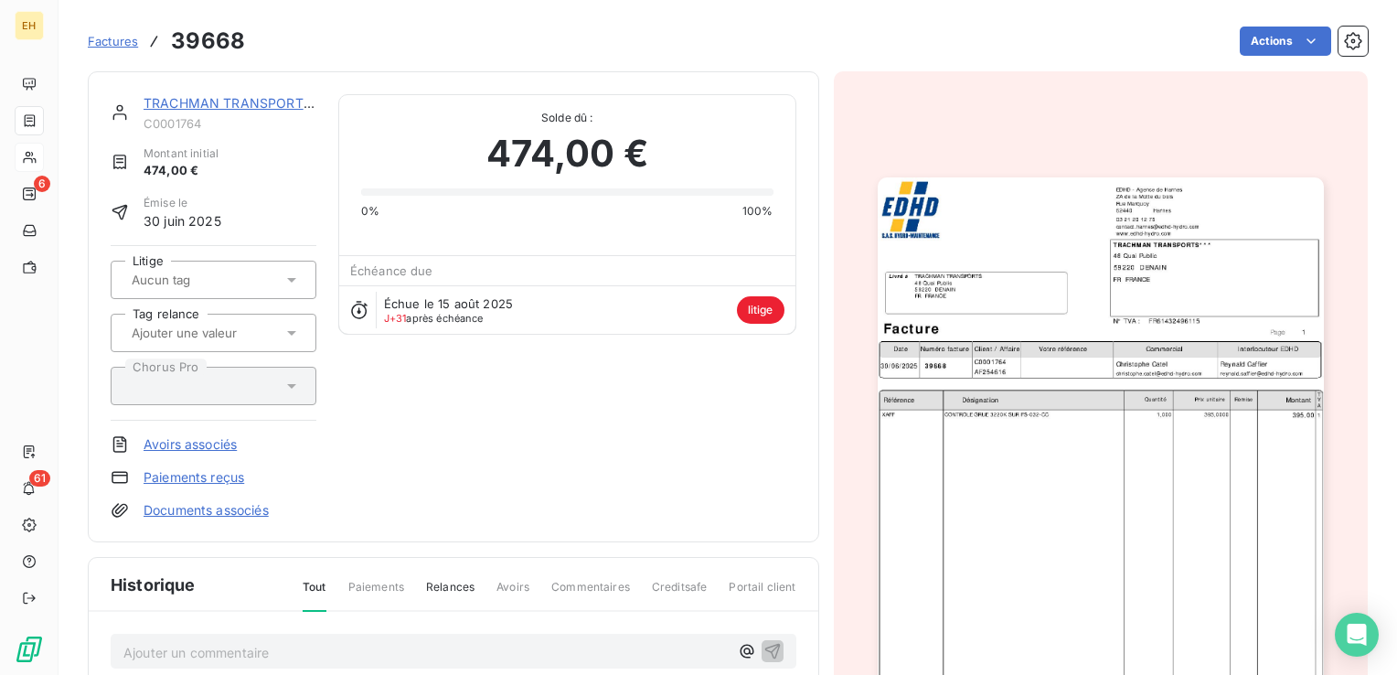
click at [190, 653] on p "Ajouter un commentaire ﻿" at bounding box center [425, 652] width 605 height 23
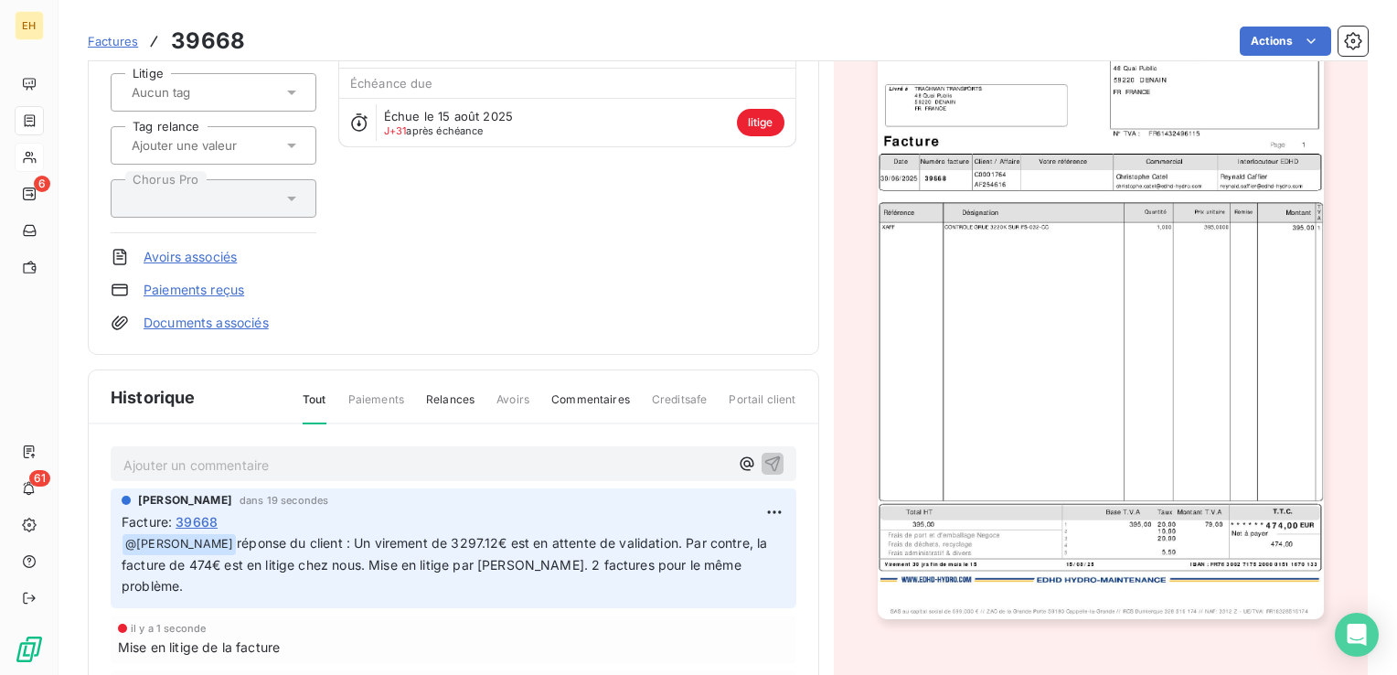
scroll to position [276, 0]
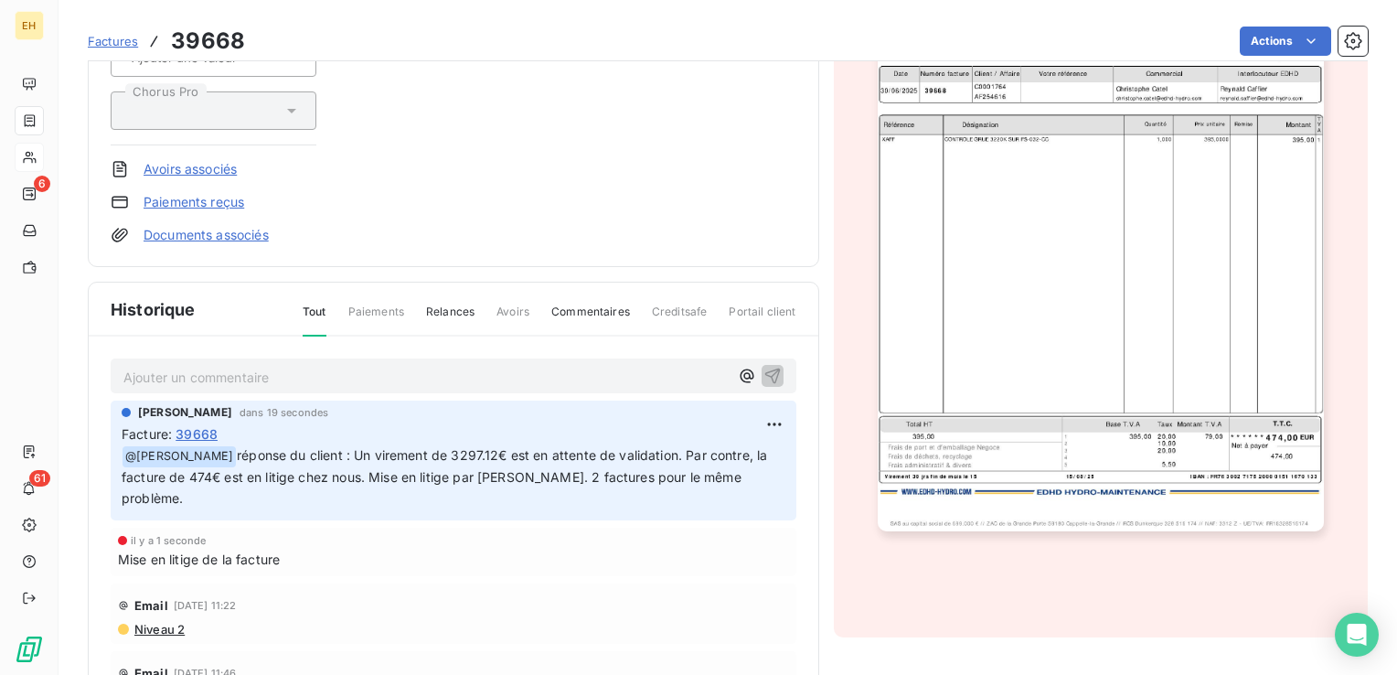
click at [300, 378] on p "Ajouter un commentaire ﻿" at bounding box center [425, 377] width 605 height 23
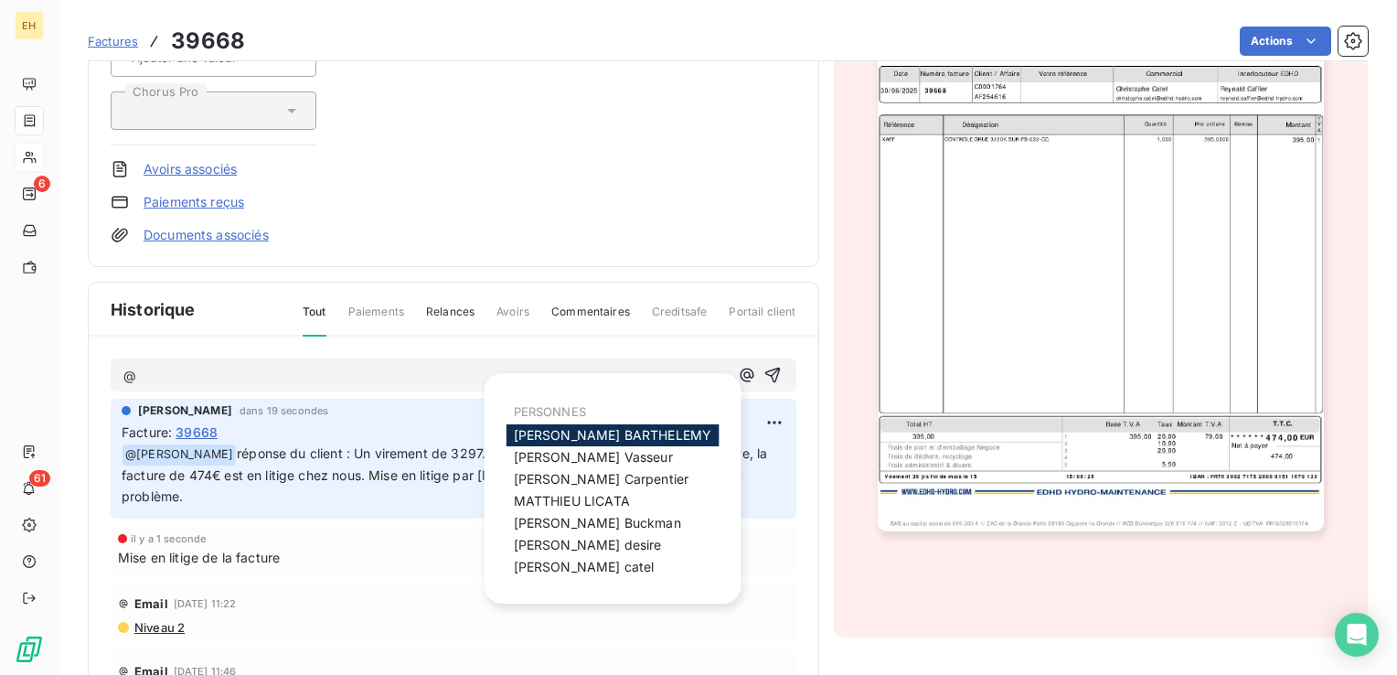
click at [534, 571] on span "christophe catel" at bounding box center [584, 566] width 141 height 16
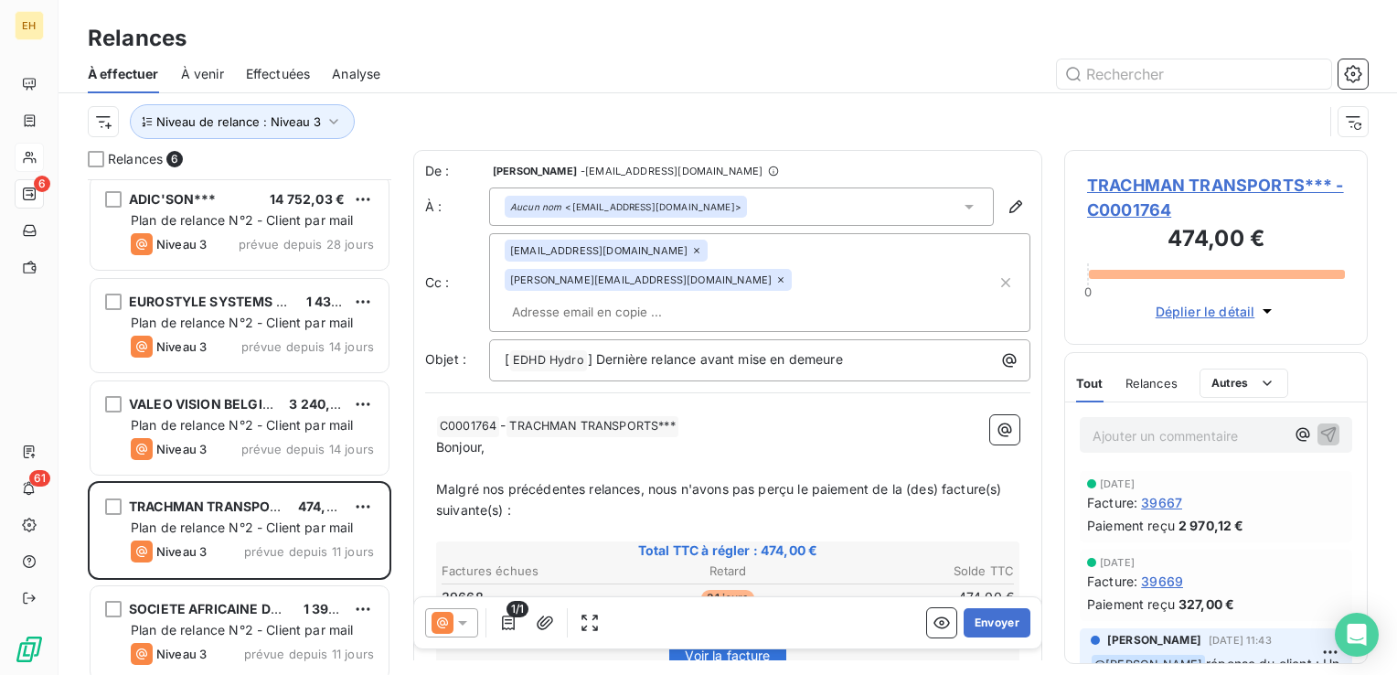
scroll to position [119, 0]
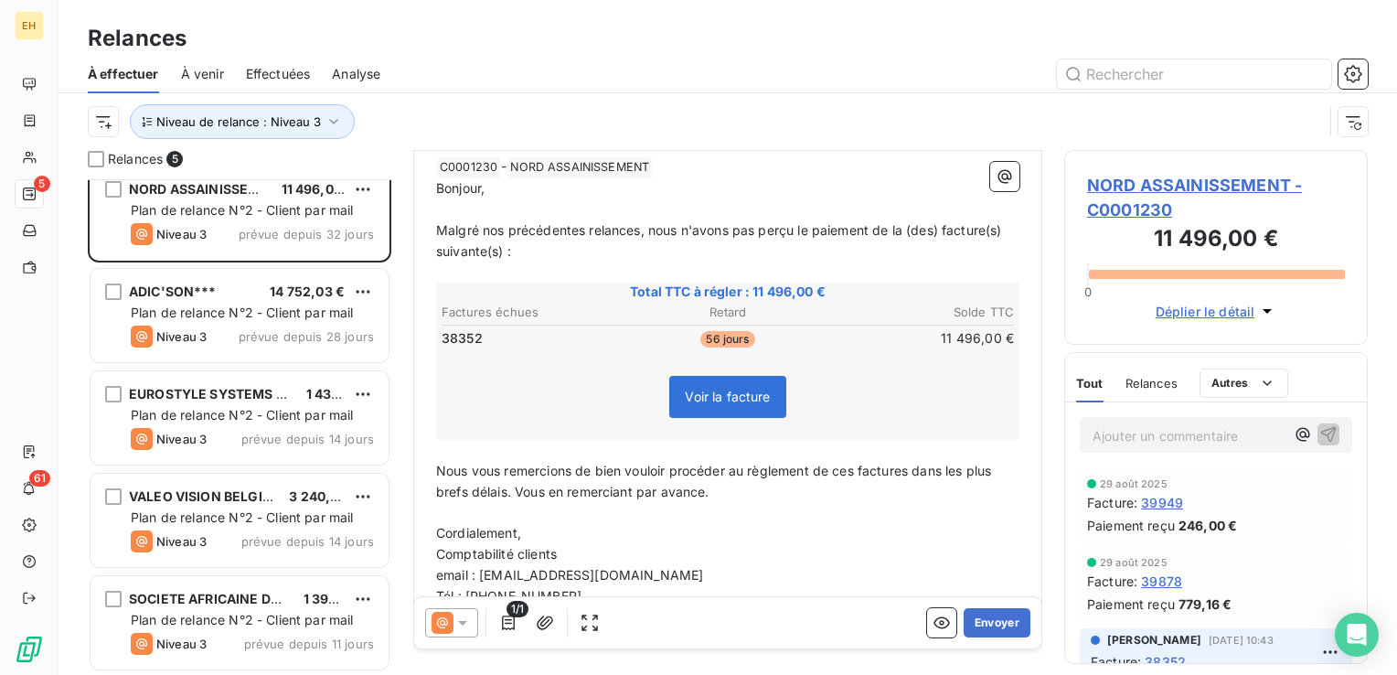
scroll to position [271, 0]
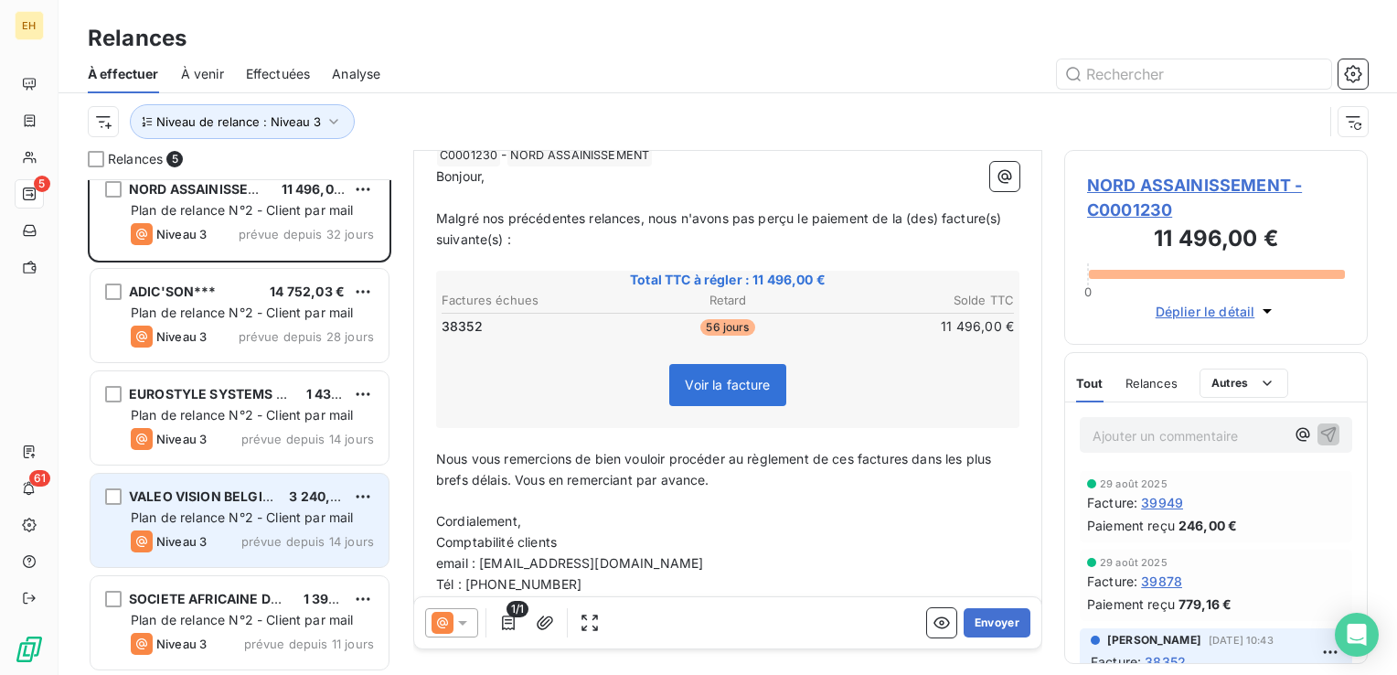
click at [341, 526] on div "VALEO VISION BELGIQUE*** 3 240,00 € Plan de relance N°2 - Client par mail Nivea…" at bounding box center [239, 519] width 298 height 93
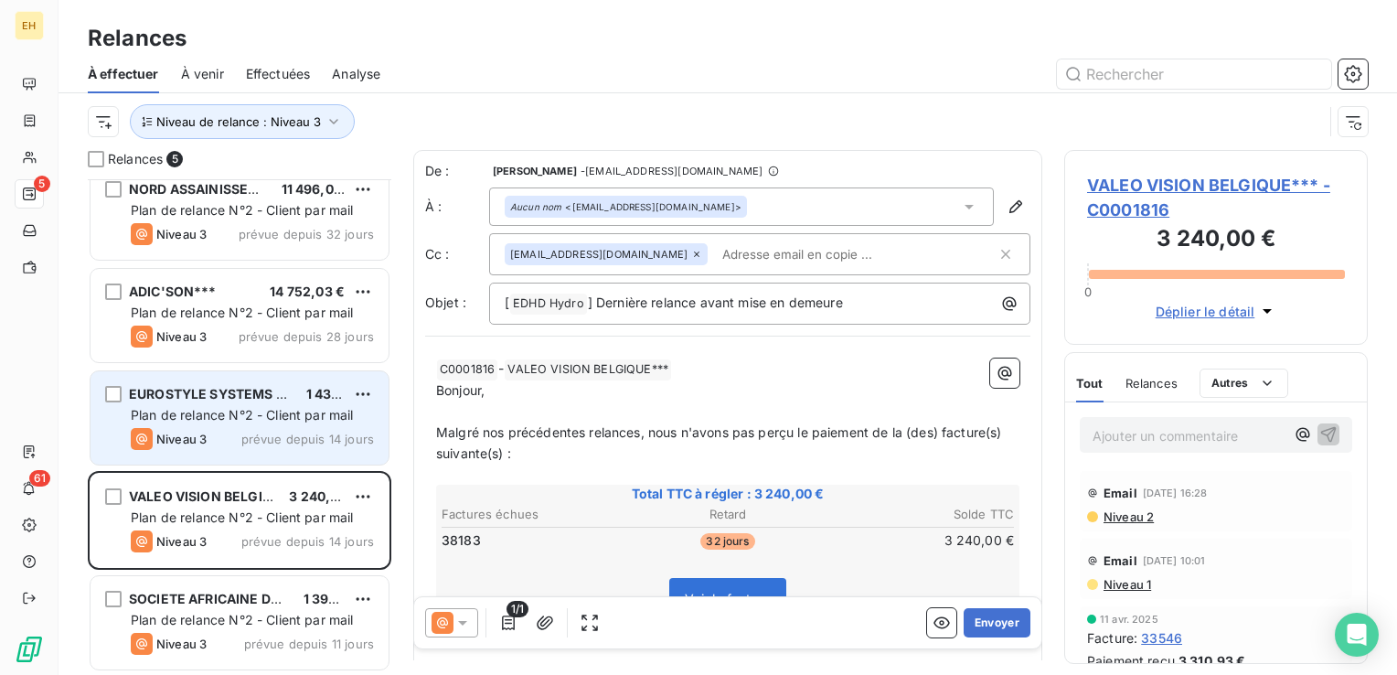
click at [307, 397] on span "1 431,60 €" at bounding box center [338, 394] width 65 height 16
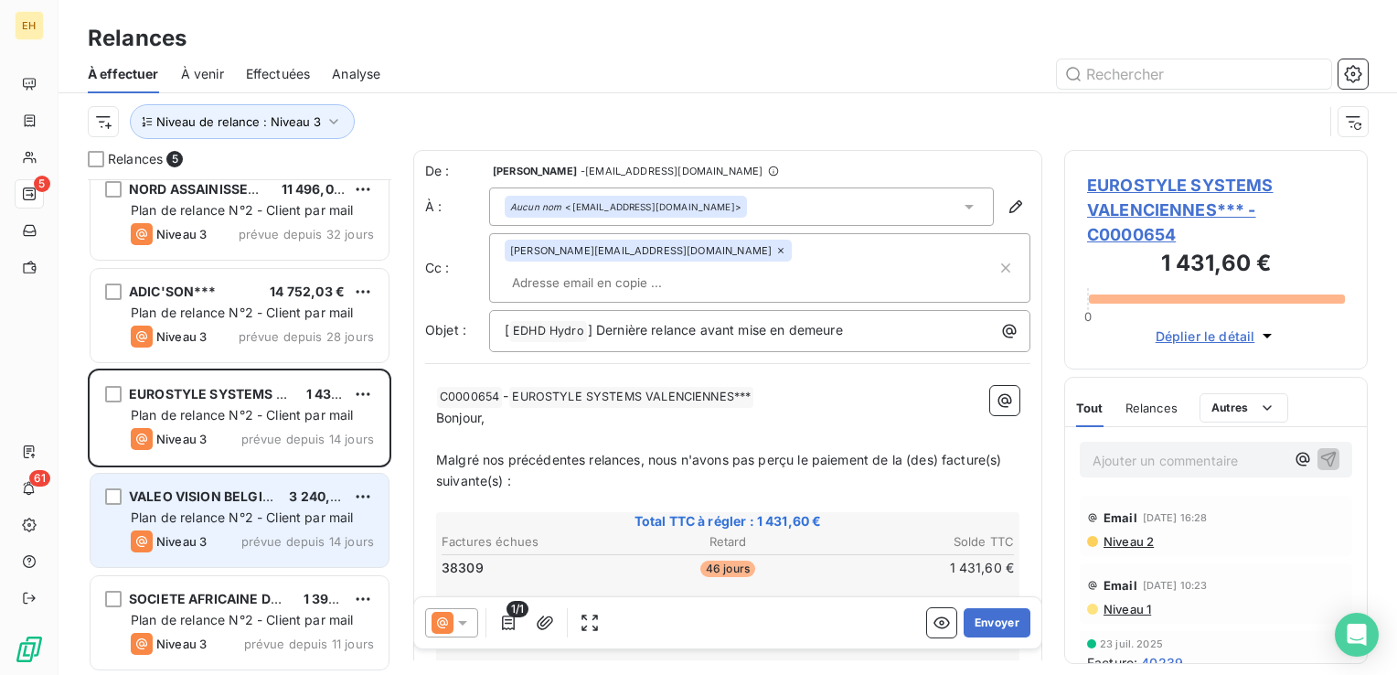
click at [278, 510] on span "Plan de relance N°2 - Client par mail" at bounding box center [242, 517] width 223 height 16
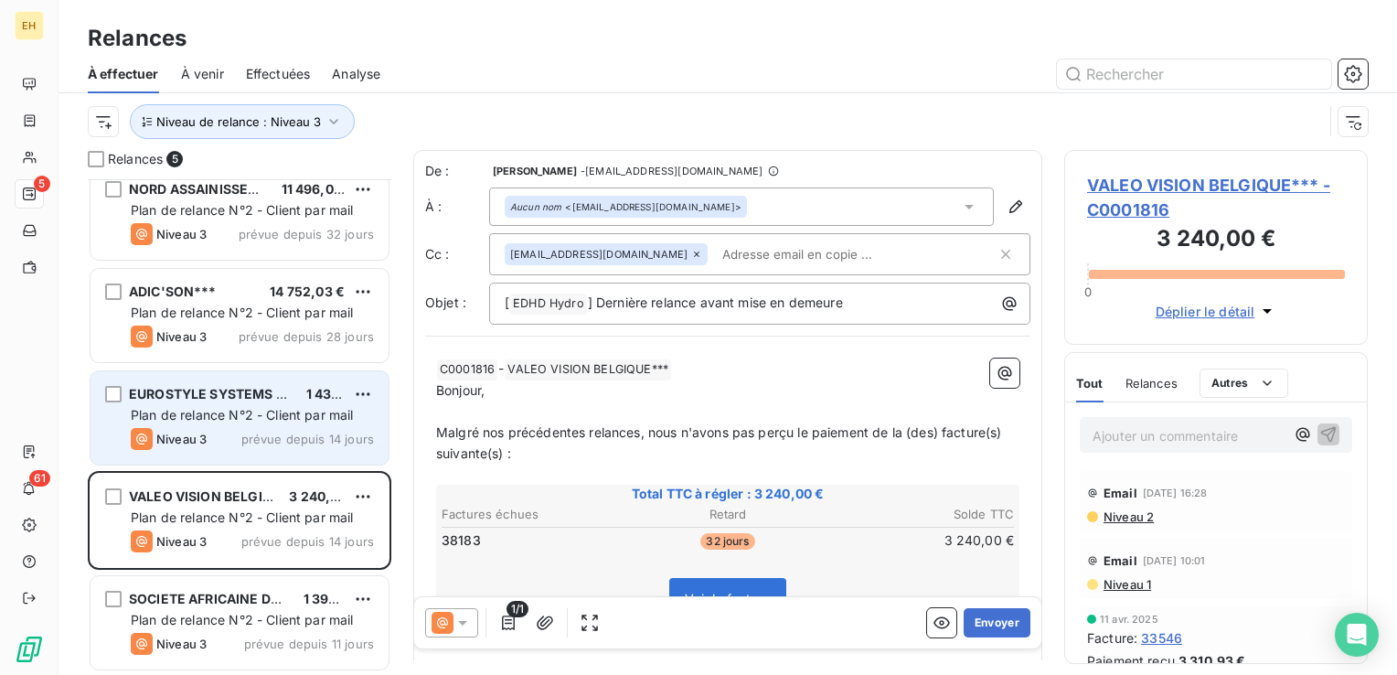
click at [281, 451] on div "EUROSTYLE SYSTEMS VALENCIENNES*** 1 431,60 € Plan de relance N°2 - Client par m…" at bounding box center [239, 417] width 298 height 93
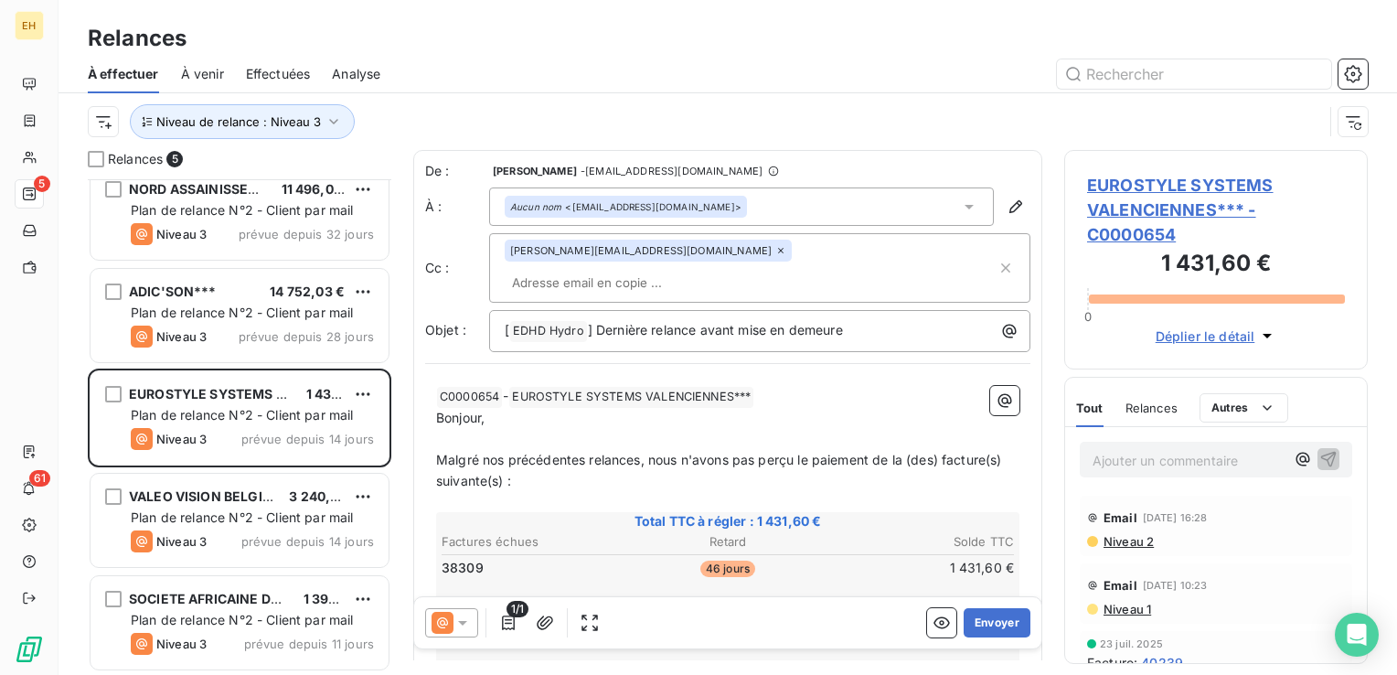
click at [1129, 184] on span "EUROSTYLE SYSTEMS VALENCIENNES*** - C0000654" at bounding box center [1216, 210] width 258 height 74
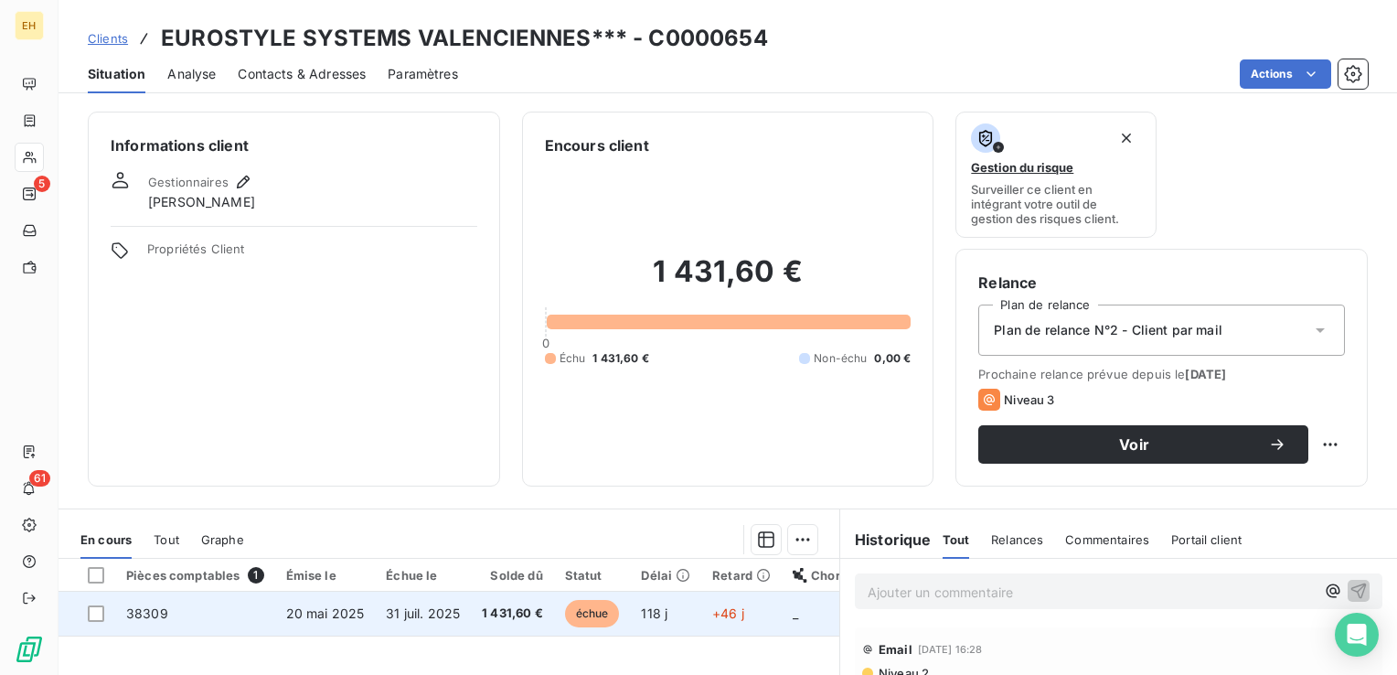
click at [326, 609] on span "20 mai 2025" at bounding box center [325, 613] width 79 height 16
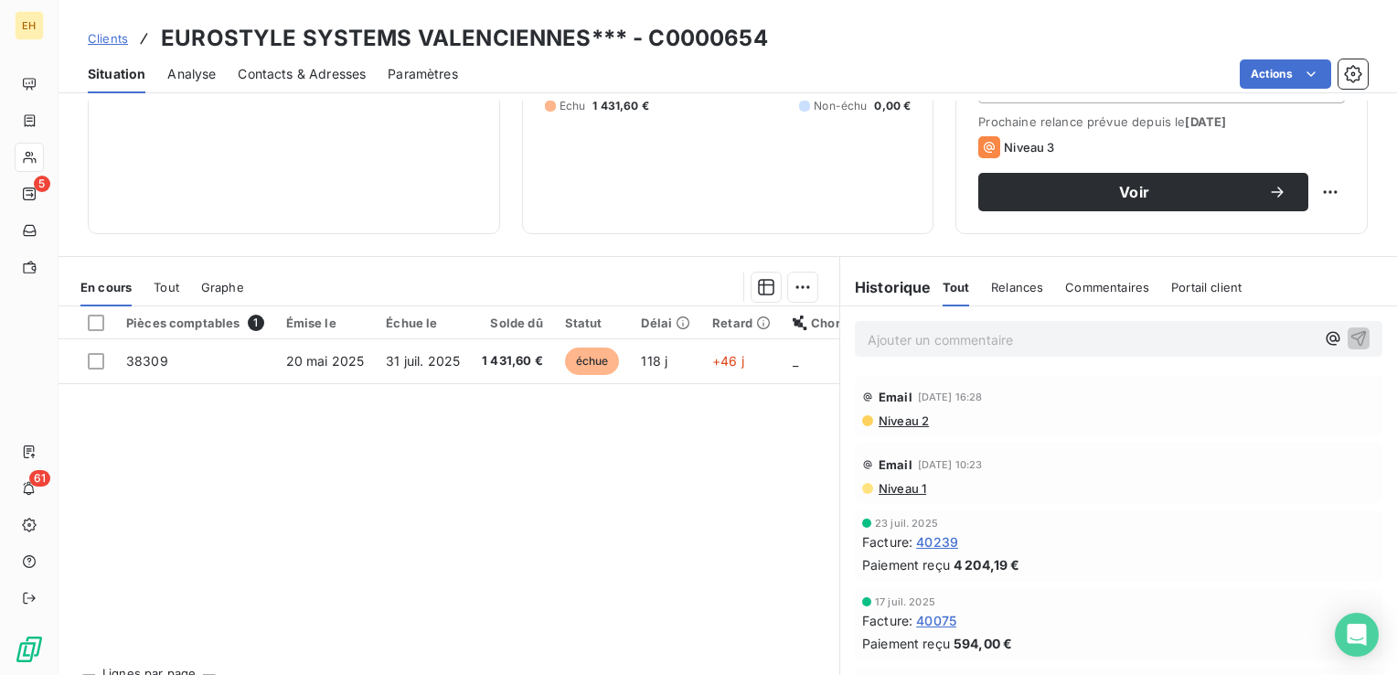
scroll to position [274, 0]
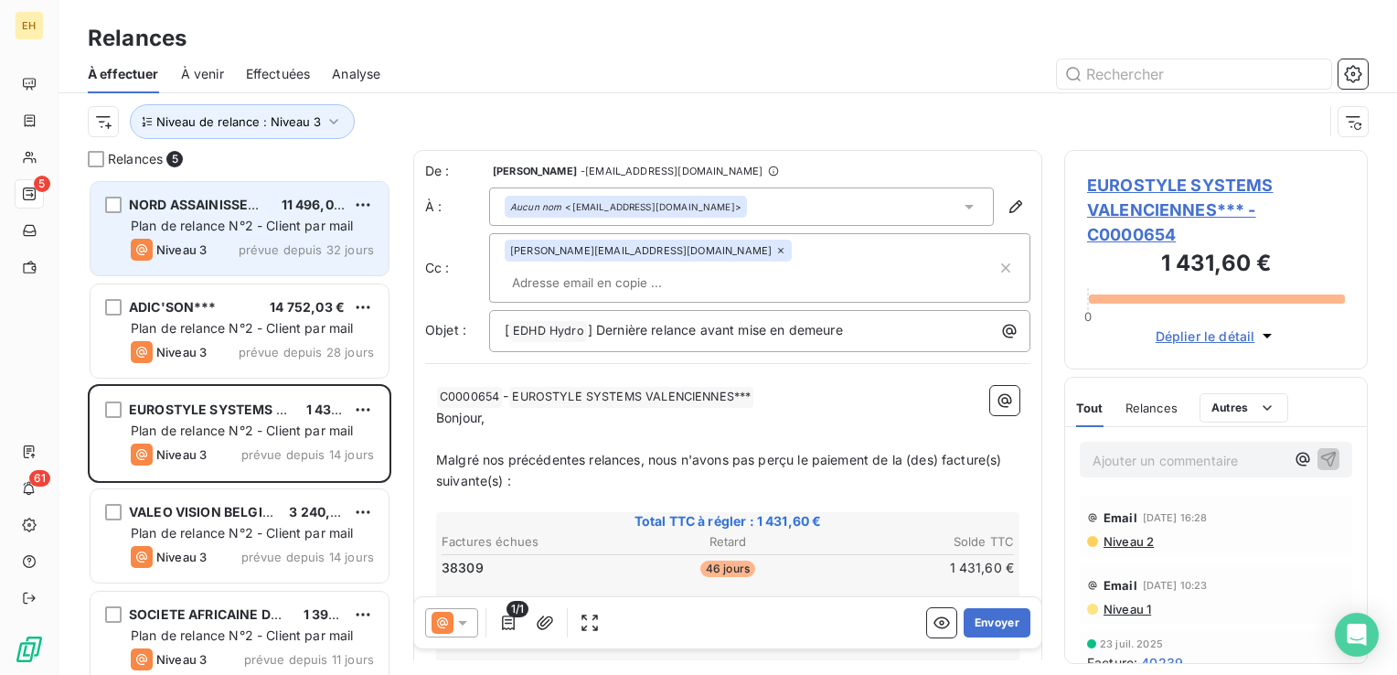
scroll to position [482, 289]
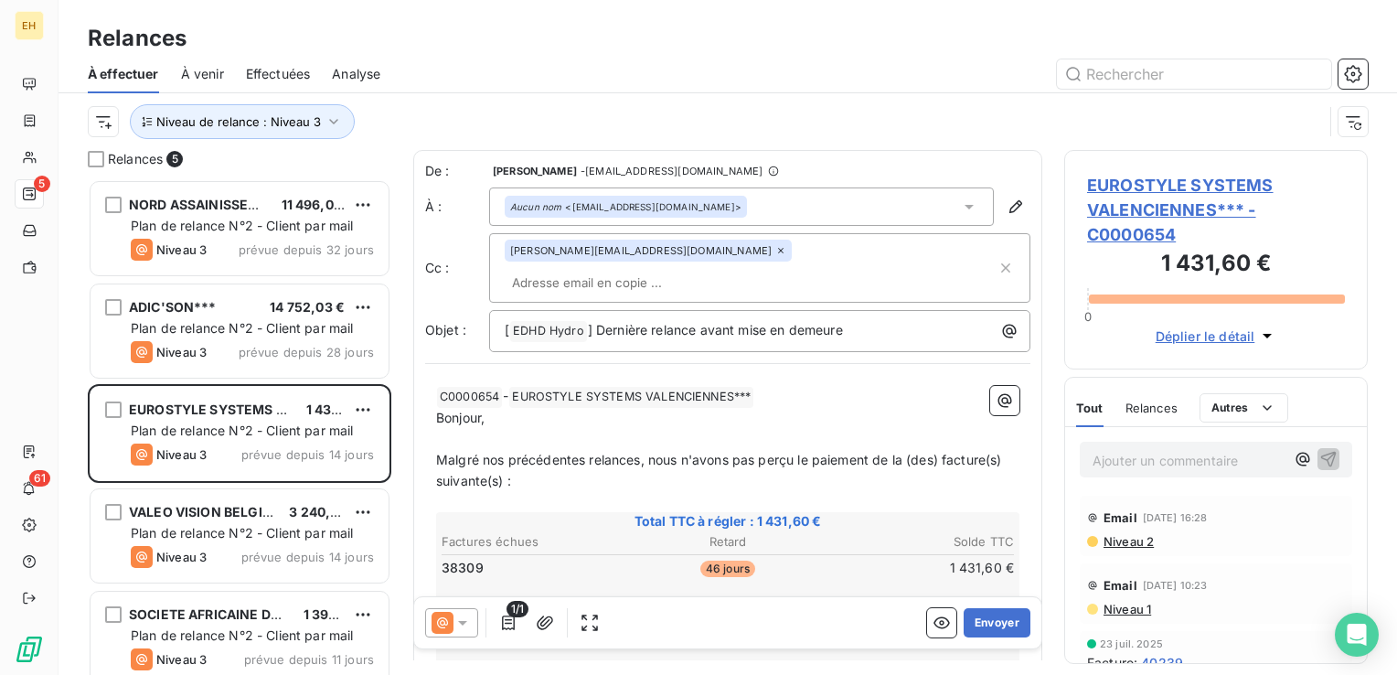
click at [716, 269] on input "text" at bounding box center [610, 282] width 211 height 27
click at [461, 616] on icon at bounding box center [462, 622] width 18 height 18
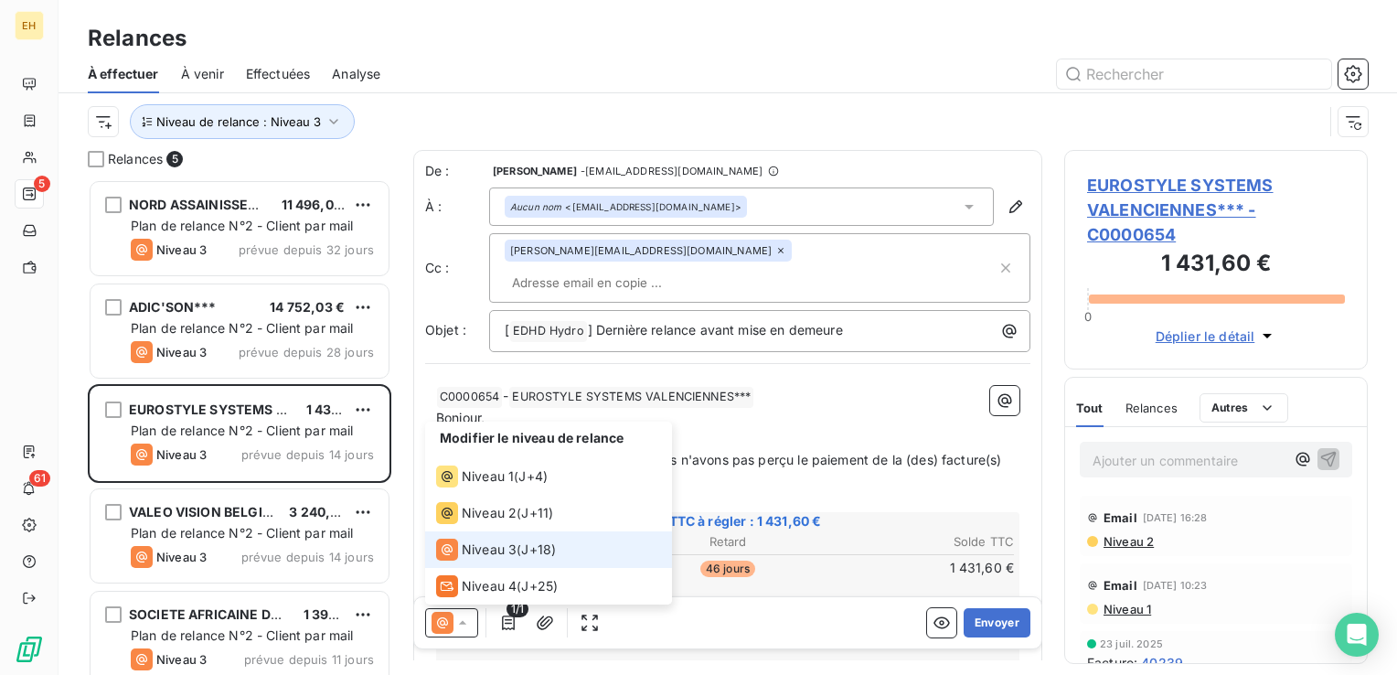
click at [497, 549] on span "Niveau 3" at bounding box center [489, 549] width 55 height 18
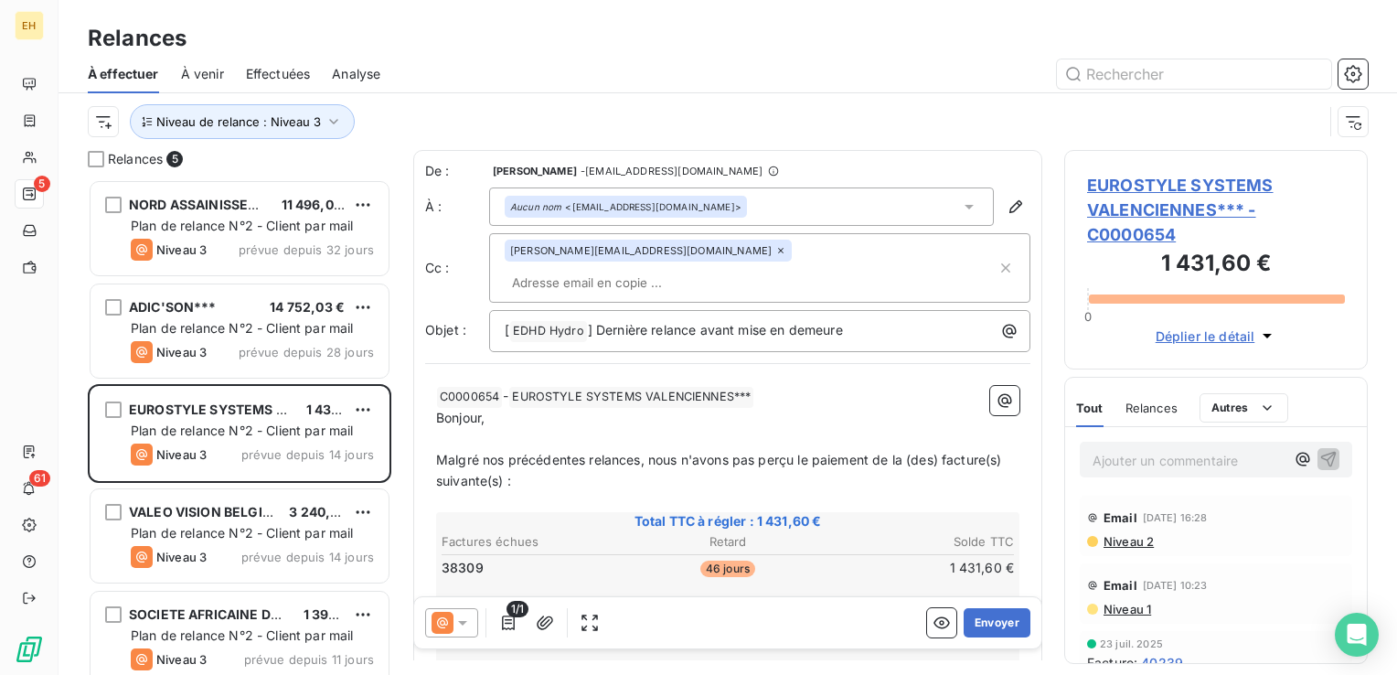
click at [640, 452] on span "Malgré nos précédentes relances, nous n'avons pas perçu le paiement de la (des)…" at bounding box center [720, 470] width 569 height 37
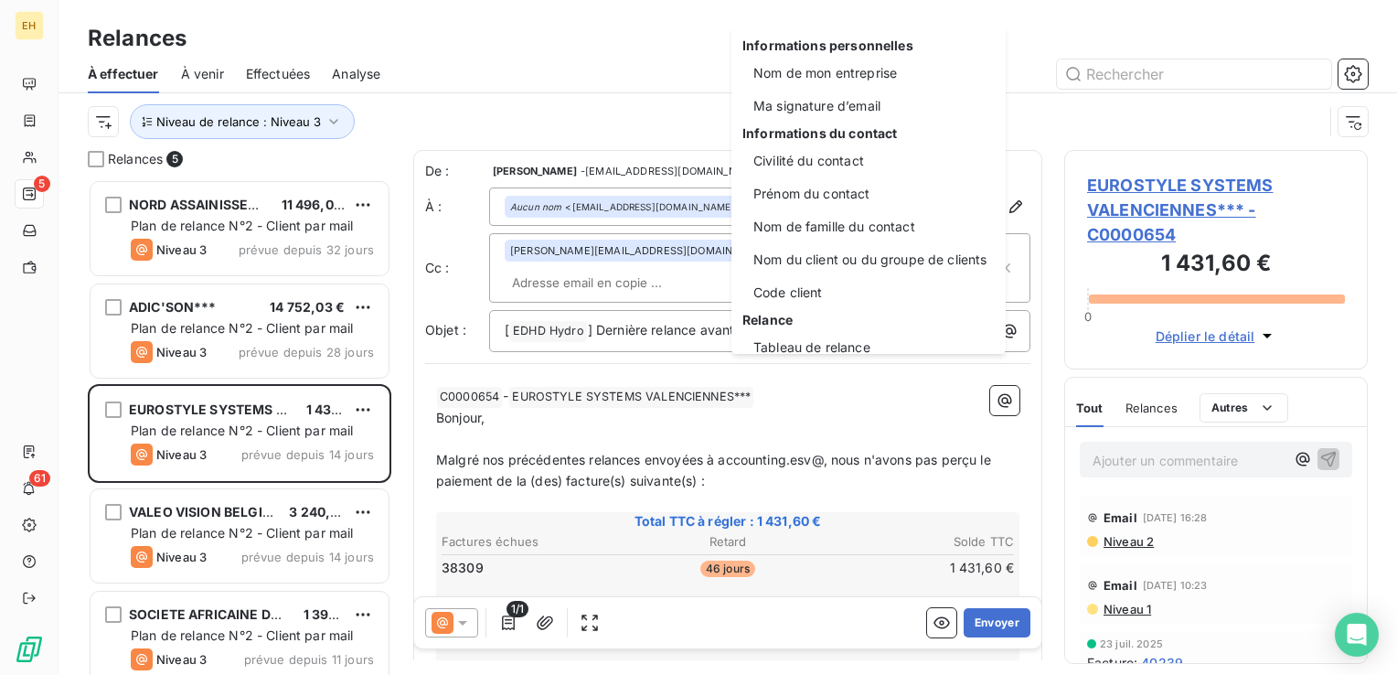
click at [834, 439] on html "EH 5 61 Relances À effectuer À venir Effectuées Analyse Niveau de relance : Niv…" at bounding box center [698, 337] width 1397 height 675
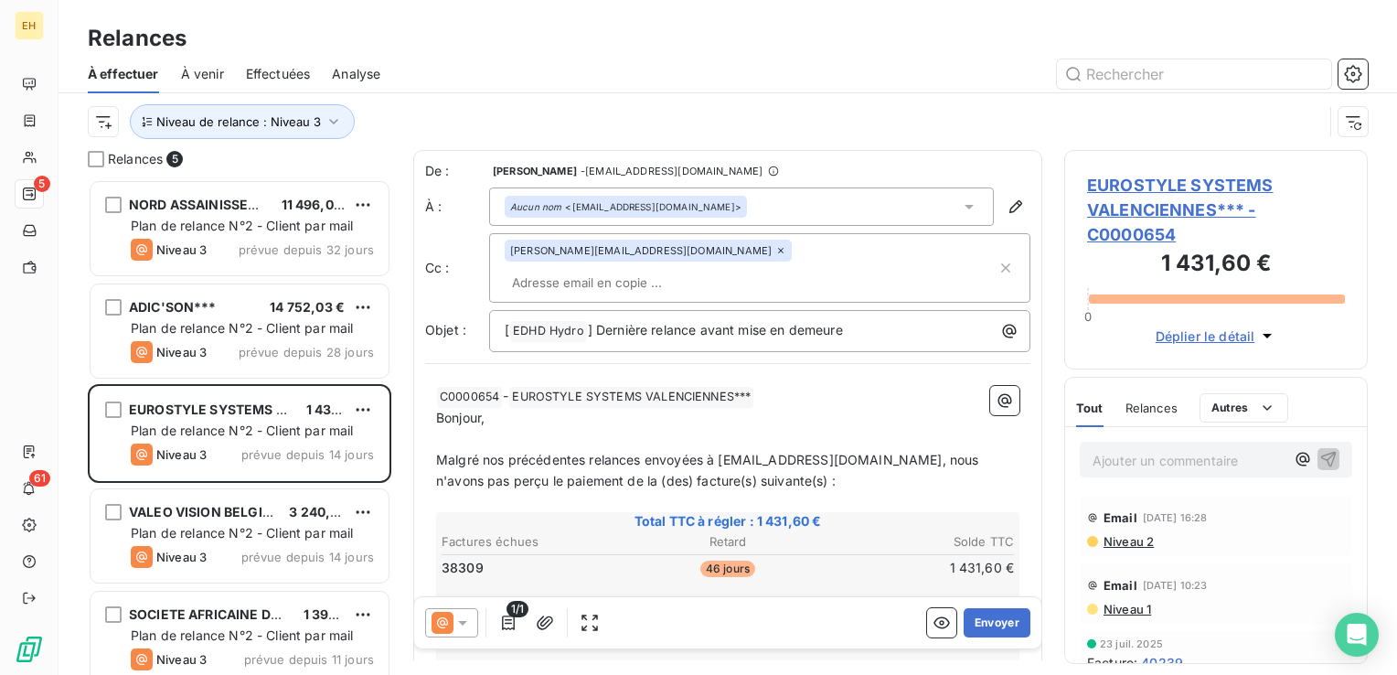
click at [716, 269] on input "text" at bounding box center [610, 282] width 211 height 27
click at [716, 269] on input "samu" at bounding box center [610, 282] width 211 height 27
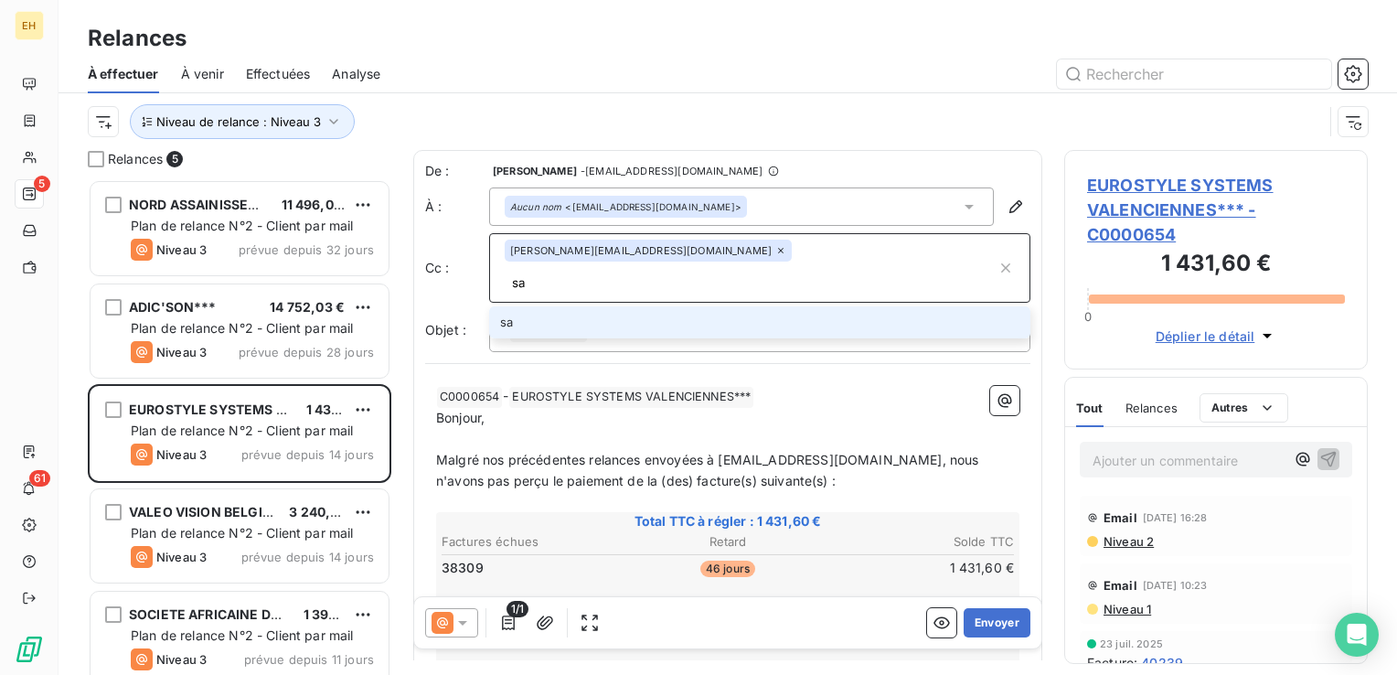
type input "s"
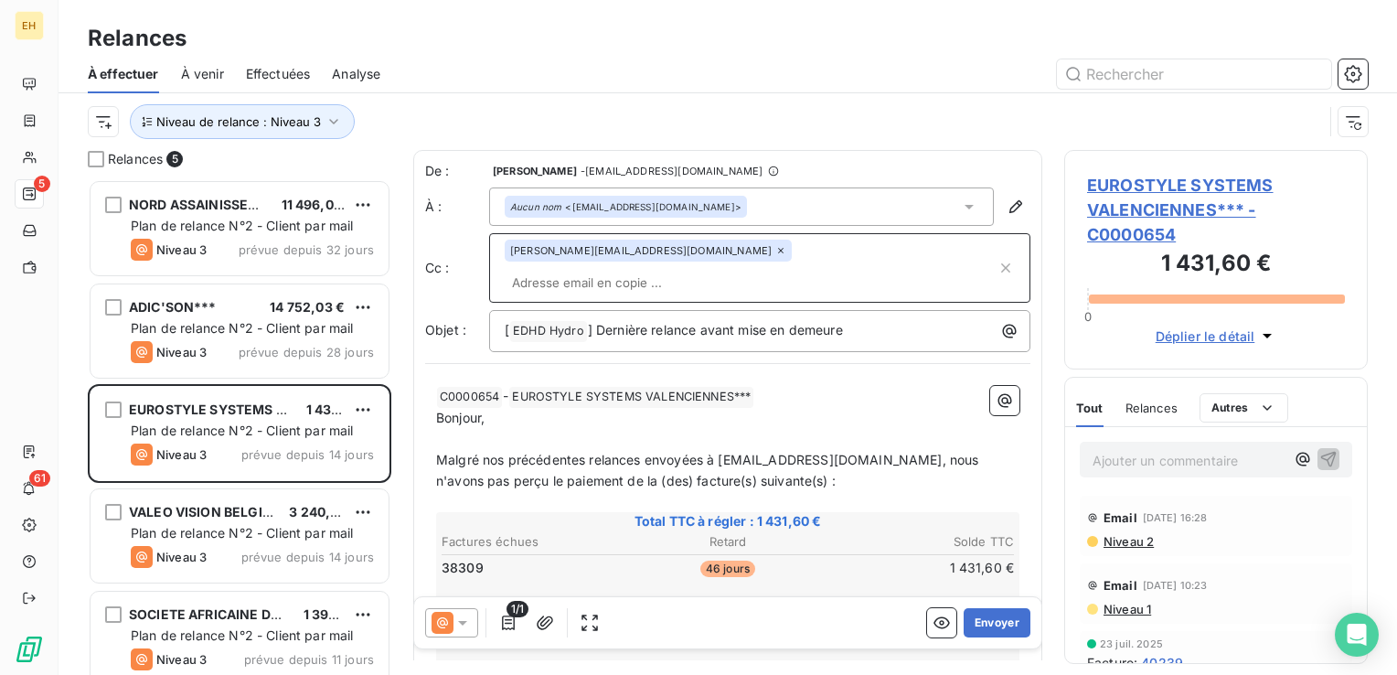
paste input "[PERSON_NAME][EMAIL_ADDRESS][DOMAIN_NAME]"
type input "[PERSON_NAME][EMAIL_ADDRESS][DOMAIN_NAME]"
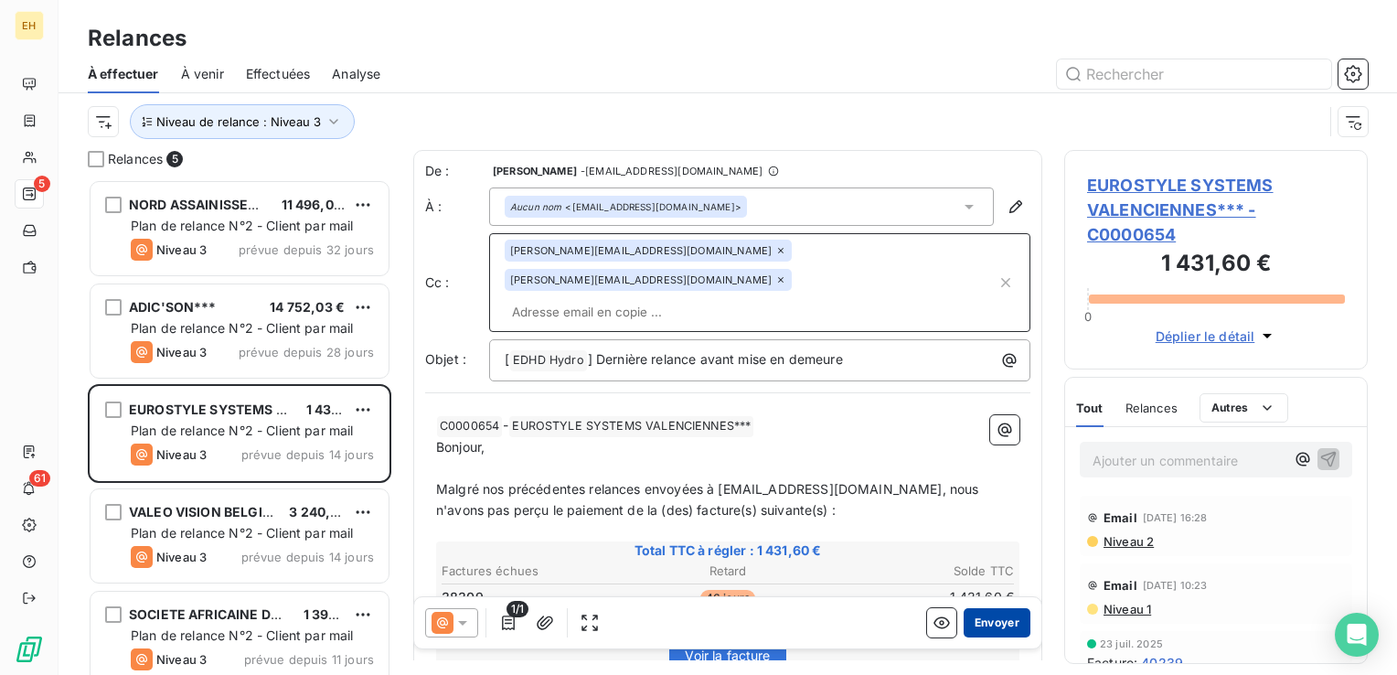
click at [965, 620] on button "Envoyer" at bounding box center [996, 622] width 67 height 29
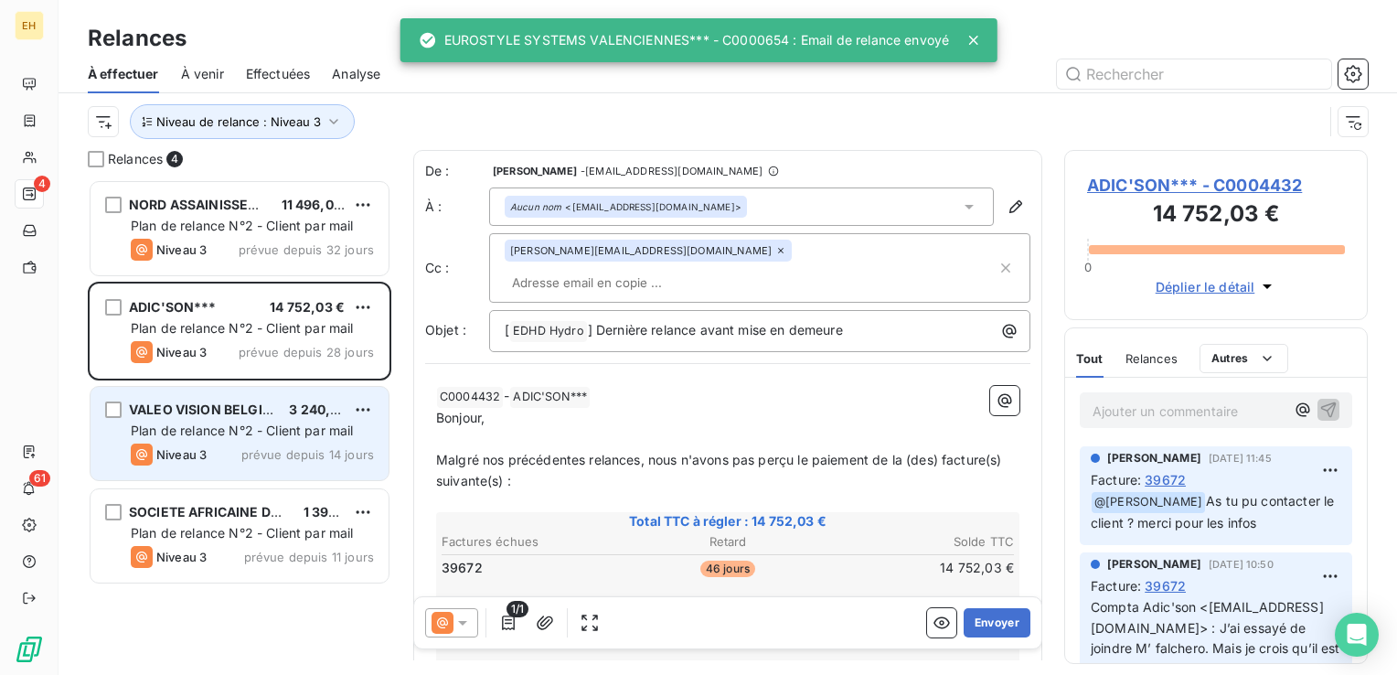
click at [303, 433] on span "Plan de relance N°2 - Client par mail" at bounding box center [242, 430] width 223 height 16
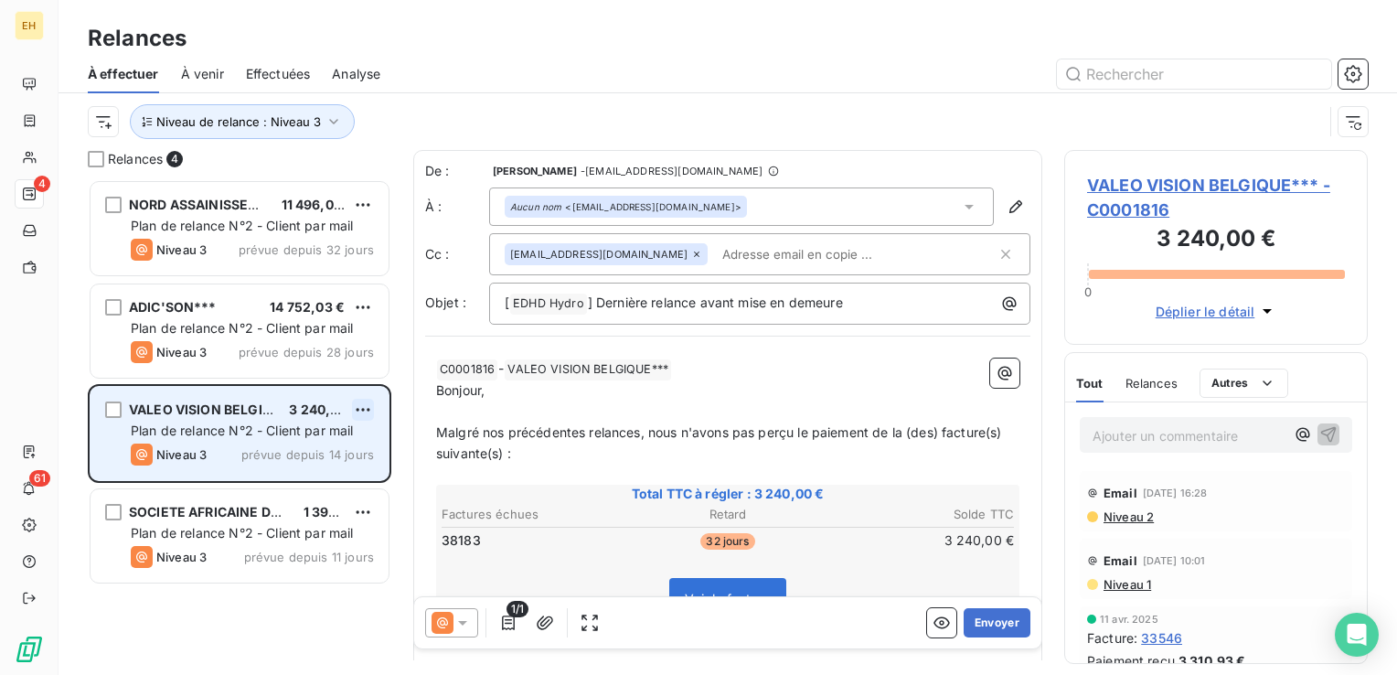
click at [355, 405] on html "EH 4 61 Relances À effectuer À venir Effectuées Analyse Niveau de relance : Niv…" at bounding box center [698, 337] width 1397 height 675
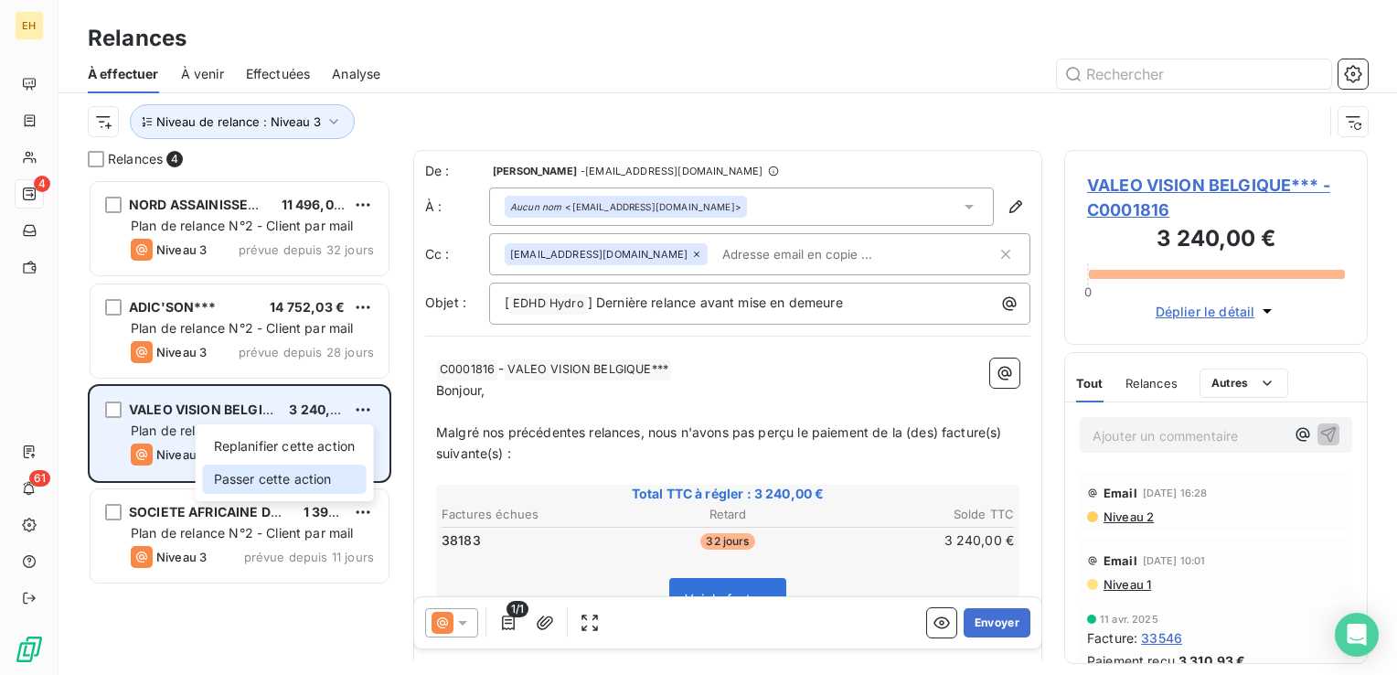
click at [322, 473] on div "Passer cette action" at bounding box center [285, 478] width 164 height 29
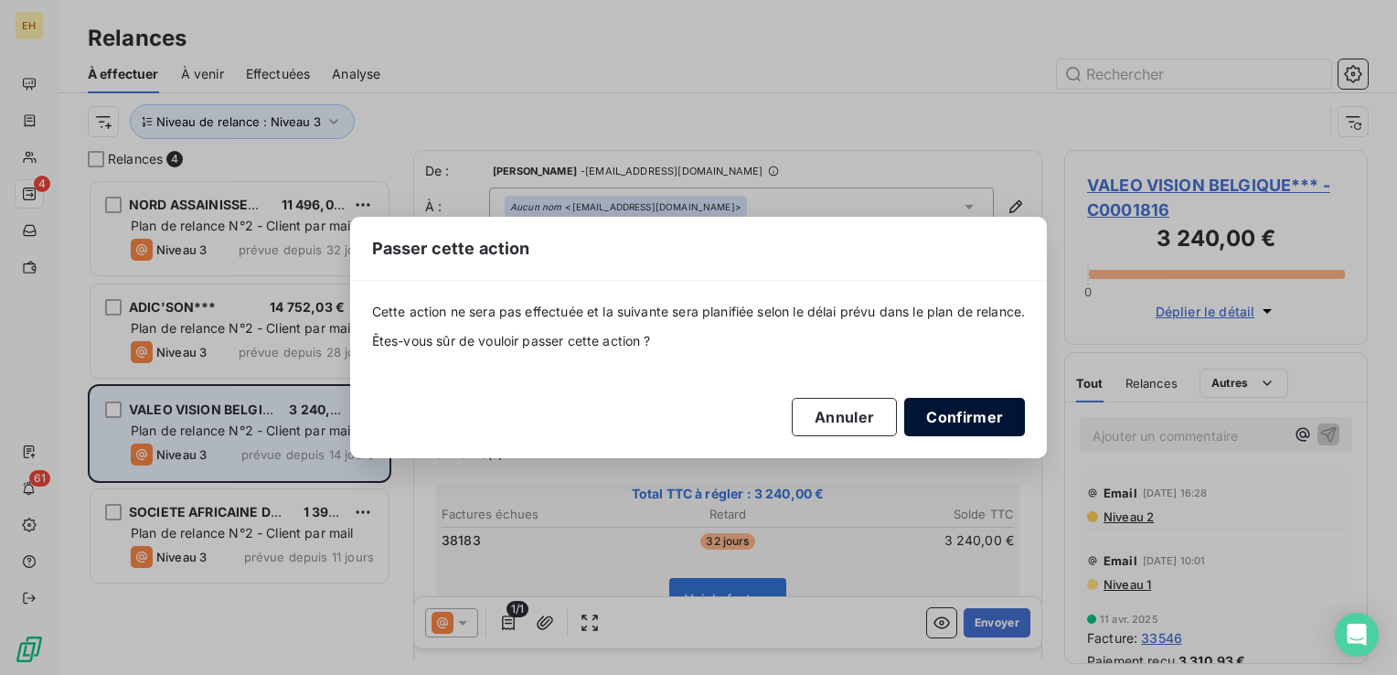
click at [929, 412] on button "Confirmer" at bounding box center [964, 417] width 121 height 38
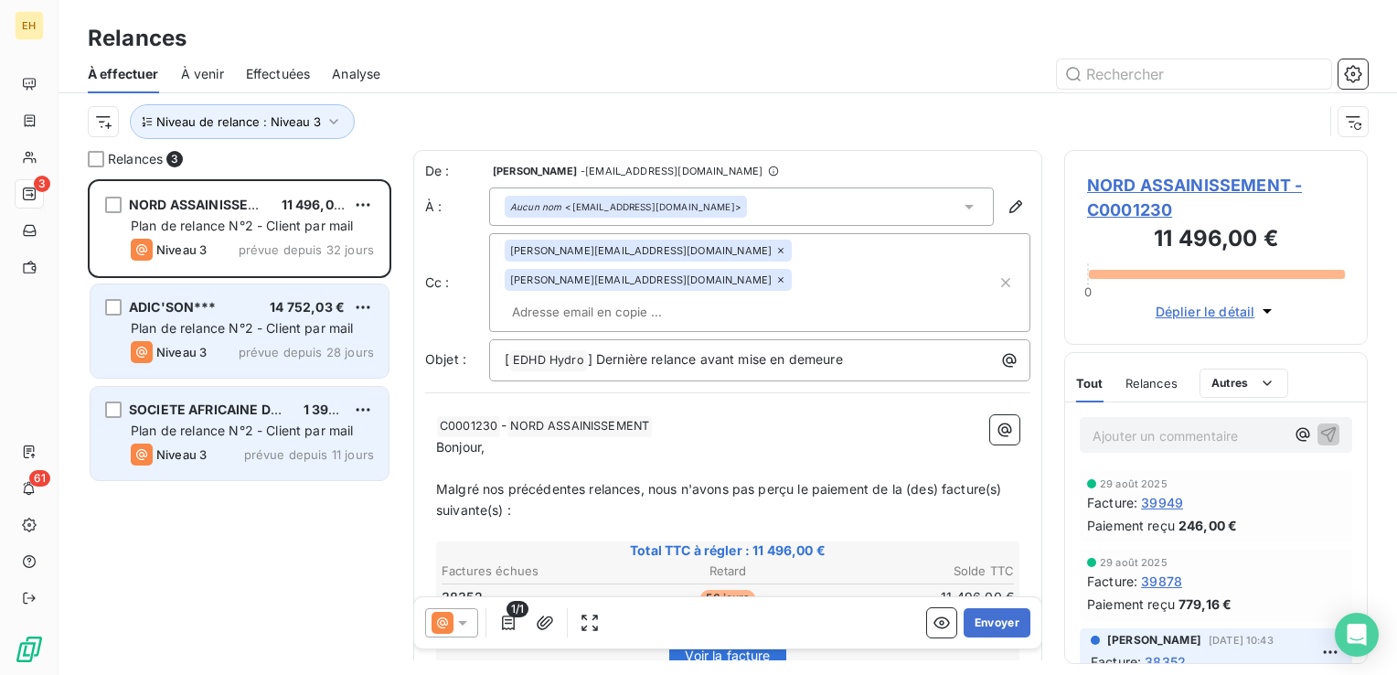
click at [257, 345] on span "prévue depuis 28 jours" at bounding box center [306, 352] width 135 height 15
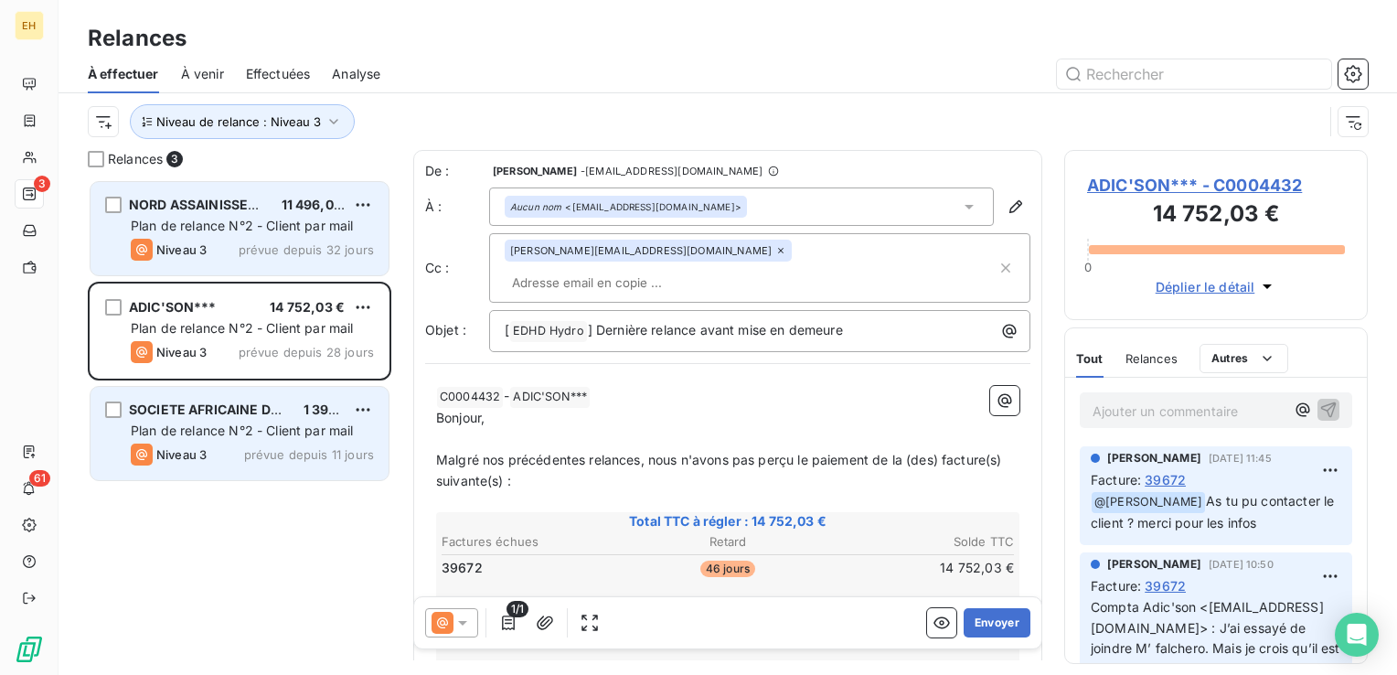
click at [222, 228] on span "Plan de relance N°2 - Client par mail" at bounding box center [242, 226] width 223 height 16
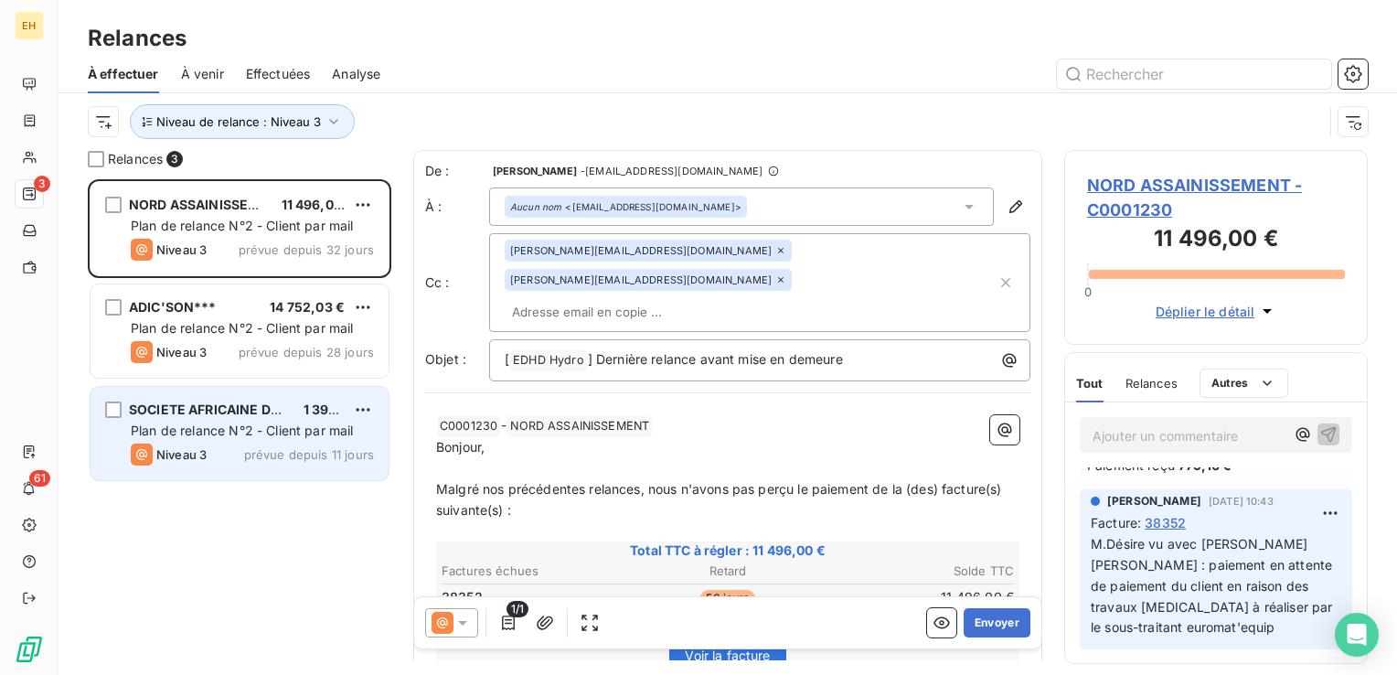
scroll to position [183, 0]
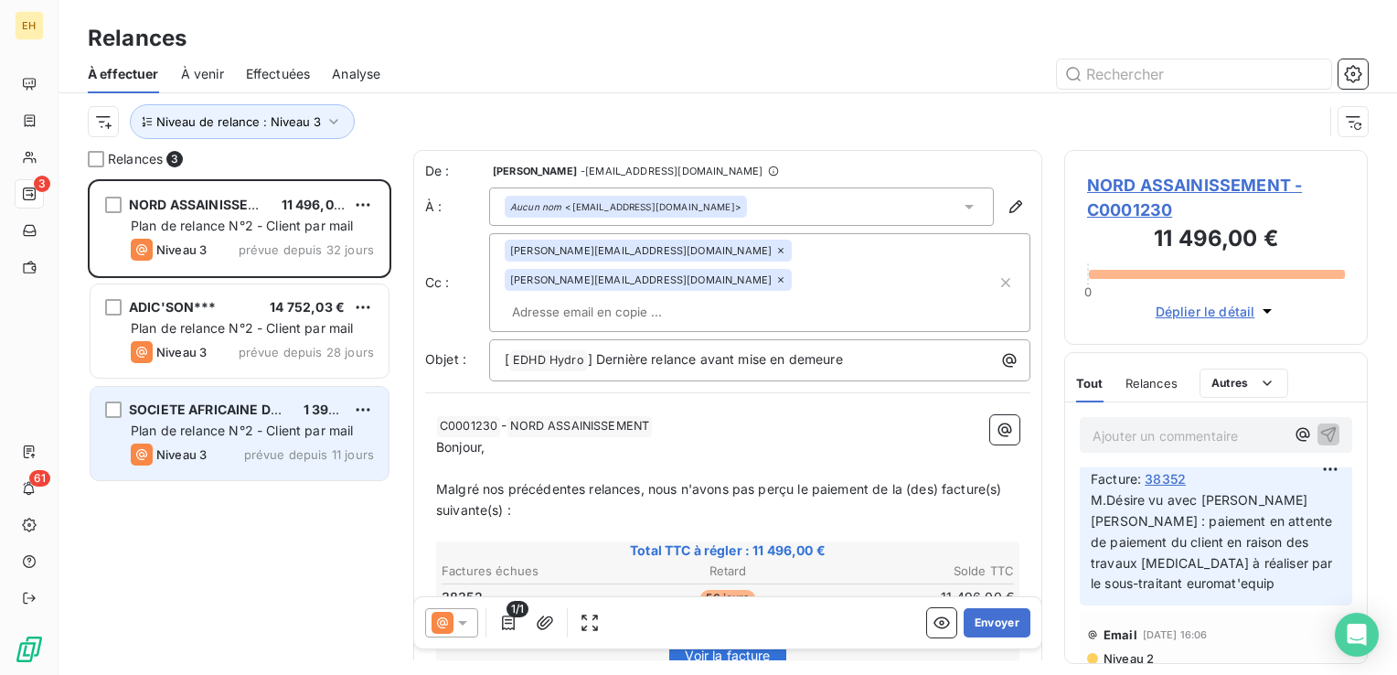
click at [786, 274] on icon at bounding box center [780, 279] width 11 height 11
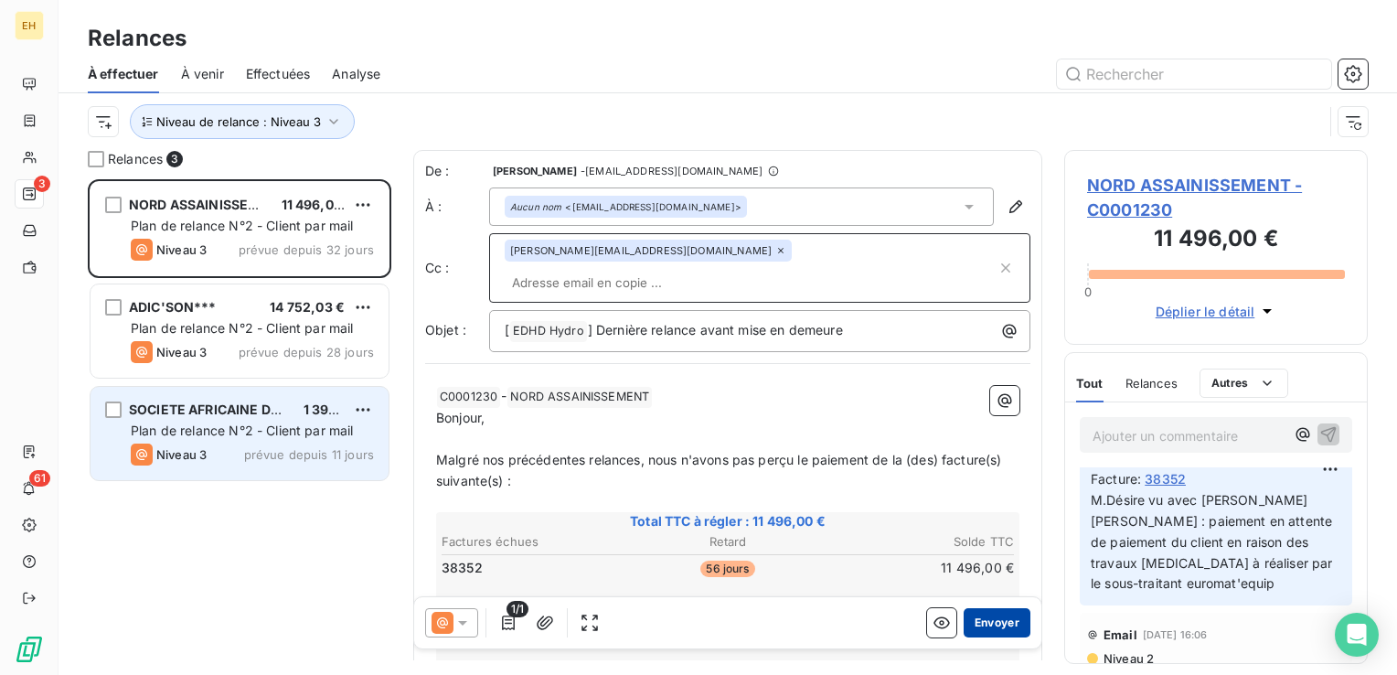
click at [1012, 629] on button "Envoyer" at bounding box center [996, 622] width 67 height 29
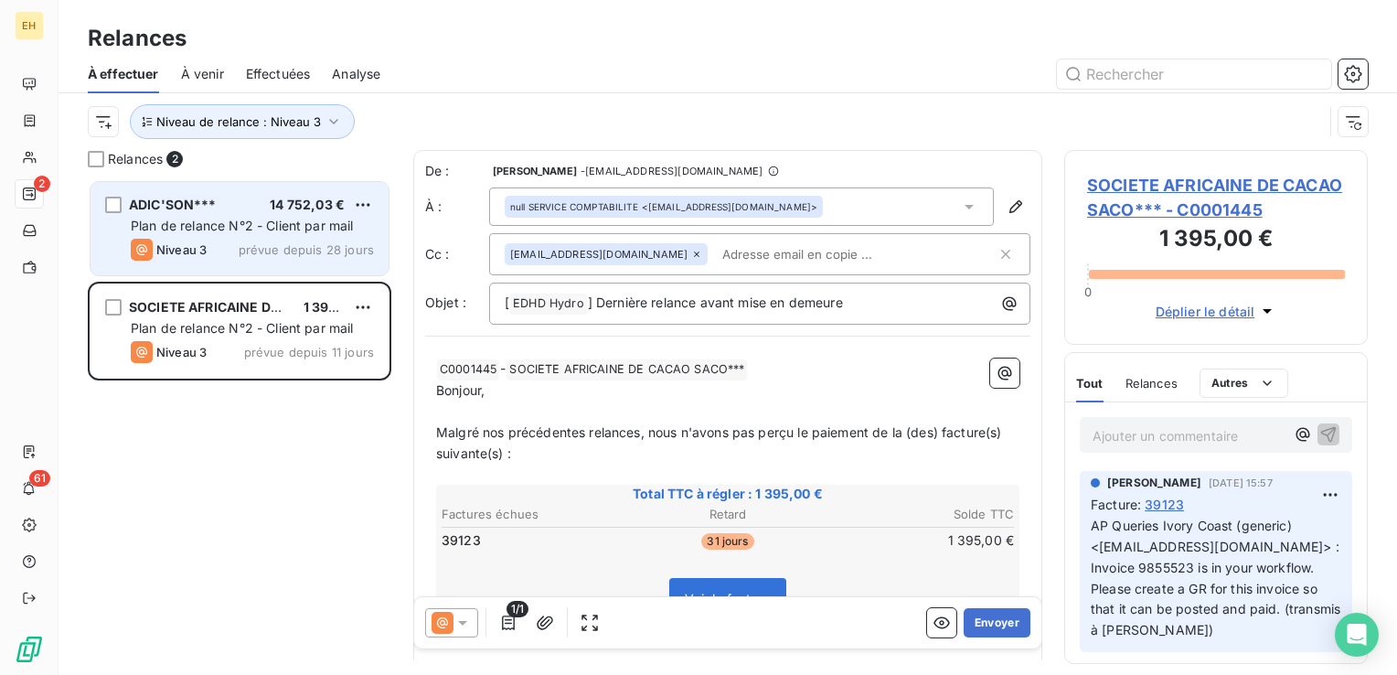
click at [229, 258] on div "Niveau 3 prévue depuis 28 jours" at bounding box center [252, 250] width 243 height 22
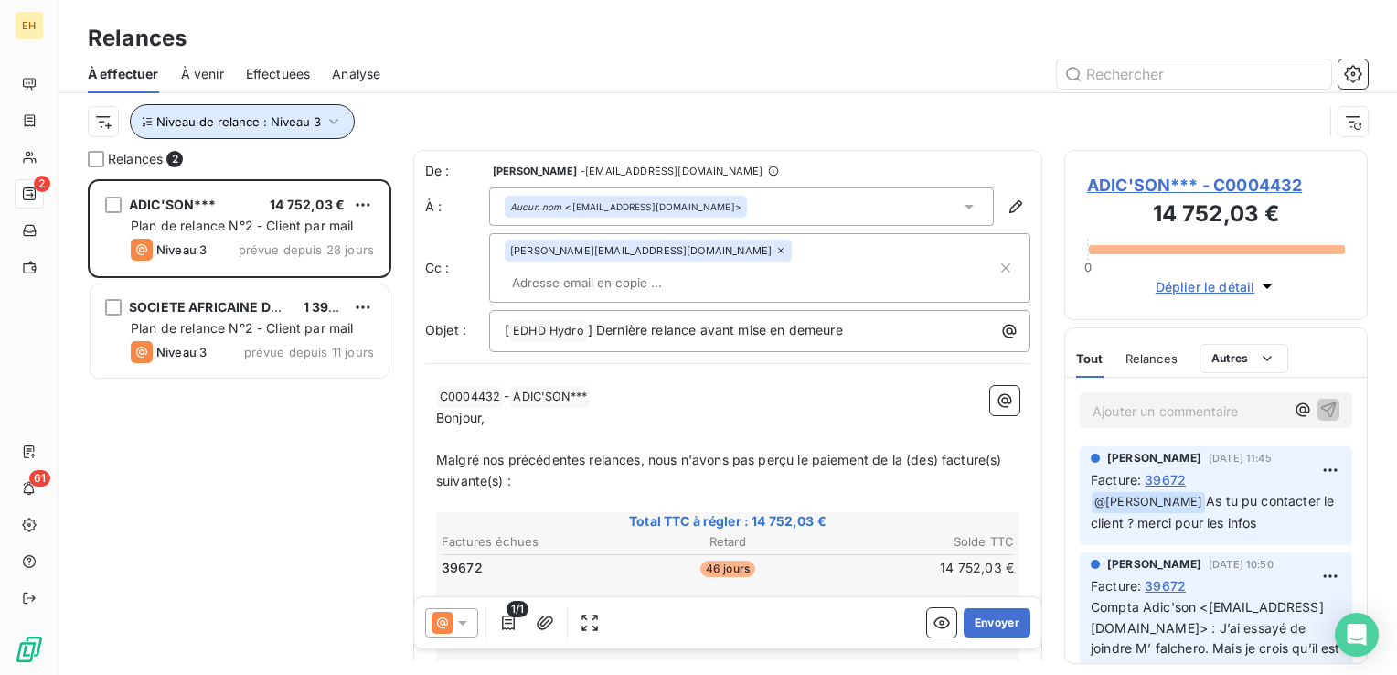
click at [335, 122] on icon "button" at bounding box center [333, 121] width 18 height 18
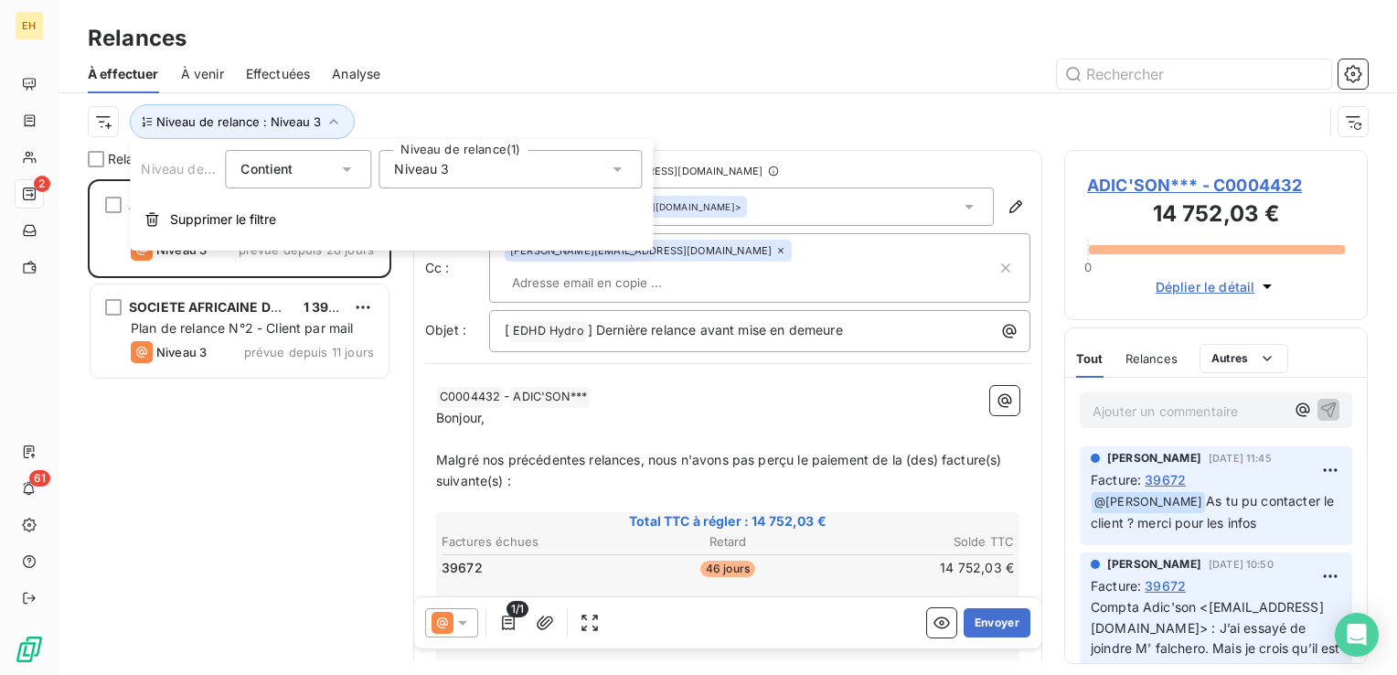
click at [486, 175] on div "Niveau 3" at bounding box center [509, 169] width 263 height 38
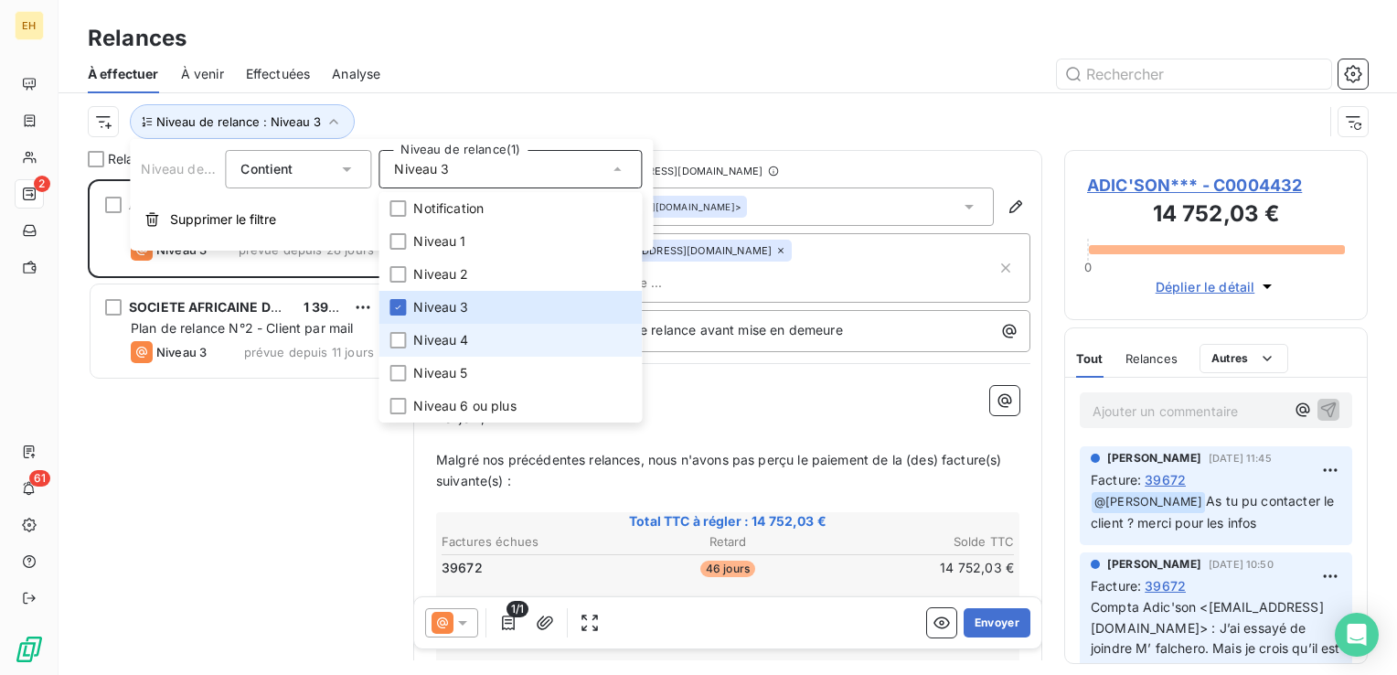
click at [449, 342] on span "Niveau 4" at bounding box center [440, 340] width 55 height 18
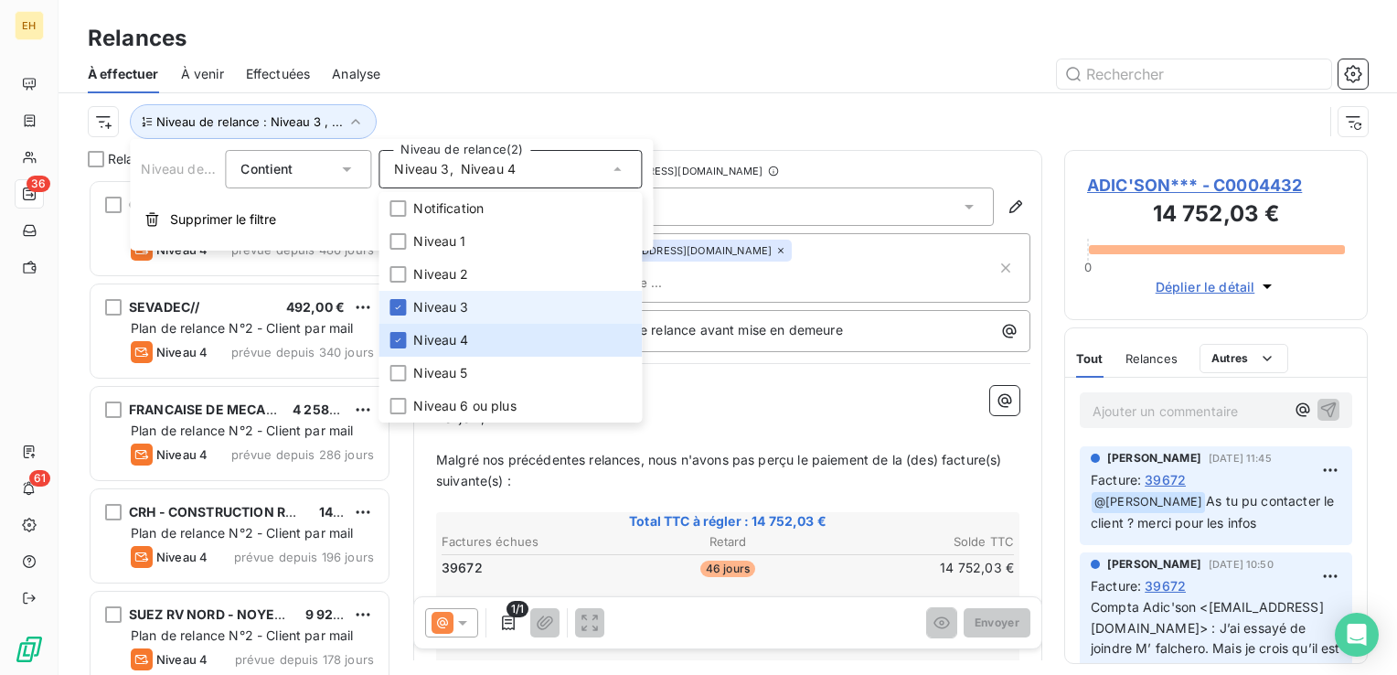
scroll to position [482, 289]
click at [438, 303] on span "Niveau 3" at bounding box center [440, 307] width 55 height 18
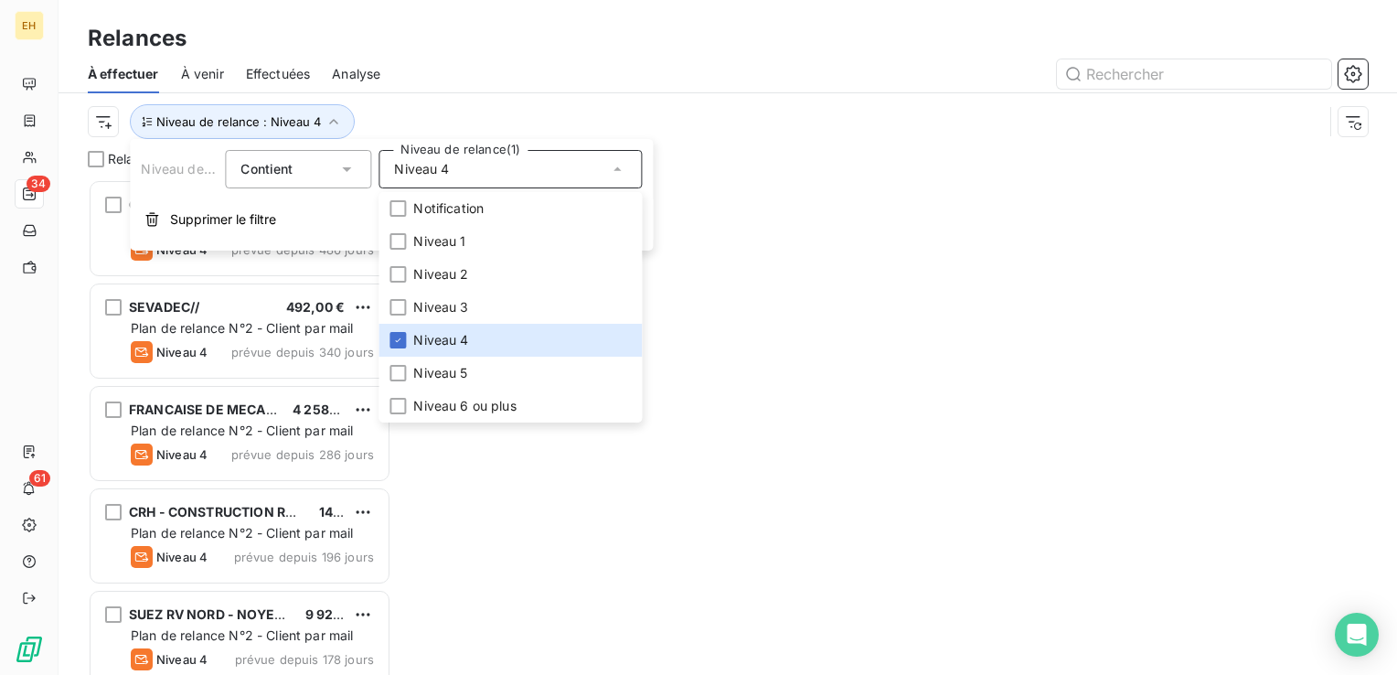
click at [401, 38] on div "Relances" at bounding box center [727, 38] width 1338 height 33
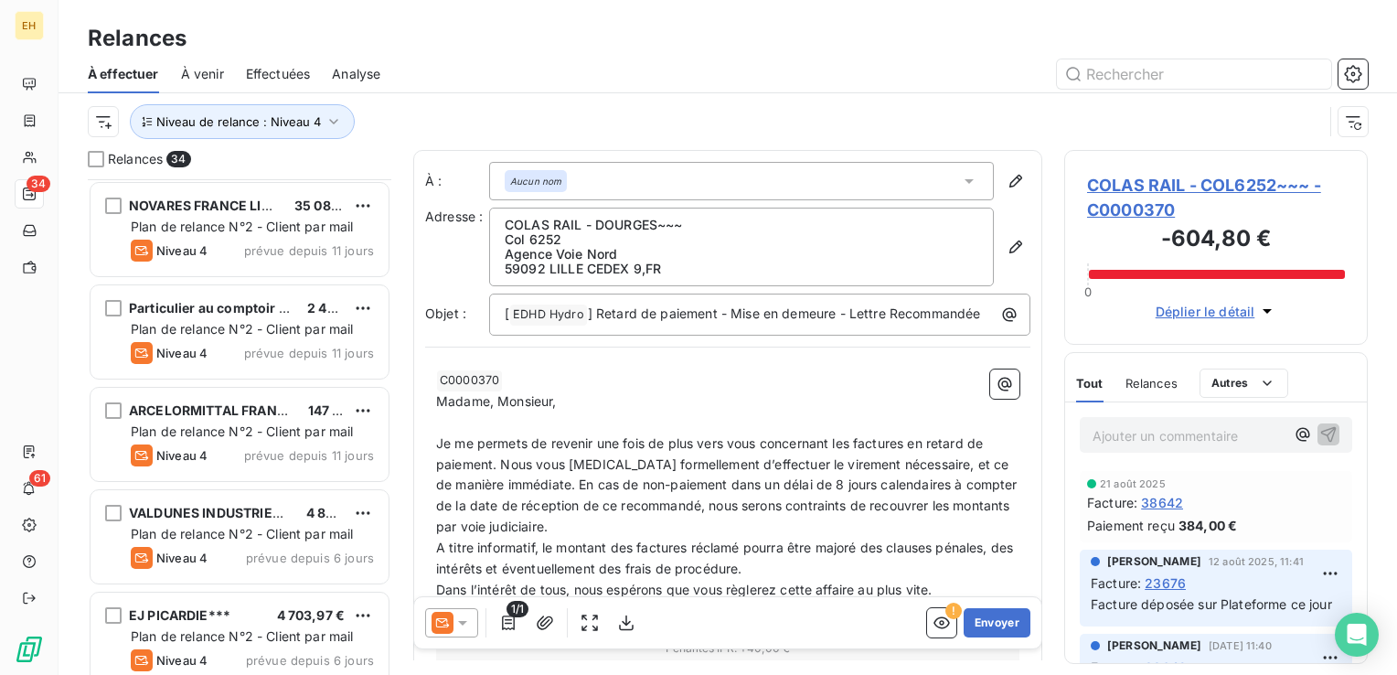
scroll to position [2985, 0]
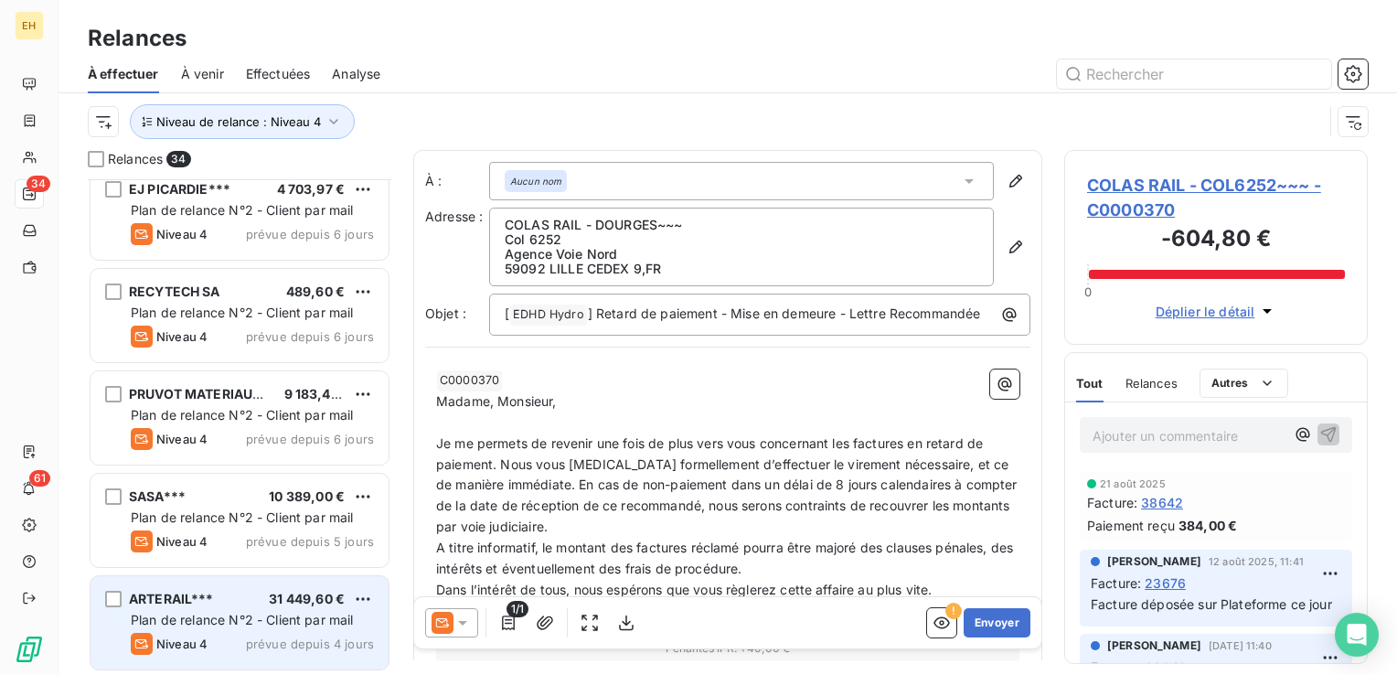
click at [270, 585] on div "ARTERAIL*** 31 449,60 € Plan de relance N°2 - Client par mail Niveau 4 prévue d…" at bounding box center [239, 622] width 298 height 93
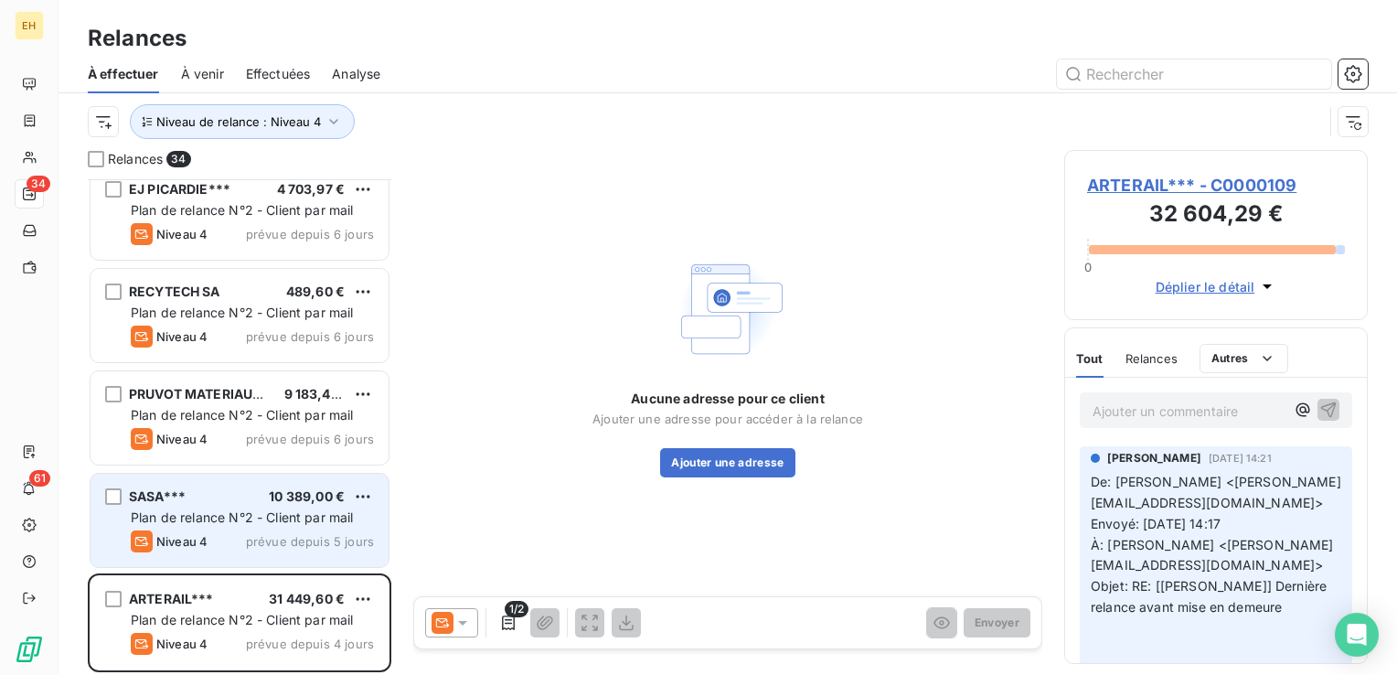
click at [269, 535] on span "prévue depuis 5 jours" at bounding box center [310, 541] width 128 height 15
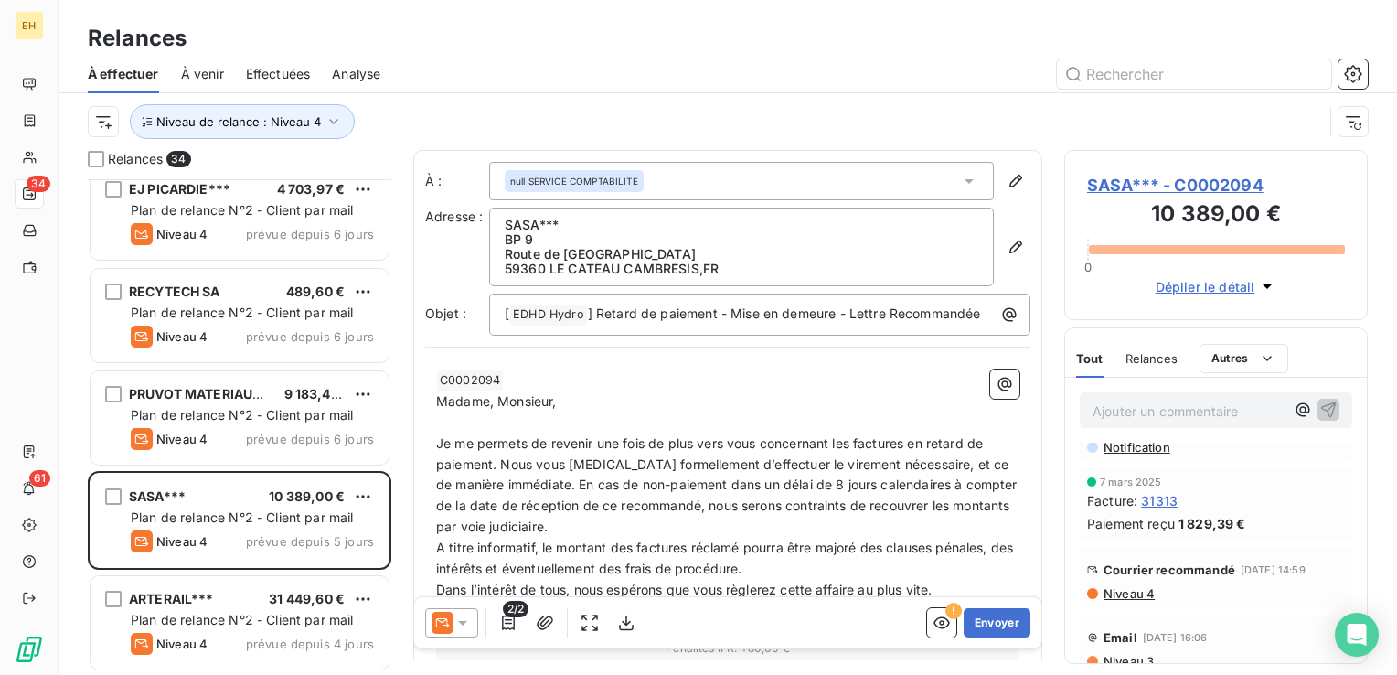
scroll to position [274, 0]
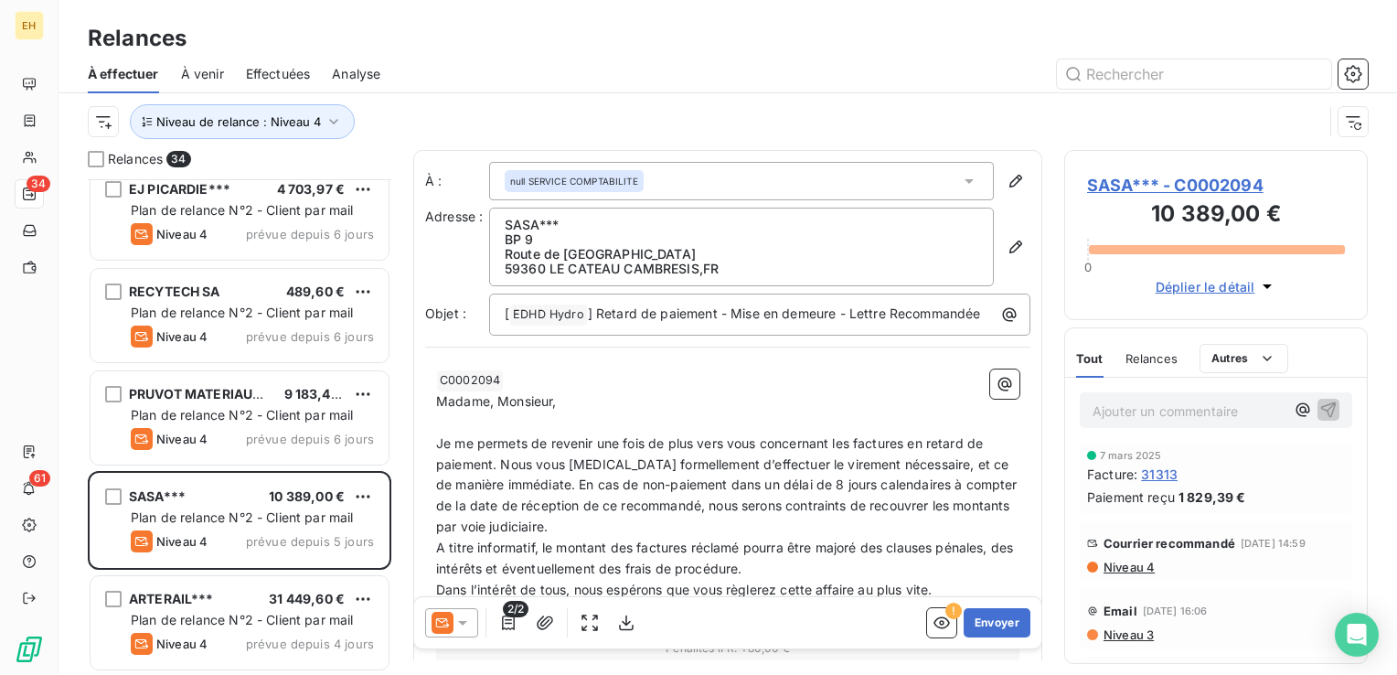
click at [1130, 581] on div "Courrier recommandé [DATE] 14:59 Niveau 4" at bounding box center [1215, 551] width 272 height 60
click at [1124, 574] on span "Niveau 4" at bounding box center [1127, 566] width 53 height 15
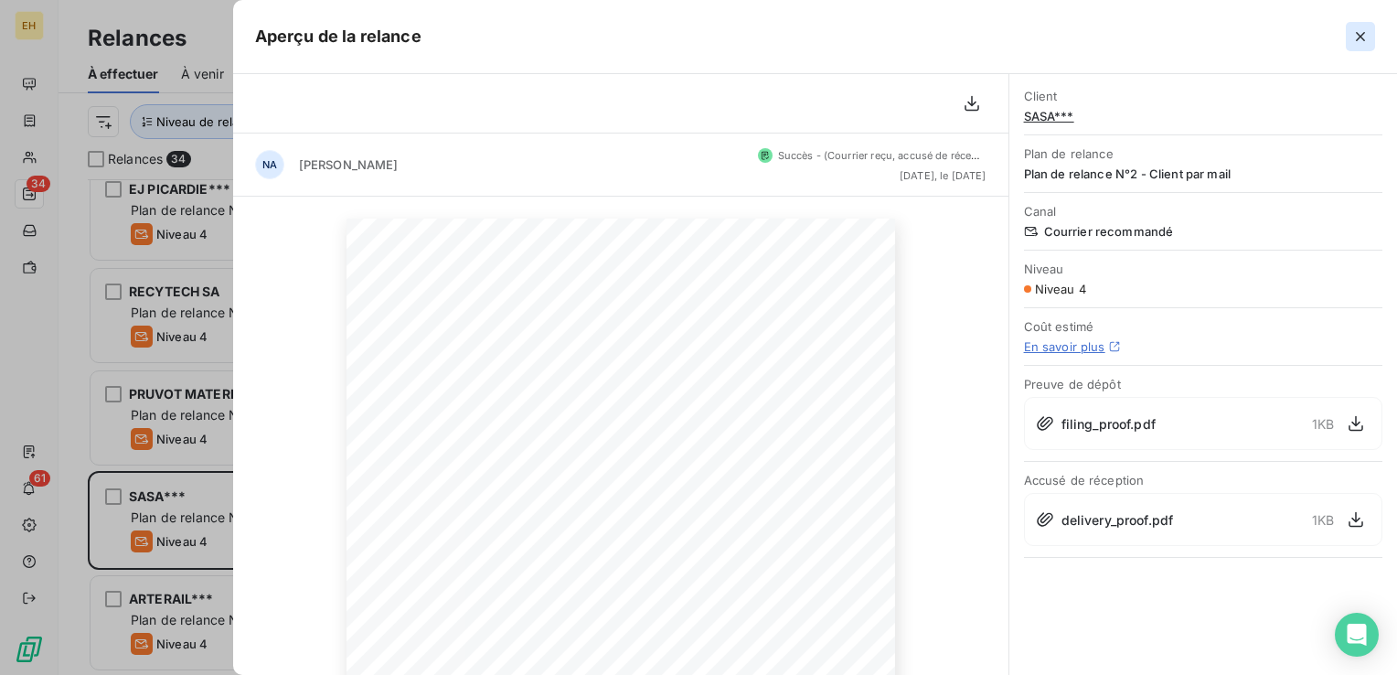
click at [1361, 41] on icon "button" at bounding box center [1360, 36] width 18 height 18
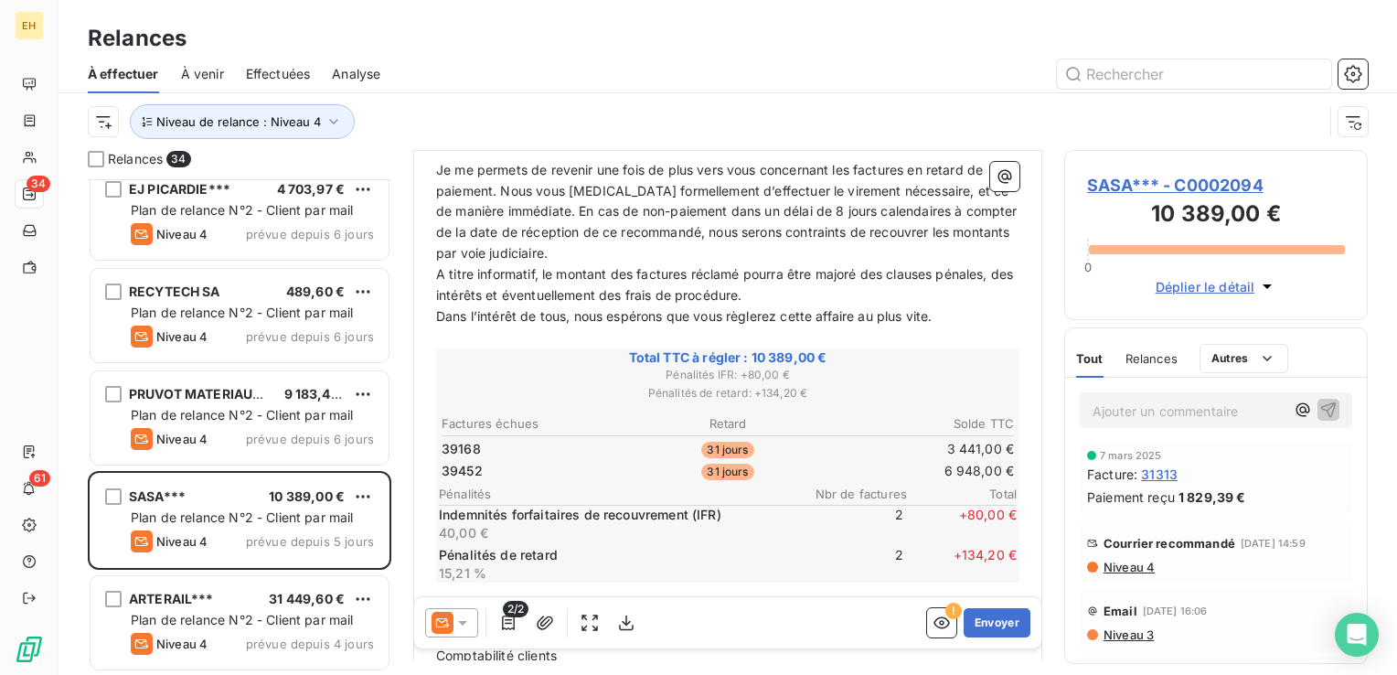
scroll to position [413, 0]
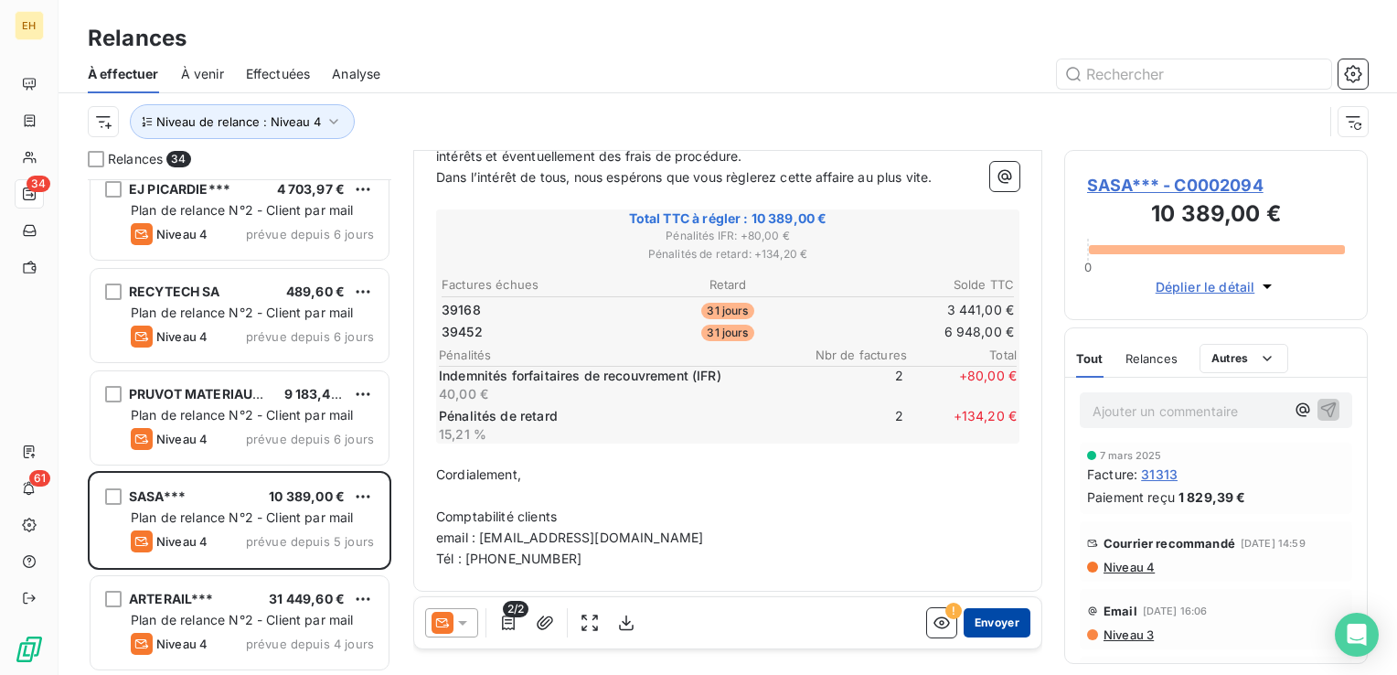
click at [998, 623] on button "Envoyer" at bounding box center [996, 622] width 67 height 29
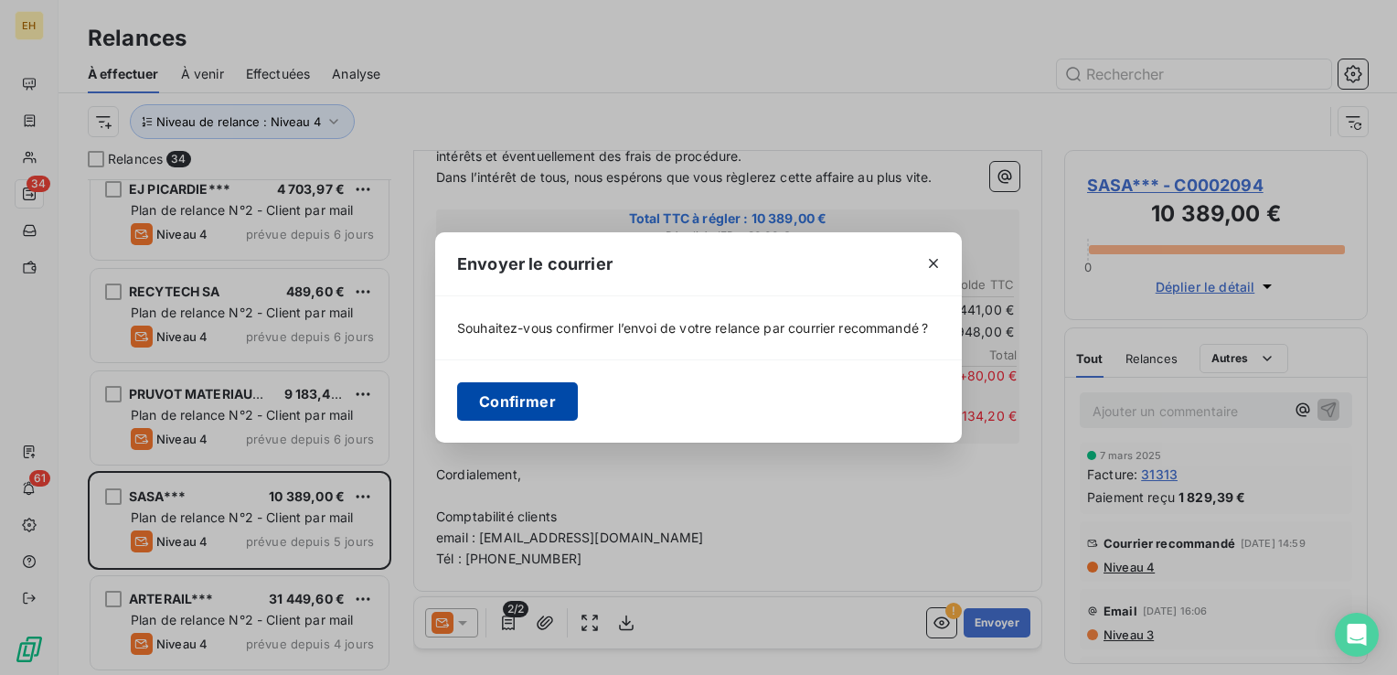
click at [513, 405] on button "Confirmer" at bounding box center [517, 401] width 121 height 38
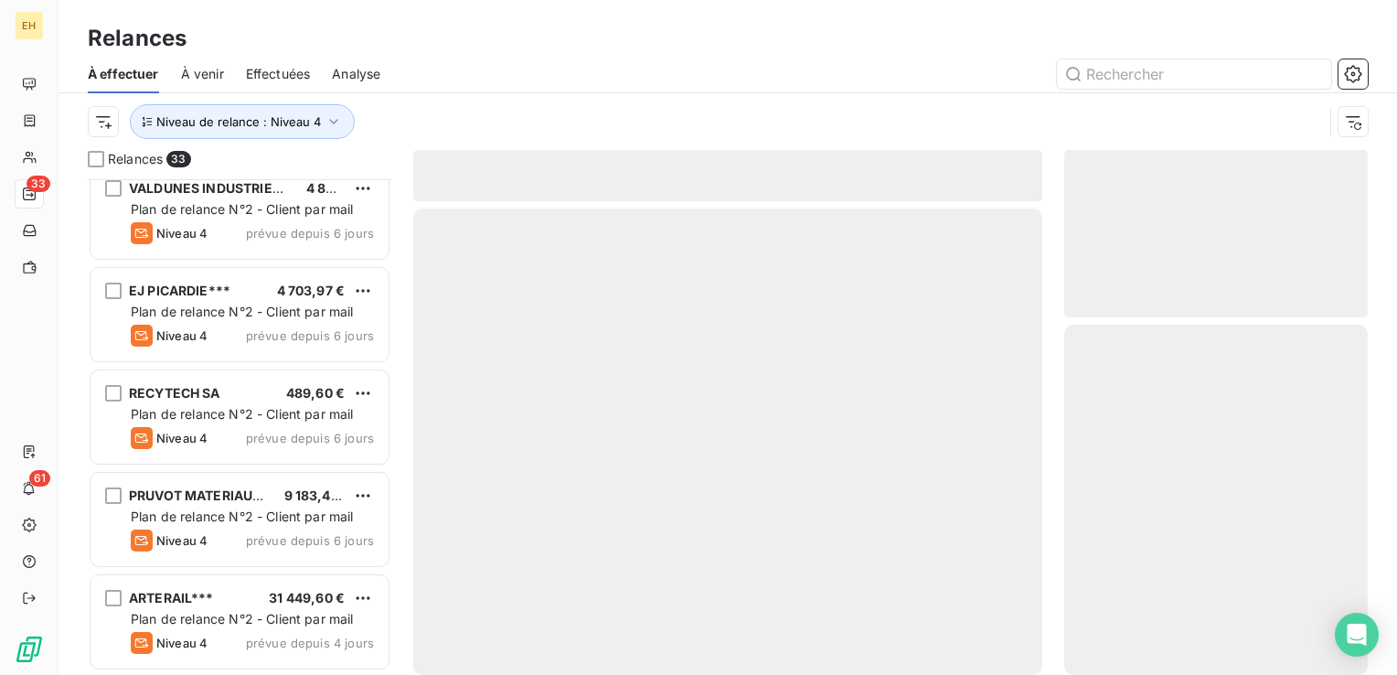
scroll to position [2883, 0]
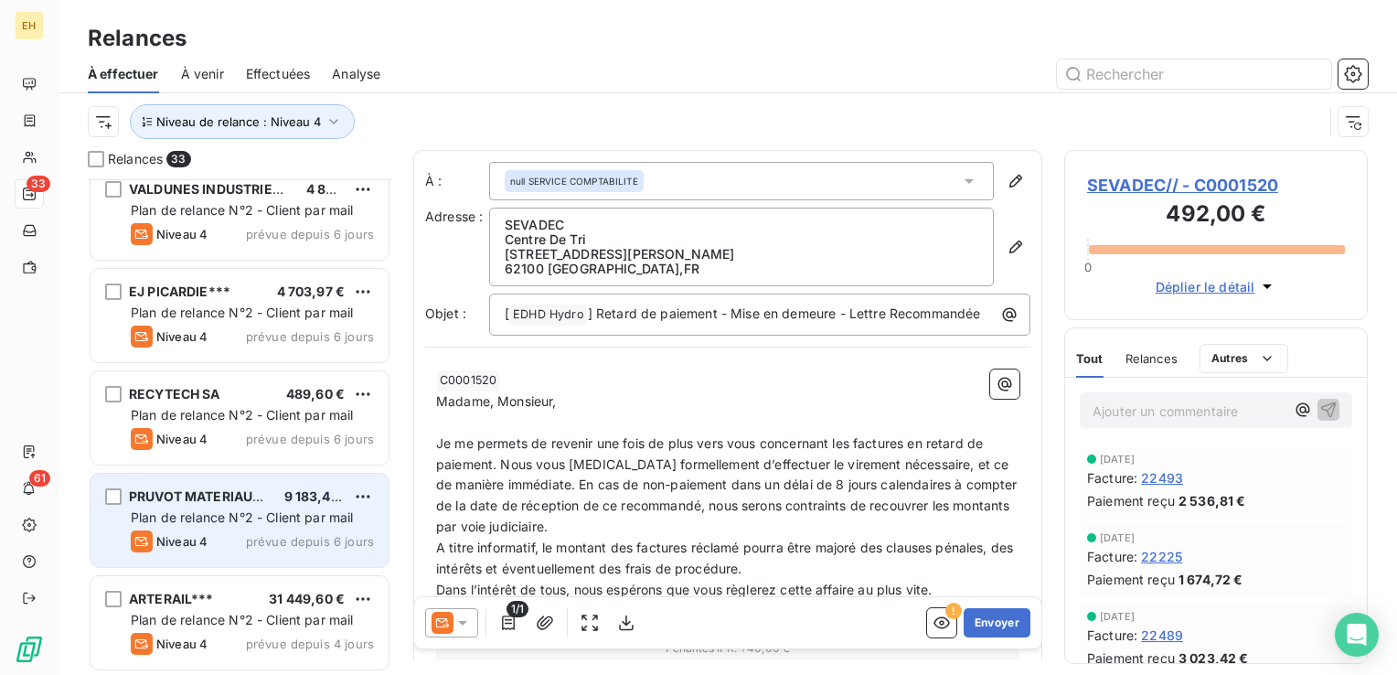
click at [201, 536] on span "Niveau 4" at bounding box center [181, 541] width 51 height 15
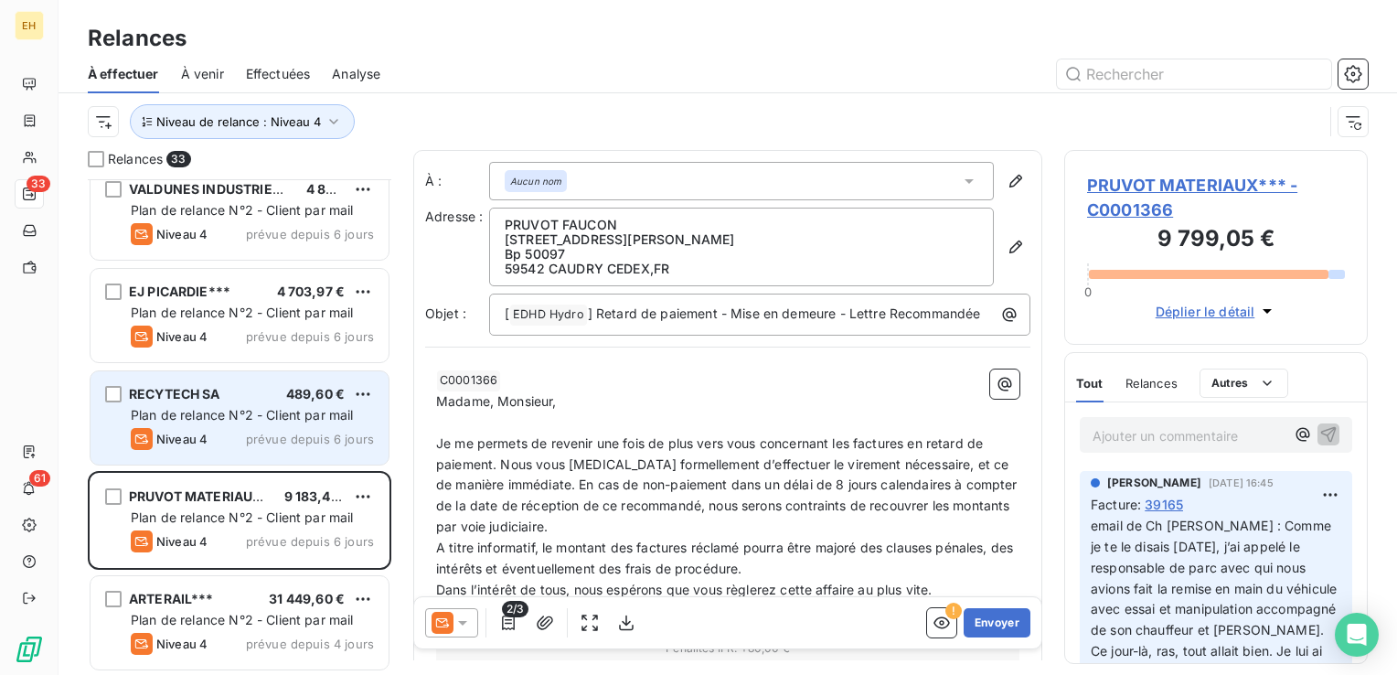
click at [202, 379] on div "RECYTECH SA 489,60 € Plan de relance N°2 - Client par mail Niveau 4 prévue depu…" at bounding box center [239, 417] width 298 height 93
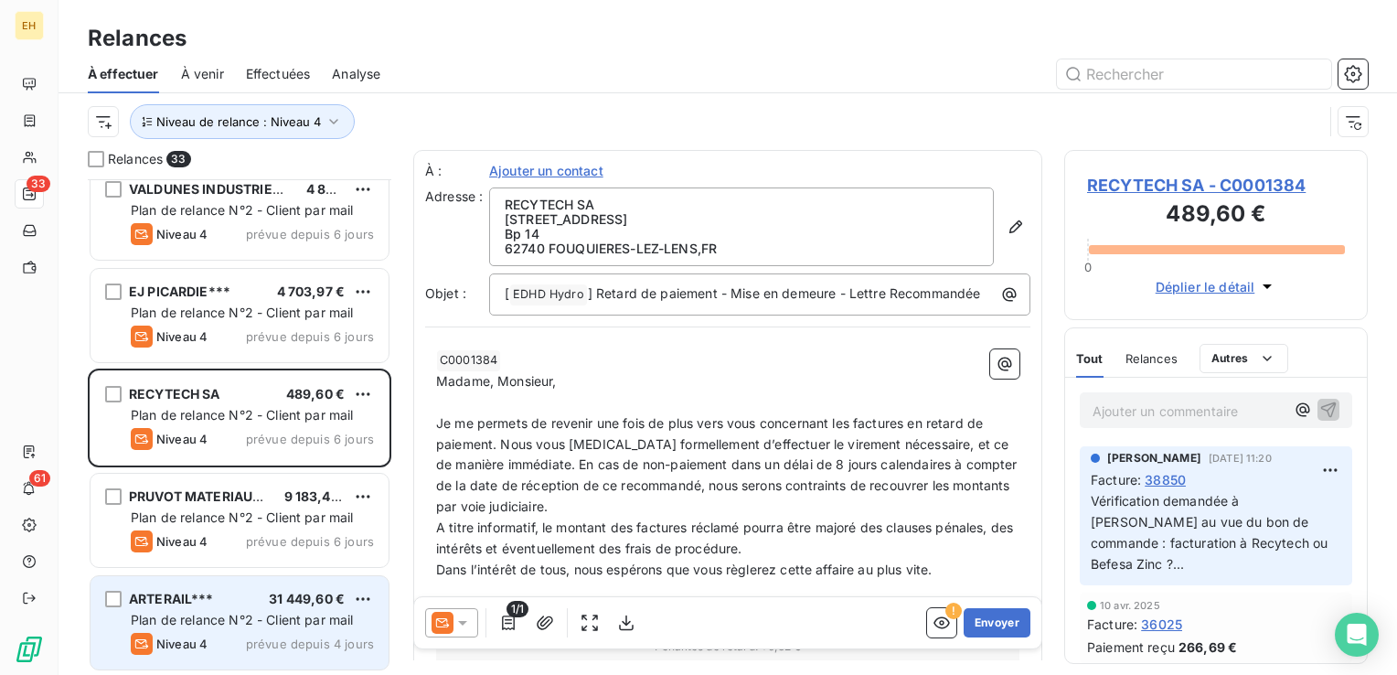
click at [190, 602] on span "ARTERAIL***" at bounding box center [171, 598] width 85 height 16
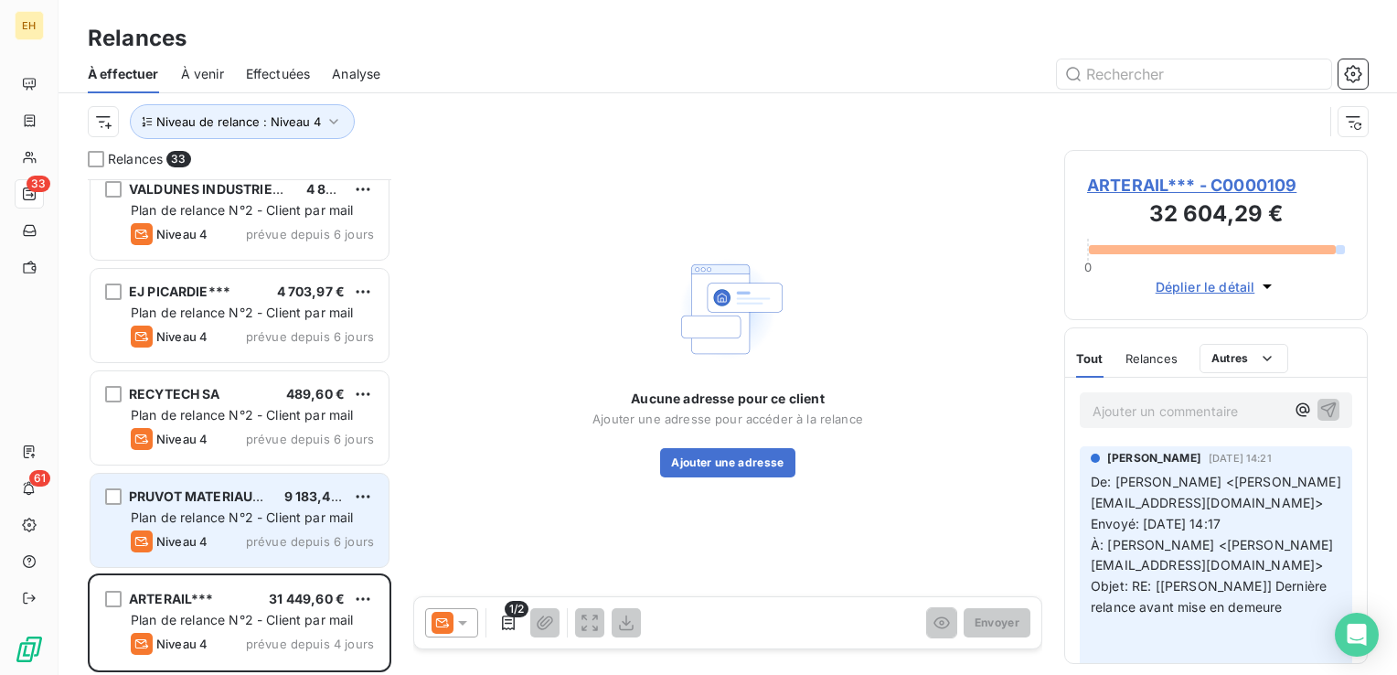
click at [264, 518] on span "Plan de relance N°2 - Client par mail" at bounding box center [242, 517] width 223 height 16
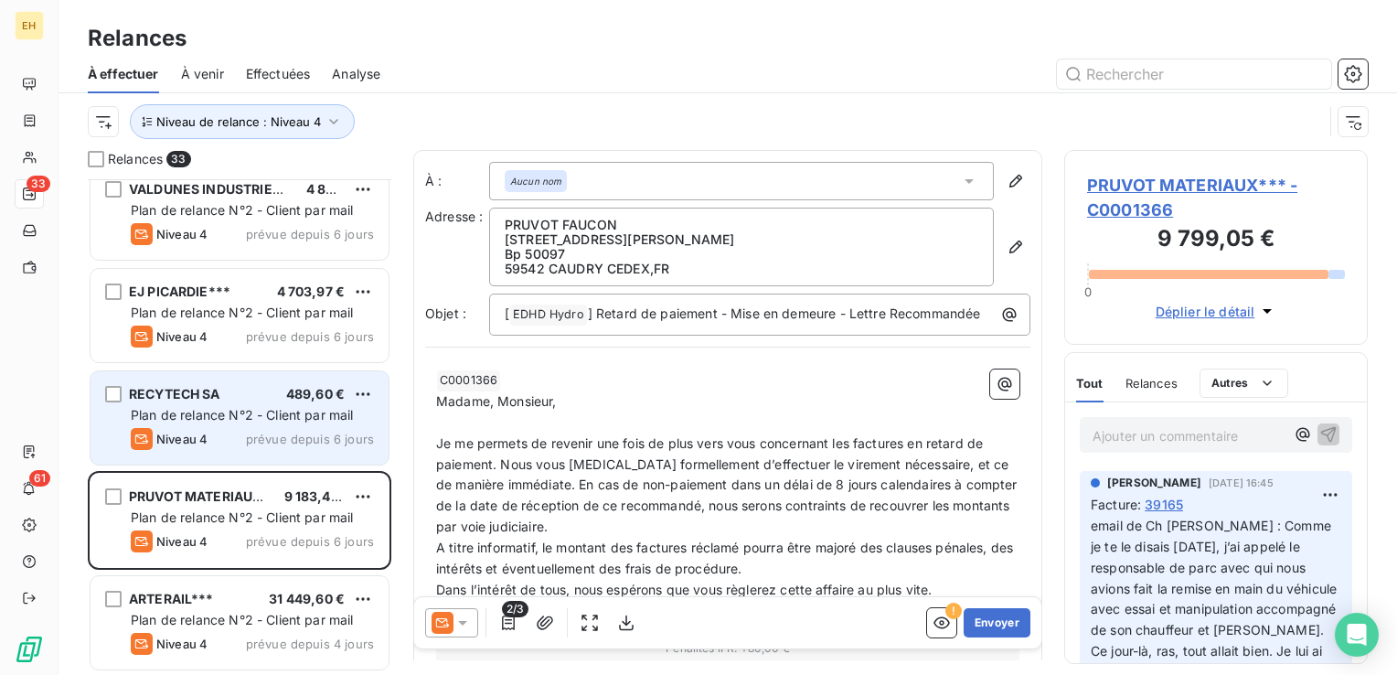
click at [223, 428] on div "Niveau 4 prévue depuis 6 jours" at bounding box center [252, 439] width 243 height 22
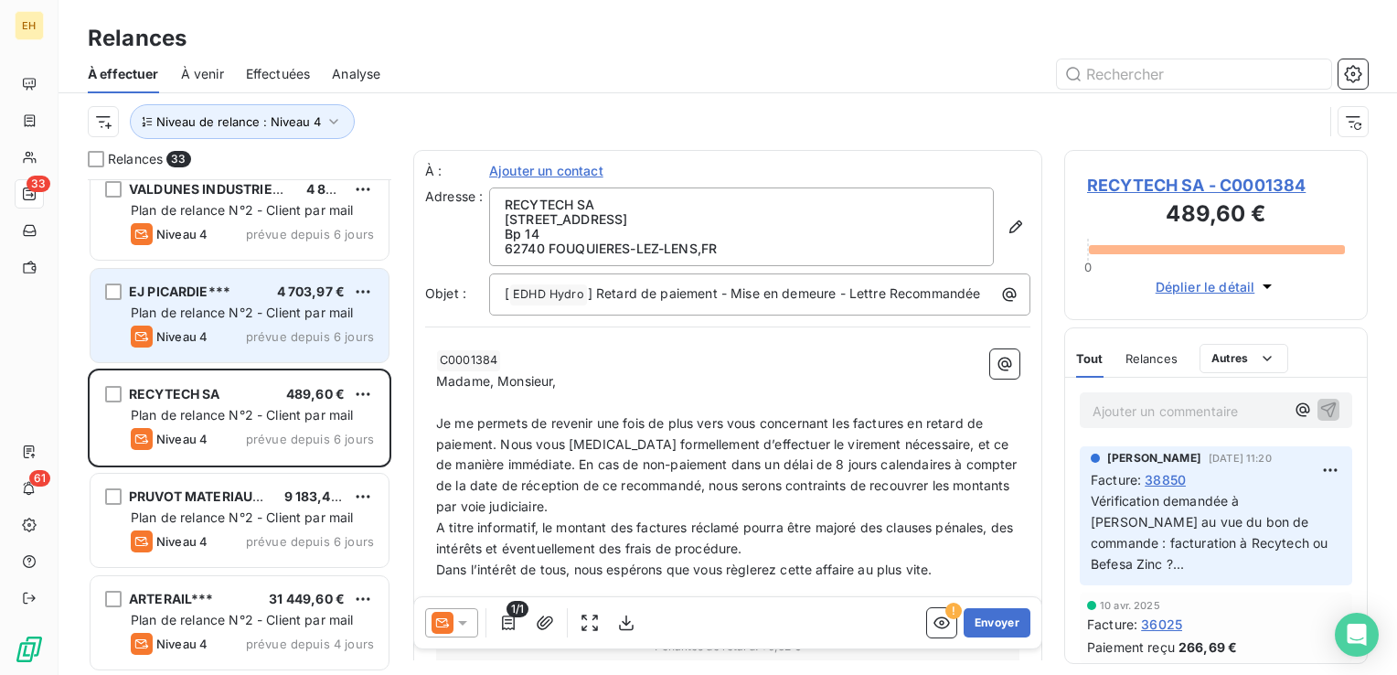
click at [204, 315] on span "Plan de relance N°2 - Client par mail" at bounding box center [242, 312] width 223 height 16
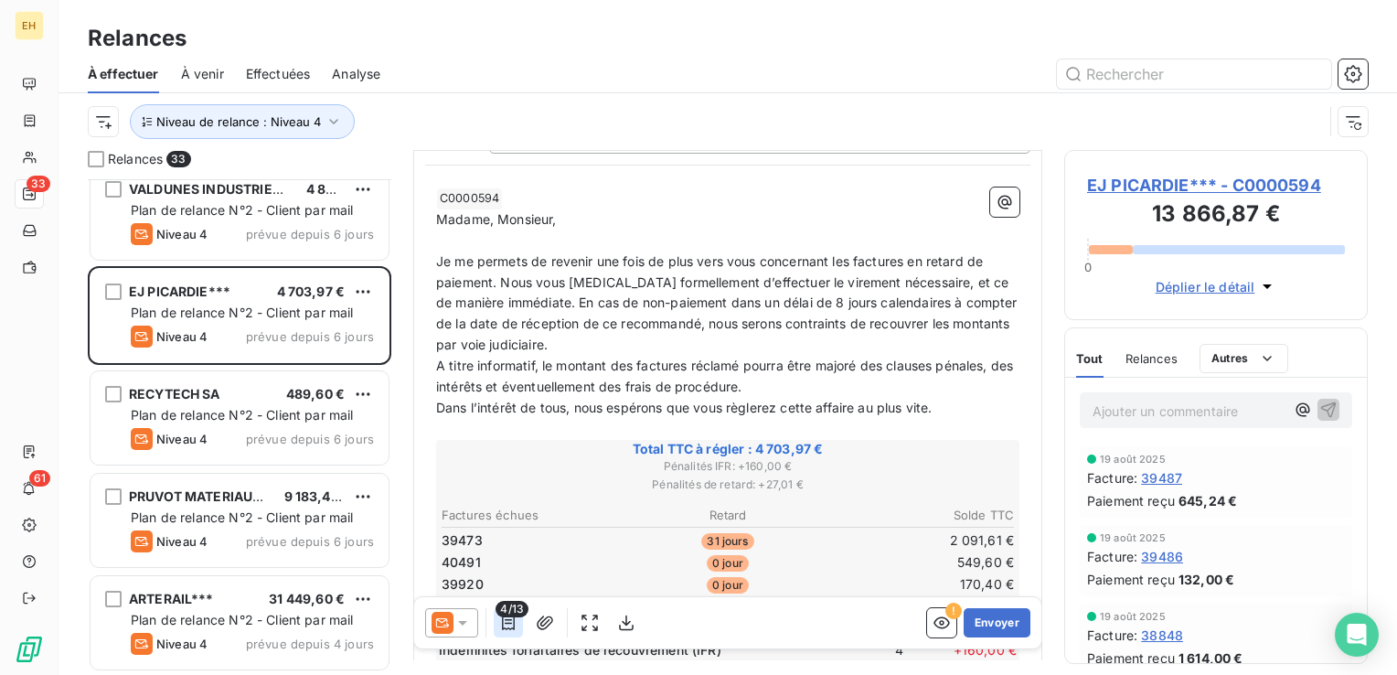
click at [511, 622] on icon "button" at bounding box center [508, 622] width 18 height 18
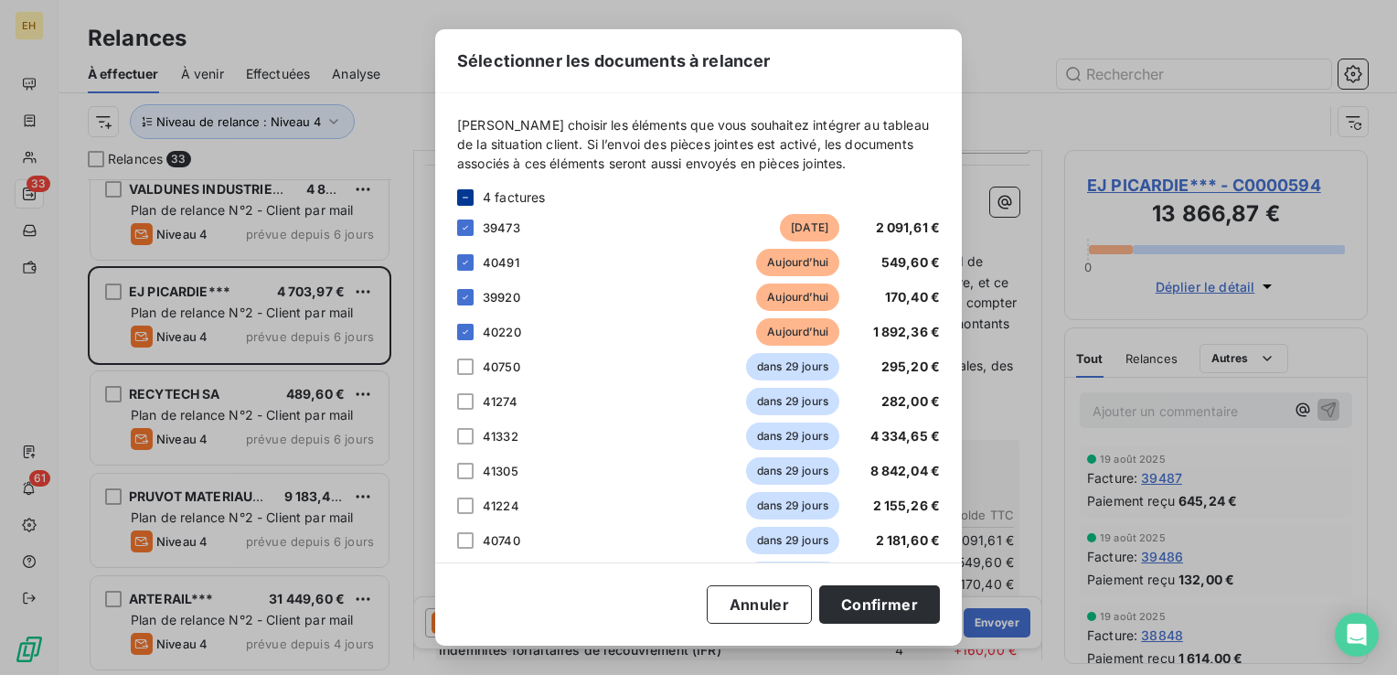
click at [462, 197] on icon at bounding box center [465, 197] width 11 height 11
click at [464, 196] on icon at bounding box center [465, 197] width 11 height 11
click at [465, 233] on div at bounding box center [465, 227] width 16 height 16
drag, startPoint x: 898, startPoint y: 601, endPoint x: 866, endPoint y: 601, distance: 31.1
click at [897, 601] on button "Confirmer" at bounding box center [879, 604] width 121 height 38
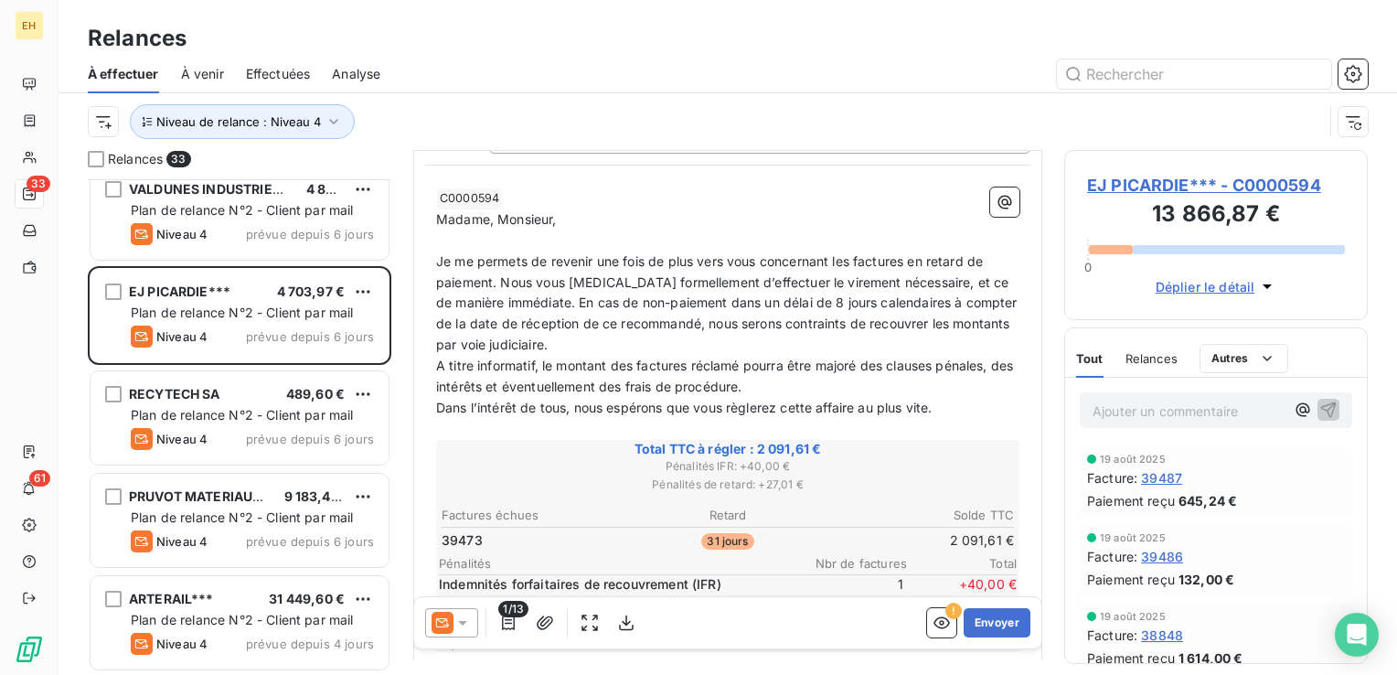
click at [463, 619] on icon at bounding box center [462, 622] width 18 height 18
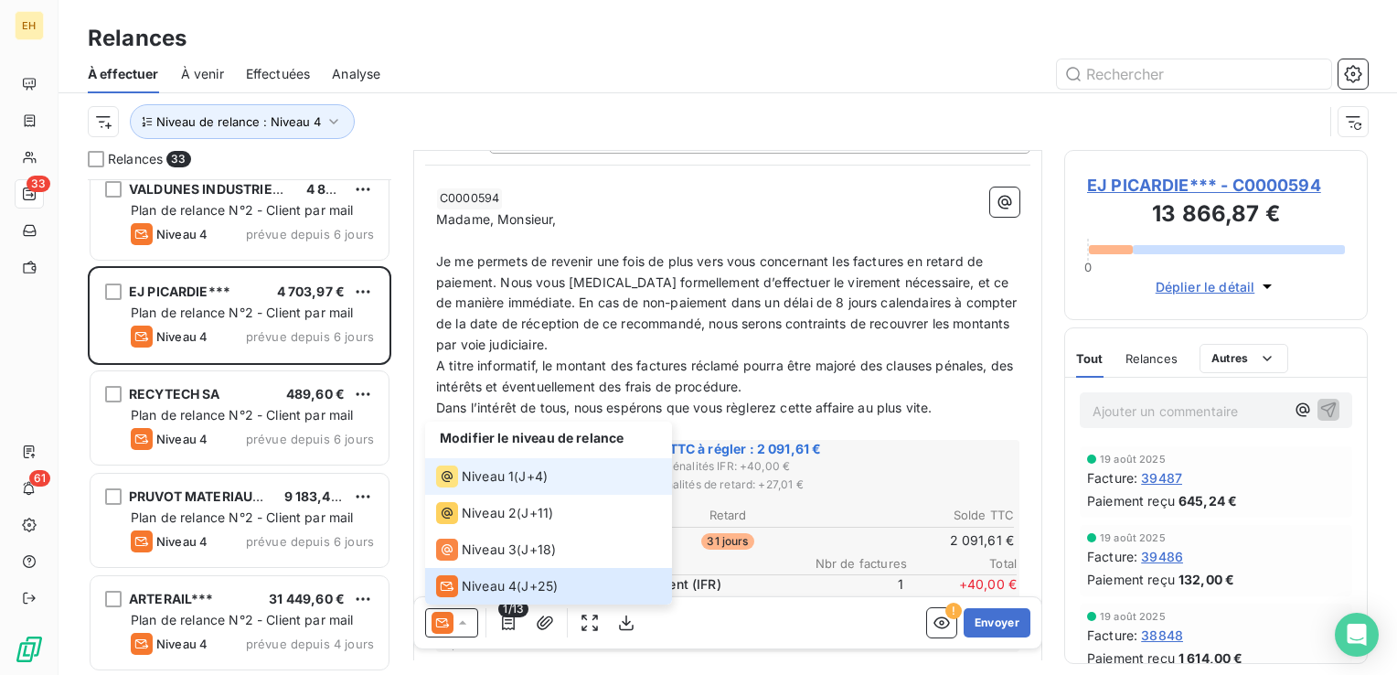
click at [500, 483] on span "Niveau 1" at bounding box center [488, 476] width 52 height 18
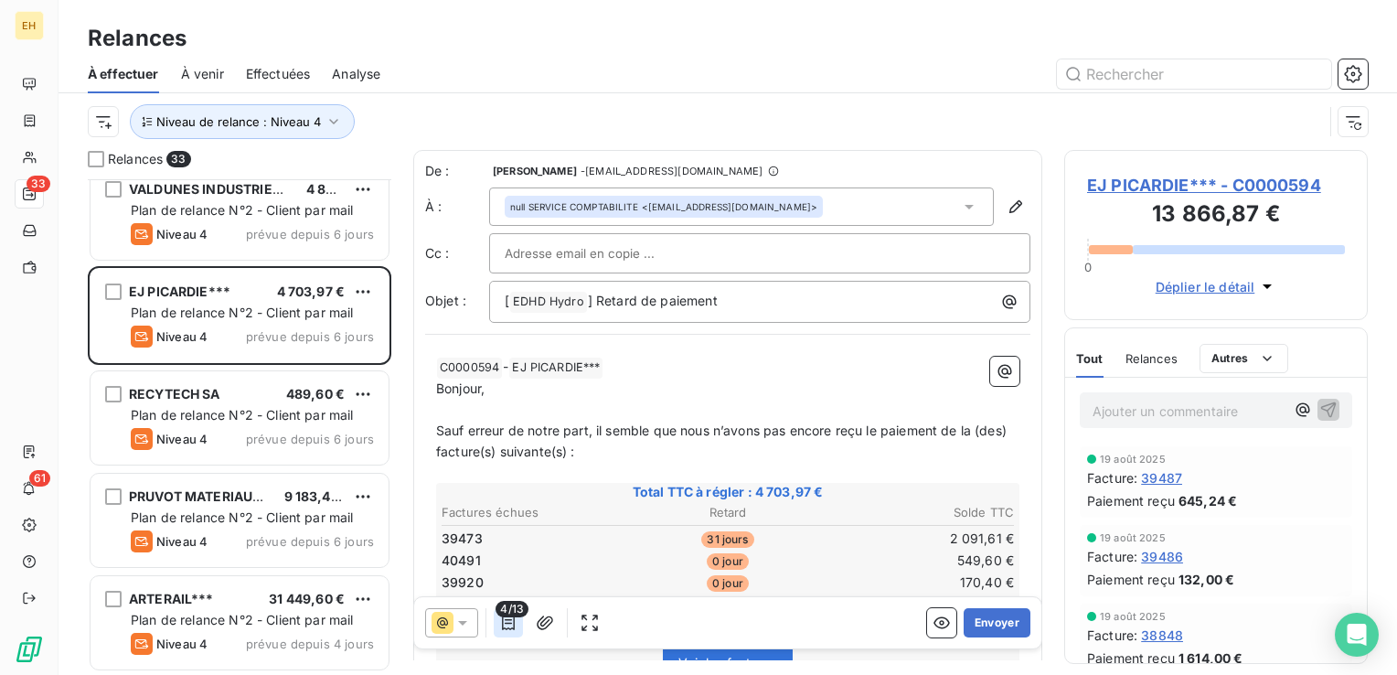
click at [501, 622] on icon "button" at bounding box center [508, 622] width 18 height 18
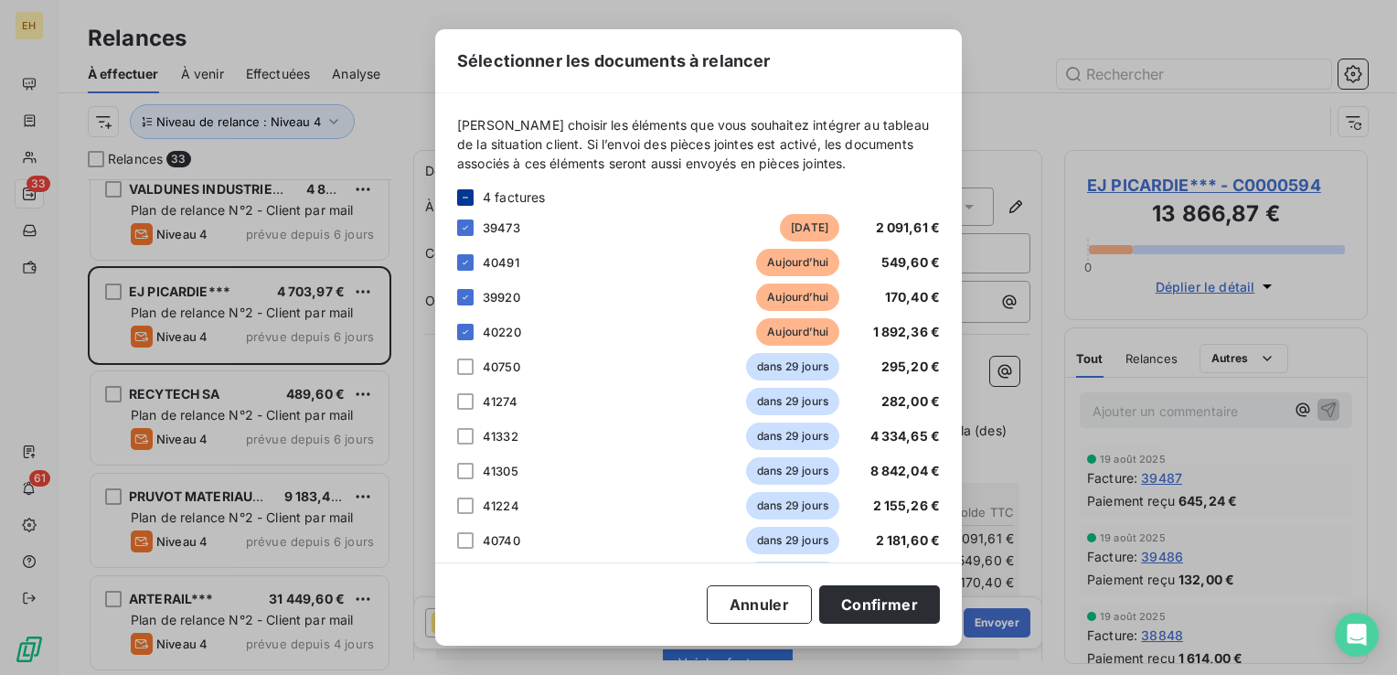
click at [468, 197] on icon at bounding box center [465, 197] width 11 height 11
click at [468, 198] on icon at bounding box center [465, 197] width 11 height 11
click at [468, 221] on div at bounding box center [465, 227] width 16 height 16
click at [921, 602] on button "Confirmer" at bounding box center [879, 604] width 121 height 38
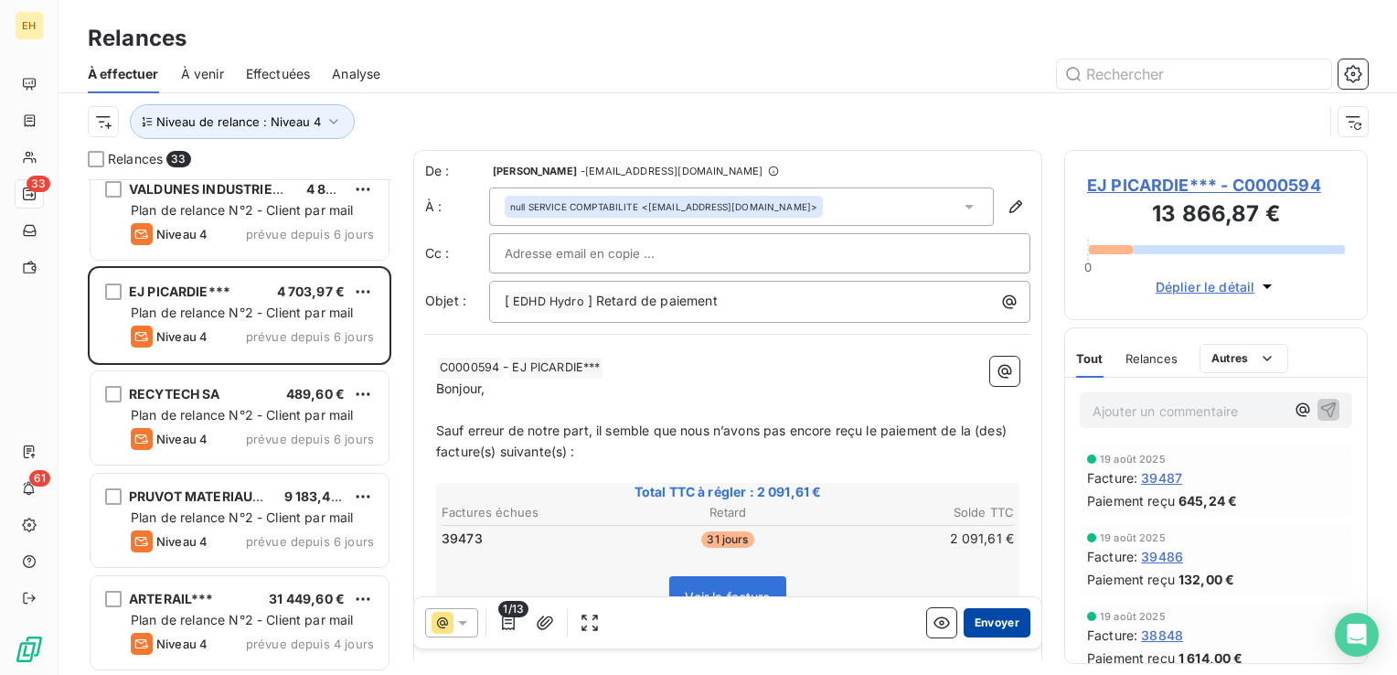
click at [963, 620] on button "Envoyer" at bounding box center [996, 622] width 67 height 29
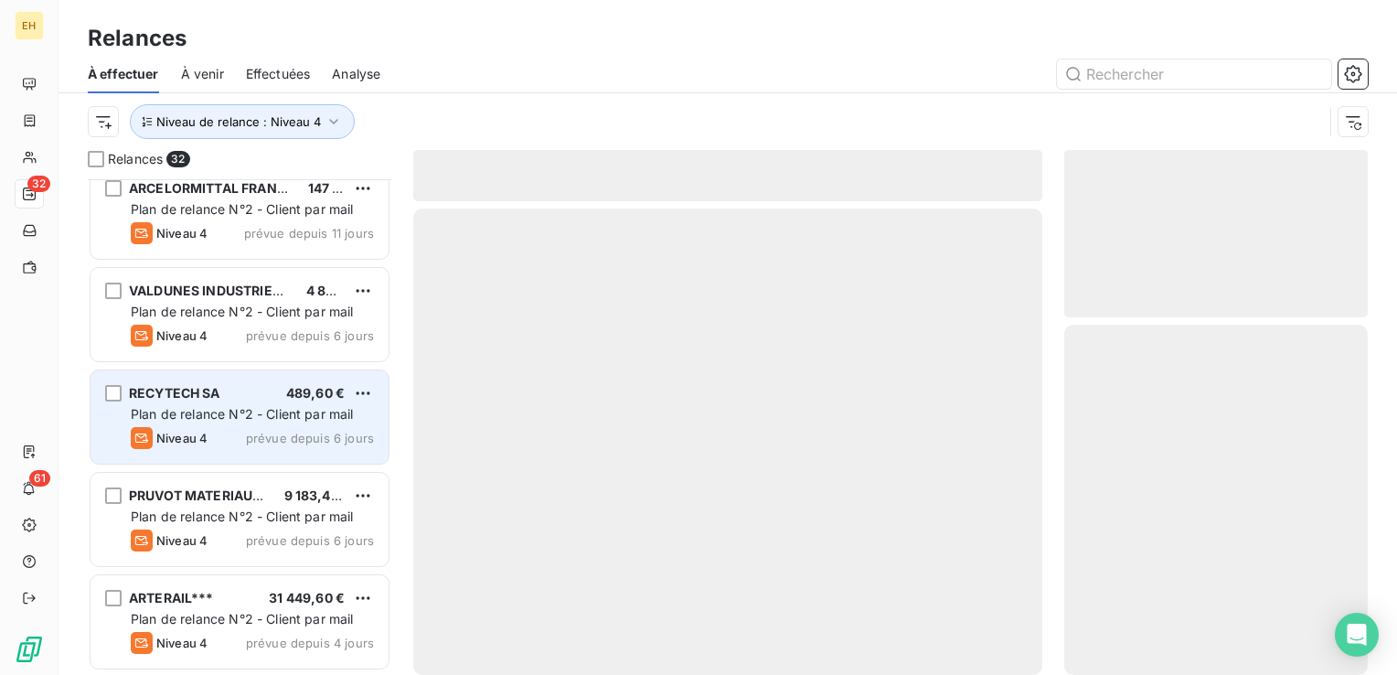
scroll to position [2780, 0]
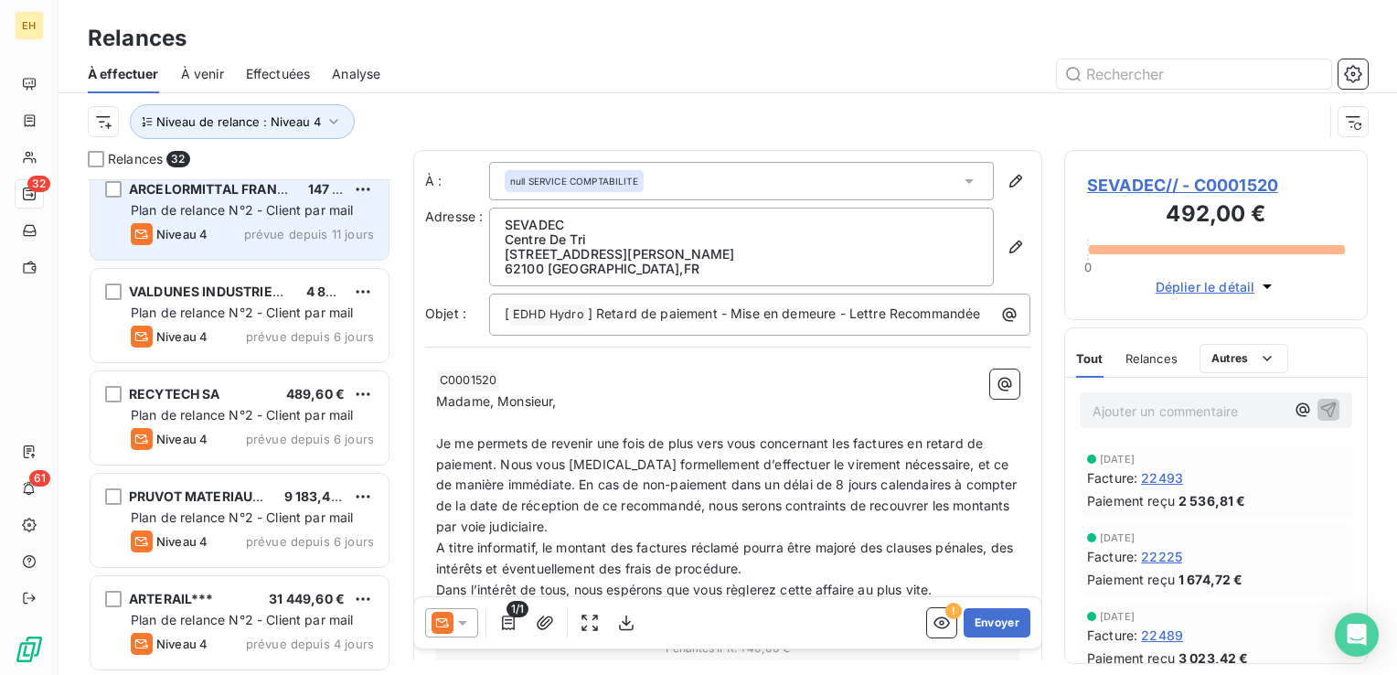
click at [283, 232] on span "prévue depuis 11 jours" at bounding box center [309, 234] width 130 height 15
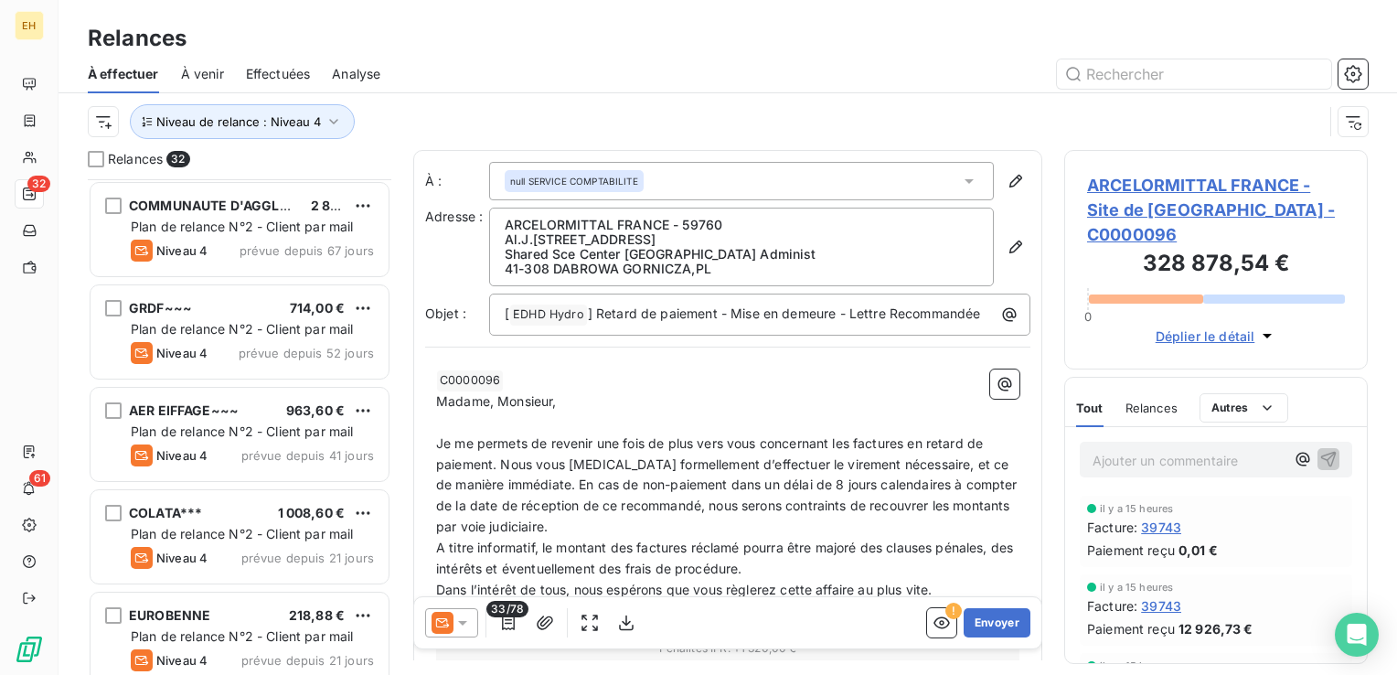
scroll to position [1227, 0]
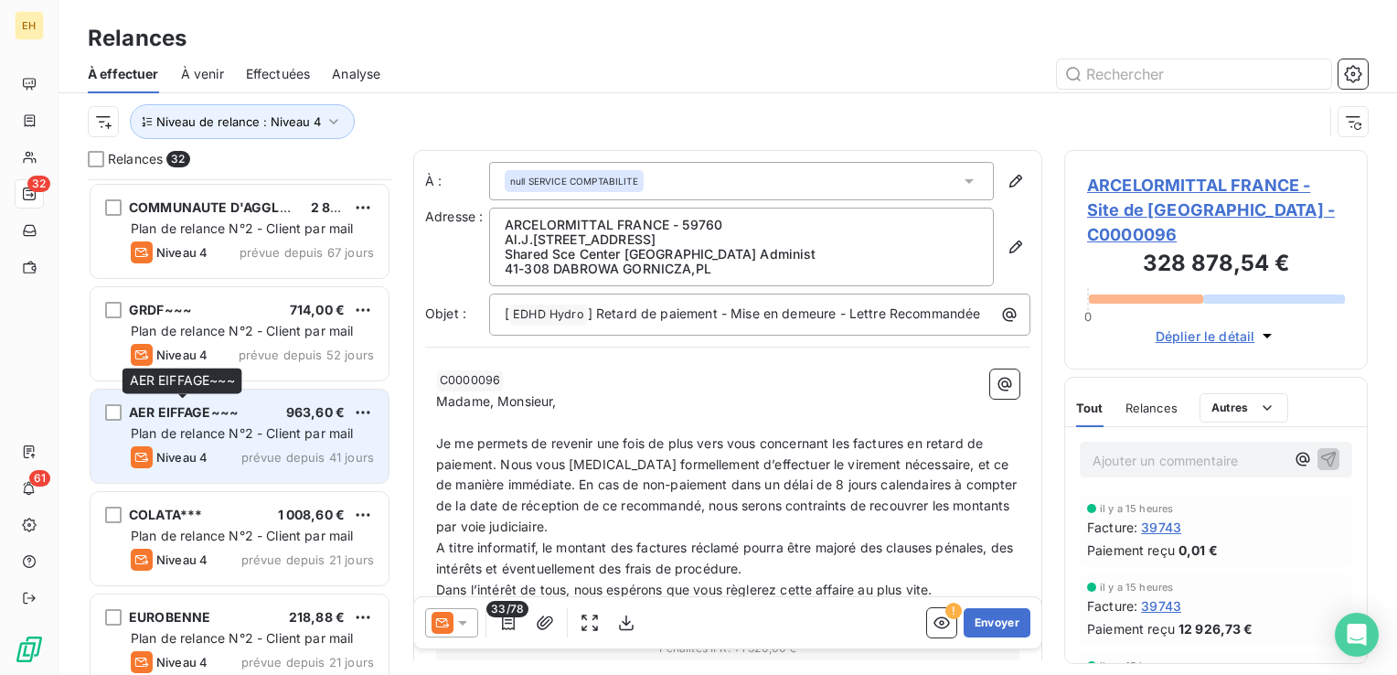
click at [192, 419] on span "AER EIFFAGE~~~" at bounding box center [184, 412] width 110 height 16
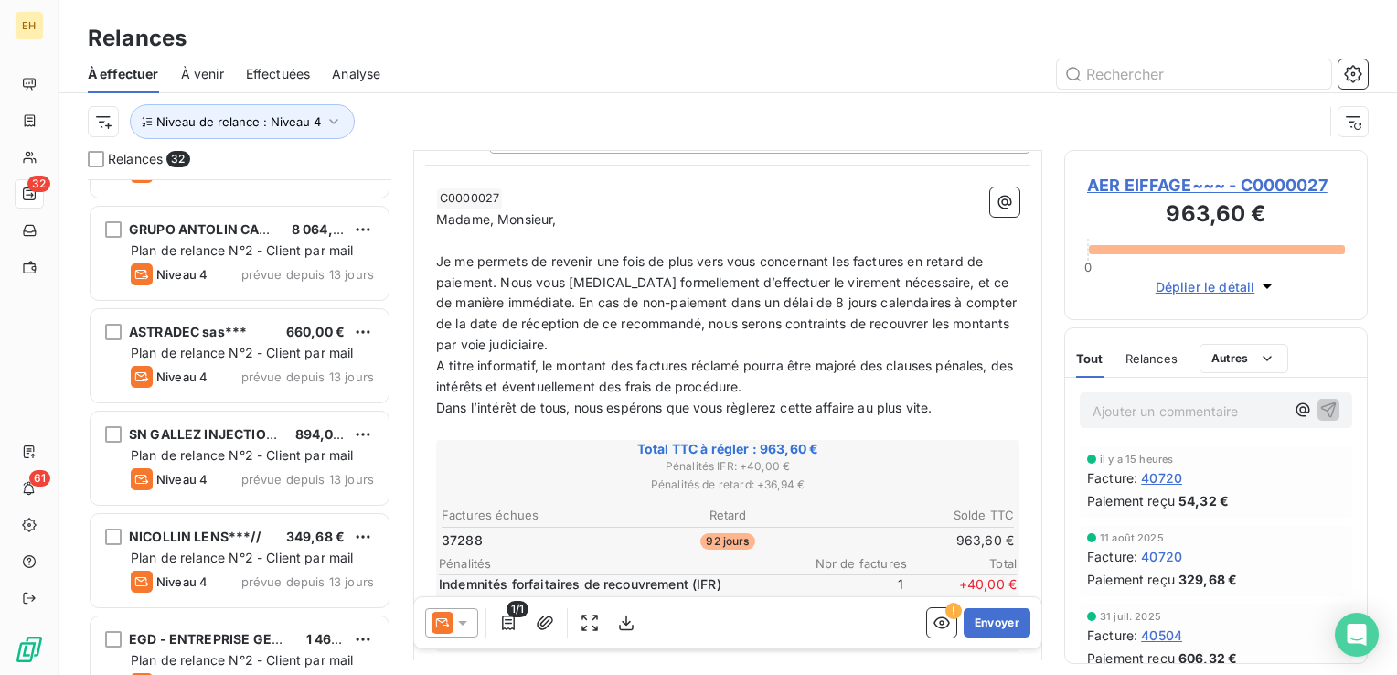
scroll to position [2285, 0]
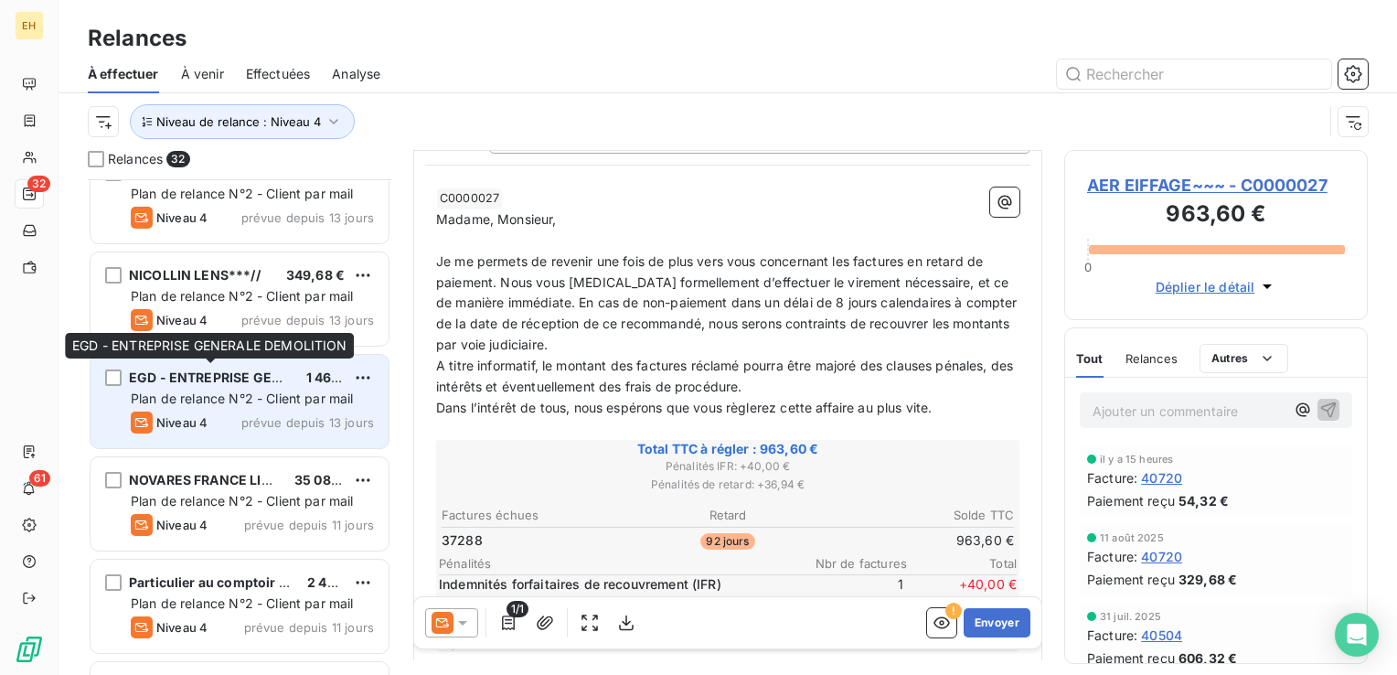
click at [252, 376] on span "EGD - ENTREPRISE GENERALE DEMOLITION" at bounding box center [269, 377] width 281 height 16
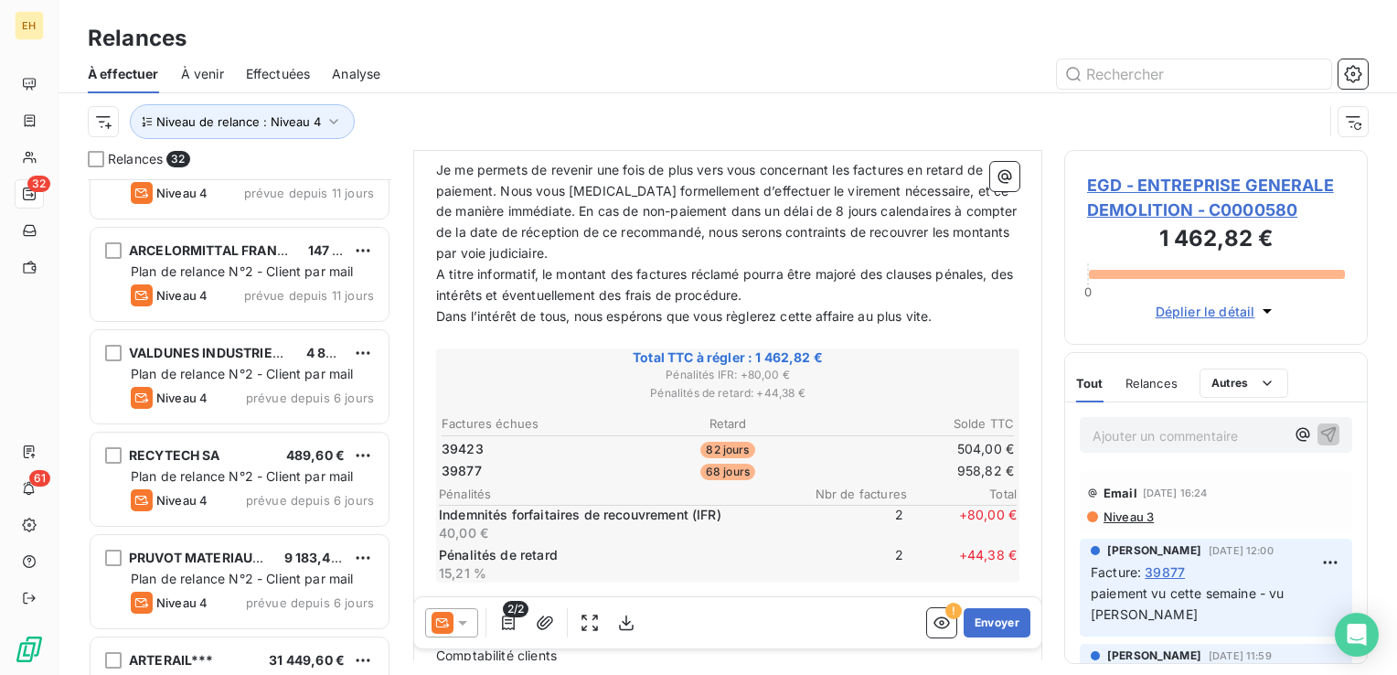
scroll to position [2780, 0]
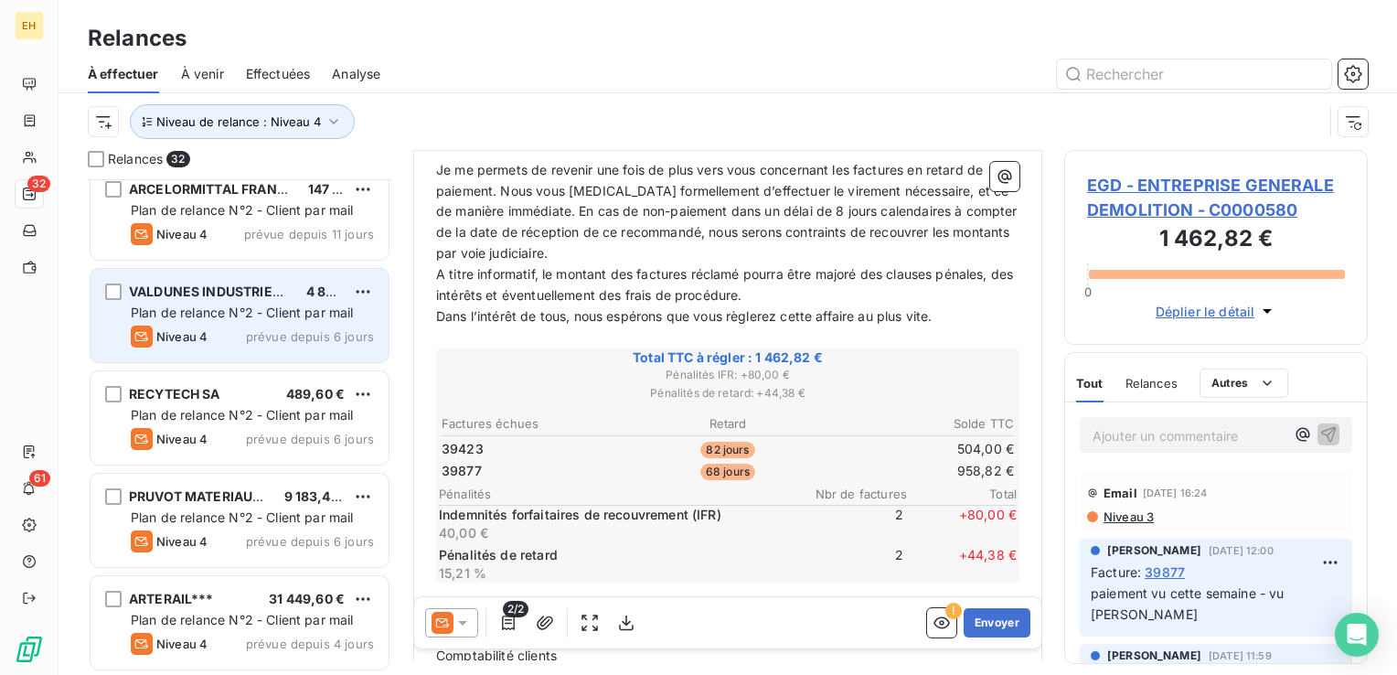
click at [227, 324] on div "VALDUNES INDUSTRIES LEFFRINCKOUCKE*** 4 839,00 € Plan de relance N°2 - Client p…" at bounding box center [239, 315] width 298 height 93
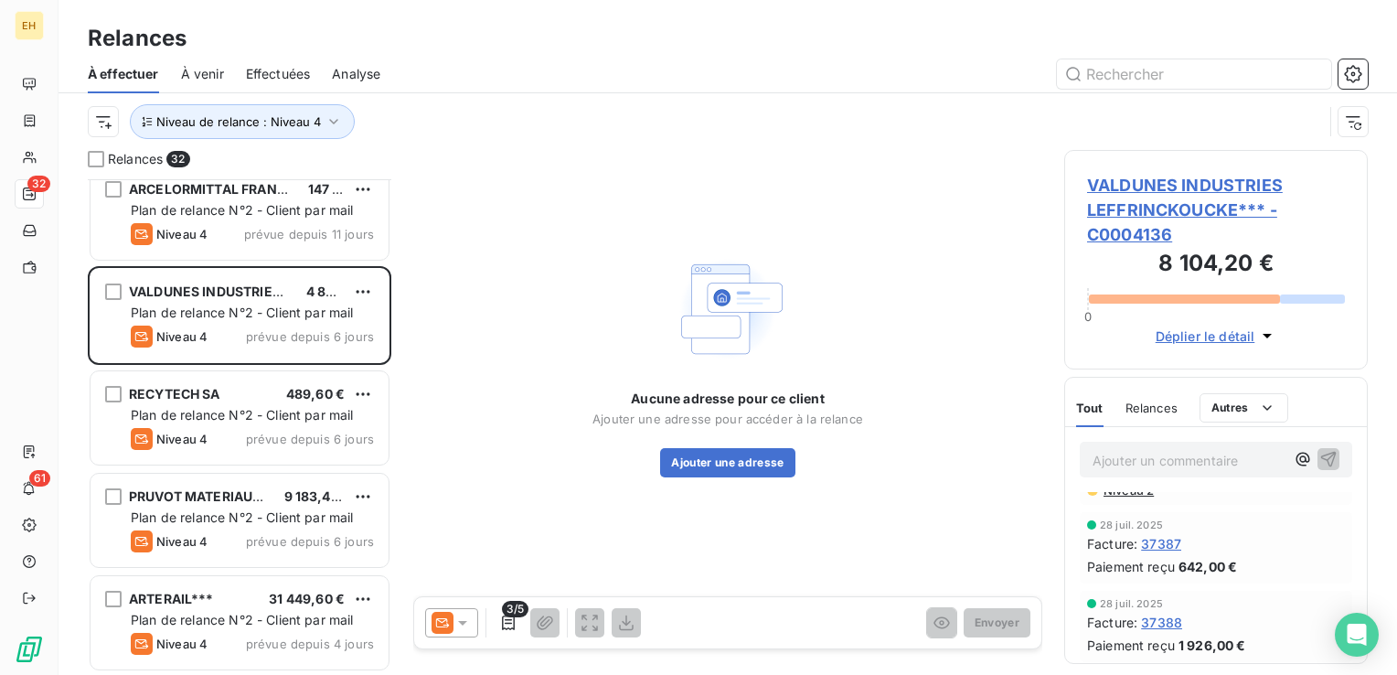
scroll to position [274, 0]
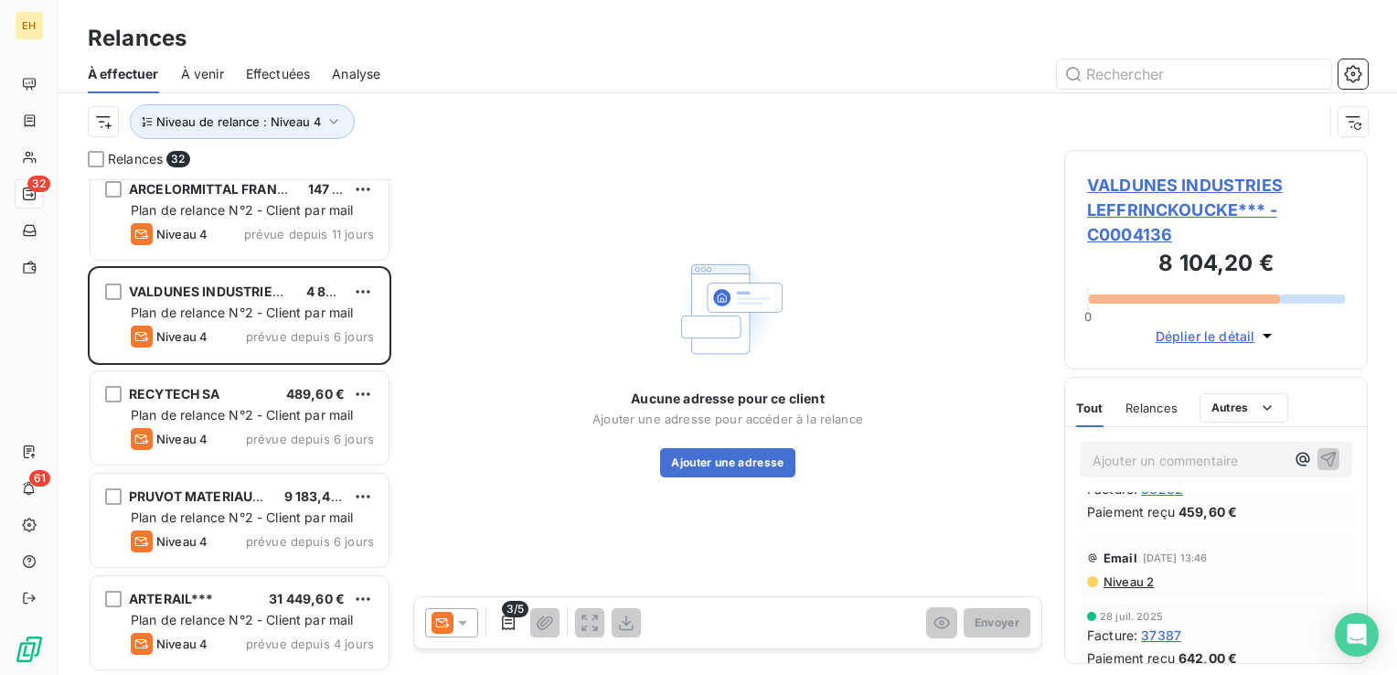
click at [1135, 581] on span "Niveau 2" at bounding box center [1127, 581] width 52 height 15
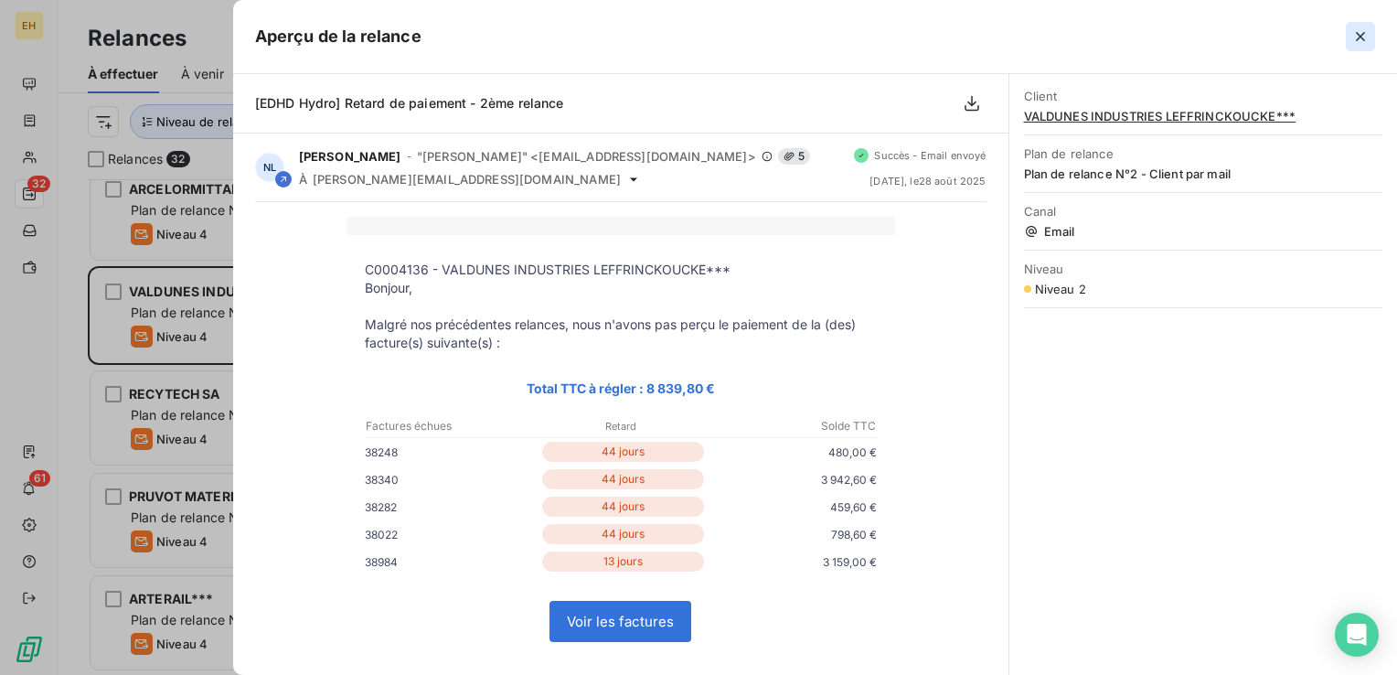
click at [1360, 37] on icon "button" at bounding box center [1359, 36] width 9 height 9
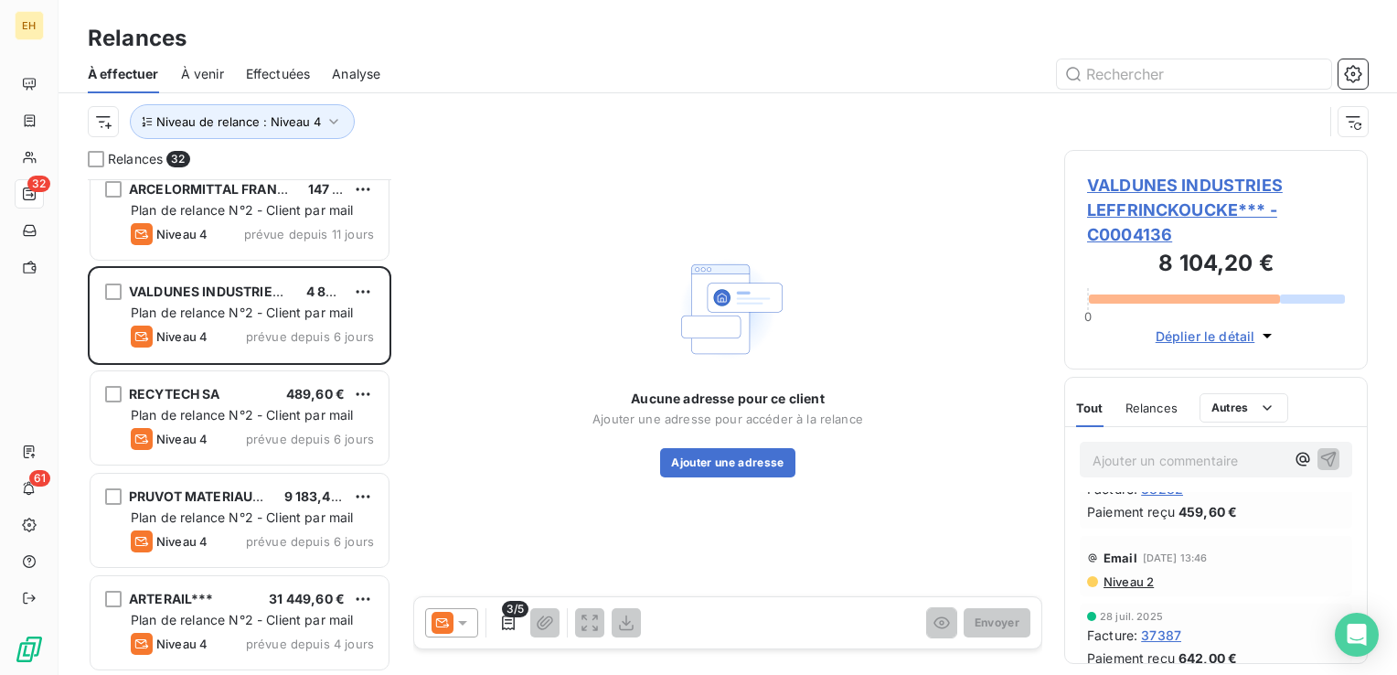
click at [1146, 583] on span "Niveau 2" at bounding box center [1127, 581] width 52 height 15
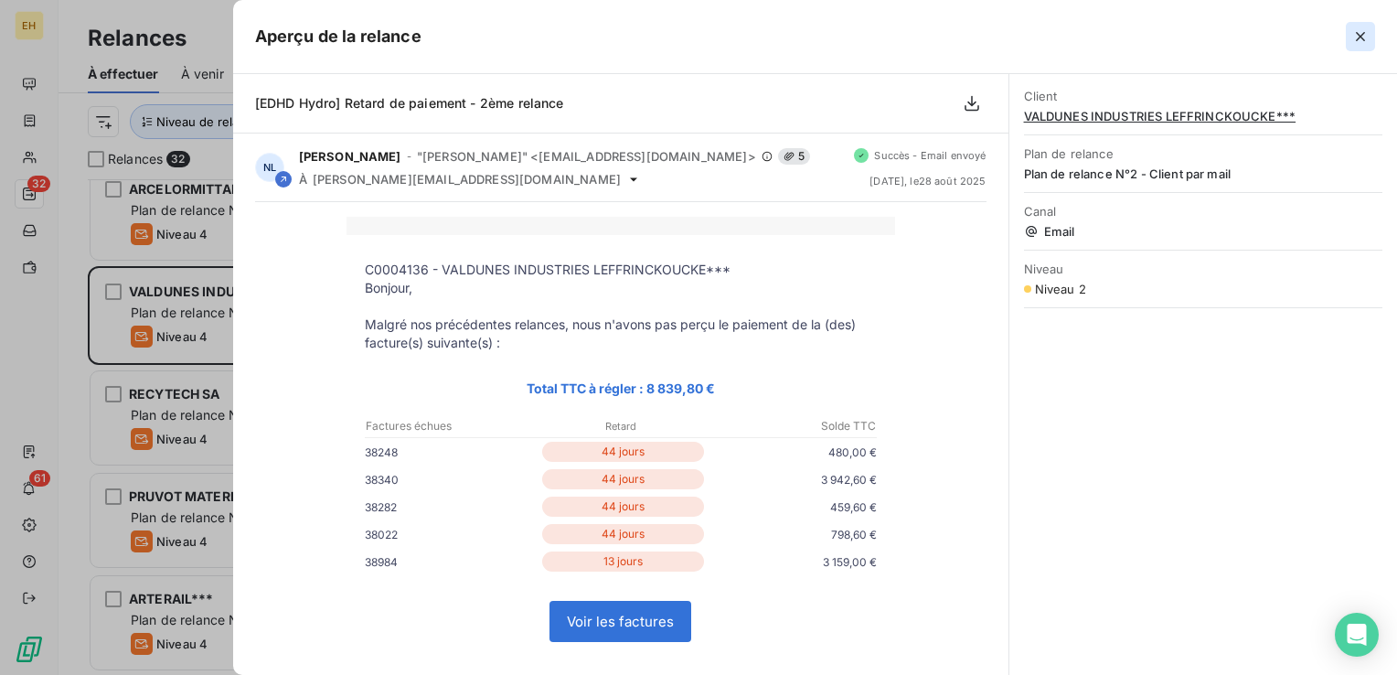
click at [1365, 41] on icon "button" at bounding box center [1360, 36] width 18 height 18
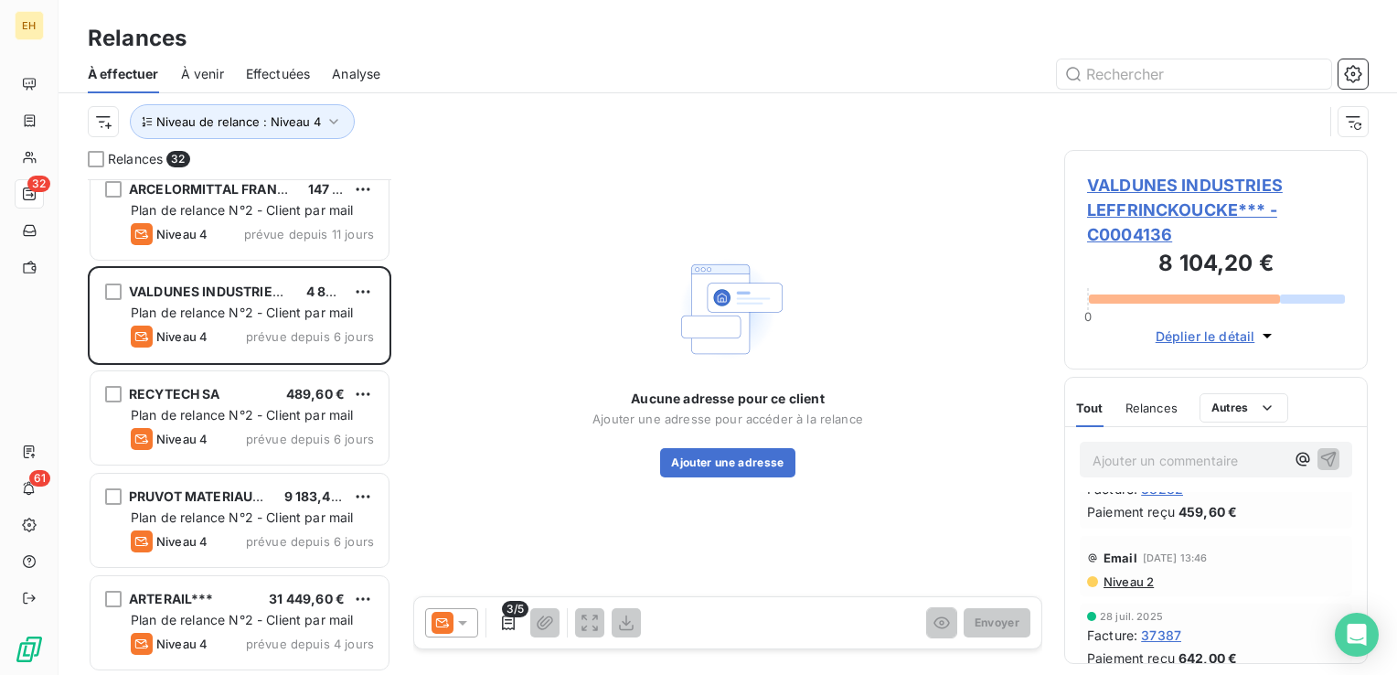
click at [1238, 462] on p "Ajouter un commentaire ﻿" at bounding box center [1188, 460] width 192 height 23
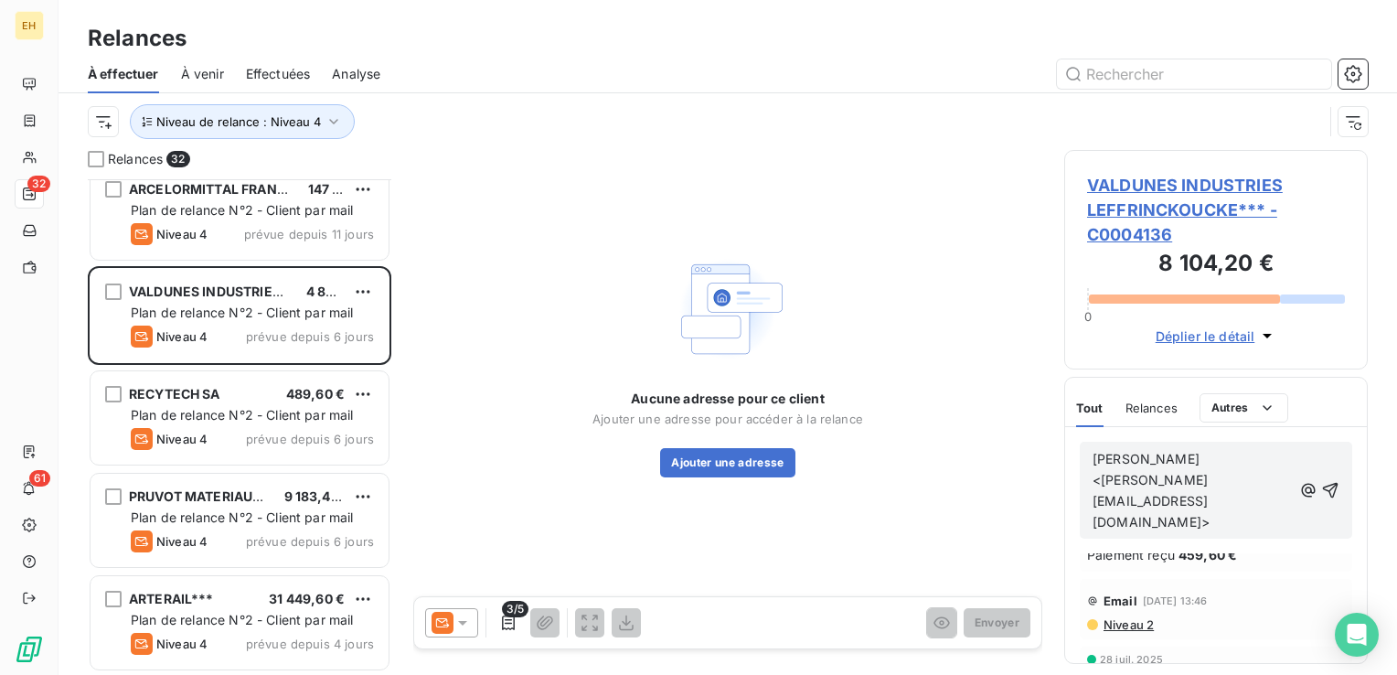
scroll to position [314, 0]
click at [1155, 515] on div "[PERSON_NAME] <[PERSON_NAME][EMAIL_ADDRESS][DOMAIN_NAME]> :" at bounding box center [1215, 489] width 272 height 97
click at [1149, 508] on p "[PERSON_NAME] <[PERSON_NAME][EMAIL_ADDRESS][DOMAIN_NAME]> :" at bounding box center [1191, 491] width 199 height 84
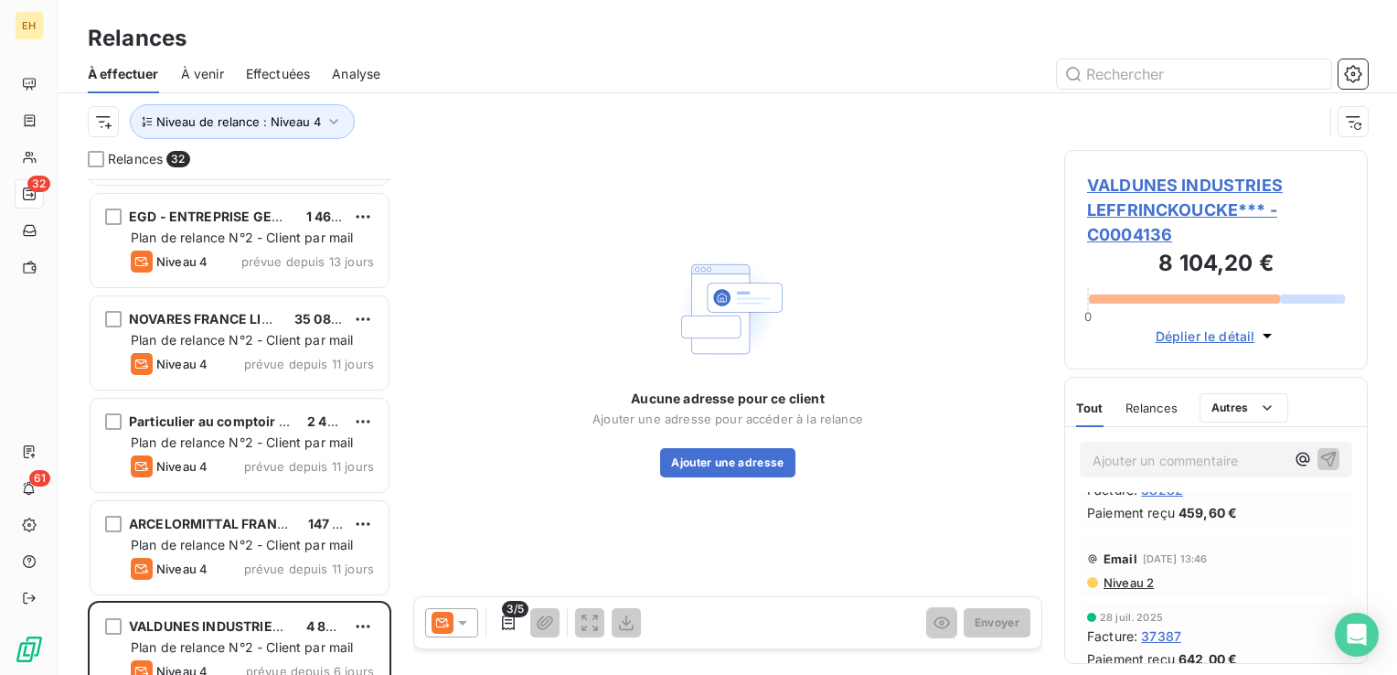
scroll to position [2415, 0]
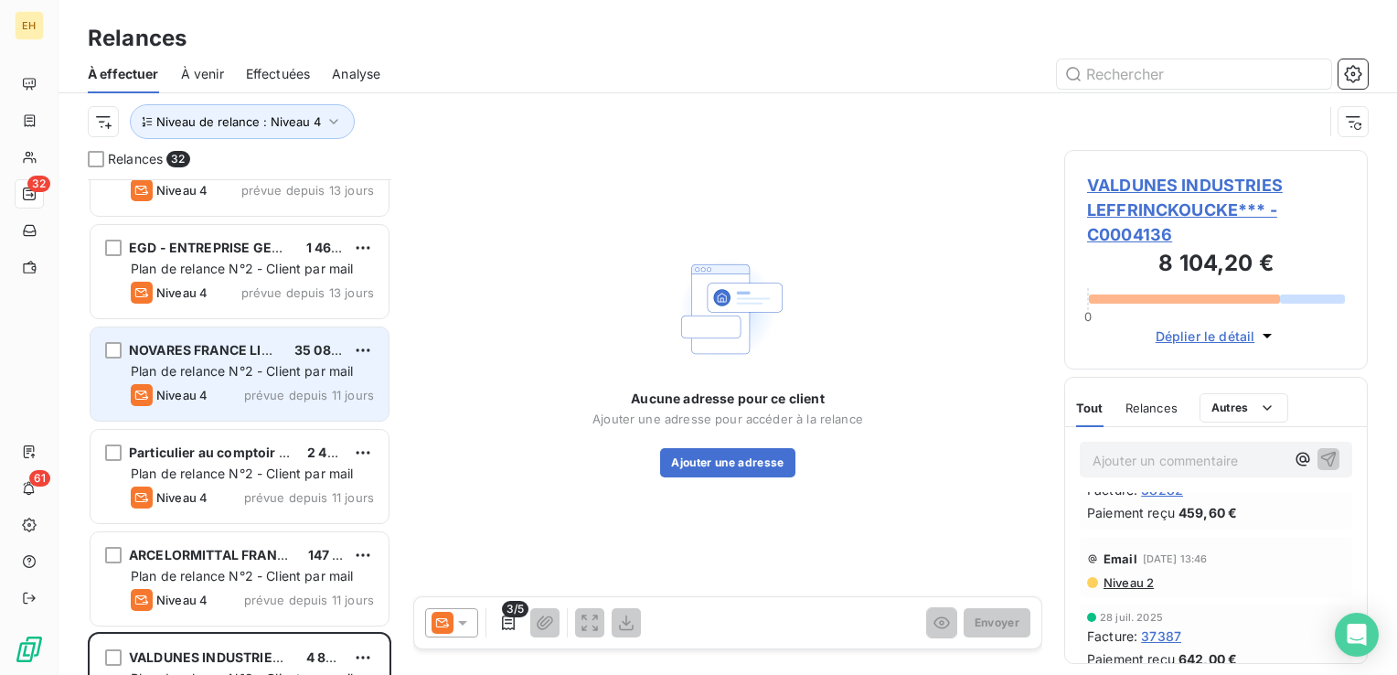
click at [248, 363] on span "Plan de relance N°2 - Client par mail" at bounding box center [242, 371] width 223 height 16
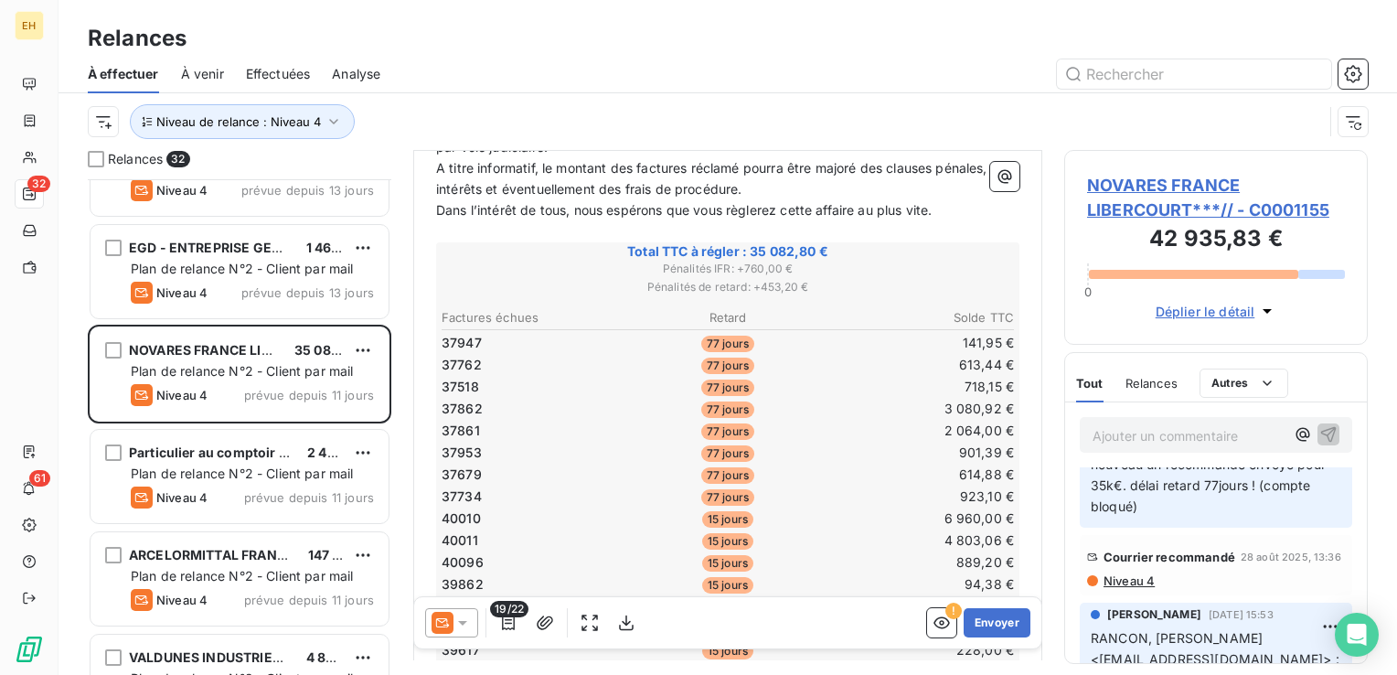
scroll to position [91, 0]
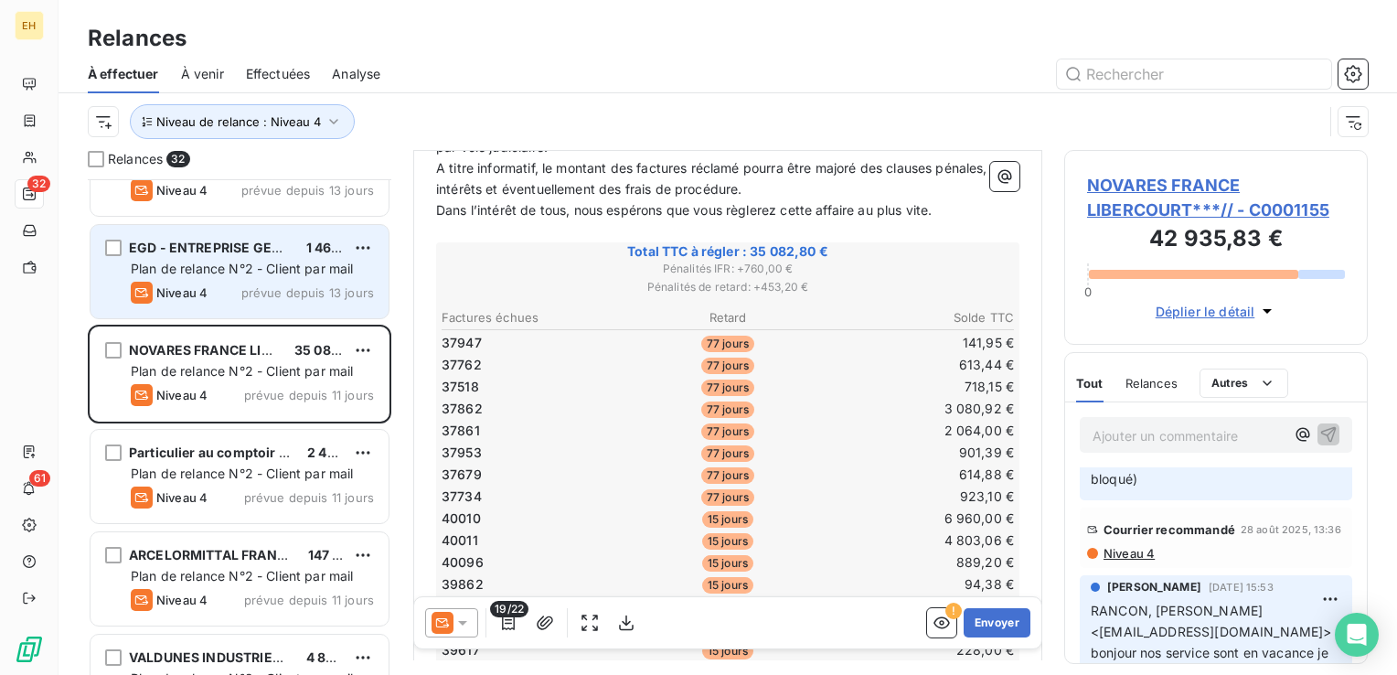
click at [186, 276] on div "Plan de relance N°2 - Client par mail" at bounding box center [252, 269] width 243 height 18
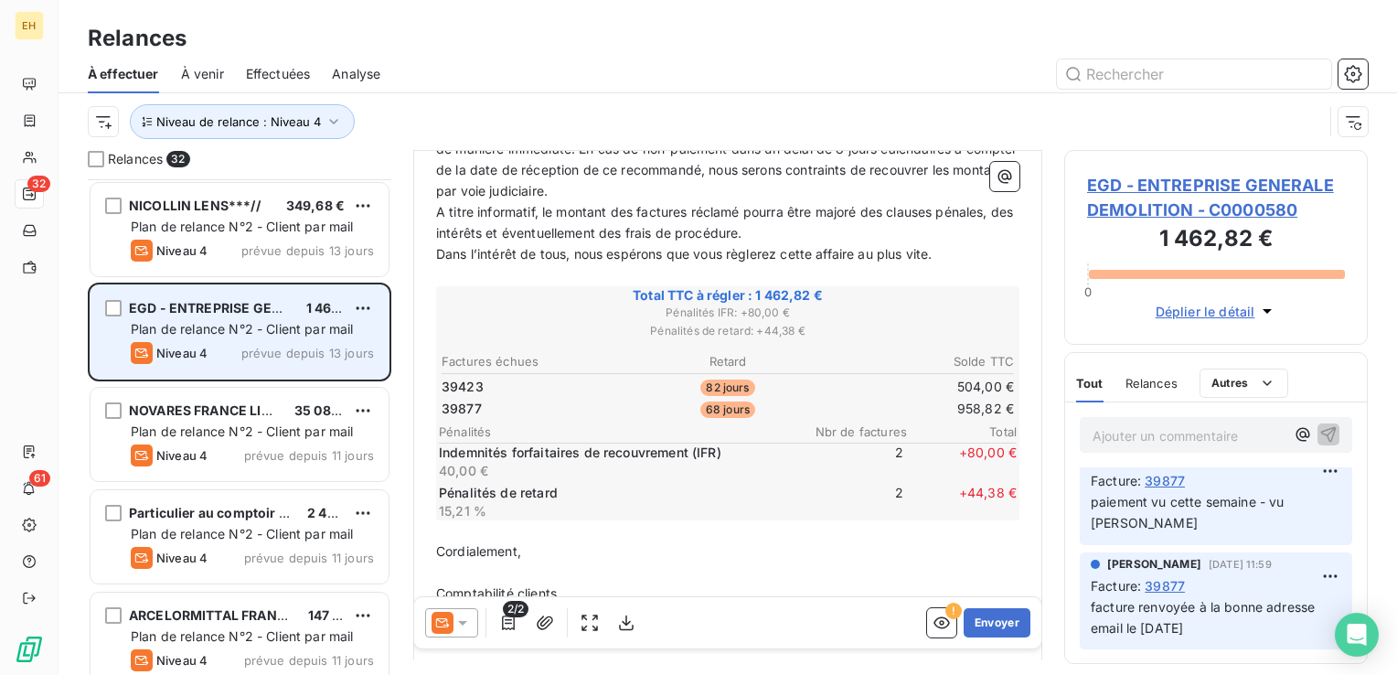
scroll to position [2323, 0]
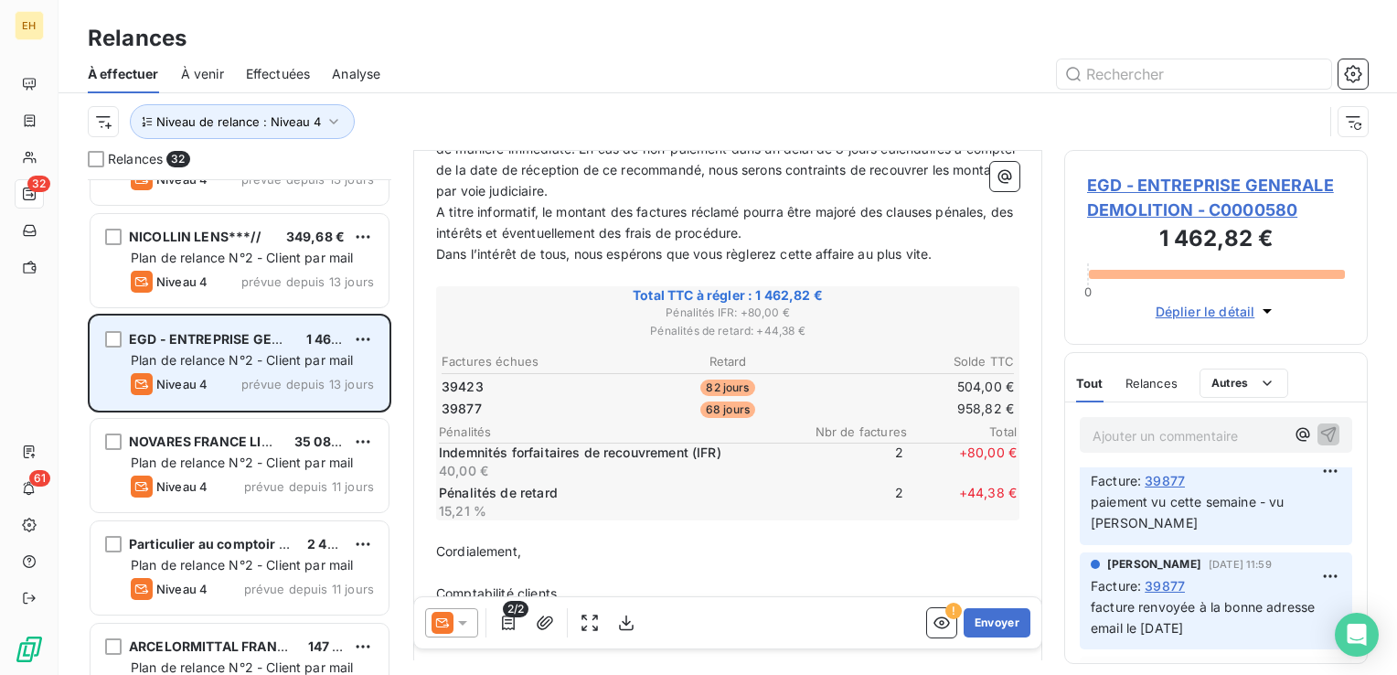
click at [187, 283] on span "Niveau 4" at bounding box center [181, 281] width 51 height 15
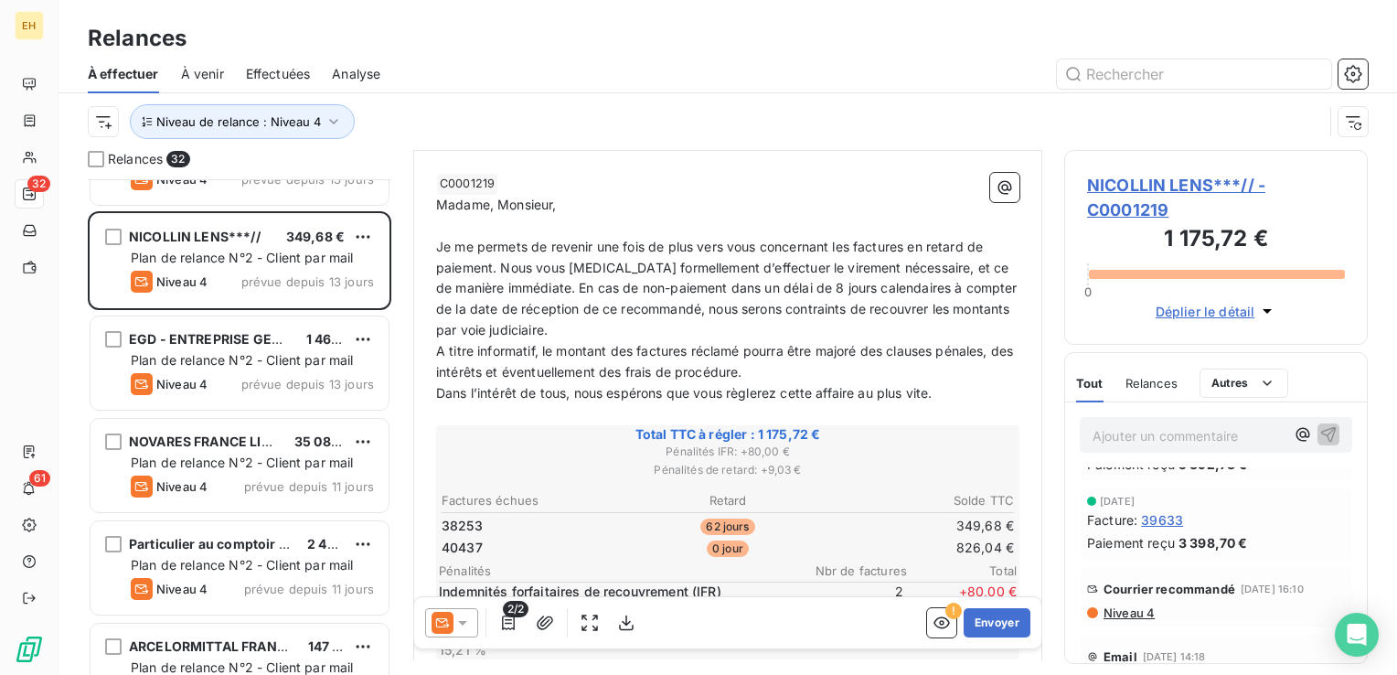
scroll to position [183, 0]
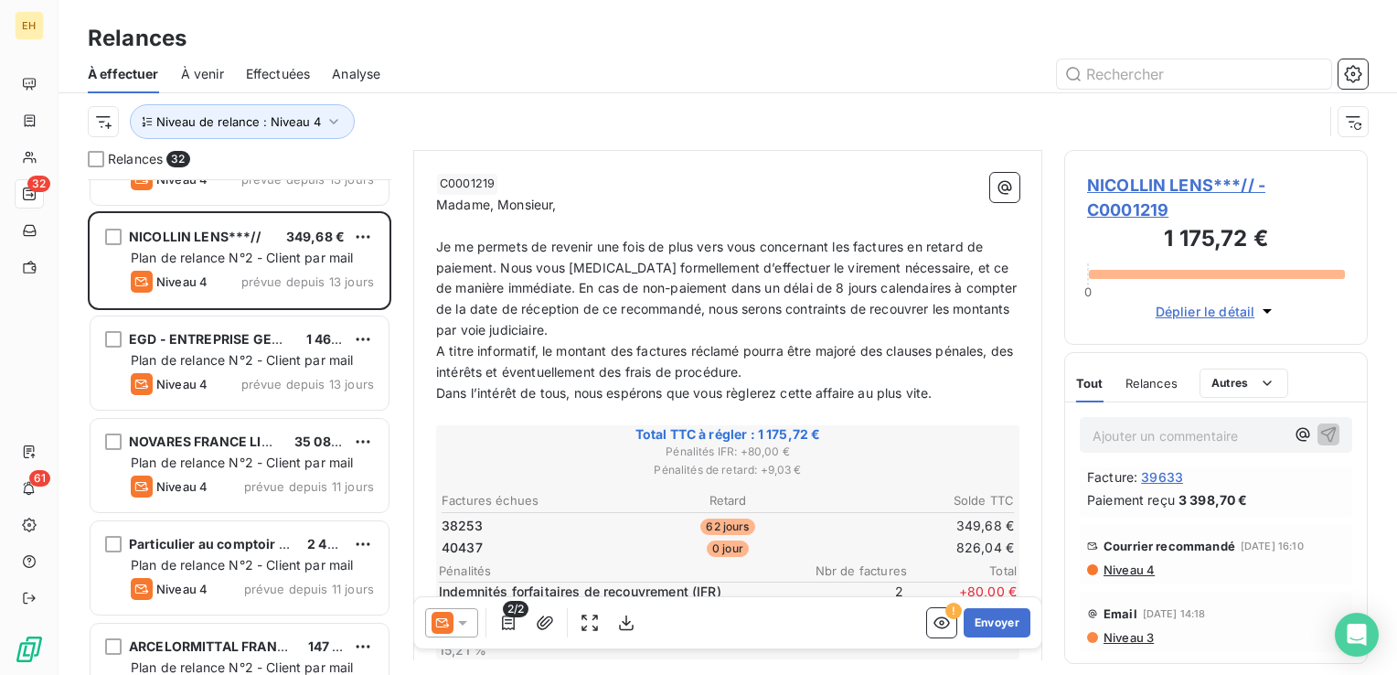
click at [1141, 577] on span "Niveau 4" at bounding box center [1127, 569] width 53 height 15
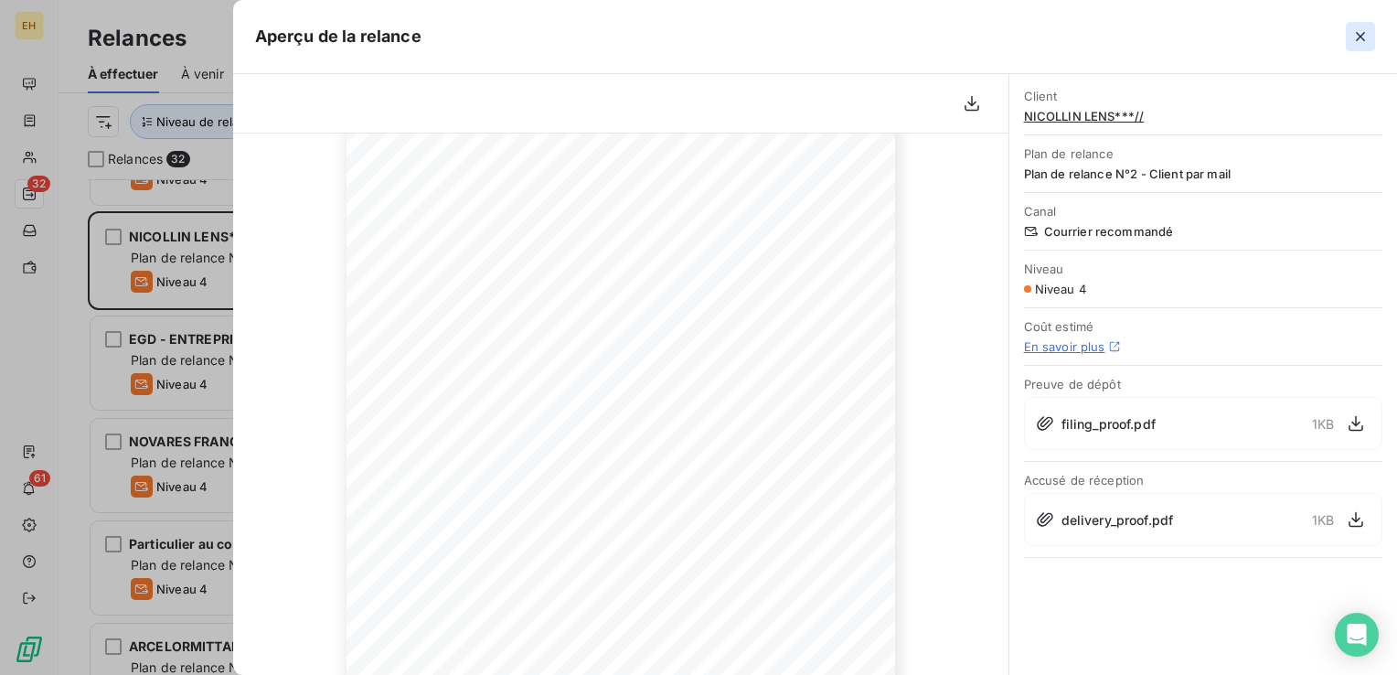
click at [1355, 36] on icon "button" at bounding box center [1360, 36] width 18 height 18
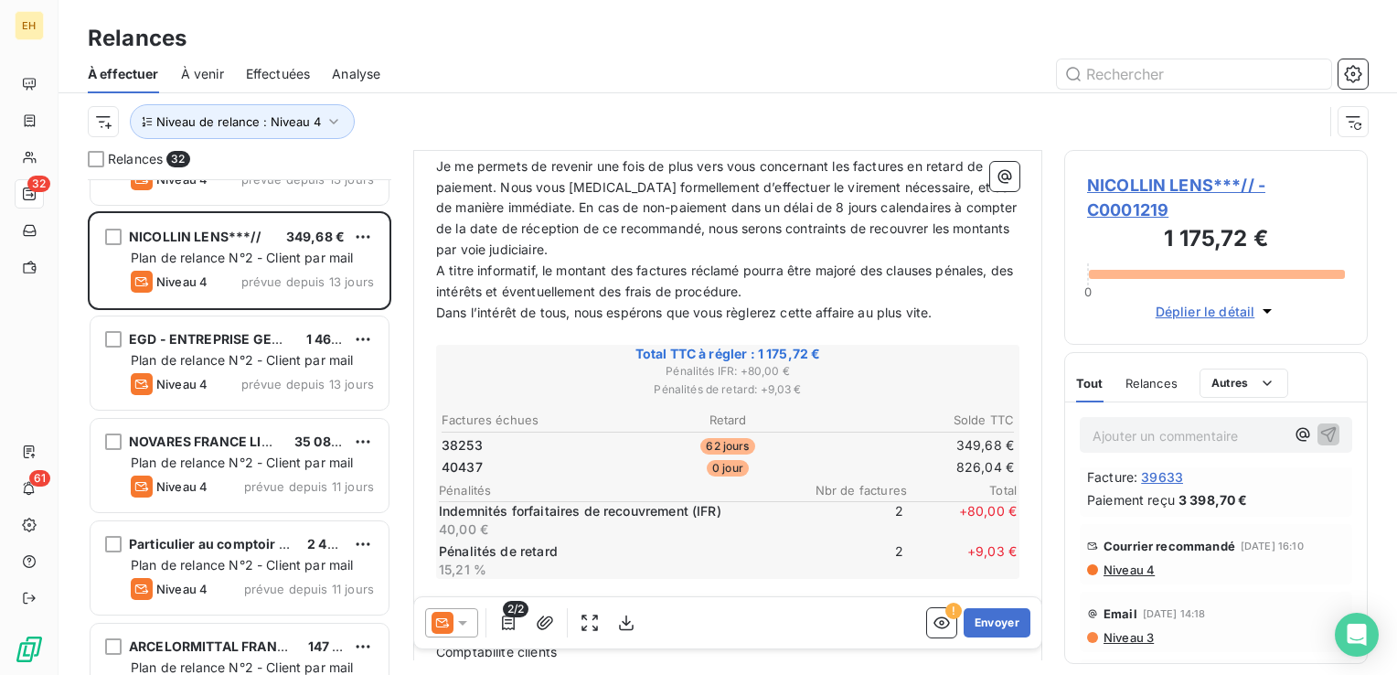
scroll to position [274, 0]
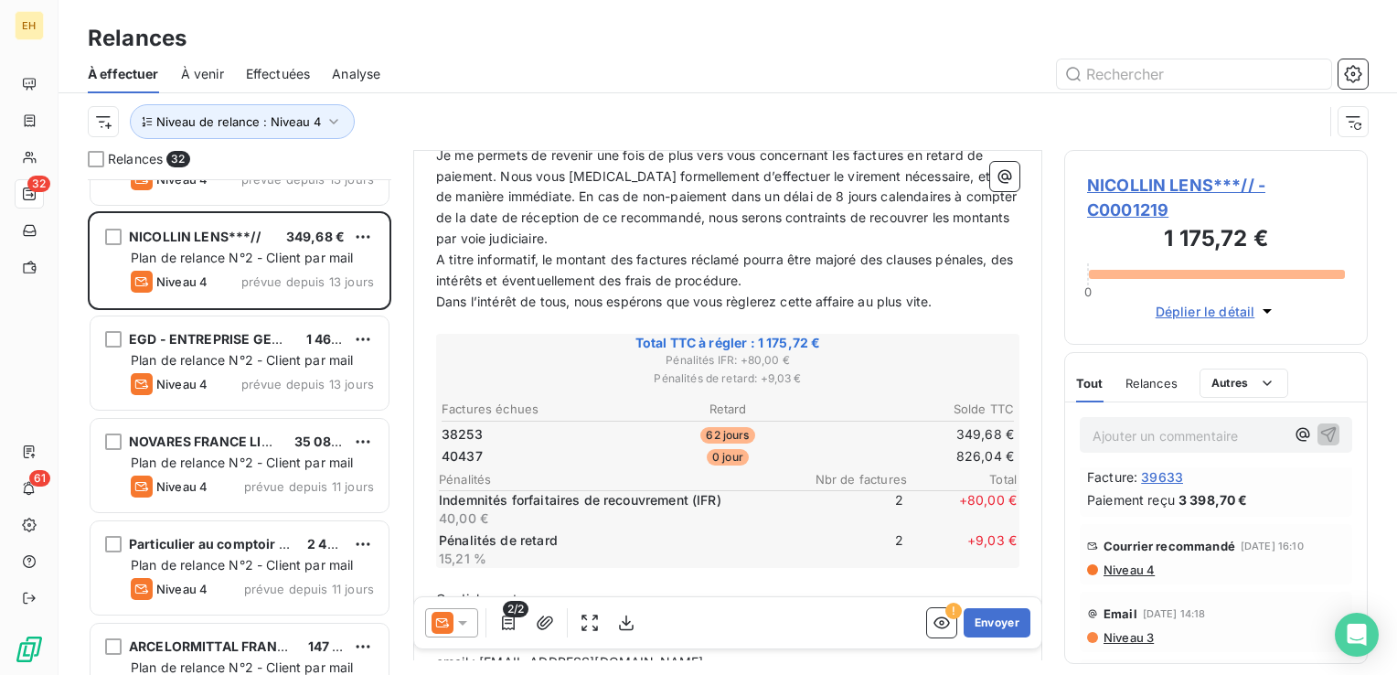
click at [1147, 577] on span "Niveau 4" at bounding box center [1127, 569] width 53 height 15
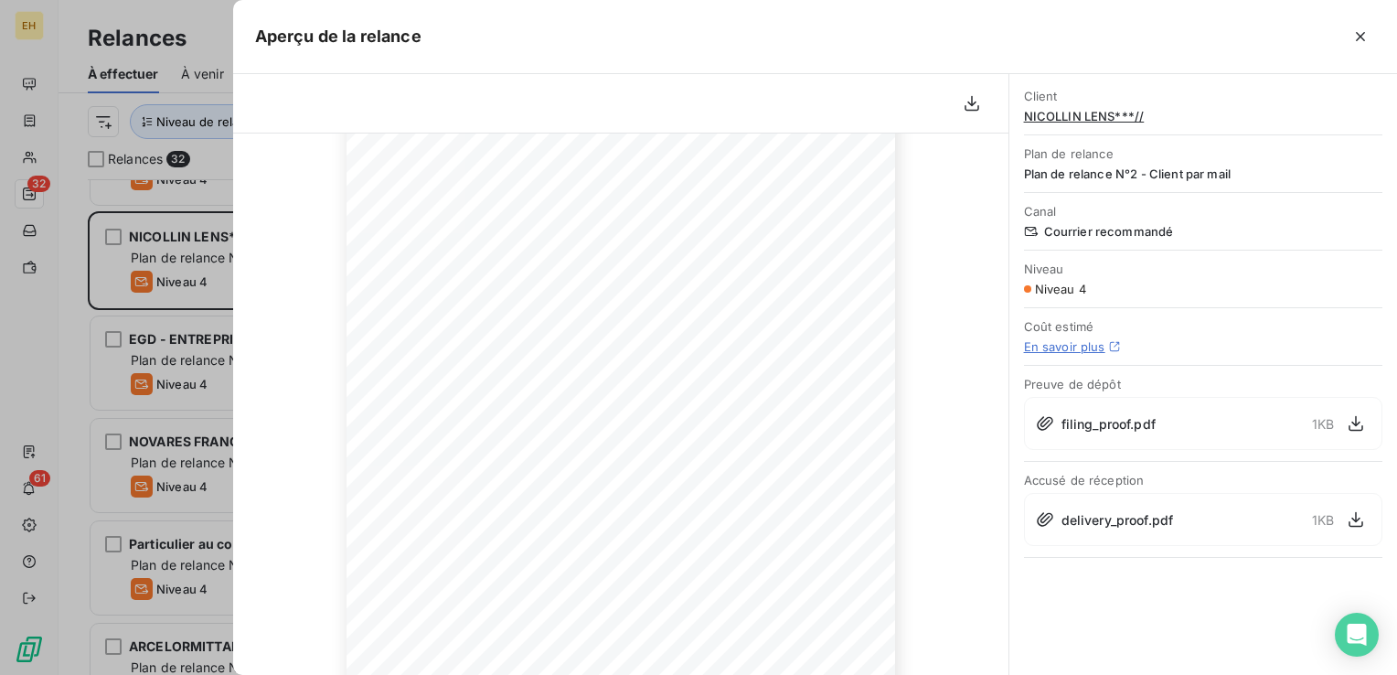
click at [1363, 34] on icon "button" at bounding box center [1360, 36] width 18 height 18
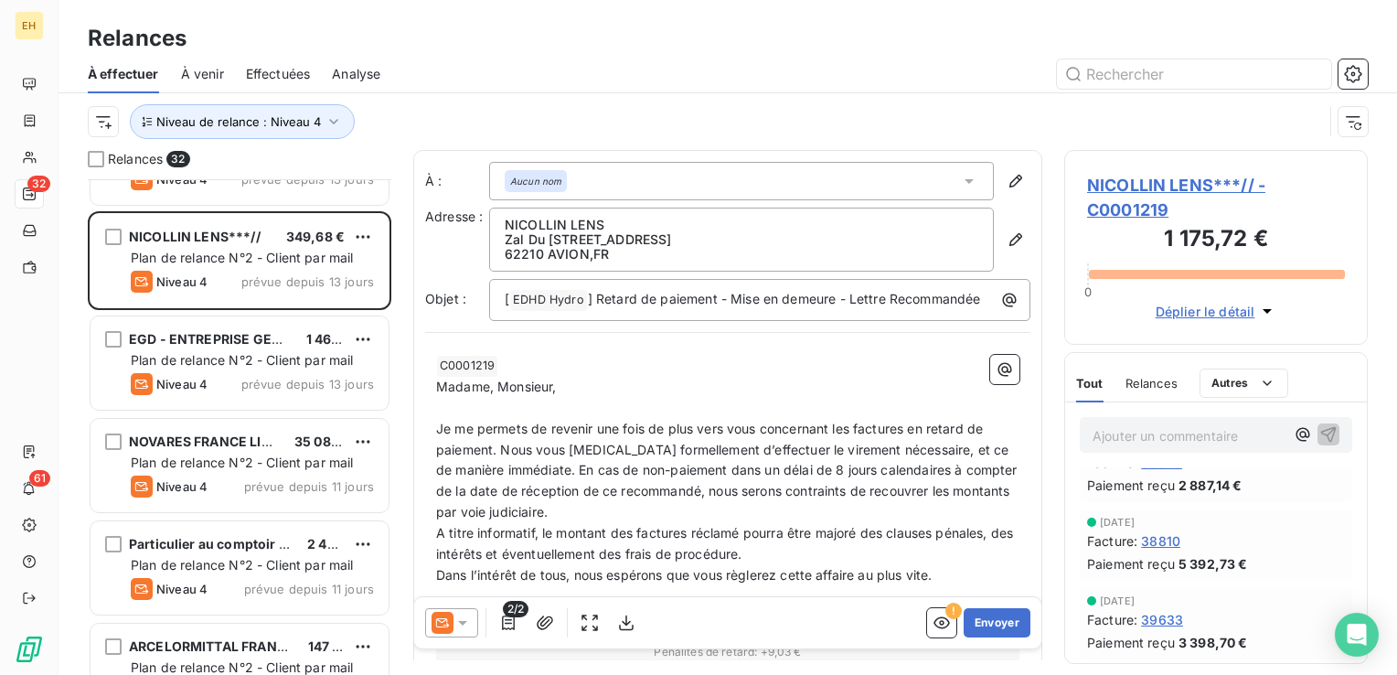
scroll to position [0, 0]
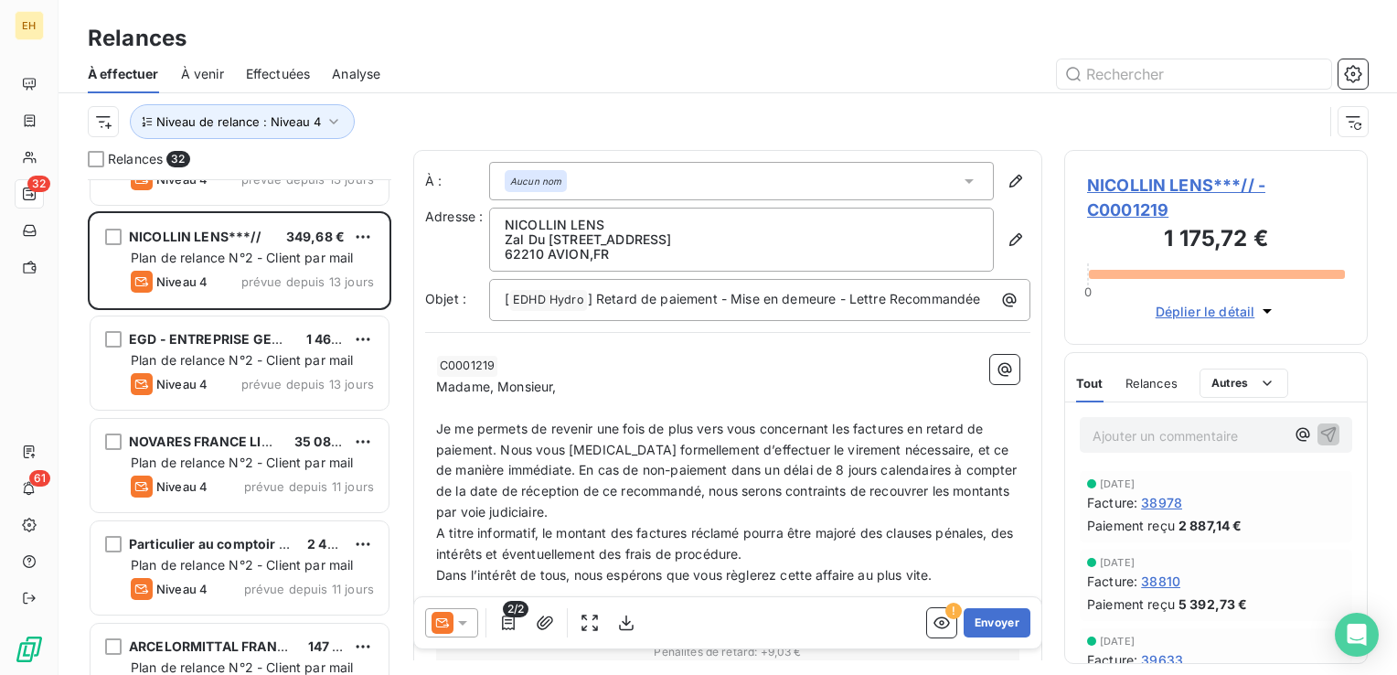
click at [458, 621] on icon at bounding box center [462, 623] width 9 height 5
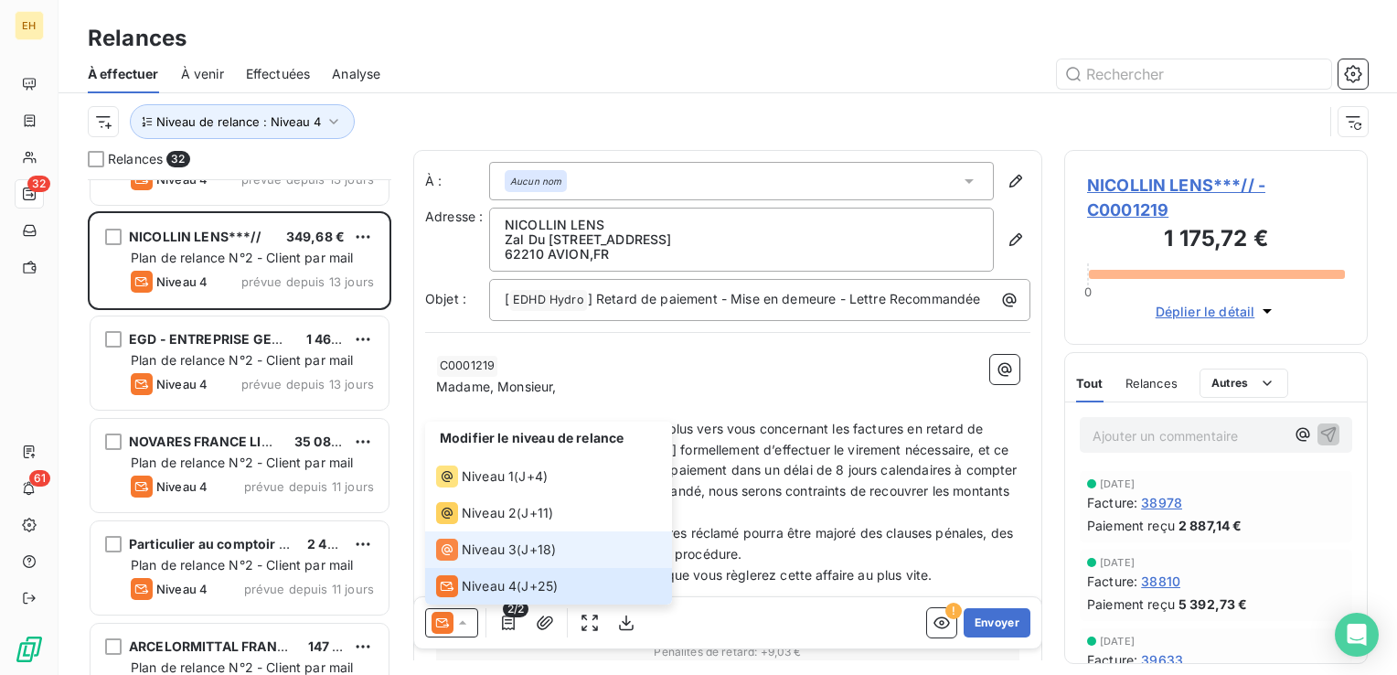
click at [509, 546] on span "Niveau 3" at bounding box center [489, 549] width 55 height 18
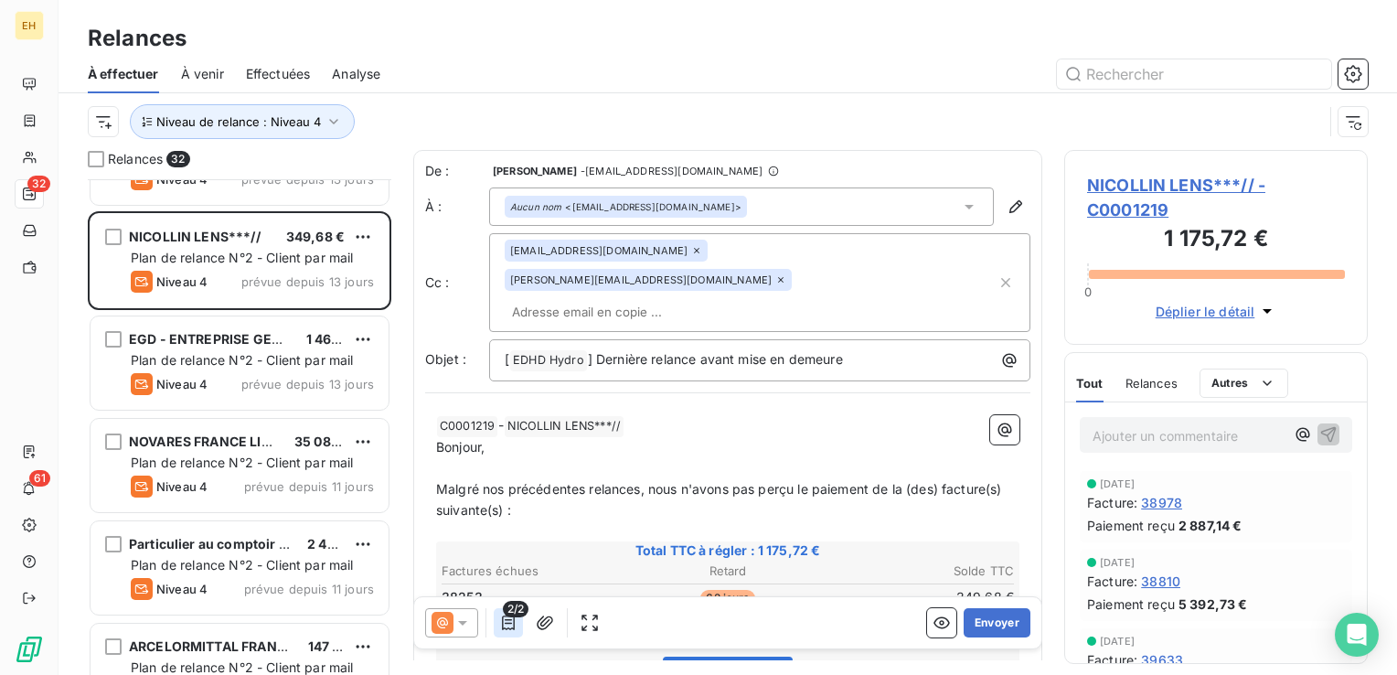
click at [515, 623] on icon "button" at bounding box center [508, 622] width 18 height 18
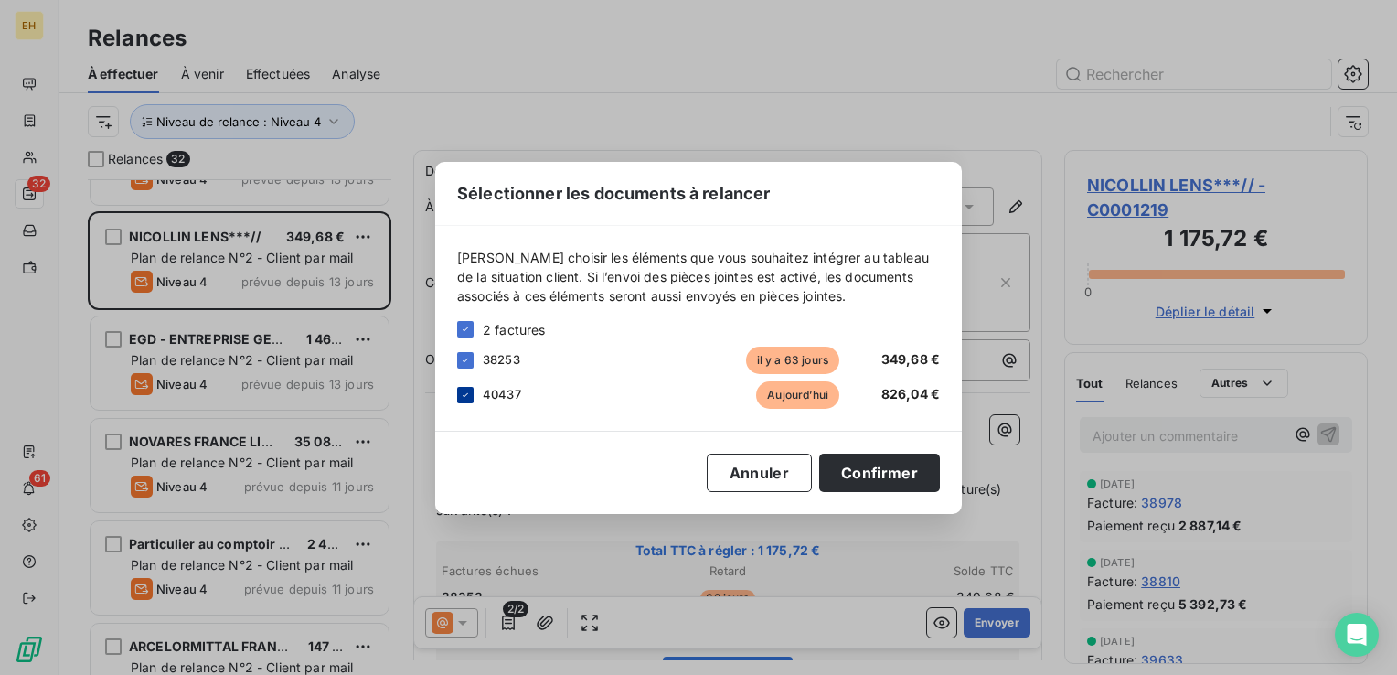
click at [468, 397] on icon at bounding box center [465, 394] width 11 height 11
click at [859, 477] on button "Confirmer" at bounding box center [879, 472] width 121 height 38
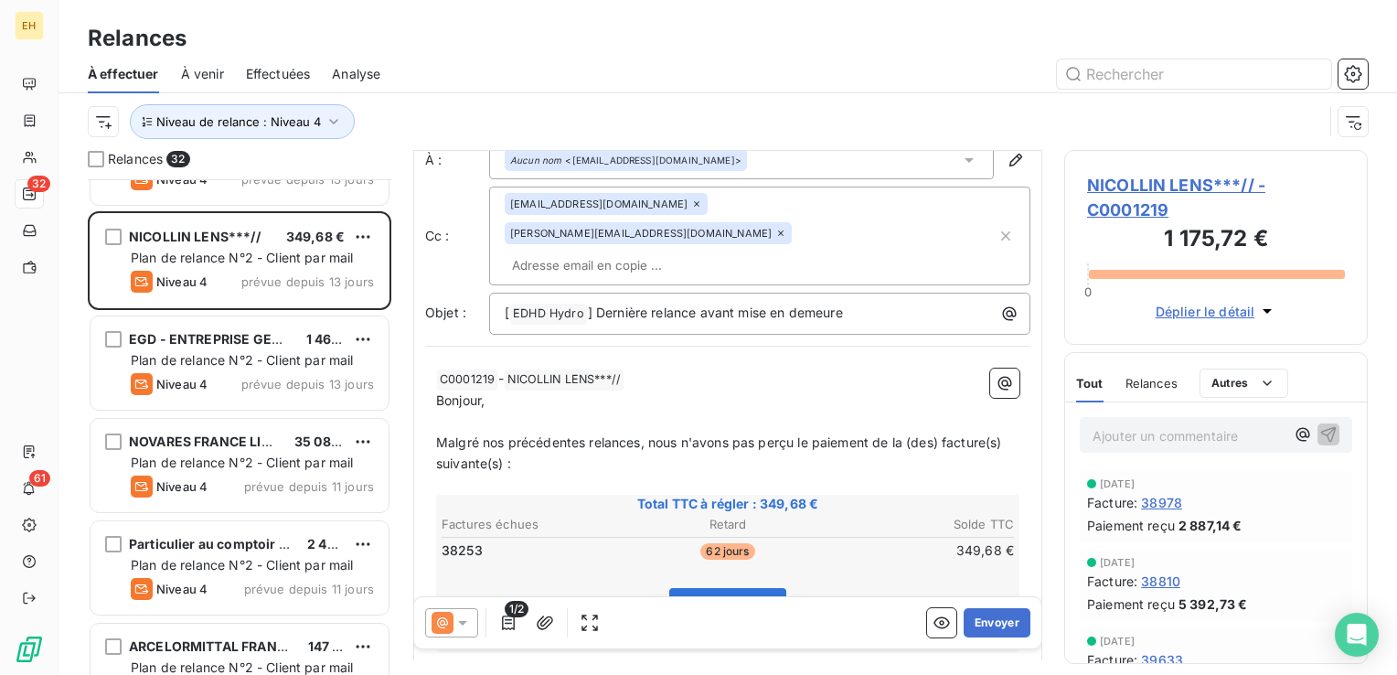
scroll to position [91, 0]
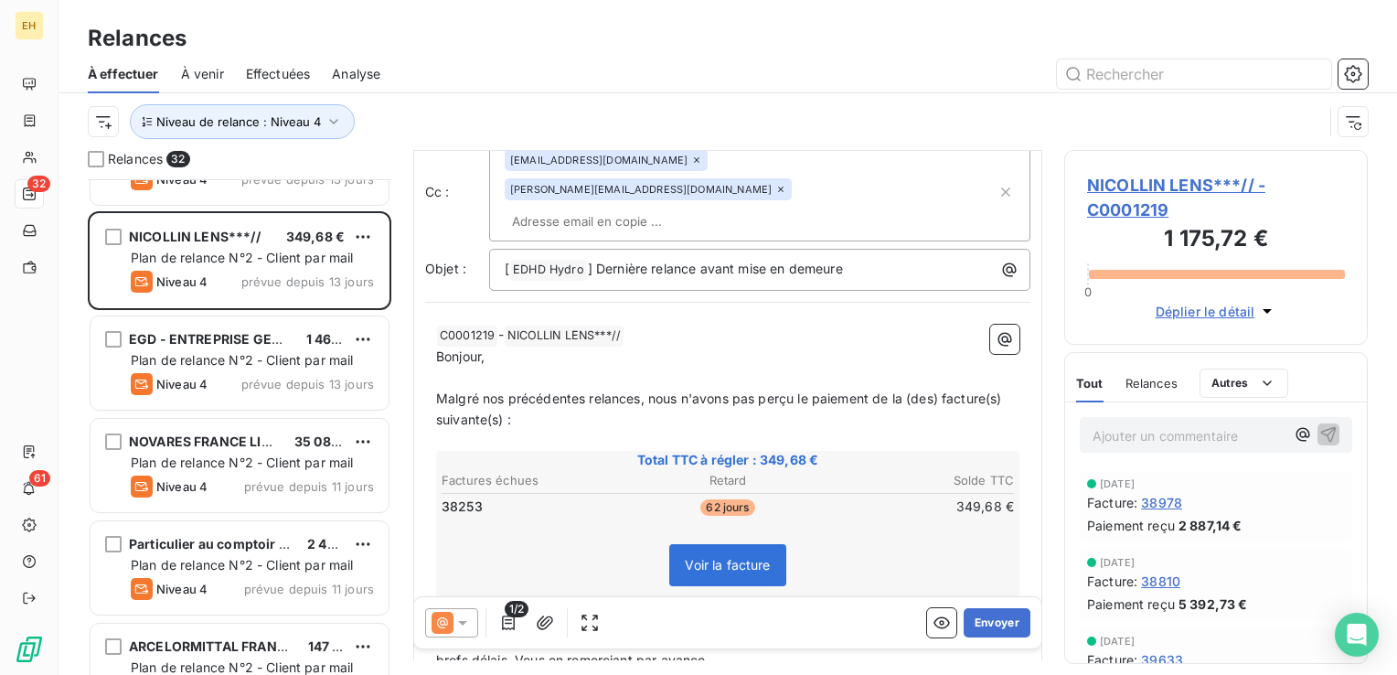
click at [783, 186] on icon at bounding box center [780, 188] width 5 height 5
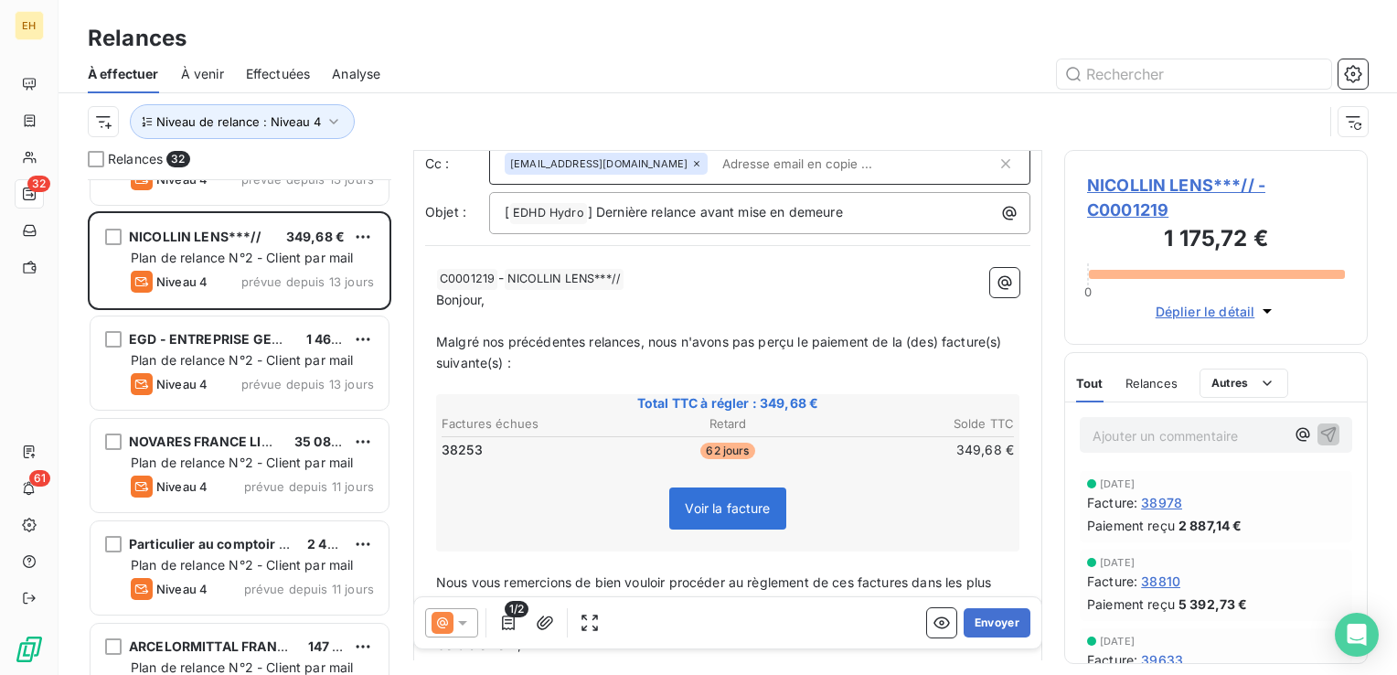
scroll to position [78, 0]
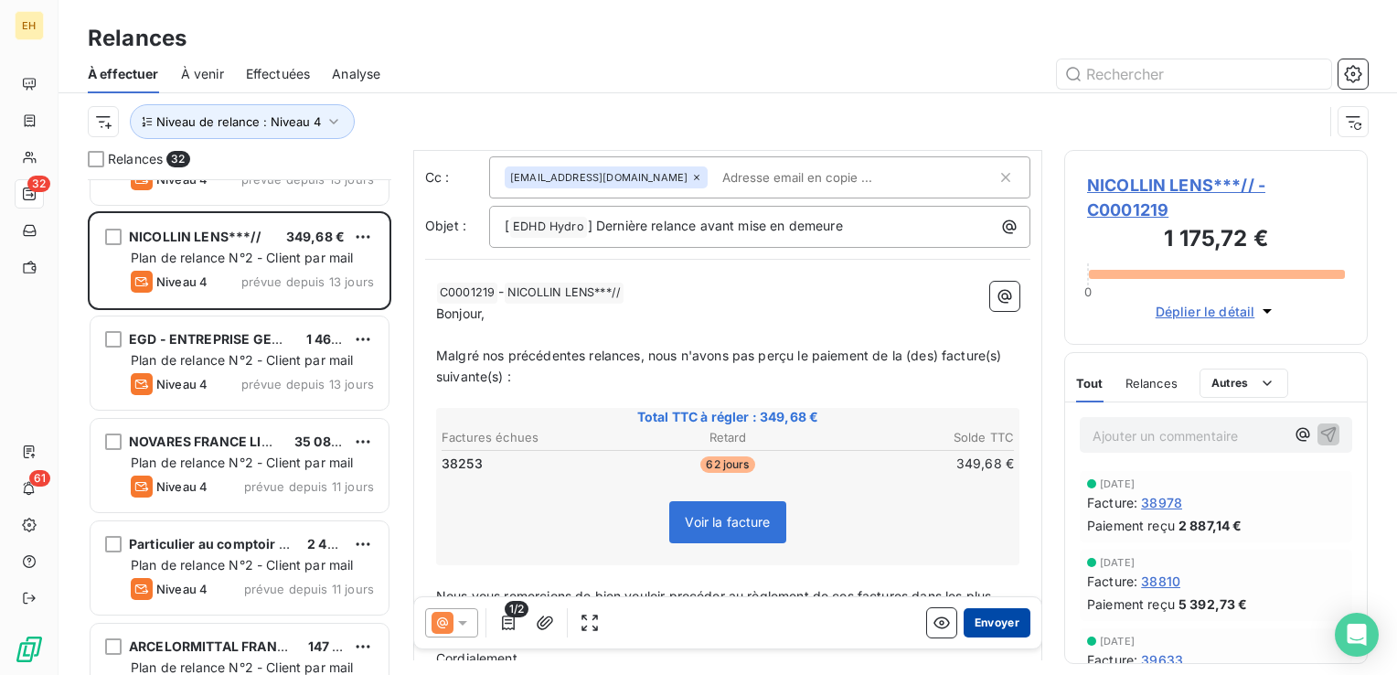
click at [983, 616] on button "Envoyer" at bounding box center [996, 622] width 67 height 29
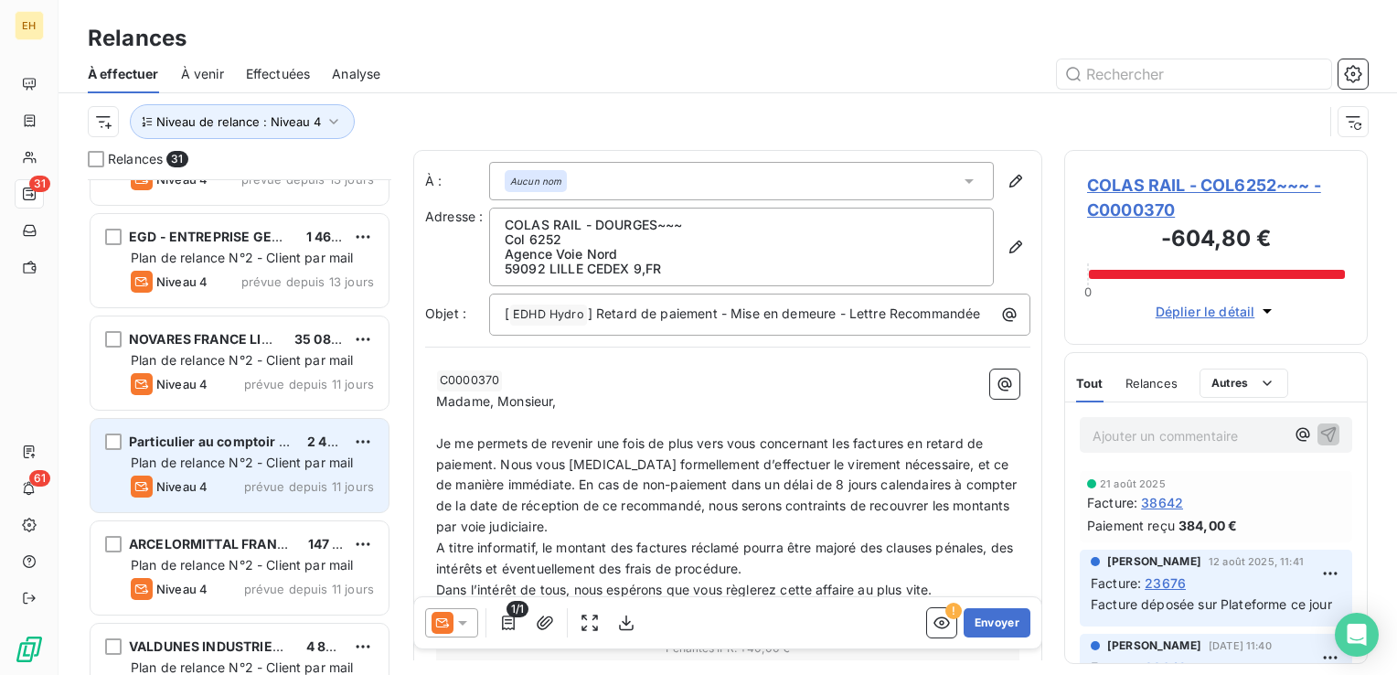
scroll to position [2141, 0]
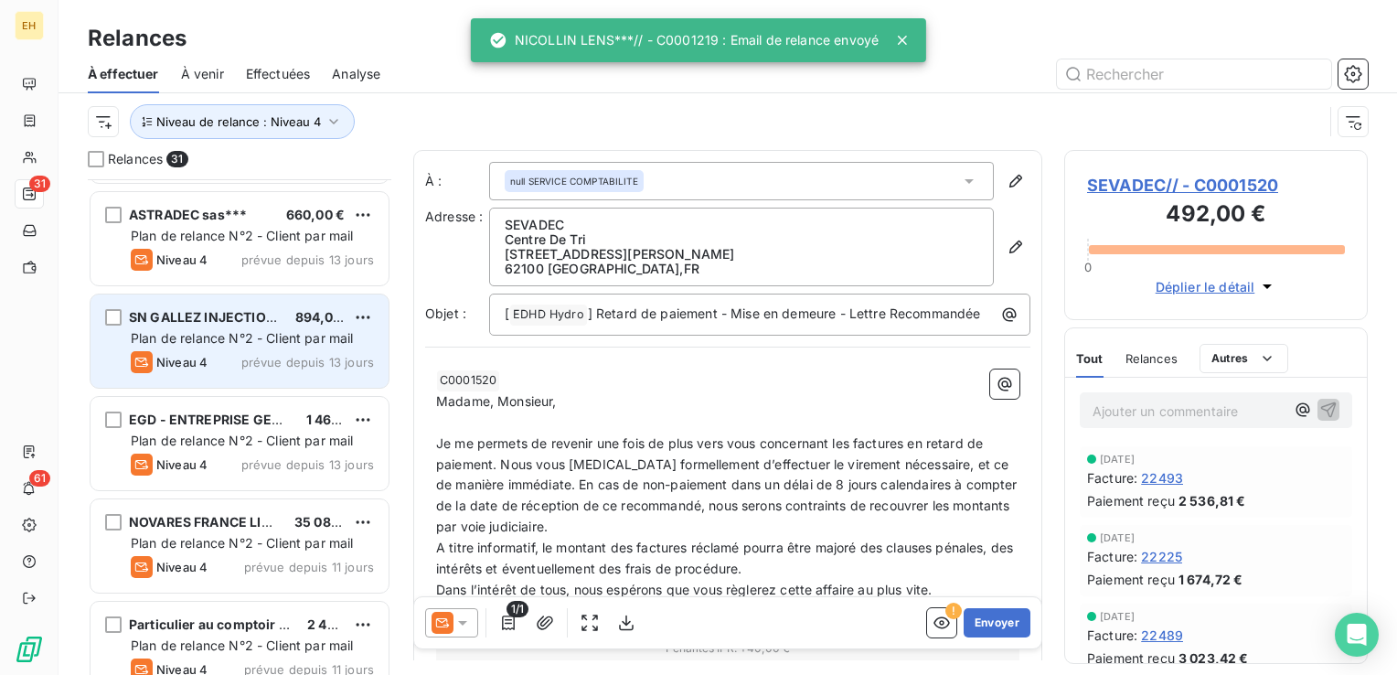
click at [260, 335] on span "Plan de relance N°2 - Client par mail" at bounding box center [242, 338] width 223 height 16
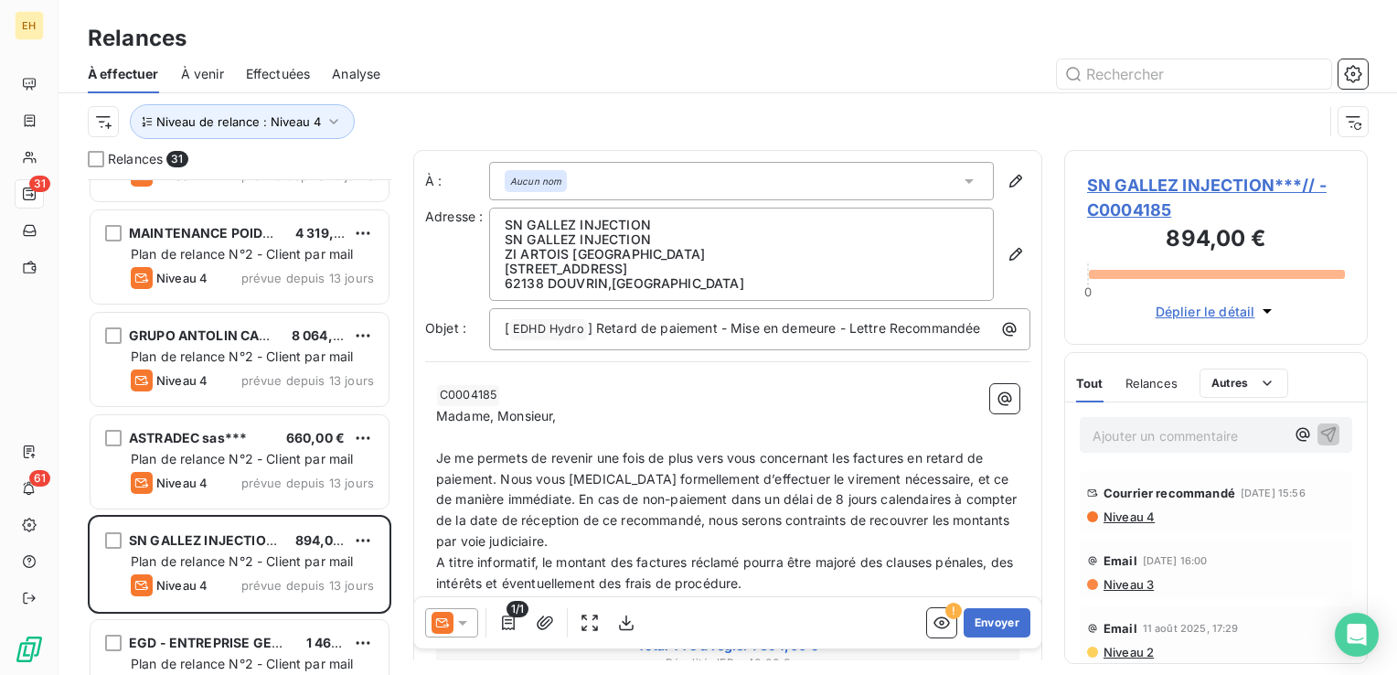
scroll to position [1866, 0]
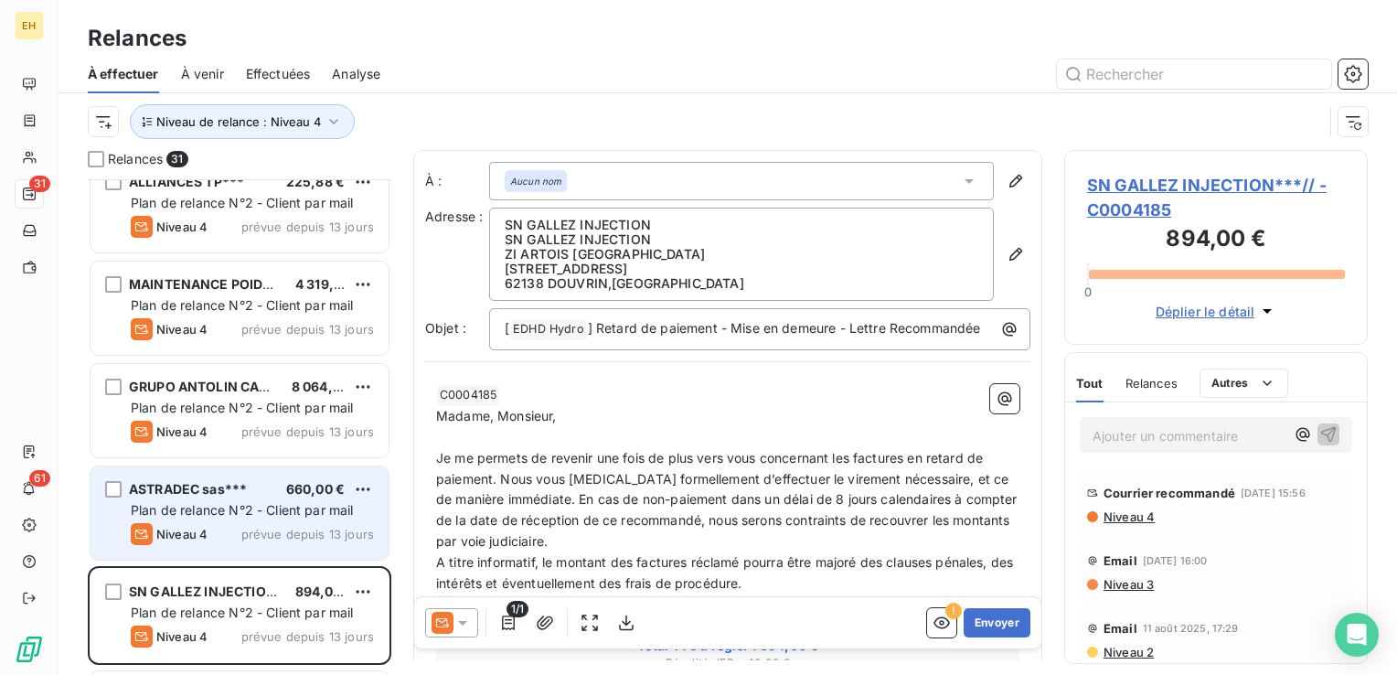
click at [273, 513] on span "Plan de relance N°2 - Client par mail" at bounding box center [242, 510] width 223 height 16
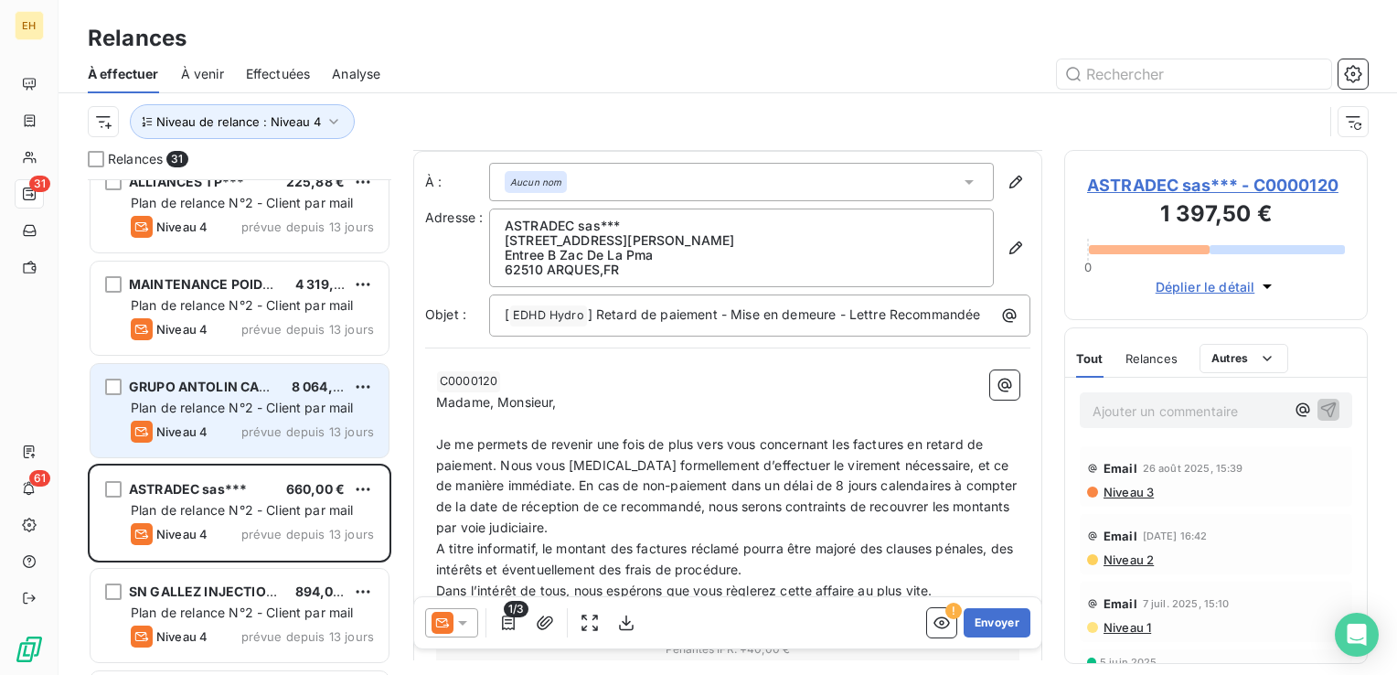
click at [313, 406] on span "Plan de relance N°2 - Client par mail" at bounding box center [242, 407] width 223 height 16
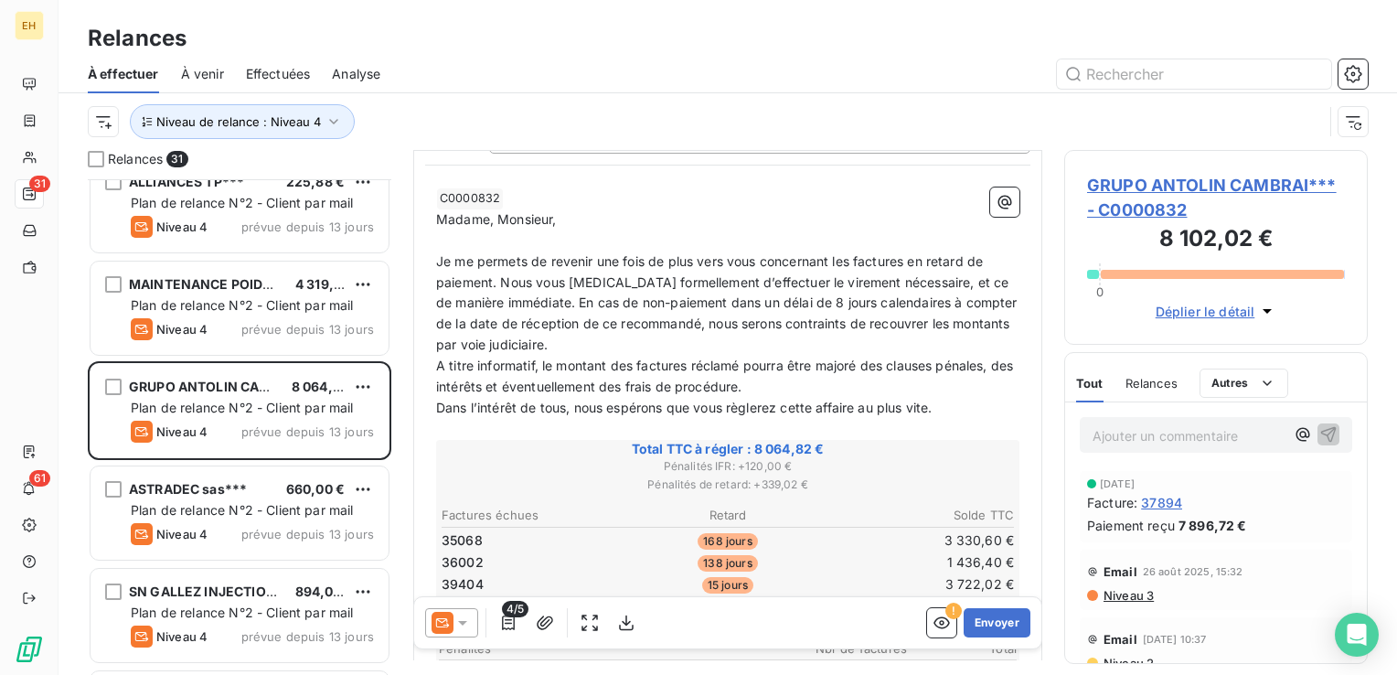
scroll to position [183, 0]
click at [1143, 591] on span "Niveau 3" at bounding box center [1127, 595] width 52 height 15
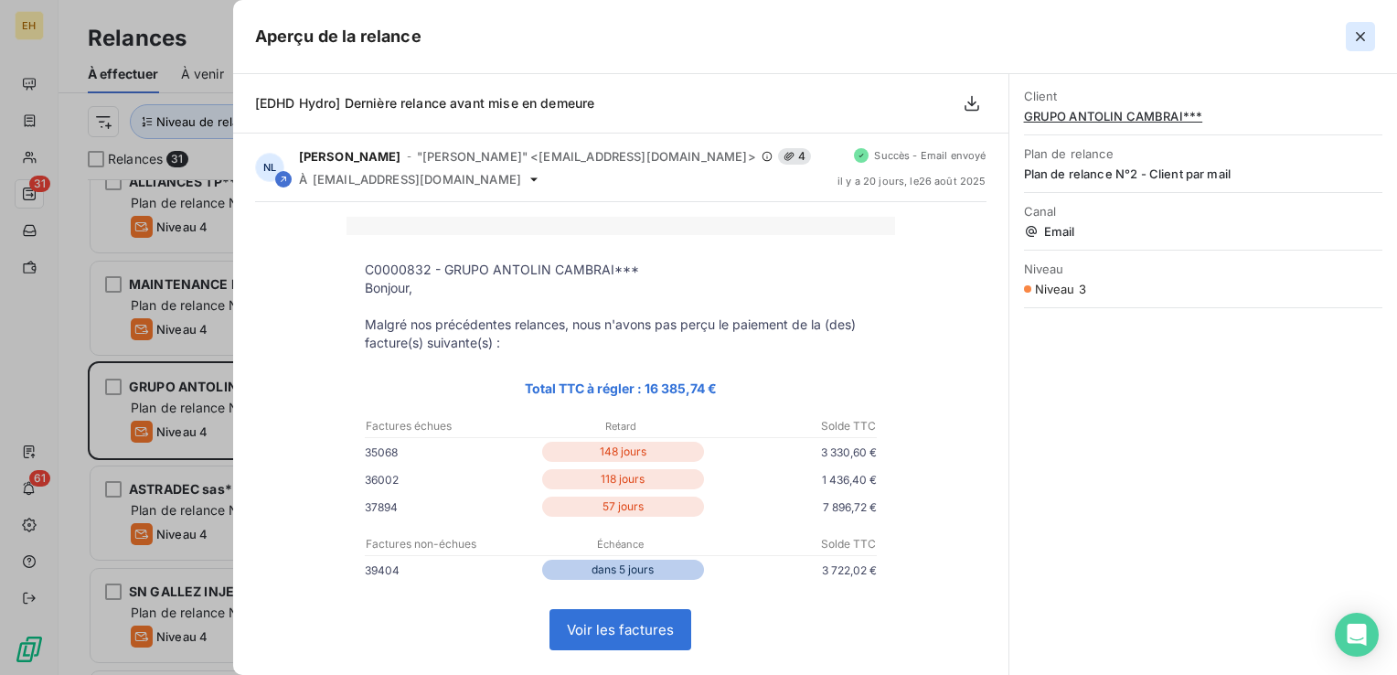
click at [1355, 37] on icon "button" at bounding box center [1360, 36] width 18 height 18
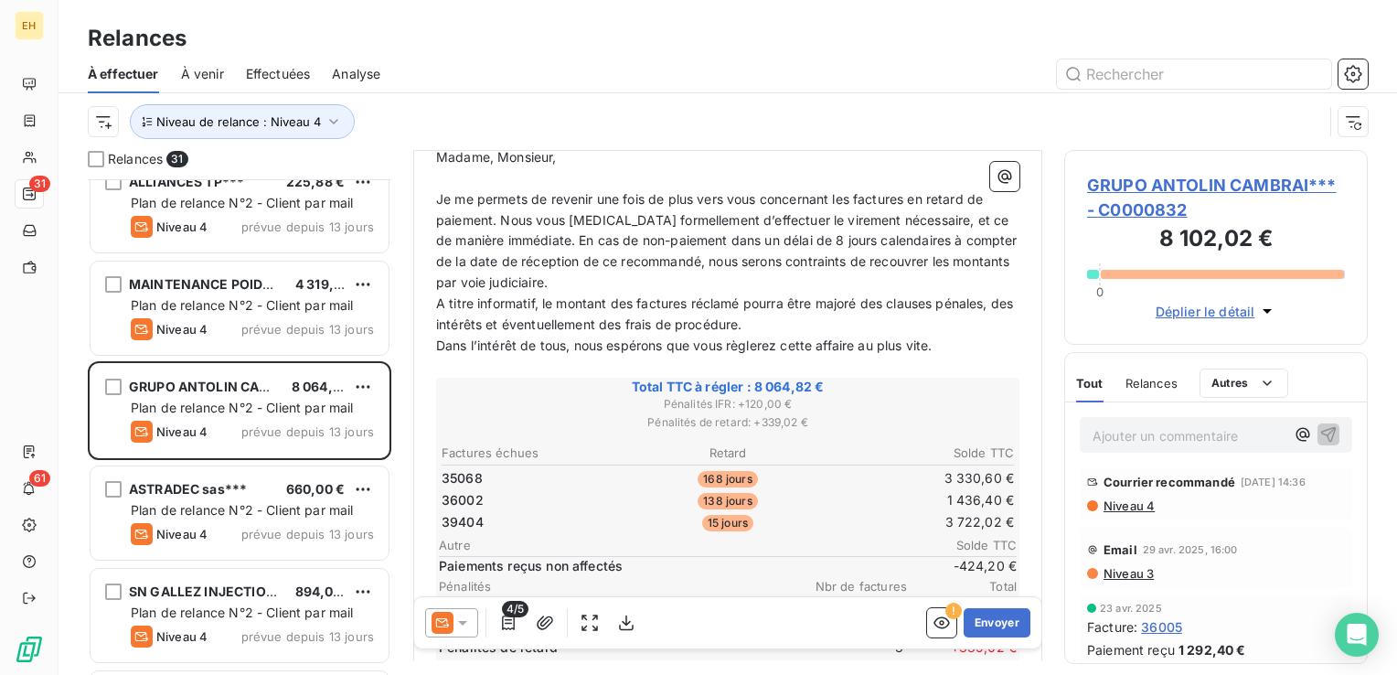
scroll to position [276, 0]
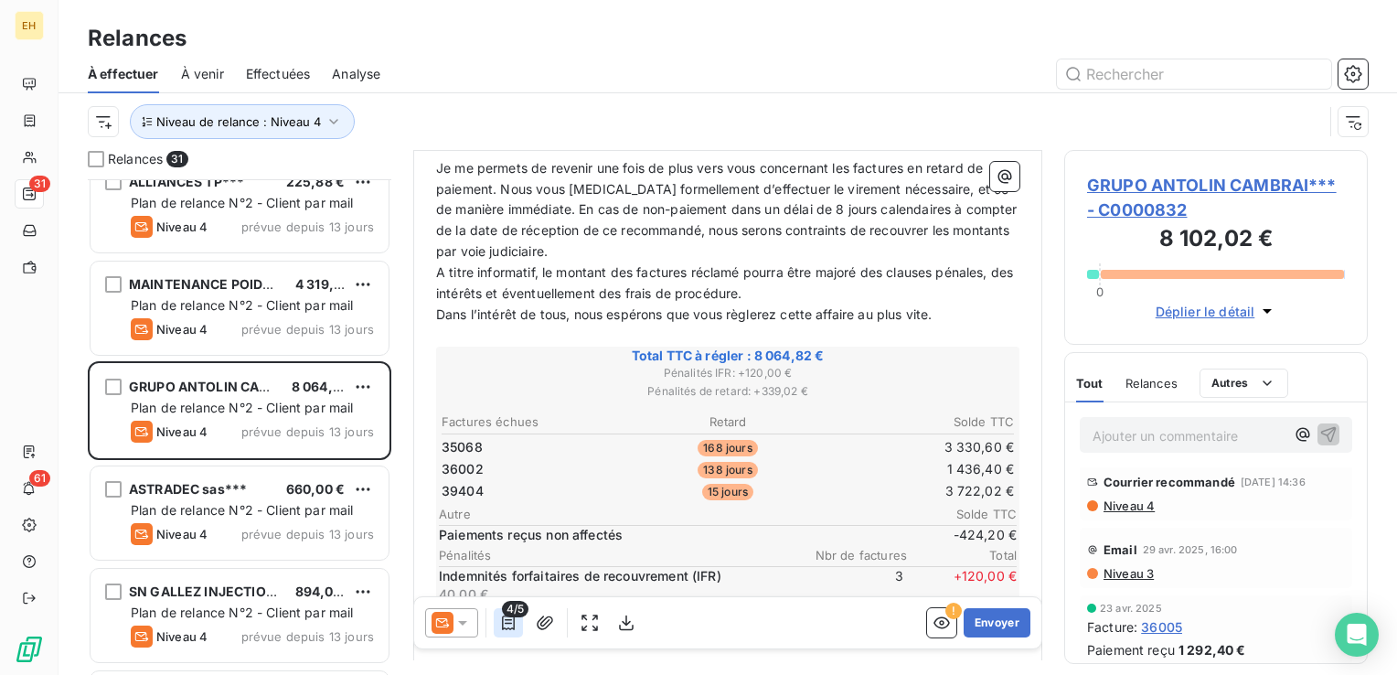
click at [509, 623] on icon "button" at bounding box center [508, 622] width 13 height 15
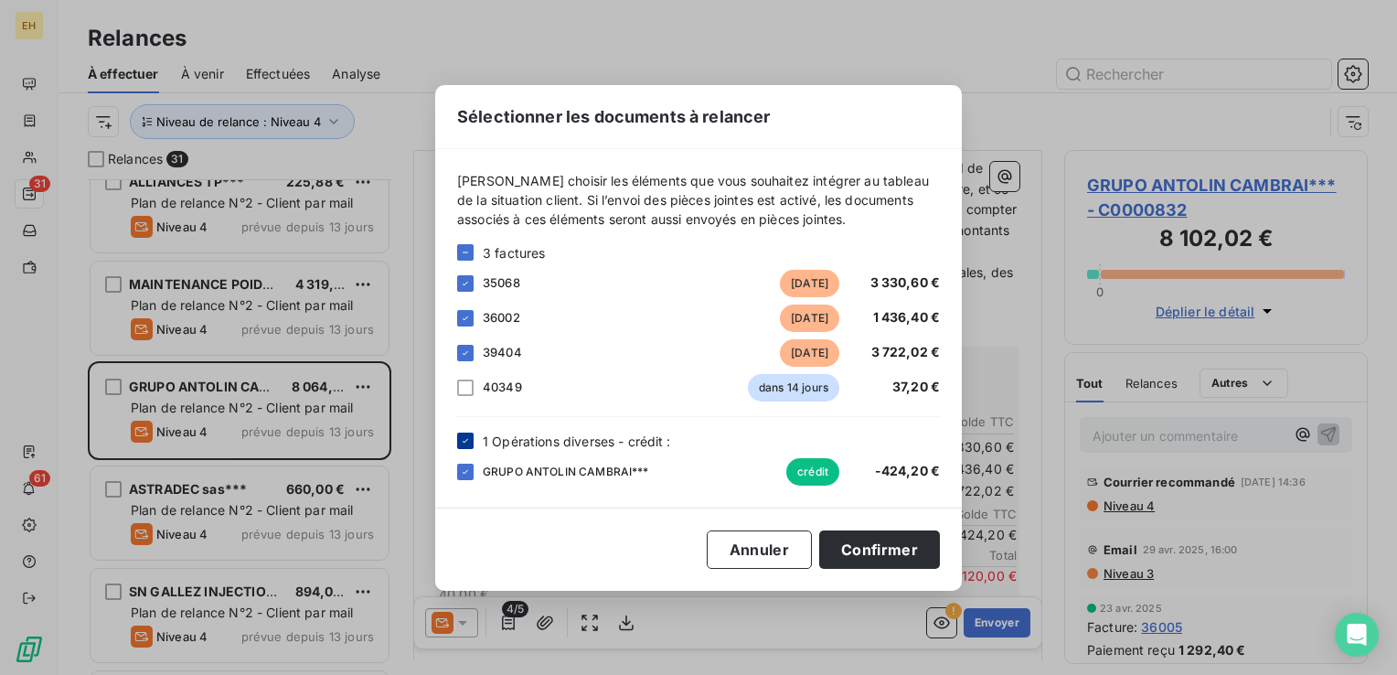
click at [461, 443] on icon at bounding box center [465, 440] width 11 height 11
click at [462, 349] on icon at bounding box center [465, 352] width 11 height 11
click at [468, 351] on div at bounding box center [465, 353] width 16 height 16
click at [471, 384] on div at bounding box center [465, 387] width 16 height 16
click at [870, 544] on button "Confirmer" at bounding box center [879, 549] width 121 height 38
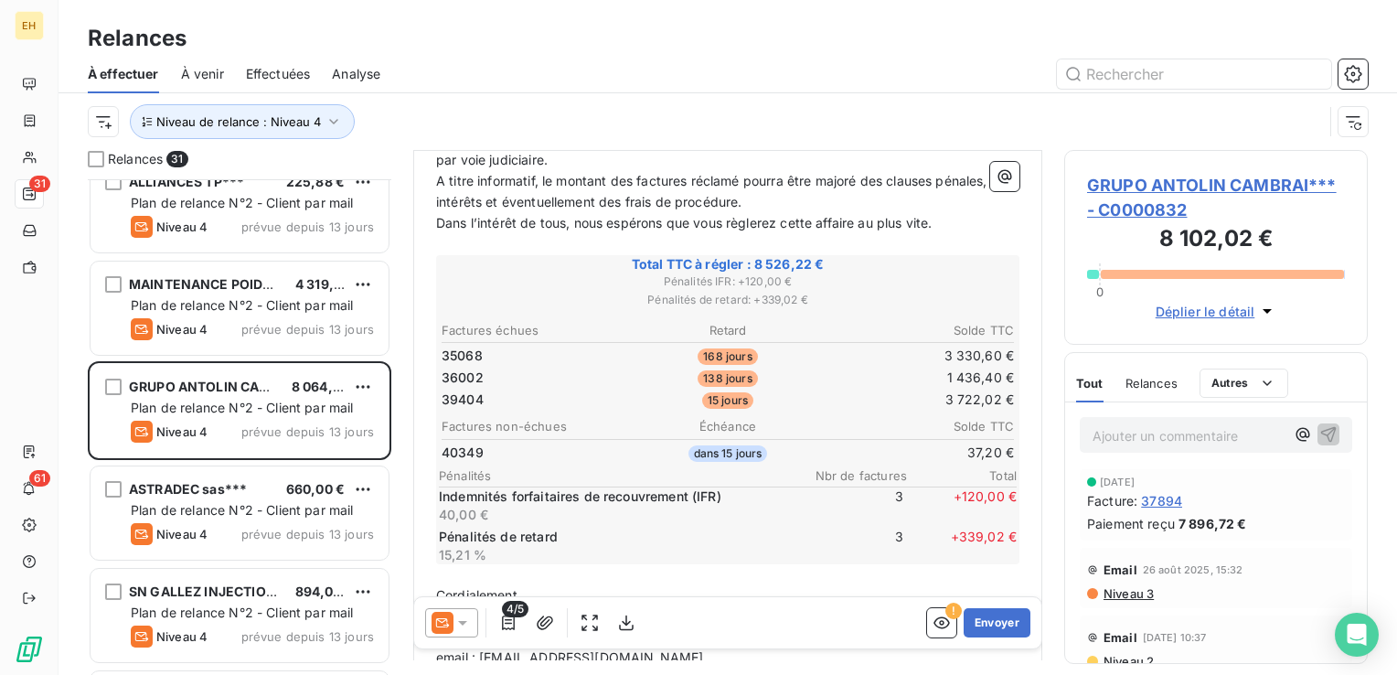
scroll to position [0, 0]
click at [983, 615] on button "Envoyer" at bounding box center [996, 622] width 67 height 29
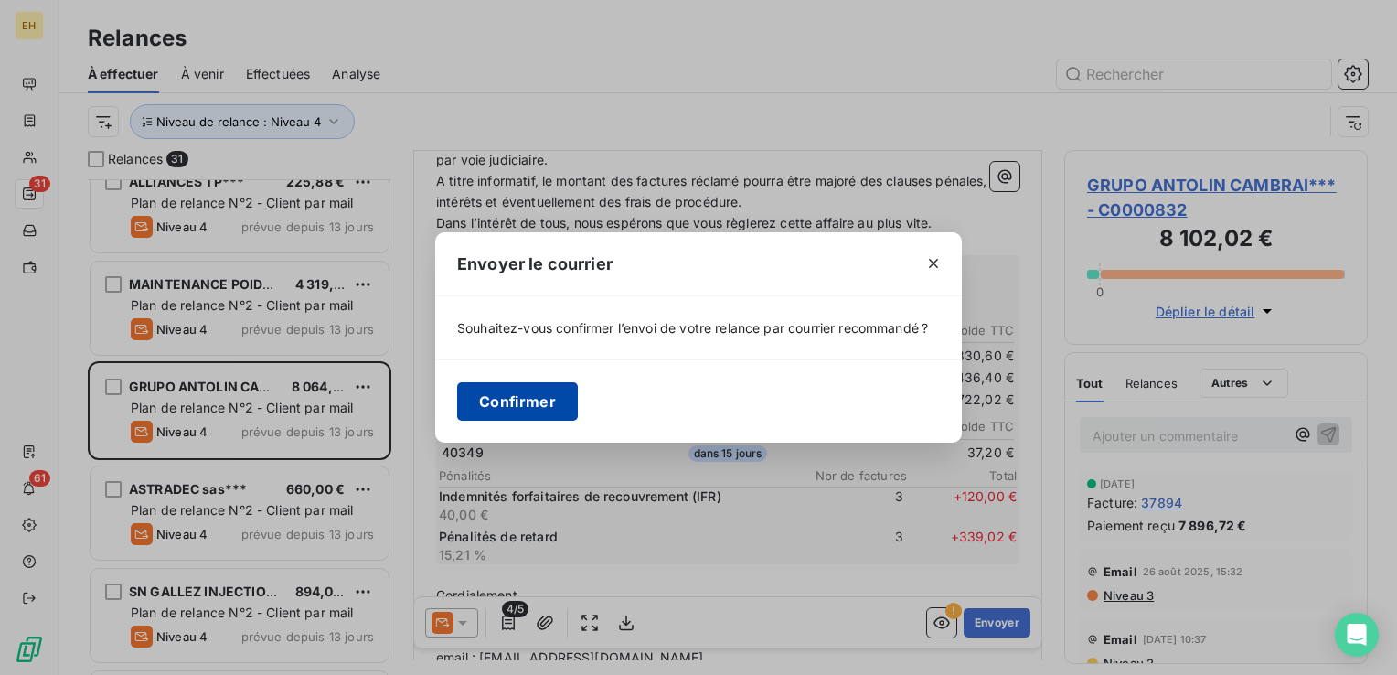
click at [503, 400] on button "Confirmer" at bounding box center [517, 401] width 121 height 38
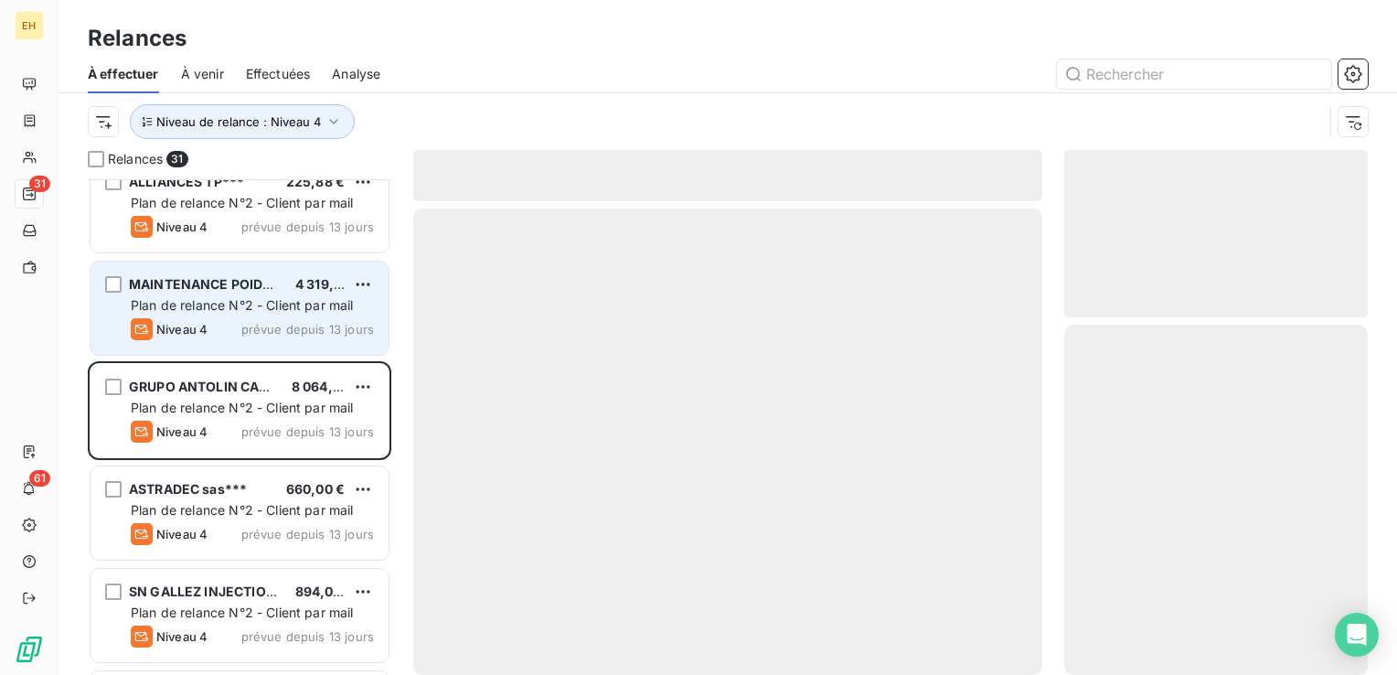
click at [253, 310] on span "Plan de relance N°2 - Client par mail" at bounding box center [242, 305] width 223 height 16
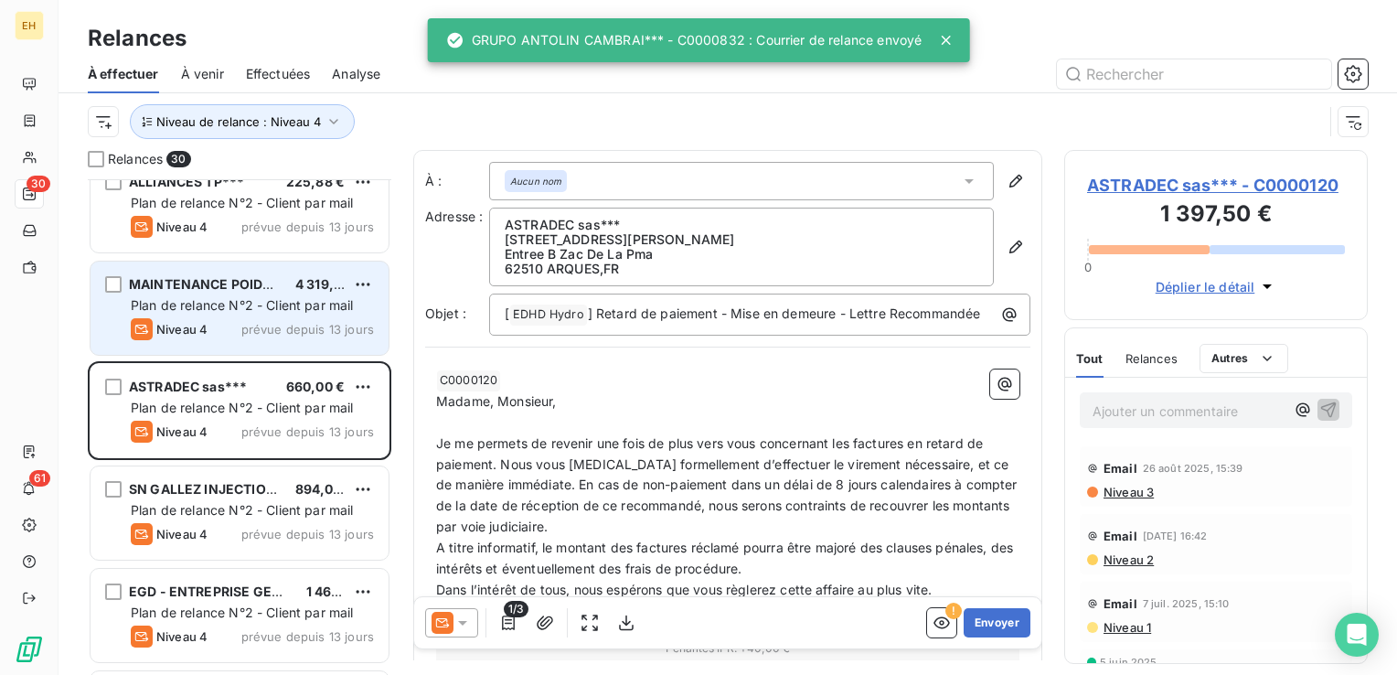
click at [253, 310] on span "Plan de relance N°2 - Client par mail" at bounding box center [242, 305] width 223 height 16
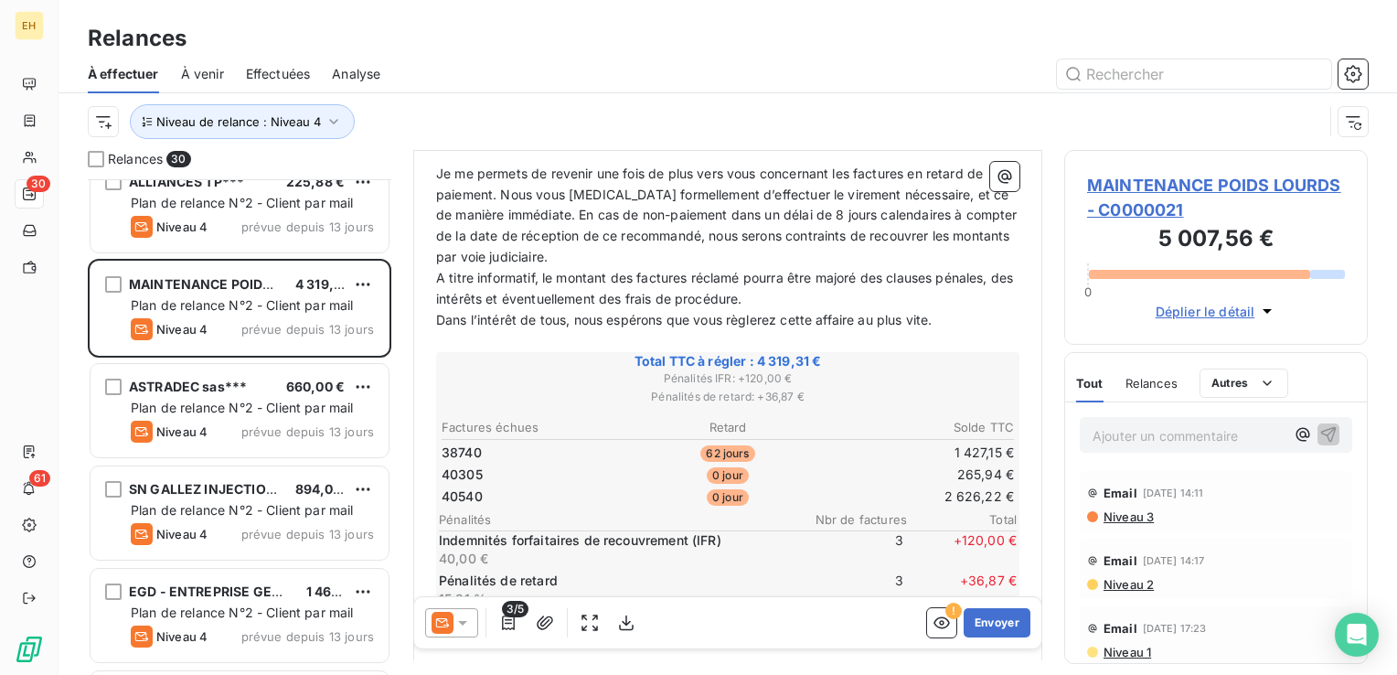
scroll to position [274, 0]
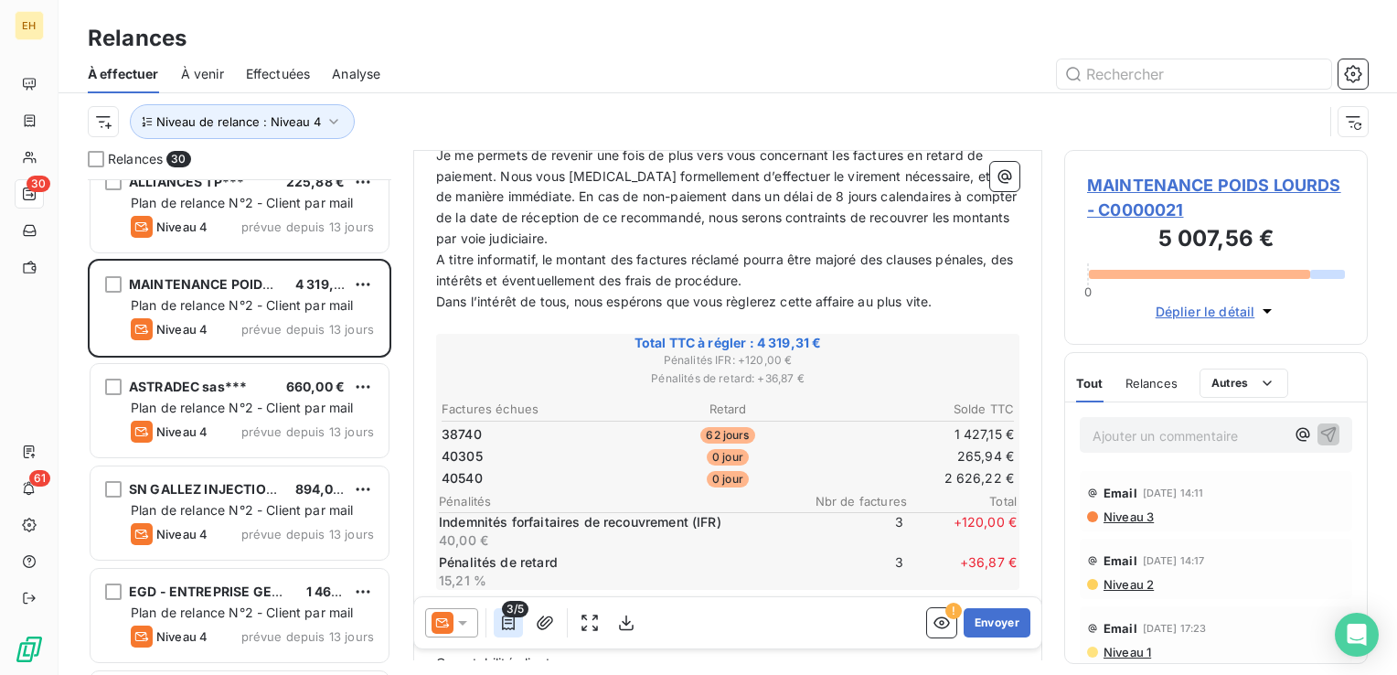
click at [513, 625] on icon "button" at bounding box center [508, 622] width 13 height 15
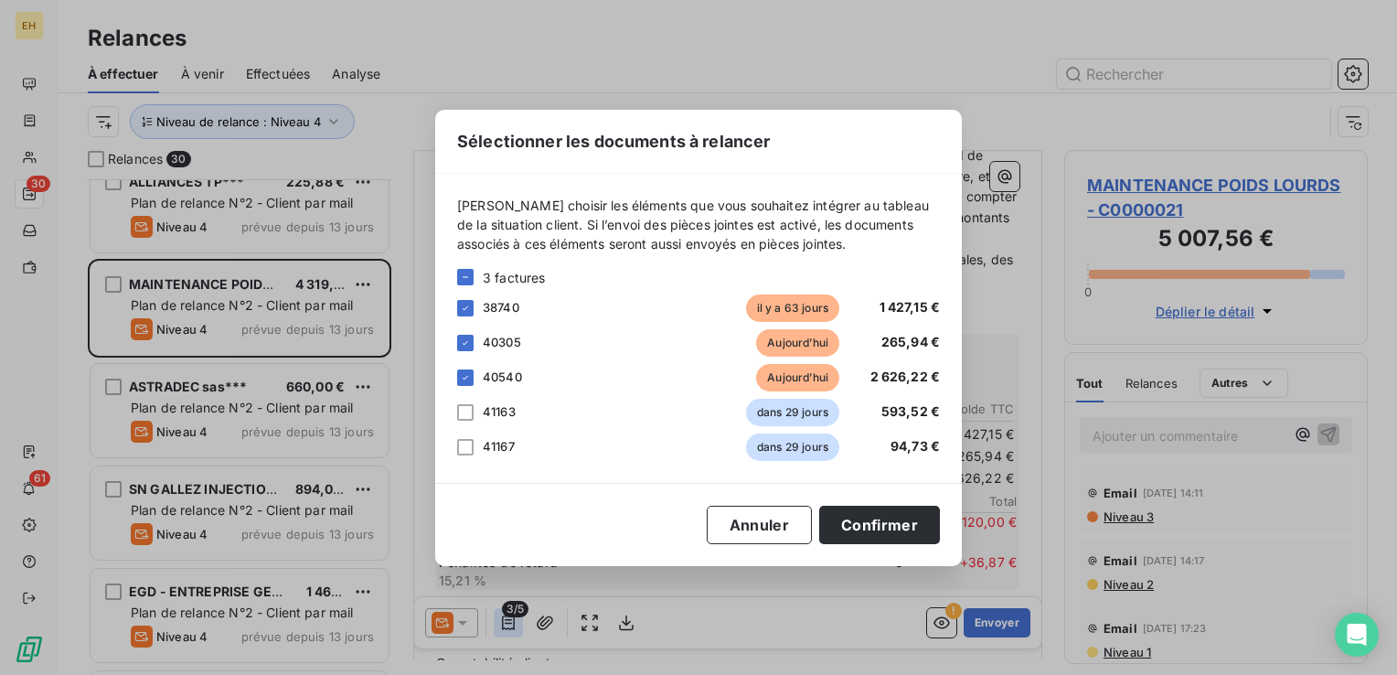
click at [513, 625] on div "Sélectionner les documents à relancer [PERSON_NAME] choisir les éléments que vo…" at bounding box center [698, 337] width 1397 height 675
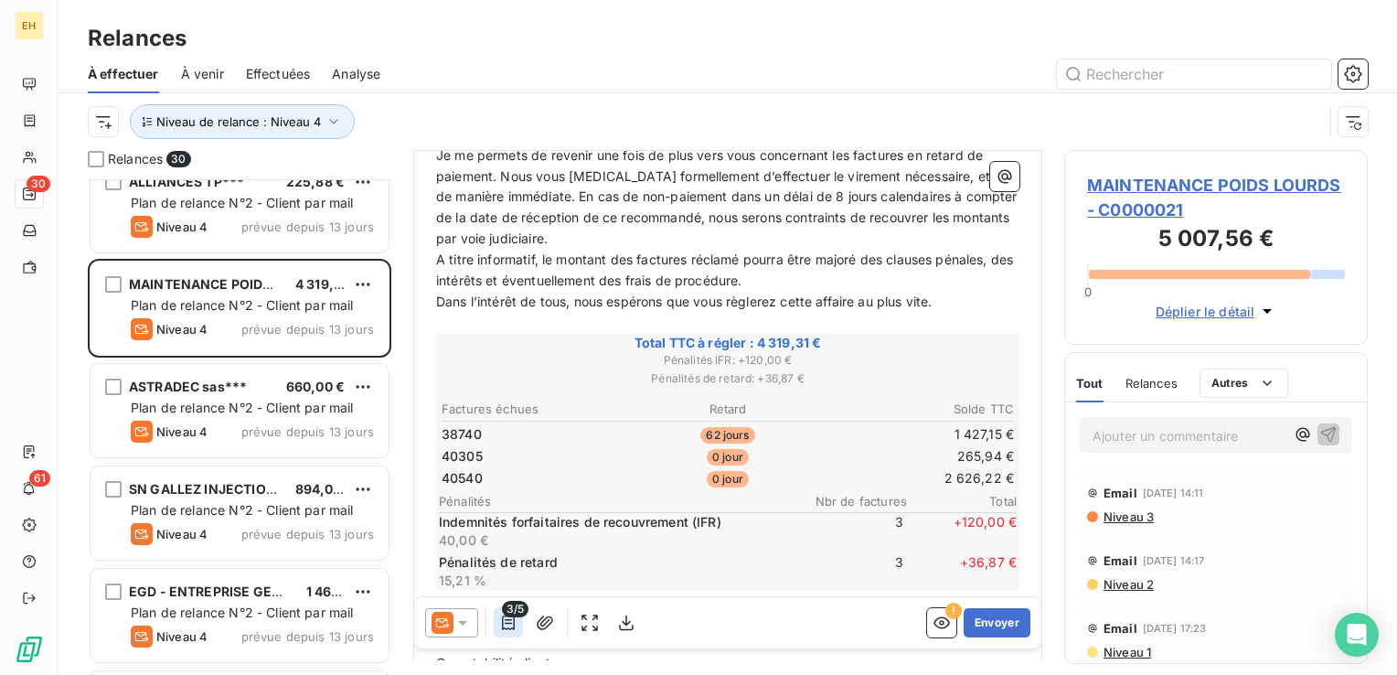
click at [513, 625] on icon "button" at bounding box center [508, 622] width 13 height 15
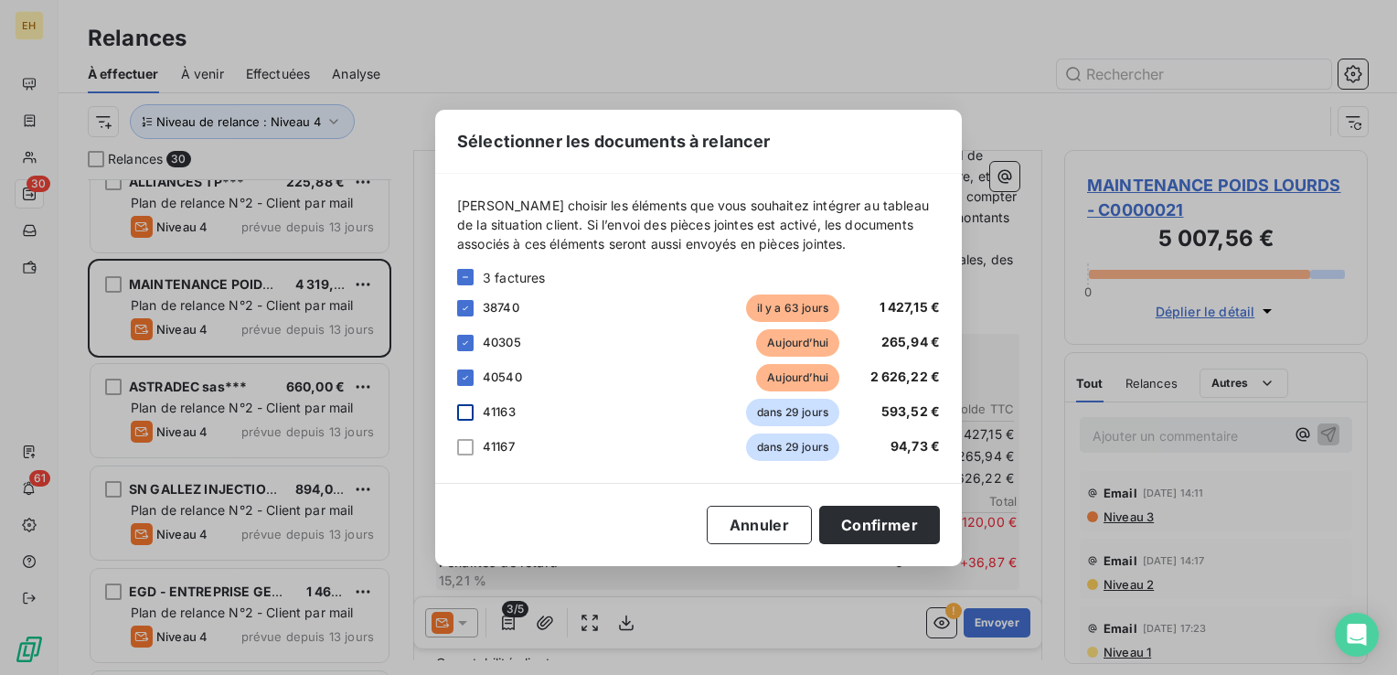
click at [467, 409] on div at bounding box center [465, 412] width 16 height 16
click at [465, 451] on div at bounding box center [465, 447] width 16 height 16
click at [903, 516] on button "Confirmer" at bounding box center [879, 524] width 121 height 38
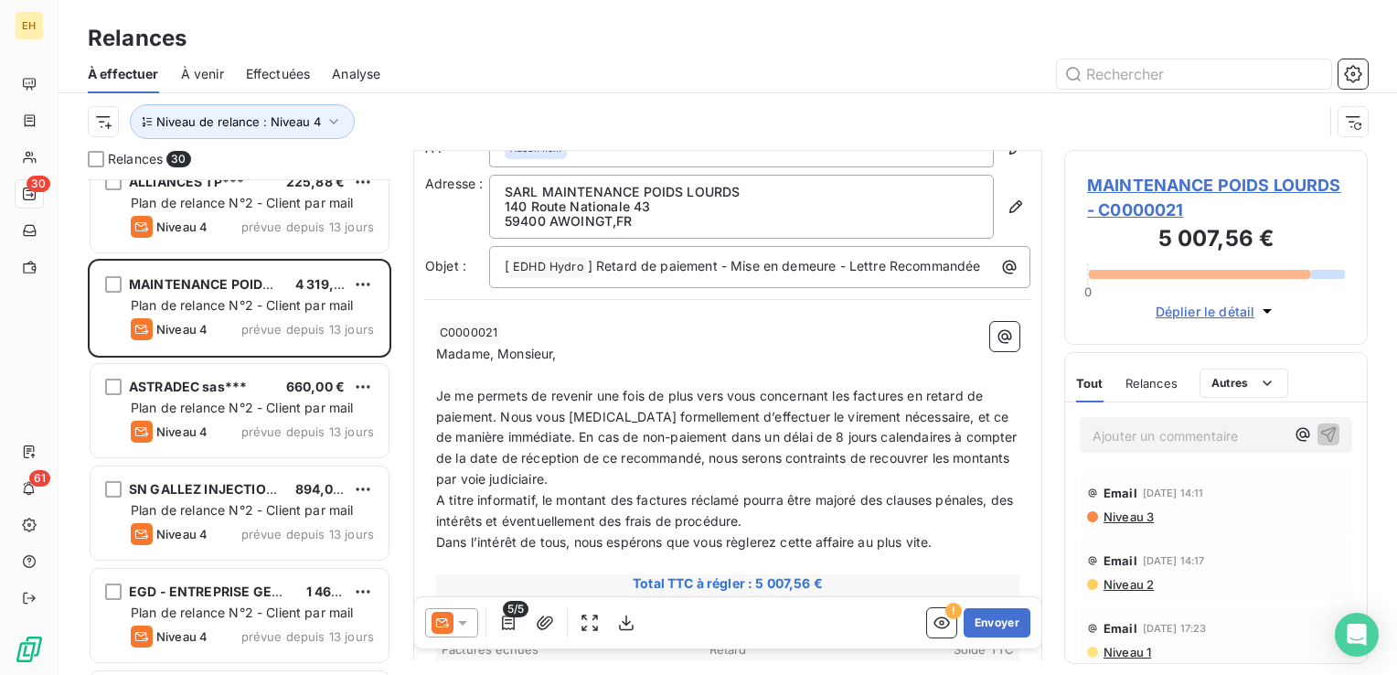
scroll to position [0, 0]
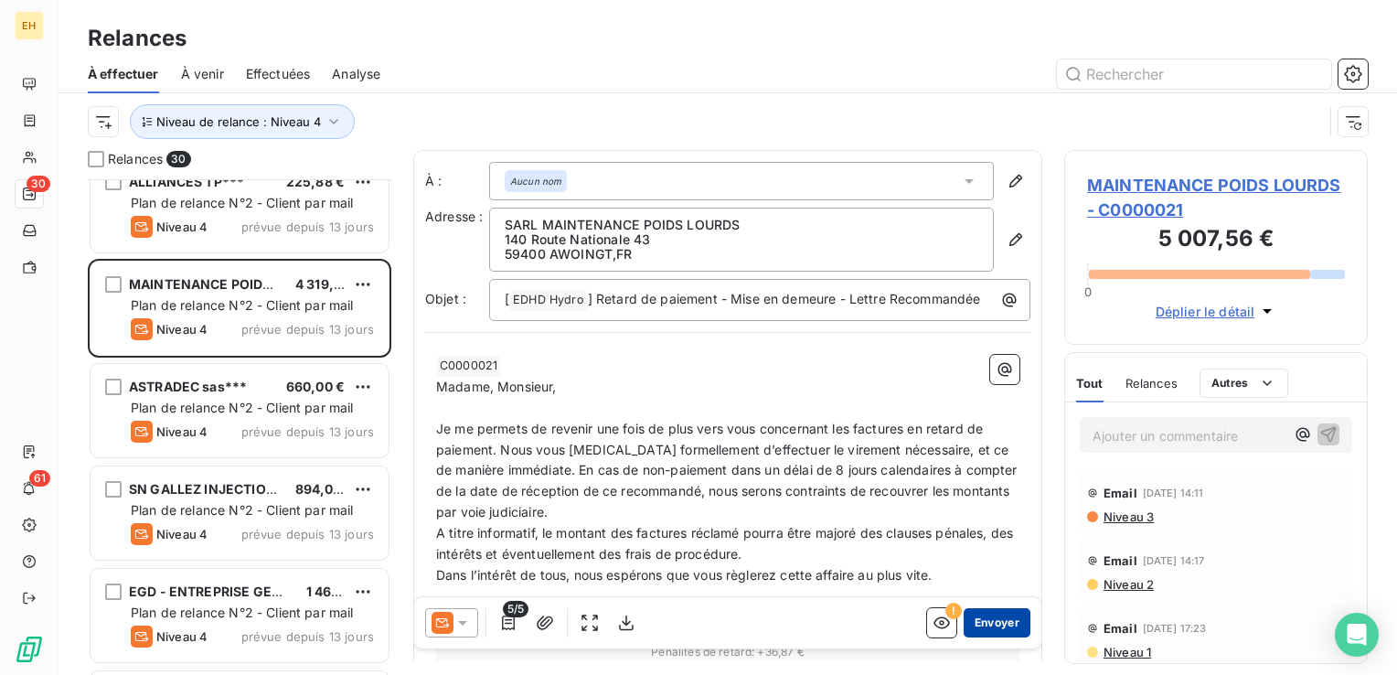
click at [991, 620] on button "Envoyer" at bounding box center [996, 622] width 67 height 29
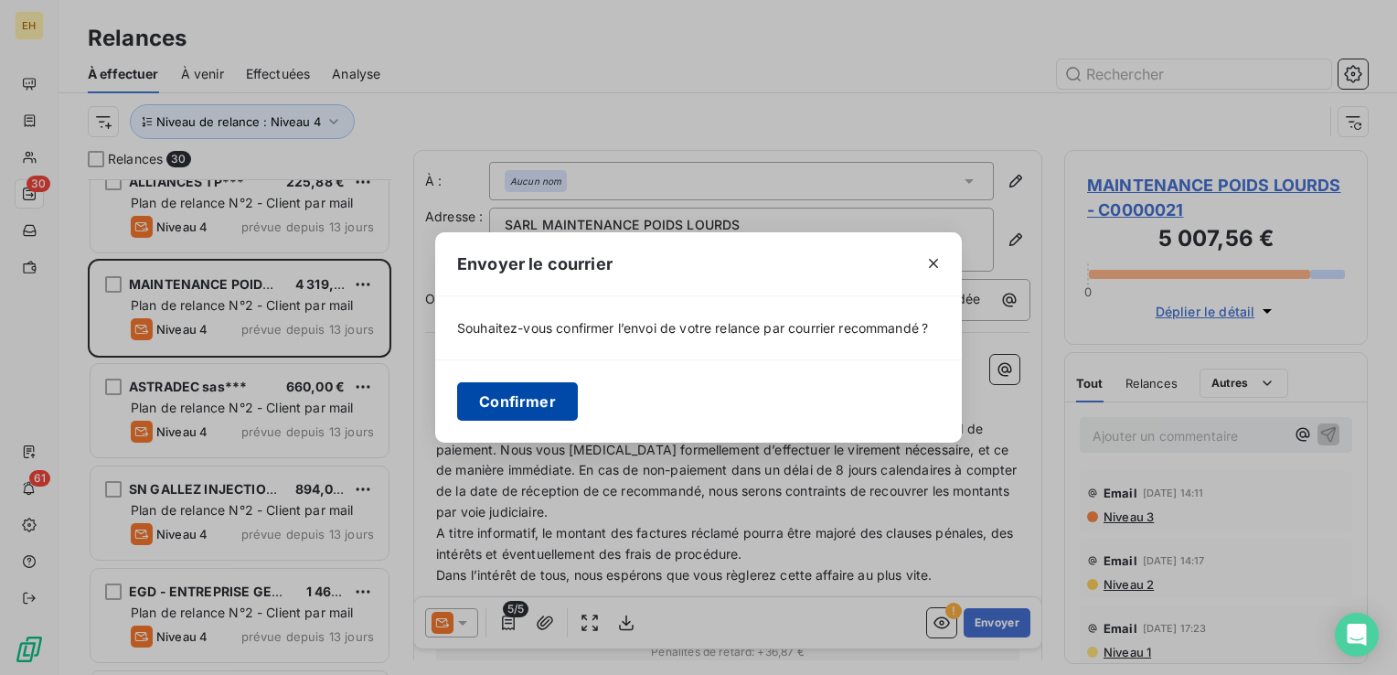
click at [490, 397] on button "Confirmer" at bounding box center [517, 401] width 121 height 38
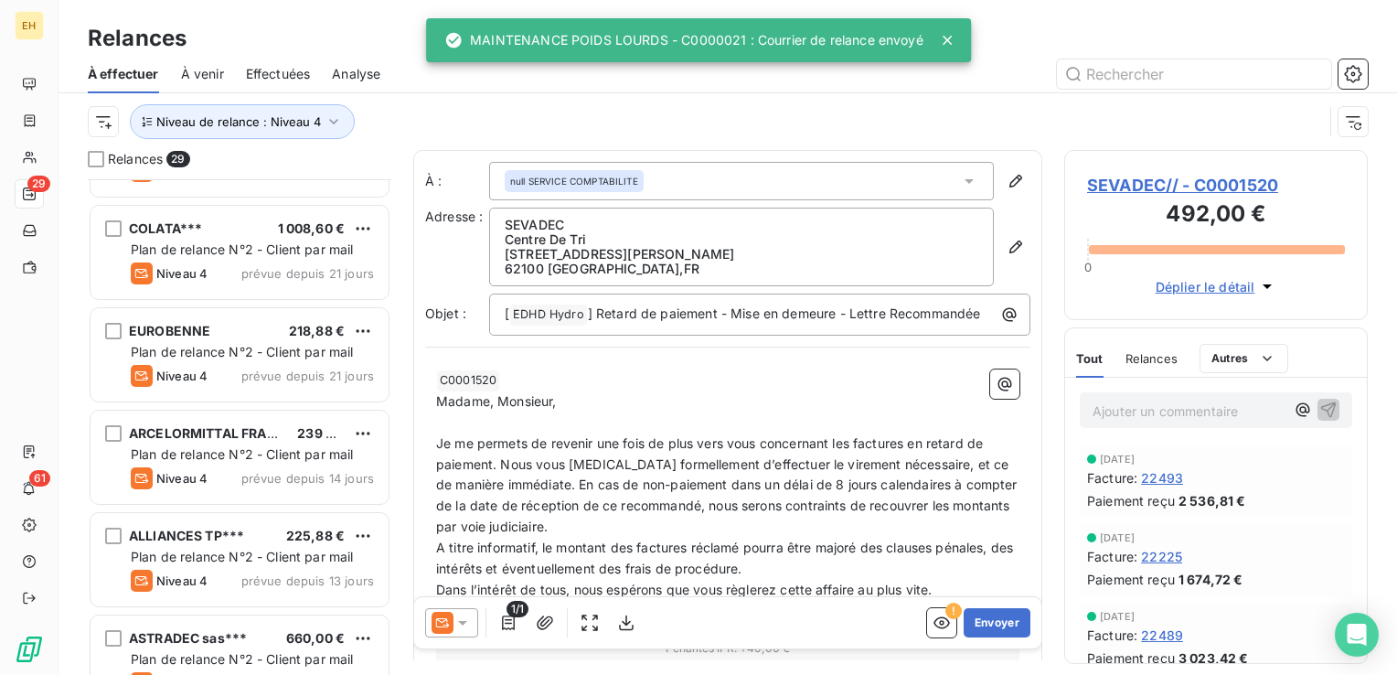
scroll to position [1501, 0]
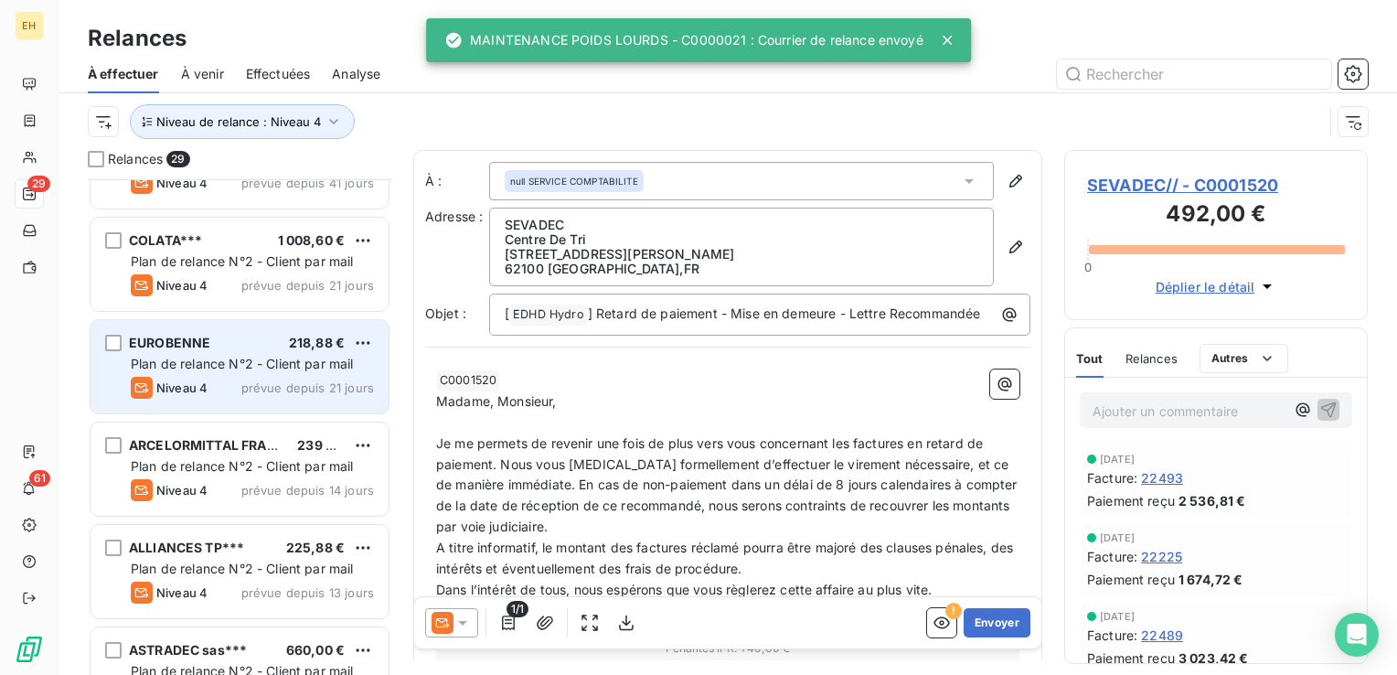
click at [236, 389] on div "Niveau 4 prévue depuis 21 jours" at bounding box center [252, 388] width 243 height 22
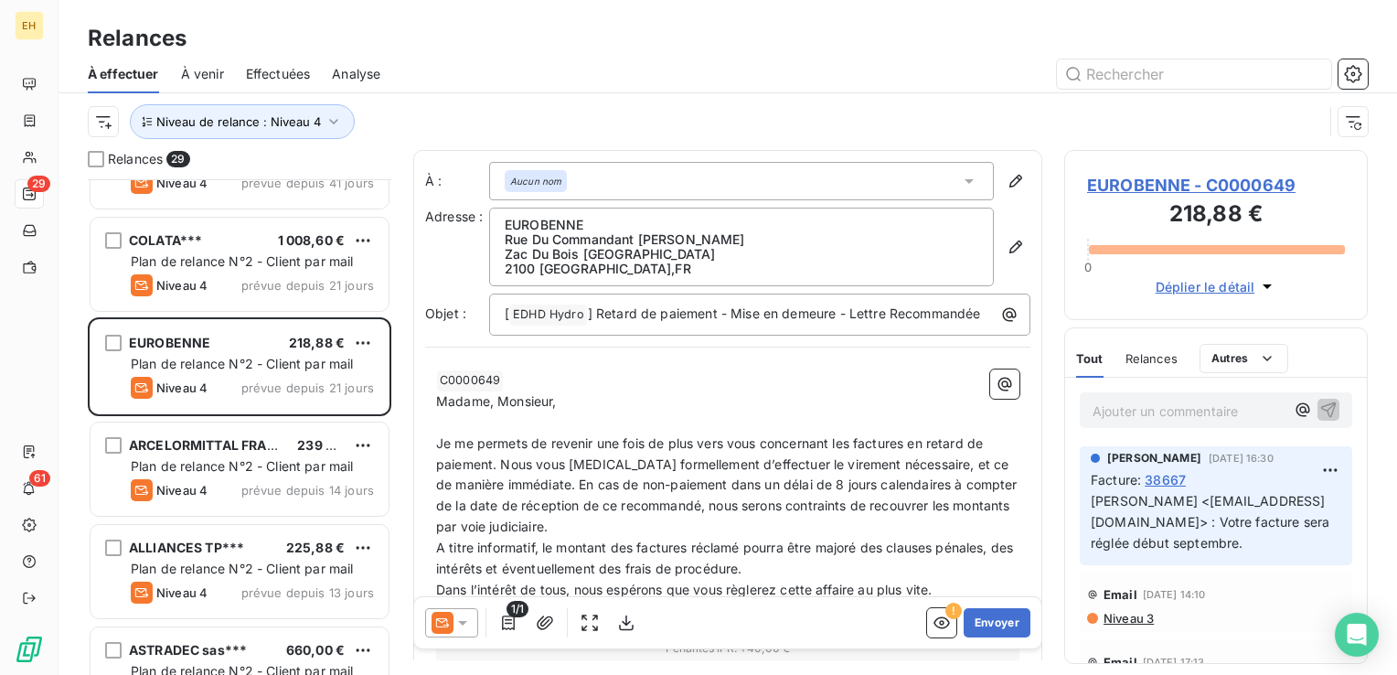
click at [456, 617] on icon at bounding box center [462, 622] width 18 height 18
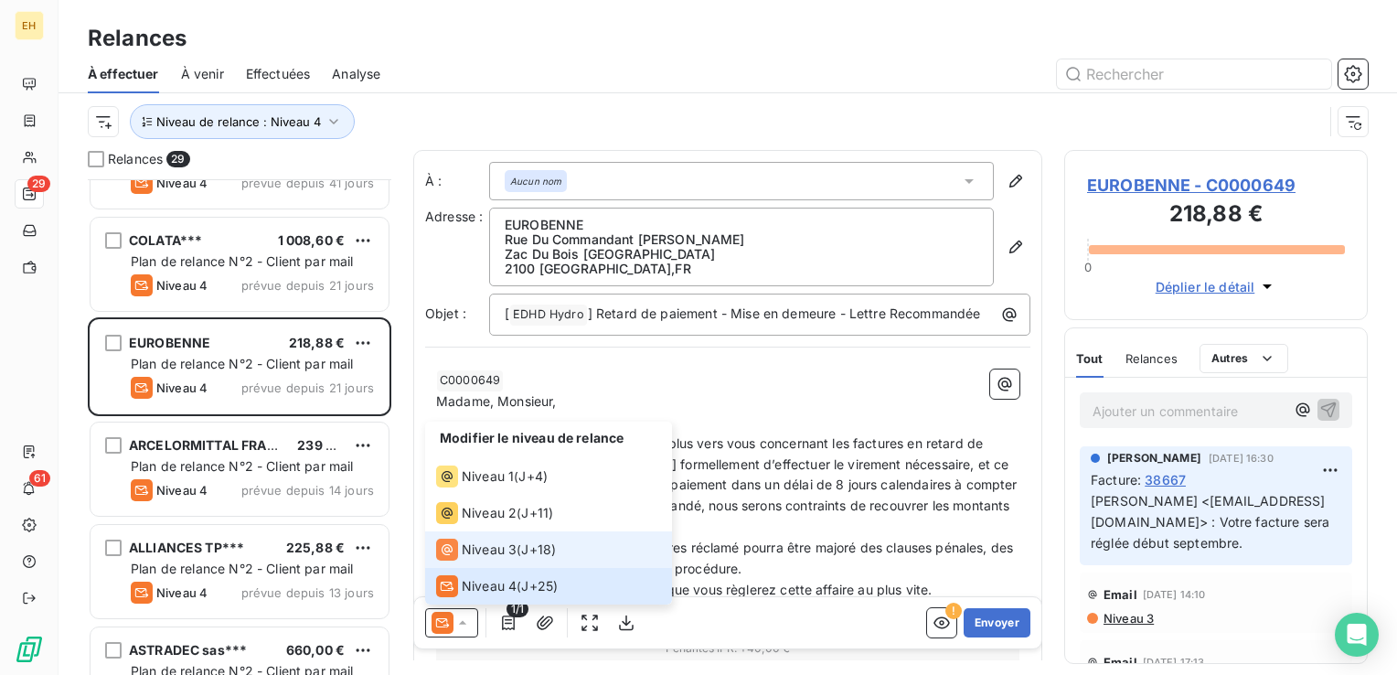
click at [477, 555] on span "Niveau 3" at bounding box center [489, 549] width 55 height 18
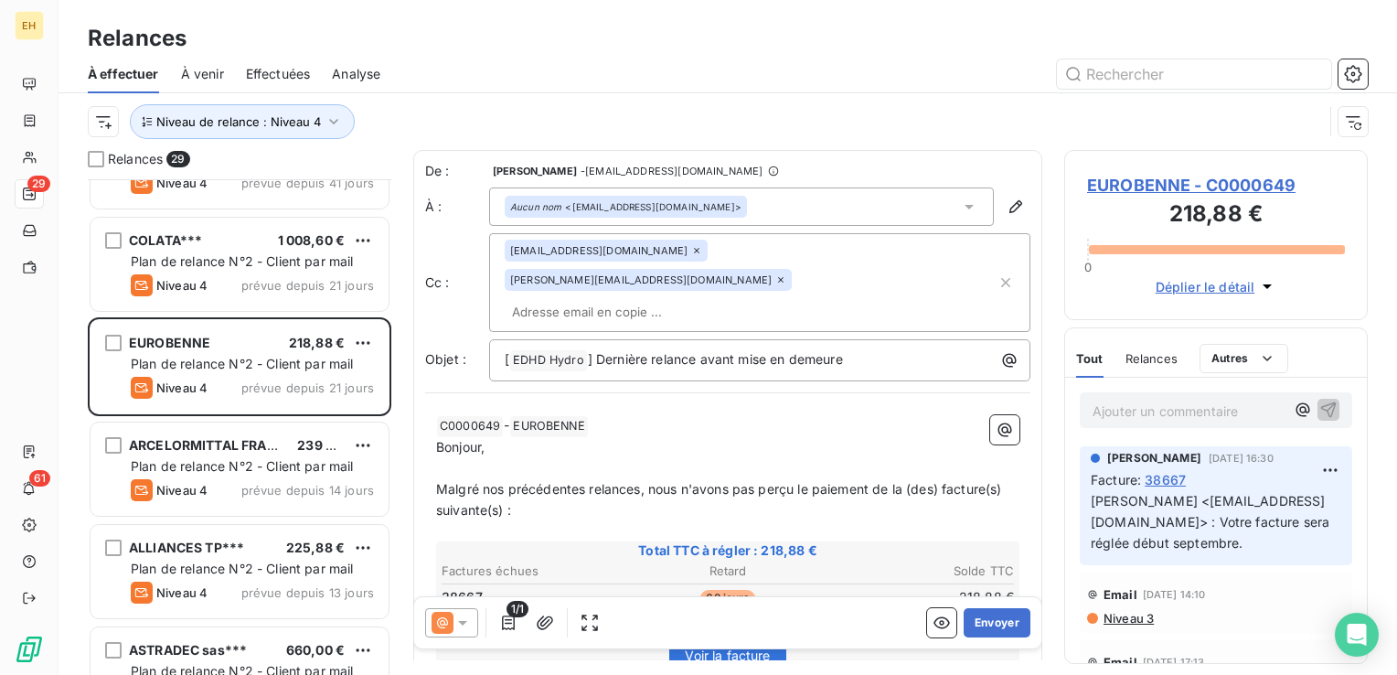
click at [691, 250] on icon at bounding box center [696, 250] width 11 height 11
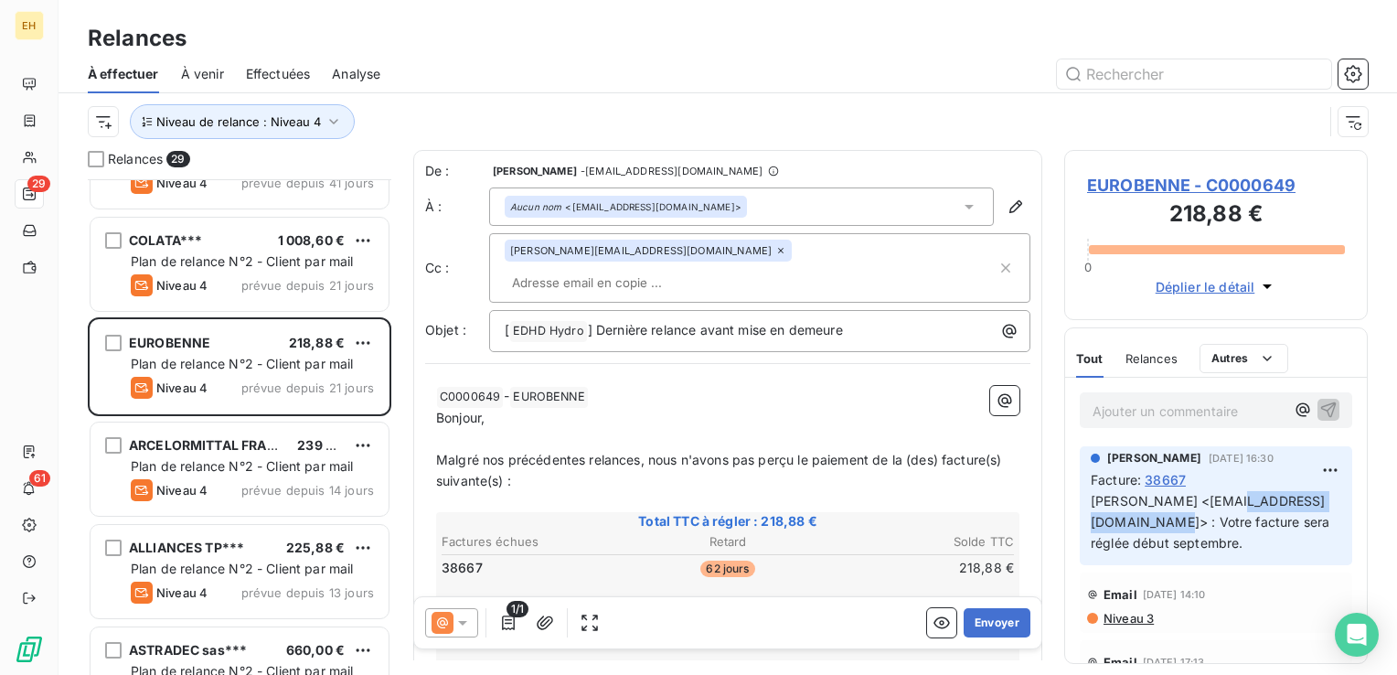
drag, startPoint x: 1246, startPoint y: 522, endPoint x: 1101, endPoint y: 522, distance: 144.4
click at [1101, 522] on span "[PERSON_NAME] <[EMAIL_ADDRESS][DOMAIN_NAME]> : Votre facture sera réglée début …" at bounding box center [1211, 522] width 242 height 58
copy span "[EMAIL_ADDRESS][DOMAIN_NAME]"
click at [716, 269] on input "text" at bounding box center [610, 282] width 211 height 27
paste input "[EMAIL_ADDRESS][DOMAIN_NAME]"
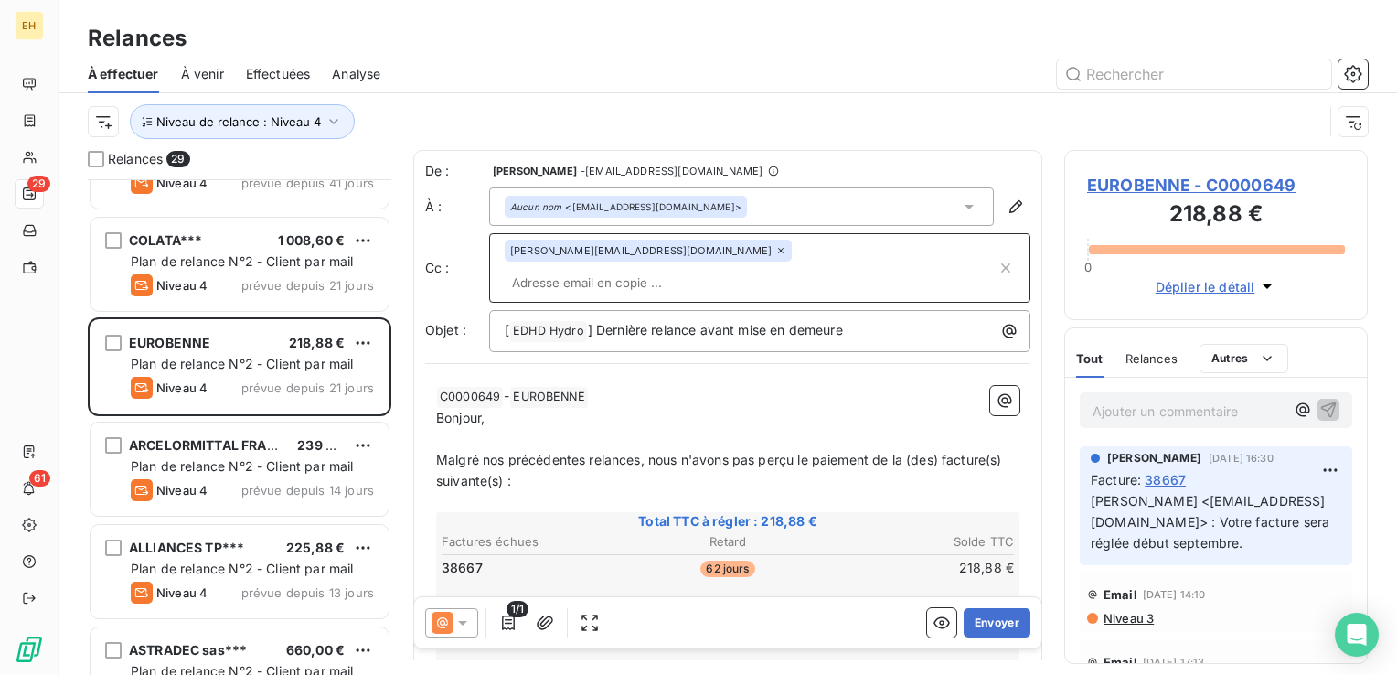
type input "[EMAIL_ADDRESS][DOMAIN_NAME]"
click at [459, 622] on icon at bounding box center [462, 623] width 9 height 5
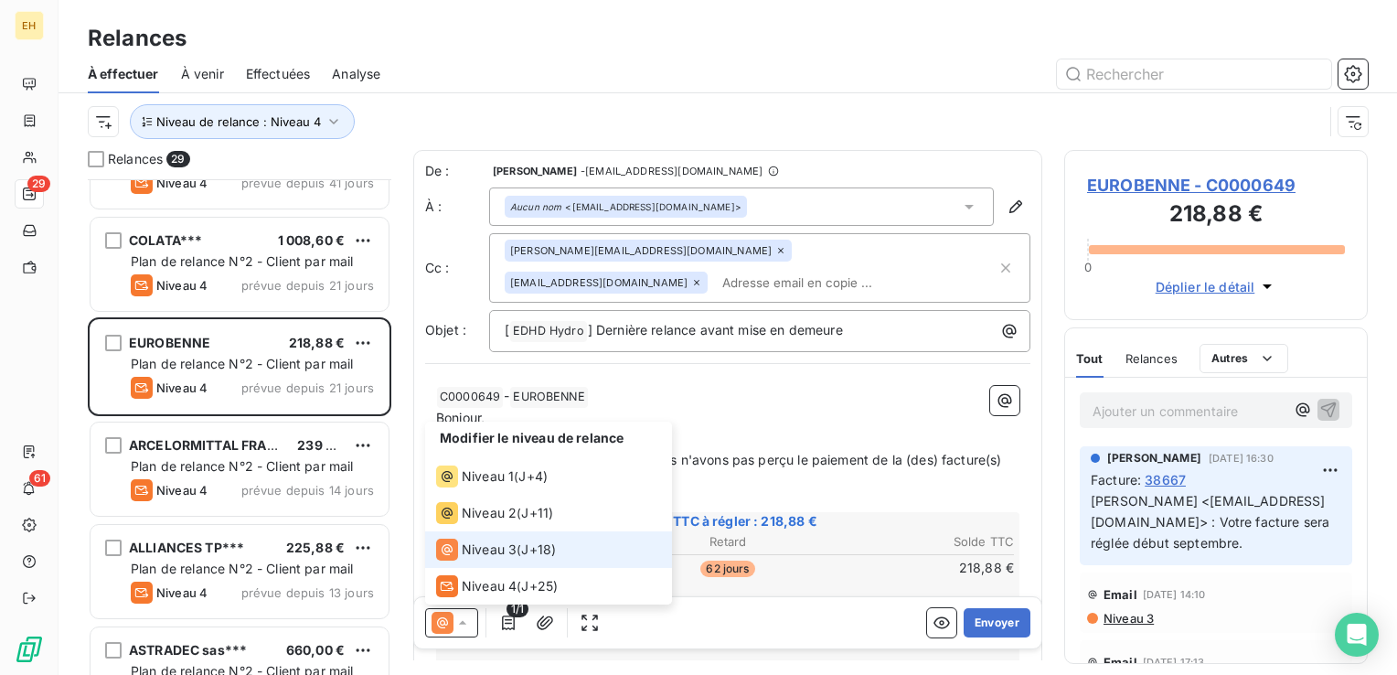
click at [459, 622] on icon at bounding box center [462, 622] width 18 height 18
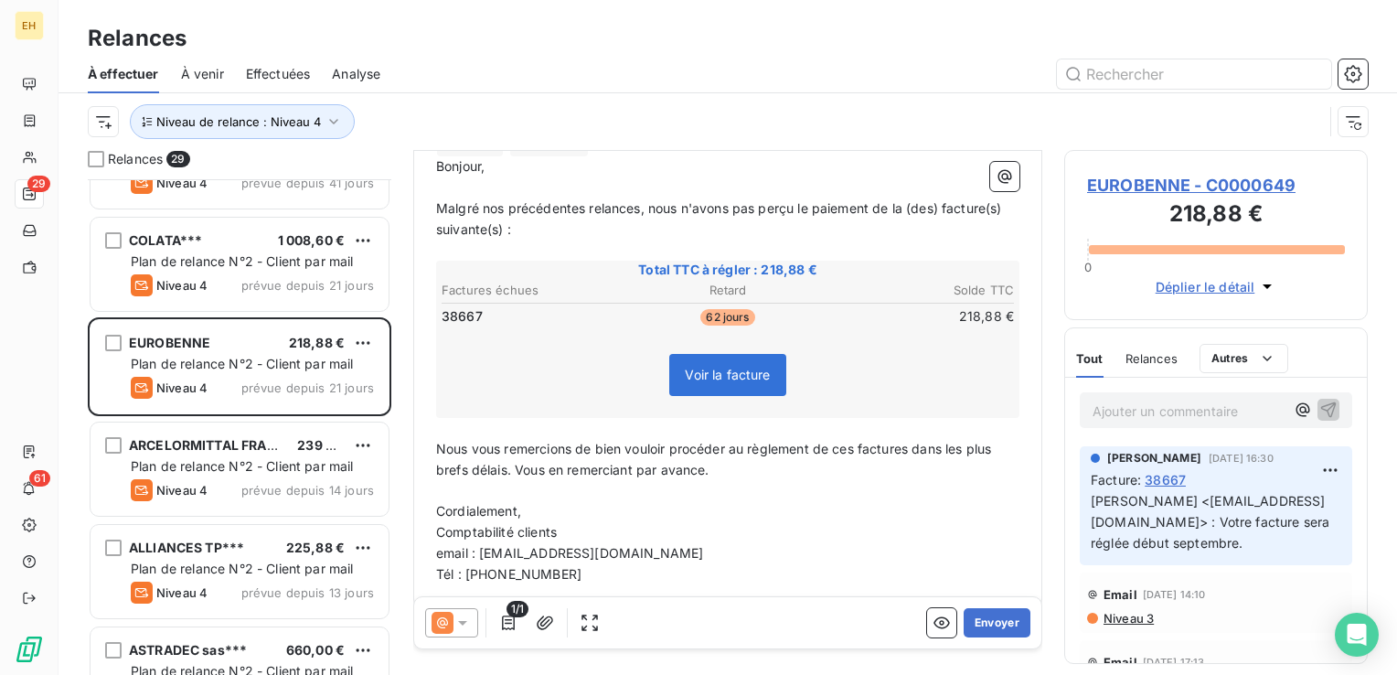
scroll to position [271, 0]
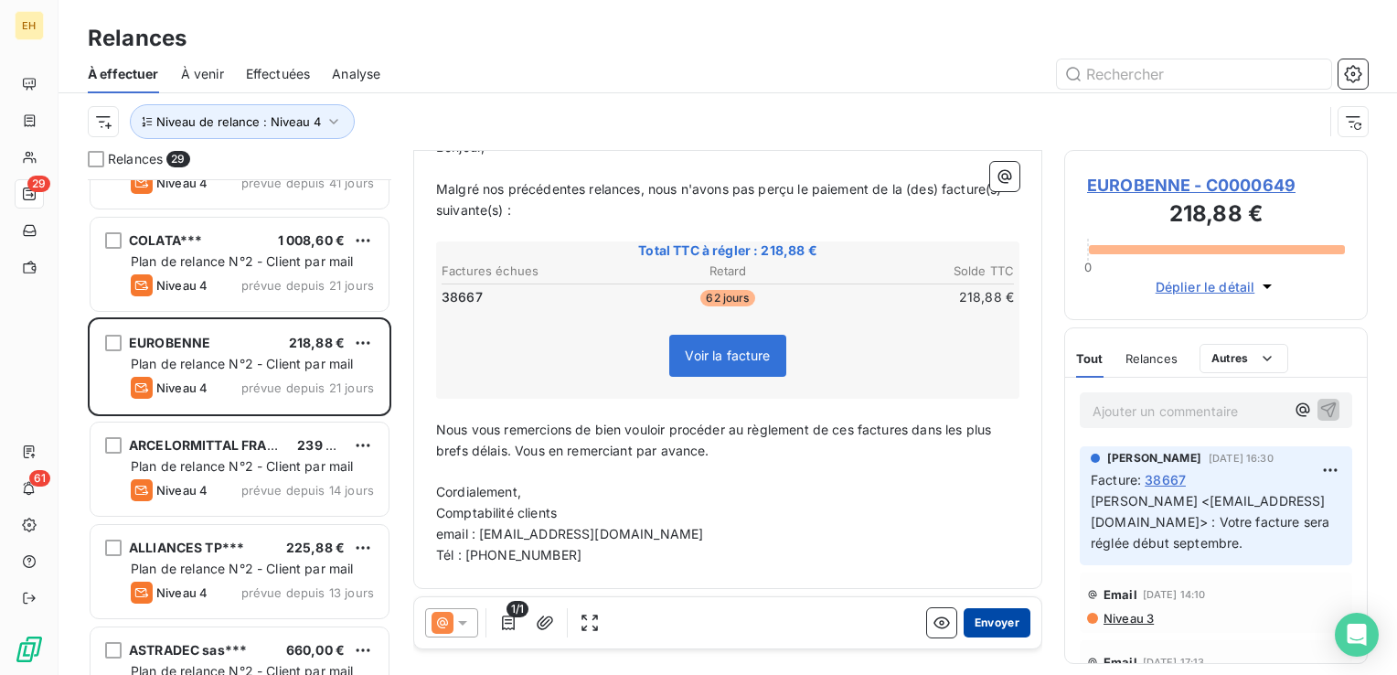
click at [975, 622] on button "Envoyer" at bounding box center [996, 622] width 67 height 29
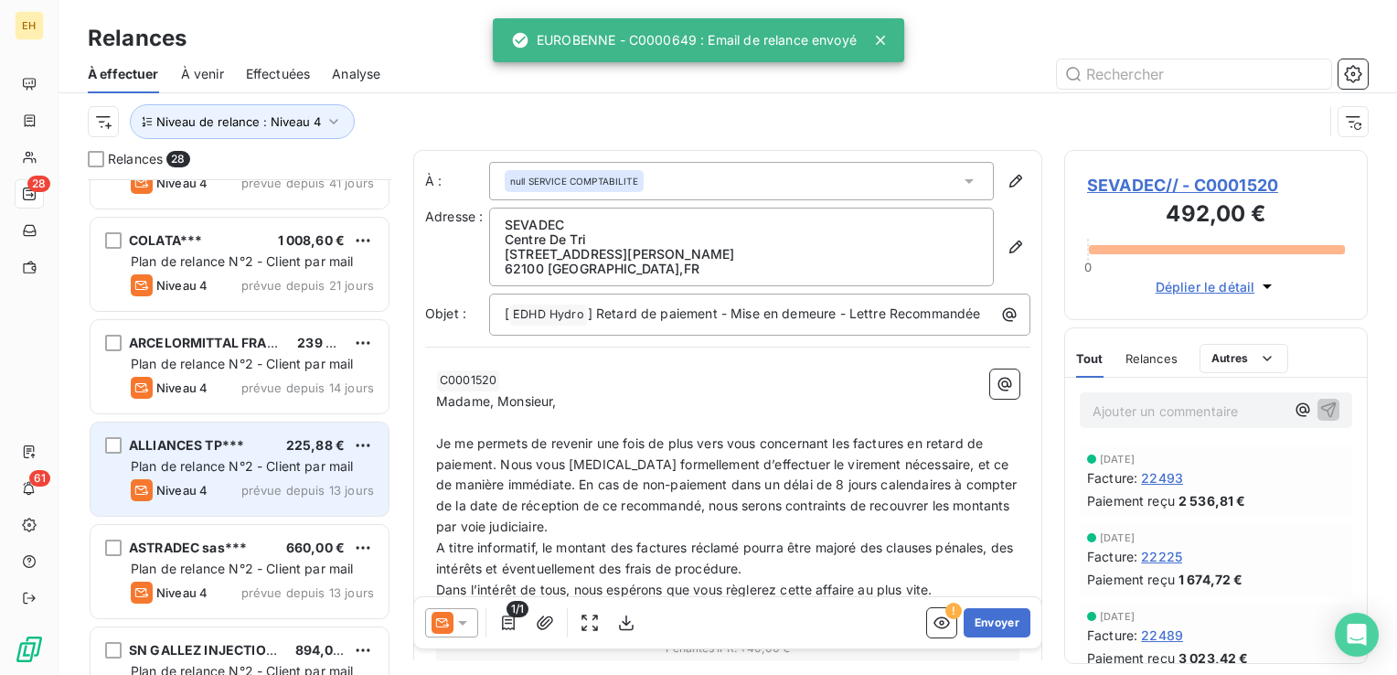
scroll to position [1409, 0]
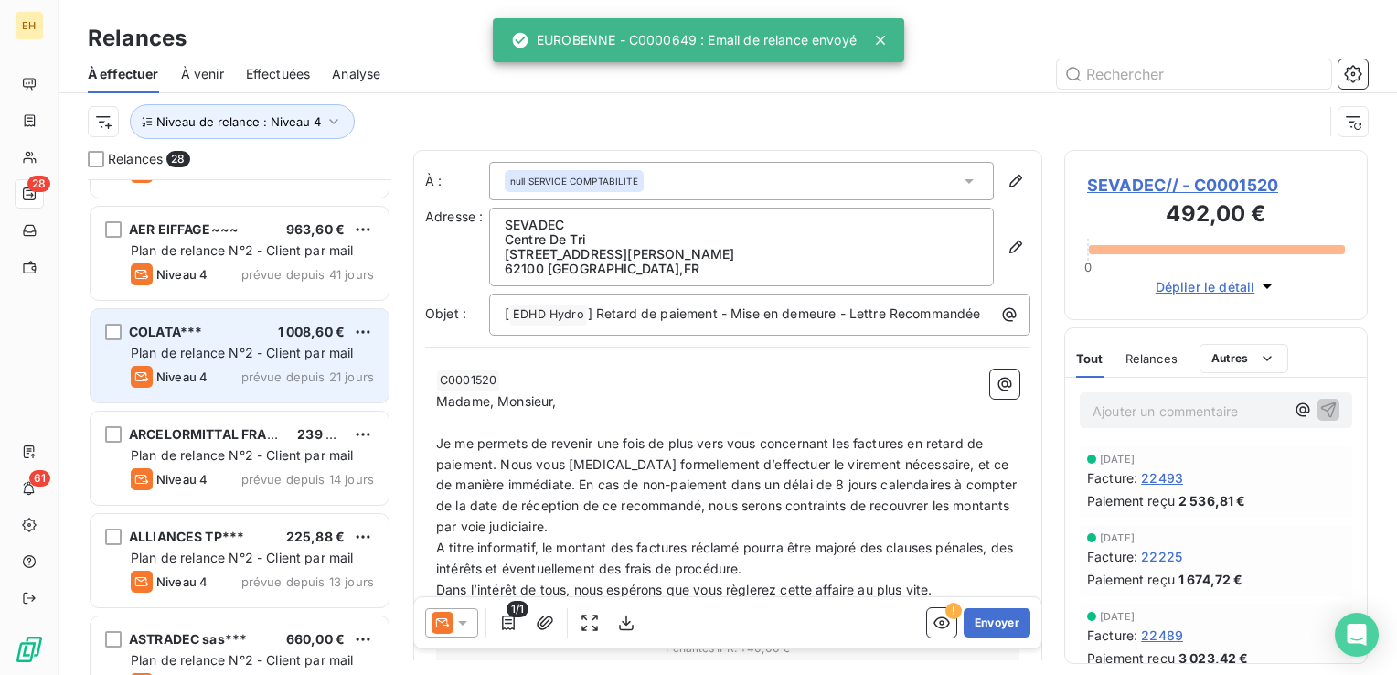
click at [209, 367] on div "Niveau 4 prévue depuis 21 jours" at bounding box center [252, 377] width 243 height 22
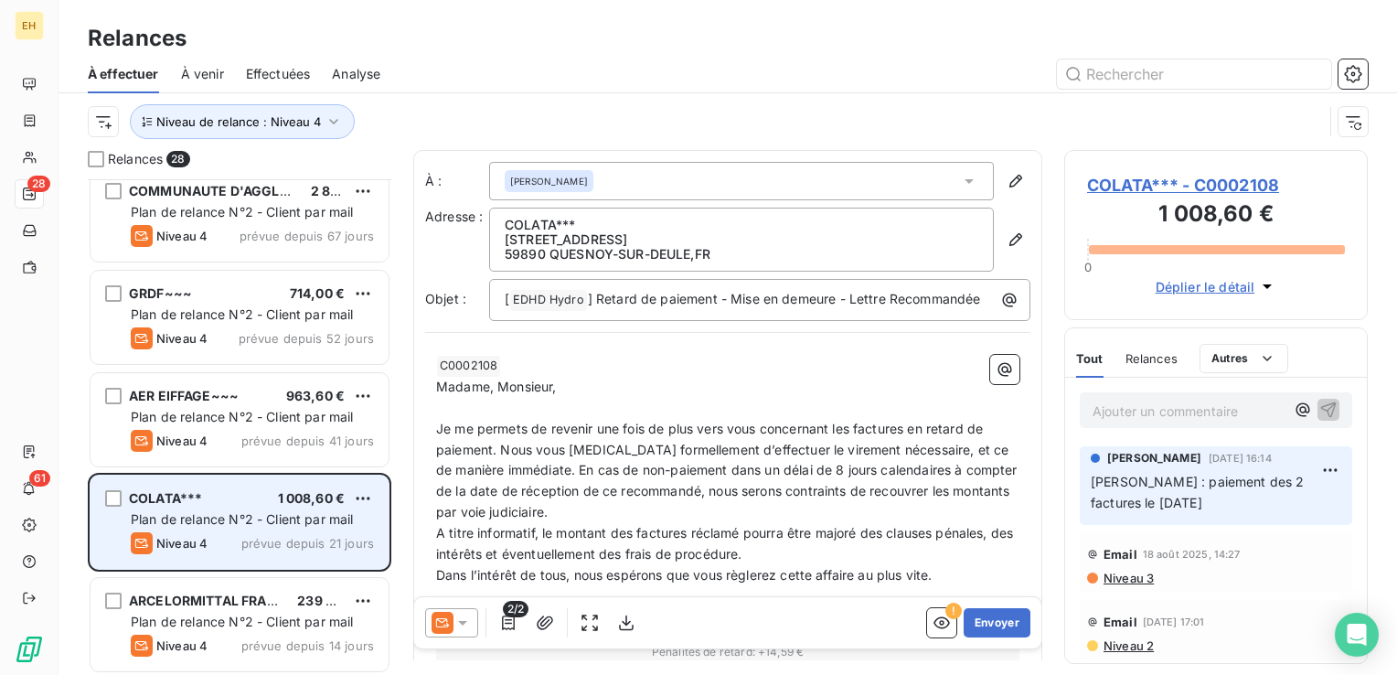
scroll to position [1227, 0]
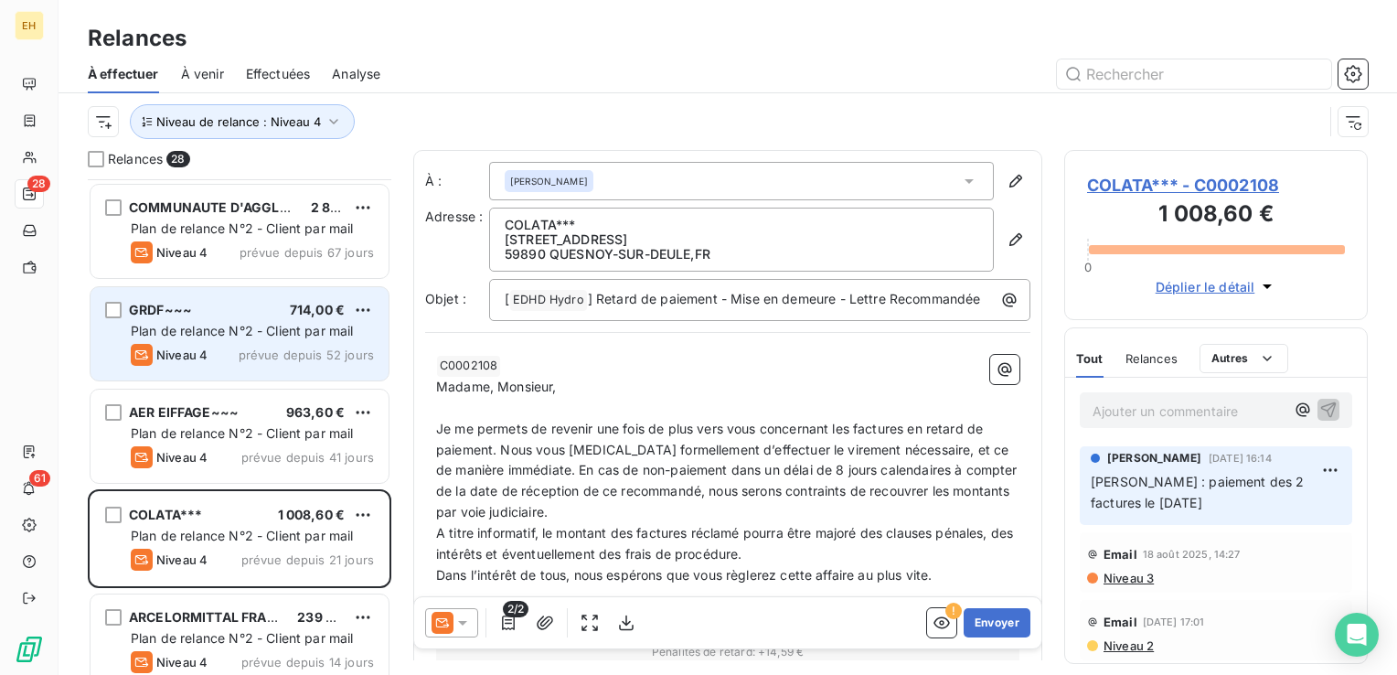
click at [208, 369] on div "GRDF~~~ 714,00 € Plan de relance N°2 - Client par mail Niveau 4 prévue depuis 5…" at bounding box center [239, 333] width 298 height 93
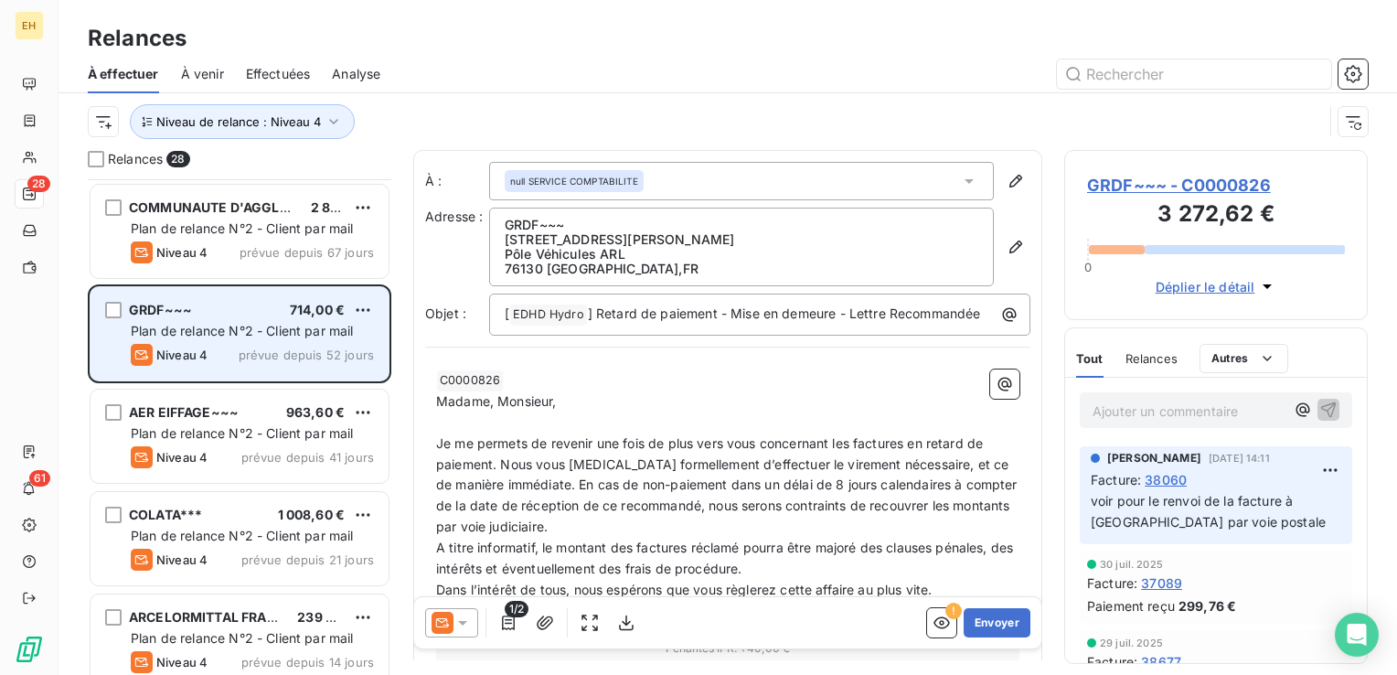
scroll to position [1135, 0]
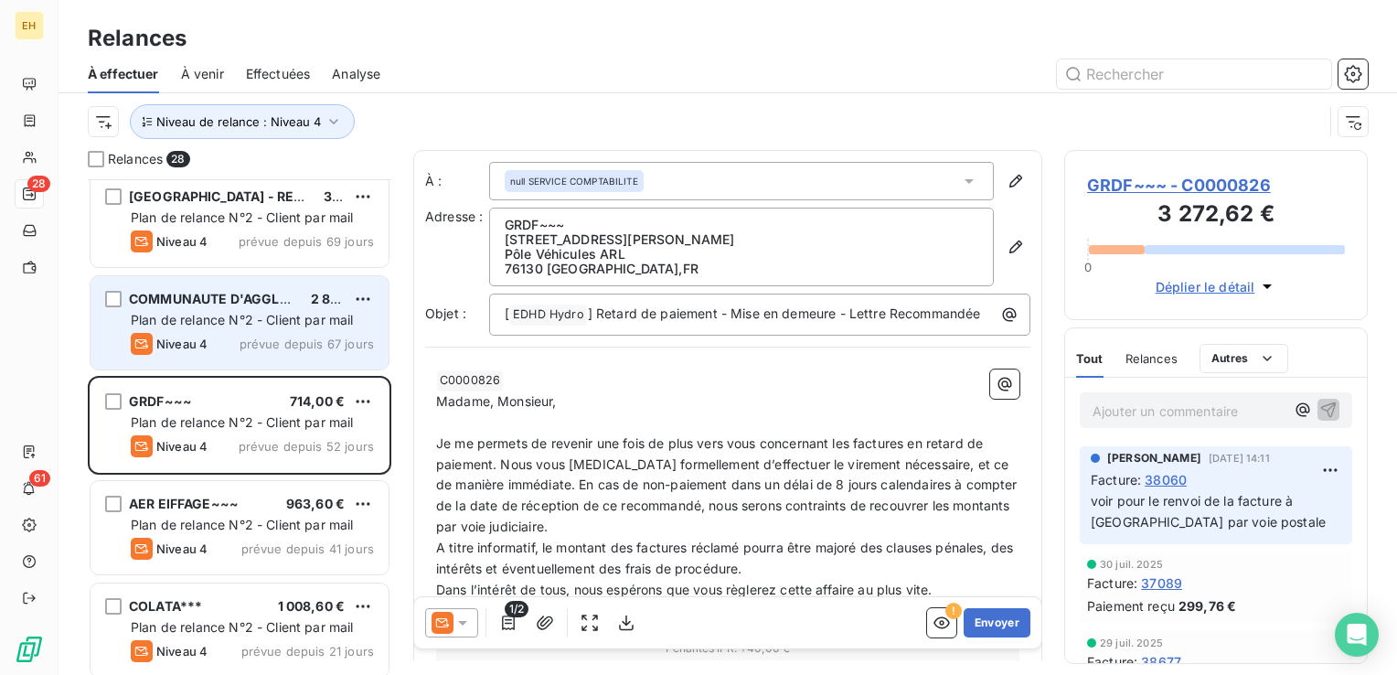
click at [213, 352] on div "Niveau 4 prévue depuis 67 jours" at bounding box center [252, 344] width 243 height 22
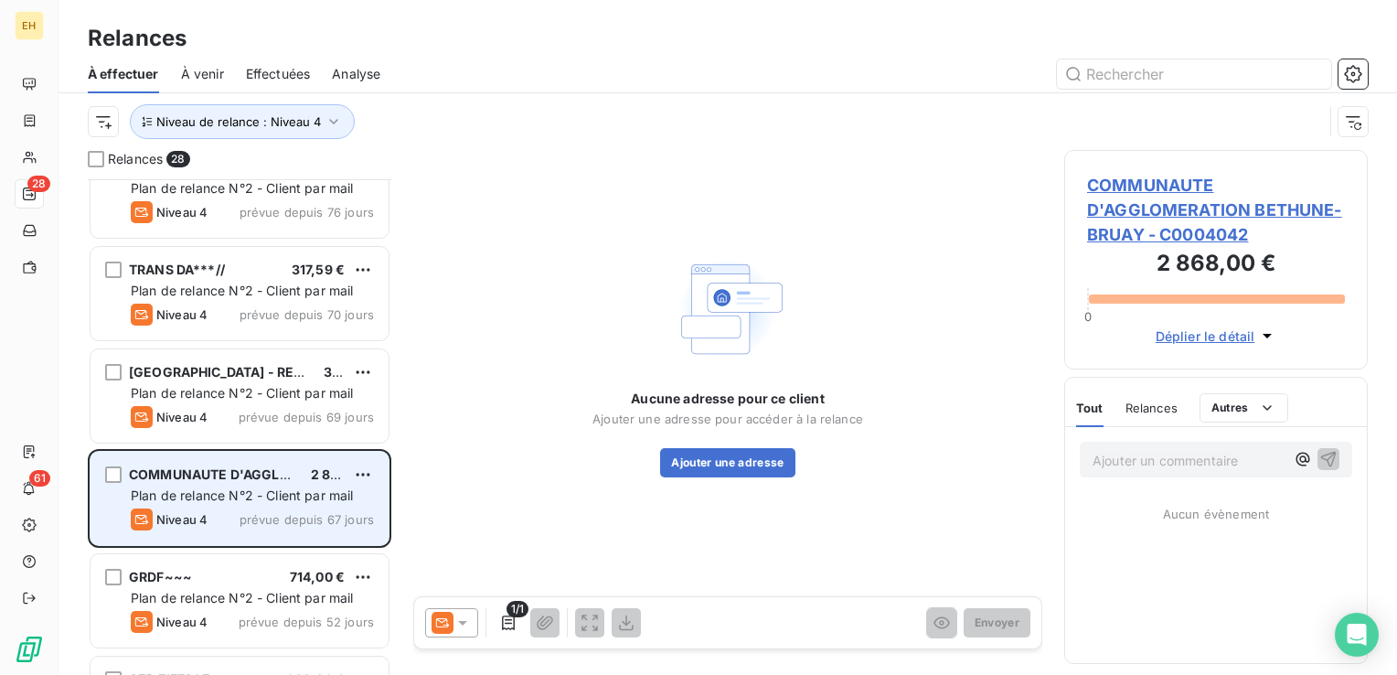
scroll to position [952, 0]
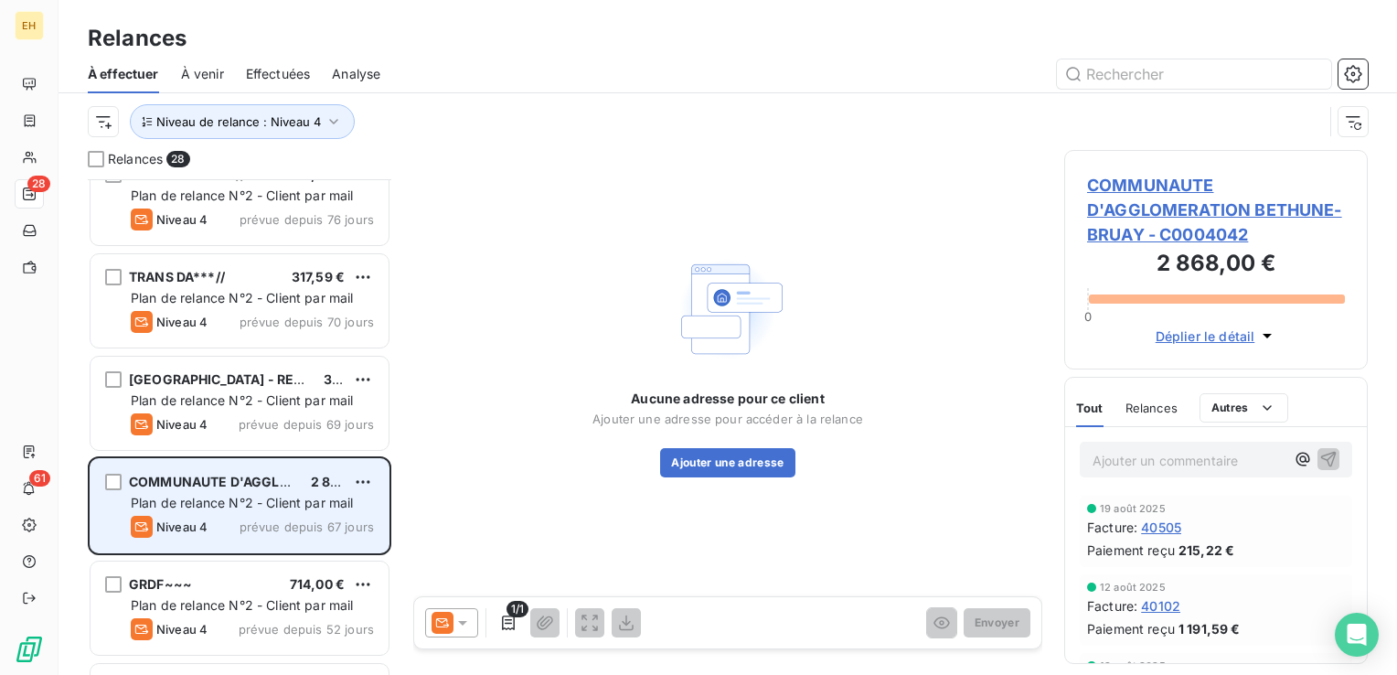
click at [213, 352] on div "TRANS DA***// 317,59 € Plan de relance N°2 - Client par mail Niveau 4 prévue de…" at bounding box center [239, 302] width 303 height 102
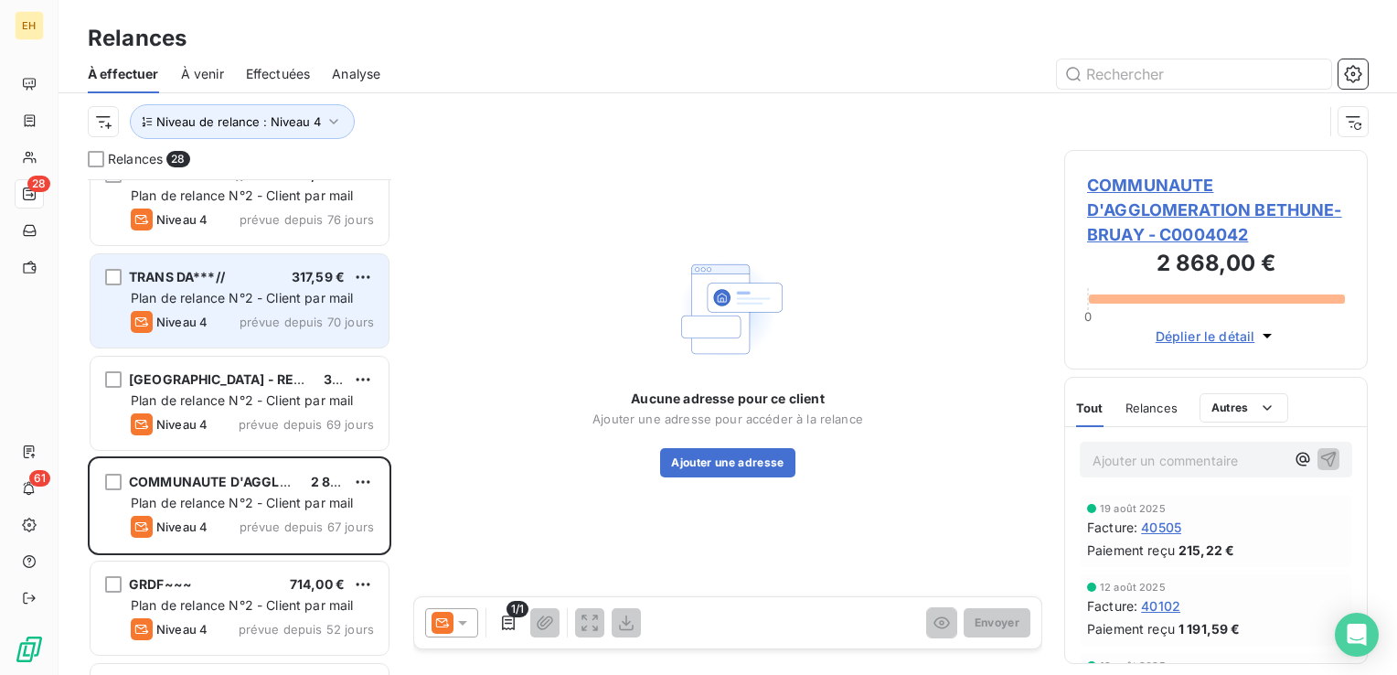
click at [216, 320] on div "Niveau 4 prévue depuis 70 jours" at bounding box center [252, 322] width 243 height 22
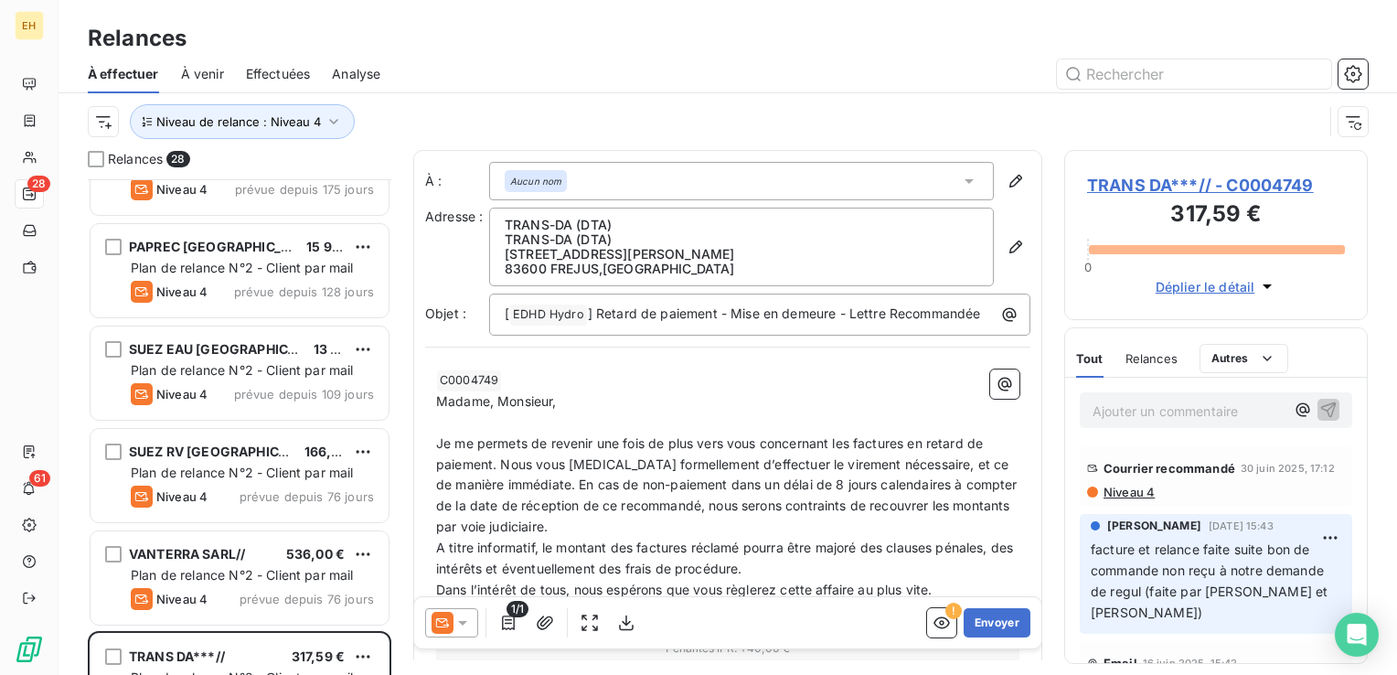
scroll to position [495, 0]
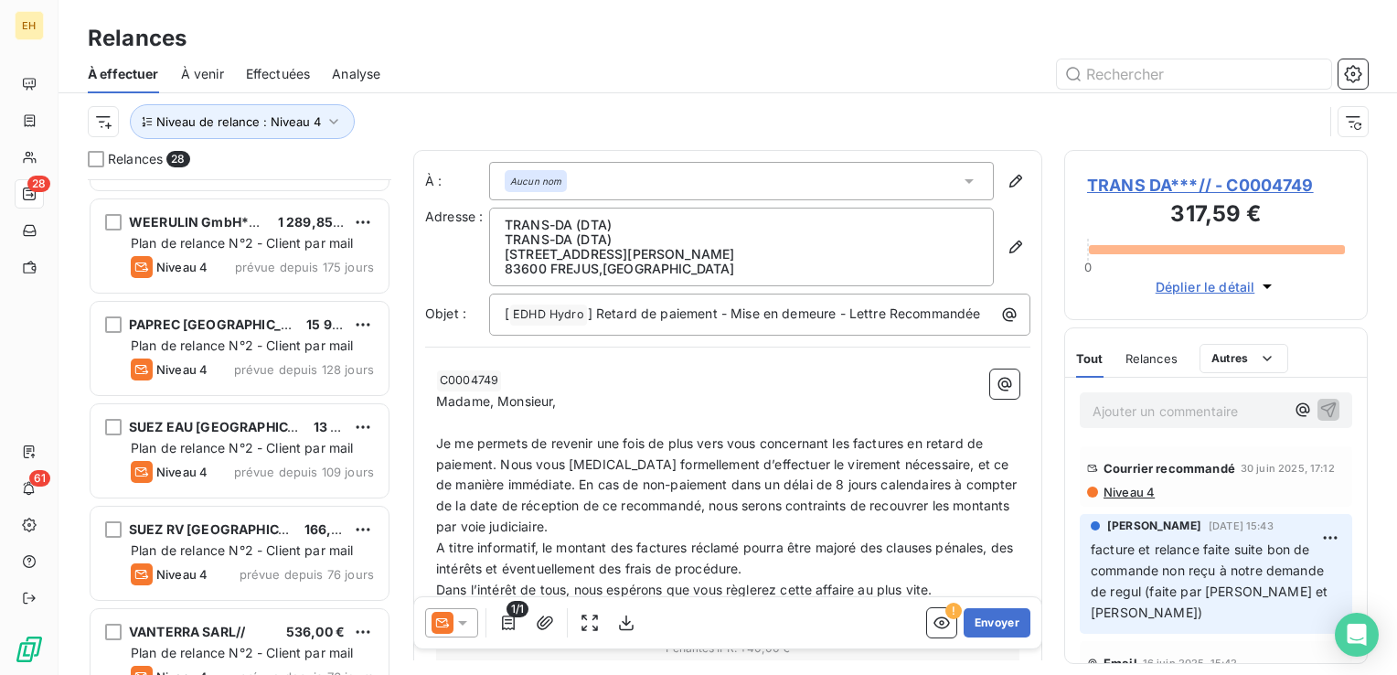
click at [234, 351] on span "Plan de relance N°2 - Client par mail" at bounding box center [242, 345] width 223 height 16
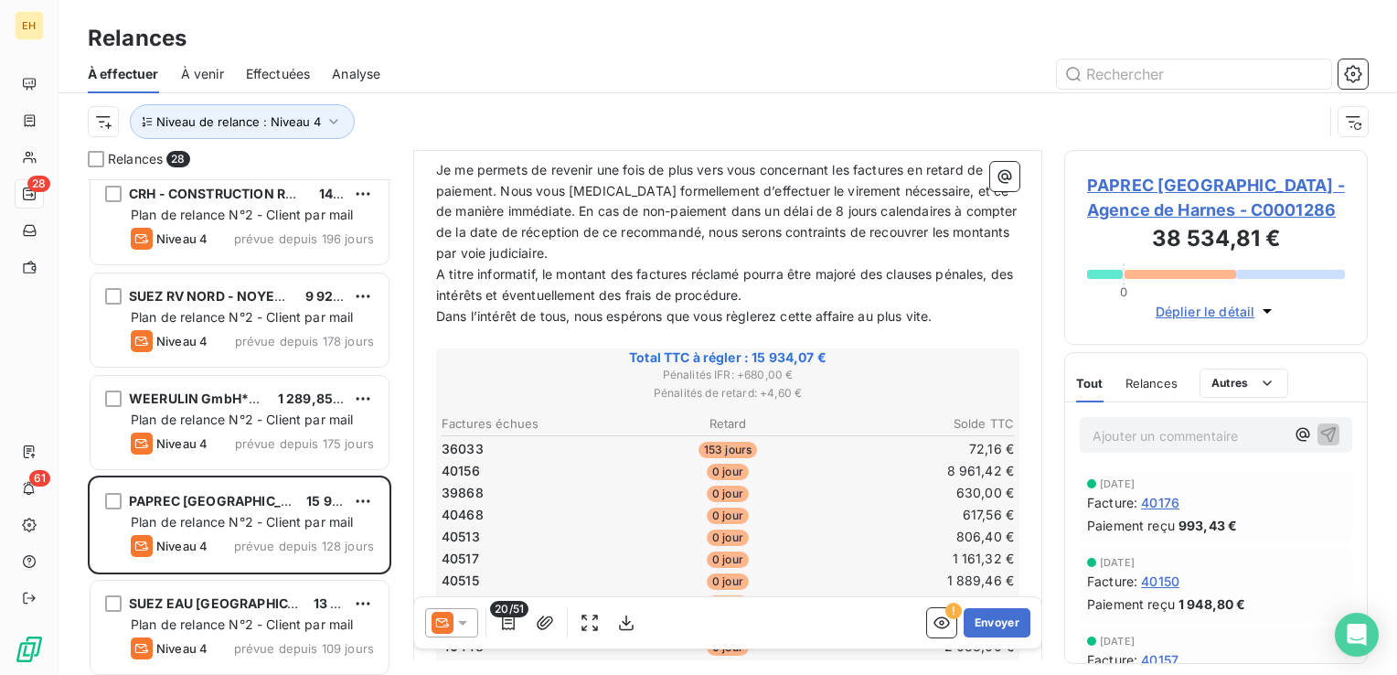
scroll to position [313, 0]
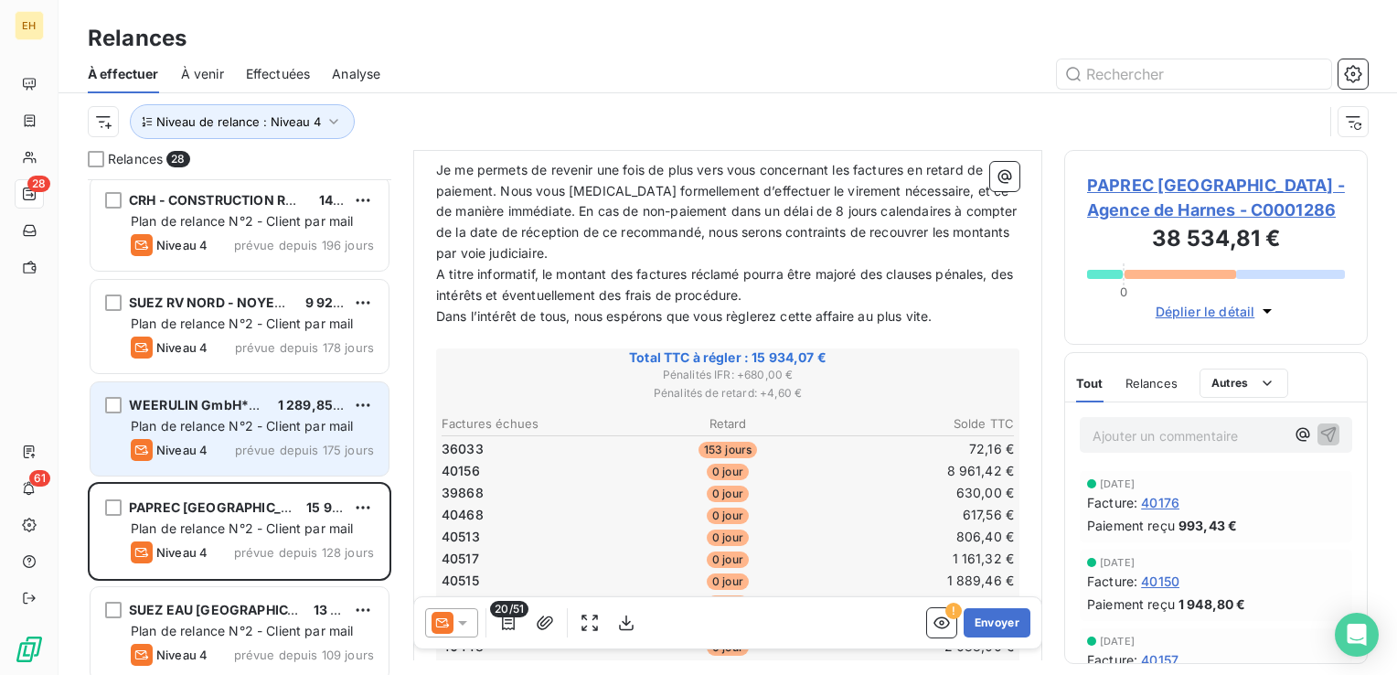
click at [287, 389] on div "WEERULIN GmbH*** 1 289,85 € Plan de relance N°2 - Client par mail Niveau 4 prév…" at bounding box center [239, 428] width 298 height 93
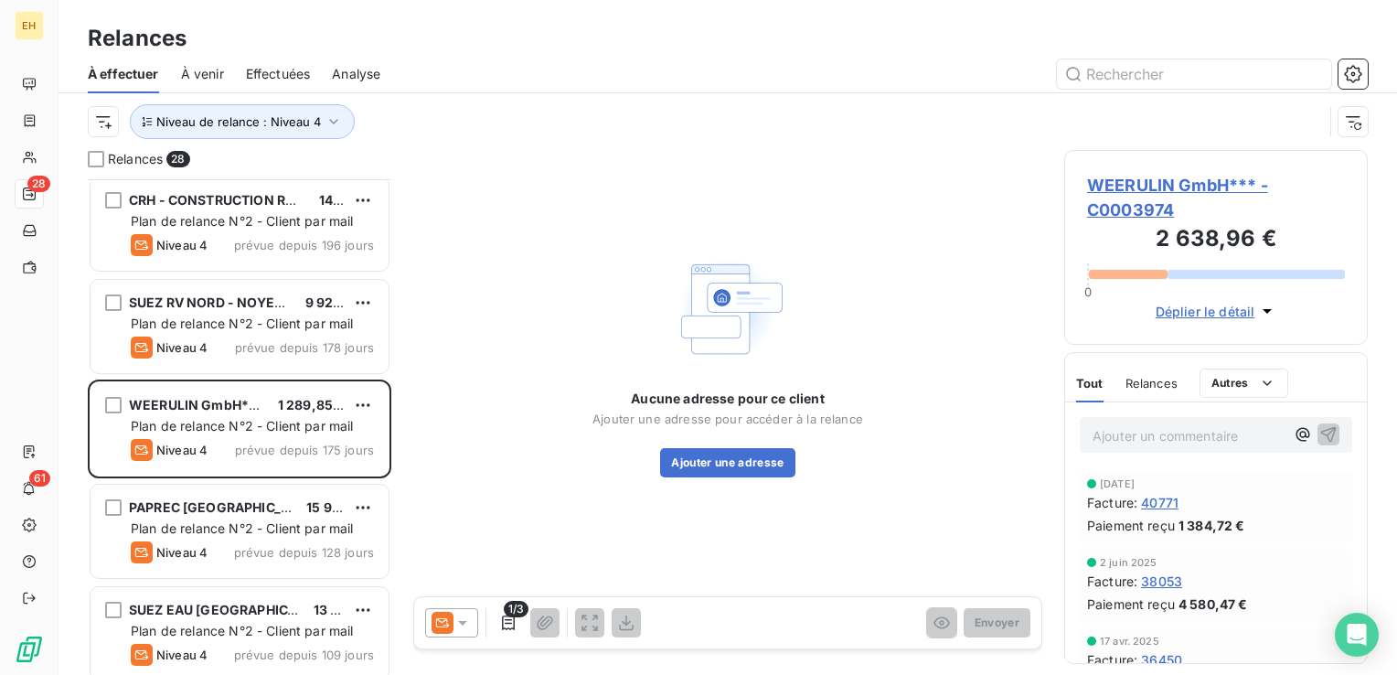
click at [1161, 185] on span "WEERULIN GmbH*** - C0003974" at bounding box center [1216, 197] width 258 height 49
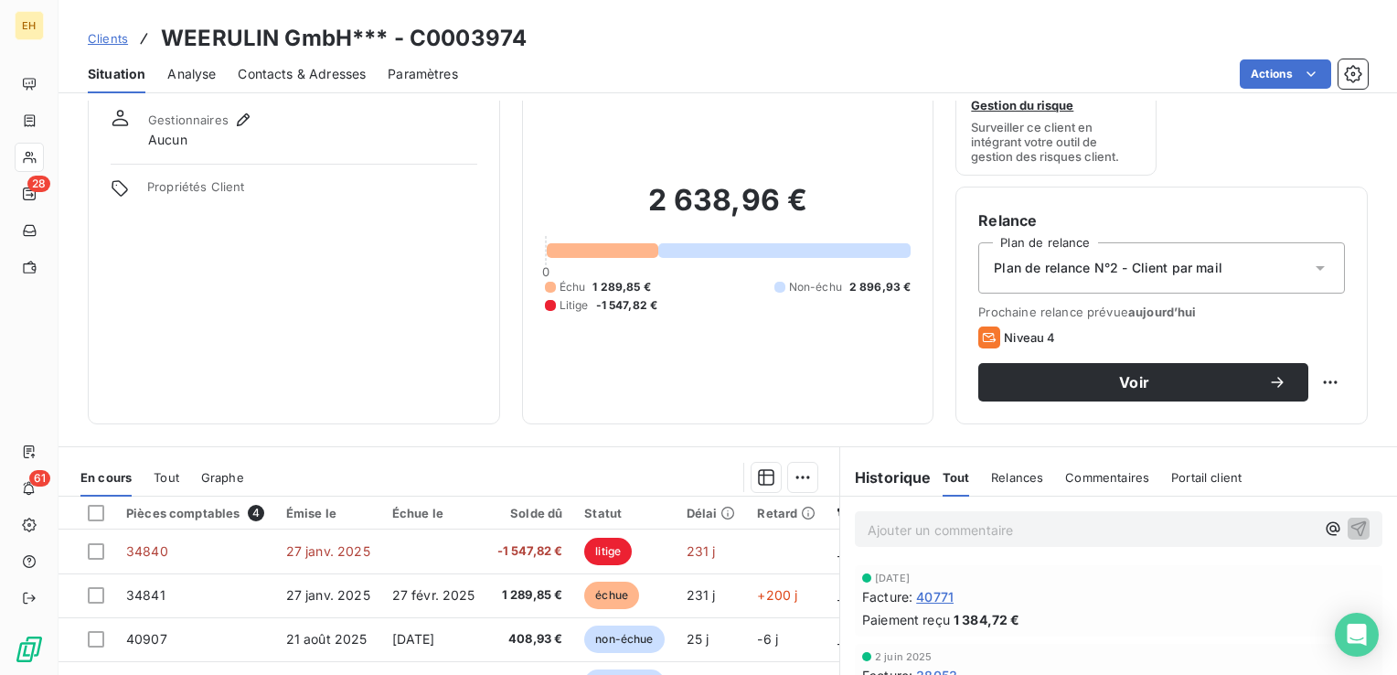
scroll to position [183, 0]
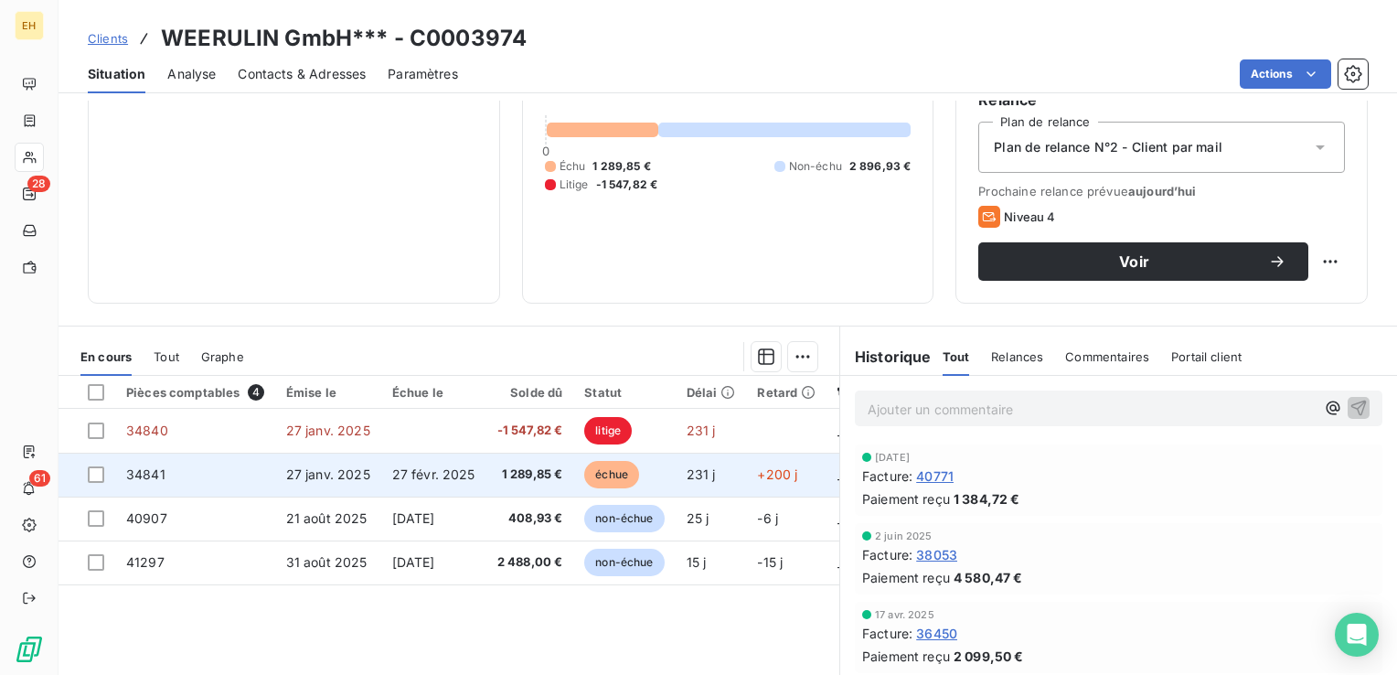
click at [454, 471] on span "27 févr. 2025" at bounding box center [433, 474] width 83 height 16
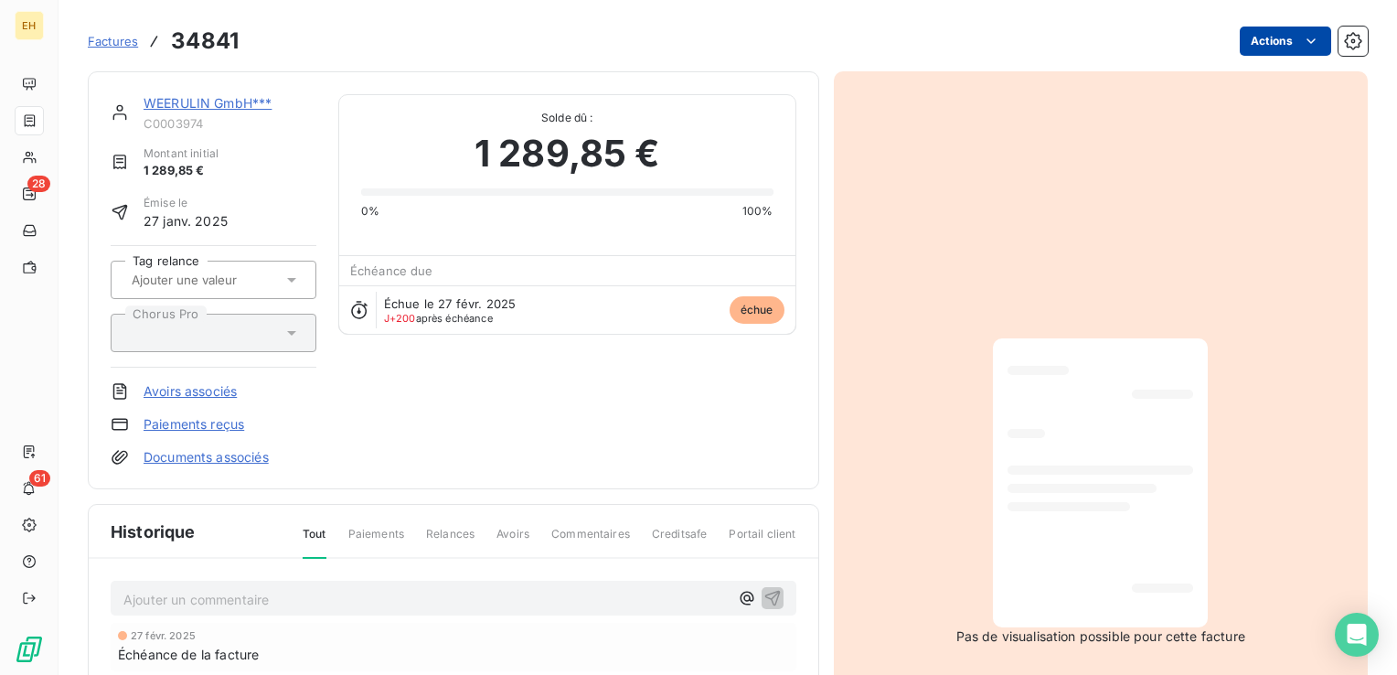
click at [1272, 35] on html "EH 28 61 Factures 34841 Actions WEERULIN GmbH*** C0003974 Montant initial 1 289…" at bounding box center [698, 337] width 1397 height 675
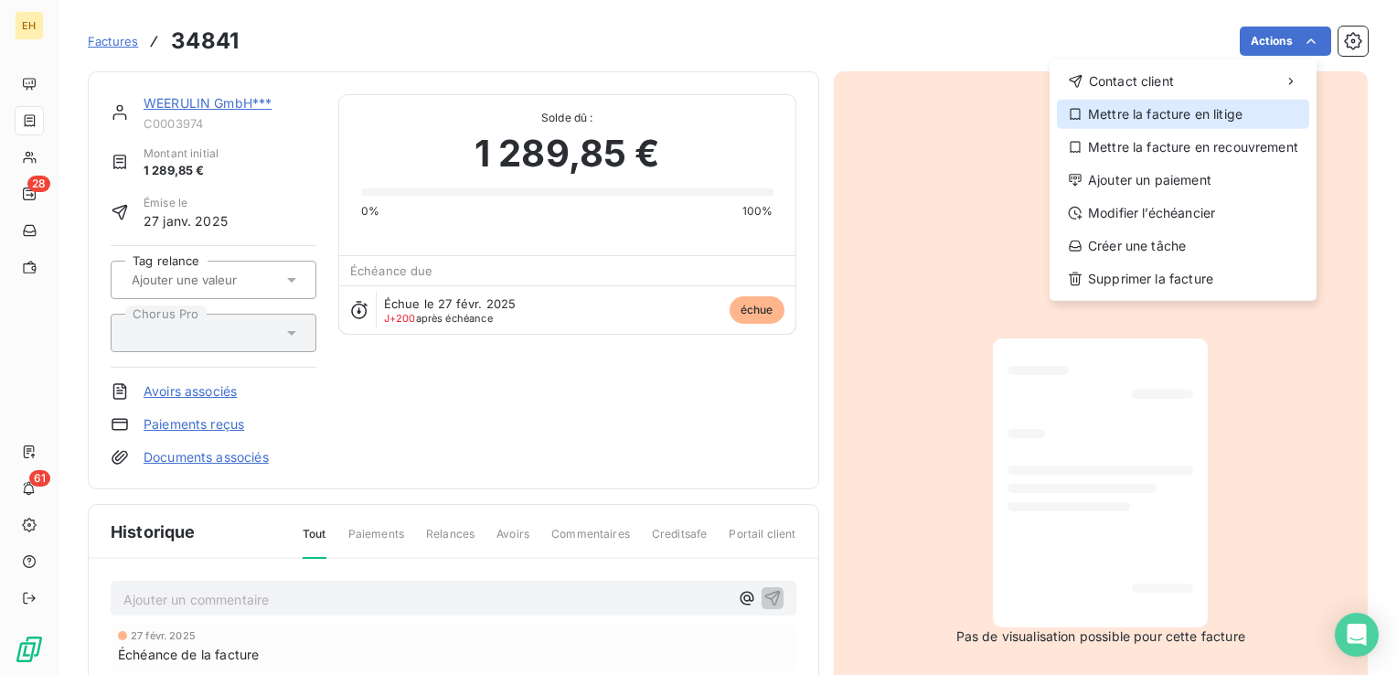
click at [1173, 113] on div "Mettre la facture en litige" at bounding box center [1183, 114] width 252 height 29
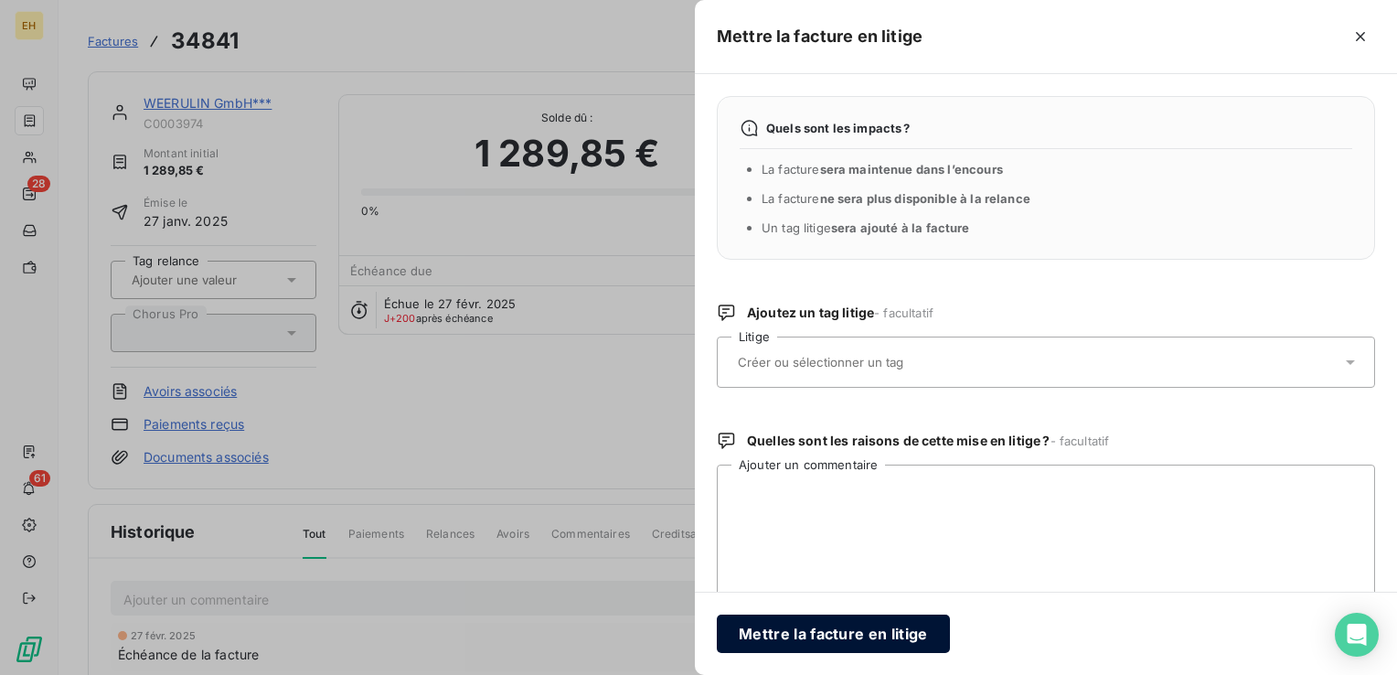
click at [909, 632] on button "Mettre la facture en litige" at bounding box center [833, 633] width 233 height 38
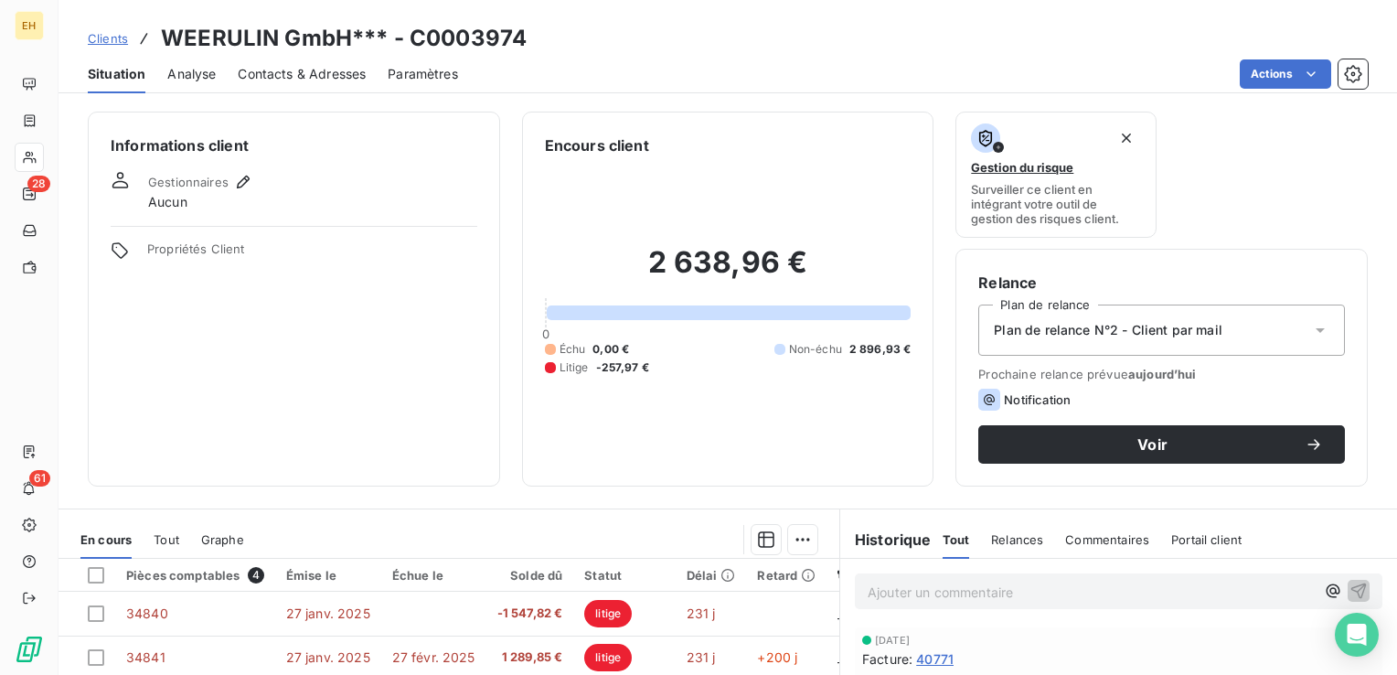
scroll to position [183, 0]
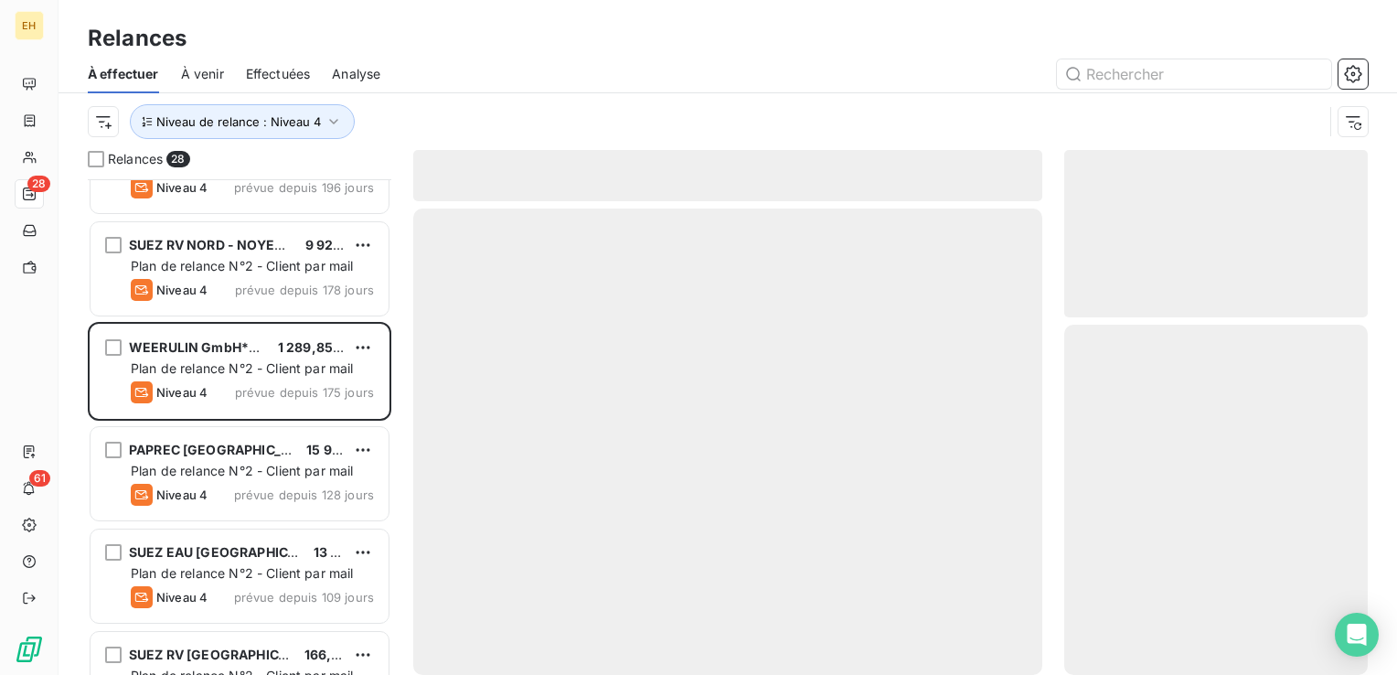
scroll to position [366, 0]
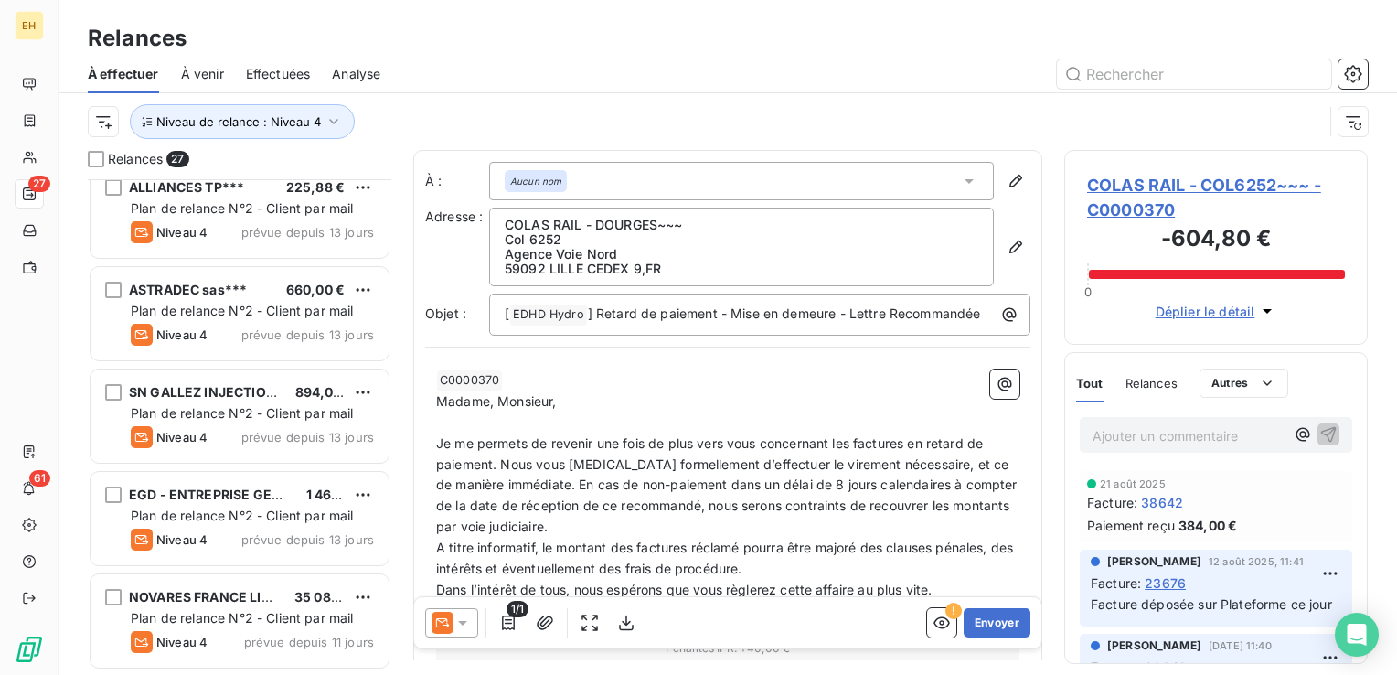
scroll to position [1629, 0]
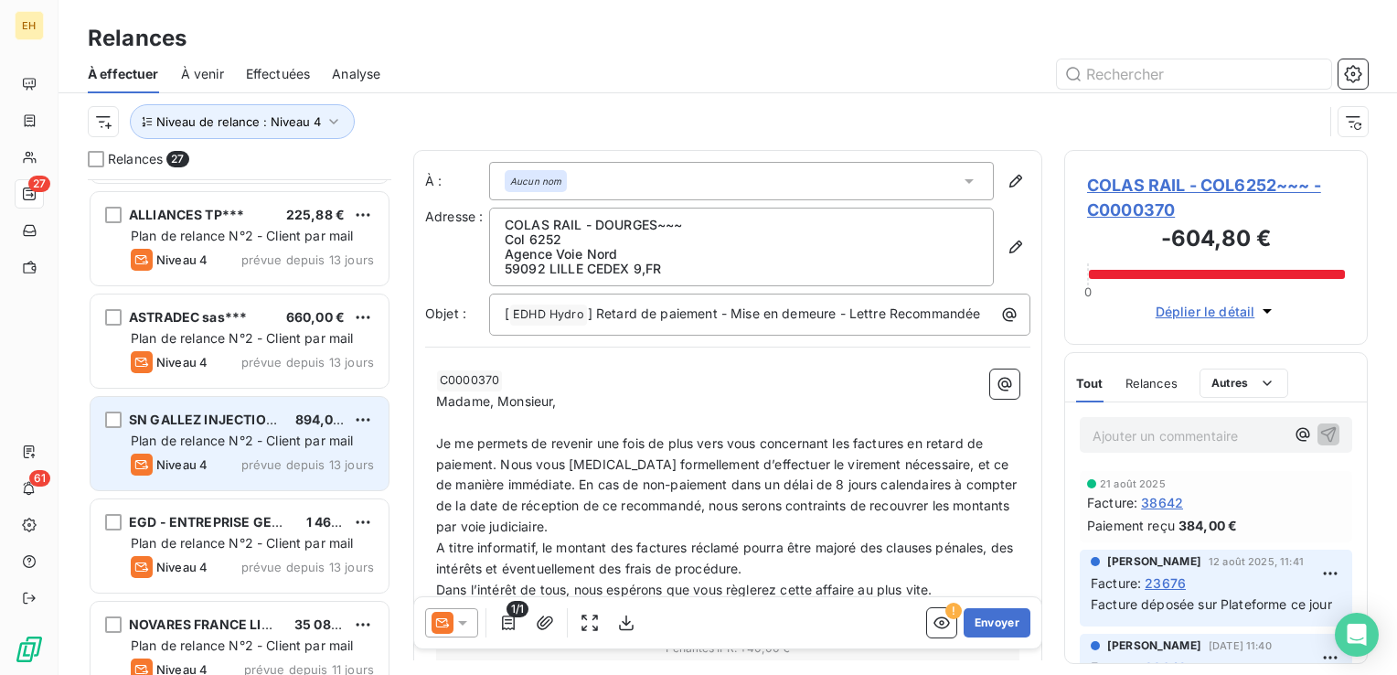
click at [322, 441] on span "Plan de relance N°2 - Client par mail" at bounding box center [242, 440] width 223 height 16
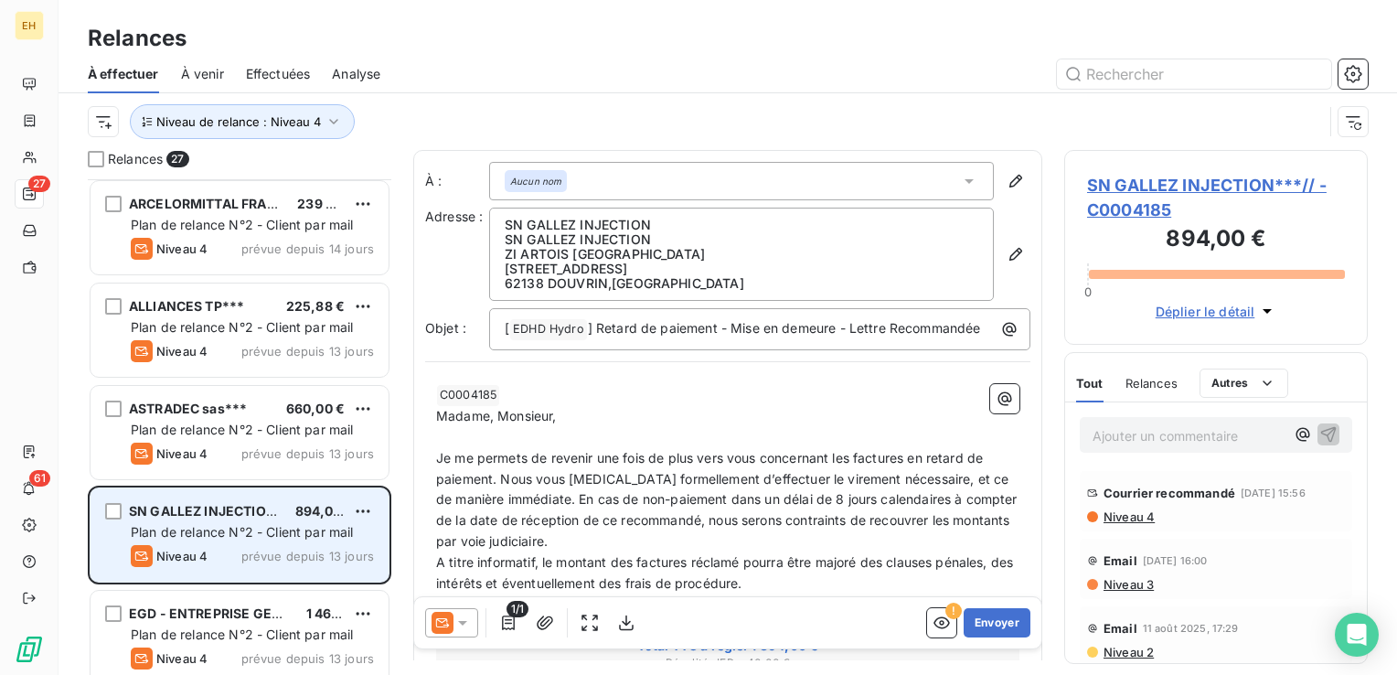
scroll to position [1446, 0]
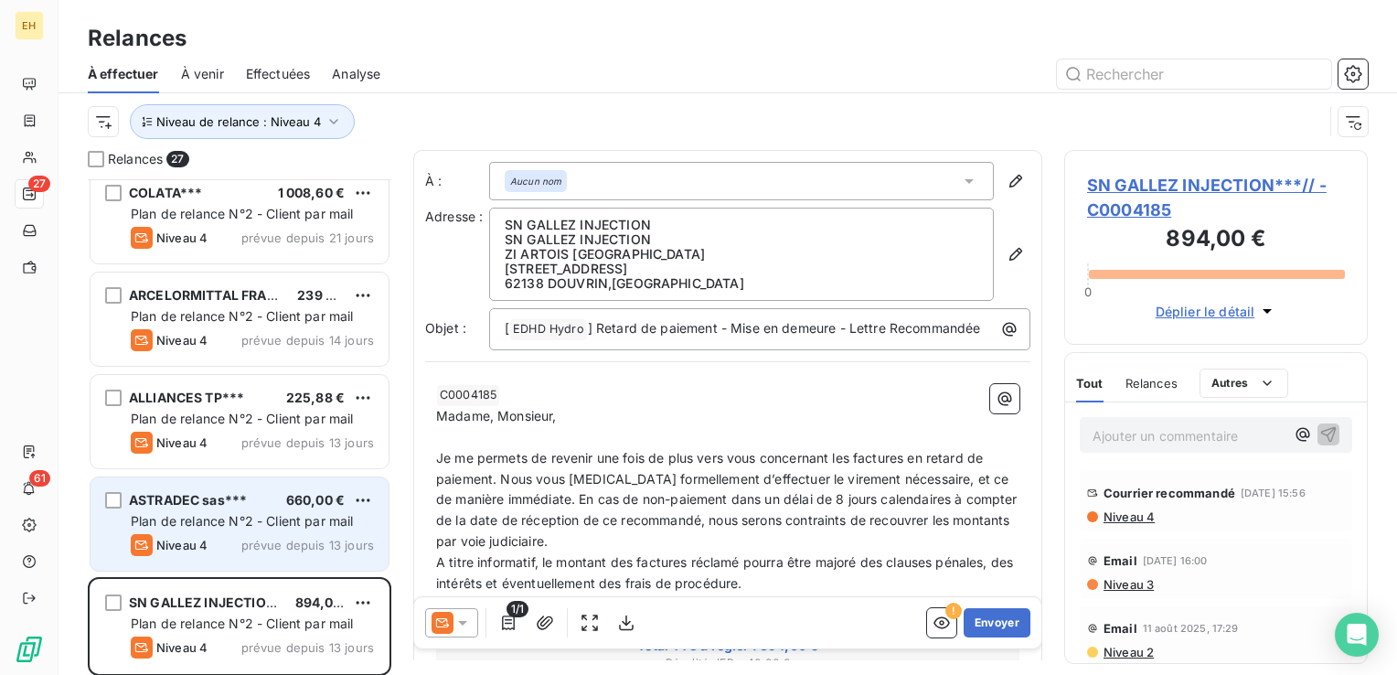
click at [302, 492] on span "660,00 €" at bounding box center [315, 500] width 58 height 16
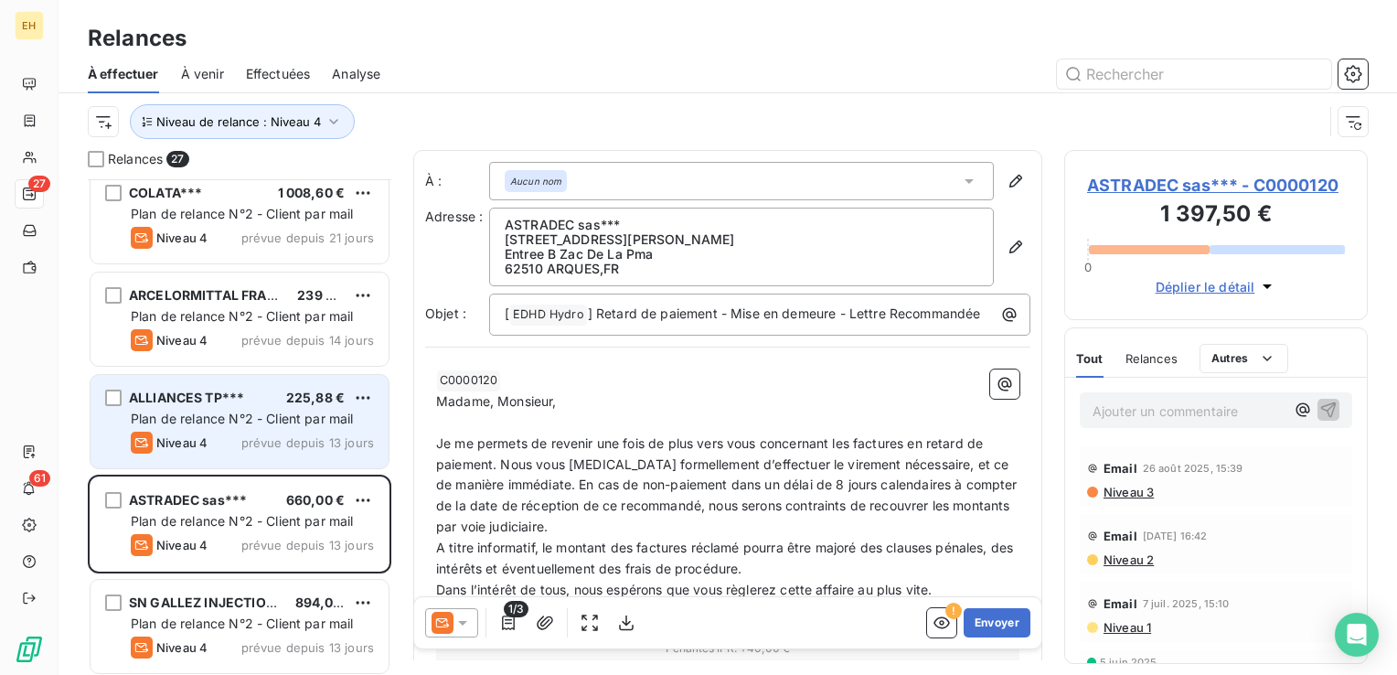
click at [300, 431] on div "Niveau 4 prévue depuis 13 jours" at bounding box center [252, 442] width 243 height 22
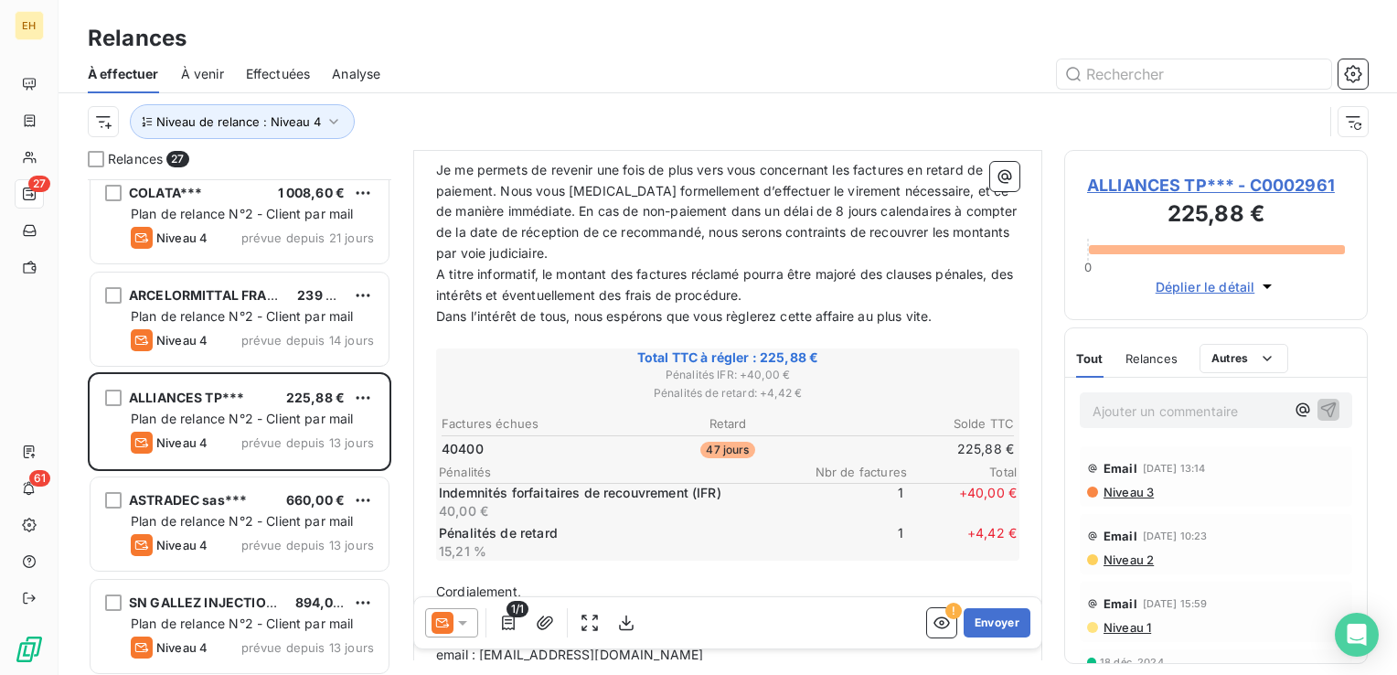
scroll to position [366, 0]
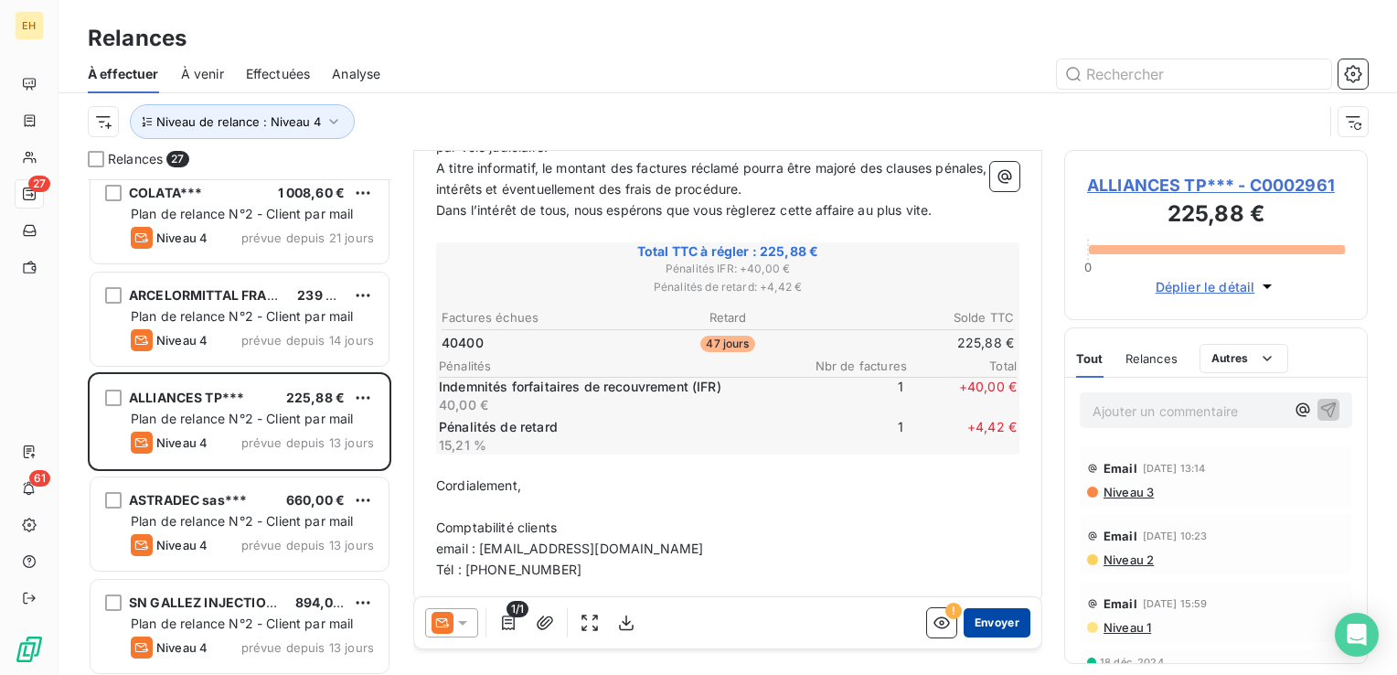
click at [997, 625] on button "Envoyer" at bounding box center [996, 622] width 67 height 29
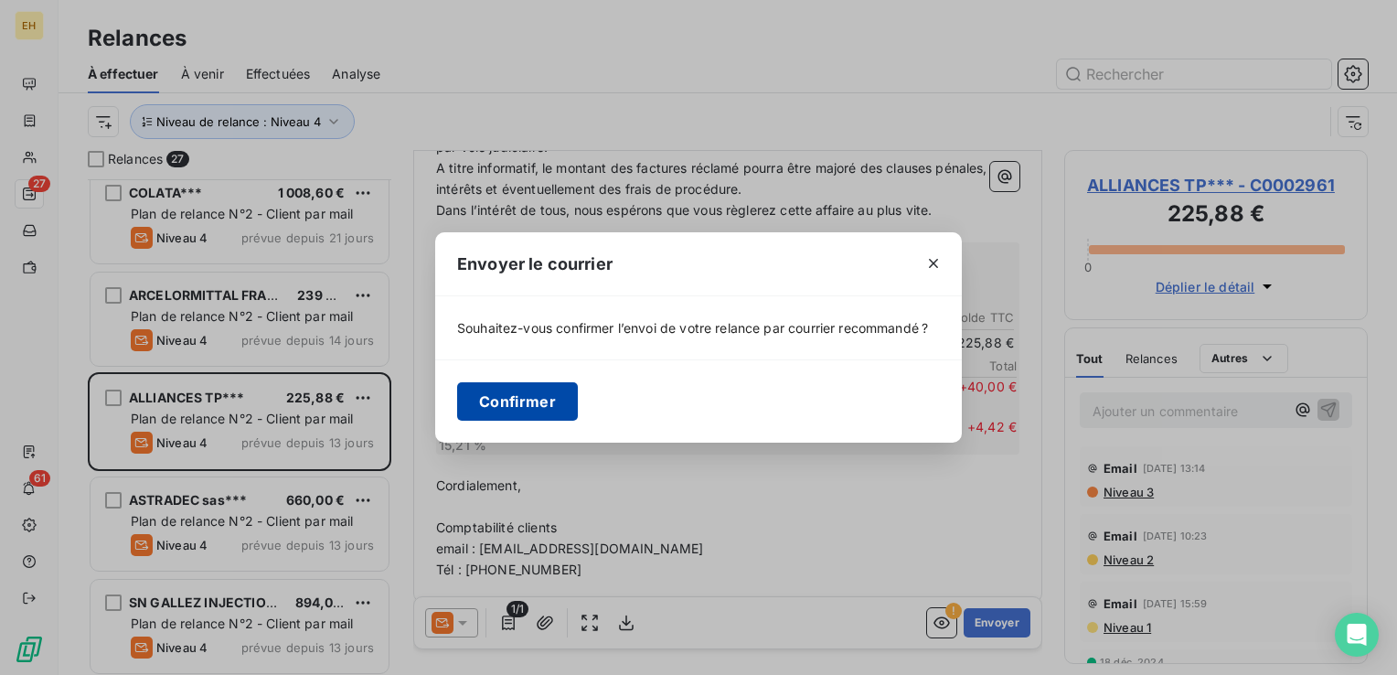
click at [537, 409] on button "Confirmer" at bounding box center [517, 401] width 121 height 38
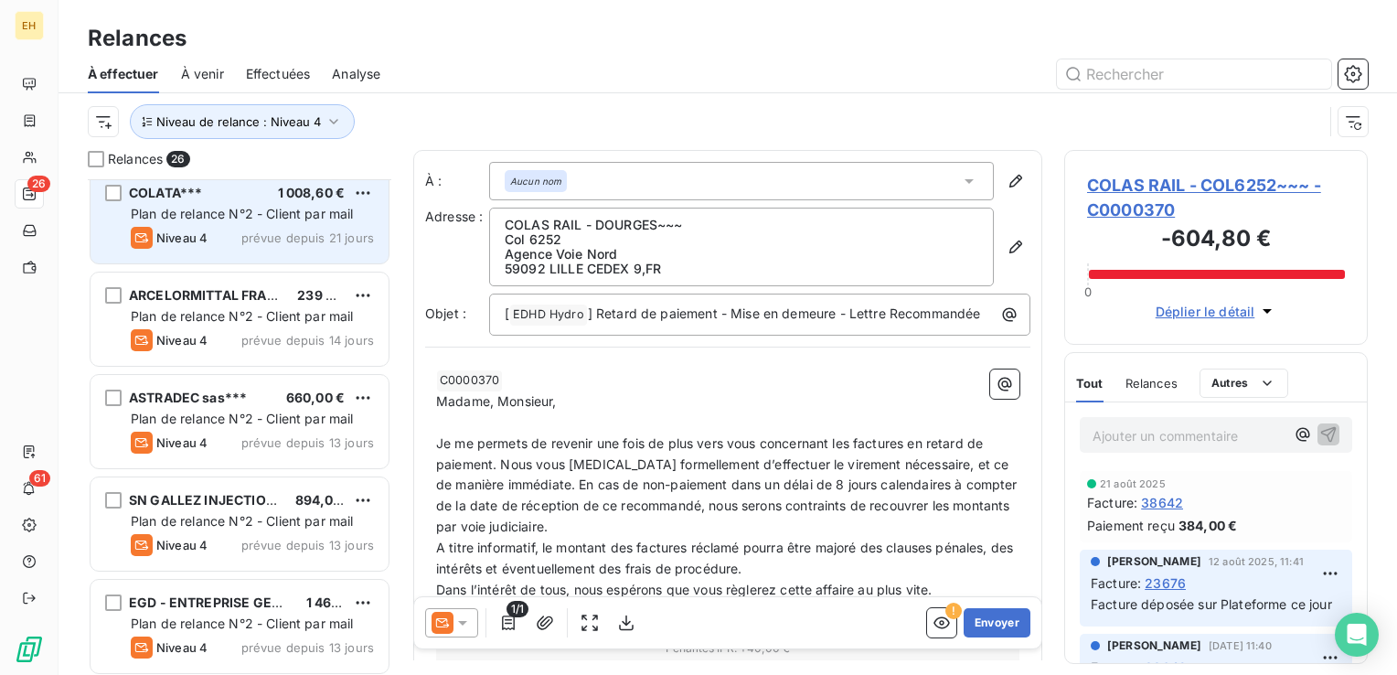
click at [292, 227] on div "Niveau 4 prévue depuis 21 jours" at bounding box center [252, 238] width 243 height 22
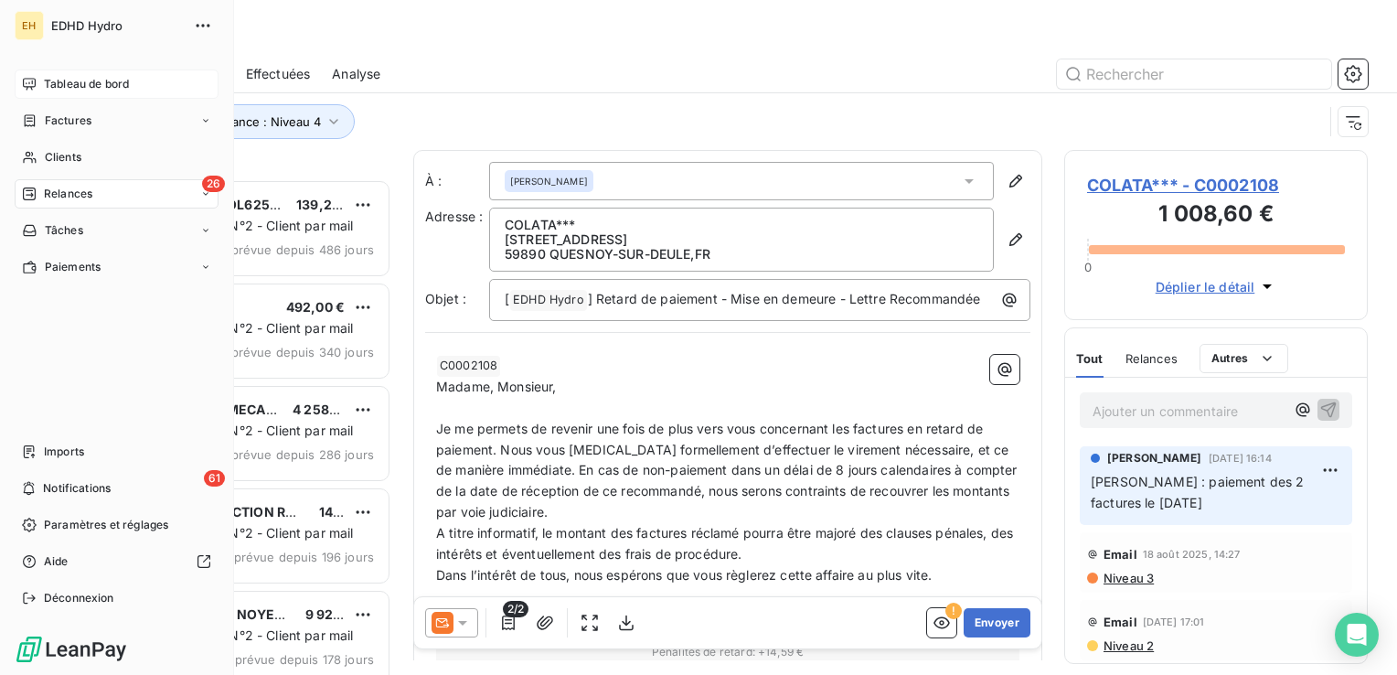
click at [90, 90] on span "Tableau de bord" at bounding box center [86, 84] width 85 height 16
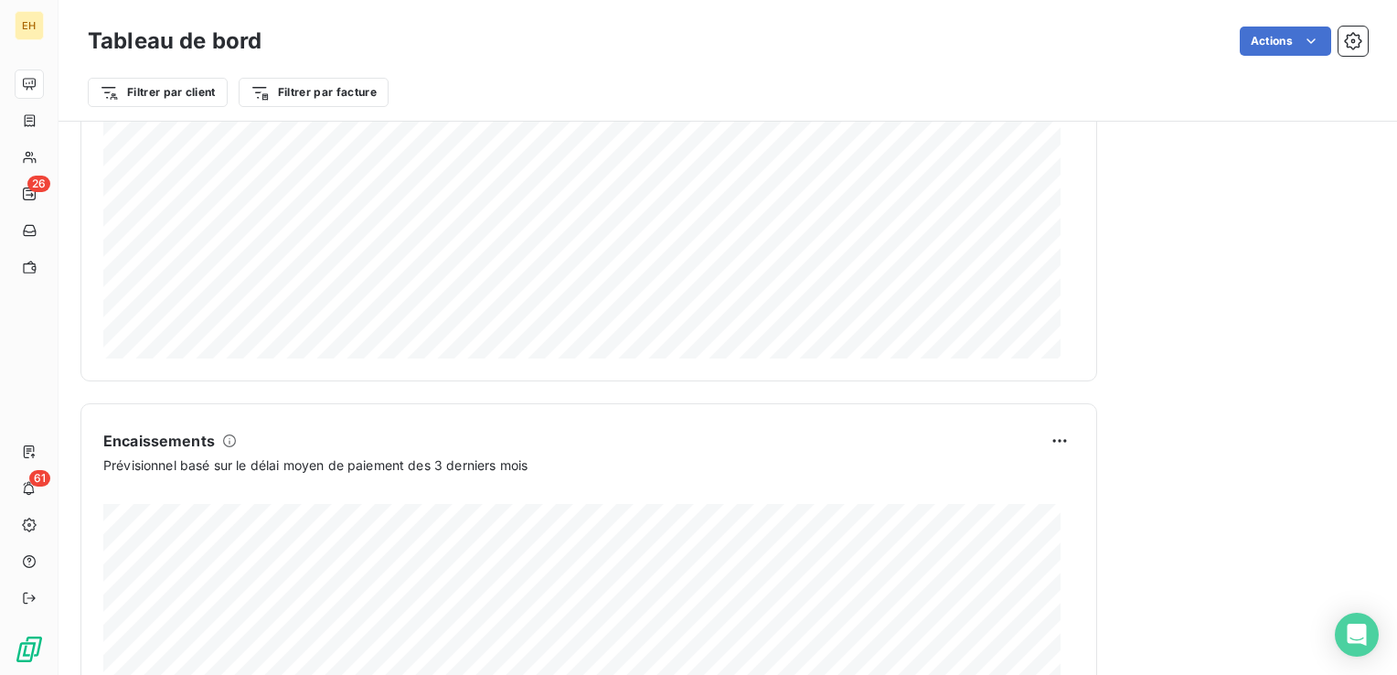
scroll to position [832, 0]
